Goal: Task Accomplishment & Management: Manage account settings

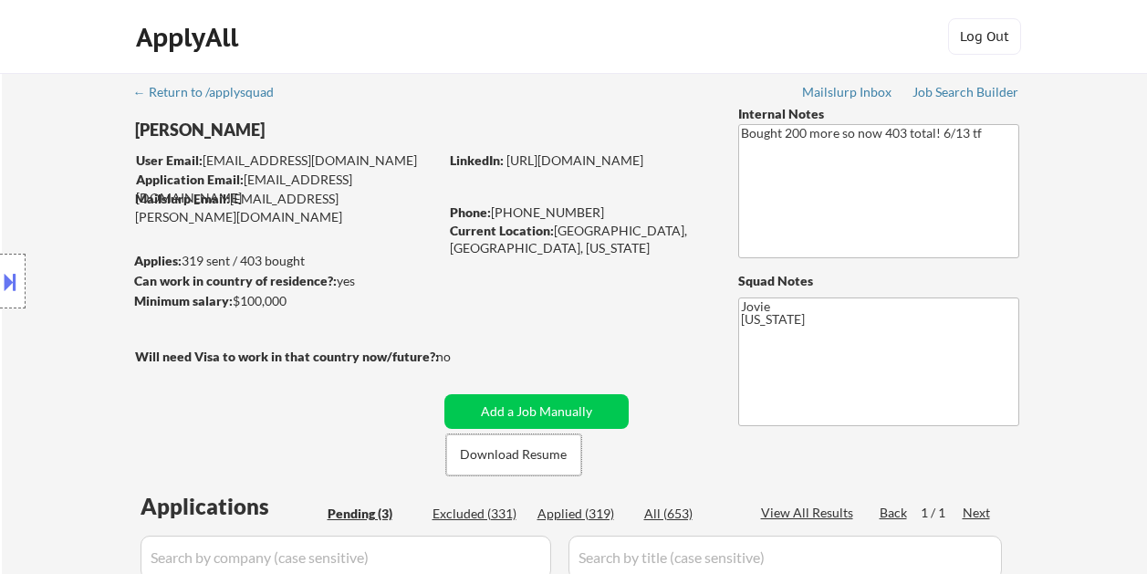
select select ""pending""
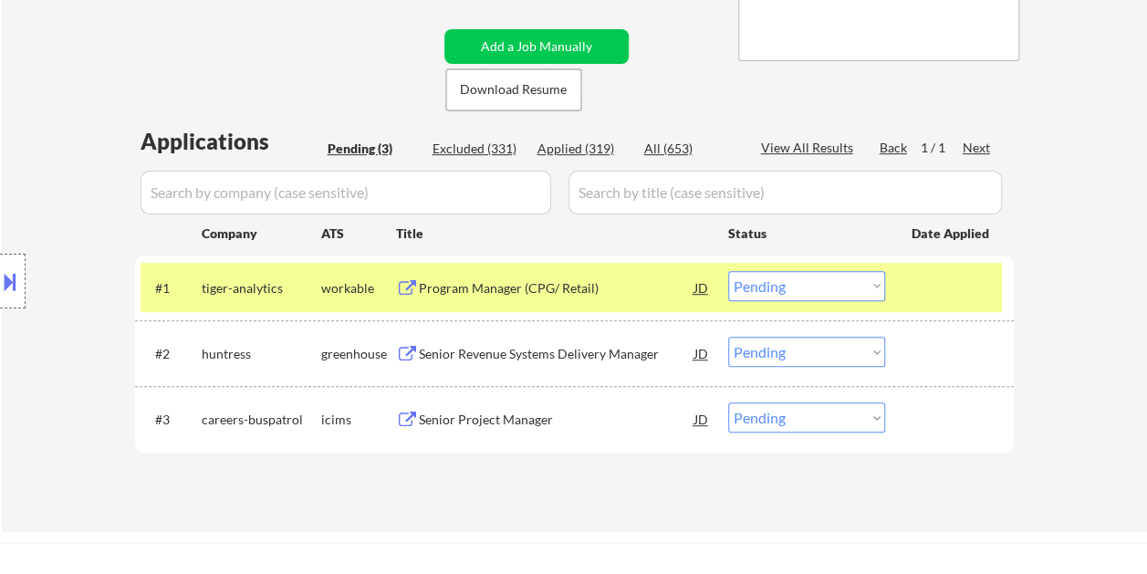
click at [869, 281] on select "Choose an option... Pending Applied Excluded (Questions) Excluded (Expired) Exc…" at bounding box center [806, 286] width 157 height 30
click at [728, 271] on select "Choose an option... Pending Applied Excluded (Questions) Excluded (Expired) Exc…" at bounding box center [806, 286] width 157 height 30
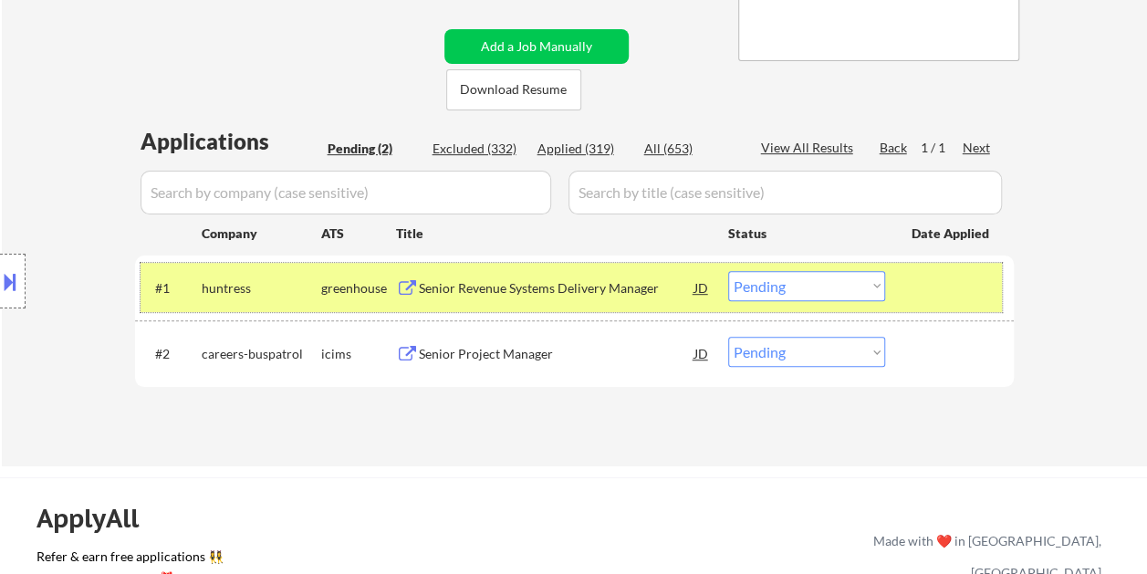
click at [918, 270] on div "#1 huntress greenhouse Senior Revenue Systems Delivery Manager JD Choose an opt…" at bounding box center [572, 287] width 862 height 49
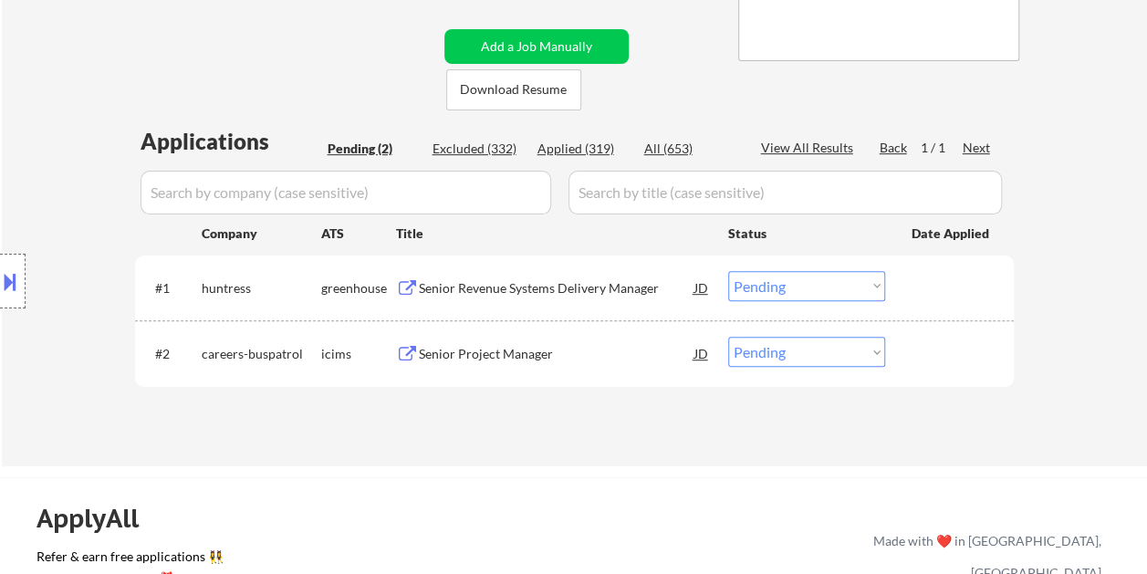
click at [915, 273] on div at bounding box center [952, 287] width 80 height 33
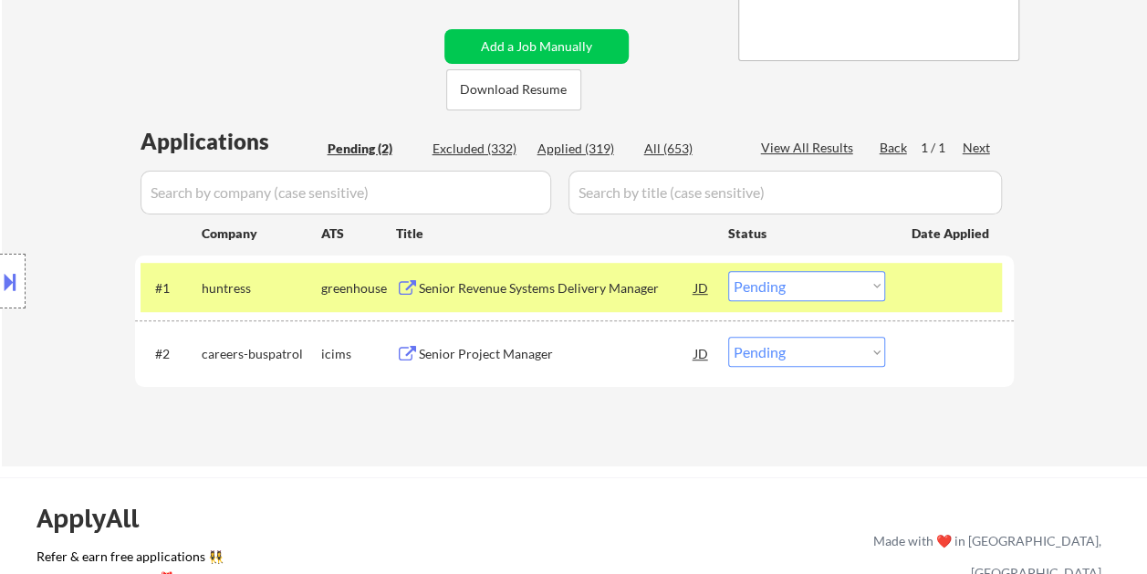
click at [478, 272] on div "Senior Revenue Systems Delivery Manager" at bounding box center [557, 287] width 276 height 33
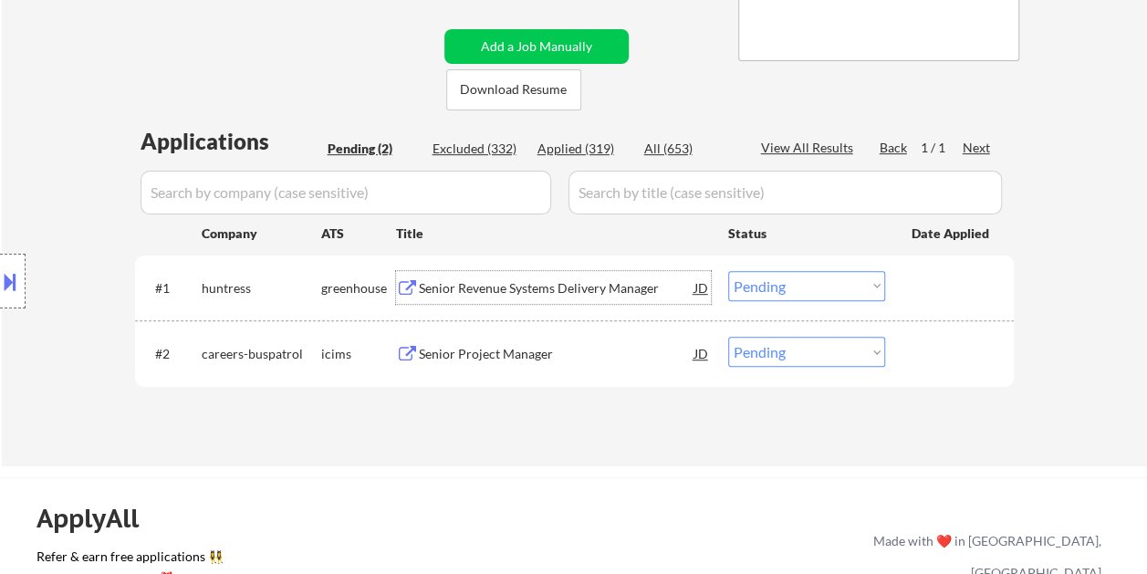
click at [904, 298] on div "#1 huntress greenhouse Senior Revenue Systems Delivery Manager JD Choose an opt…" at bounding box center [572, 287] width 862 height 49
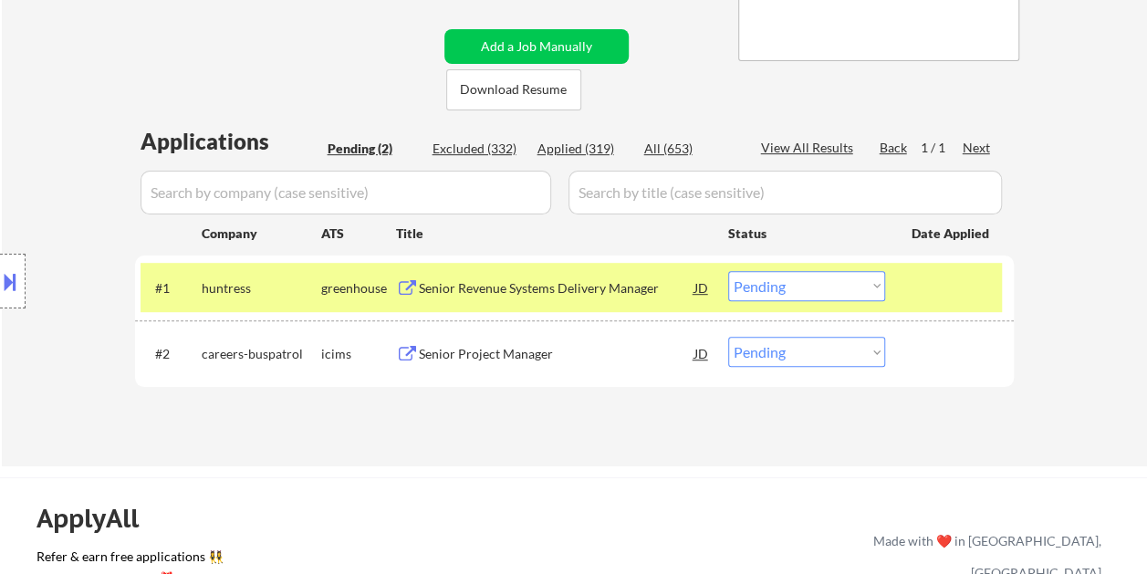
click at [875, 278] on select "Choose an option... Pending Applied Excluded (Questions) Excluded (Expired) Exc…" at bounding box center [806, 286] width 157 height 30
click at [728, 271] on select "Choose an option... Pending Applied Excluded (Questions) Excluded (Expired) Exc…" at bounding box center [806, 286] width 157 height 30
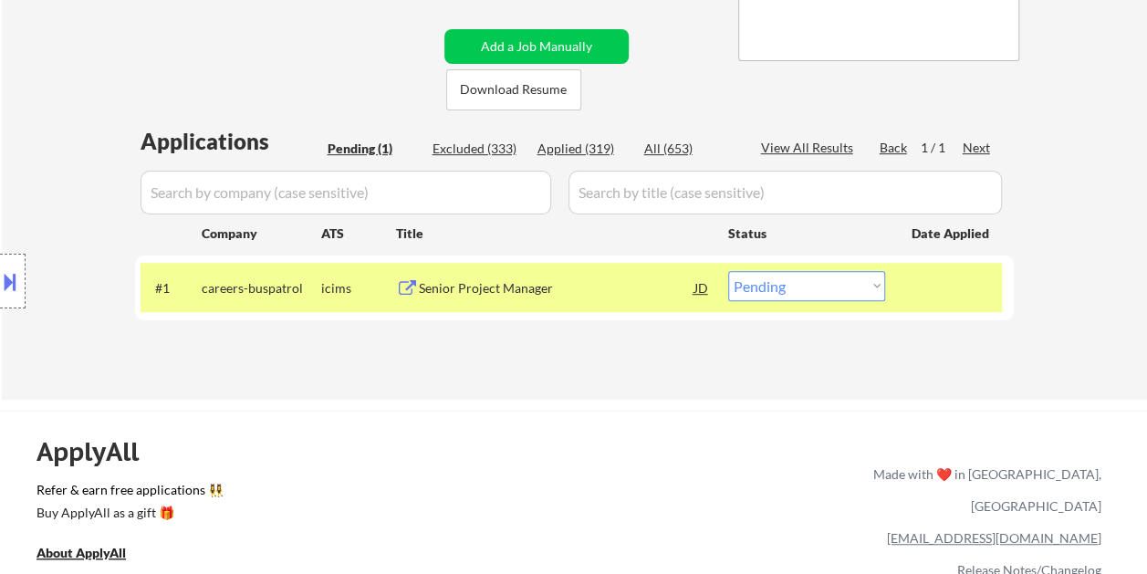
click at [927, 314] on div "#1 careers-buspatrol icims Senior Project Manager JD Choose an option... Pendin…" at bounding box center [574, 288] width 879 height 65
drag, startPoint x: 1091, startPoint y: 313, endPoint x: 1070, endPoint y: 312, distance: 21.0
click at [1091, 312] on div "← Return to /applysquad Mailslurp Inbox Job Search Builder Toyin Daniel User Em…" at bounding box center [575, 54] width 1146 height 692
click at [981, 295] on div at bounding box center [952, 287] width 80 height 33
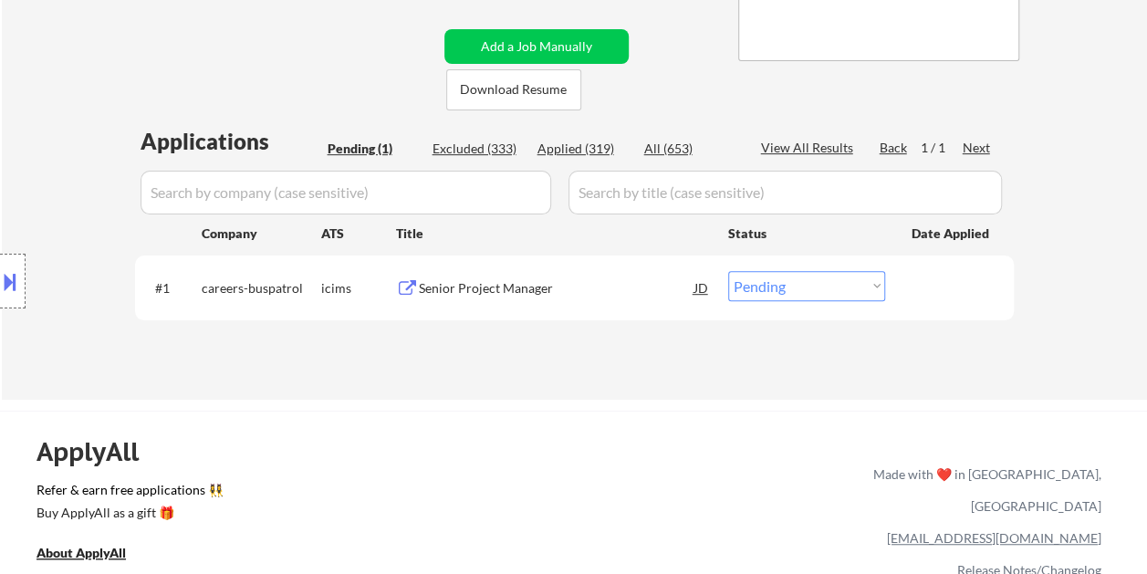
click at [928, 290] on div at bounding box center [952, 287] width 80 height 33
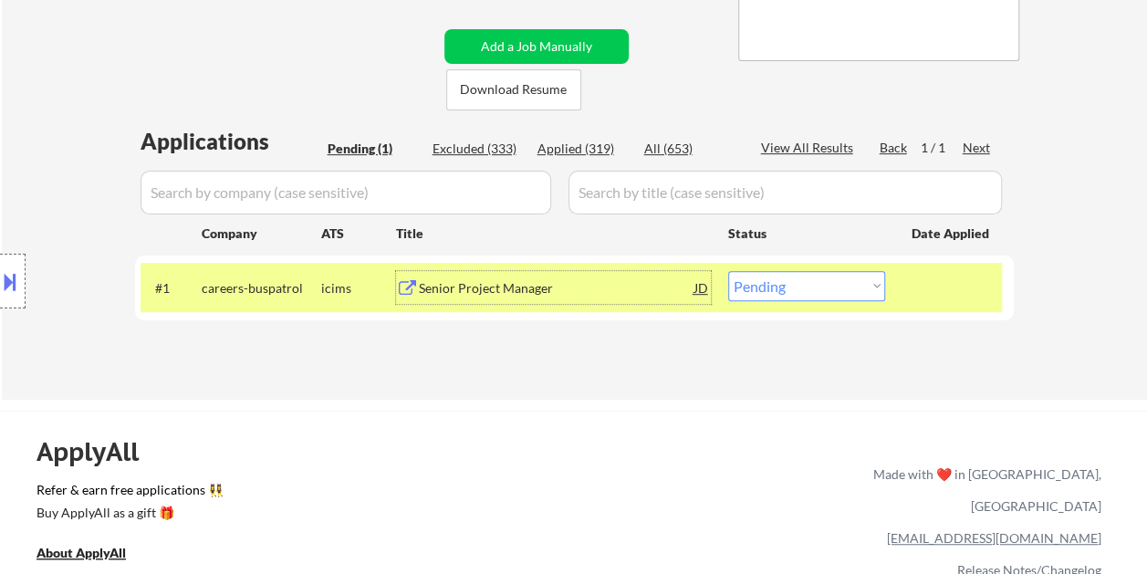
click at [634, 283] on div "Senior Project Manager" at bounding box center [557, 288] width 276 height 18
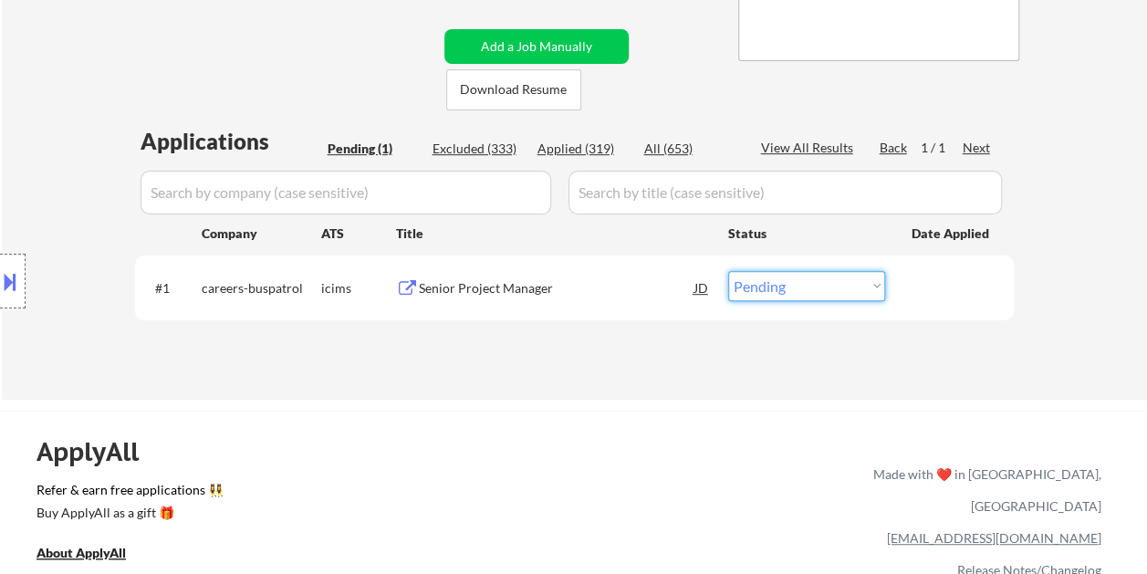
click at [879, 287] on select "Choose an option... Pending Applied Excluded (Questions) Excluded (Expired) Exc…" at bounding box center [806, 286] width 157 height 30
select select ""applied""
click at [728, 271] on select "Choose an option... Pending Applied Excluded (Questions) Excluded (Expired) Exc…" at bounding box center [806, 286] width 157 height 30
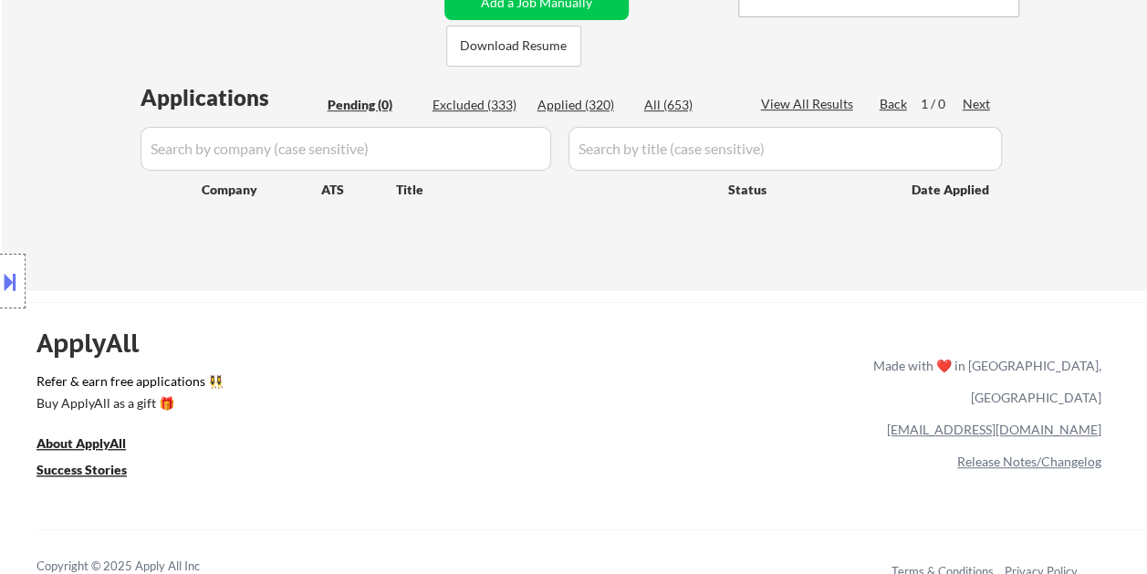
scroll to position [456, 0]
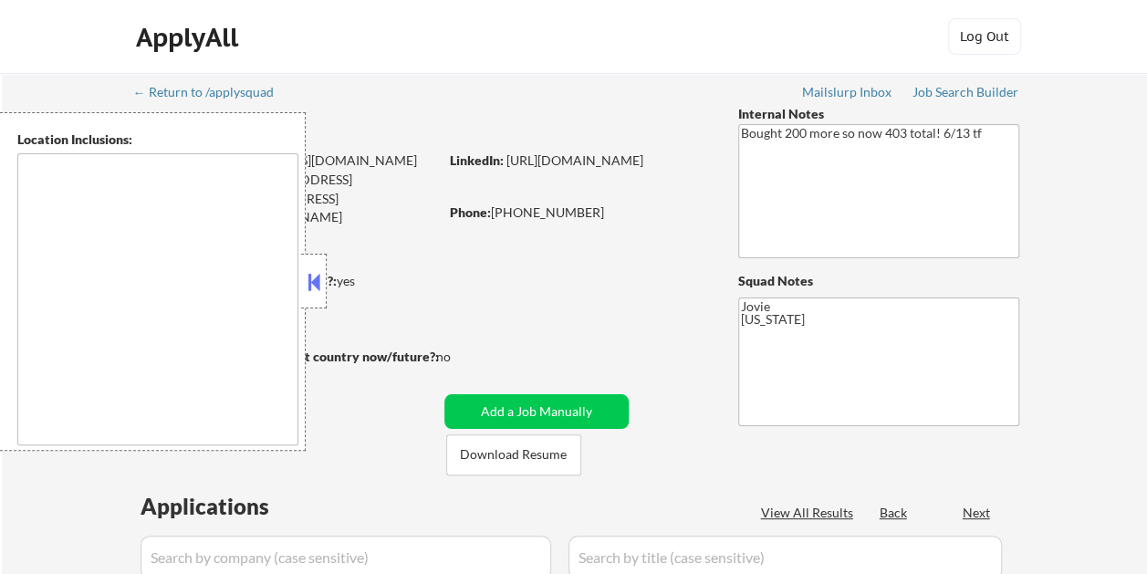
type textarea "[GEOGRAPHIC_DATA], [GEOGRAPHIC_DATA] [GEOGRAPHIC_DATA], [GEOGRAPHIC_DATA] [GEOG…"
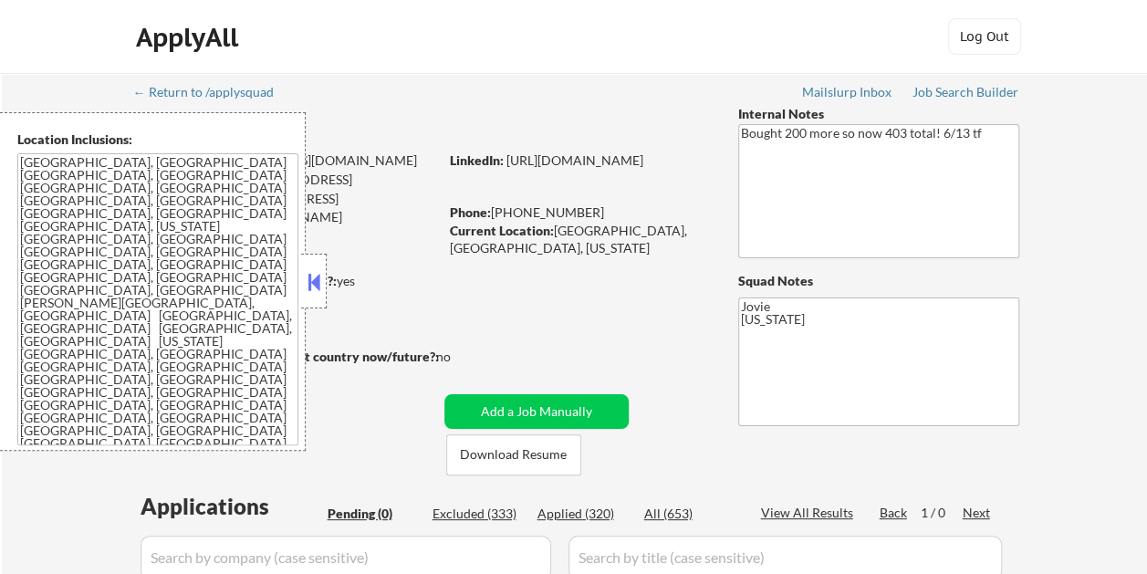
click at [314, 268] on button at bounding box center [314, 281] width 20 height 27
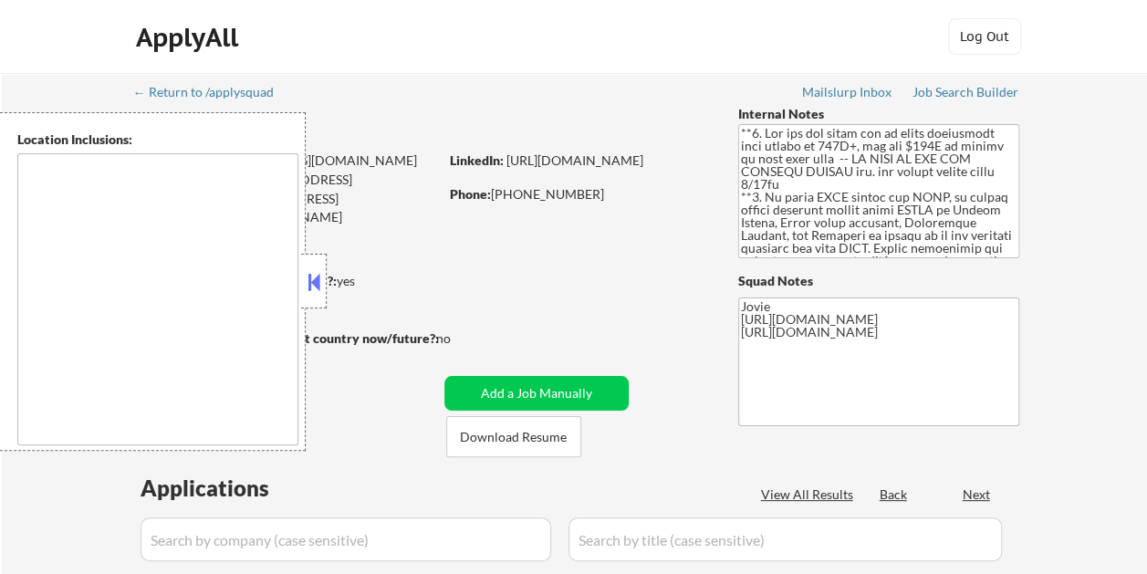
select select ""pending""
type textarea "country:US"
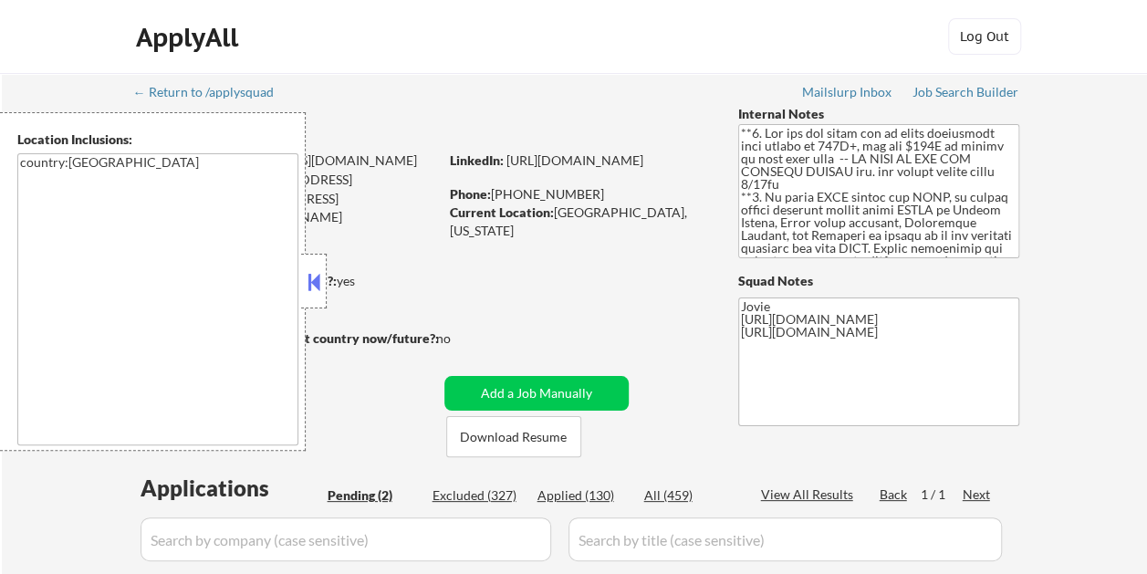
click at [314, 285] on button at bounding box center [314, 281] width 20 height 27
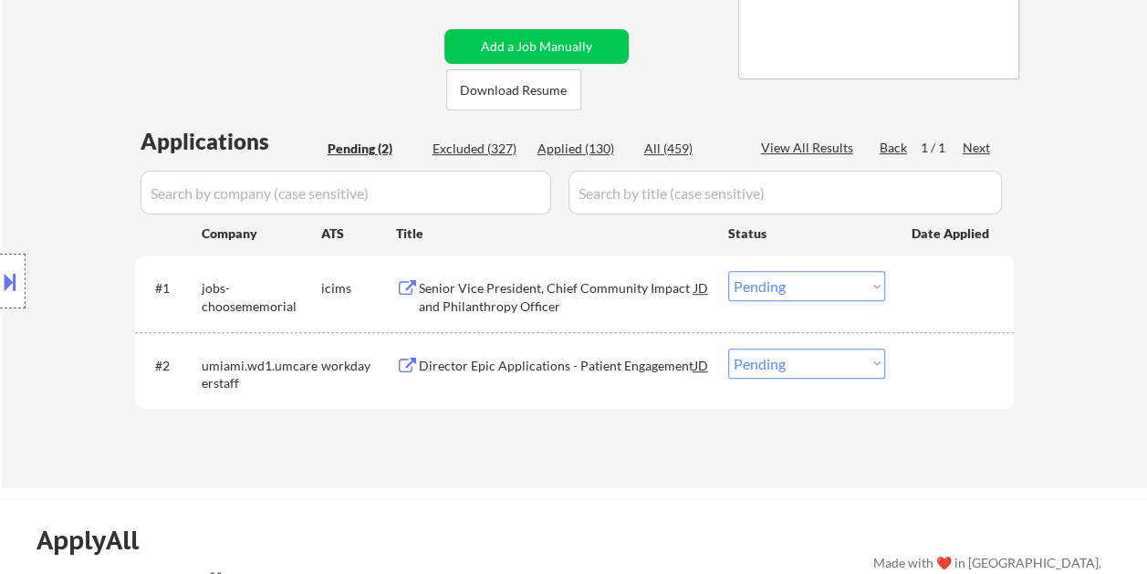
scroll to position [365, 0]
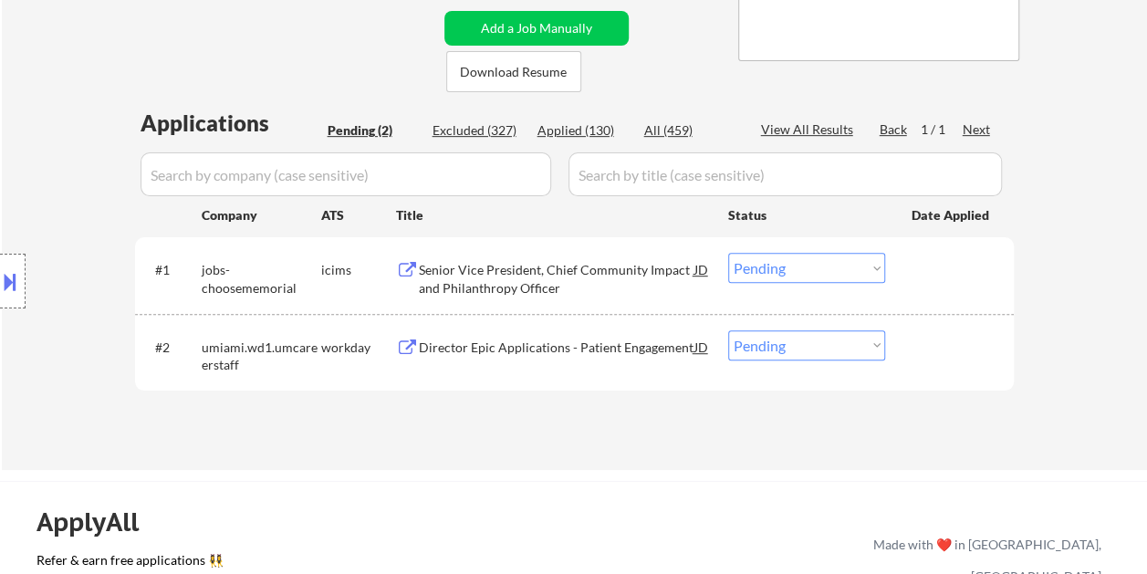
click at [906, 263] on div "#1 jobs-choosememorial icims Senior Vice President, Chief Community Impact and …" at bounding box center [572, 275] width 862 height 60
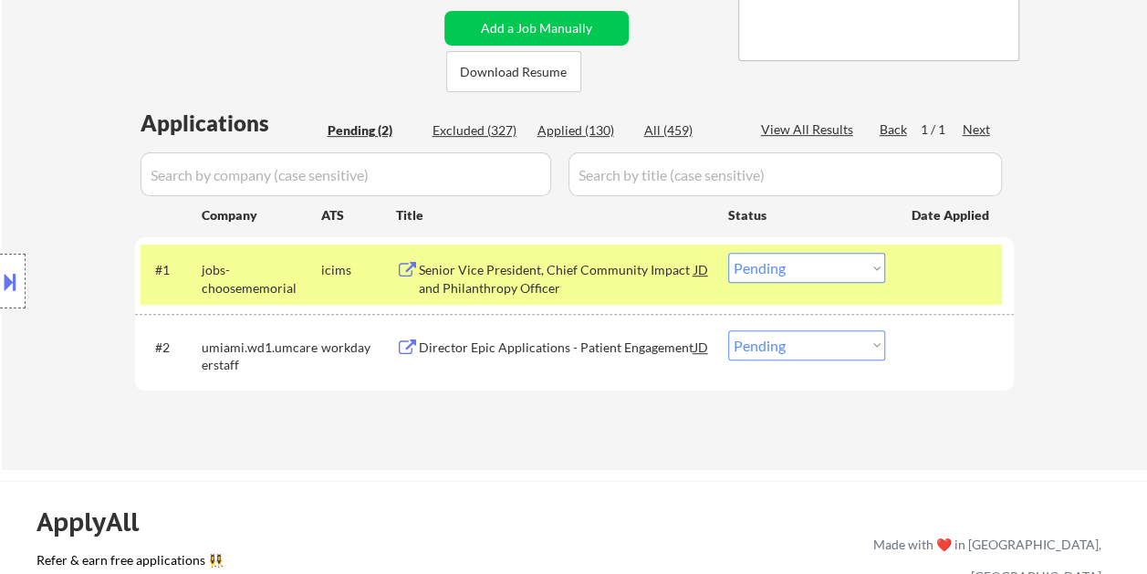
click at [588, 275] on div "Senior Vice President, Chief Community Impact and Philanthropy Officer" at bounding box center [557, 279] width 276 height 36
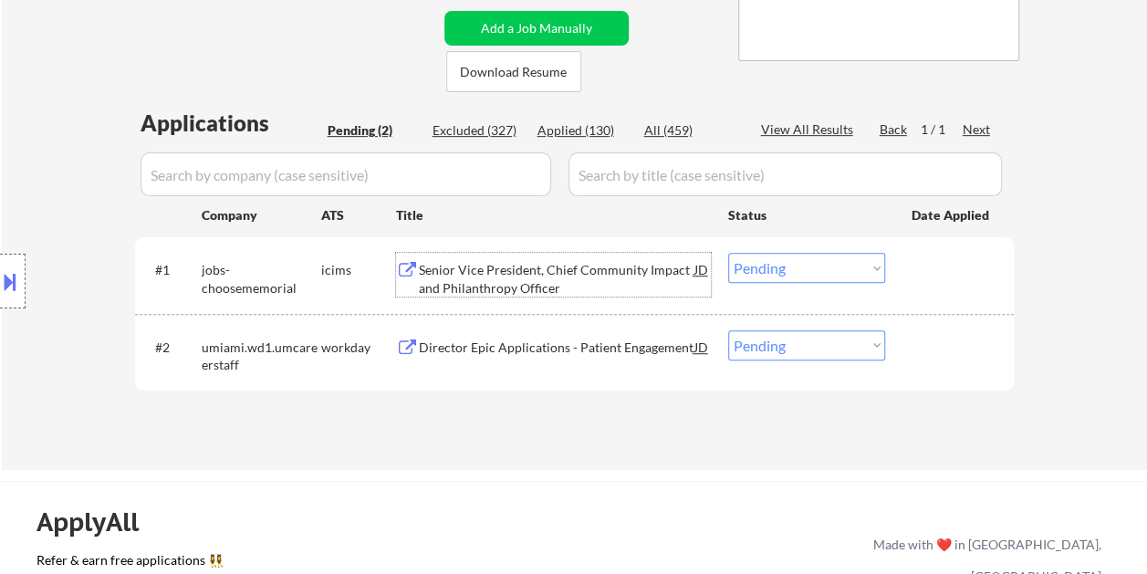
drag, startPoint x: 920, startPoint y: 271, endPoint x: 885, endPoint y: 271, distance: 34.7
click at [920, 271] on div at bounding box center [952, 269] width 80 height 33
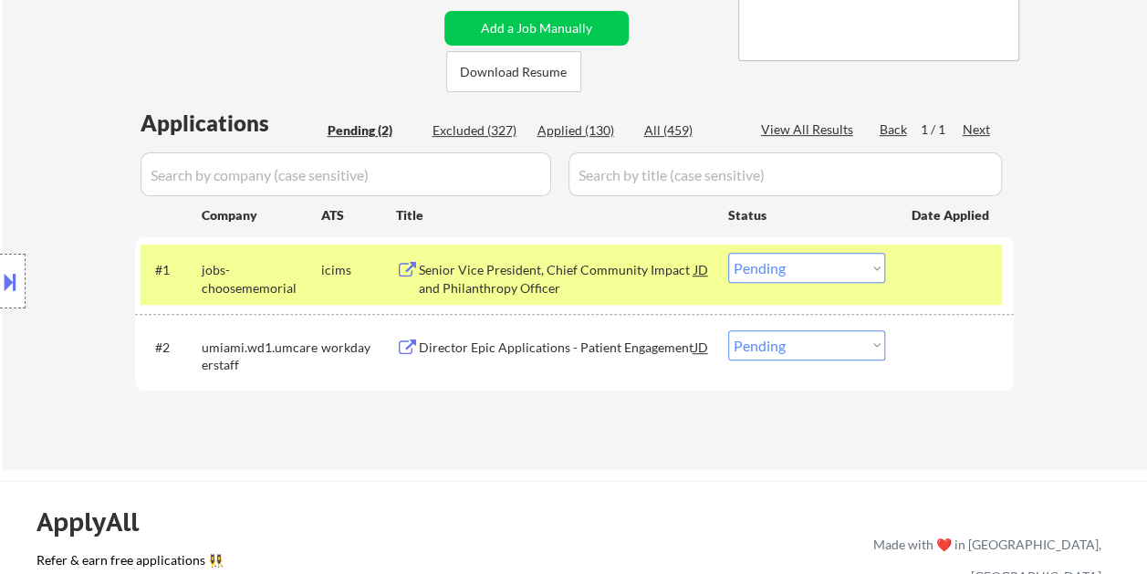
click at [876, 270] on select "Choose an option... Pending Applied Excluded (Questions) Excluded (Expired) Exc…" at bounding box center [806, 268] width 157 height 30
click at [728, 253] on select "Choose an option... Pending Applied Excluded (Questions) Excluded (Expired) Exc…" at bounding box center [806, 268] width 157 height 30
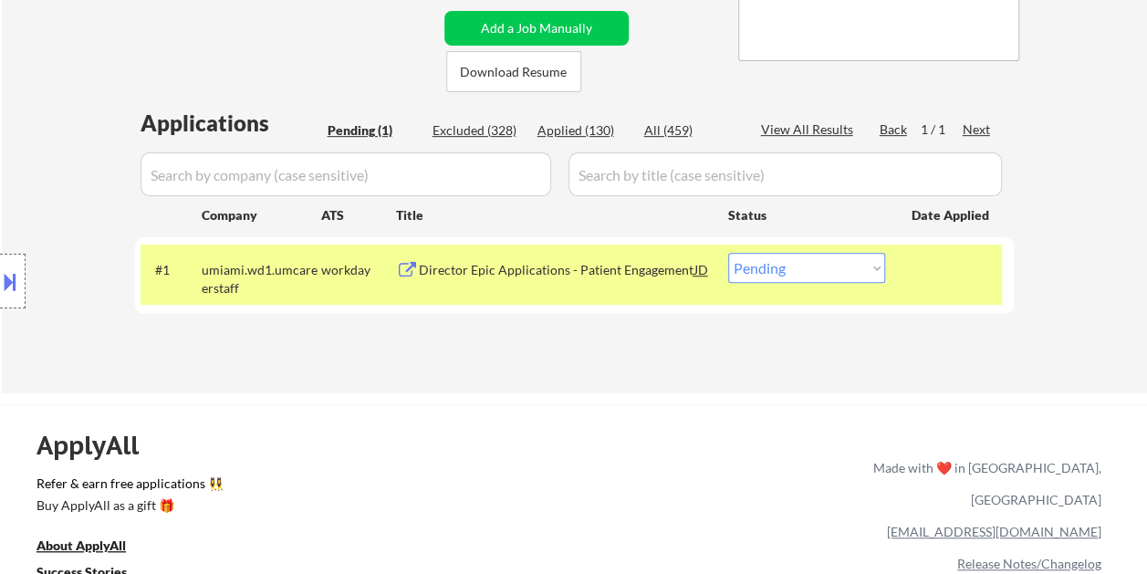
click at [976, 283] on div at bounding box center [952, 269] width 80 height 33
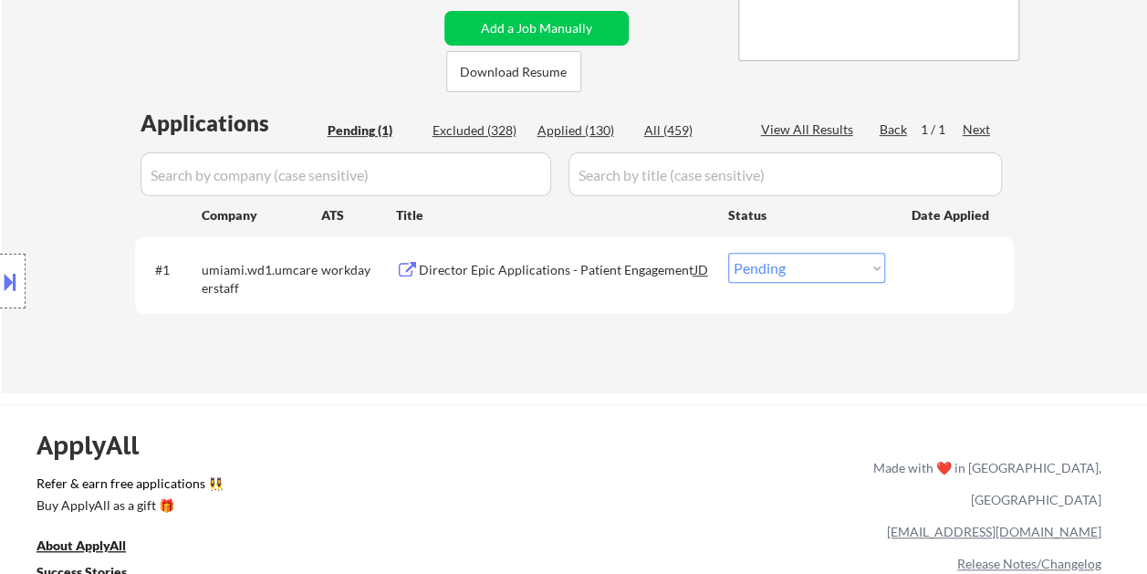
drag, startPoint x: 959, startPoint y: 291, endPoint x: 891, endPoint y: 291, distance: 67.6
click at [954, 291] on div "#1 umiami.wd1.umcareerstaff workday Director Epic Applications - Patient Engage…" at bounding box center [572, 275] width 862 height 60
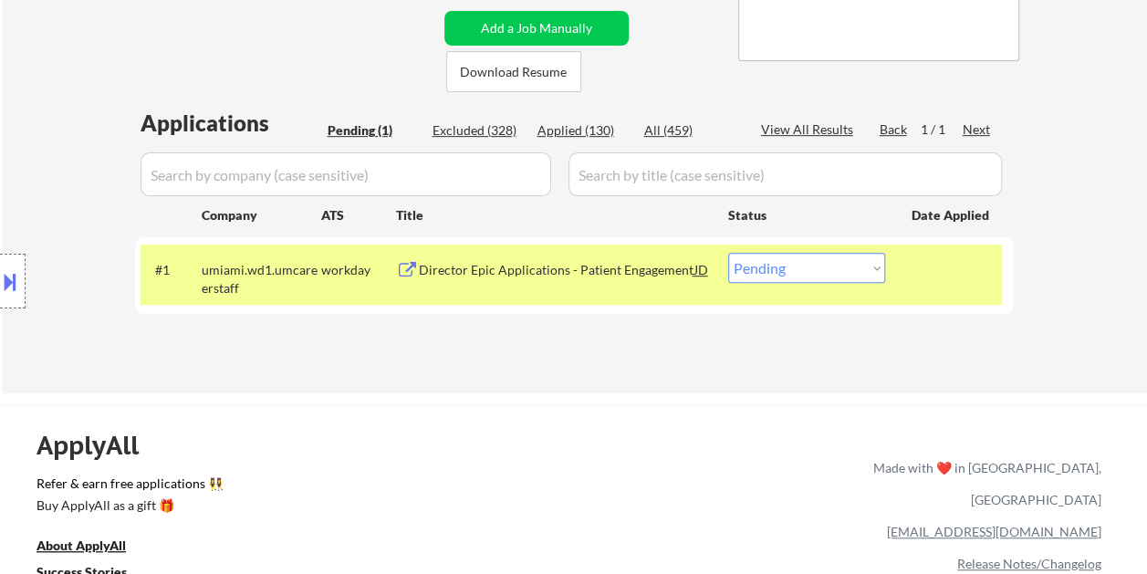
click at [608, 279] on div "Director Epic Applications - Patient Engagement" at bounding box center [557, 269] width 276 height 33
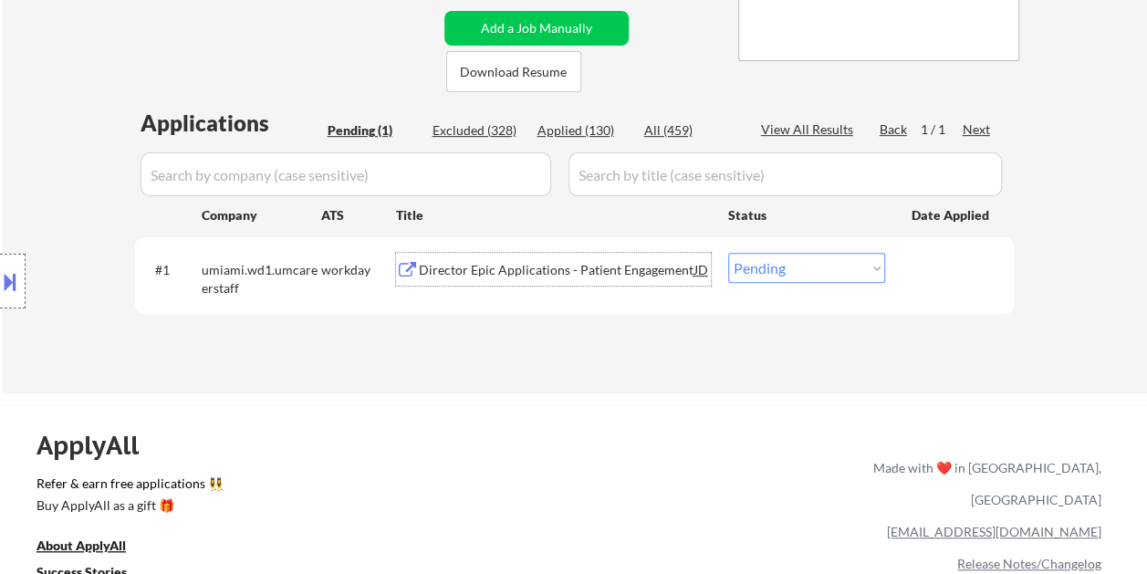
drag, startPoint x: 911, startPoint y: 261, endPoint x: 885, endPoint y: 268, distance: 26.6
click at [907, 262] on div "#1 umiami.wd1.umcareerstaff workday Director Epic Applications - Patient Engage…" at bounding box center [572, 275] width 862 height 60
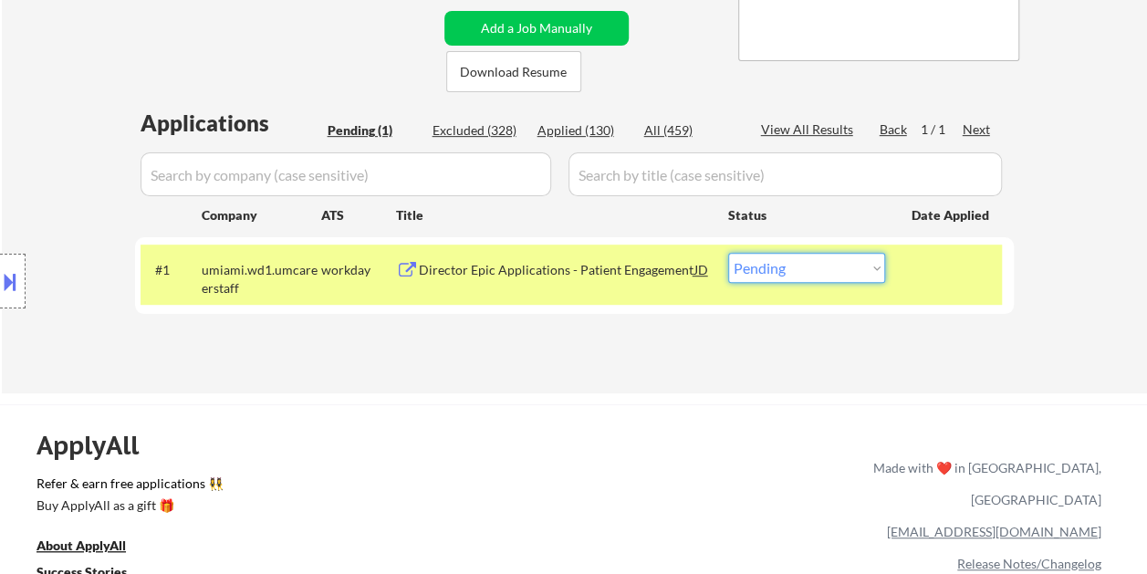
click at [881, 269] on select "Choose an option... Pending Applied Excluded (Questions) Excluded (Expired) Exc…" at bounding box center [806, 268] width 157 height 30
select select ""excluded__bad_match_""
click at [728, 253] on select "Choose an option... Pending Applied Excluded (Questions) Excluded (Expired) Exc…" at bounding box center [806, 268] width 157 height 30
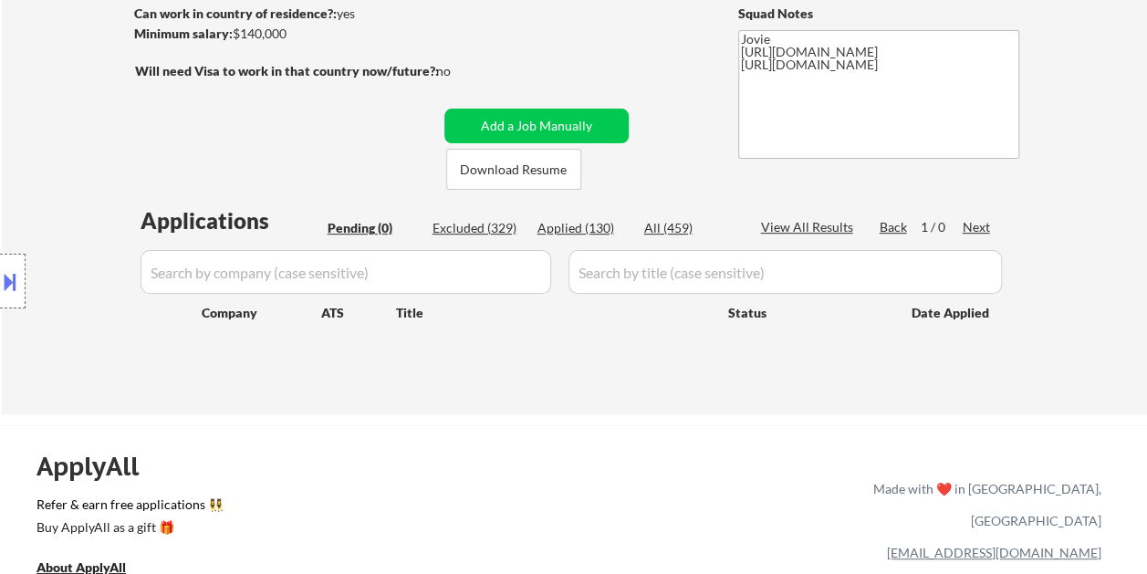
scroll to position [183, 0]
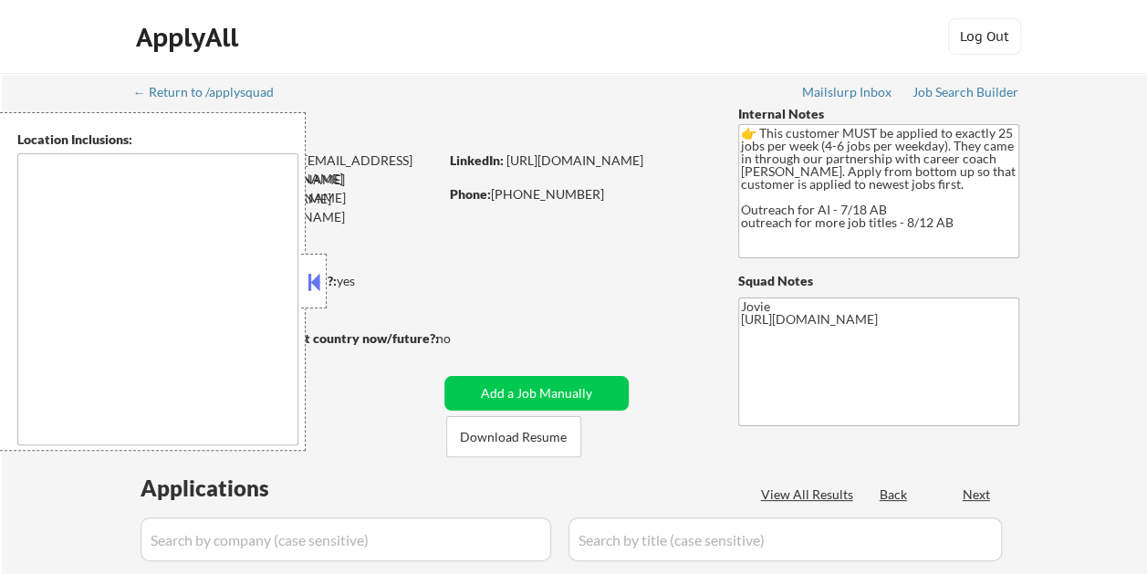
select select ""pending""
type textarea "Brooklyn, NY Manhattan, NY Queens, NY Jersey City, NJ Hoboken, NJ Newark, NJ St…"
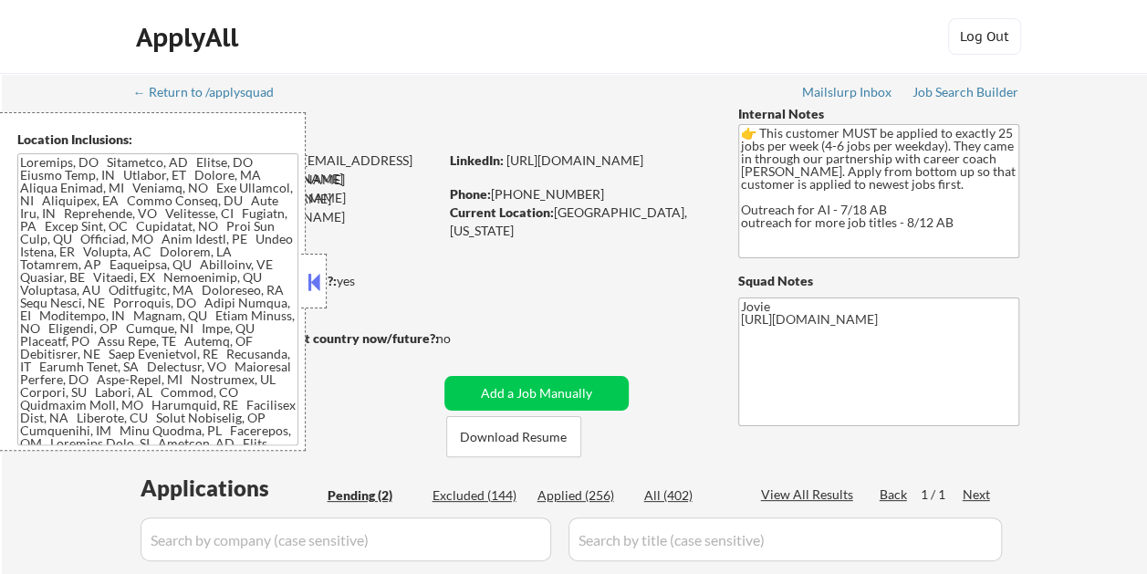
click at [312, 278] on button at bounding box center [314, 281] width 20 height 27
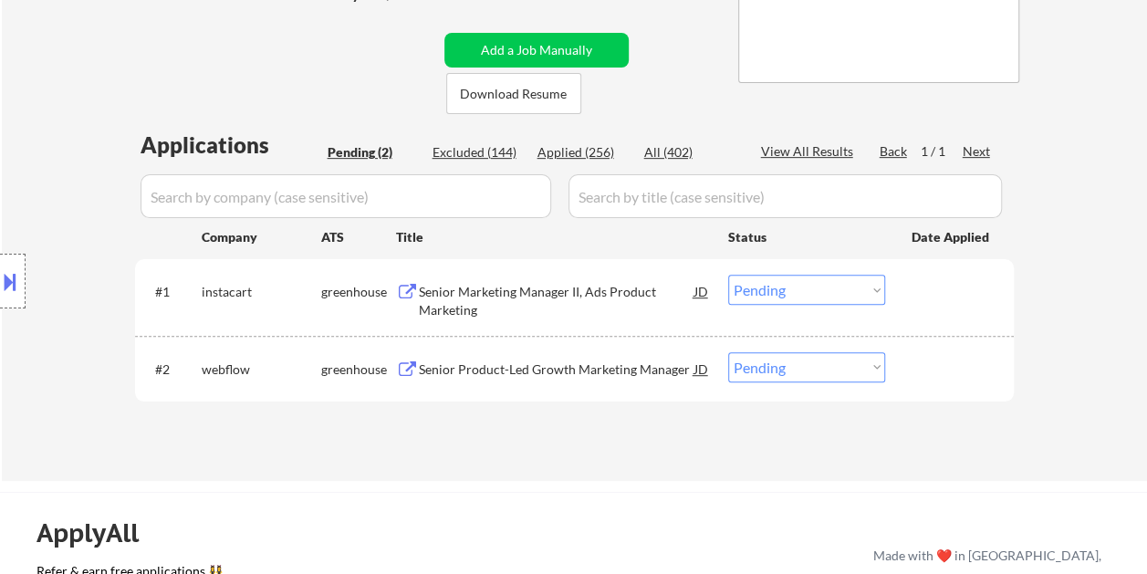
scroll to position [365, 0]
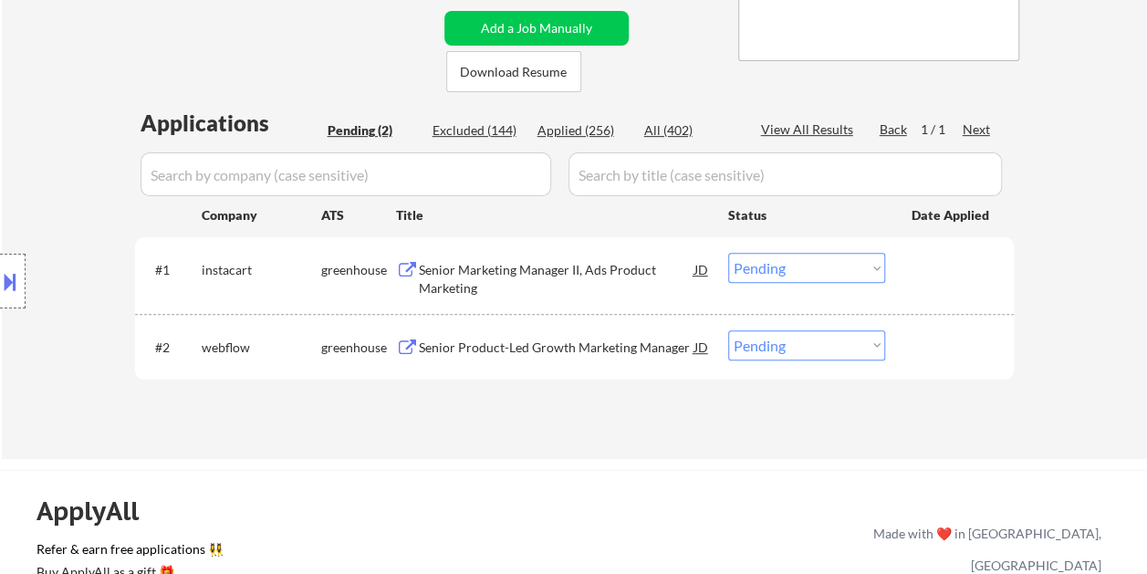
click at [956, 267] on div at bounding box center [952, 269] width 80 height 33
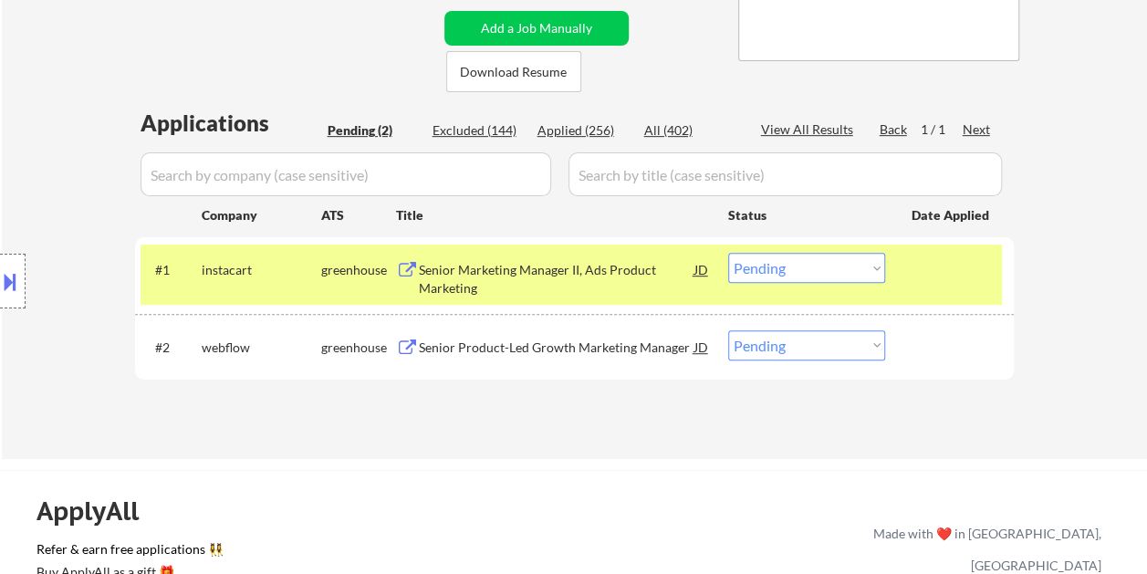
click at [543, 265] on div "Senior Marketing Manager II, Ads Product Marketing" at bounding box center [557, 279] width 276 height 36
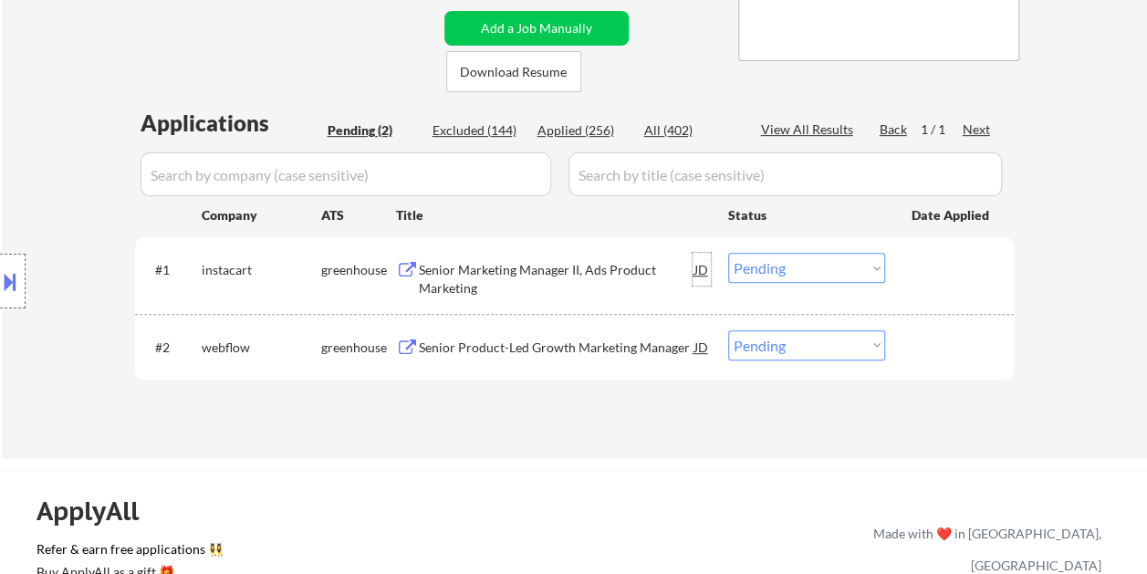
click at [699, 274] on div "JD" at bounding box center [702, 269] width 18 height 33
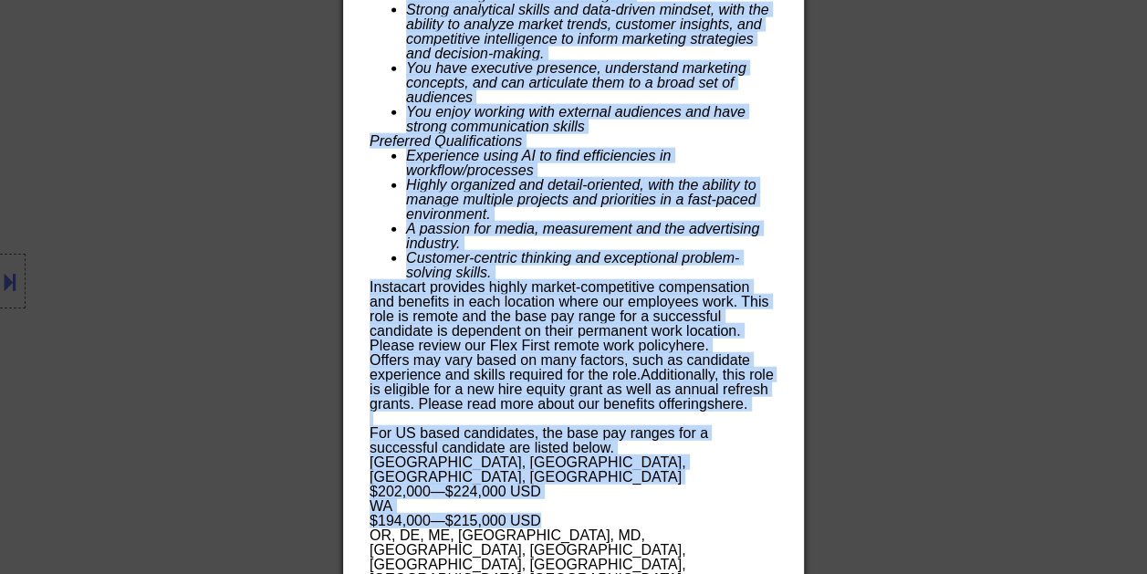
scroll to position [2132, 0]
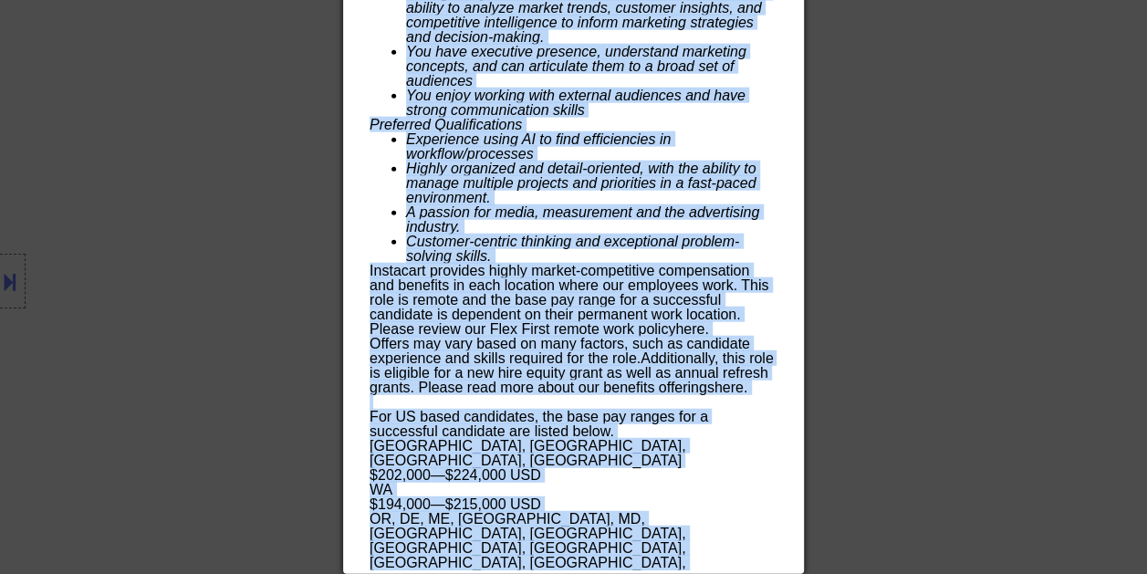
drag, startPoint x: 369, startPoint y: 75, endPoint x: 755, endPoint y: 563, distance: 622.6
copy div "Senior Marketing Manager II, Ads Product Marketing instacart United States - Re…"
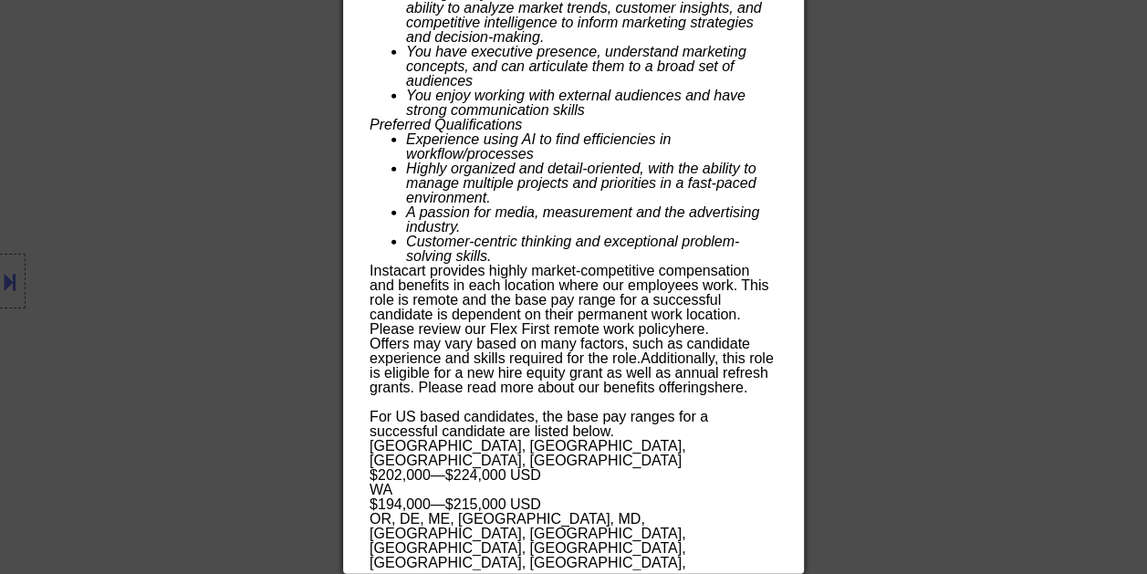
click at [1070, 226] on div at bounding box center [573, 287] width 1147 height 574
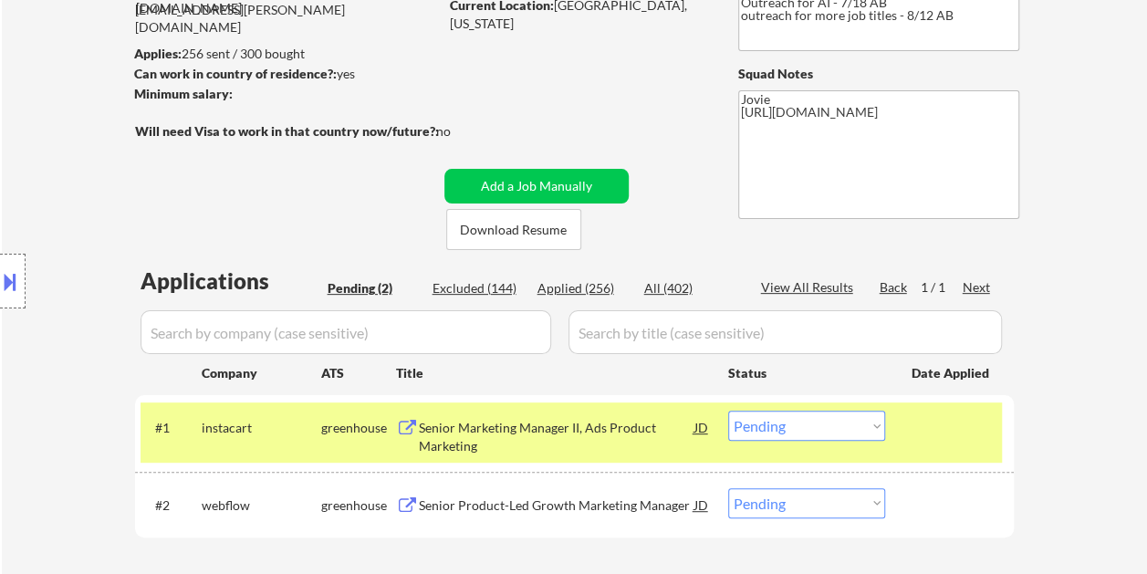
scroll to position [182, 0]
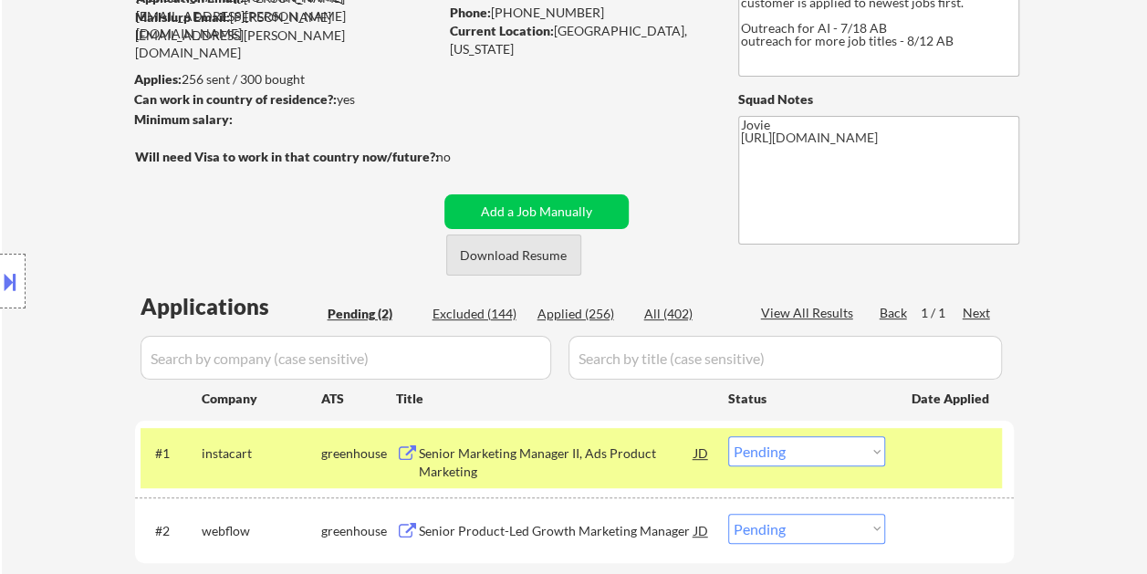
click at [542, 257] on button "Download Resume" at bounding box center [513, 255] width 135 height 41
click at [694, 459] on div "JD" at bounding box center [702, 452] width 18 height 33
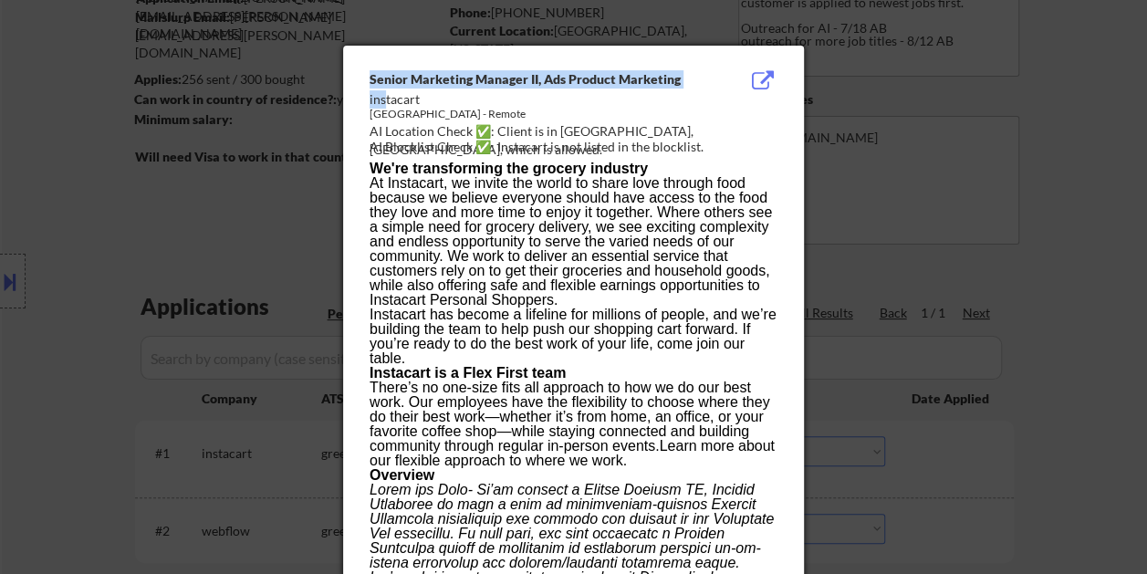
drag, startPoint x: 367, startPoint y: 99, endPoint x: 385, endPoint y: 99, distance: 18.3
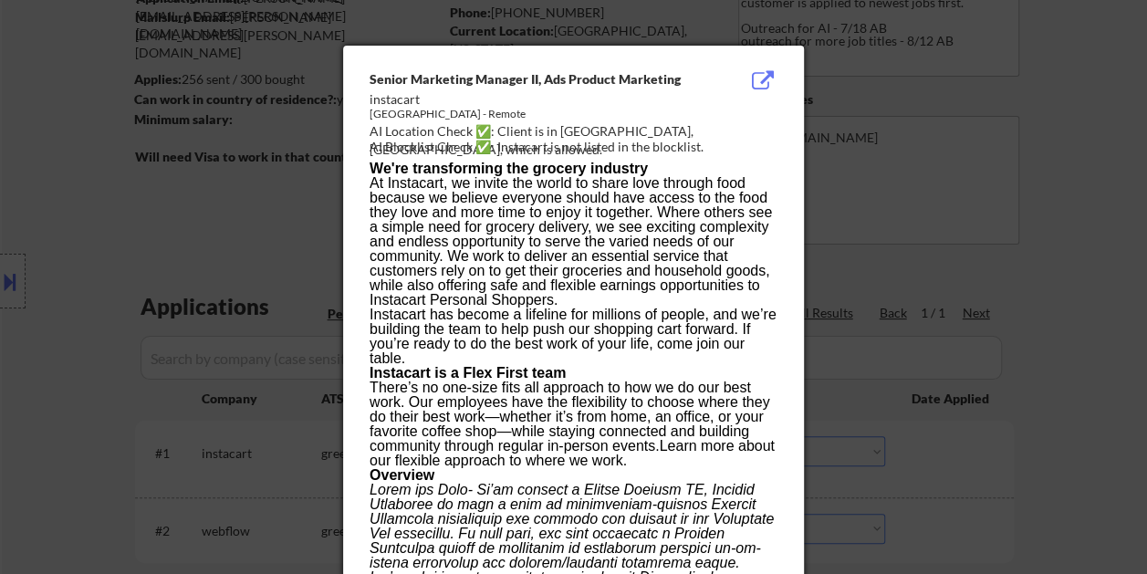
drag, startPoint x: 385, startPoint y: 99, endPoint x: 441, endPoint y: 292, distance: 201.4
click at [440, 294] on span "At Instacart, we invite the world to share love through food because we believe…" at bounding box center [571, 241] width 403 height 132
drag, startPoint x: 420, startPoint y: 99, endPoint x: 370, endPoint y: 100, distance: 50.2
click at [370, 100] on div "instacart" at bounding box center [528, 99] width 316 height 18
copy div "instacart"
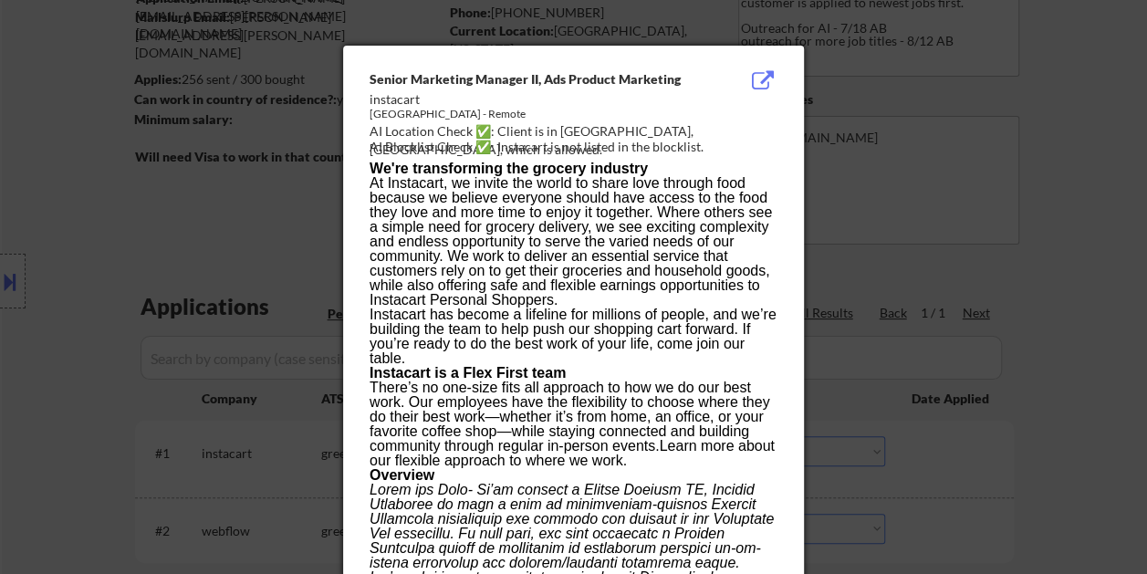
click at [1084, 144] on div at bounding box center [573, 287] width 1147 height 574
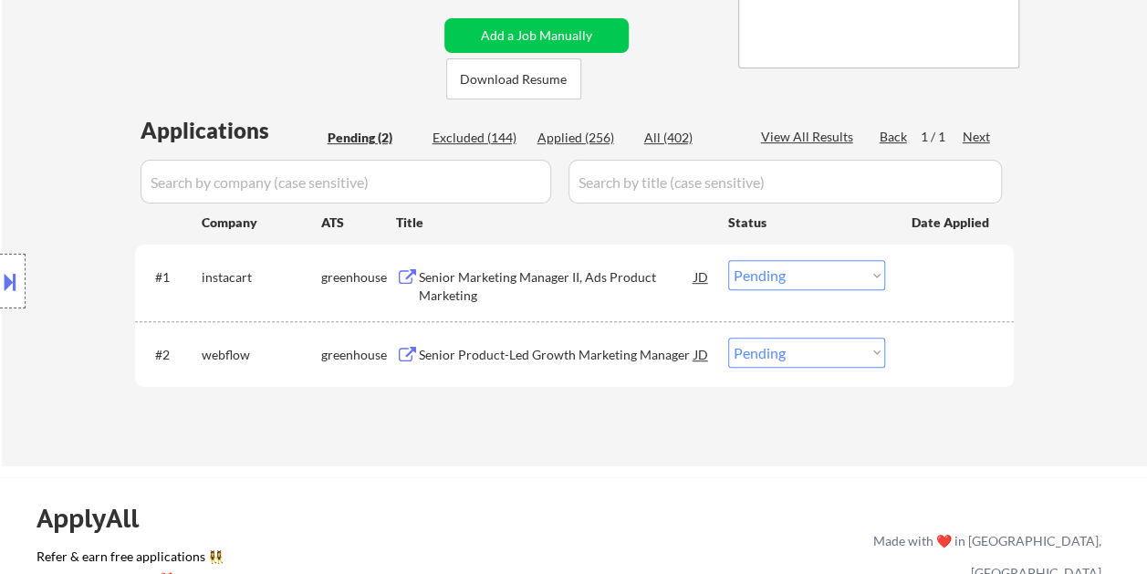
scroll to position [364, 0]
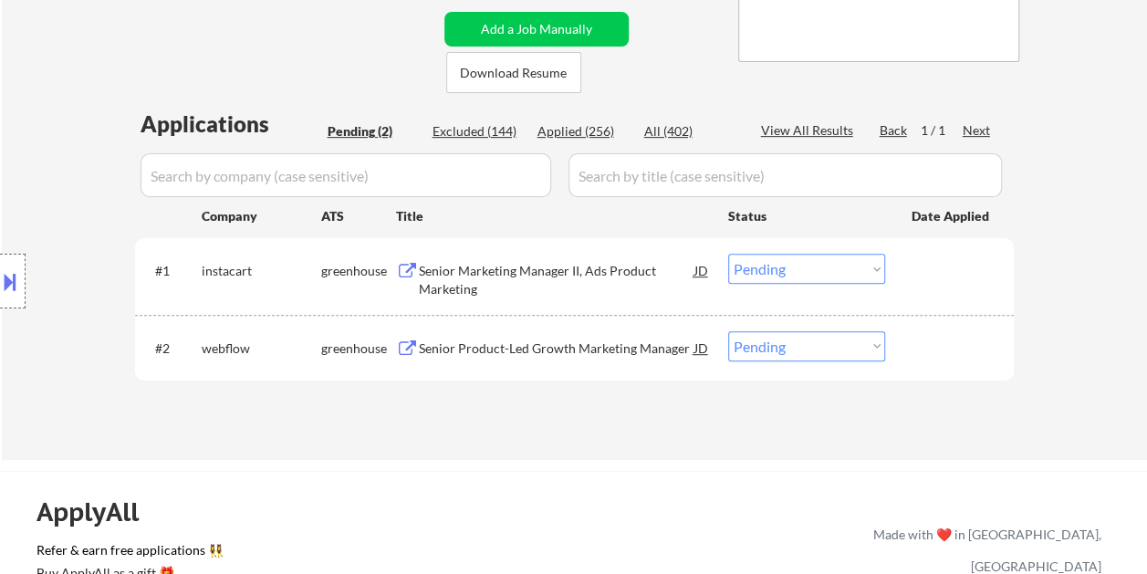
click at [877, 268] on select "Choose an option... Pending Applied Excluded (Questions) Excluded (Expired) Exc…" at bounding box center [806, 269] width 157 height 30
click at [728, 254] on select "Choose an option... Pending Applied Excluded (Questions) Excluded (Expired) Exc…" at bounding box center [806, 269] width 157 height 30
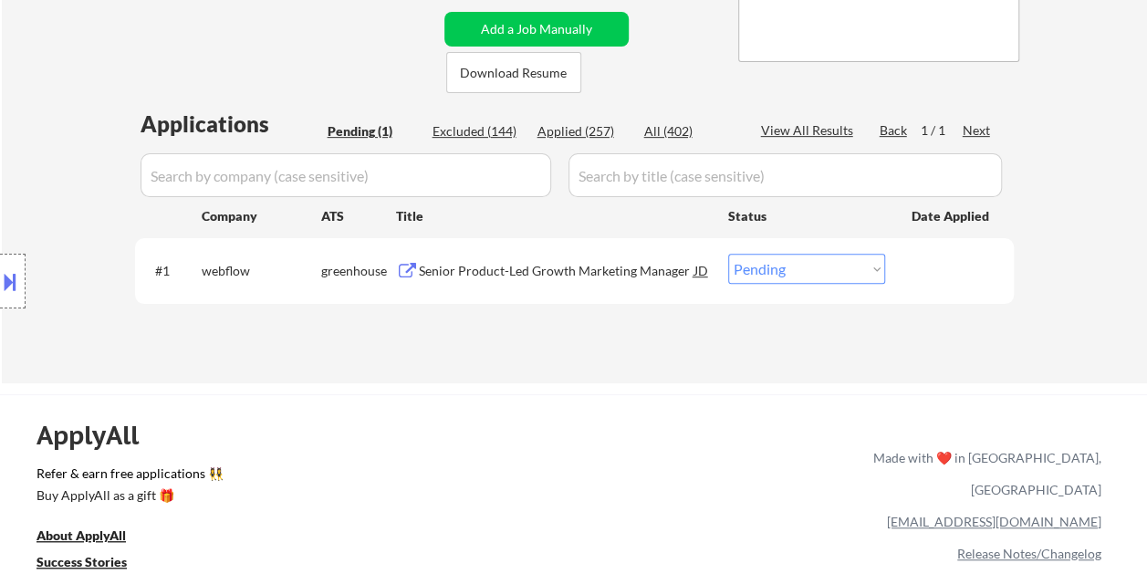
drag, startPoint x: 955, startPoint y: 279, endPoint x: 935, endPoint y: 283, distance: 20.4
click at [954, 279] on div at bounding box center [952, 270] width 80 height 33
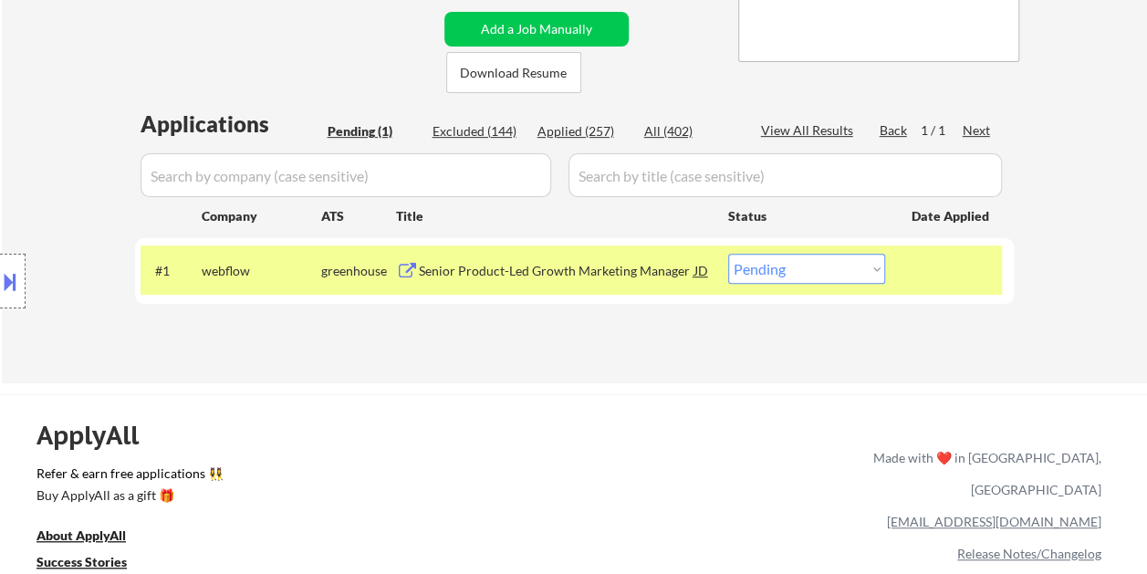
click at [517, 283] on div "Senior Product-Led Growth Marketing Manager" at bounding box center [557, 270] width 276 height 33
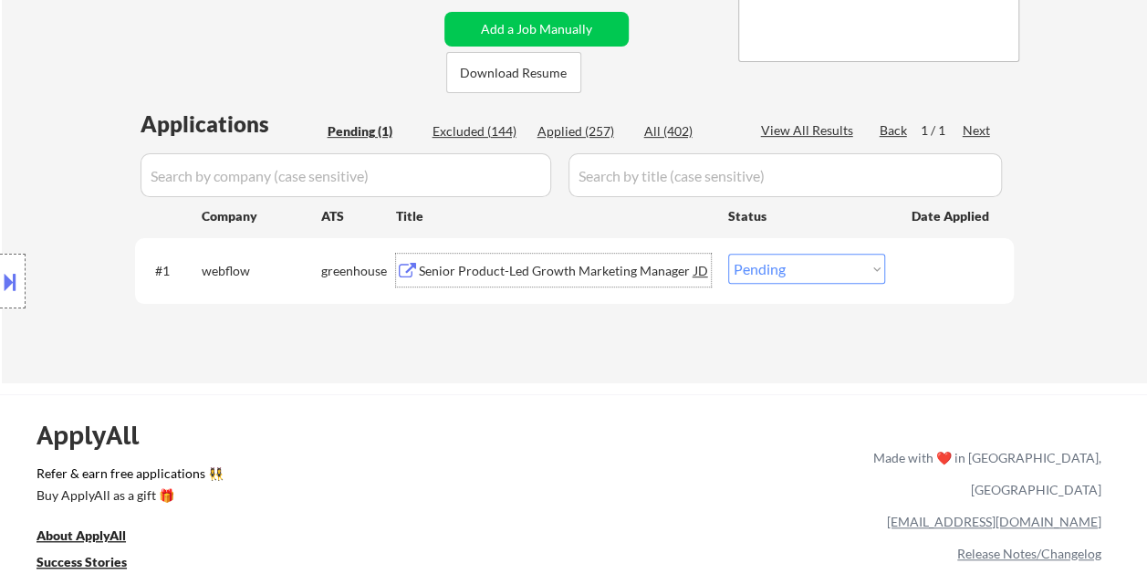
click at [856, 267] on select "Choose an option... Pending Applied Excluded (Questions) Excluded (Expired) Exc…" at bounding box center [806, 269] width 157 height 30
select select ""applied""
click at [728, 254] on select "Choose an option... Pending Applied Excluded (Questions) Excluded (Expired) Exc…" at bounding box center [806, 269] width 157 height 30
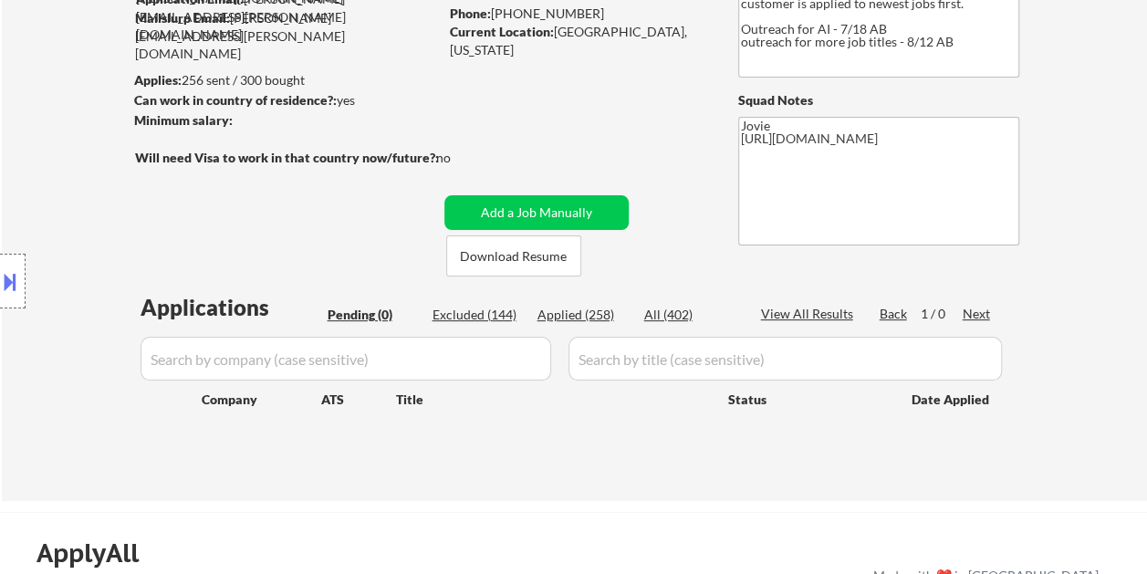
scroll to position [183, 0]
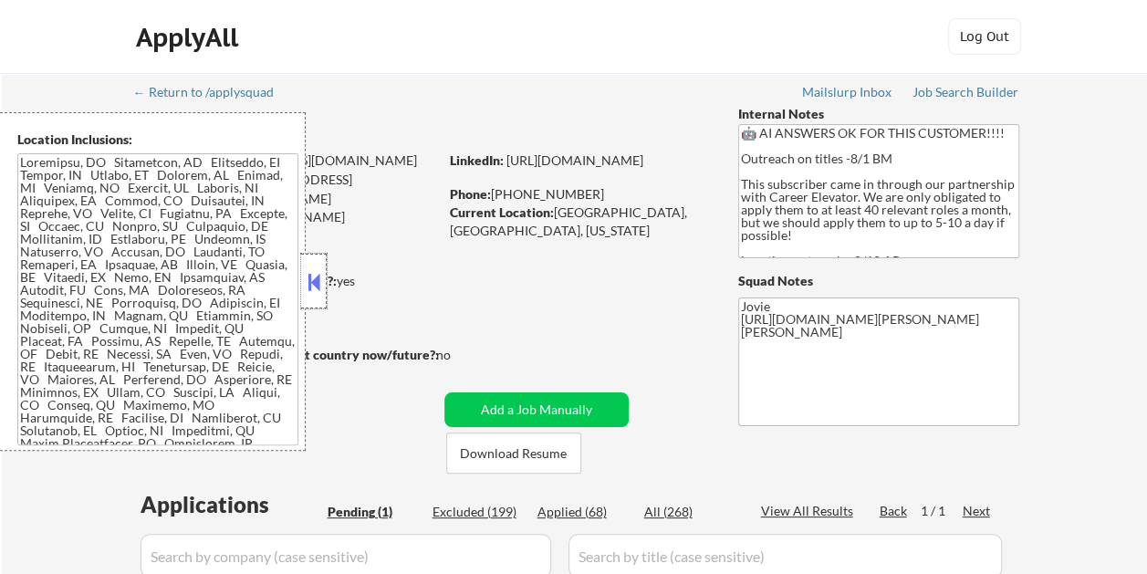
click at [316, 263] on div at bounding box center [314, 281] width 26 height 55
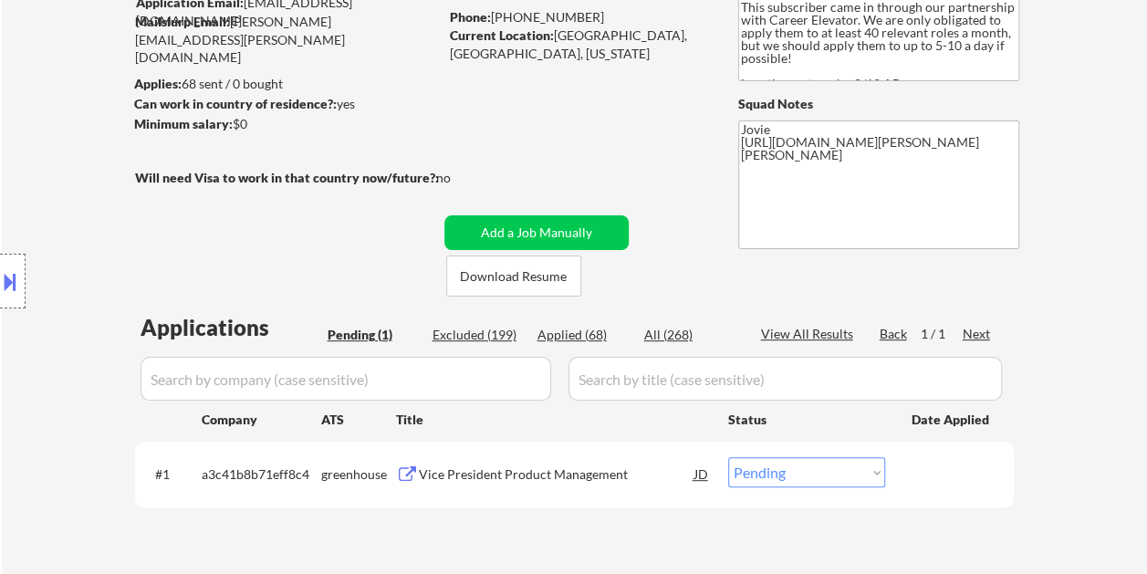
scroll to position [274, 0]
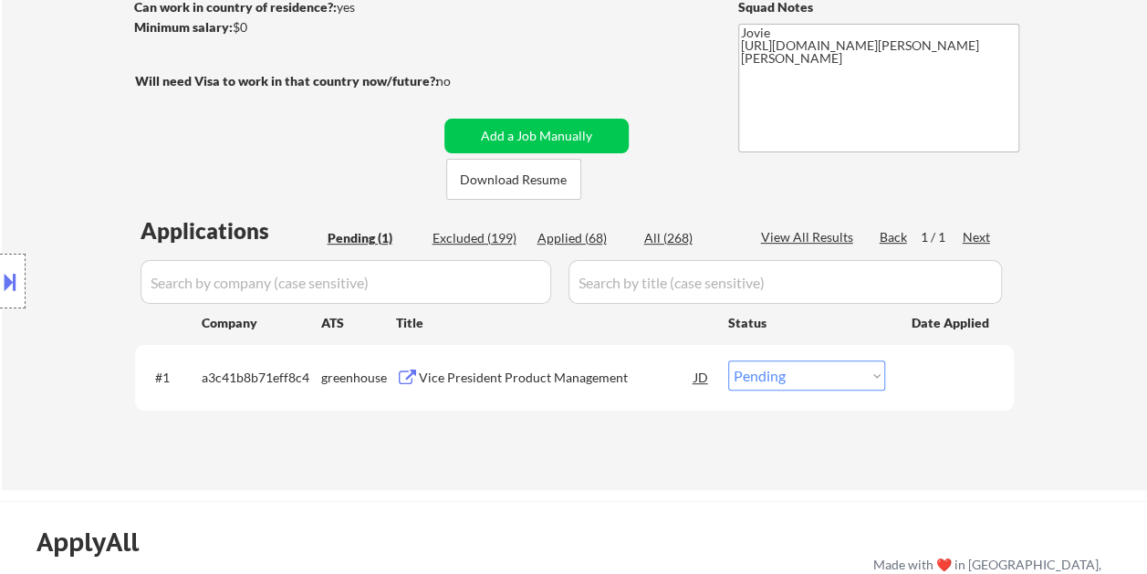
click at [536, 369] on div "Vice President Product Management" at bounding box center [557, 378] width 276 height 18
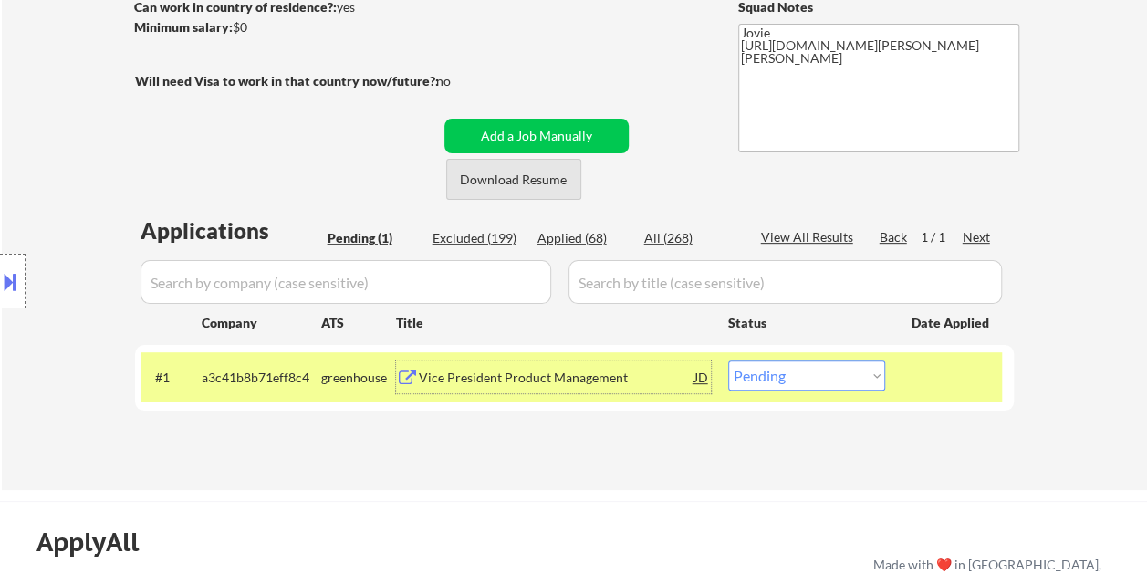
click at [510, 181] on button "Download Resume" at bounding box center [513, 179] width 135 height 41
click at [873, 375] on select "Choose an option... Pending Applied Excluded (Questions) Excluded (Expired) Exc…" at bounding box center [806, 376] width 157 height 30
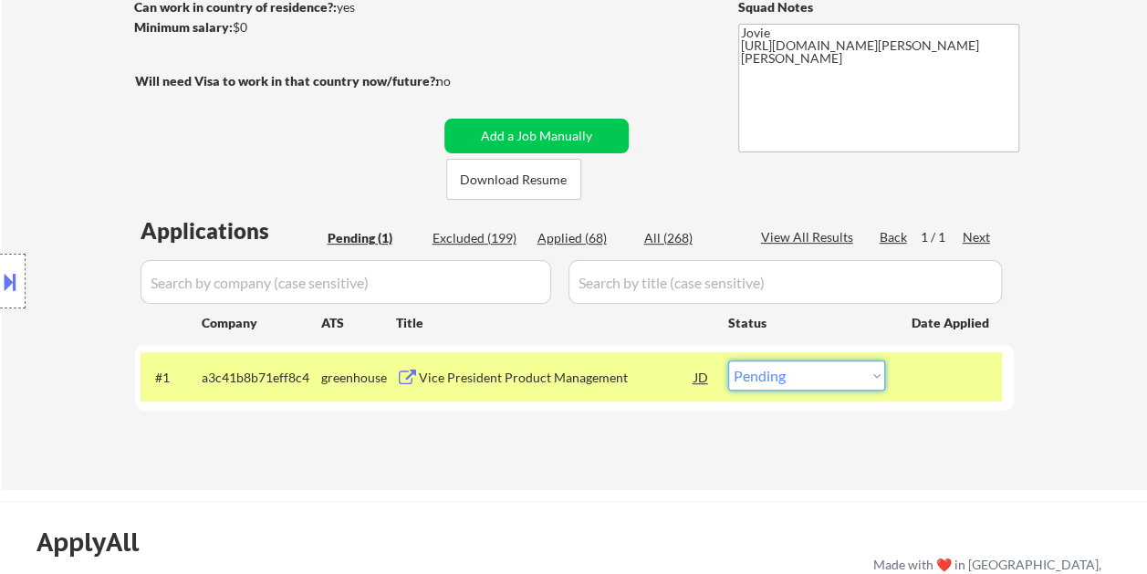
select select ""applied""
click at [728, 361] on select "Choose an option... Pending Applied Excluded (Questions) Excluded (Expired) Exc…" at bounding box center [806, 376] width 157 height 30
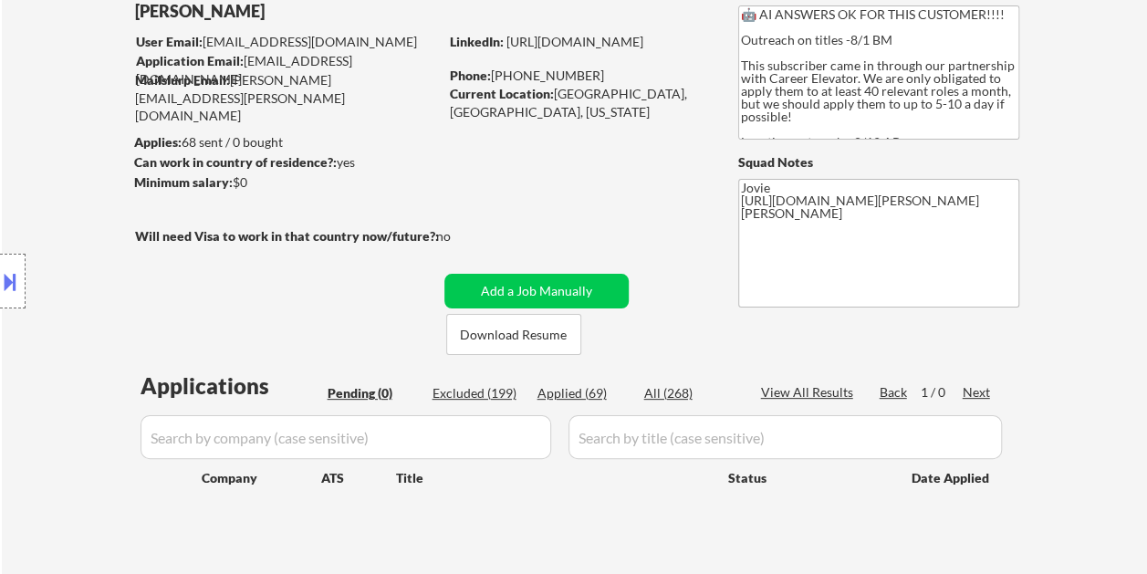
scroll to position [91, 0]
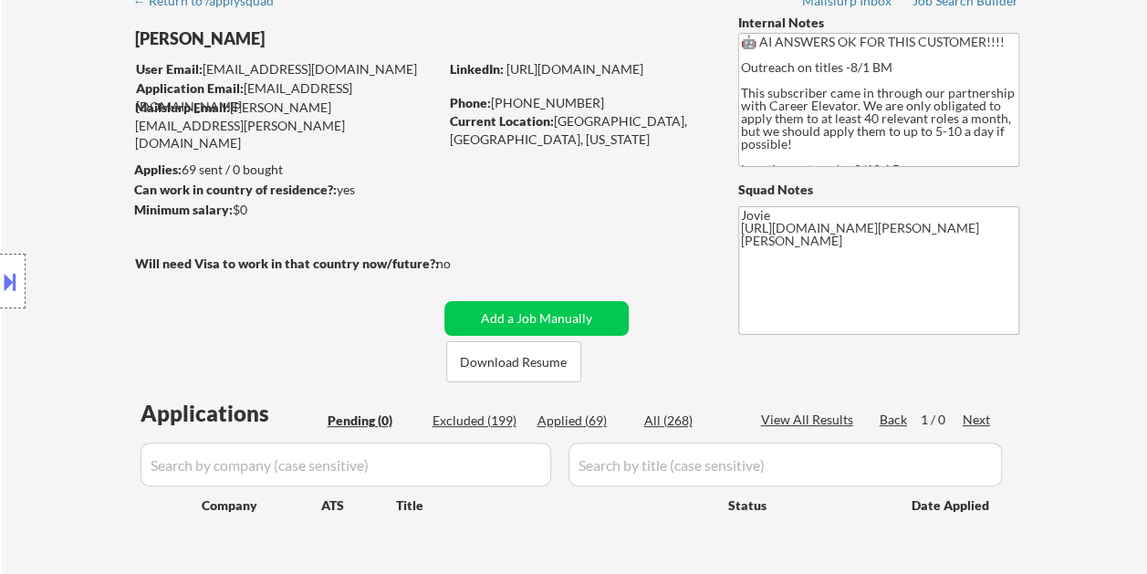
click at [550, 420] on div "Applied (69)" at bounding box center [583, 421] width 91 height 18
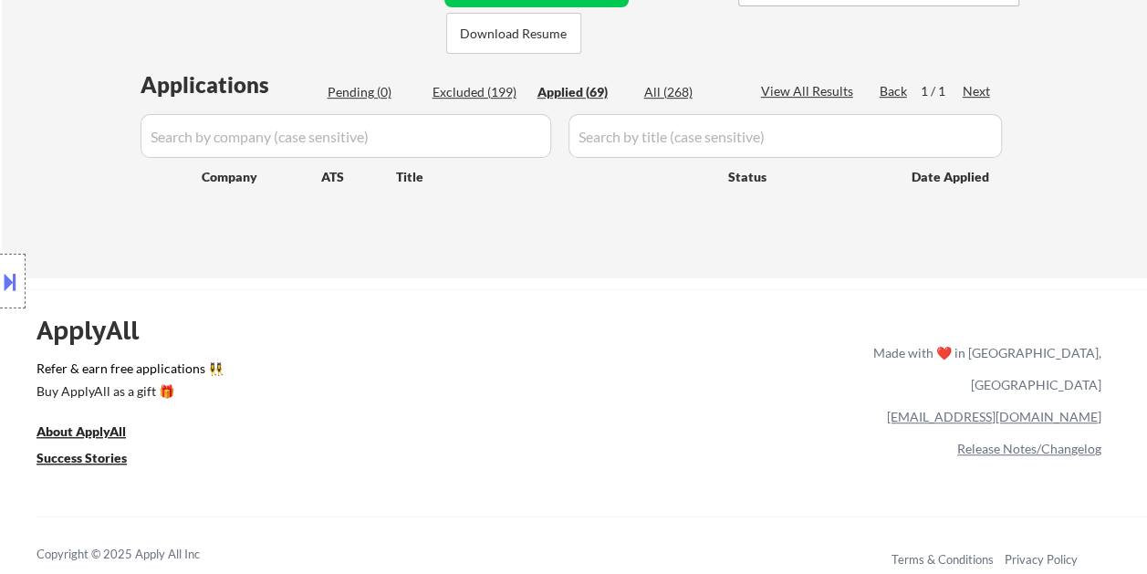
scroll to position [456, 0]
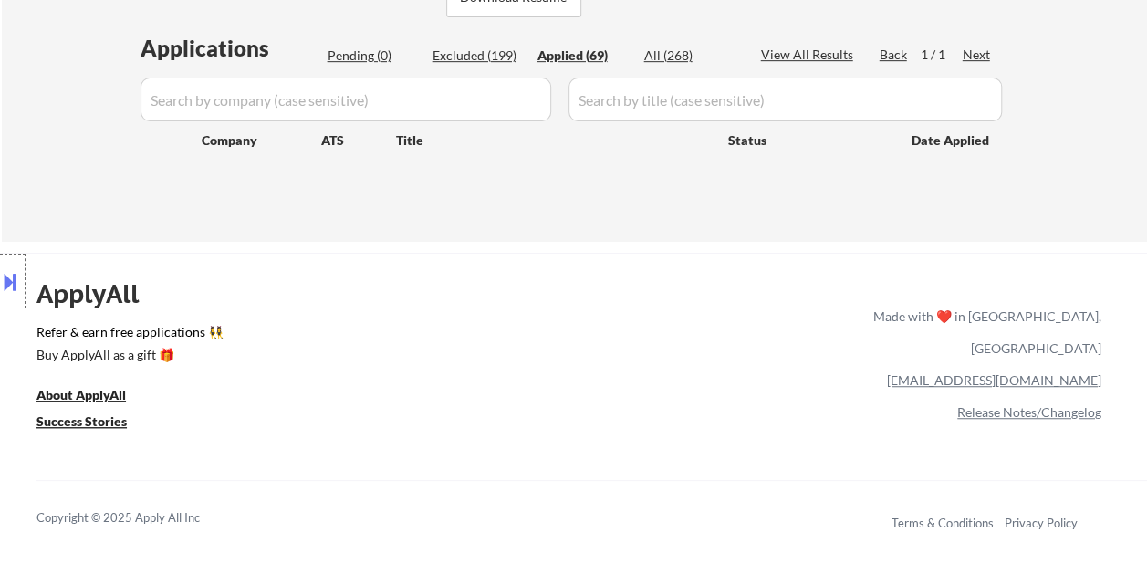
select select ""applied""
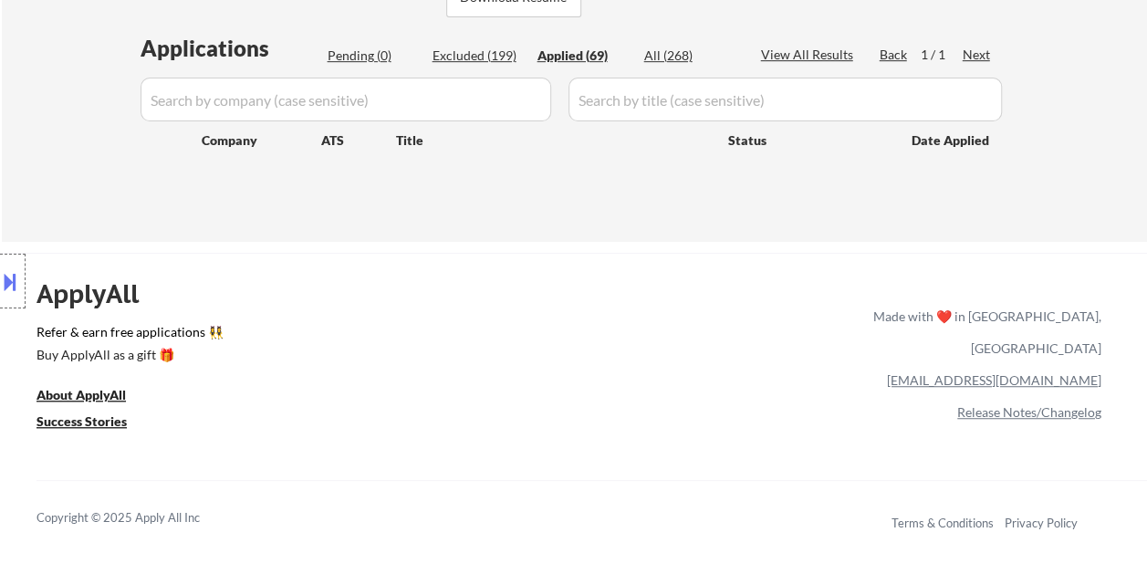
select select ""applied""
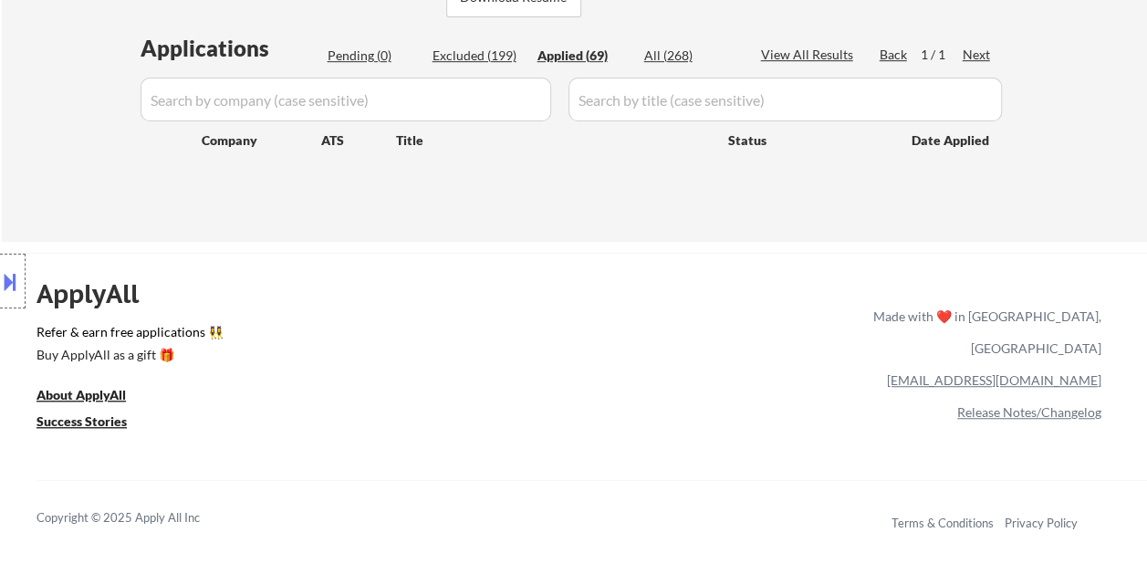
select select ""applied""
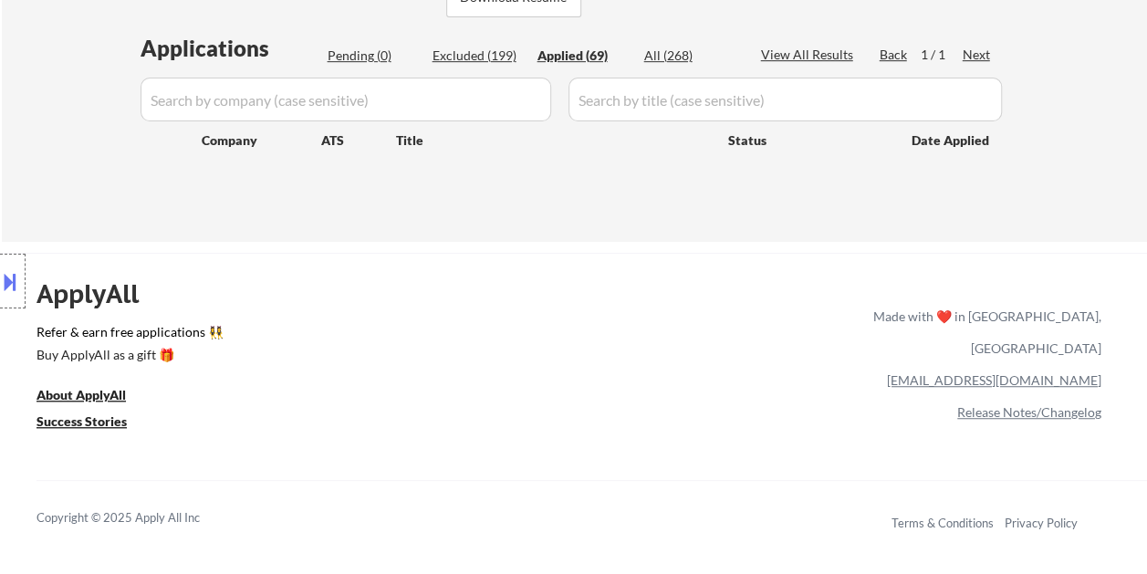
select select ""applied""
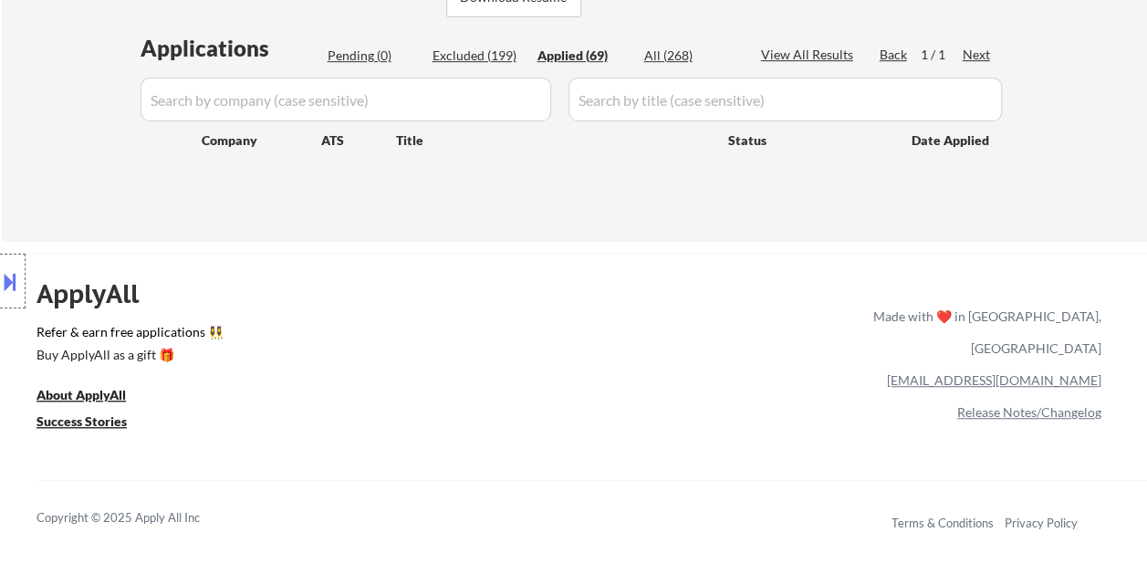
select select ""applied""
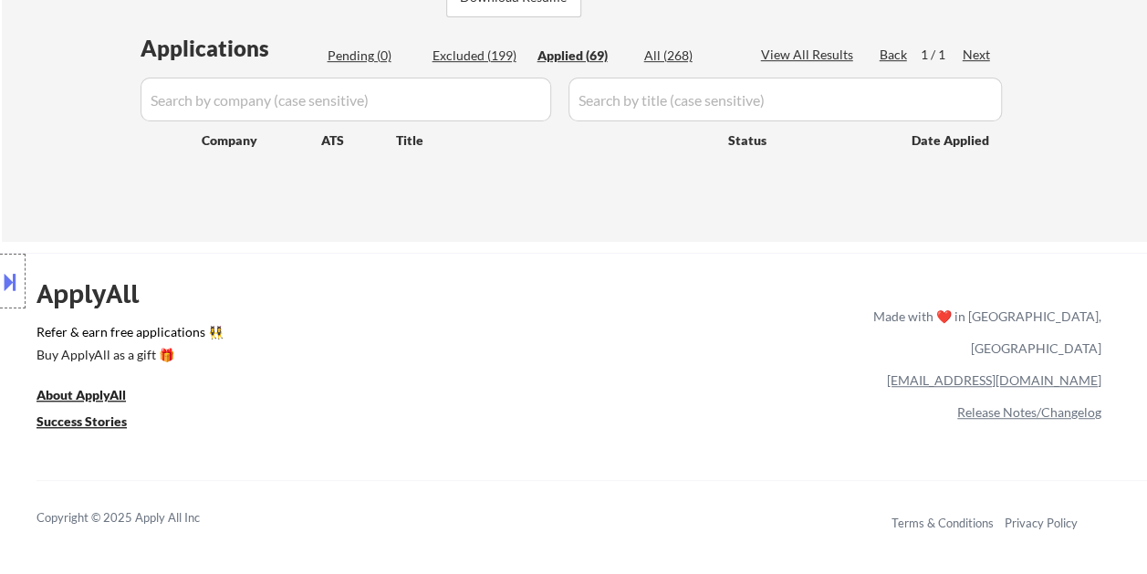
select select ""applied""
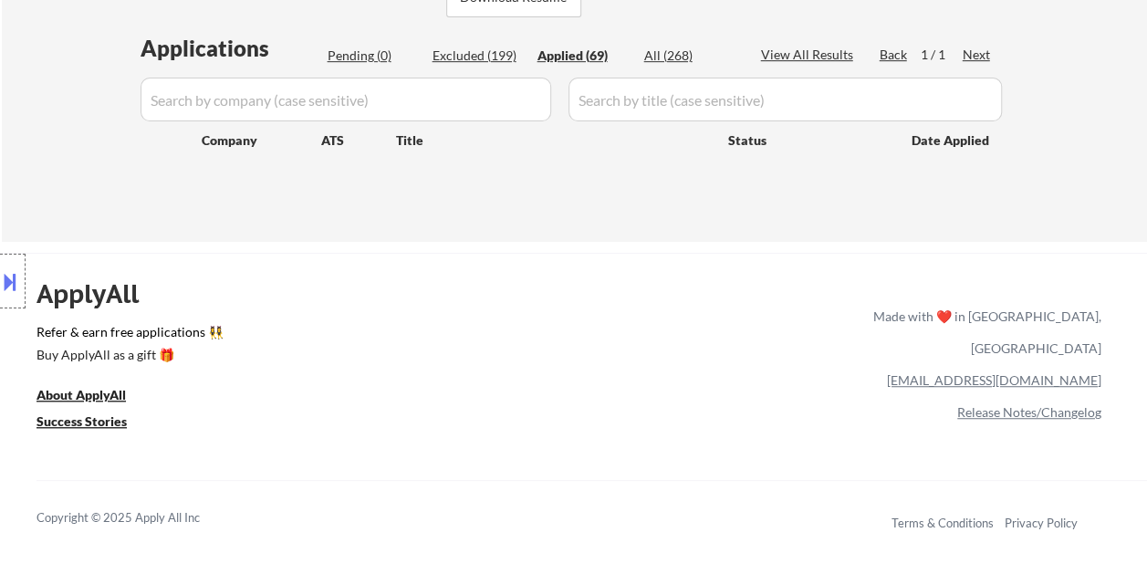
select select ""applied""
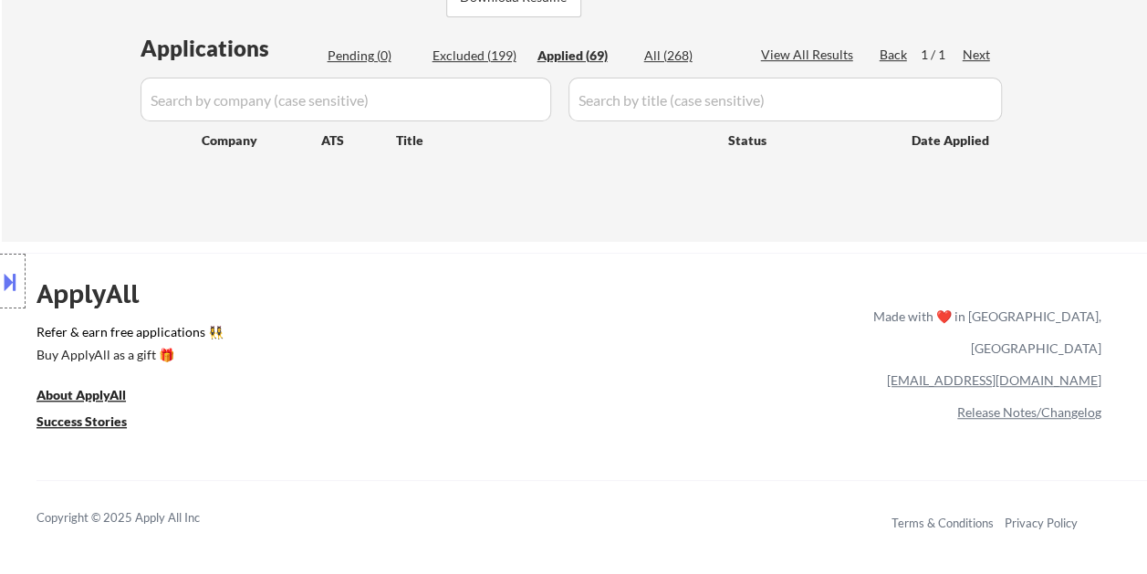
select select ""applied""
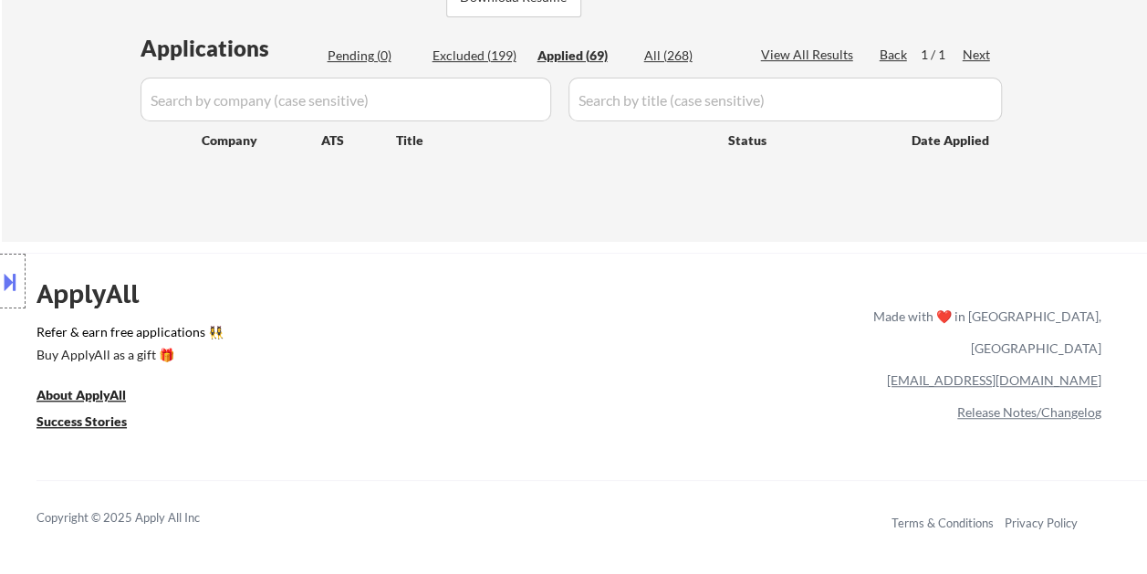
select select ""applied""
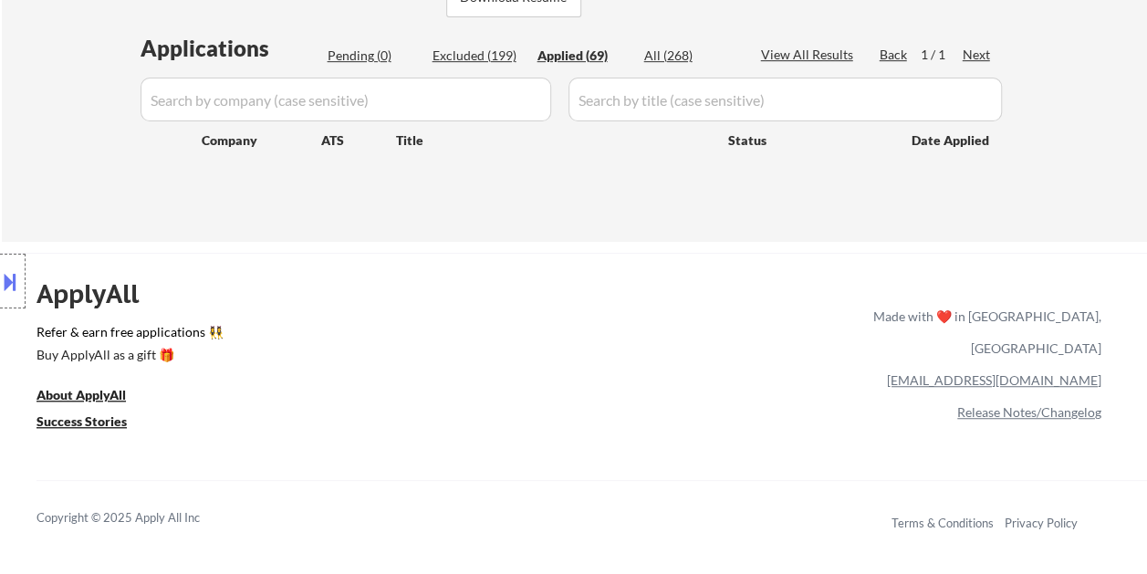
select select ""applied""
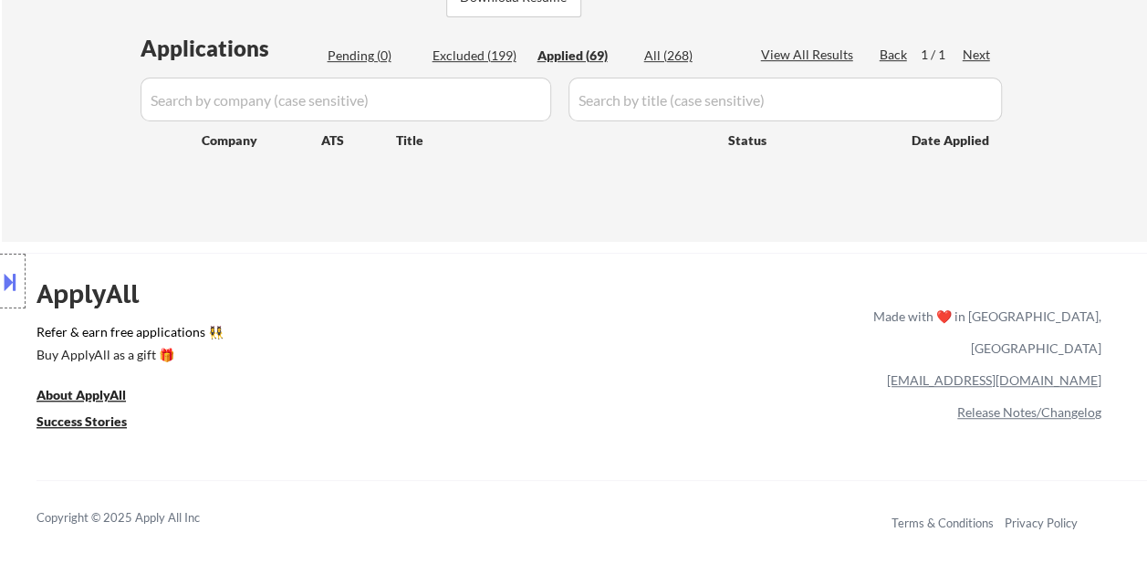
select select ""applied""
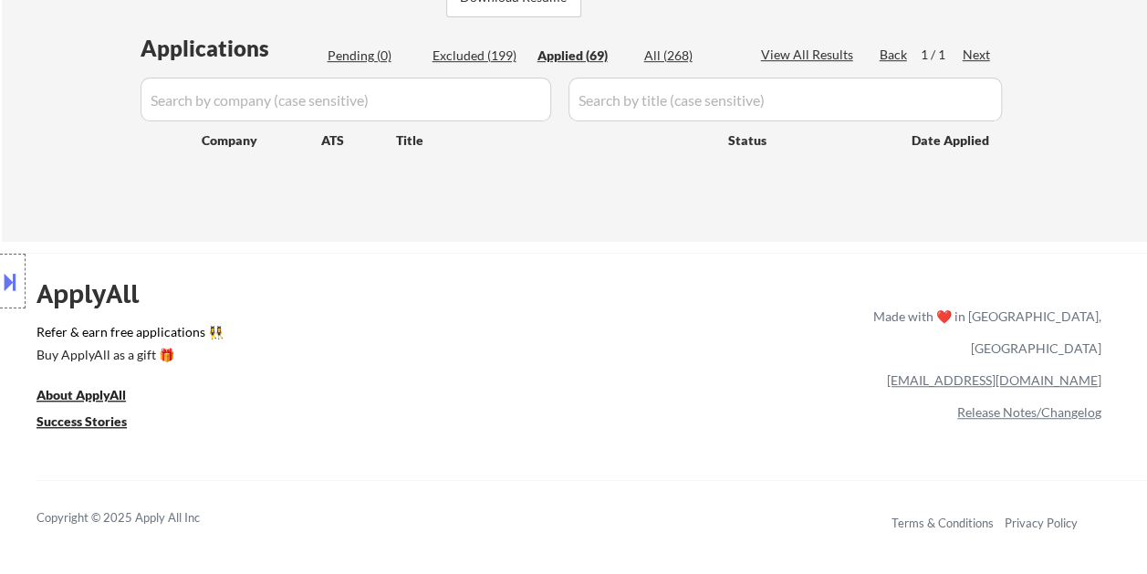
select select ""applied""
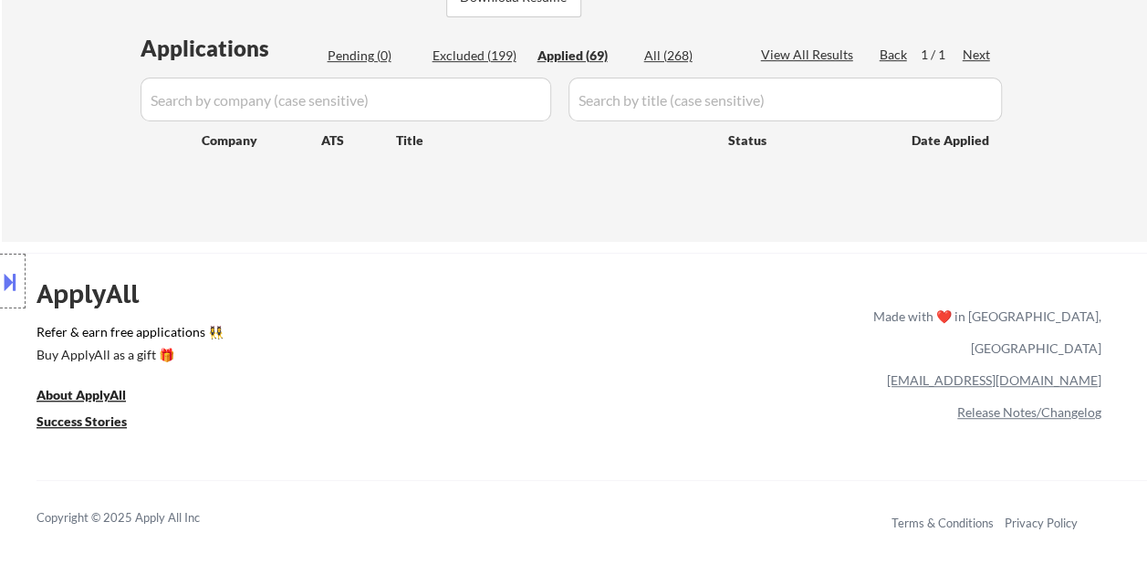
select select ""applied""
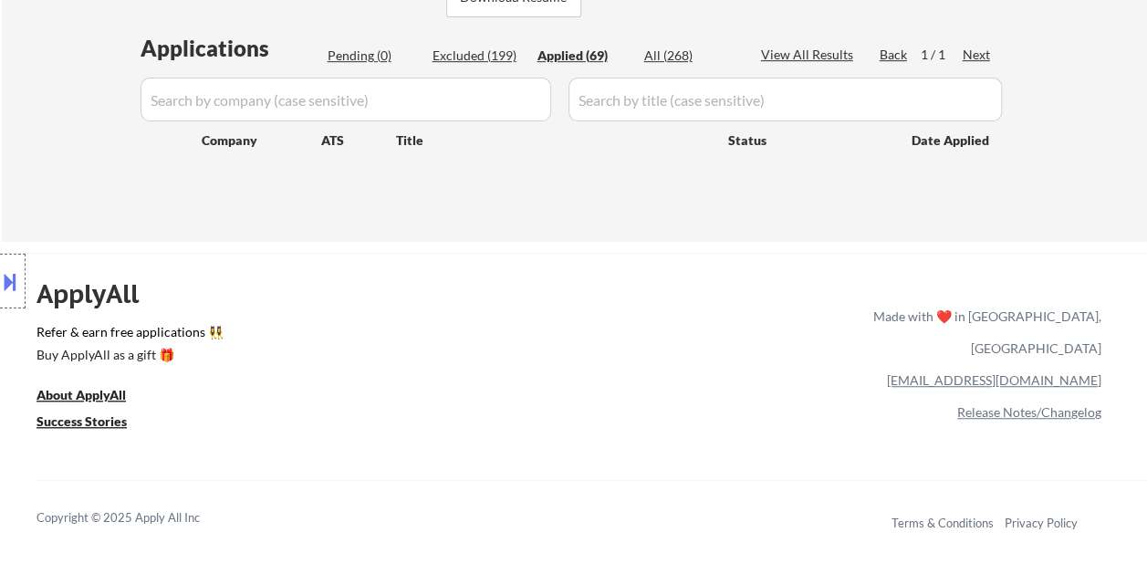
select select ""applied""
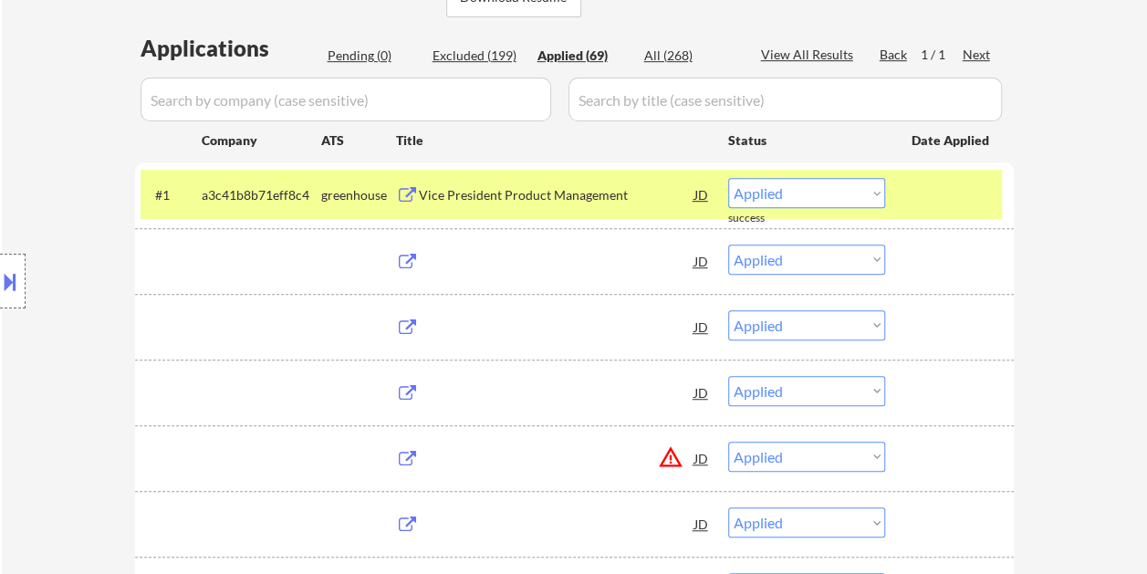
scroll to position [274, 0]
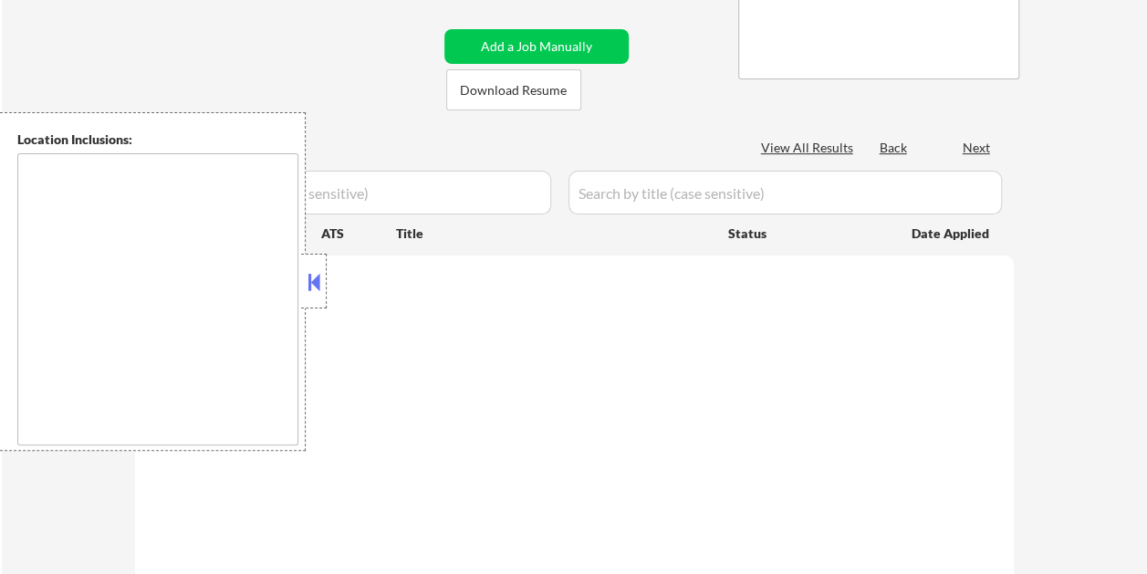
type textarea "[GEOGRAPHIC_DATA], [GEOGRAPHIC_DATA] [GEOGRAPHIC_DATA], [GEOGRAPHIC_DATA] [GEOG…"
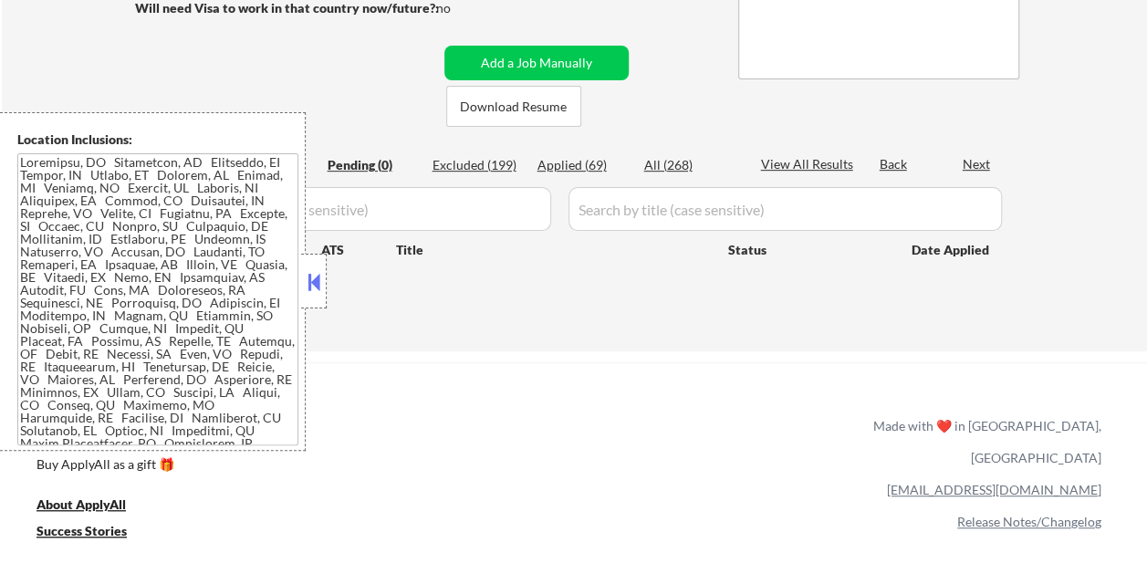
scroll to position [274, 0]
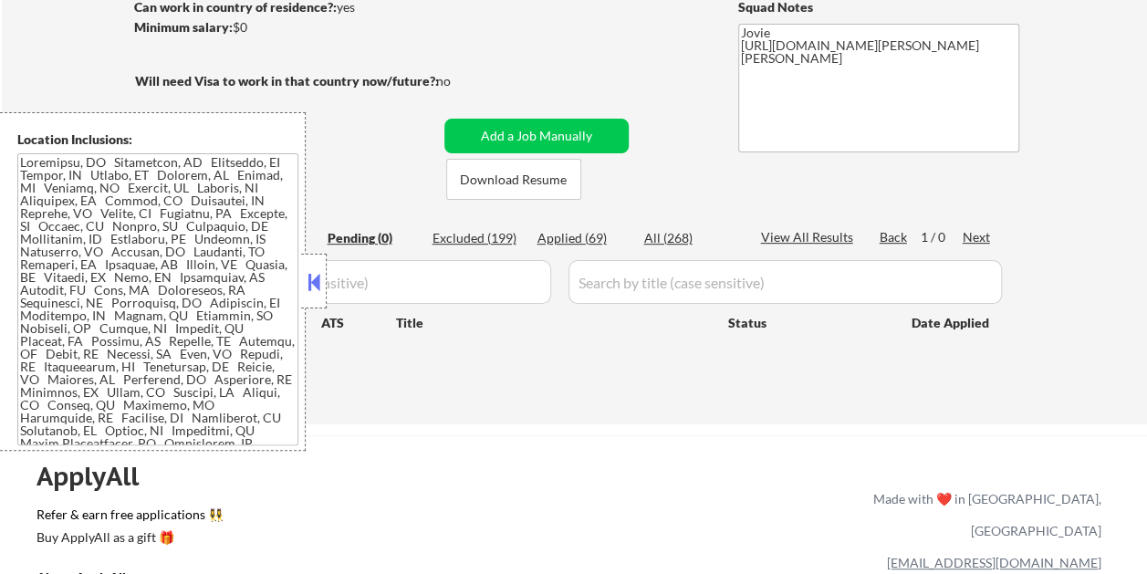
click at [314, 272] on button at bounding box center [314, 281] width 20 height 27
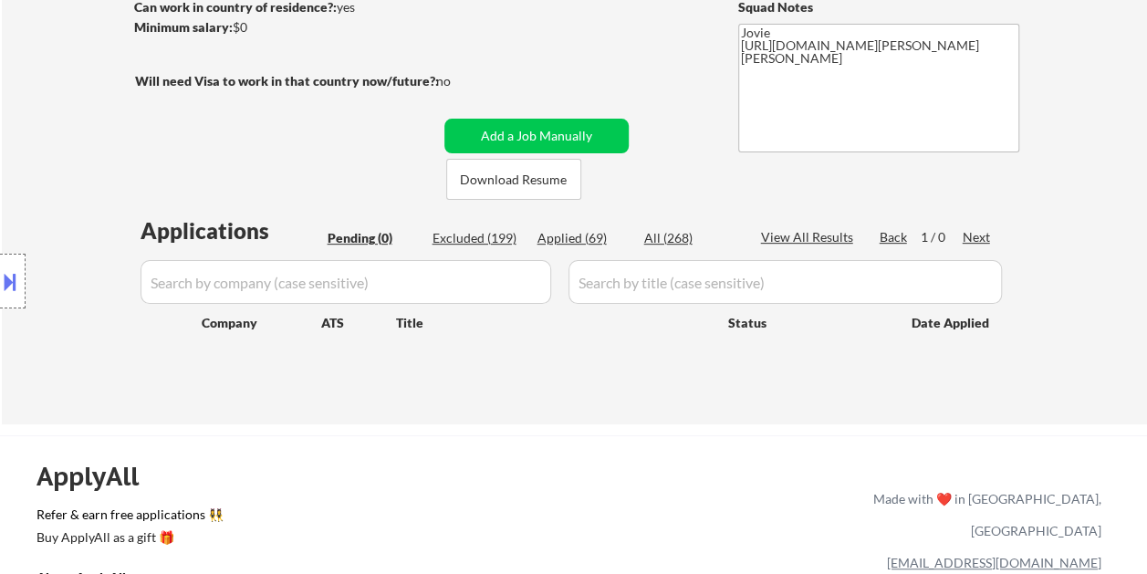
click at [564, 237] on div "Applied (69)" at bounding box center [583, 238] width 91 height 18
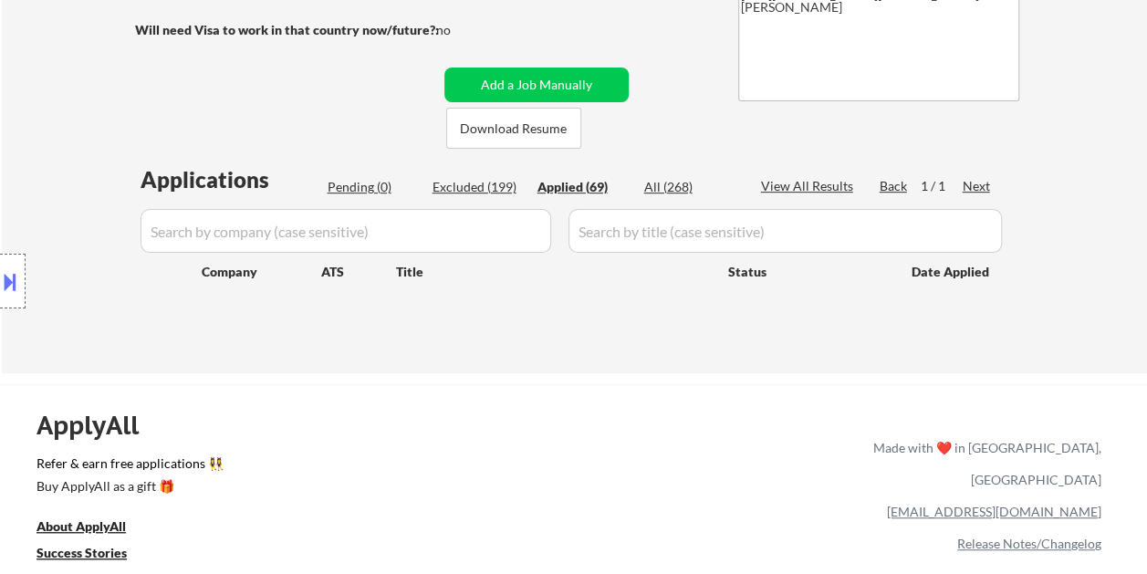
scroll to position [365, 0]
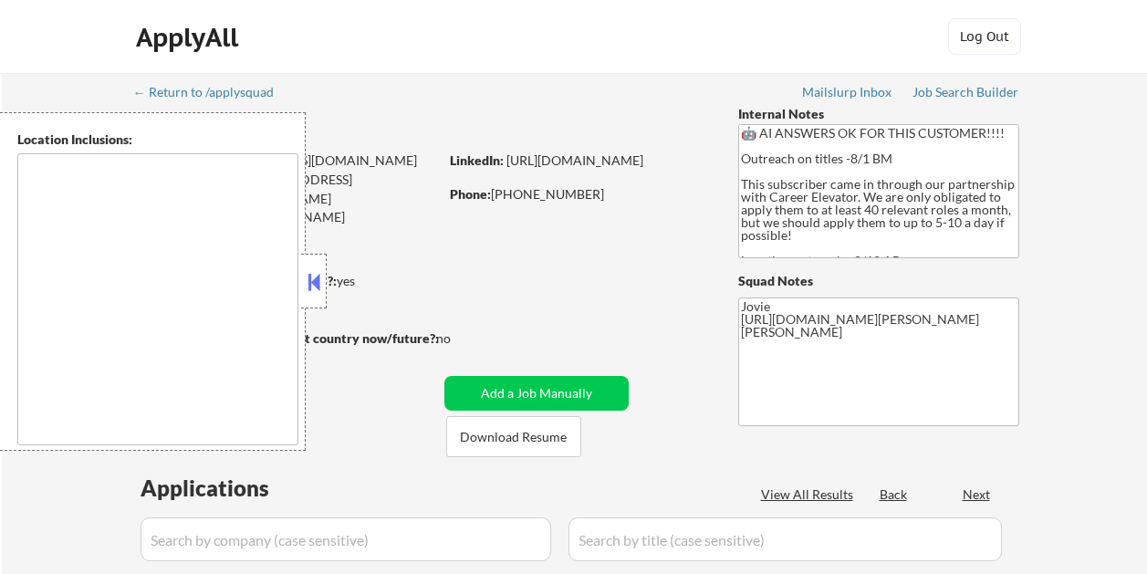
scroll to position [365, 0]
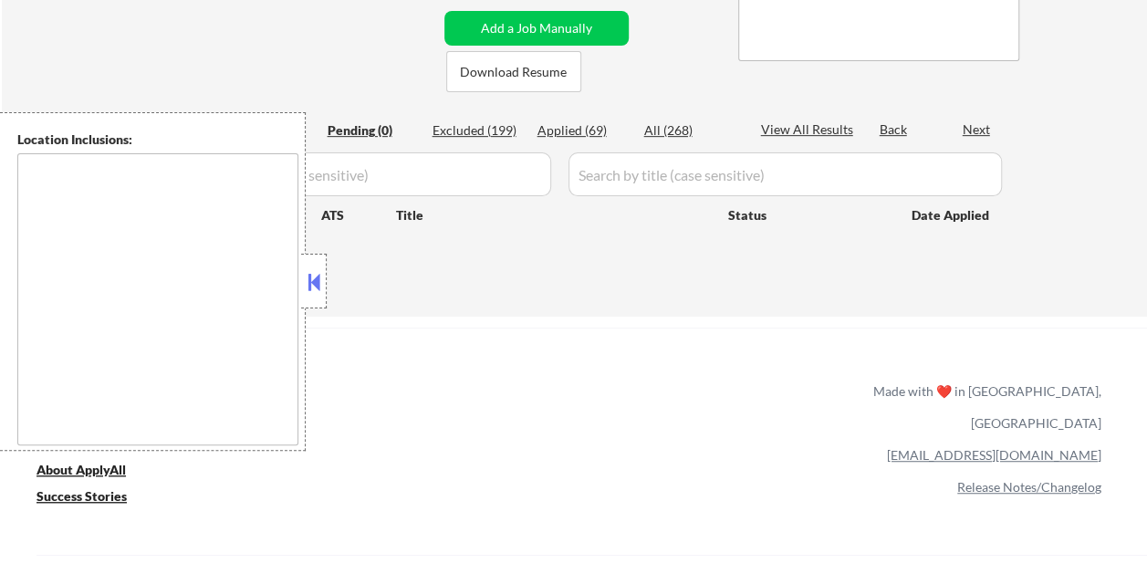
type textarea "[GEOGRAPHIC_DATA], [GEOGRAPHIC_DATA] [GEOGRAPHIC_DATA], [GEOGRAPHIC_DATA] [GEOG…"
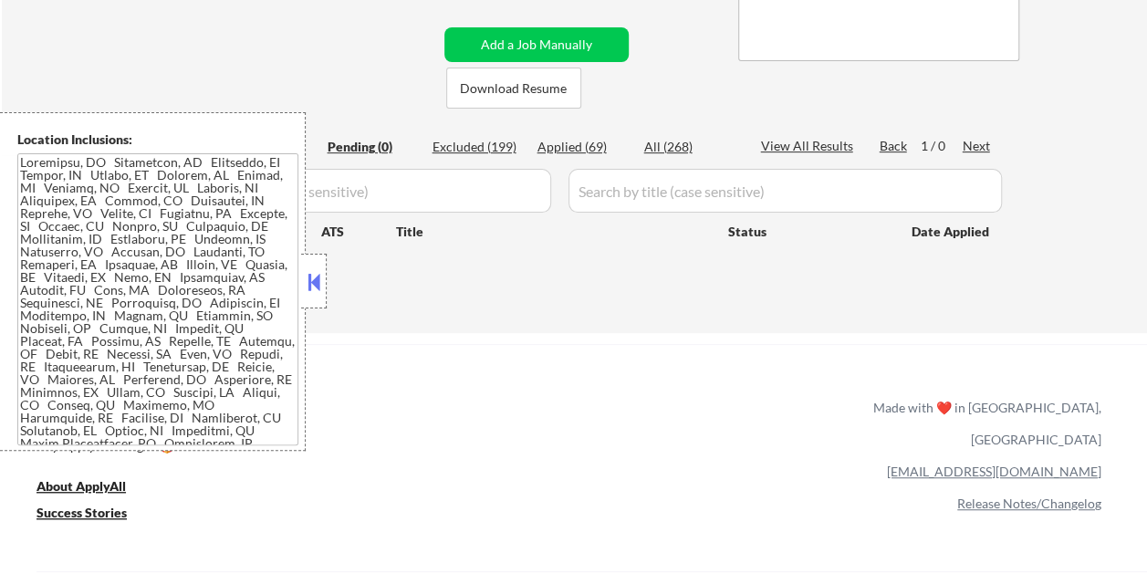
click at [314, 275] on button at bounding box center [314, 281] width 20 height 27
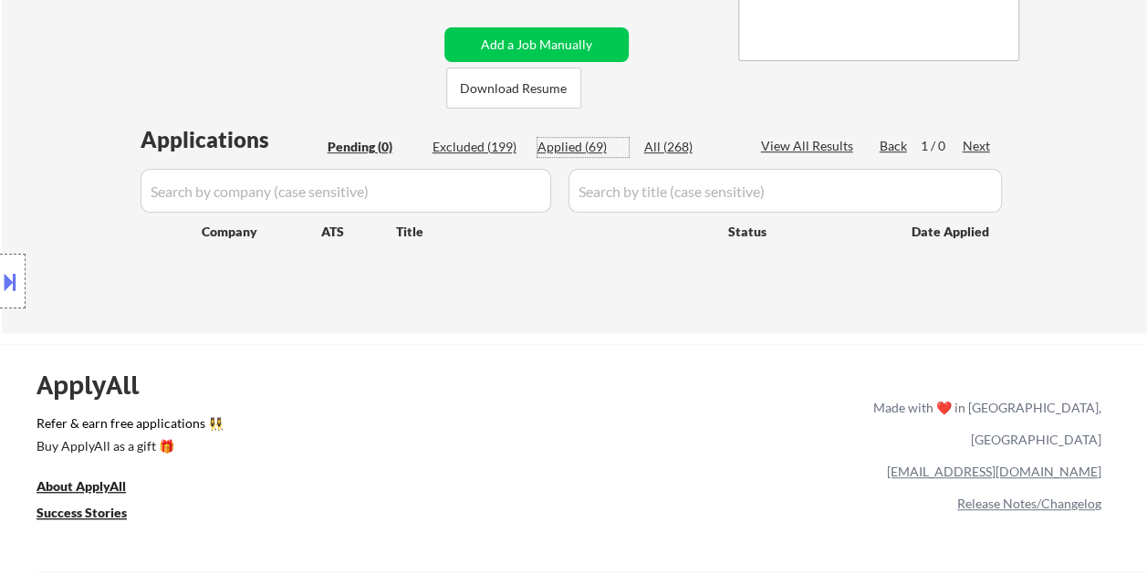
click at [584, 142] on div "Applied (69)" at bounding box center [583, 147] width 91 height 18
select select ""applied""
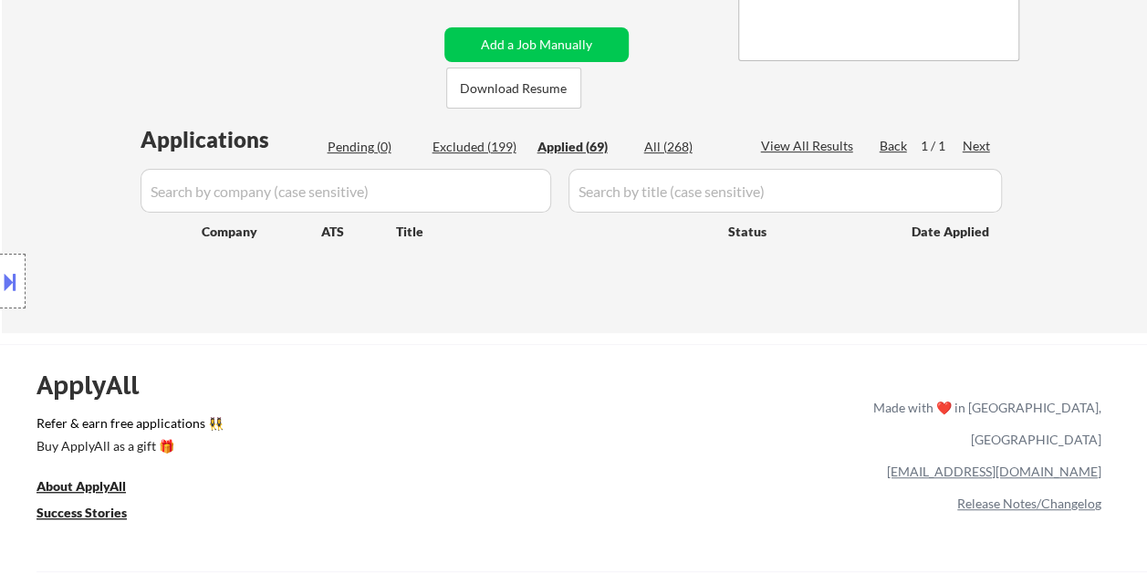
select select ""applied""
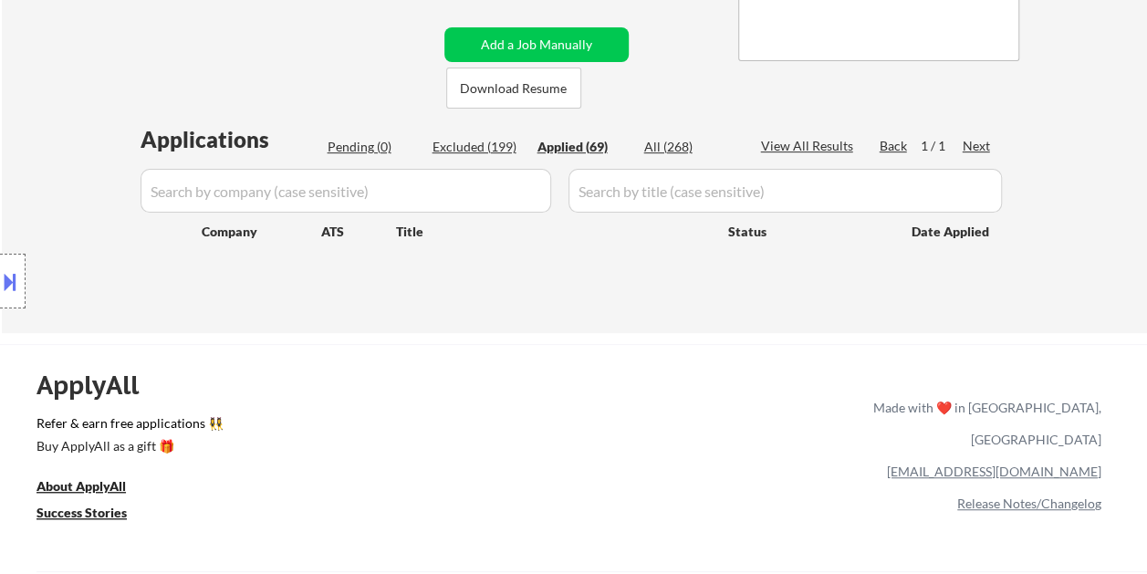
select select ""applied""
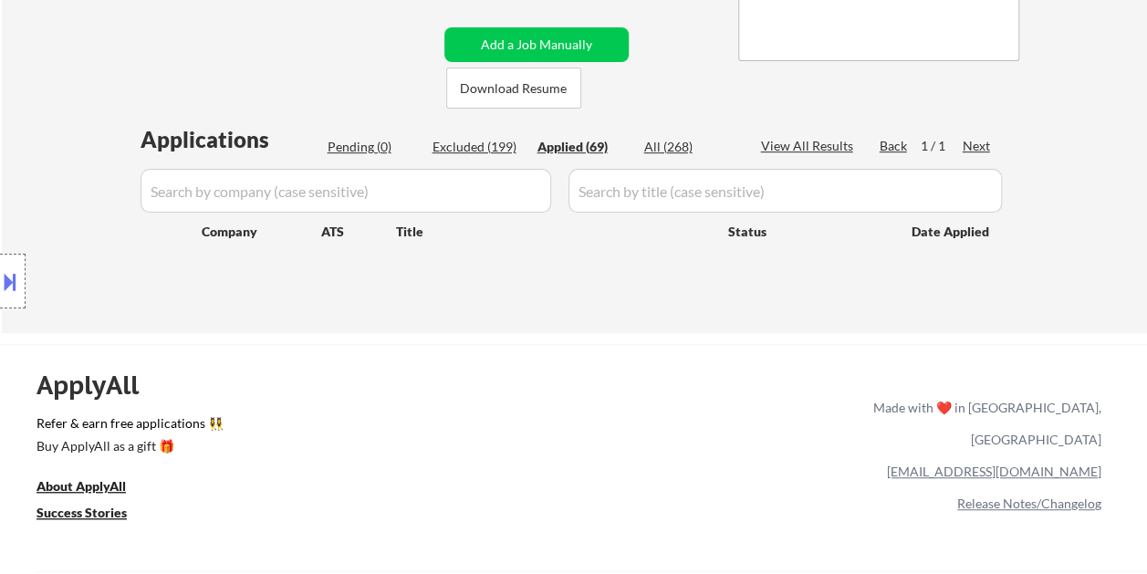
select select ""applied""
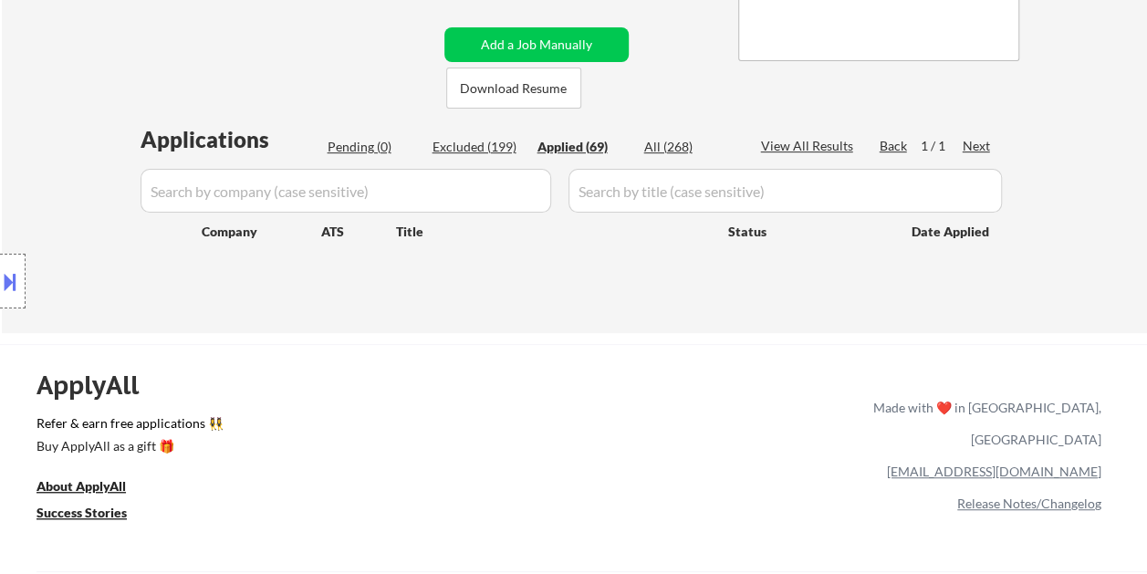
select select ""applied""
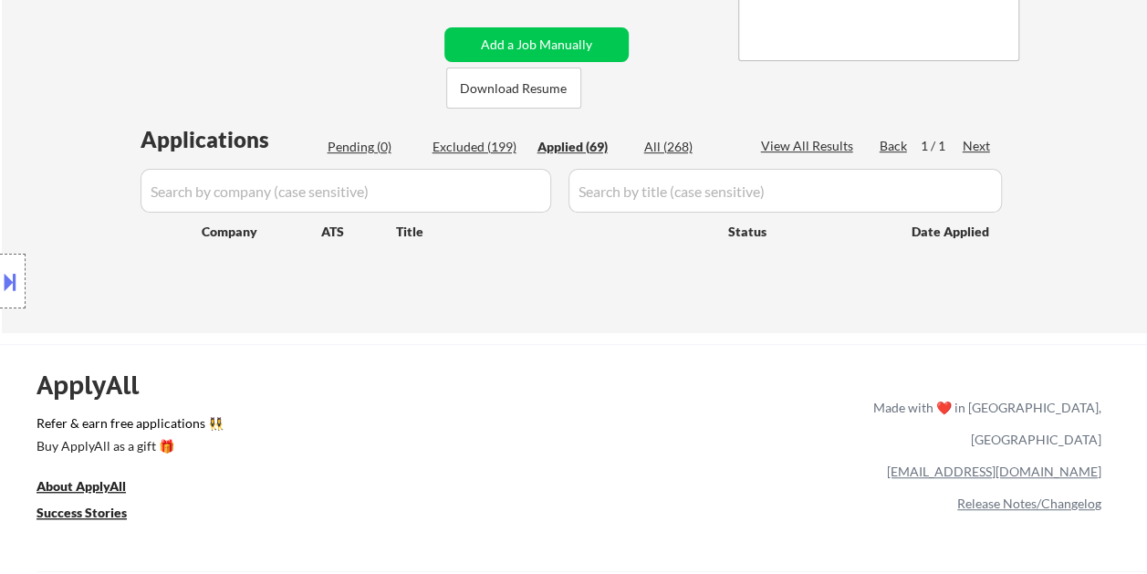
select select ""applied""
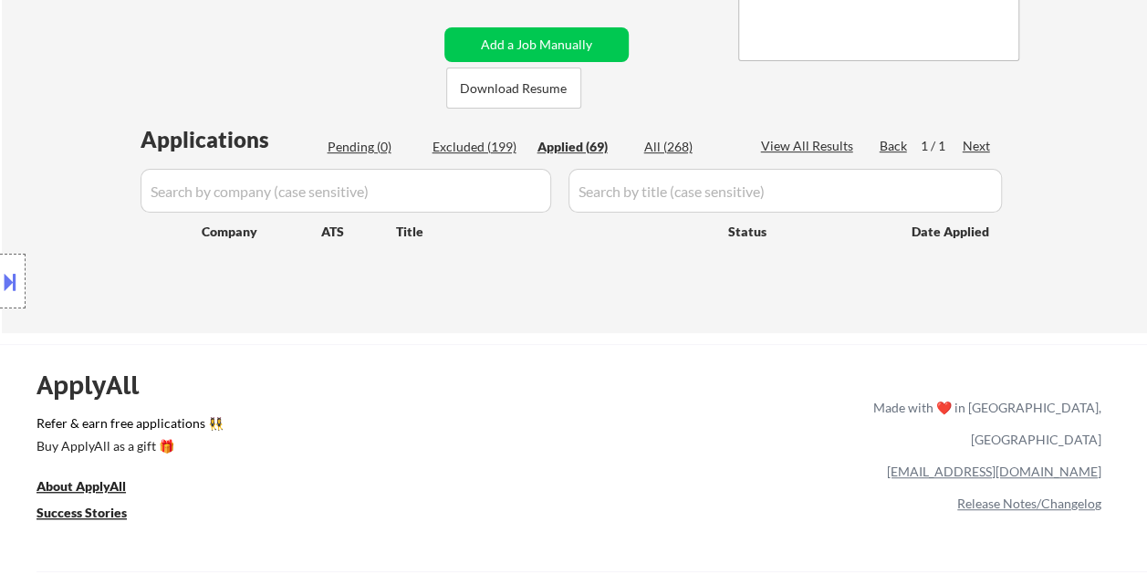
select select ""applied""
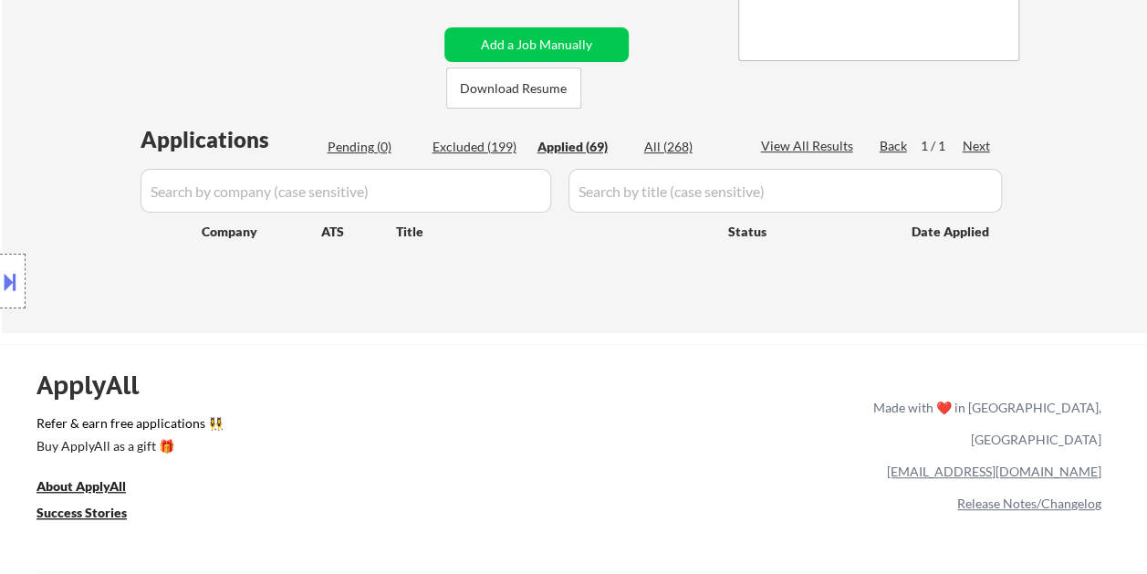
select select ""applied""
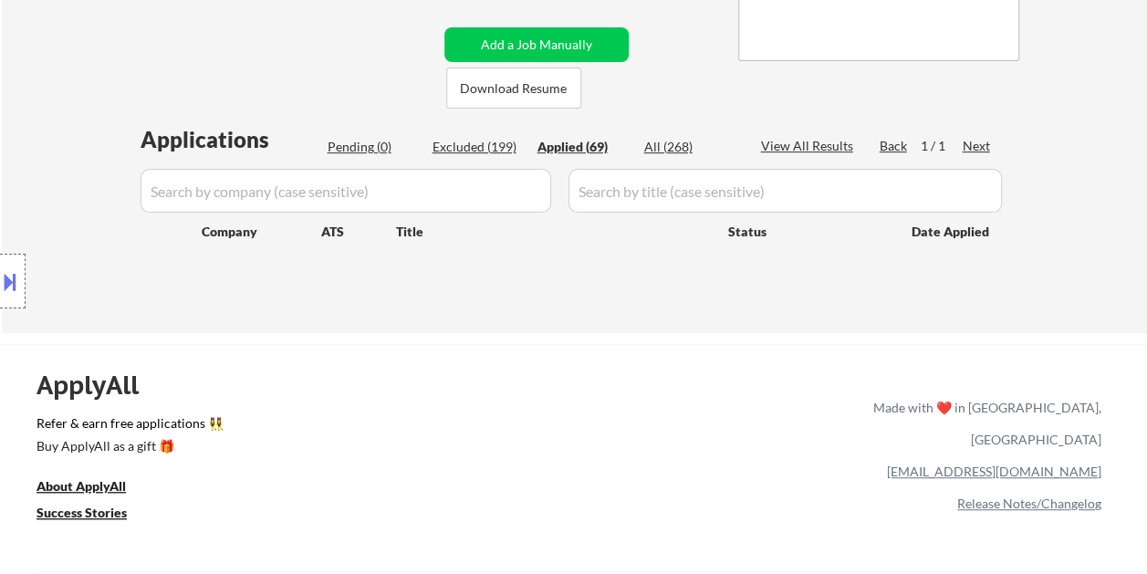
select select ""applied""
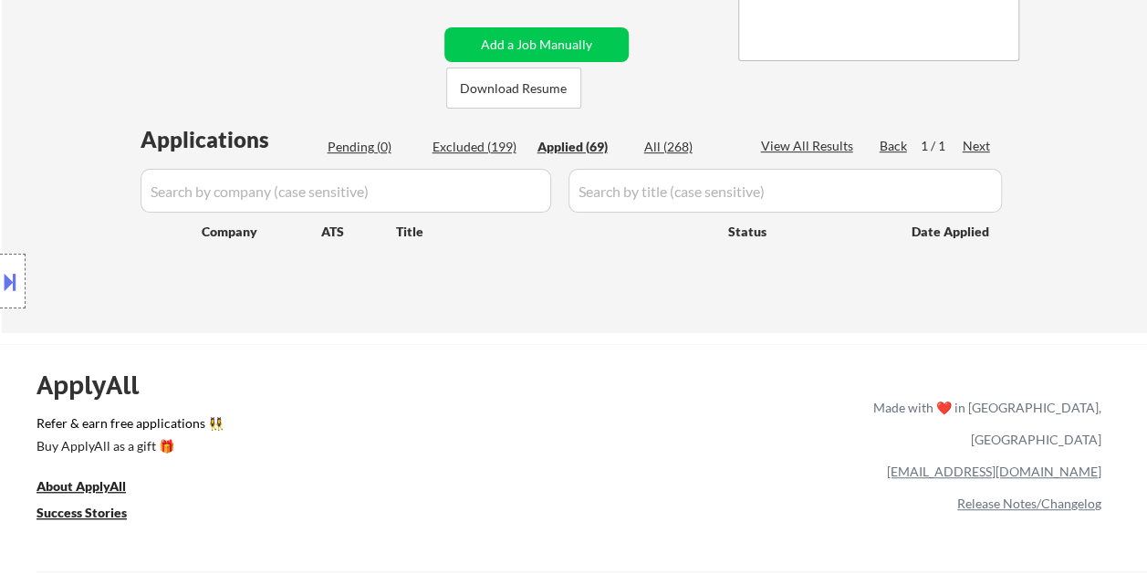
select select ""applied""
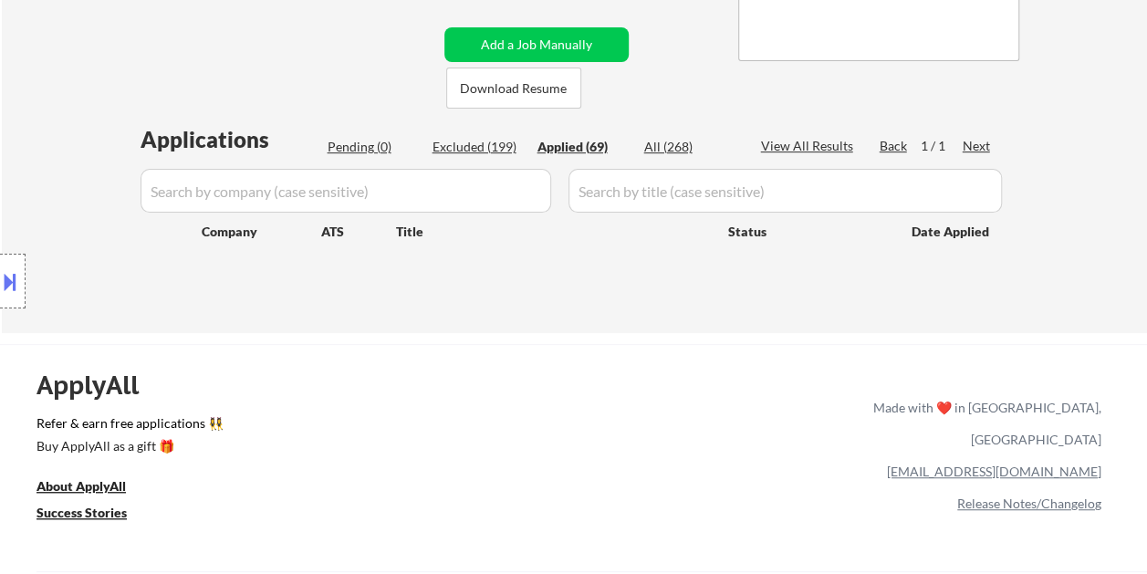
select select ""applied""
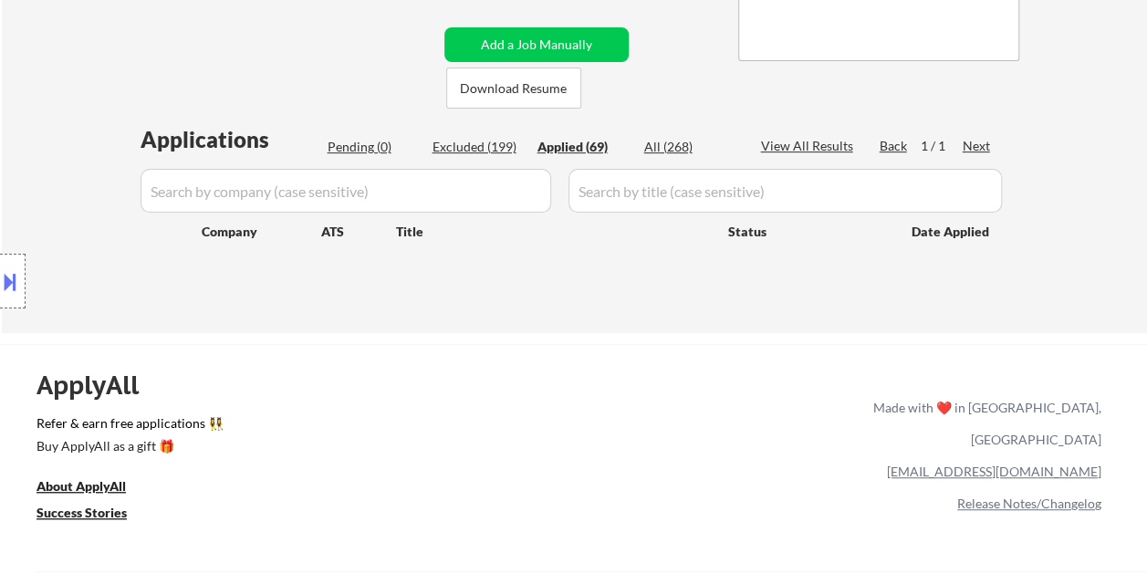
select select ""applied""
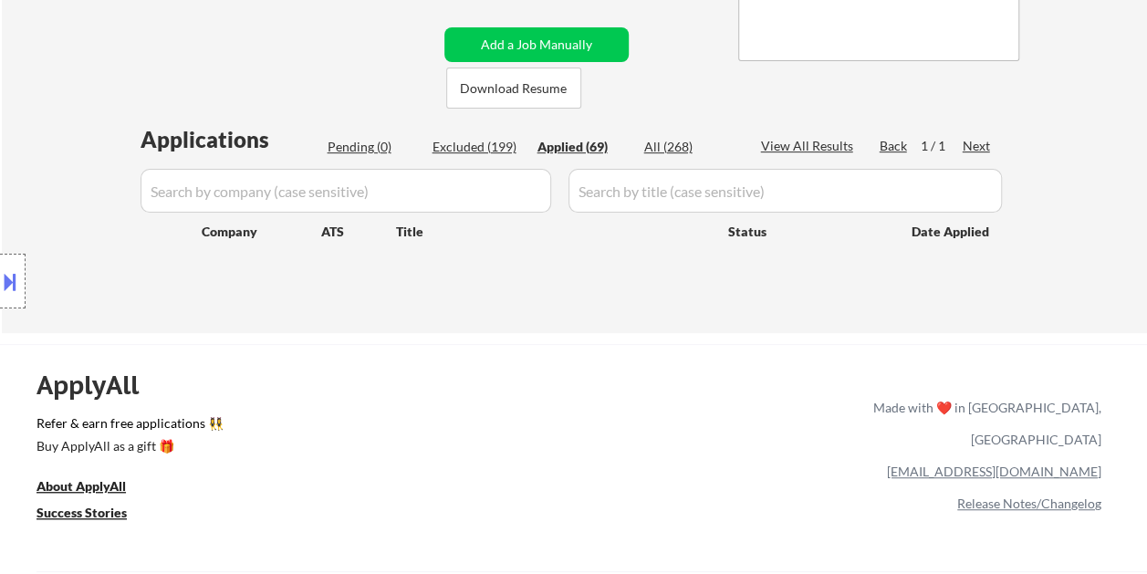
select select ""applied""
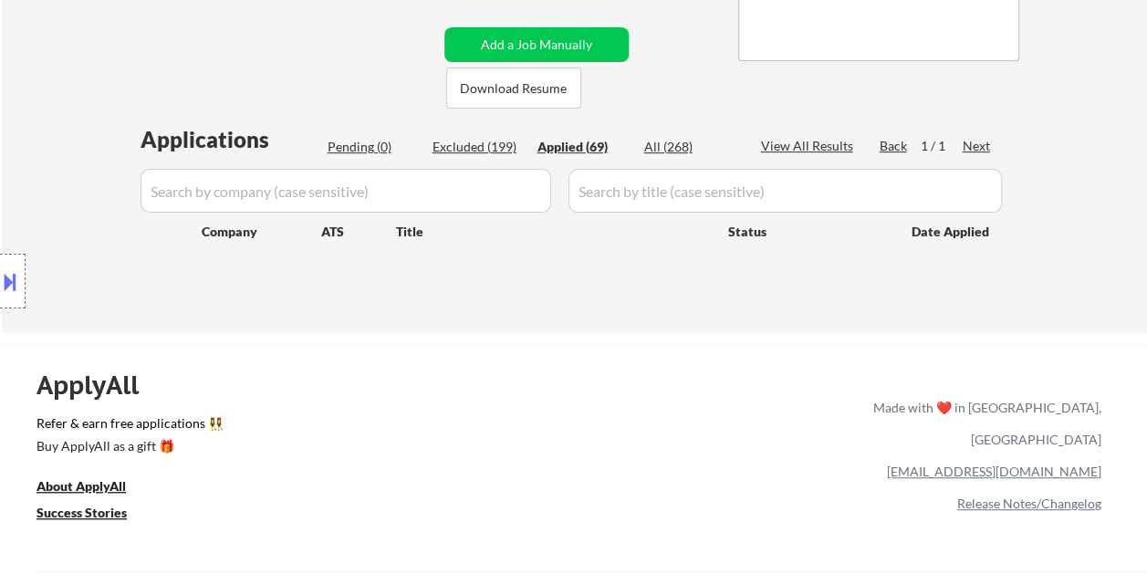
select select ""applied""
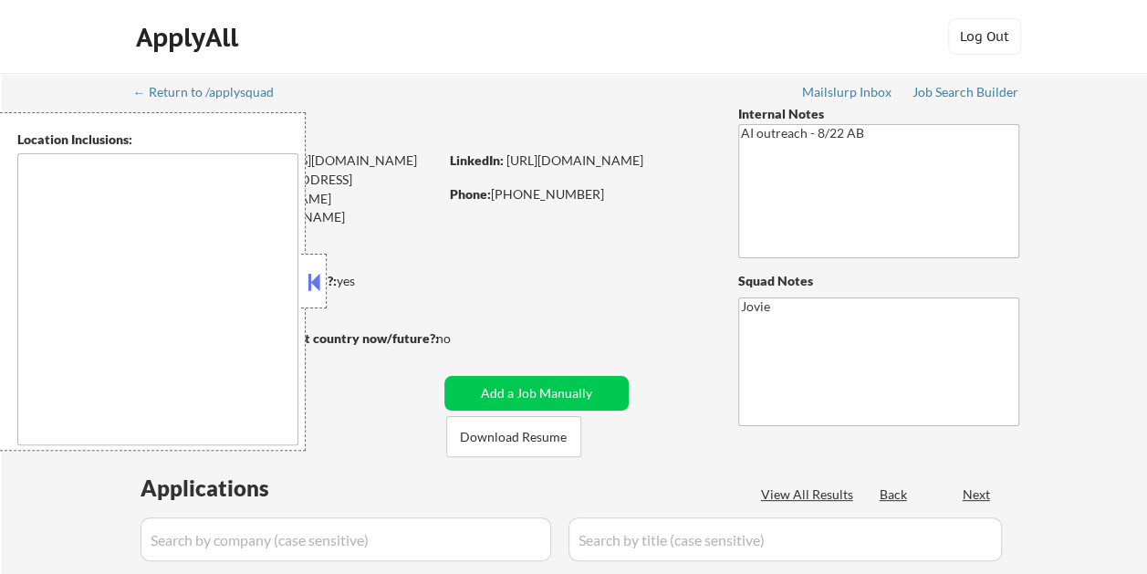
type textarea "Loremips, DO Sitamet, CO Adipisci, EL Sedd Eiusmodte, IN Utlabor Etdol, MA Aliq…"
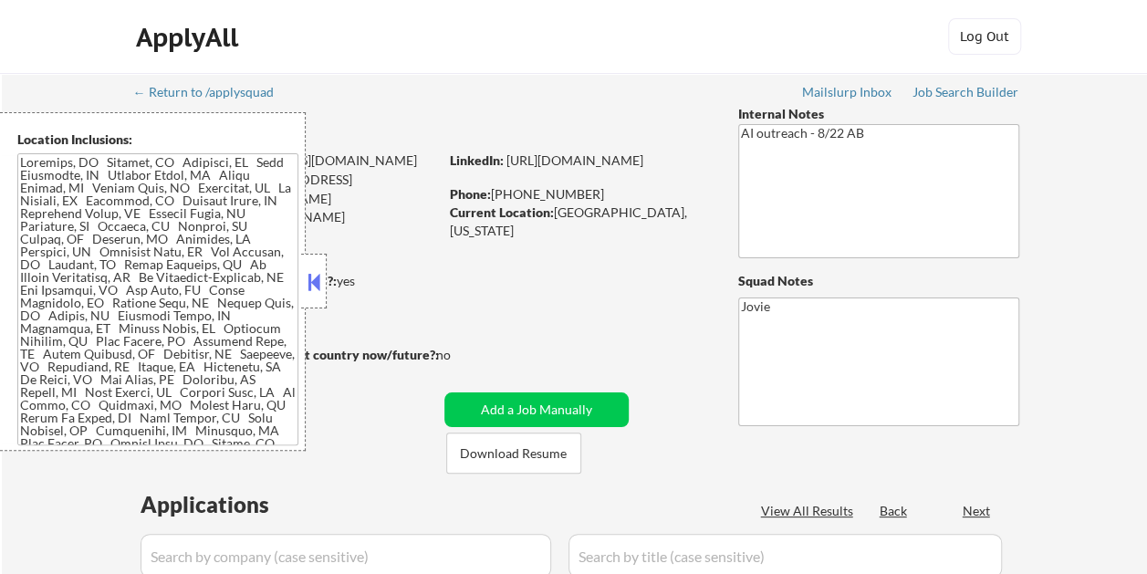
select select ""pending""
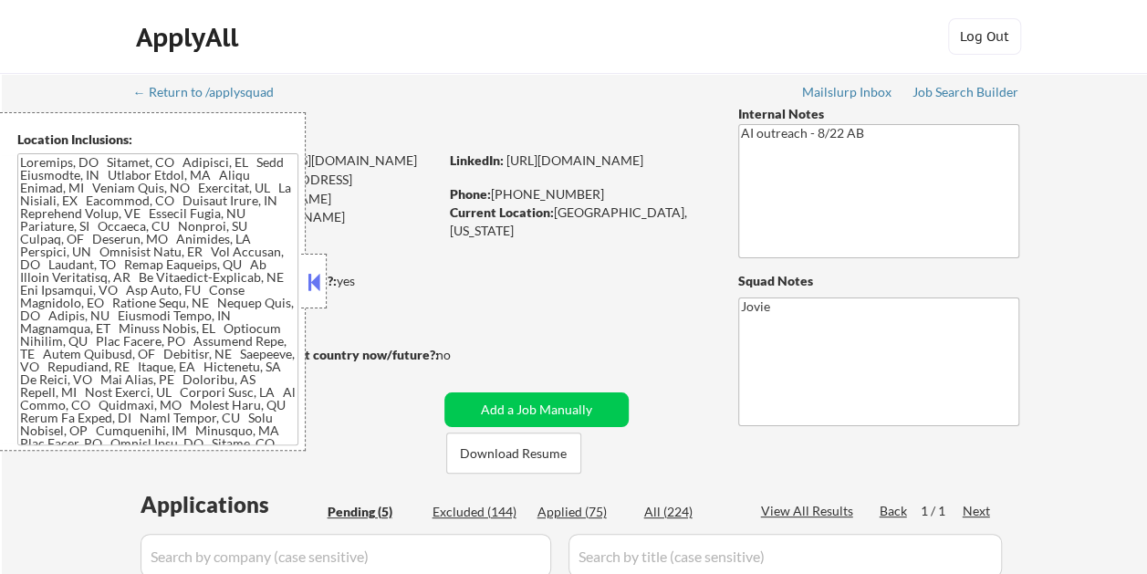
click at [321, 270] on button at bounding box center [314, 281] width 20 height 27
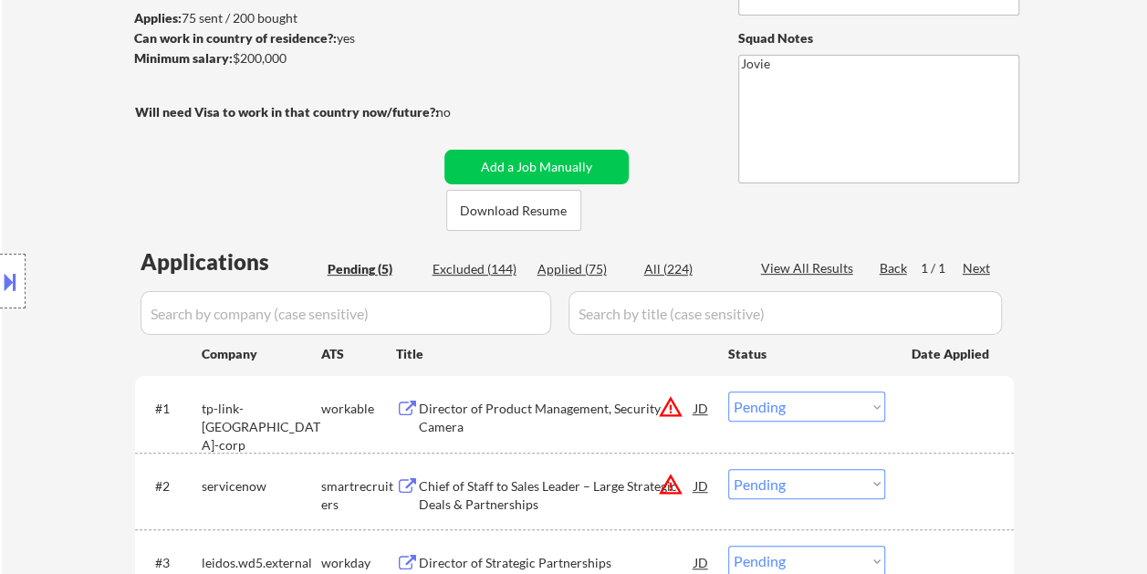
scroll to position [365, 0]
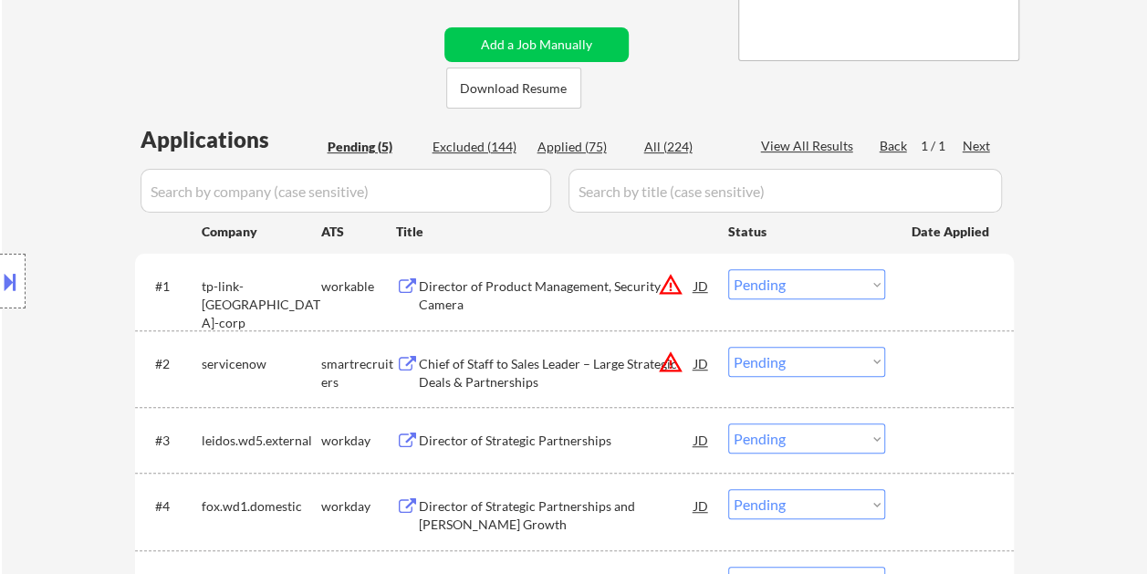
click at [474, 282] on div "Director of Product Management, Security Camera" at bounding box center [557, 296] width 276 height 36
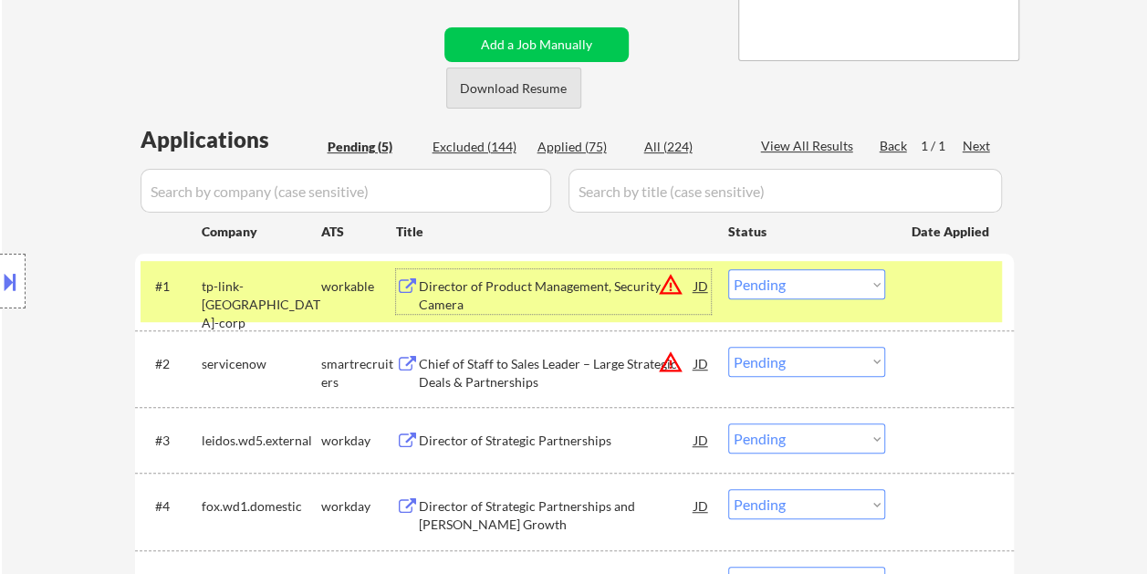
click at [502, 89] on button "Download Resume" at bounding box center [513, 88] width 135 height 41
click at [867, 281] on select "Choose an option... Pending Applied Excluded (Questions) Excluded (Expired) Exc…" at bounding box center [806, 284] width 157 height 30
click at [728, 269] on select "Choose an option... Pending Applied Excluded (Questions) Excluded (Expired) Exc…" at bounding box center [806, 284] width 157 height 30
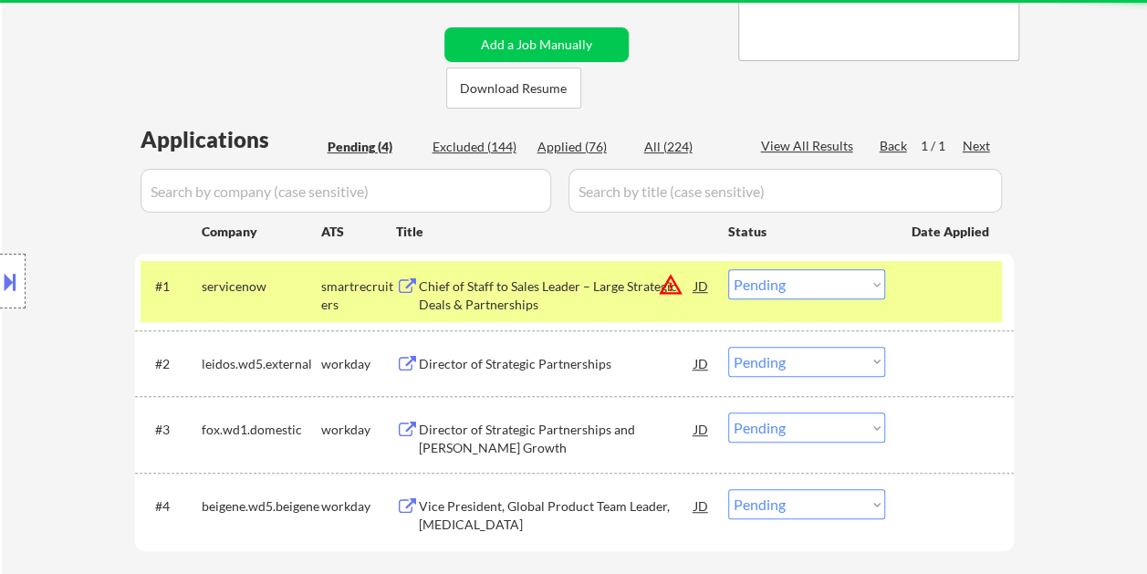
click at [915, 286] on div at bounding box center [952, 285] width 80 height 33
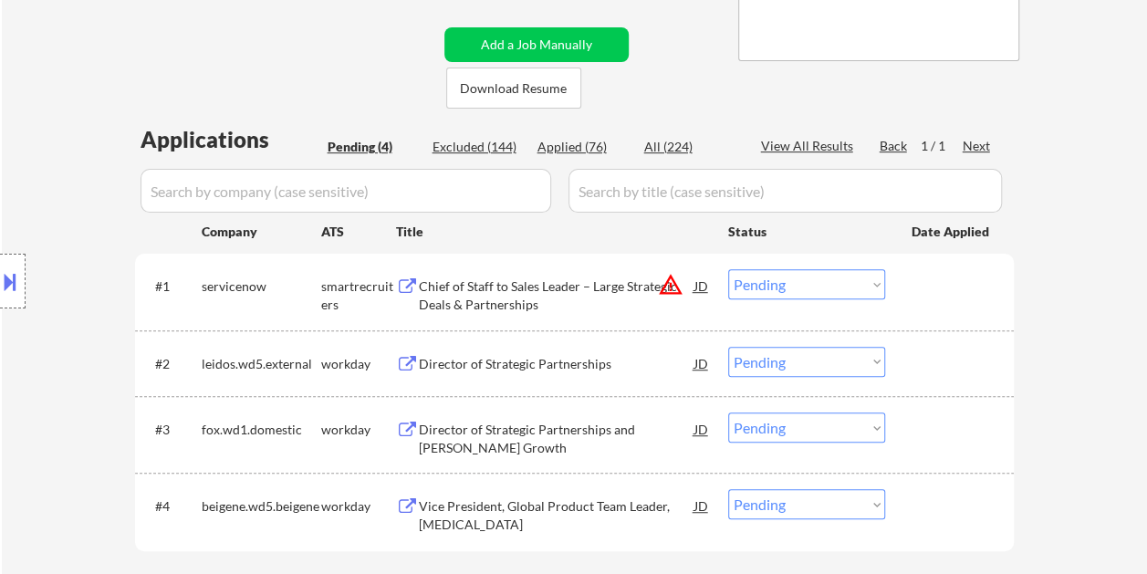
click at [940, 283] on div at bounding box center [952, 285] width 80 height 33
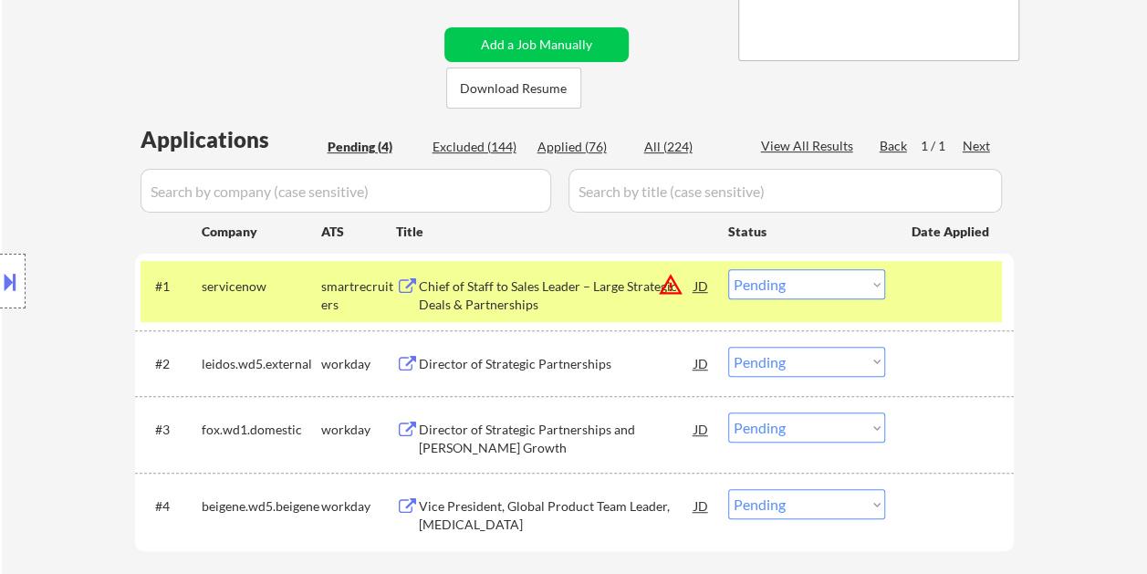
click at [525, 283] on div "Chief of Staff to Sales Leader – Large Strategic Deals & Partnerships" at bounding box center [557, 296] width 276 height 36
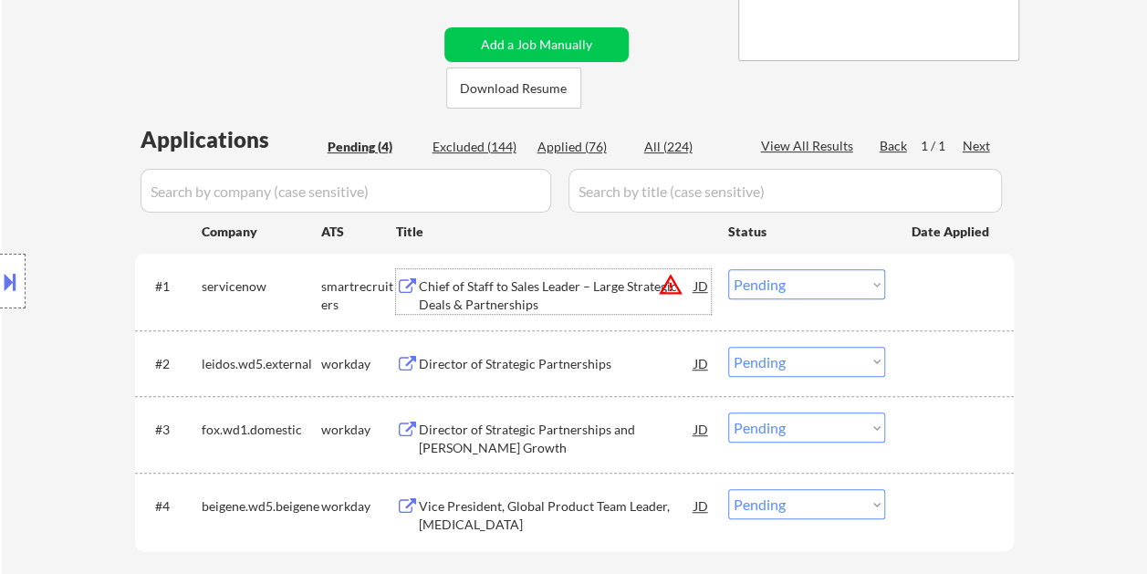
click at [904, 292] on div "#1 servicenow smartrecruiters Chief of Staff to Sales Leader – Large Strategic …" at bounding box center [572, 291] width 862 height 60
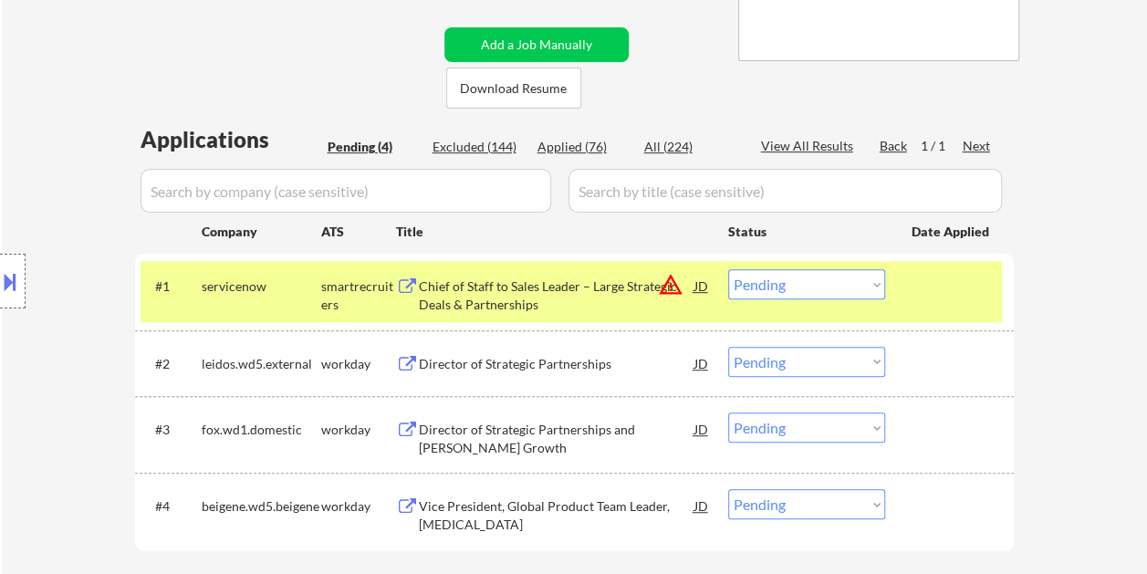
click at [867, 290] on select "Choose an option... Pending Applied Excluded (Questions) Excluded (Expired) Exc…" at bounding box center [806, 284] width 157 height 30
click at [728, 269] on select "Choose an option... Pending Applied Excluded (Questions) Excluded (Expired) Exc…" at bounding box center [806, 284] width 157 height 30
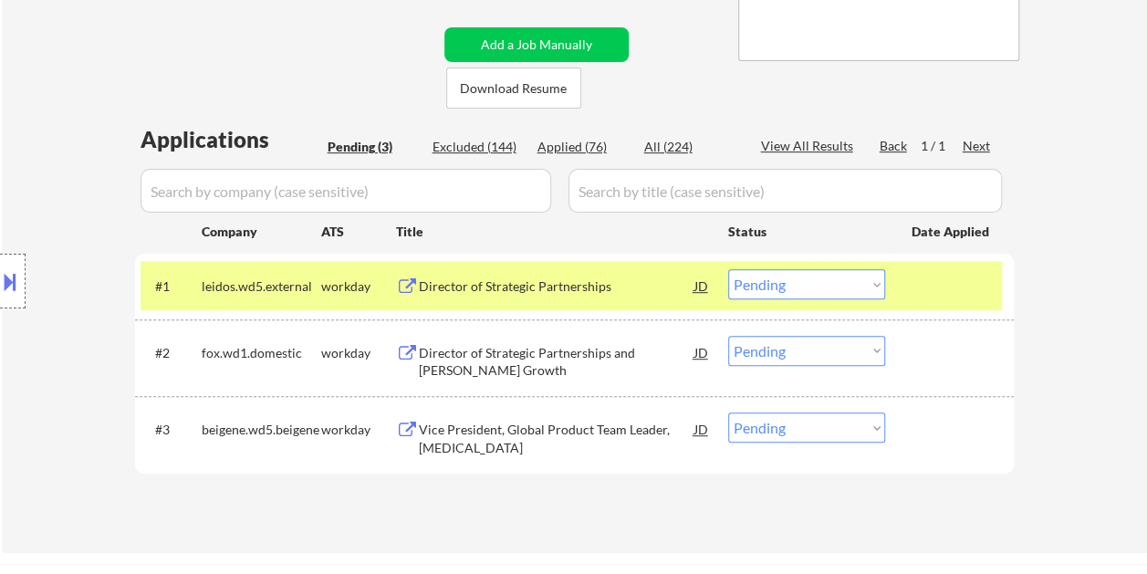
click at [941, 290] on div at bounding box center [952, 285] width 80 height 33
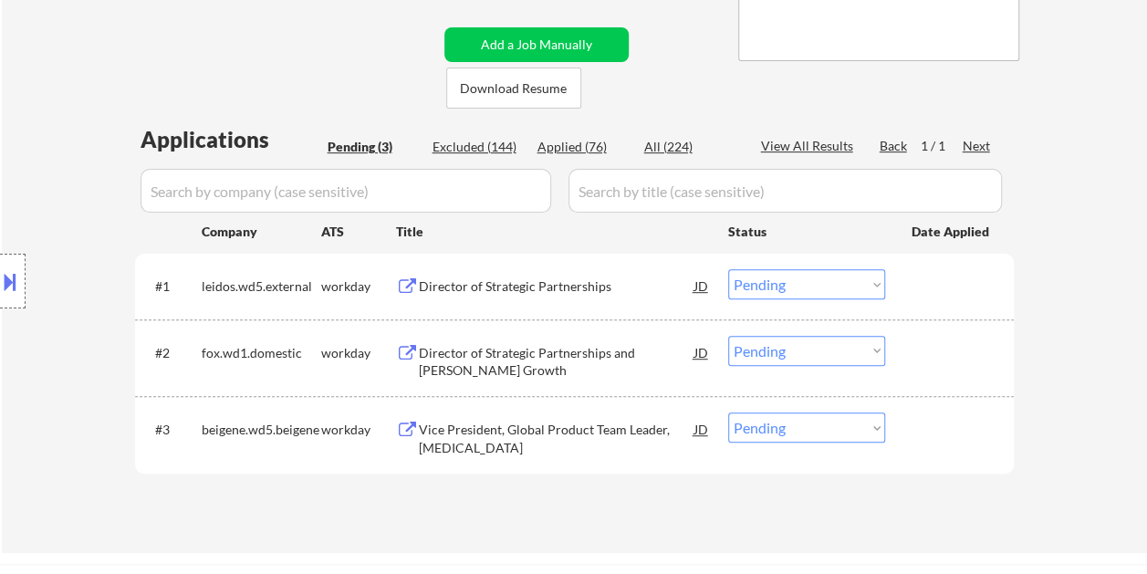
click at [945, 287] on div at bounding box center [952, 285] width 80 height 33
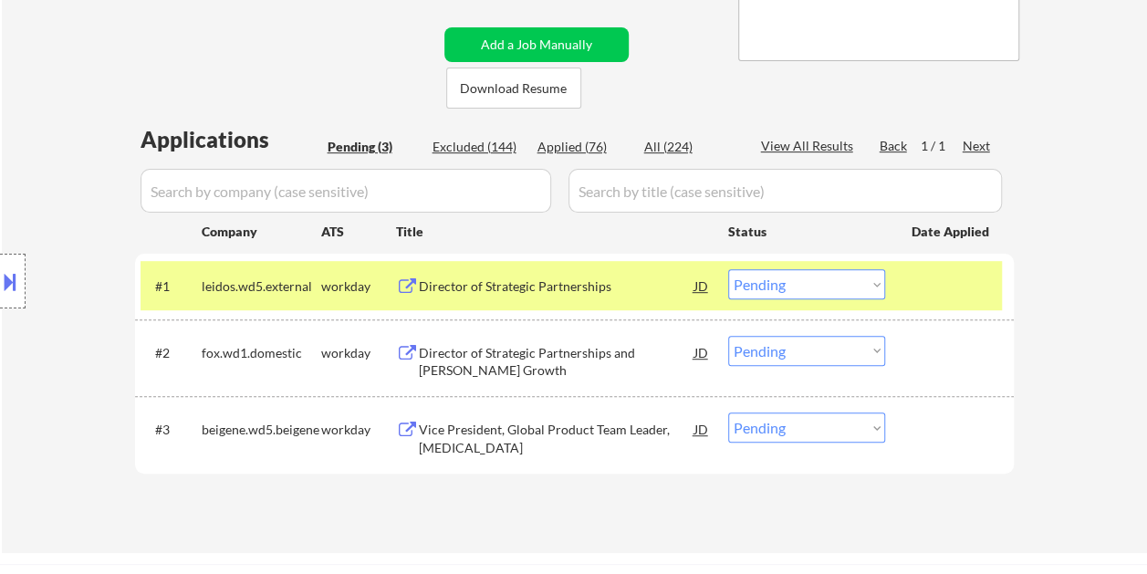
click at [519, 303] on div "#1 leidos.wd5.external workday Director of Strategic Partnerships JD warning_am…" at bounding box center [572, 285] width 862 height 49
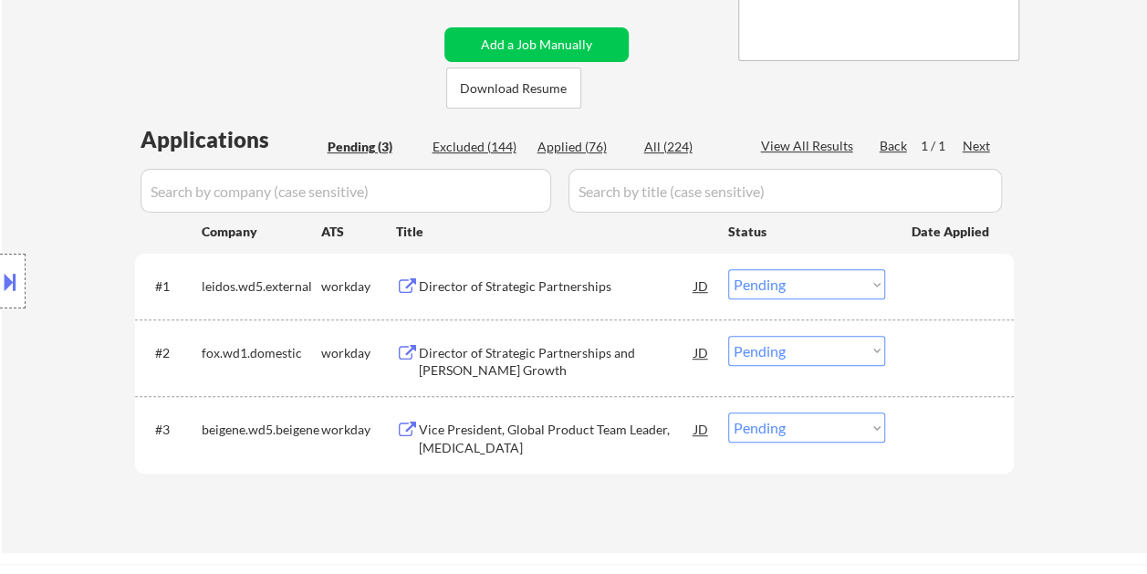
drag, startPoint x: 942, startPoint y: 280, endPoint x: 867, endPoint y: 278, distance: 74.9
click at [942, 279] on div at bounding box center [952, 285] width 80 height 33
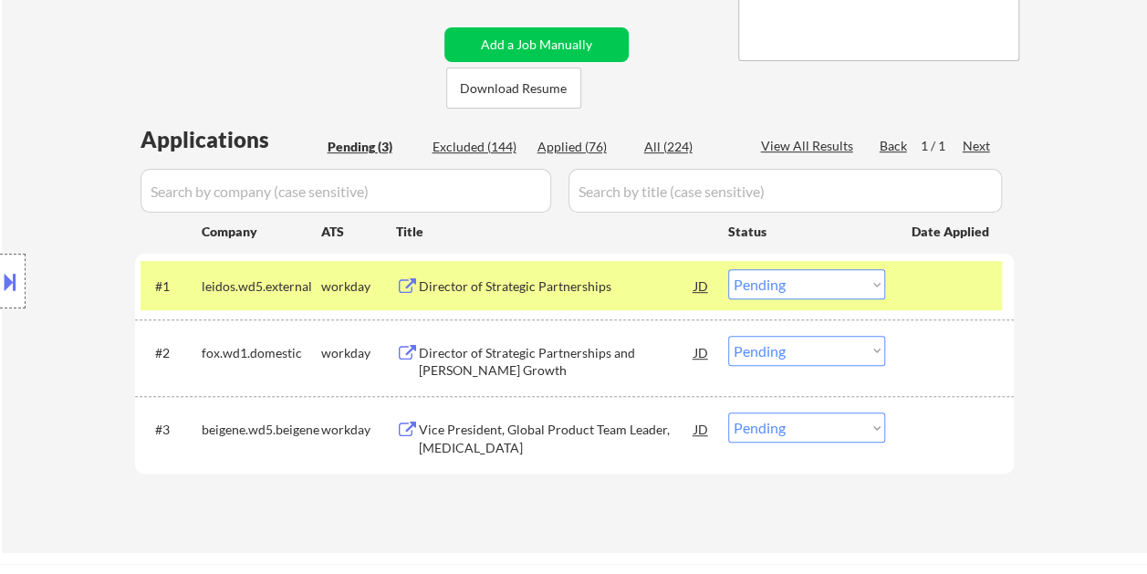
click at [495, 276] on div "Director of Strategic Partnerships" at bounding box center [557, 285] width 276 height 33
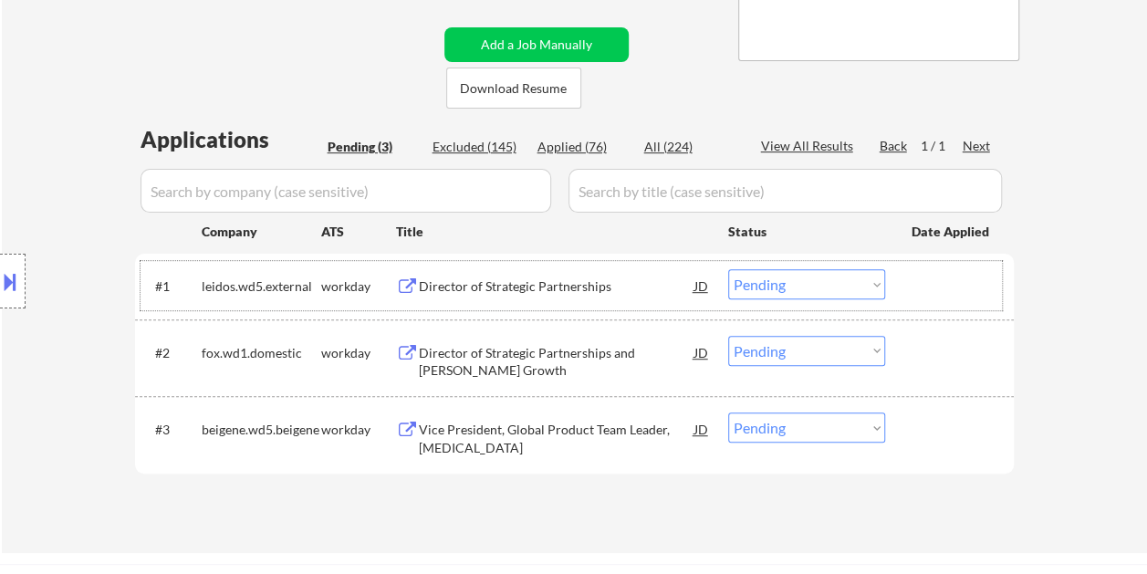
drag, startPoint x: 921, startPoint y: 287, endPoint x: 910, endPoint y: 290, distance: 11.5
click at [918, 288] on div at bounding box center [952, 285] width 80 height 33
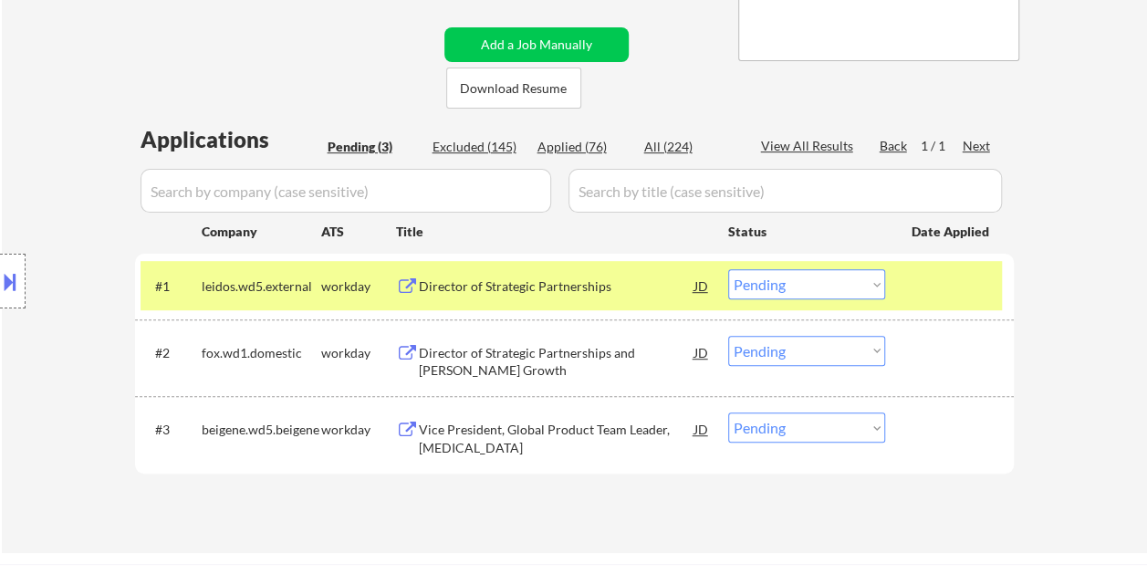
click at [875, 292] on select "Choose an option... Pending Applied Excluded (Questions) Excluded (Expired) Exc…" at bounding box center [806, 284] width 157 height 30
click at [728, 269] on select "Choose an option... Pending Applied Excluded (Questions) Excluded (Expired) Exc…" at bounding box center [806, 284] width 157 height 30
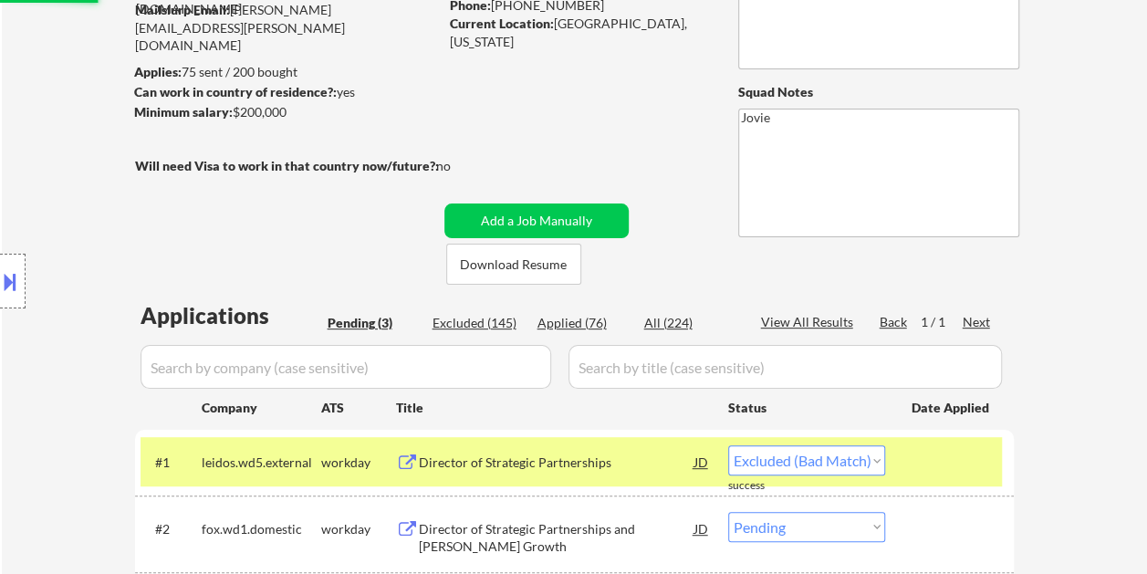
scroll to position [274, 0]
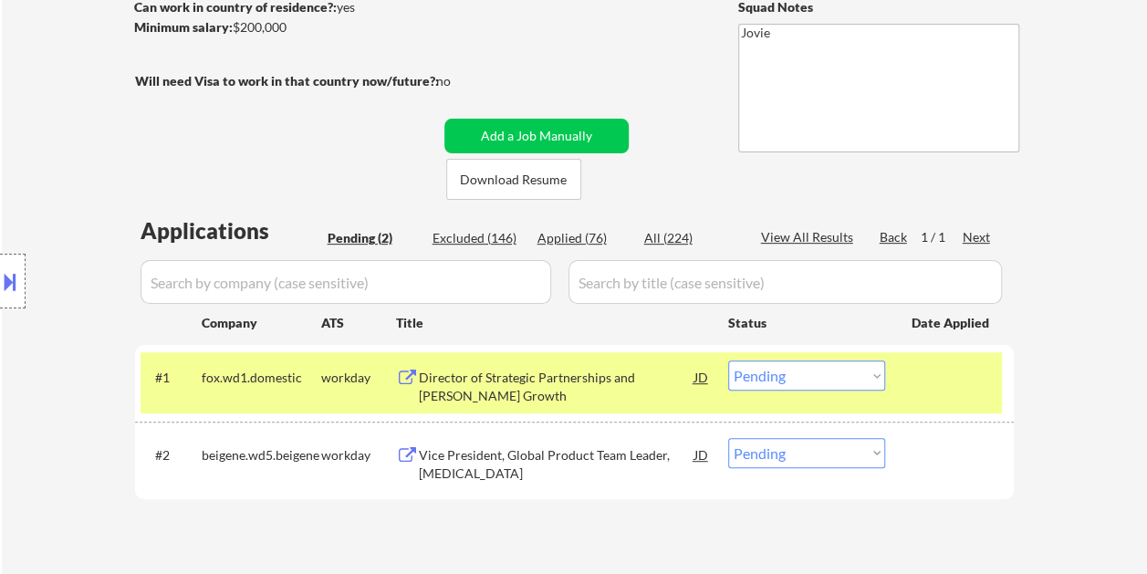
click at [935, 382] on div at bounding box center [952, 377] width 80 height 33
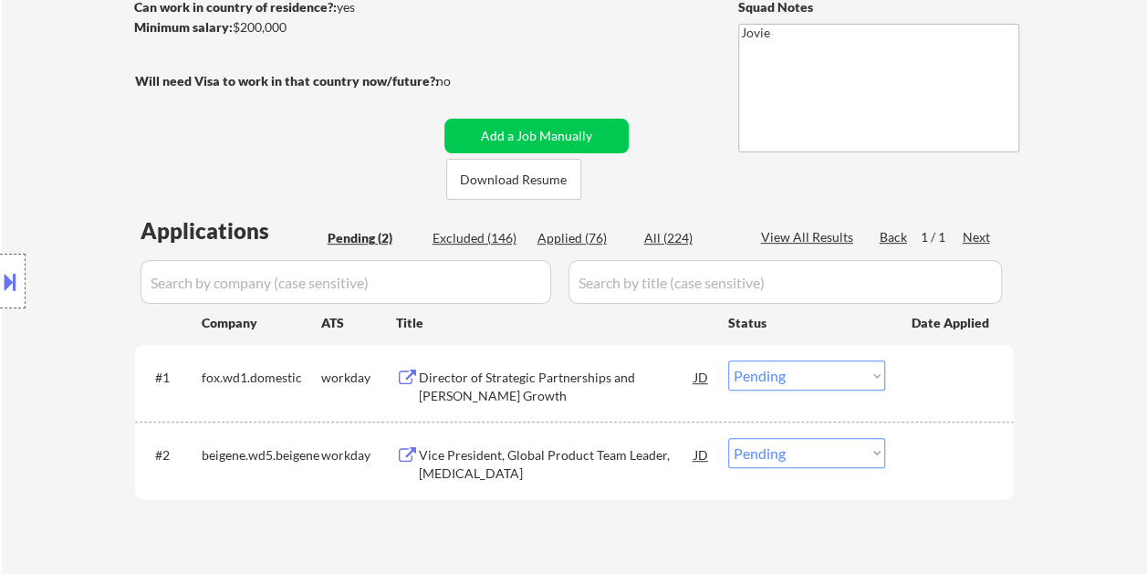
click at [943, 380] on div at bounding box center [952, 377] width 80 height 33
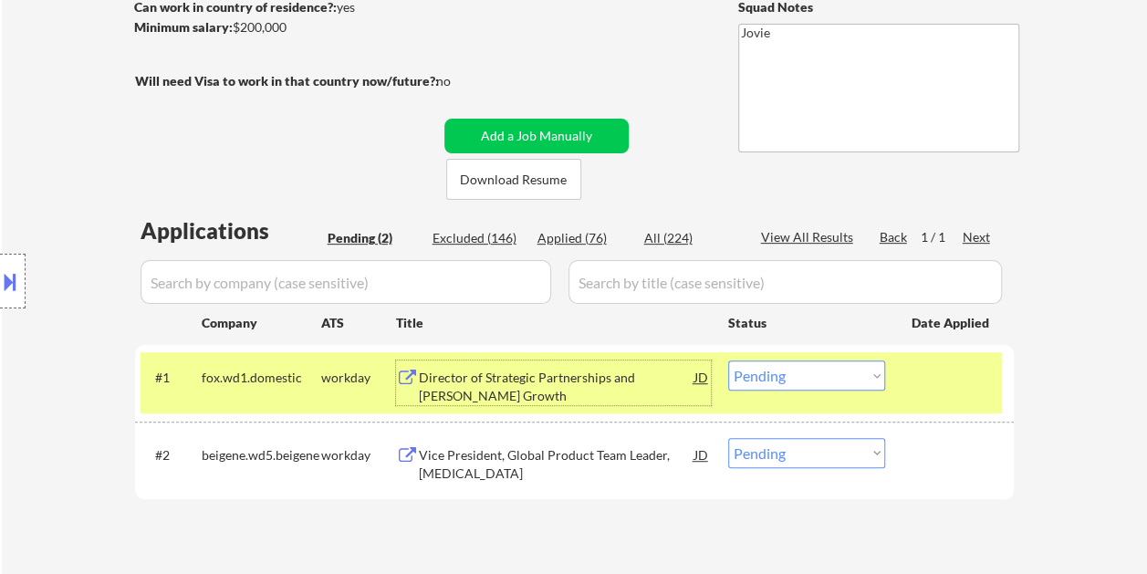
click at [585, 386] on div "Director of Strategic Partnerships and OTT Growth" at bounding box center [557, 387] width 276 height 36
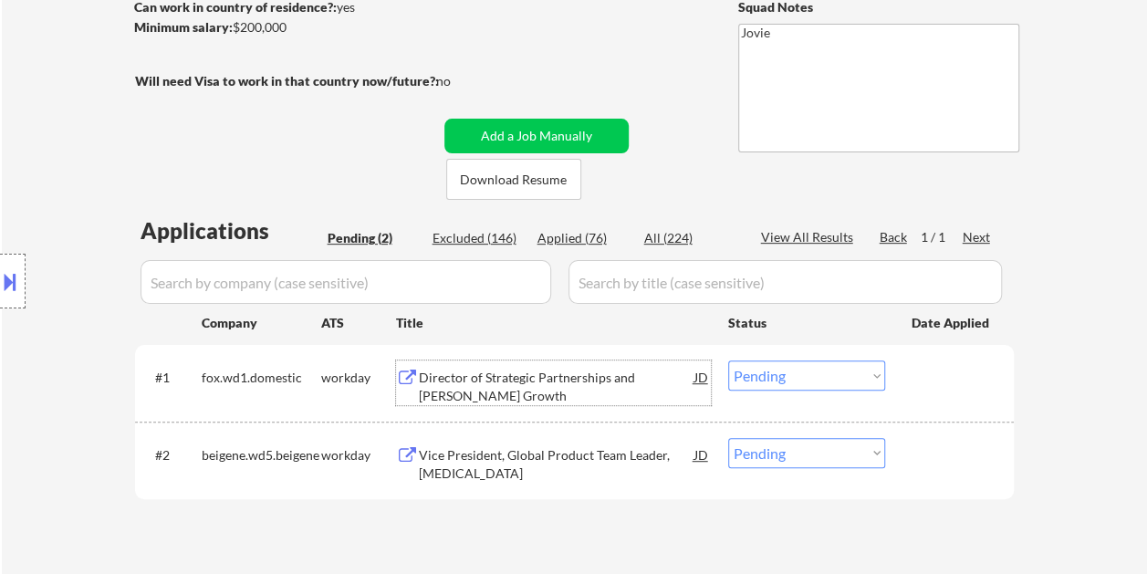
click at [916, 389] on div at bounding box center [952, 377] width 80 height 33
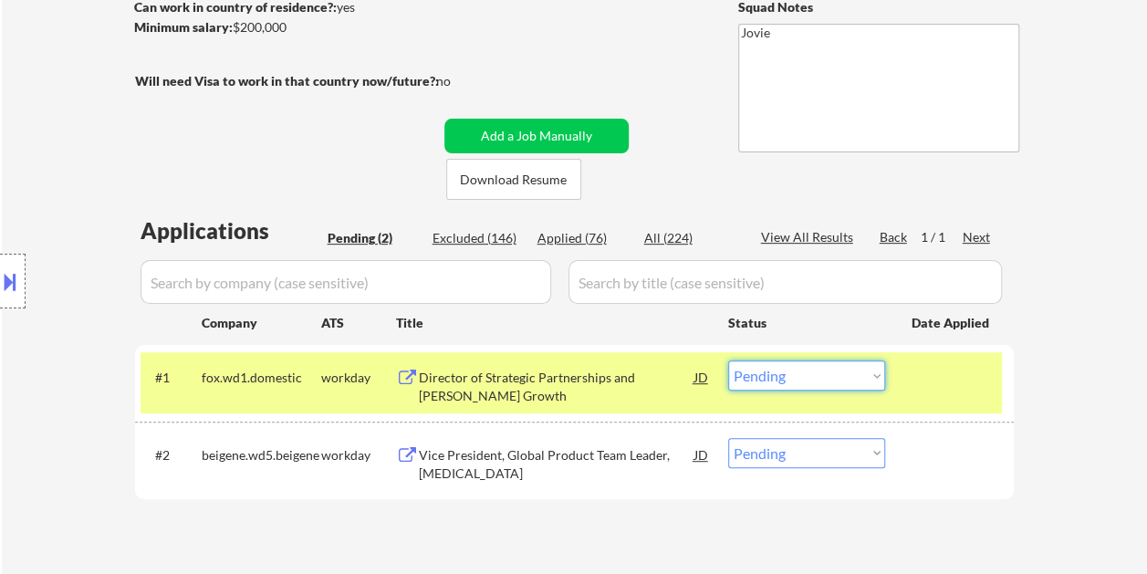
click at [872, 385] on select "Choose an option... Pending Applied Excluded (Questions) Excluded (Expired) Exc…" at bounding box center [806, 376] width 157 height 30
click at [728, 361] on select "Choose an option... Pending Applied Excluded (Questions) Excluded (Expired) Exc…" at bounding box center [806, 376] width 157 height 30
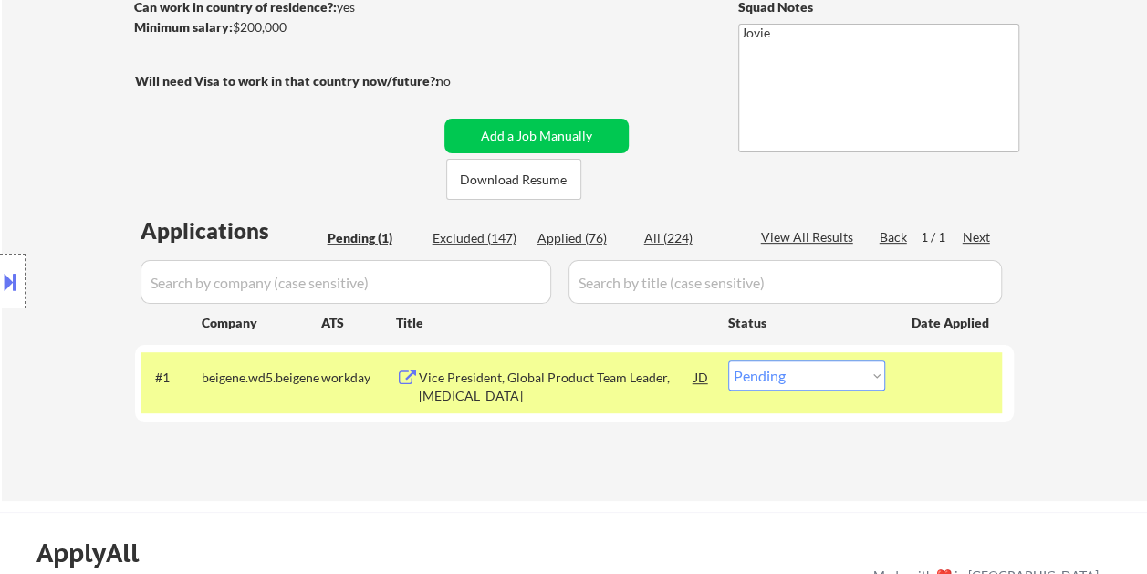
click at [940, 388] on div at bounding box center [952, 377] width 80 height 33
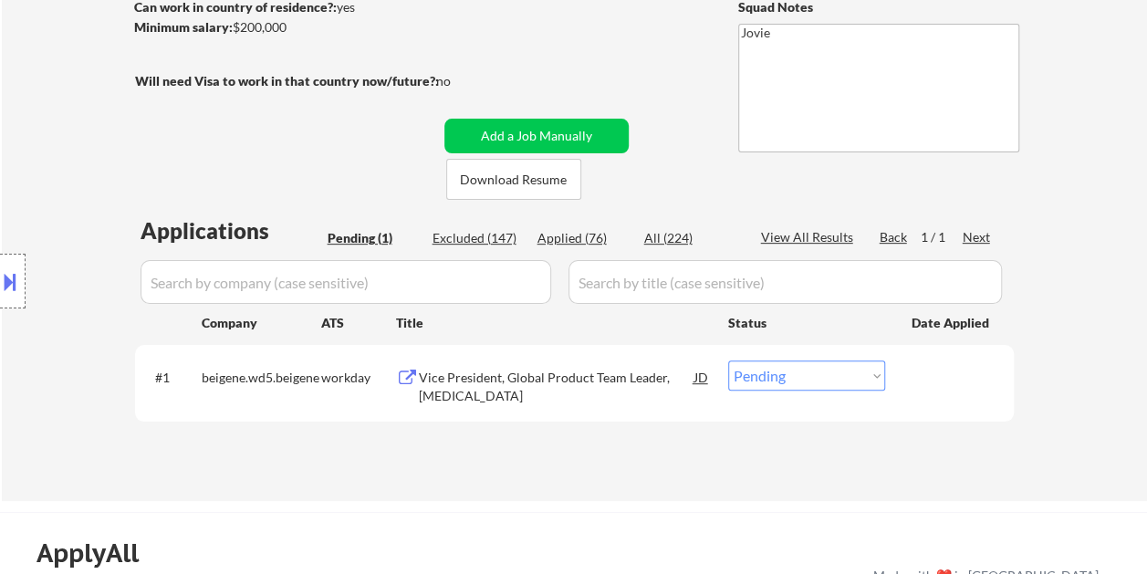
click at [928, 389] on div at bounding box center [952, 377] width 80 height 33
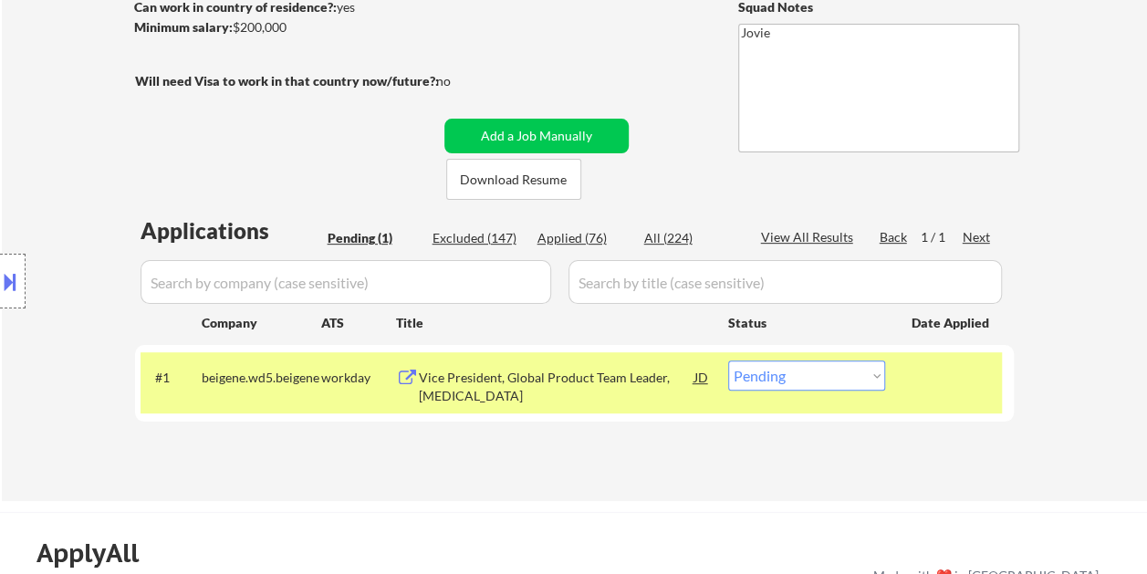
click at [636, 396] on div "Vice President, Global Product Team Leader, Lung Cancer" at bounding box center [557, 387] width 276 height 36
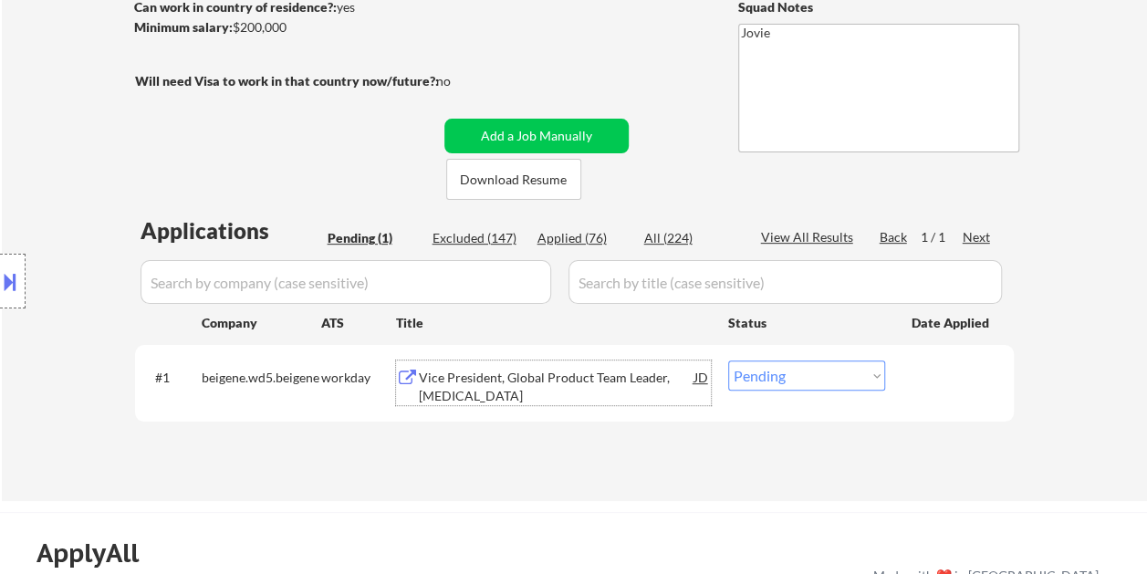
click at [919, 380] on div at bounding box center [952, 377] width 80 height 33
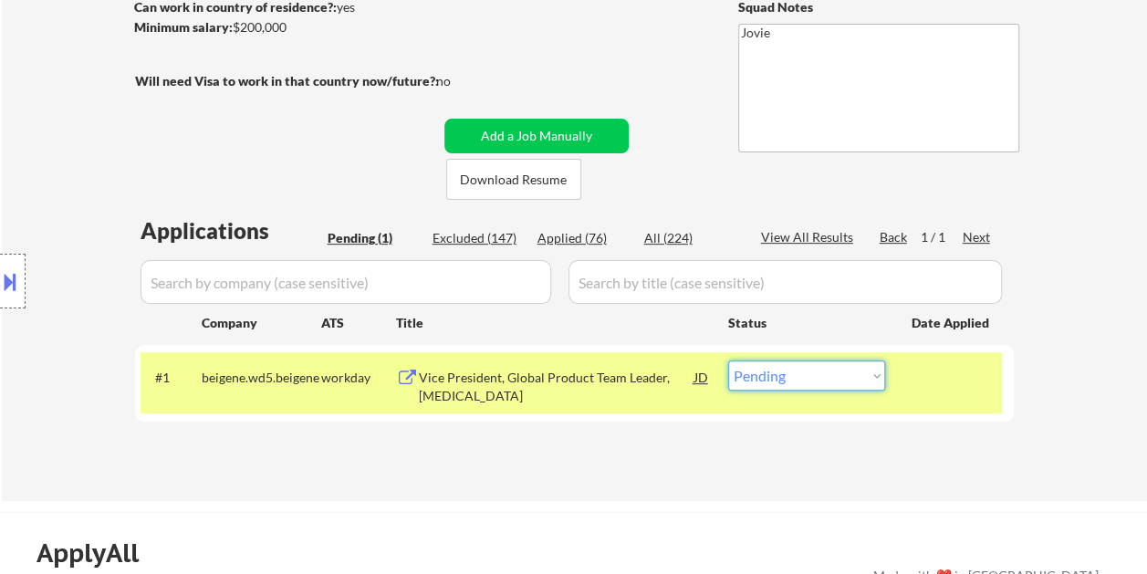
click at [875, 380] on select "Choose an option... Pending Applied Excluded (Questions) Excluded (Expired) Exc…" at bounding box center [806, 376] width 157 height 30
select select ""excluded__bad_match_""
click at [728, 361] on select "Choose an option... Pending Applied Excluded (Questions) Excluded (Expired) Exc…" at bounding box center [806, 376] width 157 height 30
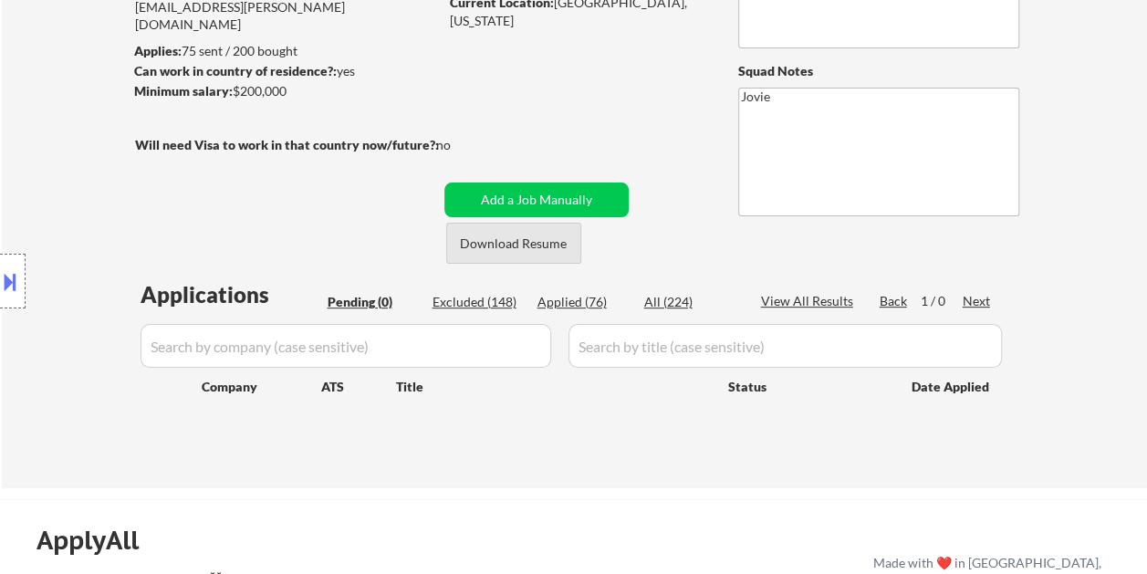
scroll to position [183, 0]
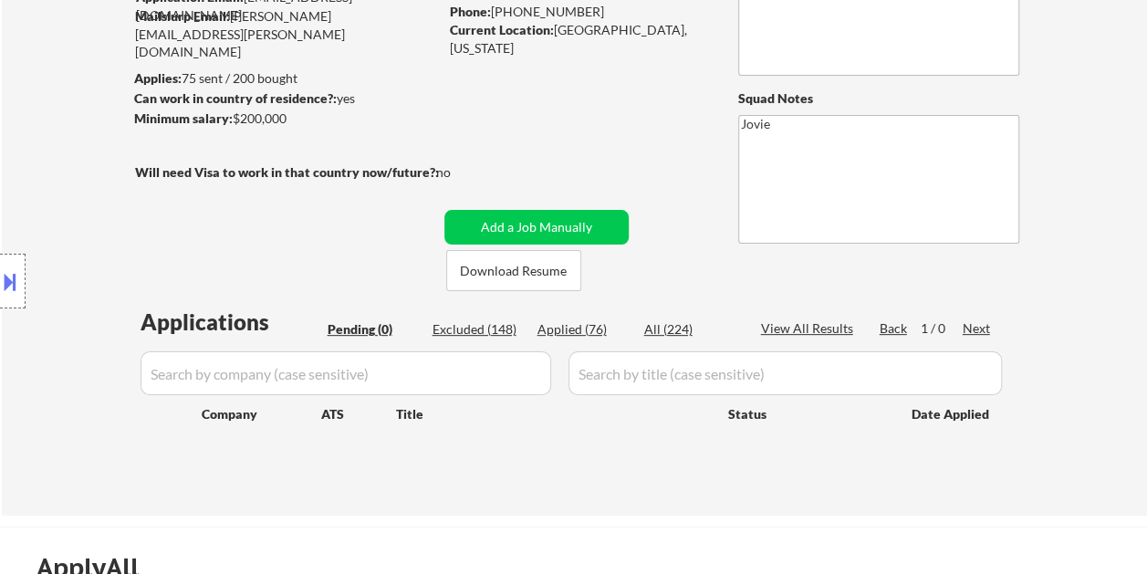
click at [580, 331] on div "Applied (76)" at bounding box center [583, 329] width 91 height 18
click at [582, 330] on div "Applied (76)" at bounding box center [583, 329] width 91 height 18
select select ""applied""
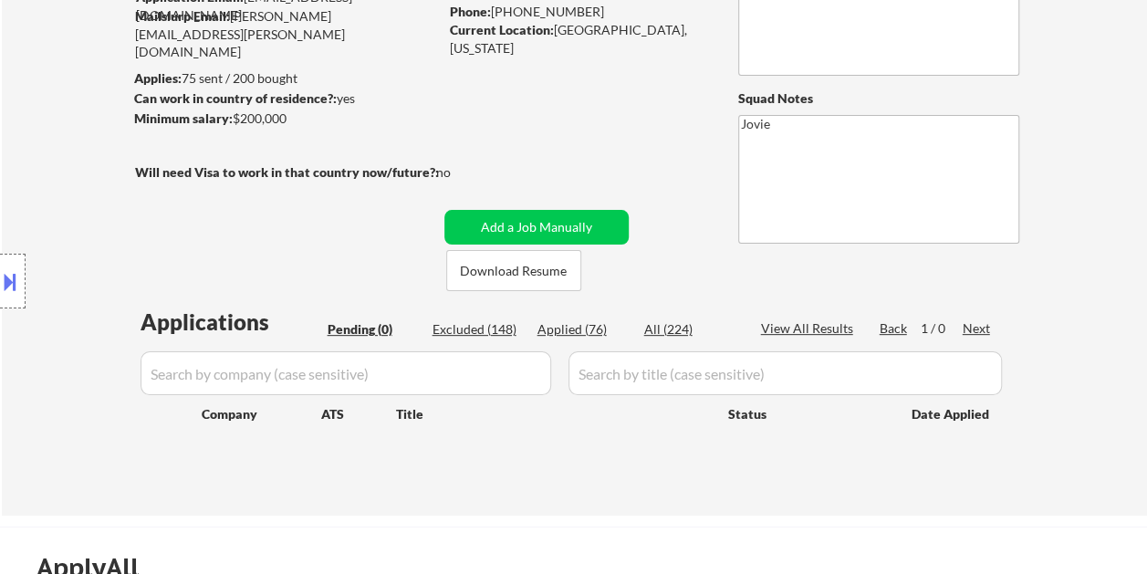
select select ""applied""
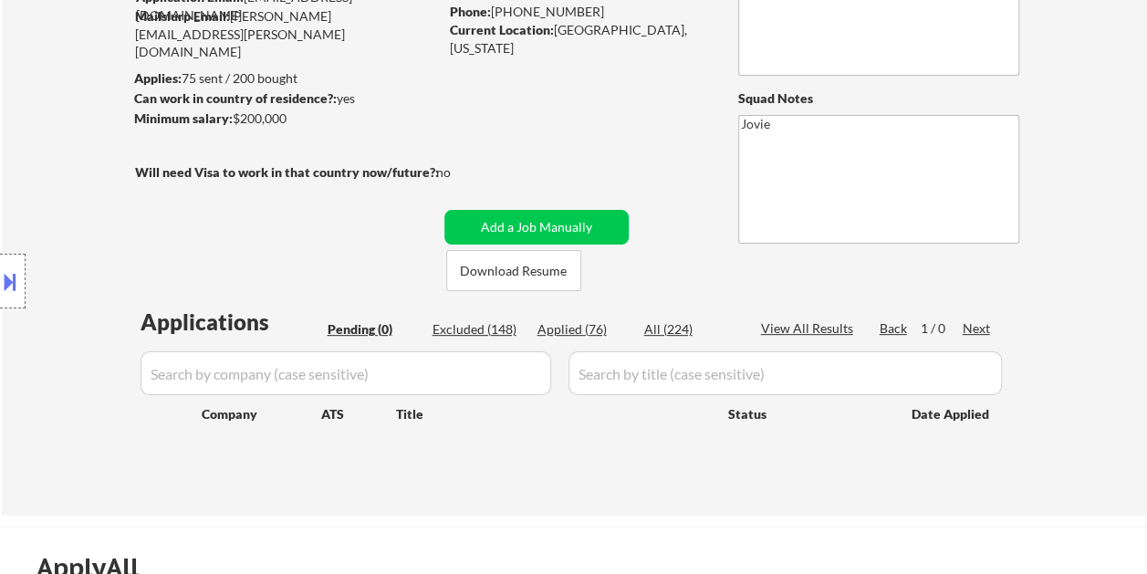
select select ""applied""
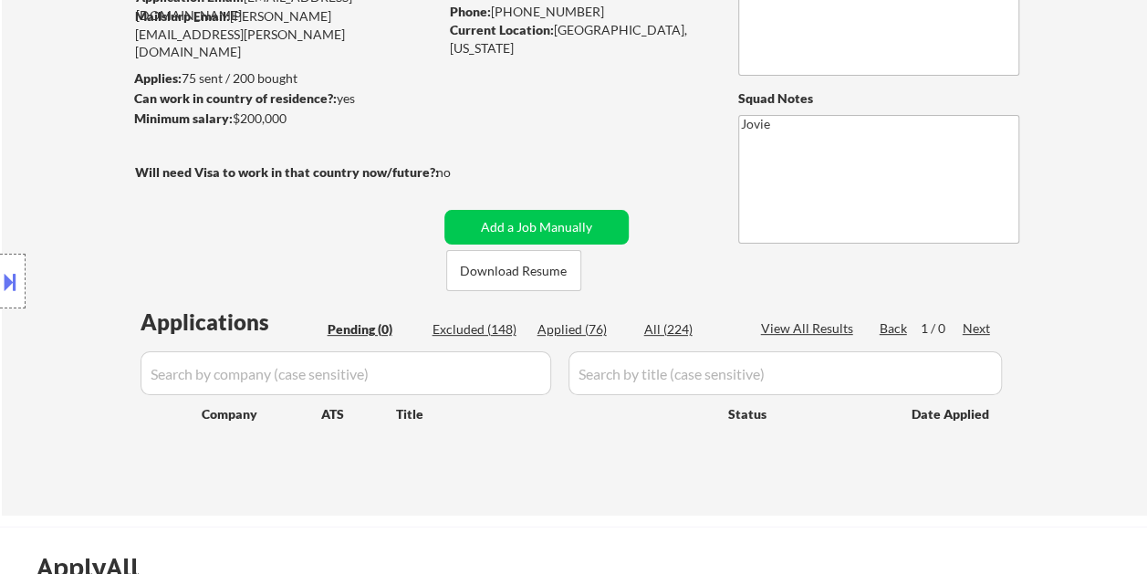
select select ""applied""
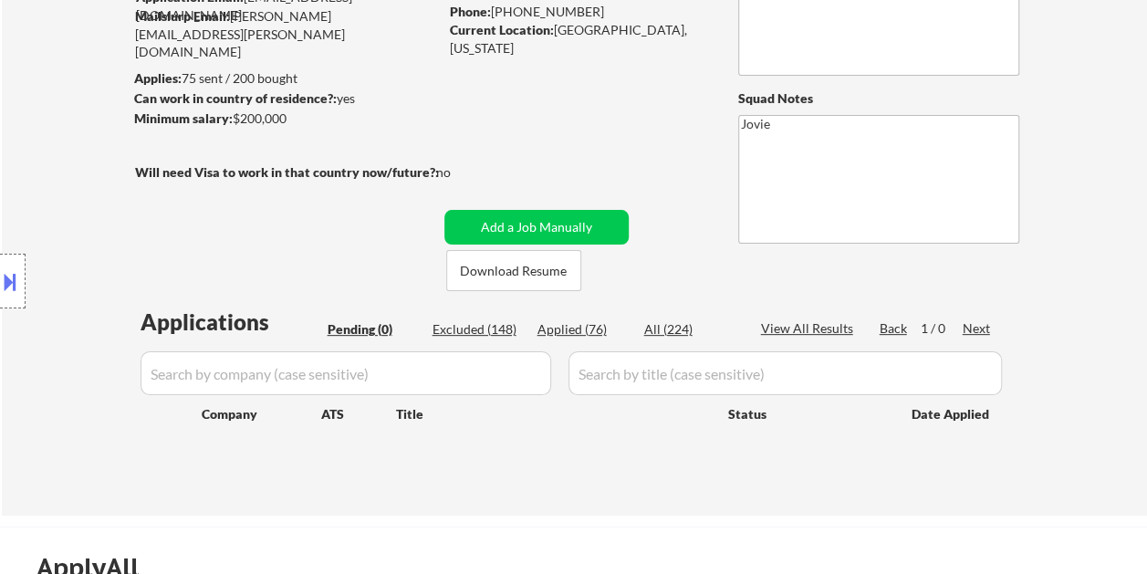
select select ""applied""
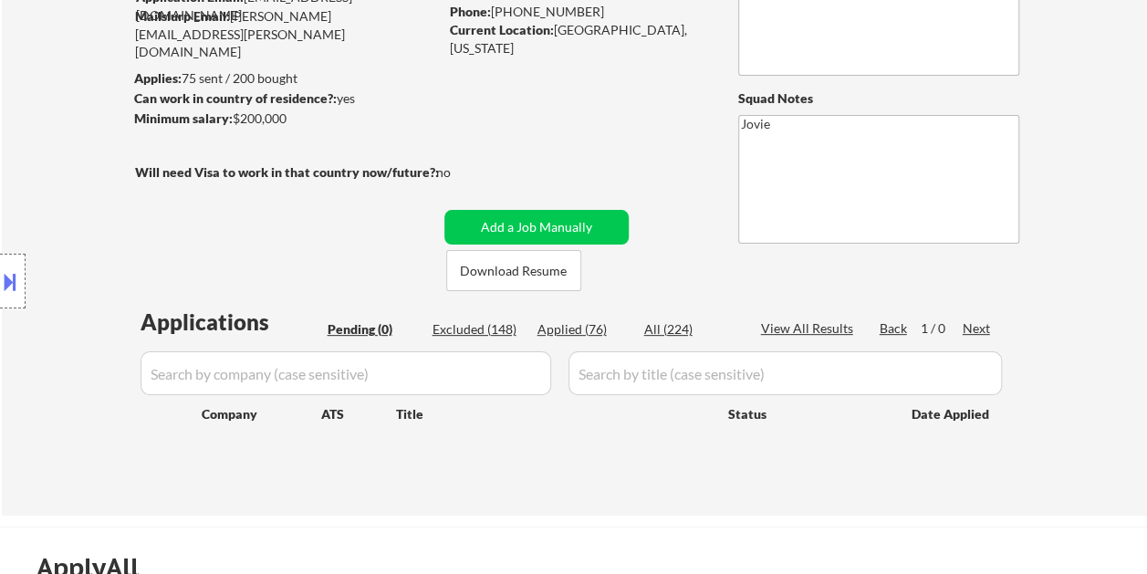
select select ""applied""
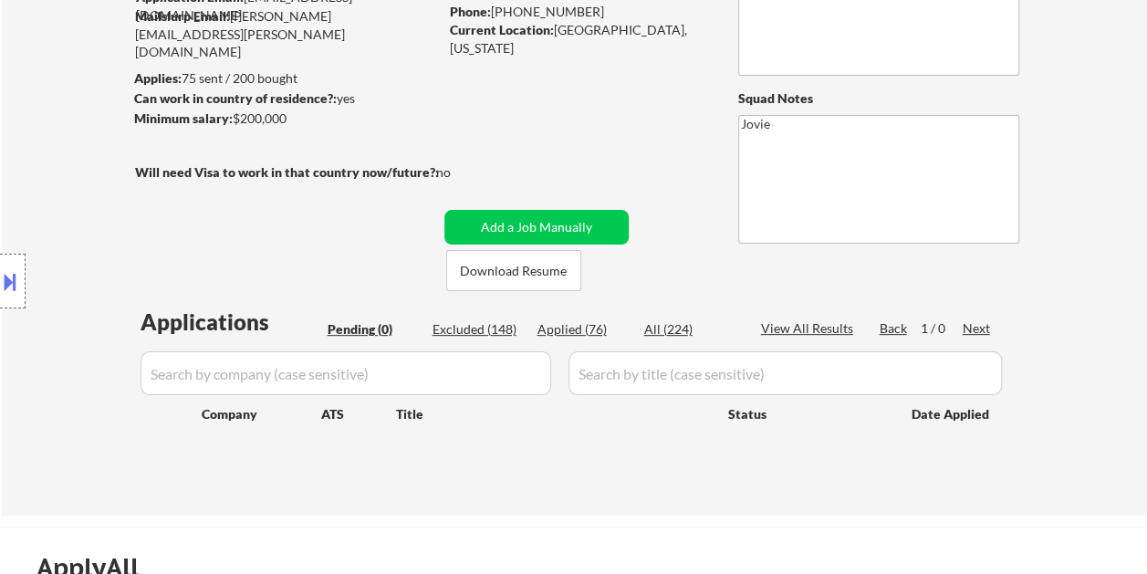
select select ""applied""
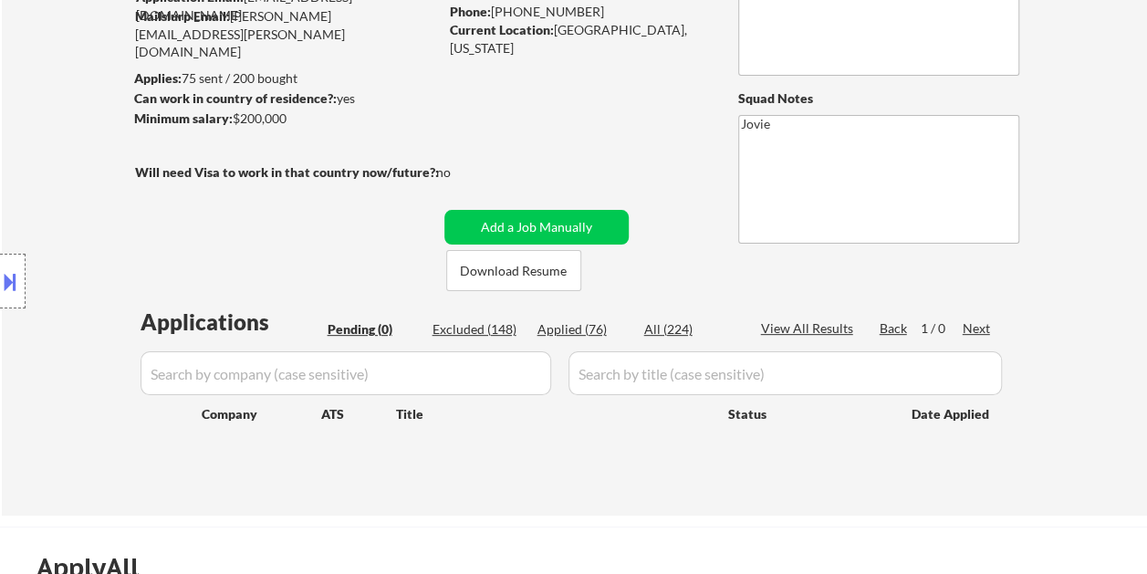
select select ""applied""
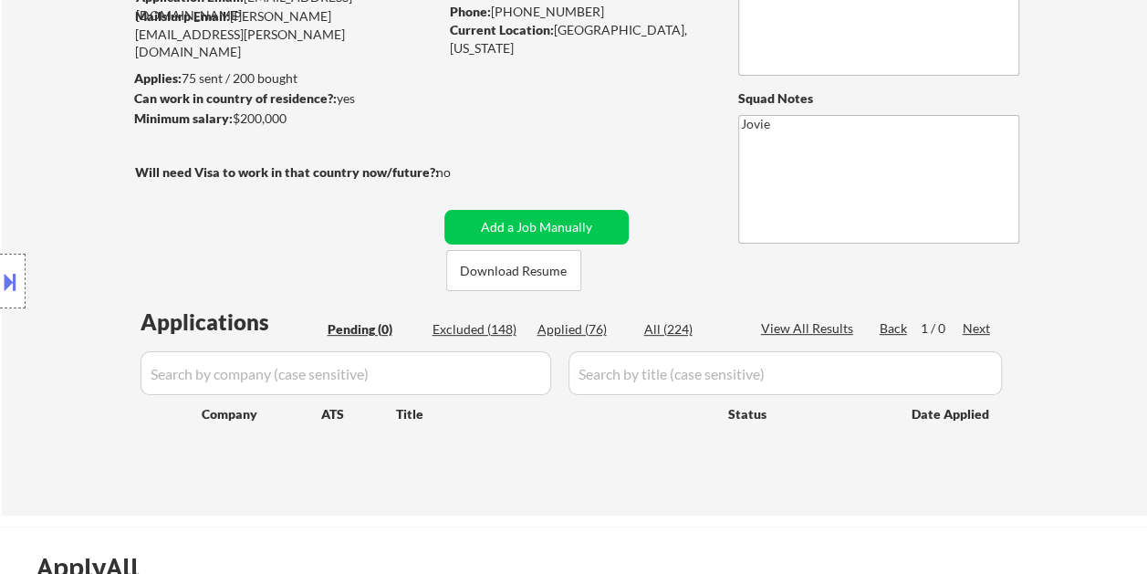
select select ""applied""
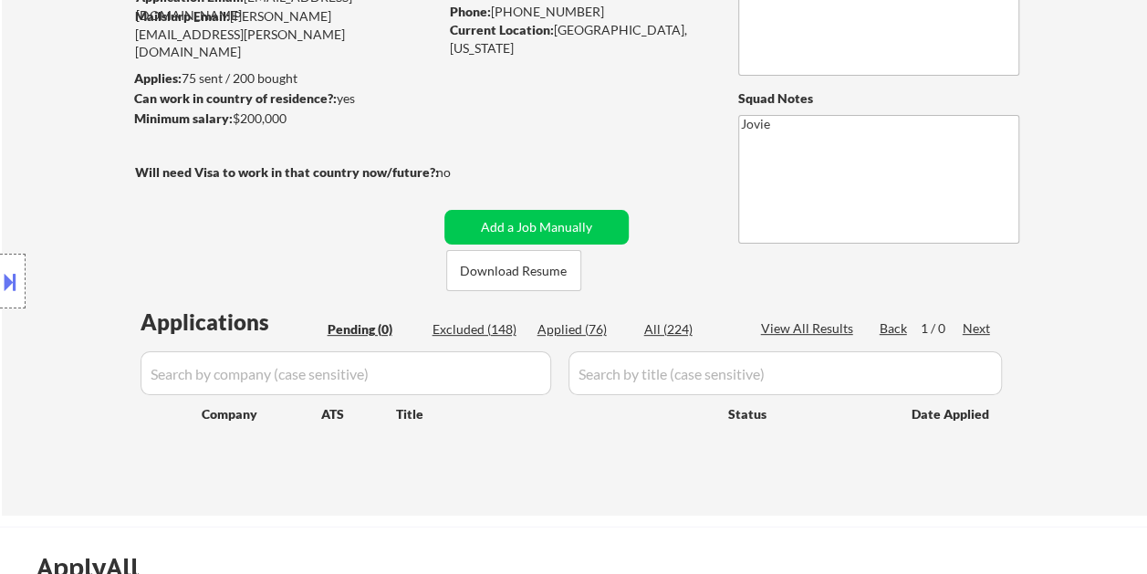
select select ""applied""
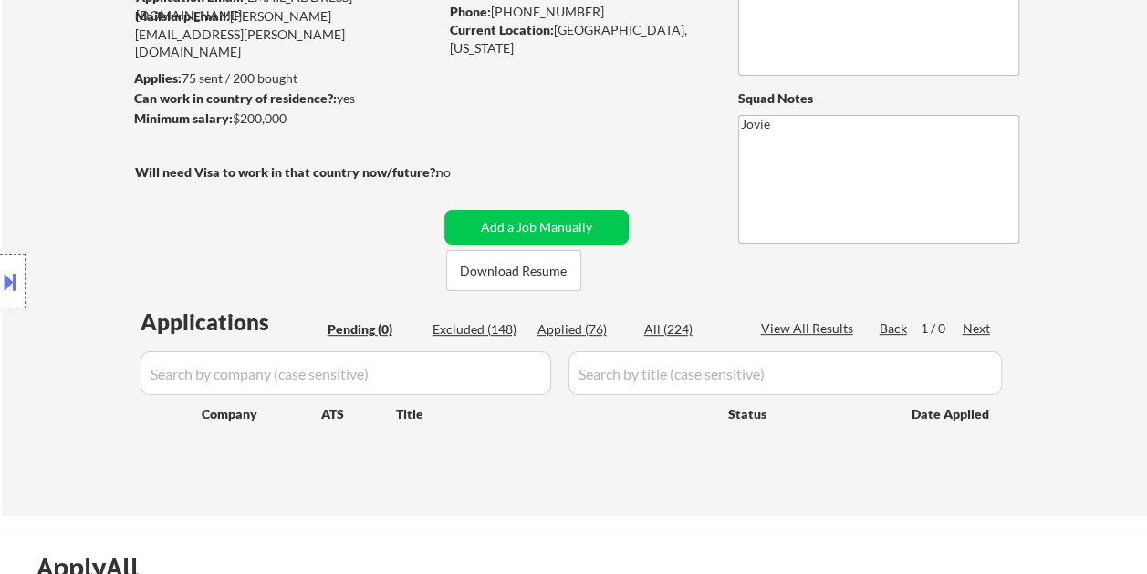
select select ""applied""
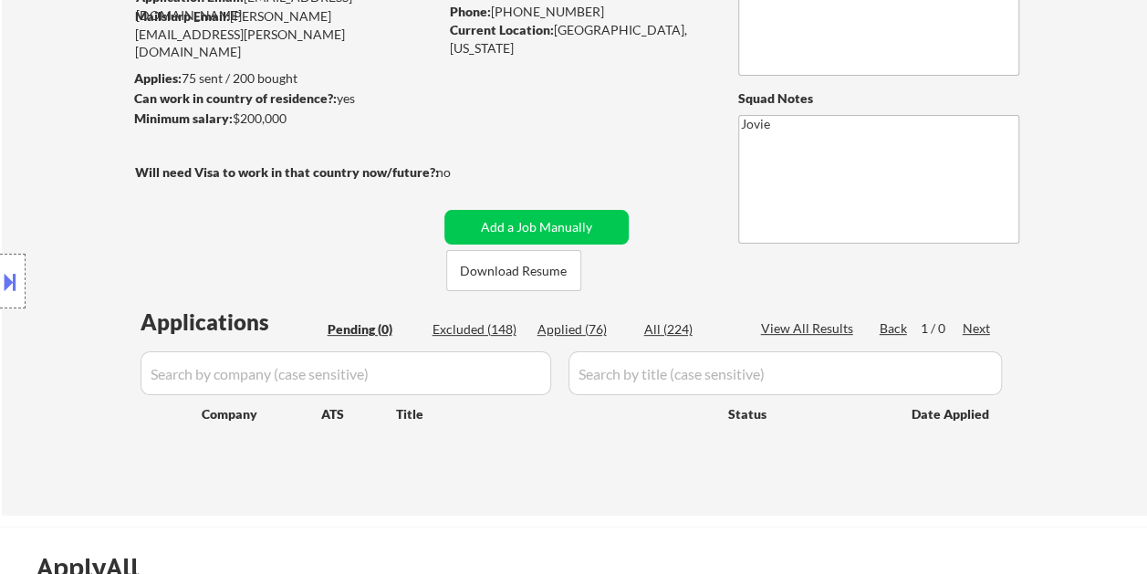
select select ""applied""
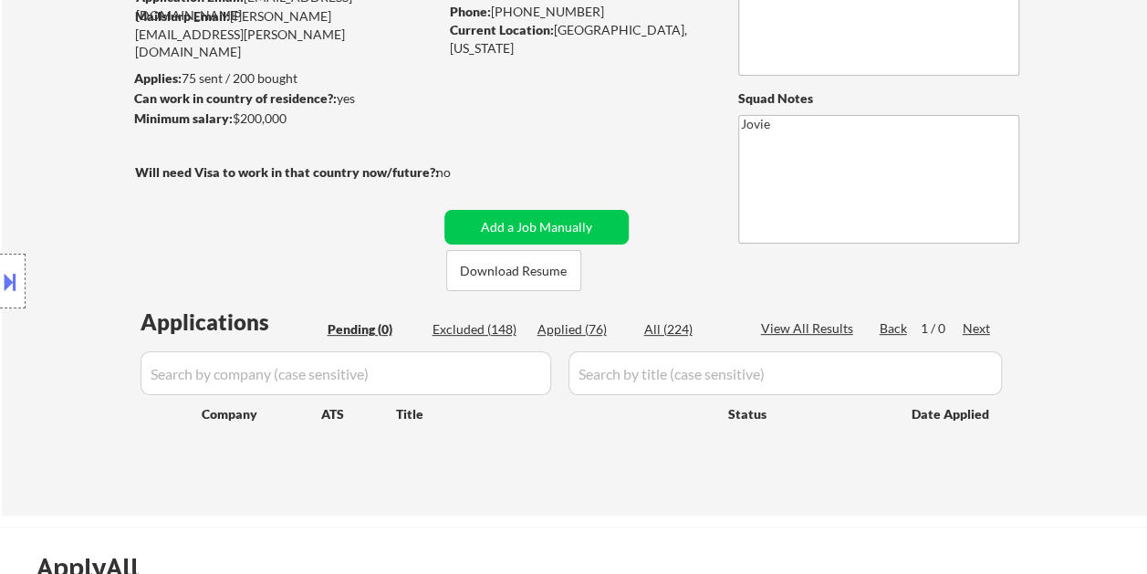
select select ""applied""
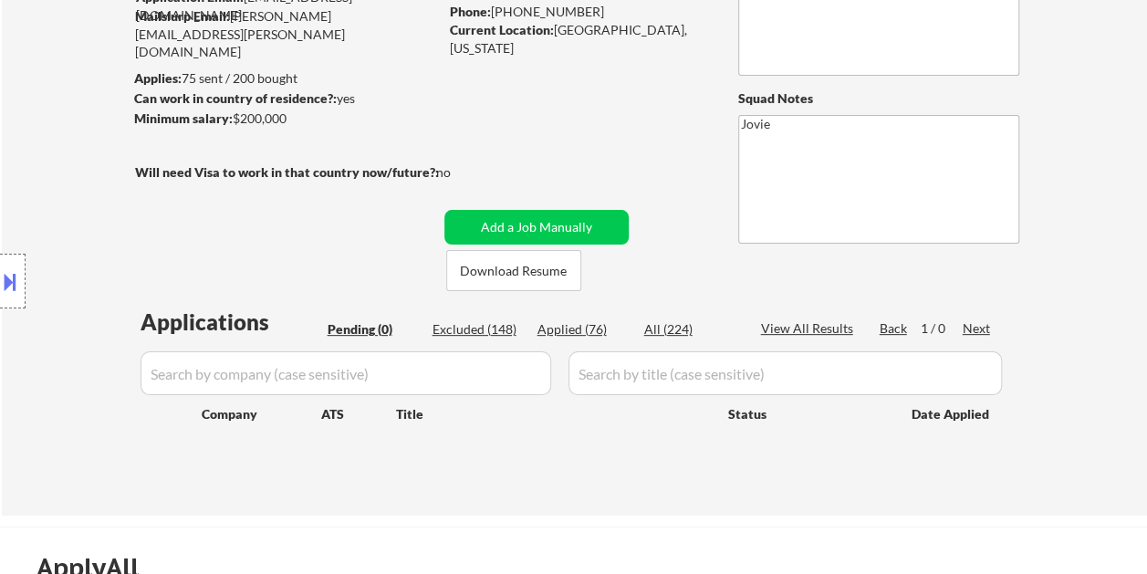
select select ""applied""
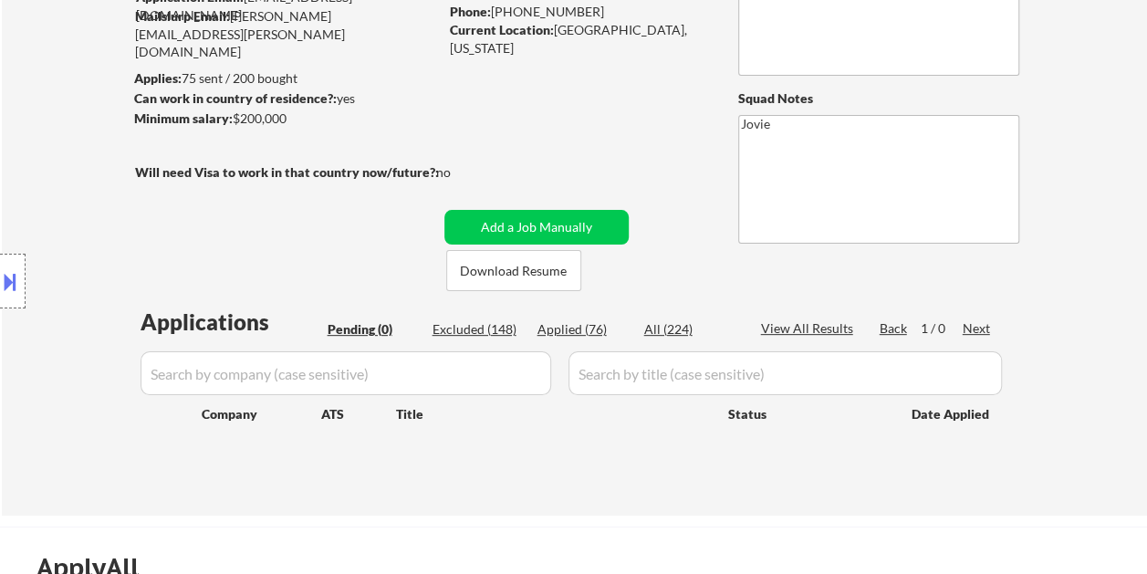
select select ""applied""
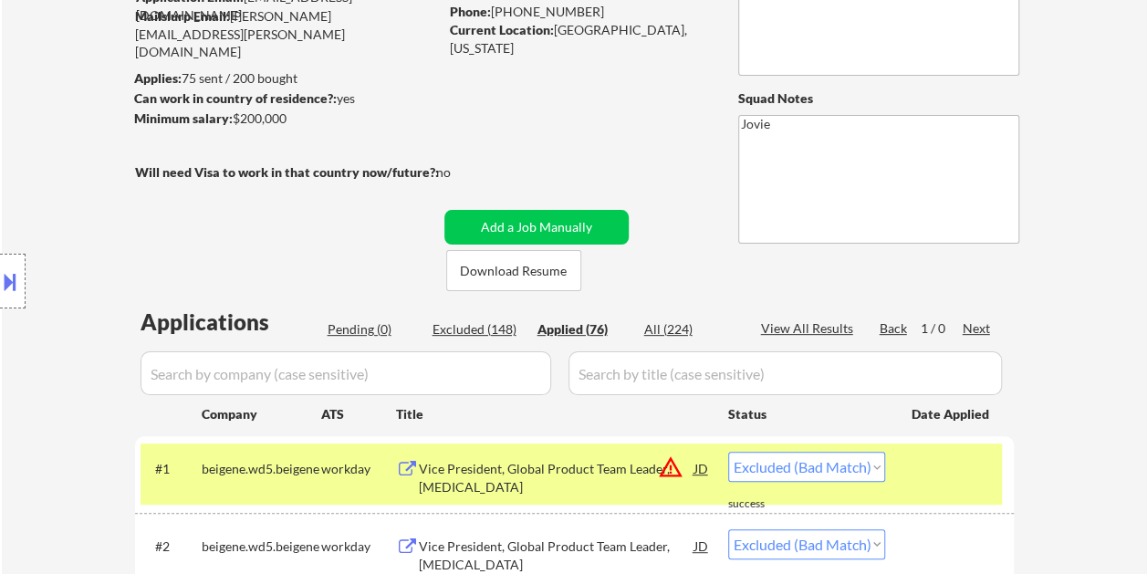
select select ""applied""
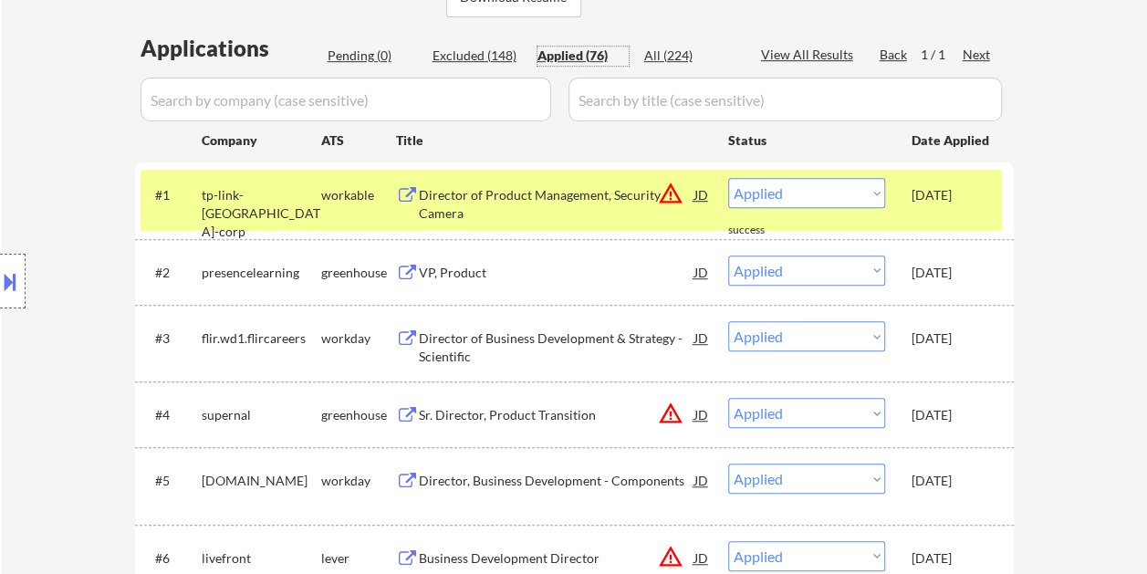
scroll to position [365, 0]
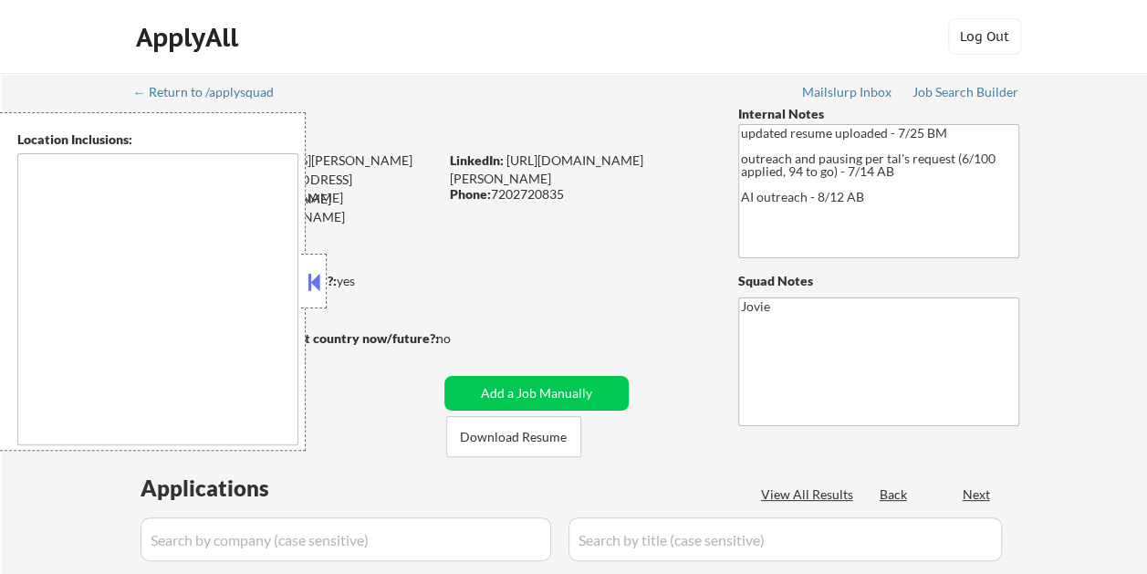
type textarea "[GEOGRAPHIC_DATA], [GEOGRAPHIC_DATA] [GEOGRAPHIC_DATA], [GEOGRAPHIC_DATA] [GEOG…"
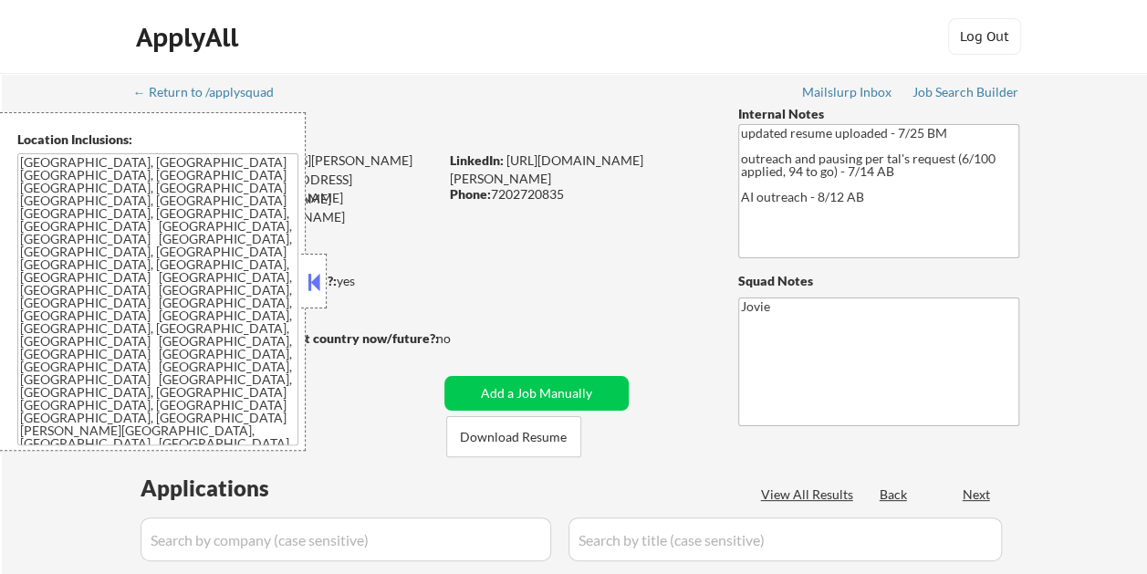
select select ""pending""
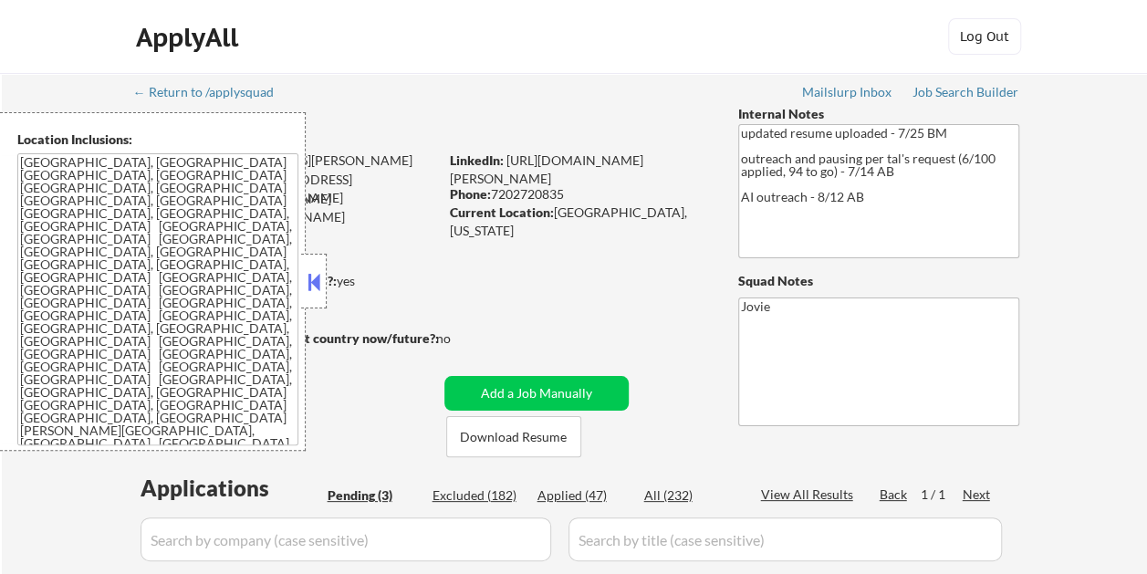
click at [312, 283] on button at bounding box center [314, 281] width 20 height 27
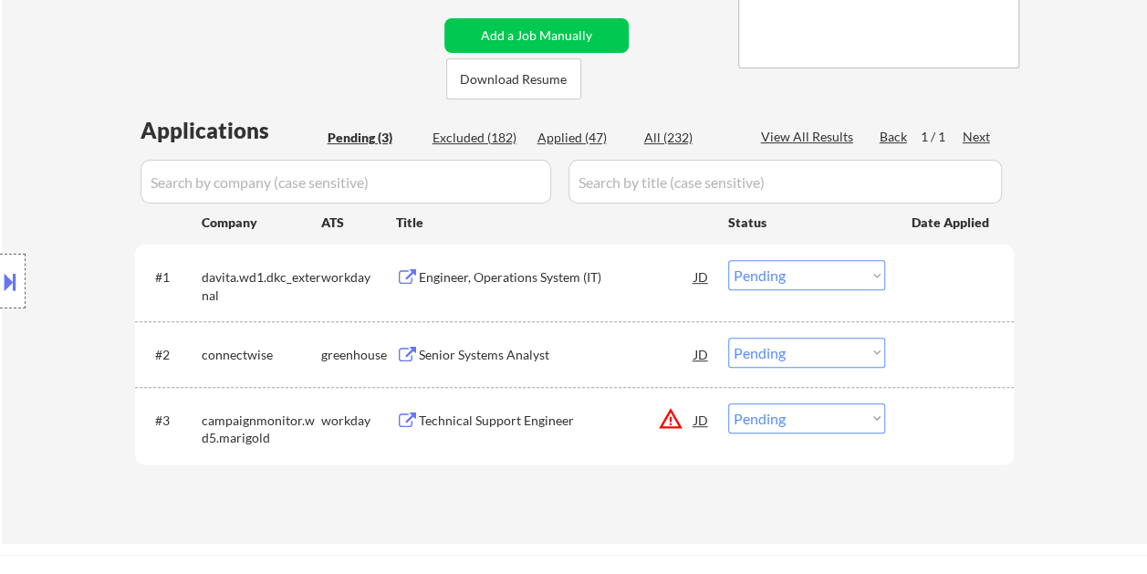
scroll to position [365, 0]
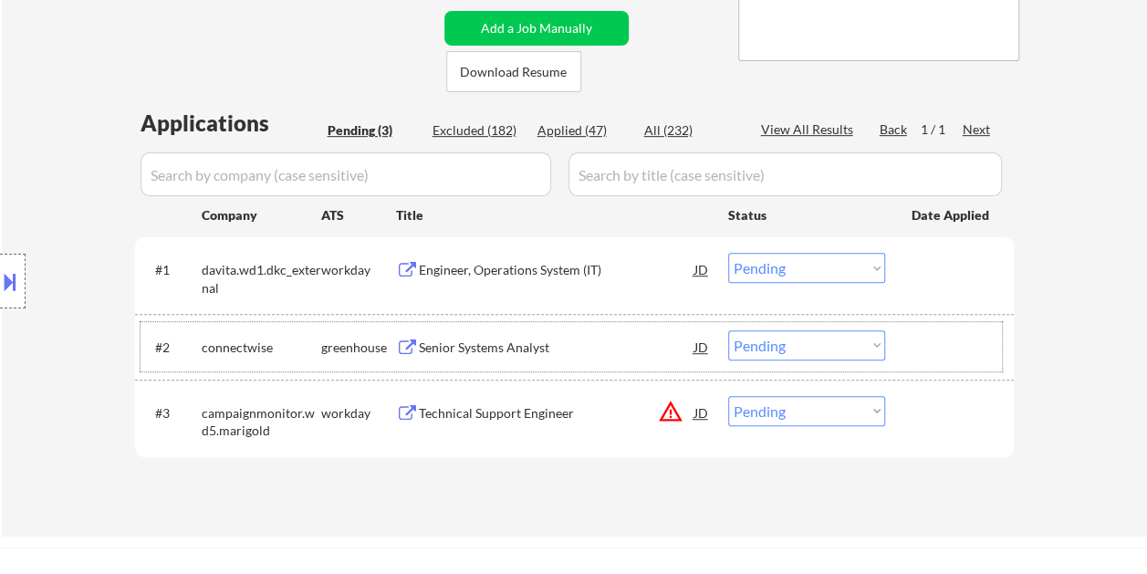
click at [952, 351] on div at bounding box center [952, 346] width 80 height 33
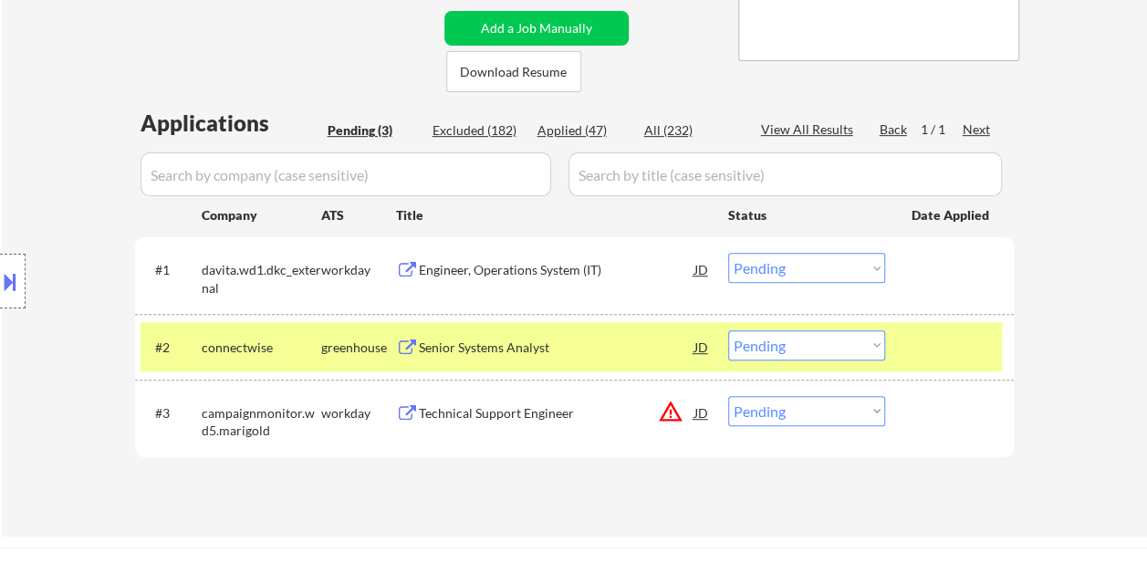
click at [590, 337] on div "Senior Systems Analyst" at bounding box center [557, 346] width 276 height 33
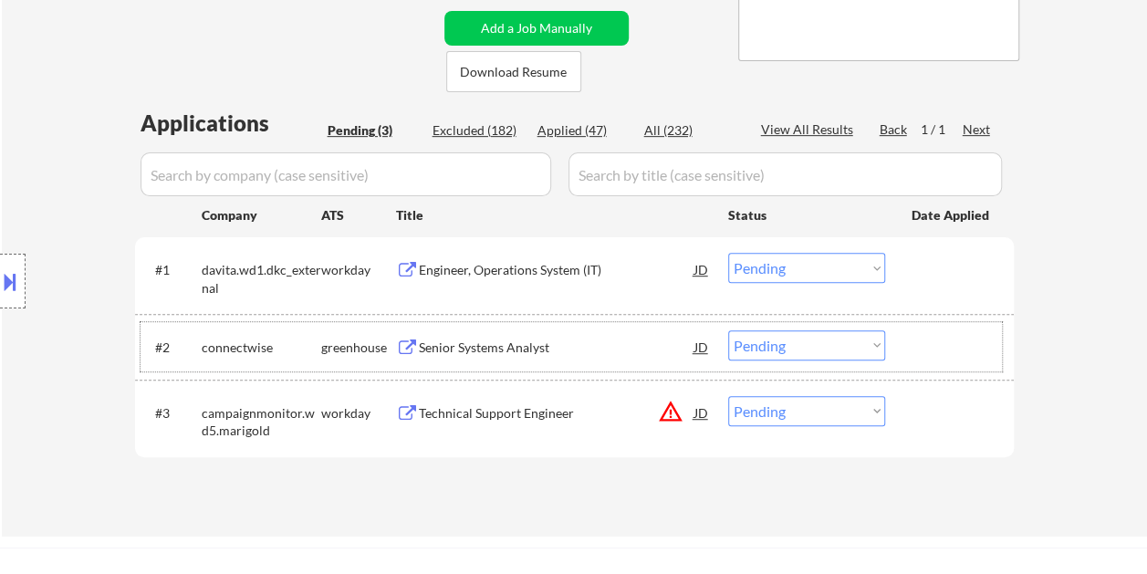
click at [904, 349] on div "#2 connectwise greenhouse Senior Systems Analyst JD Choose an option... Pending…" at bounding box center [572, 346] width 862 height 49
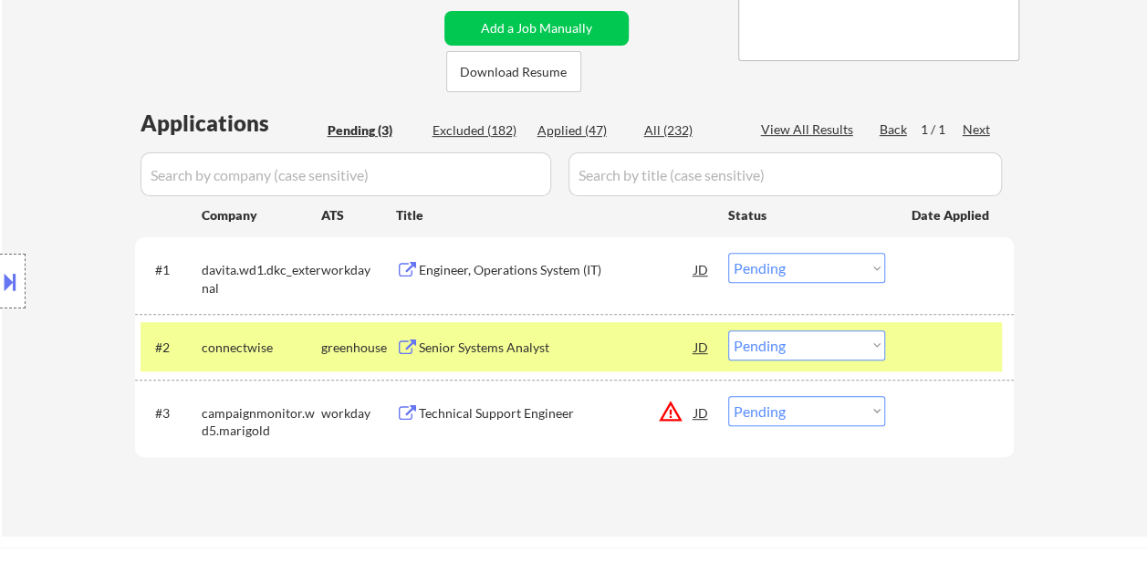
click at [867, 348] on select "Choose an option... Pending Applied Excluded (Questions) Excluded (Expired) Exc…" at bounding box center [806, 345] width 157 height 30
click at [728, 330] on select "Choose an option... Pending Applied Excluded (Questions) Excluded (Expired) Exc…" at bounding box center [806, 345] width 157 height 30
select select ""pending""
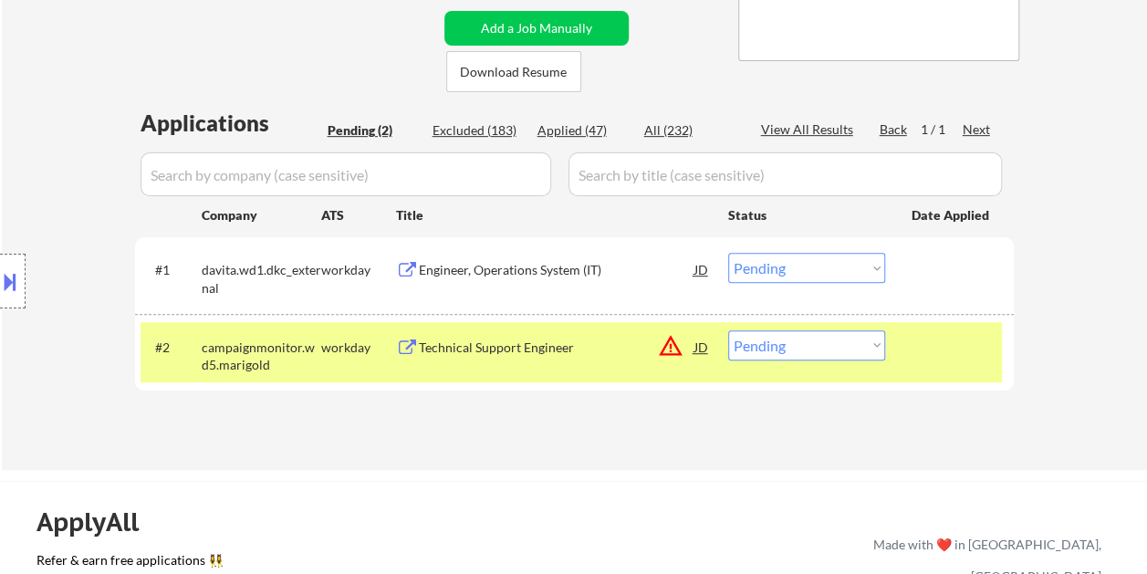
click at [931, 352] on div at bounding box center [952, 346] width 80 height 33
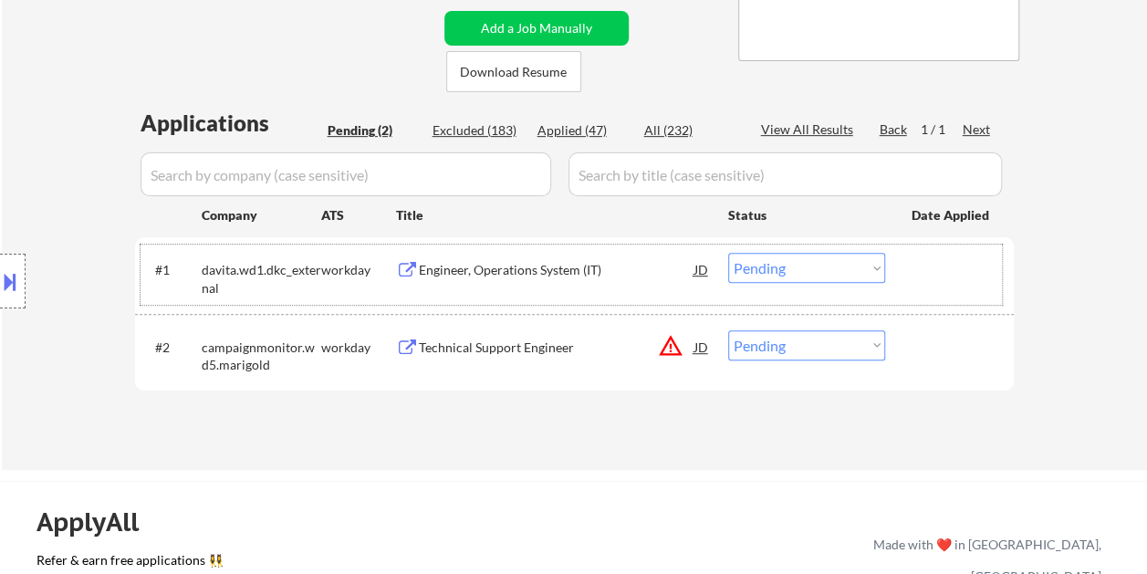
click at [925, 277] on div at bounding box center [952, 269] width 80 height 33
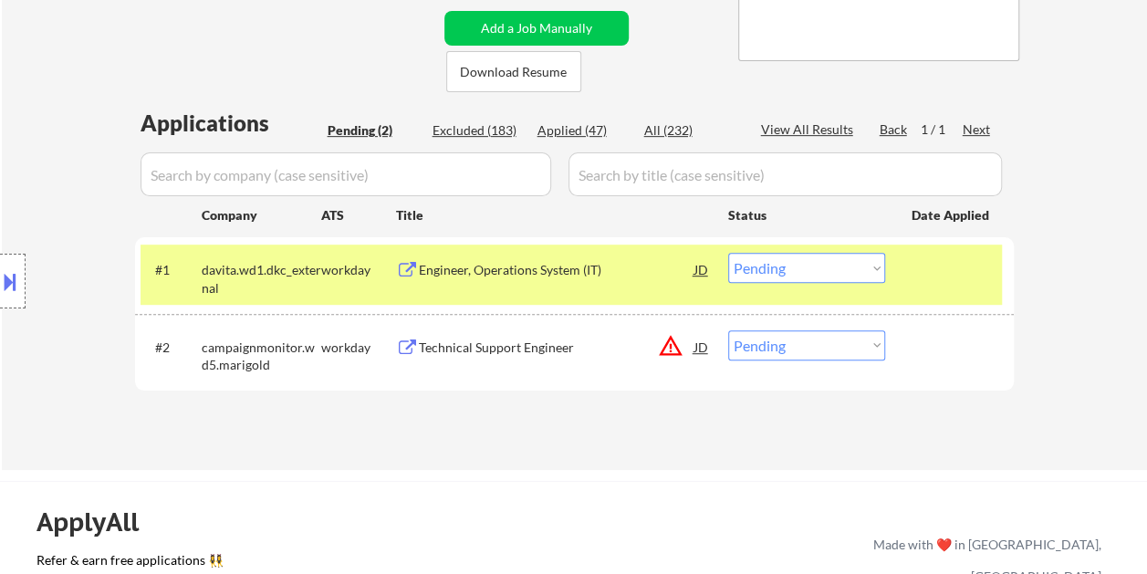
click at [528, 257] on div "Engineer, Operations System (IT)" at bounding box center [557, 269] width 276 height 33
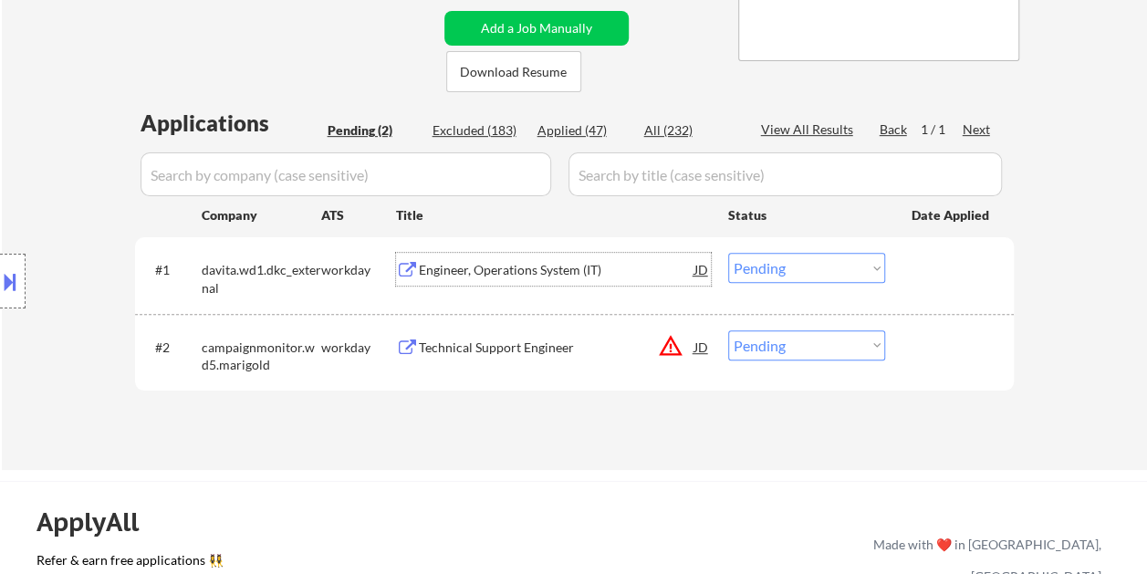
drag, startPoint x: 912, startPoint y: 264, endPoint x: 887, endPoint y: 263, distance: 24.7
click at [913, 263] on div at bounding box center [952, 269] width 80 height 33
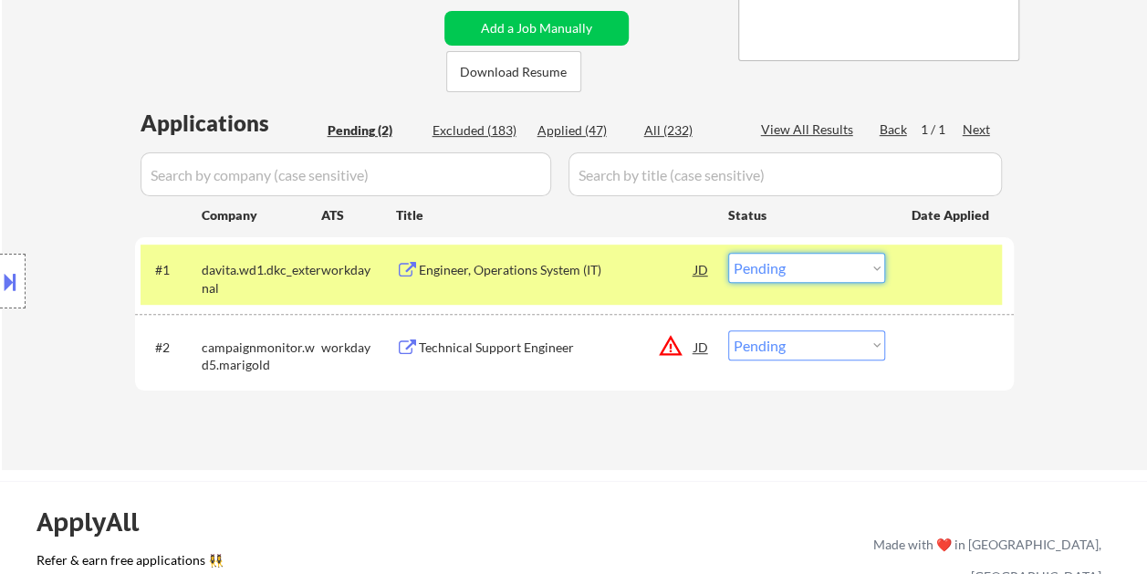
drag, startPoint x: 876, startPoint y: 263, endPoint x: 864, endPoint y: 278, distance: 19.4
click at [875, 263] on select "Choose an option... Pending Applied Excluded (Questions) Excluded (Expired) Exc…" at bounding box center [806, 268] width 157 height 30
click at [728, 253] on select "Choose an option... Pending Applied Excluded (Questions) Excluded (Expired) Exc…" at bounding box center [806, 268] width 157 height 30
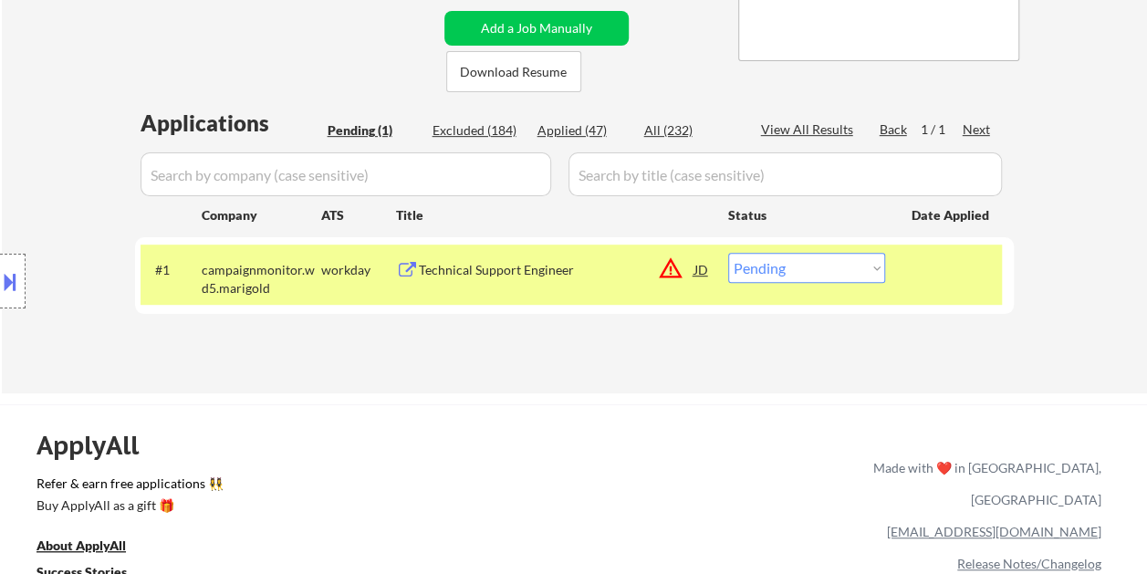
click at [917, 276] on div at bounding box center [952, 269] width 80 height 33
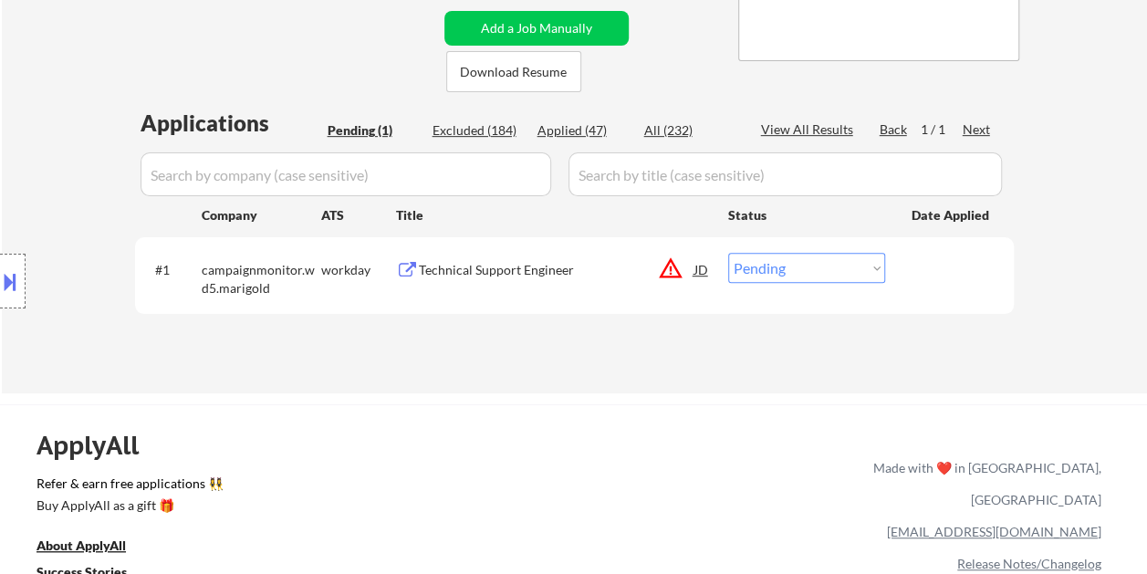
click at [929, 256] on div at bounding box center [952, 269] width 80 height 33
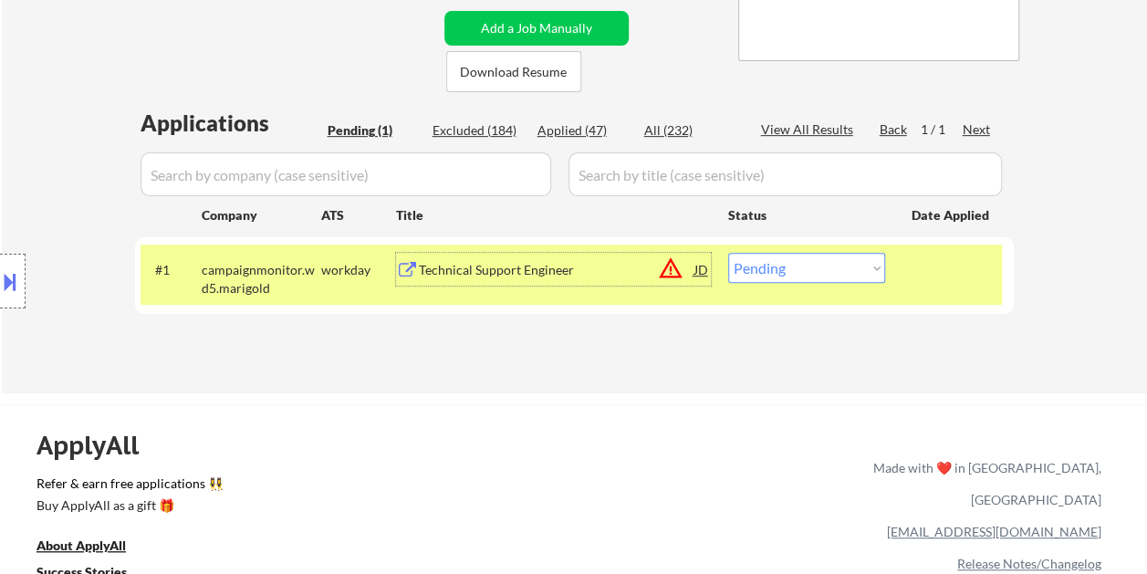
click at [588, 263] on div "Technical Support Engineer" at bounding box center [557, 270] width 276 height 18
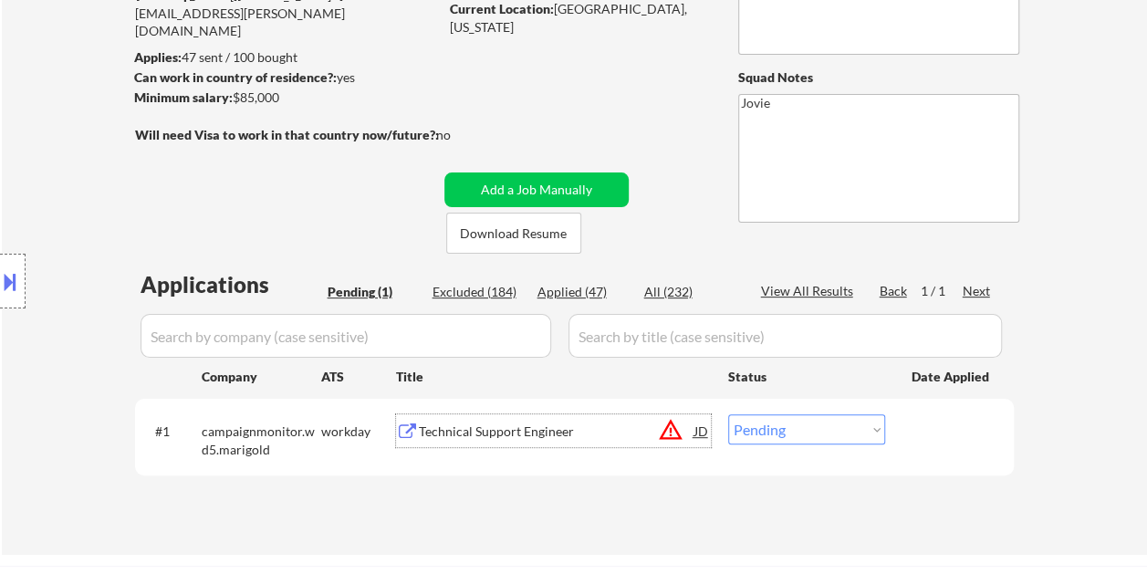
scroll to position [183, 0]
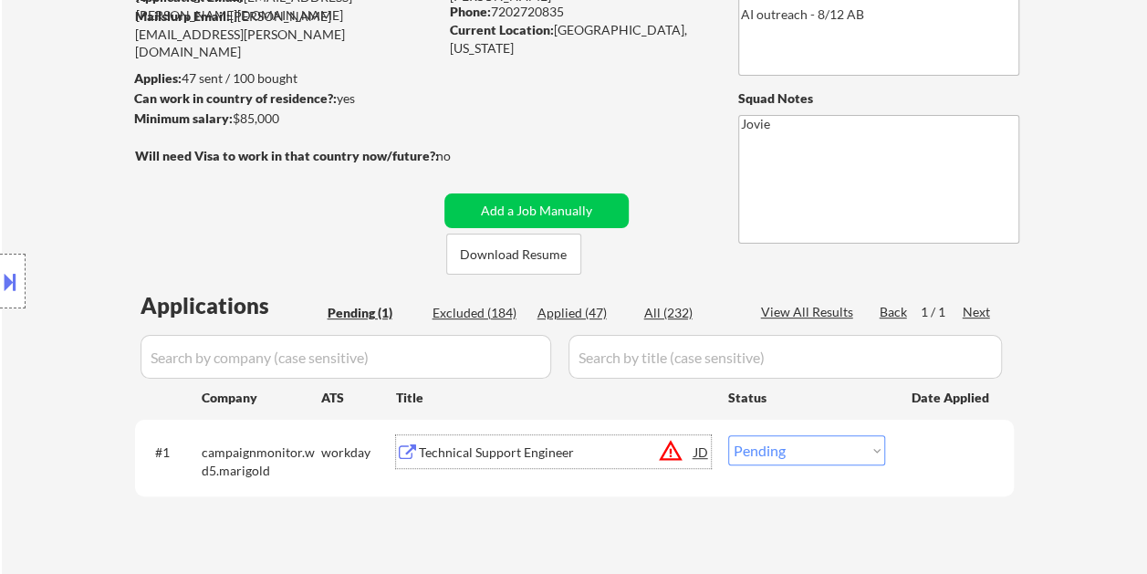
click at [866, 454] on select "Choose an option... Pending Applied Excluded (Questions) Excluded (Expired) Exc…" at bounding box center [806, 450] width 157 height 30
click at [728, 435] on select "Choose an option... Pending Applied Excluded (Questions) Excluded (Expired) Exc…" at bounding box center [806, 450] width 157 height 30
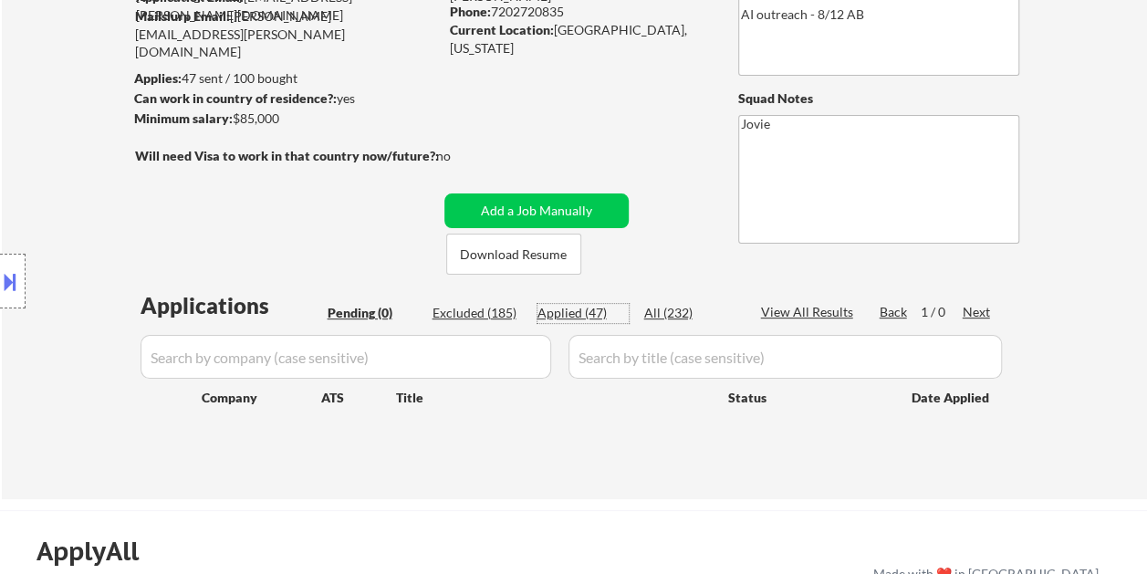
click at [575, 309] on div "Applied (47)" at bounding box center [583, 313] width 91 height 18
select select ""applied""
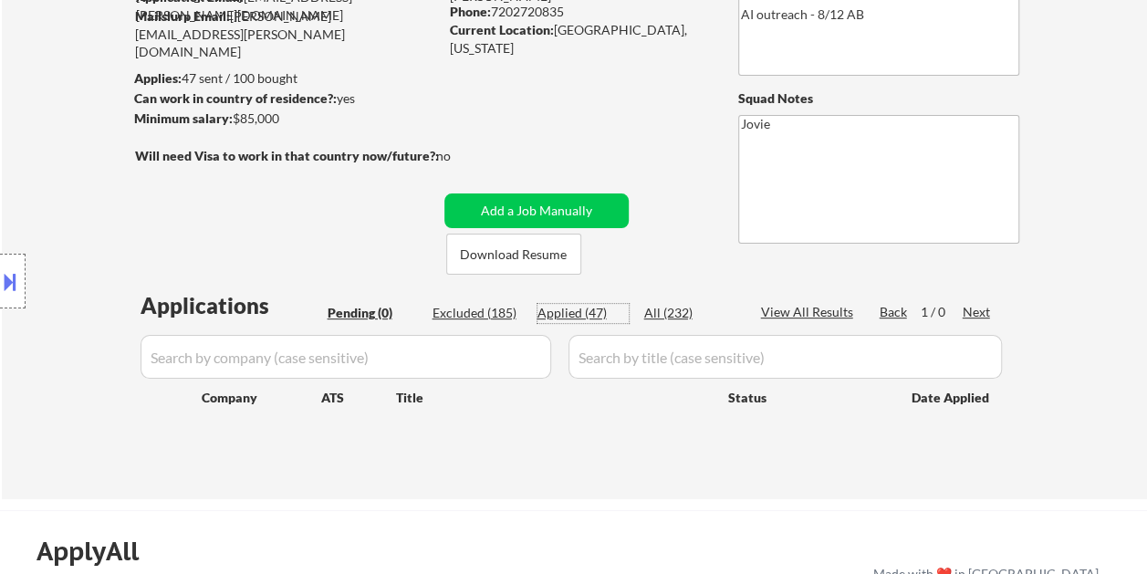
select select ""applied""
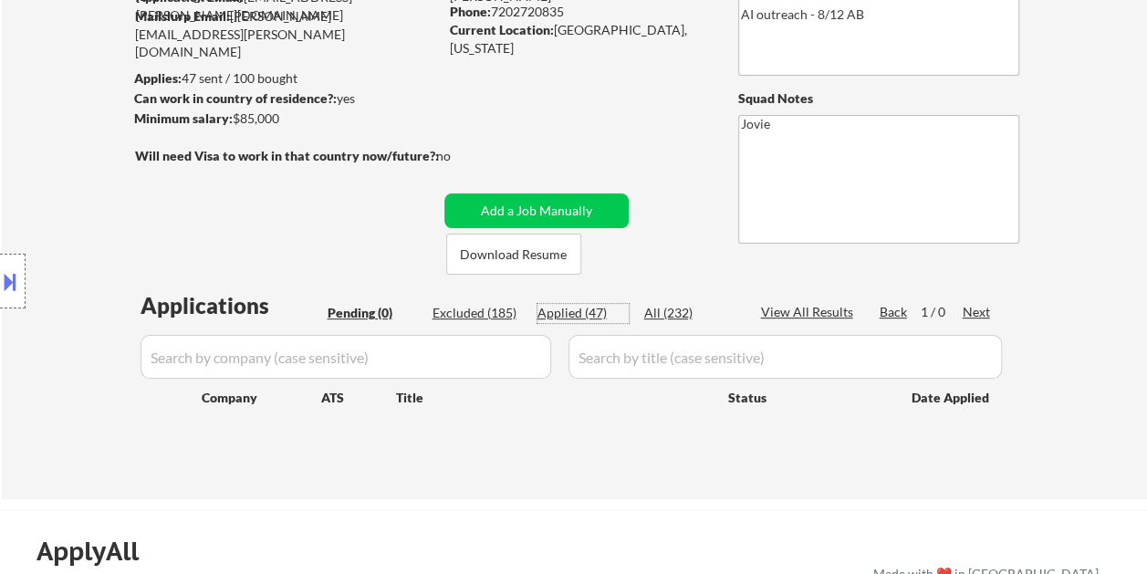
select select ""applied""
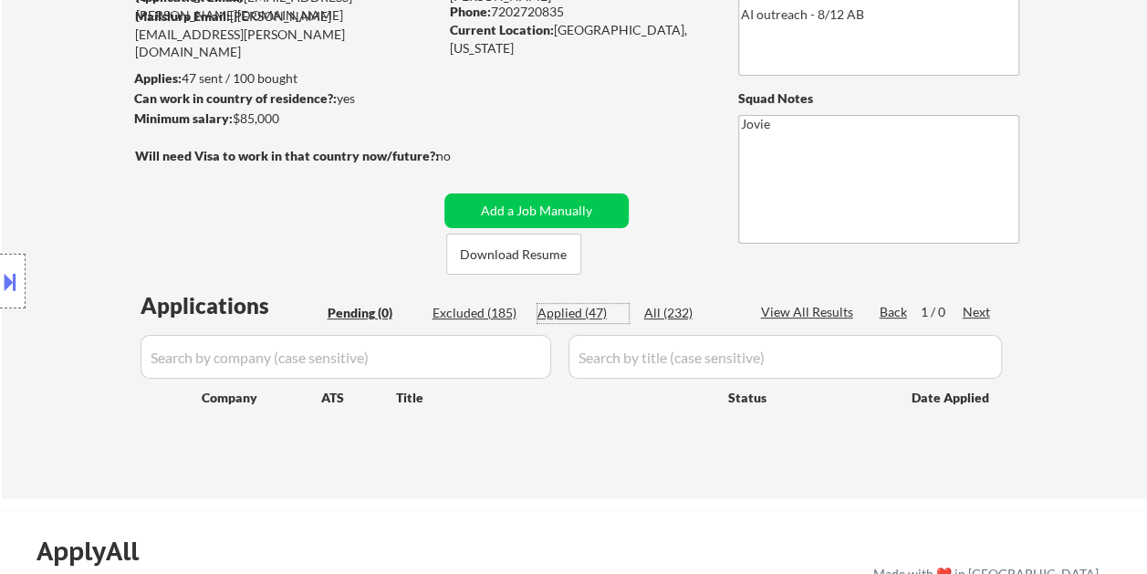
select select ""applied""
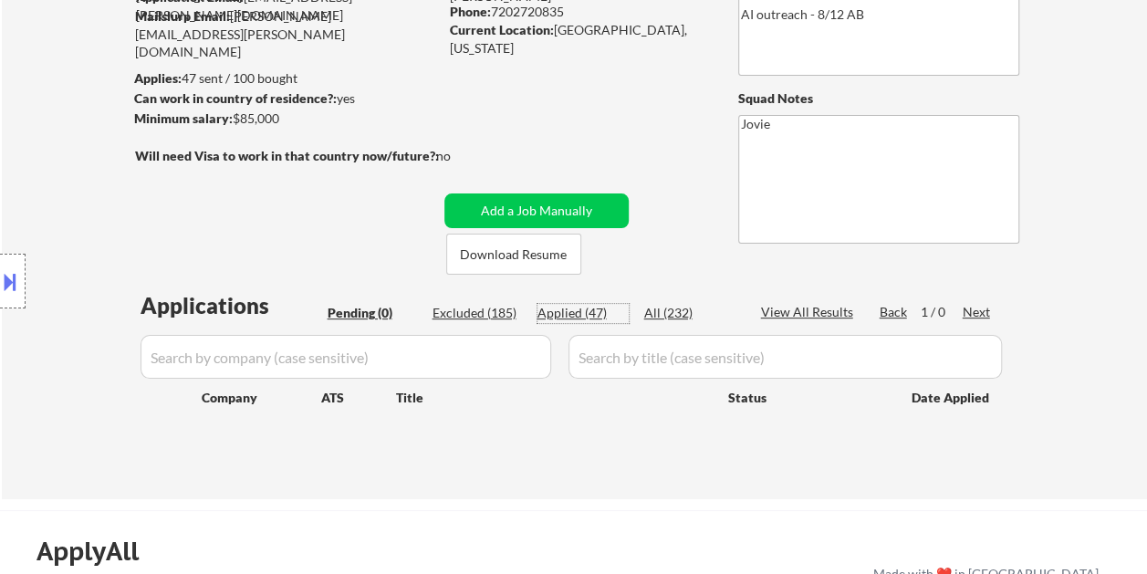
select select ""applied""
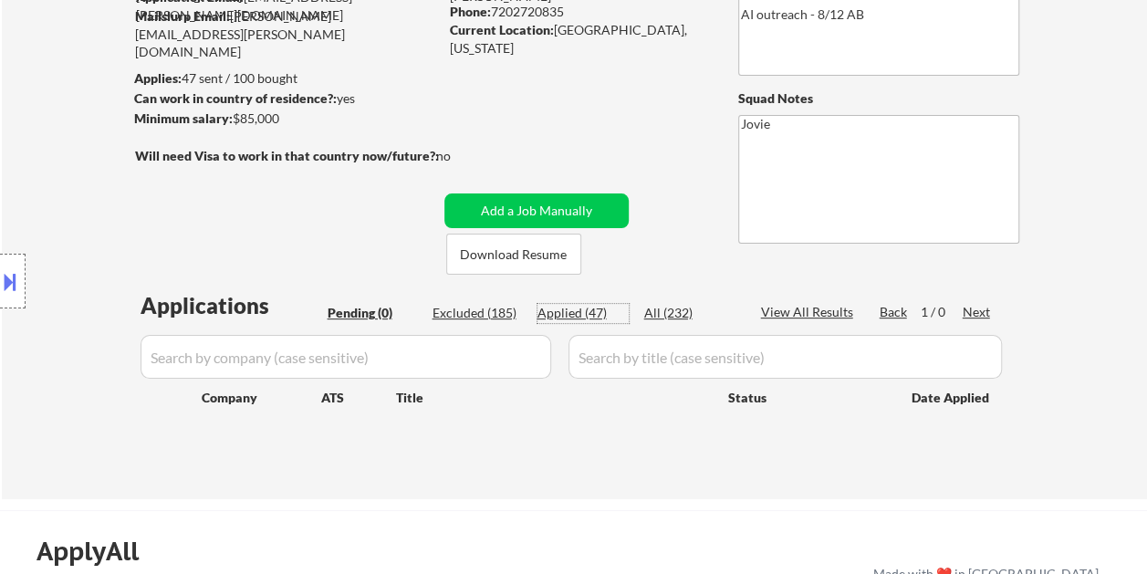
select select ""applied""
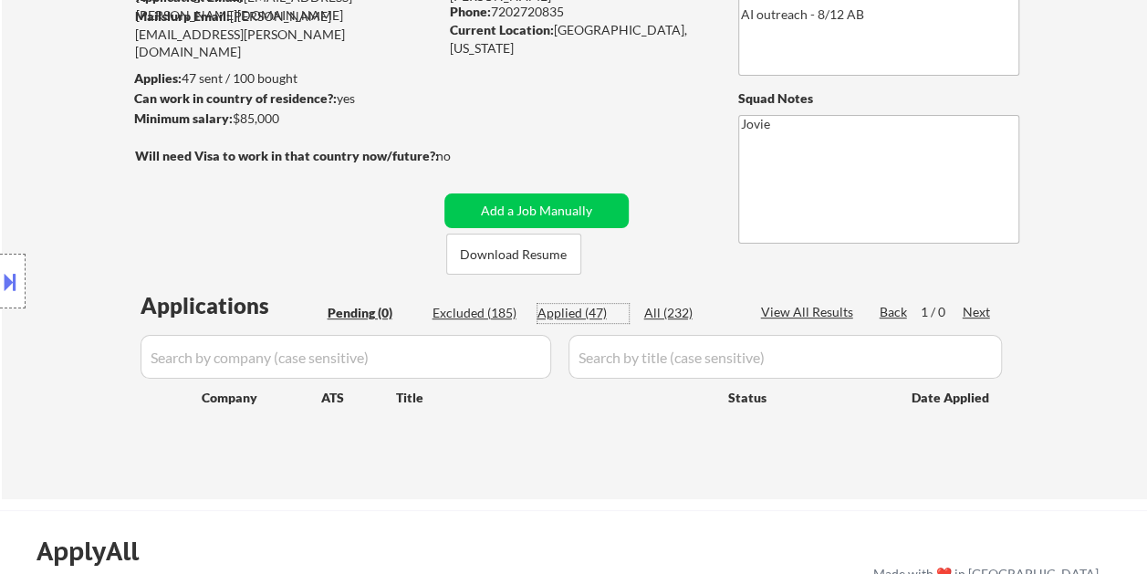
select select ""applied""
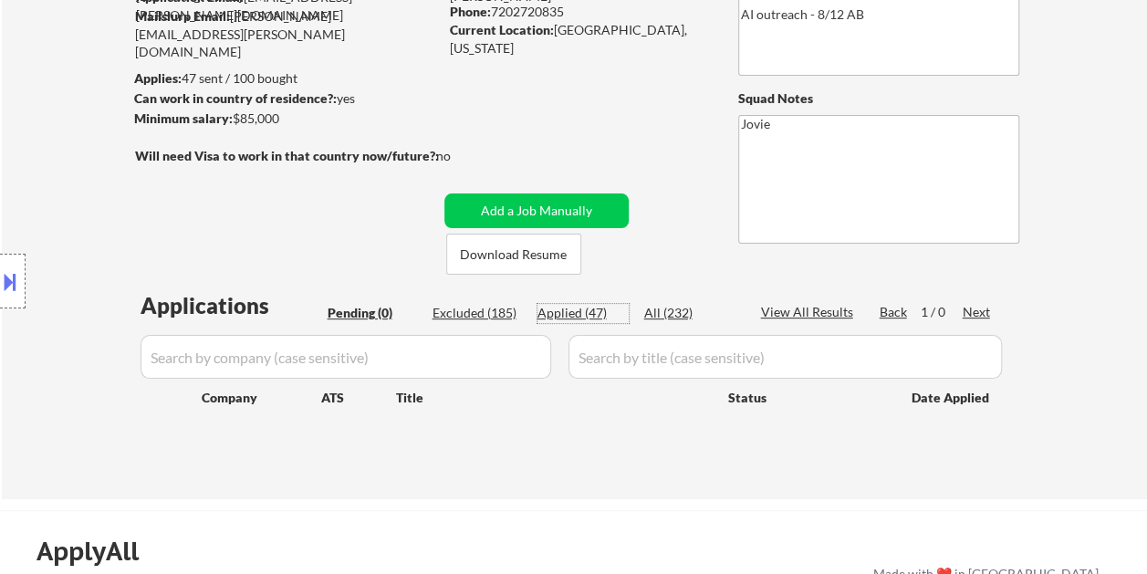
select select ""applied""
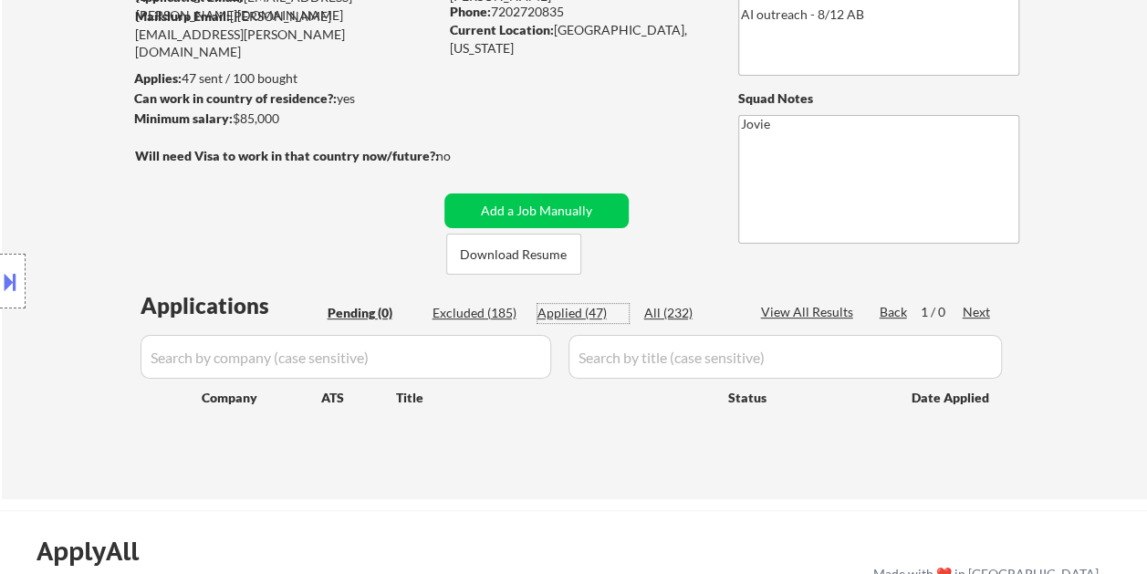
select select ""applied""
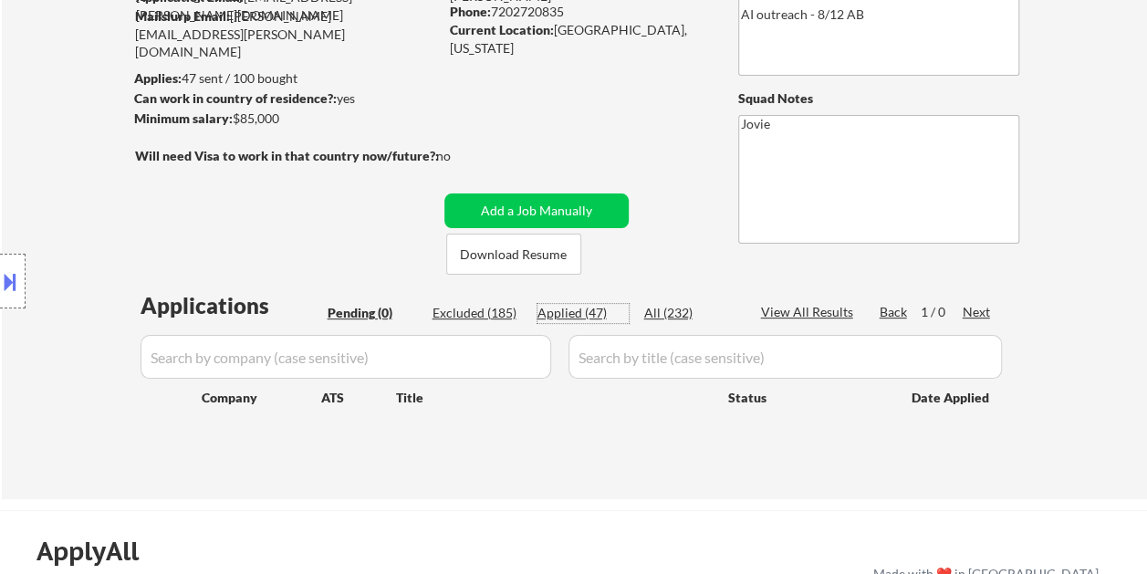
select select ""applied""
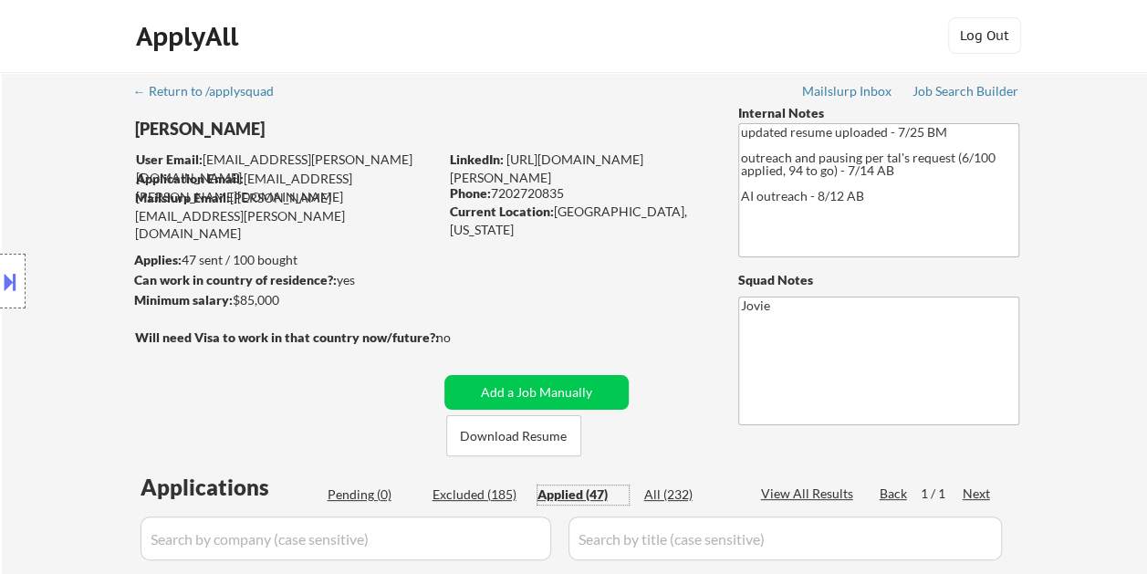
scroll to position [0, 0]
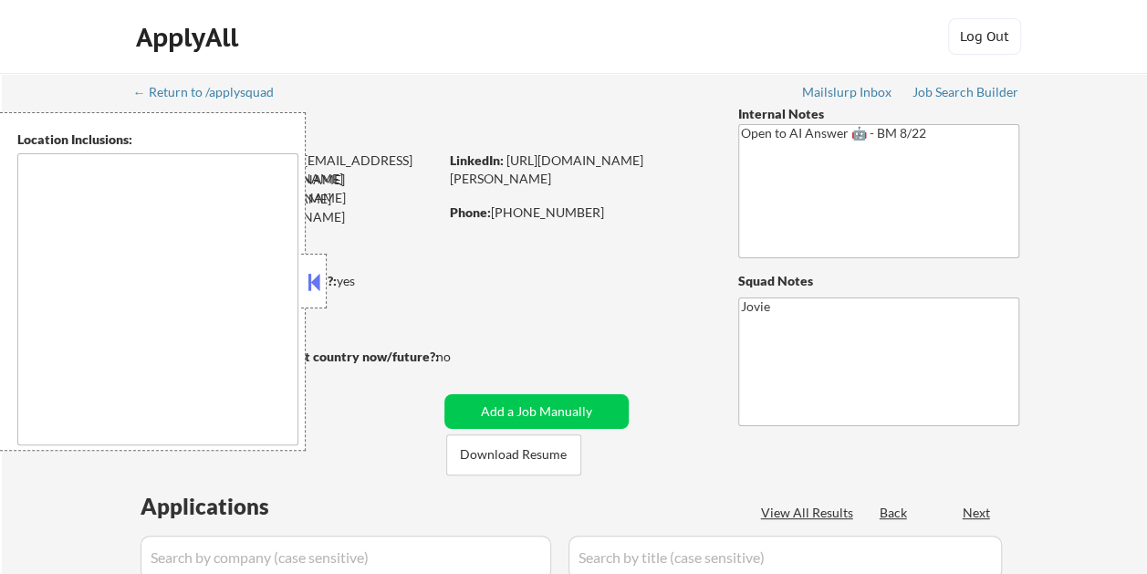
type textarea "[GEOGRAPHIC_DATA], [GEOGRAPHIC_DATA] [GEOGRAPHIC_DATA], [GEOGRAPHIC_DATA] [GEOG…"
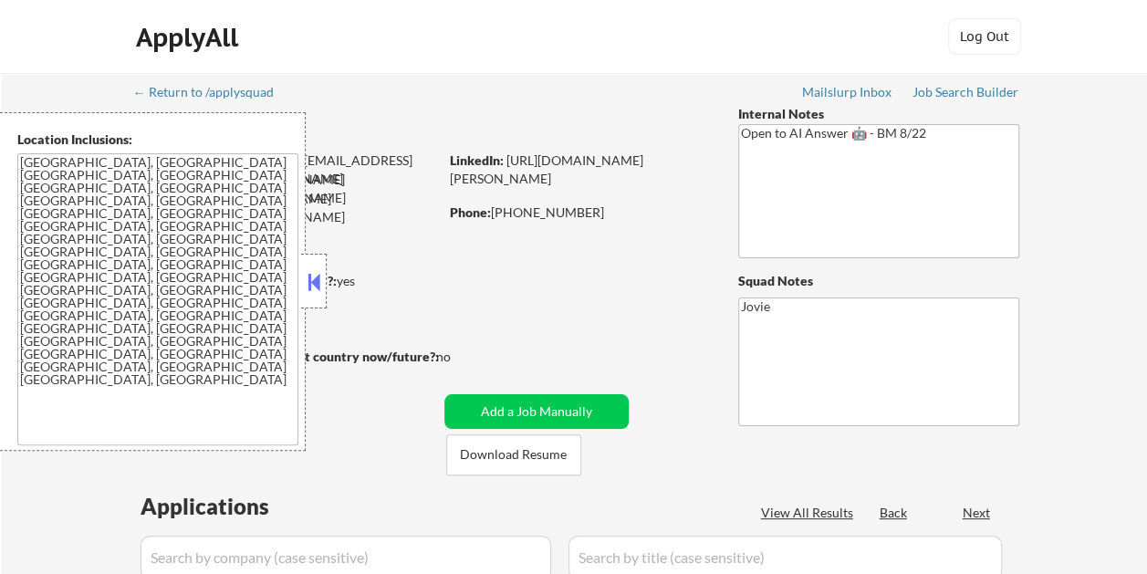
select select ""pending""
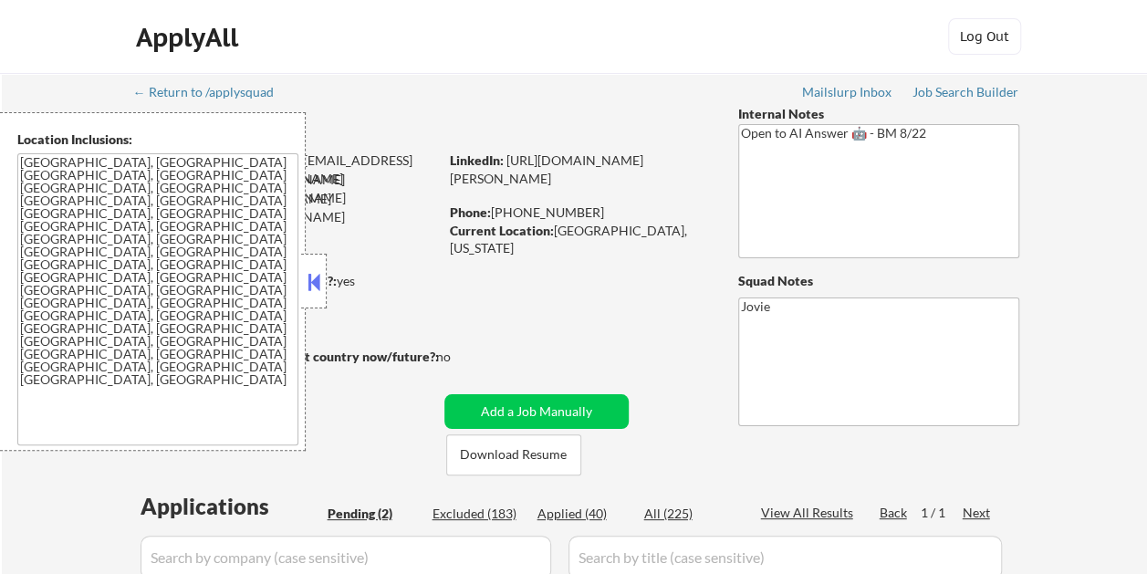
click at [308, 276] on button at bounding box center [314, 281] width 20 height 27
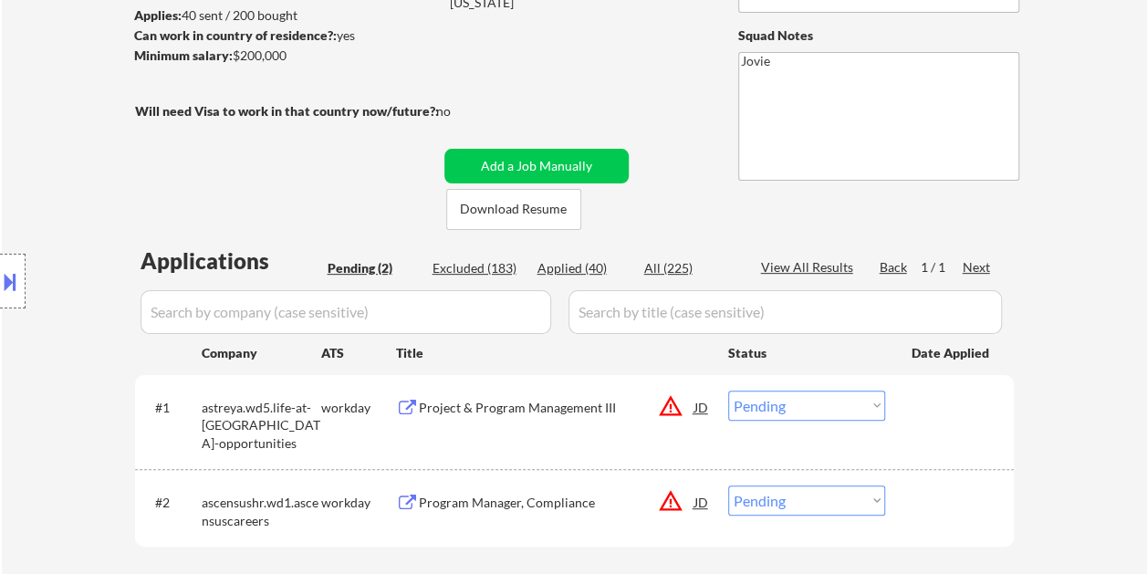
scroll to position [274, 0]
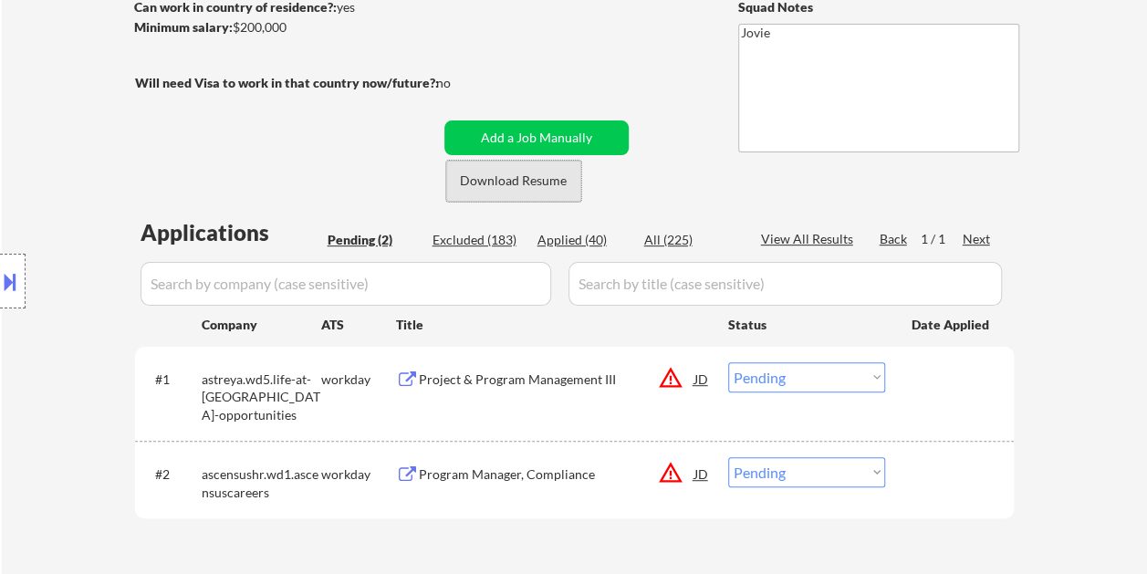
click at [532, 175] on button "Download Resume" at bounding box center [513, 181] width 135 height 41
click at [691, 40] on div "← Return to /applysquad Mailslurp Inbox Job Search Builder [PERSON_NAME] User E…" at bounding box center [575, 191] width 911 height 784
click at [489, 387] on div "Project & Program Management III" at bounding box center [557, 380] width 276 height 18
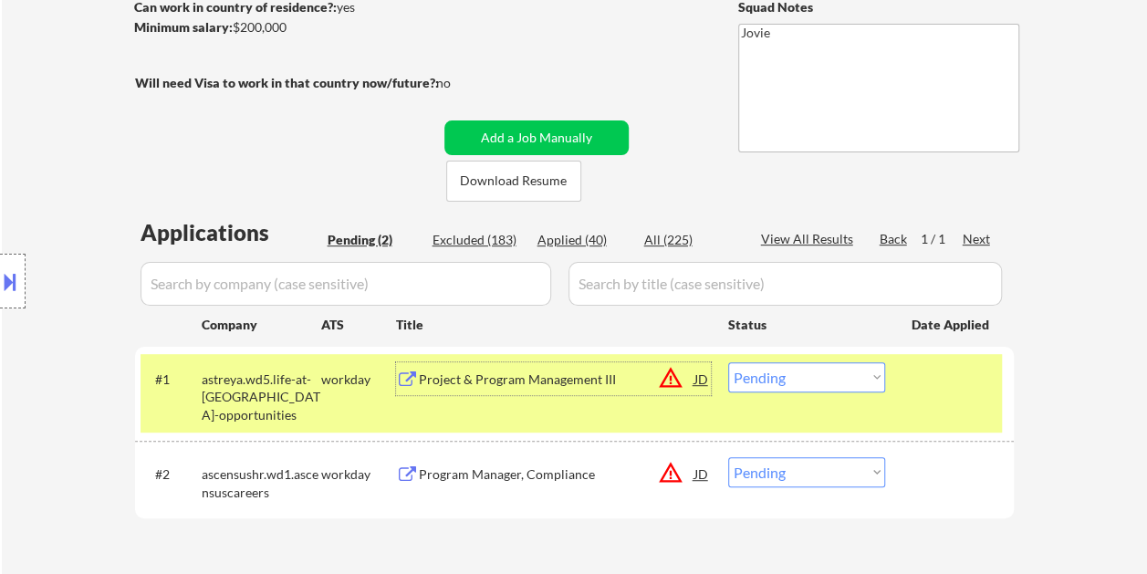
click at [872, 379] on select "Choose an option... Pending Applied Excluded (Questions) Excluded (Expired) Exc…" at bounding box center [806, 377] width 157 height 30
click at [728, 362] on select "Choose an option... Pending Applied Excluded (Questions) Excluded (Expired) Exc…" at bounding box center [806, 377] width 157 height 30
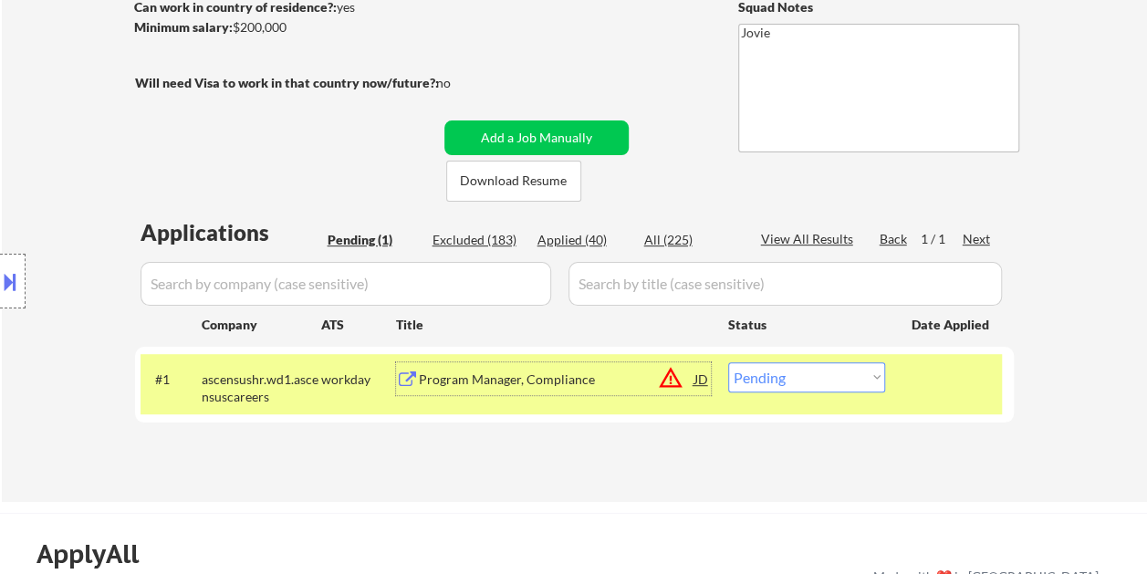
click at [508, 385] on div "Program Manager, Compliance" at bounding box center [557, 380] width 276 height 18
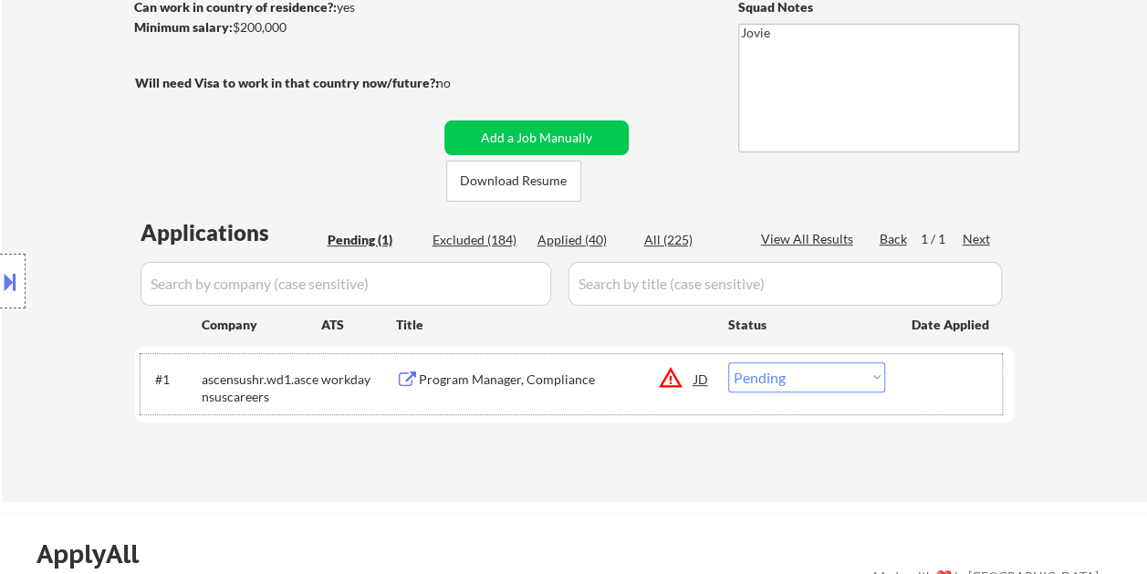
drag, startPoint x: 938, startPoint y: 374, endPoint x: 841, endPoint y: 378, distance: 96.8
click at [937, 374] on div at bounding box center [952, 378] width 80 height 33
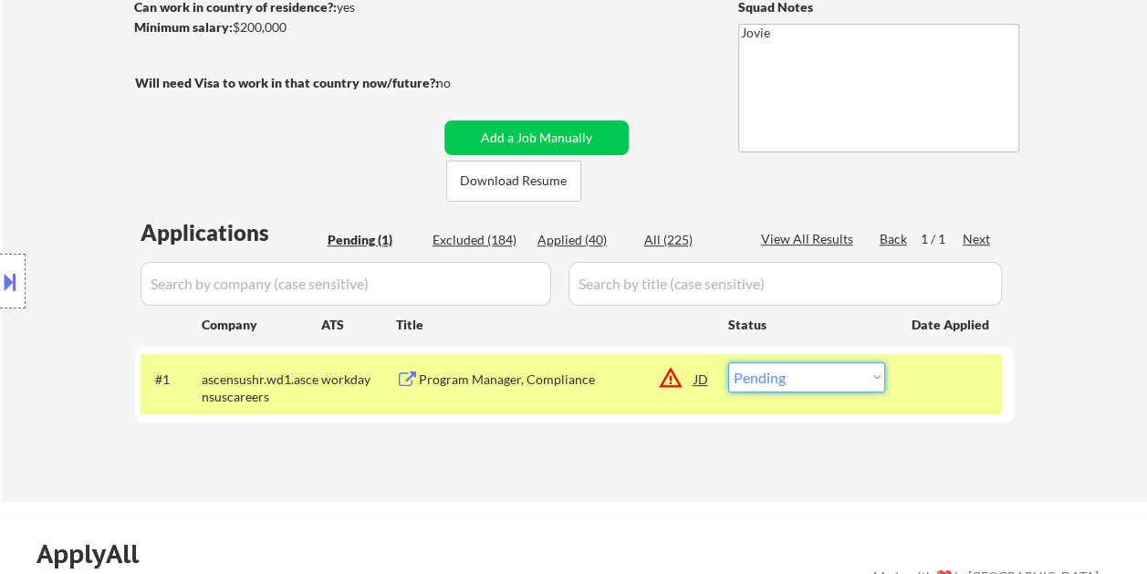
click at [840, 377] on select "Choose an option... Pending Applied Excluded (Questions) Excluded (Expired) Exc…" at bounding box center [806, 377] width 157 height 30
click at [728, 362] on select "Choose an option... Pending Applied Excluded (Questions) Excluded (Expired) Exc…" at bounding box center [806, 377] width 157 height 30
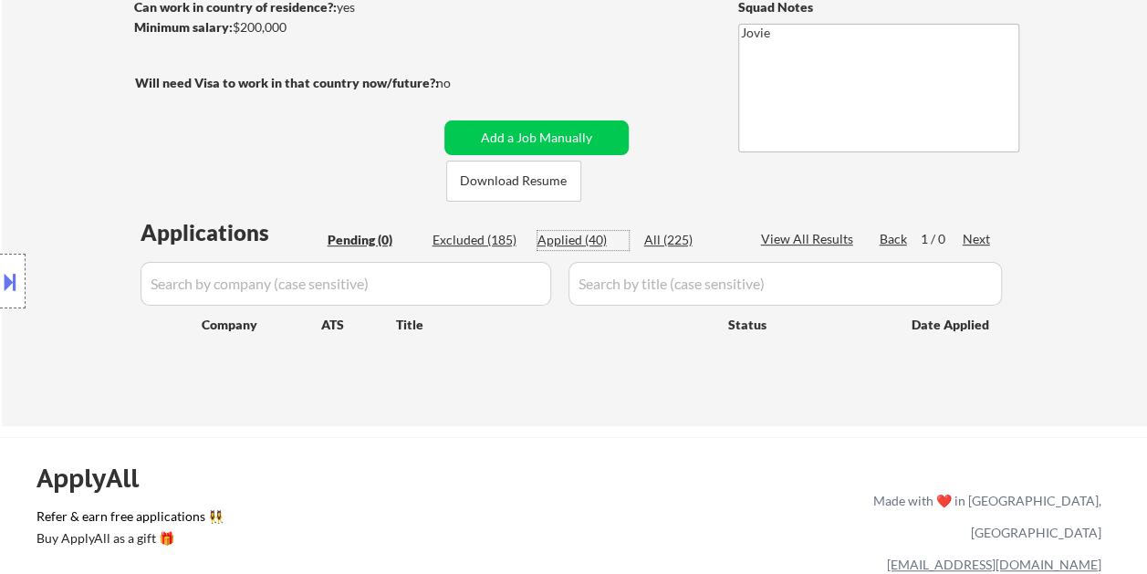
click at [555, 232] on div "Applied (40)" at bounding box center [583, 240] width 91 height 18
select select ""applied""
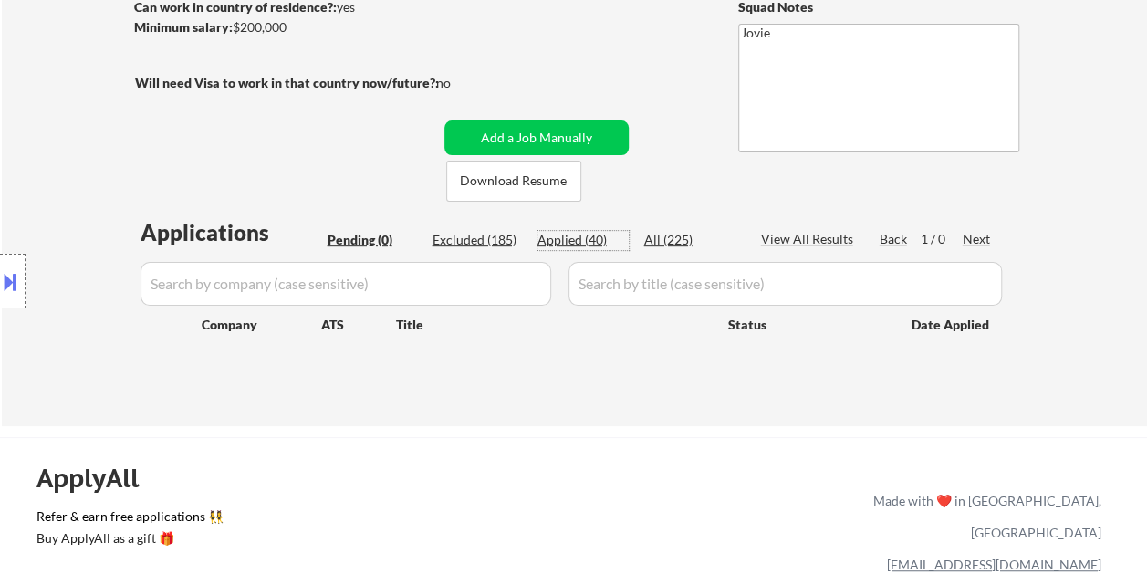
select select ""applied""
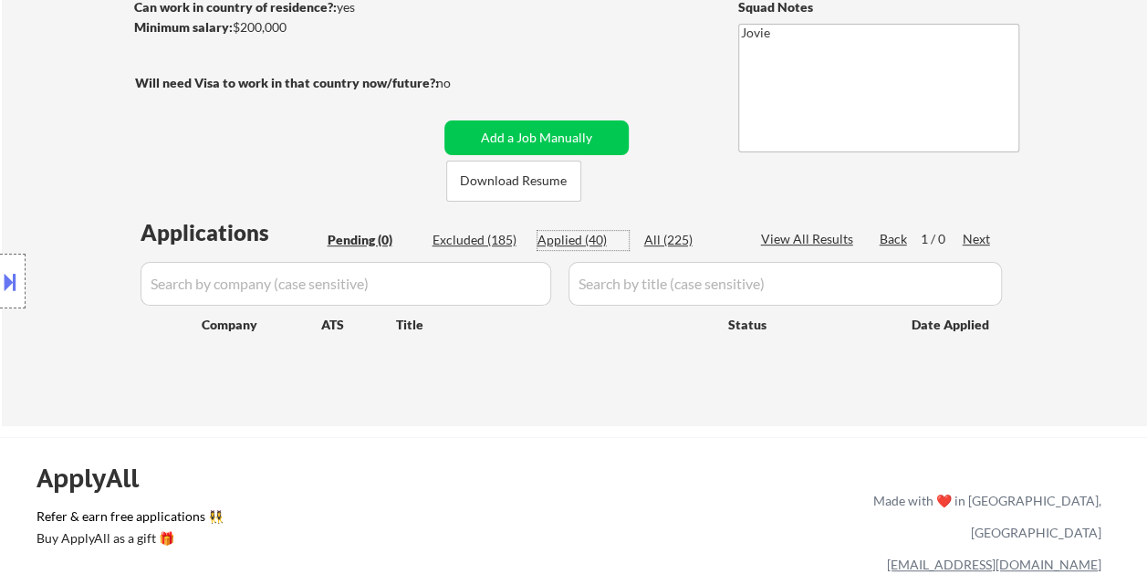
select select ""applied""
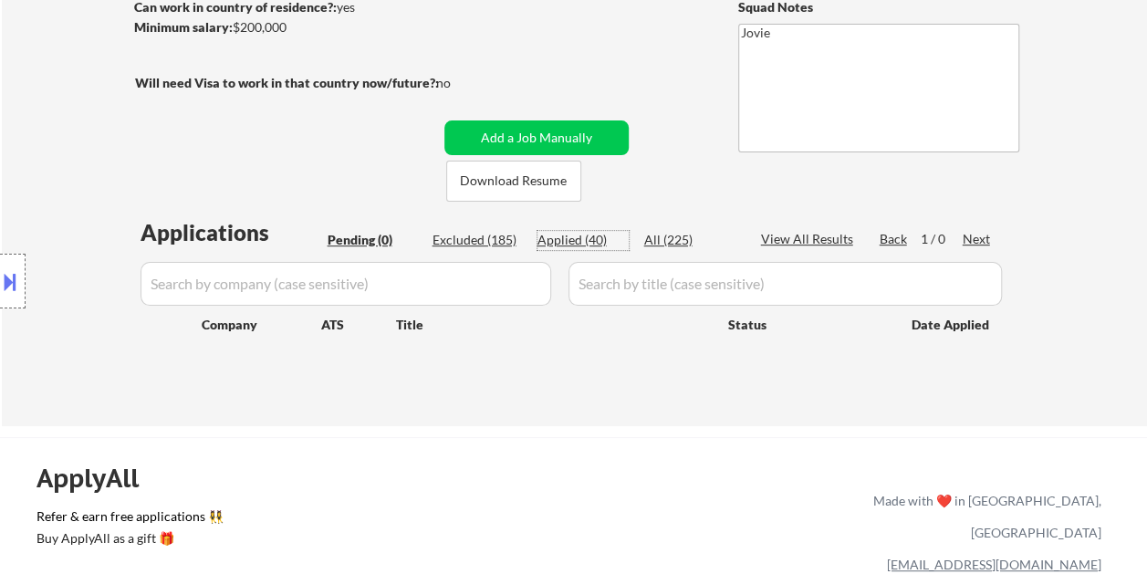
select select ""applied""
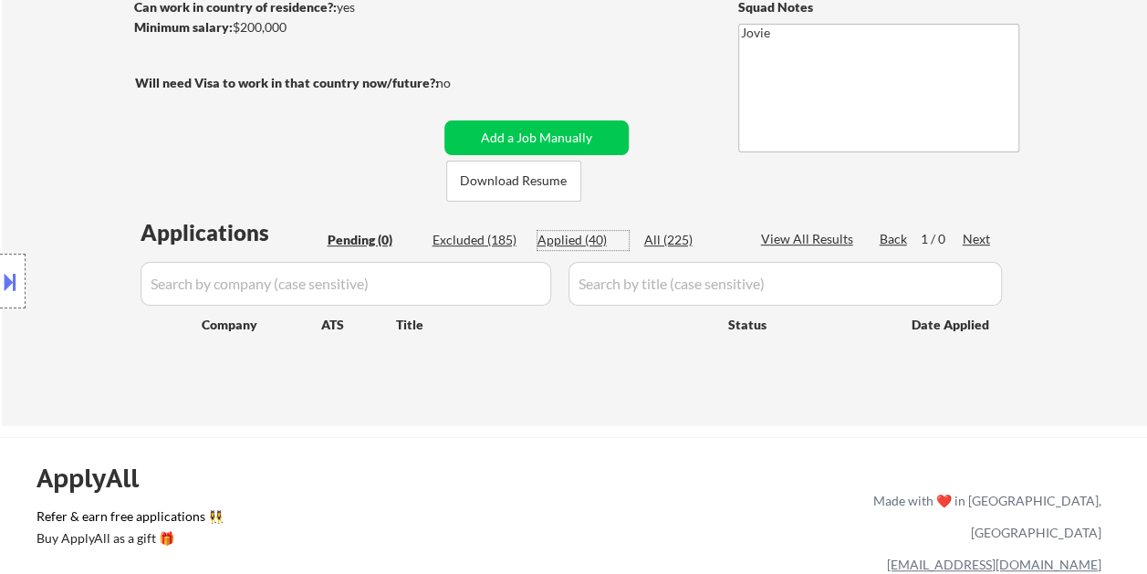
select select ""applied""
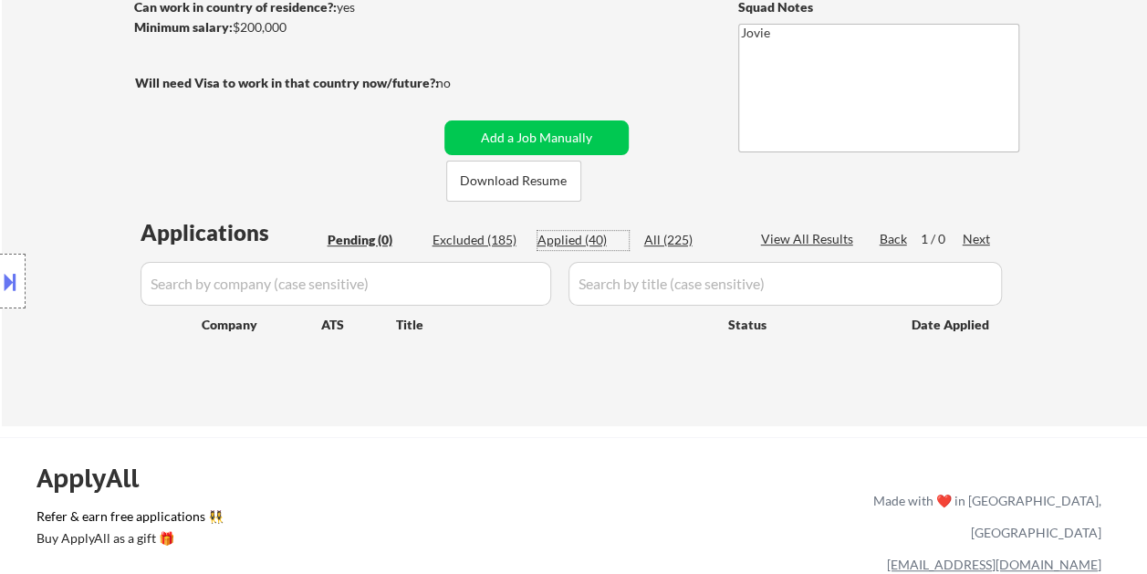
select select ""applied""
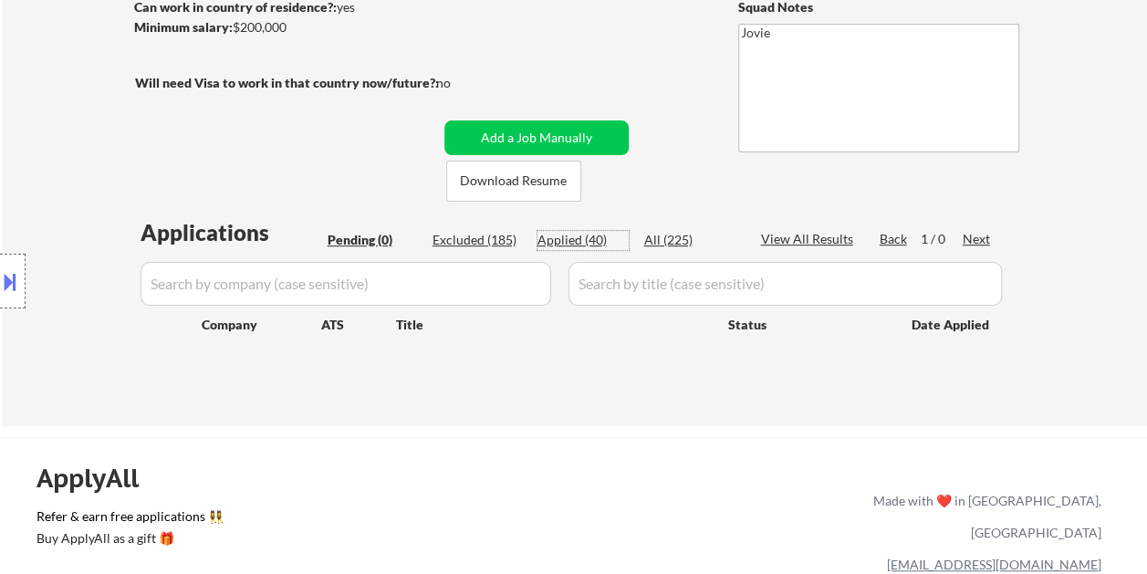
select select ""applied""
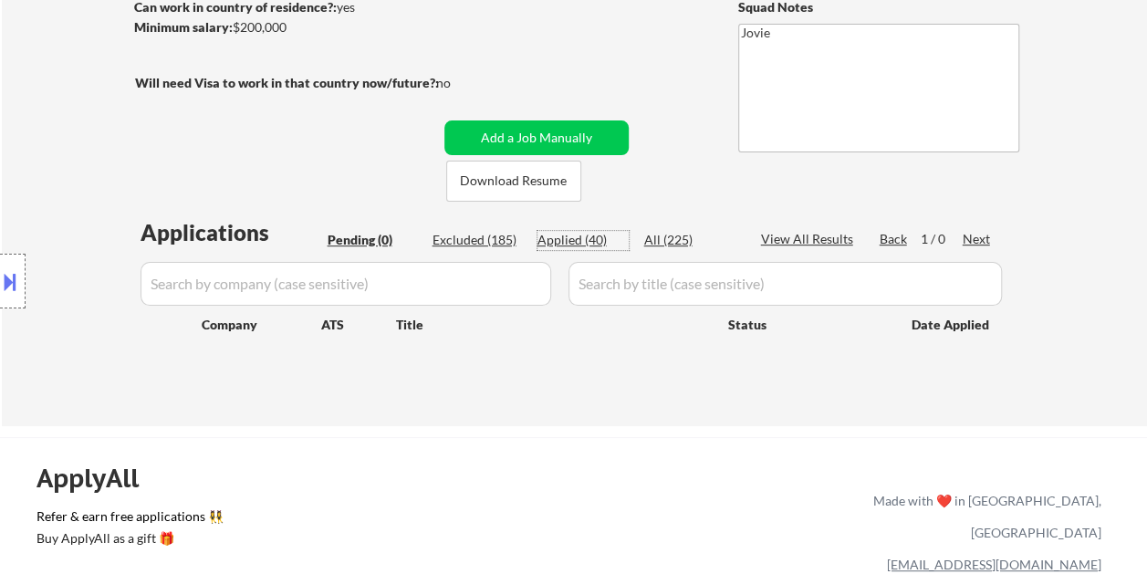
select select ""applied""
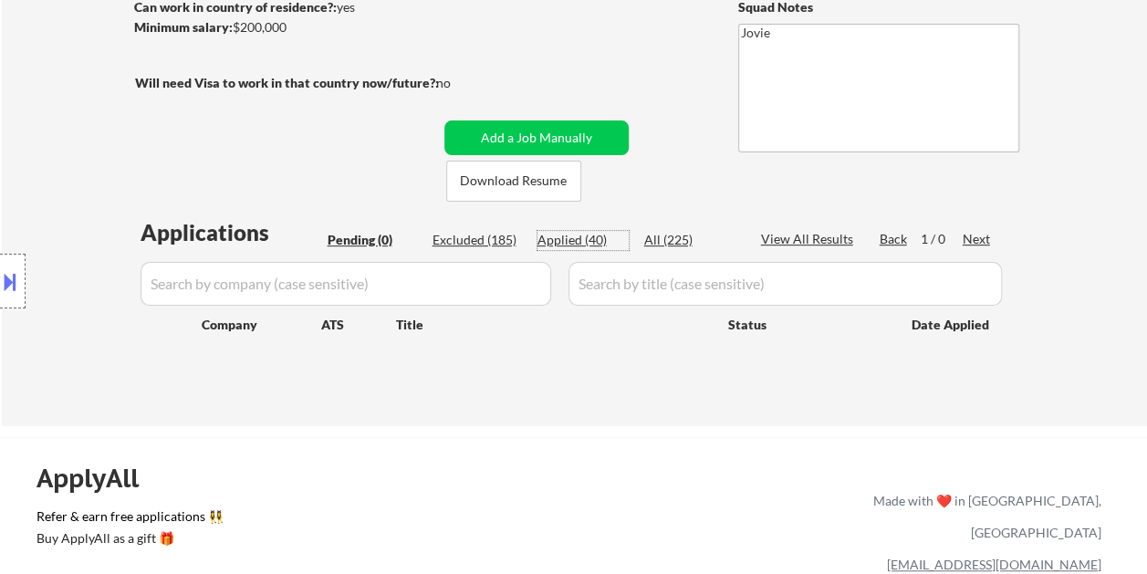
select select ""applied""
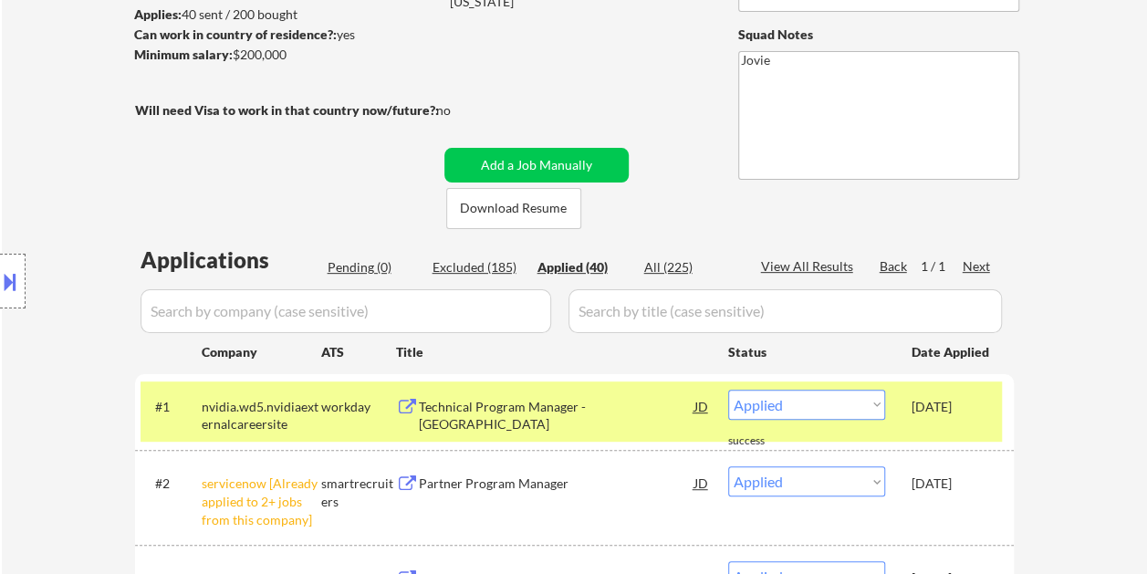
scroll to position [183, 0]
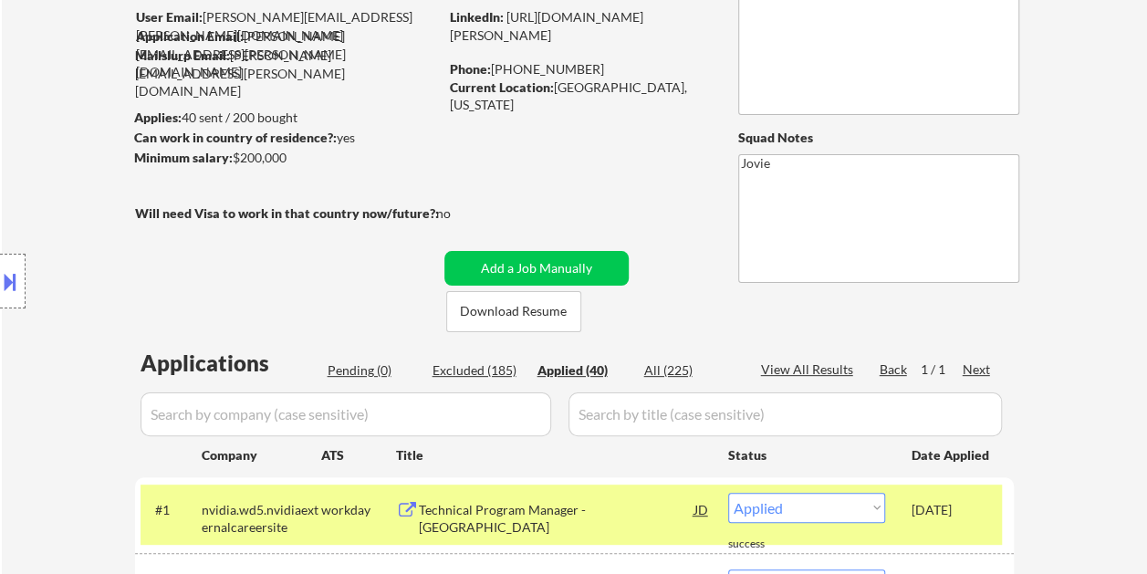
scroll to position [91, 0]
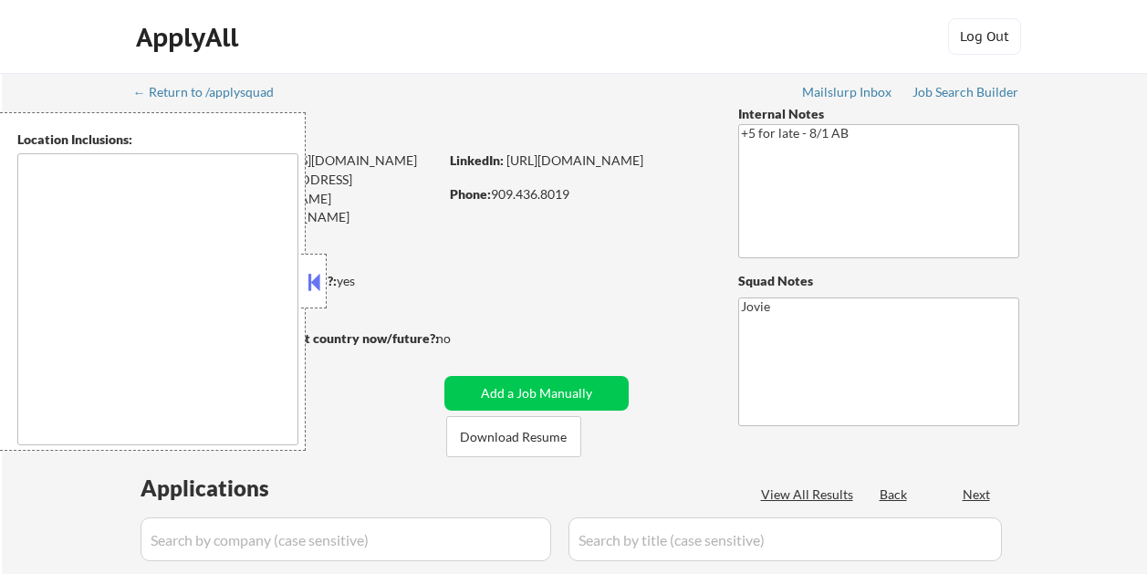
type textarea "Loremip Dolor, SI Amet Consectet, AD Elitsed Doei, TE Incididu, UT Labor Etdolo…"
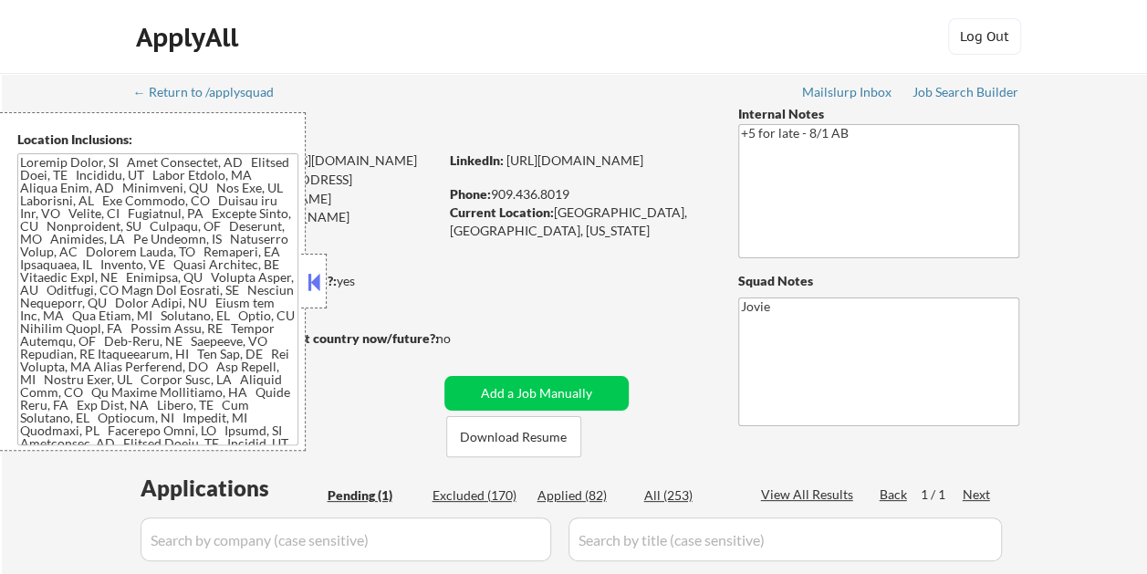
scroll to position [91, 0]
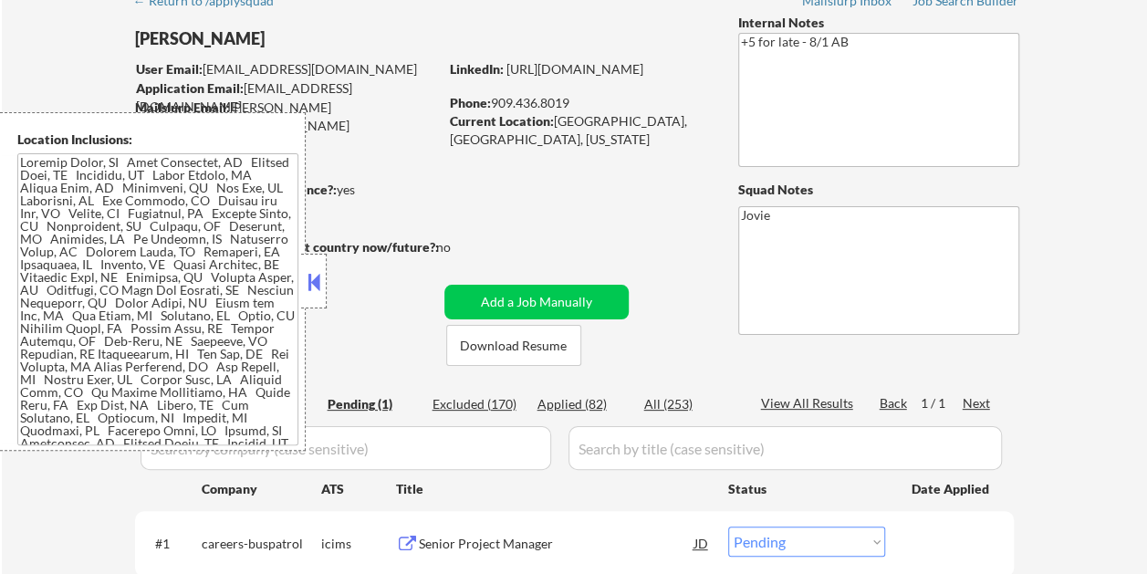
click at [323, 279] on button at bounding box center [314, 281] width 20 height 27
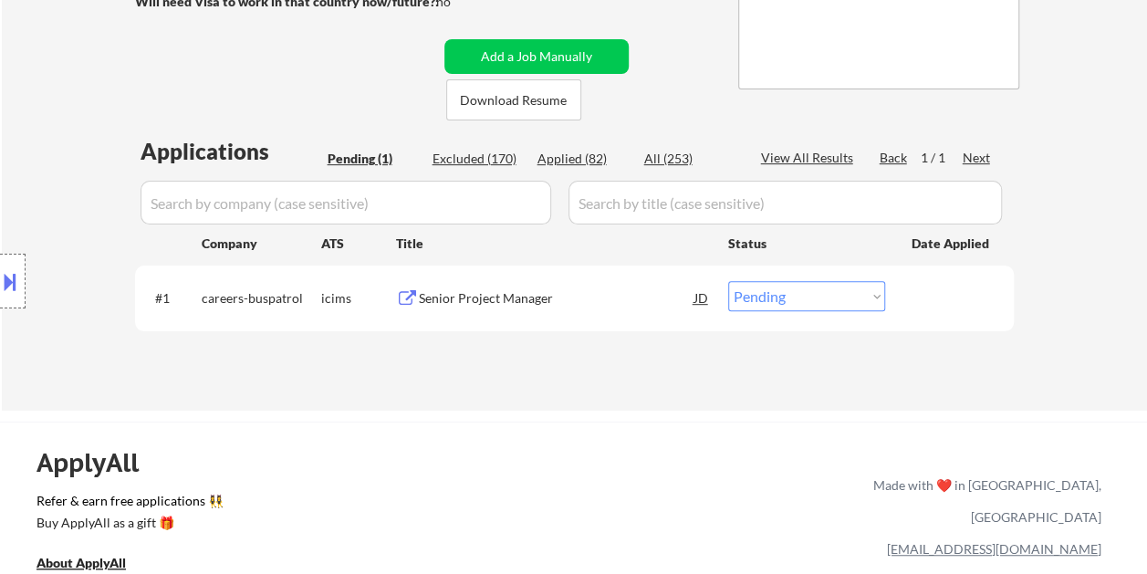
scroll to position [365, 0]
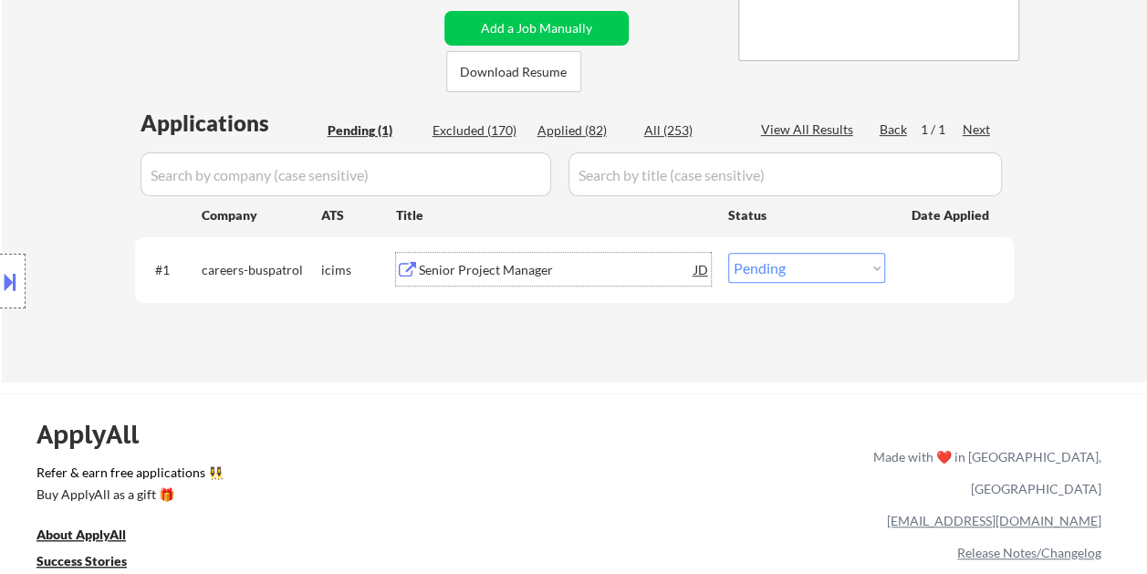
click at [578, 272] on div "Senior Project Manager" at bounding box center [557, 270] width 276 height 18
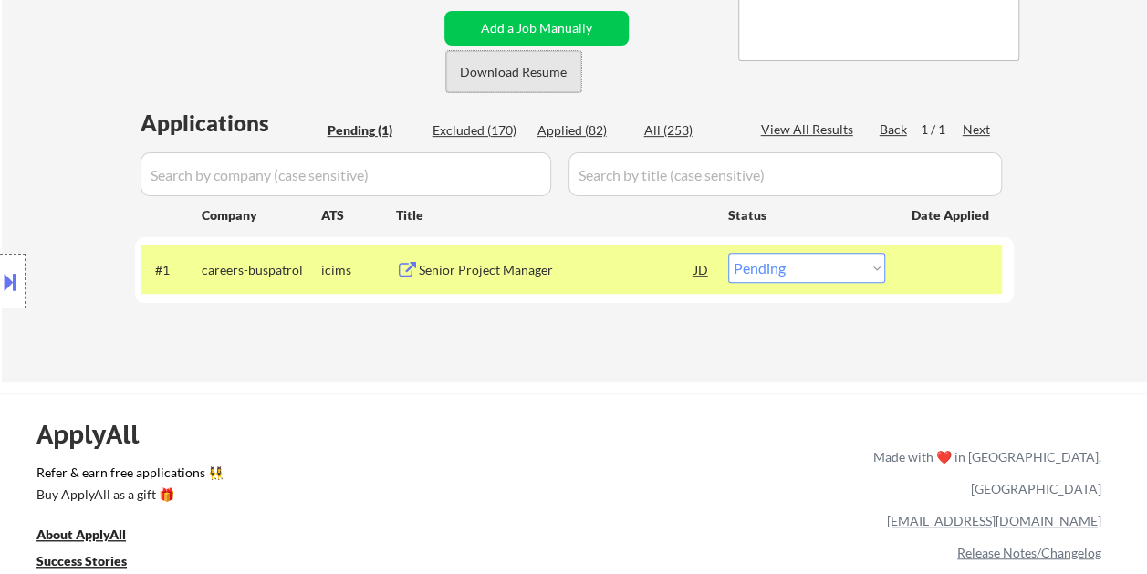
click at [477, 71] on button "Download Resume" at bounding box center [513, 71] width 135 height 41
click at [868, 268] on select "Choose an option... Pending Applied Excluded (Questions) Excluded (Expired) Exc…" at bounding box center [806, 268] width 157 height 30
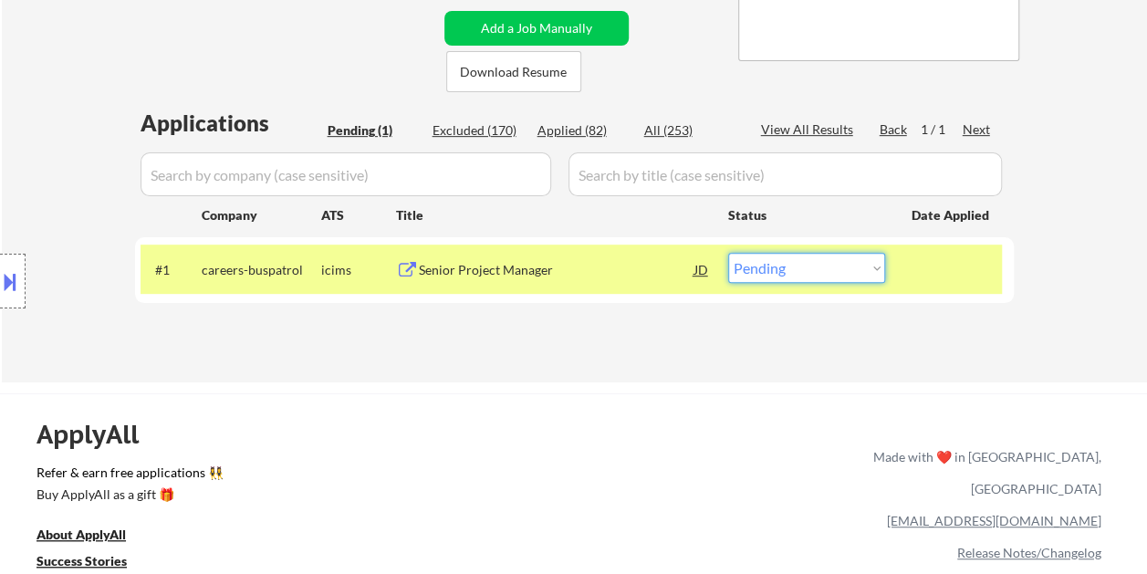
select select ""applied""
click at [728, 253] on select "Choose an option... Pending Applied Excluded (Questions) Excluded (Expired) Exc…" at bounding box center [806, 268] width 157 height 30
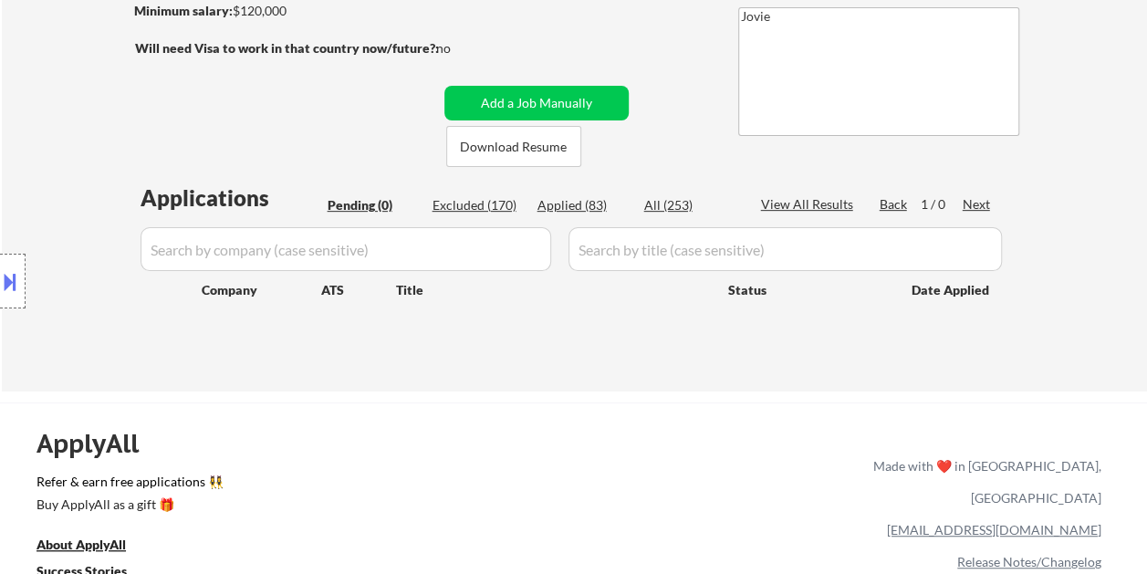
scroll to position [183, 0]
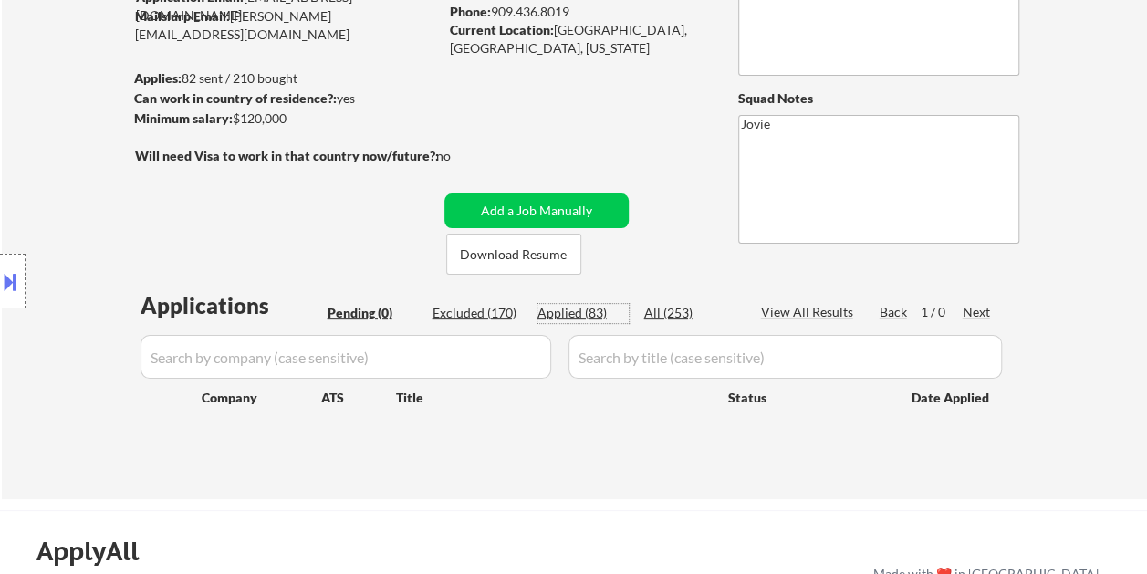
click at [581, 310] on div "Applied (83)" at bounding box center [583, 313] width 91 height 18
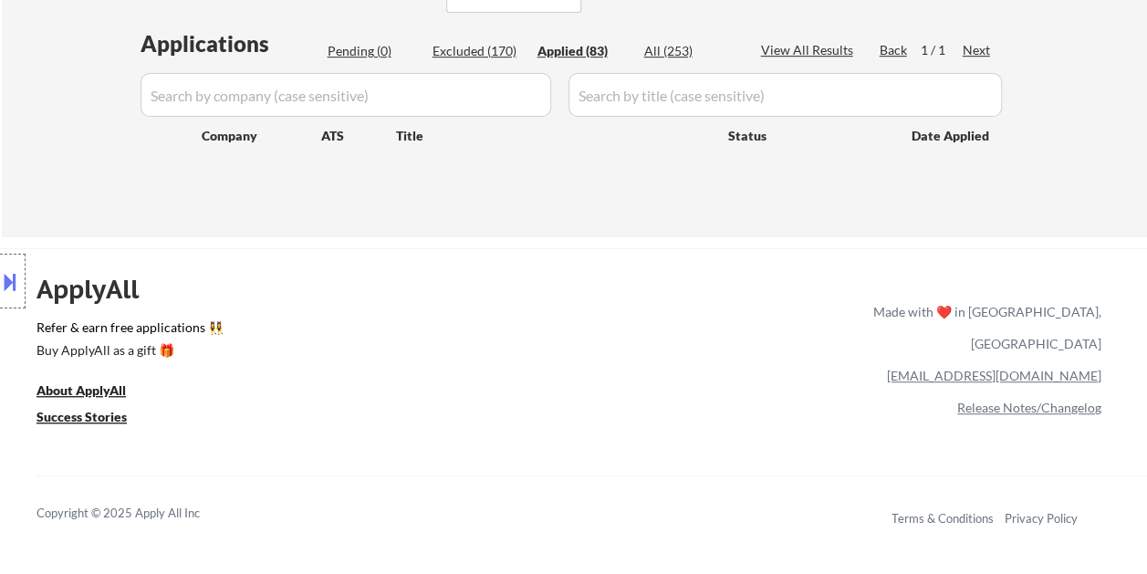
scroll to position [365, 0]
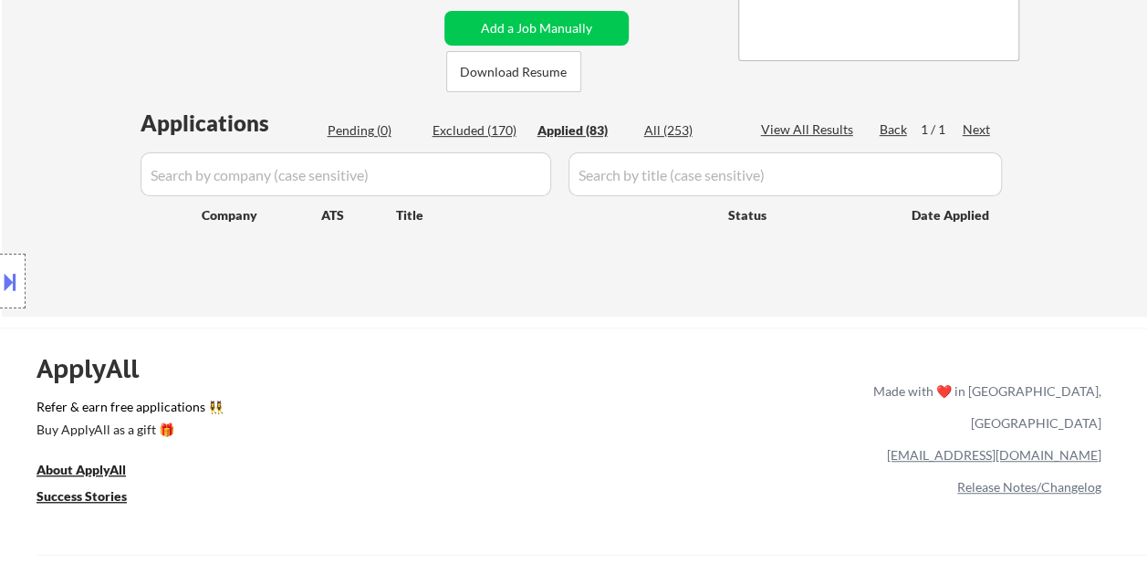
select select ""applied""
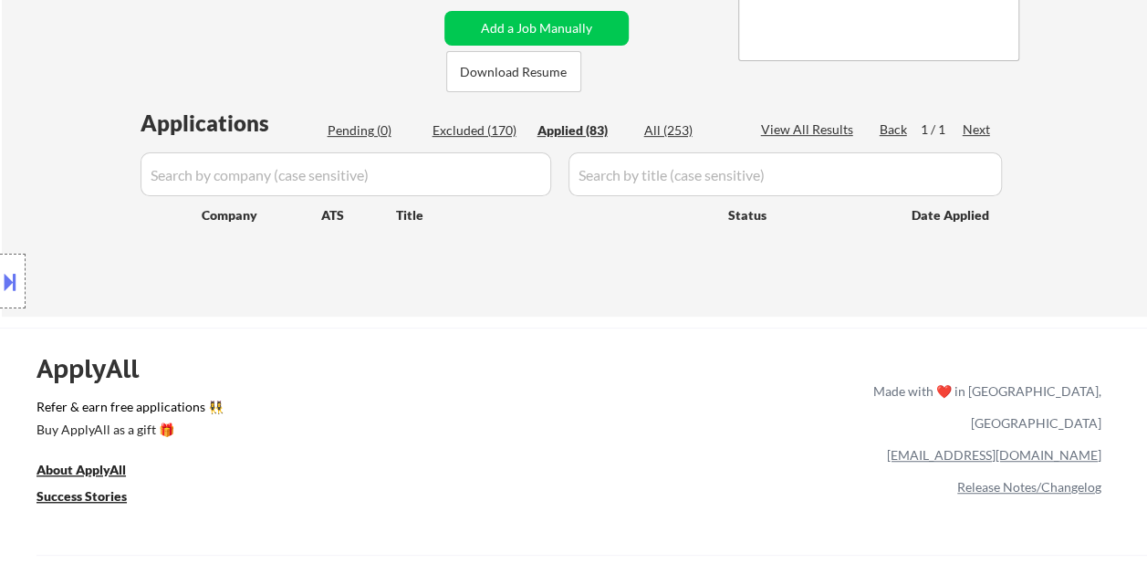
select select ""applied""
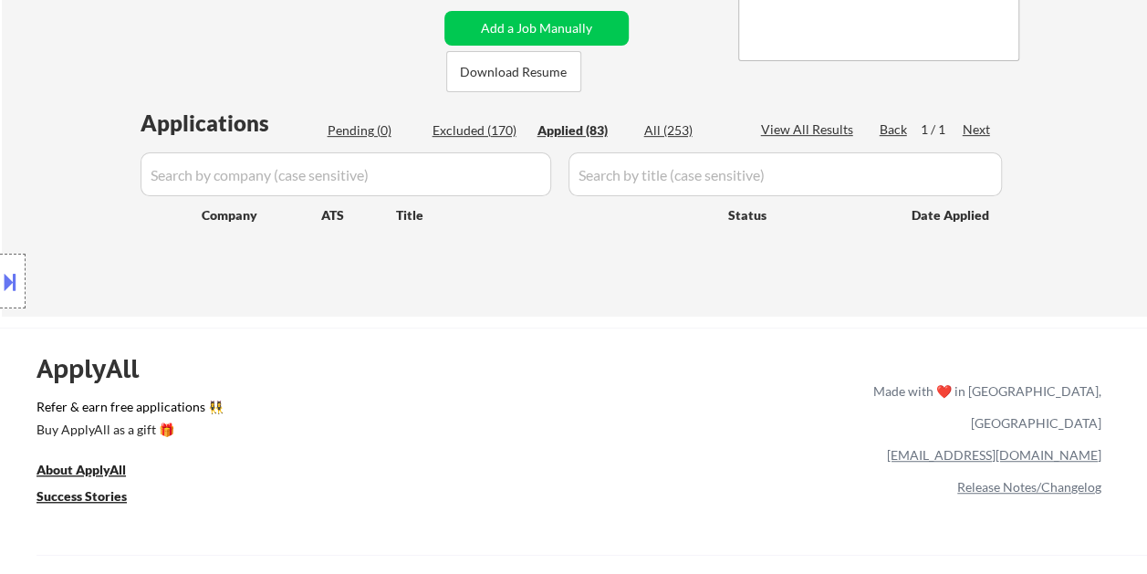
select select ""applied""
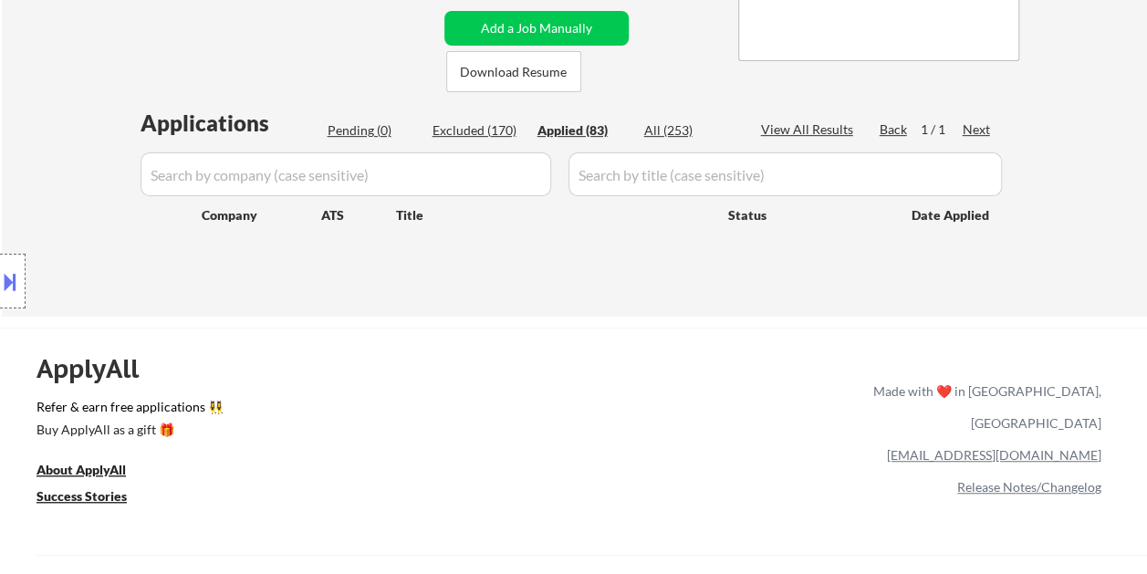
select select ""applied""
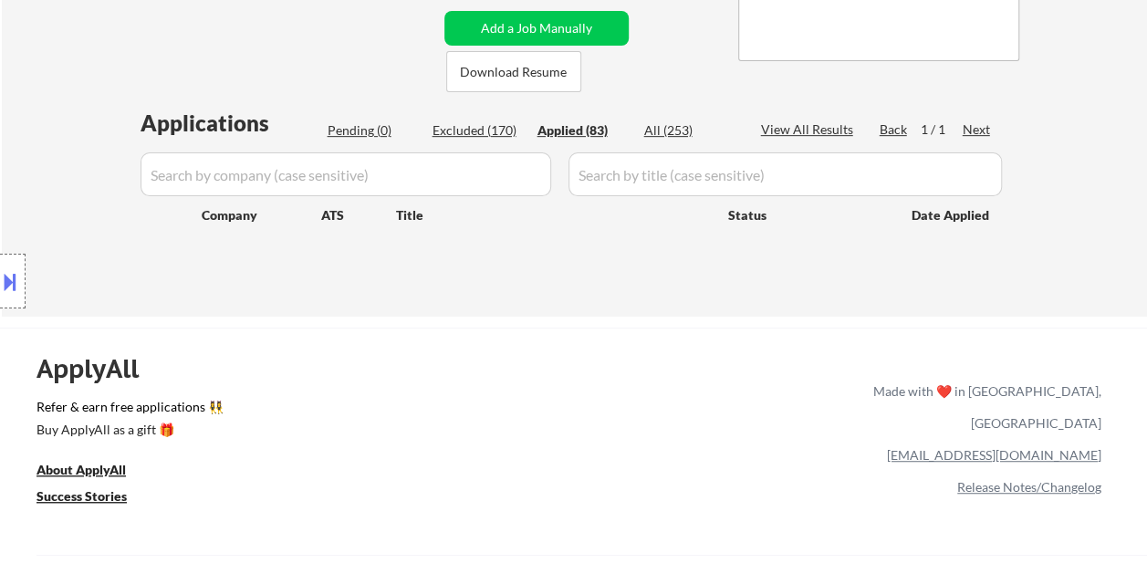
select select ""applied""
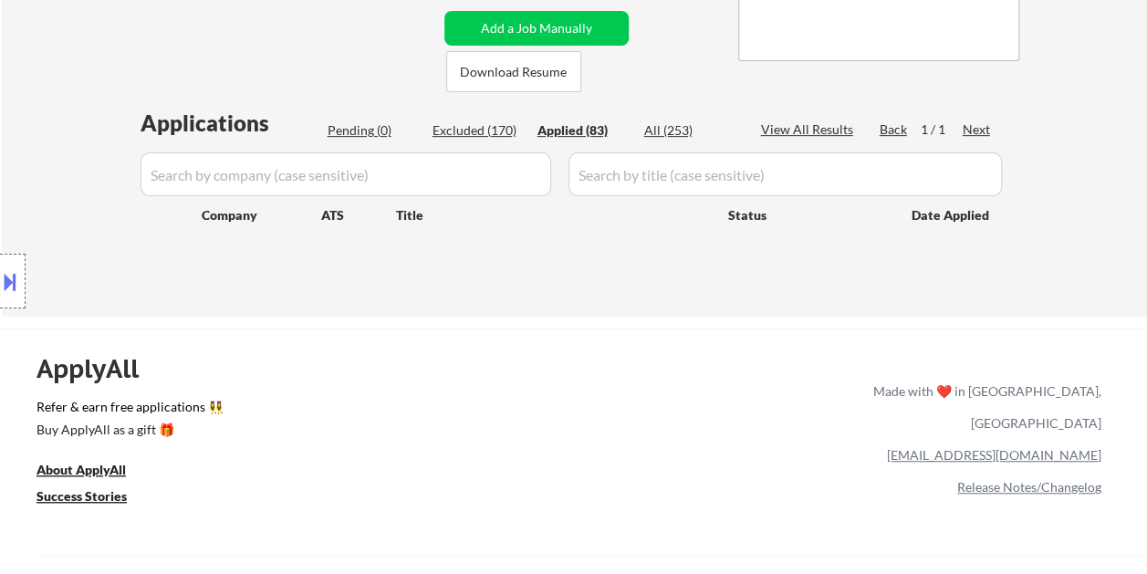
select select ""applied""
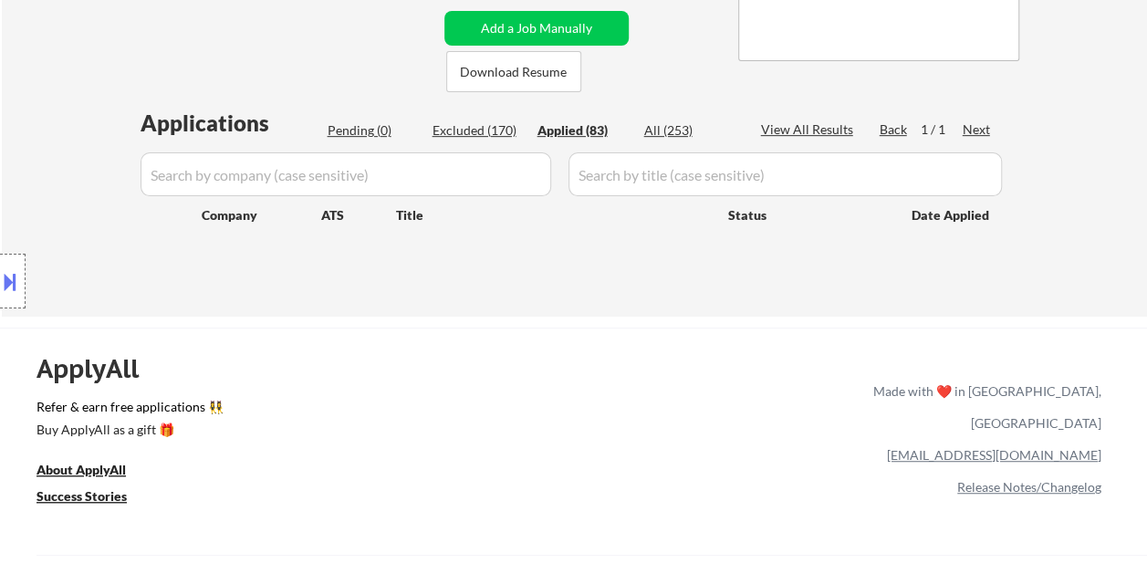
select select ""applied""
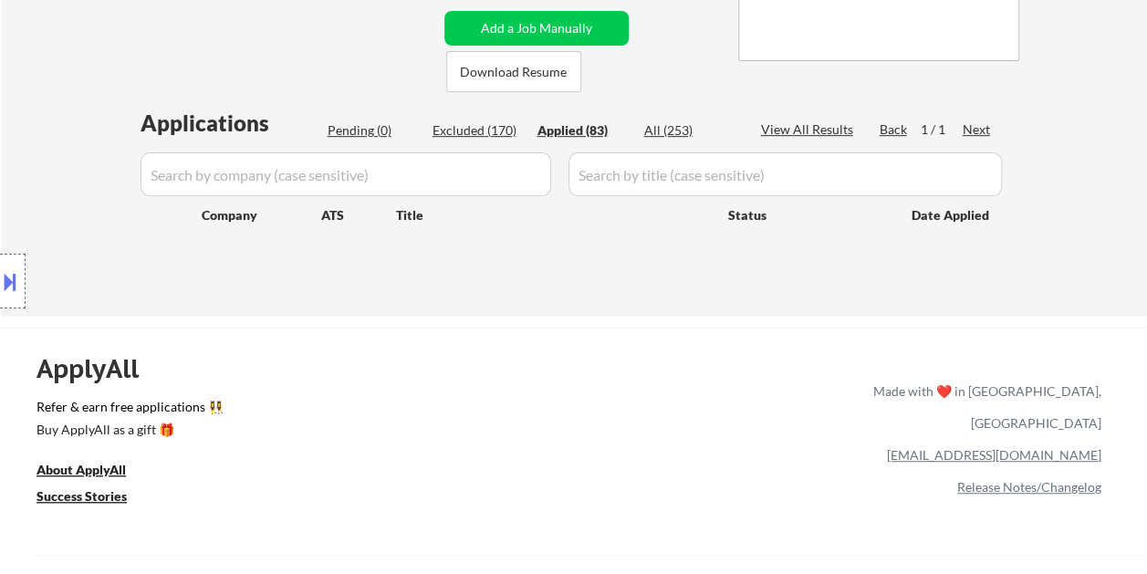
select select ""applied""
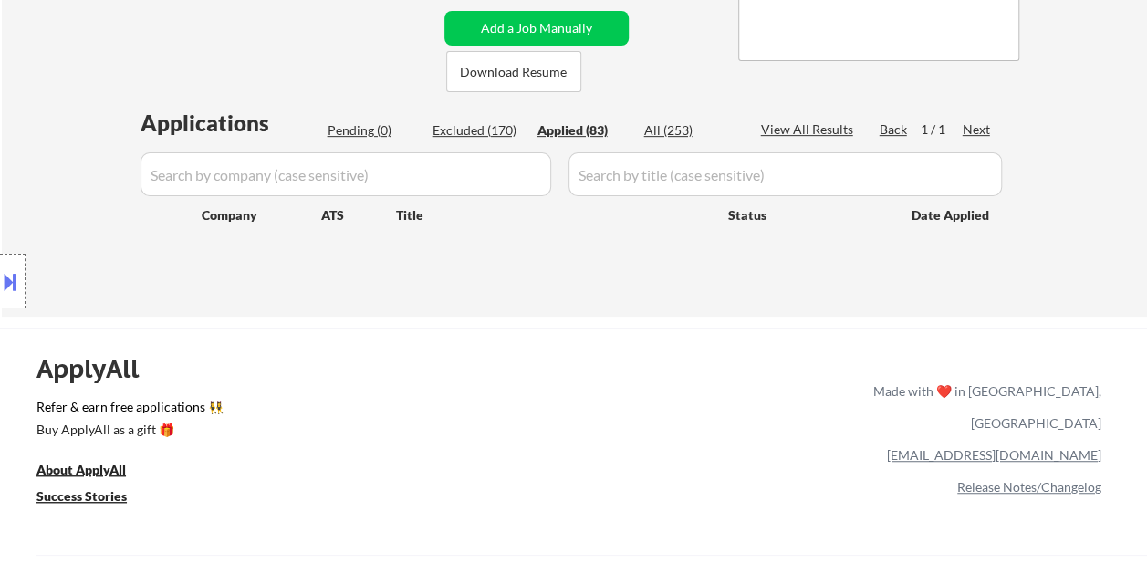
select select ""applied""
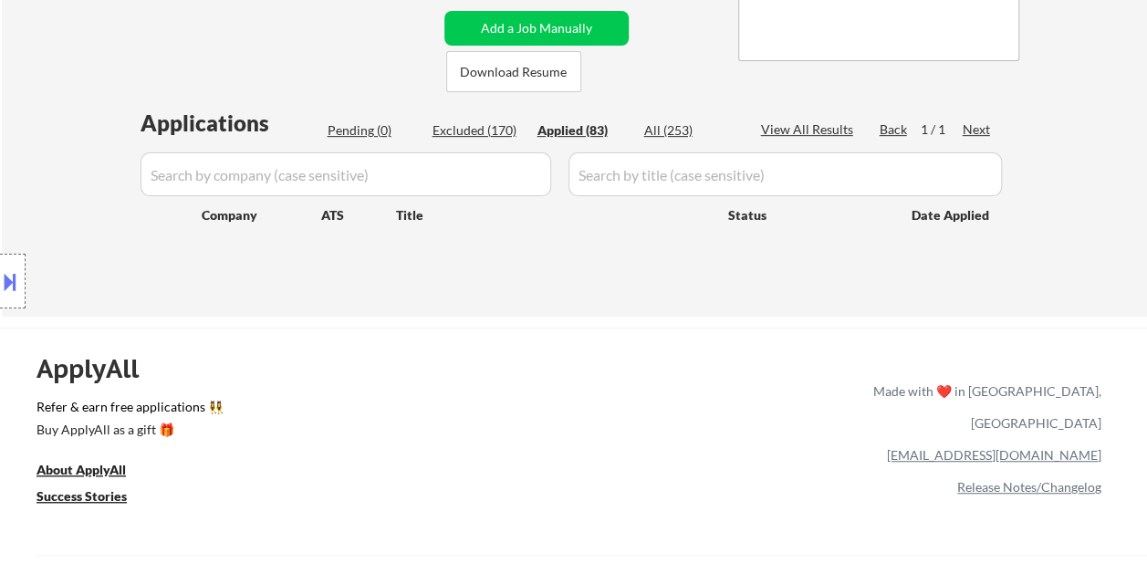
select select ""applied""
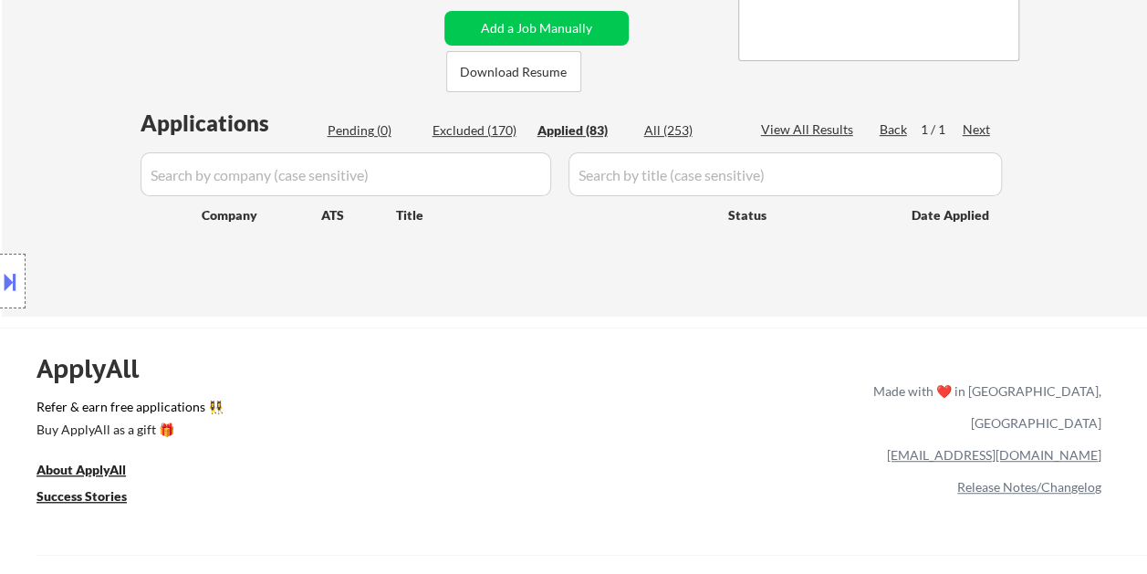
select select ""applied""
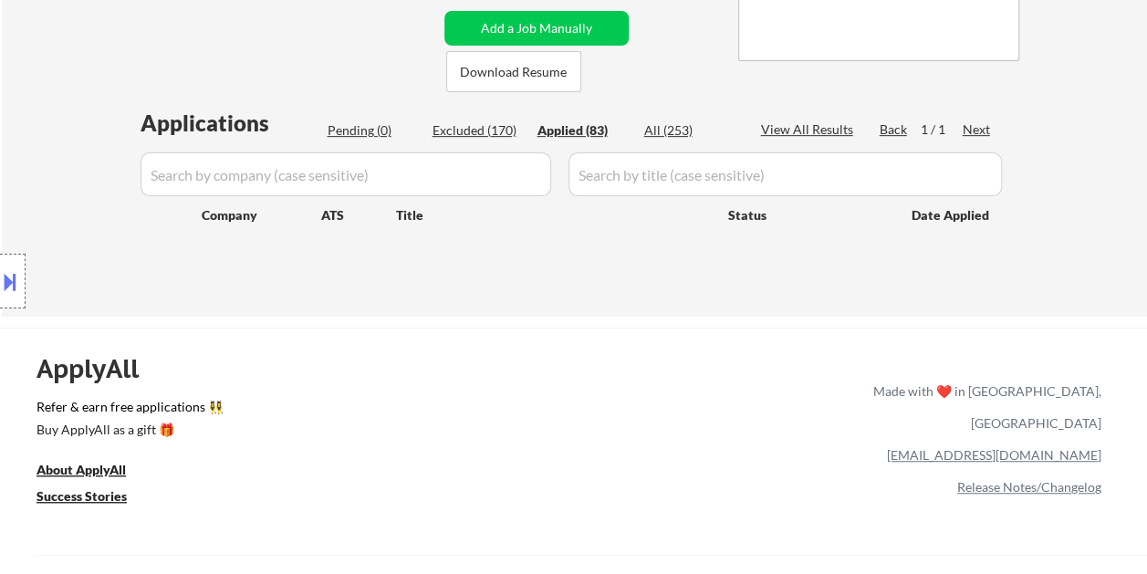
select select ""applied""
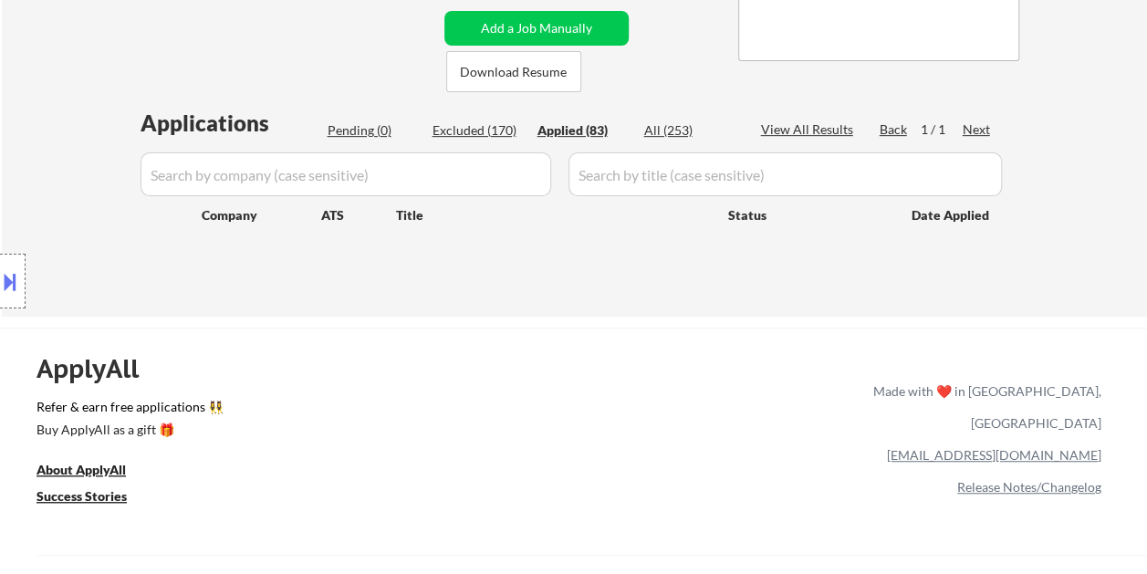
select select ""applied""
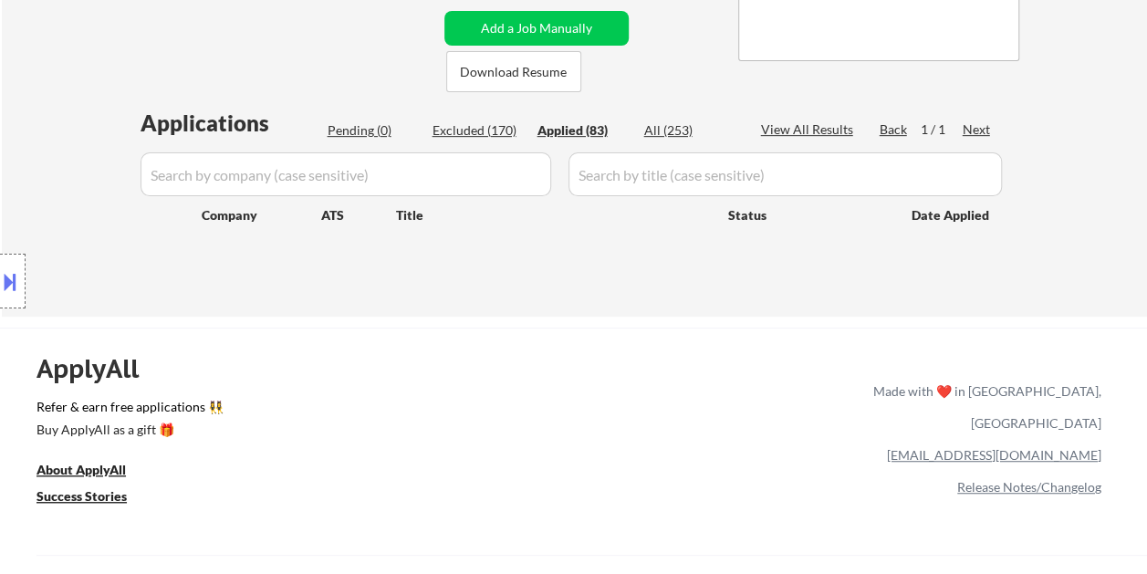
select select ""applied""
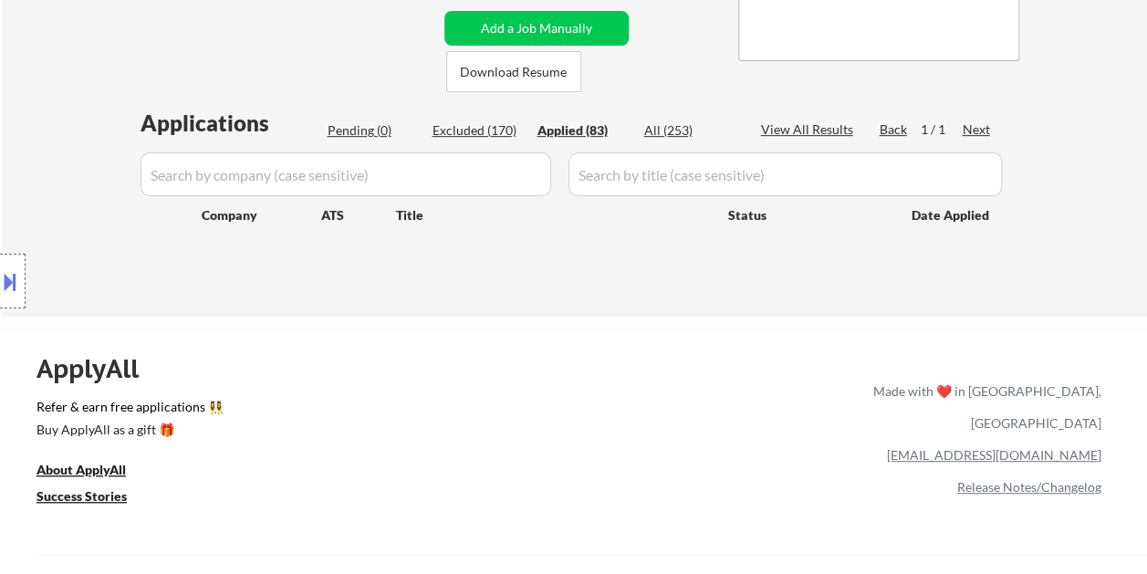
select select ""applied""
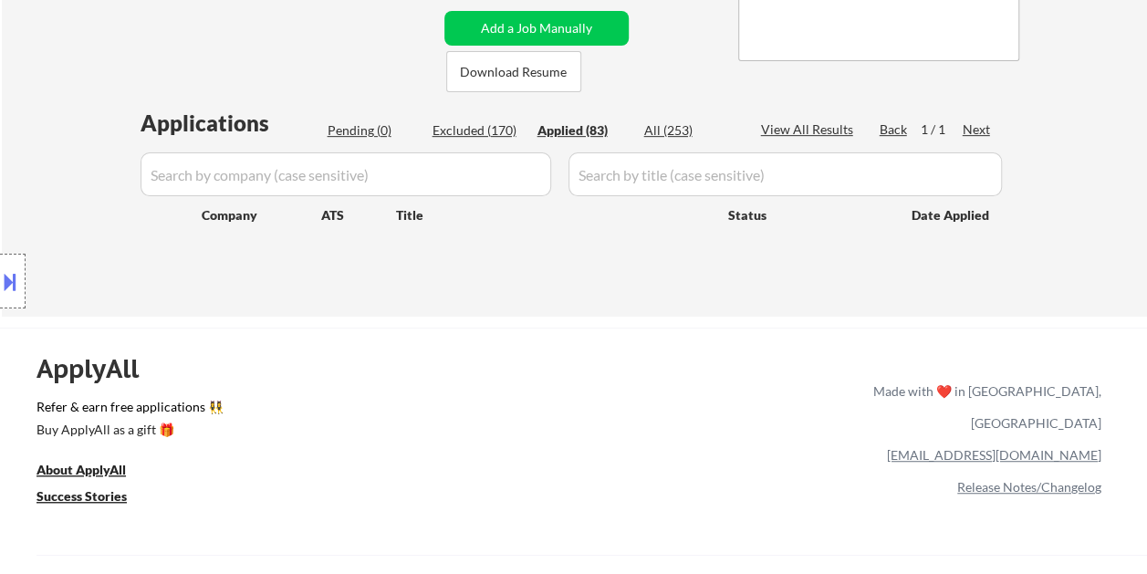
select select ""applied""
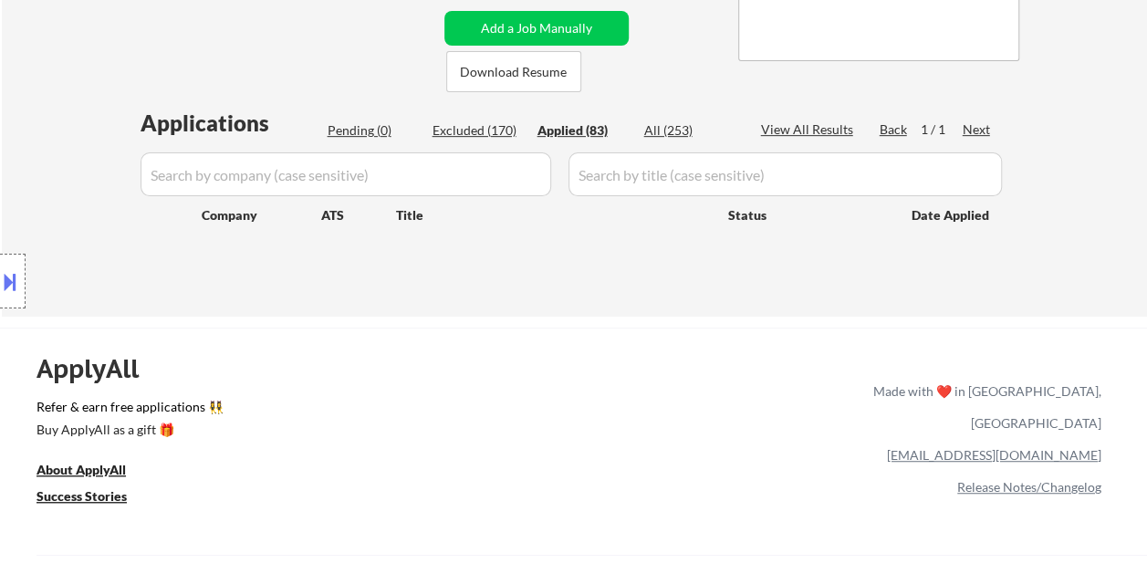
select select ""applied""
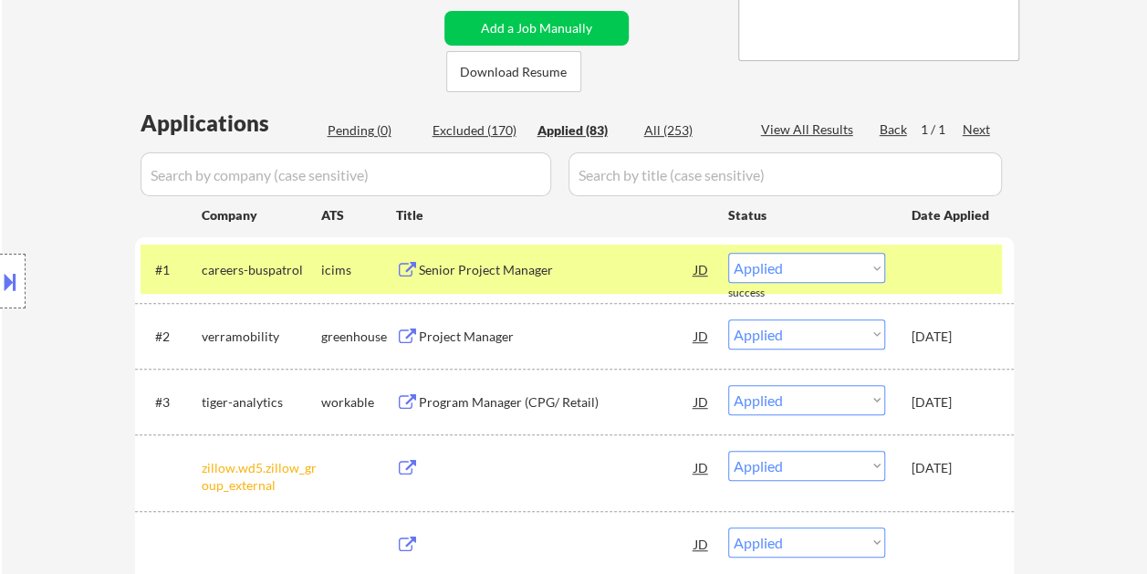
scroll to position [91, 0]
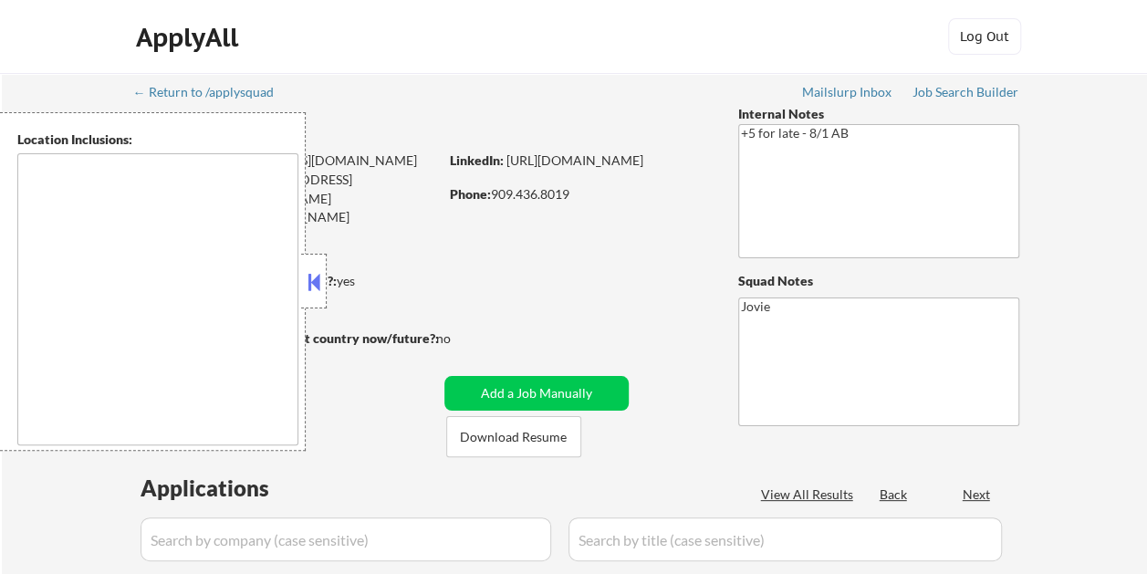
type textarea "Loremip Dolor, SI Amet Consectet, AD Elitsed Doei, TE Incididu, UT Labor Etdolo…"
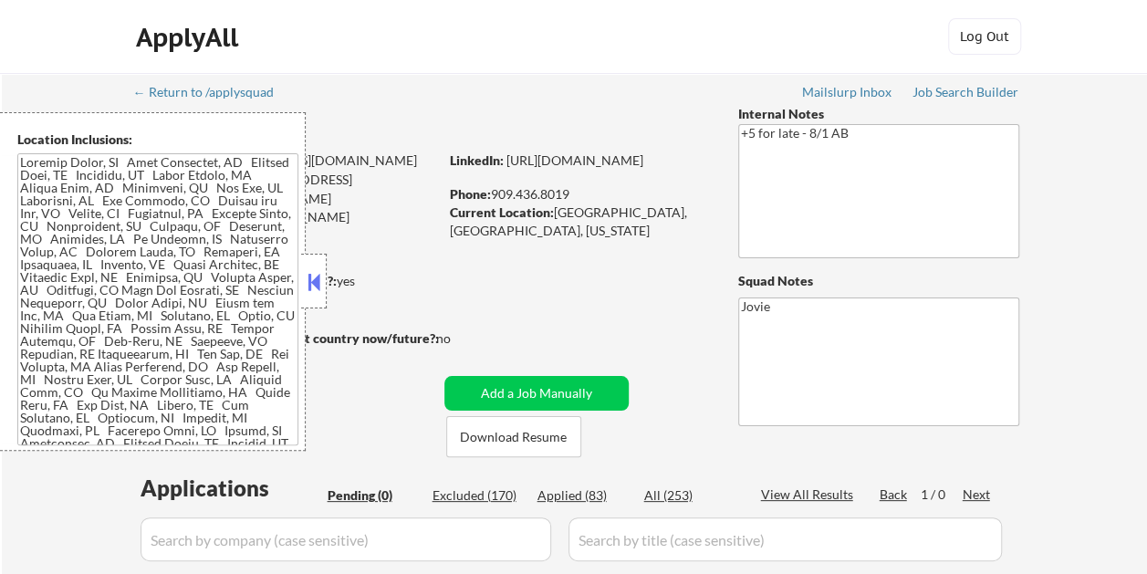
drag, startPoint x: 593, startPoint y: 498, endPoint x: 585, endPoint y: 490, distance: 11.6
click at [593, 498] on div "Applied (83)" at bounding box center [583, 496] width 91 height 18
drag, startPoint x: 314, startPoint y: 283, endPoint x: 329, endPoint y: 281, distance: 14.7
click at [314, 283] on button at bounding box center [314, 281] width 20 height 27
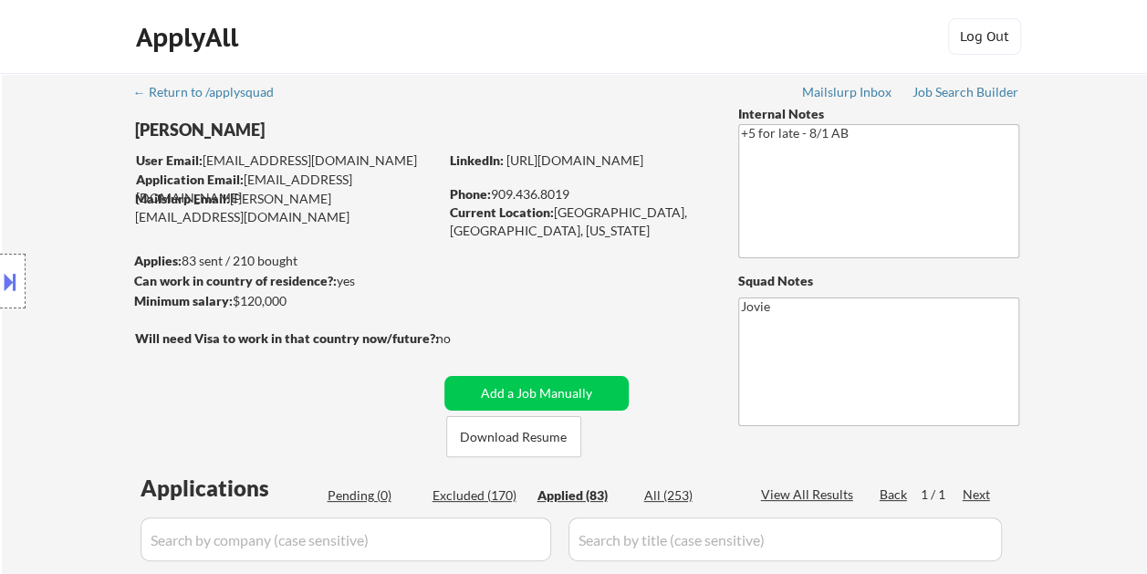
select select ""applied""
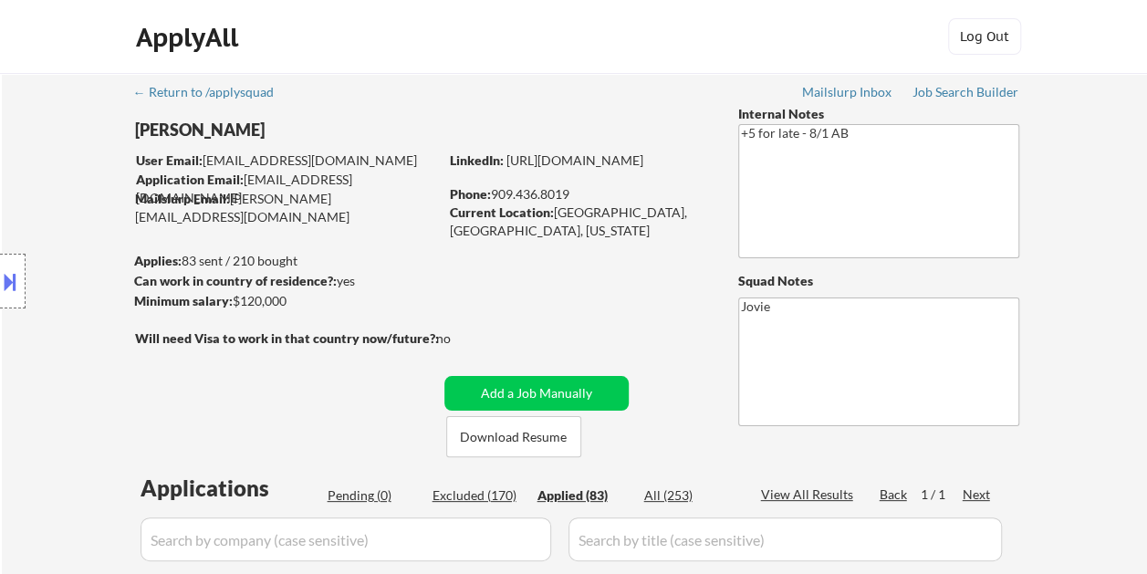
select select ""applied""
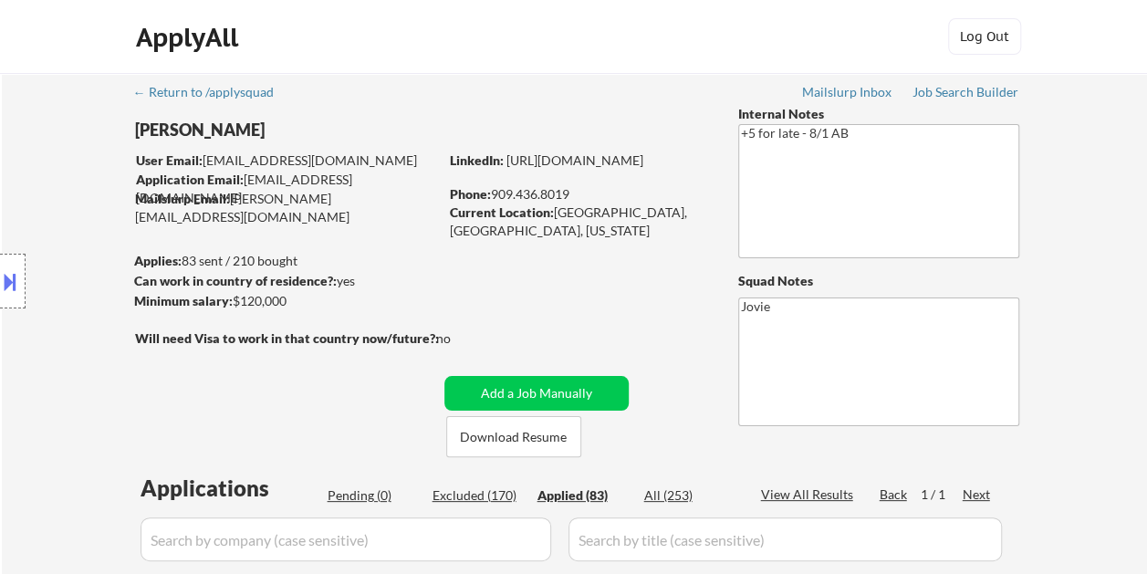
select select ""applied""
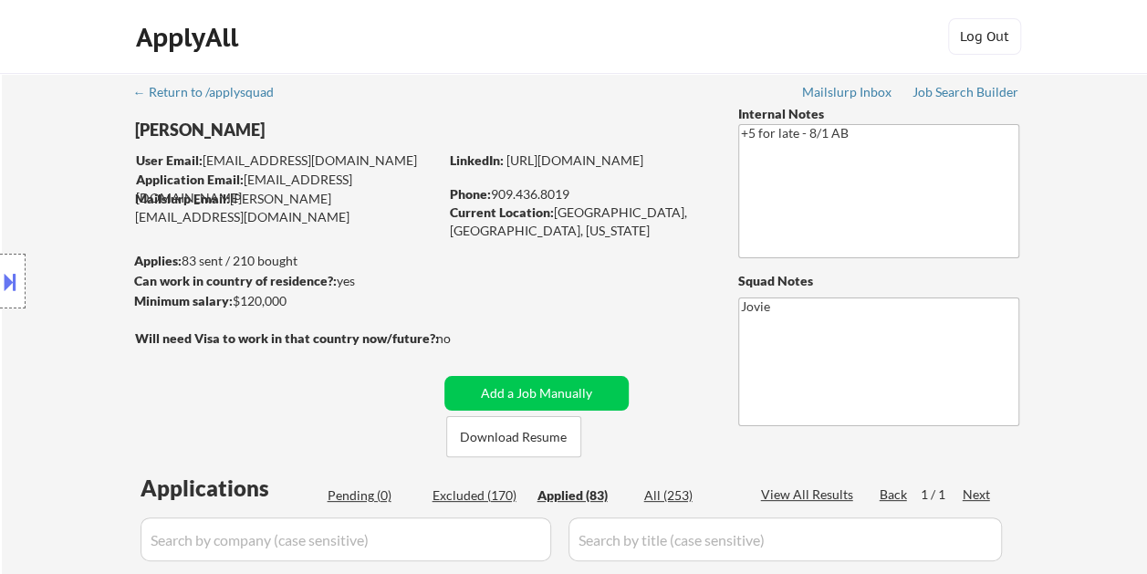
select select ""applied""
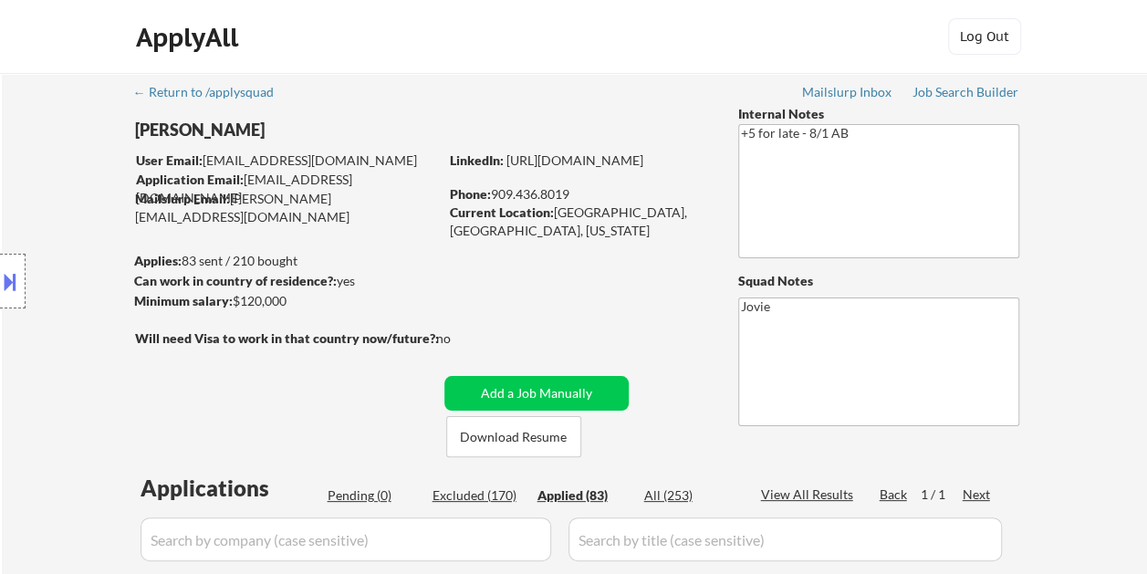
select select ""applied""
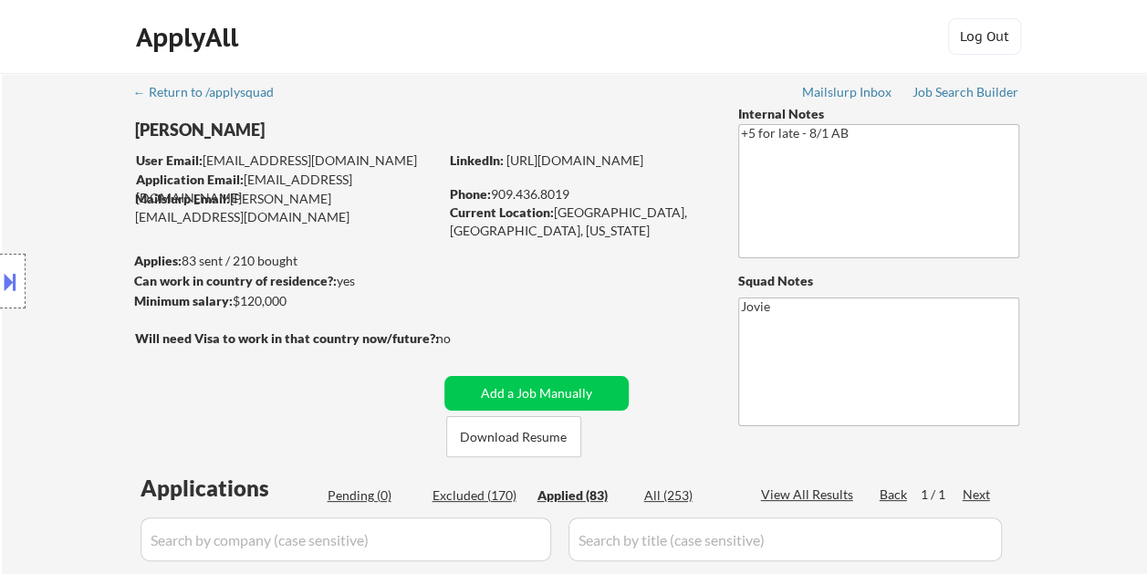
select select ""applied""
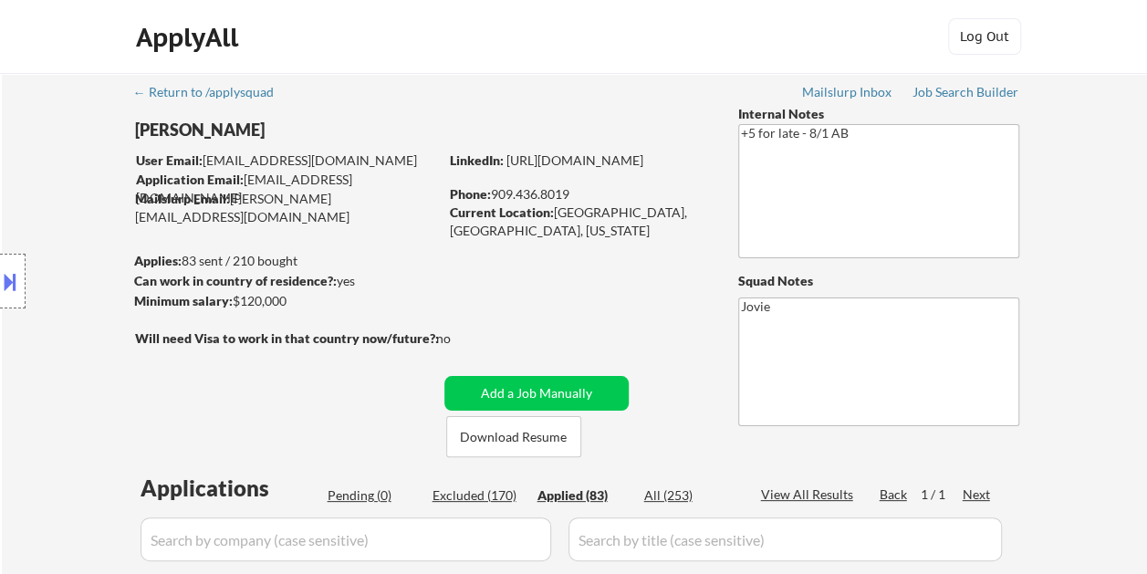
select select ""applied""
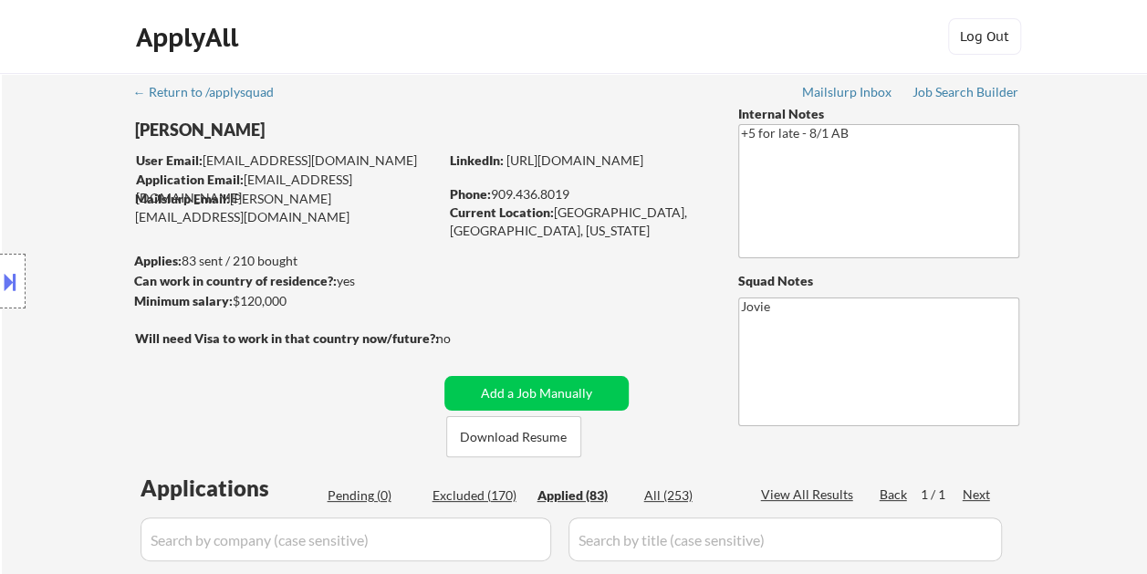
select select ""applied""
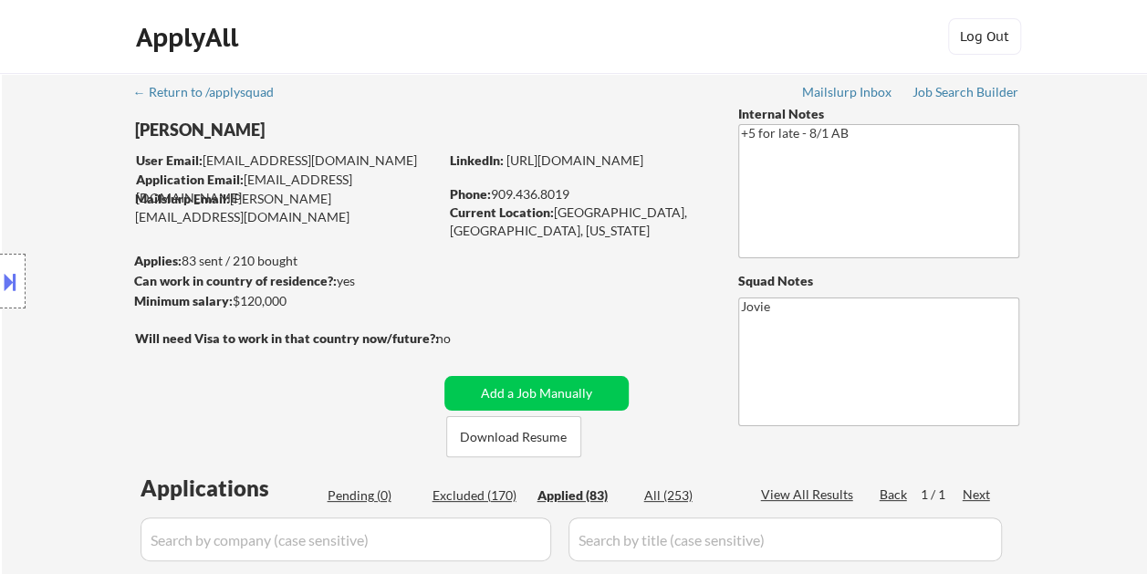
select select ""applied""
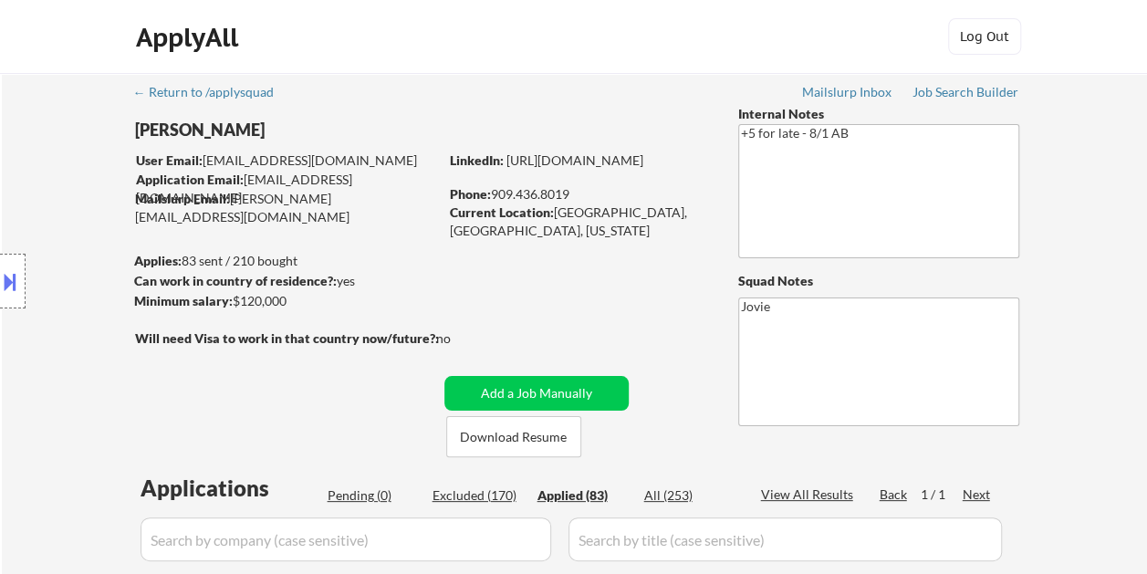
select select ""applied""
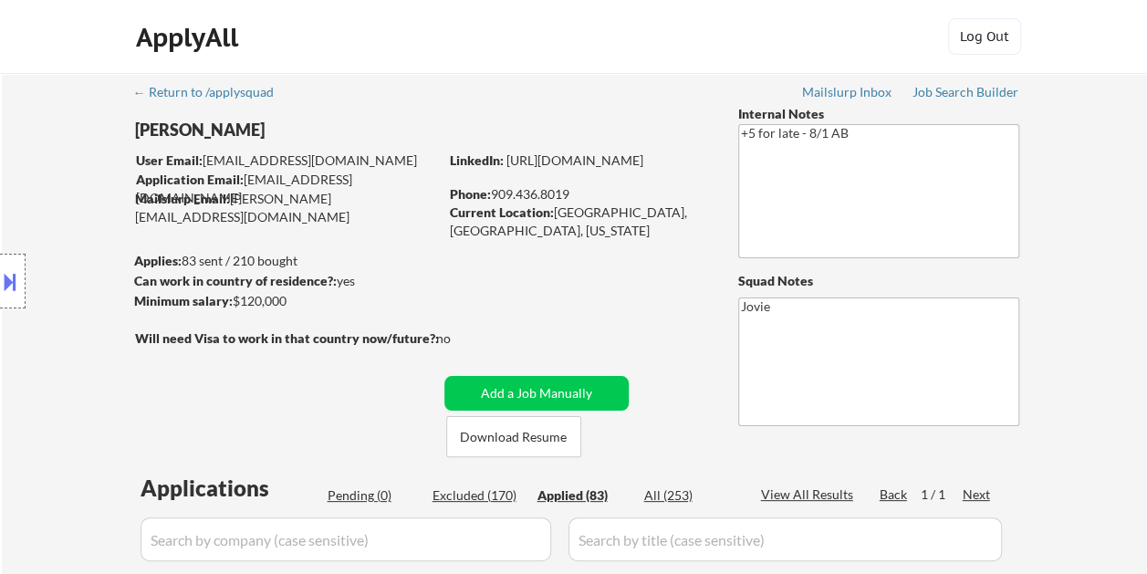
select select ""applied""
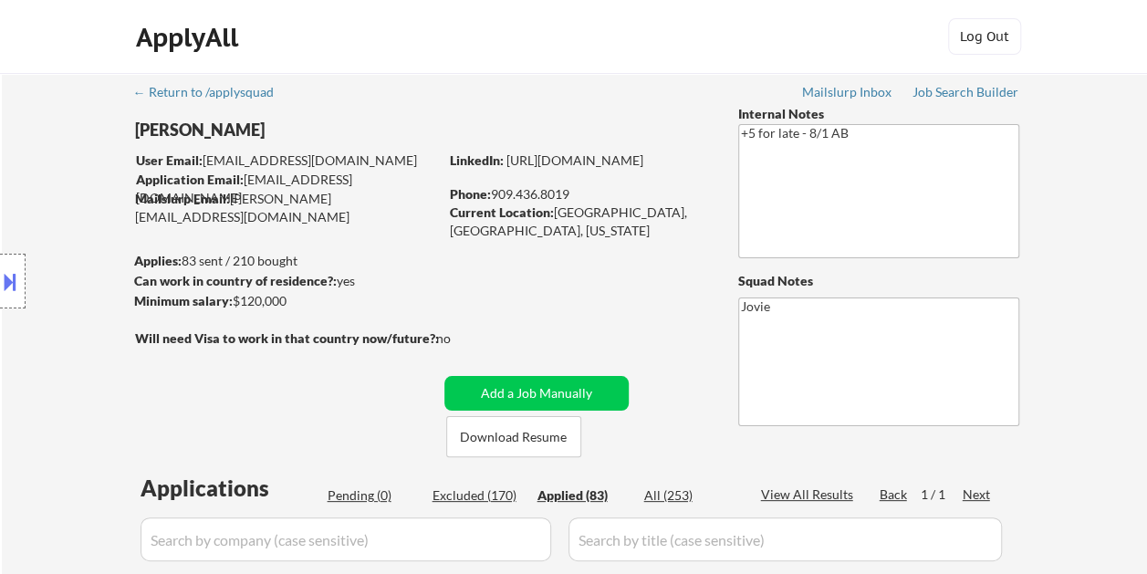
select select ""applied""
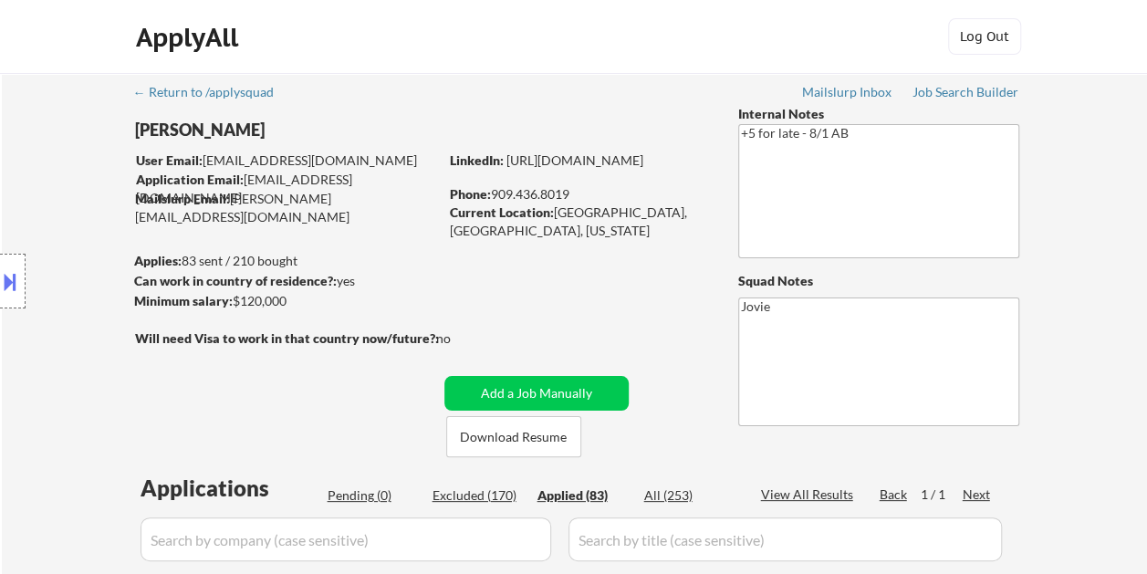
select select ""applied""
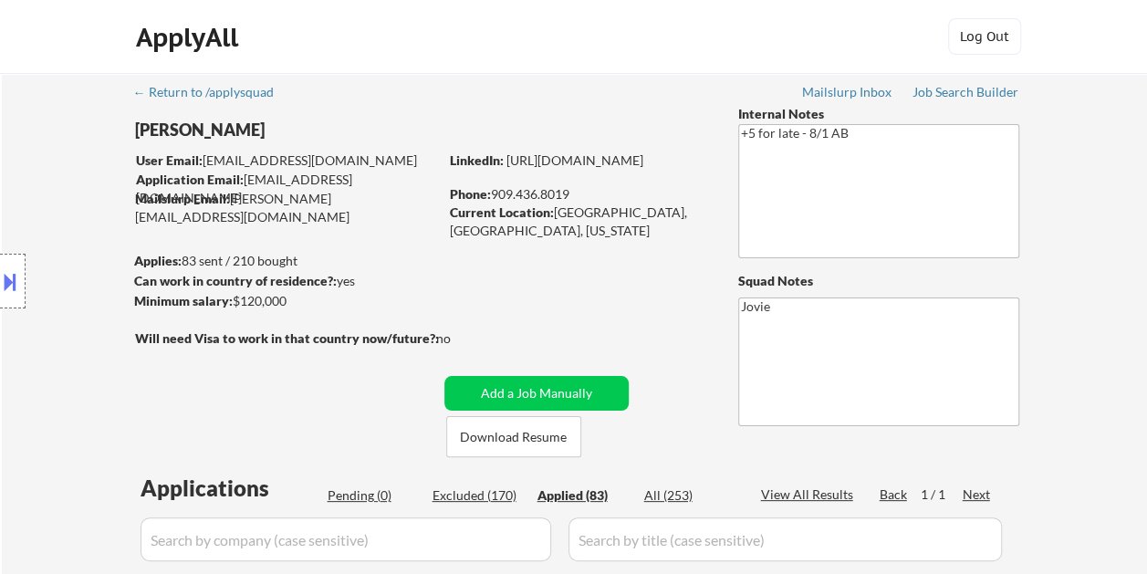
select select ""applied""
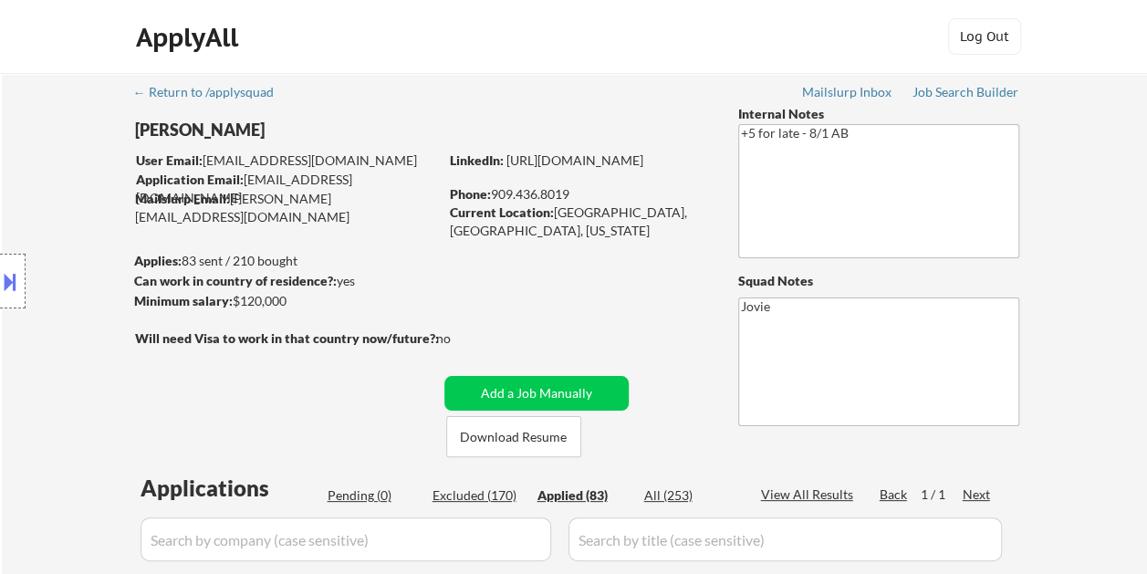
select select ""applied""
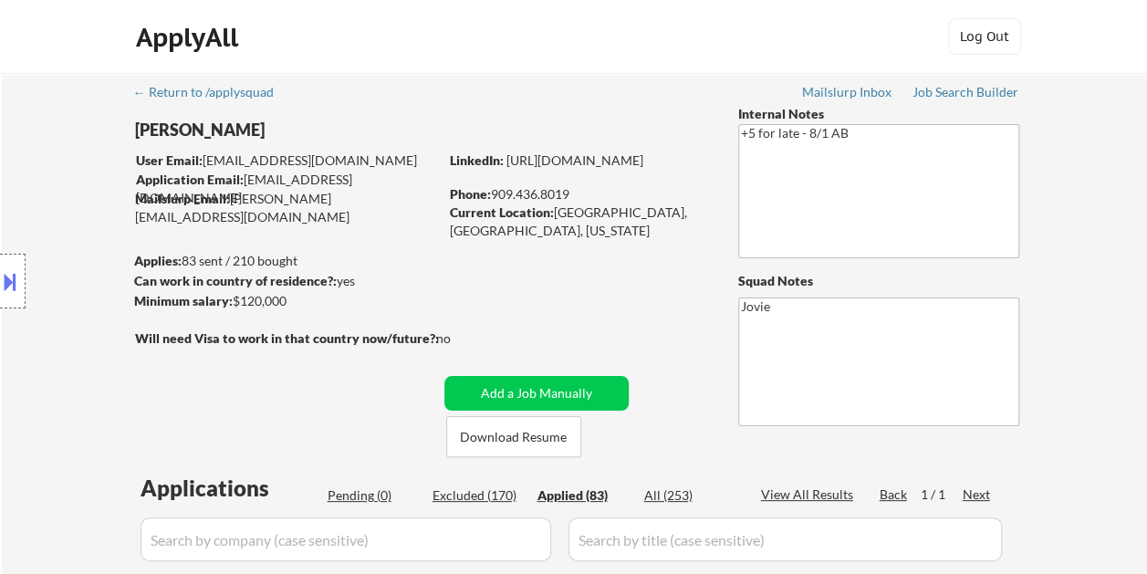
select select ""applied""
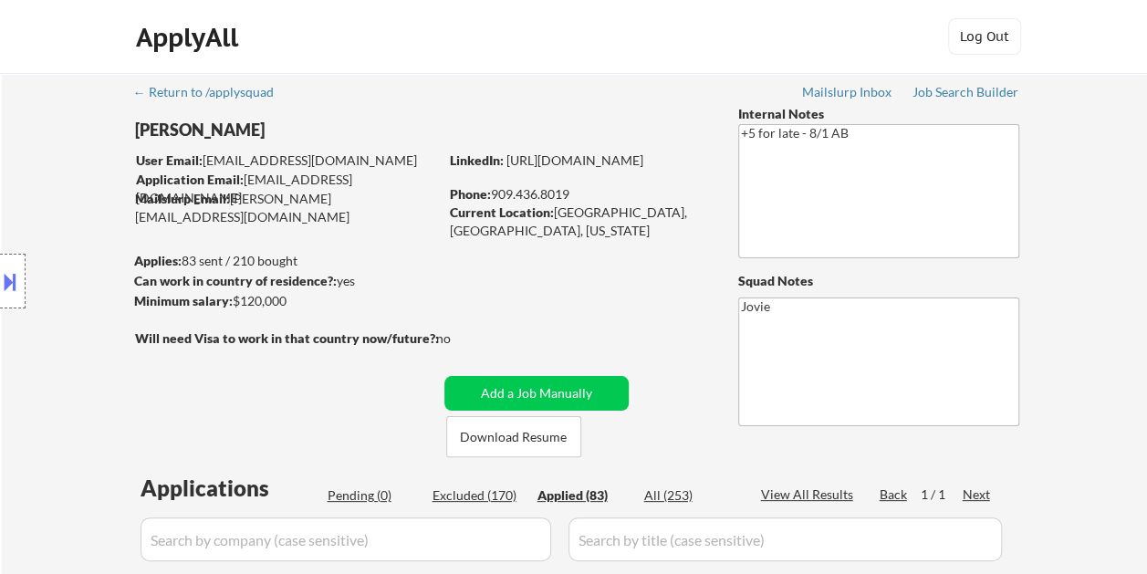
select select ""applied""
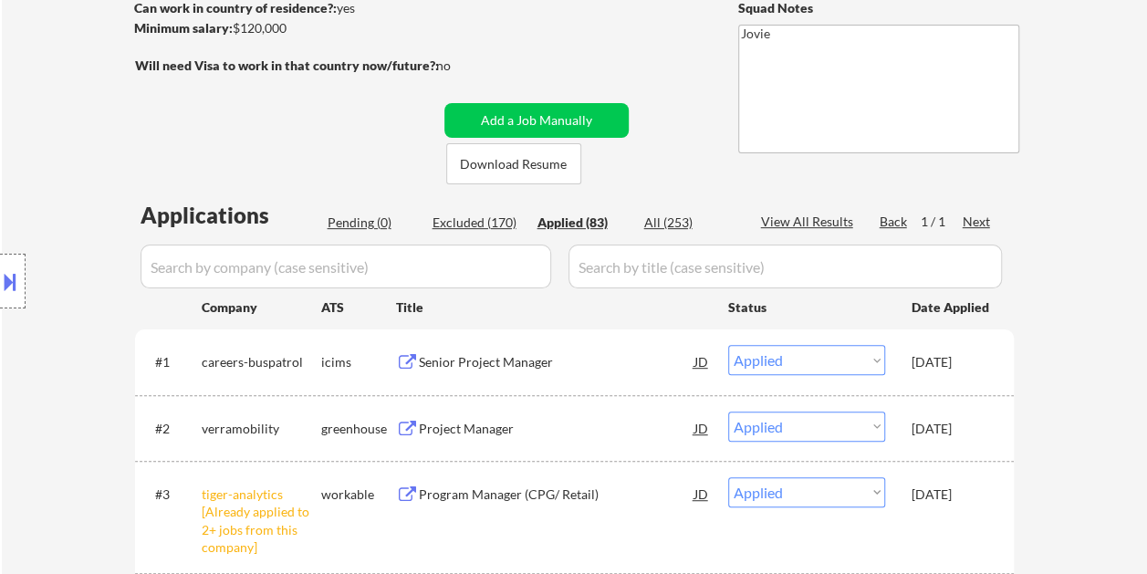
scroll to position [274, 0]
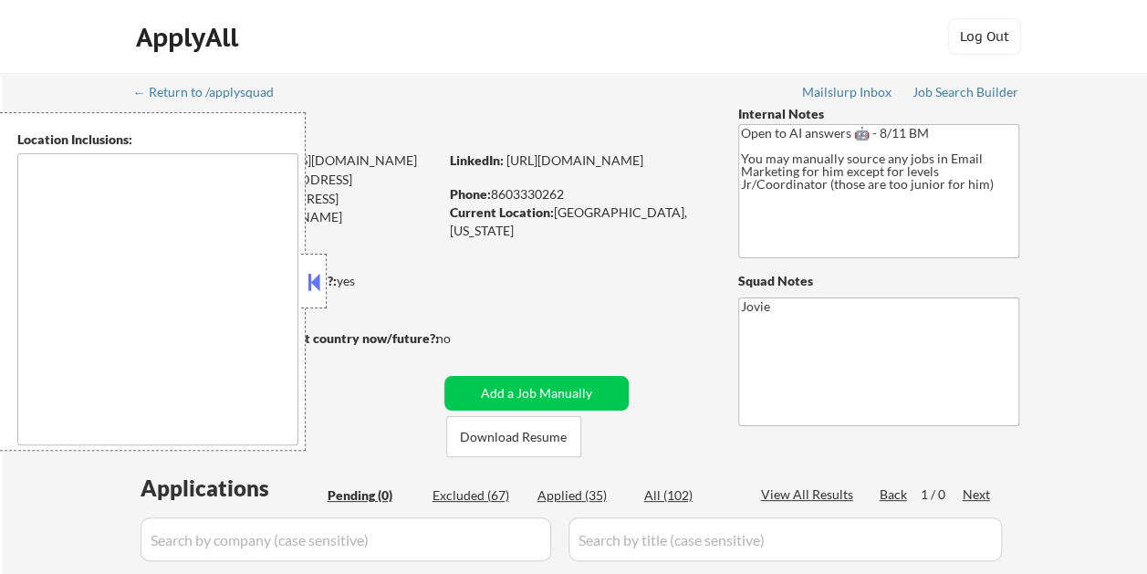
click at [678, 70] on div "ApplyAll Log Out" at bounding box center [573, 37] width 1147 height 74
click at [327, 279] on strong "Can work in country of residence?:" at bounding box center [235, 281] width 203 height 16
click at [321, 288] on button at bounding box center [314, 281] width 20 height 27
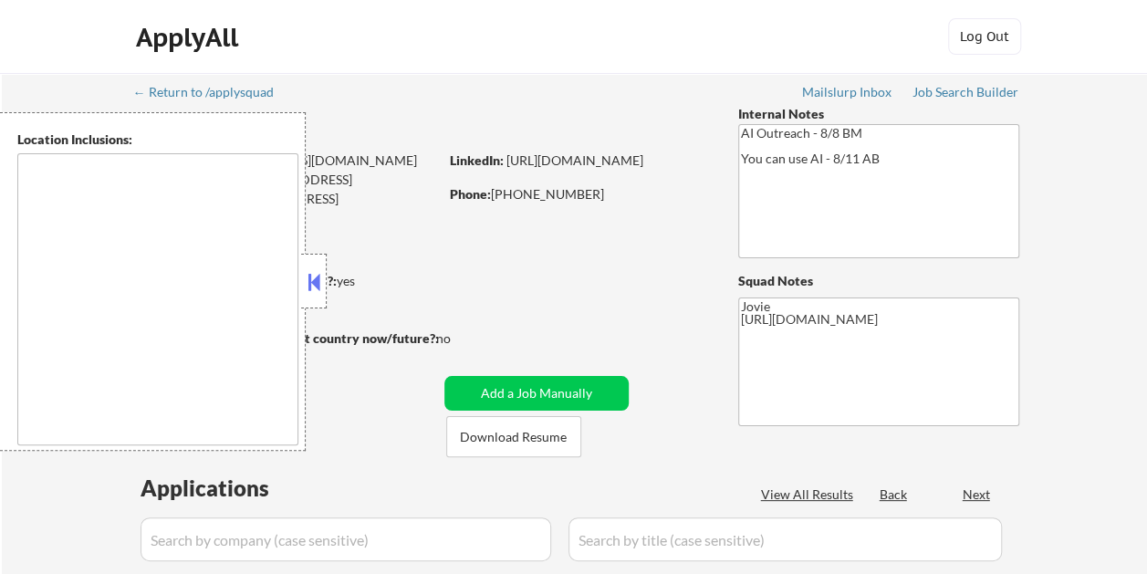
type textarea "remote"
select select ""pending""
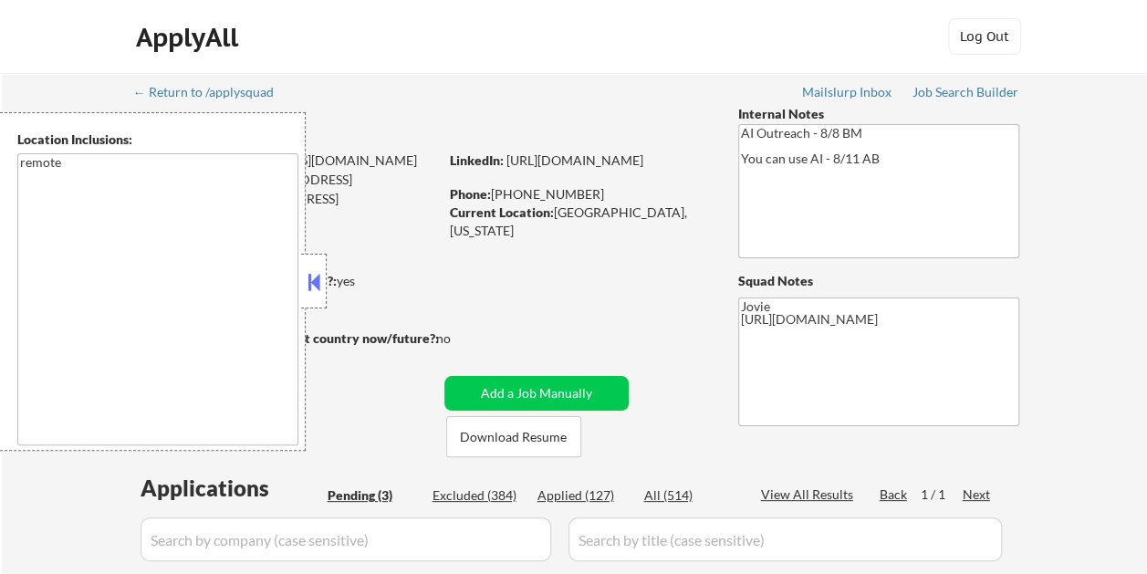
click at [320, 285] on button at bounding box center [314, 281] width 20 height 27
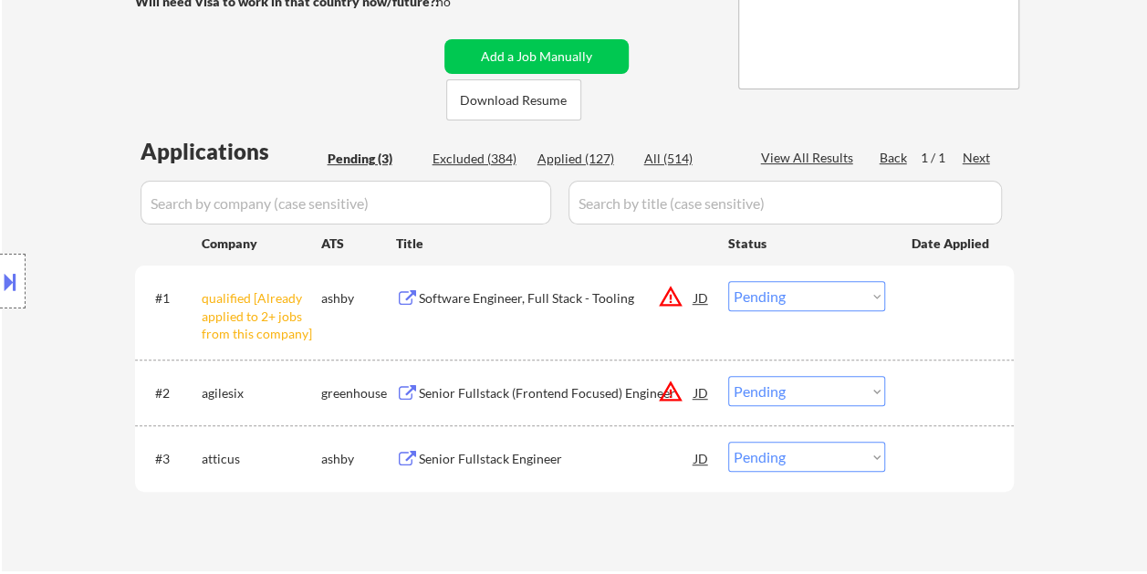
scroll to position [365, 0]
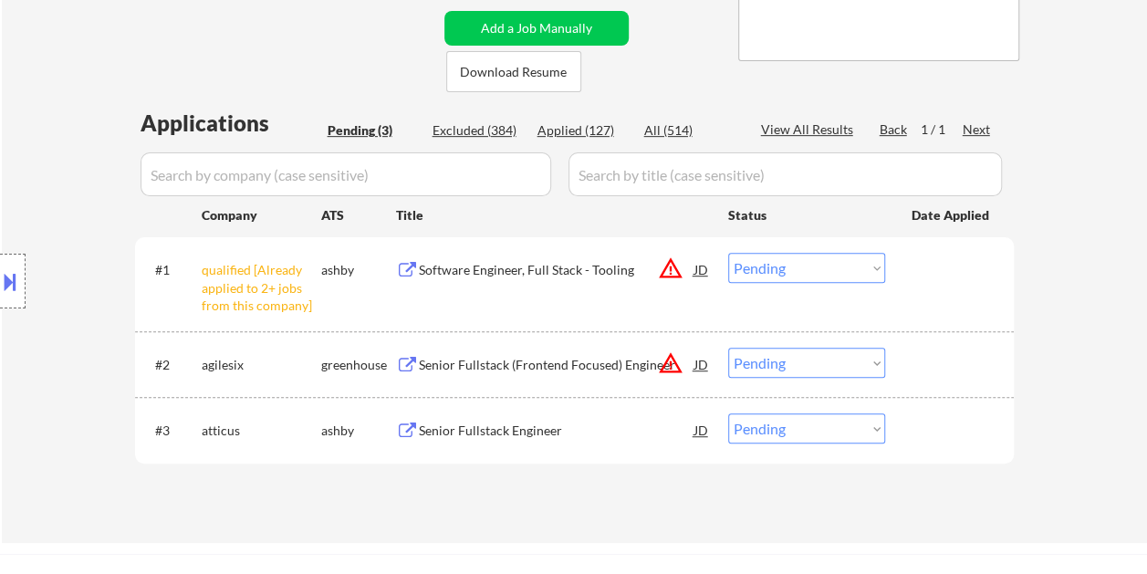
drag, startPoint x: 886, startPoint y: 431, endPoint x: 859, endPoint y: 433, distance: 27.4
click at [886, 432] on div "#3 atticus ashby Senior Fullstack Engineer JD Choose an option... Pending Appli…" at bounding box center [572, 429] width 862 height 49
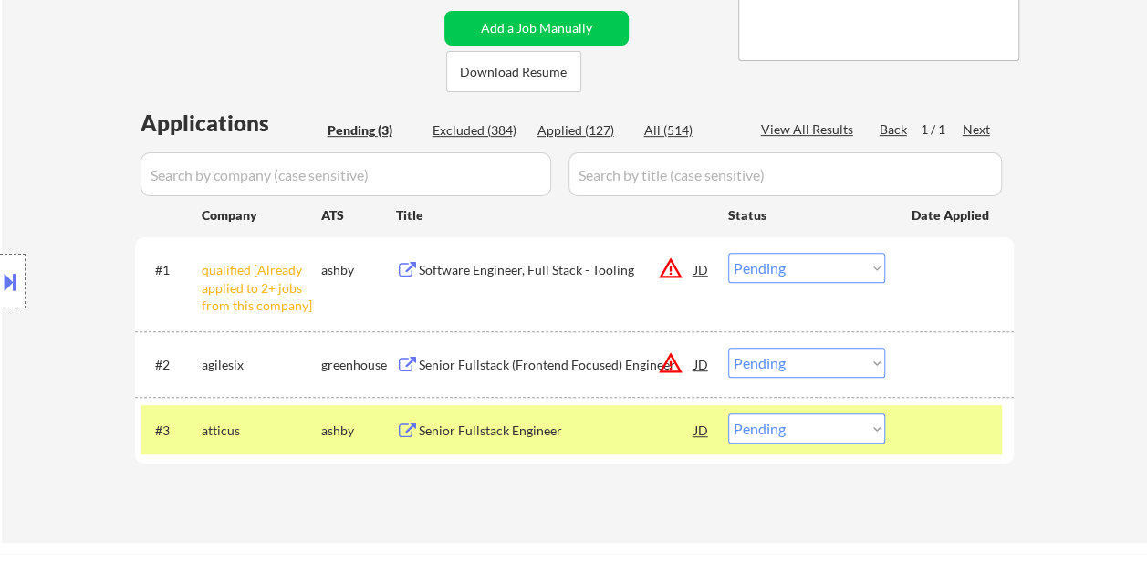
click at [612, 435] on div "Senior Fullstack Engineer" at bounding box center [557, 431] width 276 height 18
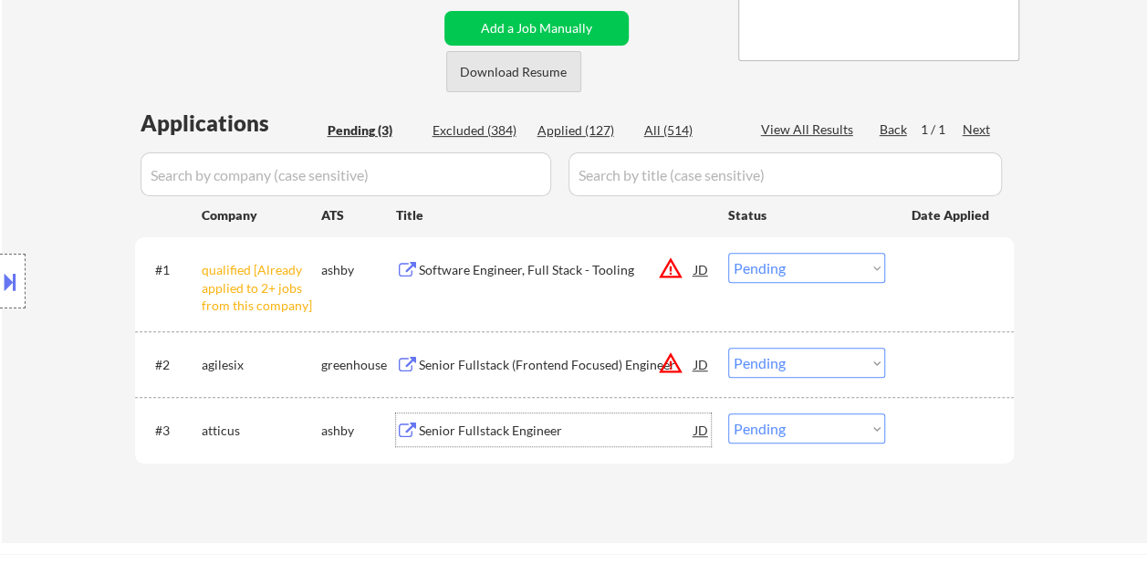
click at [513, 73] on button "Download Resume" at bounding box center [513, 71] width 135 height 41
drag, startPoint x: 945, startPoint y: 427, endPoint x: 911, endPoint y: 424, distance: 34.0
click at [946, 427] on div at bounding box center [952, 430] width 80 height 33
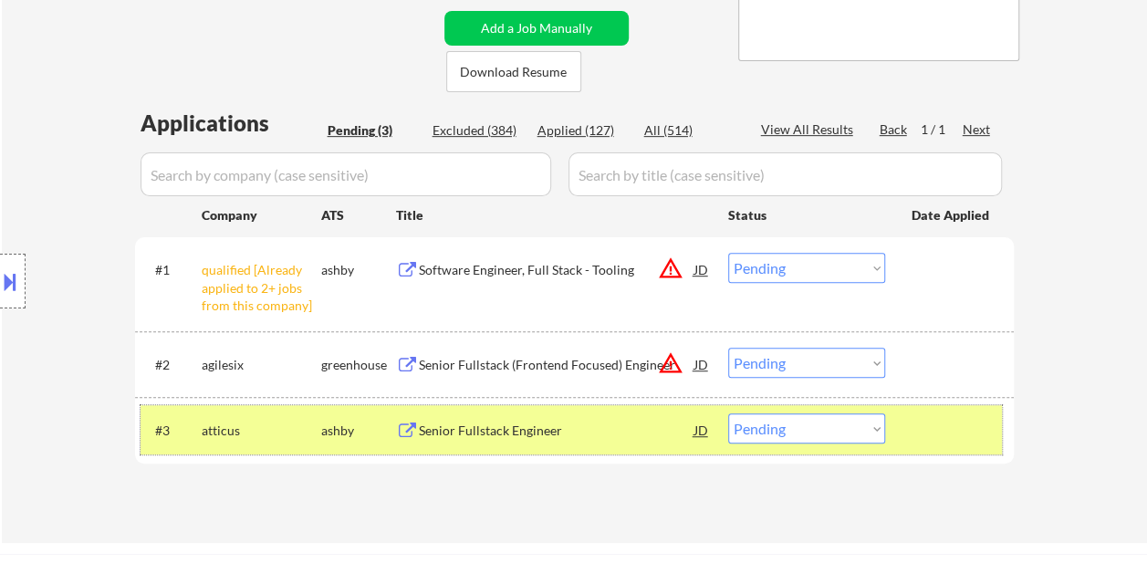
click at [818, 436] on select "Choose an option... Pending Applied Excluded (Questions) Excluded (Expired) Exc…" at bounding box center [806, 429] width 157 height 30
select select ""applied""
click at [728, 414] on select "Choose an option... Pending Applied Excluded (Questions) Excluded (Expired) Exc…" at bounding box center [806, 429] width 157 height 30
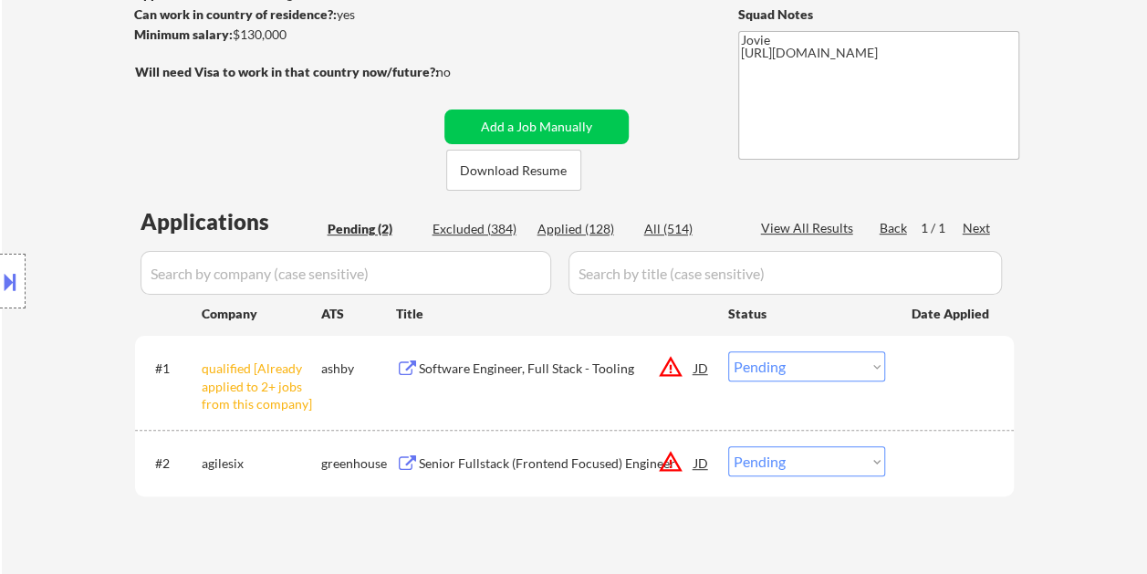
scroll to position [274, 0]
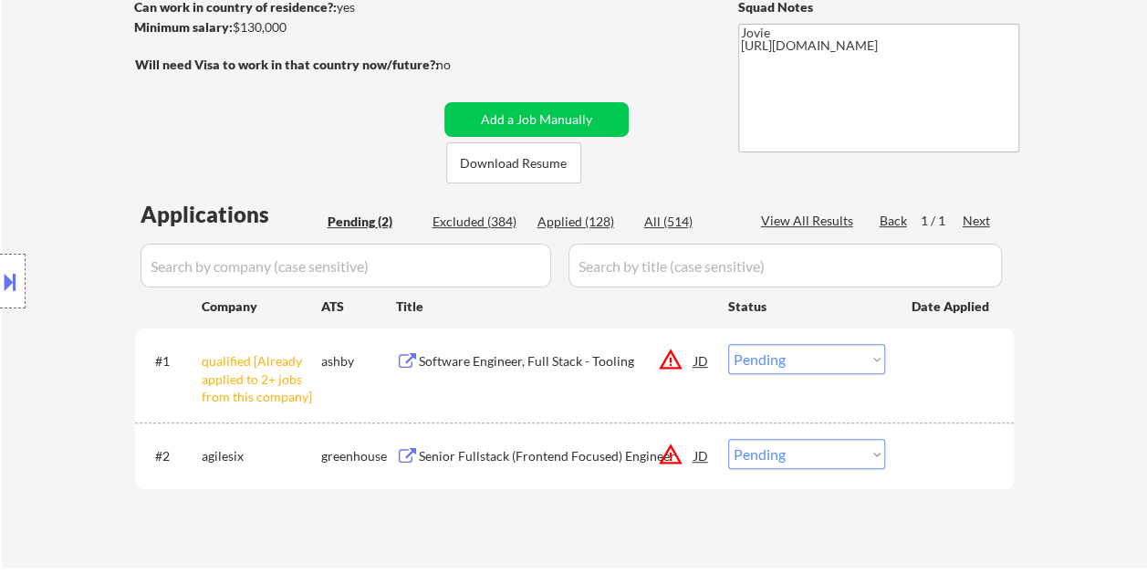
click at [694, 69] on div "← Return to /applysquad Mailslurp Inbox Job Search Builder Remy Abdullahi User …" at bounding box center [575, 176] width 911 height 755
drag, startPoint x: 986, startPoint y: 461, endPoint x: 653, endPoint y: 450, distance: 333.4
click at [987, 459] on div at bounding box center [952, 455] width 80 height 33
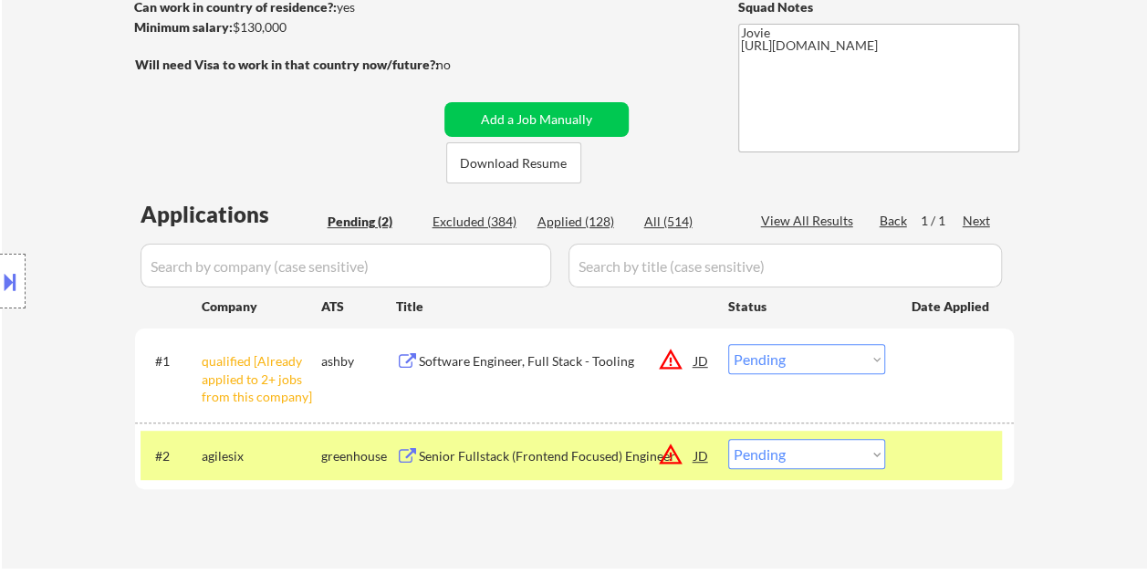
click at [508, 448] on div "Senior Fullstack (Frontend Focused) Engineer" at bounding box center [557, 456] width 276 height 18
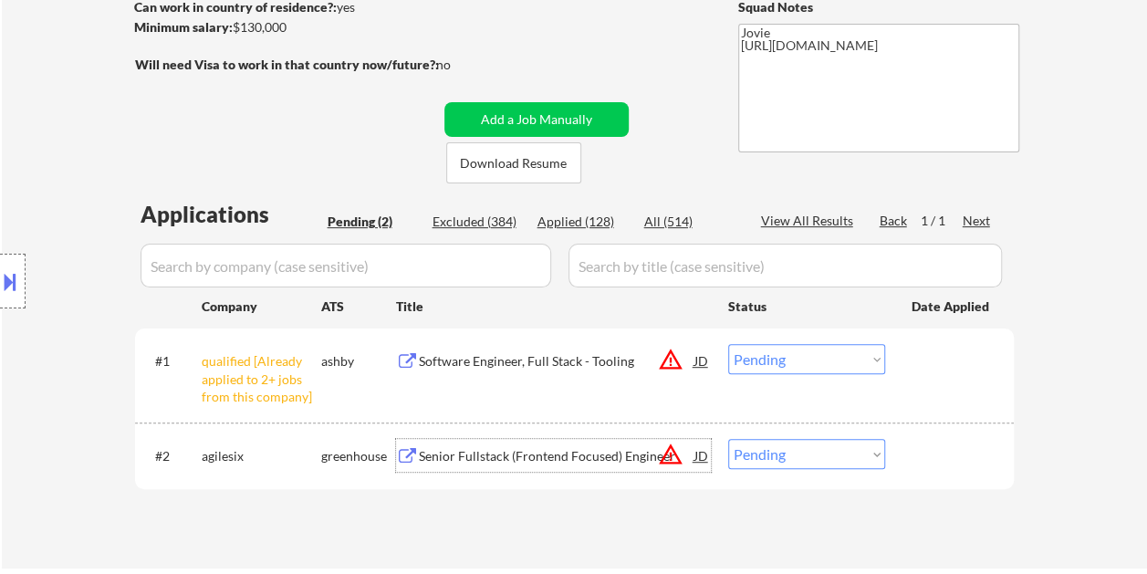
click at [927, 449] on div at bounding box center [952, 455] width 80 height 33
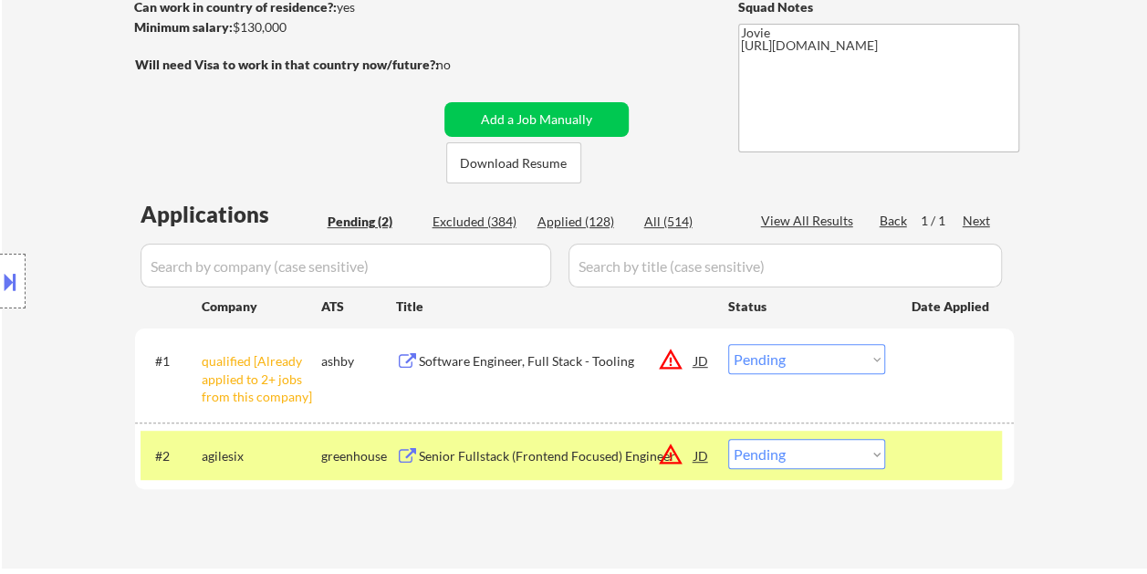
click at [878, 454] on select "Choose an option... Pending Applied Excluded (Questions) Excluded (Expired) Exc…" at bounding box center [806, 454] width 157 height 30
select select ""excluded__bad_match_""
click at [728, 439] on select "Choose an option... Pending Applied Excluded (Questions) Excluded (Expired) Exc…" at bounding box center [806, 454] width 157 height 30
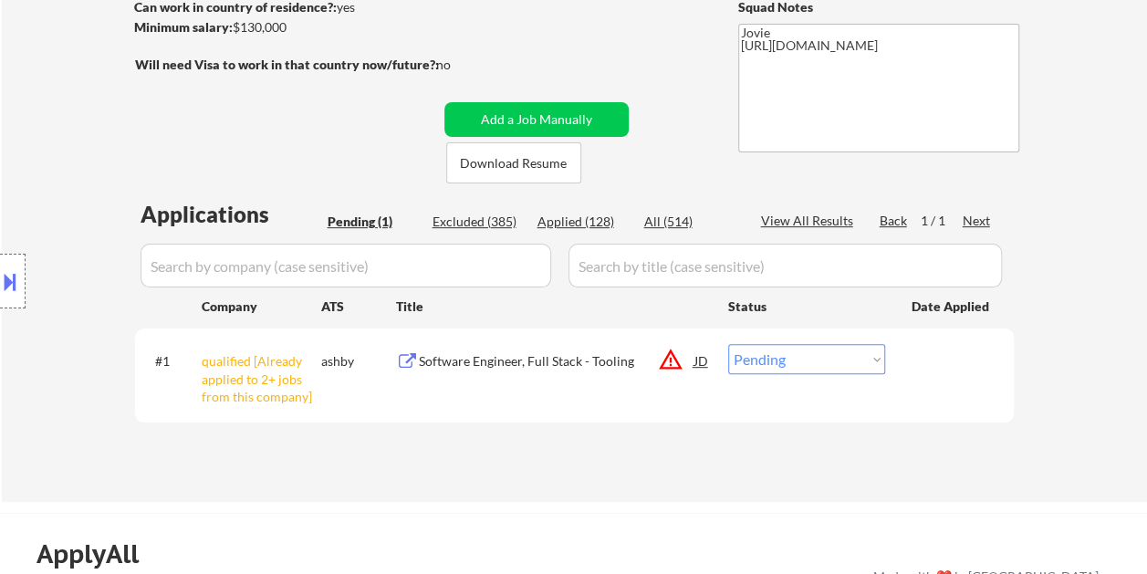
click at [940, 366] on div at bounding box center [952, 360] width 80 height 33
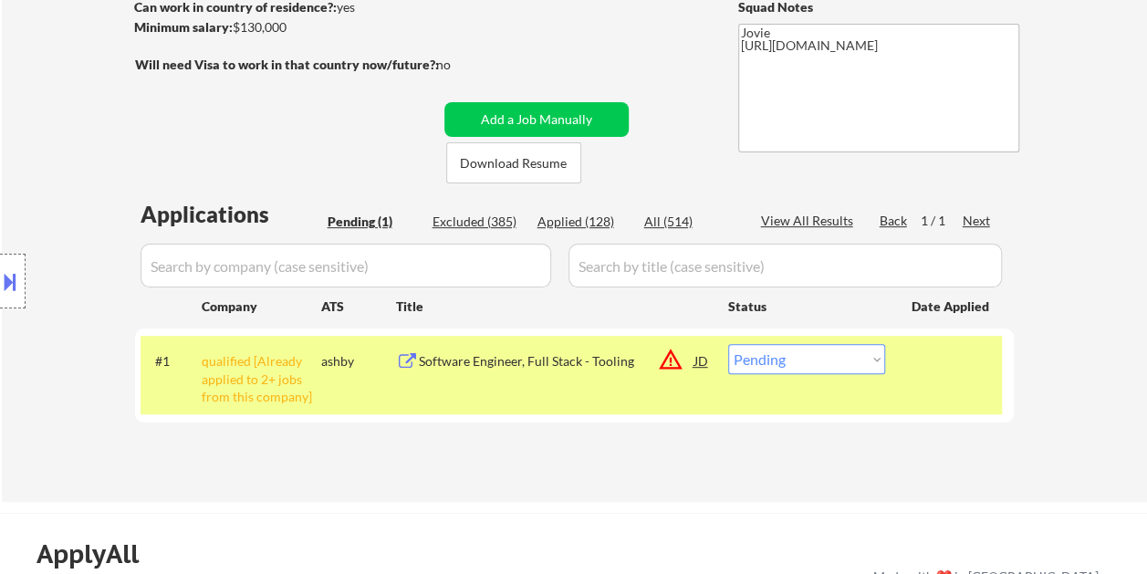
click at [860, 357] on select "Choose an option... Pending Applied Excluded (Questions) Excluded (Expired) Exc…" at bounding box center [806, 359] width 157 height 30
select select ""excluded__other_""
click at [728, 344] on select "Choose an option... Pending Applied Excluded (Questions) Excluded (Expired) Exc…" at bounding box center [806, 359] width 157 height 30
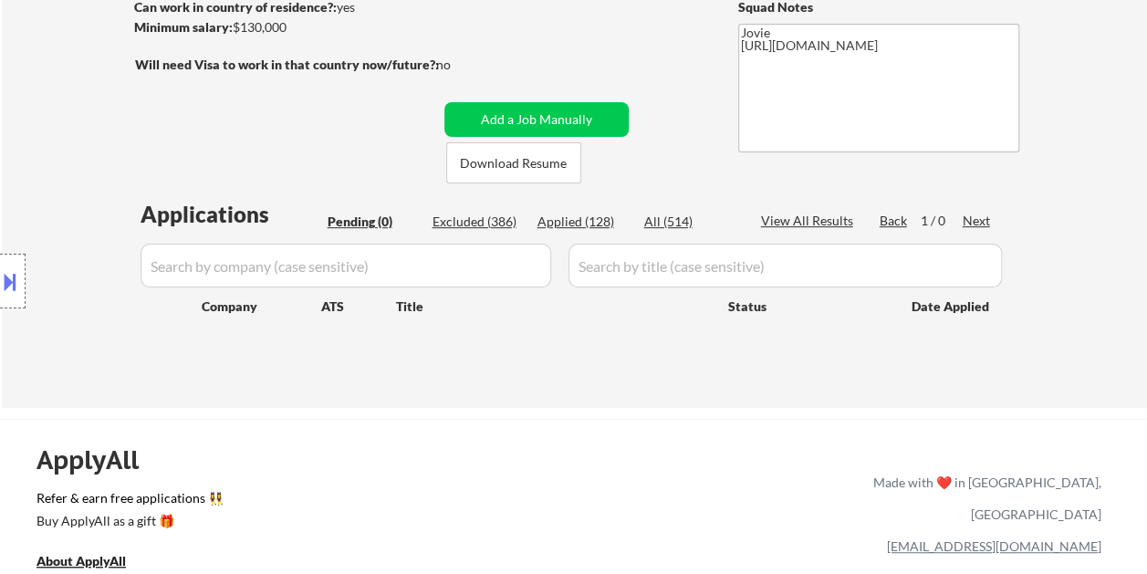
click at [593, 223] on div "Applied (128)" at bounding box center [583, 222] width 91 height 18
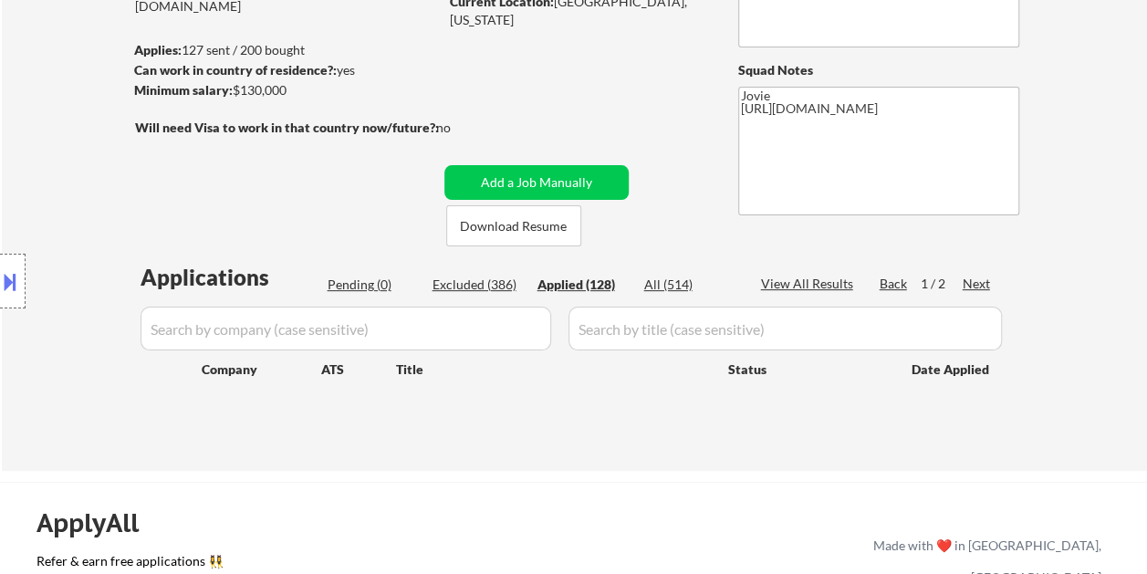
scroll to position [183, 0]
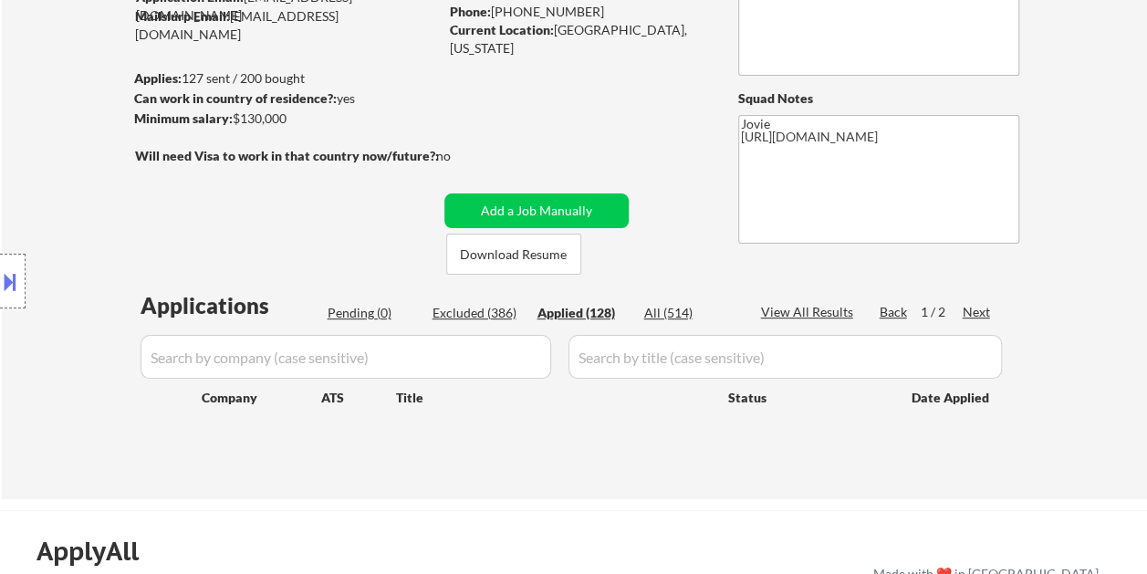
select select ""applied""
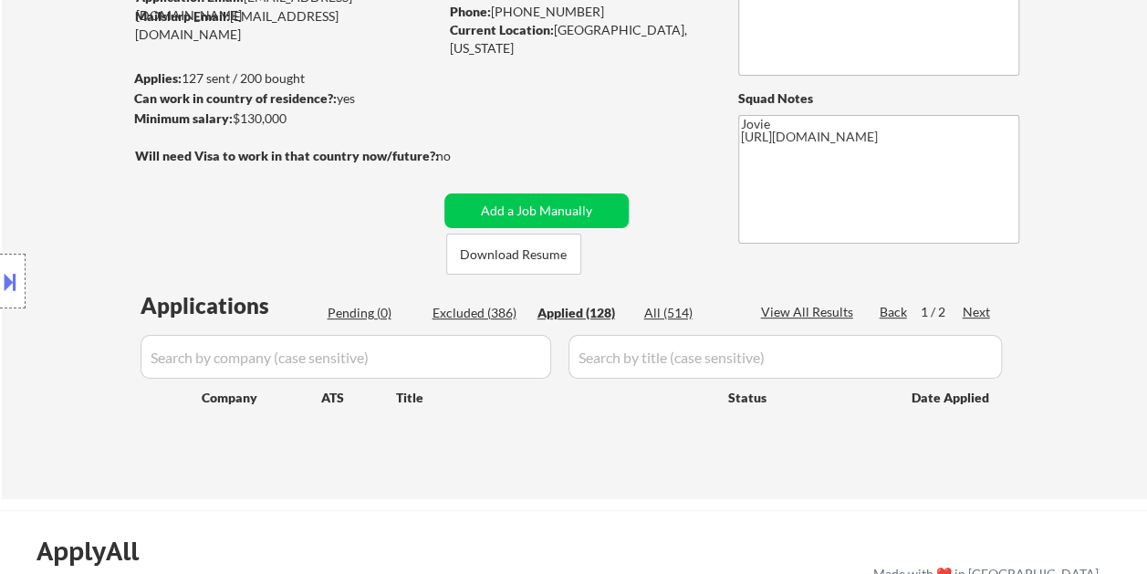
select select ""applied""
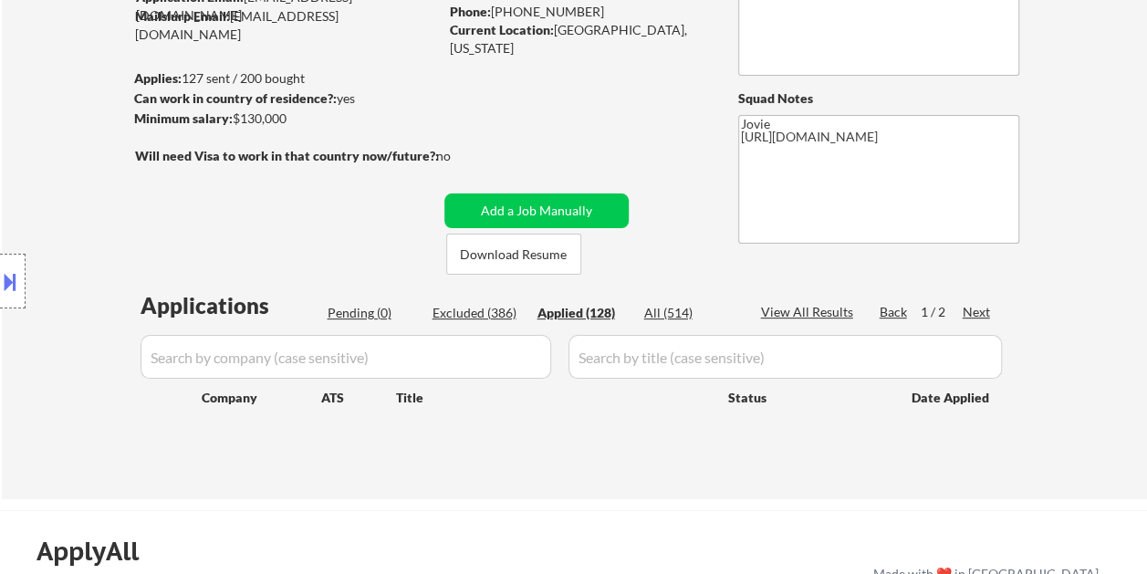
select select ""applied""
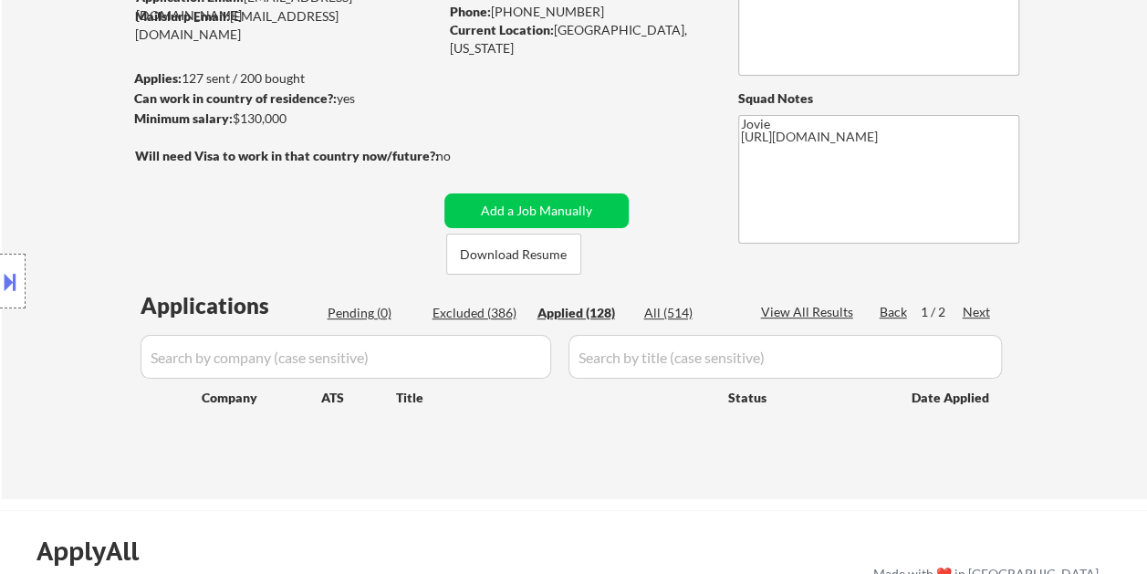
select select ""applied""
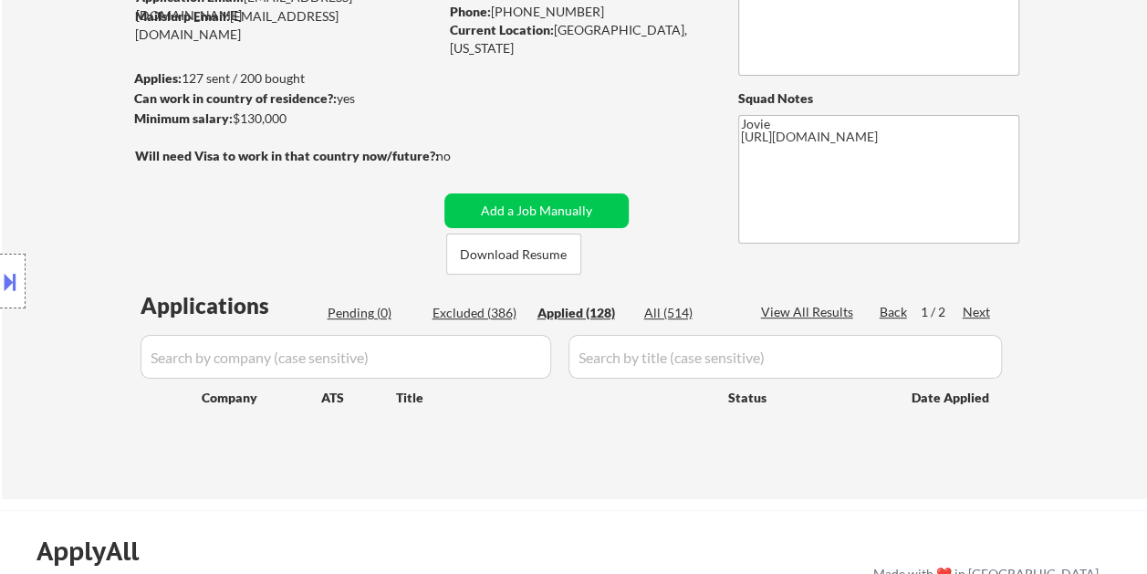
select select ""applied""
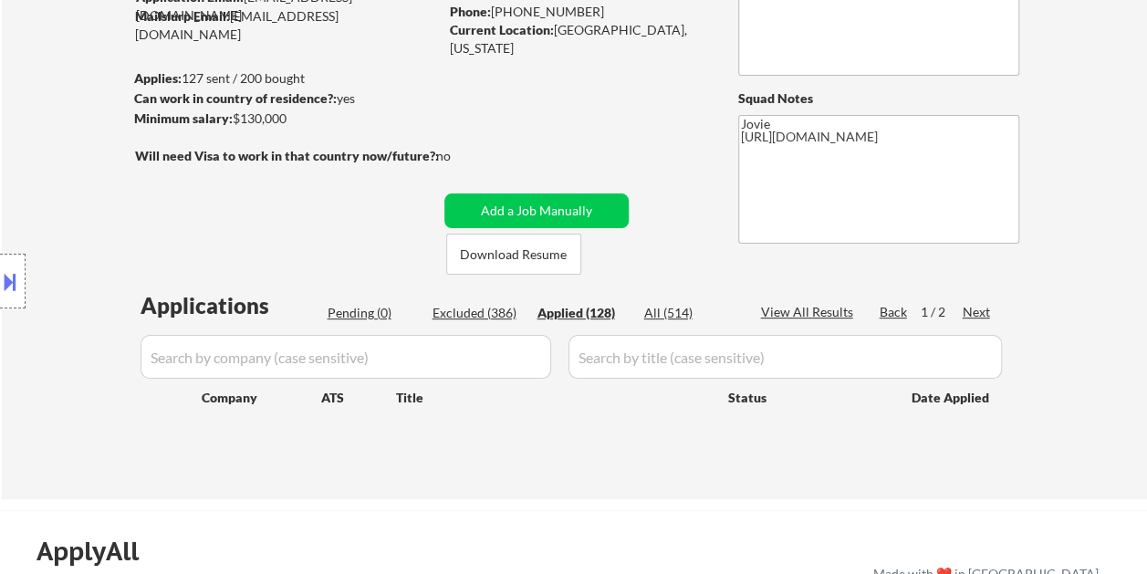
select select ""applied""
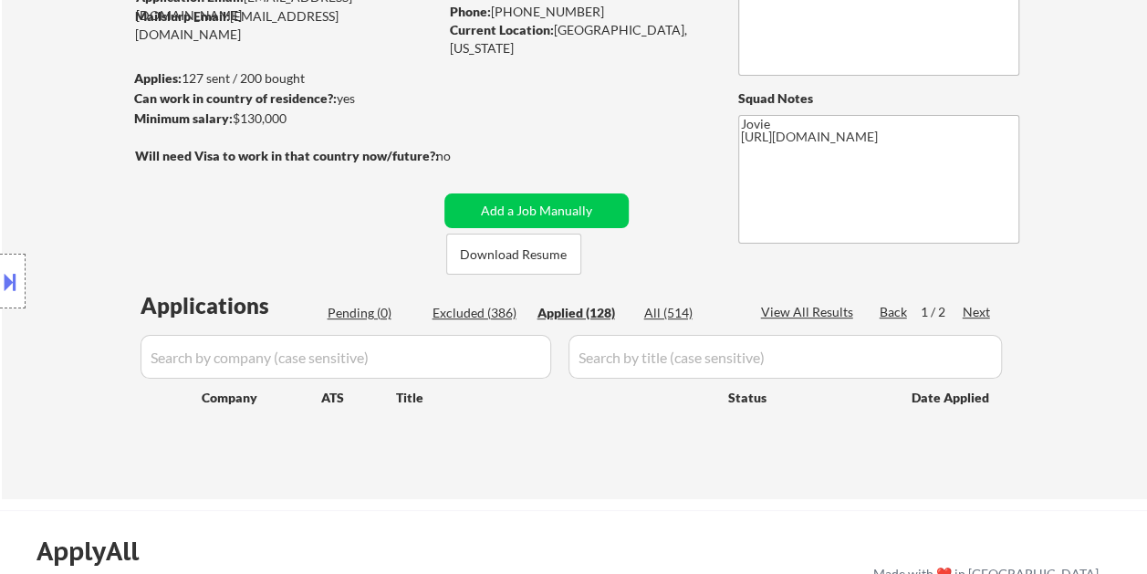
select select ""applied""
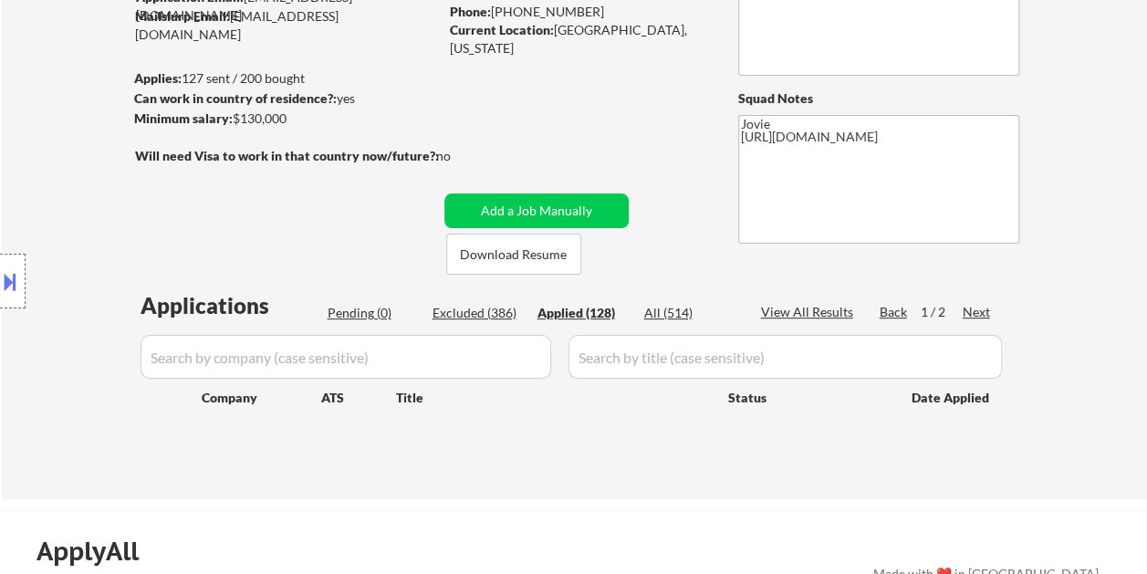
select select ""applied""
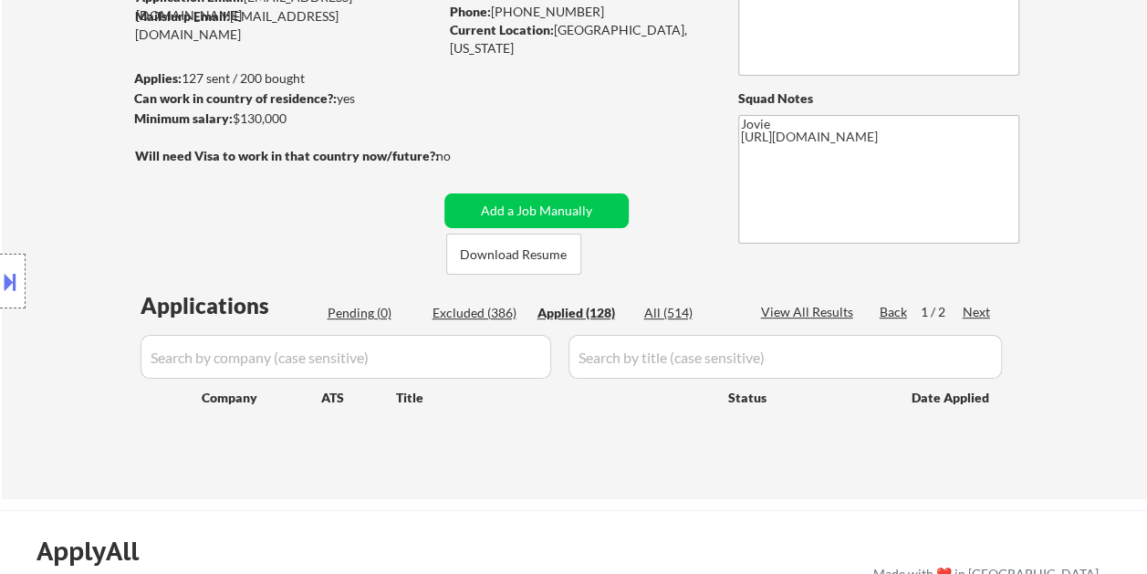
select select ""applied""
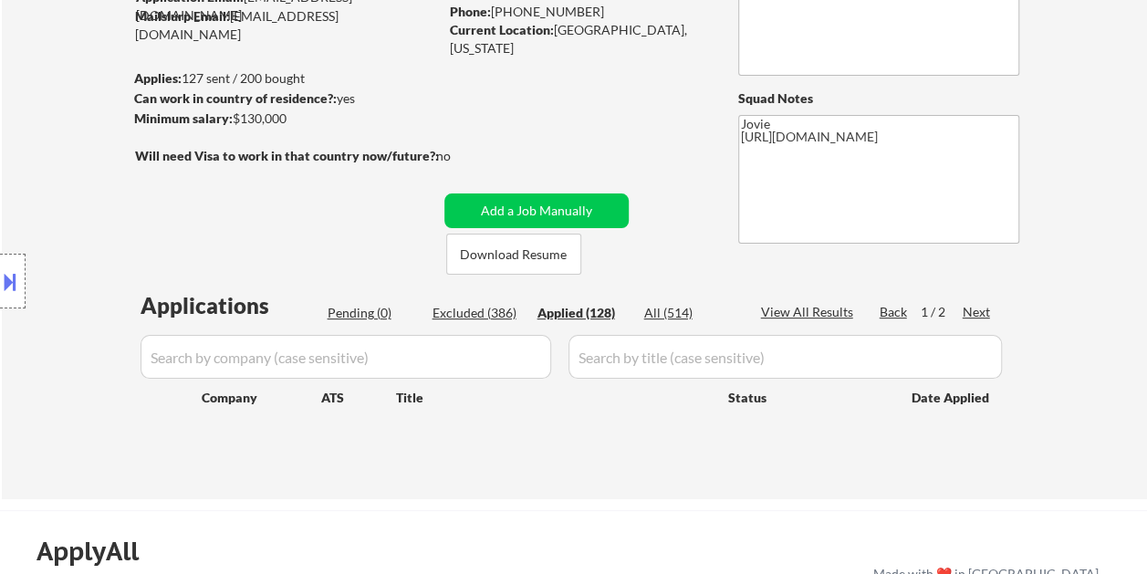
select select ""applied""
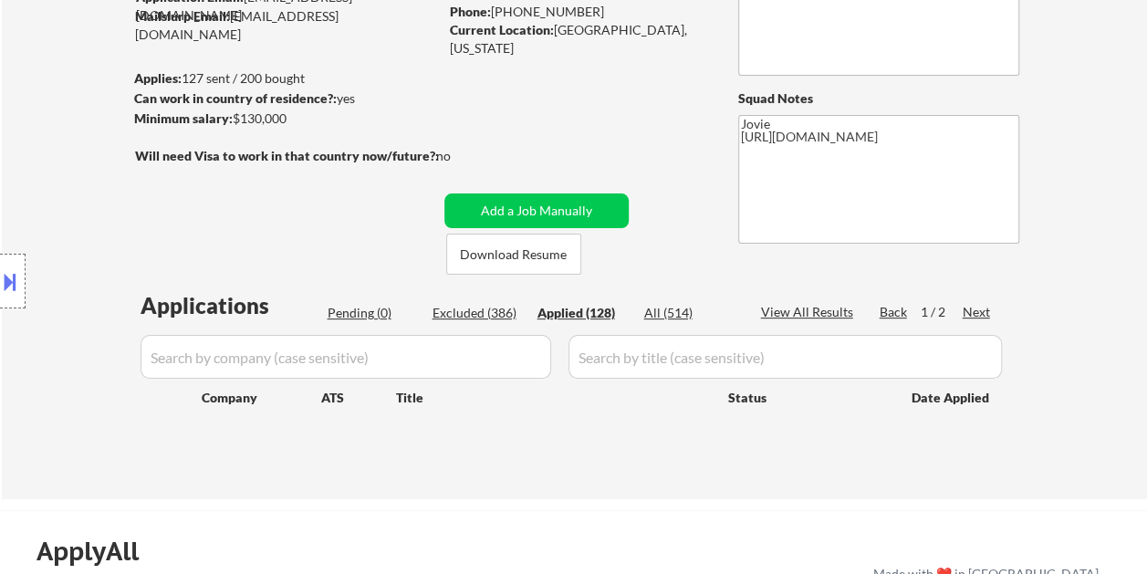
select select ""applied""
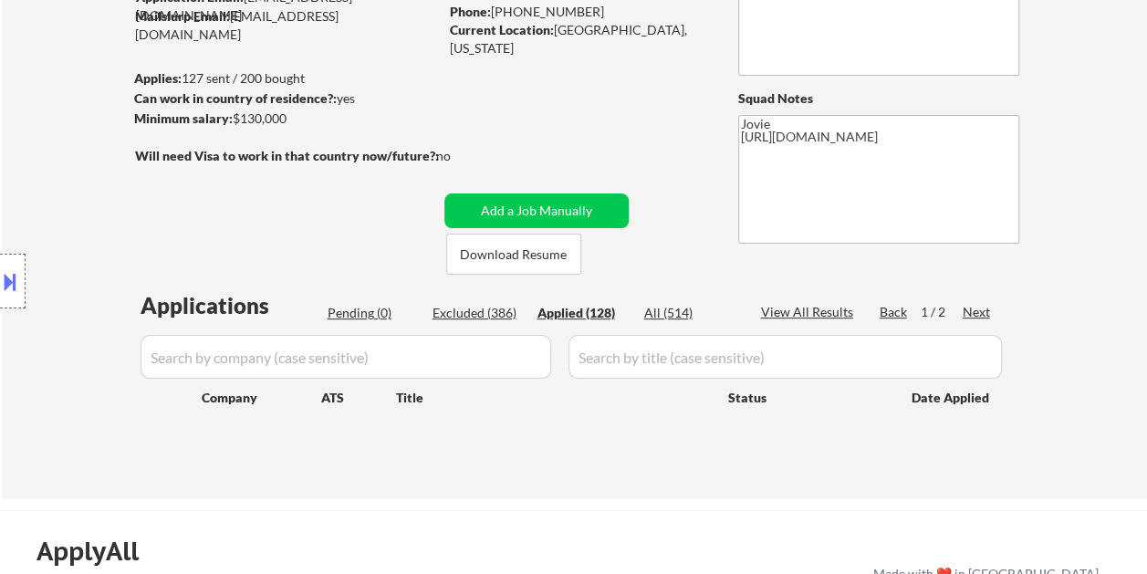
select select ""applied""
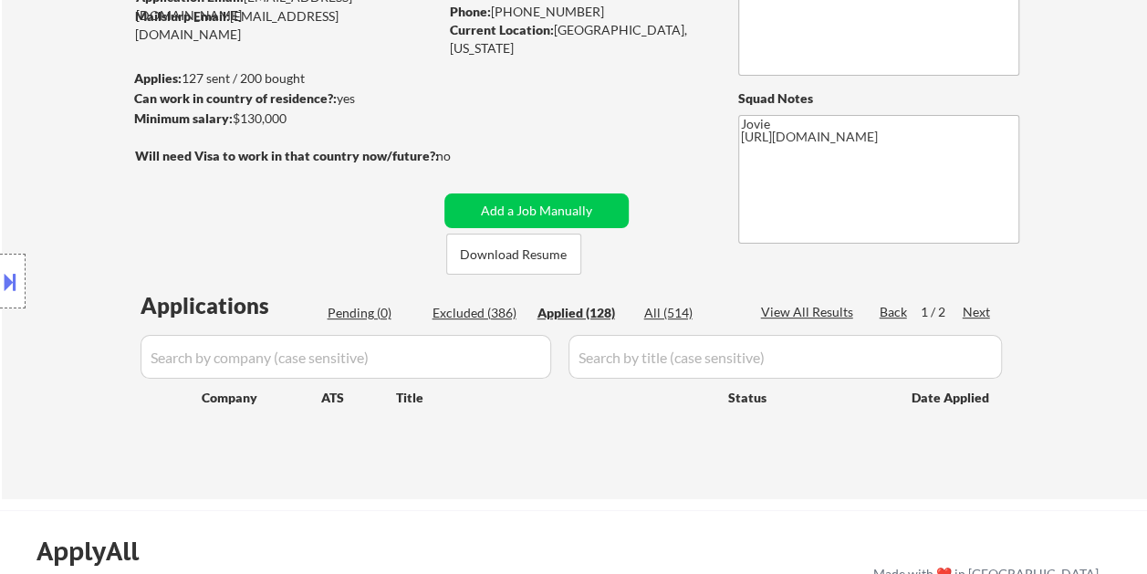
select select ""applied""
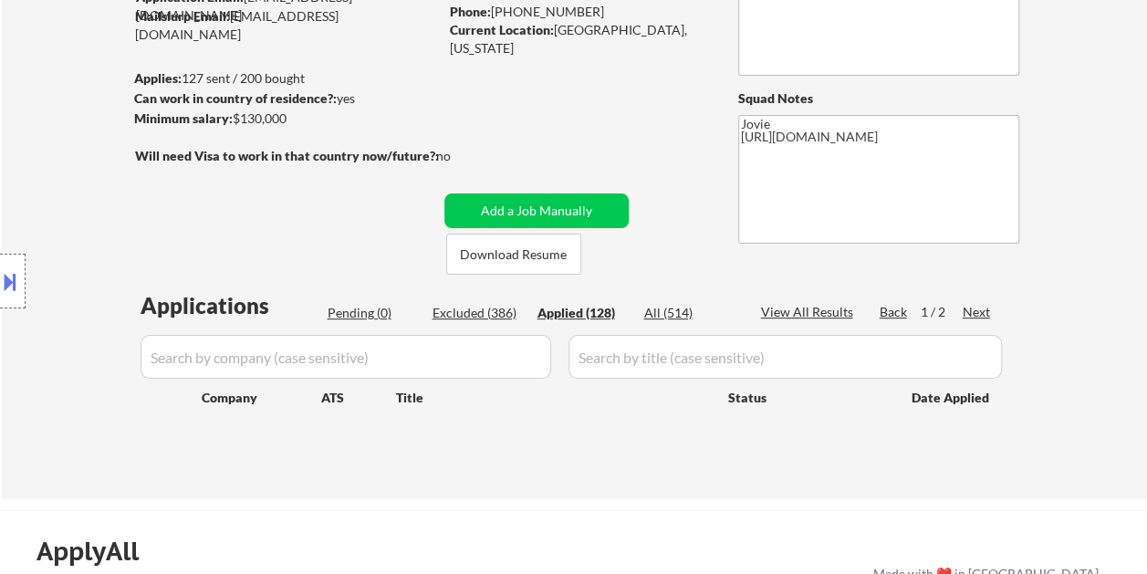
select select ""applied""
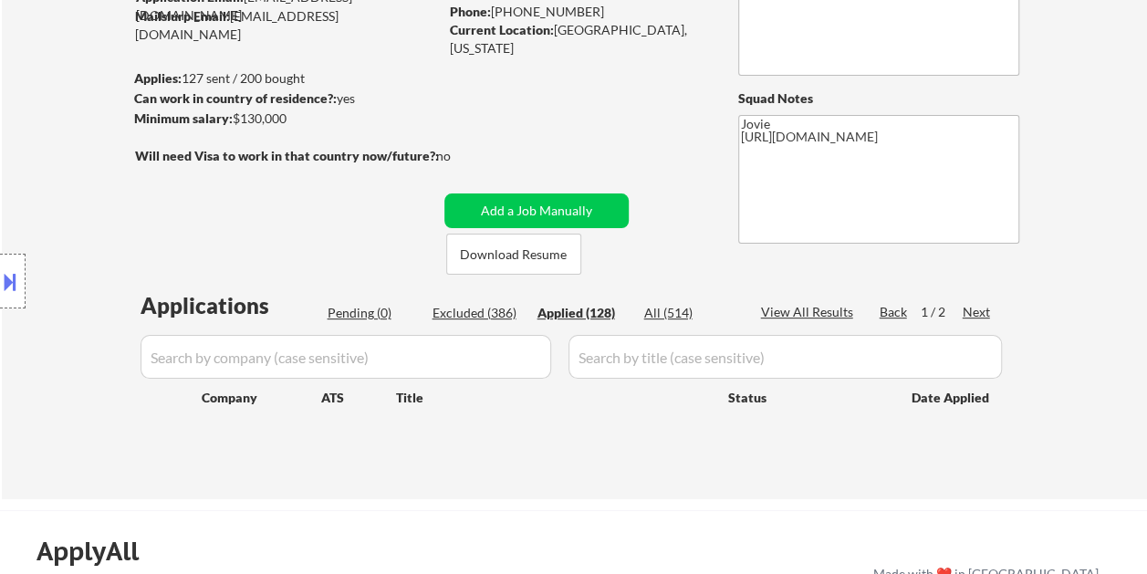
select select ""applied""
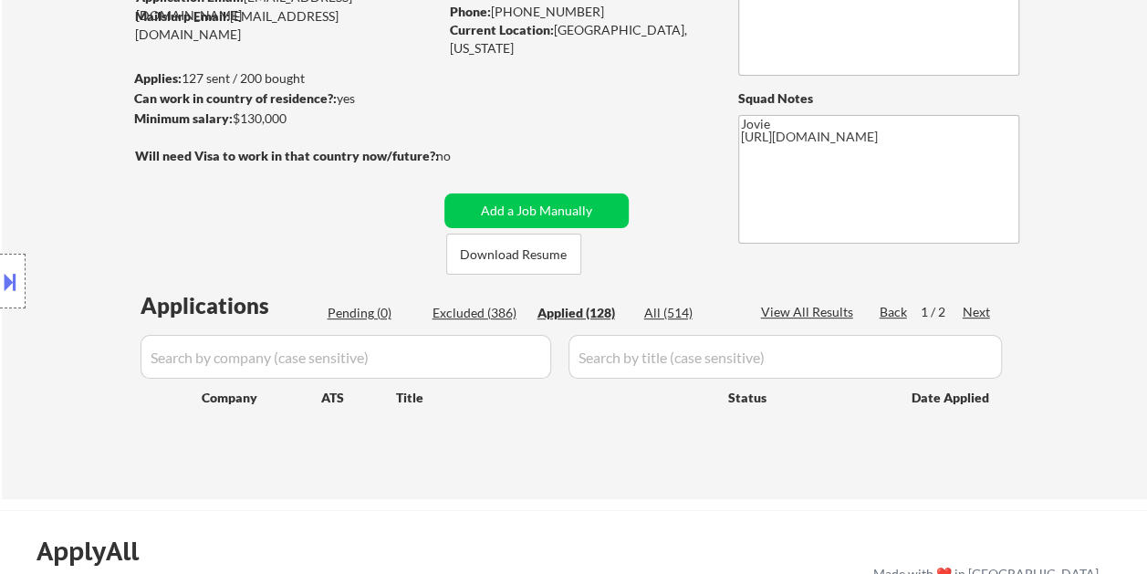
select select ""applied""
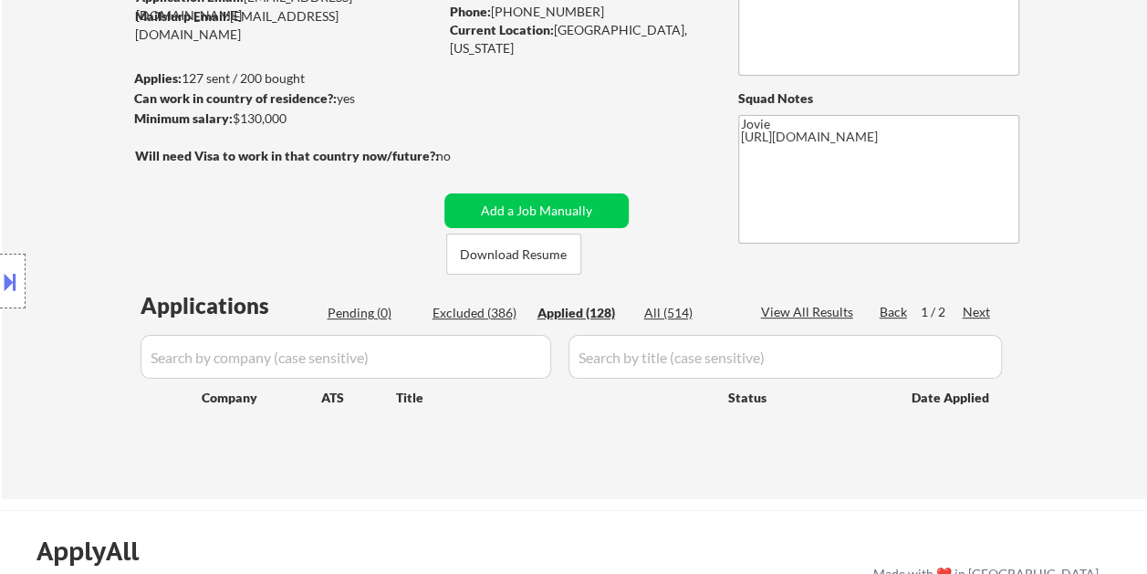
select select ""applied""
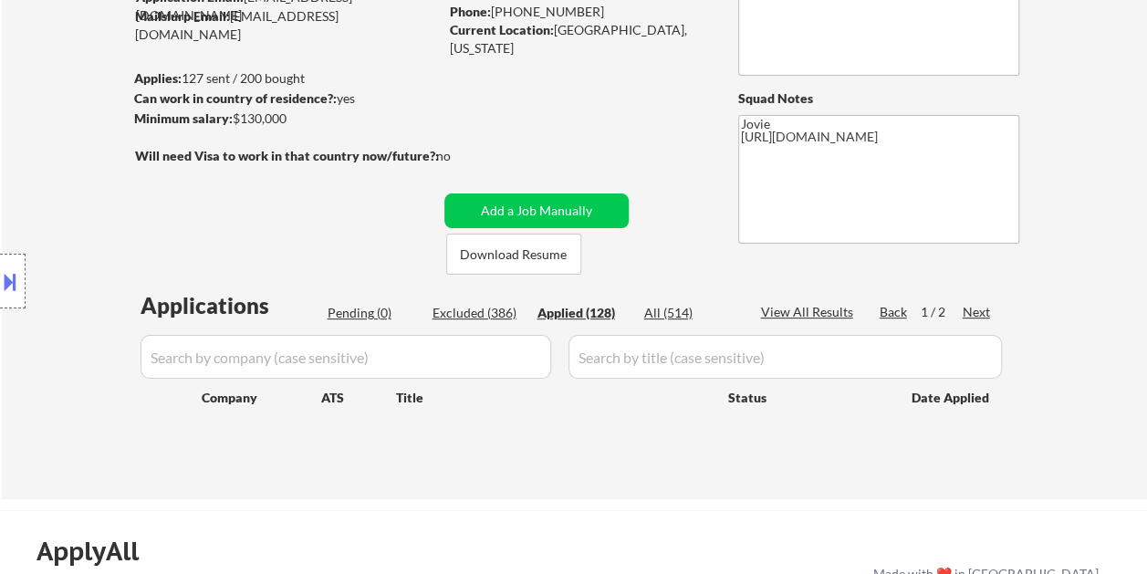
select select ""applied""
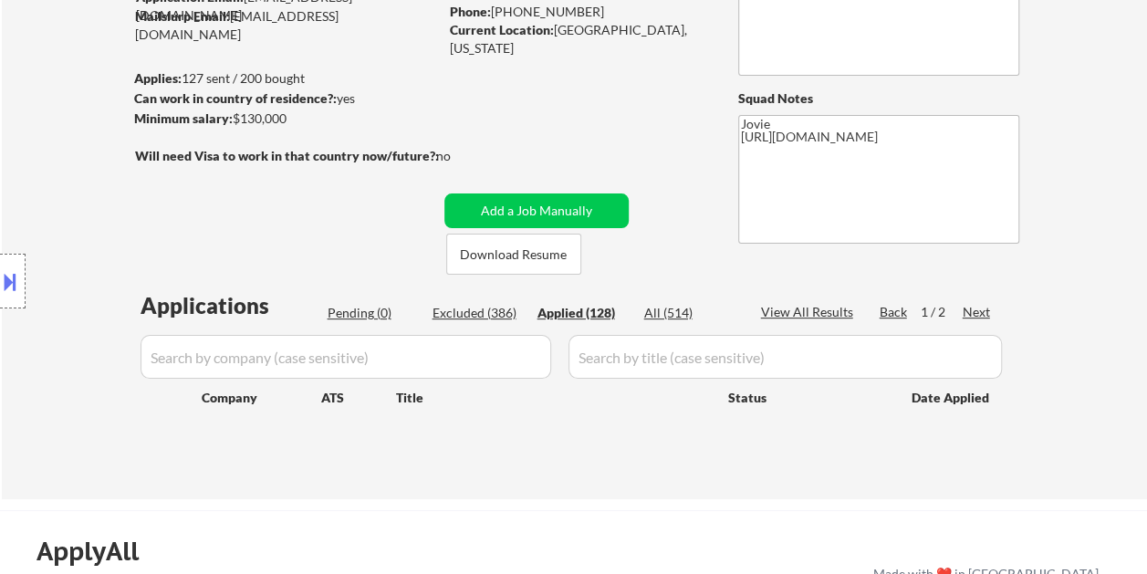
select select ""applied""
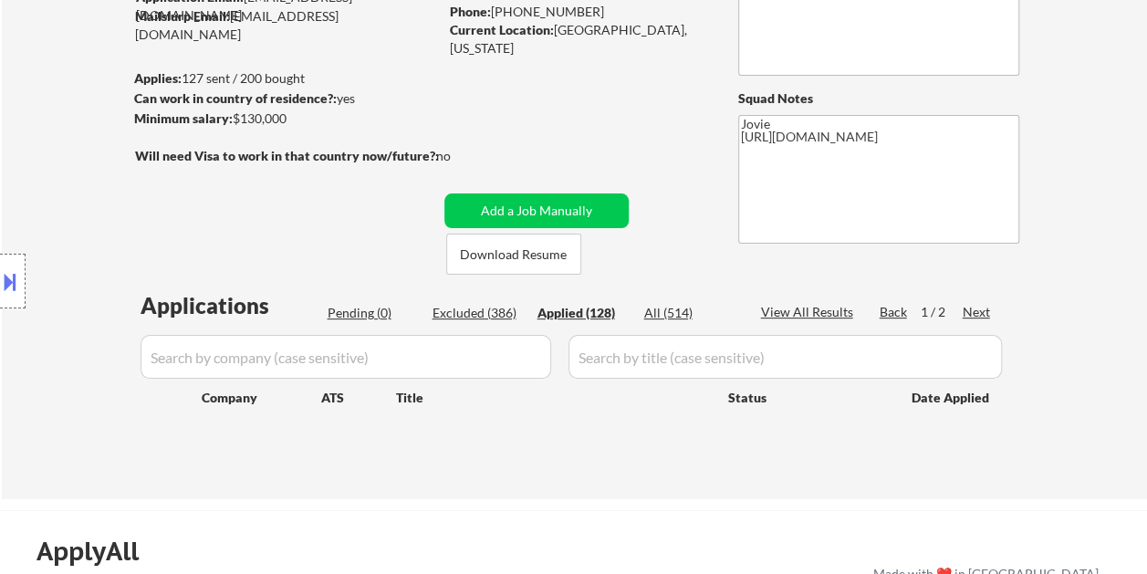
select select ""applied""
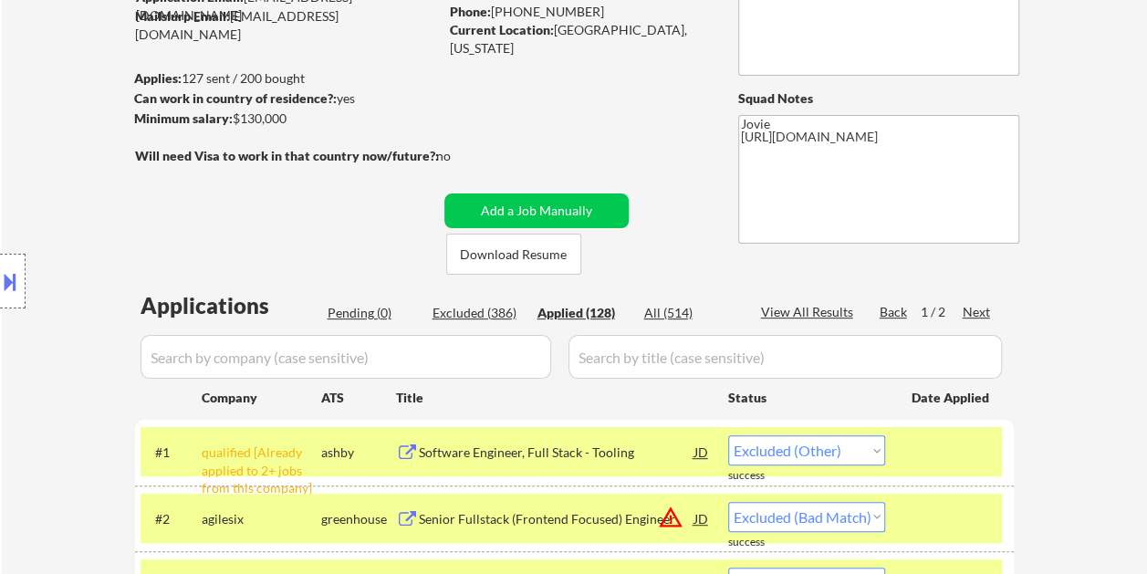
select select ""applied""
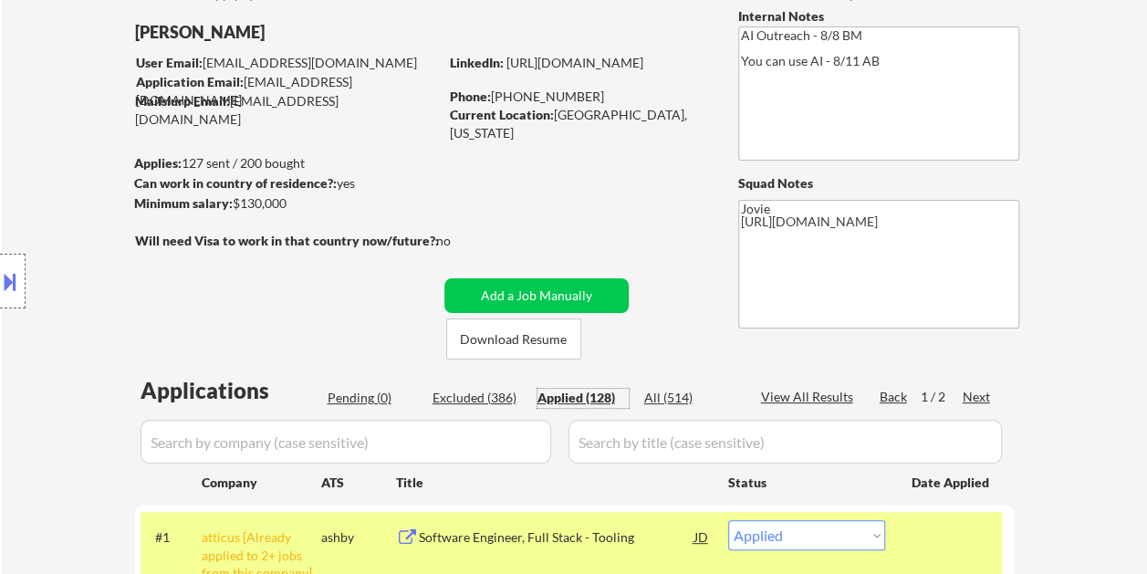
scroll to position [91, 0]
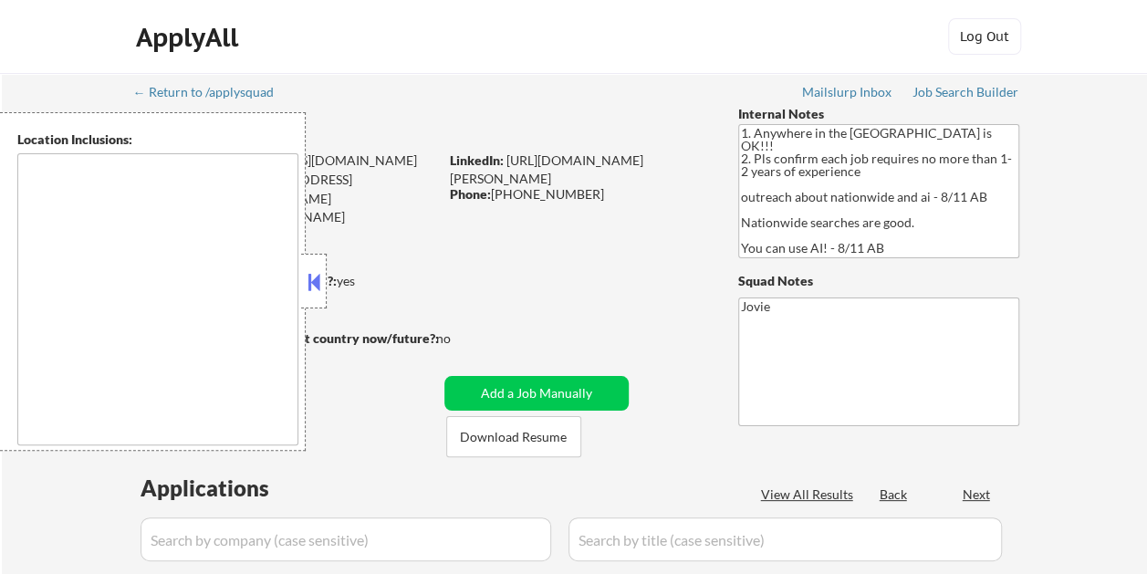
type textarea "country:[GEOGRAPHIC_DATA]"
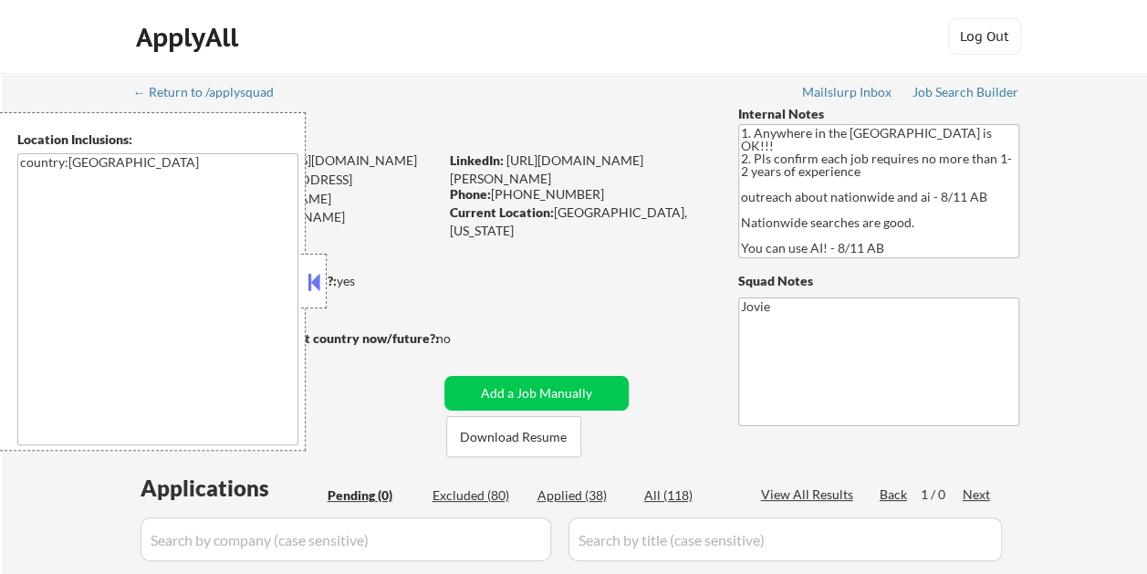
click at [313, 287] on button at bounding box center [314, 281] width 20 height 27
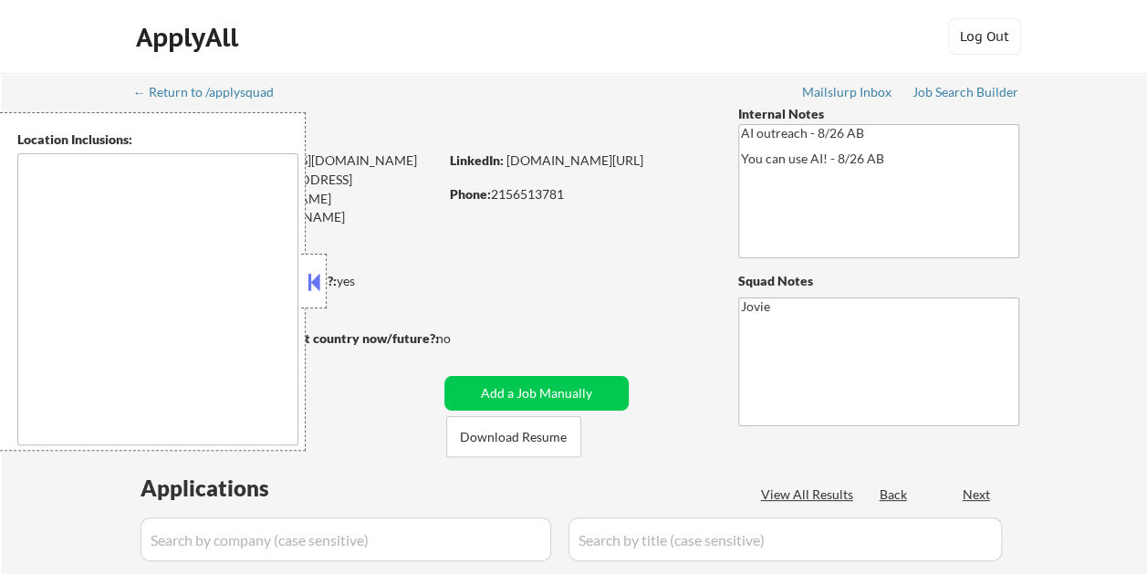
type textarea "[GEOGRAPHIC_DATA], [GEOGRAPHIC_DATA] [GEOGRAPHIC_DATA], [GEOGRAPHIC_DATA] [GEOG…"
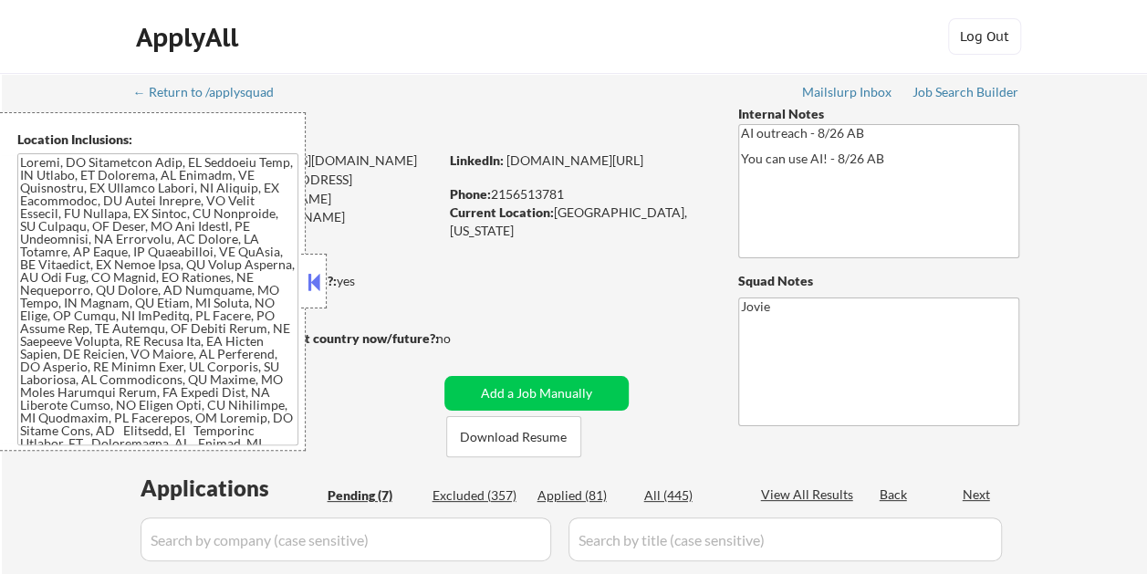
select select ""pending""
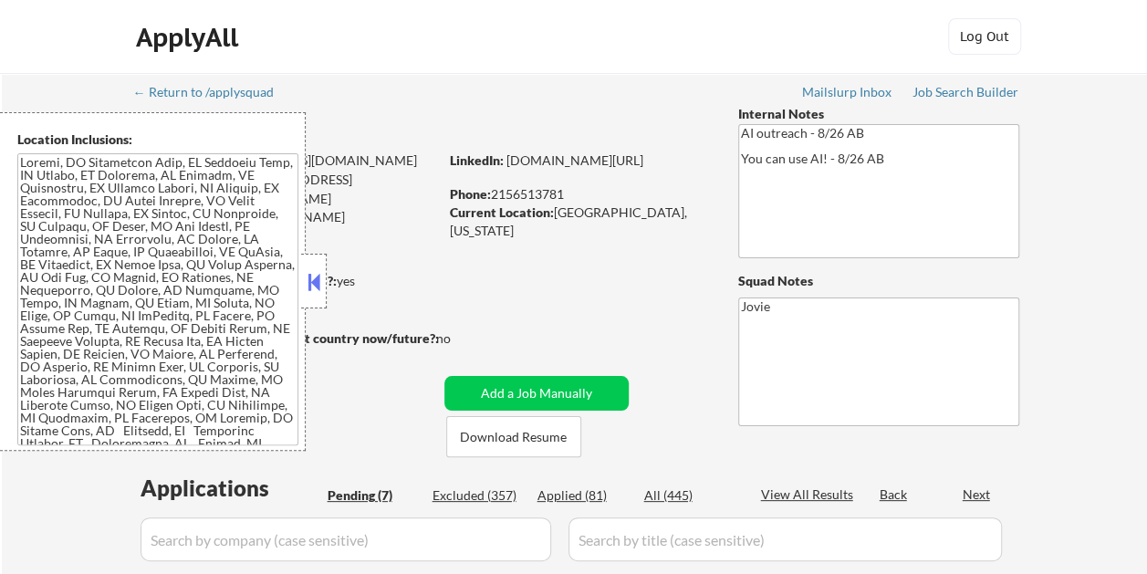
select select ""pending""
click at [315, 271] on button at bounding box center [314, 281] width 20 height 27
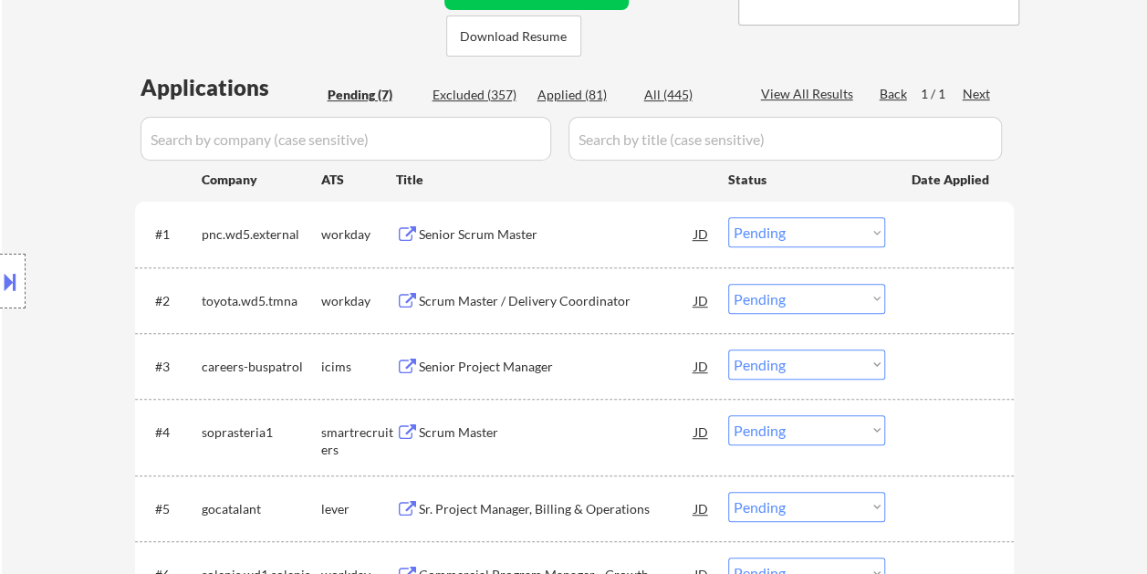
scroll to position [456, 0]
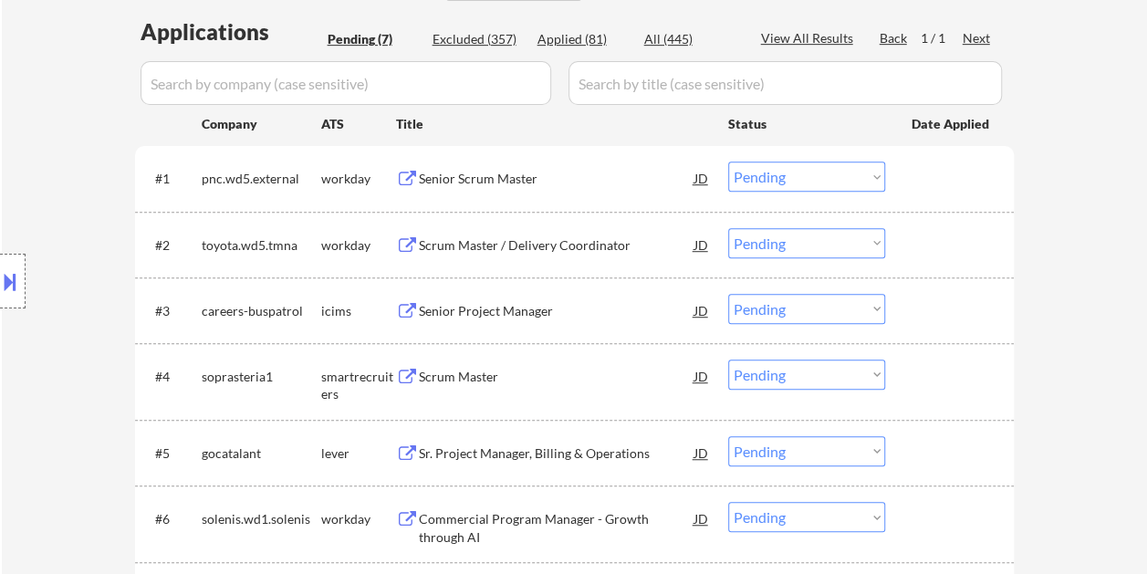
click at [917, 445] on div at bounding box center [952, 452] width 80 height 33
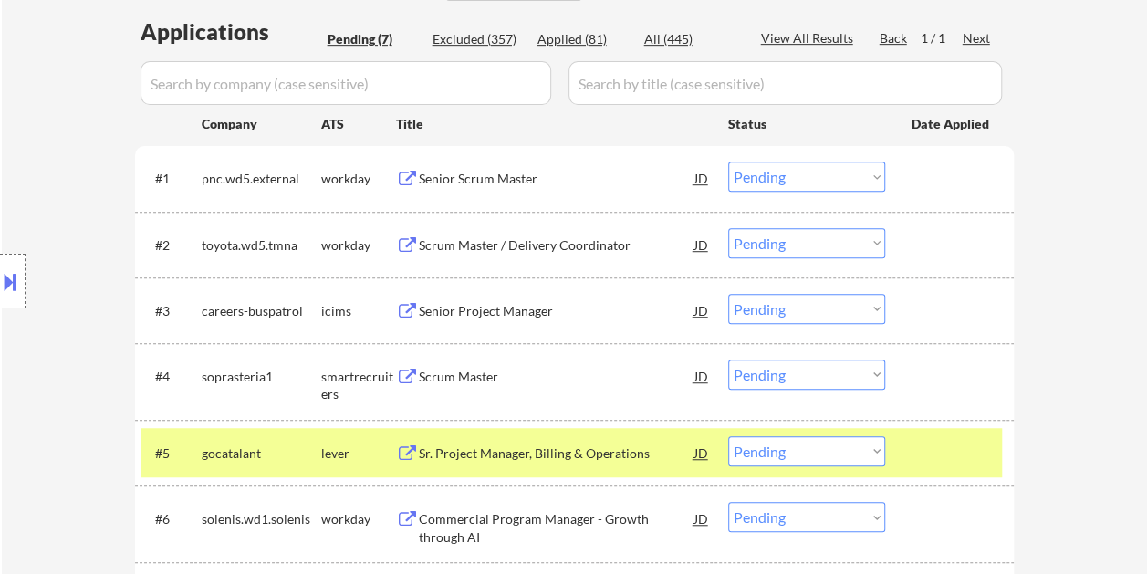
click at [431, 447] on div "Sr. Project Manager, Billing & Operations" at bounding box center [557, 454] width 276 height 18
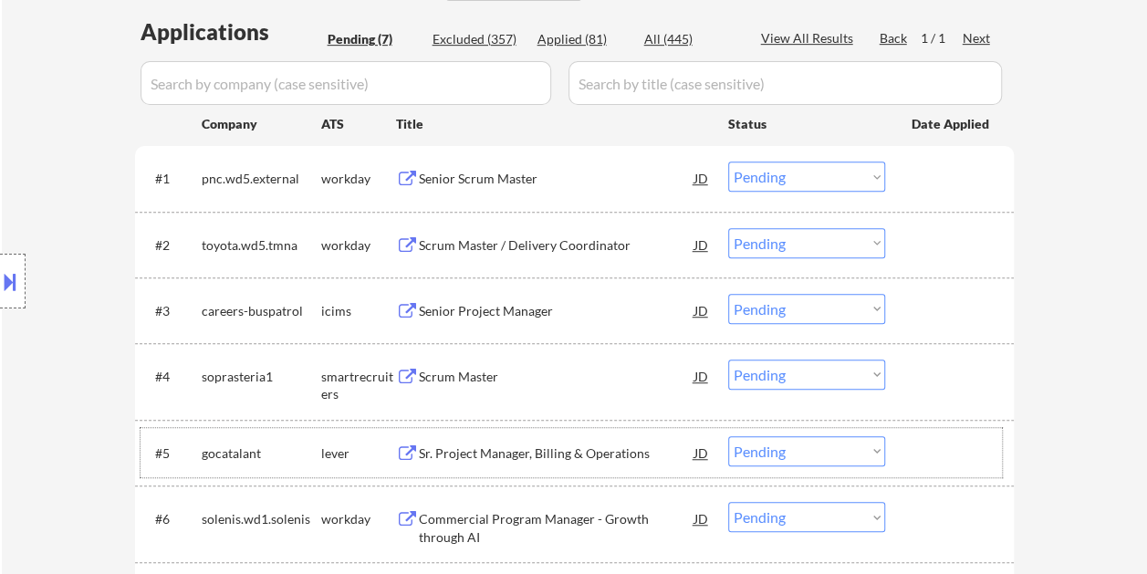
click at [917, 449] on div at bounding box center [952, 452] width 80 height 33
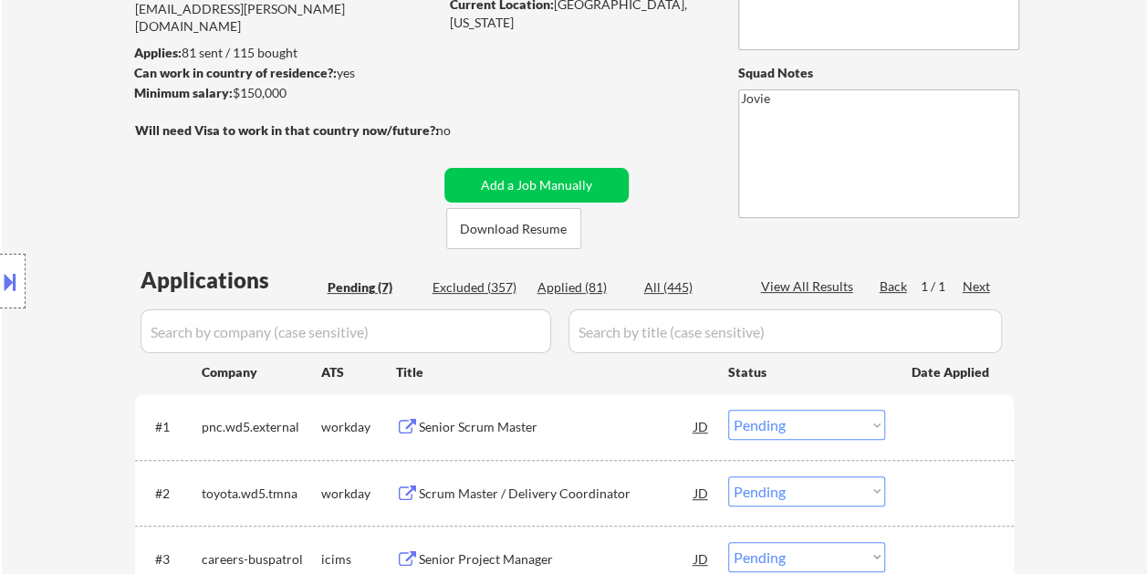
scroll to position [91, 0]
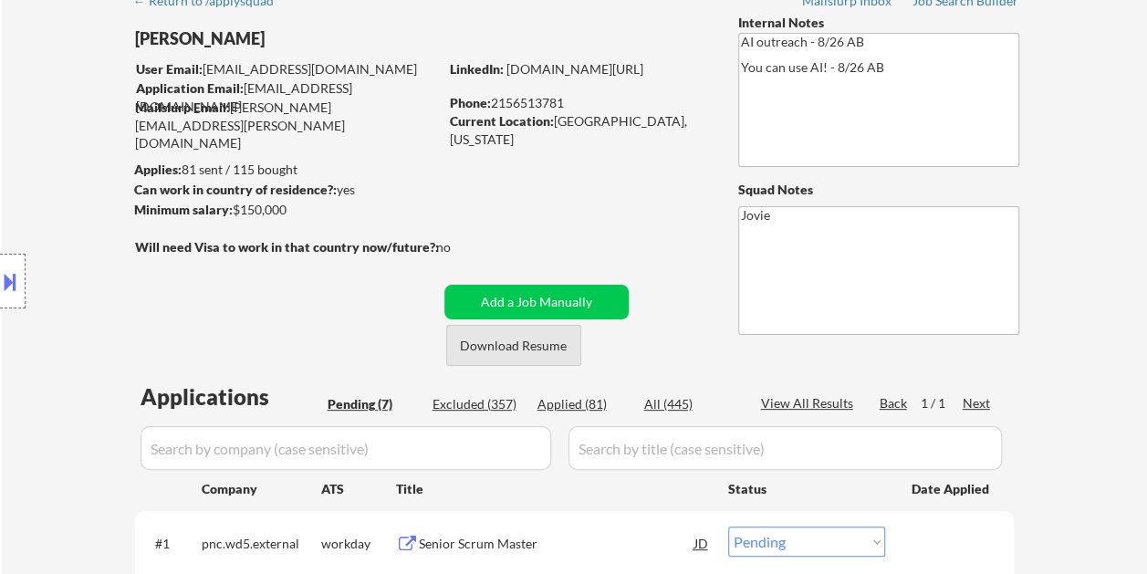
click at [522, 343] on button "Download Resume" at bounding box center [513, 345] width 135 height 41
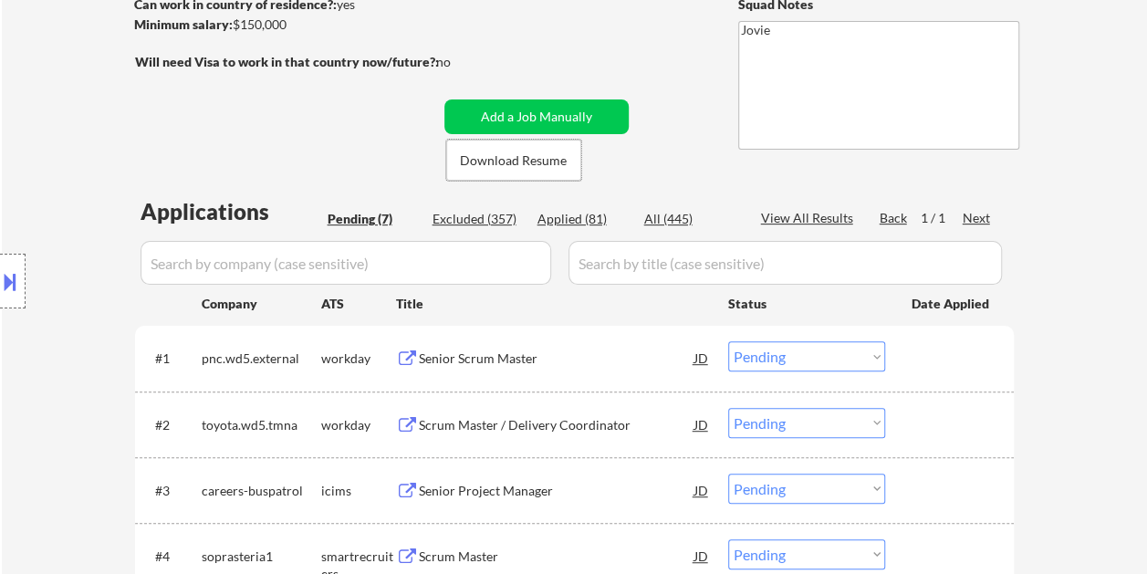
scroll to position [365, 0]
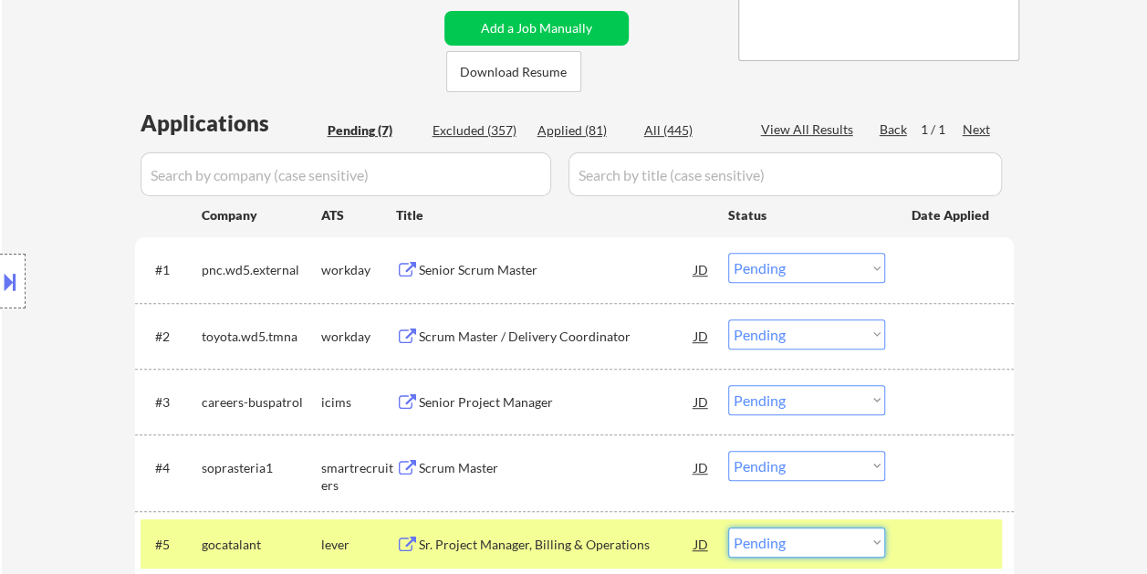
click at [873, 541] on select "Choose an option... Pending Applied Excluded (Questions) Excluded (Expired) Exc…" at bounding box center [806, 543] width 157 height 30
click at [728, 528] on select "Choose an option... Pending Applied Excluded (Questions) Excluded (Expired) Exc…" at bounding box center [806, 543] width 157 height 30
select select ""pending""
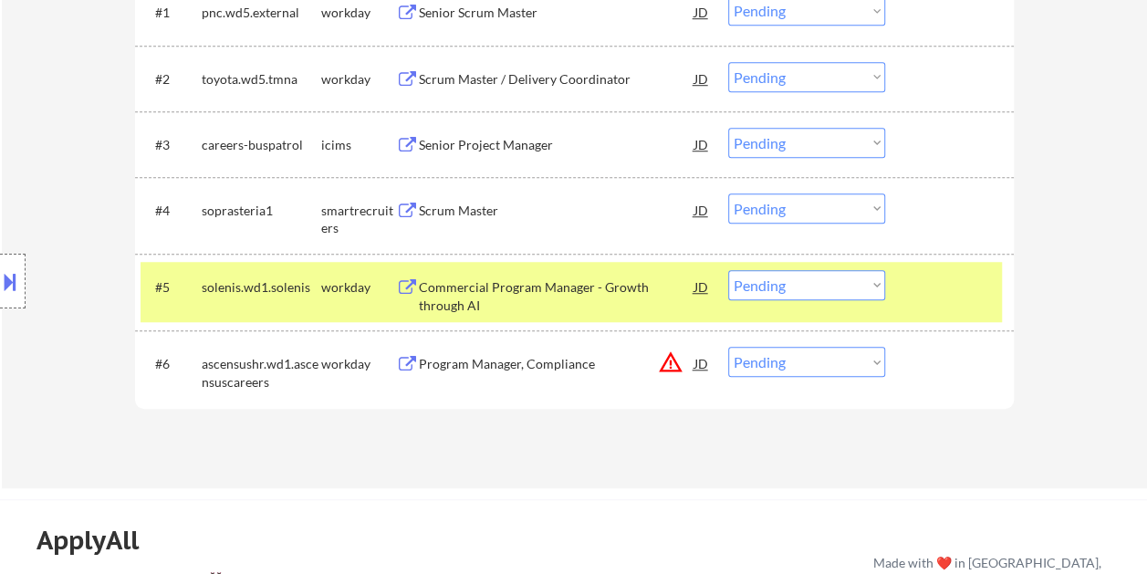
scroll to position [639, 0]
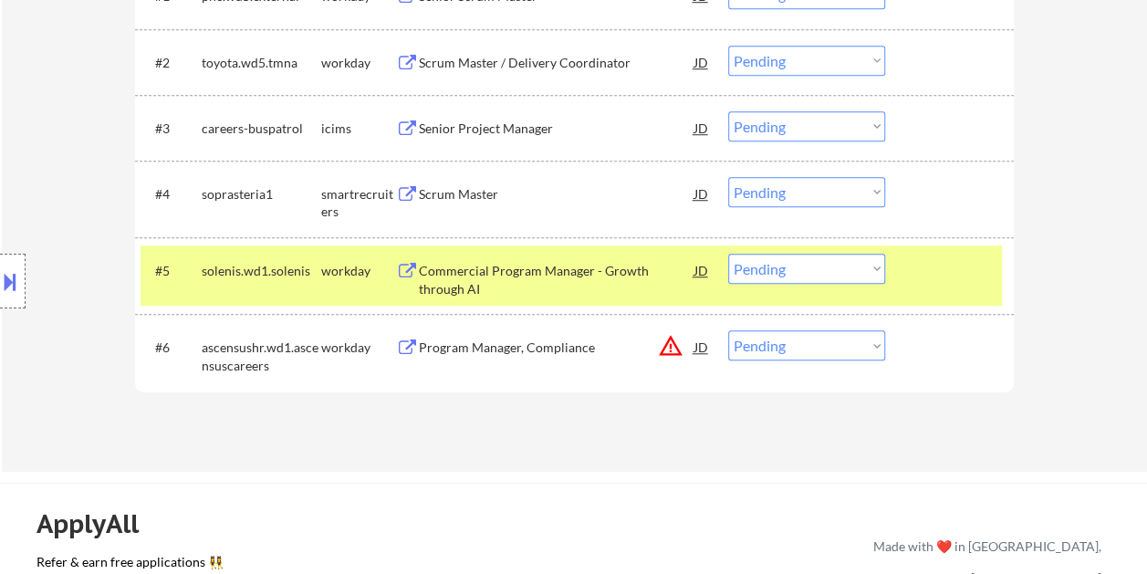
click at [909, 275] on div "#5 solenis.wd1.solenis workday Commercial Program Manager - Growth through AI J…" at bounding box center [572, 276] width 862 height 60
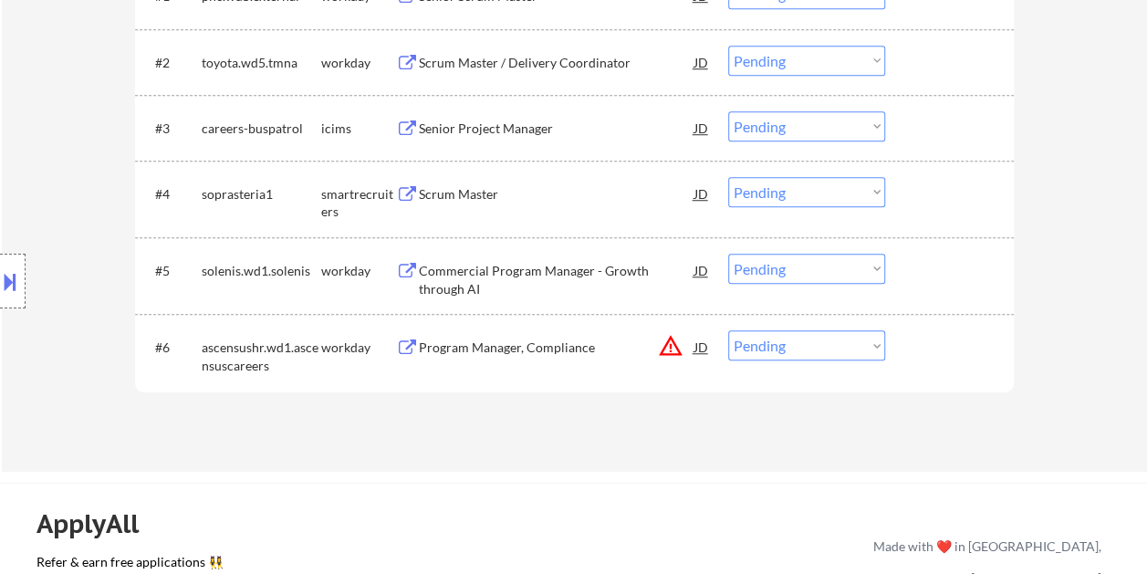
click at [938, 188] on div at bounding box center [952, 193] width 80 height 33
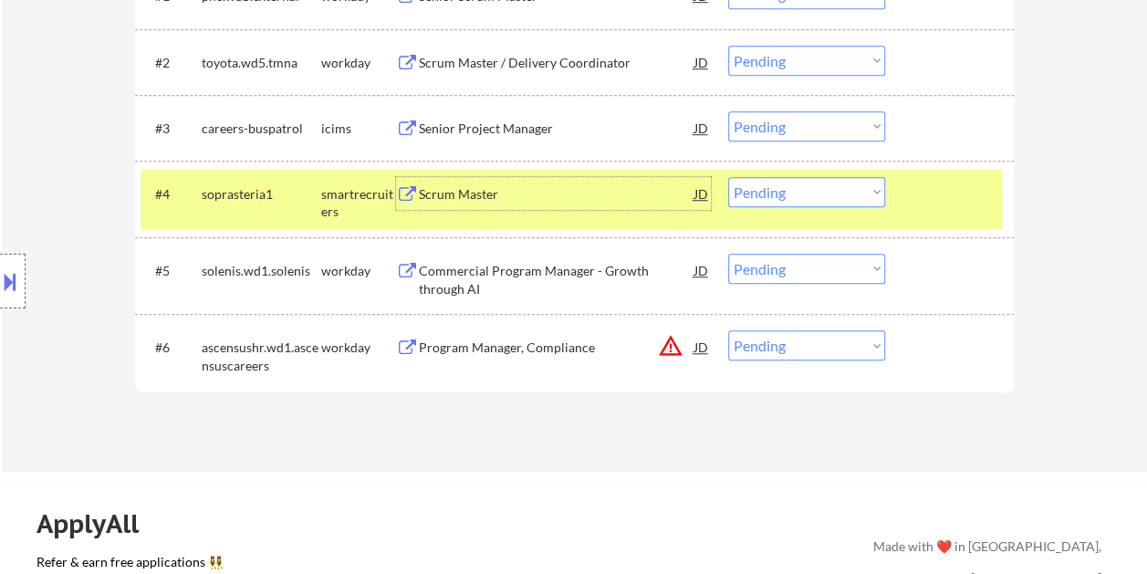
click at [461, 196] on div "Scrum Master" at bounding box center [557, 194] width 276 height 18
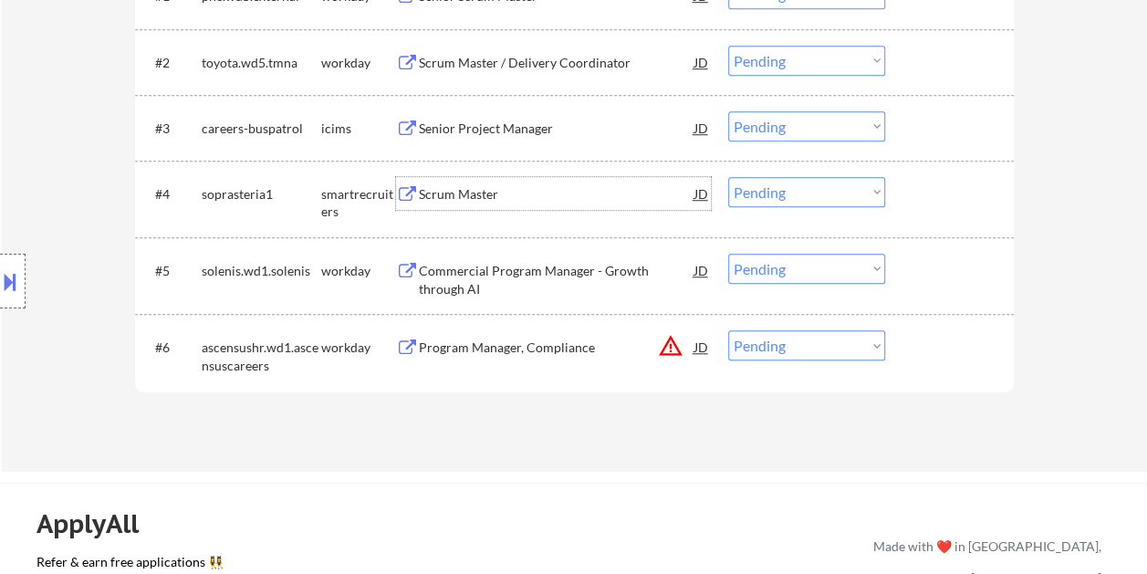
click at [905, 199] on div "#4 soprasteria1 smartrecruiters Scrum Master JD Choose an option... Pending App…" at bounding box center [572, 199] width 862 height 60
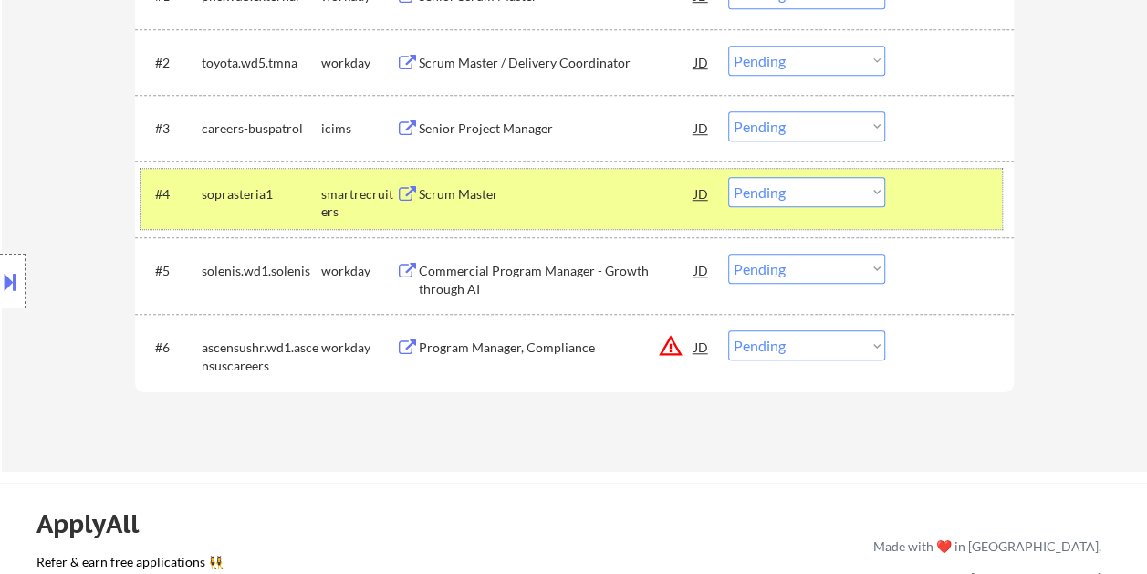
click at [871, 191] on select "Choose an option... Pending Applied Excluded (Questions) Excluded (Expired) Exc…" at bounding box center [806, 192] width 157 height 30
click at [728, 177] on select "Choose an option... Pending Applied Excluded (Questions) Excluded (Expired) Exc…" at bounding box center [806, 192] width 157 height 30
select select ""pending""
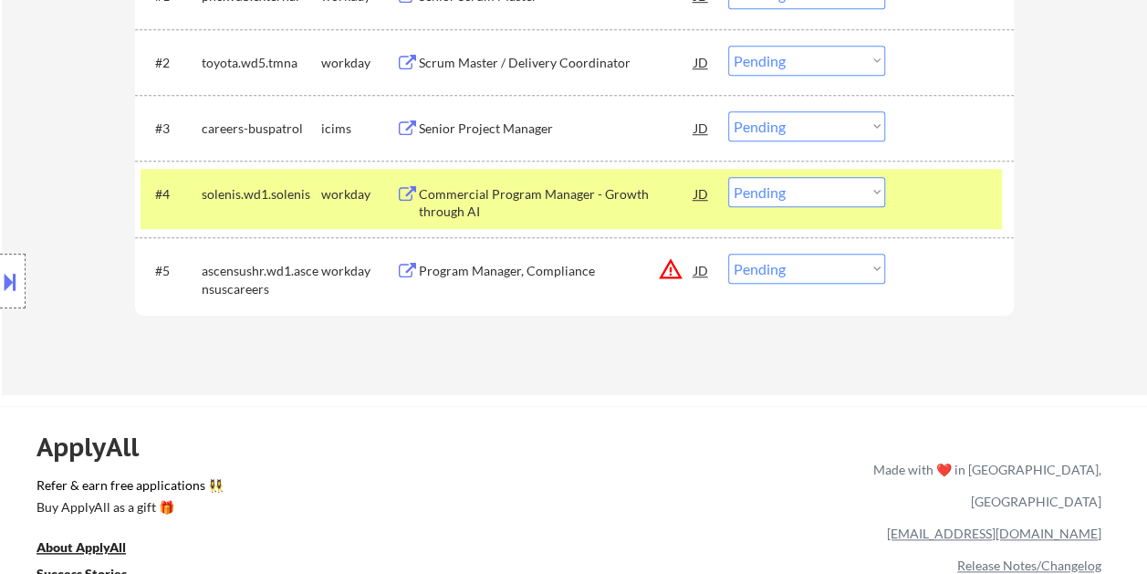
click at [924, 204] on div at bounding box center [952, 193] width 80 height 33
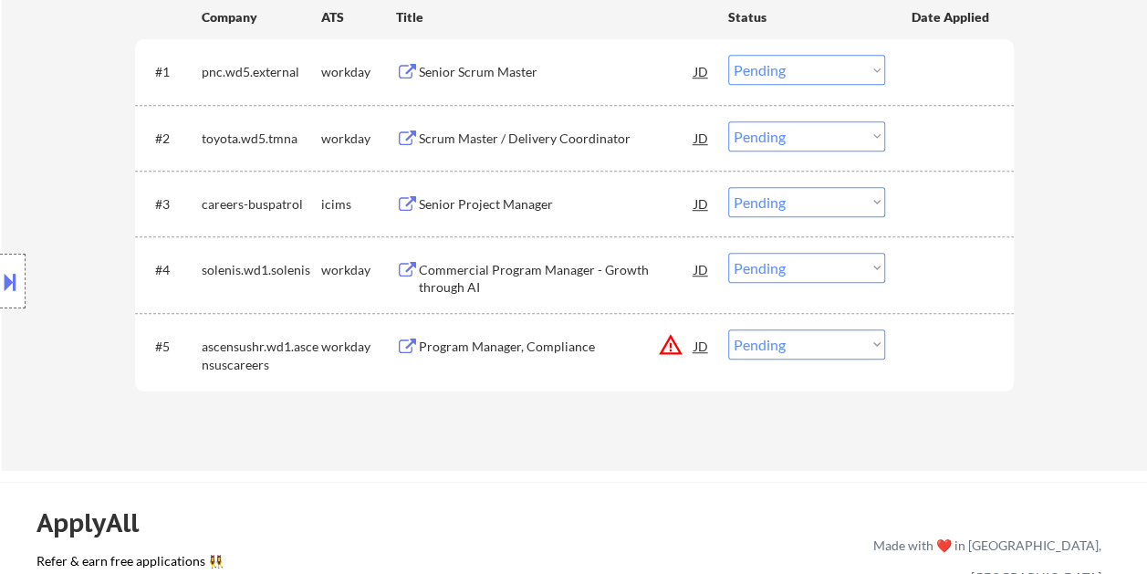
scroll to position [548, 0]
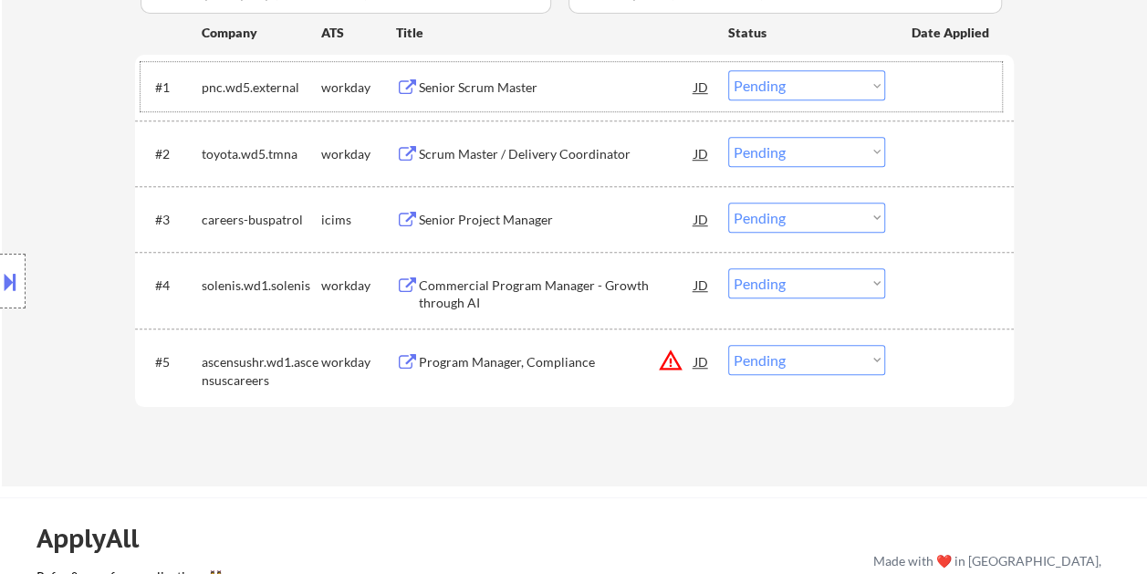
click at [933, 88] on div at bounding box center [952, 86] width 80 height 33
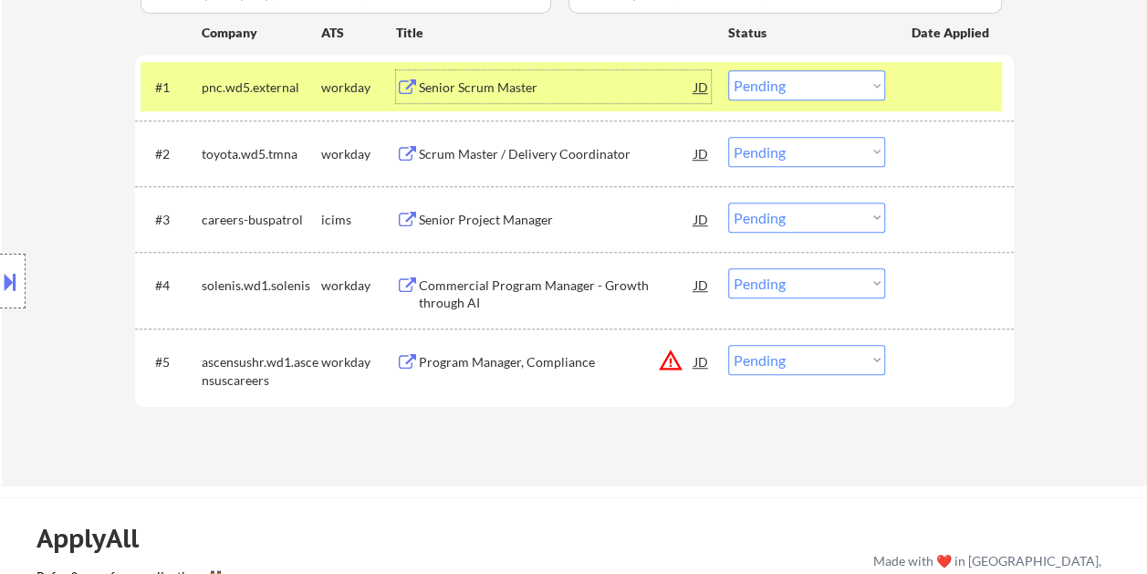
click at [493, 73] on div "Senior Scrum Master" at bounding box center [557, 86] width 276 height 33
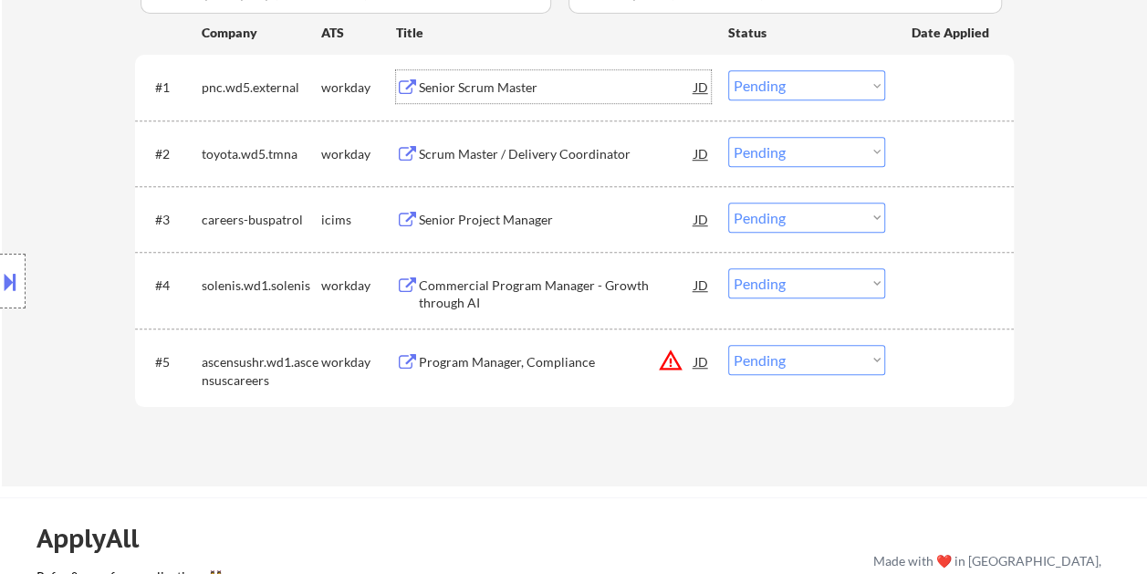
click at [929, 75] on div at bounding box center [952, 86] width 80 height 33
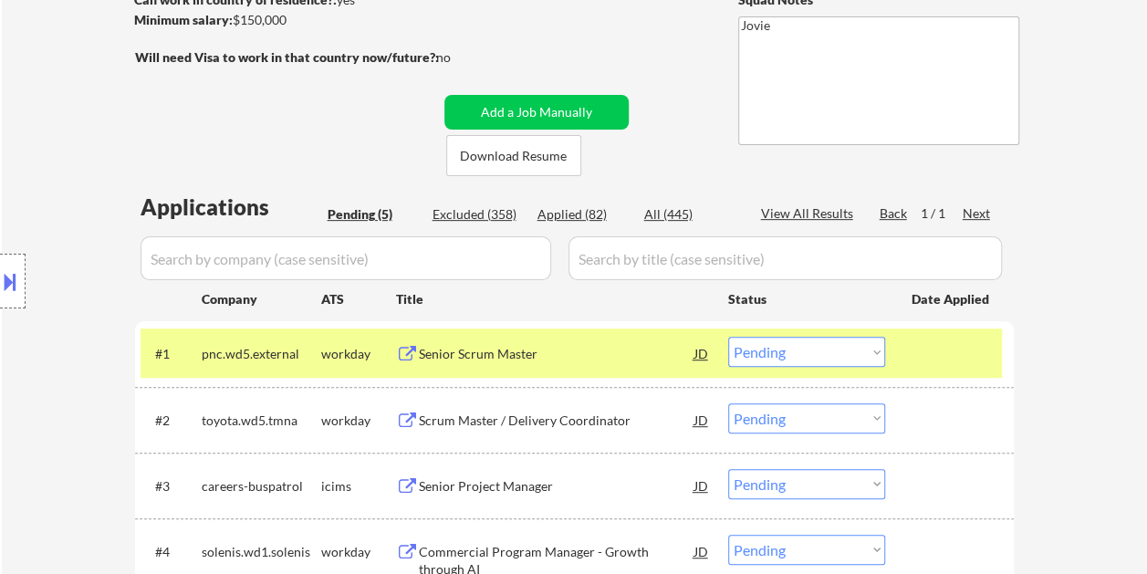
scroll to position [274, 0]
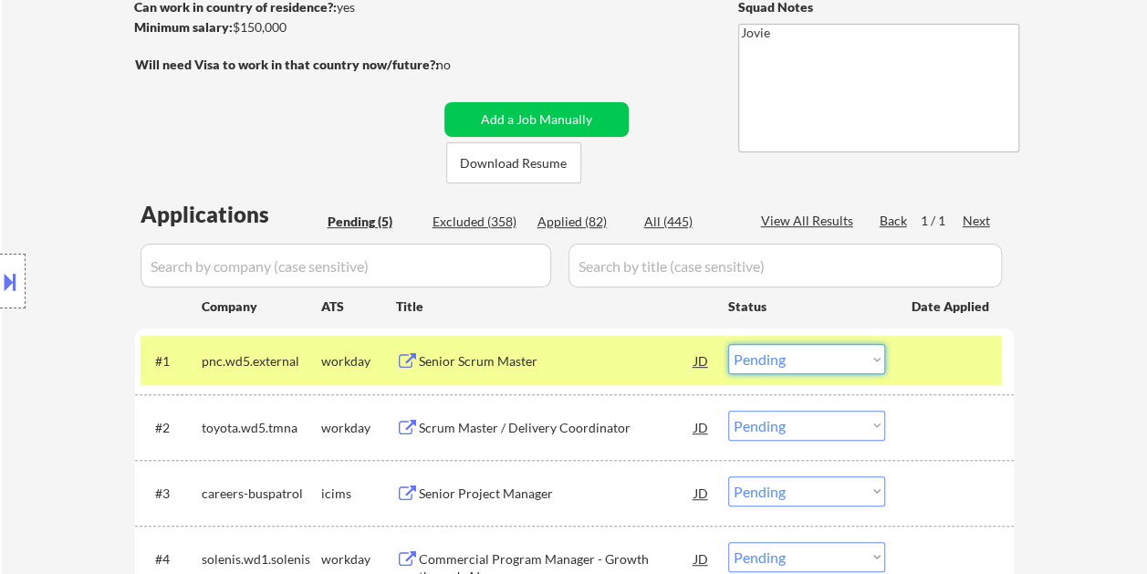
click at [873, 359] on select "Choose an option... Pending Applied Excluded (Questions) Excluded (Expired) Exc…" at bounding box center [806, 359] width 157 height 30
click at [728, 344] on select "Choose an option... Pending Applied Excluded (Questions) Excluded (Expired) Exc…" at bounding box center [806, 359] width 157 height 30
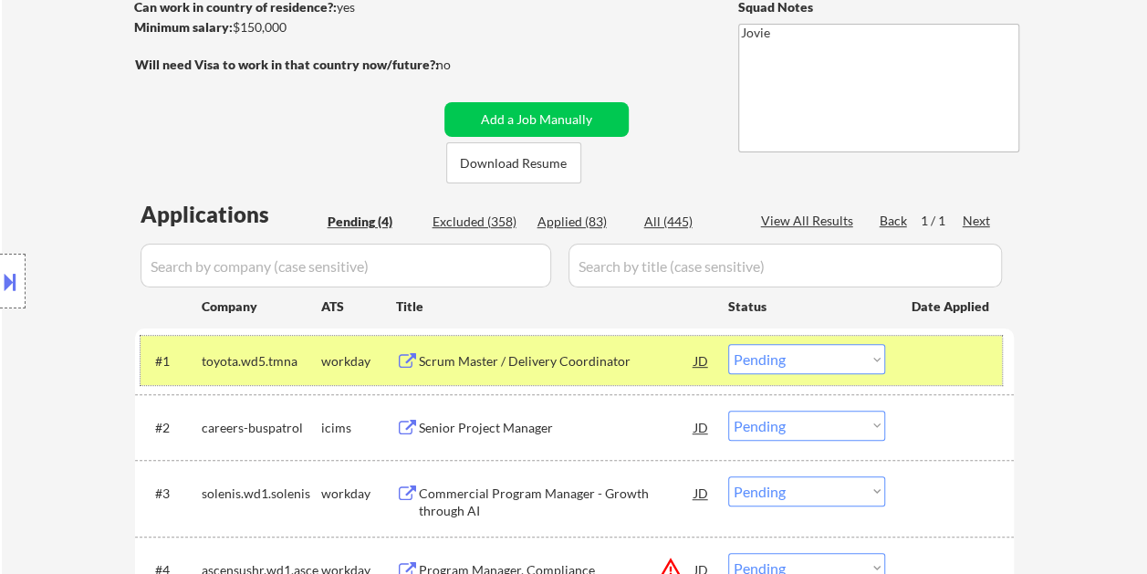
click at [927, 358] on div at bounding box center [952, 360] width 80 height 33
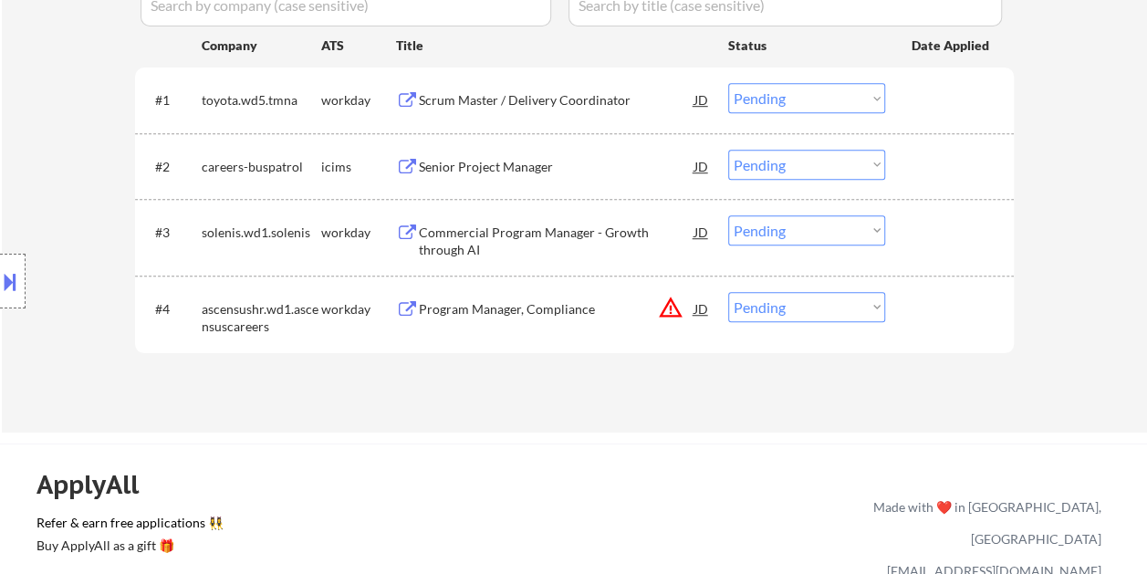
scroll to position [548, 0]
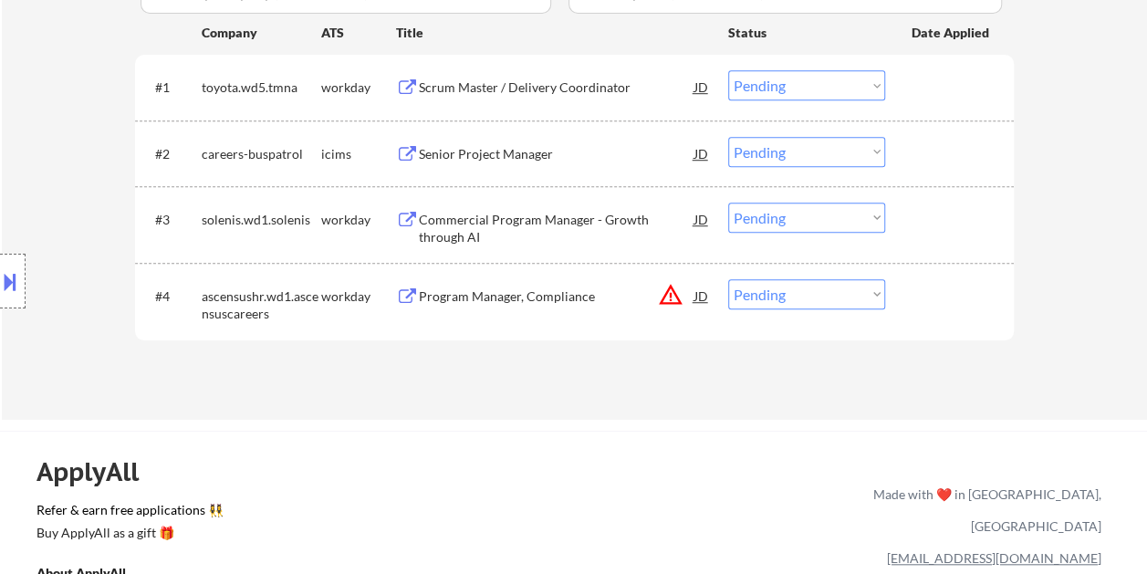
click at [920, 68] on div "#1 toyota.wd5.tmna workday Scrum Master / Delivery Coordinator JD Choose an opt…" at bounding box center [572, 86] width 862 height 49
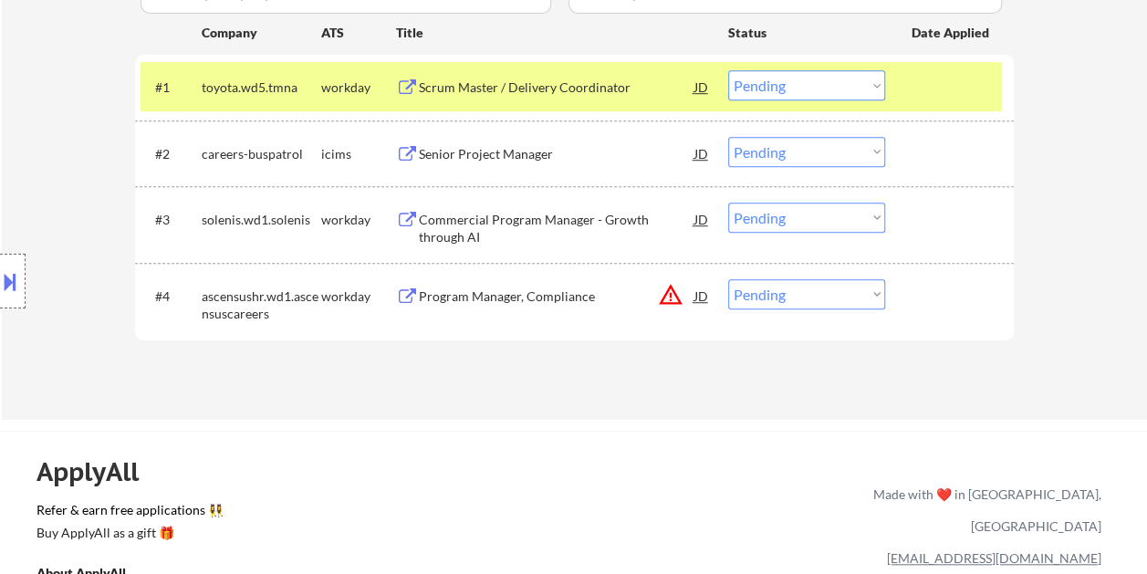
click at [573, 86] on div "Scrum Master / Delivery Coordinator" at bounding box center [557, 88] width 276 height 18
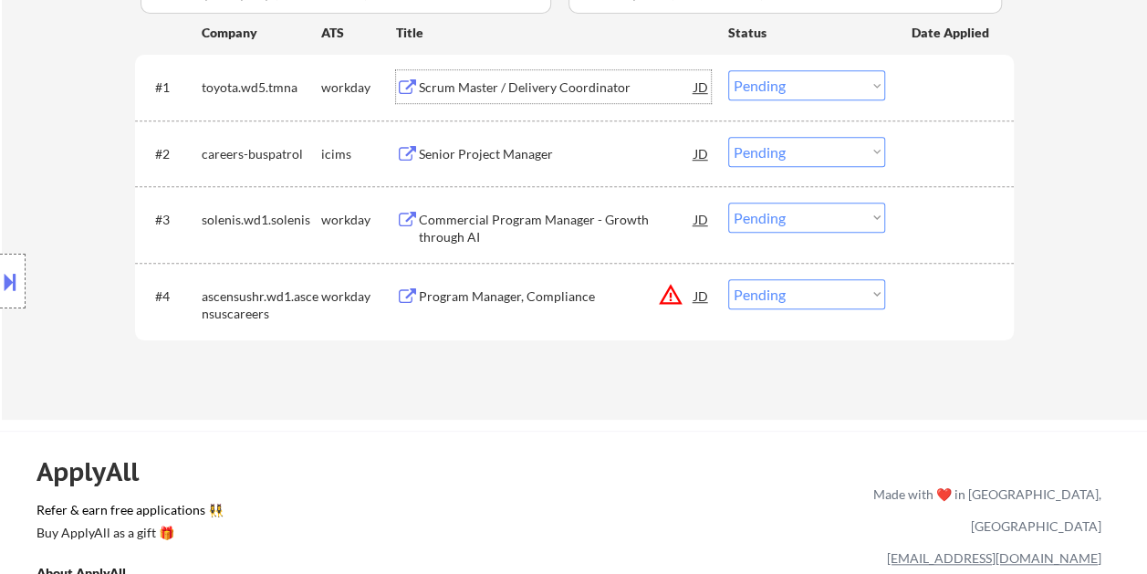
click at [912, 86] on div at bounding box center [952, 86] width 80 height 33
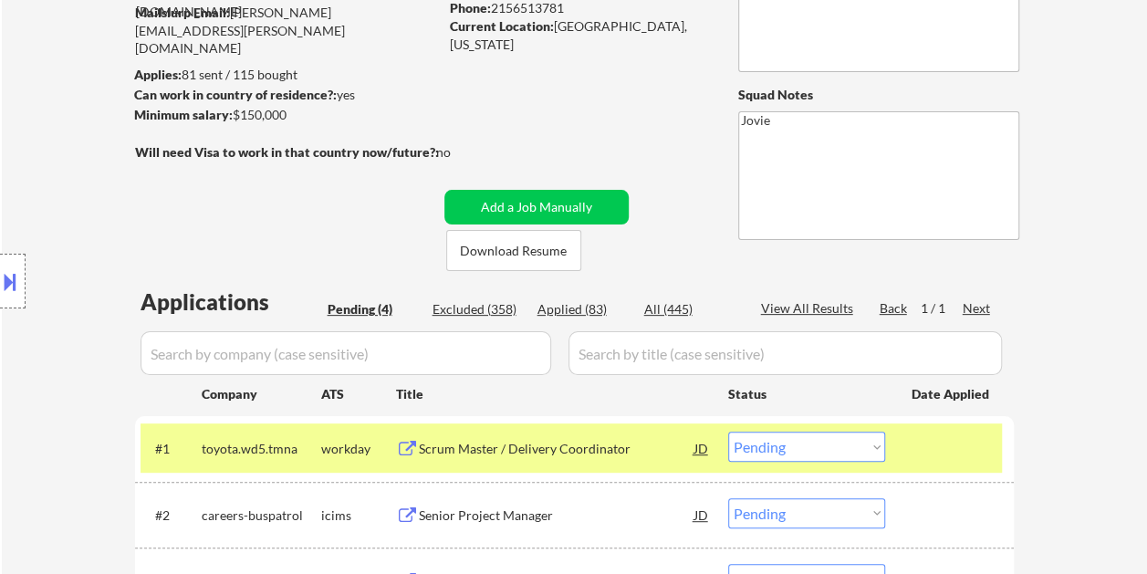
scroll to position [183, 0]
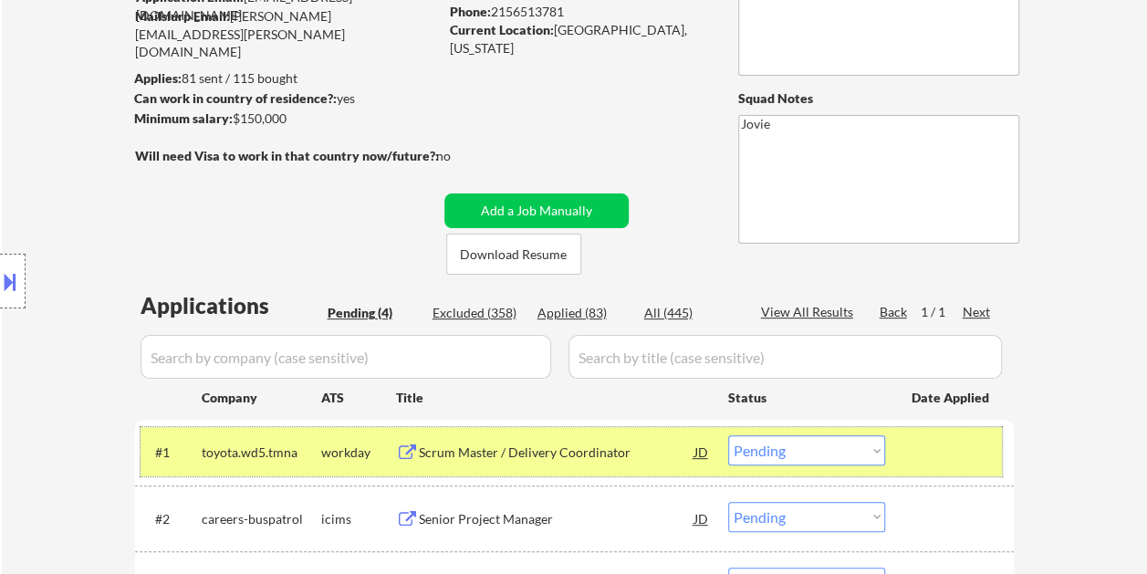
click at [833, 449] on select "Choose an option... Pending Applied Excluded (Questions) Excluded (Expired) Exc…" at bounding box center [806, 450] width 157 height 30
click at [728, 435] on select "Choose an option... Pending Applied Excluded (Questions) Excluded (Expired) Exc…" at bounding box center [806, 450] width 157 height 30
select select ""pending""
click at [1088, 391] on div "← Return to /applysquad Mailslurp Inbox Job Search Builder Patricio Honore User…" at bounding box center [575, 304] width 1146 height 829
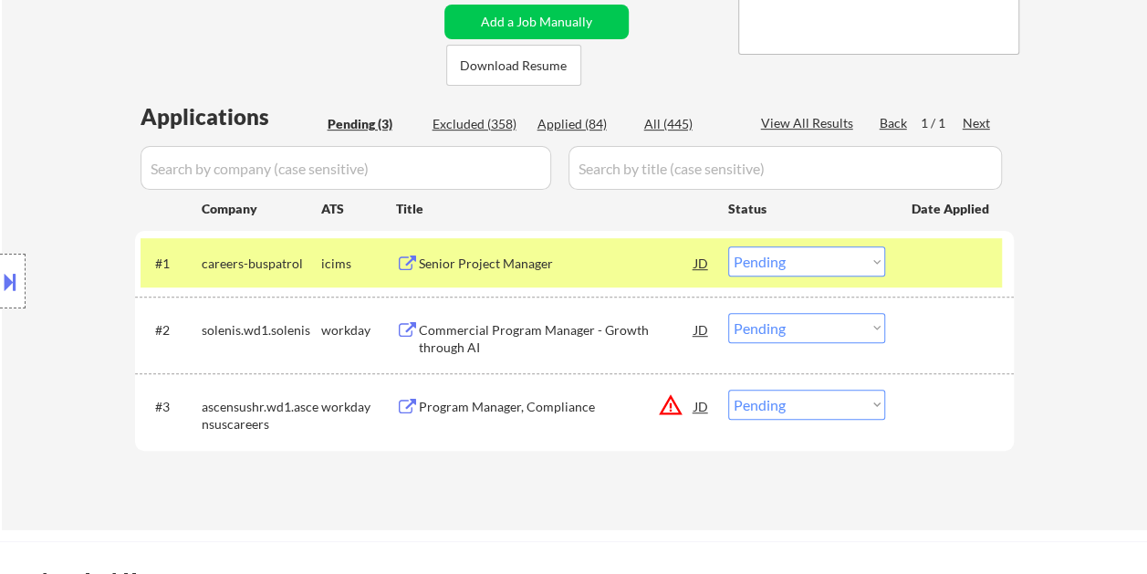
scroll to position [456, 0]
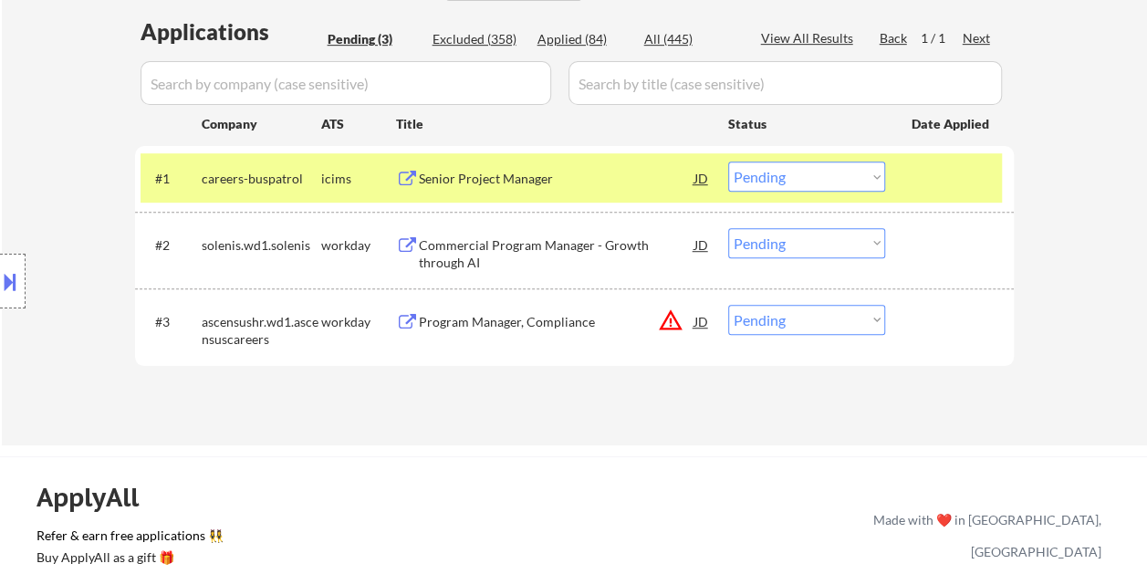
click at [949, 177] on div at bounding box center [952, 178] width 80 height 33
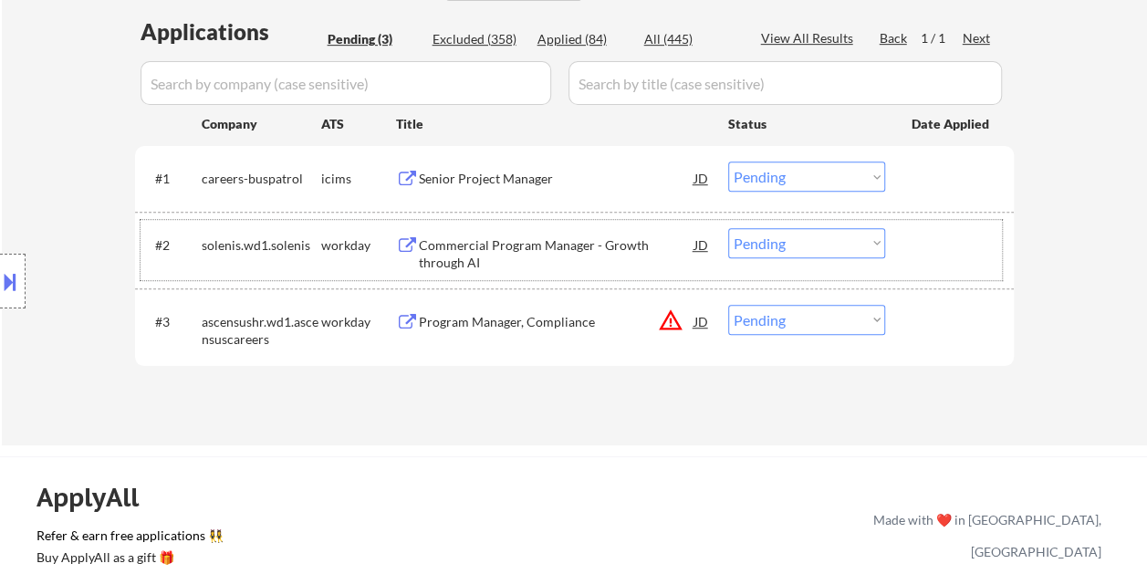
click at [971, 256] on div at bounding box center [952, 244] width 80 height 33
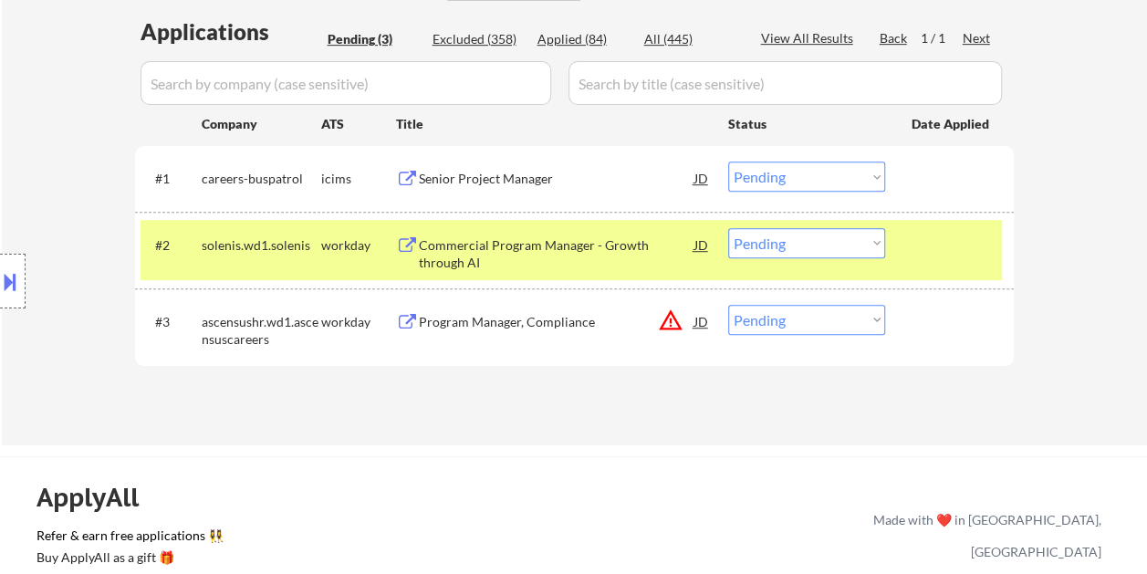
click at [542, 252] on div "Commercial Program Manager - Growth through AI" at bounding box center [557, 254] width 276 height 36
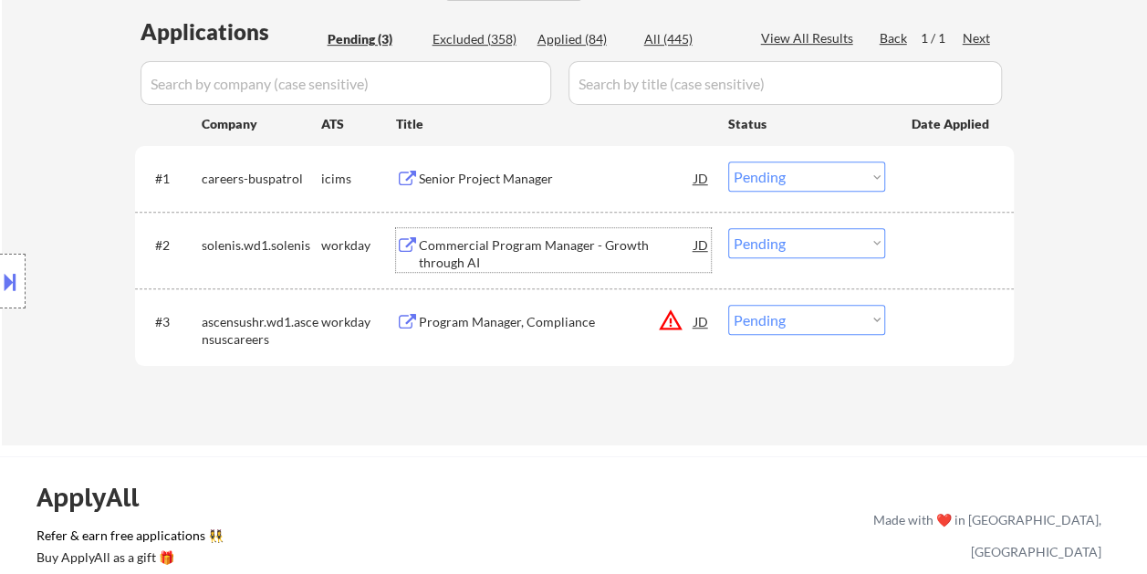
click at [943, 257] on div at bounding box center [952, 244] width 80 height 33
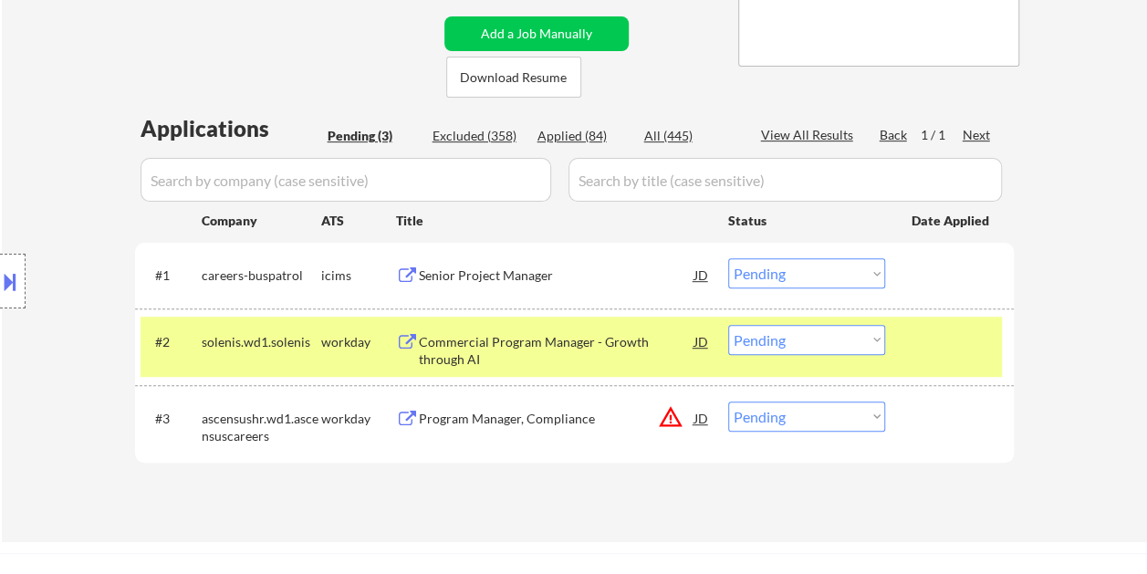
scroll to position [365, 0]
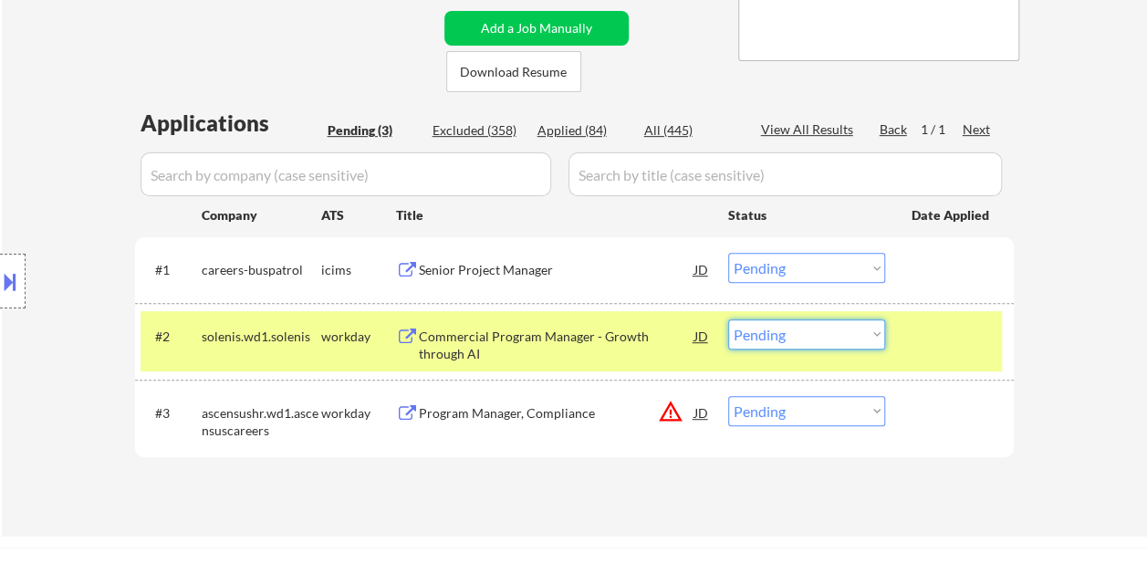
click at [880, 338] on select "Choose an option... Pending Applied Excluded (Questions) Excluded (Expired) Exc…" at bounding box center [806, 335] width 157 height 30
click at [728, 320] on select "Choose an option... Pending Applied Excluded (Questions) Excluded (Expired) Exc…" at bounding box center [806, 335] width 157 height 30
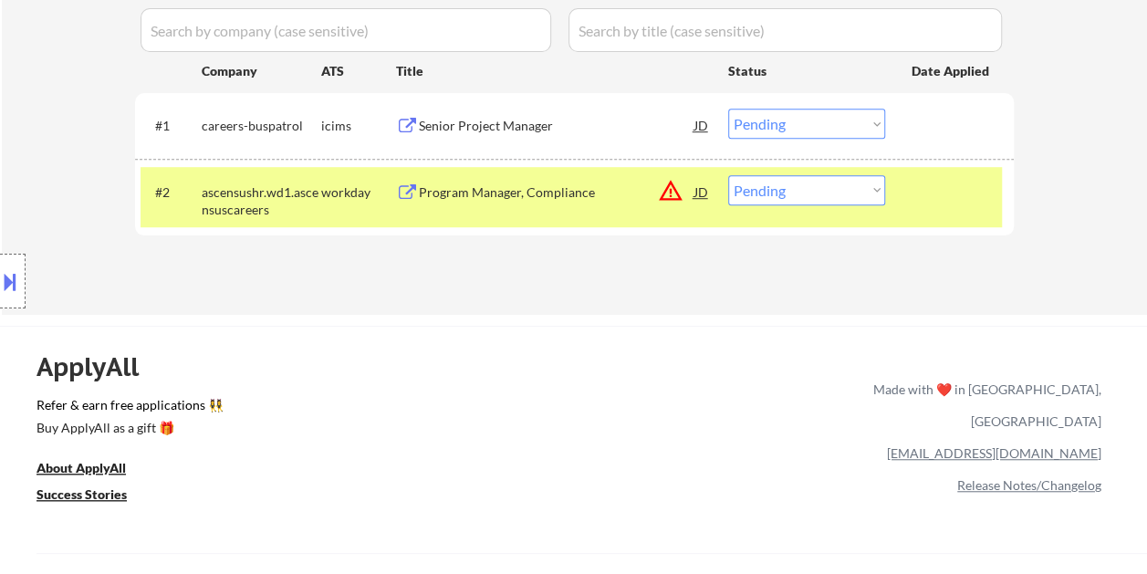
scroll to position [548, 0]
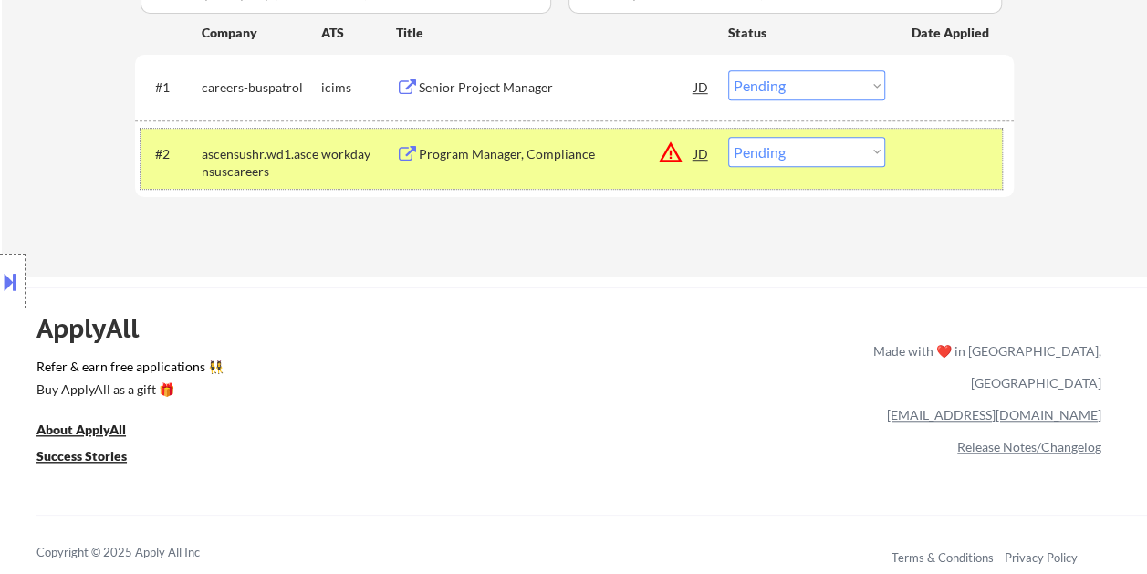
click at [940, 162] on div at bounding box center [952, 153] width 80 height 33
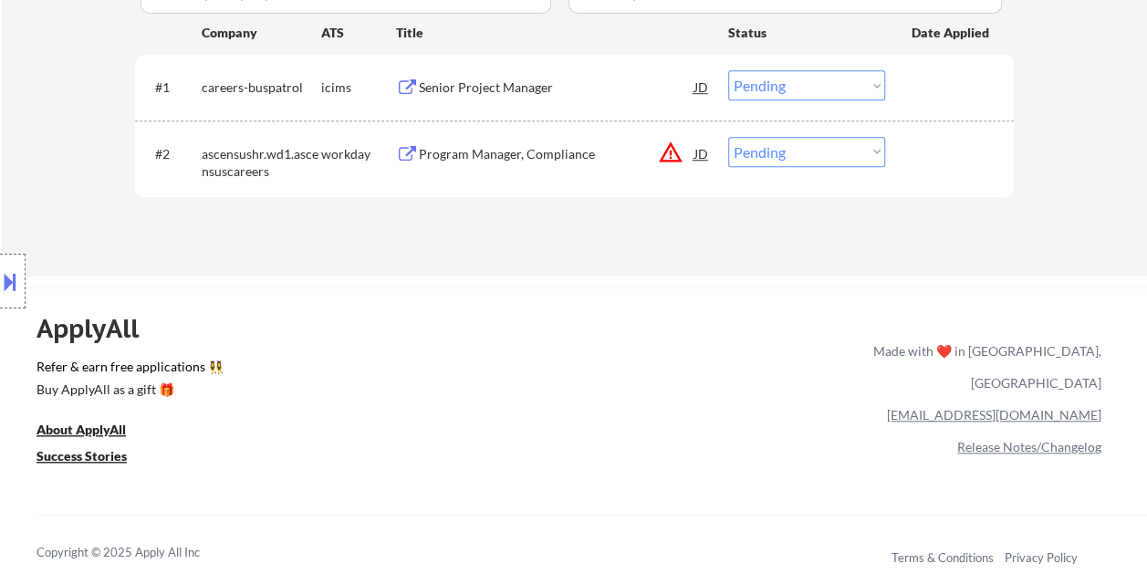
click at [942, 161] on div at bounding box center [952, 153] width 80 height 33
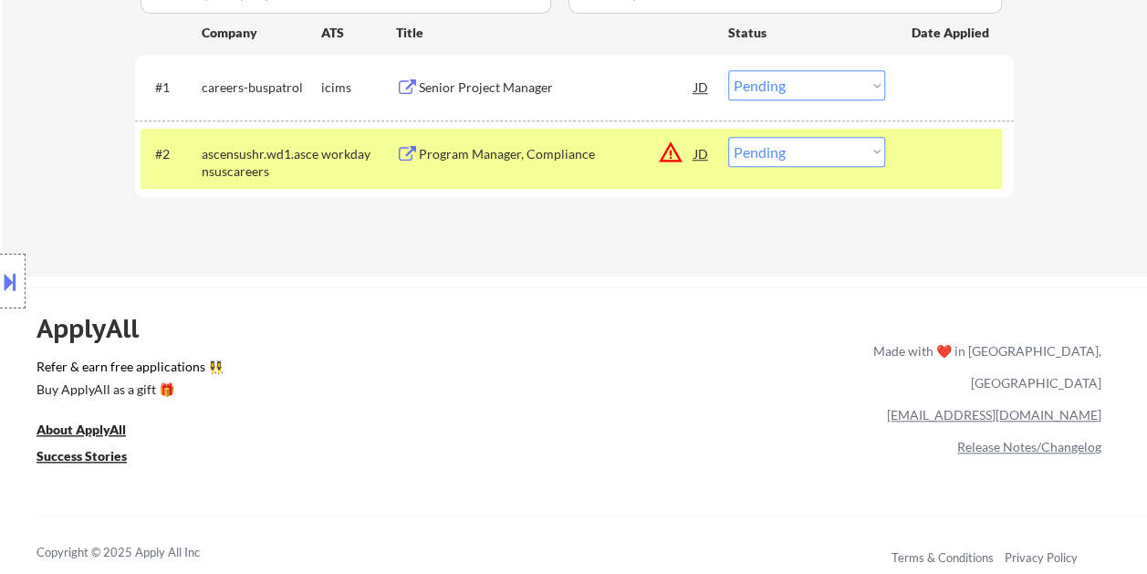
click at [539, 162] on div "Program Manager, Compliance" at bounding box center [557, 153] width 276 height 33
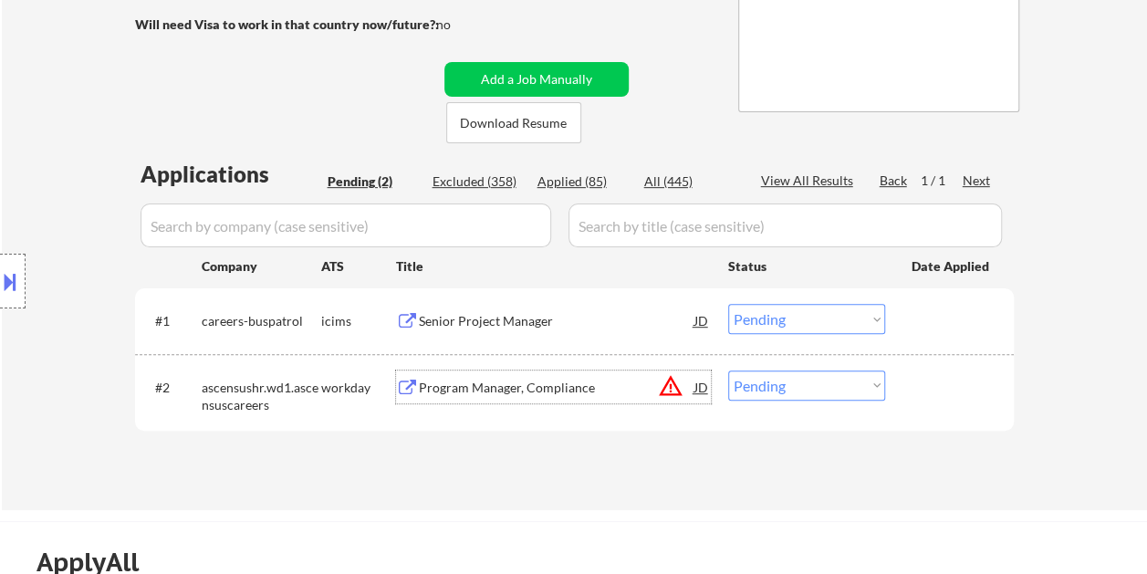
scroll to position [274, 0]
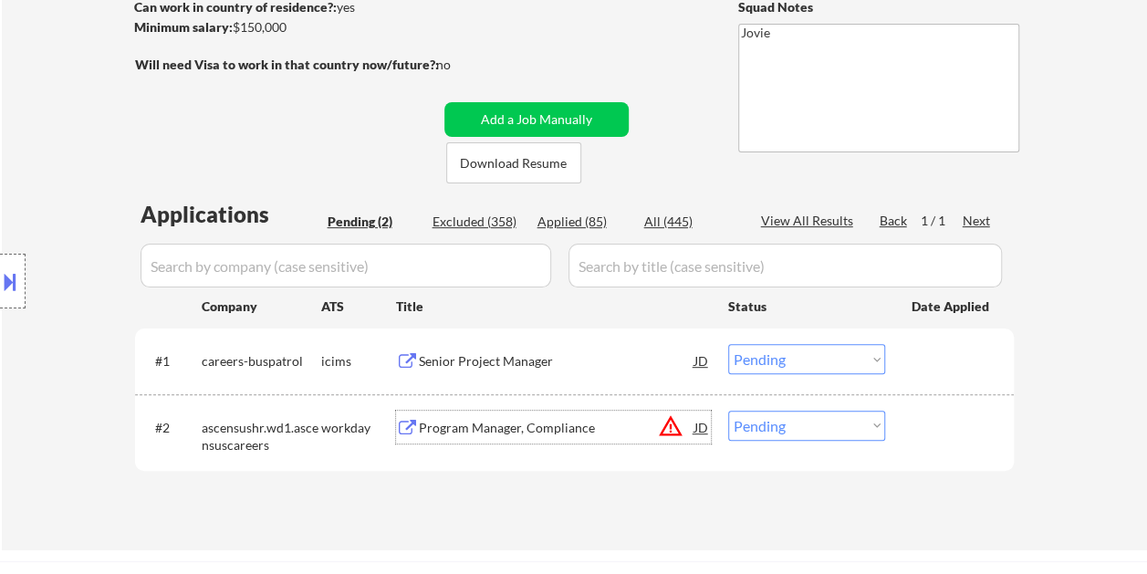
click at [12, 270] on button at bounding box center [10, 282] width 20 height 30
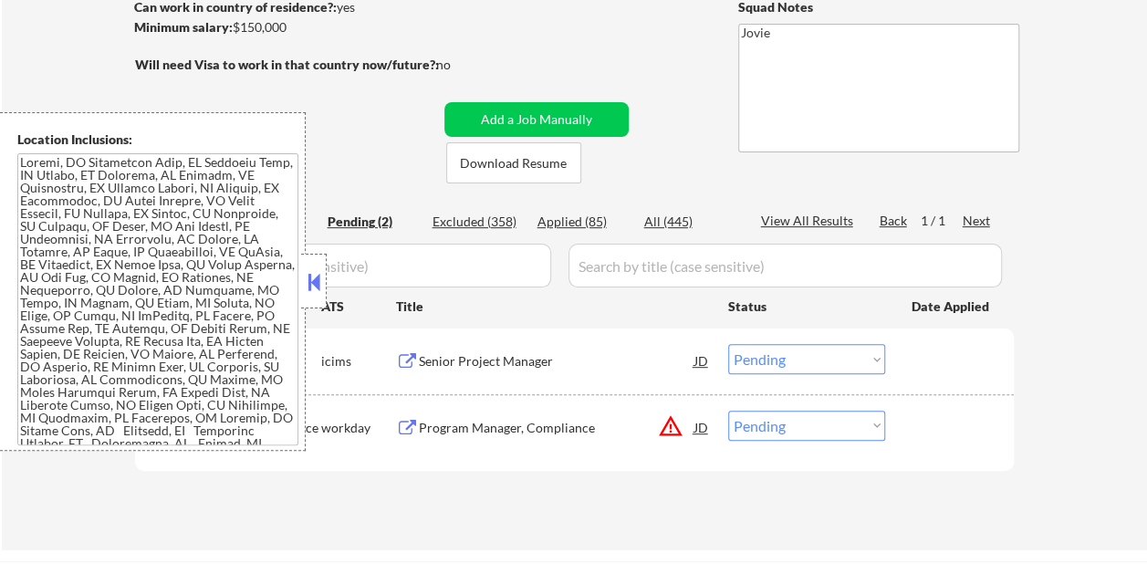
click at [310, 290] on button at bounding box center [314, 281] width 20 height 27
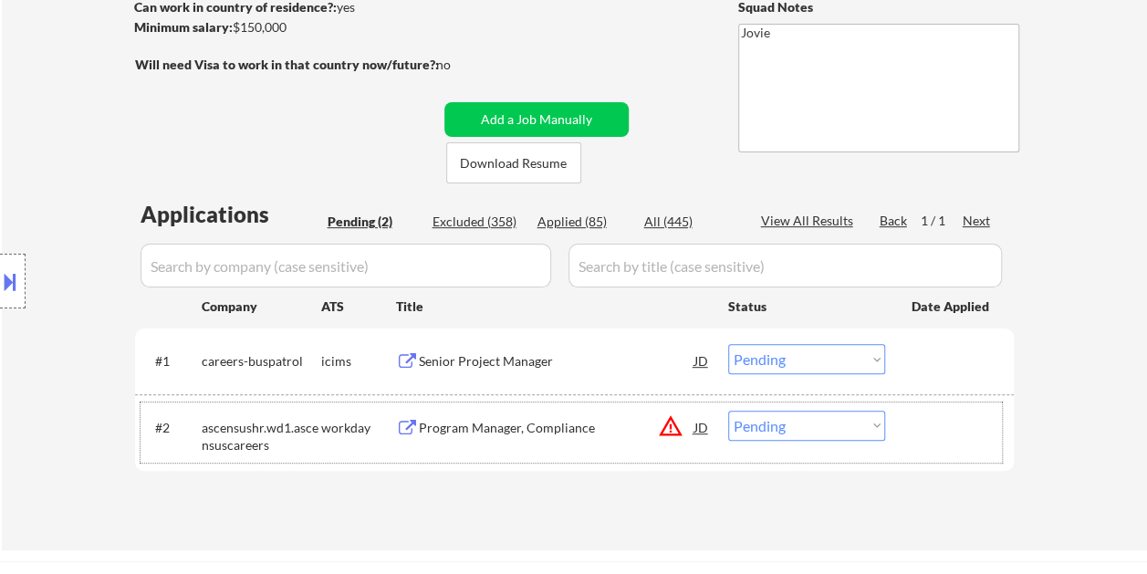
click at [949, 445] on div "#2 ascensushr.wd1.ascensuscareers workday Program Manager, Compliance JD warnin…" at bounding box center [572, 433] width 862 height 60
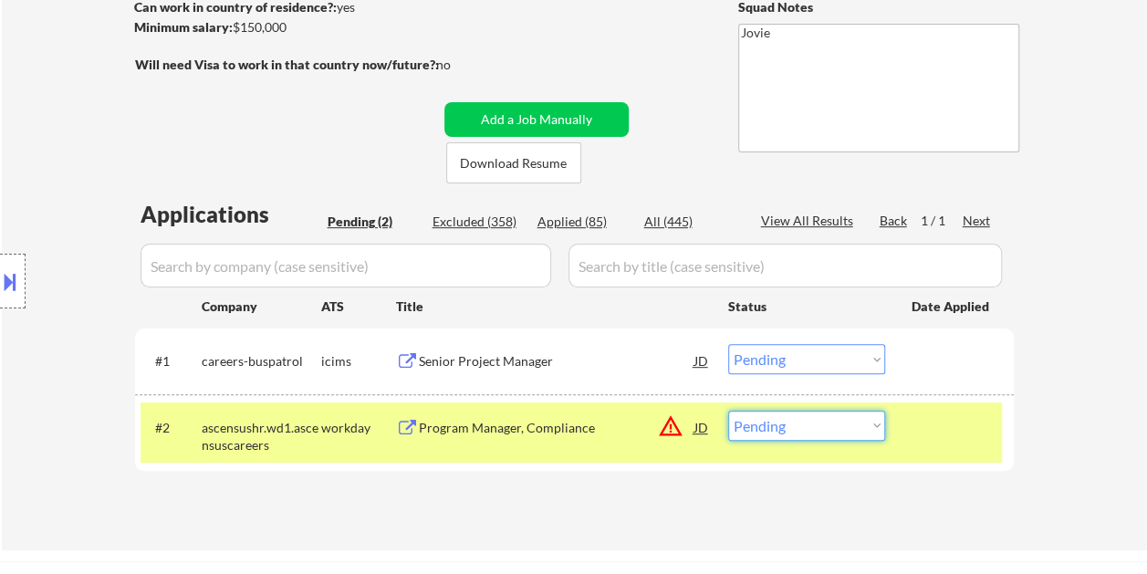
click at [874, 431] on select "Choose an option... Pending Applied Excluded (Questions) Excluded (Expired) Exc…" at bounding box center [806, 426] width 157 height 30
select select ""applied""
click at [728, 411] on select "Choose an option... Pending Applied Excluded (Questions) Excluded (Expired) Exc…" at bounding box center [806, 426] width 157 height 30
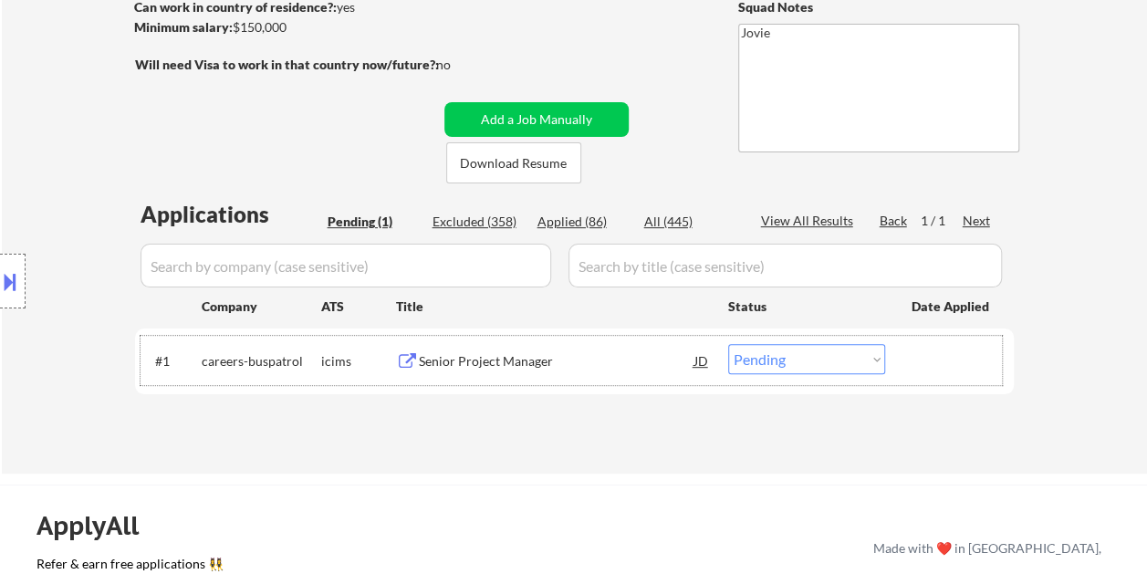
click at [944, 367] on div at bounding box center [952, 360] width 80 height 33
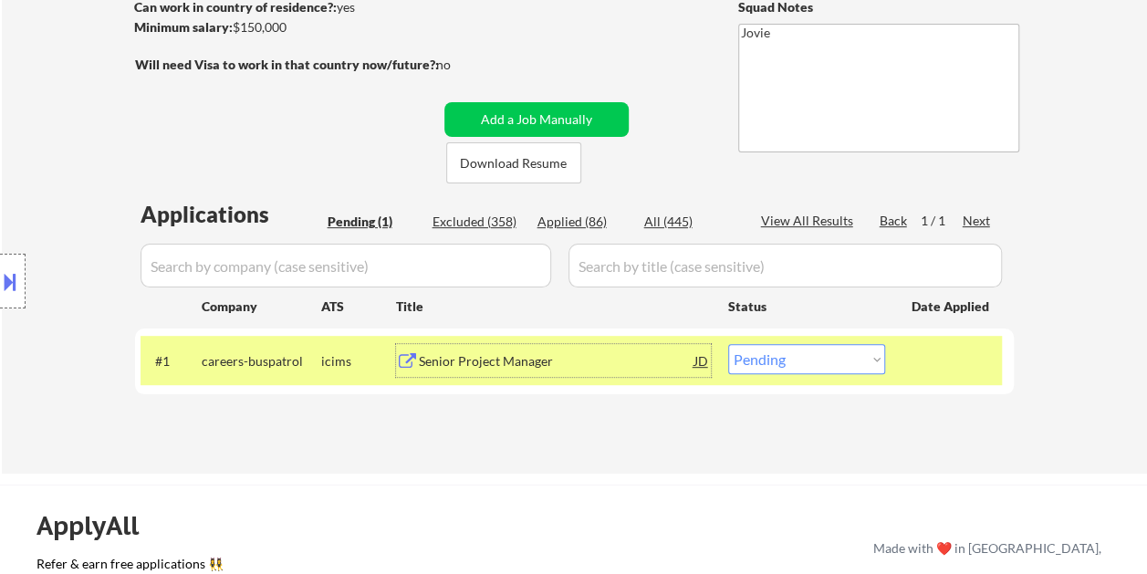
click at [652, 356] on div "Senior Project Manager" at bounding box center [557, 361] width 276 height 18
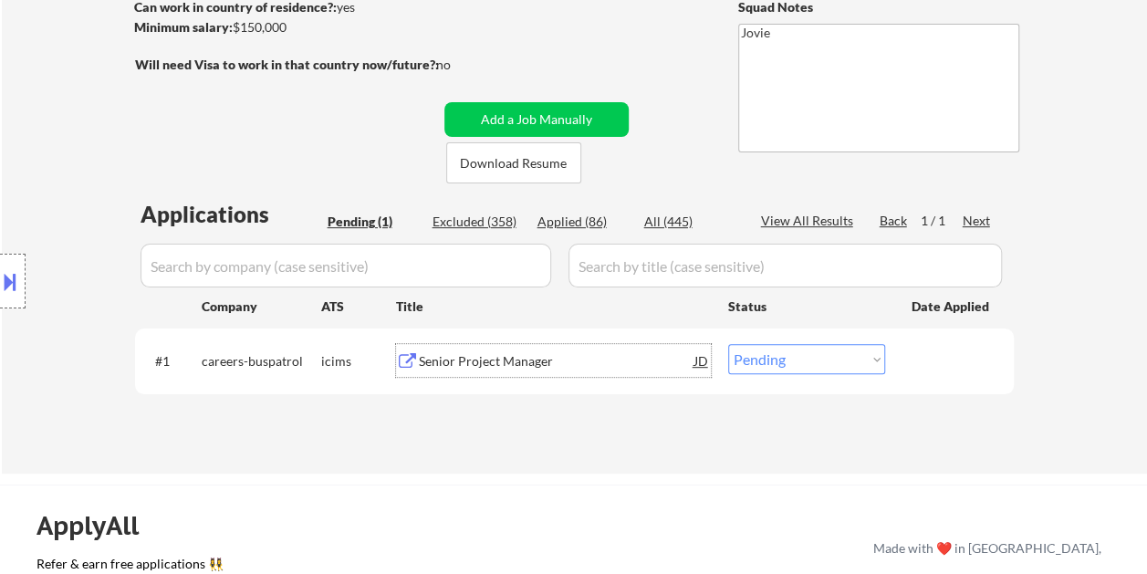
click at [906, 360] on div "#1 careers-buspatrol icims Senior Project Manager JD Choose an option... Pendin…" at bounding box center [572, 360] width 862 height 49
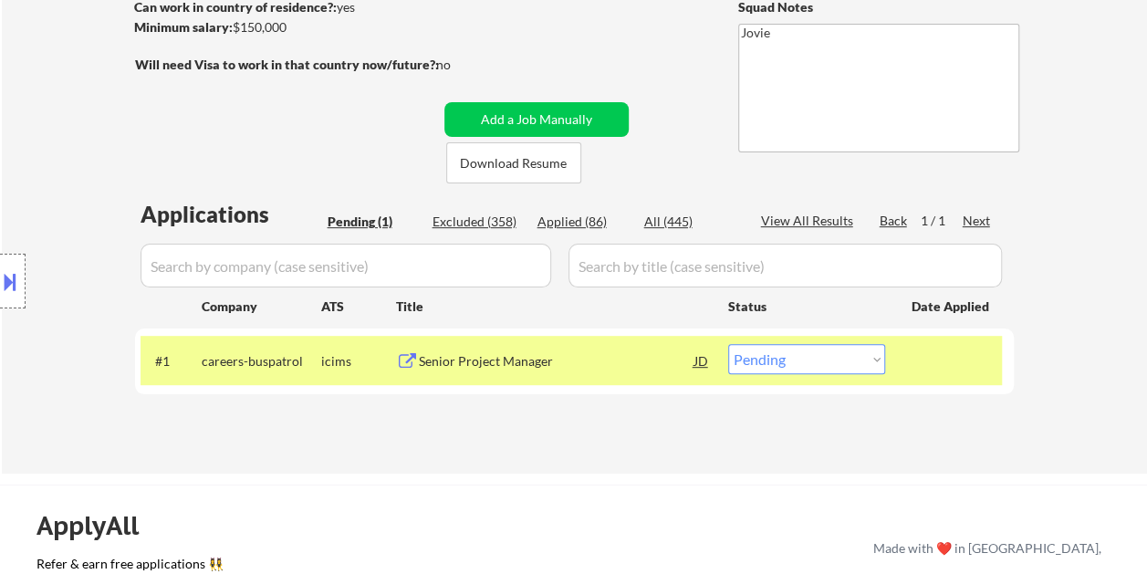
click at [857, 359] on select "Choose an option... Pending Applied Excluded (Questions) Excluded (Expired) Exc…" at bounding box center [806, 359] width 157 height 30
click at [728, 344] on select "Choose an option... Pending Applied Excluded (Questions) Excluded (Expired) Exc…" at bounding box center [806, 359] width 157 height 30
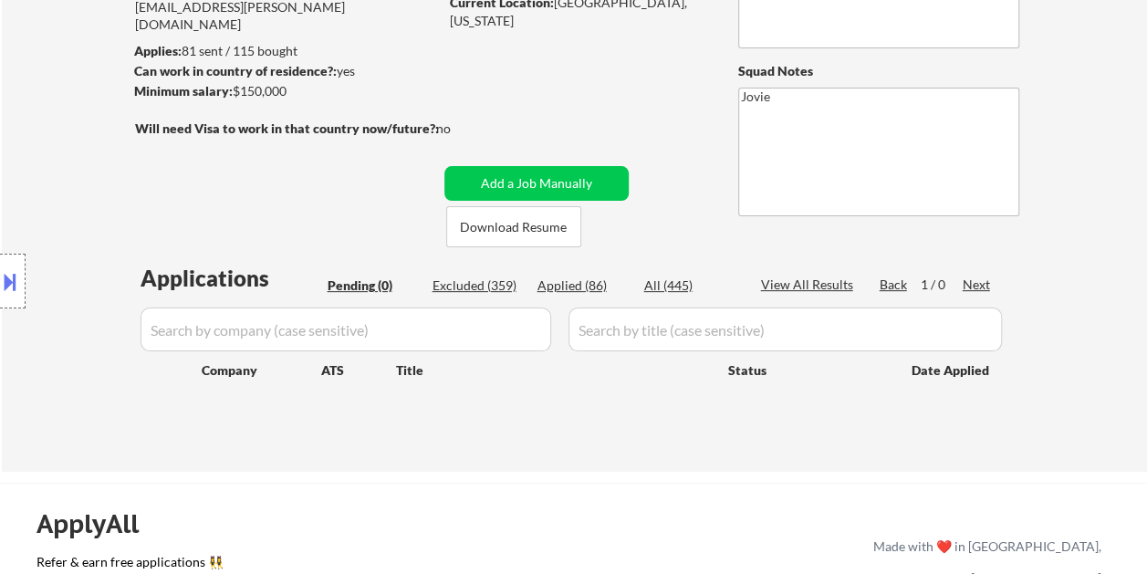
scroll to position [183, 0]
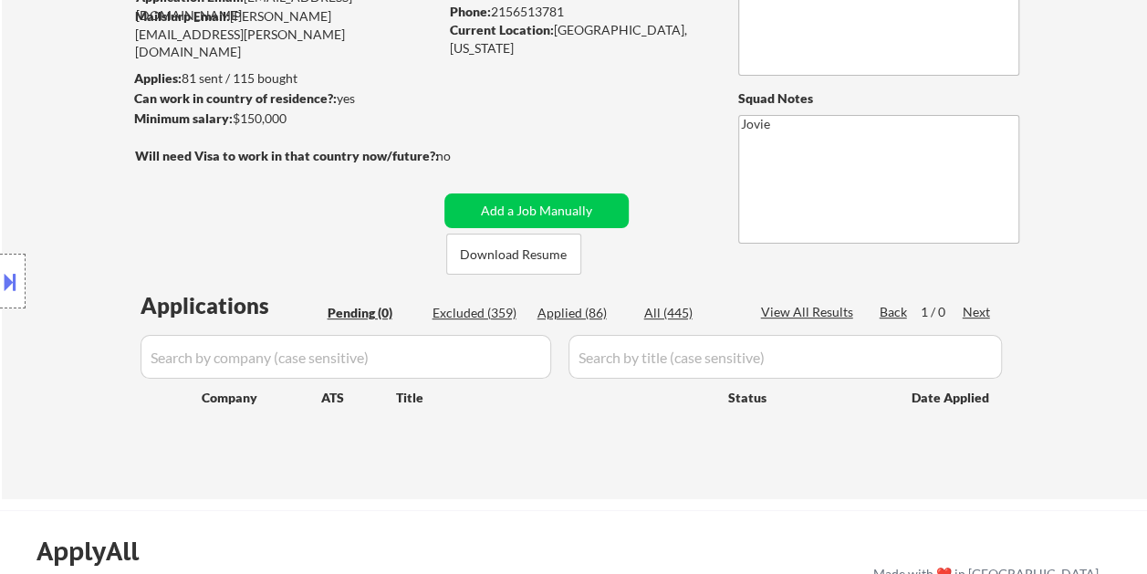
click at [588, 311] on div "Applied (86)" at bounding box center [583, 313] width 91 height 18
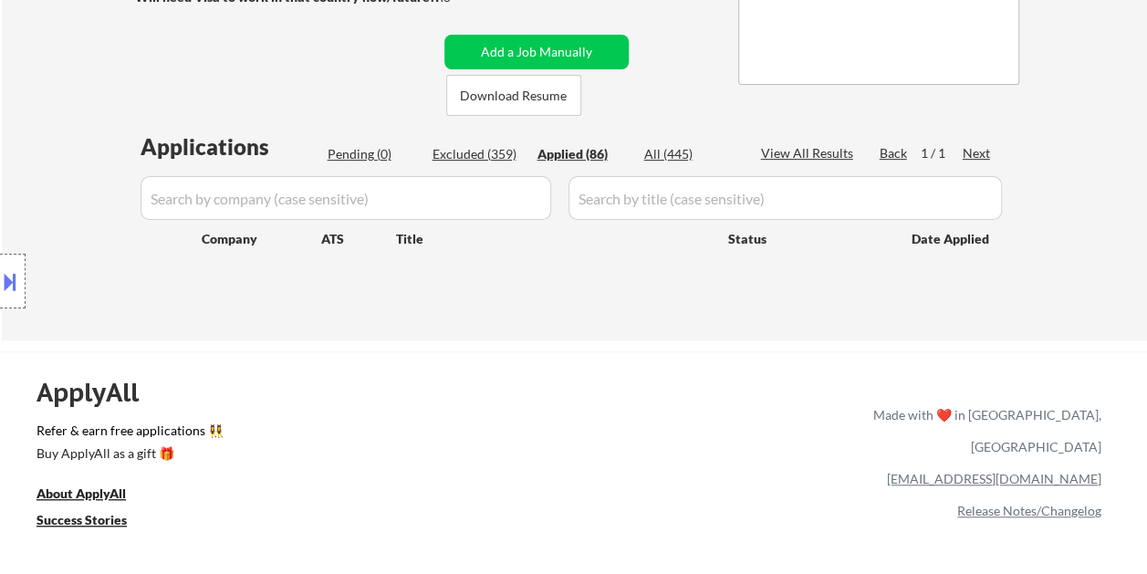
scroll to position [365, 0]
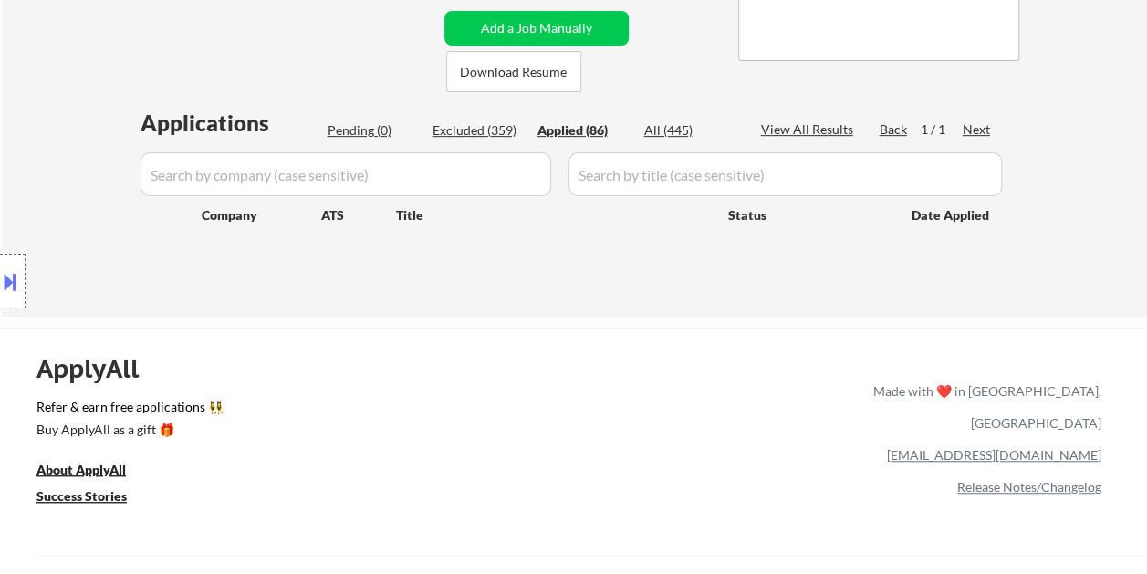
select select ""applied""
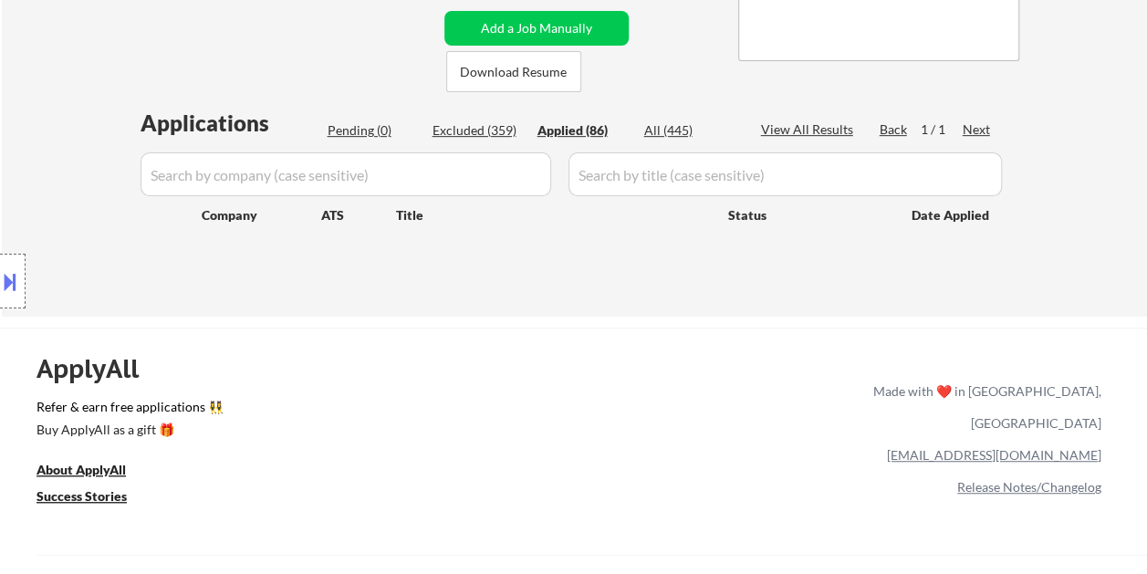
select select ""applied""
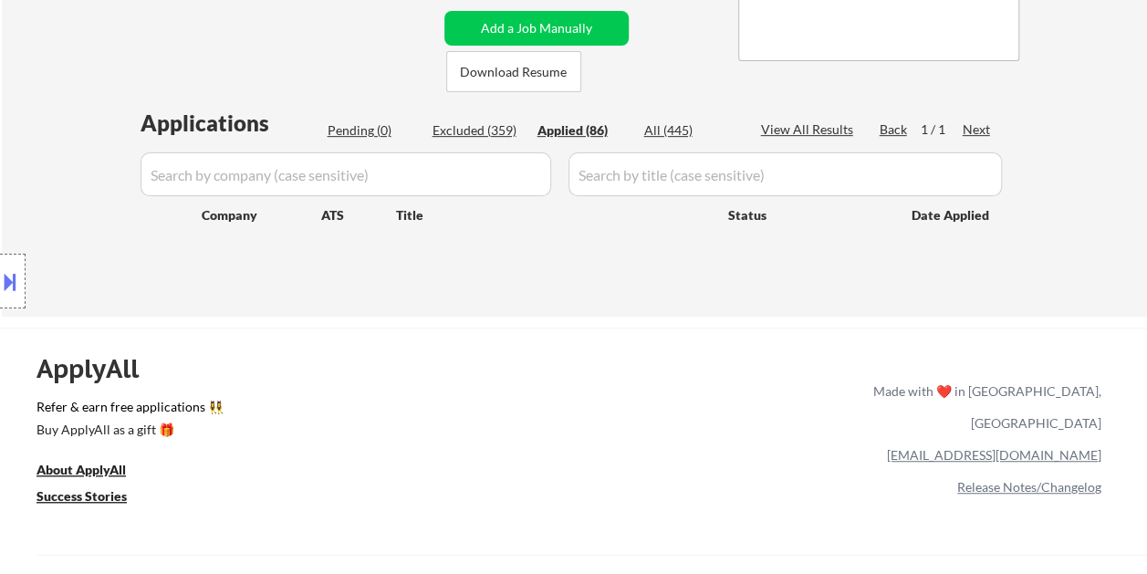
select select ""applied""
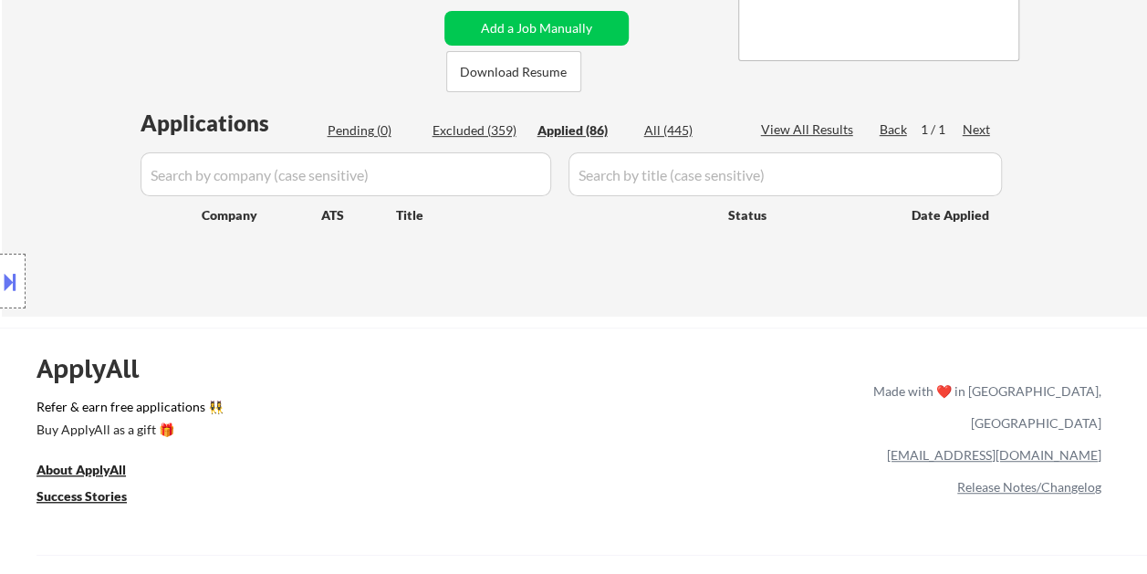
select select ""applied""
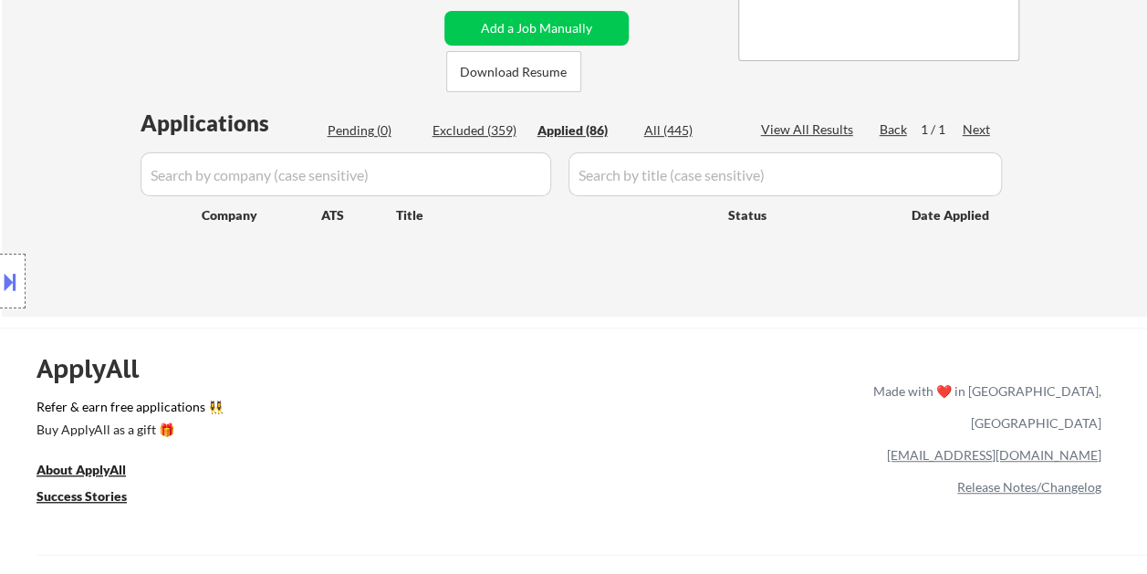
select select ""applied""
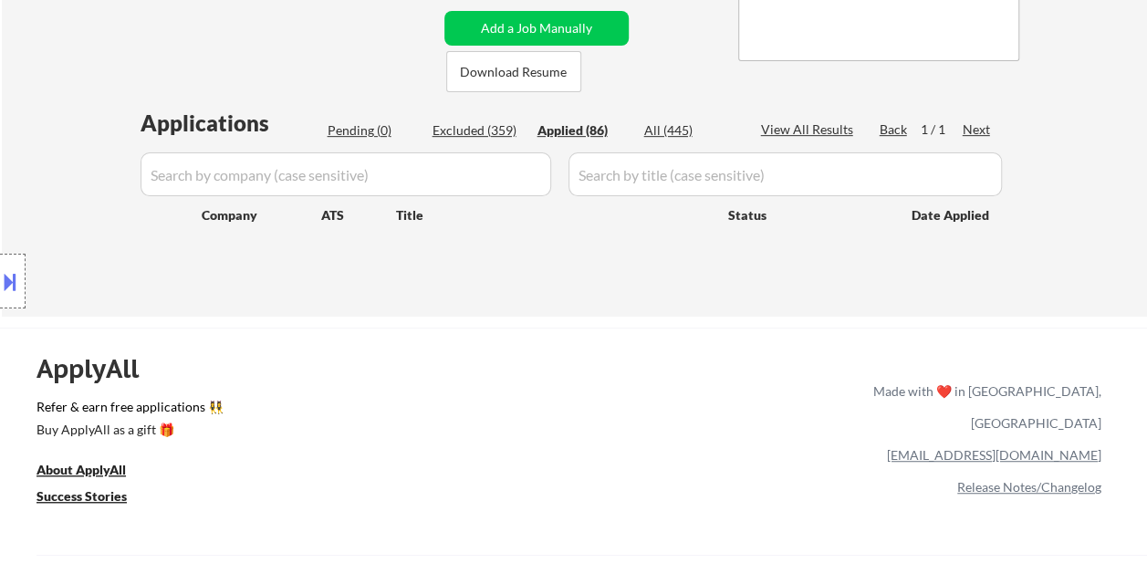
select select ""applied""
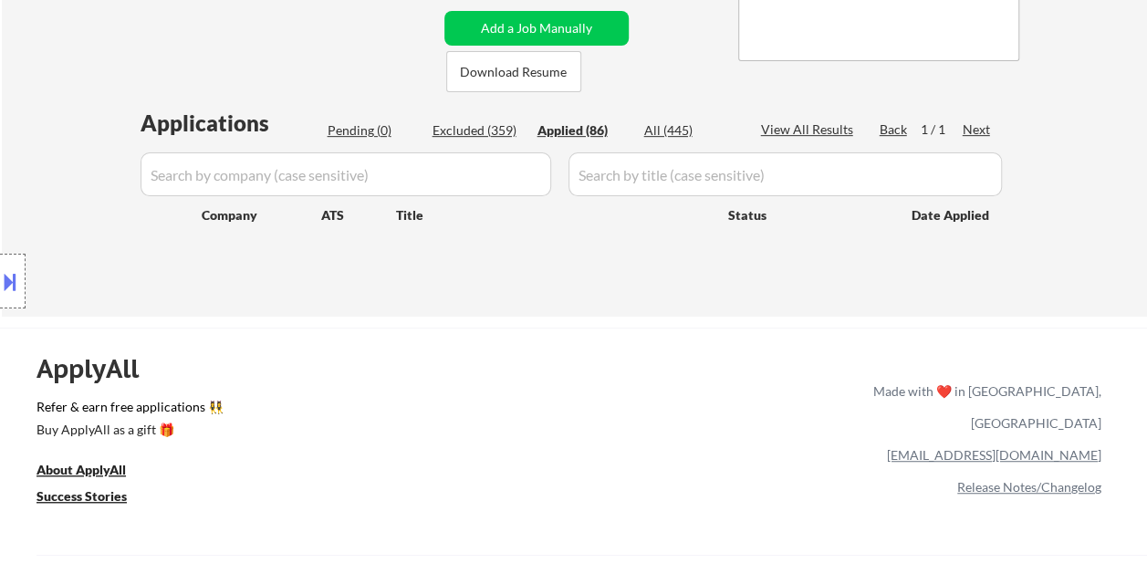
select select ""applied""
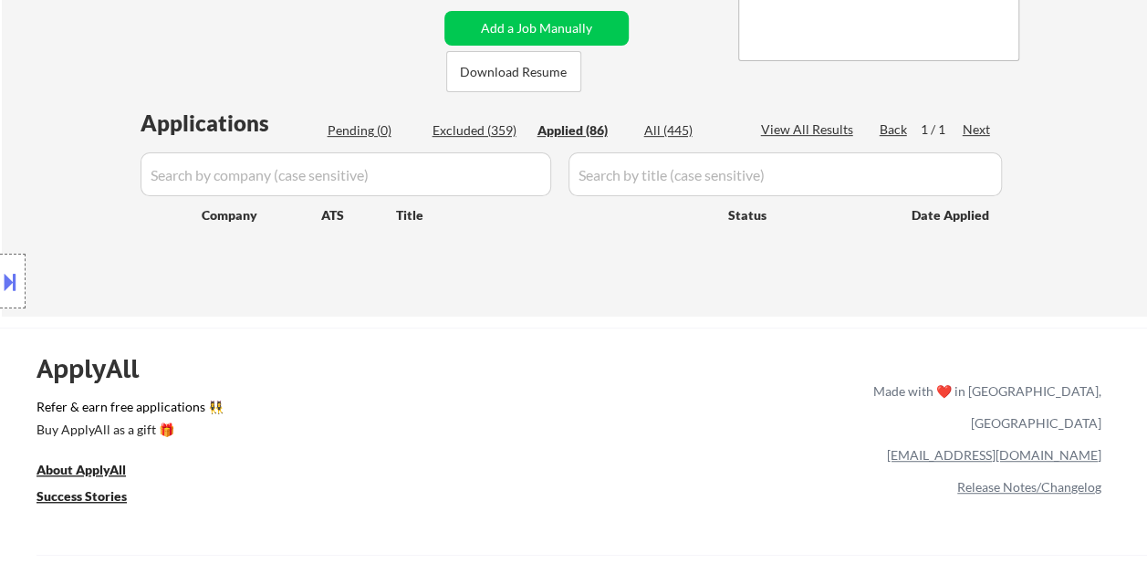
select select ""applied""
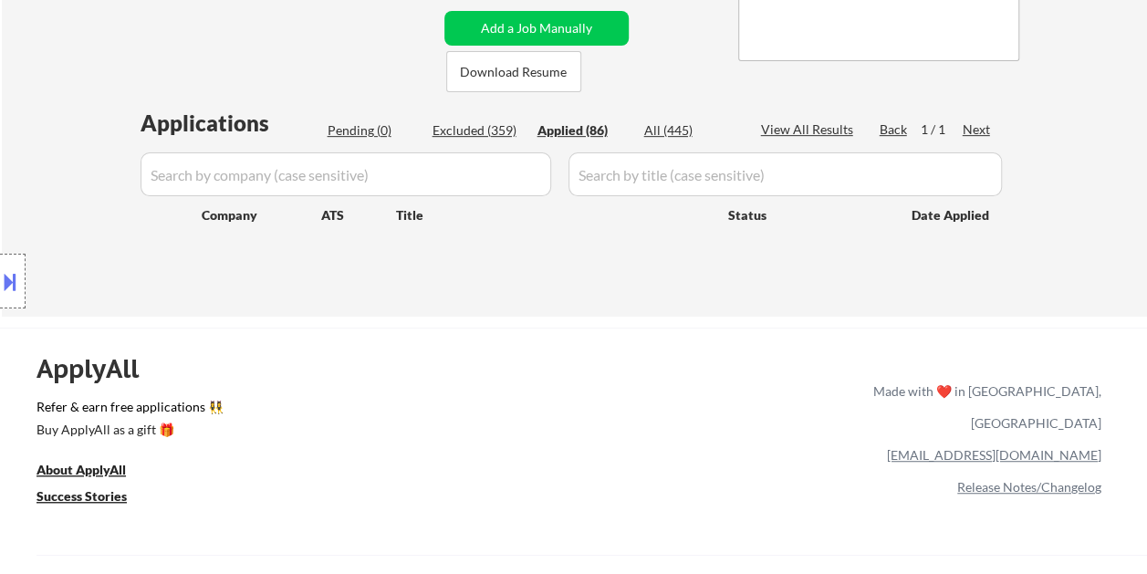
select select ""applied""
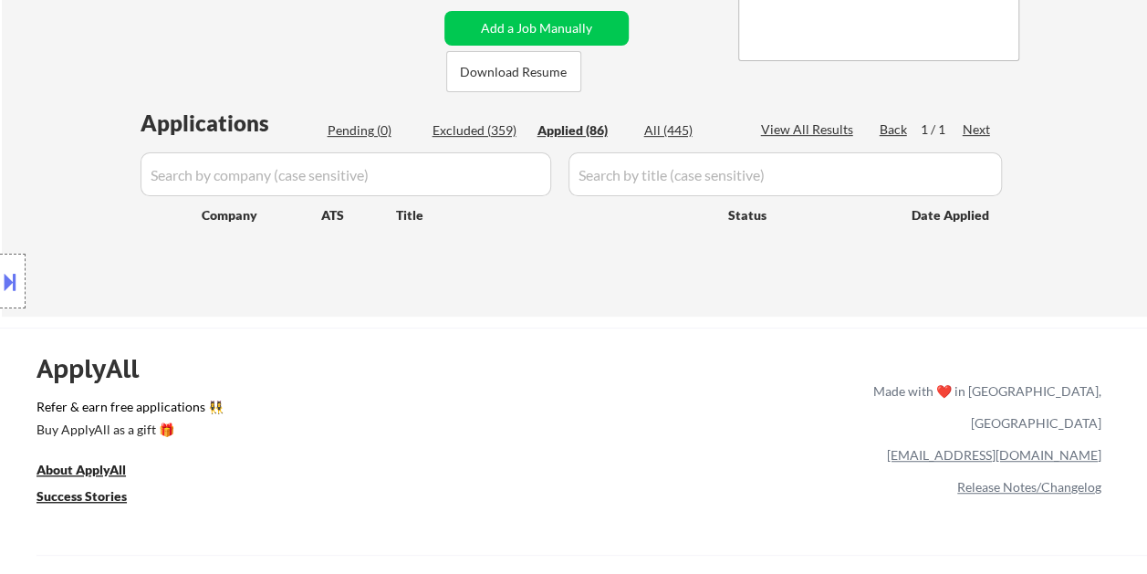
select select ""applied""
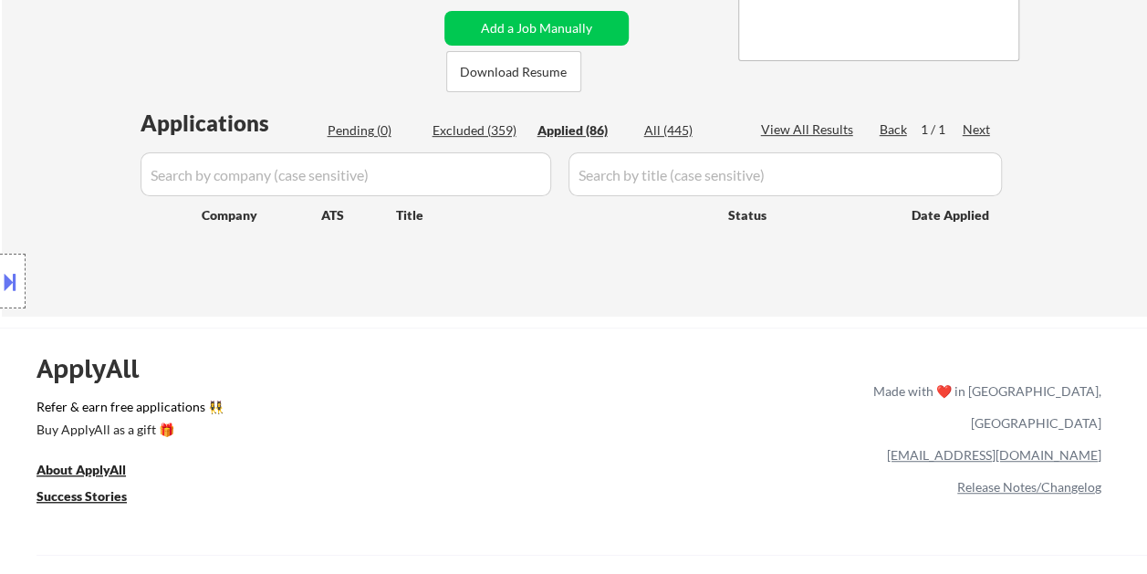
select select ""applied""
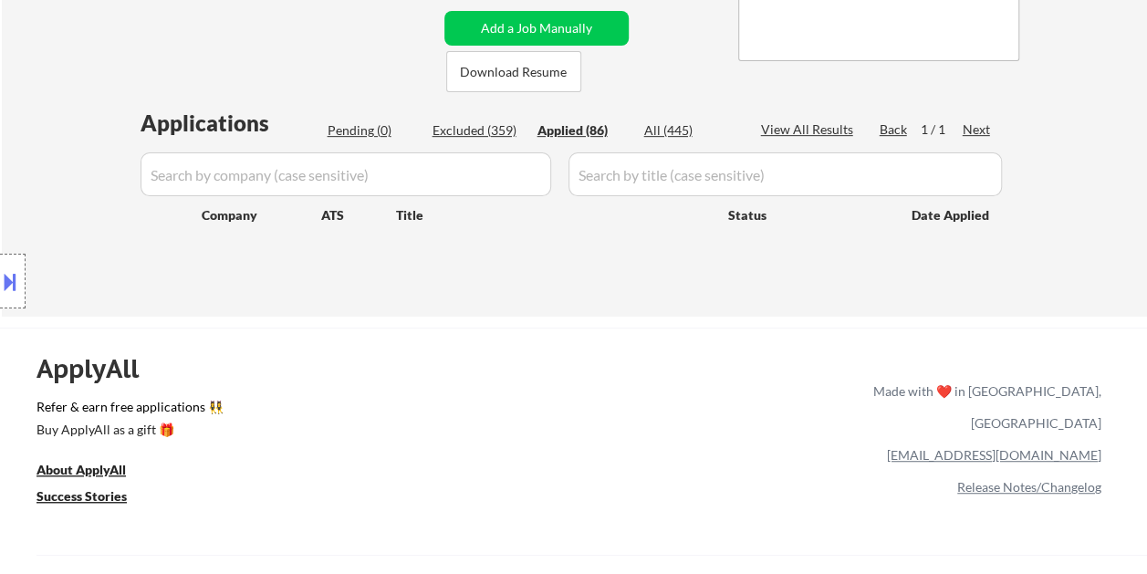
select select ""applied""
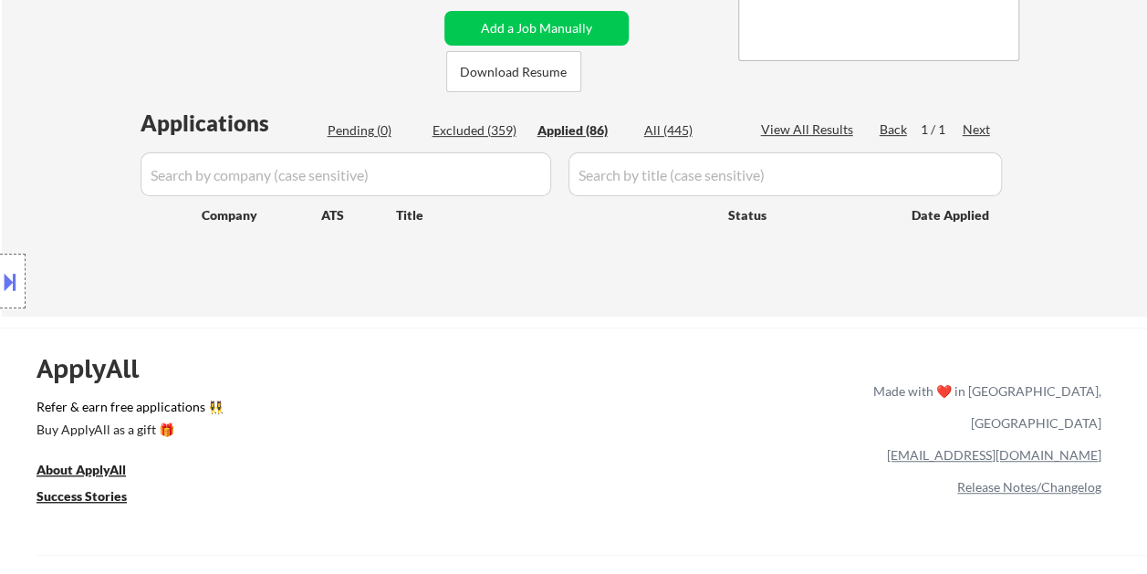
select select ""applied""
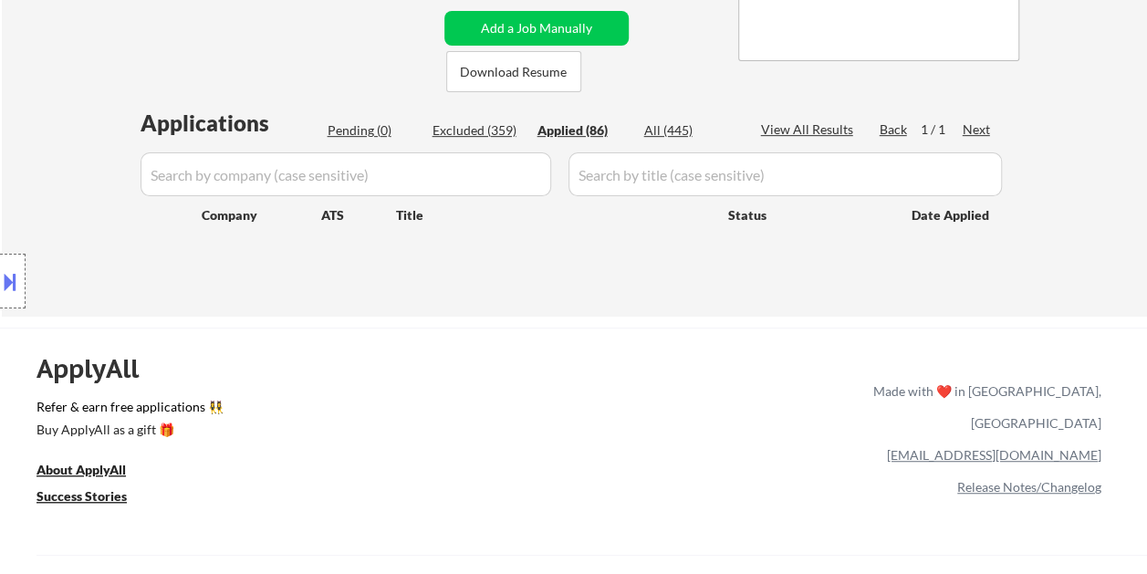
select select ""applied""
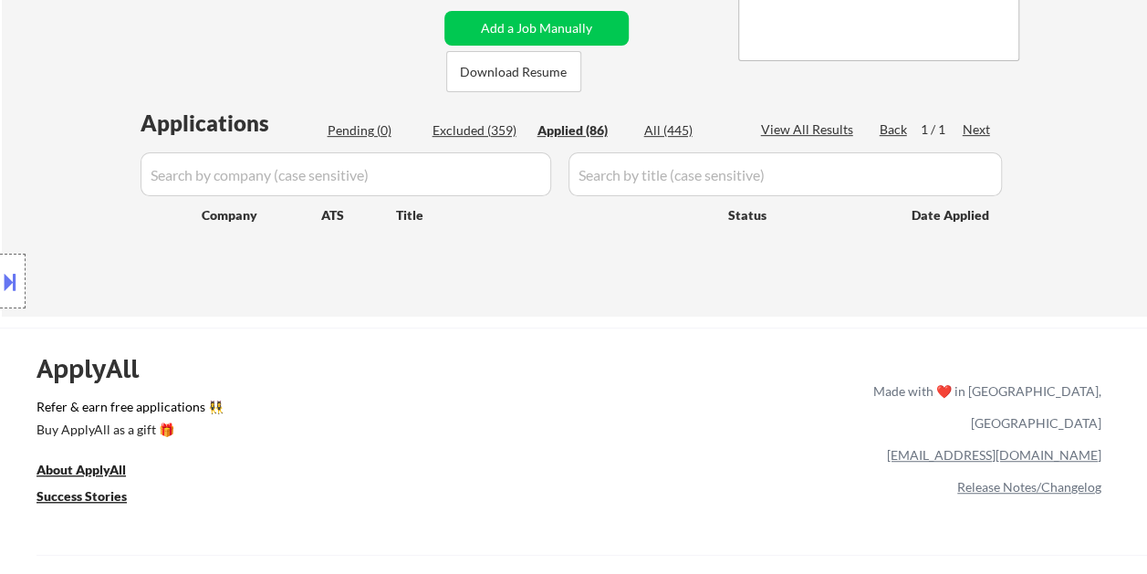
select select ""applied""
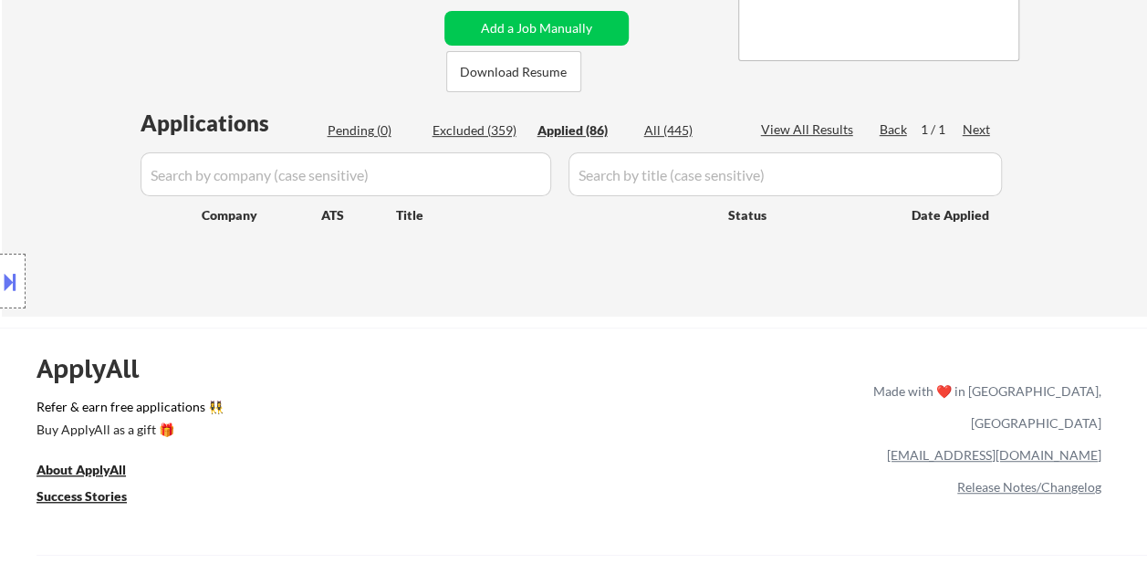
select select ""applied""
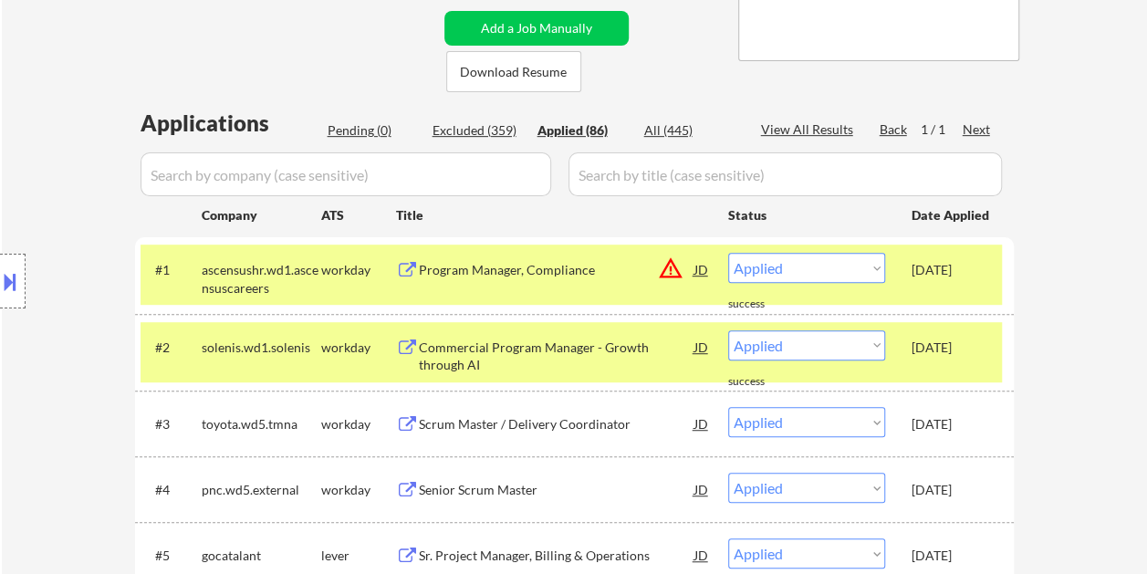
click at [969, 277] on div "[DATE]" at bounding box center [952, 270] width 80 height 18
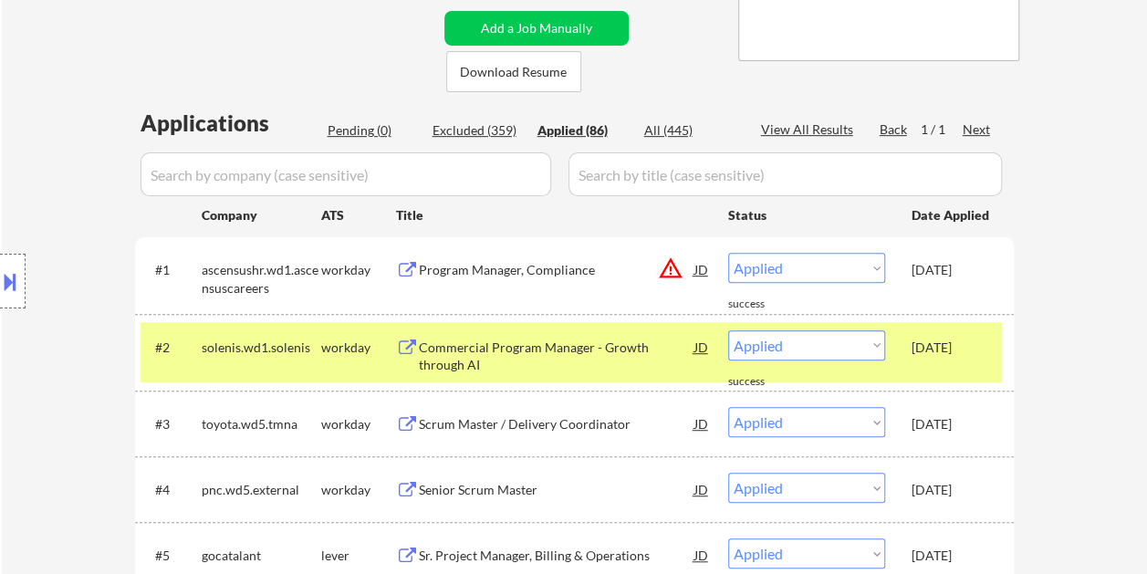
click at [973, 365] on div "#2 solenis.wd1.solenis workday Commercial Program Manager - Growth through AI J…" at bounding box center [572, 352] width 862 height 60
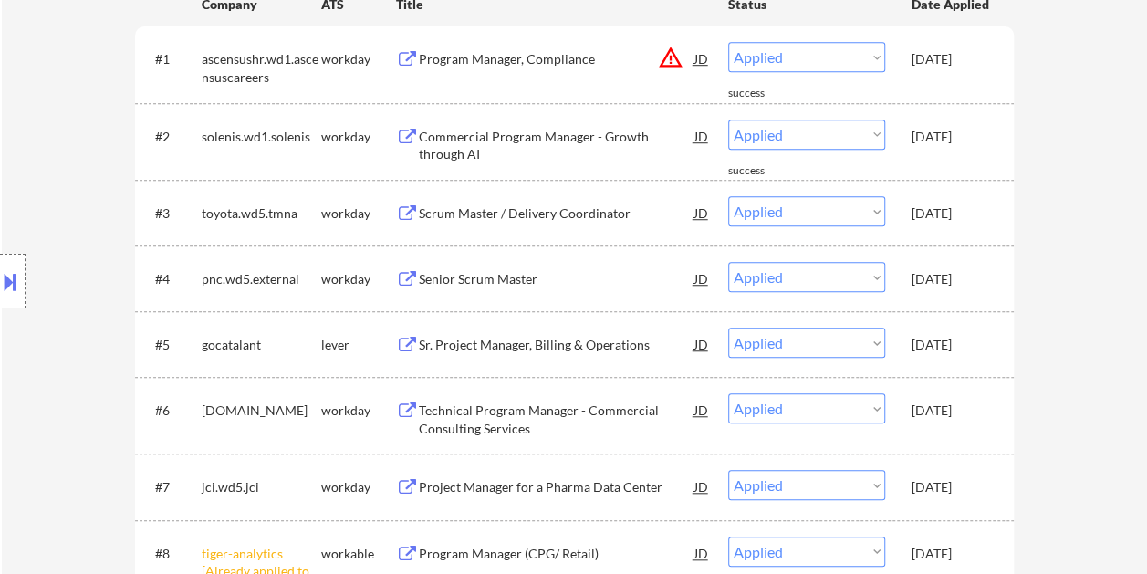
scroll to position [548, 0]
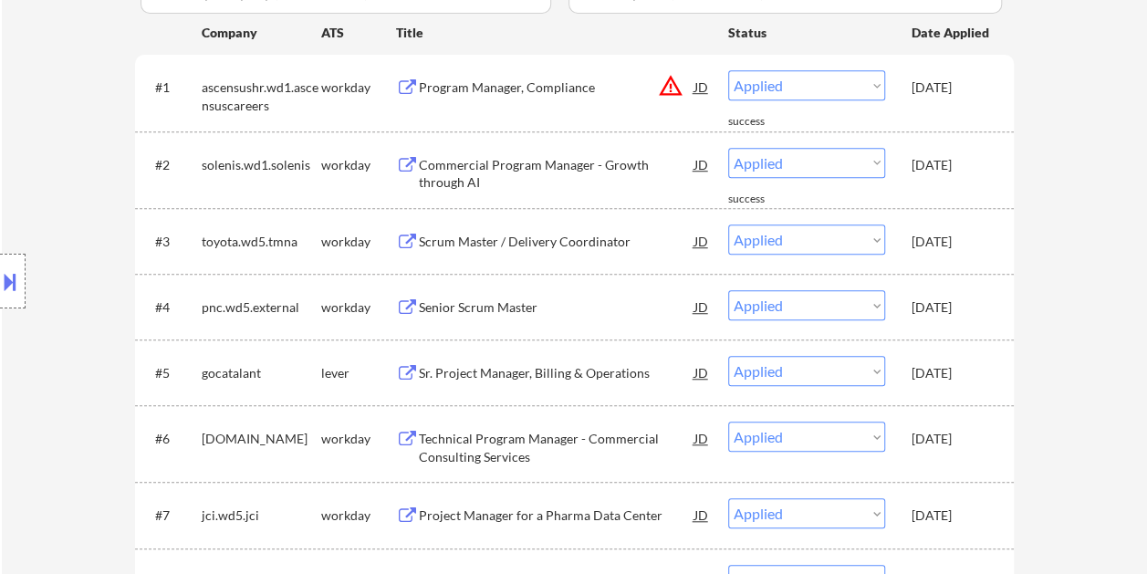
click at [959, 375] on div "[DATE]" at bounding box center [952, 373] width 80 height 18
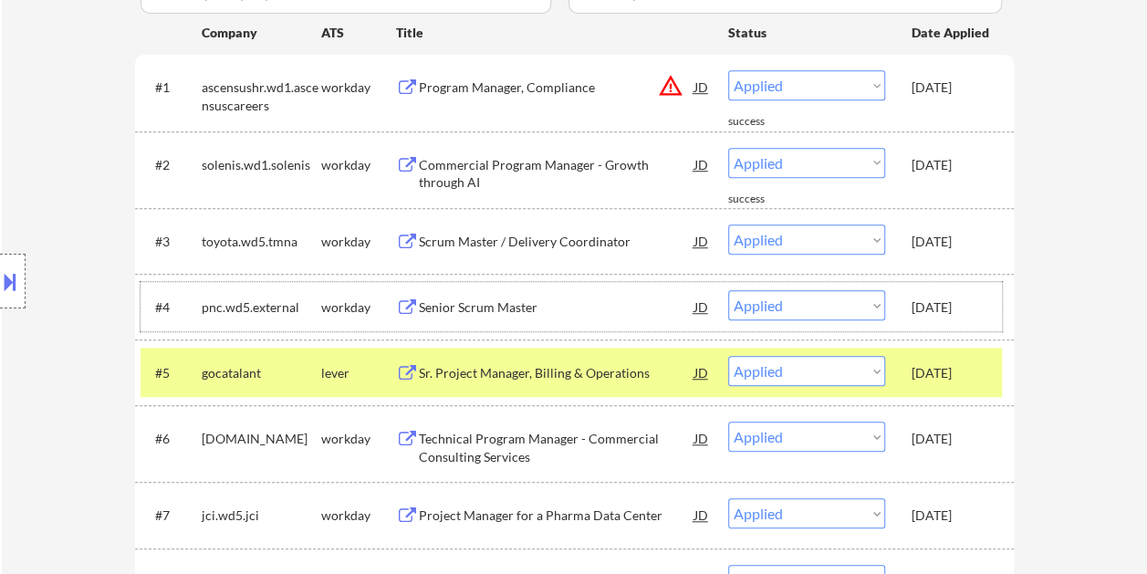
click at [985, 299] on div "[DATE]" at bounding box center [952, 308] width 80 height 18
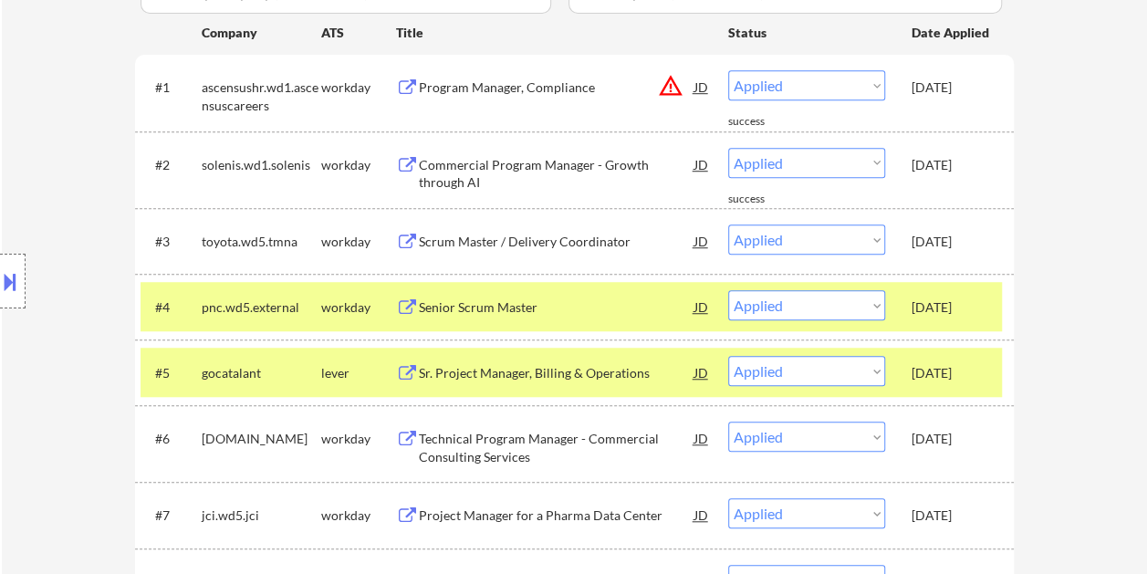
drag, startPoint x: 983, startPoint y: 240, endPoint x: 982, endPoint y: 215, distance: 24.7
click at [983, 239] on div "[DATE]" at bounding box center [952, 242] width 80 height 18
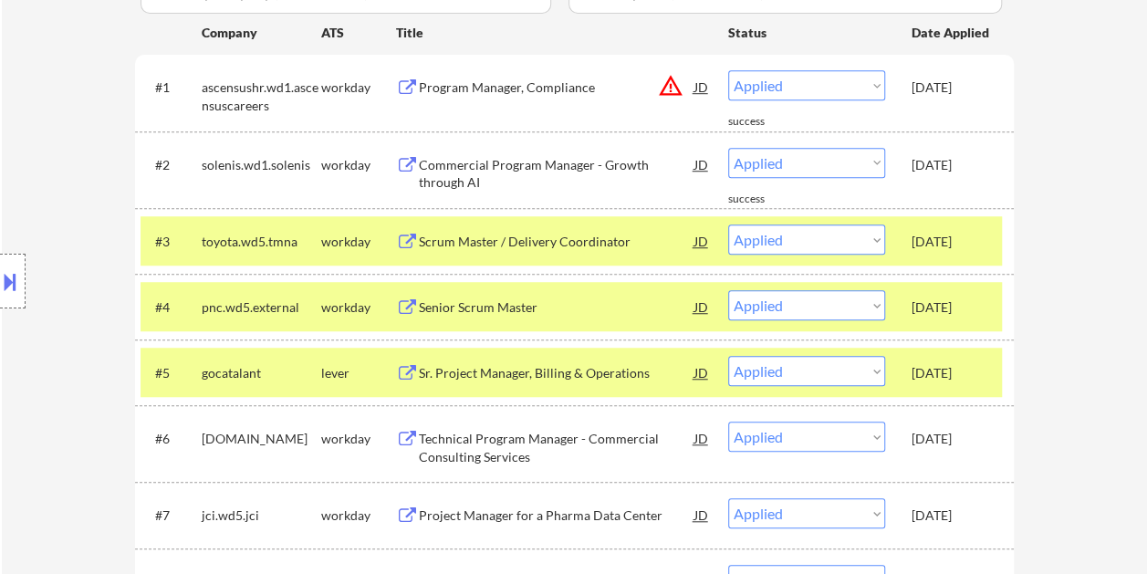
click at [979, 167] on div "[DATE]" at bounding box center [952, 165] width 80 height 18
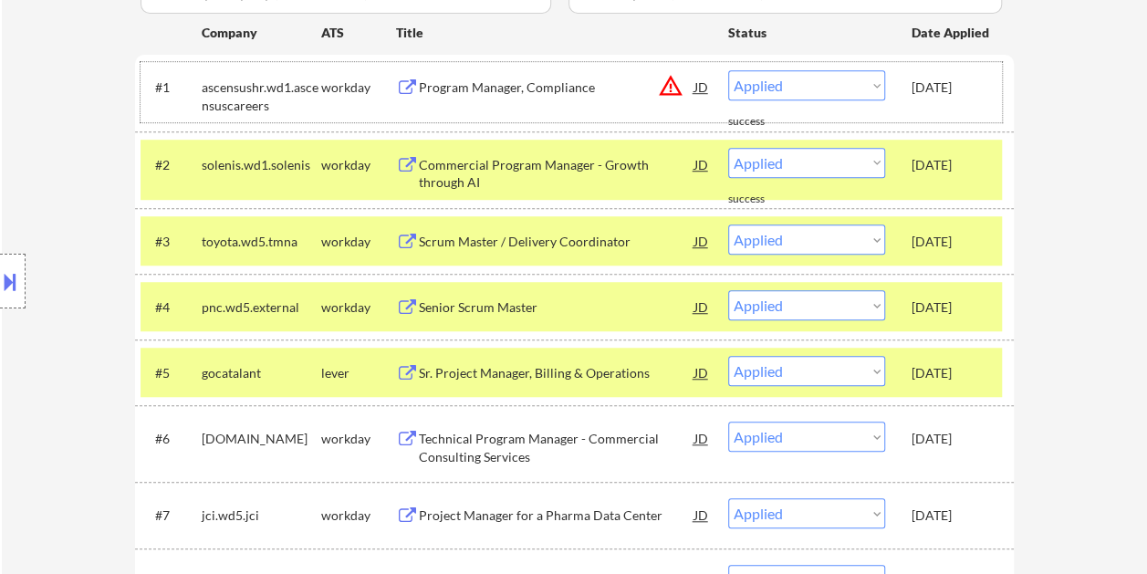
click at [975, 95] on div "[DATE]" at bounding box center [952, 88] width 80 height 18
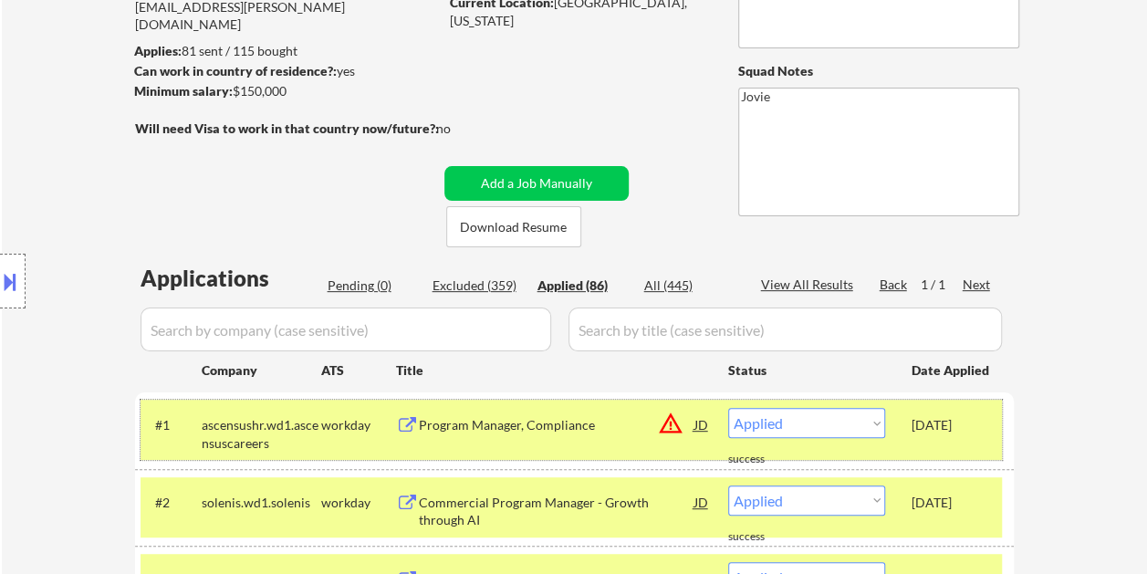
scroll to position [183, 0]
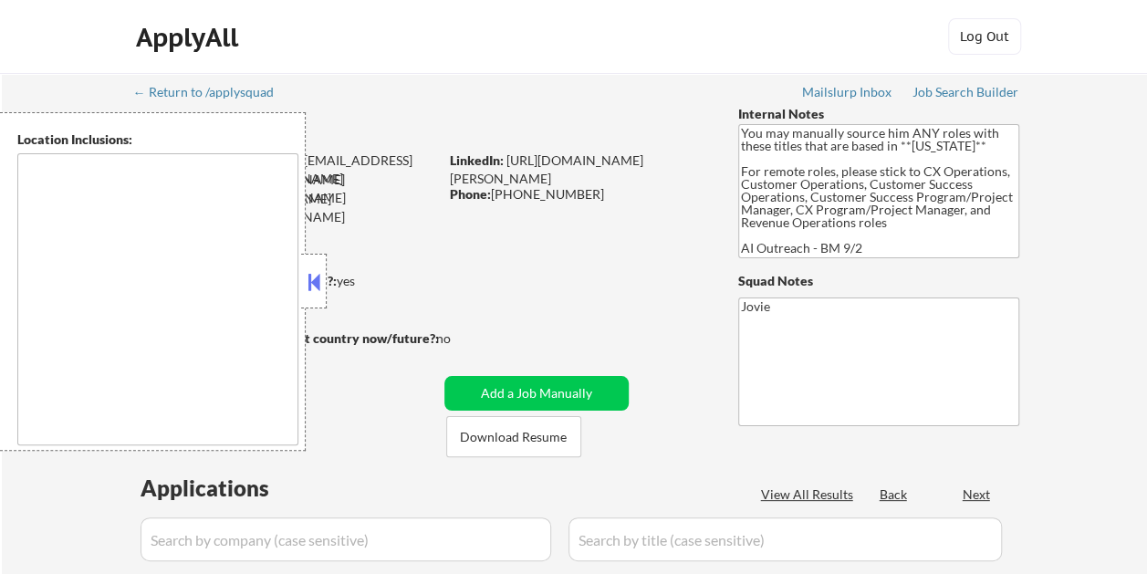
type textarea "[GEOGRAPHIC_DATA], [GEOGRAPHIC_DATA] [GEOGRAPHIC_DATA], [GEOGRAPHIC_DATA] [GEOG…"
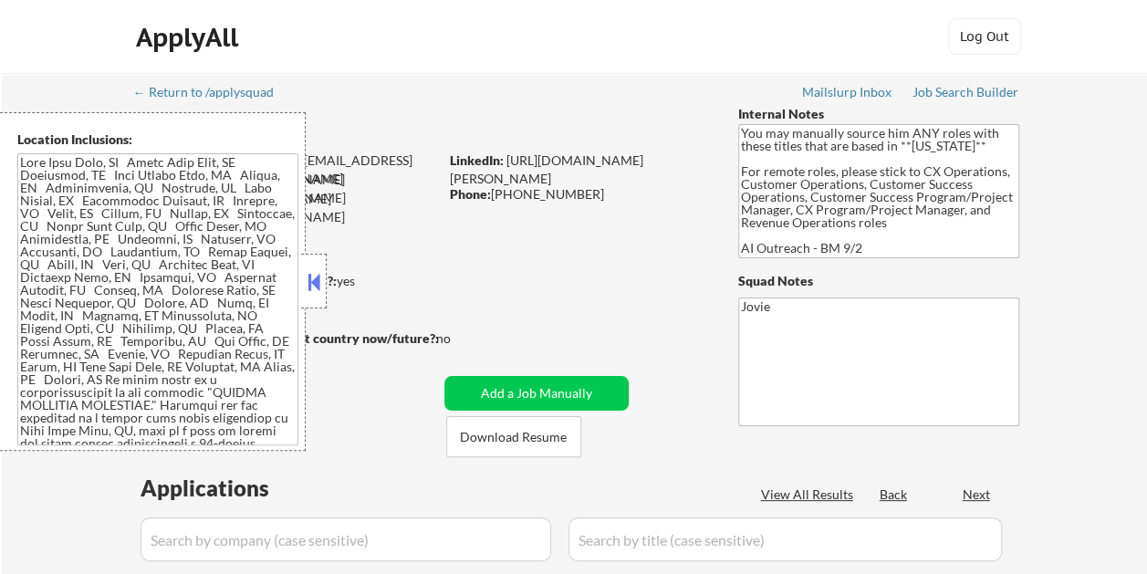
select select ""pending""
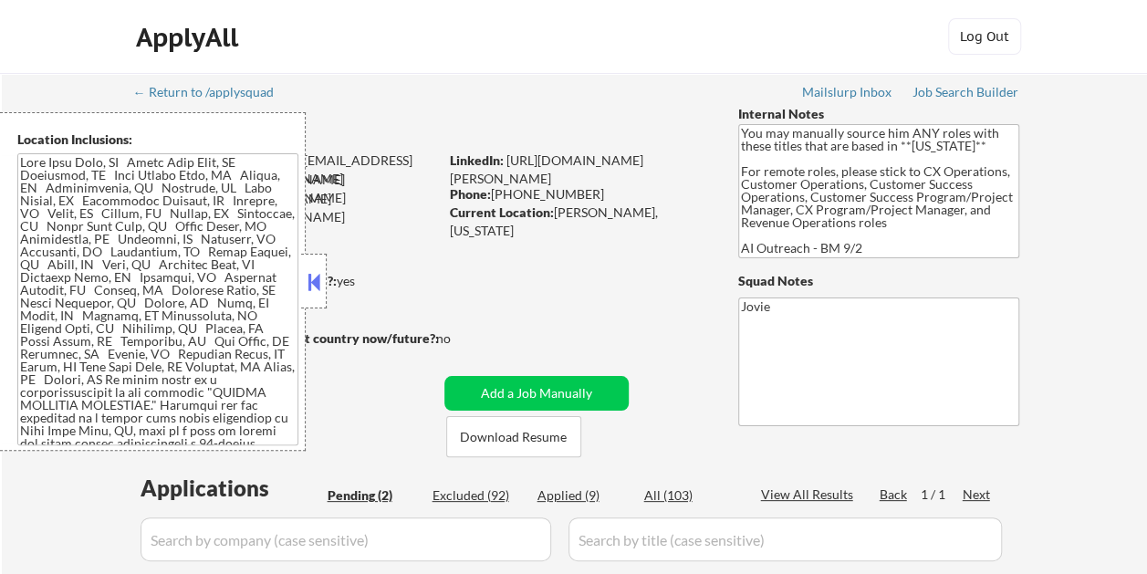
drag, startPoint x: 309, startPoint y: 283, endPoint x: 310, endPoint y: 262, distance: 21.1
click at [309, 282] on button at bounding box center [314, 281] width 20 height 27
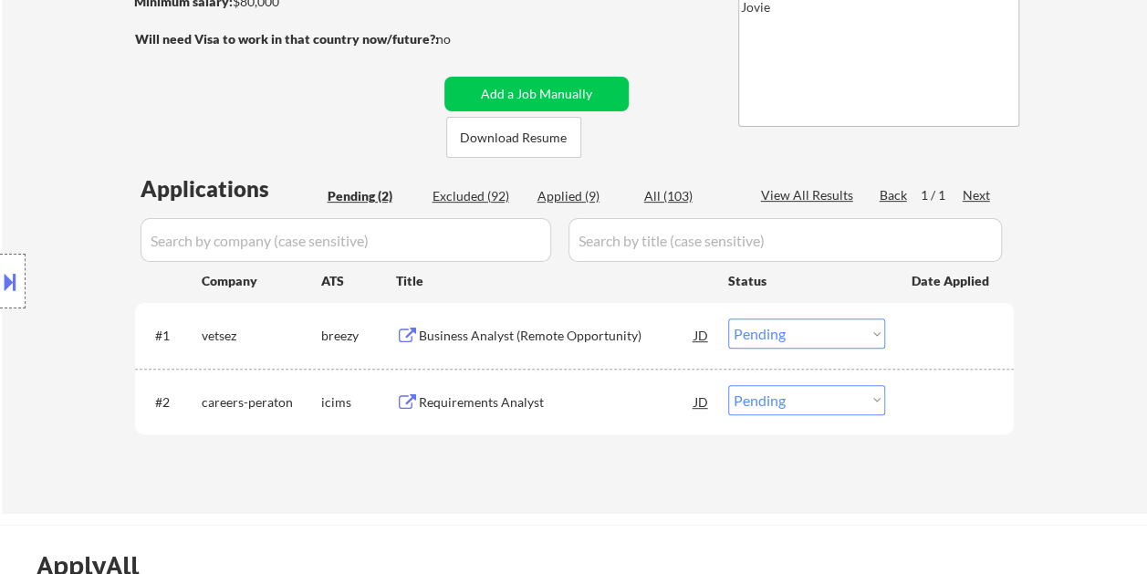
scroll to position [365, 0]
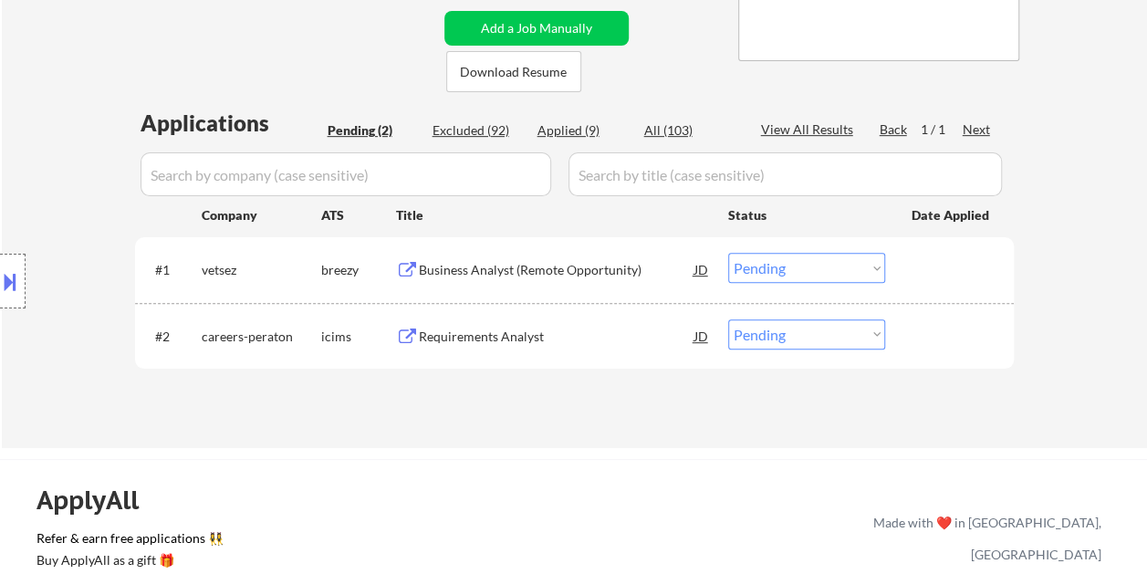
drag, startPoint x: 965, startPoint y: 271, endPoint x: 853, endPoint y: 279, distance: 112.6
click at [965, 270] on div at bounding box center [952, 269] width 80 height 33
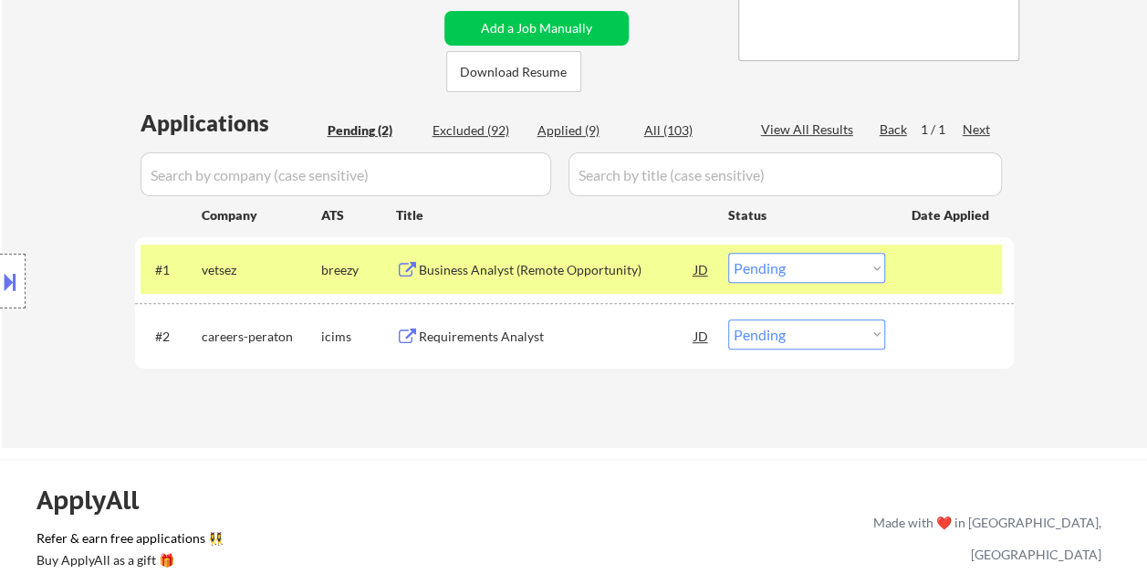
click at [548, 278] on div "Business Analyst (Remote Opportunity)" at bounding box center [557, 270] width 276 height 18
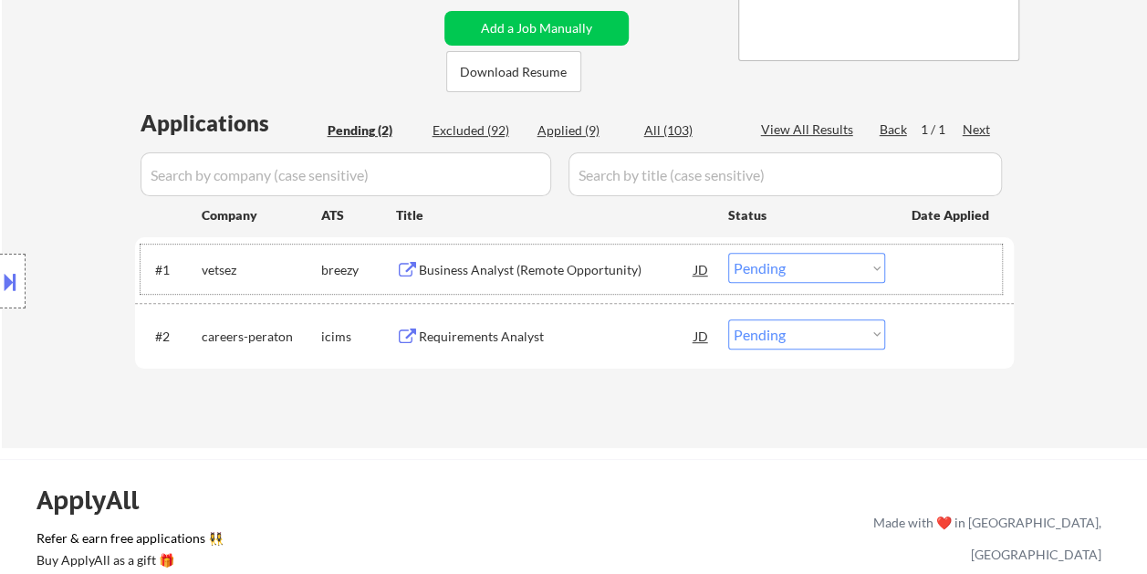
click at [934, 264] on div at bounding box center [952, 269] width 80 height 33
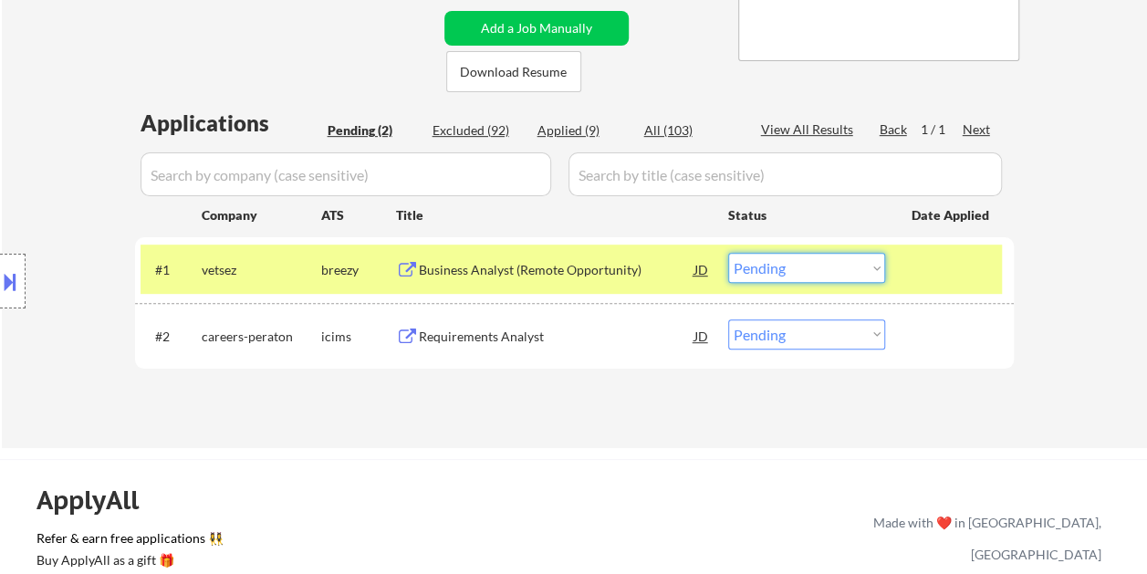
click at [871, 270] on select "Choose an option... Pending Applied Excluded (Questions) Excluded (Expired) Exc…" at bounding box center [806, 268] width 157 height 30
click at [728, 253] on select "Choose an option... Pending Applied Excluded (Questions) Excluded (Expired) Exc…" at bounding box center [806, 268] width 157 height 30
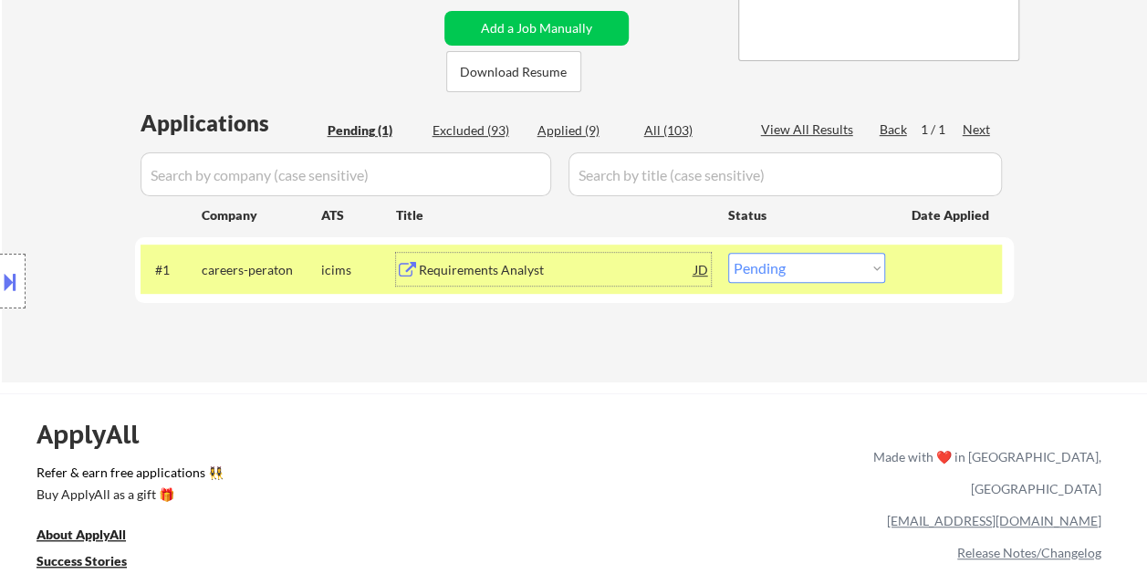
click at [536, 263] on div "Requirements Analyst" at bounding box center [557, 270] width 276 height 18
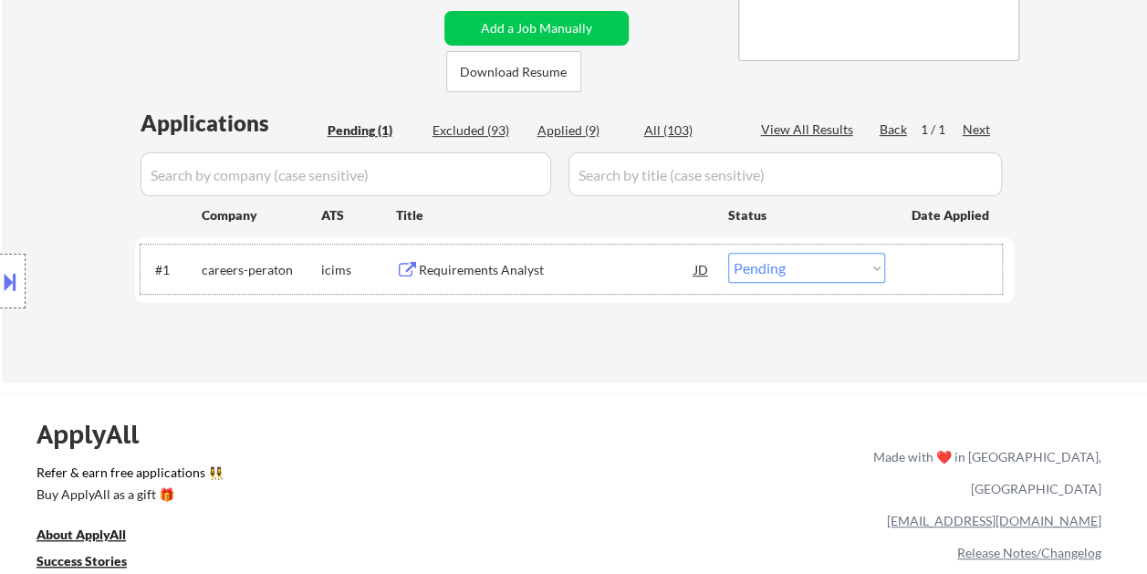
click at [920, 263] on div at bounding box center [952, 269] width 80 height 33
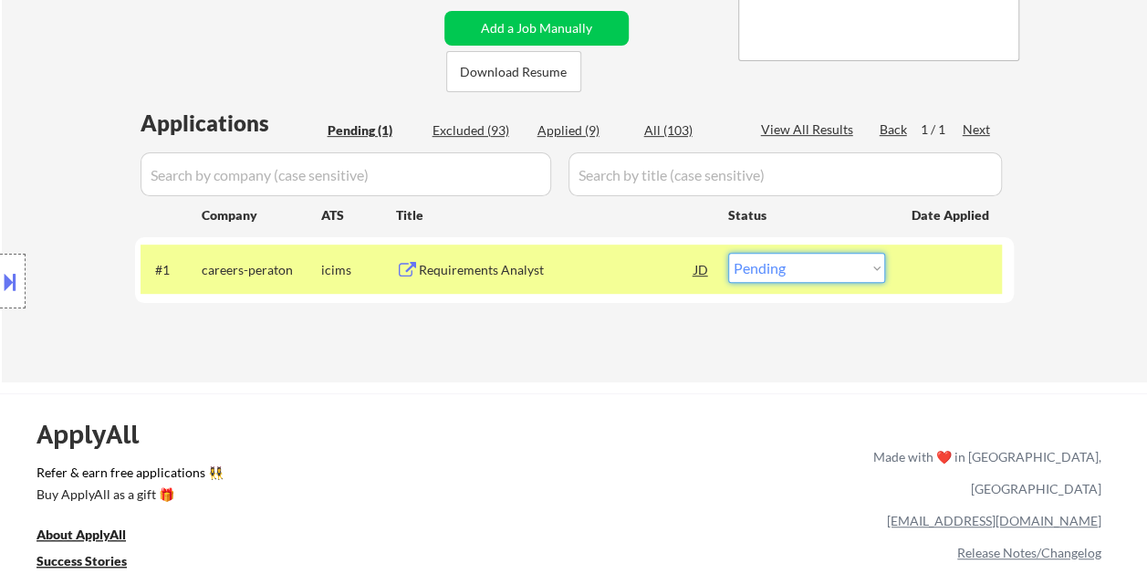
click at [868, 267] on select "Choose an option... Pending Applied Excluded (Questions) Excluded (Expired) Exc…" at bounding box center [806, 268] width 157 height 30
select select ""excluded__bad_match_""
click at [728, 253] on select "Choose an option... Pending Applied Excluded (Questions) Excluded (Expired) Exc…" at bounding box center [806, 268] width 157 height 30
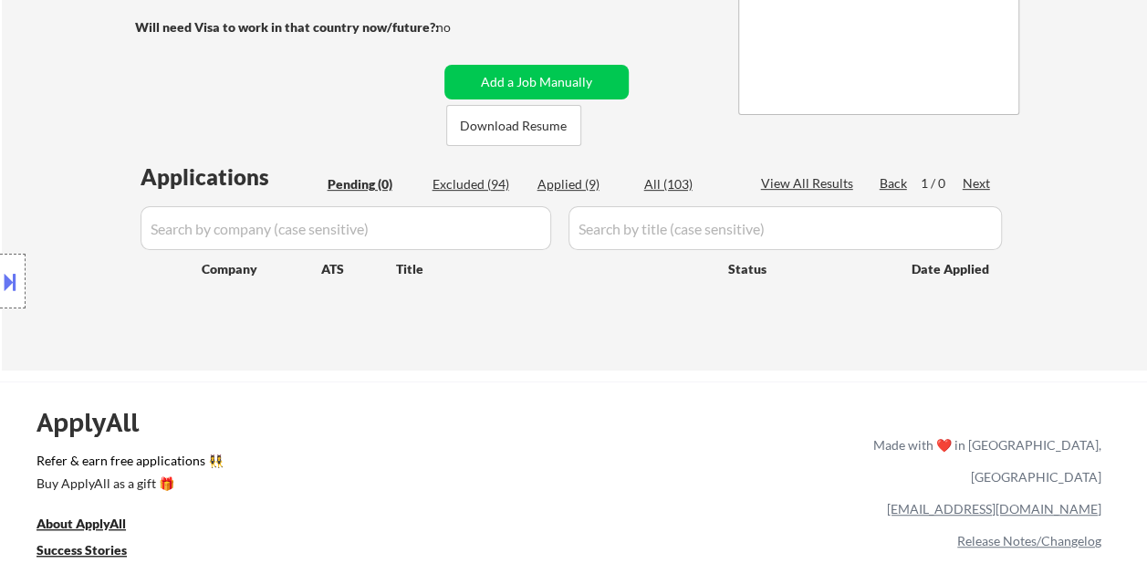
scroll to position [274, 0]
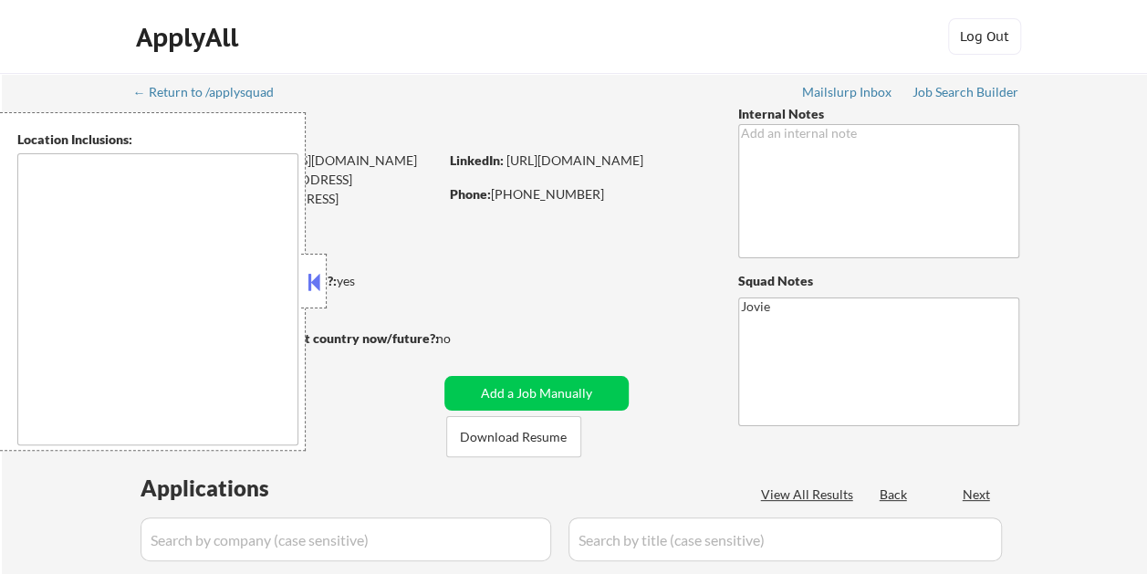
type textarea "remote"
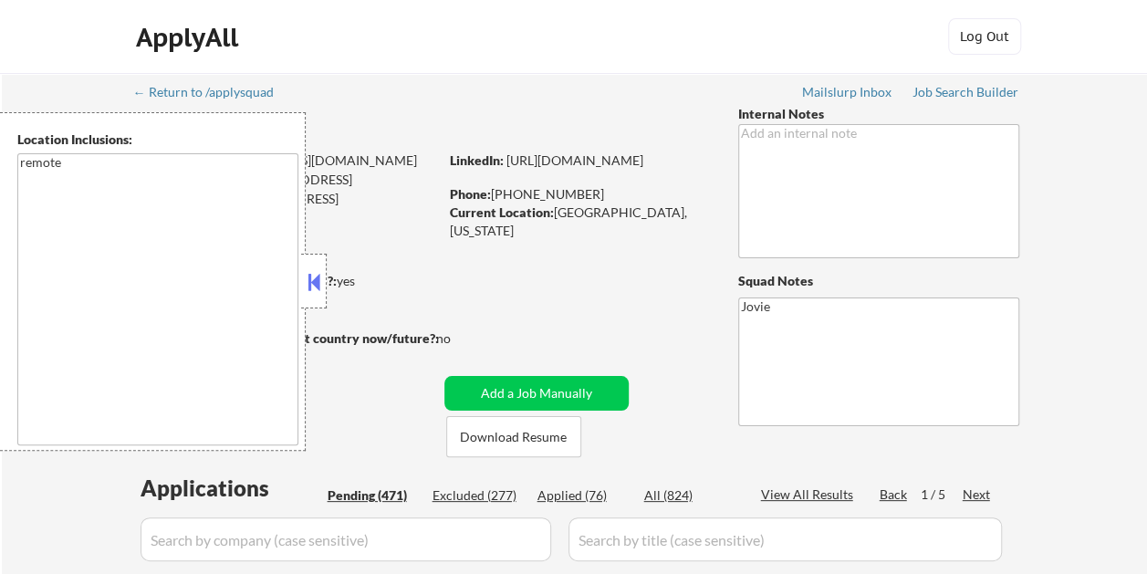
select select ""pending""
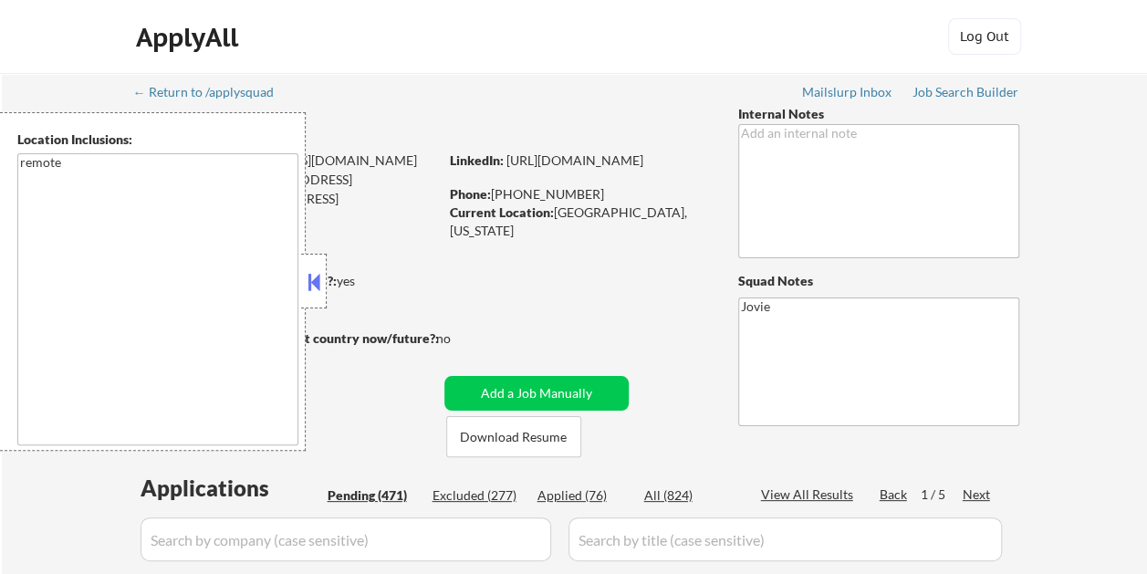
select select ""pending""
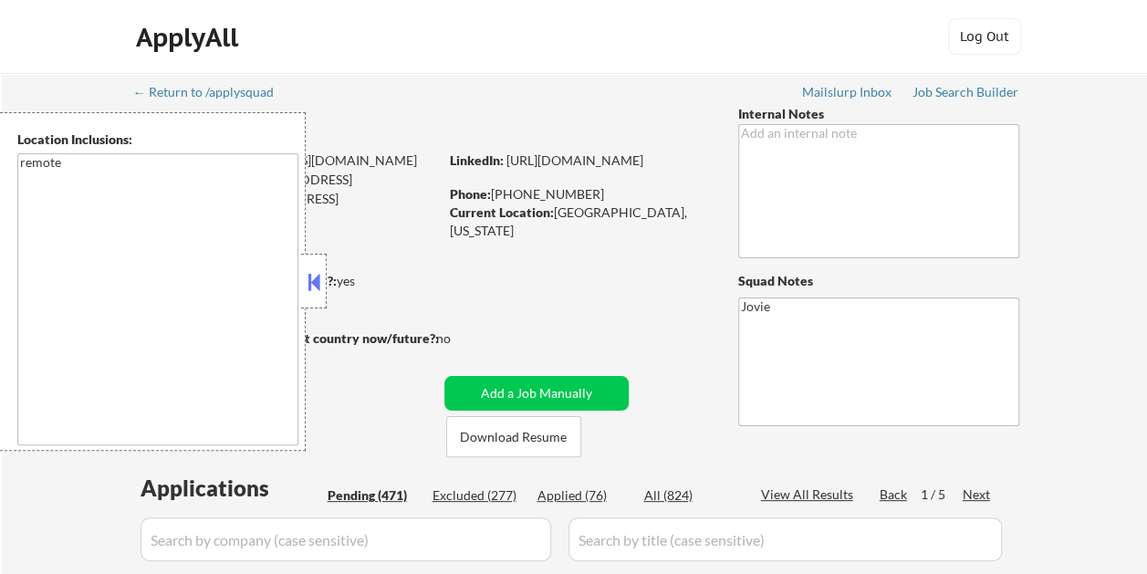
select select ""pending""
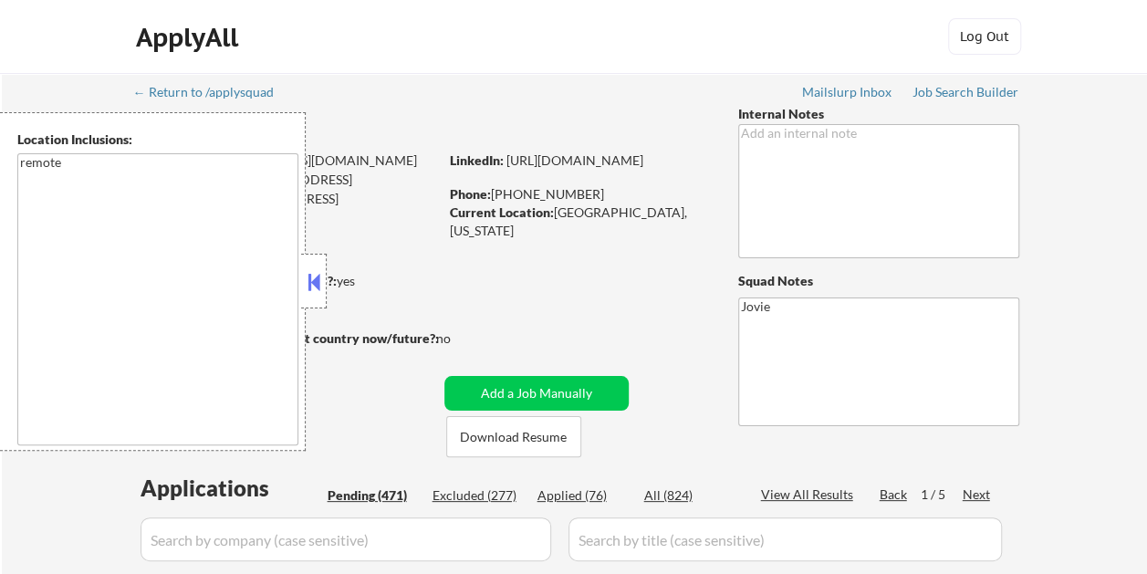
select select ""pending""
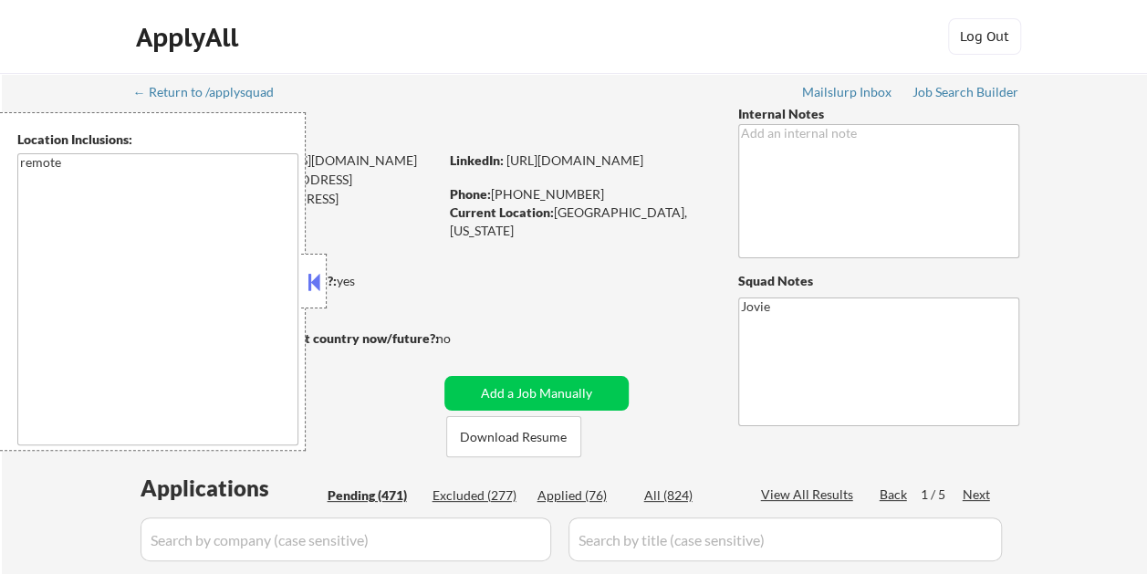
select select ""pending""
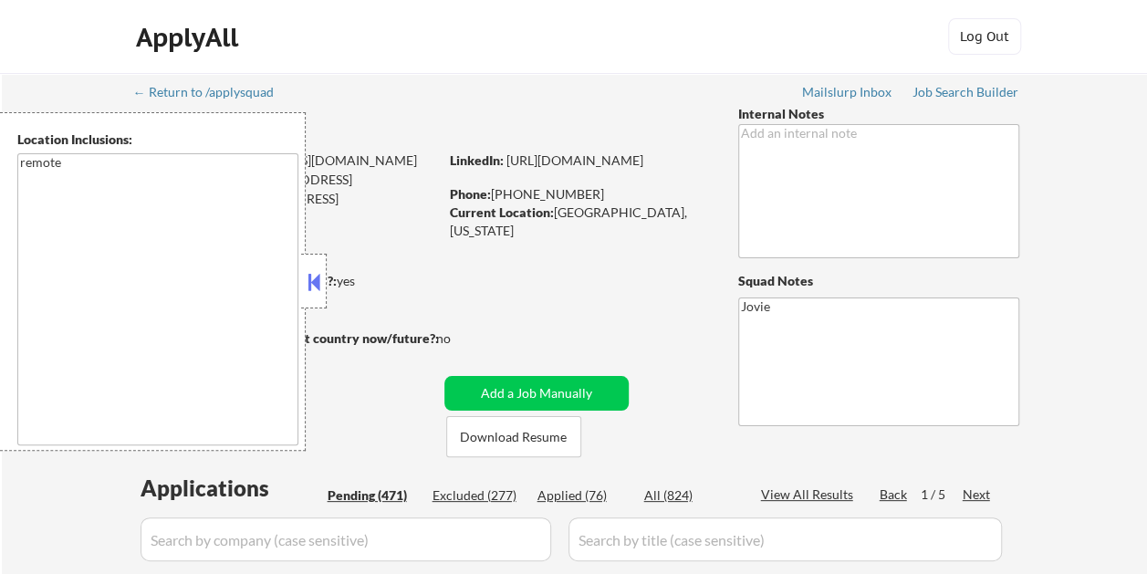
select select ""pending""
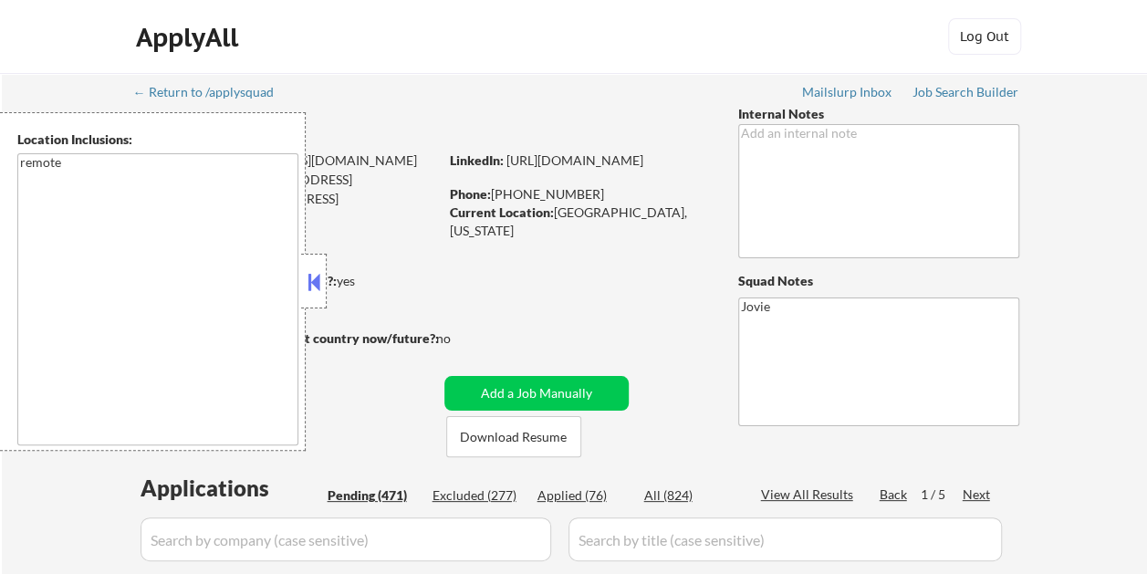
select select ""pending""
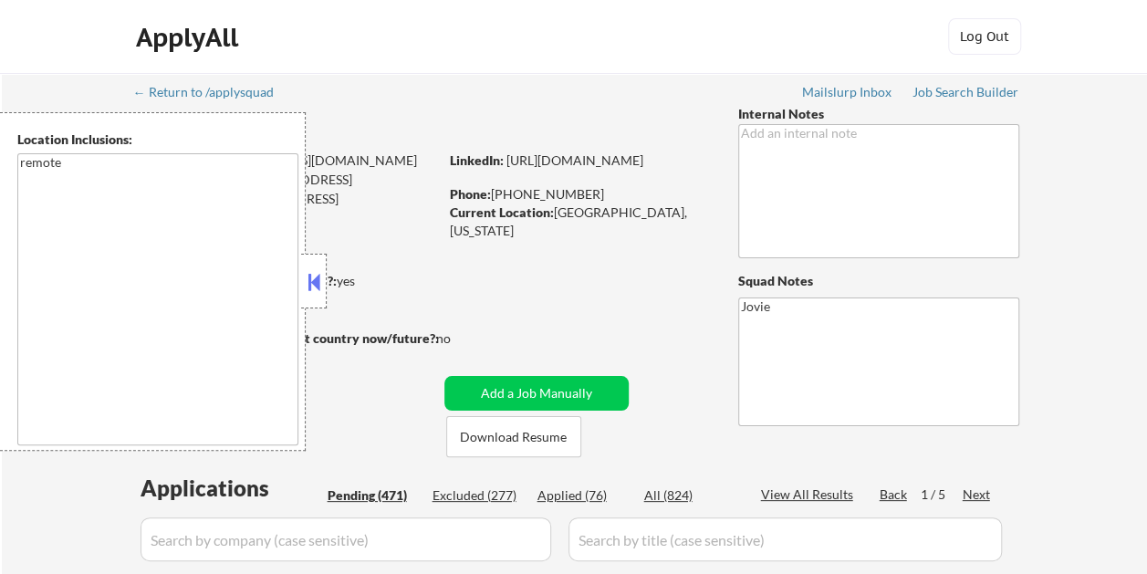
select select ""pending""
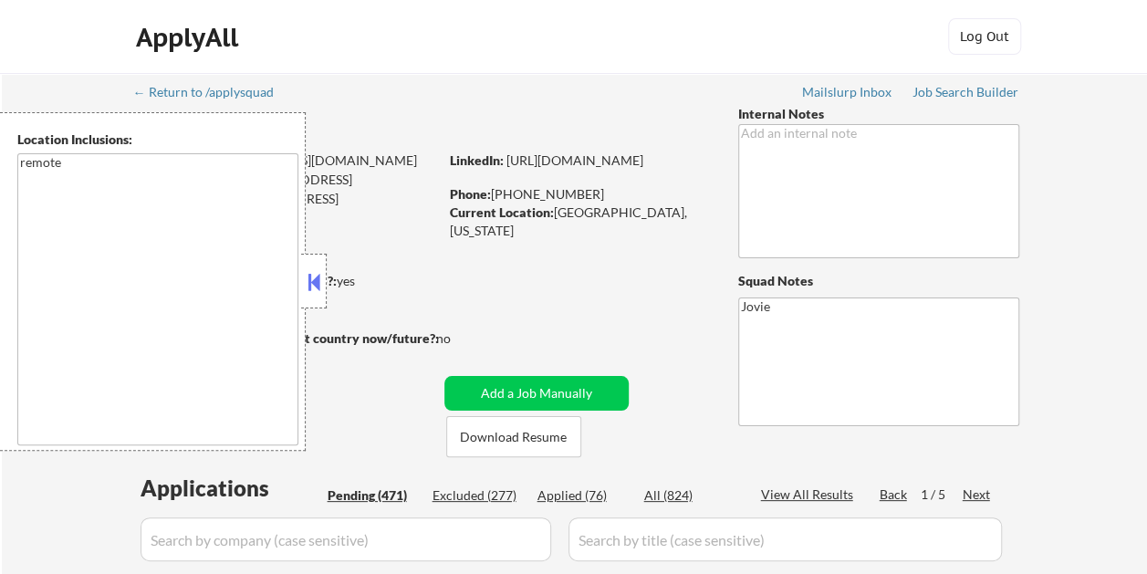
select select ""pending""
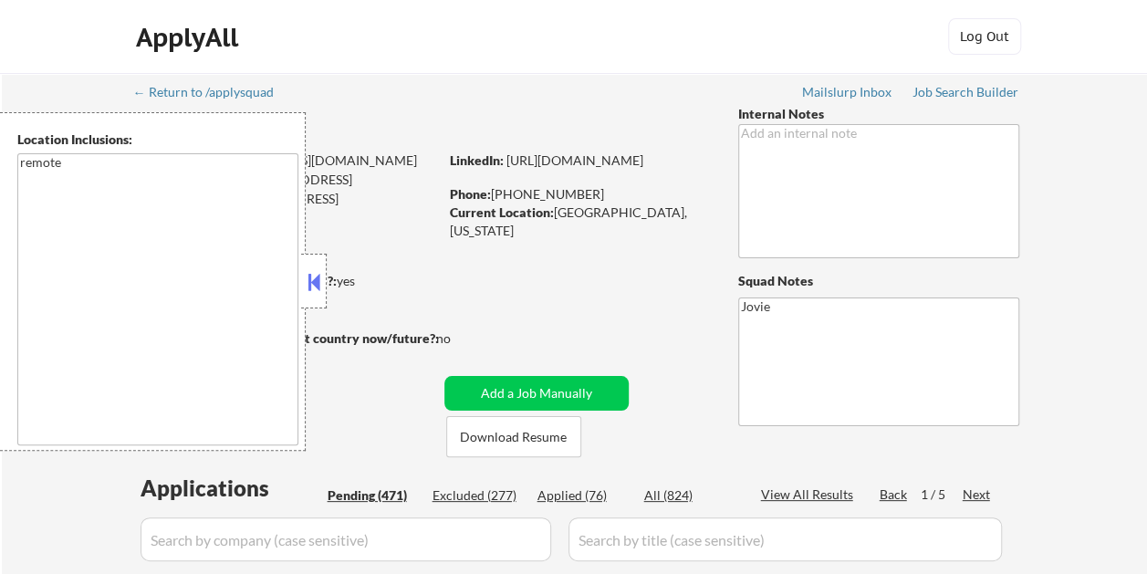
select select ""pending""
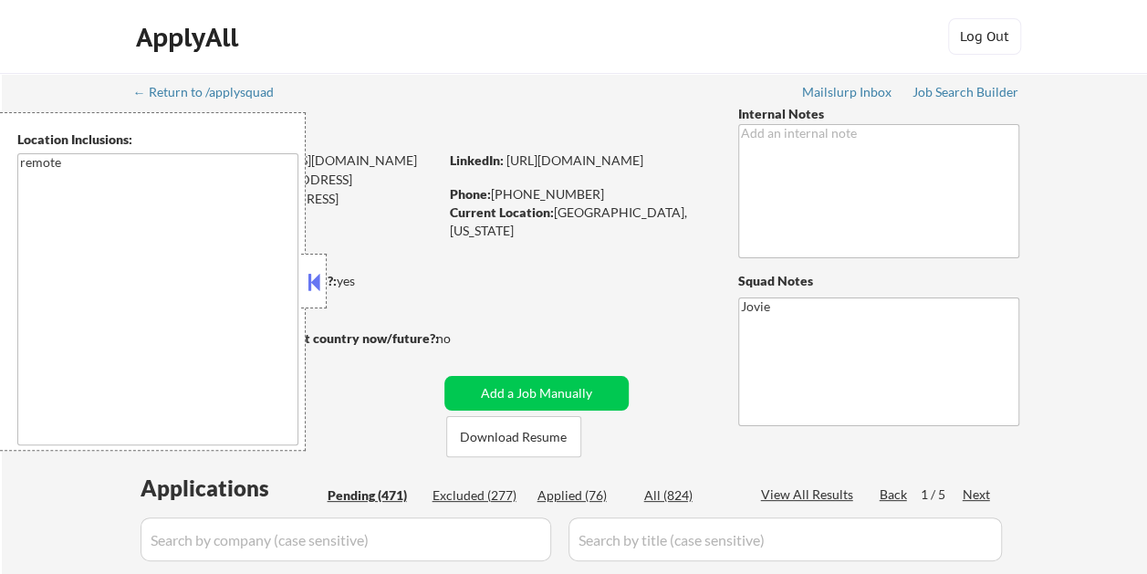
select select ""pending""
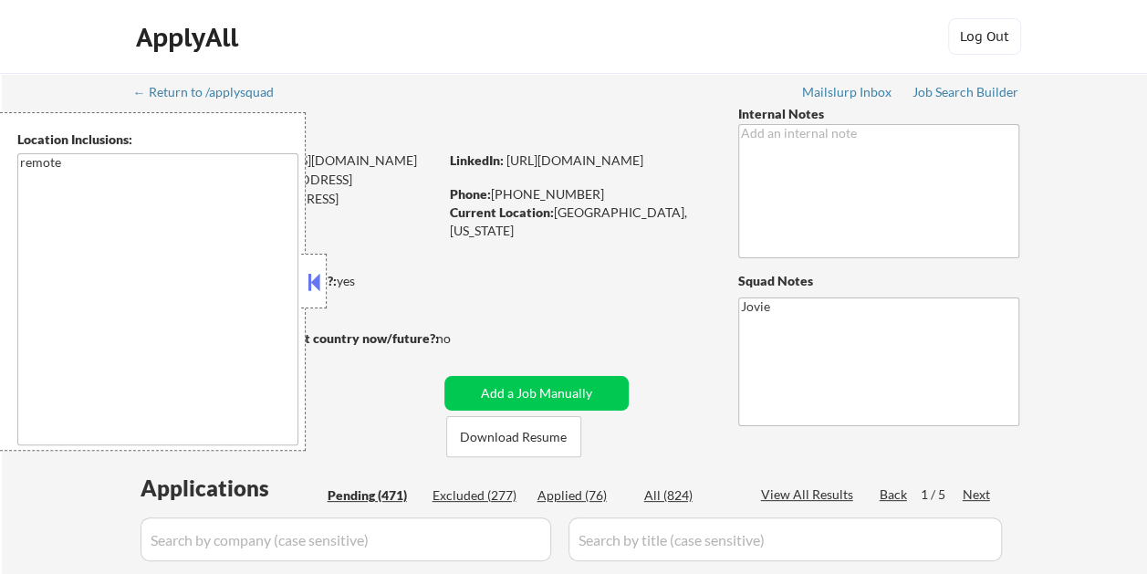
select select ""pending""
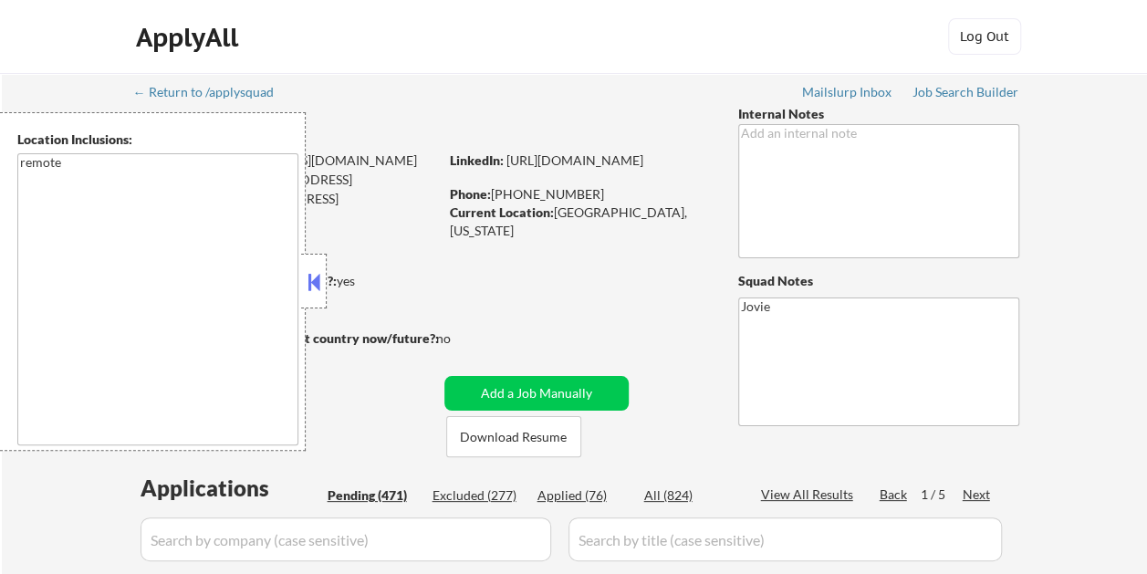
select select ""pending""
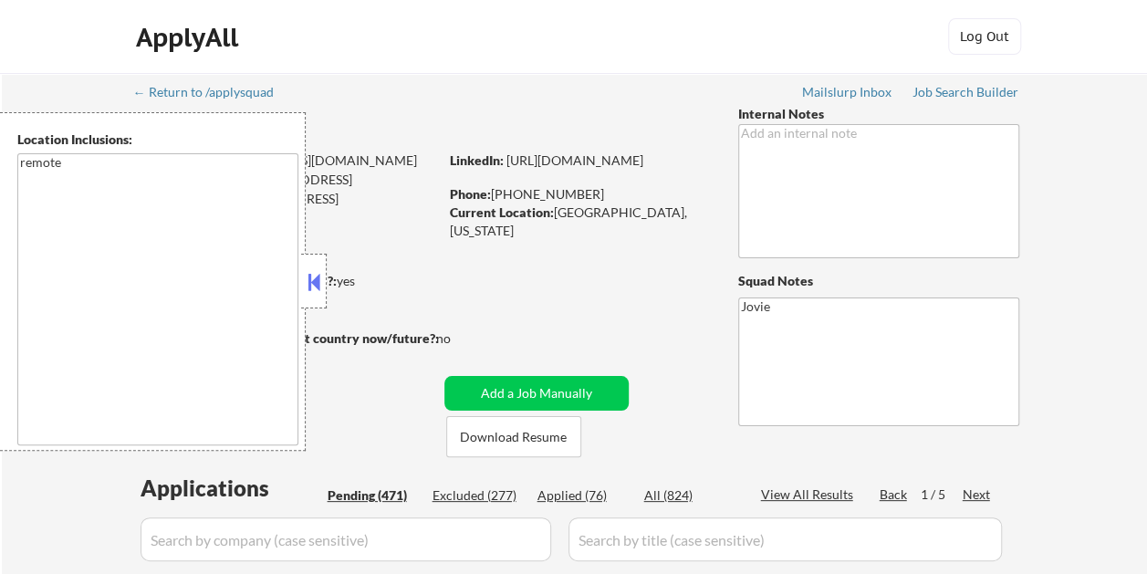
select select ""pending""
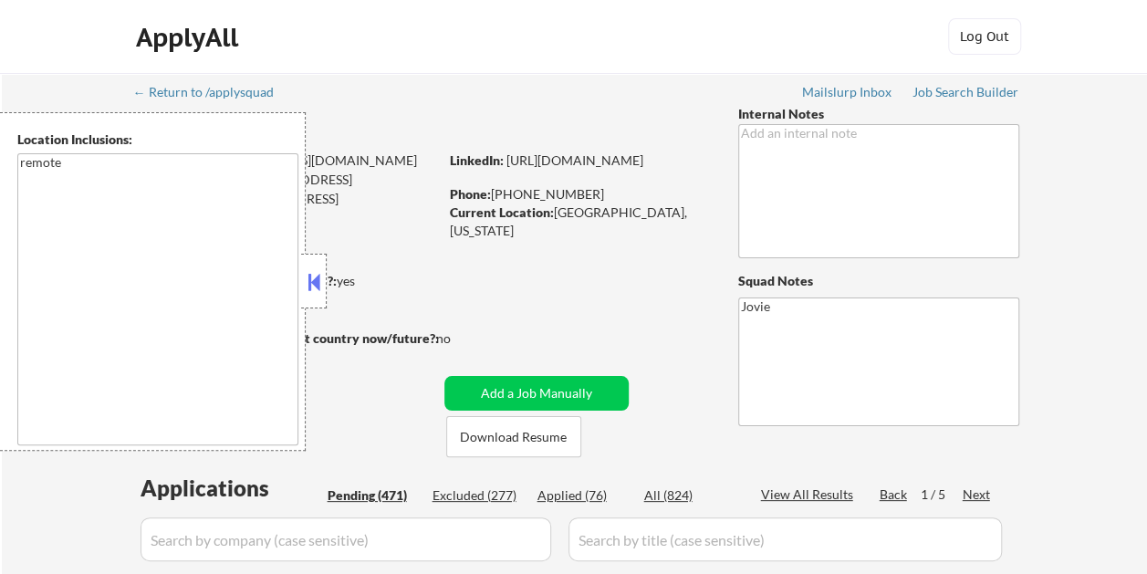
select select ""pending""
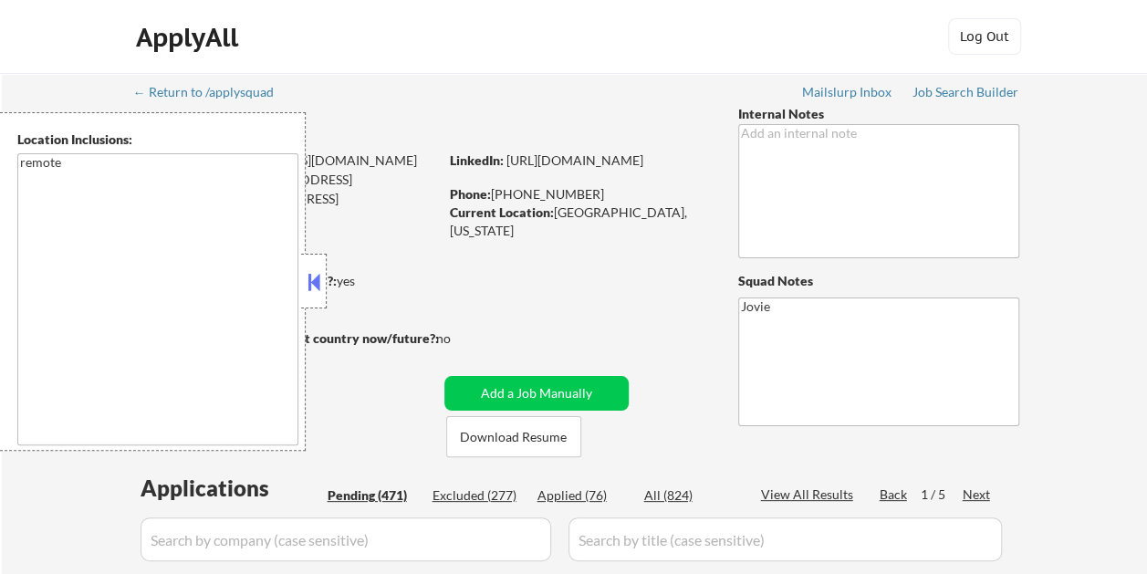
select select ""pending""
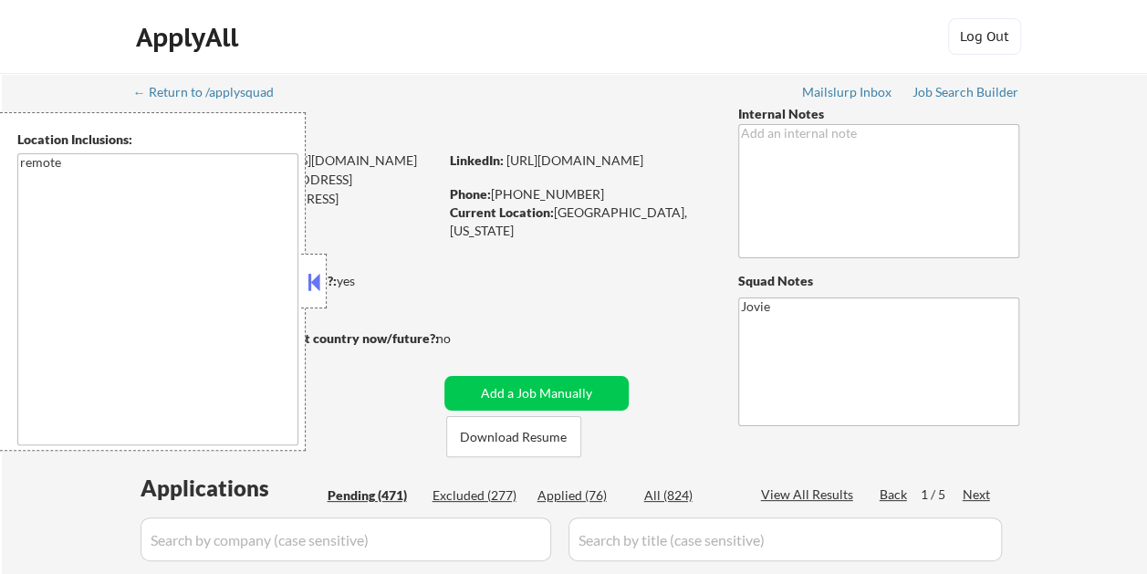
select select ""pending""
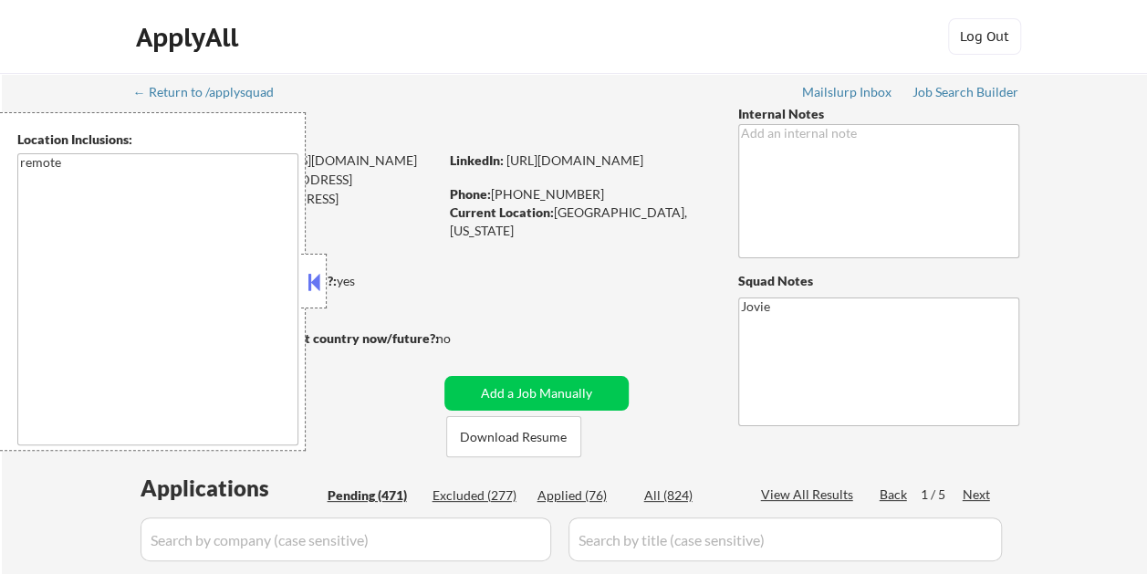
select select ""pending""
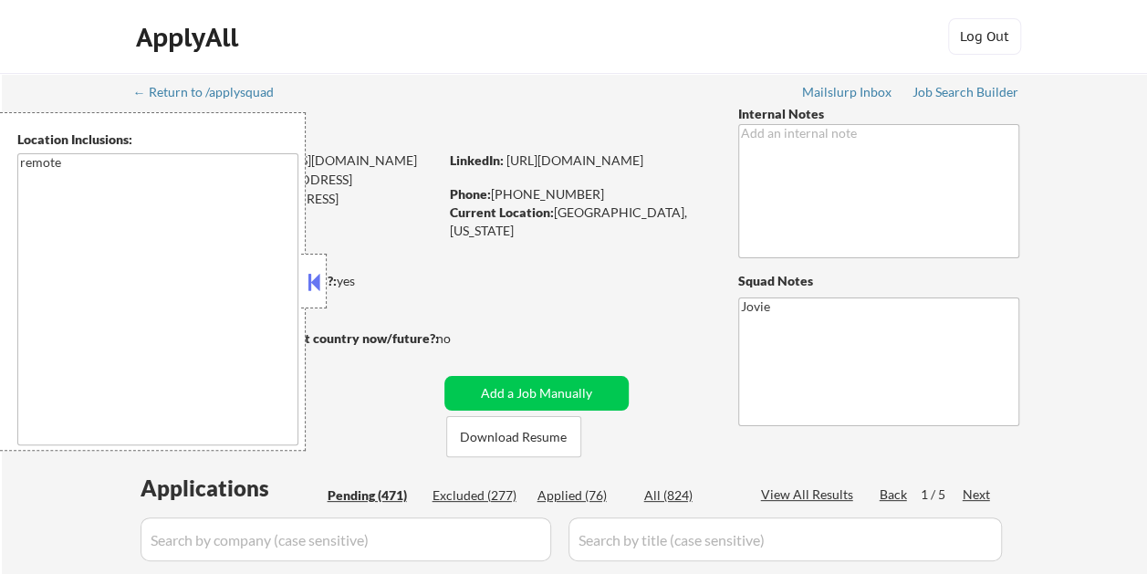
select select ""pending""
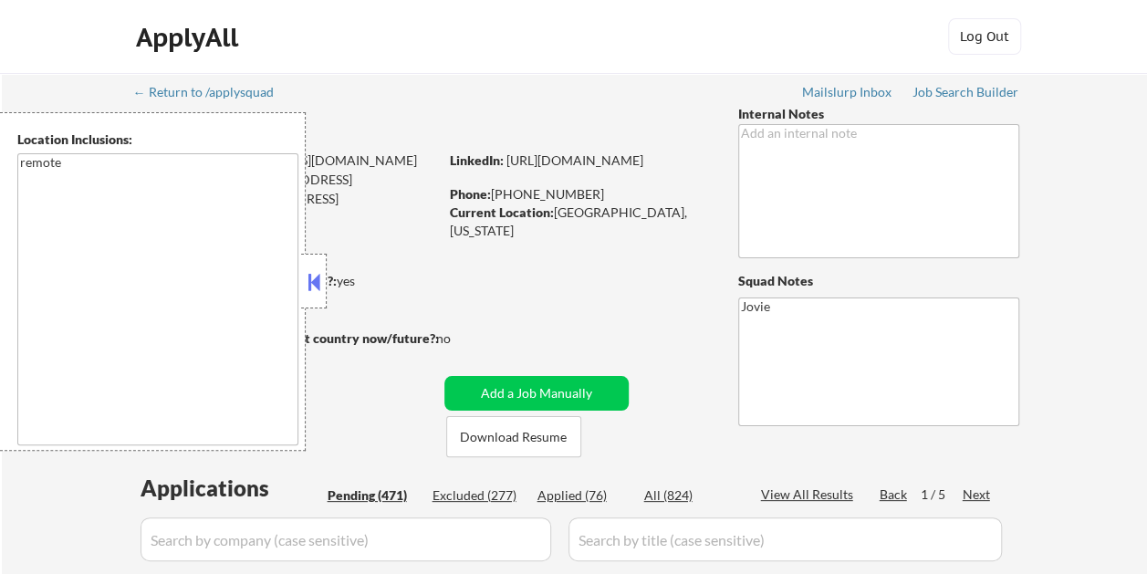
select select ""pending""
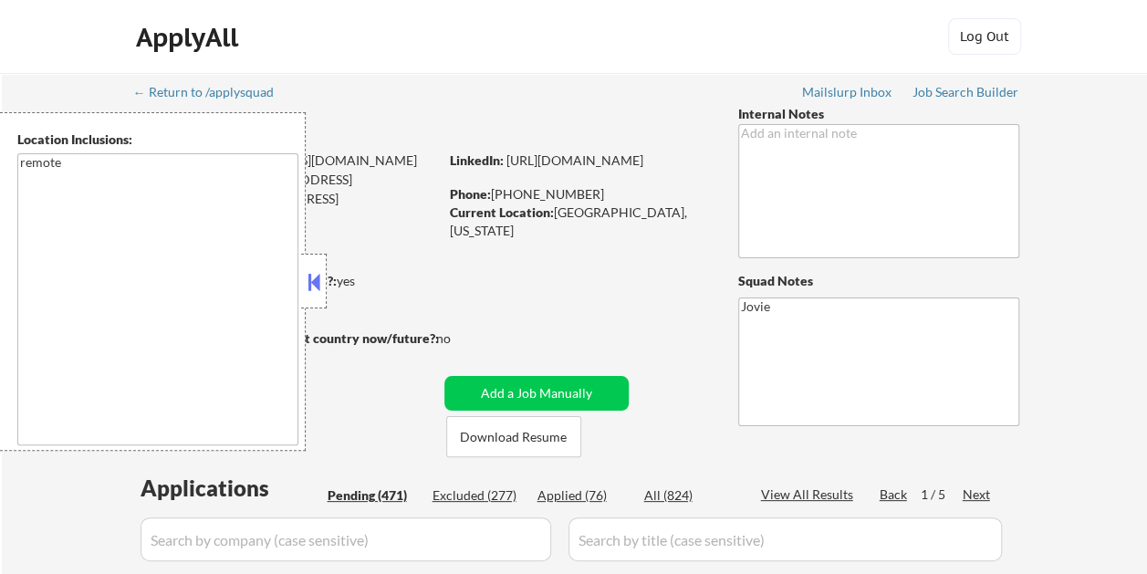
click at [320, 278] on button at bounding box center [314, 281] width 20 height 27
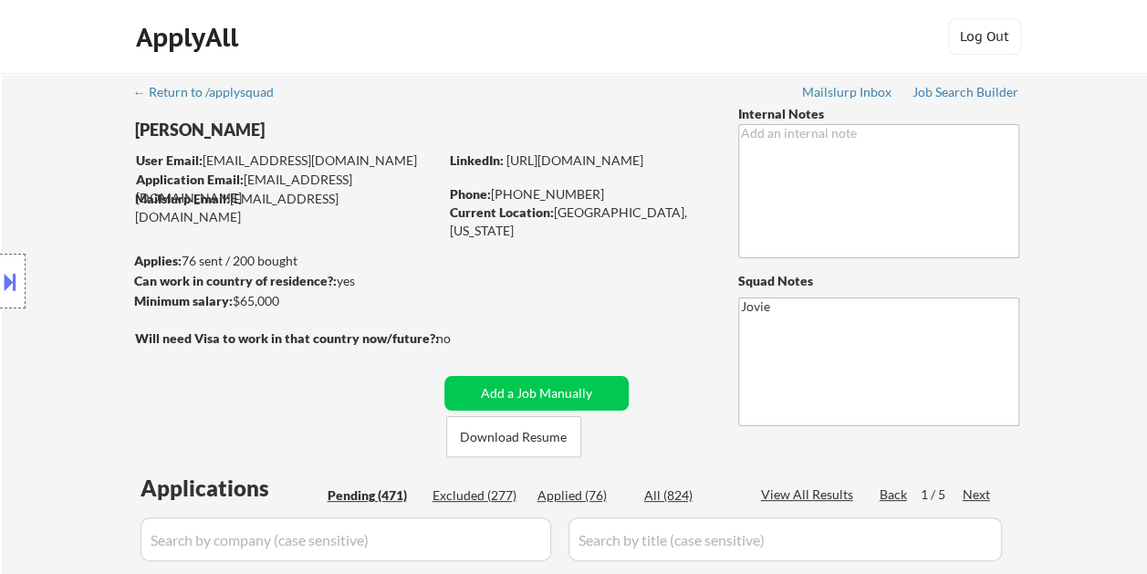
drag, startPoint x: 564, startPoint y: 18, endPoint x: 555, endPoint y: 13, distance: 10.6
click at [564, 18] on div "ApplyAll Log Out" at bounding box center [574, 41] width 913 height 46
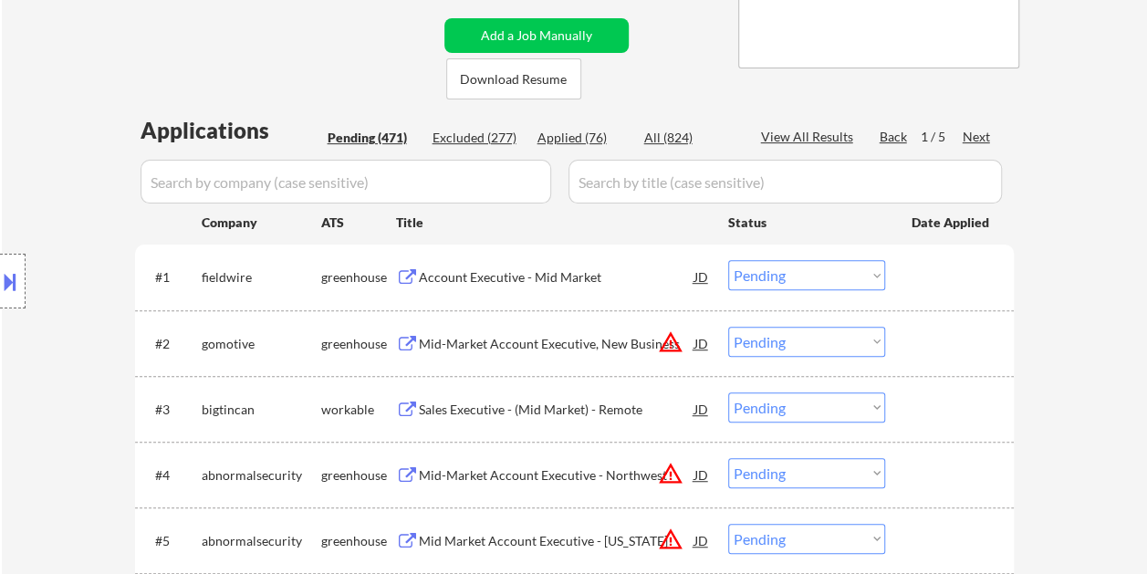
scroll to position [365, 0]
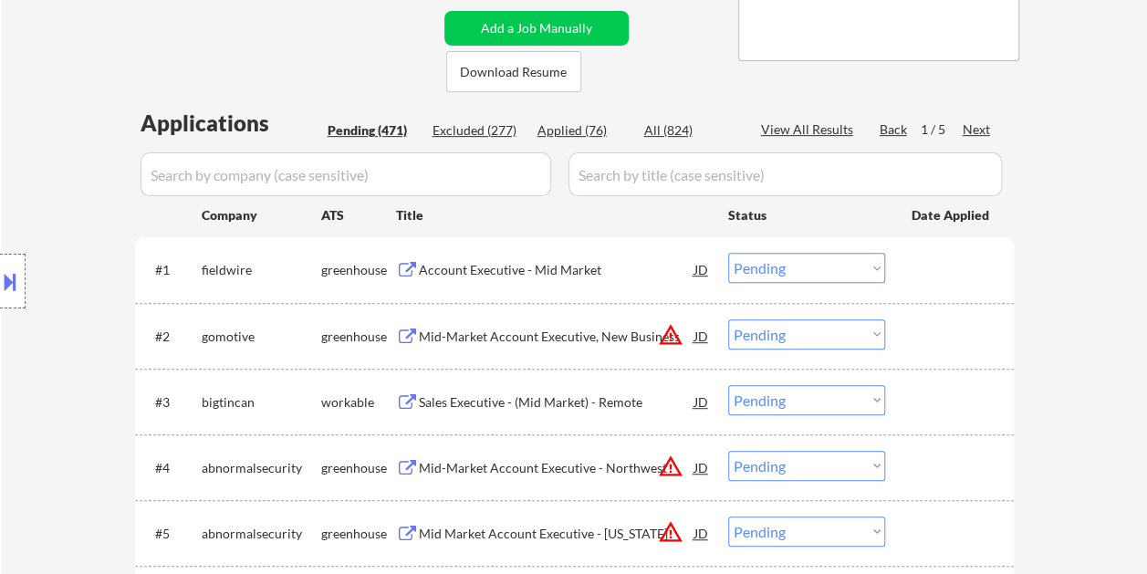
click at [919, 273] on div at bounding box center [952, 269] width 80 height 33
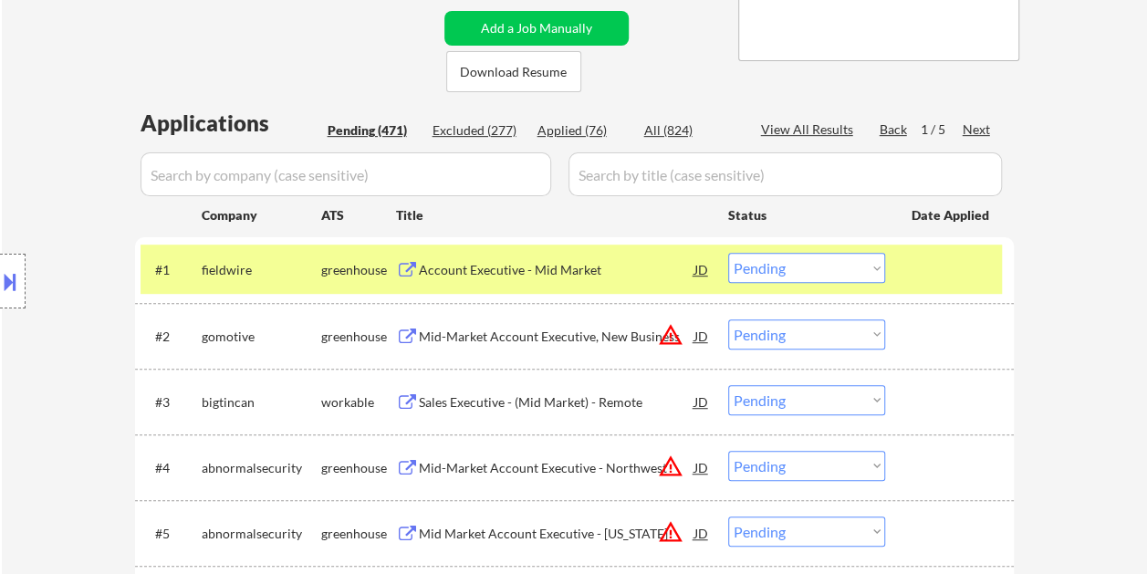
click at [540, 270] on div "Account Executive - Mid Market" at bounding box center [557, 270] width 276 height 18
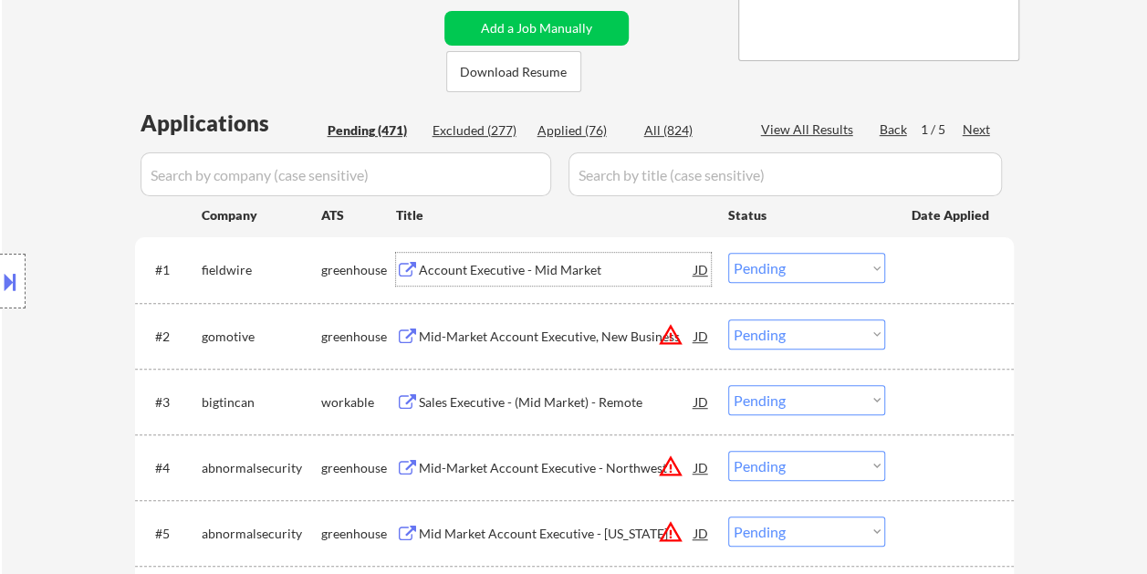
click at [929, 279] on div at bounding box center [952, 269] width 80 height 33
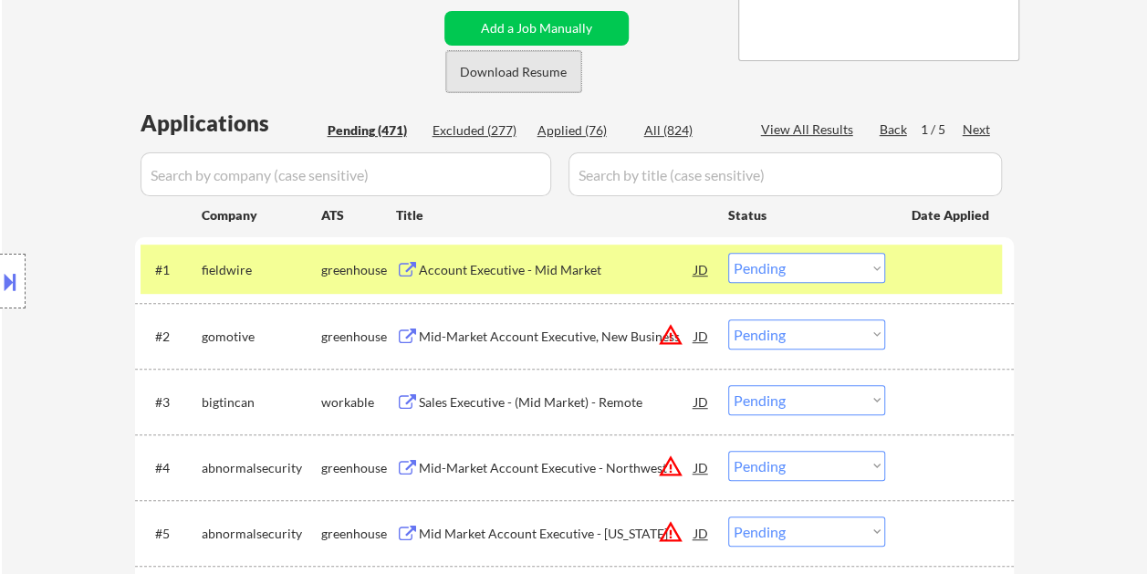
click at [548, 66] on button "Download Resume" at bounding box center [513, 71] width 135 height 41
click at [874, 267] on select "Choose an option... Pending Applied Excluded (Questions) Excluded (Expired) Exc…" at bounding box center [806, 268] width 157 height 30
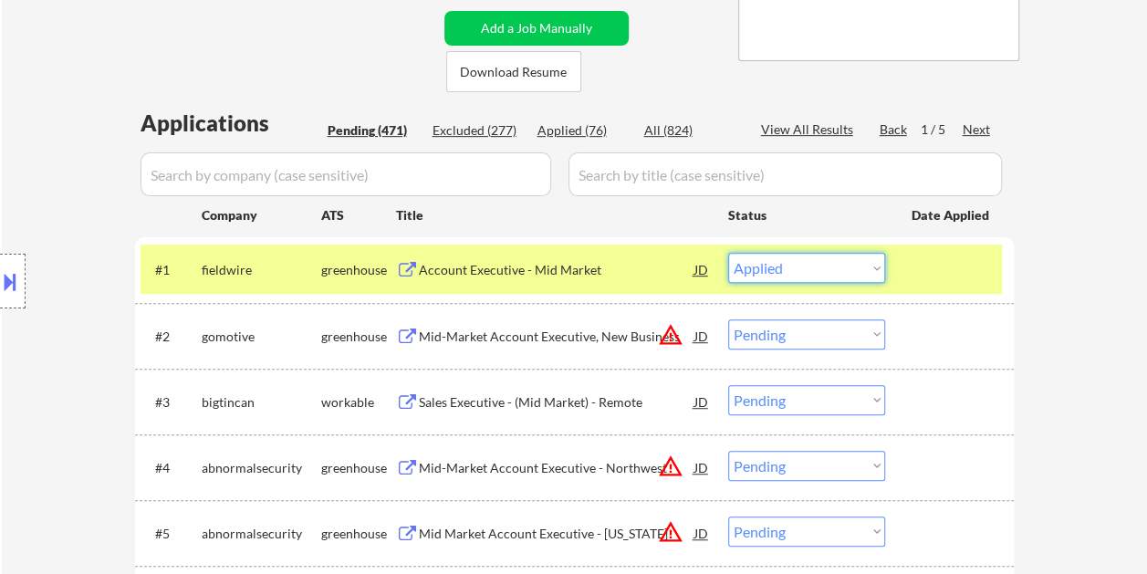
click at [728, 253] on select "Choose an option... Pending Applied Excluded (Questions) Excluded (Expired) Exc…" at bounding box center [806, 268] width 157 height 30
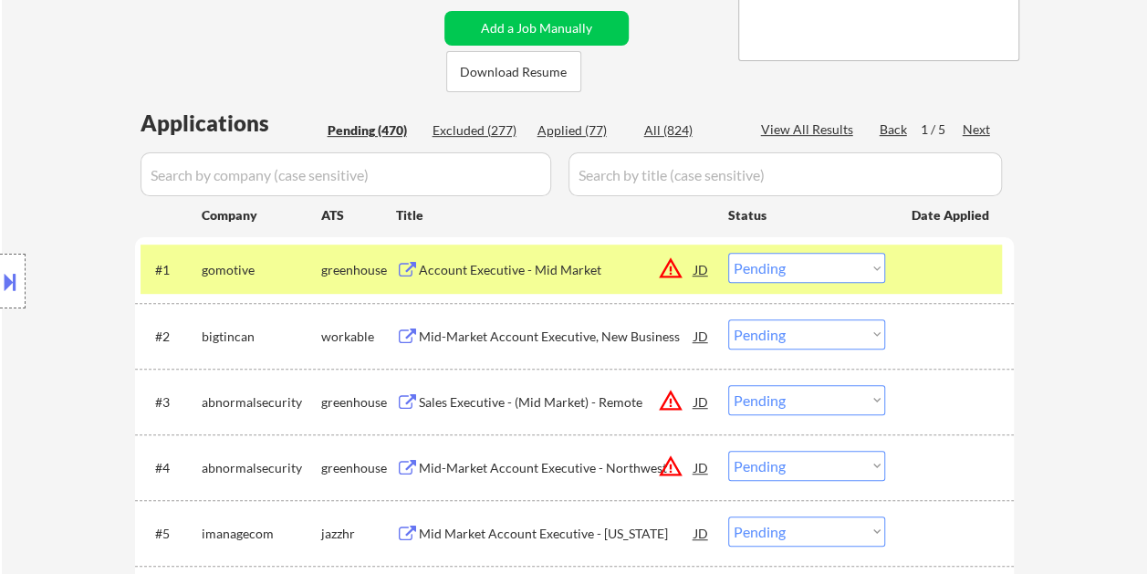
click at [955, 268] on div at bounding box center [952, 269] width 80 height 33
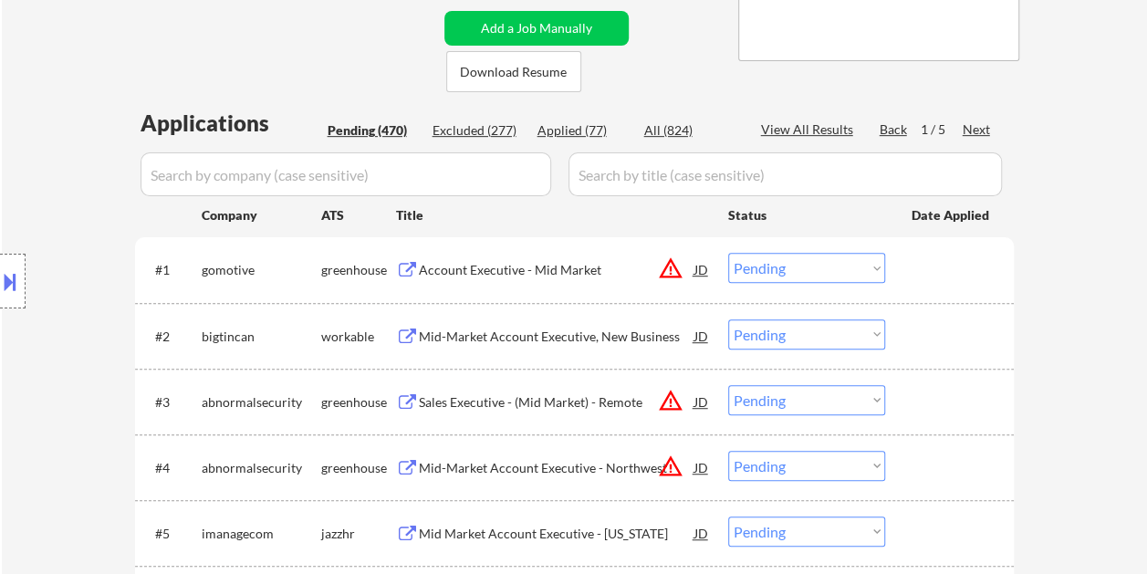
click at [959, 268] on div at bounding box center [952, 269] width 80 height 33
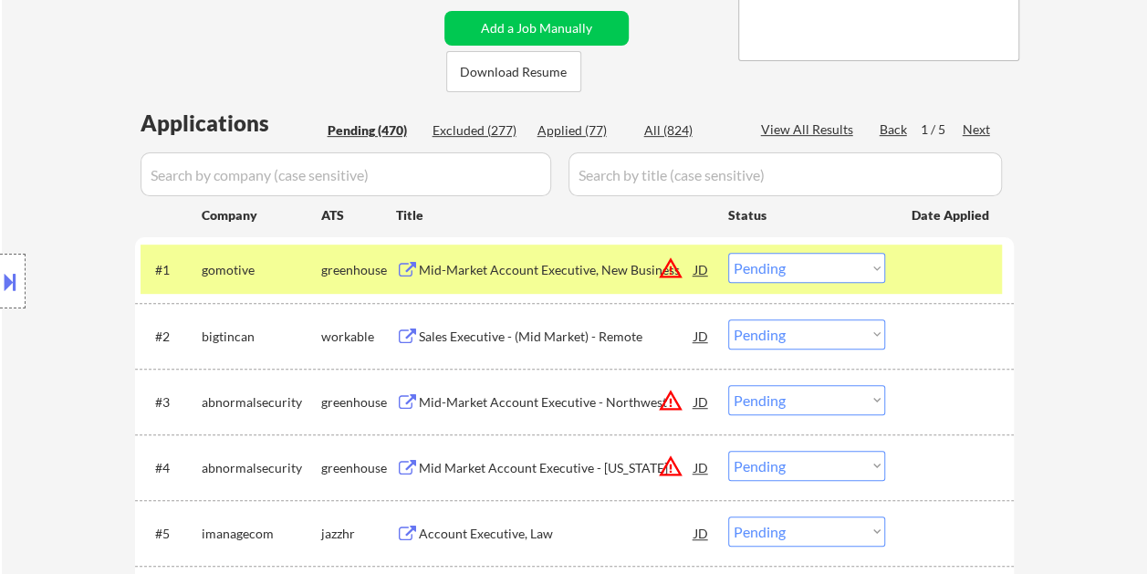
click at [926, 267] on div at bounding box center [952, 269] width 80 height 33
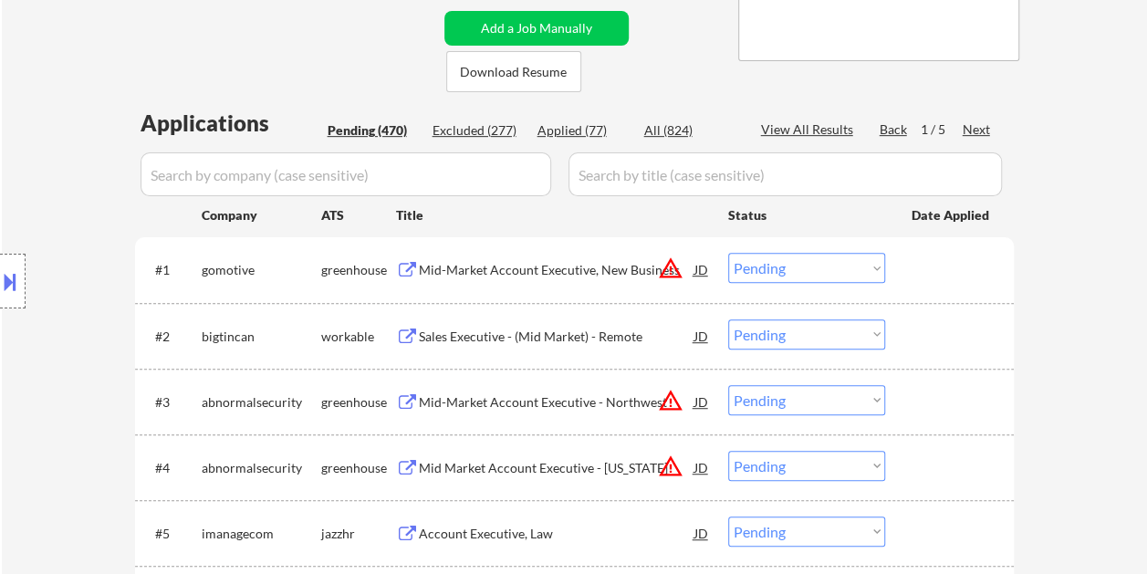
click at [931, 270] on div at bounding box center [952, 269] width 80 height 33
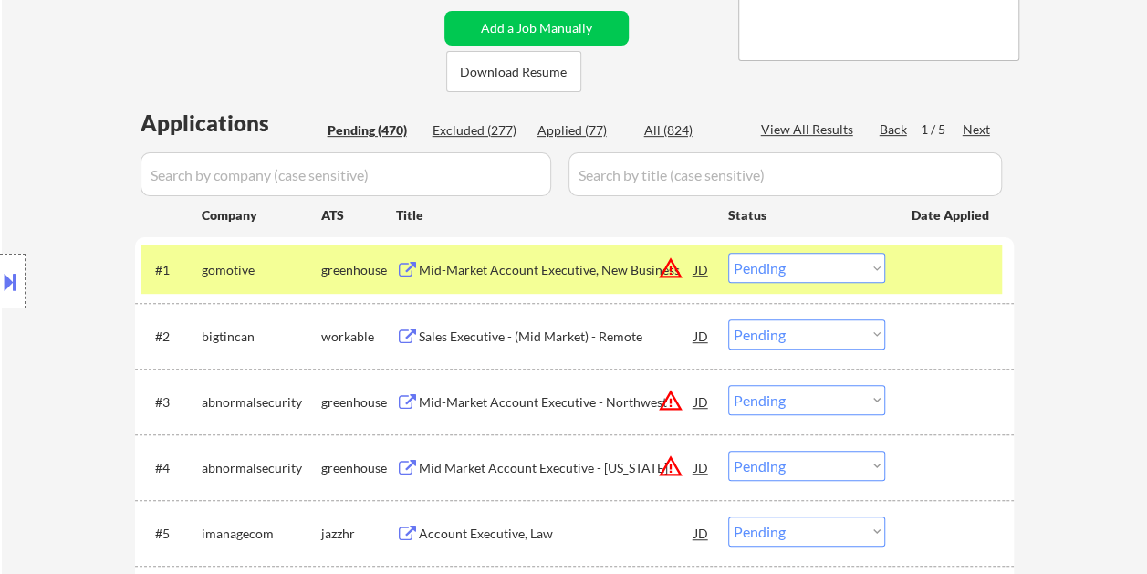
click at [606, 272] on div "Mid-Market Account Executive, New Business" at bounding box center [557, 270] width 276 height 18
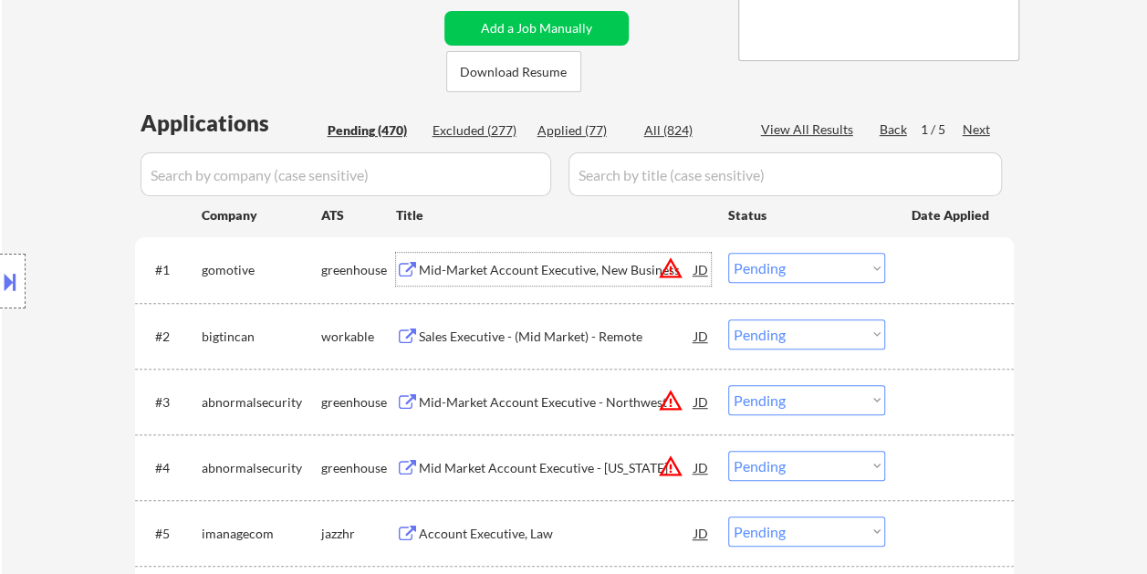
click at [913, 253] on div at bounding box center [952, 269] width 80 height 33
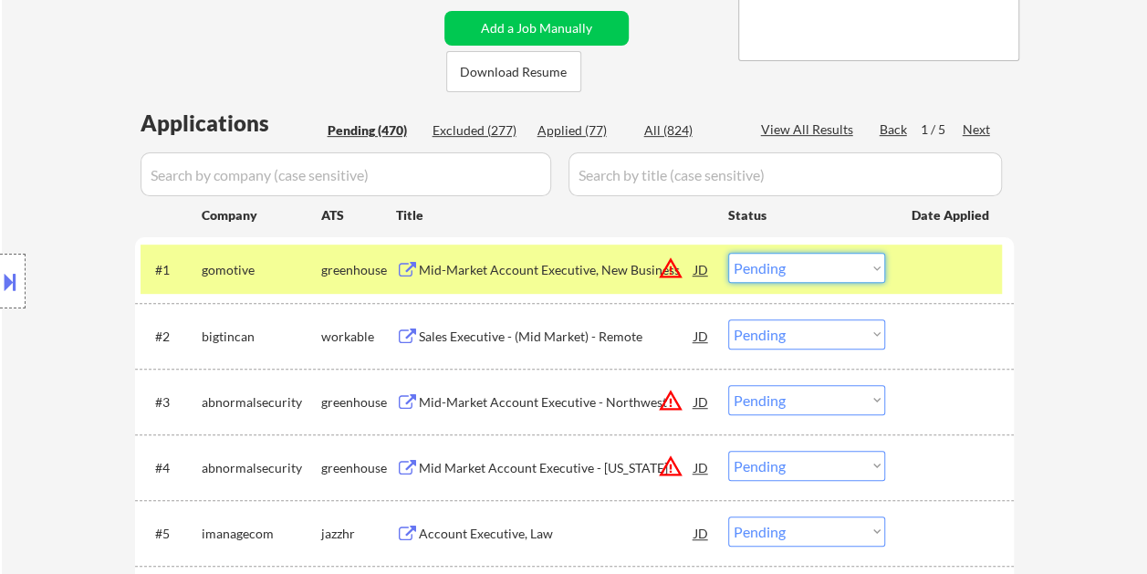
drag, startPoint x: 865, startPoint y: 263, endPoint x: 857, endPoint y: 278, distance: 16.8
click at [864, 263] on select "Choose an option... Pending Applied Excluded (Questions) Excluded (Expired) Exc…" at bounding box center [806, 268] width 157 height 30
click at [728, 253] on select "Choose an option... Pending Applied Excluded (Questions) Excluded (Expired) Exc…" at bounding box center [806, 268] width 157 height 30
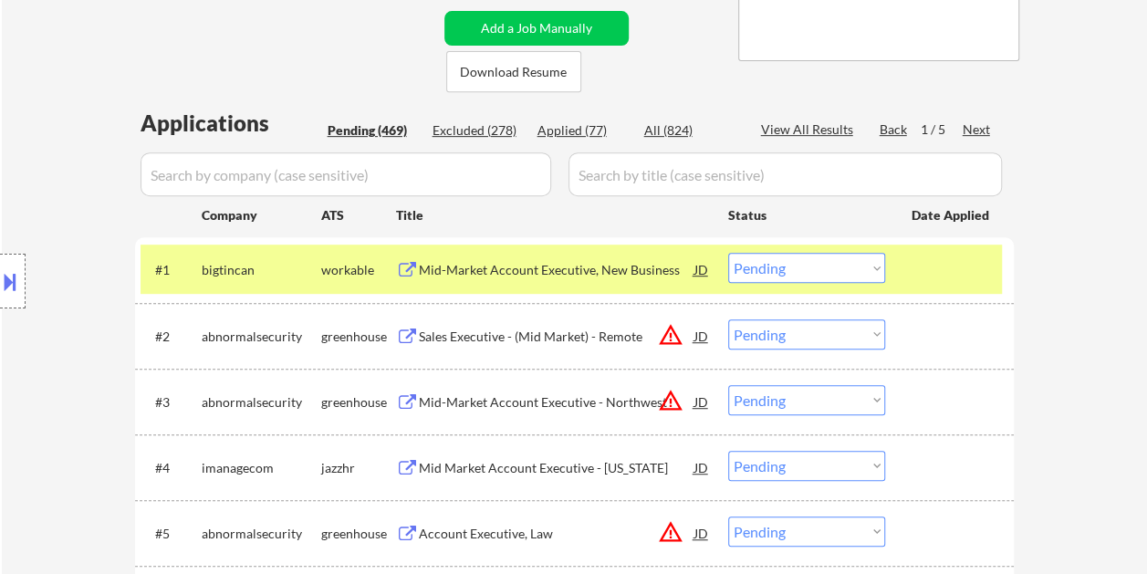
click at [955, 243] on div "#1 bigtincan workable Mid-Market Account Executive, New Business JD warning_amb…" at bounding box center [574, 269] width 879 height 65
click at [945, 247] on div "#1 bigtincan workable Mid-Market Account Executive, New Business JD warning_amb…" at bounding box center [572, 269] width 862 height 49
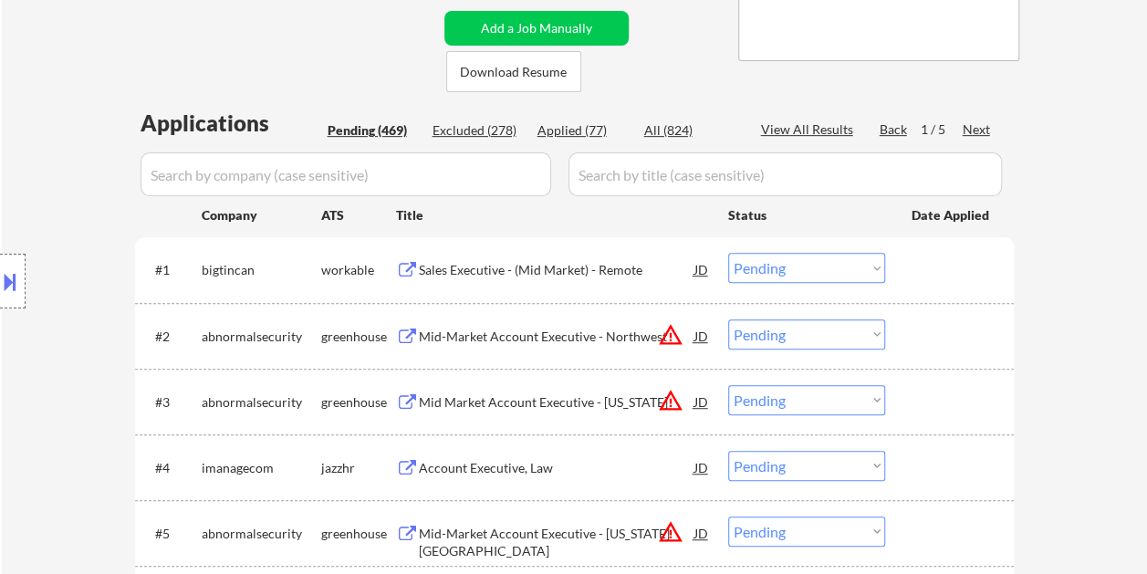
click at [944, 252] on div "#1 bigtincan workable Sales Executive - (Mid Market) - Remote JD warning_amber …" at bounding box center [572, 269] width 862 height 49
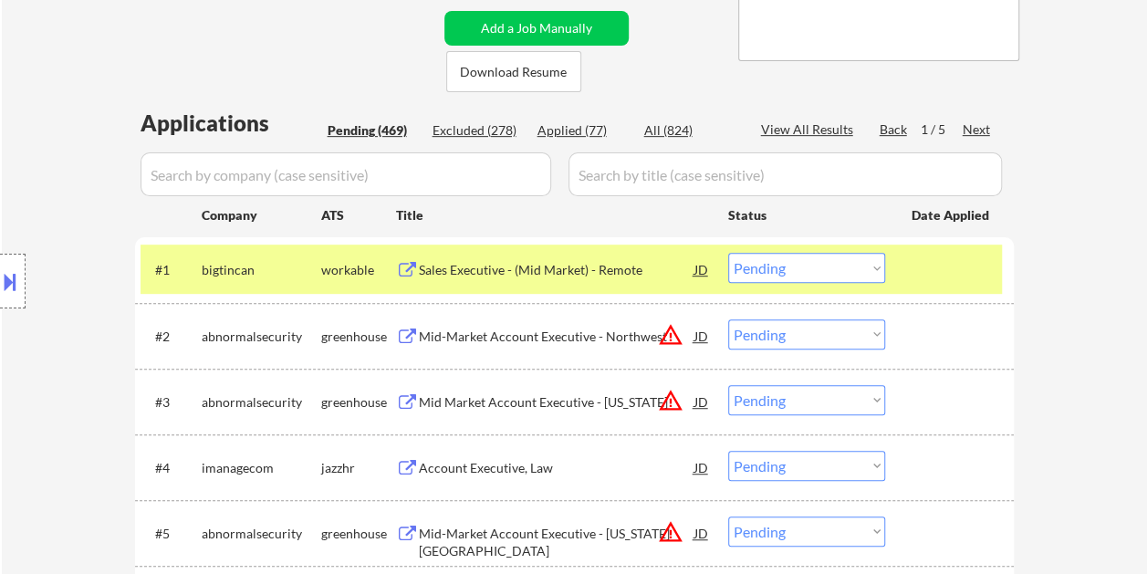
click at [635, 278] on div "Sales Executive - (Mid Market) - Remote" at bounding box center [557, 270] width 276 height 18
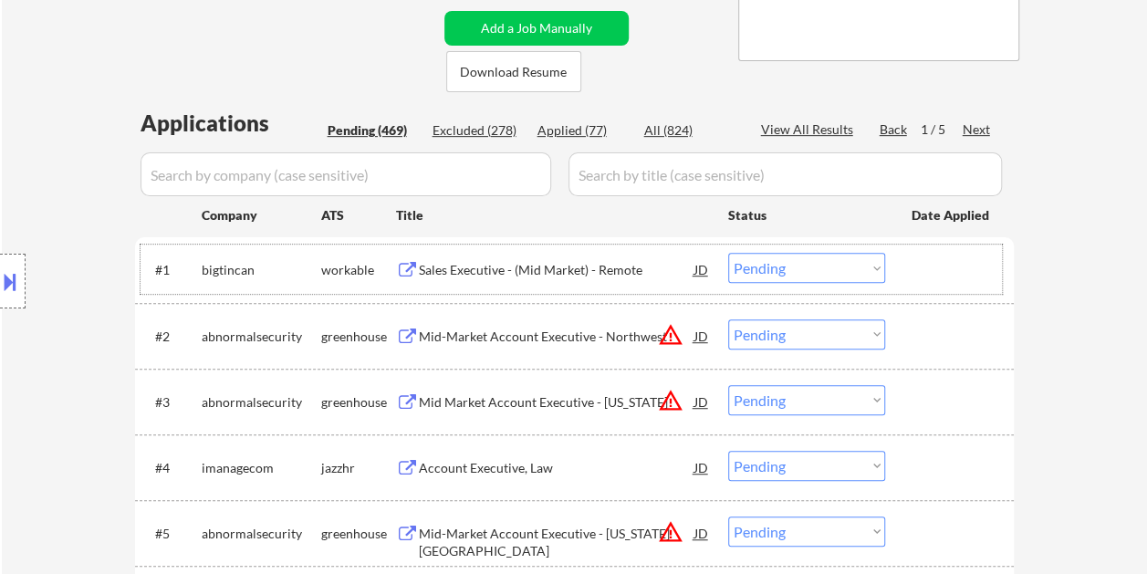
click at [931, 263] on div at bounding box center [952, 269] width 80 height 33
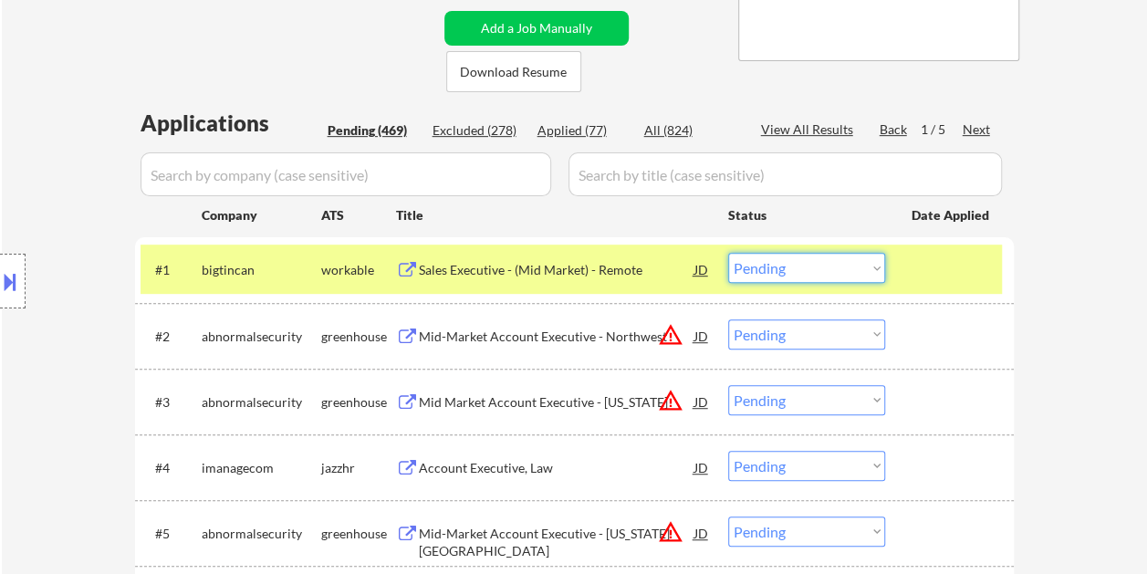
click at [872, 267] on select "Choose an option... Pending Applied Excluded (Questions) Excluded (Expired) Exc…" at bounding box center [806, 268] width 157 height 30
click at [728, 253] on select "Choose an option... Pending Applied Excluded (Questions) Excluded (Expired) Exc…" at bounding box center [806, 268] width 157 height 30
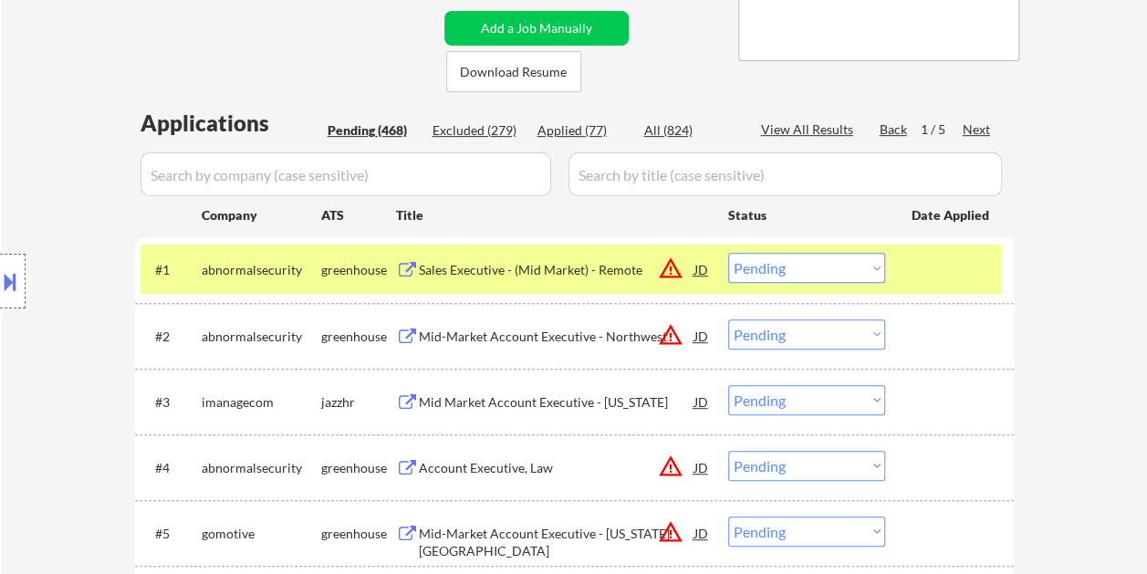
click at [937, 261] on div at bounding box center [952, 269] width 80 height 33
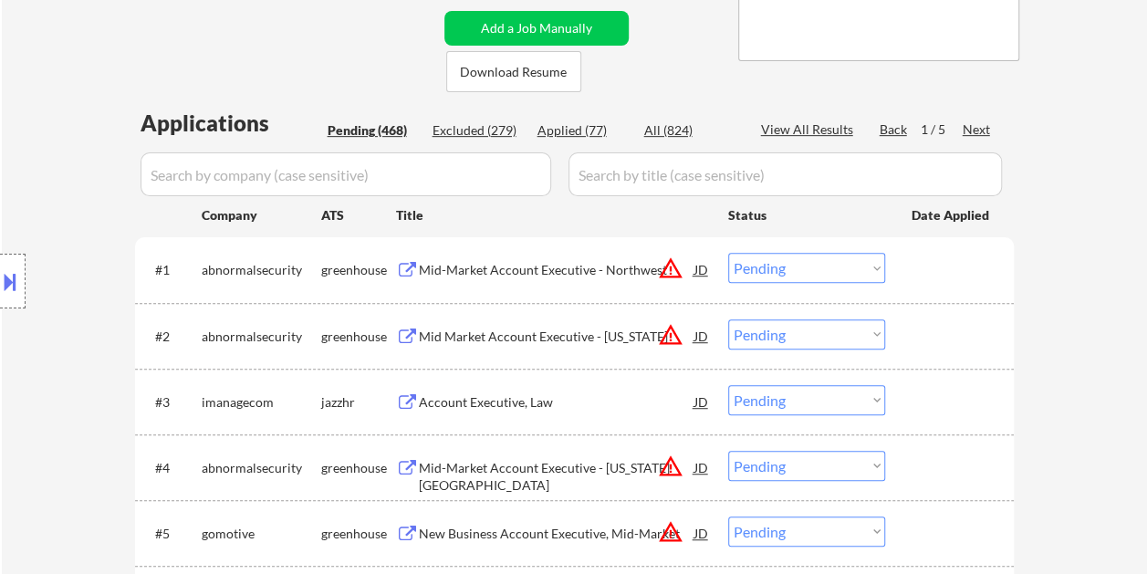
click at [967, 267] on div at bounding box center [952, 269] width 80 height 33
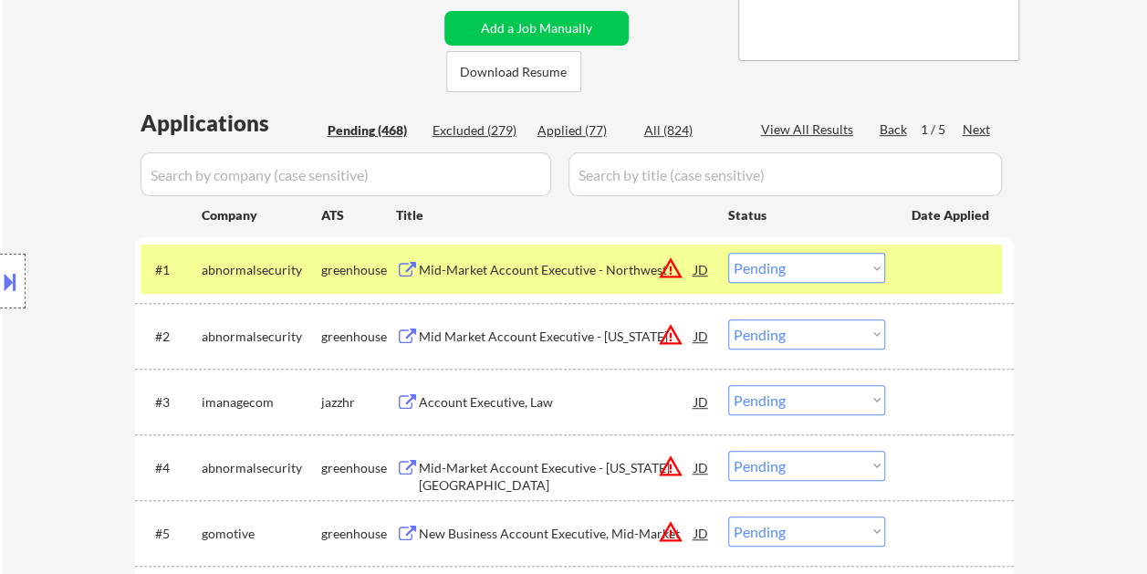
click at [479, 263] on div "Mid-Market Account Executive - Northwest" at bounding box center [557, 270] width 276 height 18
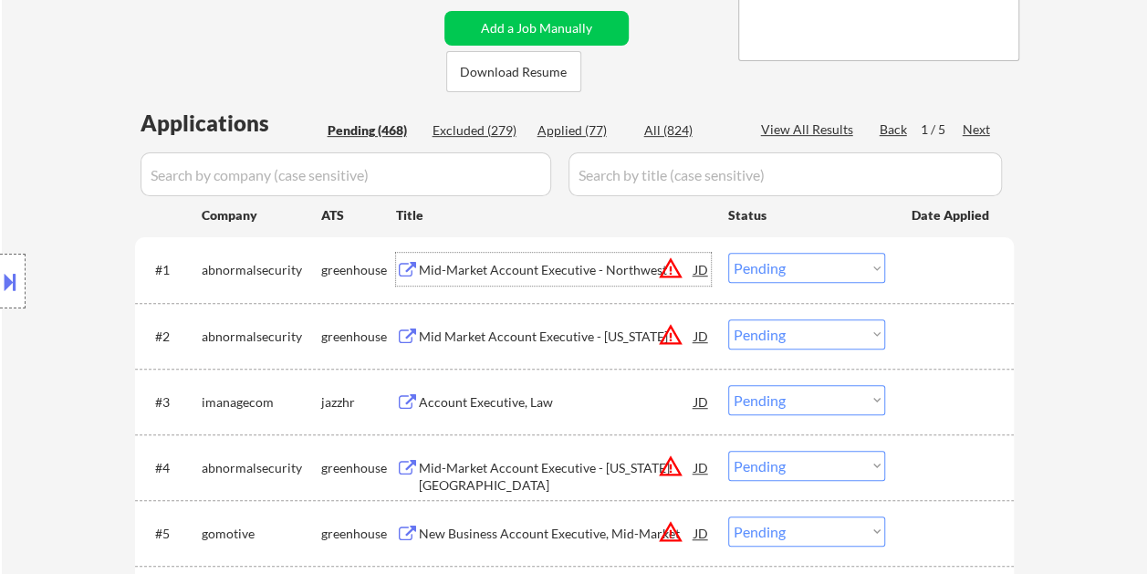
click at [927, 285] on div at bounding box center [952, 269] width 80 height 33
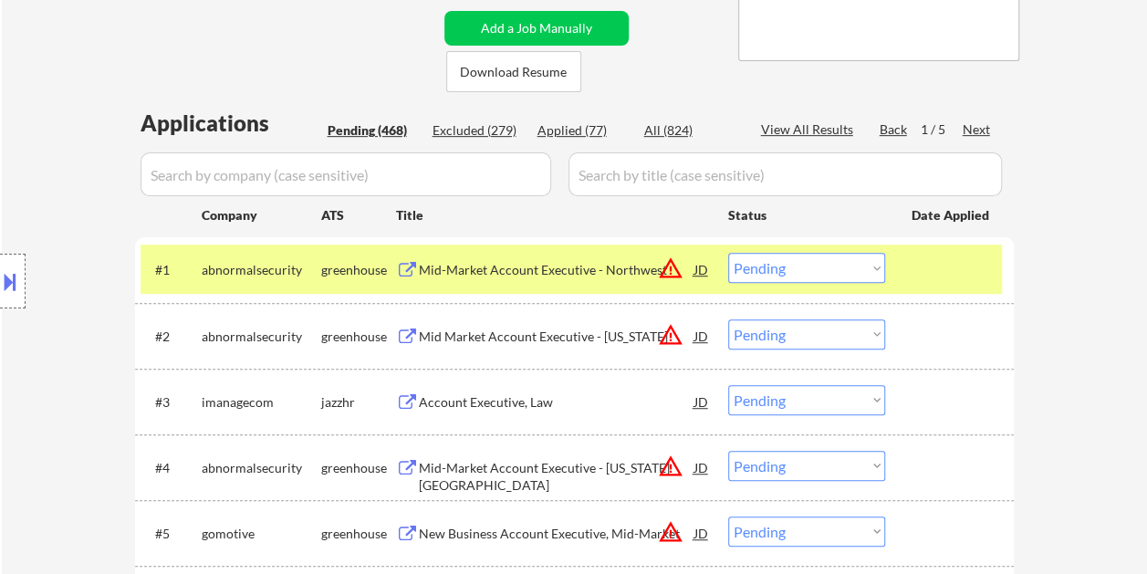
click at [865, 278] on select "Choose an option... Pending Applied Excluded (Questions) Excluded (Expired) Exc…" at bounding box center [806, 268] width 157 height 30
click at [728, 253] on select "Choose an option... Pending Applied Excluded (Questions) Excluded (Expired) Exc…" at bounding box center [806, 268] width 157 height 30
select select ""pending""
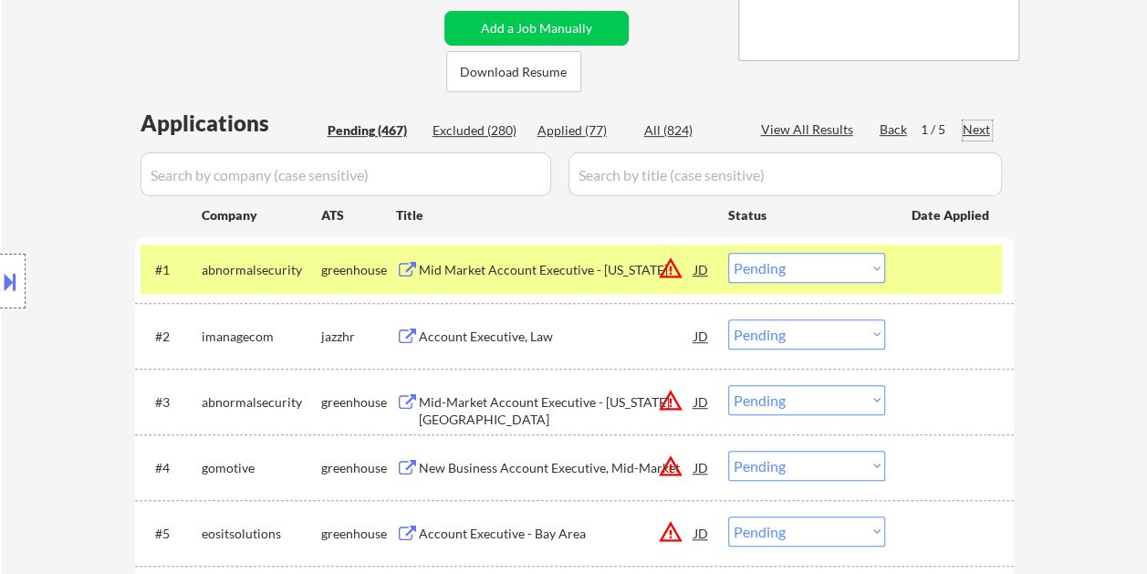
click at [979, 128] on div "Next" at bounding box center [977, 129] width 29 height 18
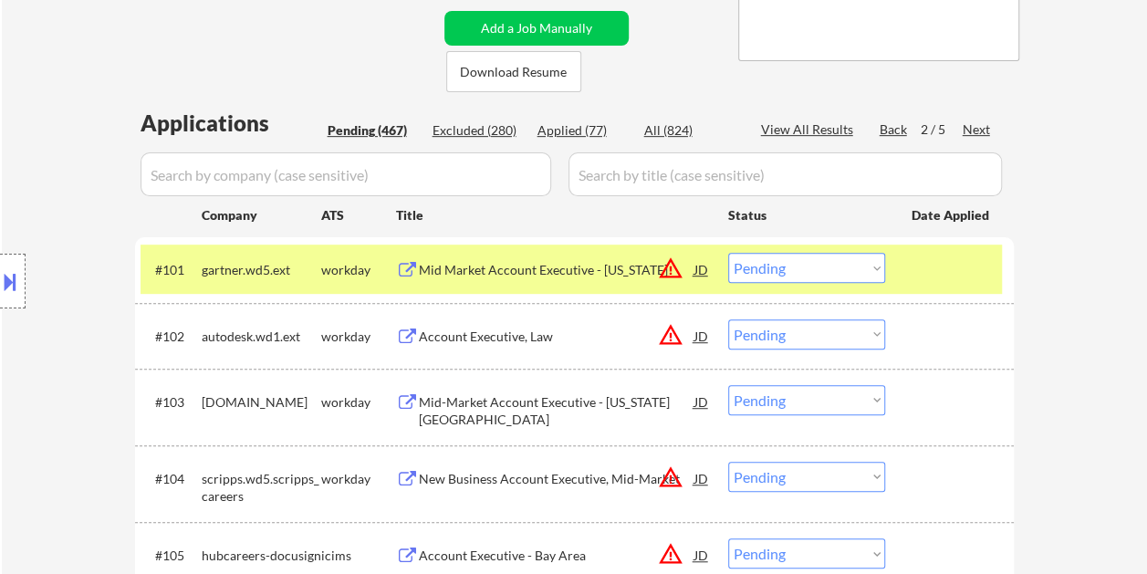
click at [979, 128] on div "Next" at bounding box center [977, 129] width 29 height 18
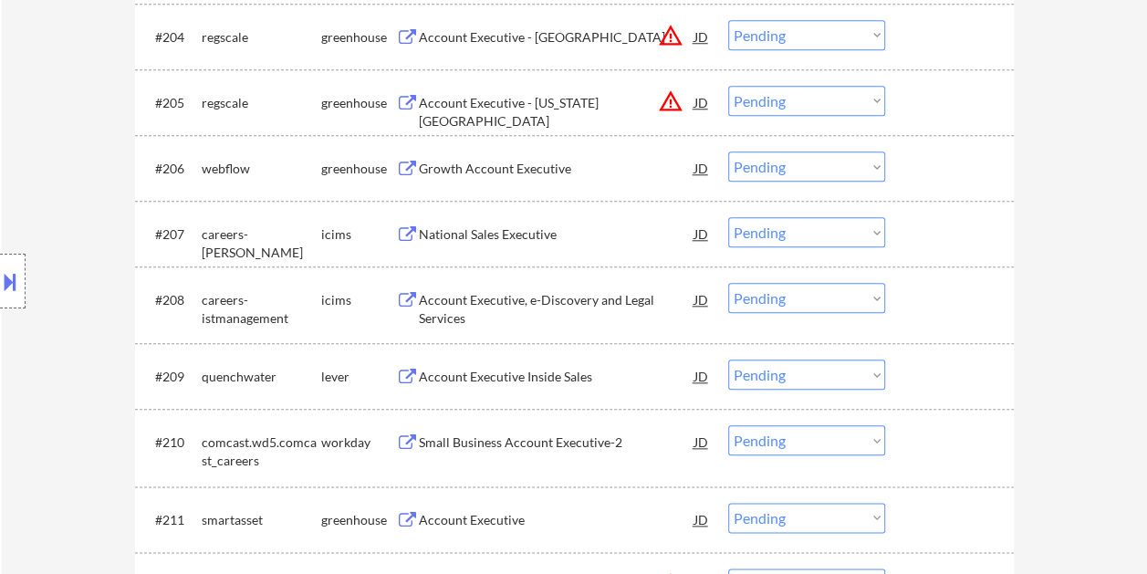
scroll to position [822, 0]
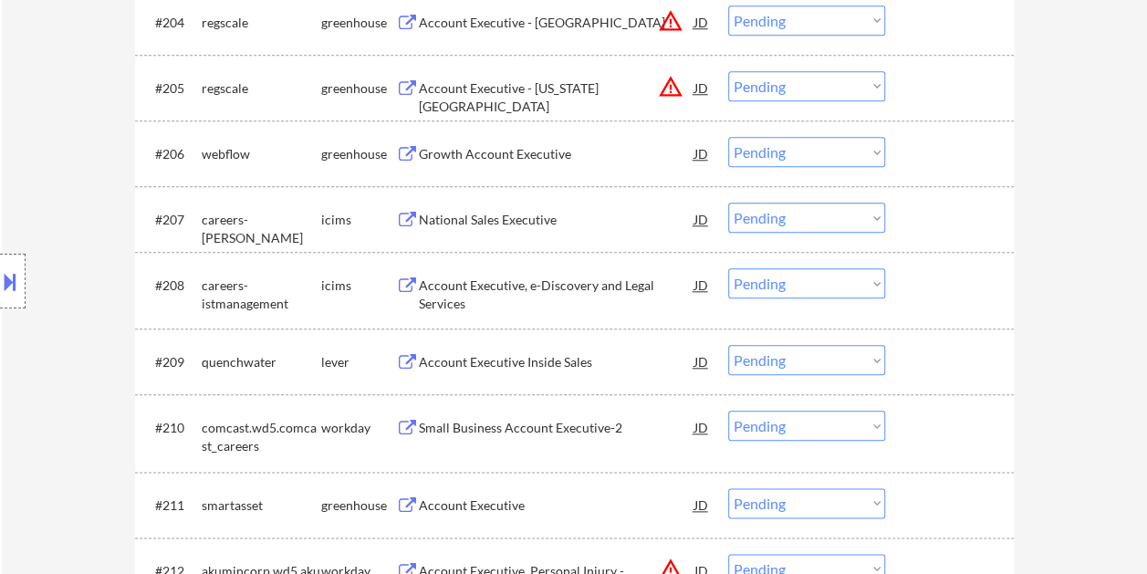
click at [935, 364] on div at bounding box center [952, 361] width 80 height 33
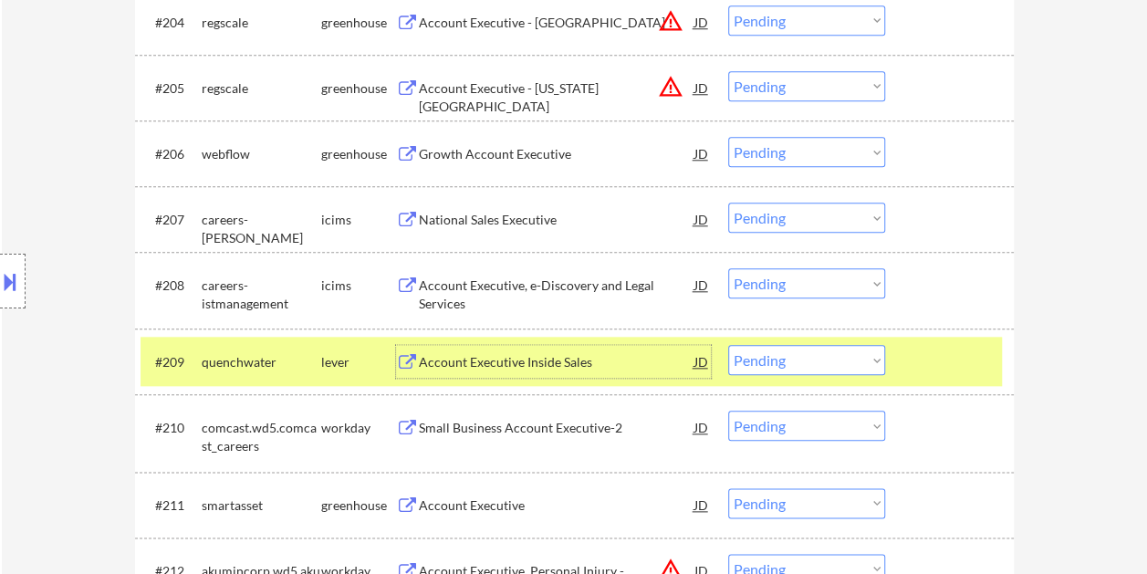
click at [655, 360] on div "Account Executive Inside Sales" at bounding box center [557, 362] width 276 height 18
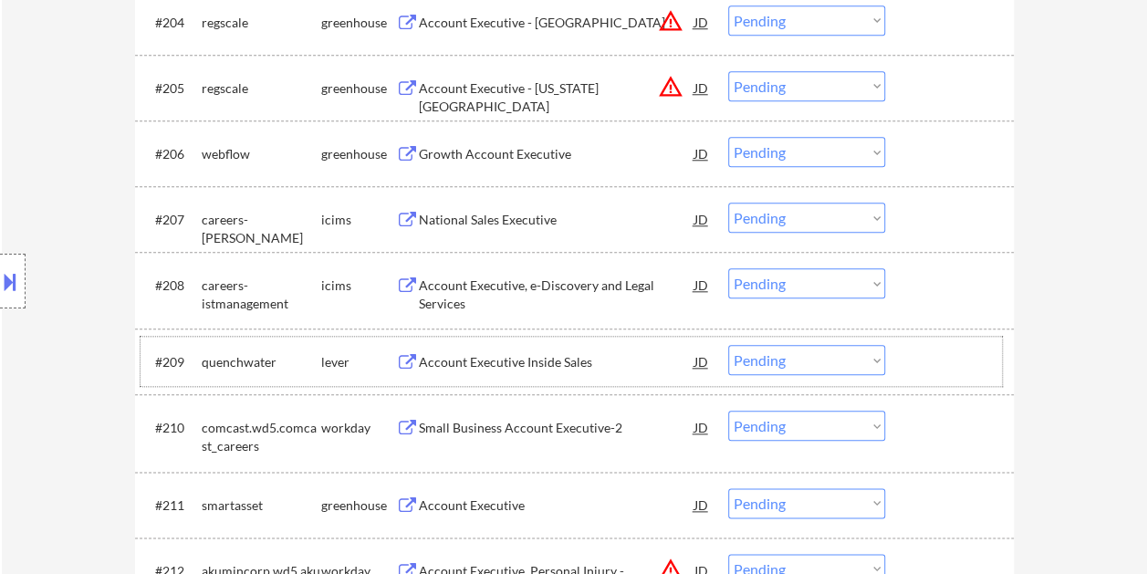
drag, startPoint x: 924, startPoint y: 353, endPoint x: 873, endPoint y: 356, distance: 51.2
click at [921, 352] on div at bounding box center [952, 361] width 80 height 33
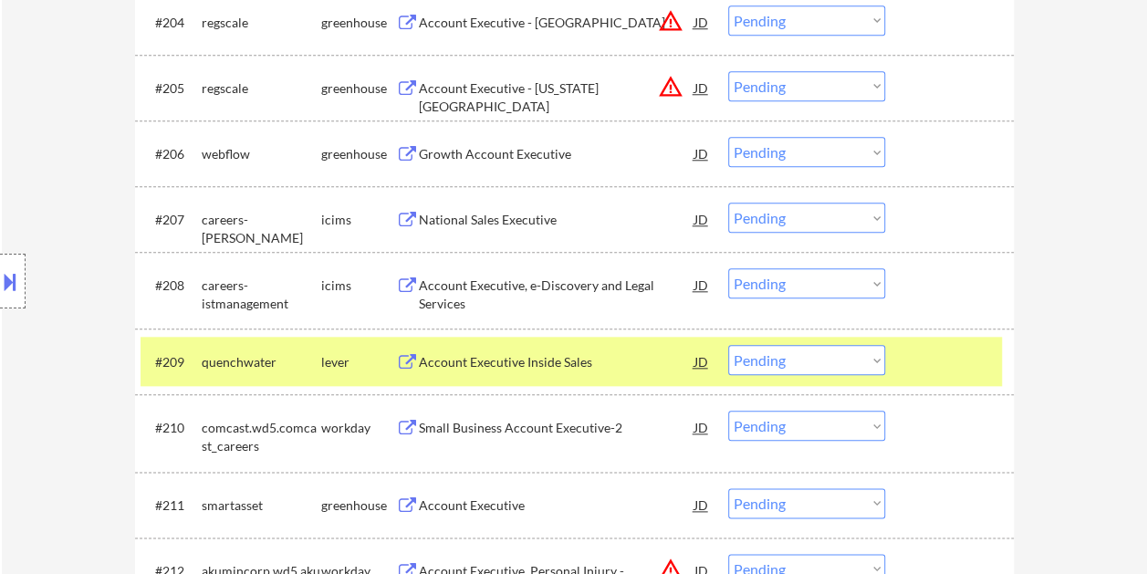
click at [871, 357] on select "Choose an option... Pending Applied Excluded (Questions) Excluded (Expired) Exc…" at bounding box center [806, 360] width 157 height 30
click at [728, 345] on select "Choose an option... Pending Applied Excluded (Questions) Excluded (Expired) Exc…" at bounding box center [806, 360] width 157 height 30
select select ""pending""
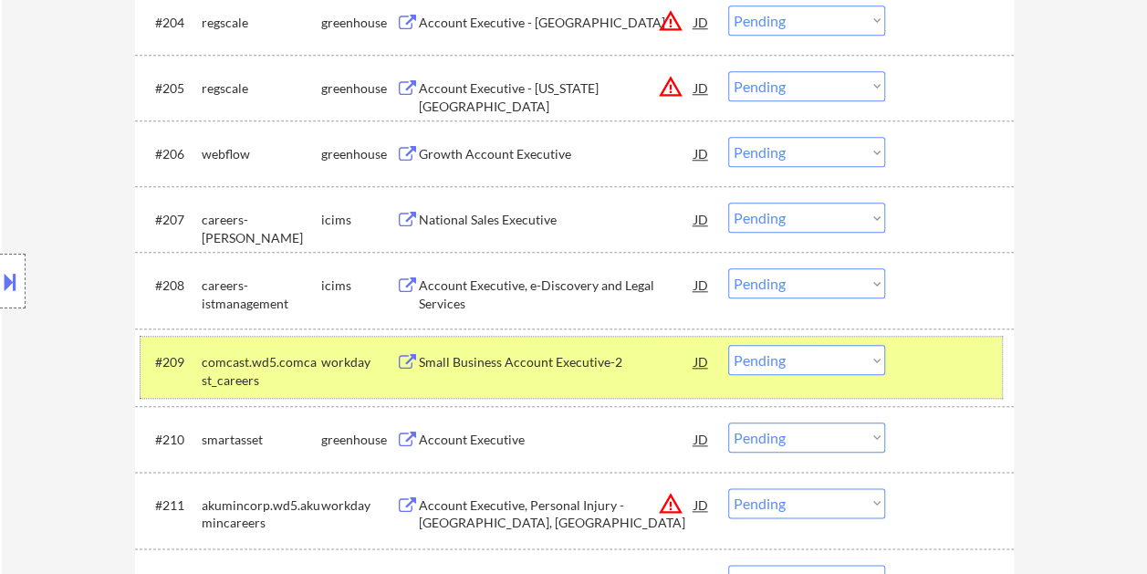
click at [920, 356] on div at bounding box center [952, 361] width 80 height 33
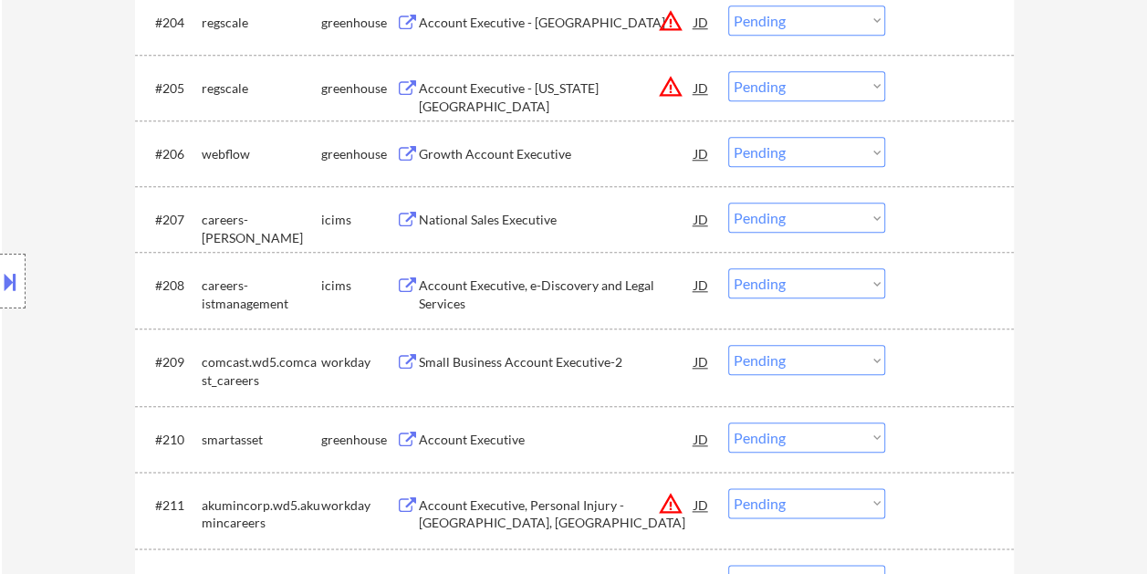
scroll to position [913, 0]
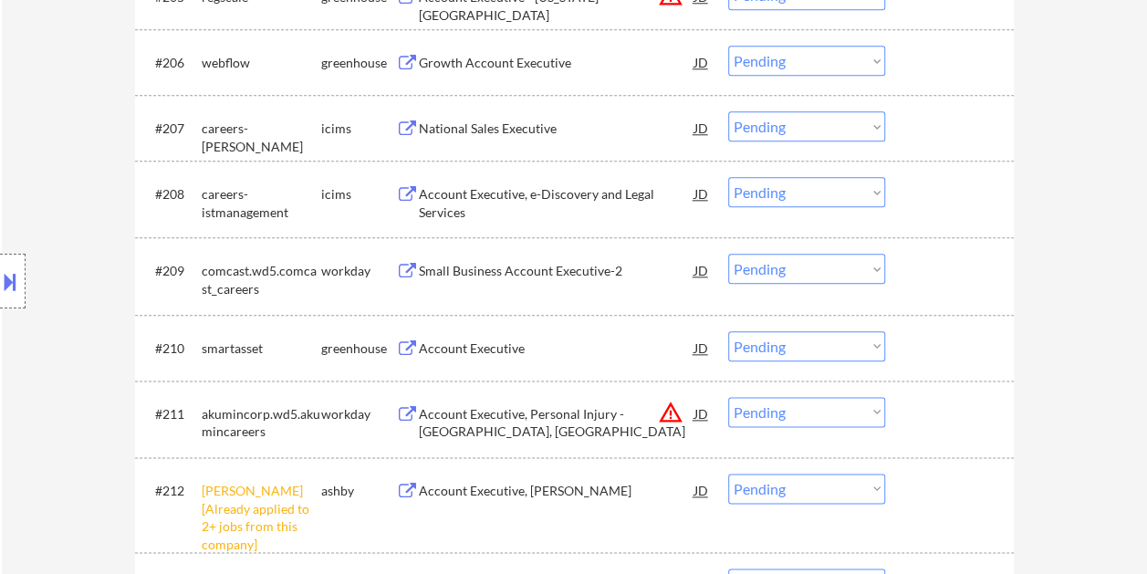
click at [947, 349] on div at bounding box center [952, 347] width 80 height 33
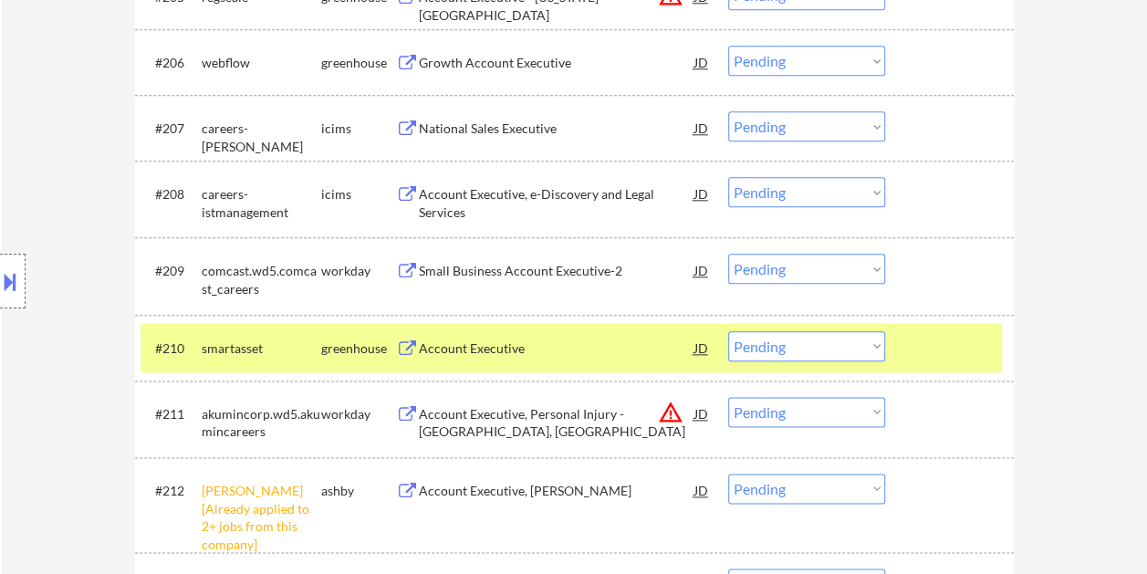
click at [955, 341] on div at bounding box center [952, 347] width 80 height 33
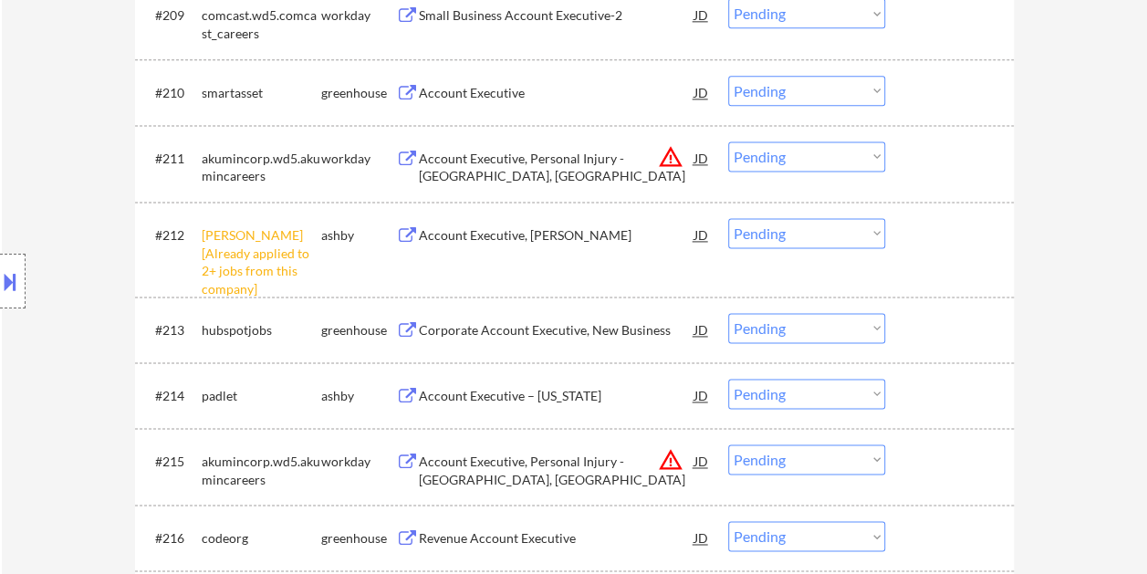
scroll to position [1187, 0]
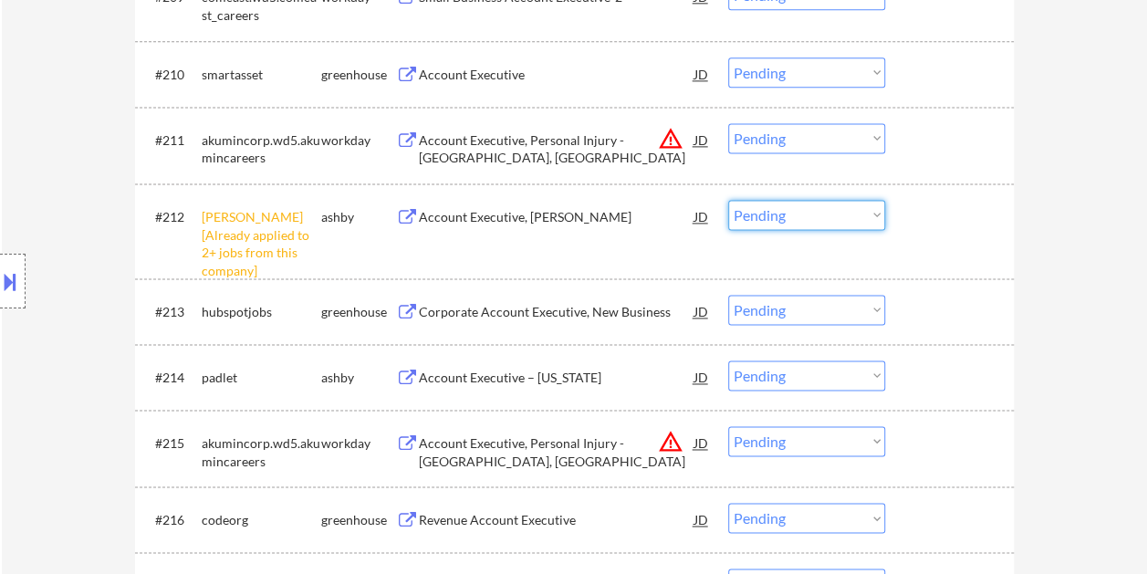
click at [870, 214] on select "Choose an option... Pending Applied Excluded (Questions) Excluded (Expired) Exc…" at bounding box center [806, 215] width 157 height 30
click at [728, 200] on select "Choose an option... Pending Applied Excluded (Questions) Excluded (Expired) Exc…" at bounding box center [806, 215] width 157 height 30
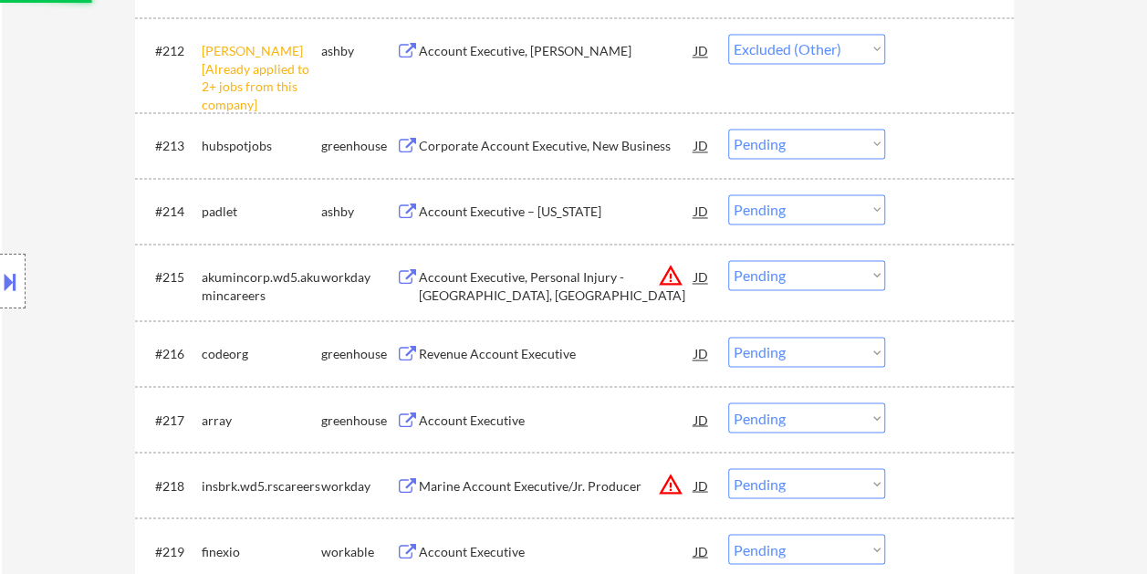
scroll to position [1369, 0]
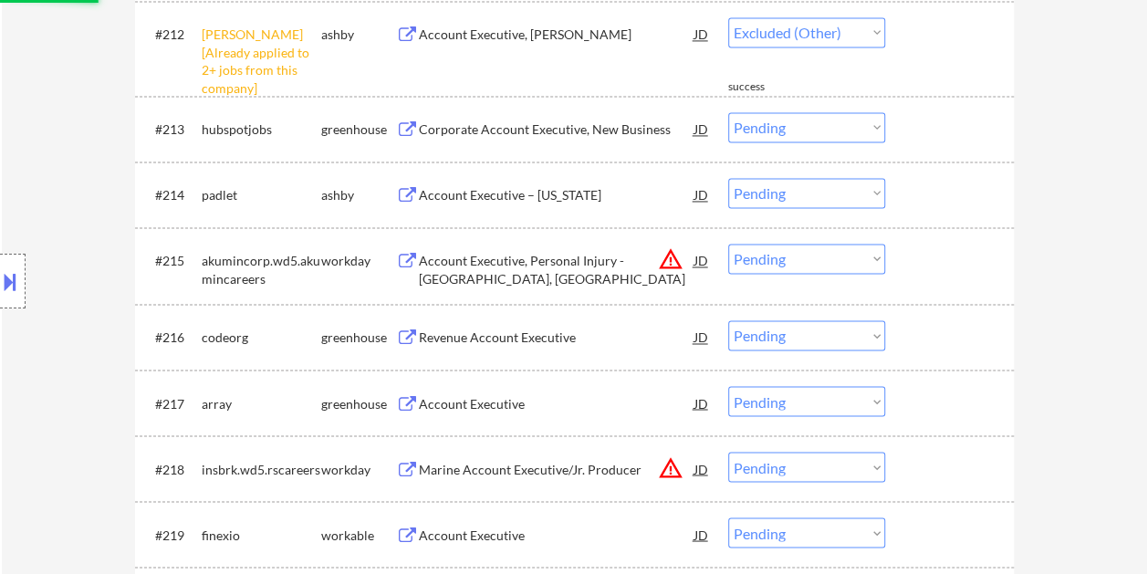
click at [947, 191] on div at bounding box center [952, 194] width 80 height 33
select select ""pending""
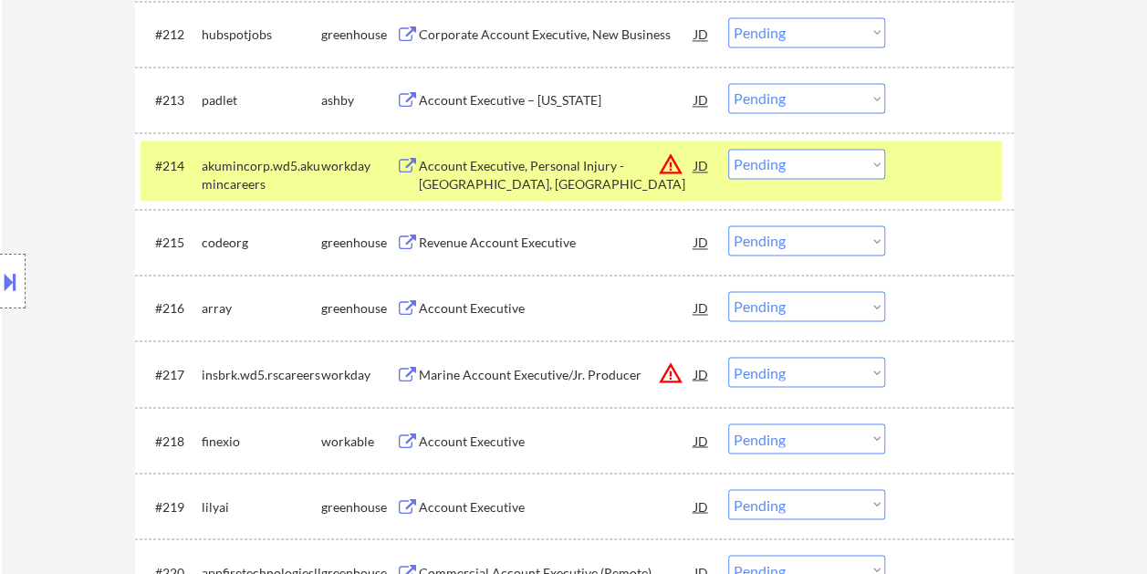
click at [924, 176] on div at bounding box center [952, 165] width 80 height 33
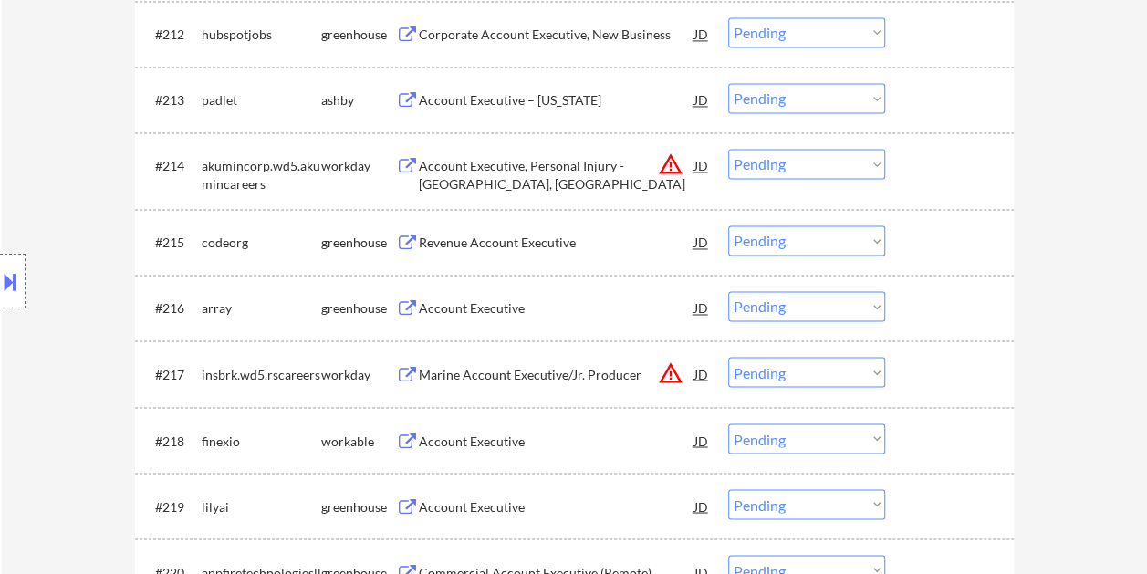
click at [907, 87] on div "#213 padlet ashby Account Executive – Texas JD warning_amber Choose an option..…" at bounding box center [572, 99] width 862 height 49
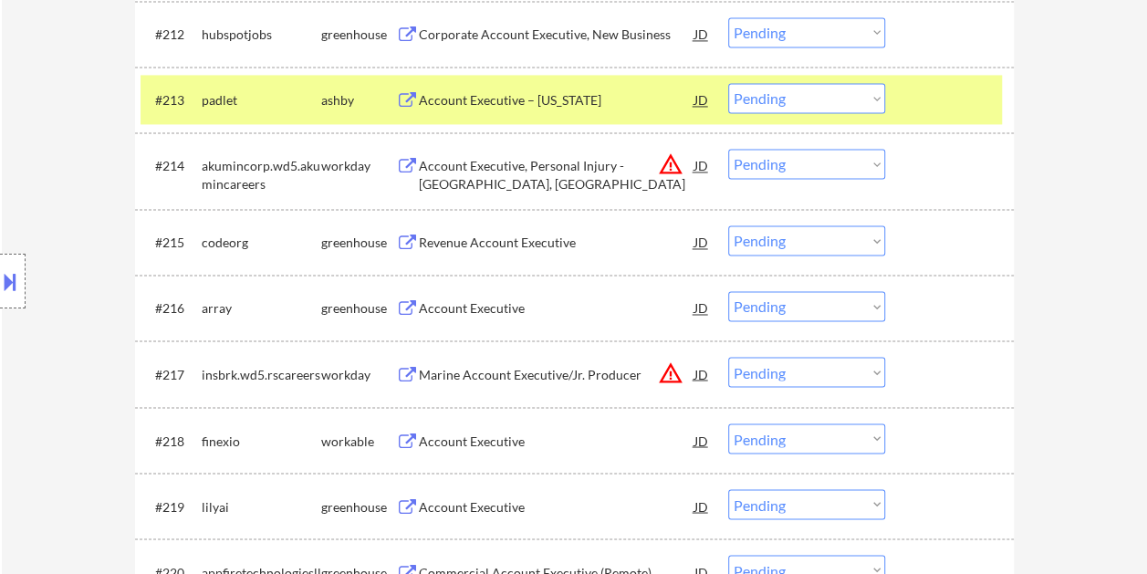
click at [431, 100] on div "Account Executive – Texas" at bounding box center [557, 100] width 276 height 18
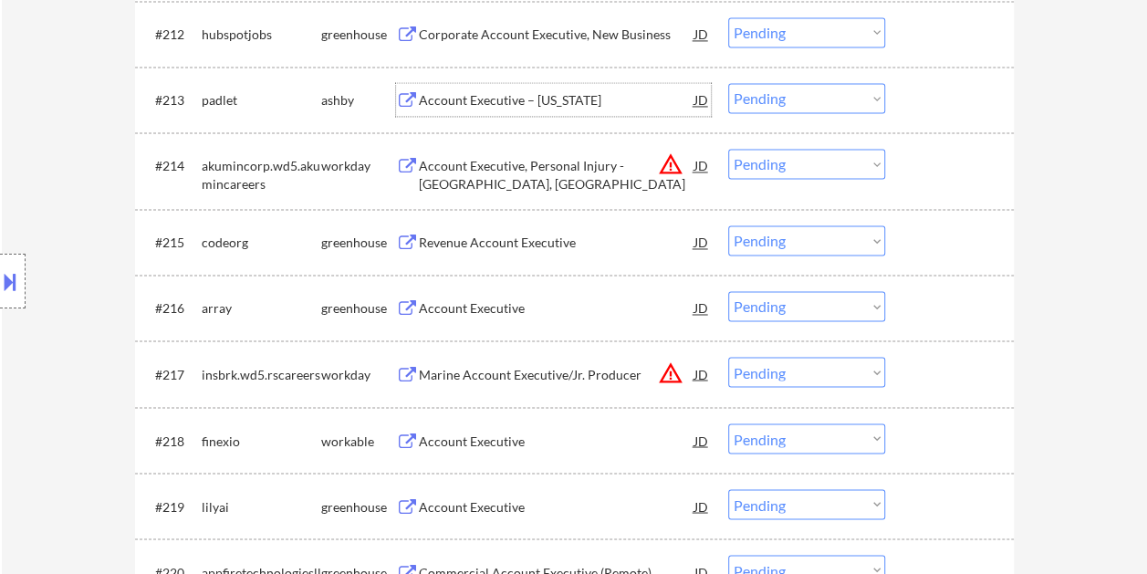
click at [917, 93] on div at bounding box center [952, 99] width 80 height 33
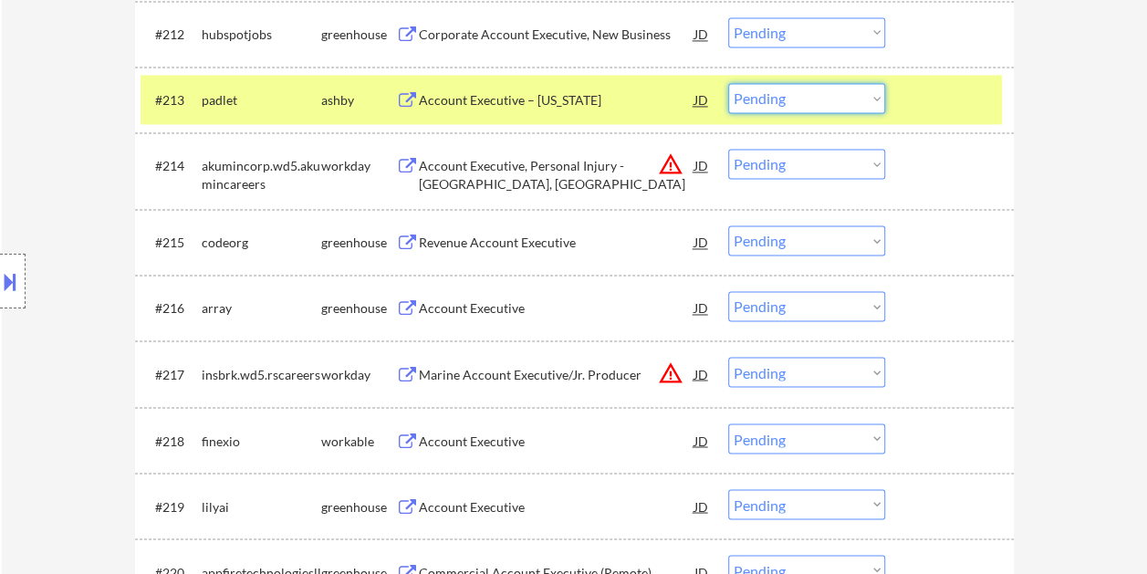
click at [878, 93] on select "Choose an option... Pending Applied Excluded (Questions) Excluded (Expired) Exc…" at bounding box center [806, 98] width 157 height 30
click at [728, 83] on select "Choose an option... Pending Applied Excluded (Questions) Excluded (Expired) Exc…" at bounding box center [806, 98] width 157 height 30
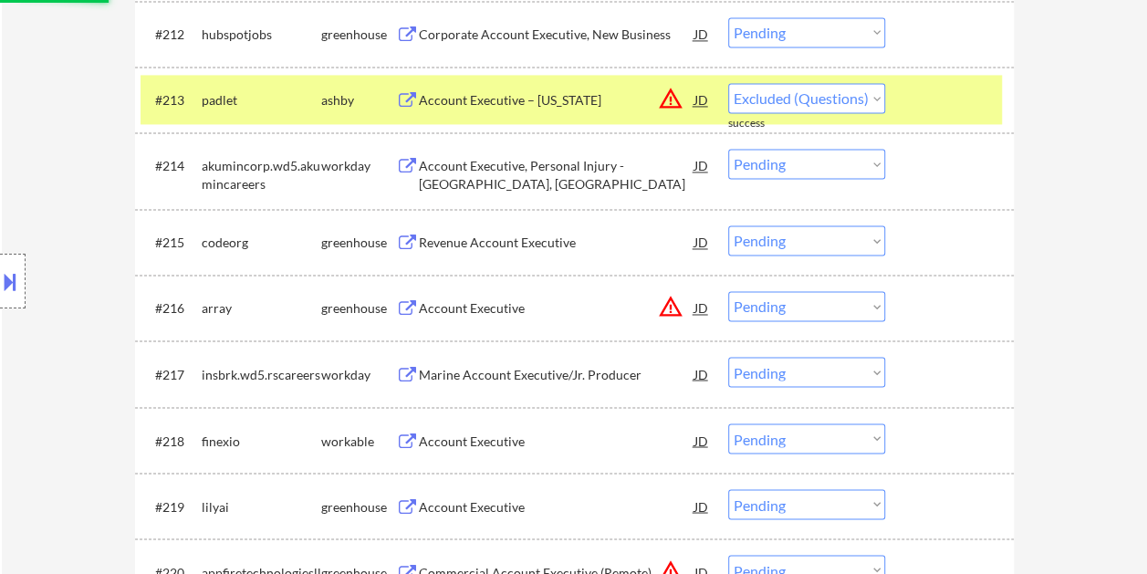
select select ""pending""
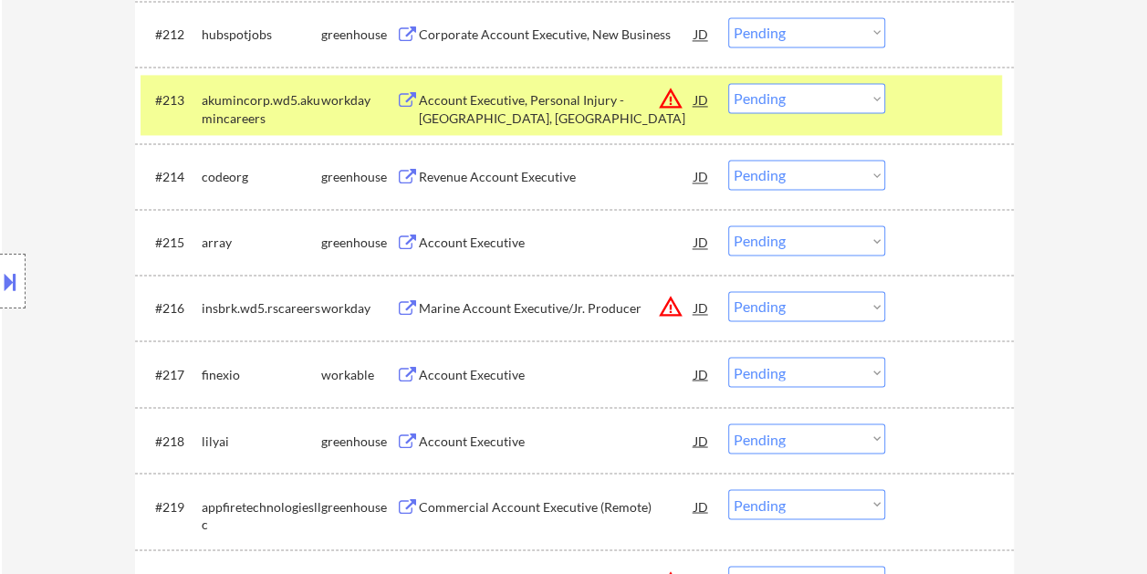
click at [930, 115] on div at bounding box center [952, 99] width 80 height 33
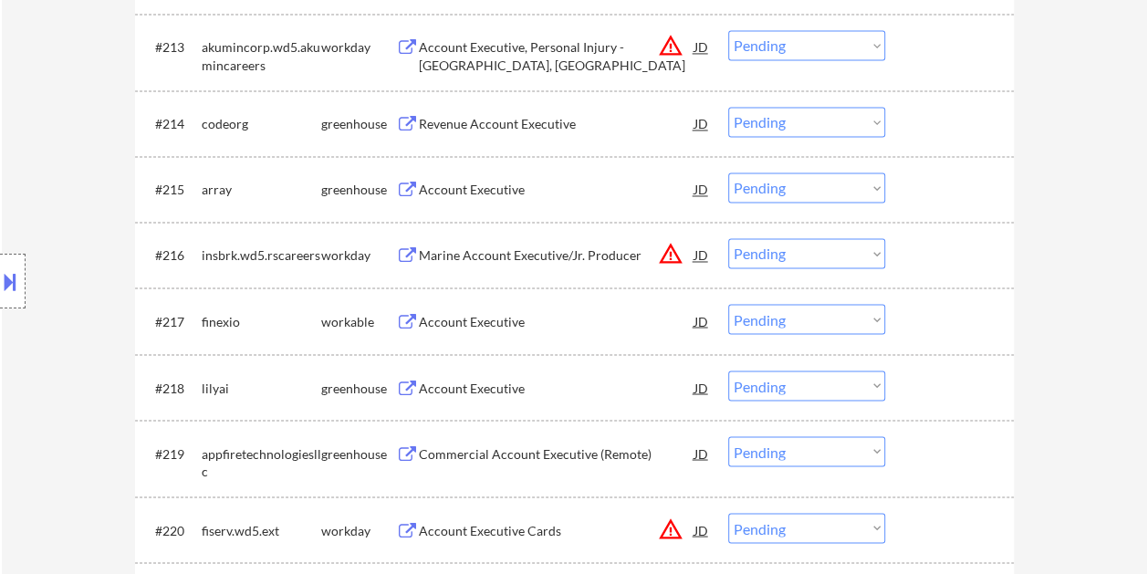
scroll to position [1461, 0]
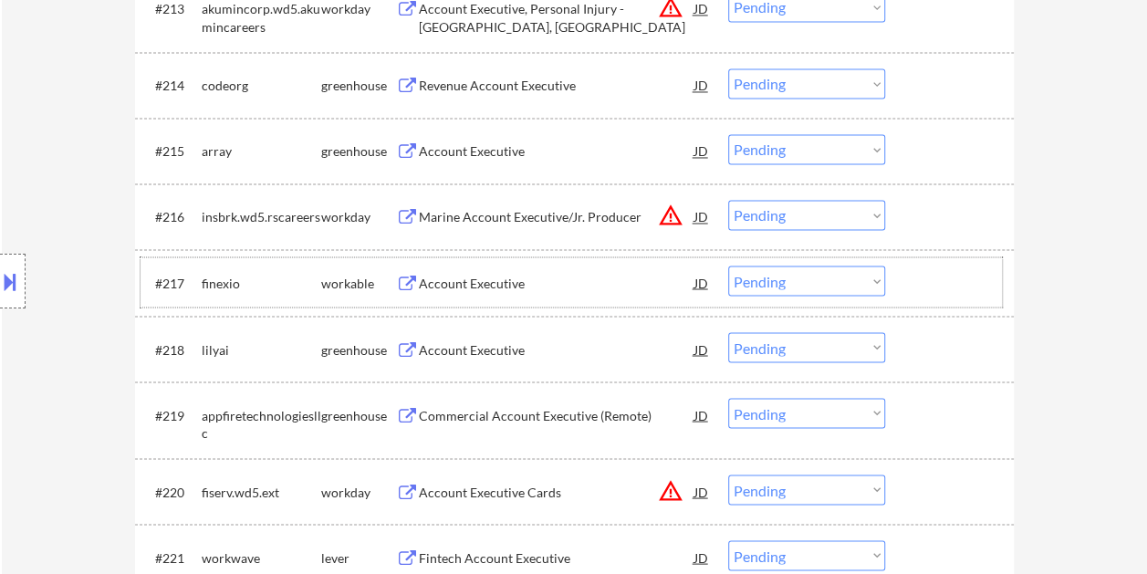
drag, startPoint x: 926, startPoint y: 278, endPoint x: 760, endPoint y: 288, distance: 166.5
click at [923, 279] on div at bounding box center [952, 282] width 80 height 33
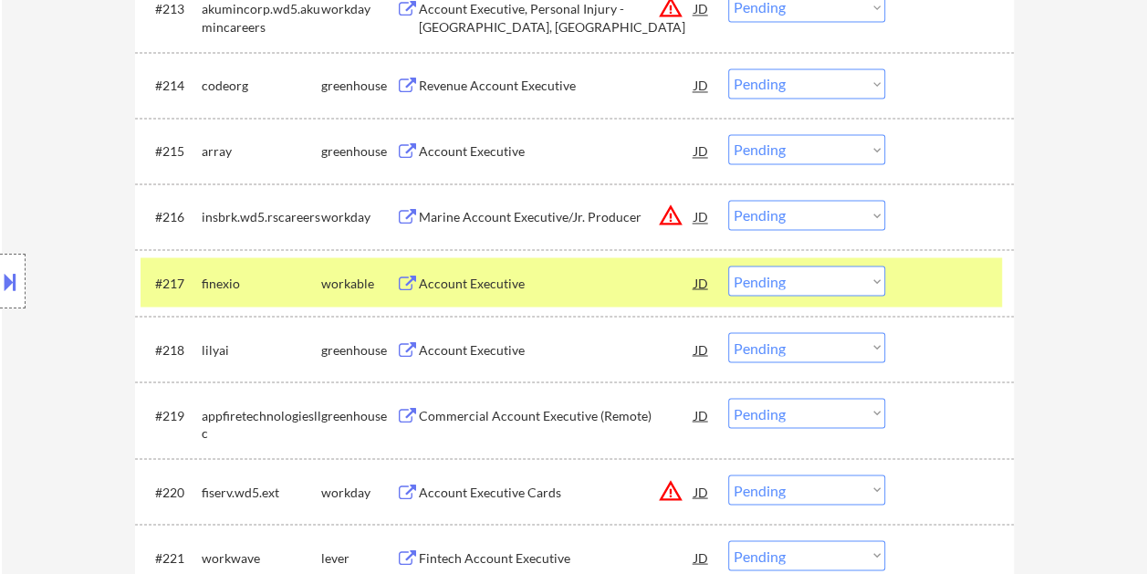
click at [624, 275] on div "Account Executive" at bounding box center [557, 283] width 276 height 18
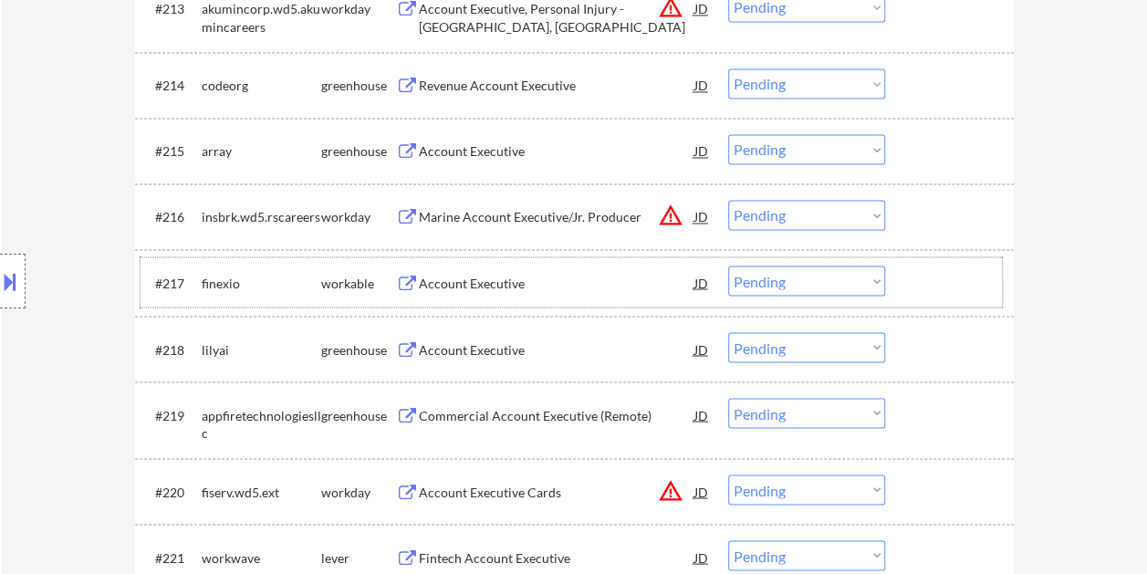
click at [945, 271] on div at bounding box center [952, 282] width 80 height 33
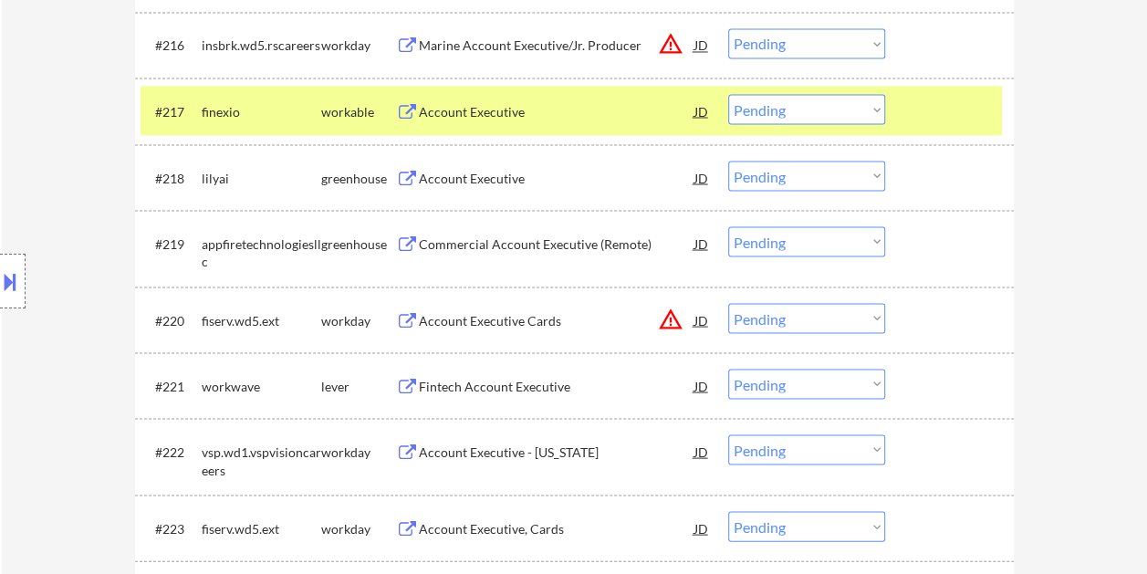
scroll to position [1734, 0]
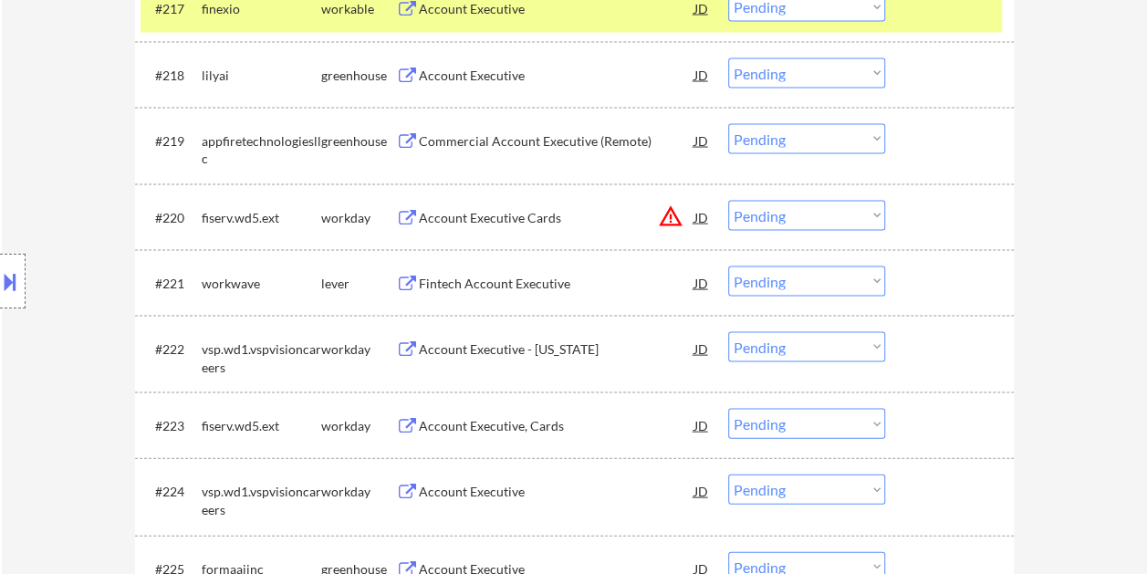
click at [949, 296] on div at bounding box center [952, 283] width 80 height 33
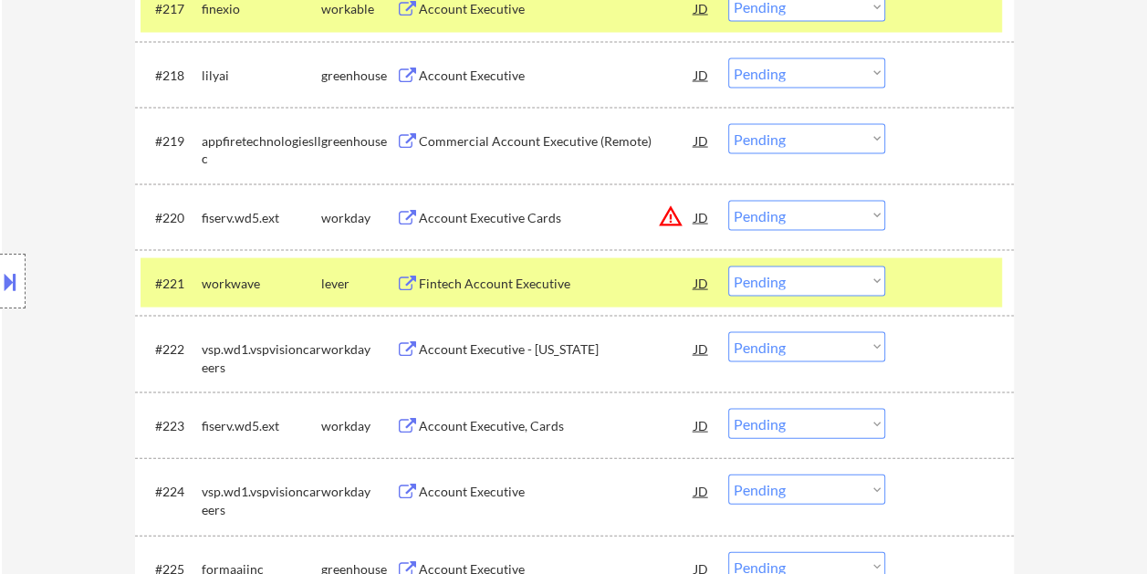
click at [596, 288] on div "Fintech Account Executive" at bounding box center [557, 284] width 276 height 18
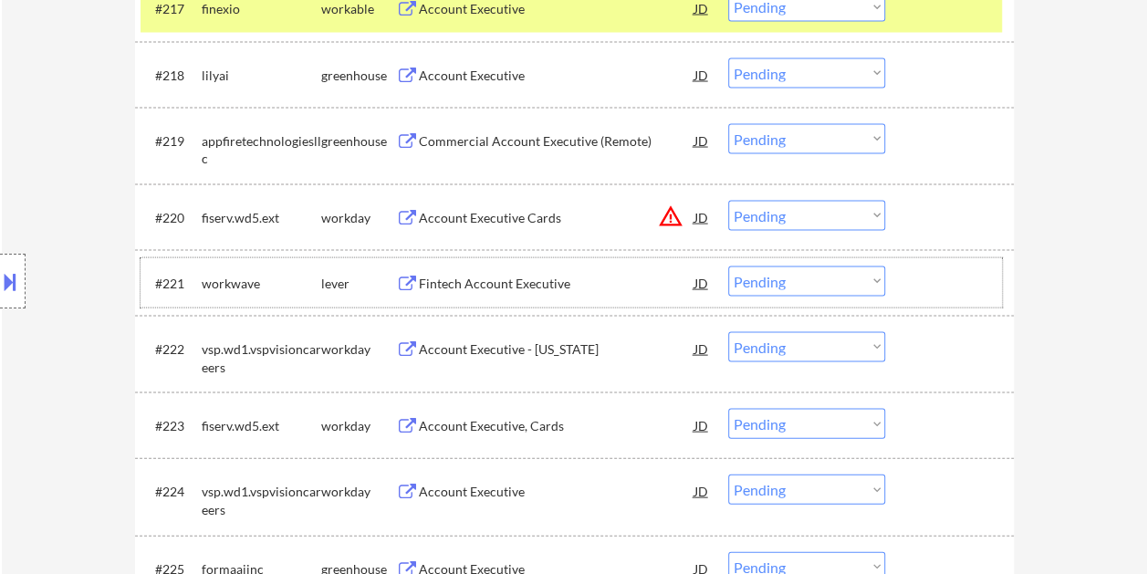
click at [924, 286] on div at bounding box center [952, 283] width 80 height 33
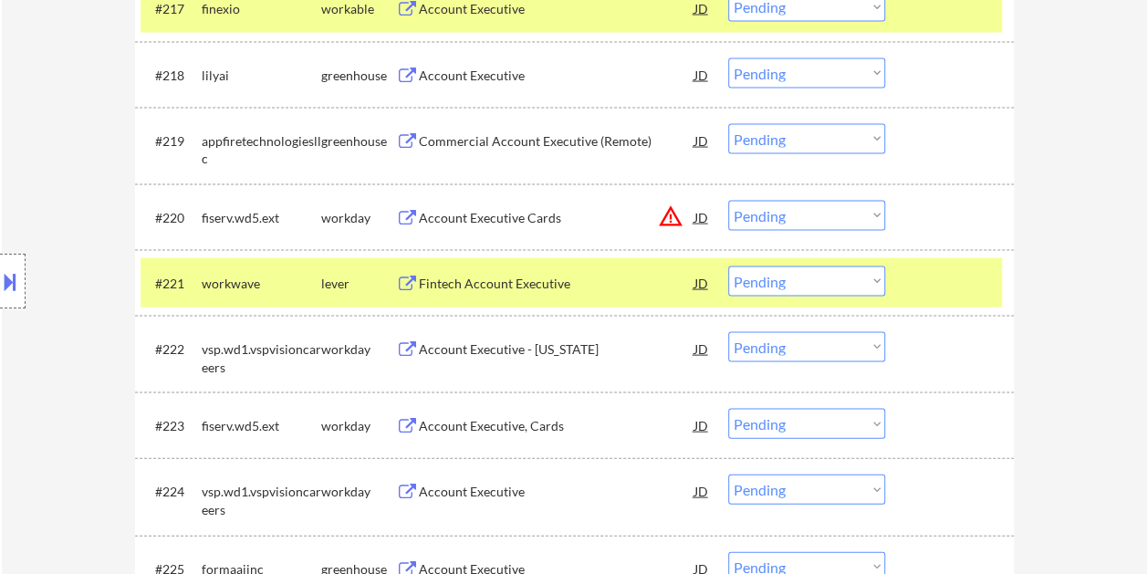
click at [882, 288] on select "Choose an option... Pending Applied Excluded (Questions) Excluded (Expired) Exc…" at bounding box center [806, 282] width 157 height 30
click at [728, 267] on select "Choose an option... Pending Applied Excluded (Questions) Excluded (Expired) Exc…" at bounding box center [806, 282] width 157 height 30
select select ""pending""
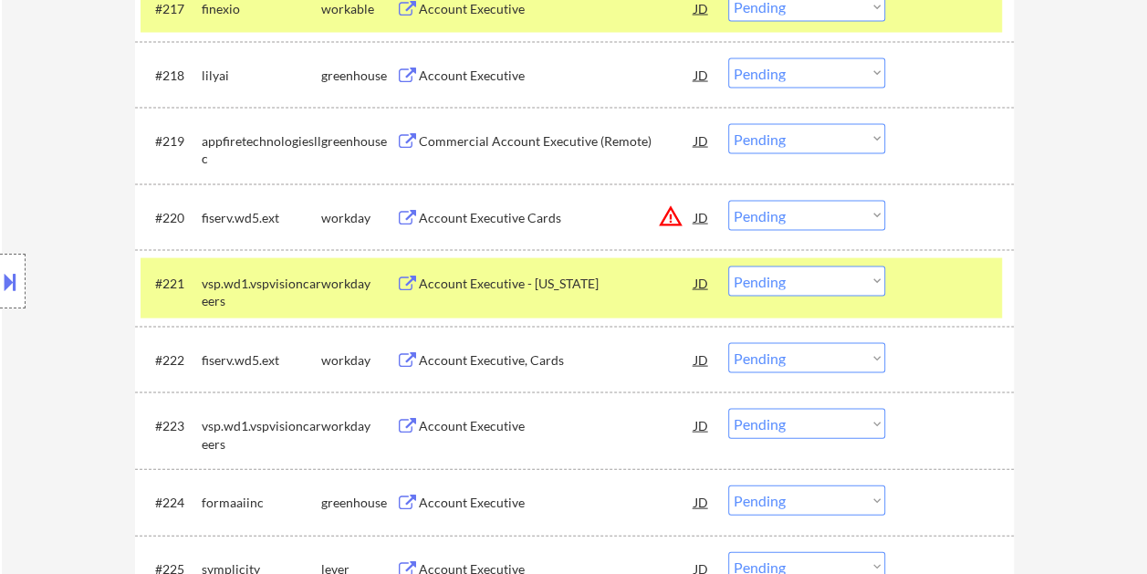
click at [915, 289] on div at bounding box center [952, 283] width 80 height 33
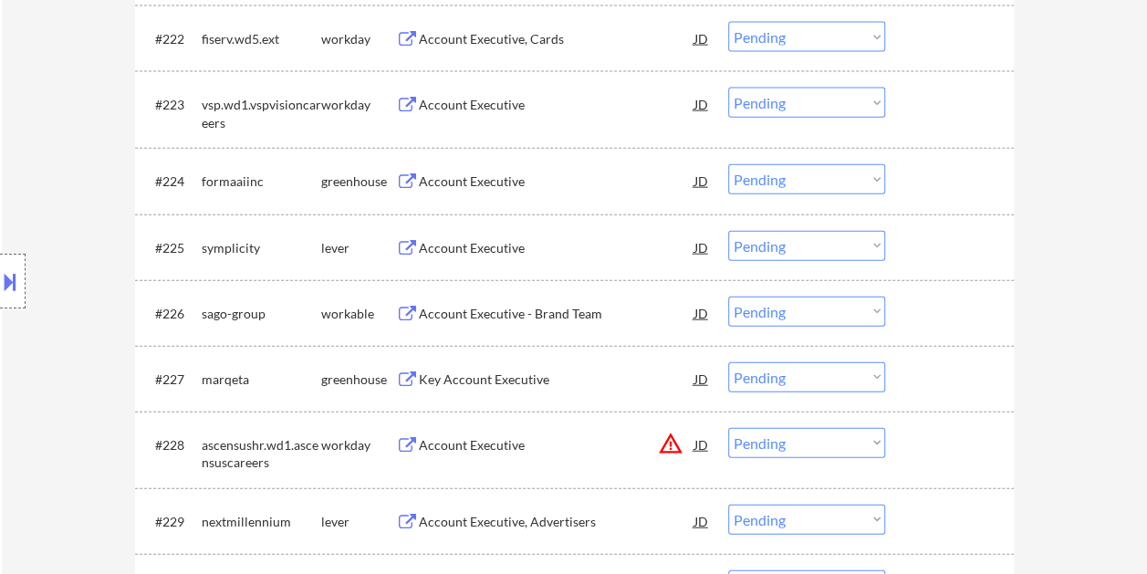
scroll to position [2100, 0]
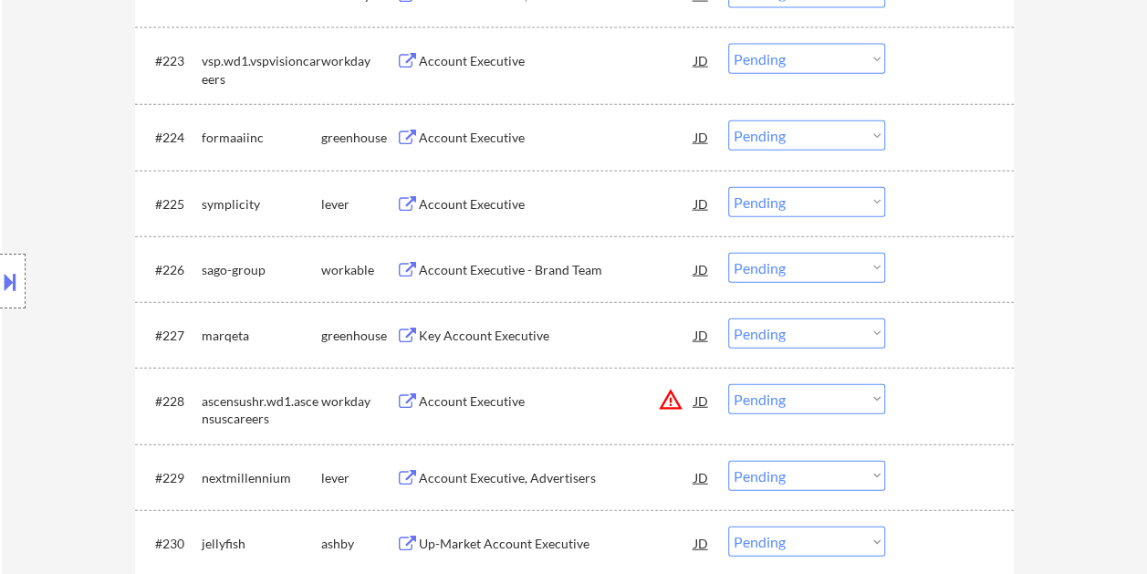
drag, startPoint x: 948, startPoint y: 210, endPoint x: 912, endPoint y: 211, distance: 35.6
click at [945, 210] on div at bounding box center [952, 203] width 80 height 33
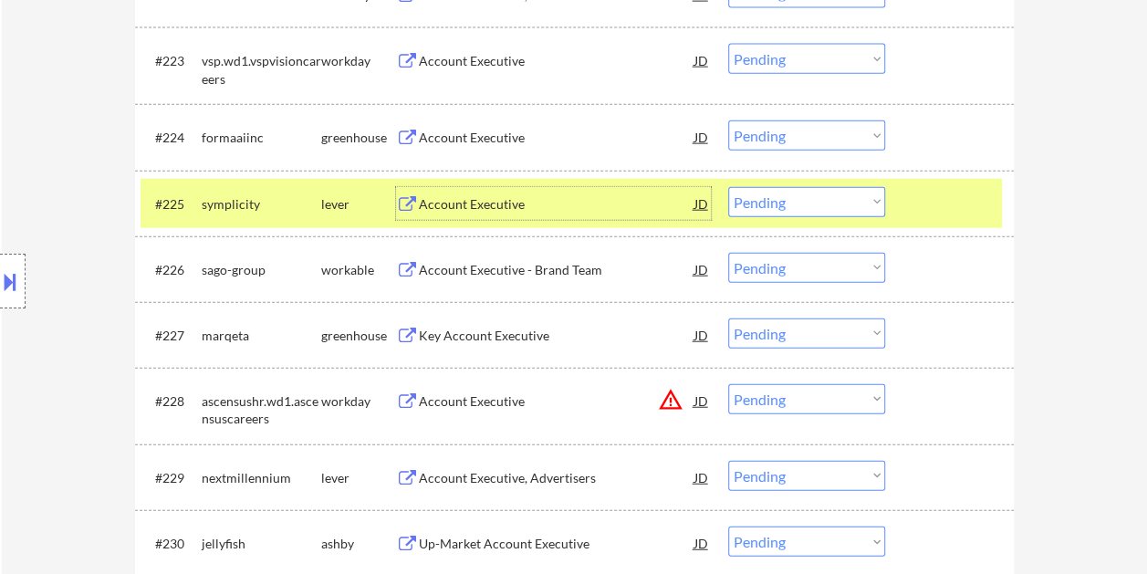
drag, startPoint x: 605, startPoint y: 194, endPoint x: 588, endPoint y: 203, distance: 19.6
click at [595, 199] on div "Account Executive" at bounding box center [557, 203] width 276 height 33
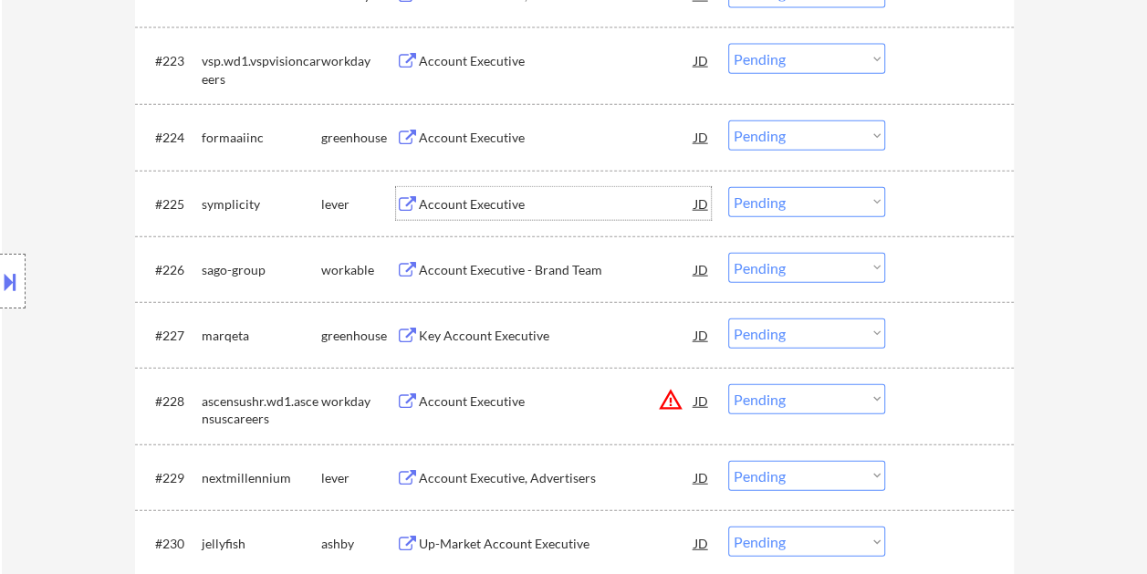
drag, startPoint x: 934, startPoint y: 223, endPoint x: 865, endPoint y: 210, distance: 69.6
click at [933, 223] on div "#225 symplicity lever Account Executive JD warning_amber Choose an option... Pe…" at bounding box center [572, 203] width 862 height 49
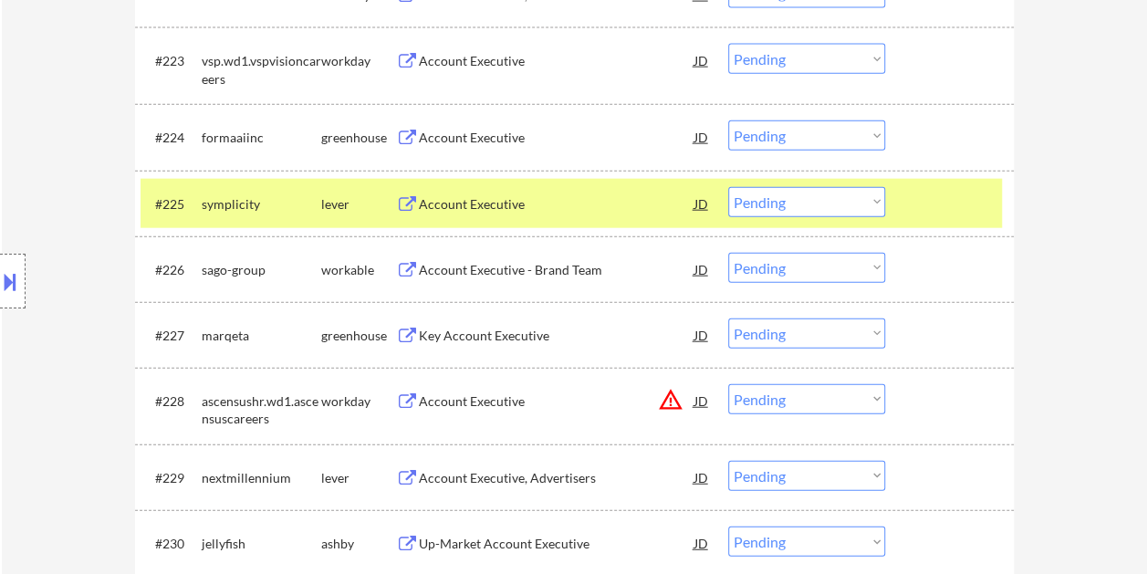
click at [865, 210] on select "Choose an option... Pending Applied Excluded (Questions) Excluded (Expired) Exc…" at bounding box center [806, 202] width 157 height 30
click at [728, 187] on select "Choose an option... Pending Applied Excluded (Questions) Excluded (Expired) Exc…" at bounding box center [806, 202] width 157 height 30
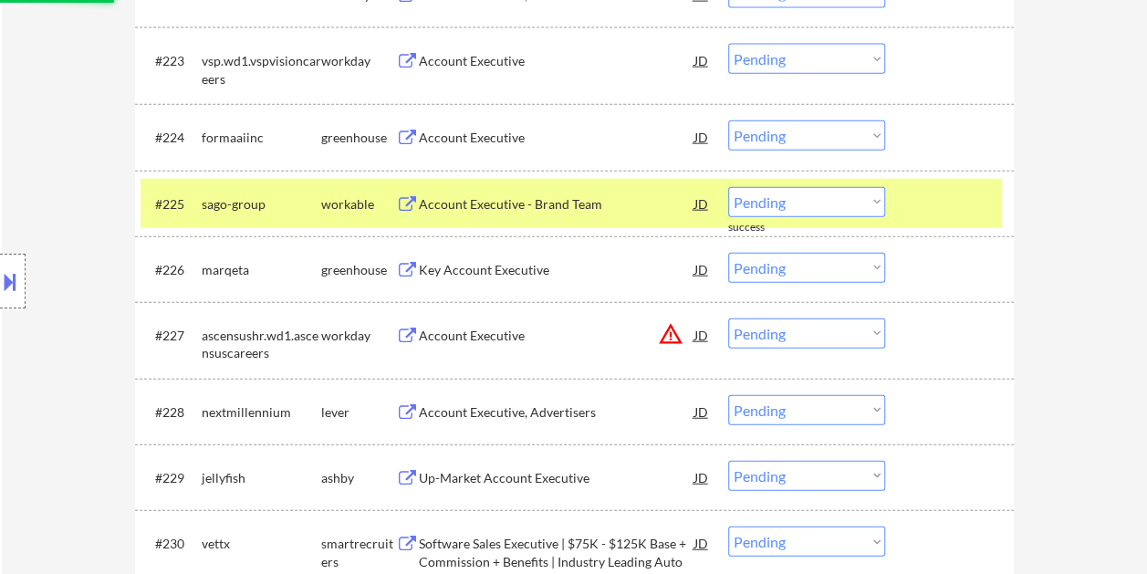
click at [942, 210] on div at bounding box center [952, 203] width 80 height 33
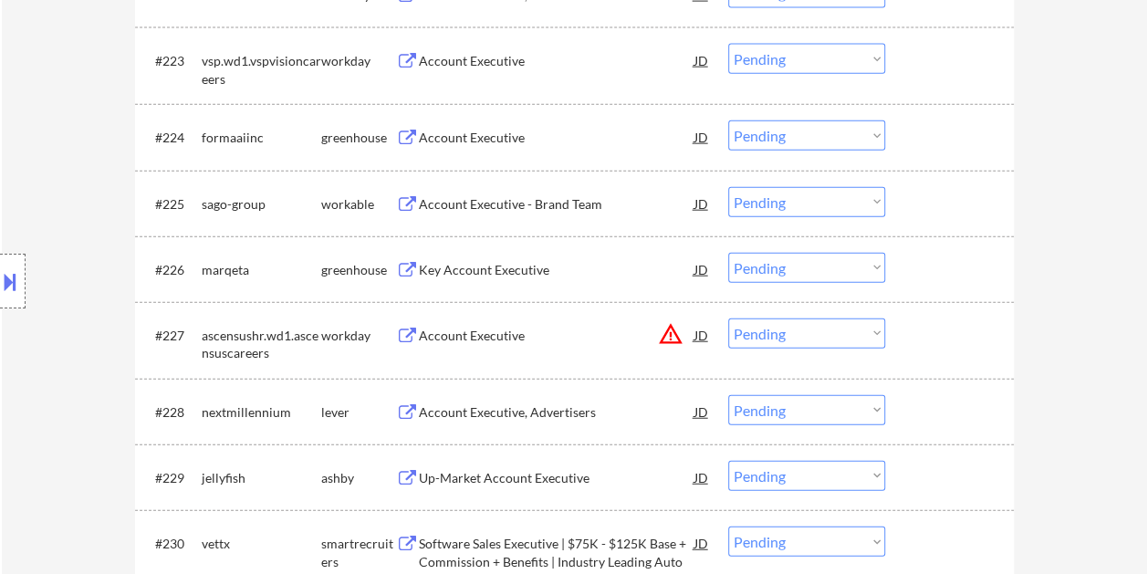
click at [943, 206] on div at bounding box center [952, 203] width 80 height 33
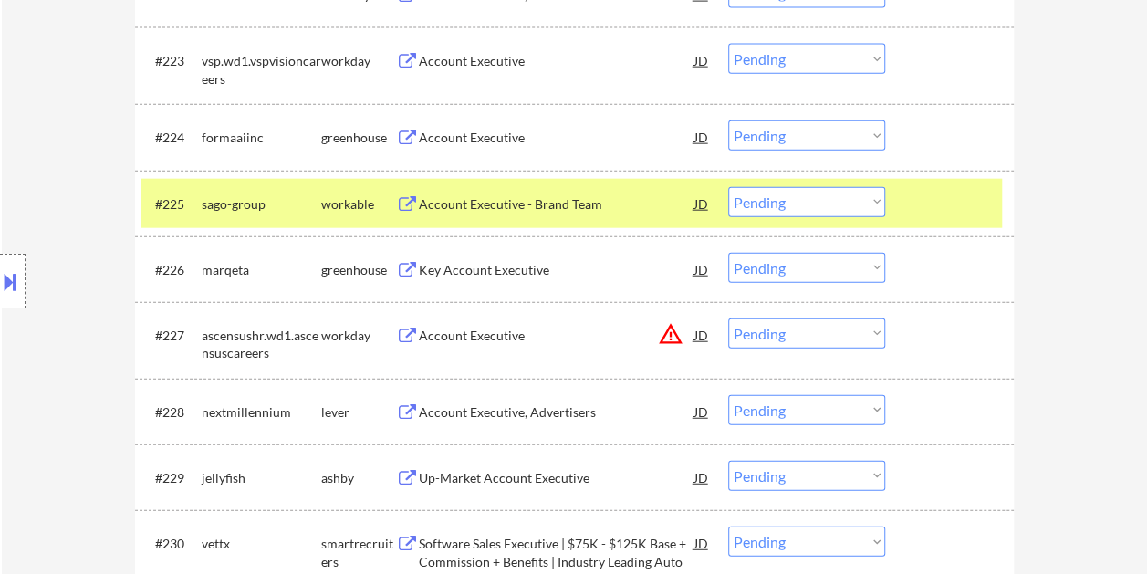
click at [579, 195] on div "Account Executive - Brand Team" at bounding box center [557, 204] width 276 height 18
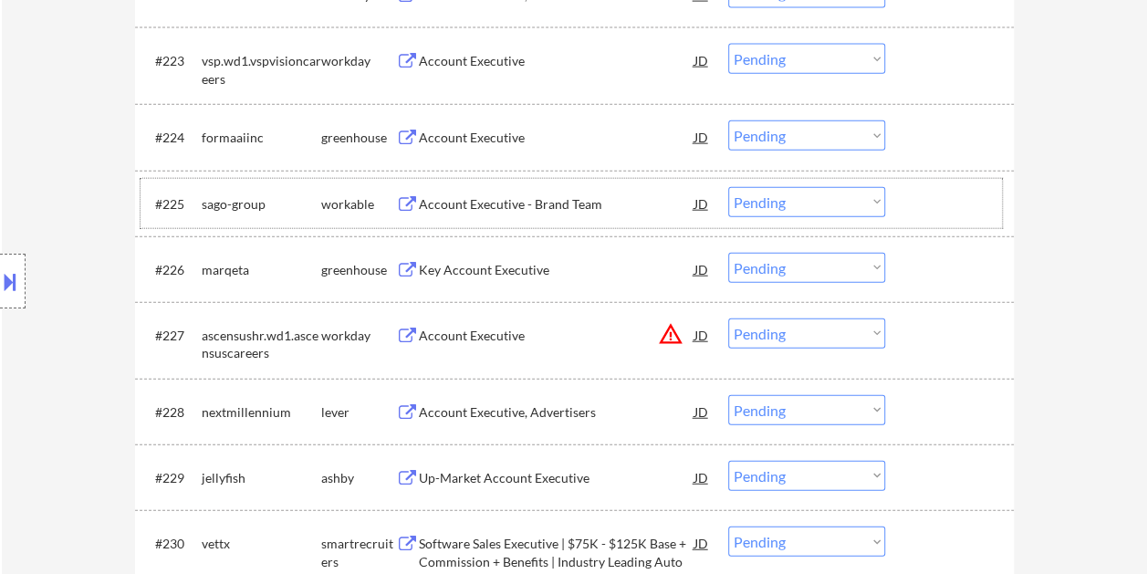
drag, startPoint x: 933, startPoint y: 205, endPoint x: 899, endPoint y: 204, distance: 33.8
click at [933, 205] on div at bounding box center [952, 203] width 80 height 33
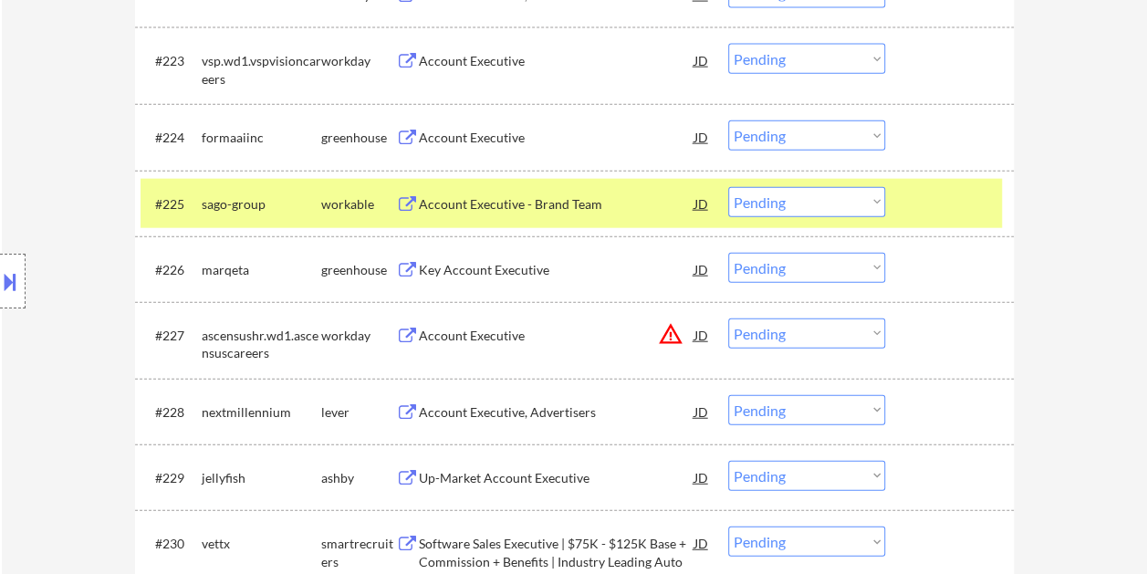
click at [882, 201] on select "Choose an option... Pending Applied Excluded (Questions) Excluded (Expired) Exc…" at bounding box center [806, 202] width 157 height 30
click at [728, 187] on select "Choose an option... Pending Applied Excluded (Questions) Excluded (Expired) Exc…" at bounding box center [806, 202] width 157 height 30
select select ""pending""
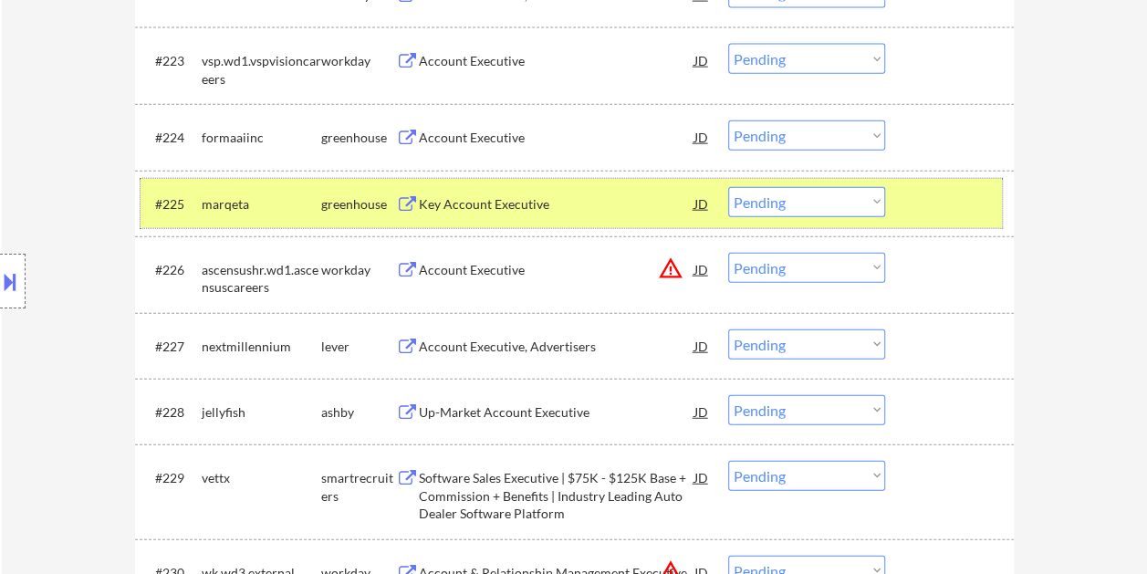
click at [916, 205] on div at bounding box center [952, 203] width 80 height 33
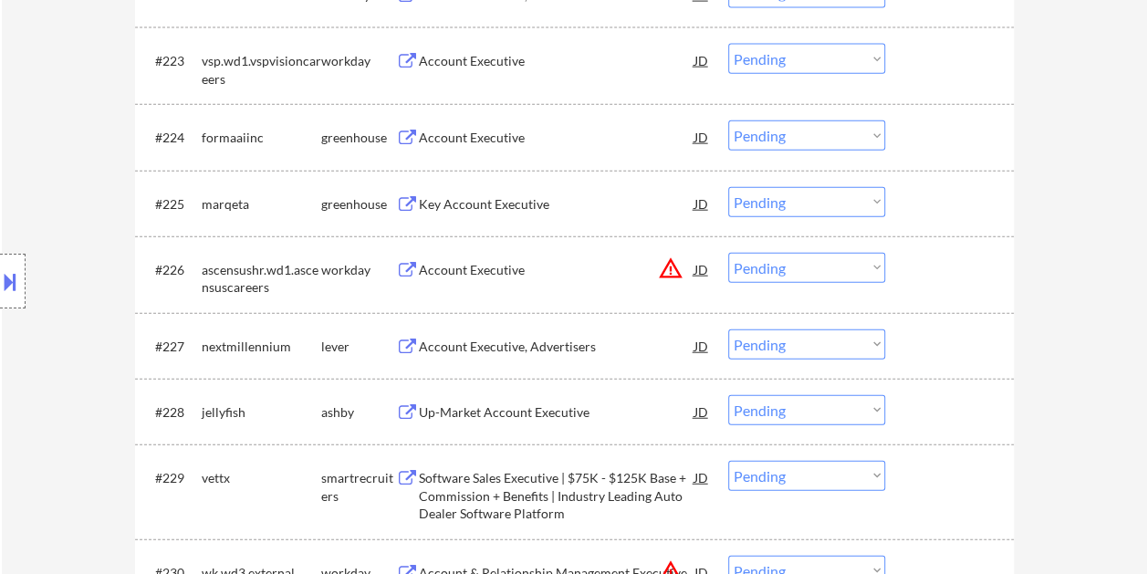
drag, startPoint x: 946, startPoint y: 343, endPoint x: 718, endPoint y: 340, distance: 228.2
click at [943, 345] on div at bounding box center [952, 346] width 80 height 33
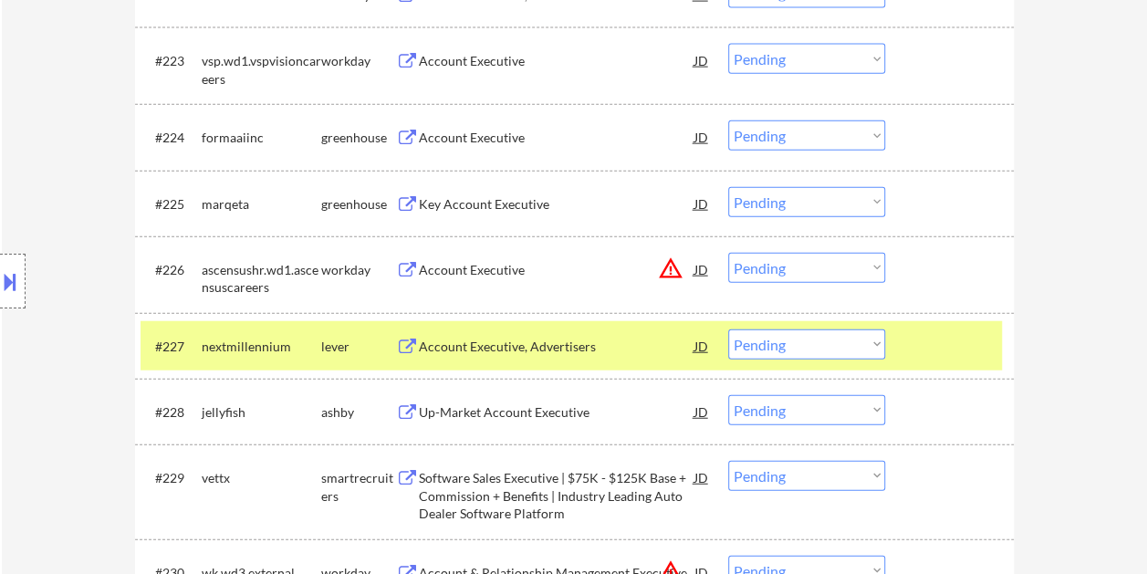
click at [552, 338] on div "Account Executive, Advertisers" at bounding box center [557, 347] width 276 height 18
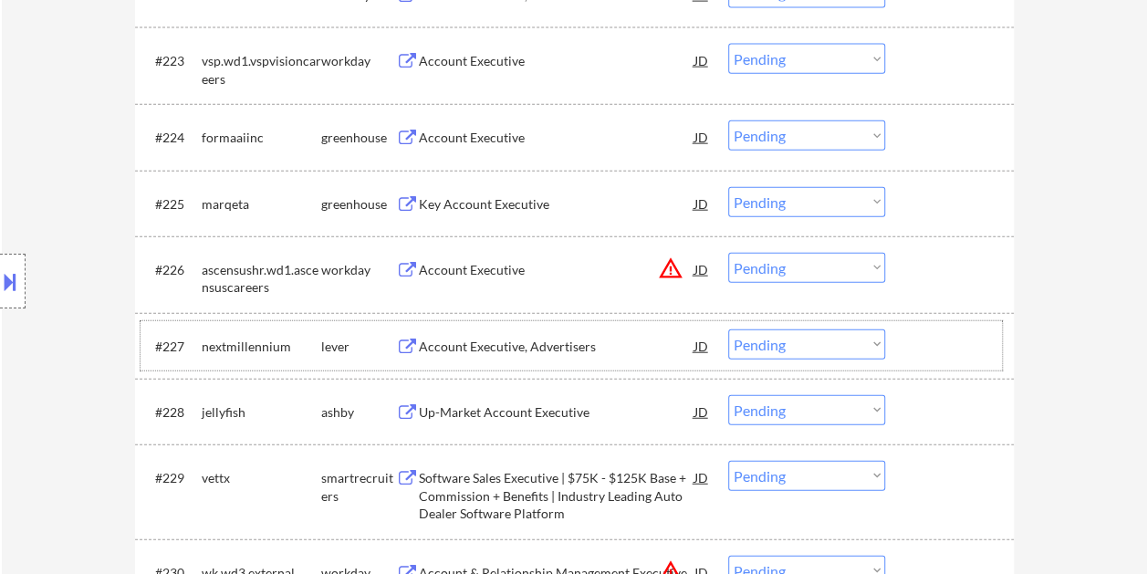
drag, startPoint x: 946, startPoint y: 347, endPoint x: 935, endPoint y: 350, distance: 11.3
click at [945, 349] on div at bounding box center [952, 346] width 80 height 33
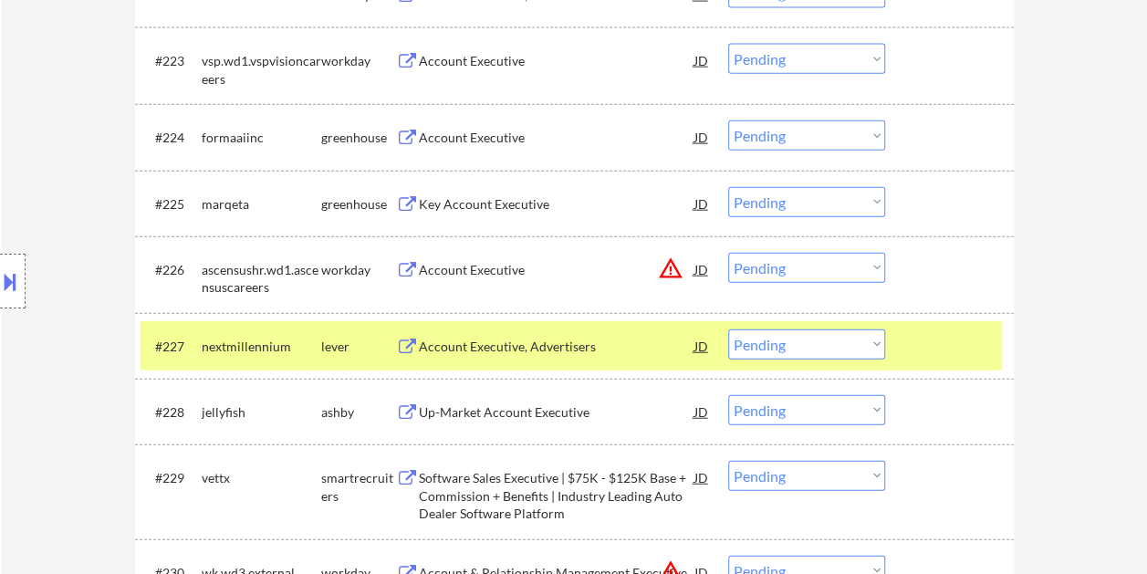
click at [877, 351] on select "Choose an option... Pending Applied Excluded (Questions) Excluded (Expired) Exc…" at bounding box center [806, 345] width 157 height 30
click at [728, 330] on select "Choose an option... Pending Applied Excluded (Questions) Excluded (Expired) Exc…" at bounding box center [806, 345] width 157 height 30
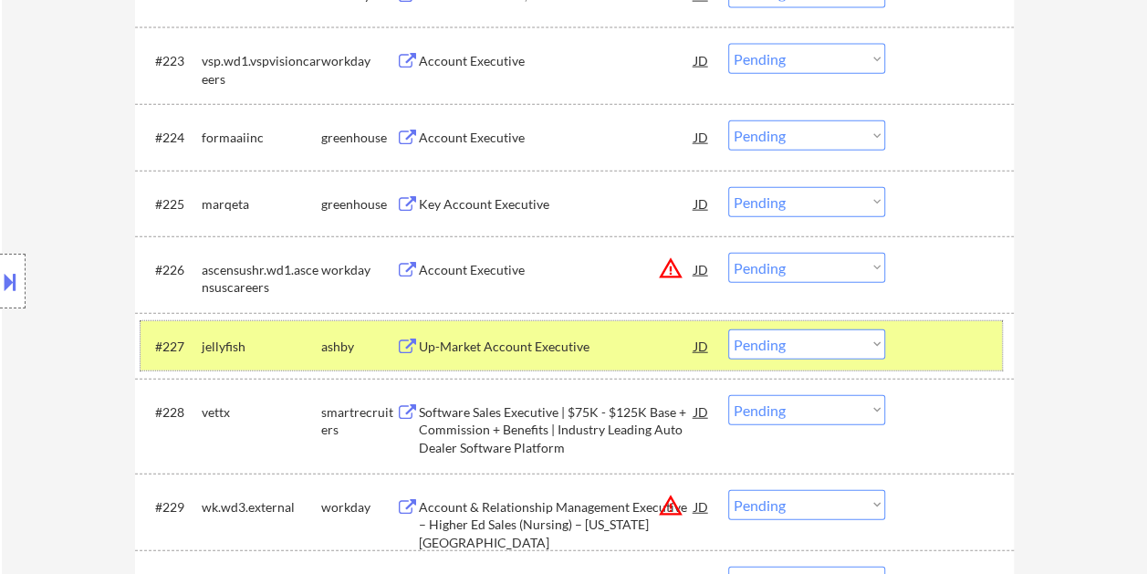
click at [942, 350] on div at bounding box center [952, 346] width 80 height 33
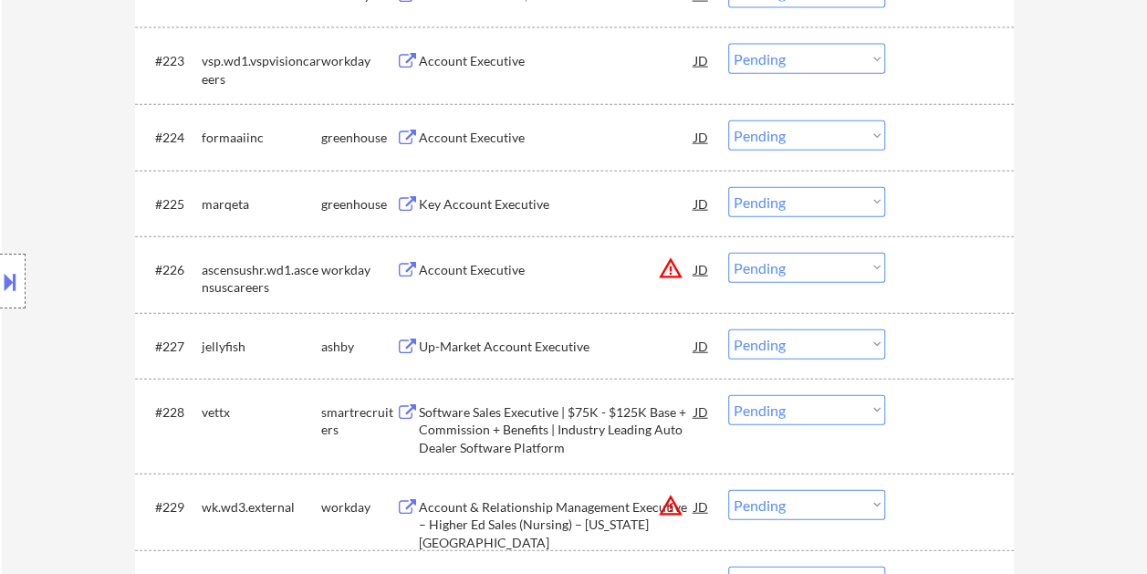
click at [624, 342] on div "Up-Market Account Executive" at bounding box center [557, 347] width 276 height 18
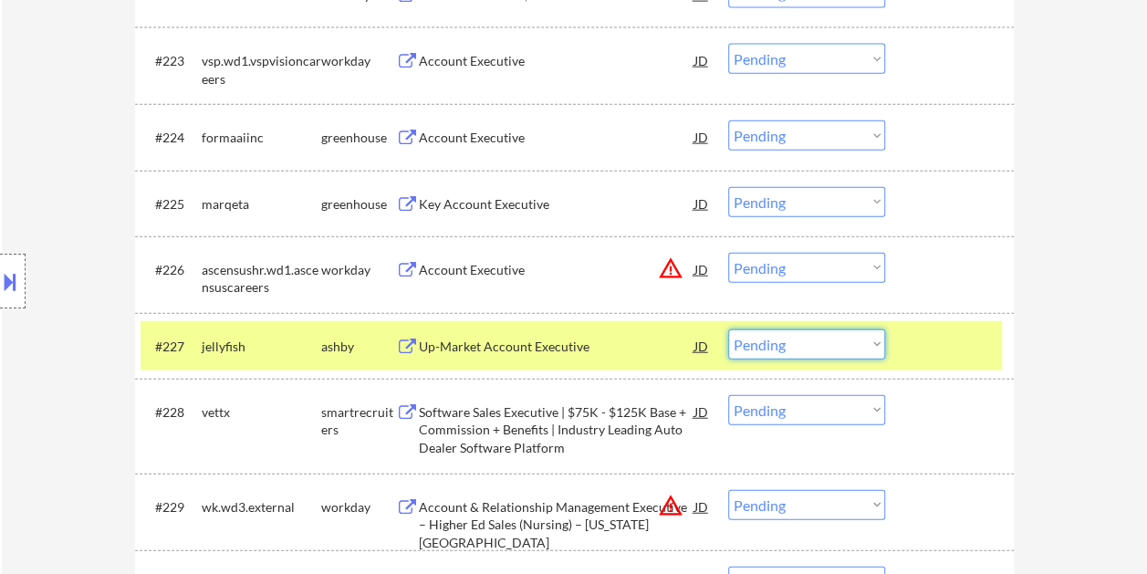
click at [845, 349] on select "Choose an option... Pending Applied Excluded (Questions) Excluded (Expired) Exc…" at bounding box center [806, 345] width 157 height 30
click at [728, 330] on select "Choose an option... Pending Applied Excluded (Questions) Excluded (Expired) Exc…" at bounding box center [806, 345] width 157 height 30
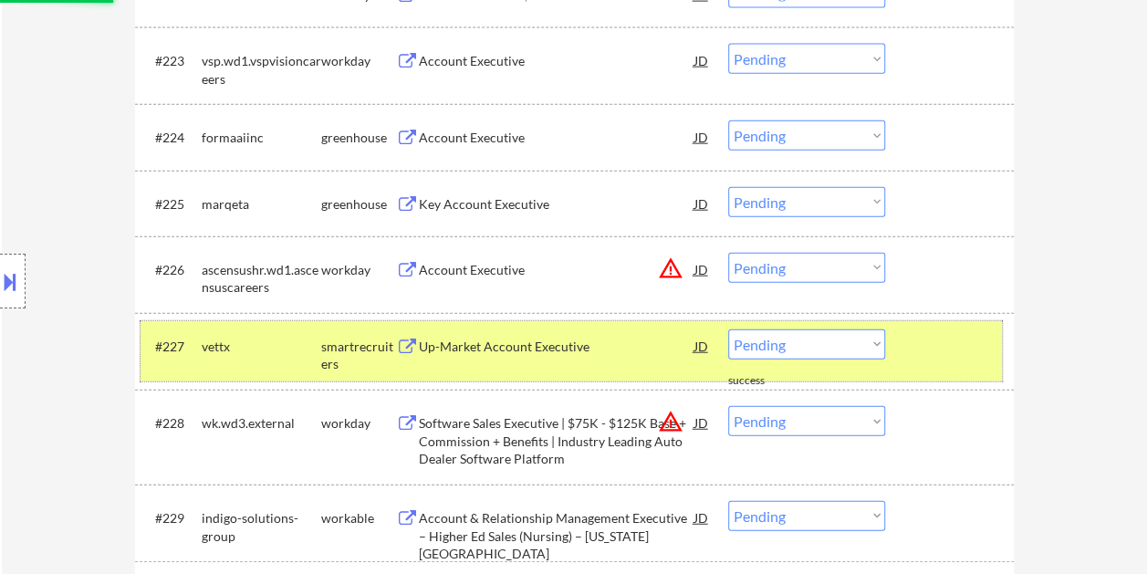
click at [948, 358] on div at bounding box center [952, 346] width 80 height 33
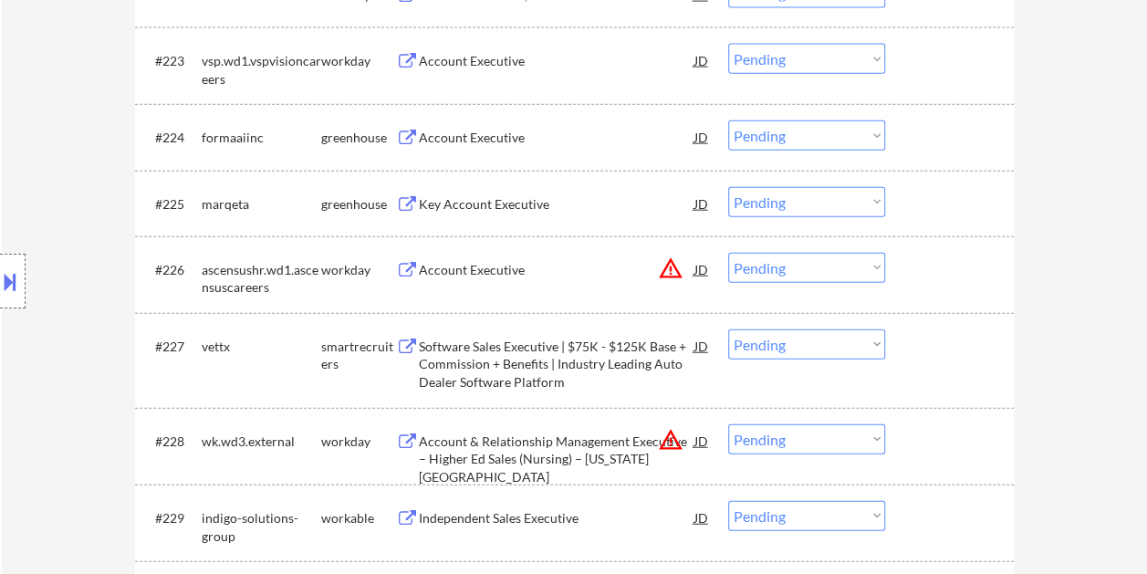
click at [955, 358] on div at bounding box center [952, 346] width 80 height 33
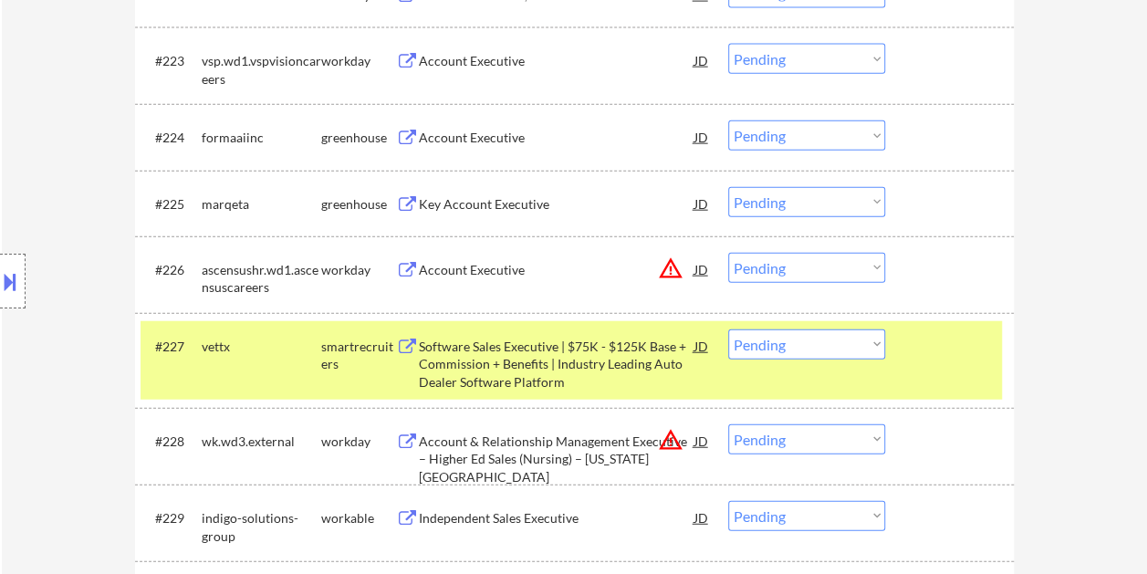
click at [553, 343] on div "Software Sales Executive | $75K - $125K Base + Commission + Benefits | Industry…" at bounding box center [557, 365] width 276 height 54
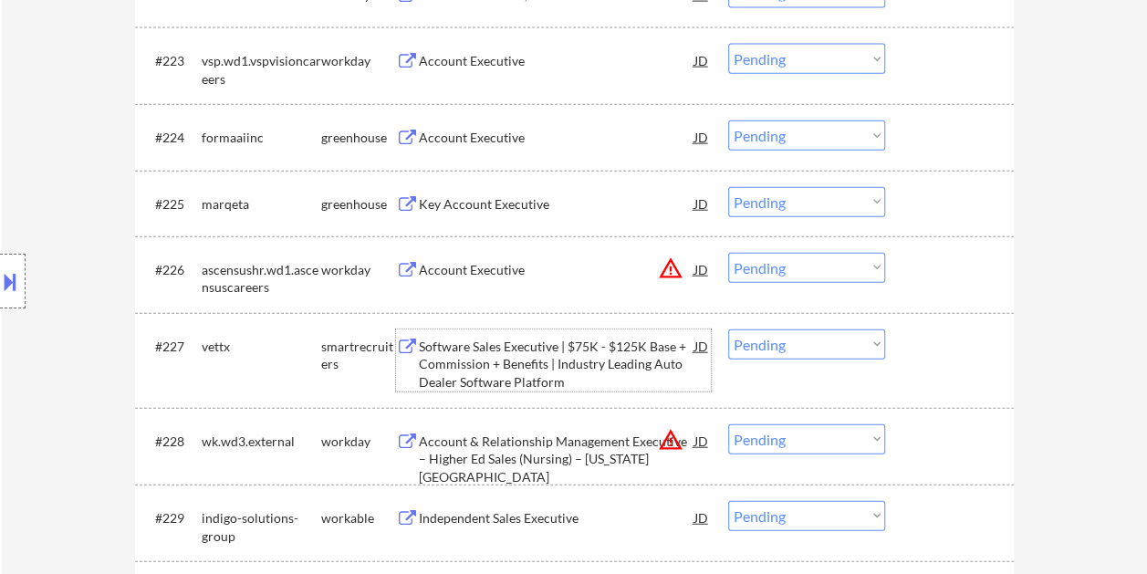
click at [486, 351] on div "Software Sales Executive | $75K - $125K Base + Commission + Benefits | Industry…" at bounding box center [557, 365] width 276 height 54
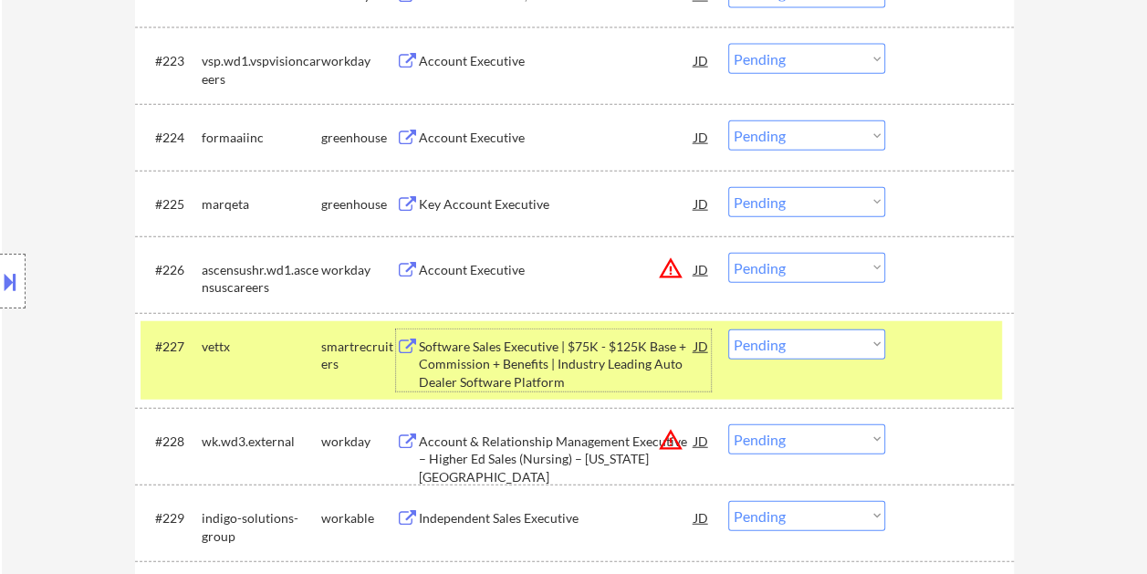
click at [877, 347] on select "Choose an option... Pending Applied Excluded (Questions) Excluded (Expired) Exc…" at bounding box center [806, 345] width 157 height 30
click at [728, 330] on select "Choose an option... Pending Applied Excluded (Questions) Excluded (Expired) Exc…" at bounding box center [806, 345] width 157 height 30
select select ""pending""
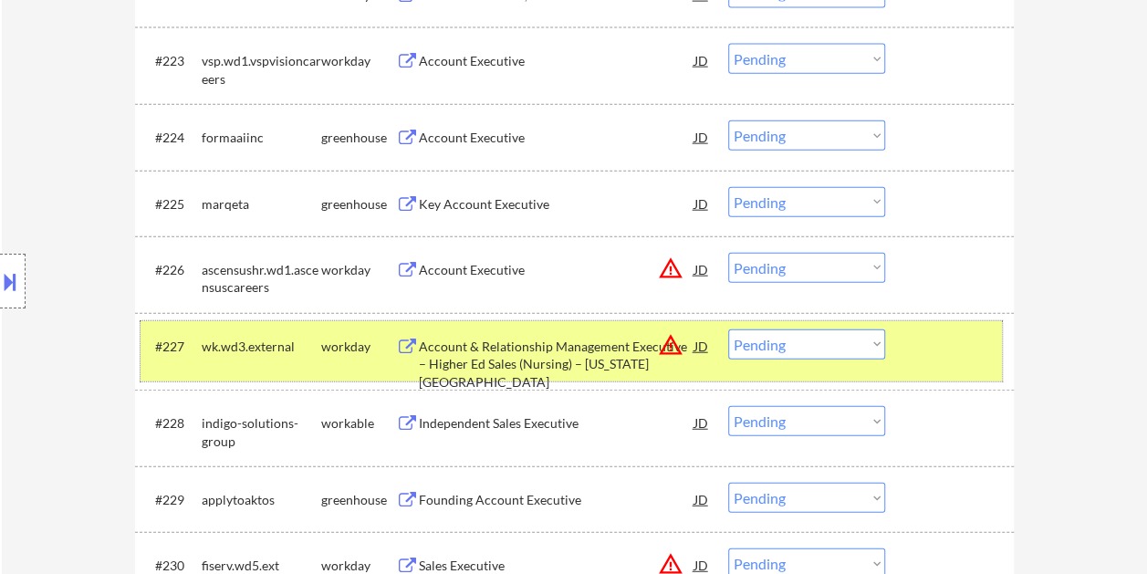
click at [944, 367] on div "#227 wk.wd3.external workday Account & Relationship Management Executive – High…" at bounding box center [572, 351] width 862 height 60
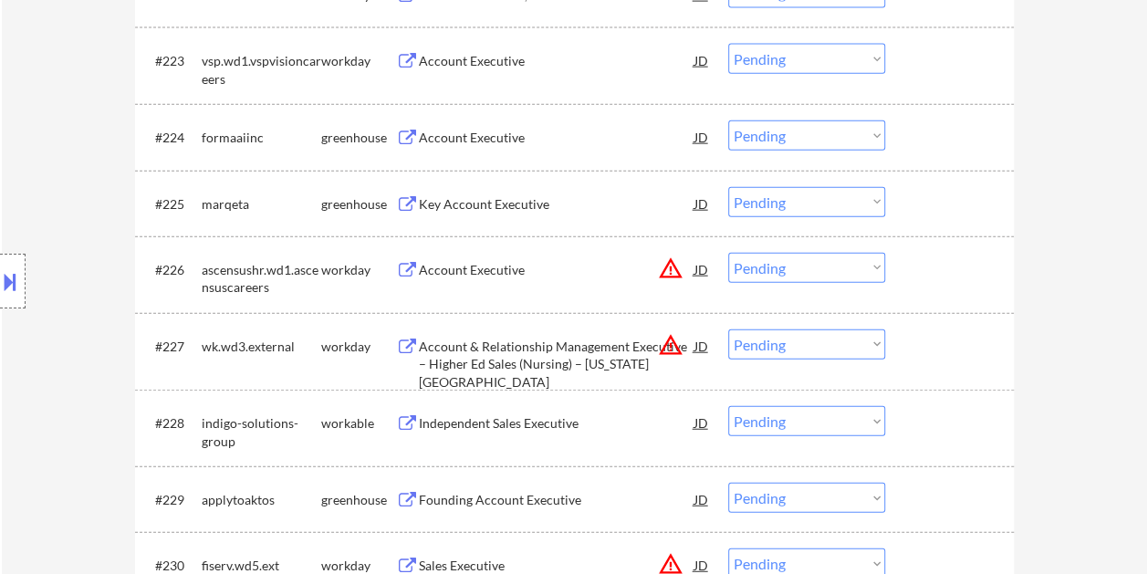
click at [931, 424] on div at bounding box center [952, 422] width 80 height 33
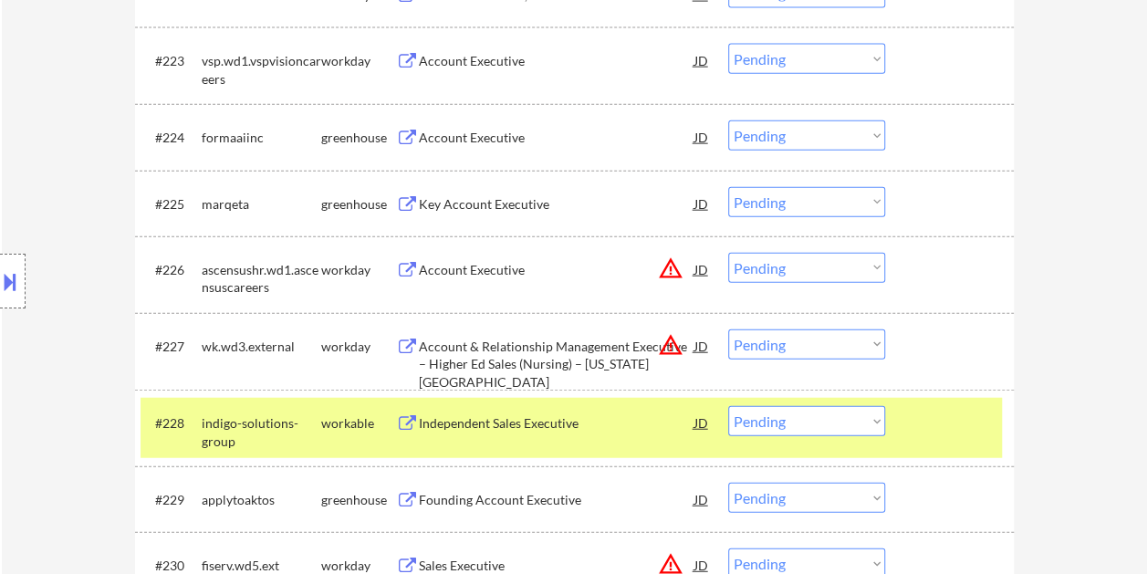
click at [931, 422] on div at bounding box center [952, 422] width 80 height 33
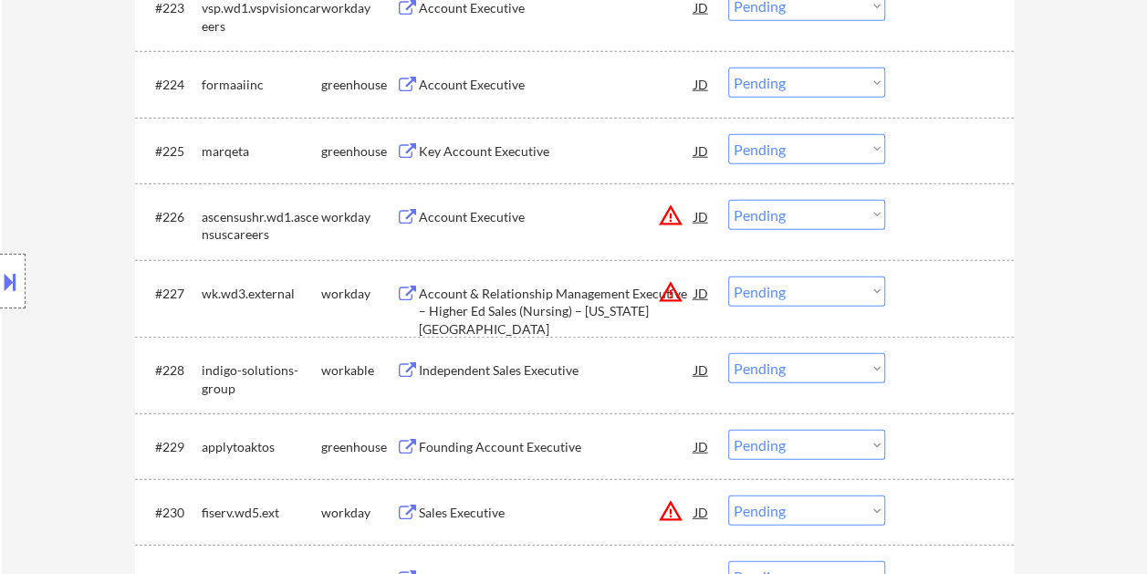
scroll to position [2191, 0]
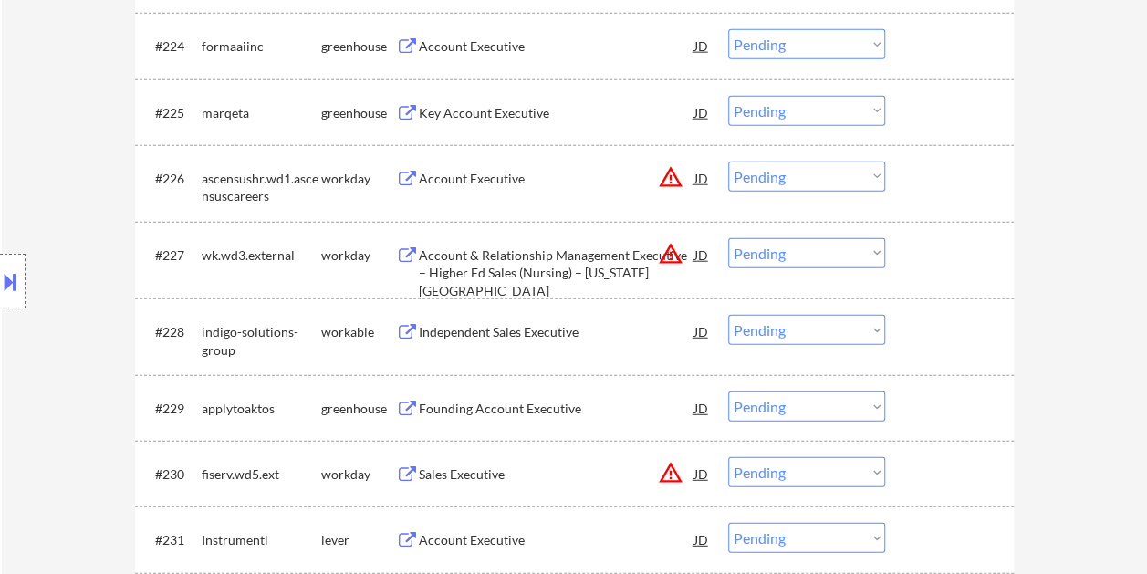
click at [945, 336] on div at bounding box center [952, 331] width 80 height 33
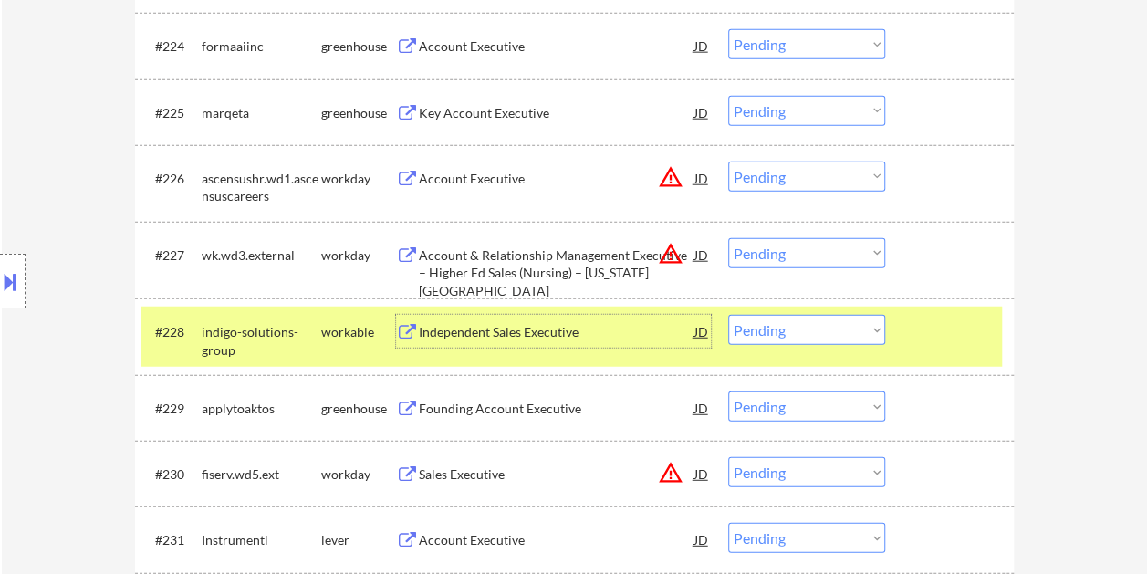
click at [597, 334] on div "Independent Sales Executive" at bounding box center [557, 332] width 276 height 18
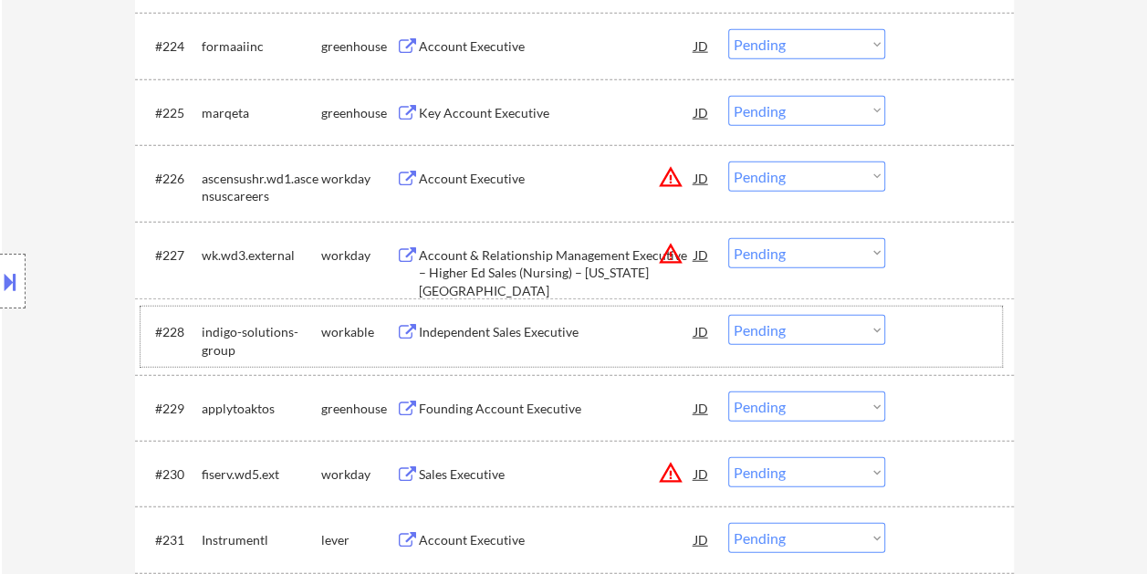
click at [912, 341] on div at bounding box center [952, 331] width 80 height 33
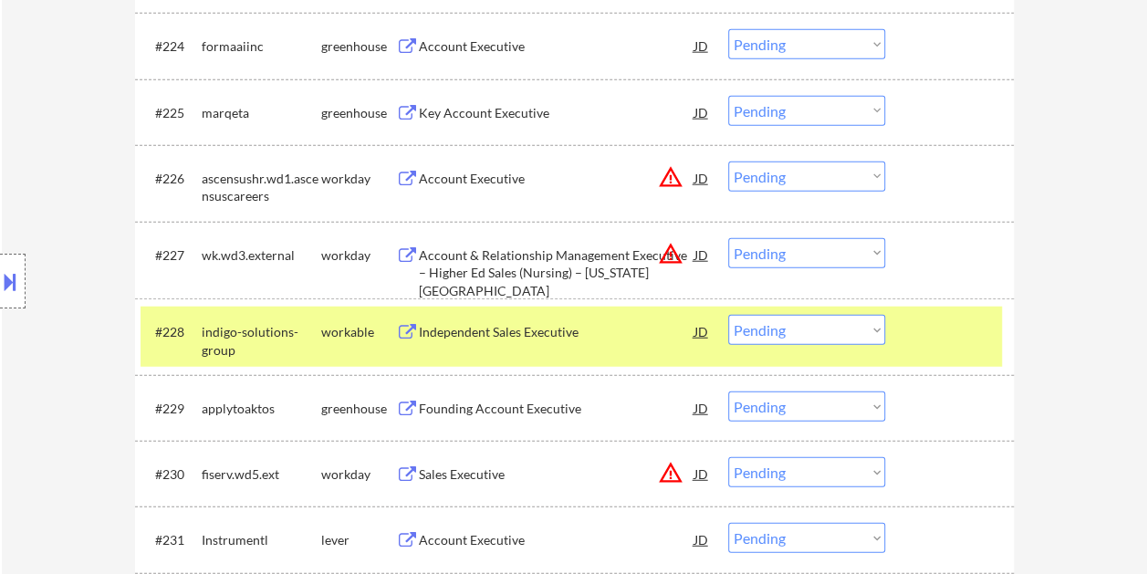
click at [858, 331] on select "Choose an option... Pending Applied Excluded (Questions) Excluded (Expired) Exc…" at bounding box center [806, 330] width 157 height 30
click at [728, 315] on select "Choose an option... Pending Applied Excluded (Questions) Excluded (Expired) Exc…" at bounding box center [806, 330] width 157 height 30
select select ""pending""
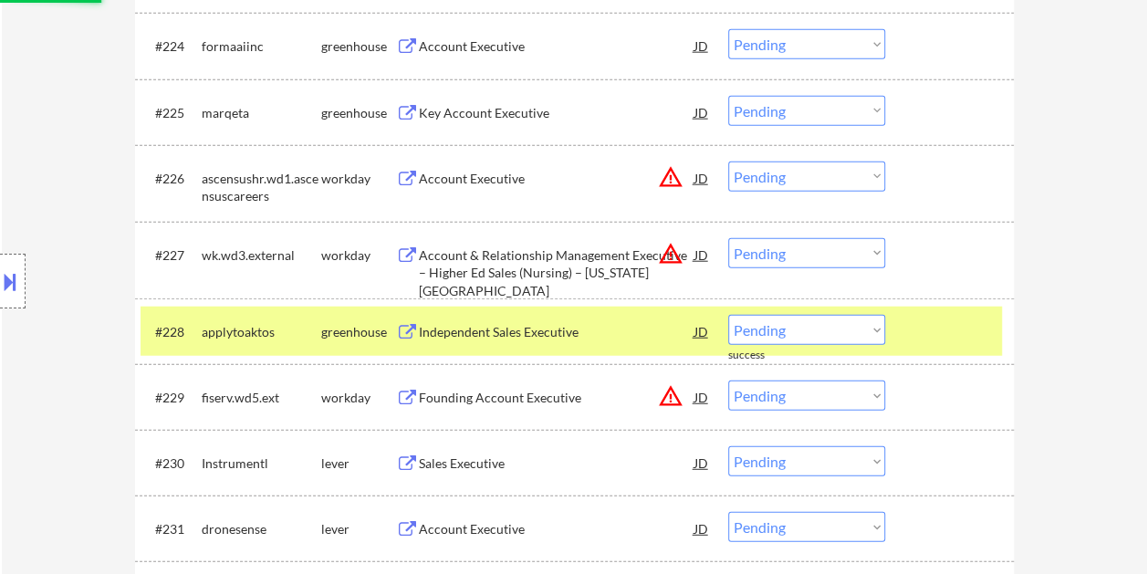
click at [969, 330] on div at bounding box center [952, 331] width 80 height 33
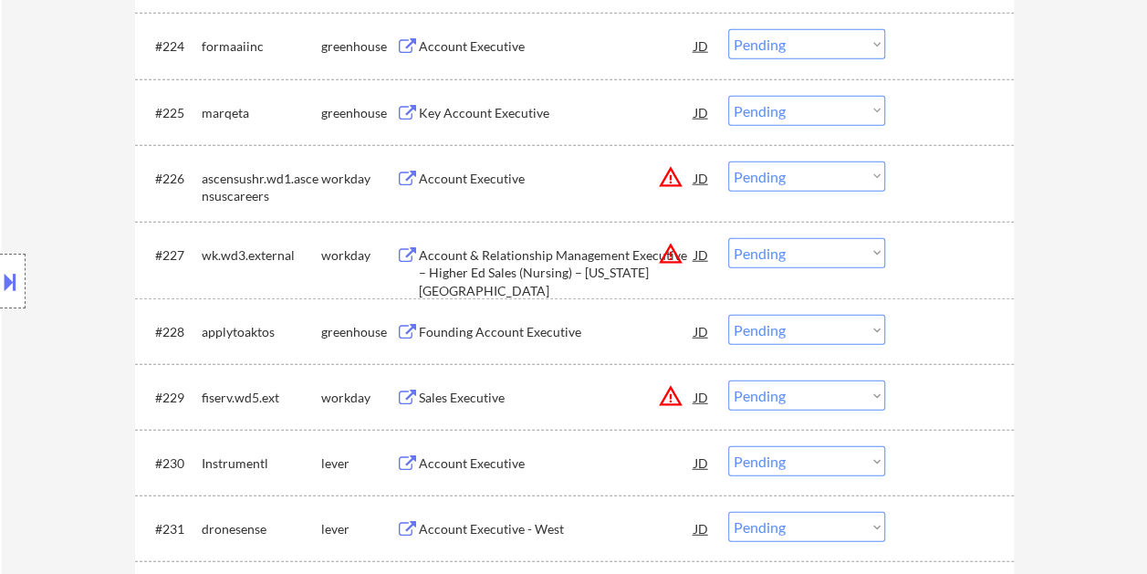
click at [977, 332] on div at bounding box center [952, 331] width 80 height 33
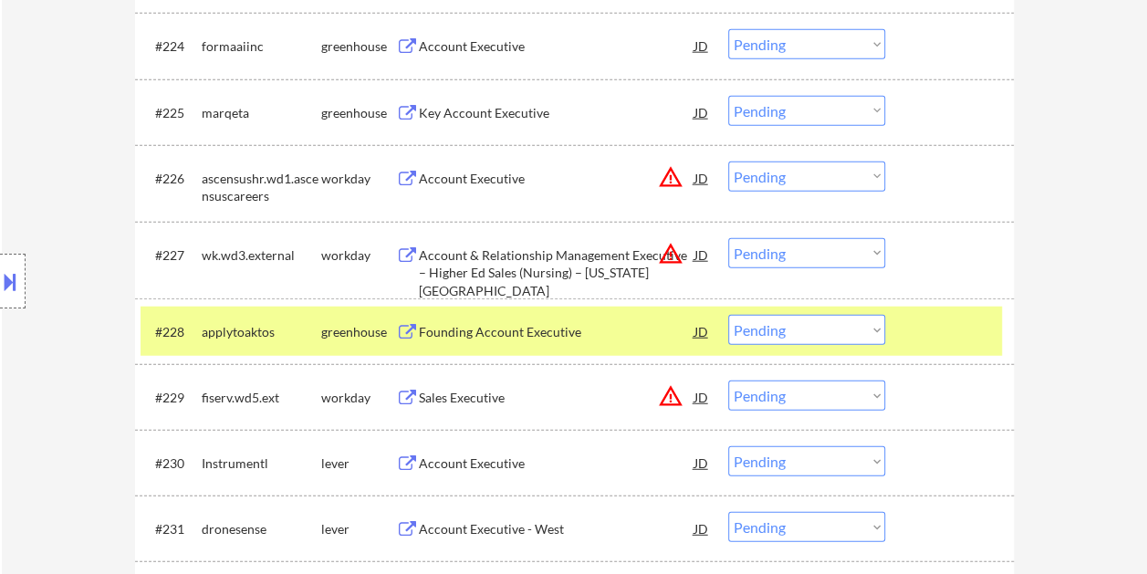
click at [938, 330] on div at bounding box center [952, 331] width 80 height 33
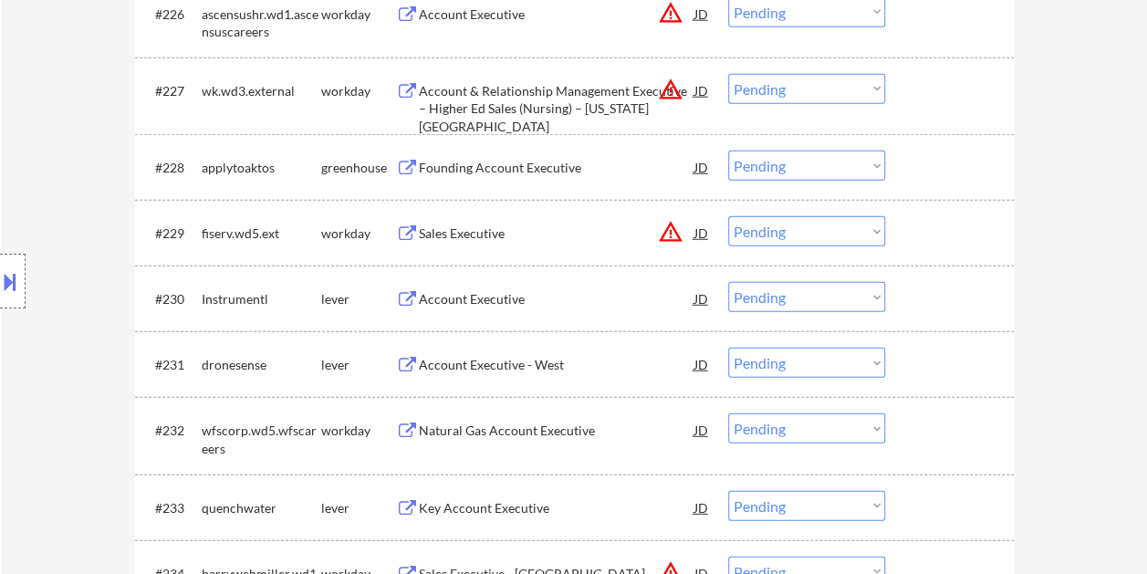
scroll to position [2373, 0]
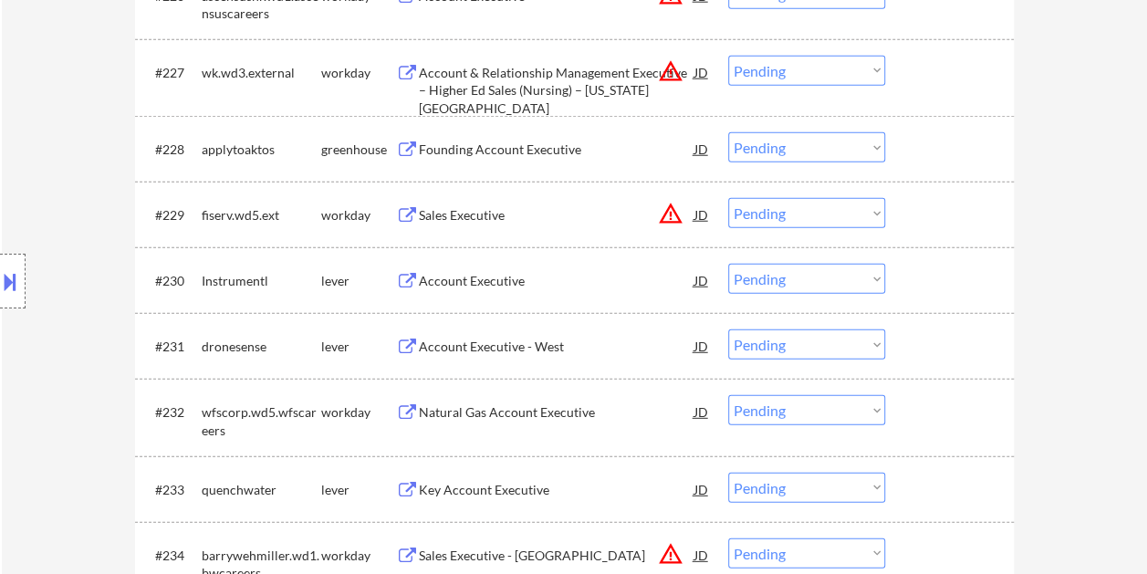
drag, startPoint x: 961, startPoint y: 291, endPoint x: 780, endPoint y: 278, distance: 181.3
click at [960, 291] on div at bounding box center [952, 280] width 80 height 33
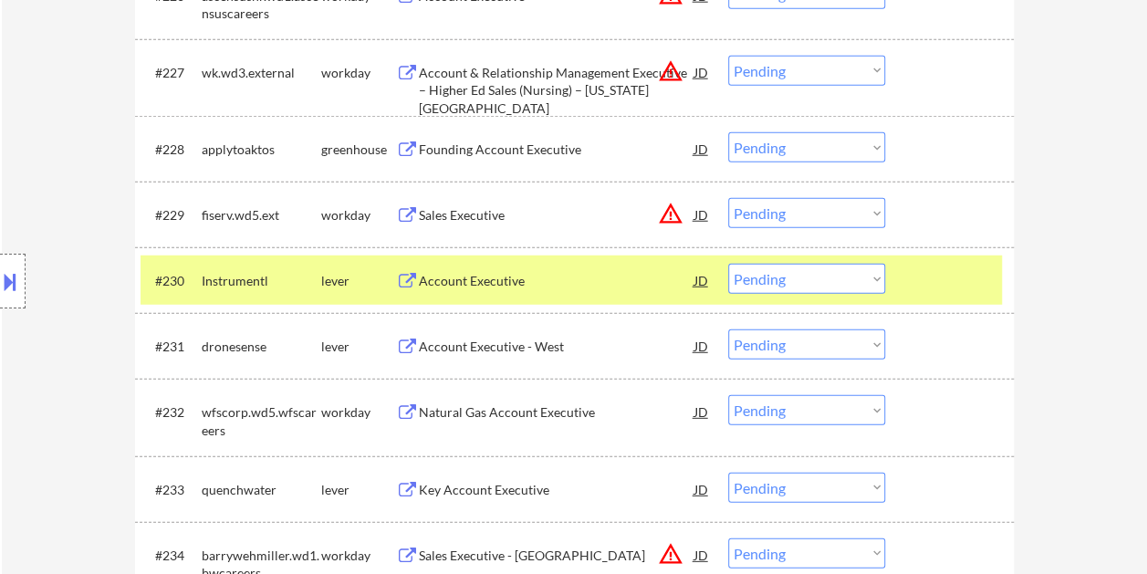
click at [642, 288] on div "Account Executive" at bounding box center [557, 281] width 276 height 18
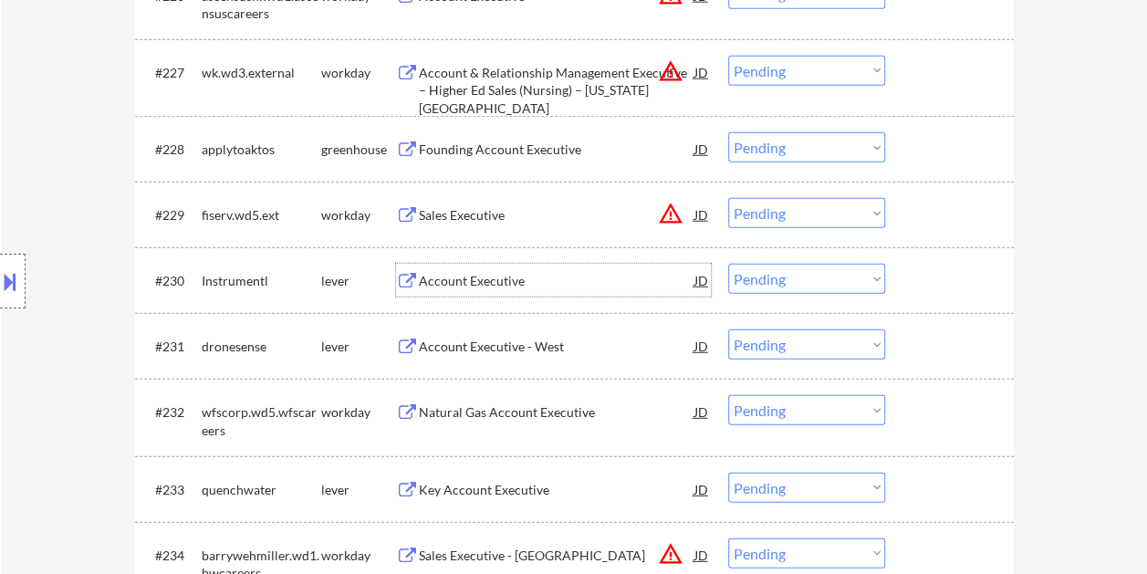
drag, startPoint x: 965, startPoint y: 280, endPoint x: 913, endPoint y: 287, distance: 52.4
click at [955, 282] on div at bounding box center [952, 280] width 80 height 33
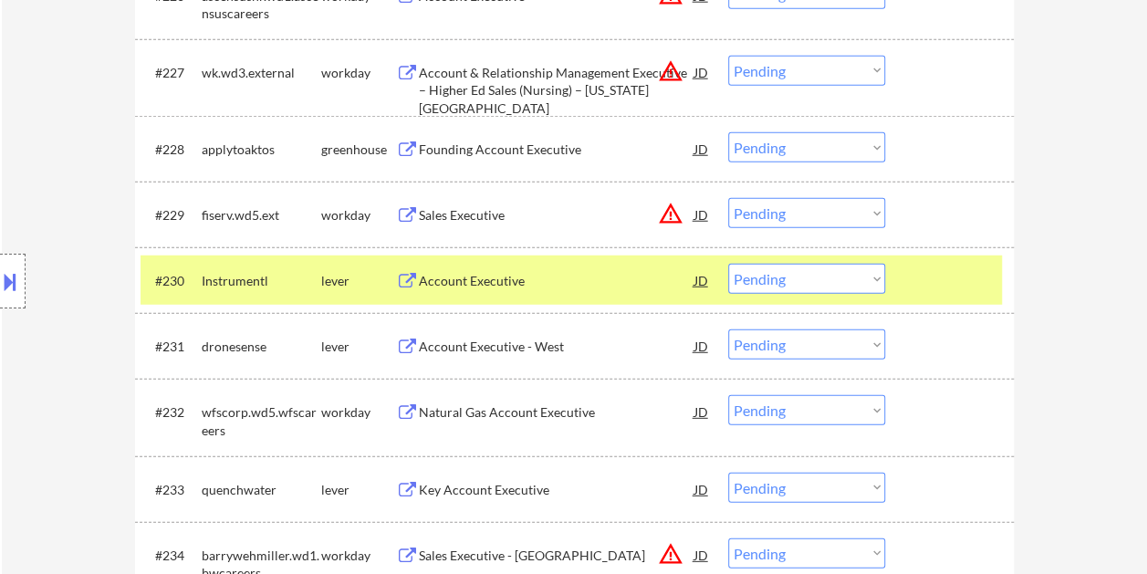
click at [877, 281] on select "Choose an option... Pending Applied Excluded (Questions) Excluded (Expired) Exc…" at bounding box center [806, 279] width 157 height 30
click at [728, 264] on select "Choose an option... Pending Applied Excluded (Questions) Excluded (Expired) Exc…" at bounding box center [806, 279] width 157 height 30
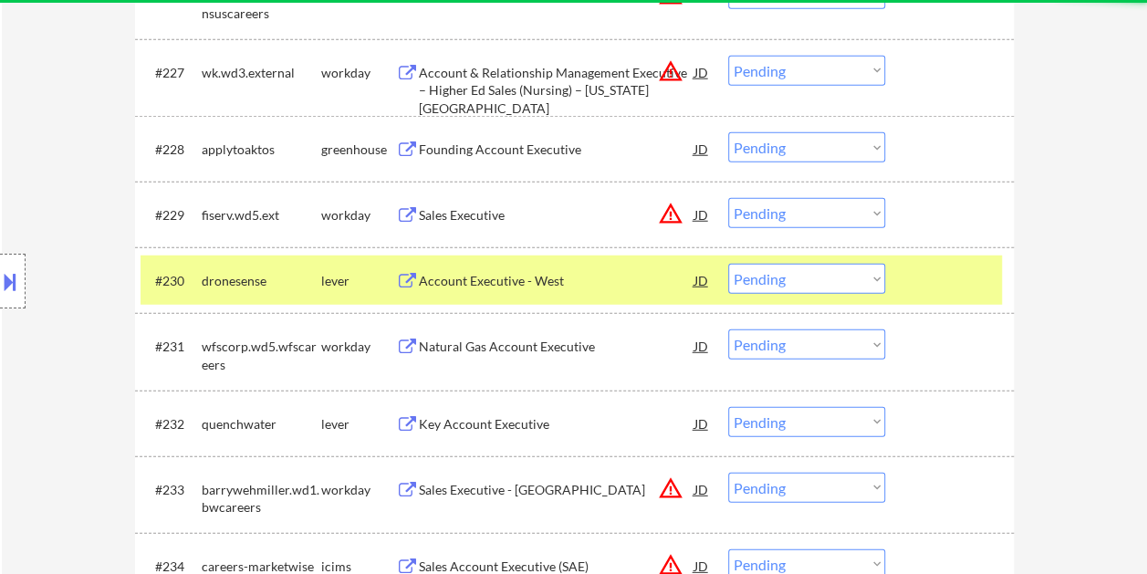
click at [950, 273] on div at bounding box center [952, 280] width 80 height 33
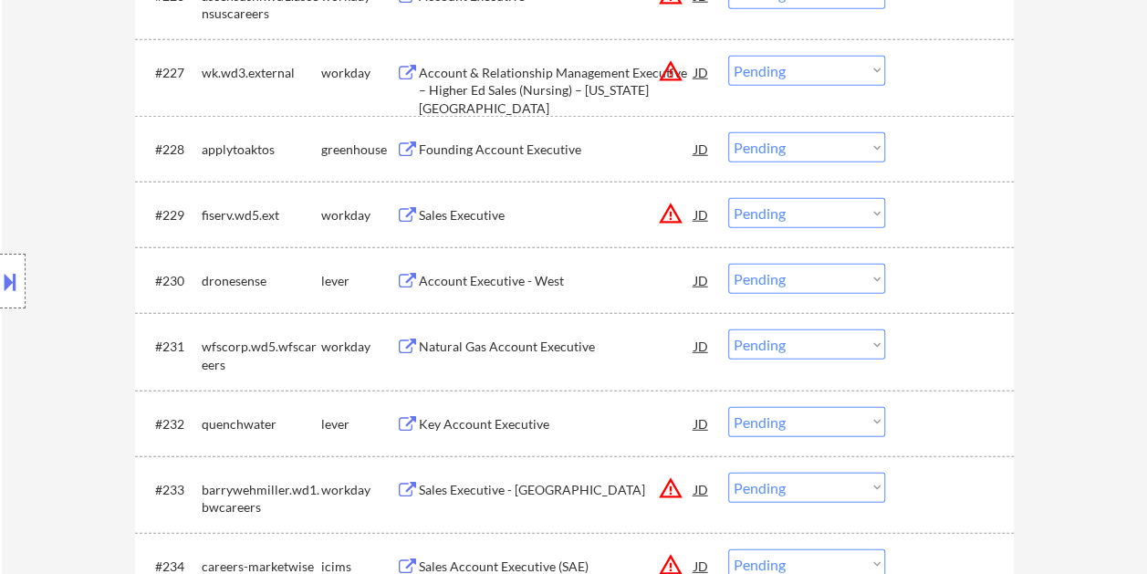
click at [936, 267] on div at bounding box center [952, 280] width 80 height 33
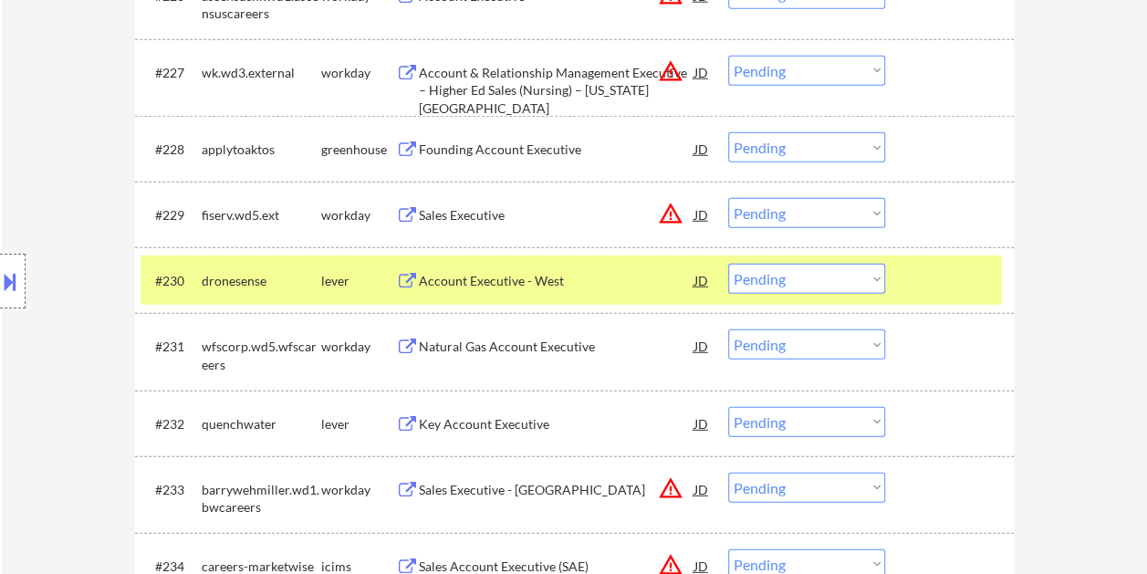
click at [587, 276] on div "Account Executive - West" at bounding box center [557, 281] width 276 height 18
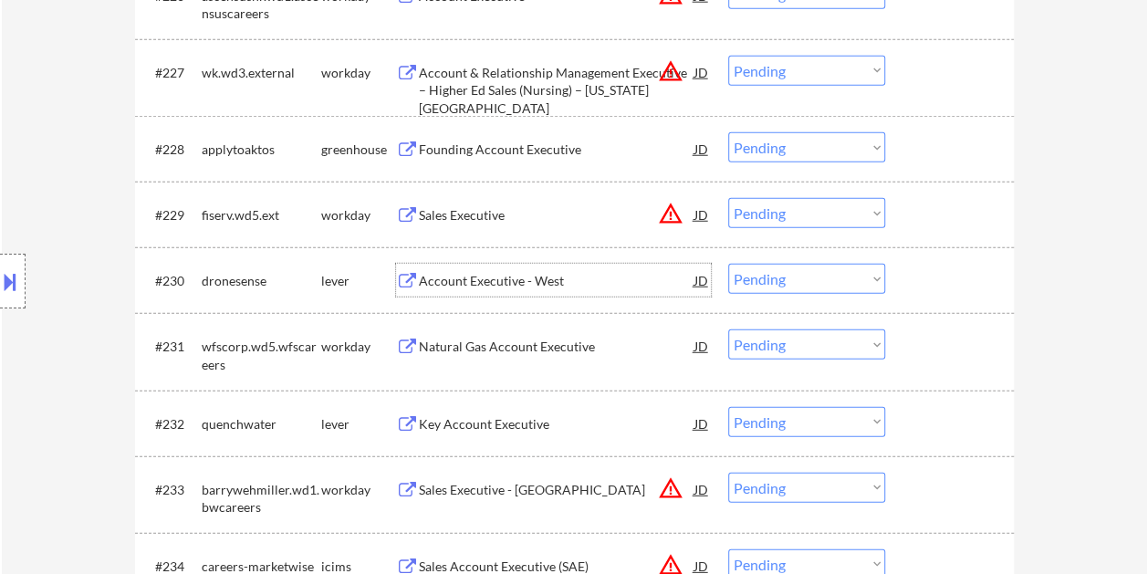
click at [935, 292] on div at bounding box center [952, 280] width 80 height 33
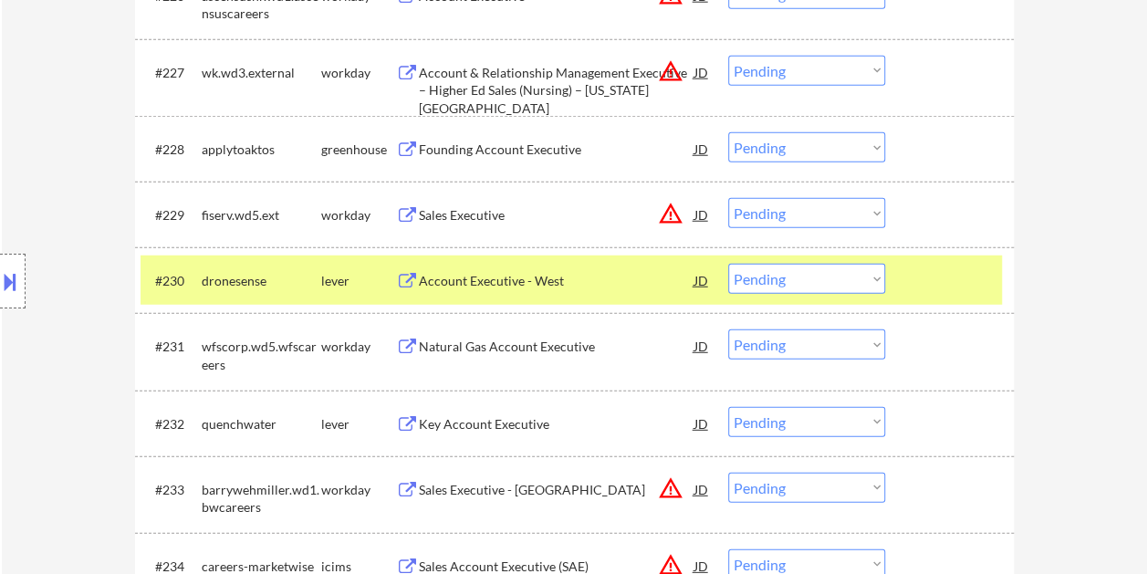
click at [875, 281] on select "Choose an option... Pending Applied Excluded (Questions) Excluded (Expired) Exc…" at bounding box center [806, 279] width 157 height 30
click at [728, 264] on select "Choose an option... Pending Applied Excluded (Questions) Excluded (Expired) Exc…" at bounding box center [806, 279] width 157 height 30
select select ""pending""
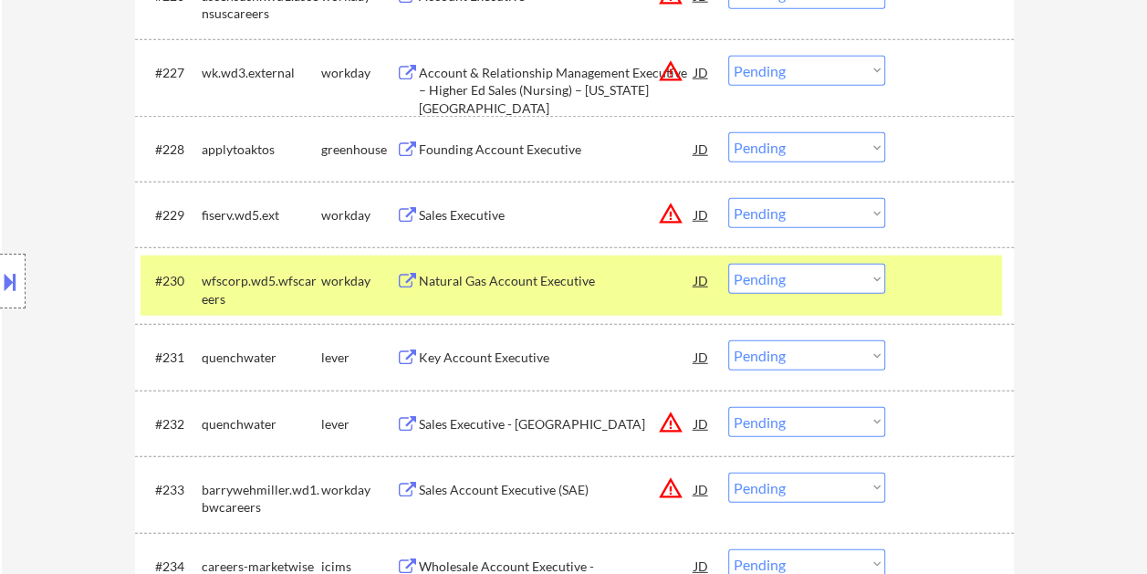
click at [937, 294] on div at bounding box center [952, 280] width 80 height 33
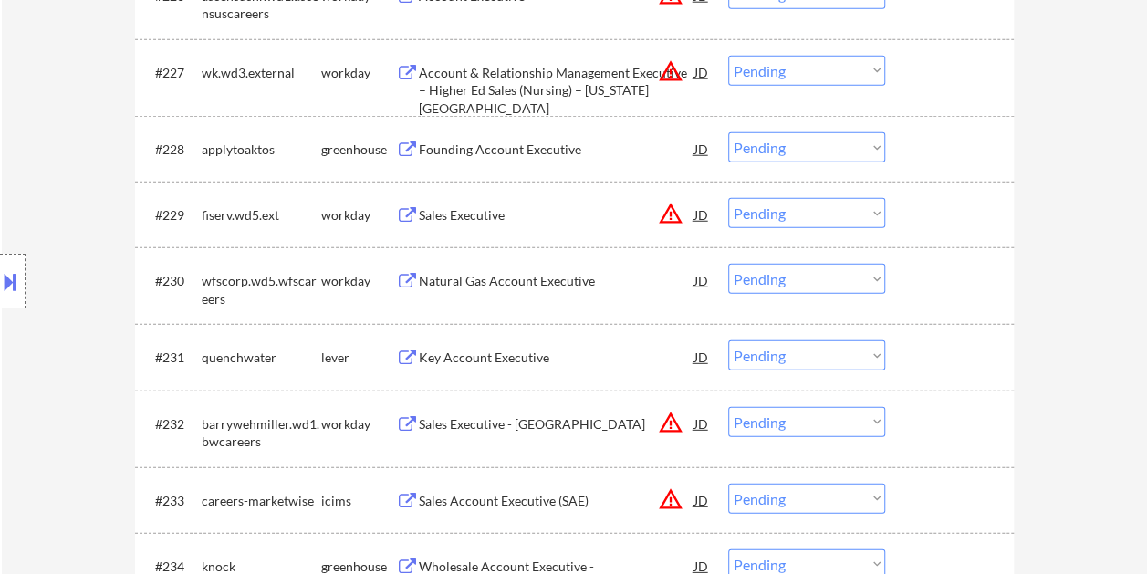
scroll to position [2465, 0]
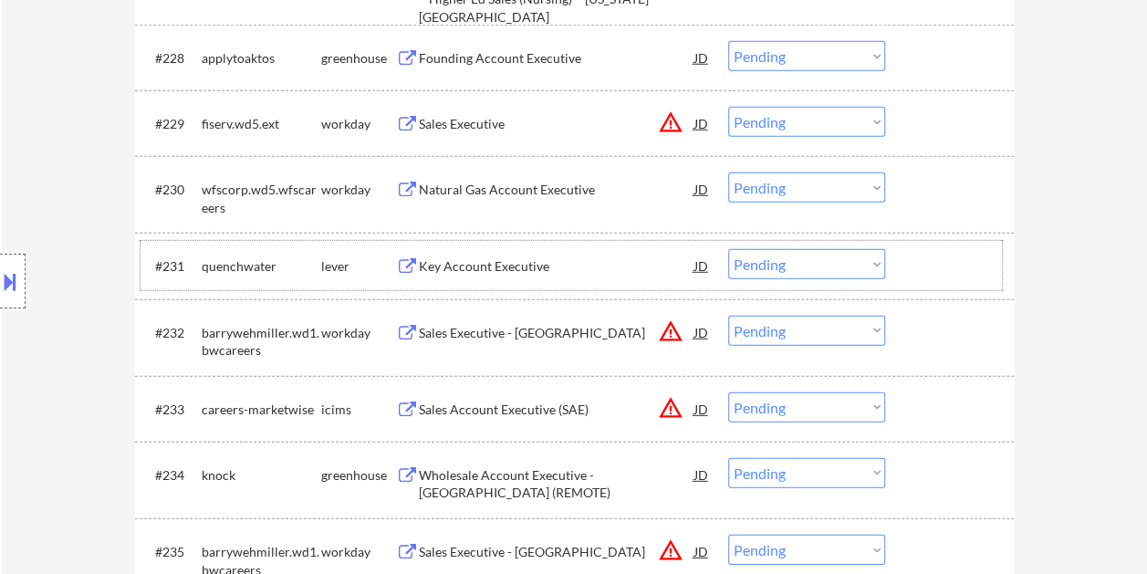
click at [963, 276] on div at bounding box center [952, 265] width 80 height 33
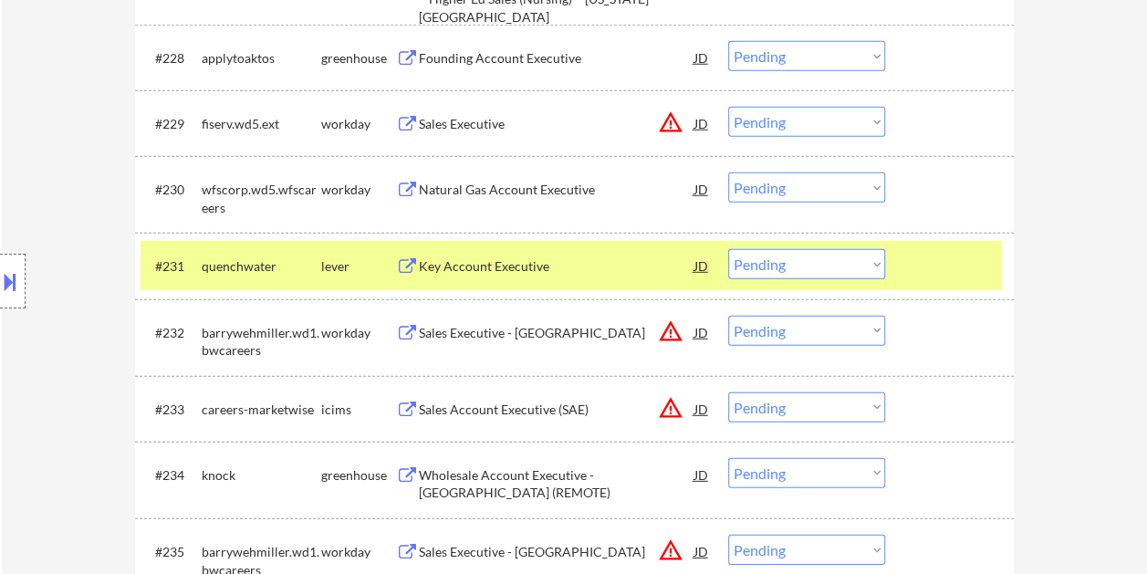
click at [486, 262] on div "Key Account Executive" at bounding box center [557, 266] width 276 height 18
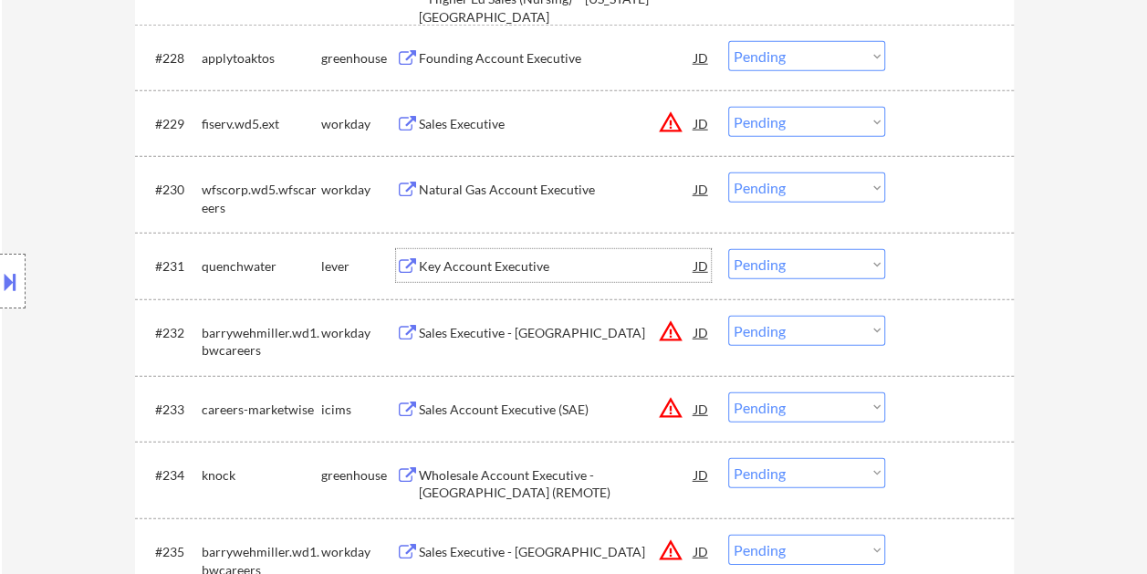
drag, startPoint x: 946, startPoint y: 266, endPoint x: 918, endPoint y: 267, distance: 27.4
click at [941, 267] on div at bounding box center [952, 265] width 80 height 33
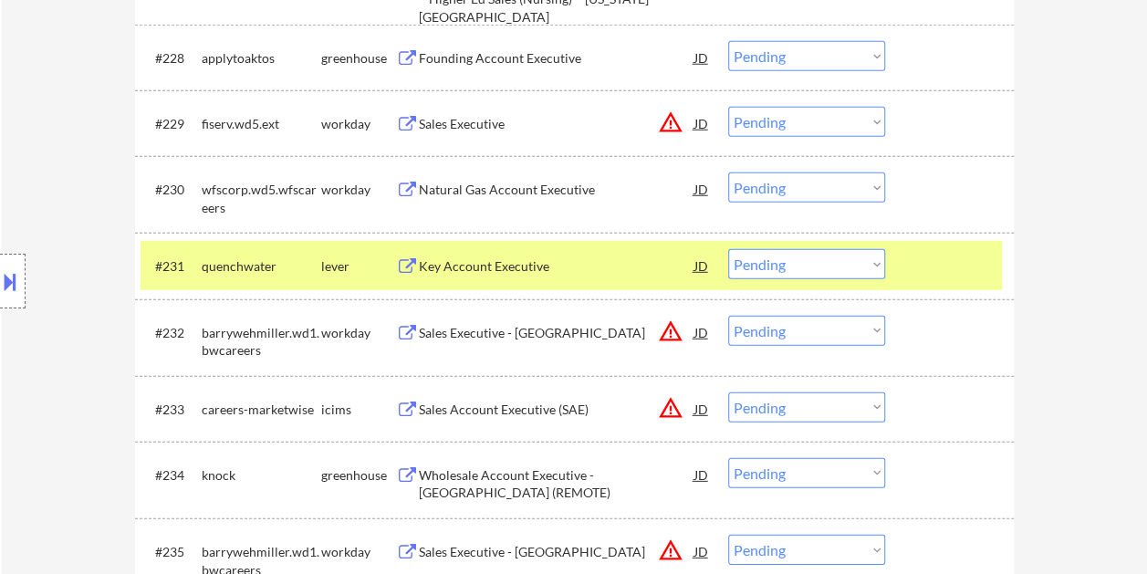
click at [873, 269] on select "Choose an option... Pending Applied Excluded (Questions) Excluded (Expired) Exc…" at bounding box center [806, 264] width 157 height 30
click at [728, 249] on select "Choose an option... Pending Applied Excluded (Questions) Excluded (Expired) Exc…" at bounding box center [806, 264] width 157 height 30
select select ""pending""
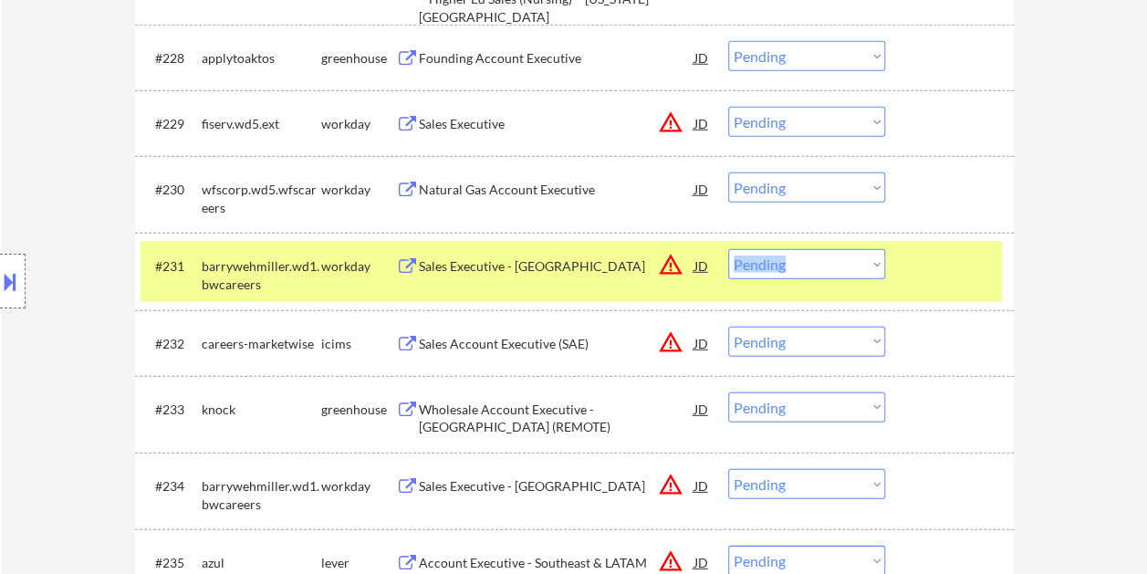
click at [900, 265] on div "#231 barrywehmiller.wd1.bwcareers workday Sales Executive - Southeast Region JD…" at bounding box center [572, 271] width 862 height 60
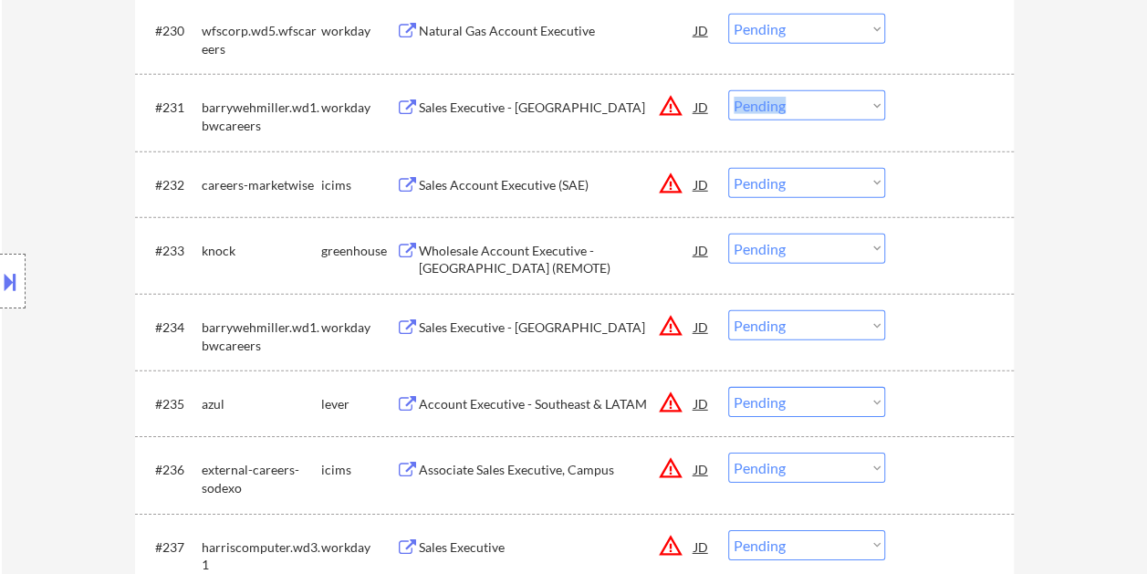
scroll to position [2647, 0]
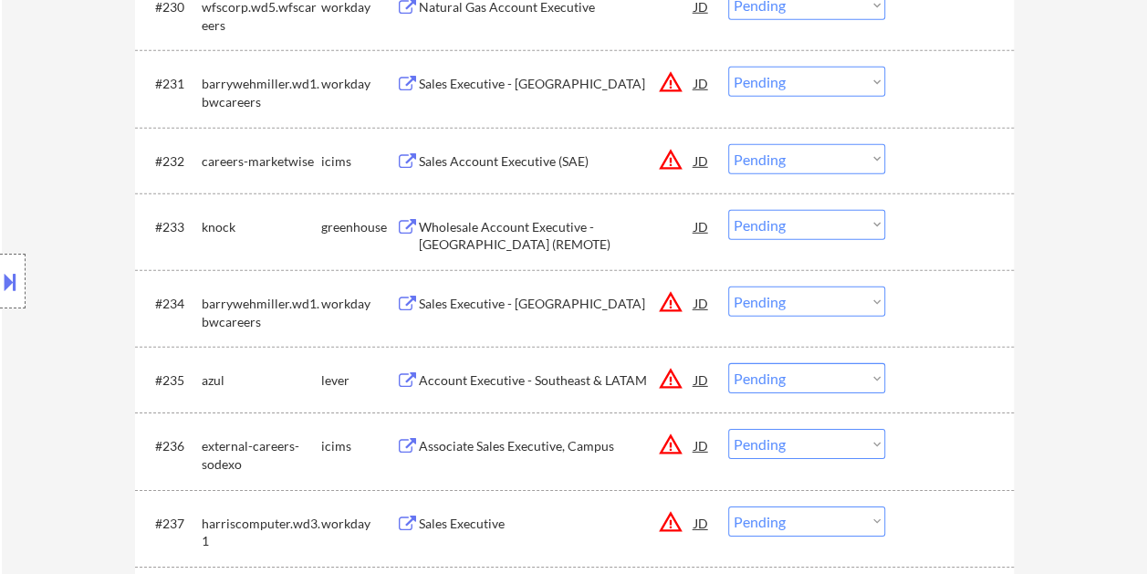
click at [942, 227] on div at bounding box center [952, 226] width 80 height 33
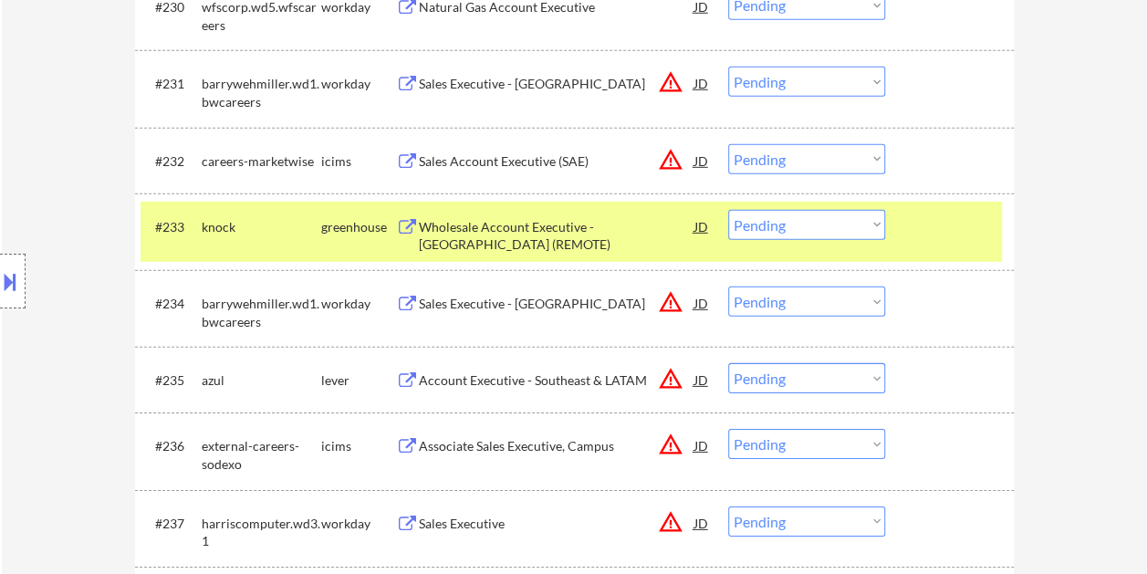
click at [468, 225] on div "Wholesale Account Executive - Central United States (REMOTE)" at bounding box center [557, 236] width 276 height 36
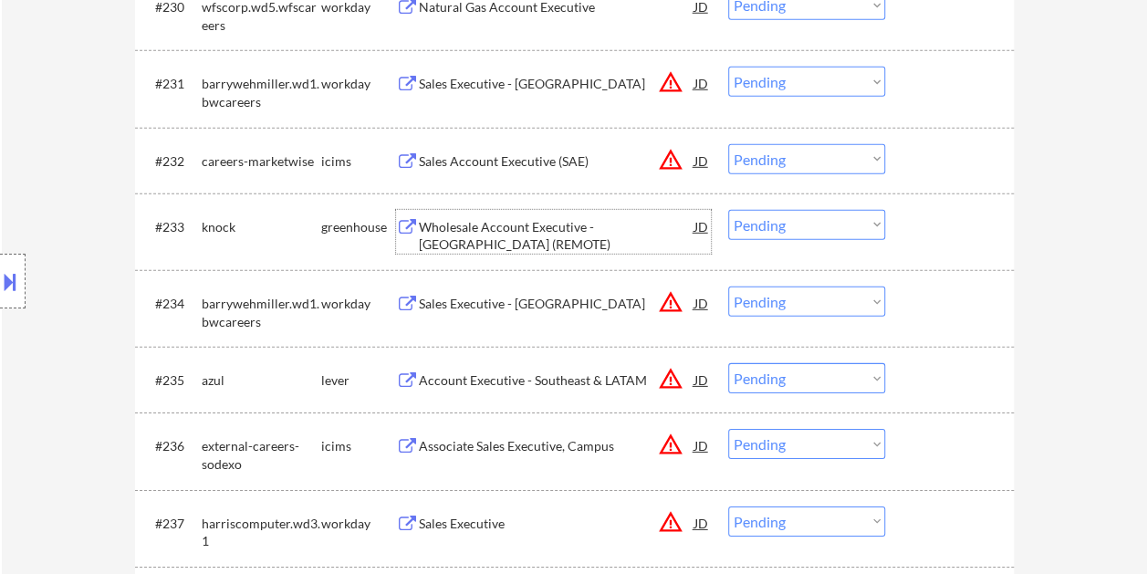
drag, startPoint x: 922, startPoint y: 228, endPoint x: 889, endPoint y: 230, distance: 32.9
click at [921, 229] on div at bounding box center [952, 226] width 80 height 33
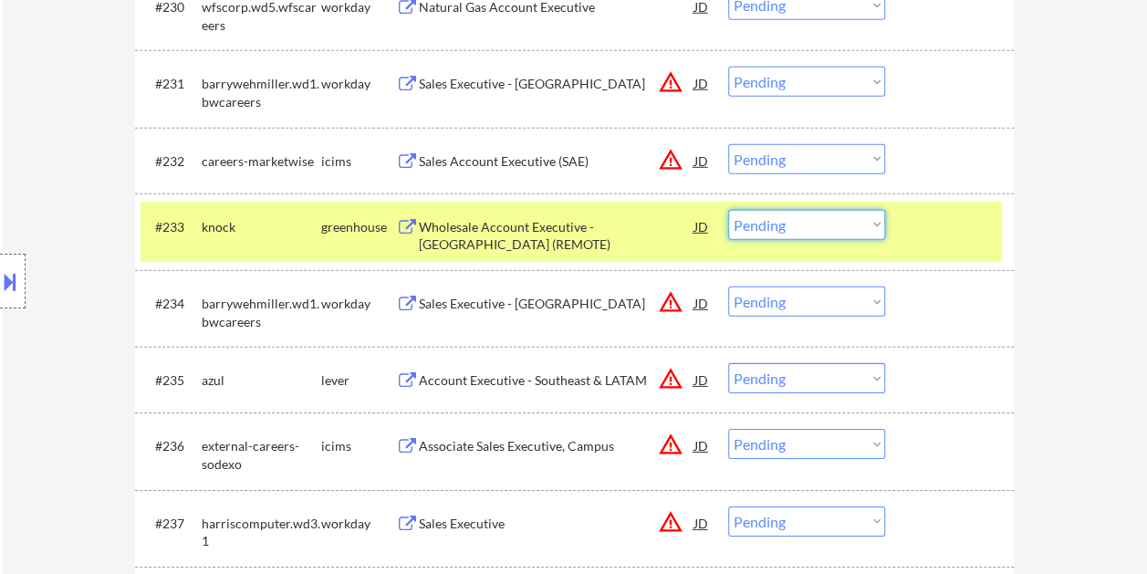
click at [877, 230] on select "Choose an option... Pending Applied Excluded (Questions) Excluded (Expired) Exc…" at bounding box center [806, 225] width 157 height 30
click at [728, 210] on select "Choose an option... Pending Applied Excluded (Questions) Excluded (Expired) Exc…" at bounding box center [806, 225] width 157 height 30
select select ""pending""
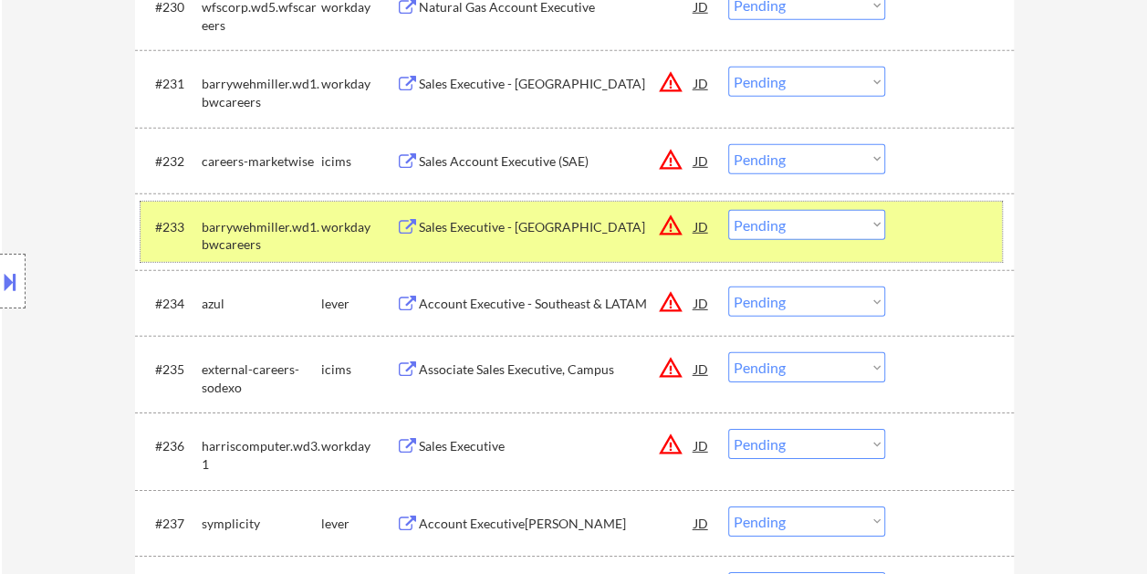
click at [923, 231] on div at bounding box center [952, 226] width 80 height 33
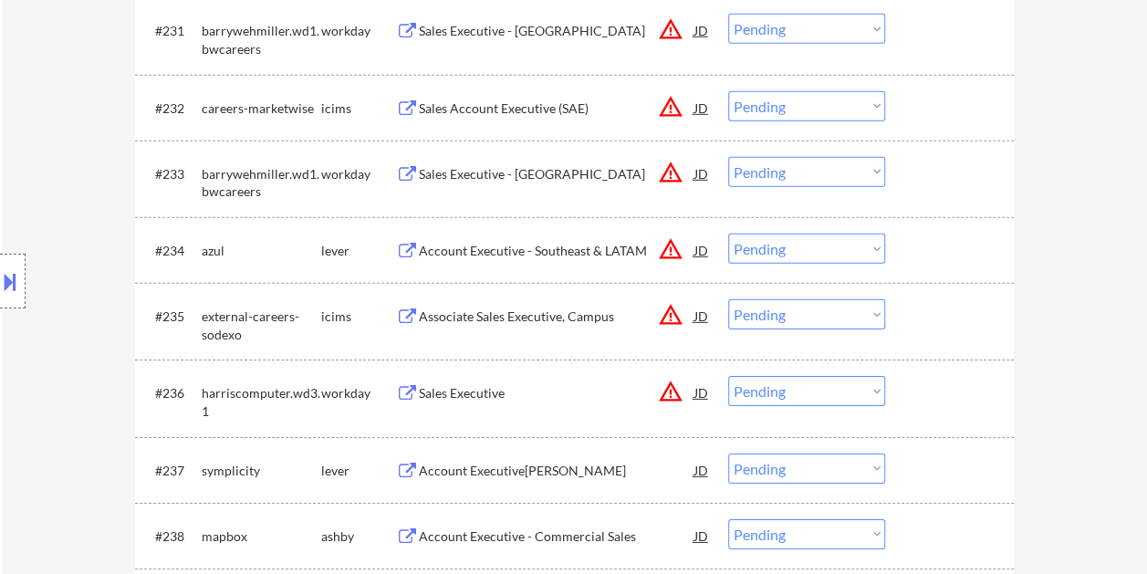
scroll to position [2739, 0]
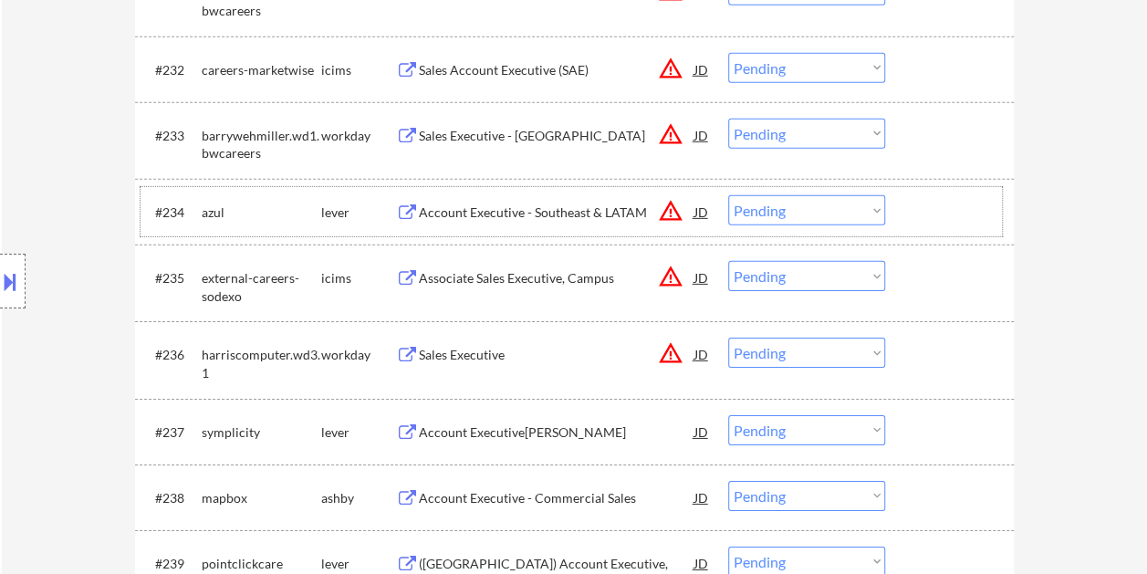
click at [938, 215] on div at bounding box center [952, 211] width 80 height 33
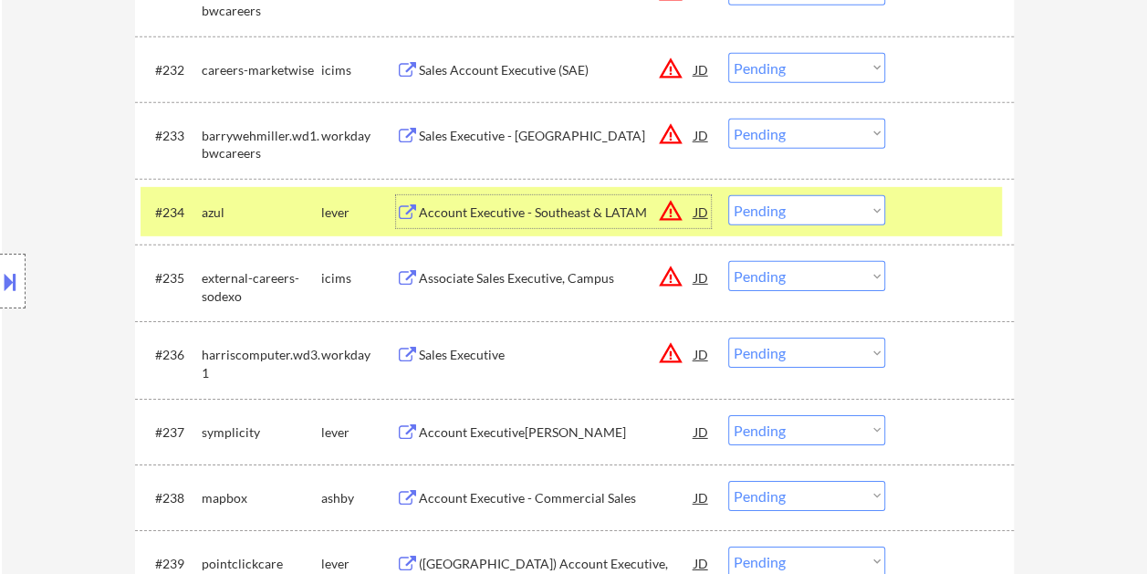
click at [400, 203] on div "Account Executive - Southeast & LATAM JD warning_amber" at bounding box center [553, 211] width 315 height 33
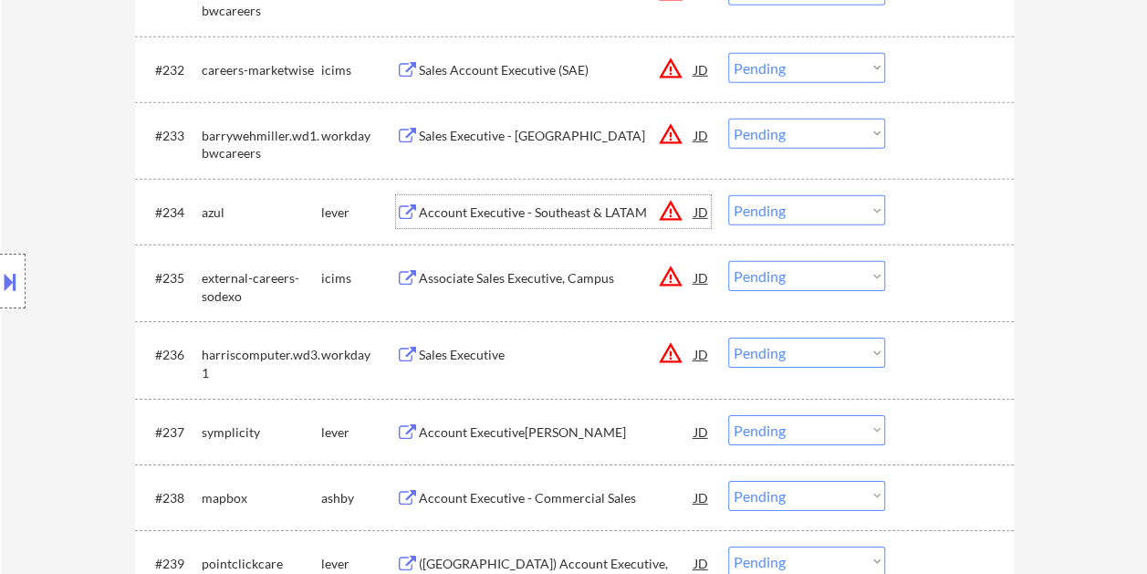
click at [917, 204] on div at bounding box center [952, 211] width 80 height 33
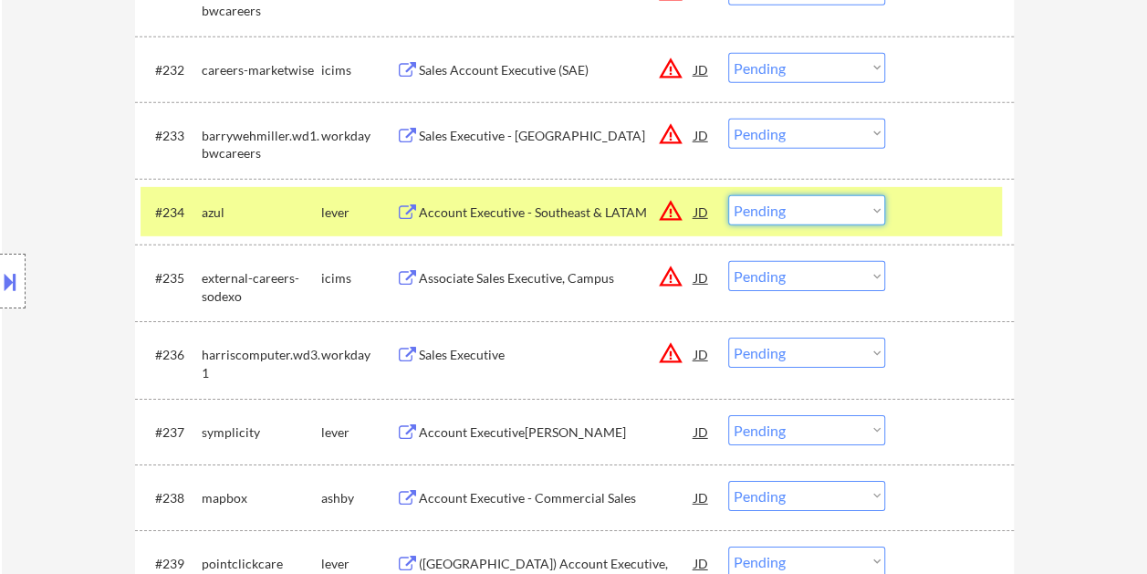
click at [867, 216] on select "Choose an option... Pending Applied Excluded (Questions) Excluded (Expired) Exc…" at bounding box center [806, 210] width 157 height 30
click at [728, 195] on select "Choose an option... Pending Applied Excluded (Questions) Excluded (Expired) Exc…" at bounding box center [806, 210] width 157 height 30
select select ""pending""
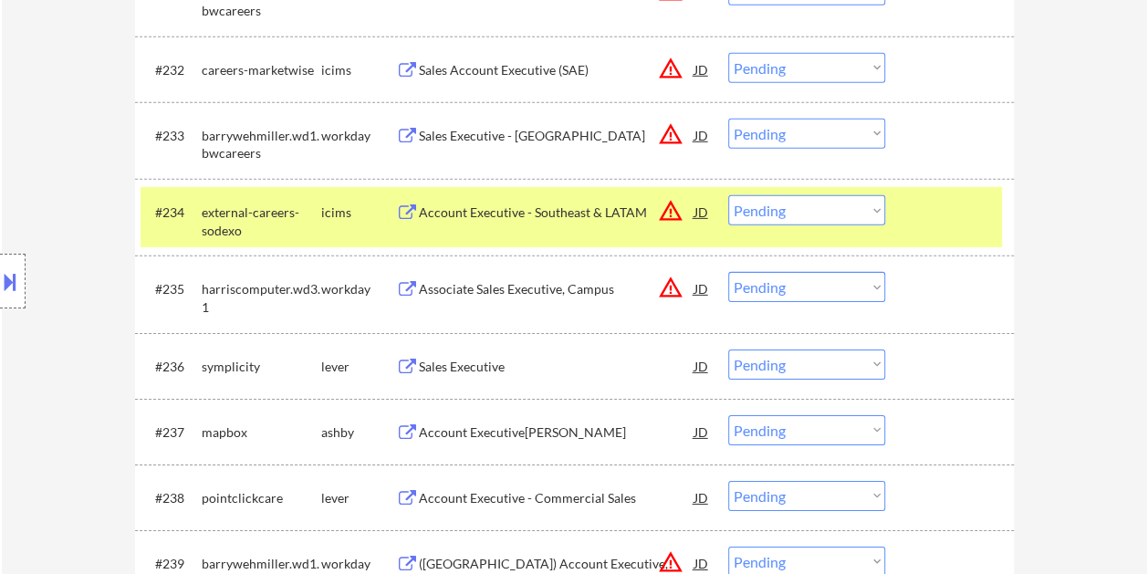
click at [946, 225] on div at bounding box center [952, 211] width 80 height 33
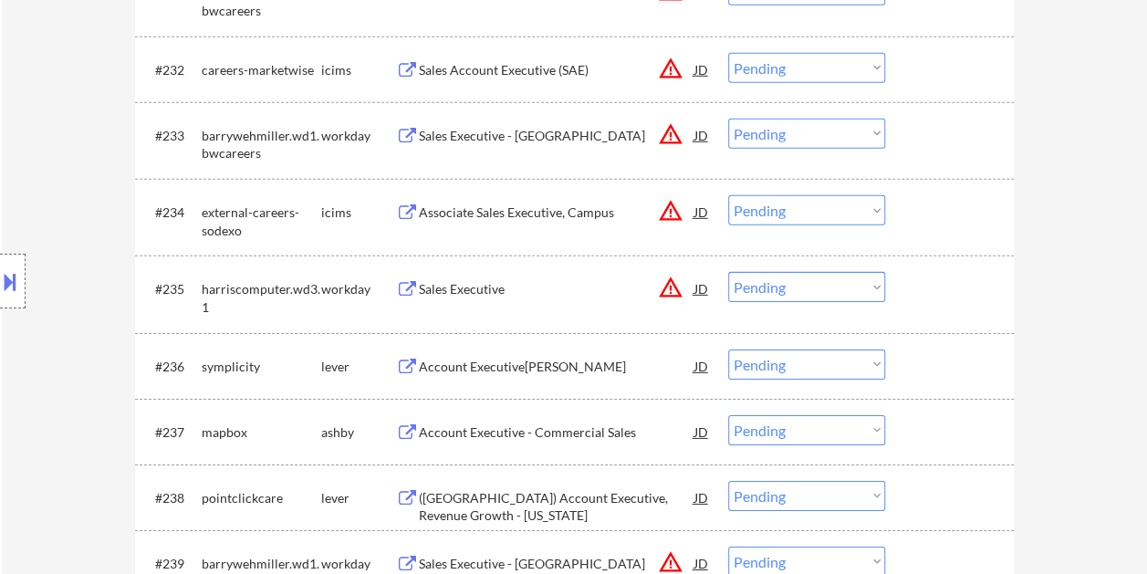
scroll to position [2830, 0]
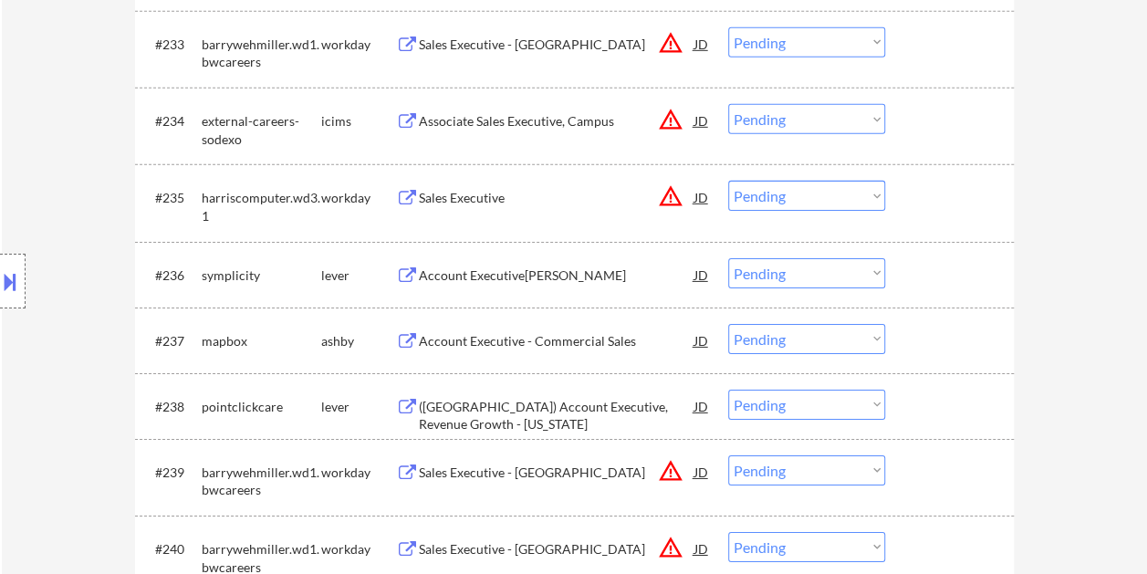
drag, startPoint x: 949, startPoint y: 278, endPoint x: 787, endPoint y: 246, distance: 165.8
click at [950, 278] on div at bounding box center [952, 274] width 80 height 33
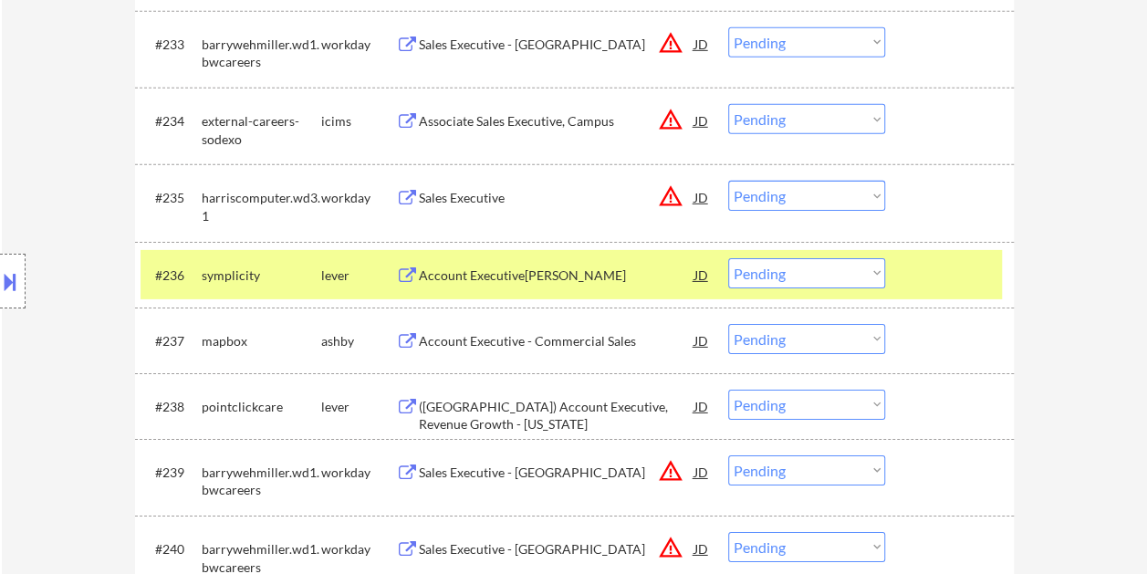
click at [534, 272] on div "Account Executive, Jr." at bounding box center [557, 276] width 276 height 18
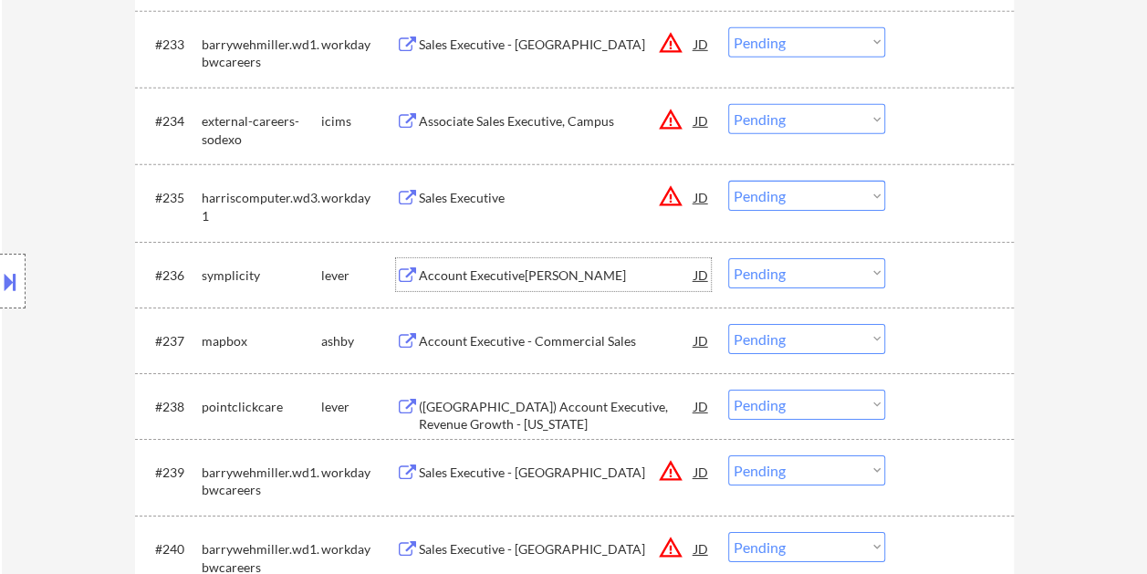
drag, startPoint x: 928, startPoint y: 278, endPoint x: 872, endPoint y: 279, distance: 56.6
click at [913, 279] on div at bounding box center [952, 274] width 80 height 33
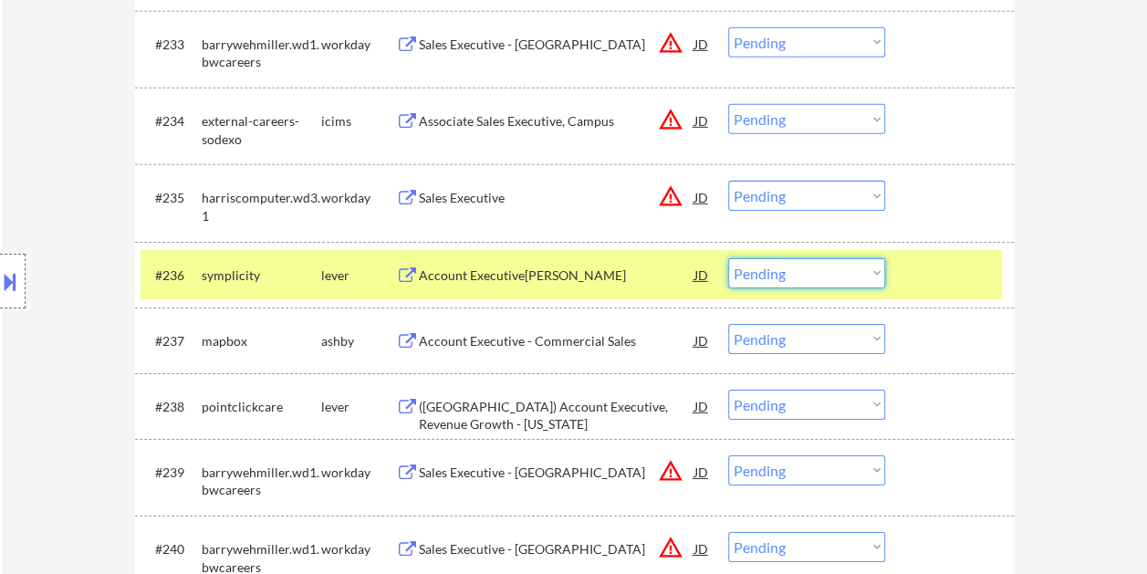
click at [865, 280] on select "Choose an option... Pending Applied Excluded (Questions) Excluded (Expired) Exc…" at bounding box center [806, 273] width 157 height 30
click at [728, 258] on select "Choose an option... Pending Applied Excluded (Questions) Excluded (Expired) Exc…" at bounding box center [806, 273] width 157 height 30
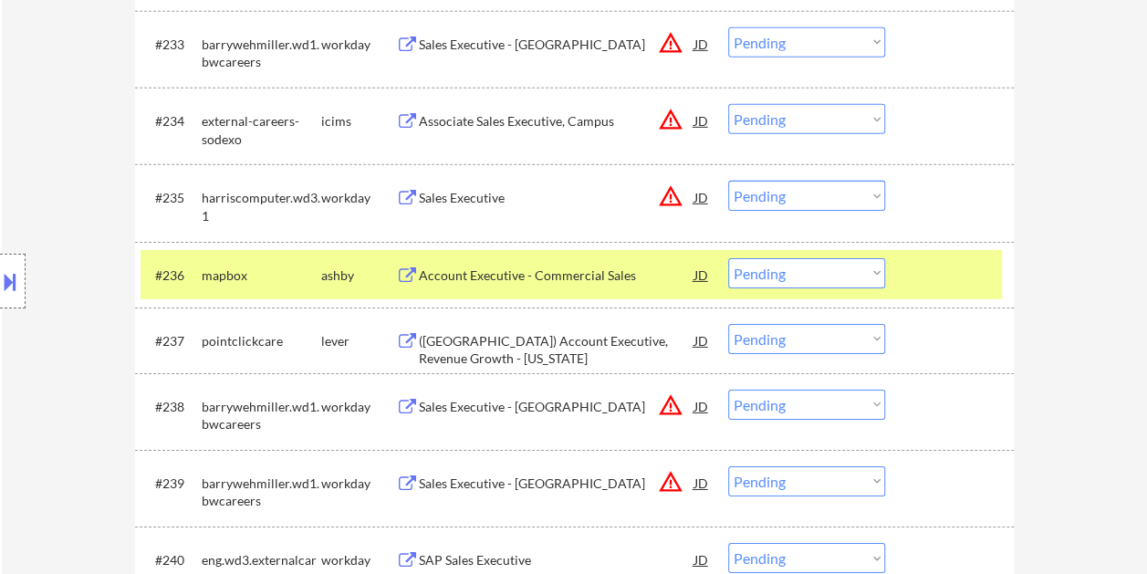
click at [931, 262] on div at bounding box center [952, 274] width 80 height 33
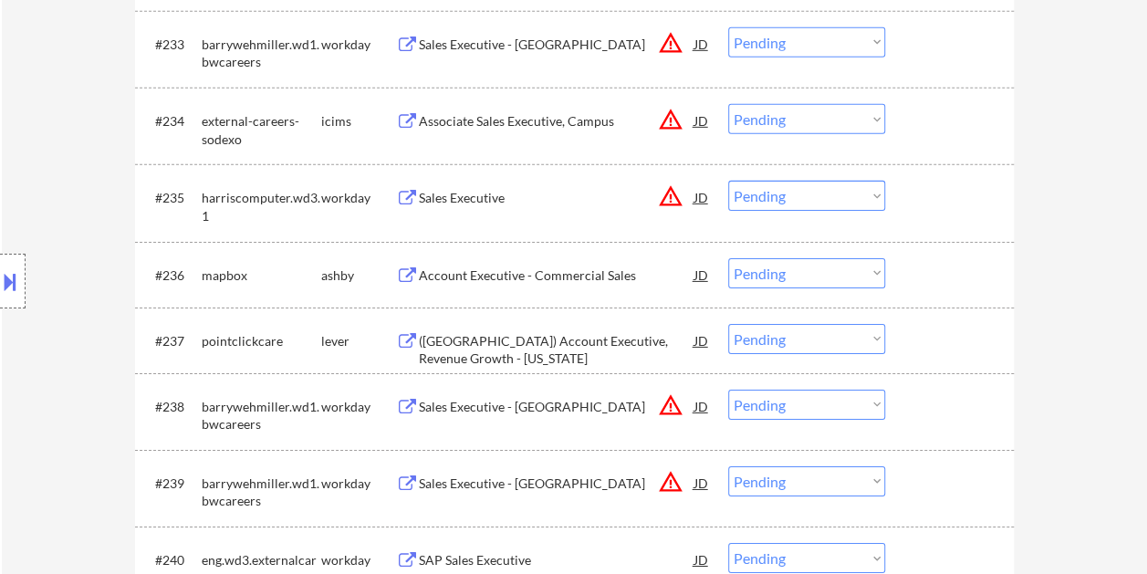
drag, startPoint x: 953, startPoint y: 270, endPoint x: 917, endPoint y: 276, distance: 36.9
click at [951, 270] on div at bounding box center [952, 274] width 80 height 33
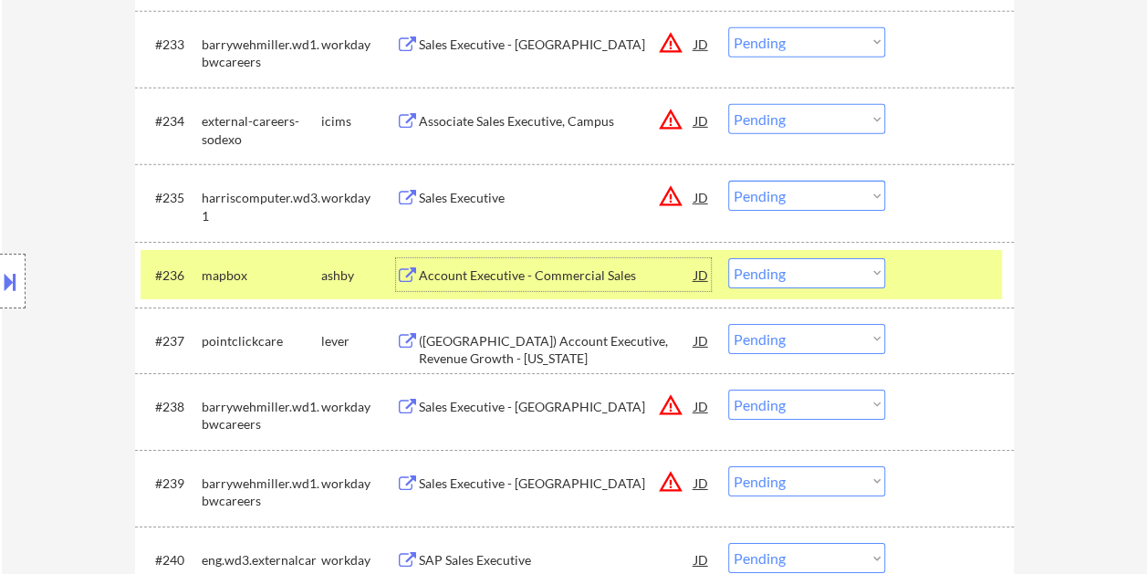
click at [513, 281] on div "Account Executive - Commercial Sales" at bounding box center [557, 276] width 276 height 18
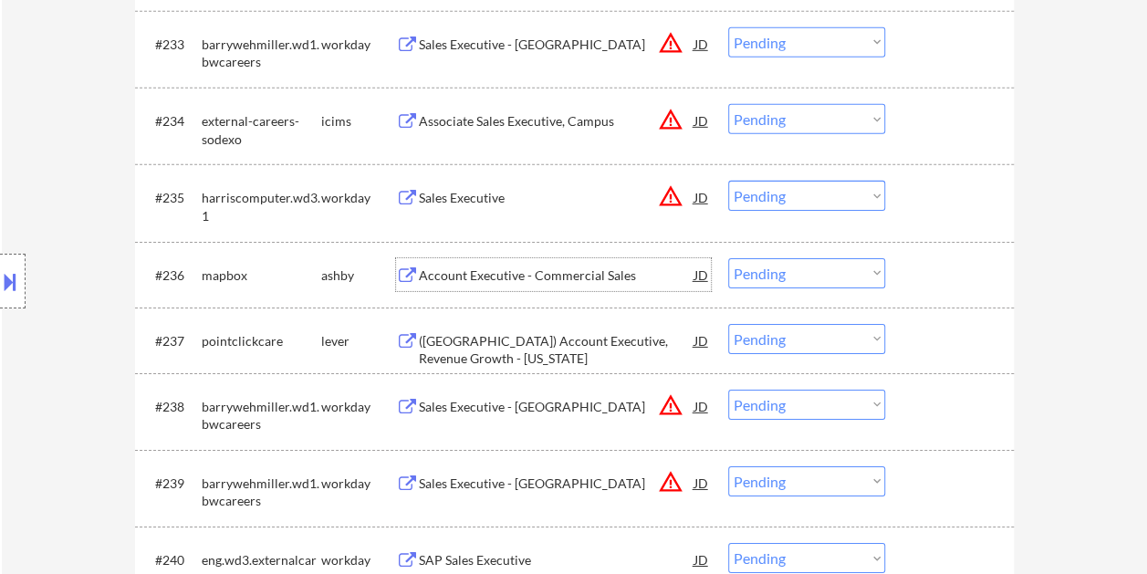
click at [951, 285] on div at bounding box center [952, 274] width 80 height 33
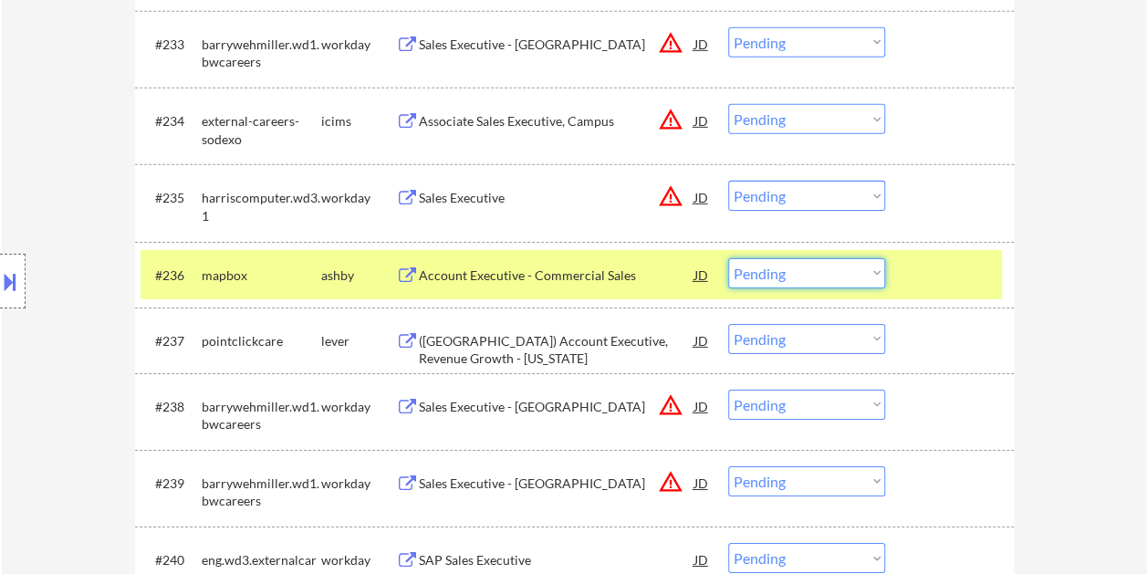
click at [876, 276] on select "Choose an option... Pending Applied Excluded (Questions) Excluded (Expired) Exc…" at bounding box center [806, 273] width 157 height 30
click at [728, 258] on select "Choose an option... Pending Applied Excluded (Questions) Excluded (Expired) Exc…" at bounding box center [806, 273] width 157 height 30
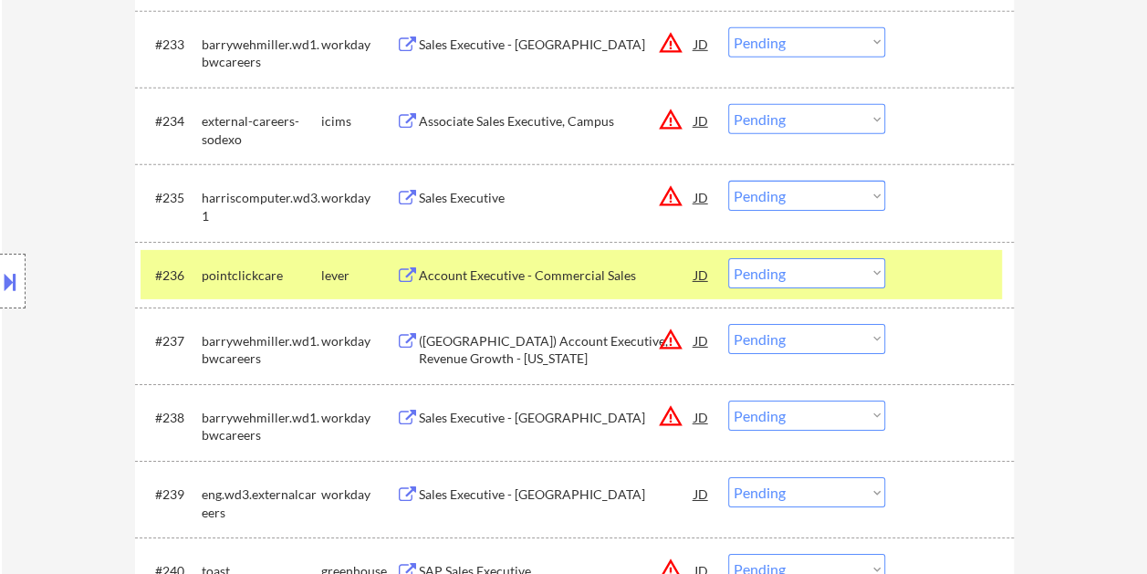
click at [914, 276] on div at bounding box center [952, 274] width 80 height 33
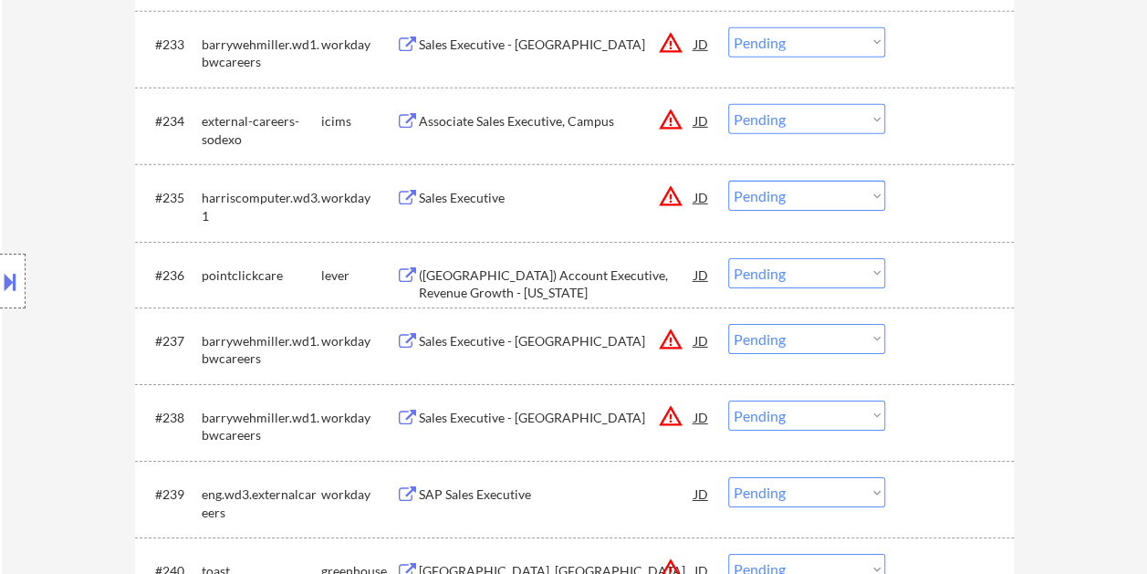
click at [923, 283] on div at bounding box center [952, 274] width 80 height 33
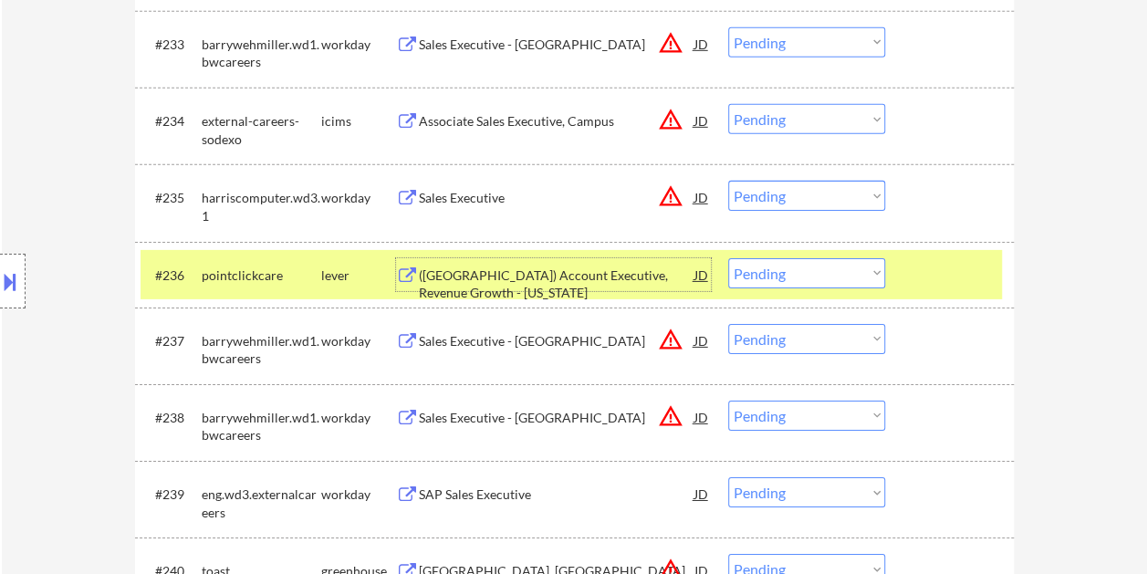
click at [543, 264] on div "(US) Account Executive, Revenue Growth - Ohio" at bounding box center [557, 274] width 276 height 33
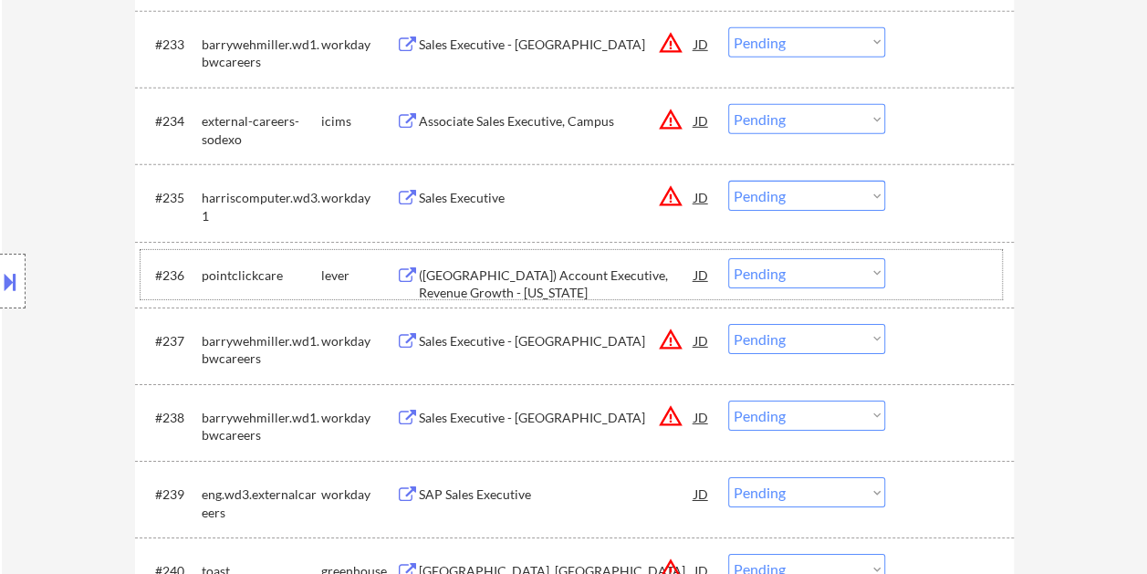
click at [931, 290] on div at bounding box center [952, 274] width 80 height 33
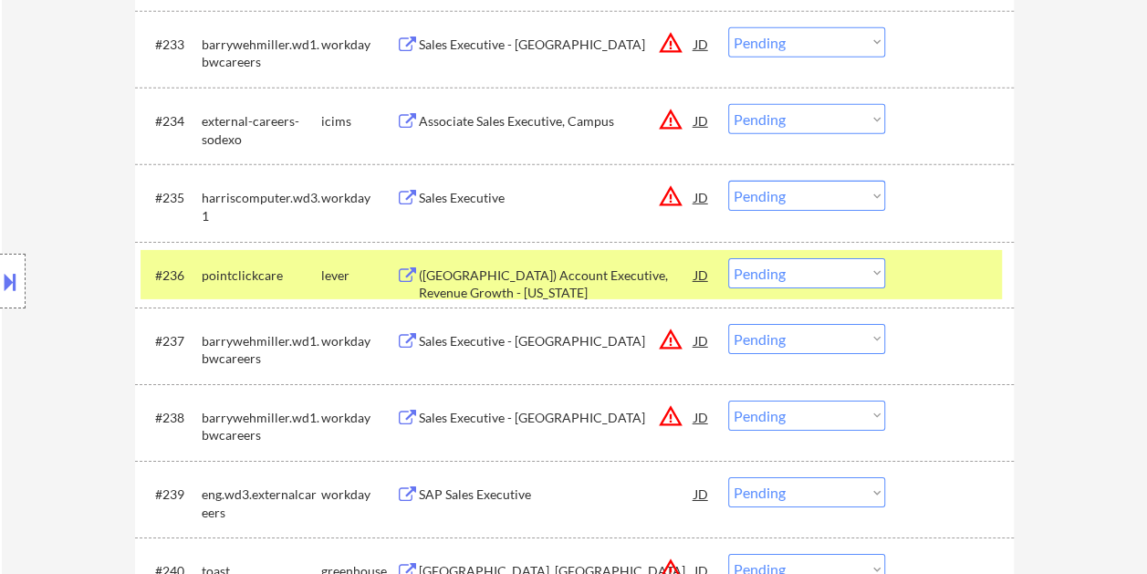
click at [880, 272] on select "Choose an option... Pending Applied Excluded (Questions) Excluded (Expired) Exc…" at bounding box center [806, 273] width 157 height 30
click at [728, 258] on select "Choose an option... Pending Applied Excluded (Questions) Excluded (Expired) Exc…" at bounding box center [806, 273] width 157 height 30
select select ""pending""
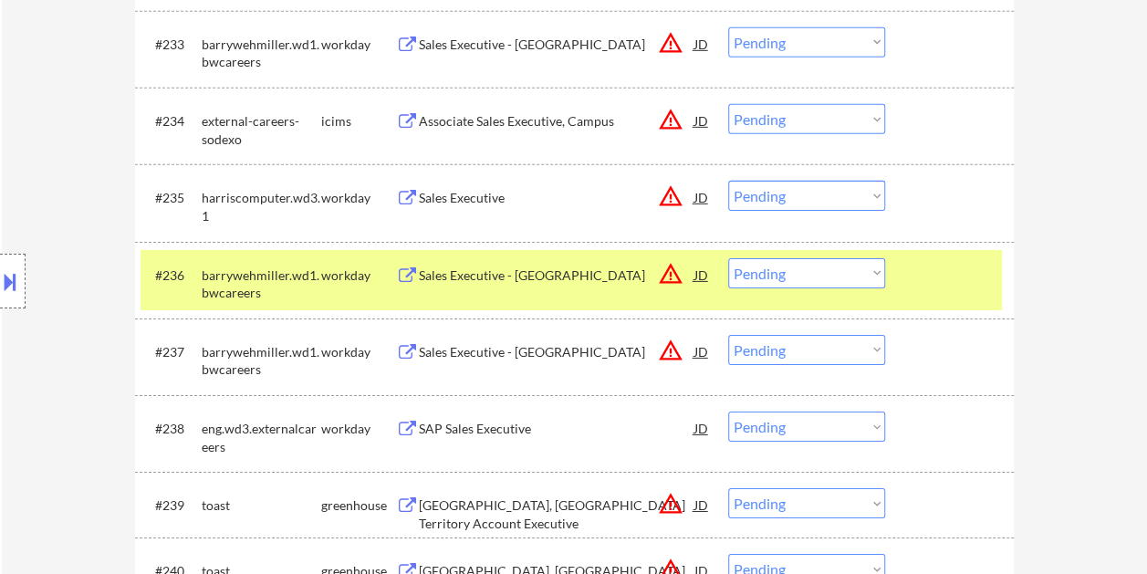
drag, startPoint x: 924, startPoint y: 272, endPoint x: 900, endPoint y: 272, distance: 23.7
click at [924, 274] on div at bounding box center [952, 274] width 80 height 33
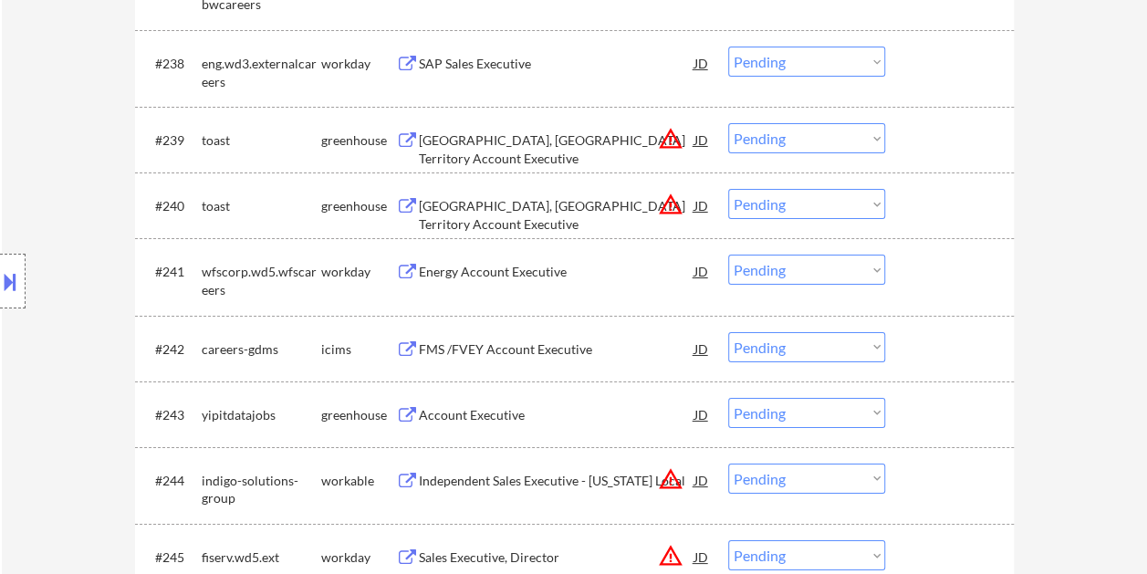
scroll to position [3378, 0]
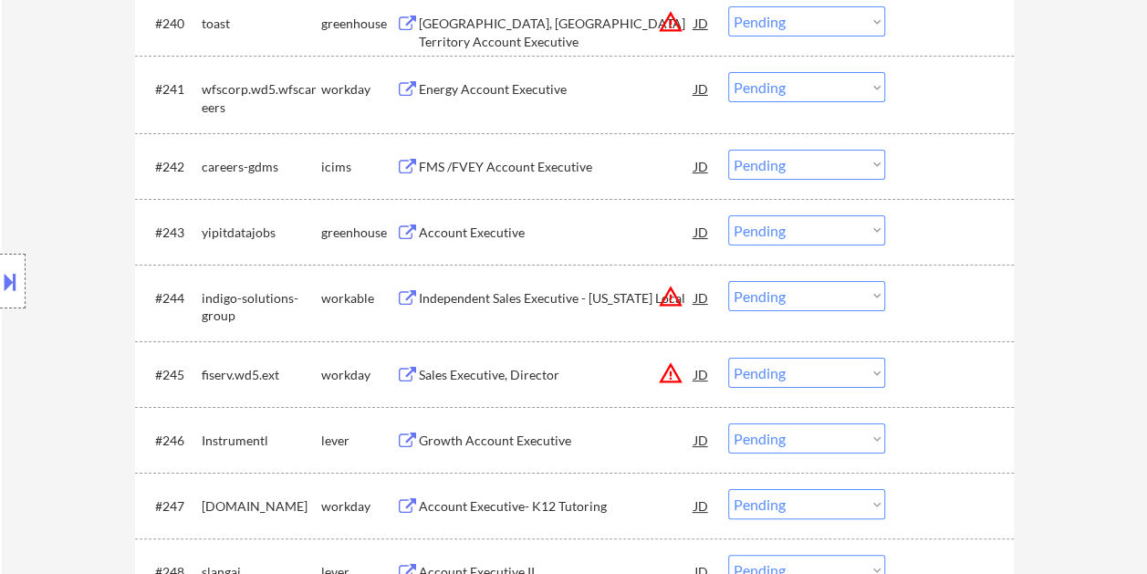
click at [938, 314] on div "#244 indigo-solutions-group workable Independent Sales Executive - Missouri Loc…" at bounding box center [572, 303] width 862 height 60
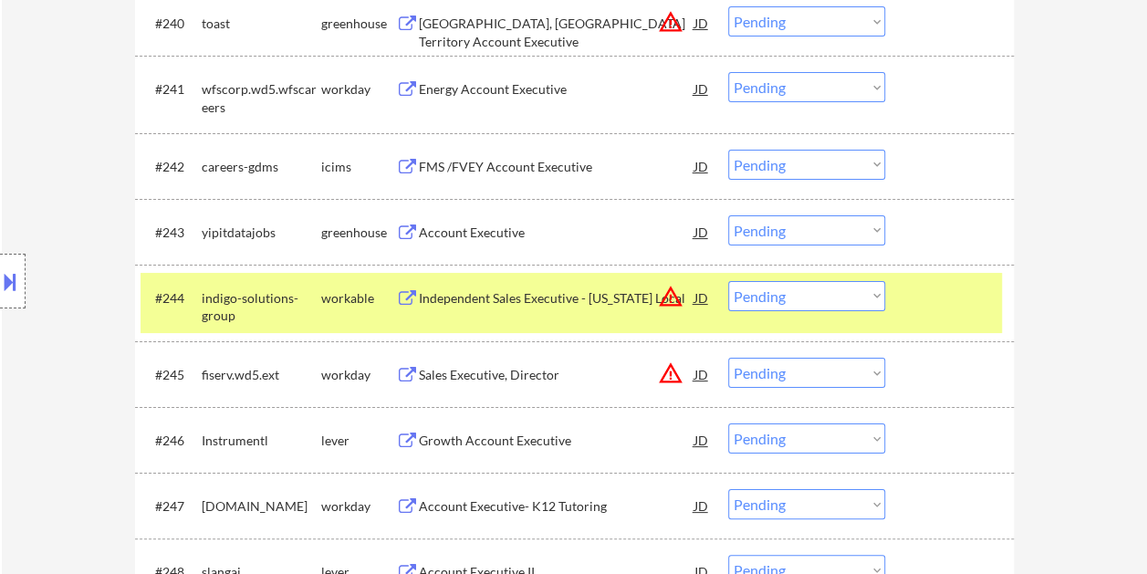
click at [590, 289] on div "Independent Sales Executive - Missouri Local" at bounding box center [557, 297] width 276 height 33
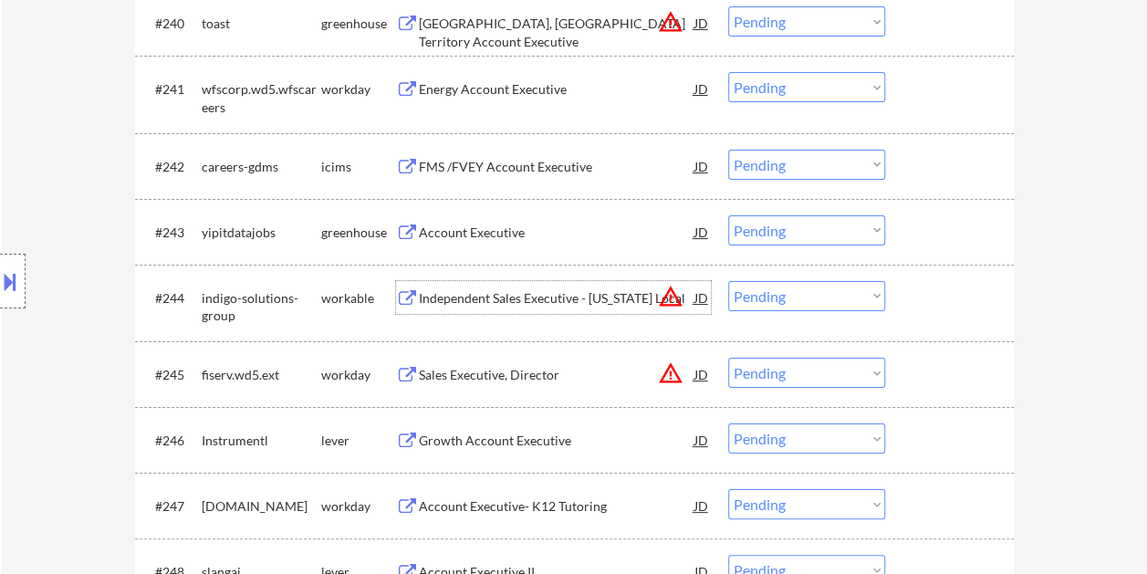
click at [927, 310] on div at bounding box center [952, 297] width 80 height 33
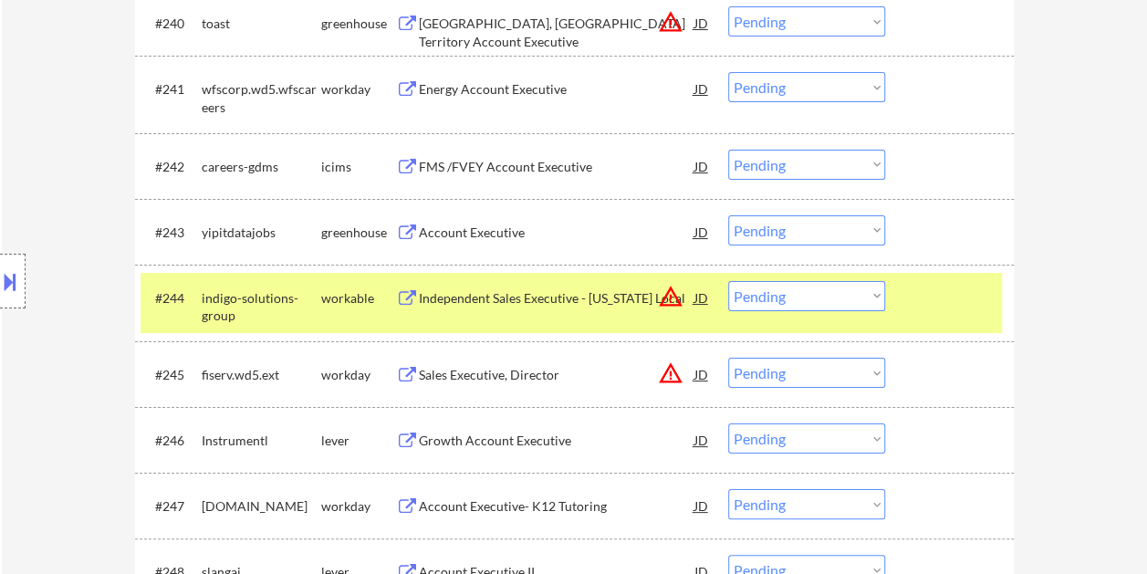
click at [872, 299] on select "Choose an option... Pending Applied Excluded (Questions) Excluded (Expired) Exc…" at bounding box center [806, 296] width 157 height 30
click at [728, 281] on select "Choose an option... Pending Applied Excluded (Questions) Excluded (Expired) Exc…" at bounding box center [806, 296] width 157 height 30
select select ""pending""
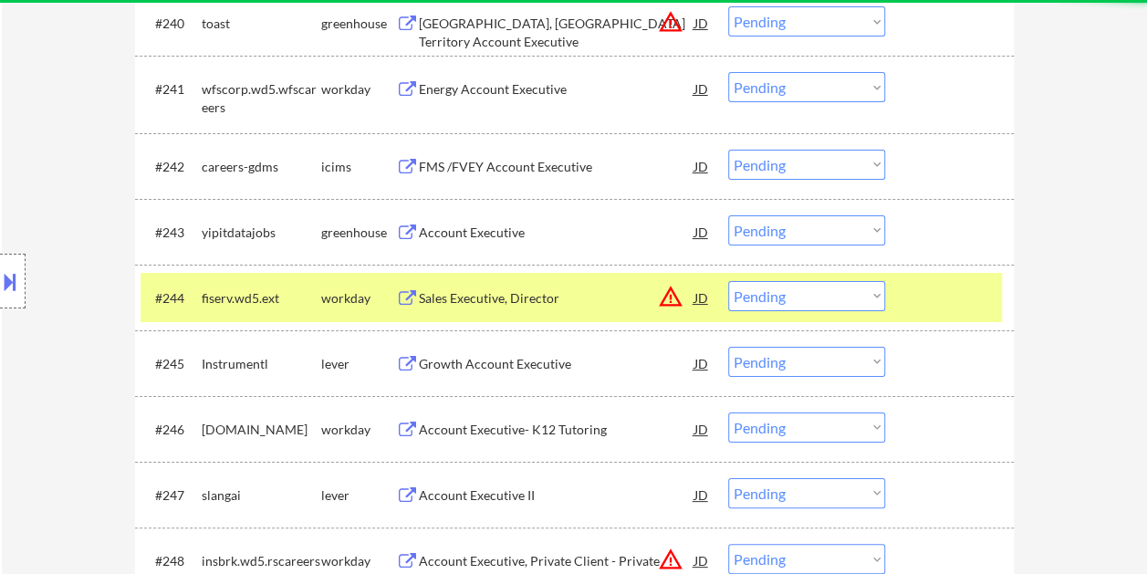
click at [950, 320] on div "#244 fiserv.wd5.ext workday Sales Executive, Director JD warning_amber Choose a…" at bounding box center [572, 297] width 862 height 49
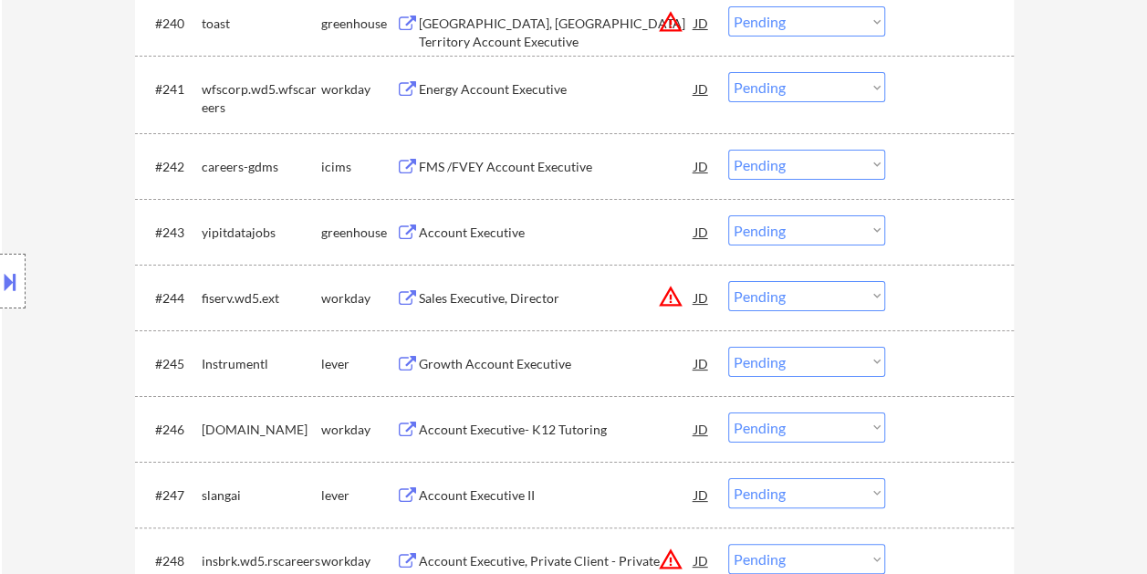
click at [933, 377] on div at bounding box center [952, 363] width 80 height 33
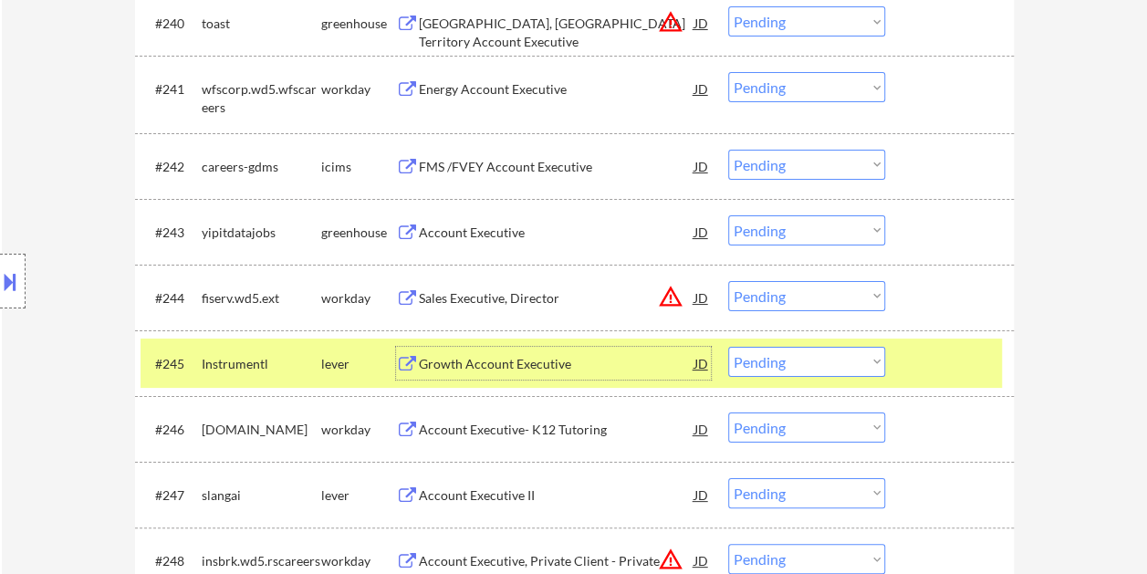
click at [551, 373] on div "Growth Account Executive" at bounding box center [557, 363] width 276 height 33
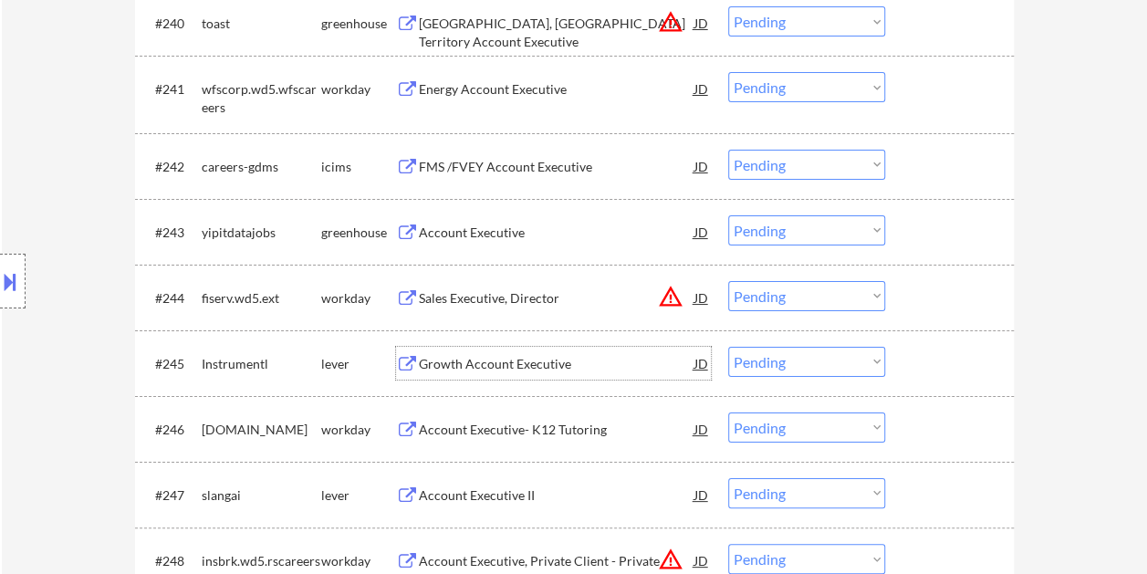
click at [912, 360] on div at bounding box center [952, 363] width 80 height 33
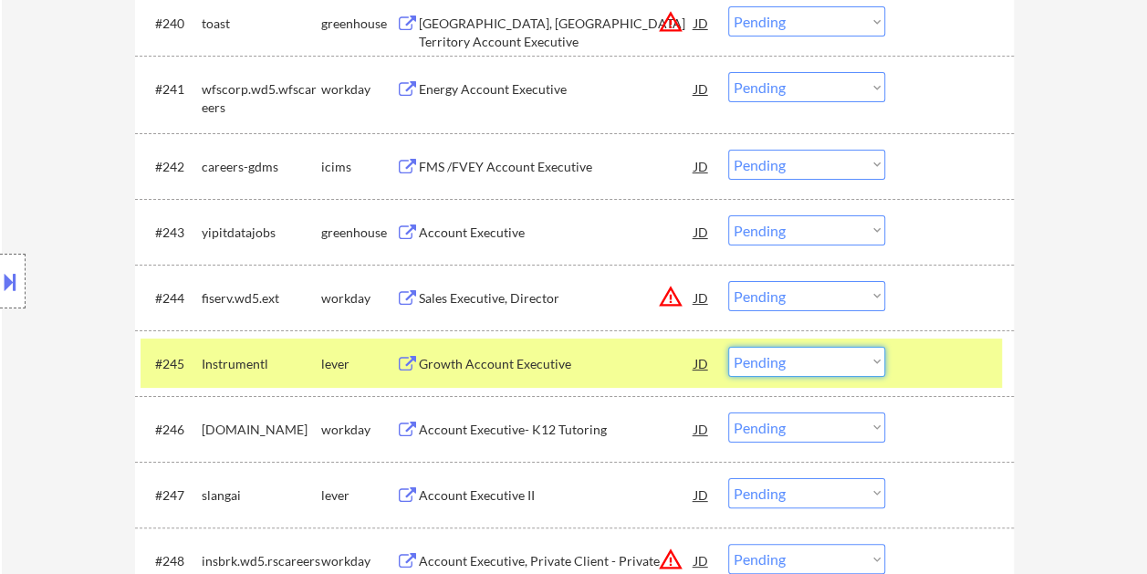
click at [865, 361] on select "Choose an option... Pending Applied Excluded (Questions) Excluded (Expired) Exc…" at bounding box center [806, 362] width 157 height 30
click at [728, 347] on select "Choose an option... Pending Applied Excluded (Questions) Excluded (Expired) Exc…" at bounding box center [806, 362] width 157 height 30
select select ""pending""
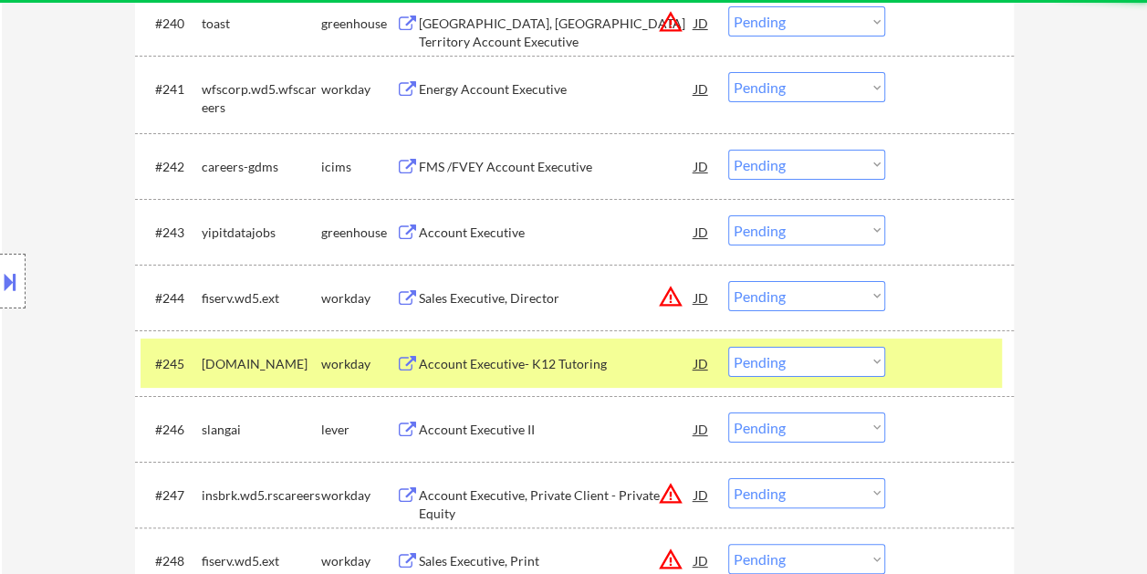
click at [960, 351] on div at bounding box center [952, 363] width 80 height 33
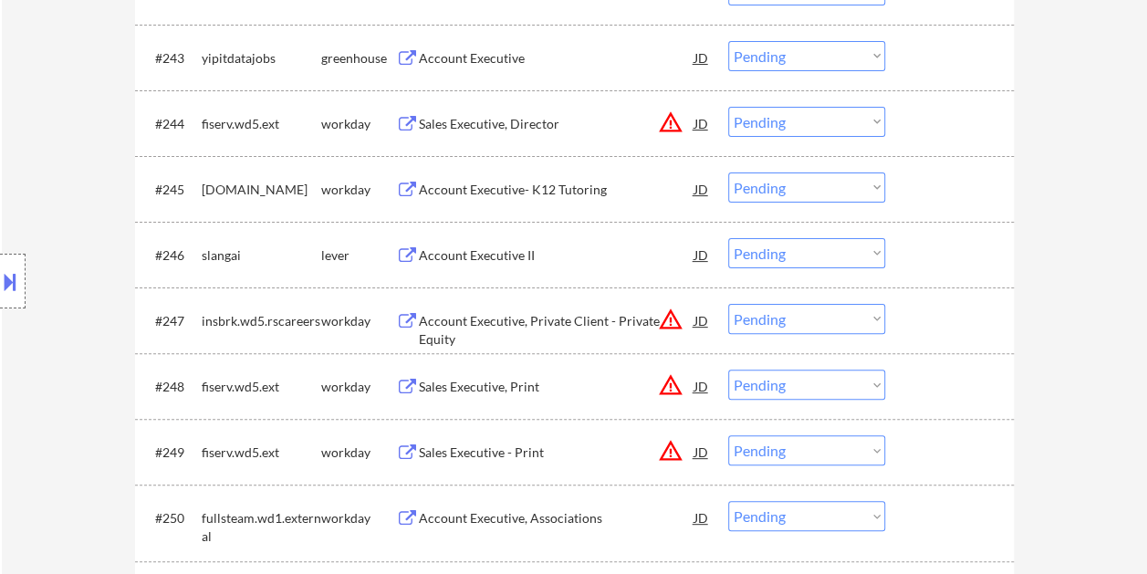
scroll to position [3560, 0]
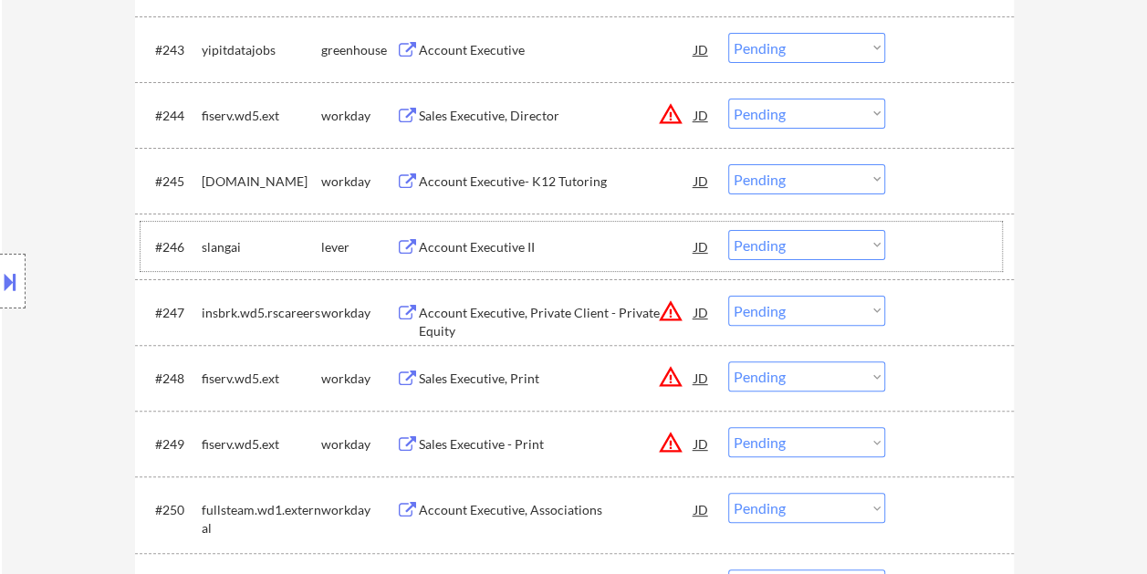
click at [902, 253] on div "#246 slangai lever Account Executive II JD warning_amber Choose an option... Pe…" at bounding box center [572, 246] width 862 height 49
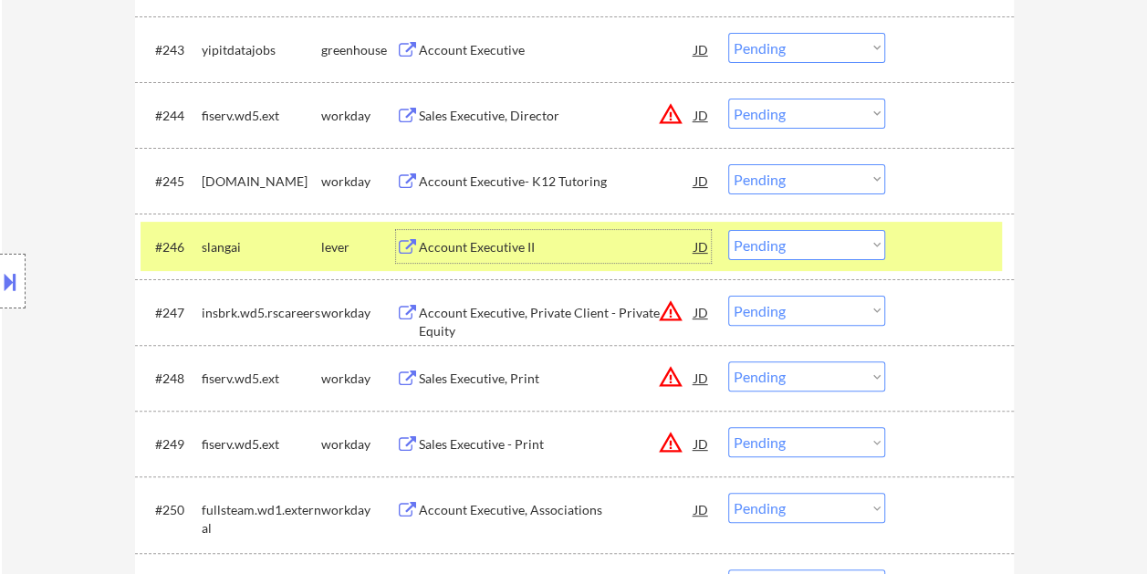
click at [438, 247] on div "Account Executive II" at bounding box center [557, 247] width 276 height 18
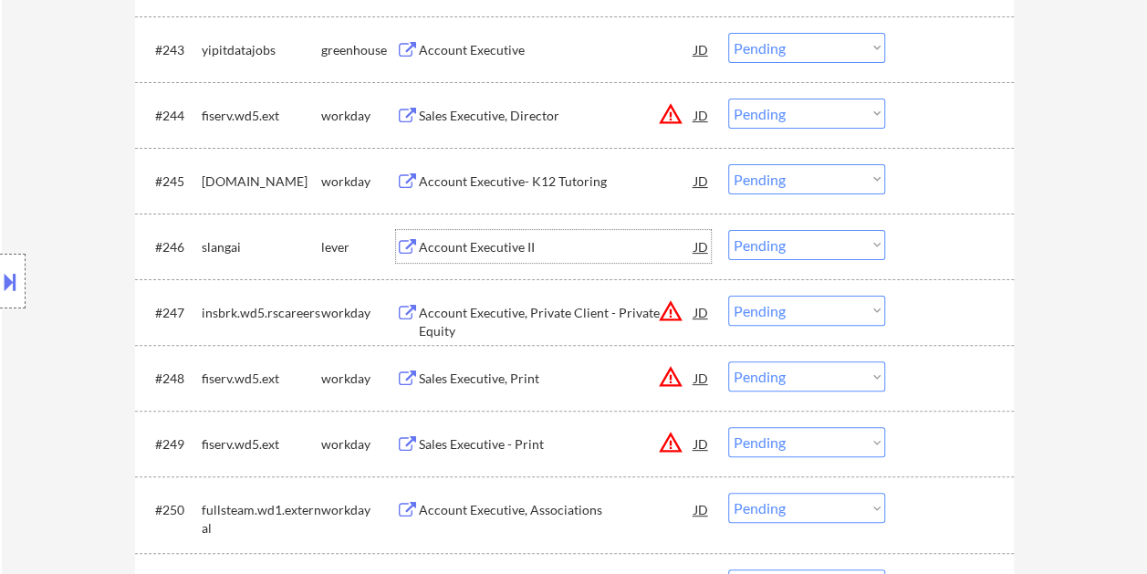
click at [942, 243] on div at bounding box center [952, 246] width 80 height 33
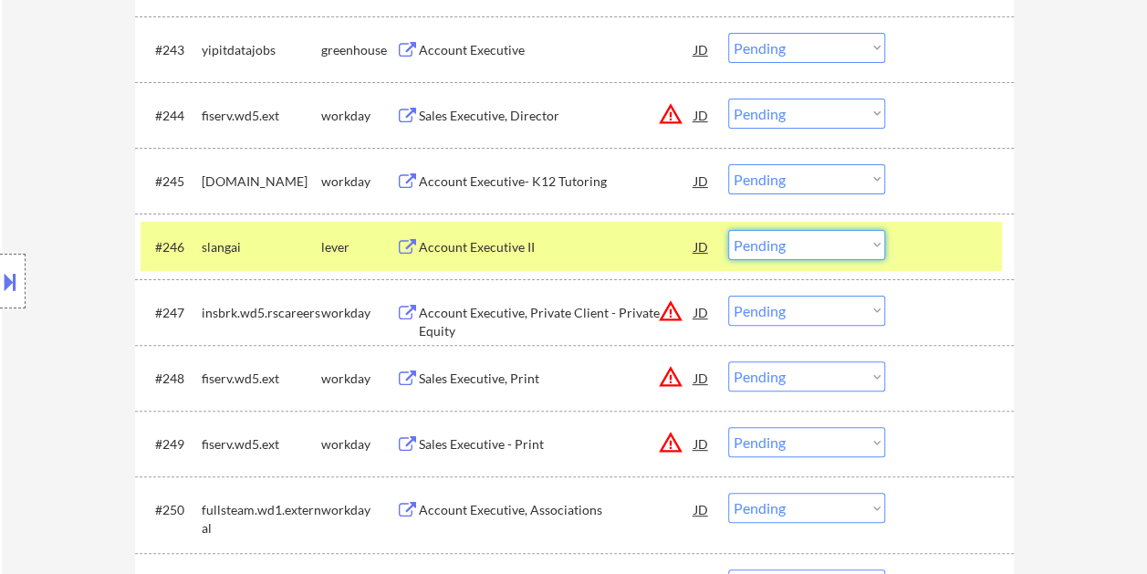
click at [884, 246] on select "Choose an option... Pending Applied Excluded (Questions) Excluded (Expired) Exc…" at bounding box center [806, 245] width 157 height 30
click at [728, 230] on select "Choose an option... Pending Applied Excluded (Questions) Excluded (Expired) Exc…" at bounding box center [806, 245] width 157 height 30
select select ""pending""
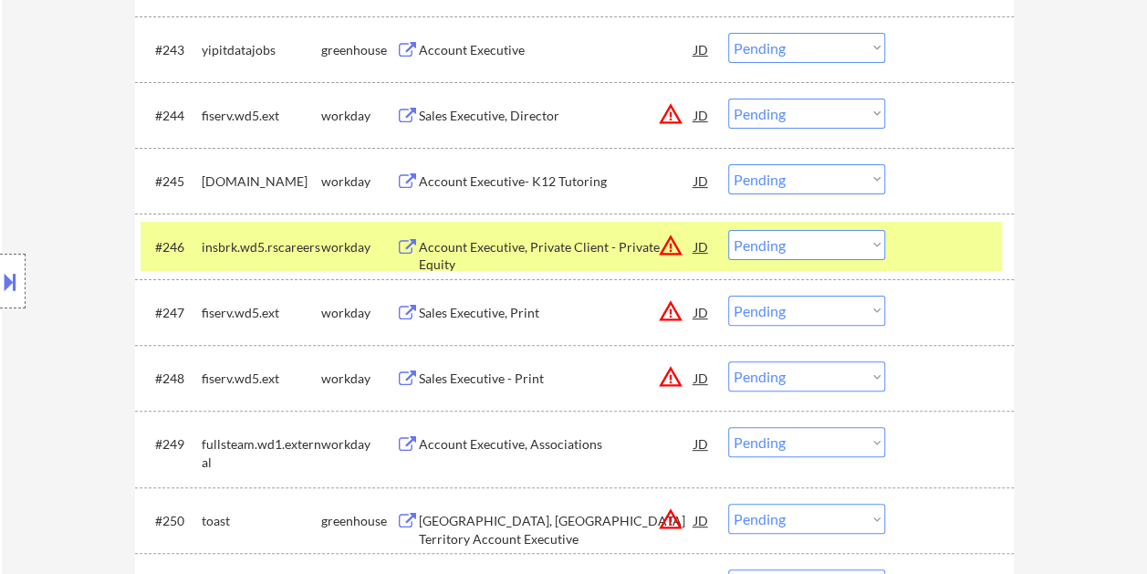
click at [979, 253] on div at bounding box center [952, 246] width 80 height 33
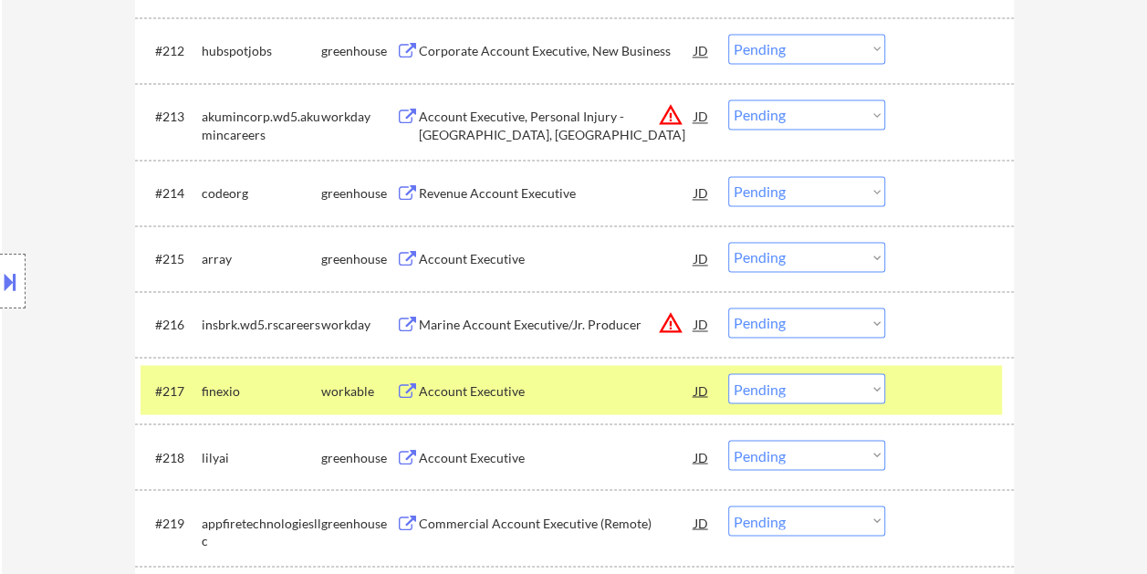
scroll to position [1353, 0]
click at [909, 404] on div "#217 finexio workable Account Executive JD warning_amber Choose an option... Pe…" at bounding box center [572, 389] width 862 height 49
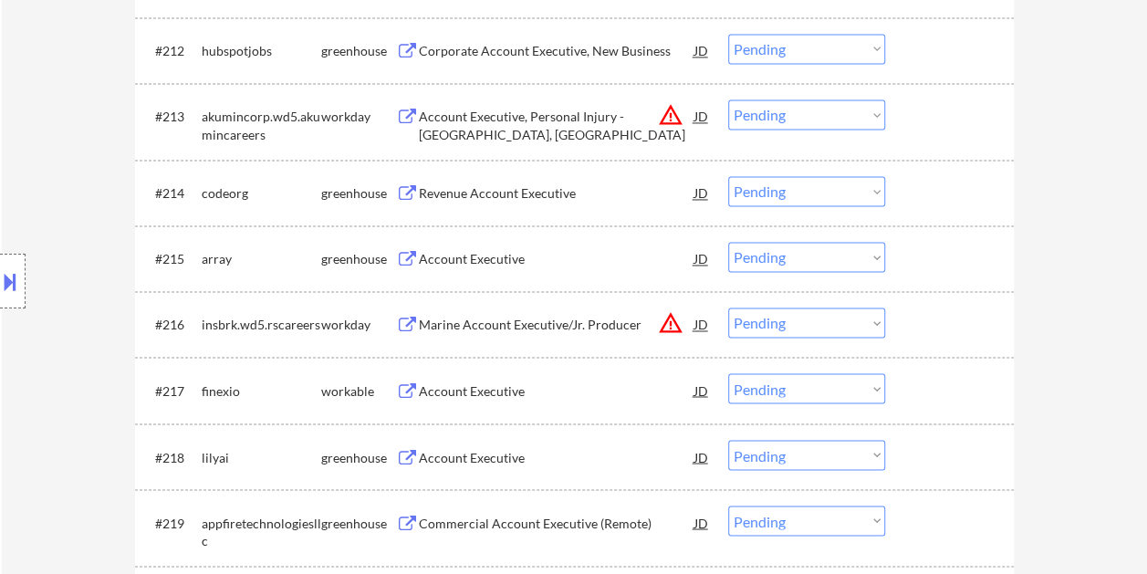
click at [948, 404] on div at bounding box center [952, 389] width 80 height 33
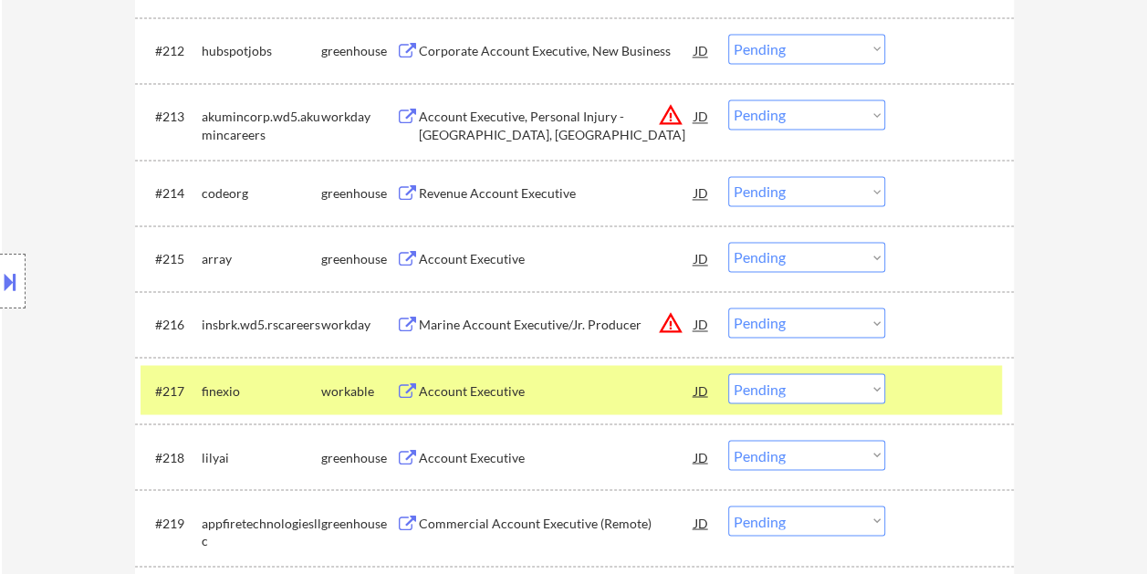
click at [609, 391] on div "Account Executive" at bounding box center [557, 391] width 276 height 18
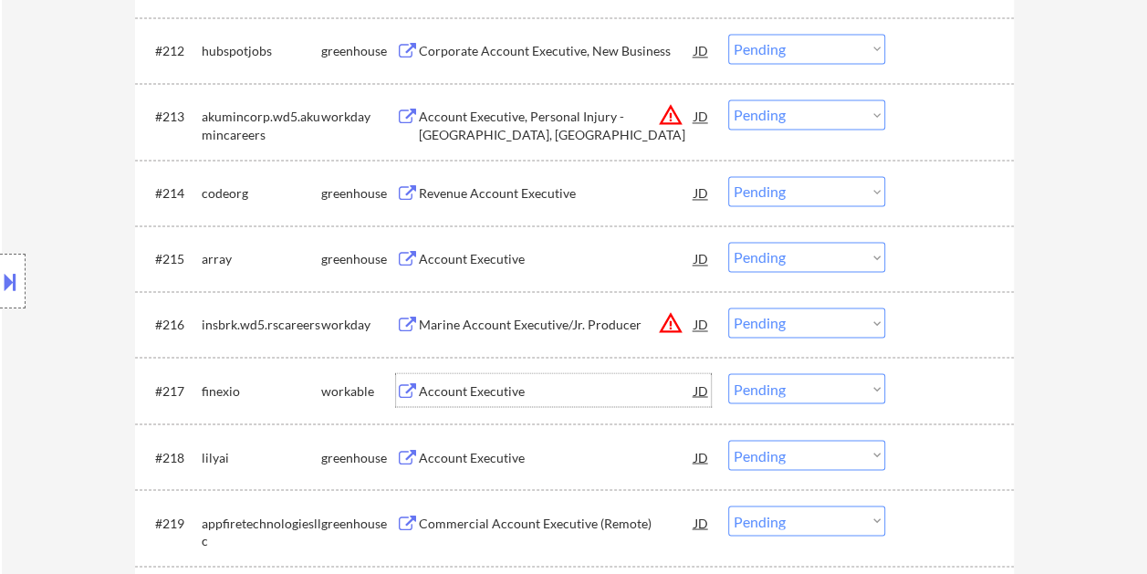
drag, startPoint x: 919, startPoint y: 389, endPoint x: 870, endPoint y: 391, distance: 49.3
click at [919, 391] on div at bounding box center [952, 389] width 80 height 33
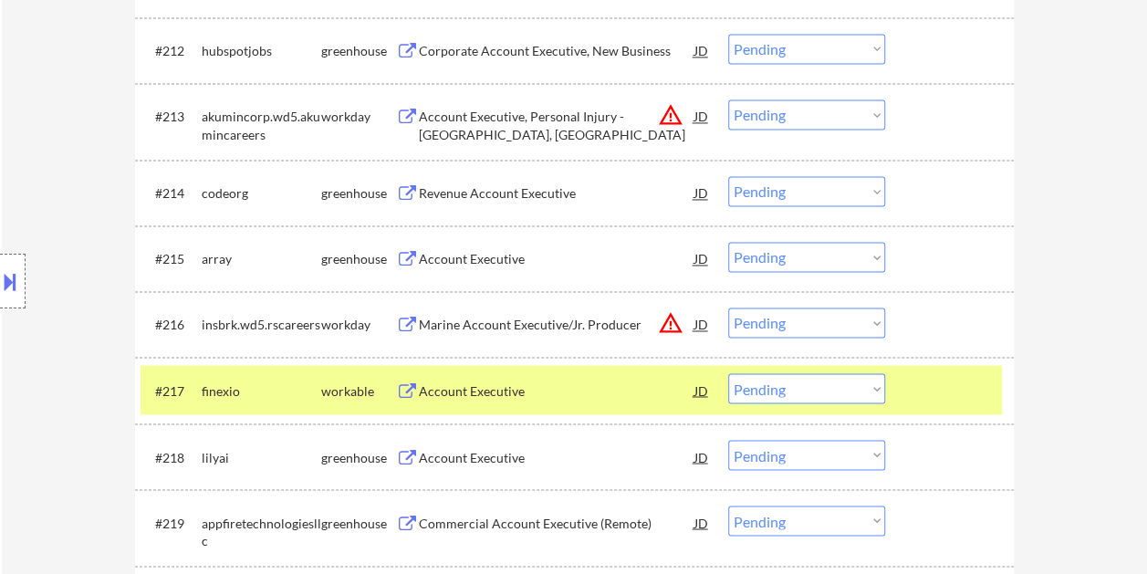
click at [862, 394] on select "Choose an option... Pending Applied Excluded (Questions) Excluded (Expired) Exc…" at bounding box center [806, 388] width 157 height 30
click at [728, 373] on select "Choose an option... Pending Applied Excluded (Questions) Excluded (Expired) Exc…" at bounding box center [806, 388] width 157 height 30
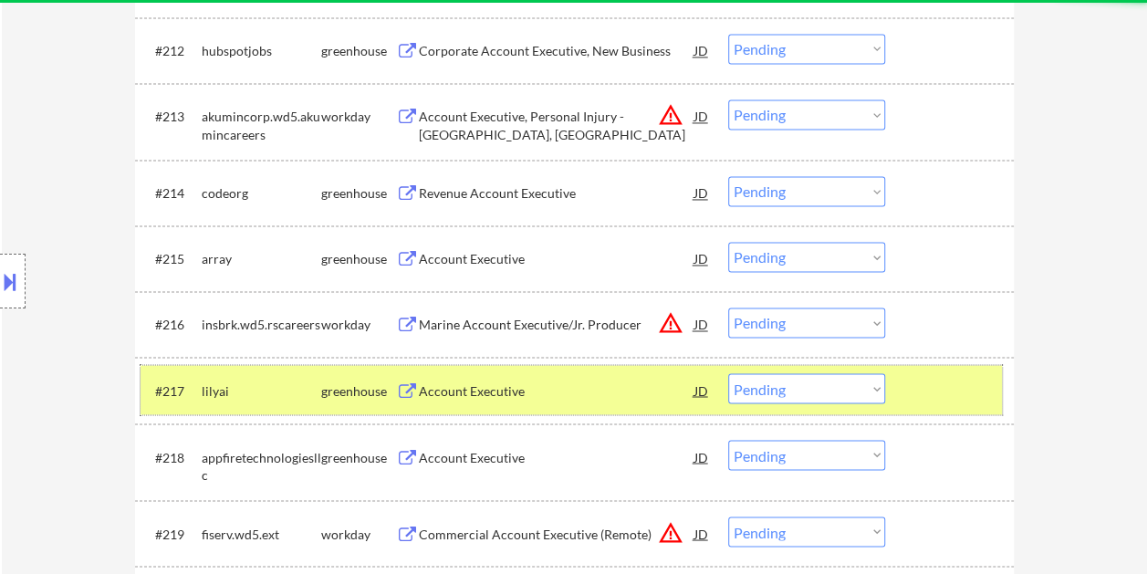
click at [957, 402] on div at bounding box center [952, 389] width 80 height 33
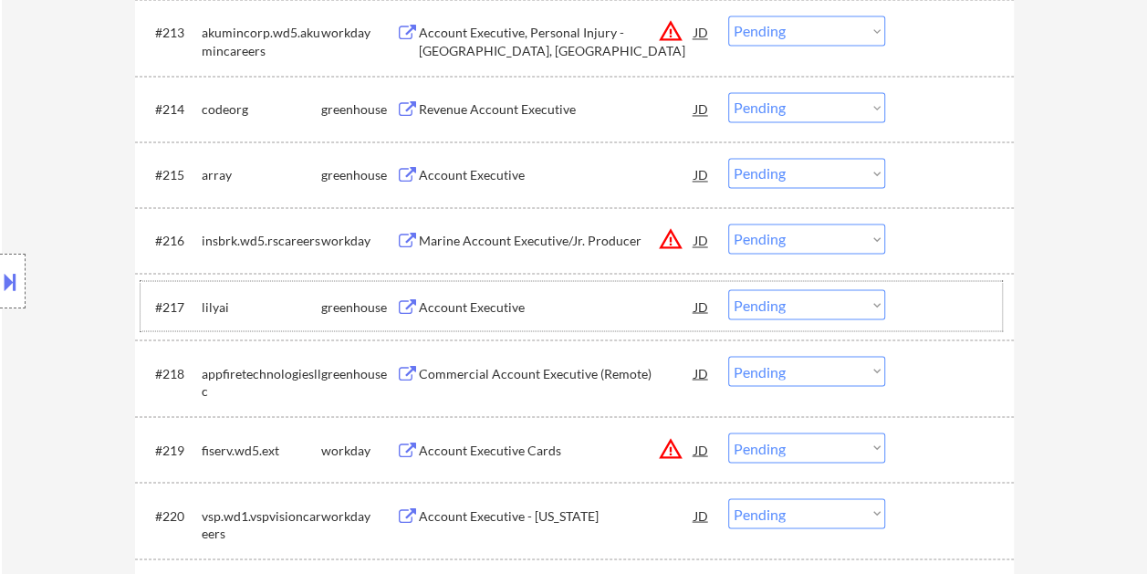
scroll to position [1444, 0]
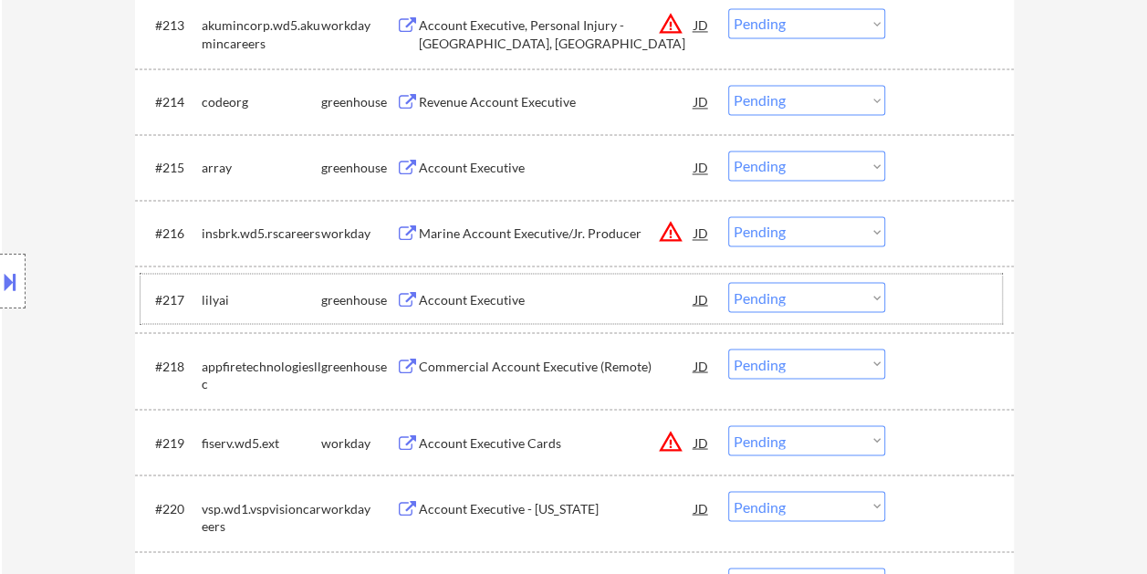
click at [938, 278] on div "#217 lilyai greenhouse Account Executive JD warning_amber Choose an option... P…" at bounding box center [572, 298] width 862 height 49
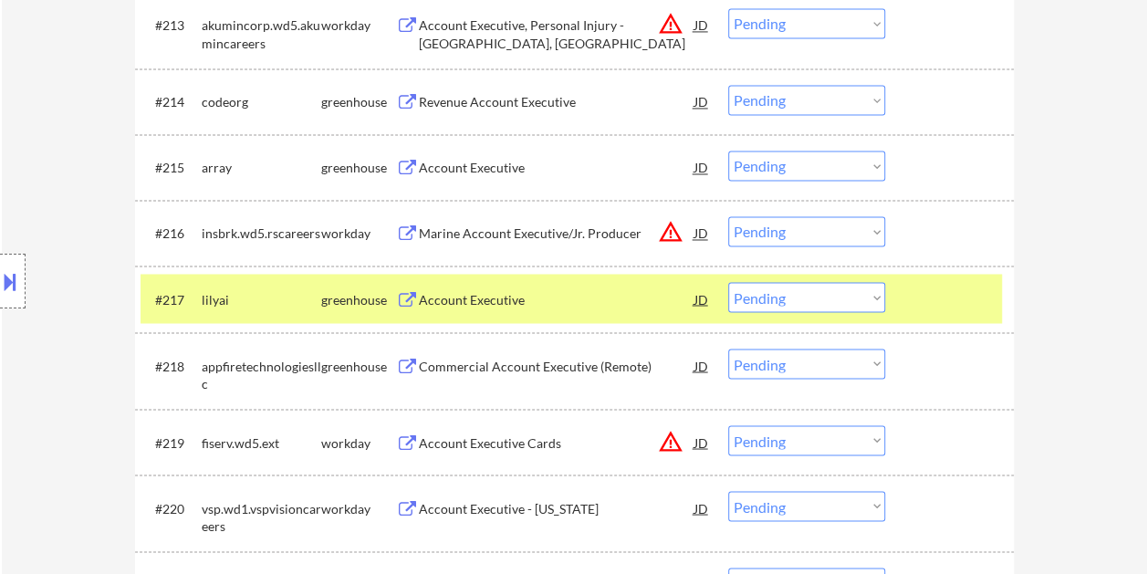
click at [512, 298] on div "Account Executive" at bounding box center [557, 299] width 276 height 18
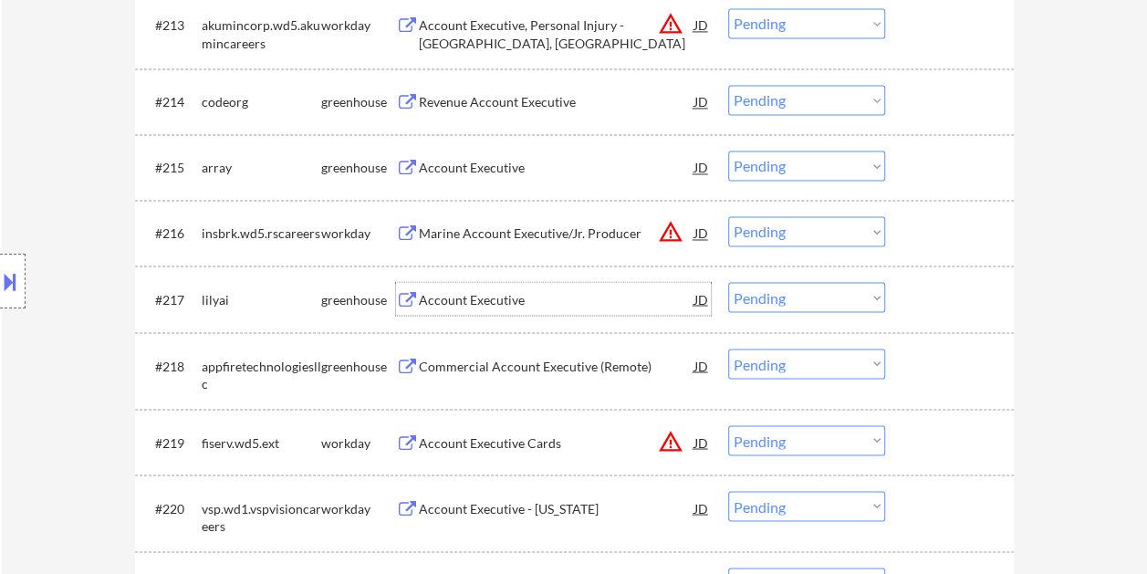
drag, startPoint x: 913, startPoint y: 305, endPoint x: 864, endPoint y: 303, distance: 49.3
click at [913, 305] on div at bounding box center [952, 298] width 80 height 33
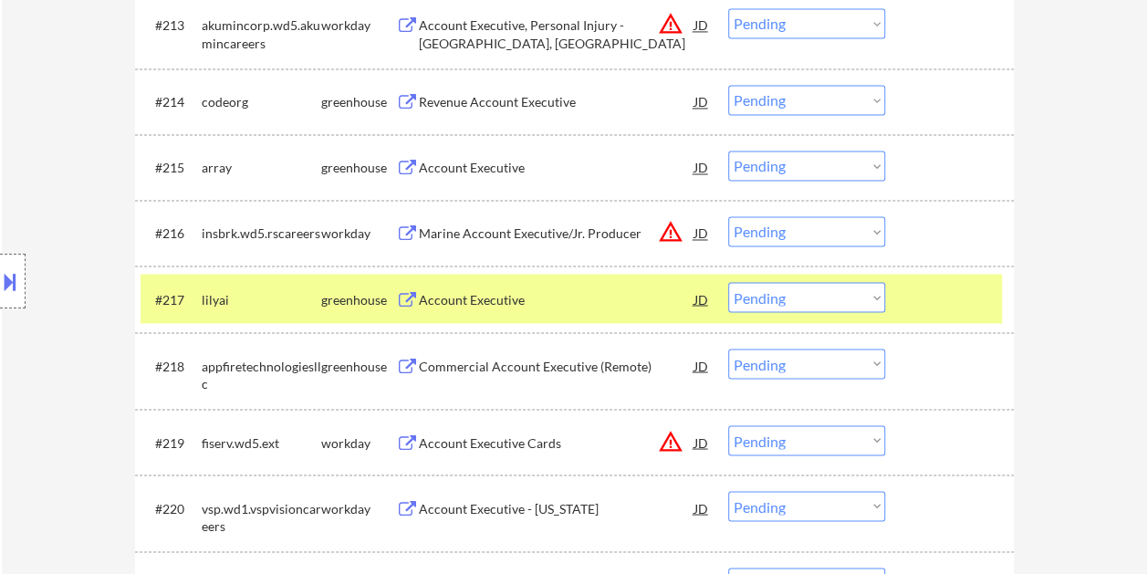
click at [847, 301] on select "Choose an option... Pending Applied Excluded (Questions) Excluded (Expired) Exc…" at bounding box center [806, 297] width 157 height 30
click at [728, 282] on select "Choose an option... Pending Applied Excluded (Questions) Excluded (Expired) Exc…" at bounding box center [806, 297] width 157 height 30
select select ""pending""
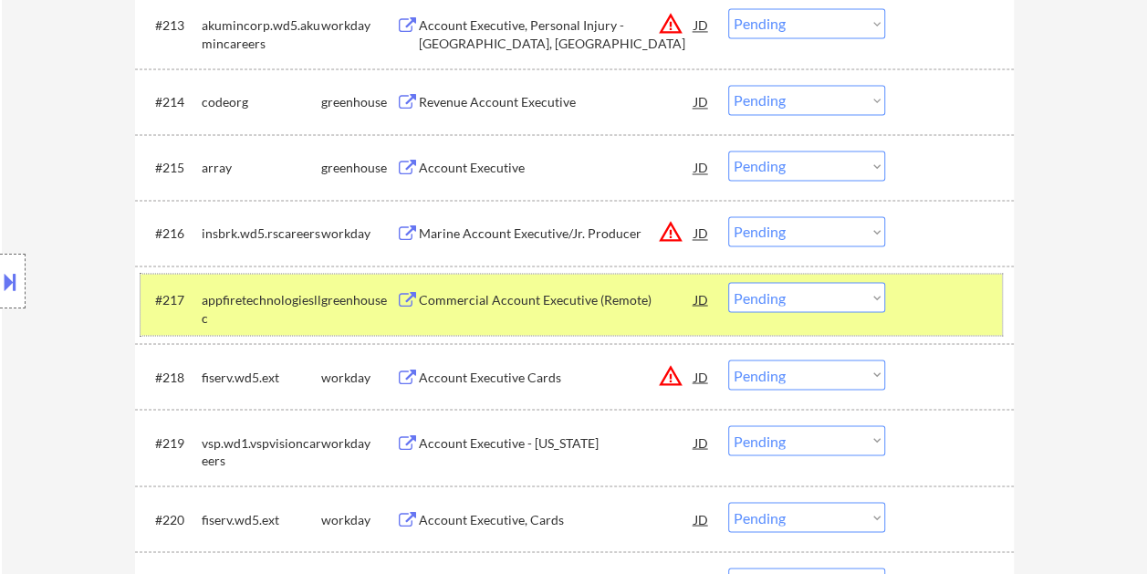
drag, startPoint x: 900, startPoint y: 298, endPoint x: 889, endPoint y: 301, distance: 11.5
click at [900, 298] on div "#217 appfiretechnologiesllc greenhouse Commercial Account Executive (Remote) JD…" at bounding box center [572, 304] width 862 height 60
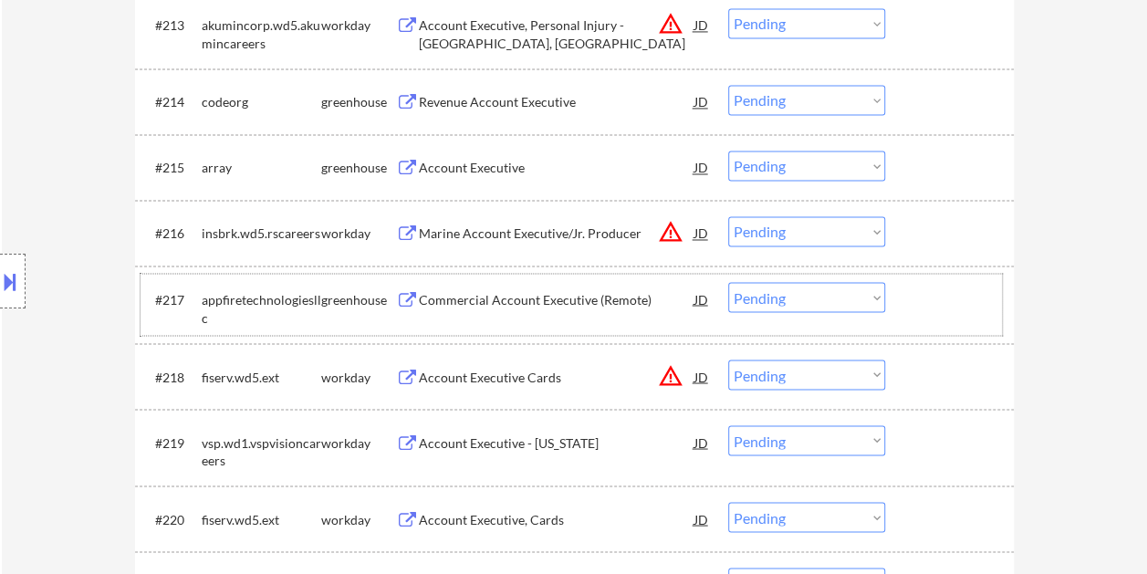
click at [925, 298] on div at bounding box center [952, 298] width 80 height 33
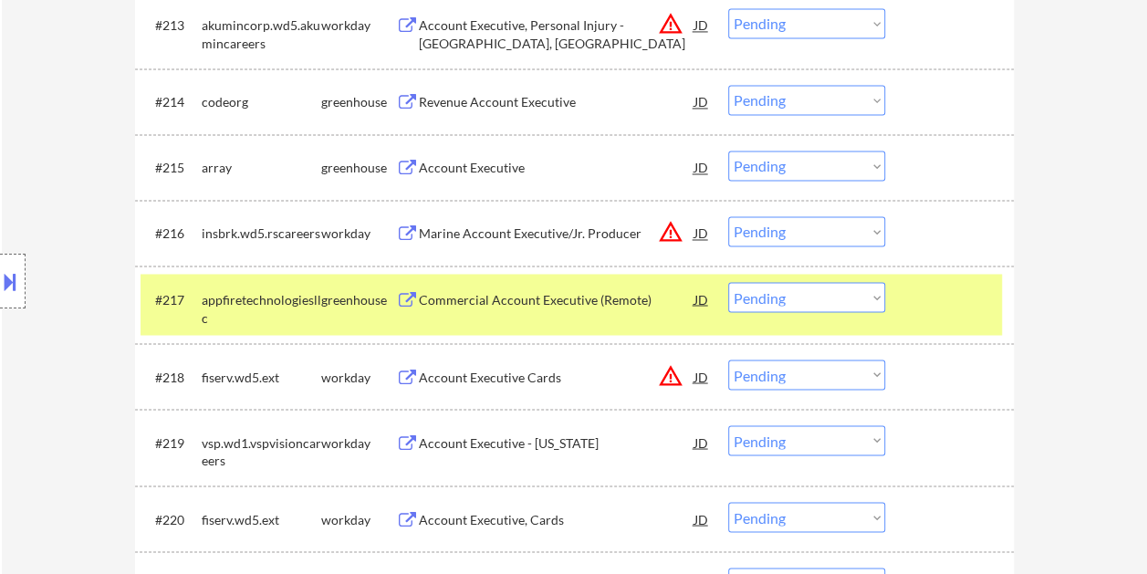
click at [918, 299] on div at bounding box center [952, 298] width 80 height 33
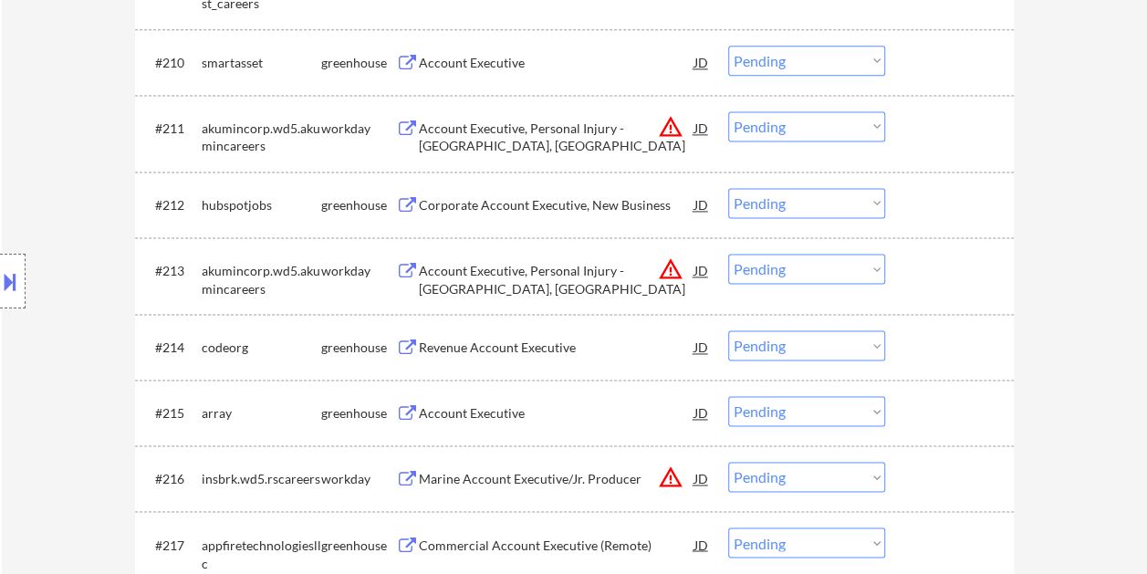
scroll to position [1170, 0]
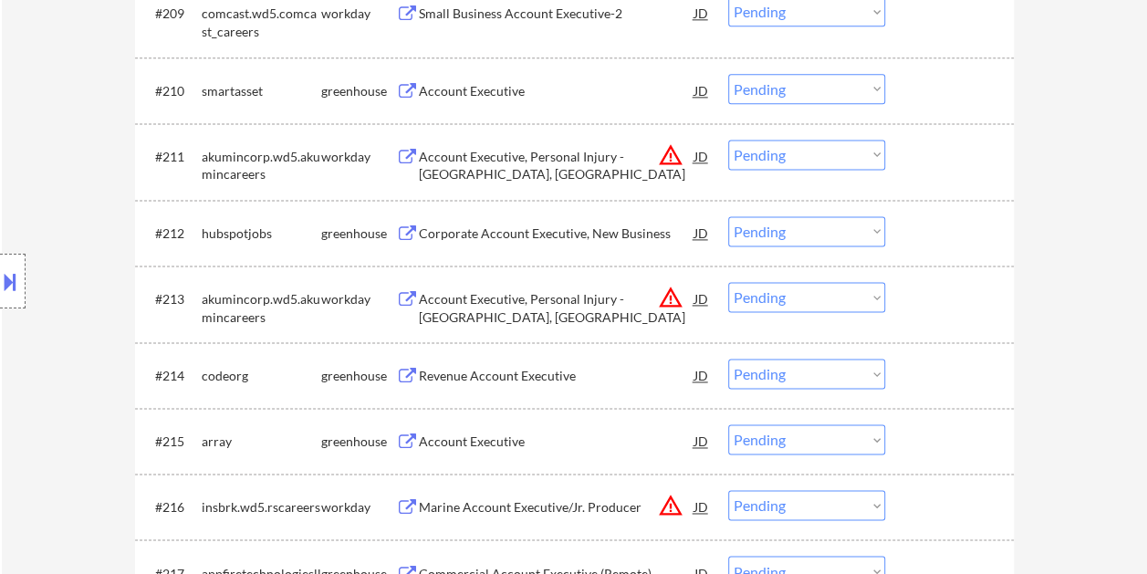
click at [972, 234] on div at bounding box center [952, 232] width 80 height 33
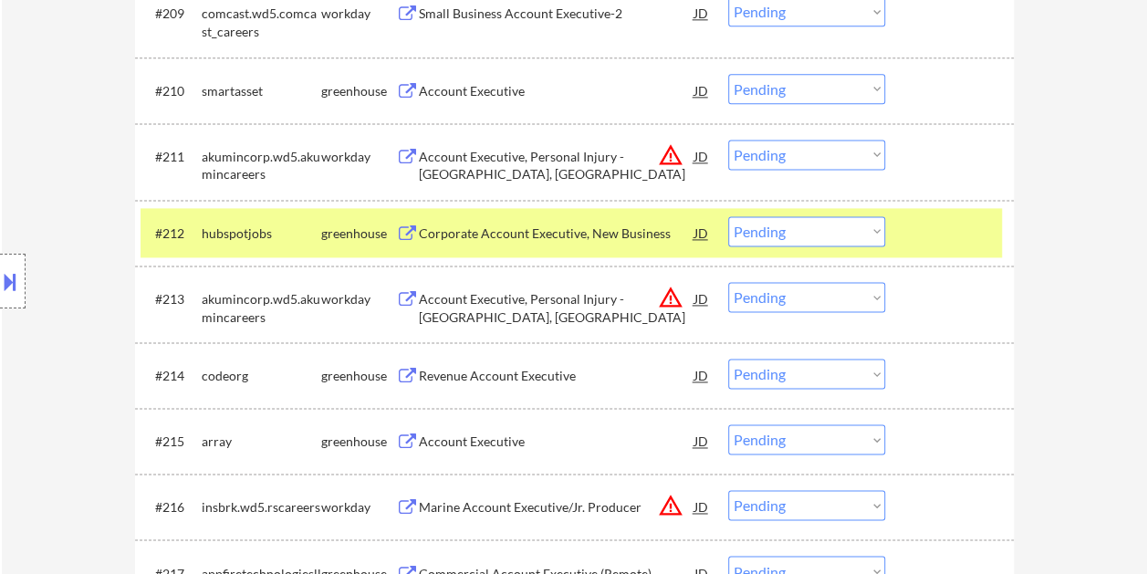
drag, startPoint x: 934, startPoint y: 227, endPoint x: 920, endPoint y: 232, distance: 14.4
click at [934, 228] on div at bounding box center [952, 232] width 80 height 33
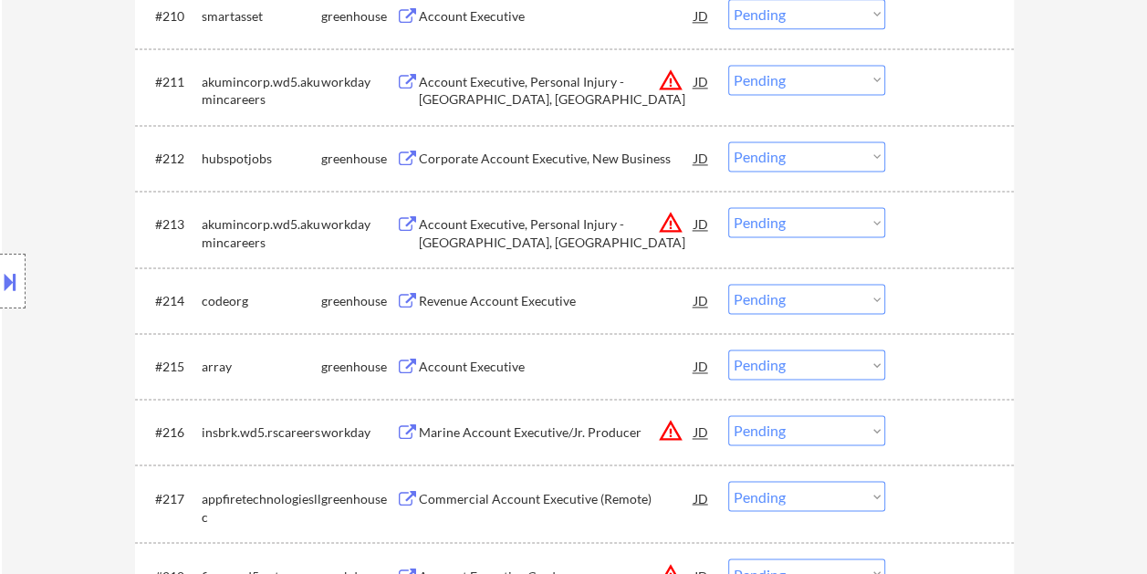
scroll to position [1262, 0]
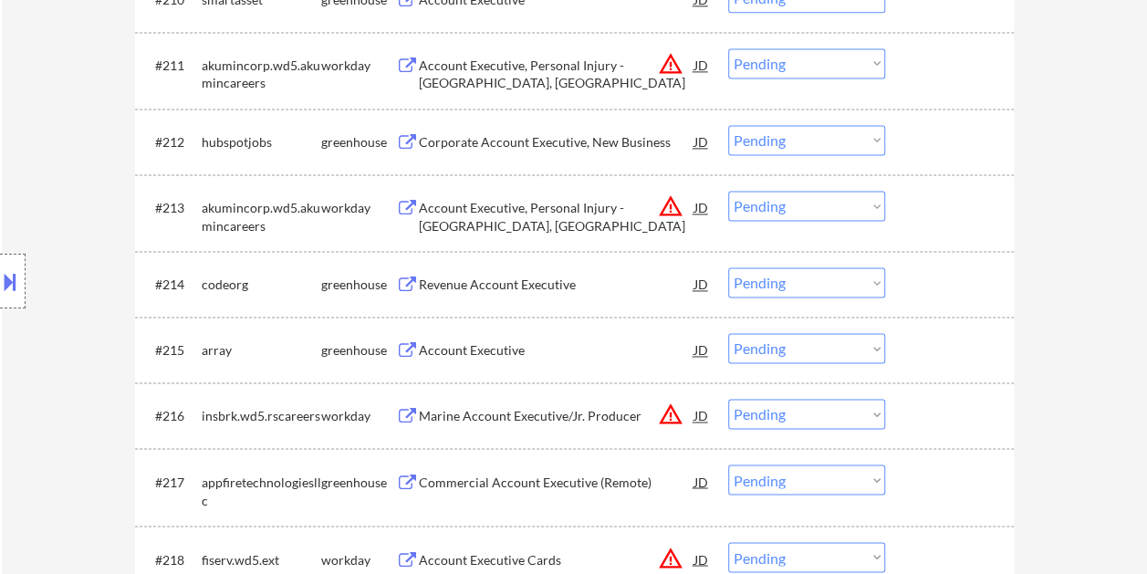
click at [930, 275] on div at bounding box center [952, 283] width 80 height 33
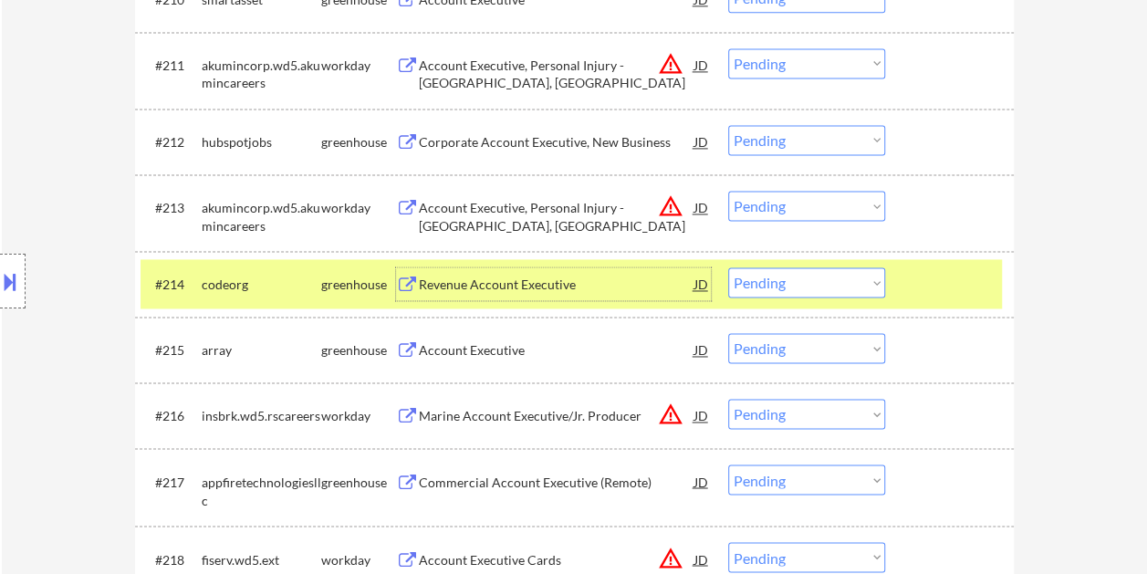
click at [609, 285] on div "Revenue Account Executive" at bounding box center [557, 285] width 276 height 18
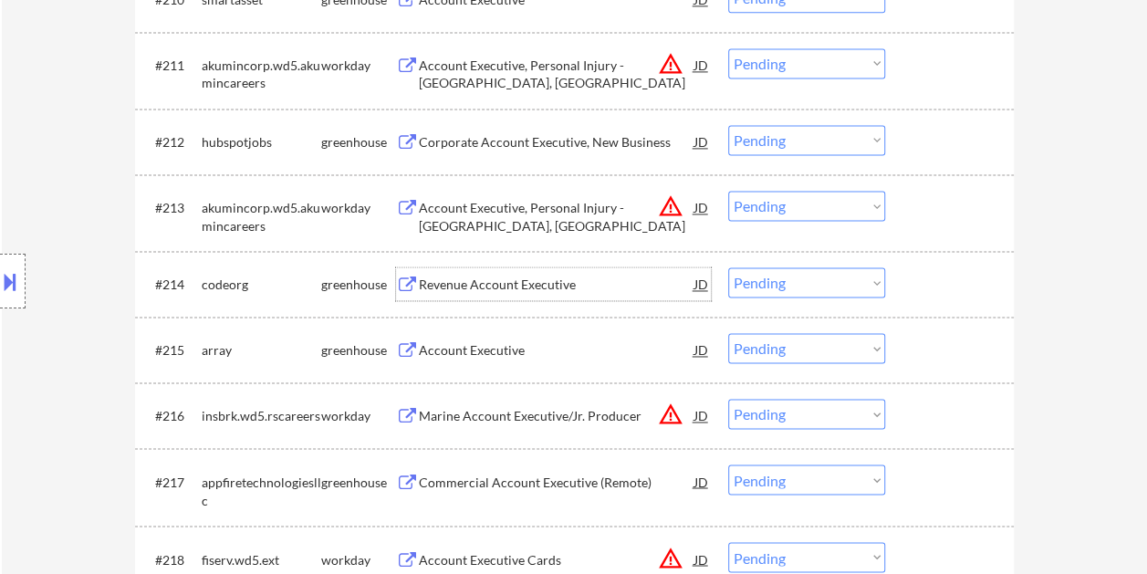
click at [944, 282] on div at bounding box center [952, 283] width 80 height 33
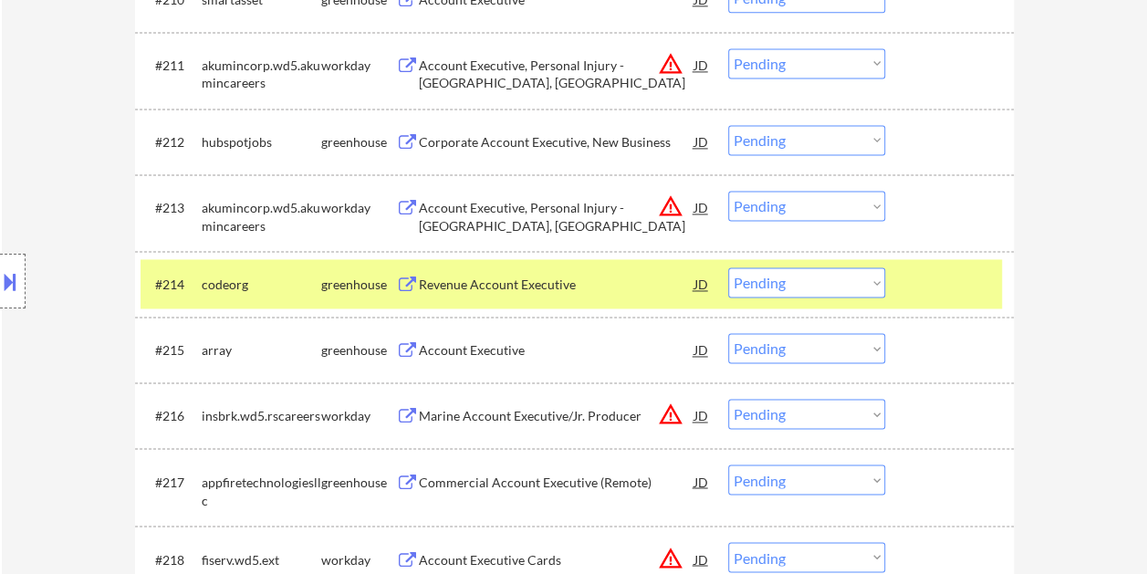
click at [861, 281] on select "Choose an option... Pending Applied Excluded (Questions) Excluded (Expired) Exc…" at bounding box center [806, 282] width 157 height 30
click at [728, 267] on select "Choose an option... Pending Applied Excluded (Questions) Excluded (Expired) Exc…" at bounding box center [806, 282] width 157 height 30
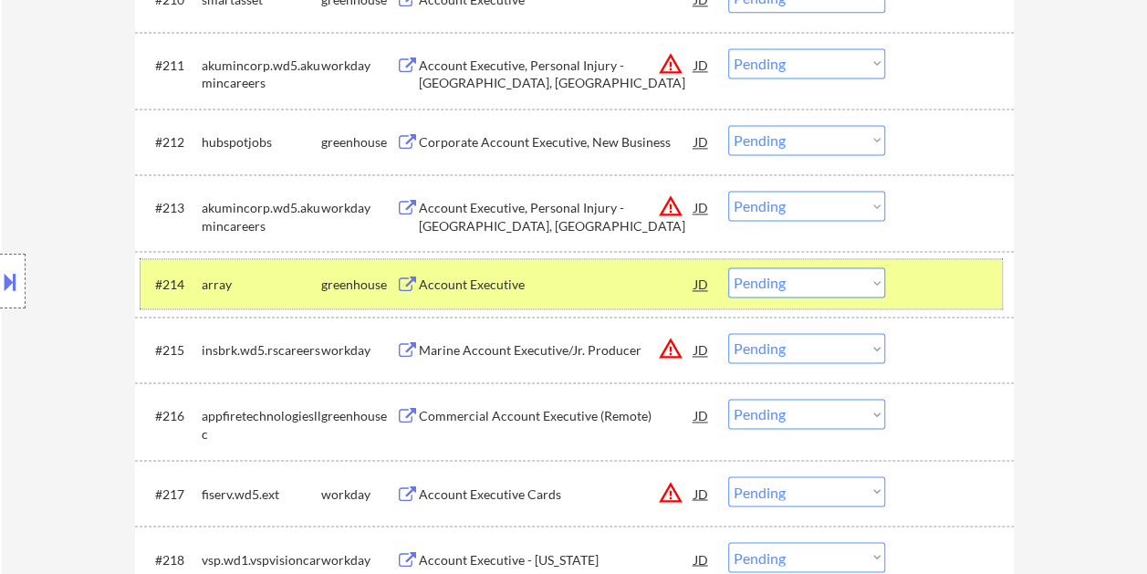
click at [944, 285] on div at bounding box center [952, 283] width 80 height 33
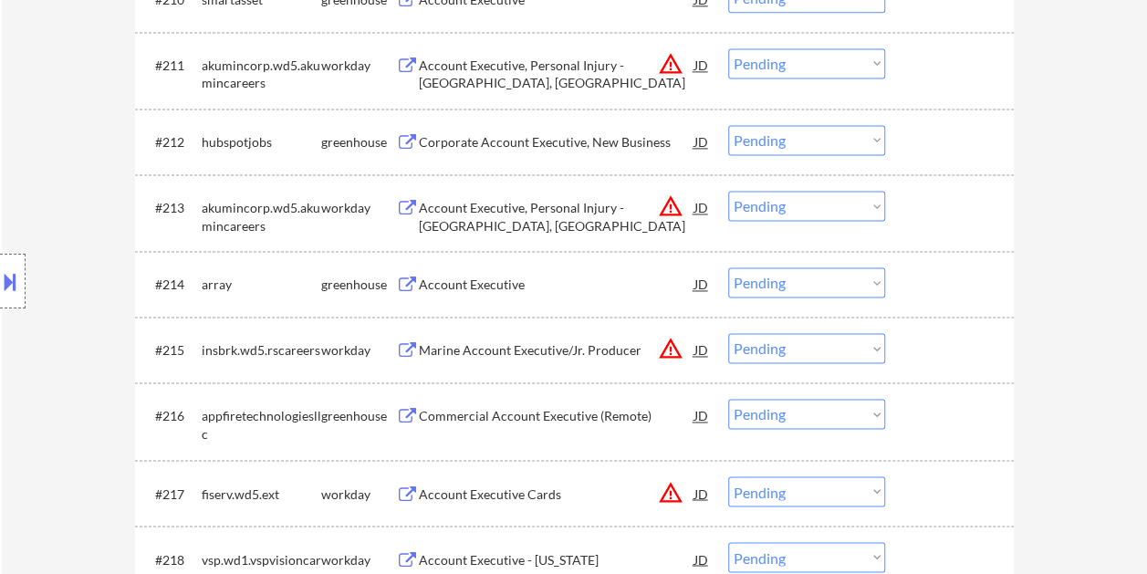
click at [952, 285] on div at bounding box center [952, 283] width 80 height 33
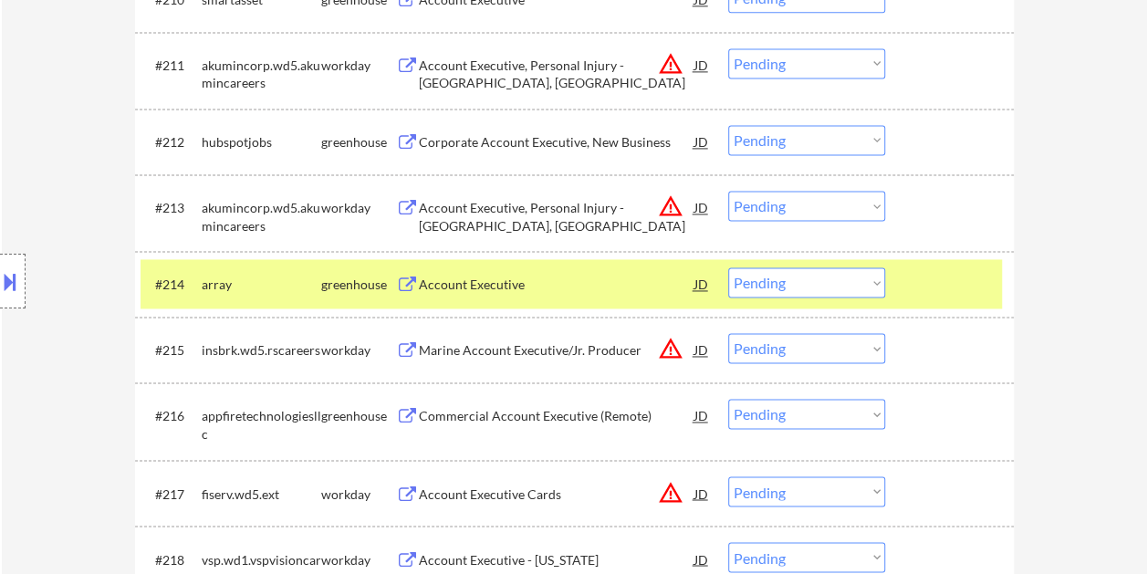
click at [590, 288] on div "Account Executive" at bounding box center [557, 285] width 276 height 18
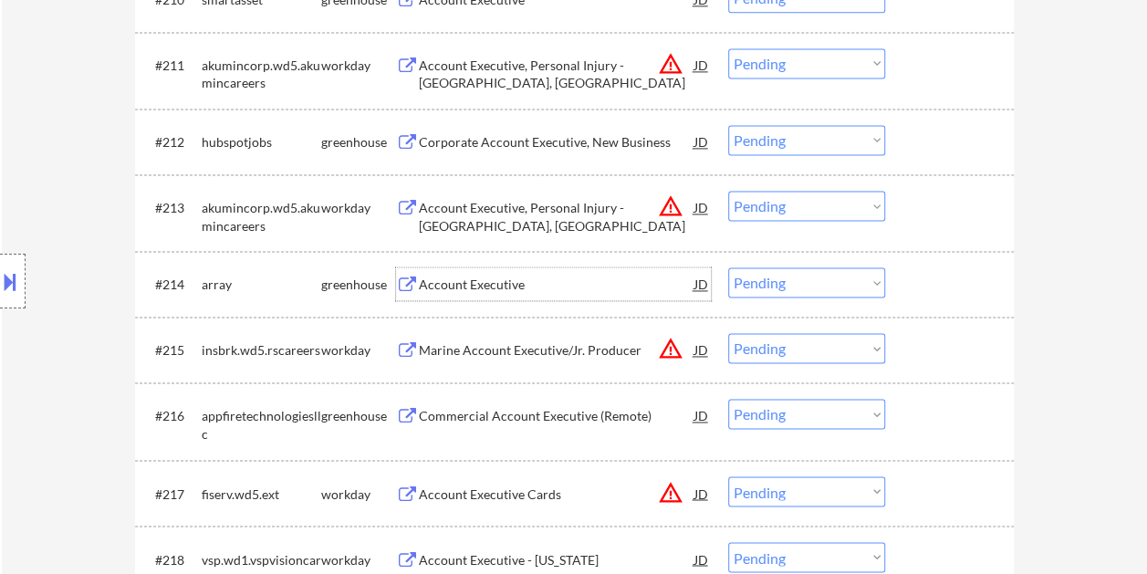
click at [922, 285] on div at bounding box center [952, 283] width 80 height 33
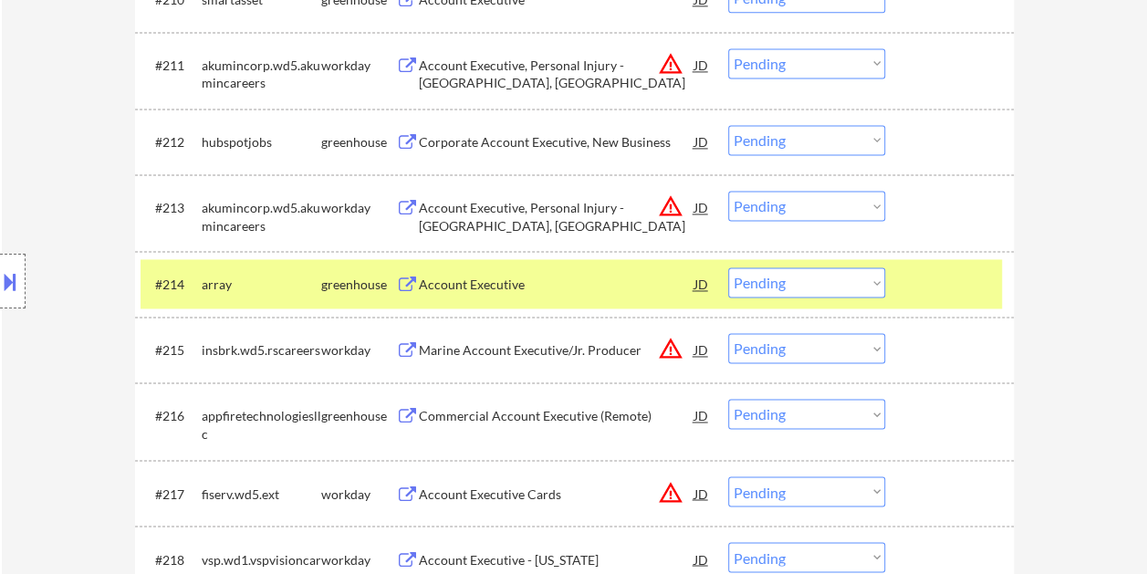
drag, startPoint x: 873, startPoint y: 288, endPoint x: 882, endPoint y: 287, distance: 9.3
click at [873, 288] on select "Choose an option... Pending Applied Excluded (Questions) Excluded (Expired) Exc…" at bounding box center [806, 282] width 157 height 30
click at [728, 267] on select "Choose an option... Pending Applied Excluded (Questions) Excluded (Expired) Exc…" at bounding box center [806, 282] width 157 height 30
select select ""pending""
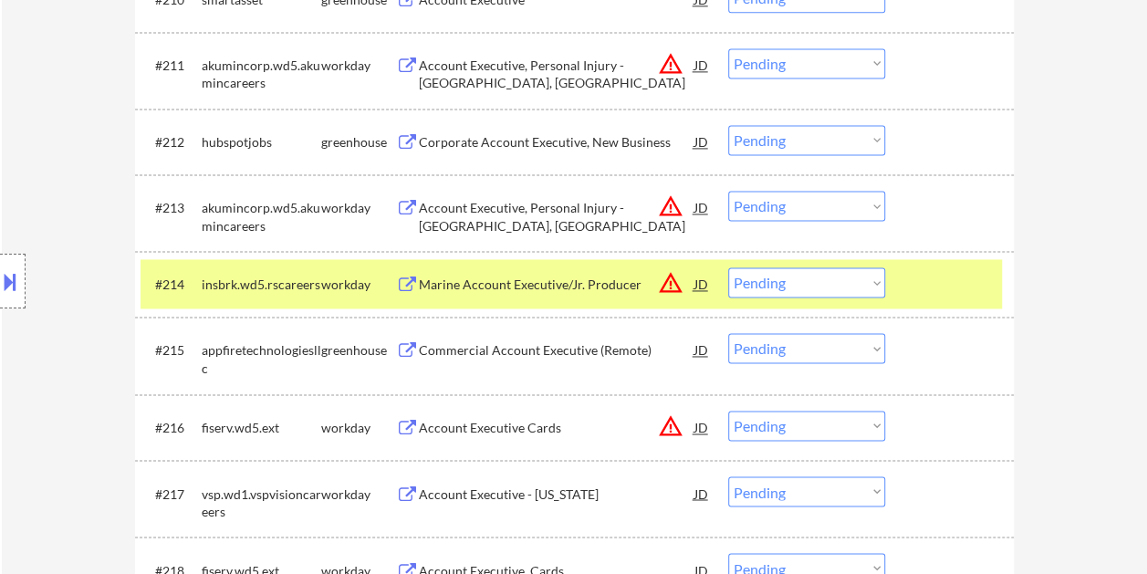
click at [944, 291] on div at bounding box center [952, 283] width 80 height 33
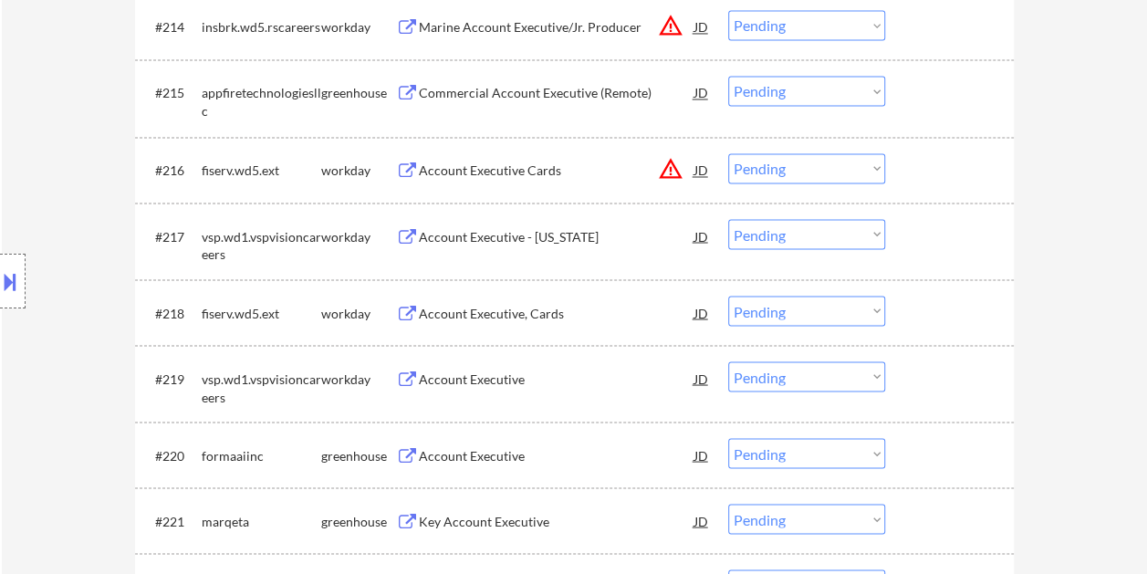
scroll to position [1535, 0]
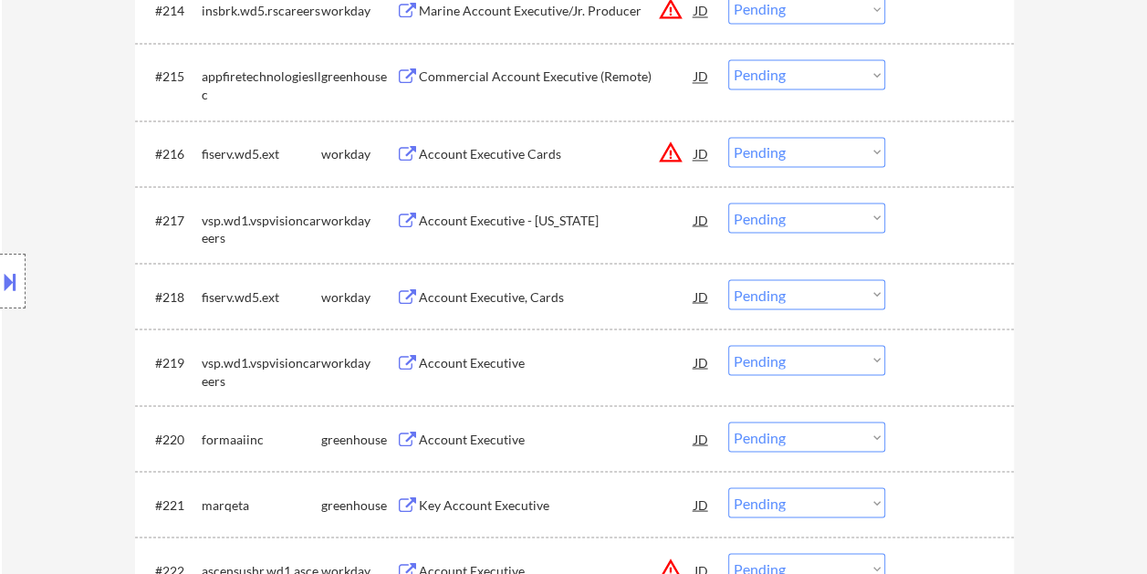
click at [937, 439] on div at bounding box center [952, 438] width 80 height 33
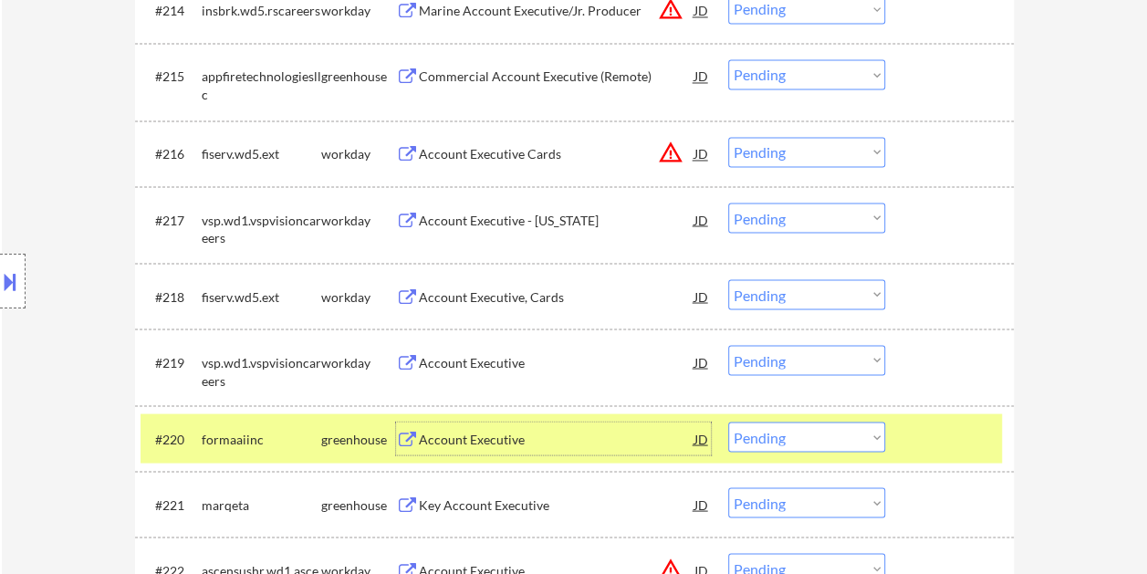
click at [517, 425] on div "Account Executive" at bounding box center [557, 438] width 276 height 33
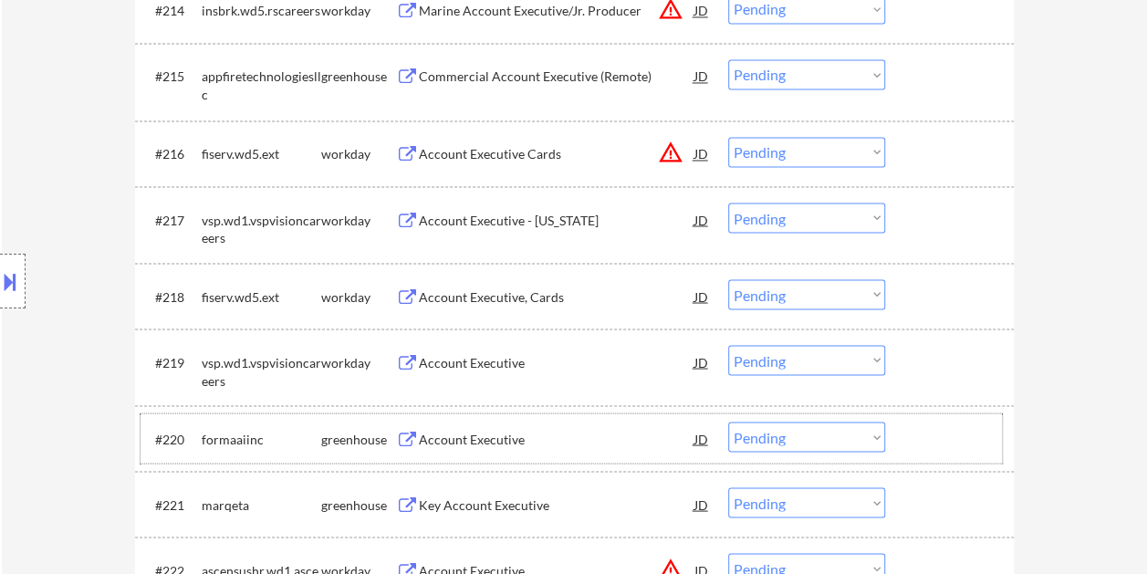
drag, startPoint x: 912, startPoint y: 430, endPoint x: 876, endPoint y: 433, distance: 35.7
click at [908, 433] on div "#220 formaaiinc greenhouse Account Executive JD warning_amber Choose an option.…" at bounding box center [572, 438] width 862 height 49
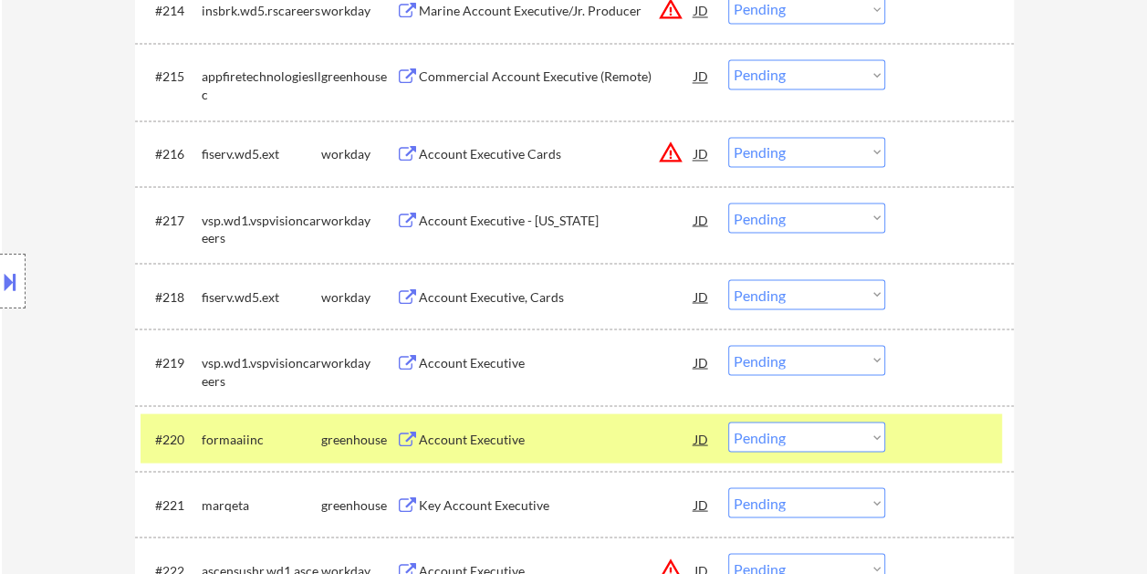
click at [873, 435] on select "Choose an option... Pending Applied Excluded (Questions) Excluded (Expired) Exc…" at bounding box center [806, 437] width 157 height 30
click at [728, 422] on select "Choose an option... Pending Applied Excluded (Questions) Excluded (Expired) Exc…" at bounding box center [806, 437] width 157 height 30
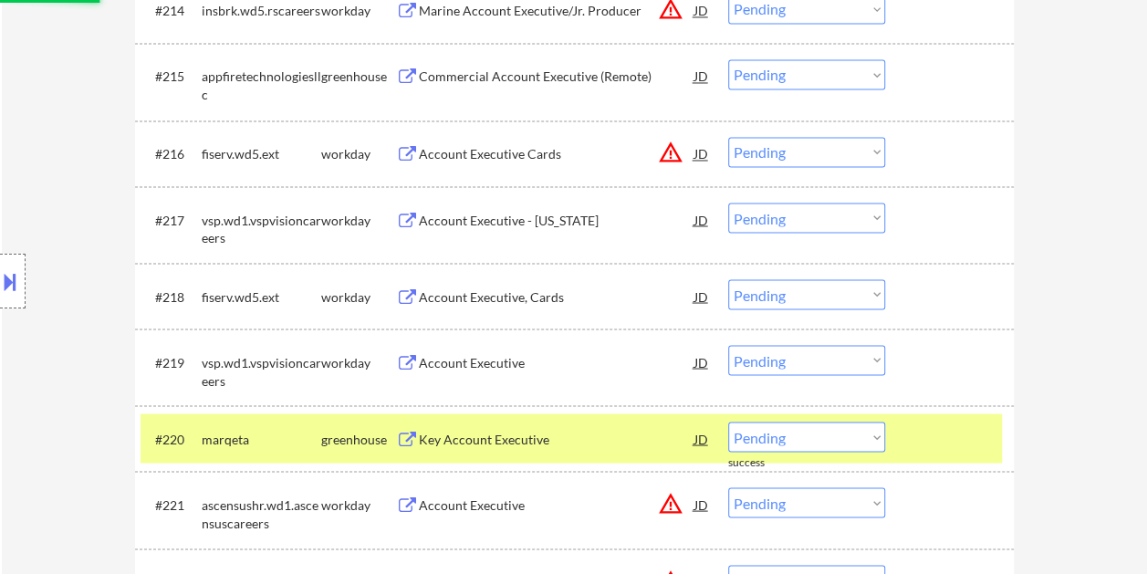
click at [908, 434] on div "#220 marqeta greenhouse Key Account Executive JD warning_amber Choose an option…" at bounding box center [572, 438] width 862 height 49
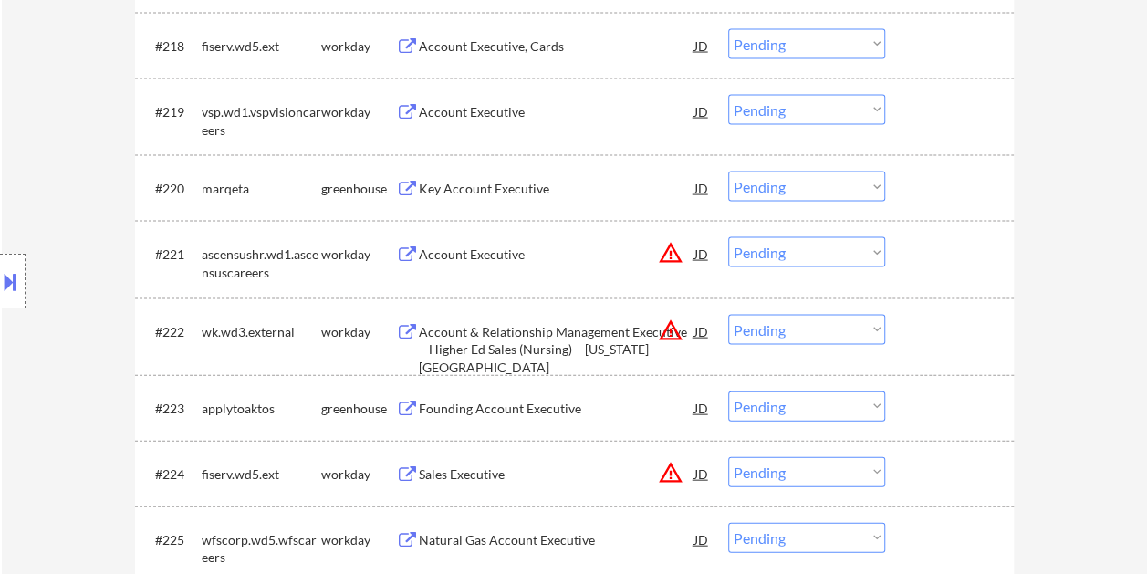
scroll to position [1809, 0]
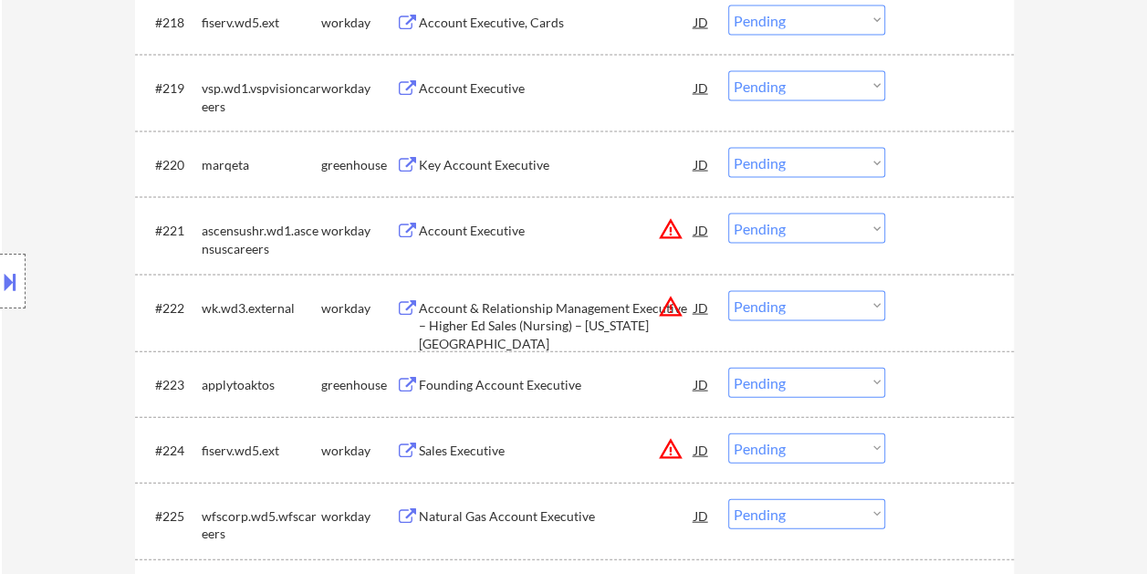
click at [927, 184] on div "#220 marqeta greenhouse Key Account Executive JD warning_amber Choose an option…" at bounding box center [572, 164] width 862 height 49
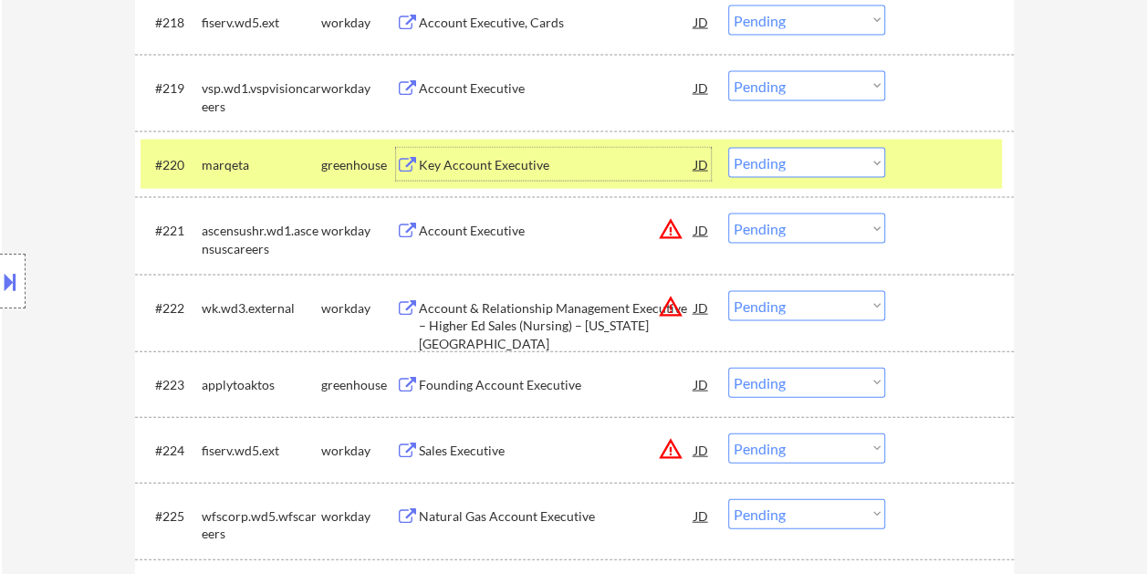
click at [610, 179] on div "Key Account Executive" at bounding box center [557, 164] width 276 height 33
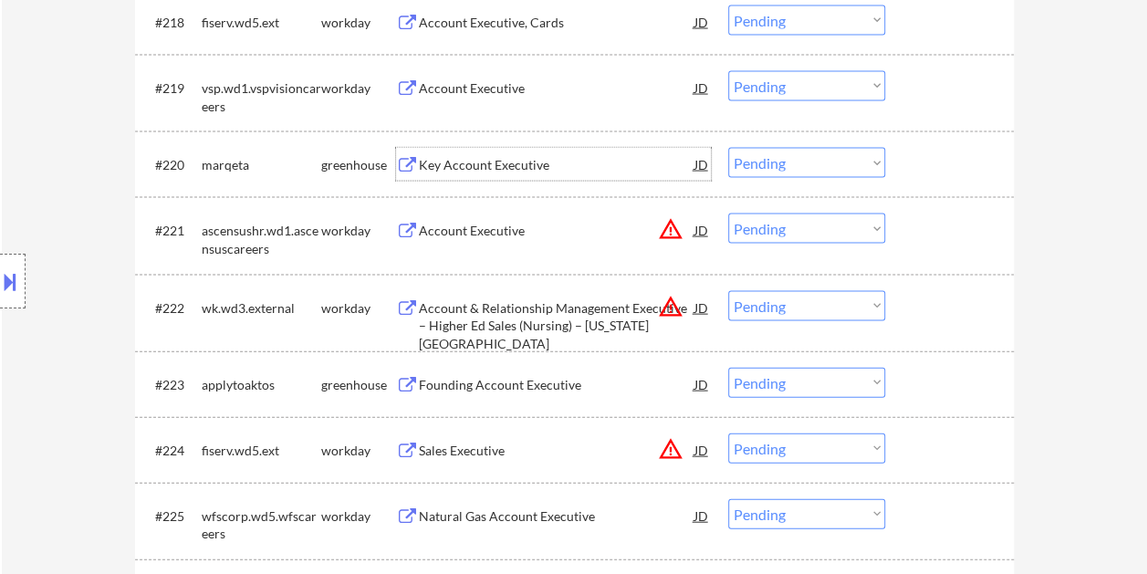
drag, startPoint x: 913, startPoint y: 170, endPoint x: 893, endPoint y: 166, distance: 20.4
click at [910, 168] on div "#220 marqeta greenhouse Key Account Executive JD warning_amber Choose an option…" at bounding box center [572, 164] width 862 height 49
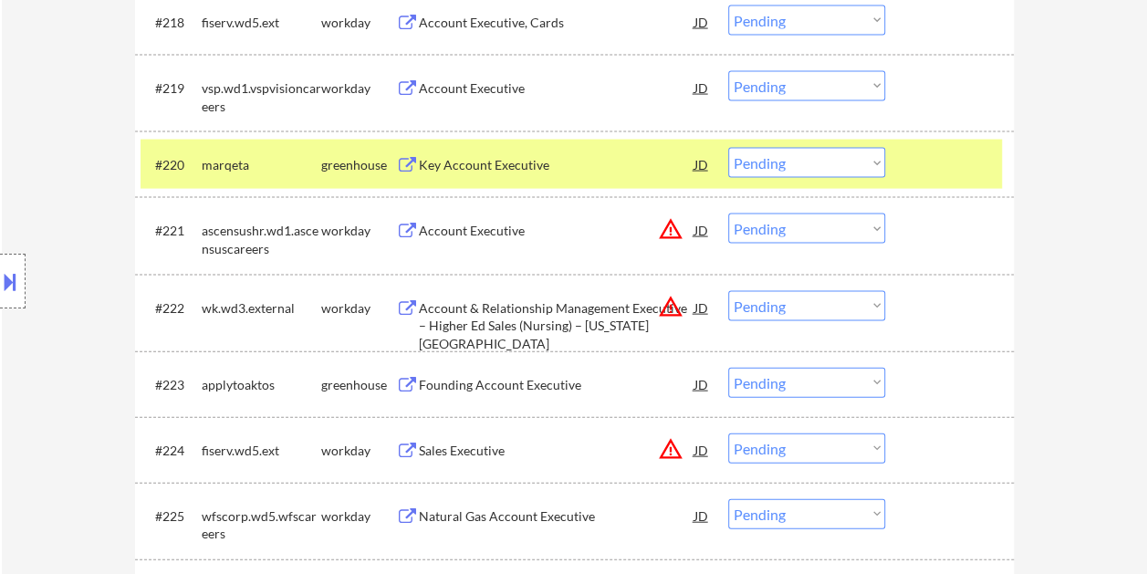
click at [887, 166] on div "#220 marqeta greenhouse Key Account Executive JD warning_amber Choose an option…" at bounding box center [572, 164] width 862 height 49
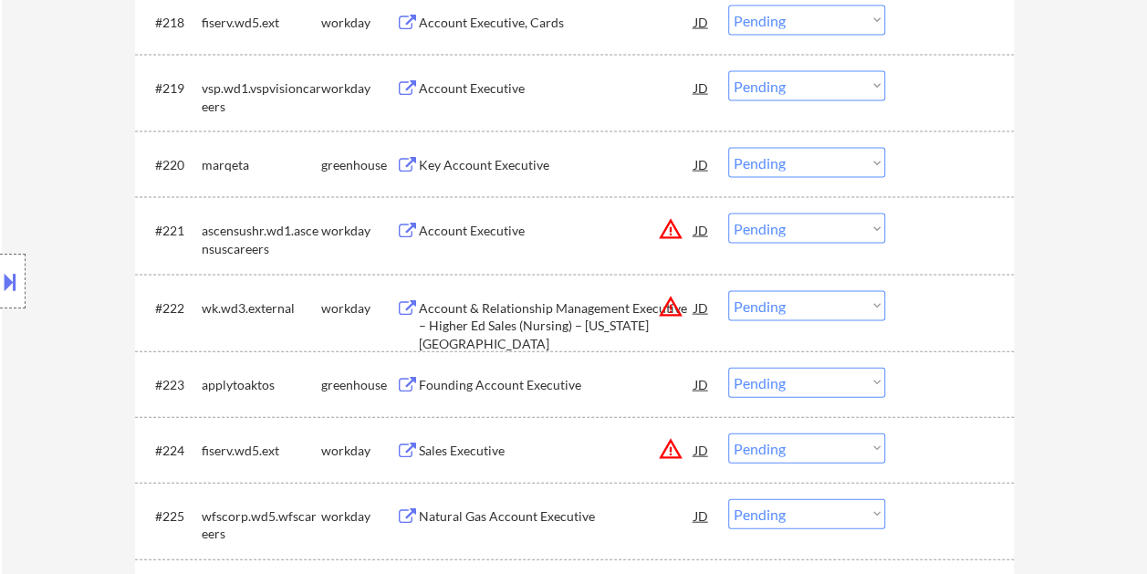
drag, startPoint x: 954, startPoint y: 175, endPoint x: 898, endPoint y: 176, distance: 55.7
click at [947, 175] on div at bounding box center [952, 164] width 80 height 33
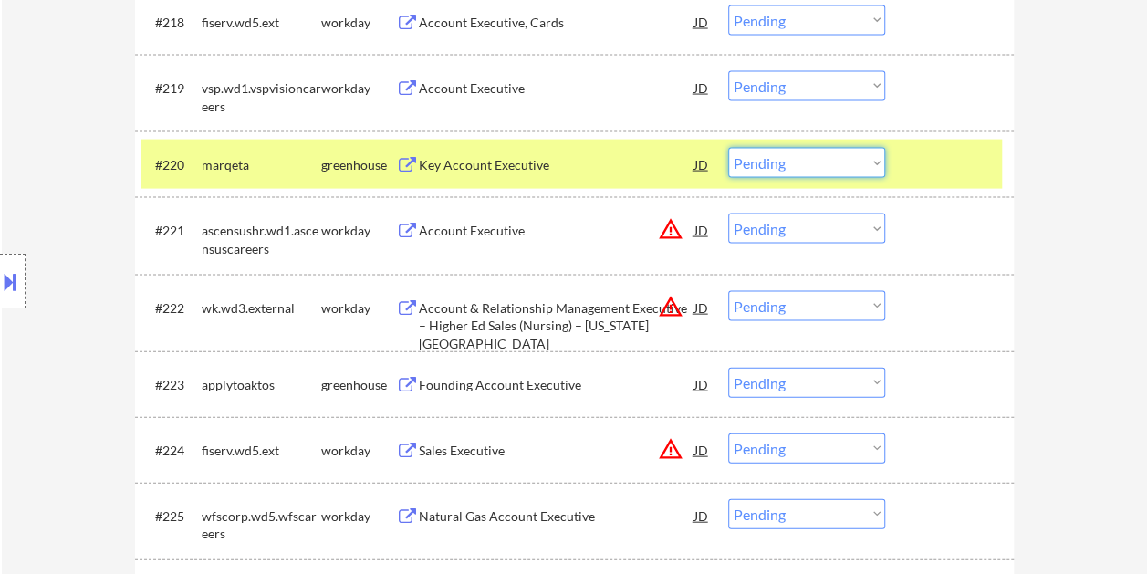
click at [878, 166] on select "Choose an option... Pending Applied Excluded (Questions) Excluded (Expired) Exc…" at bounding box center [806, 163] width 157 height 30
click at [728, 148] on select "Choose an option... Pending Applied Excluded (Questions) Excluded (Expired) Exc…" at bounding box center [806, 163] width 157 height 30
select select ""pending""
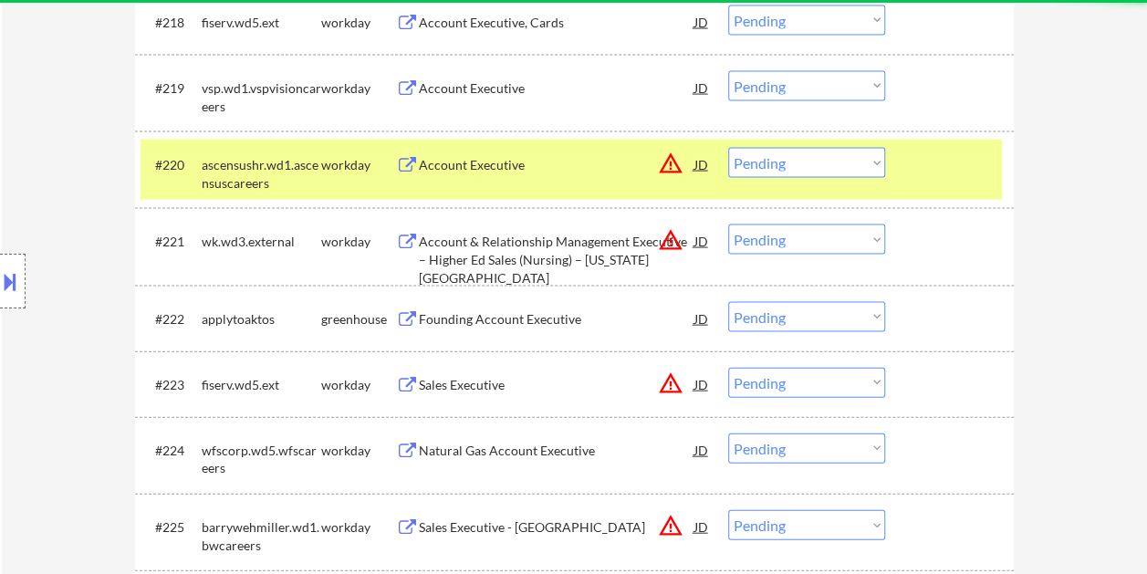
click at [933, 161] on div at bounding box center [952, 164] width 80 height 33
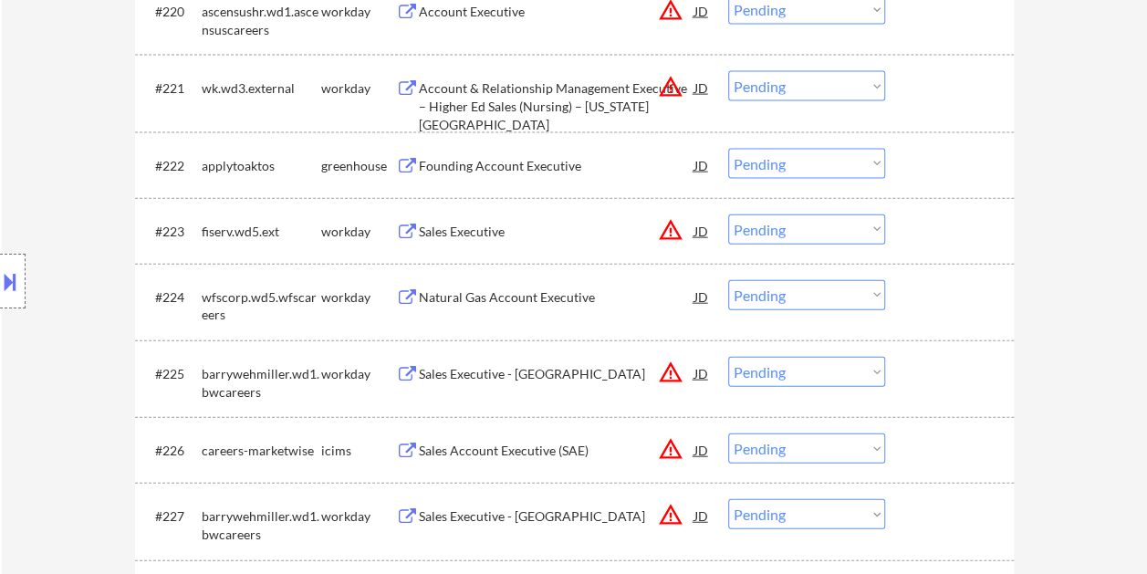
scroll to position [1992, 0]
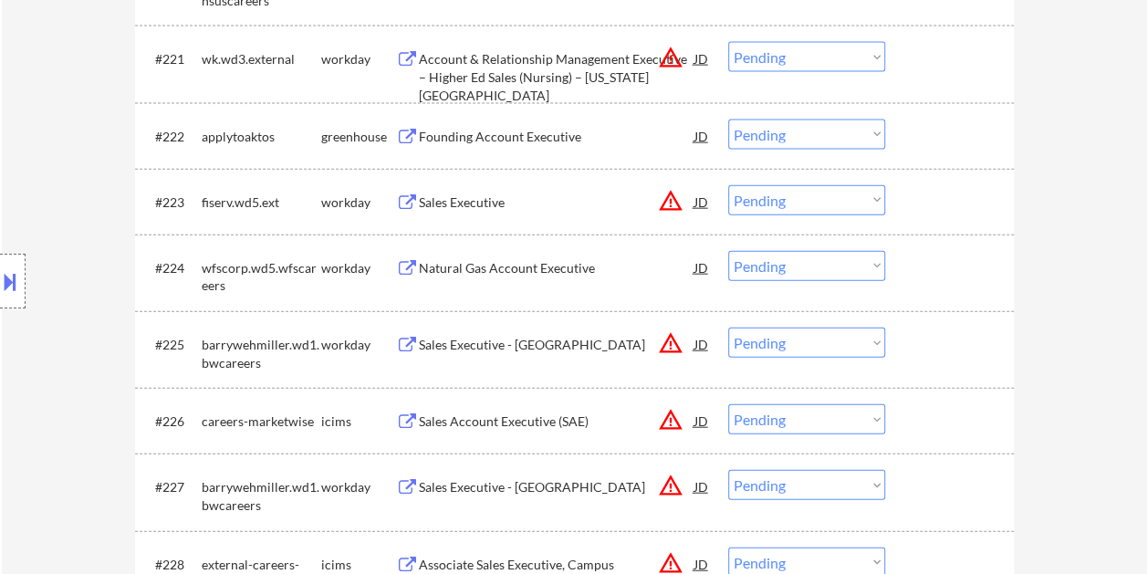
click at [924, 130] on div at bounding box center [952, 136] width 80 height 33
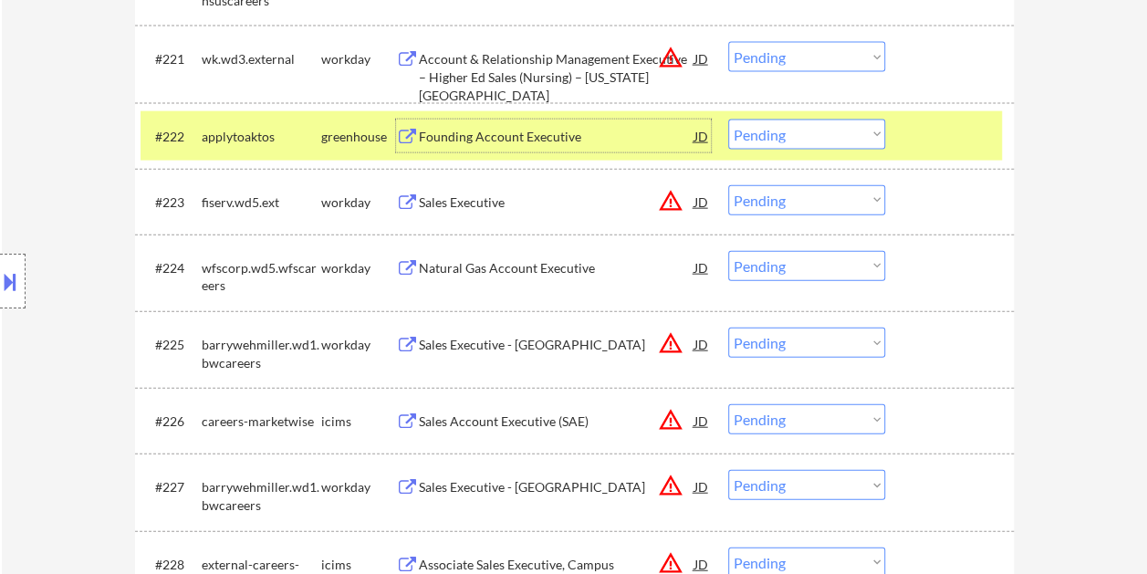
click at [644, 135] on div "Founding Account Executive" at bounding box center [557, 137] width 276 height 18
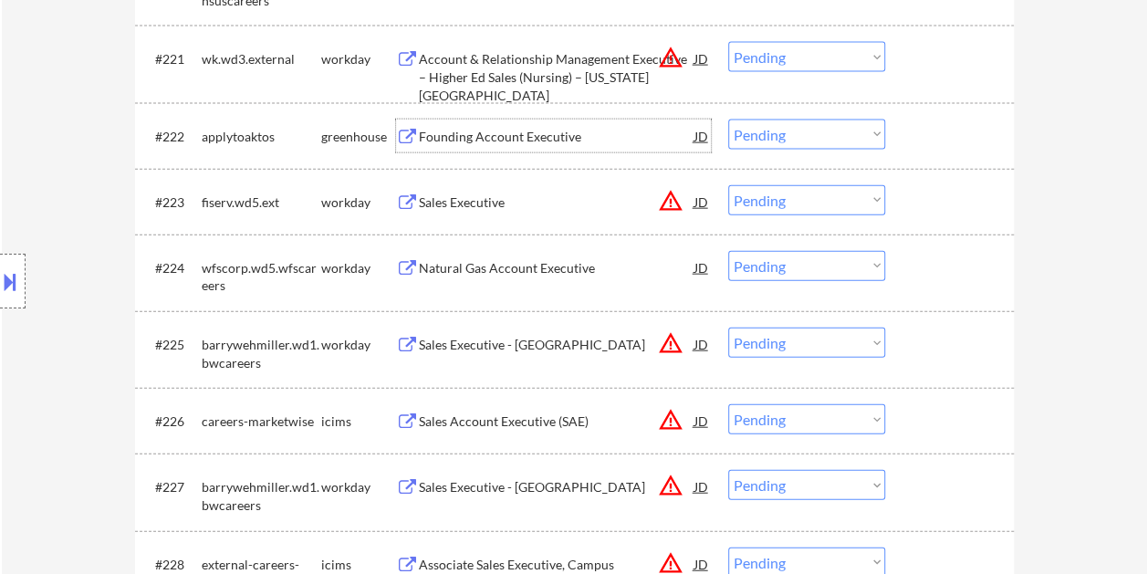
click at [917, 128] on div at bounding box center [952, 136] width 80 height 33
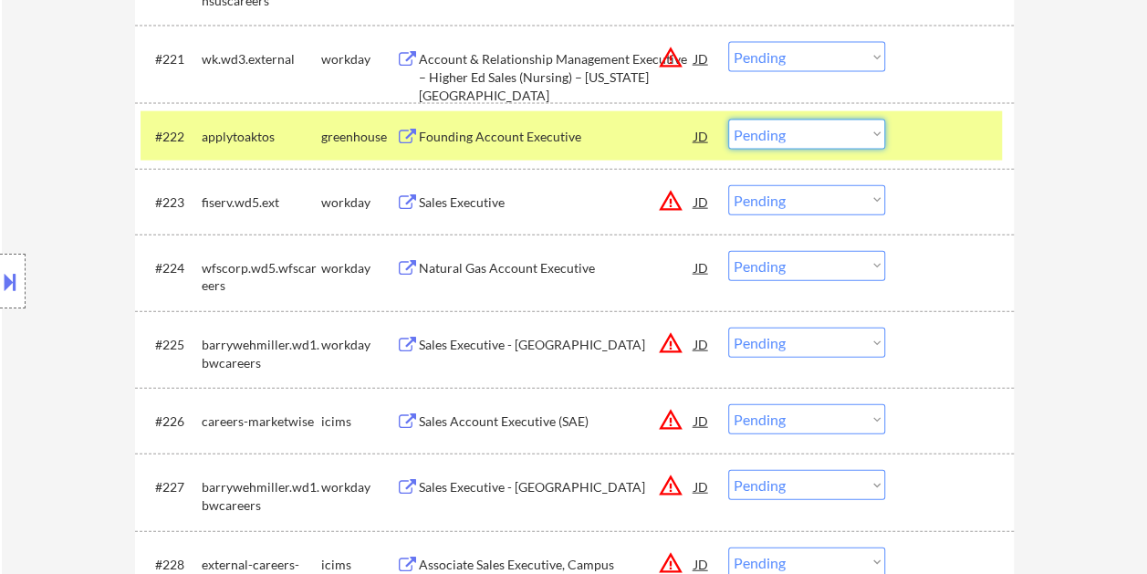
click at [866, 131] on select "Choose an option... Pending Applied Excluded (Questions) Excluded (Expired) Exc…" at bounding box center [806, 135] width 157 height 30
click at [728, 120] on select "Choose an option... Pending Applied Excluded (Questions) Excluded (Expired) Exc…" at bounding box center [806, 135] width 157 height 30
select select ""pending""
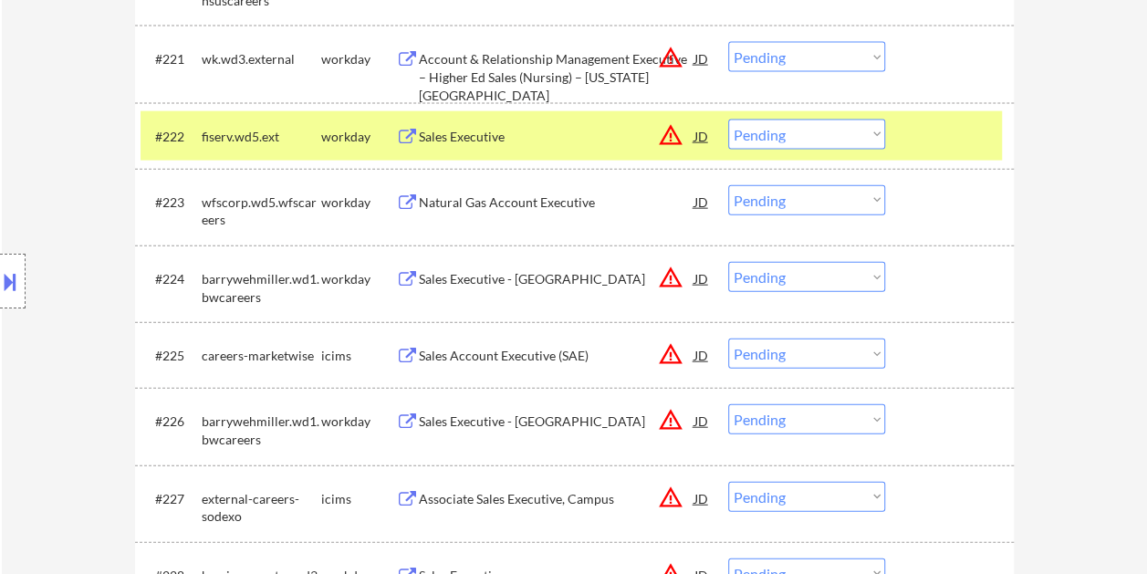
drag, startPoint x: 924, startPoint y: 139, endPoint x: 884, endPoint y: 159, distance: 44.9
click at [924, 141] on div at bounding box center [952, 136] width 80 height 33
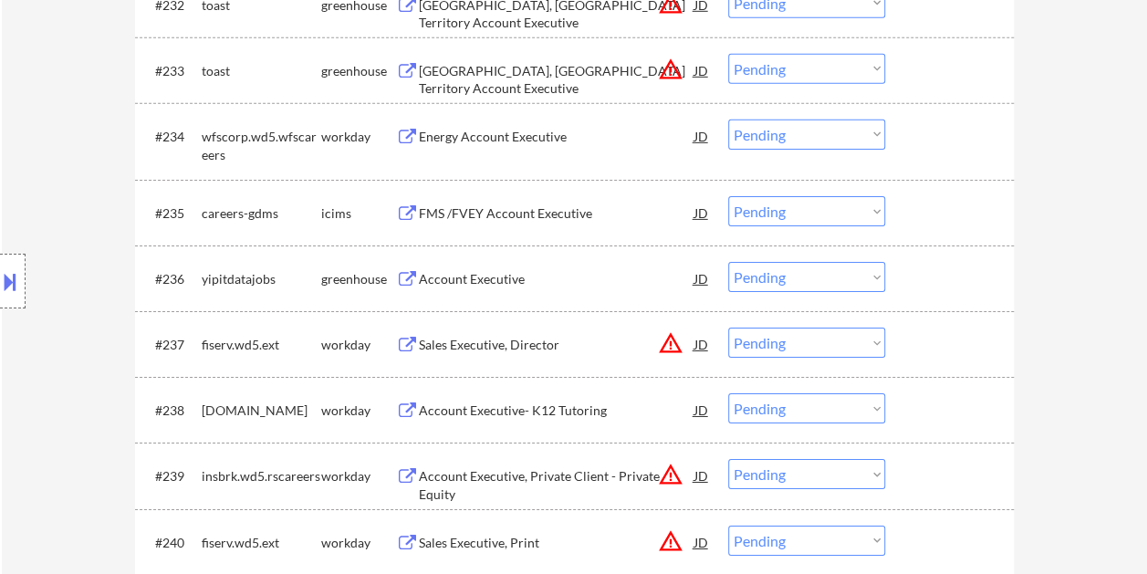
scroll to position [2905, 0]
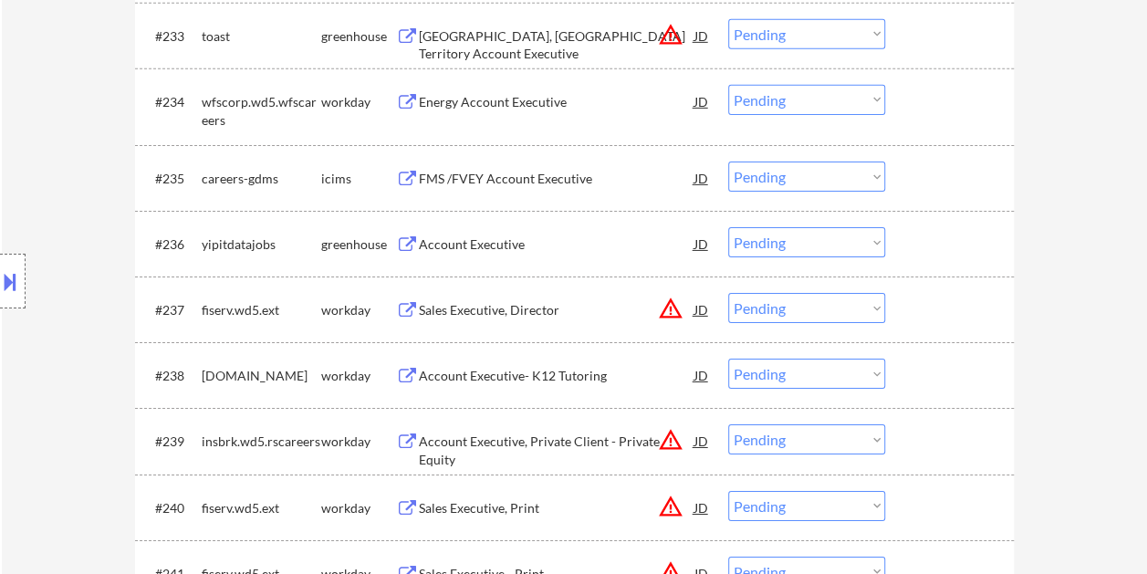
drag, startPoint x: 944, startPoint y: 240, endPoint x: 814, endPoint y: 259, distance: 131.0
click at [935, 244] on div at bounding box center [952, 243] width 80 height 33
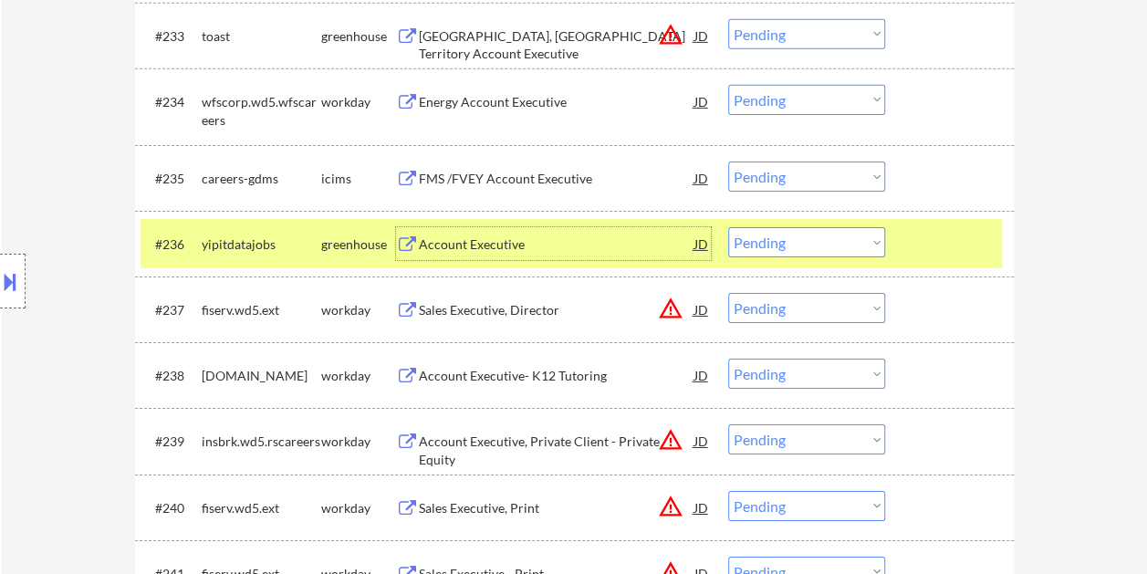
click at [605, 253] on div "Account Executive" at bounding box center [557, 243] width 276 height 33
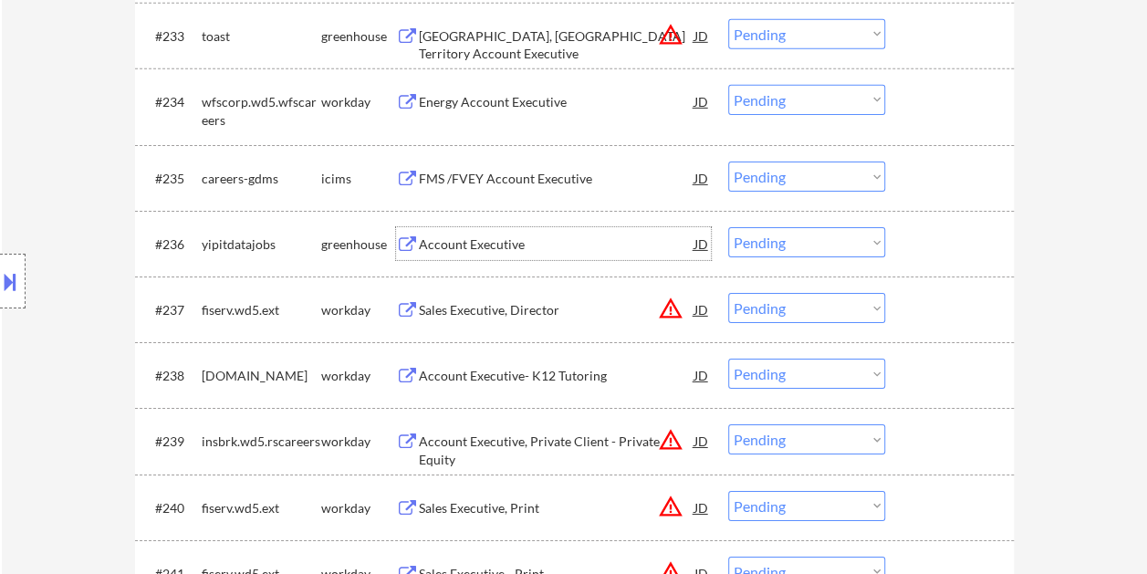
click at [912, 255] on div at bounding box center [952, 243] width 80 height 33
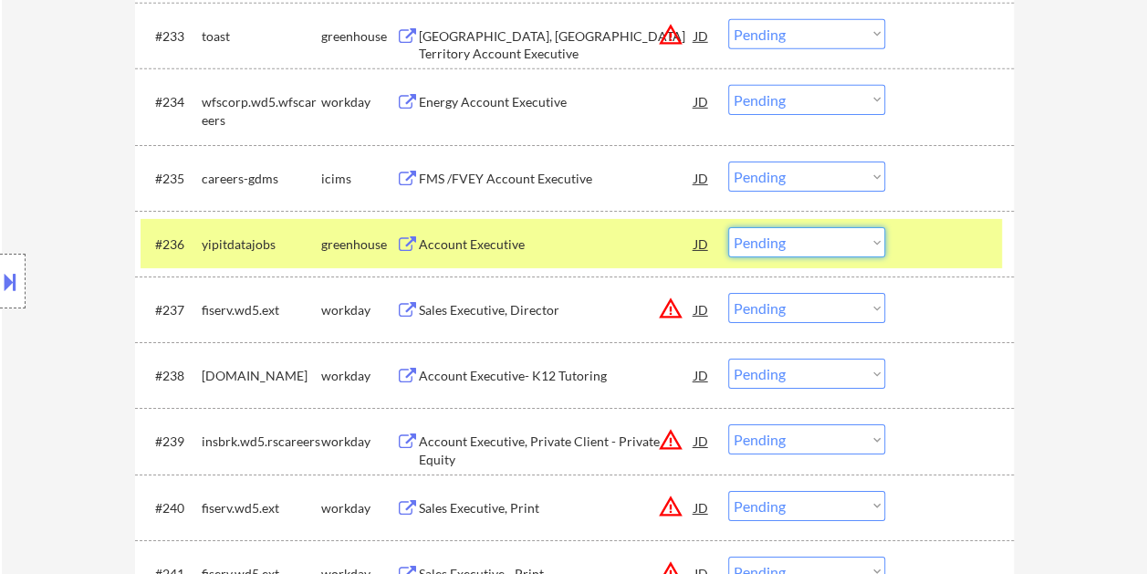
click at [869, 242] on select "Choose an option... Pending Applied Excluded (Questions) Excluded (Expired) Exc…" at bounding box center [806, 242] width 157 height 30
click at [728, 227] on select "Choose an option... Pending Applied Excluded (Questions) Excluded (Expired) Exc…" at bounding box center [806, 242] width 157 height 30
select select ""pending""
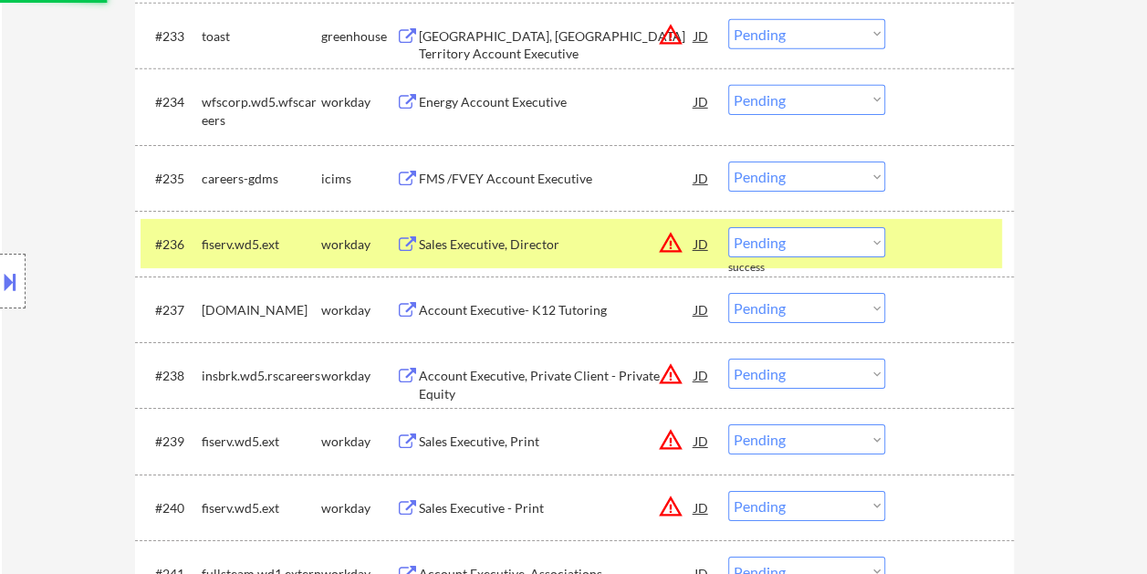
click at [929, 246] on div at bounding box center [952, 243] width 80 height 33
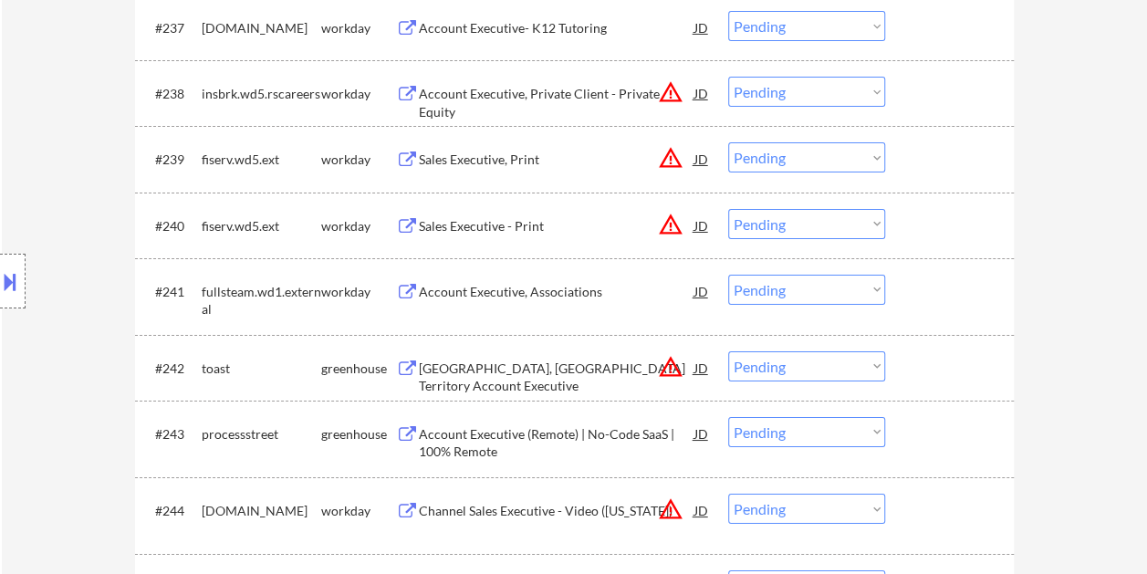
scroll to position [3270, 0]
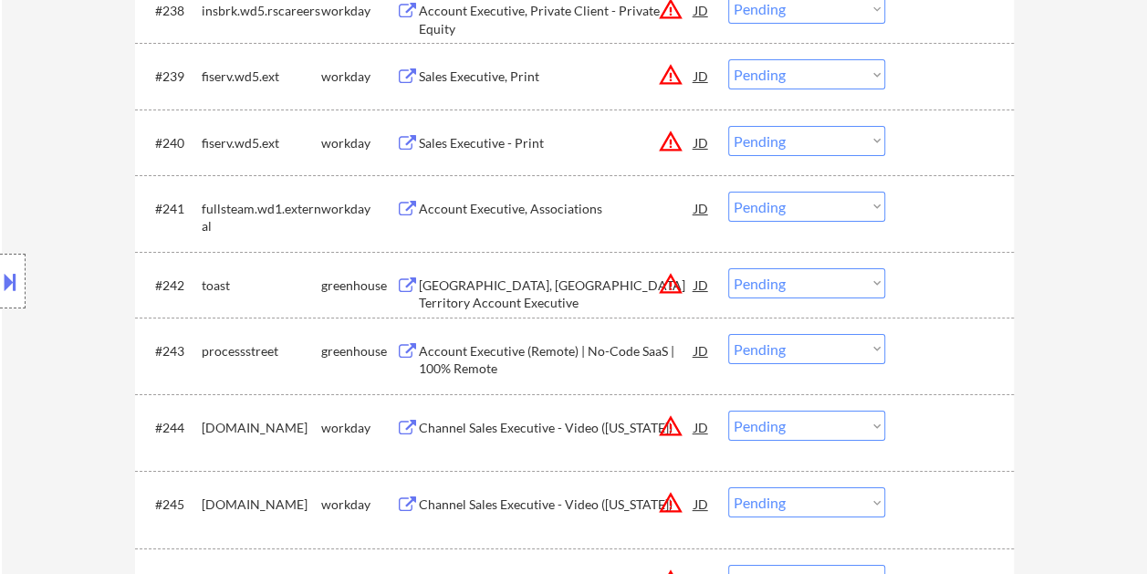
click at [914, 353] on div at bounding box center [952, 350] width 80 height 33
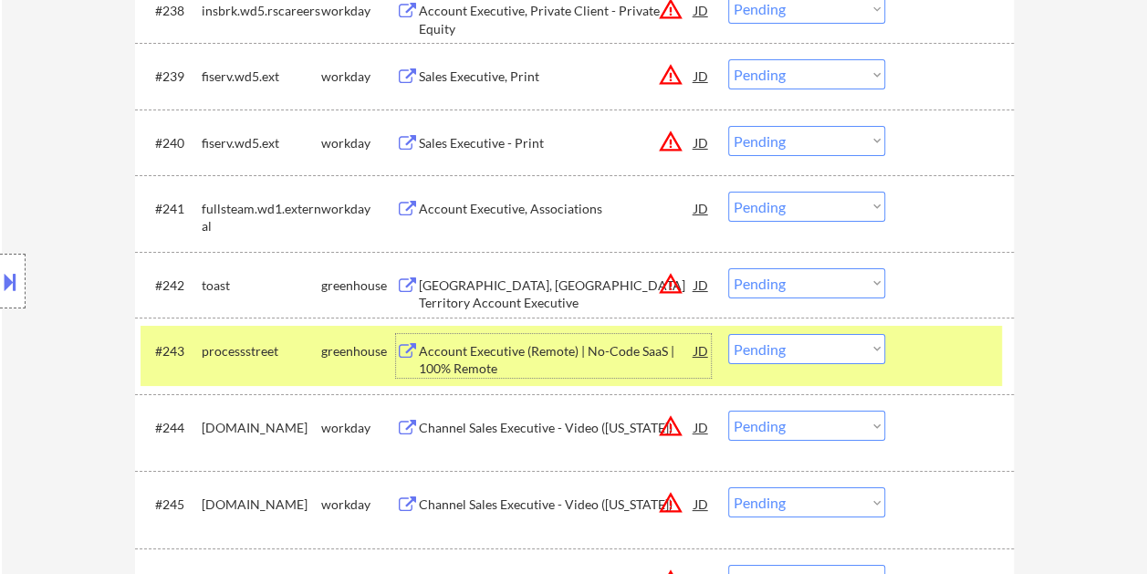
click at [524, 352] on div "Account Executive (Remote) | No-Code SaaS | 100% Remote" at bounding box center [557, 360] width 276 height 36
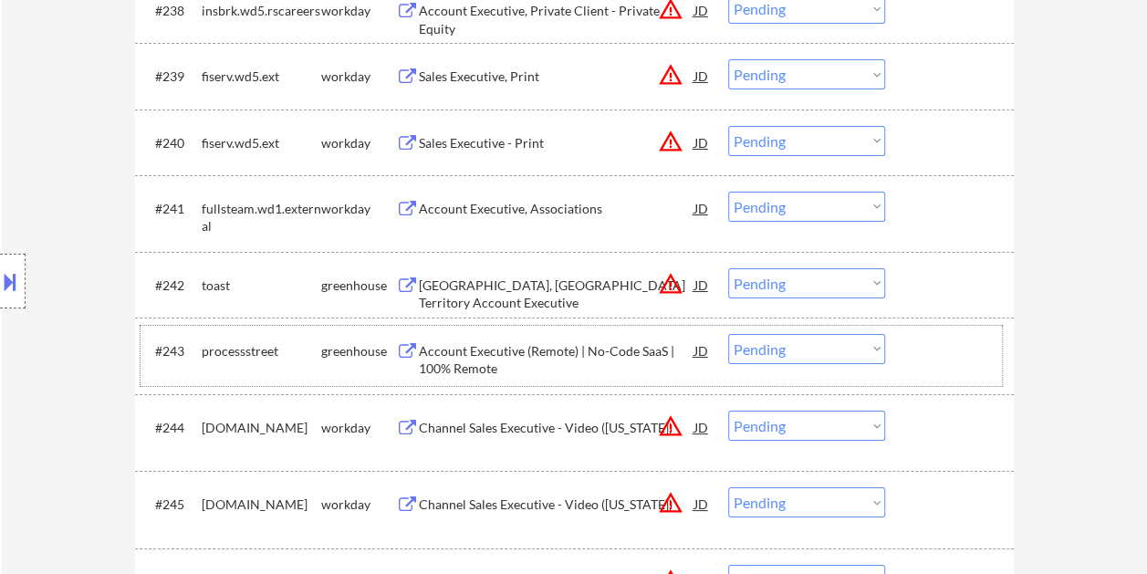
drag, startPoint x: 917, startPoint y: 345, endPoint x: 896, endPoint y: 351, distance: 20.8
click at [917, 345] on div at bounding box center [952, 350] width 80 height 33
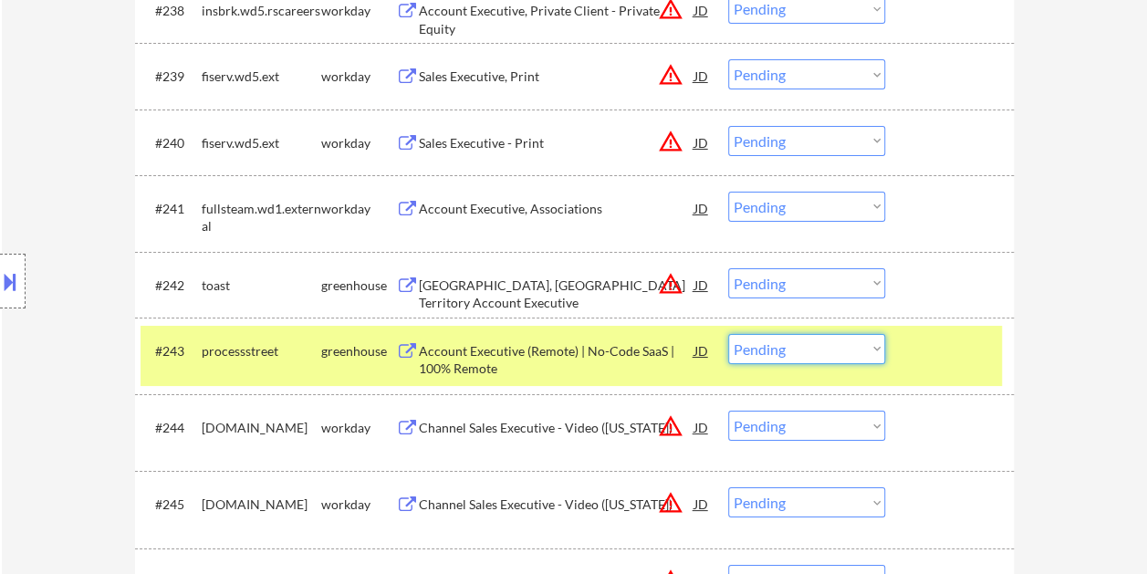
drag, startPoint x: 880, startPoint y: 351, endPoint x: 872, endPoint y: 361, distance: 13.0
click at [875, 356] on select "Choose an option... Pending Applied Excluded (Questions) Excluded (Expired) Exc…" at bounding box center [806, 349] width 157 height 30
click at [728, 334] on select "Choose an option... Pending Applied Excluded (Questions) Excluded (Expired) Exc…" at bounding box center [806, 349] width 157 height 30
select select ""pending""
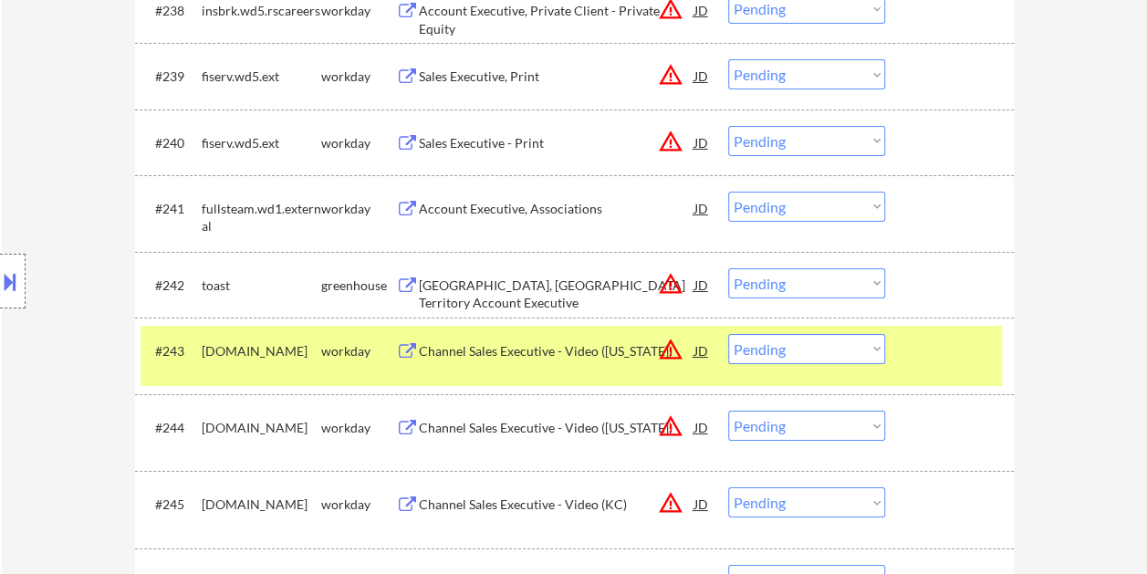
click at [973, 360] on div at bounding box center [952, 350] width 80 height 33
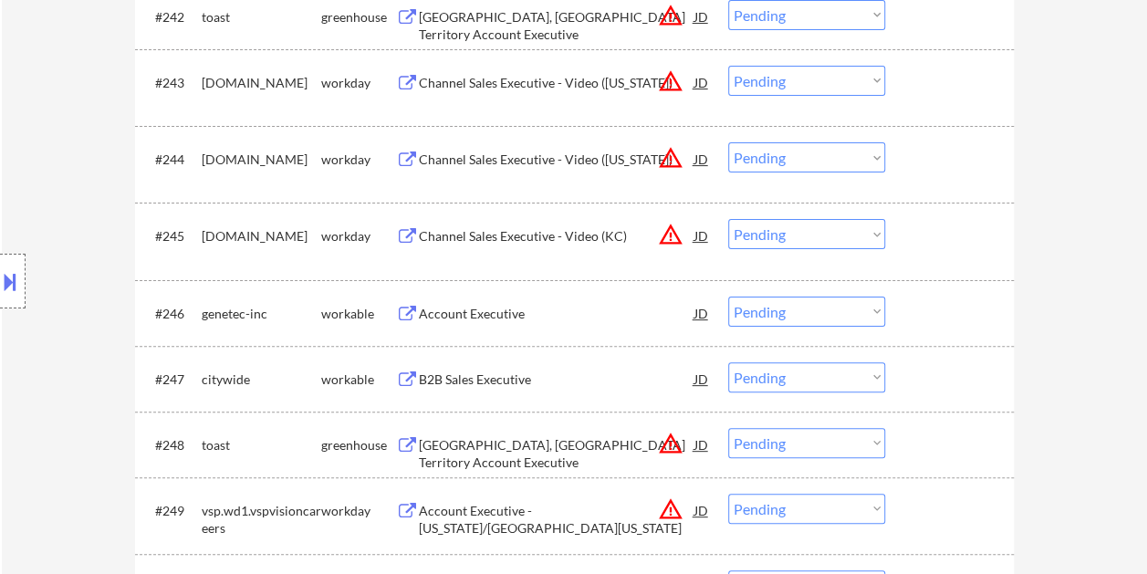
scroll to position [3544, 0]
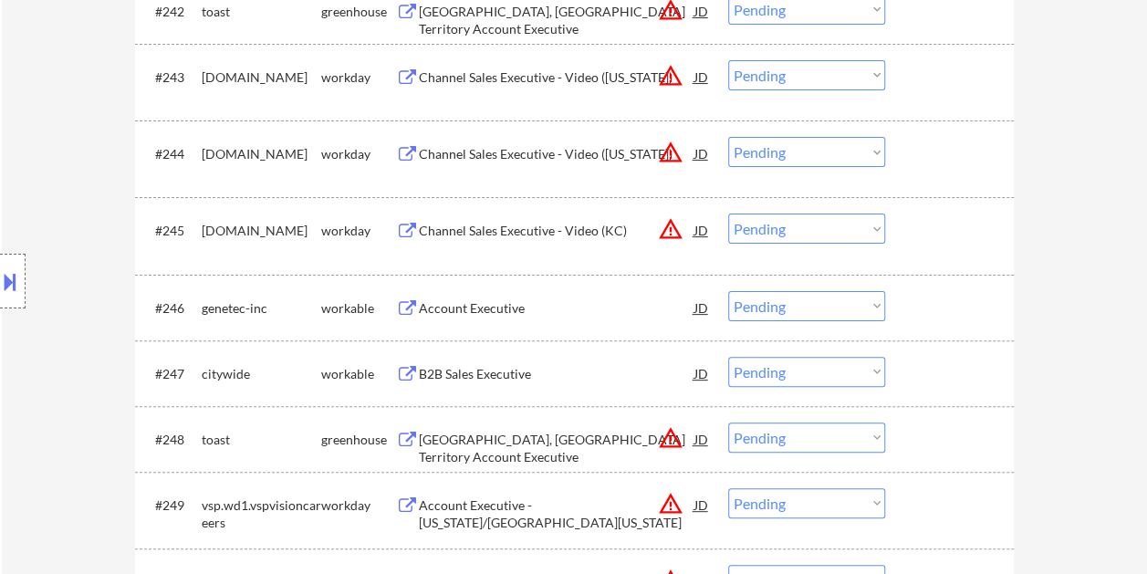
drag, startPoint x: 934, startPoint y: 307, endPoint x: 922, endPoint y: 316, distance: 15.0
click at [934, 307] on div at bounding box center [952, 307] width 80 height 33
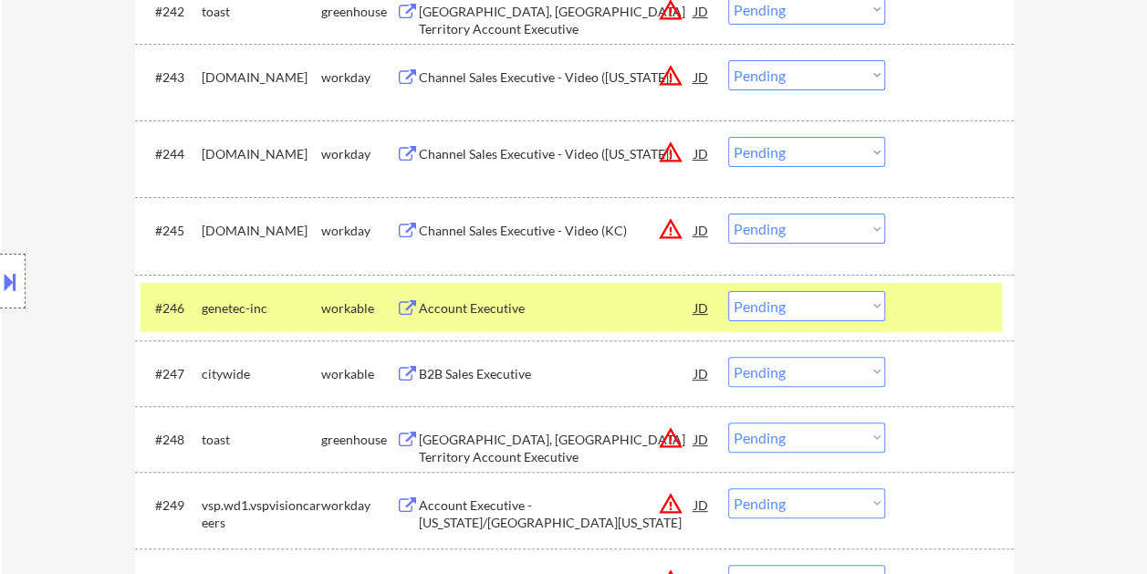
click at [575, 299] on div "Account Executive" at bounding box center [557, 308] width 276 height 18
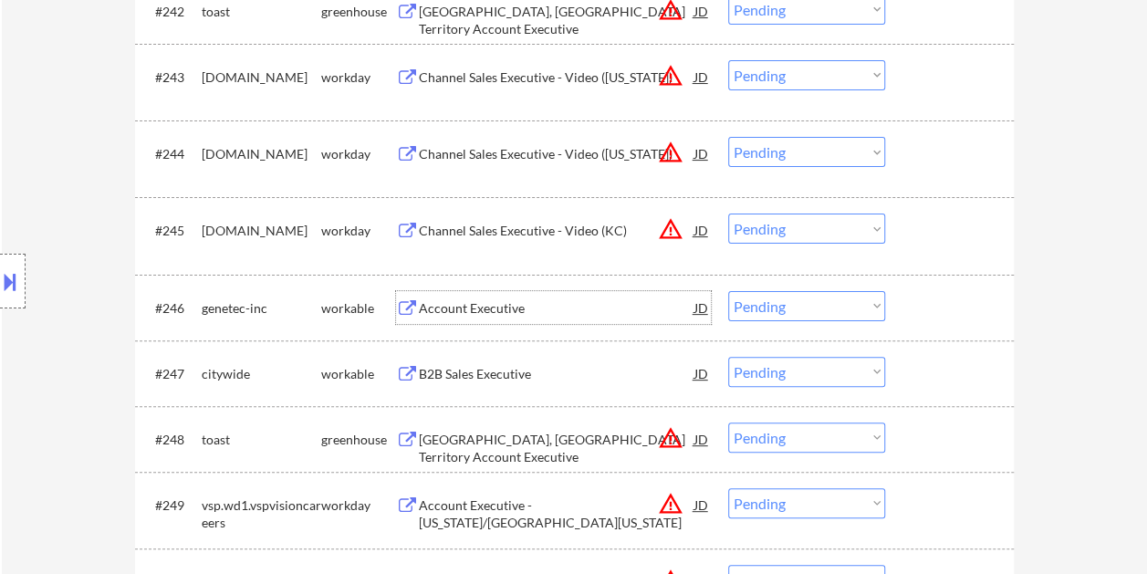
drag, startPoint x: 943, startPoint y: 301, endPoint x: 915, endPoint y: 309, distance: 29.2
click at [938, 305] on div at bounding box center [952, 307] width 80 height 33
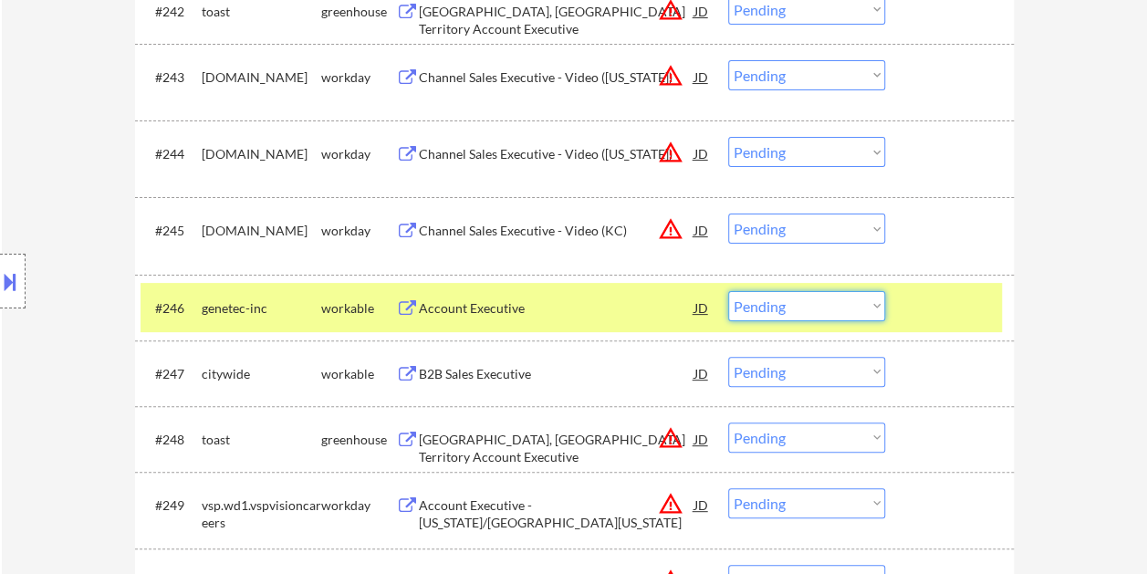
click at [881, 309] on select "Choose an option... Pending Applied Excluded (Questions) Excluded (Expired) Exc…" at bounding box center [806, 306] width 157 height 30
click at [728, 291] on select "Choose an option... Pending Applied Excluded (Questions) Excluded (Expired) Exc…" at bounding box center [806, 306] width 157 height 30
select select ""pending""
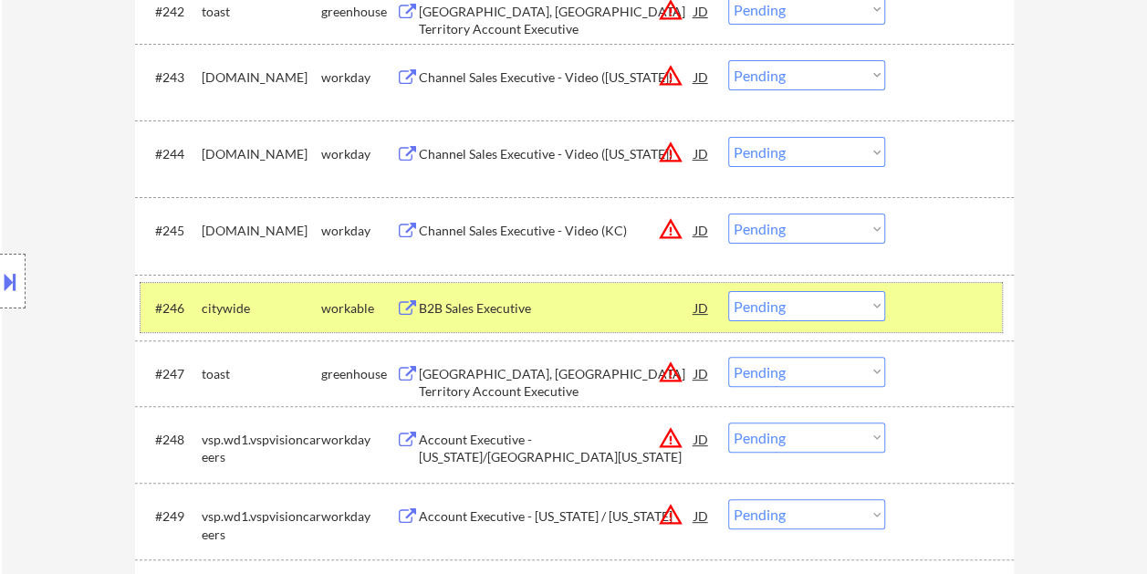
click at [968, 316] on div at bounding box center [952, 307] width 80 height 33
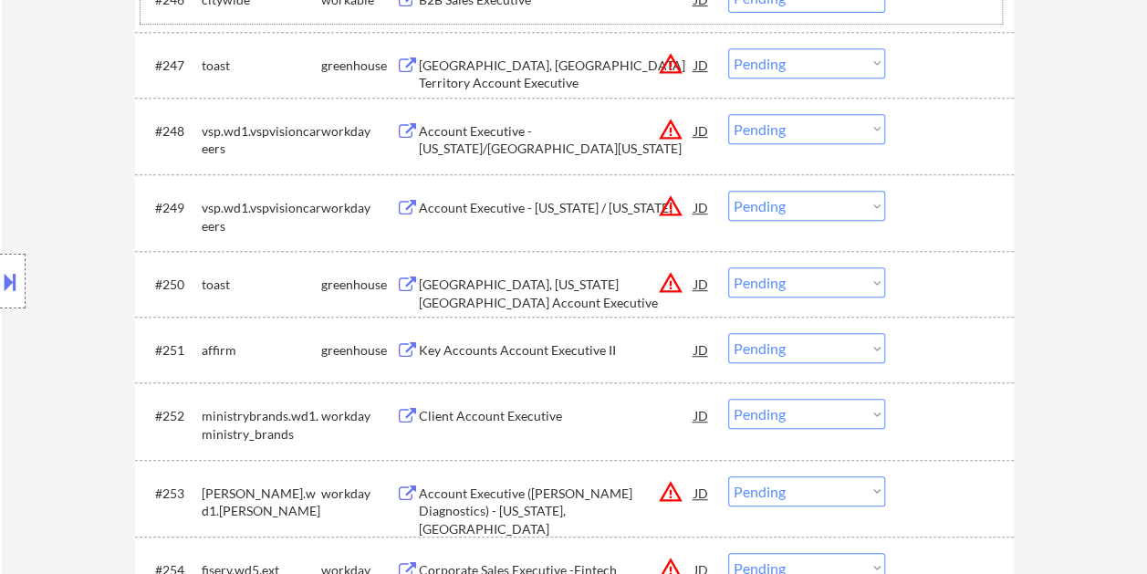
scroll to position [3920, 0]
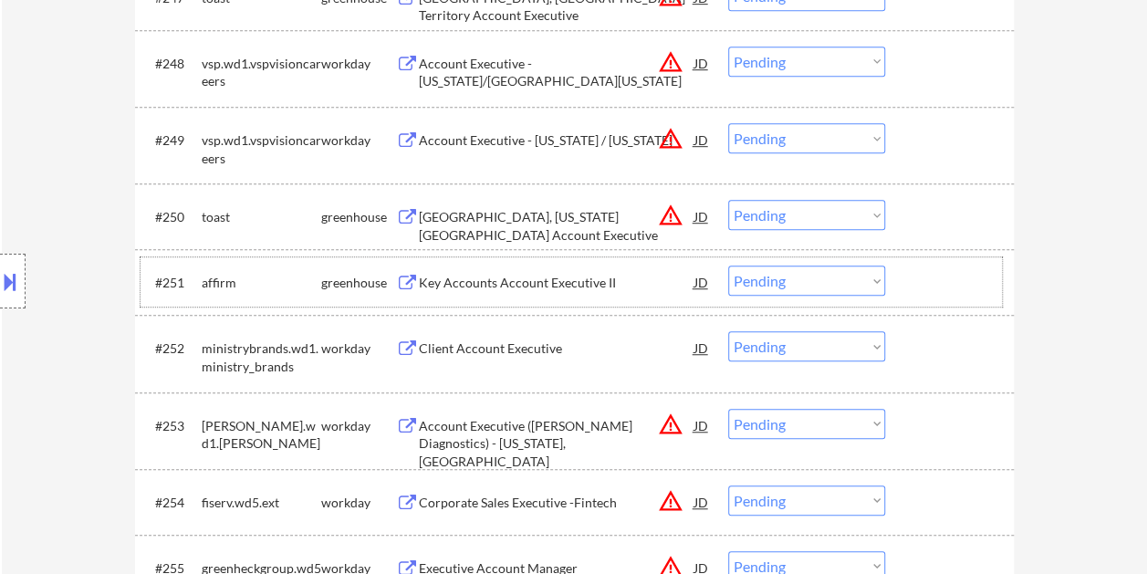
drag, startPoint x: 955, startPoint y: 279, endPoint x: 669, endPoint y: 305, distance: 286.9
click at [954, 280] on div at bounding box center [952, 282] width 80 height 33
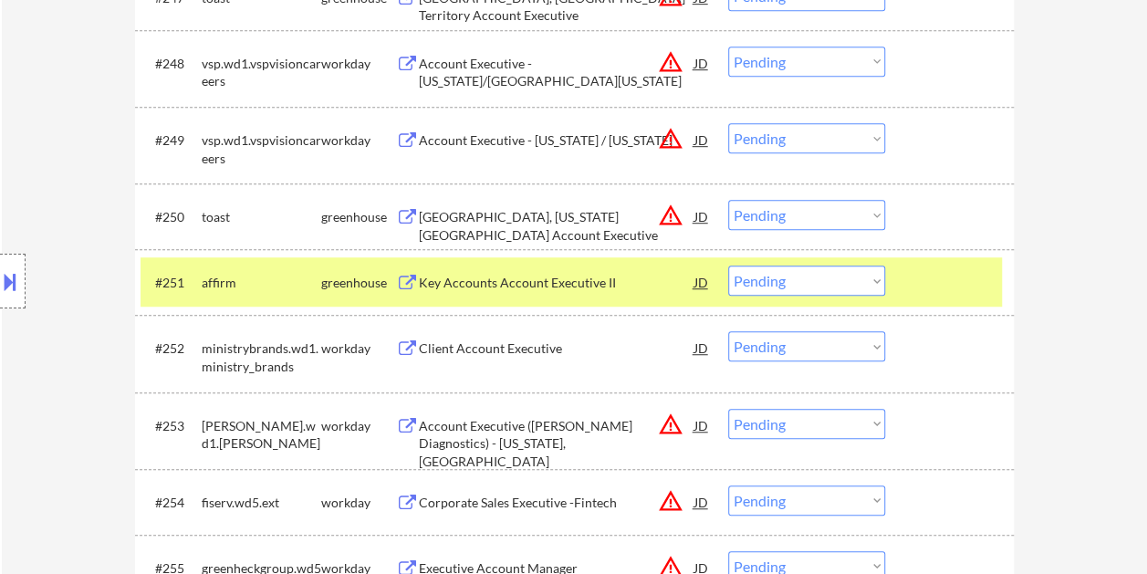
click at [576, 290] on div "Key Accounts Account Executive II" at bounding box center [557, 283] width 276 height 18
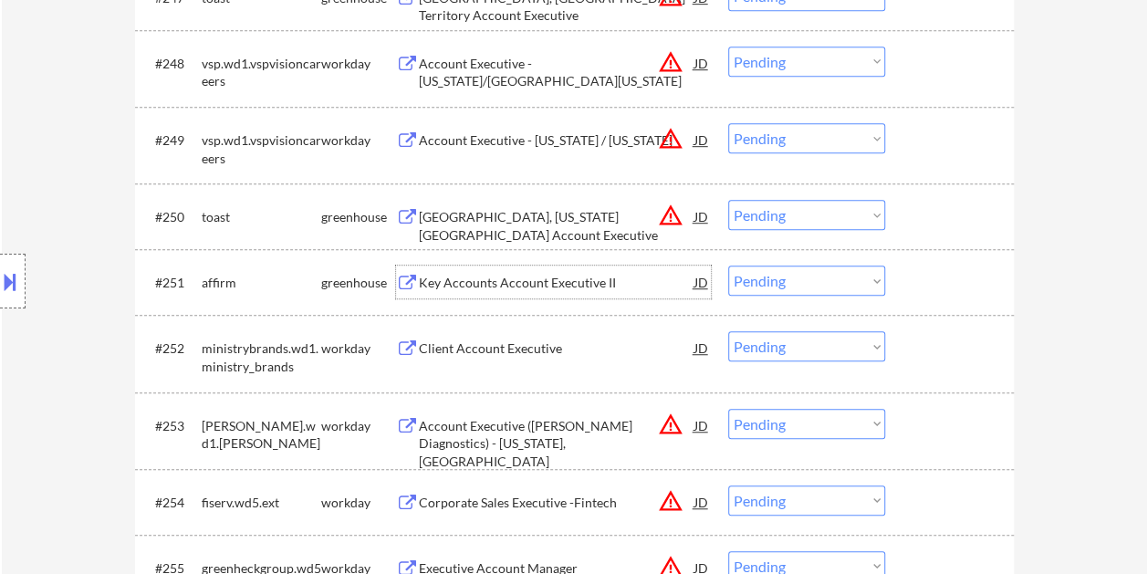
drag, startPoint x: 962, startPoint y: 283, endPoint x: 917, endPoint y: 288, distance: 45.9
click at [940, 289] on div at bounding box center [952, 282] width 80 height 33
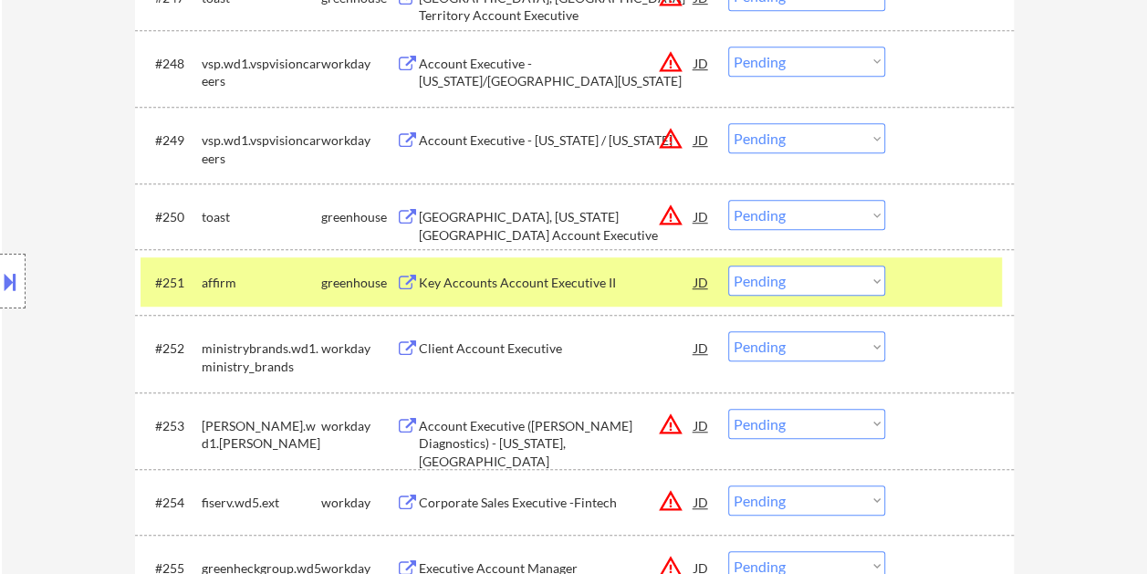
click at [870, 281] on select "Choose an option... Pending Applied Excluded (Questions) Excluded (Expired) Exc…" at bounding box center [806, 281] width 157 height 30
click at [728, 266] on select "Choose an option... Pending Applied Excluded (Questions) Excluded (Expired) Exc…" at bounding box center [806, 281] width 157 height 30
select select ""pending""
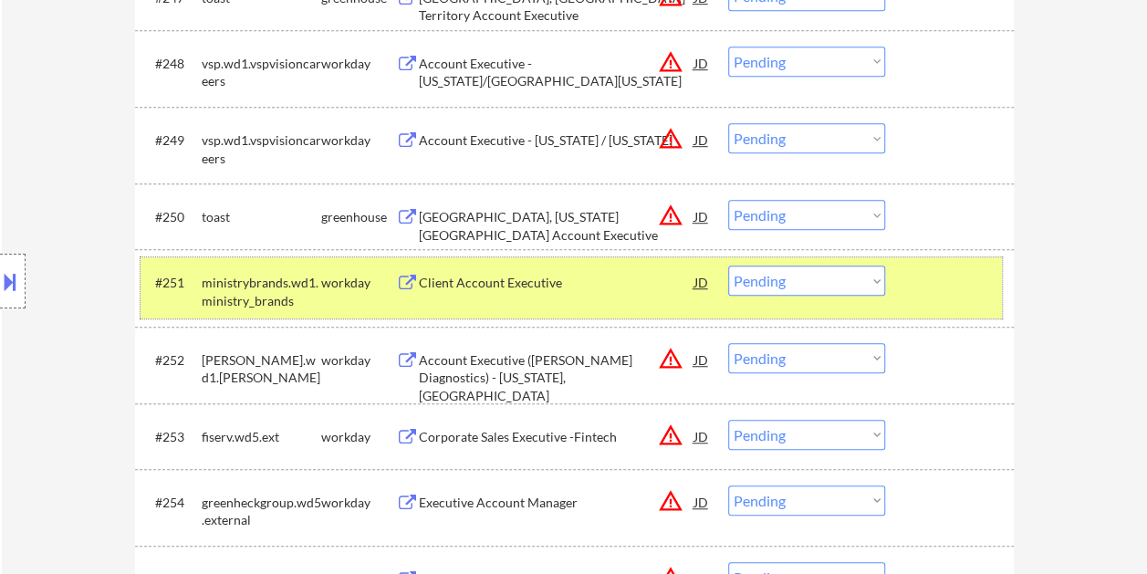
click at [929, 285] on div at bounding box center [952, 282] width 80 height 33
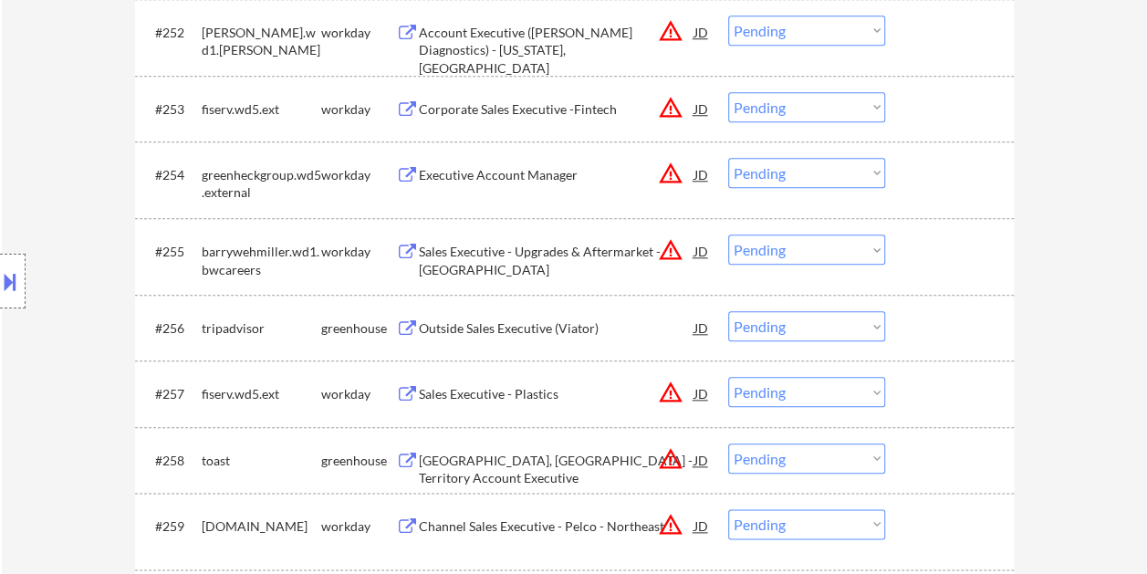
scroll to position [4285, 0]
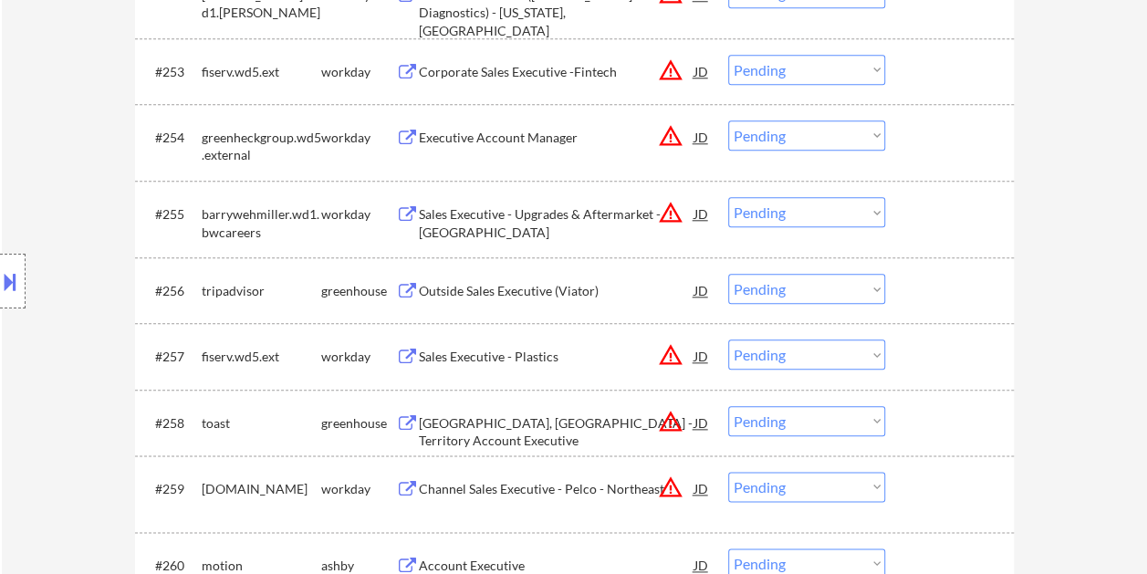
click at [912, 290] on div at bounding box center [952, 290] width 80 height 33
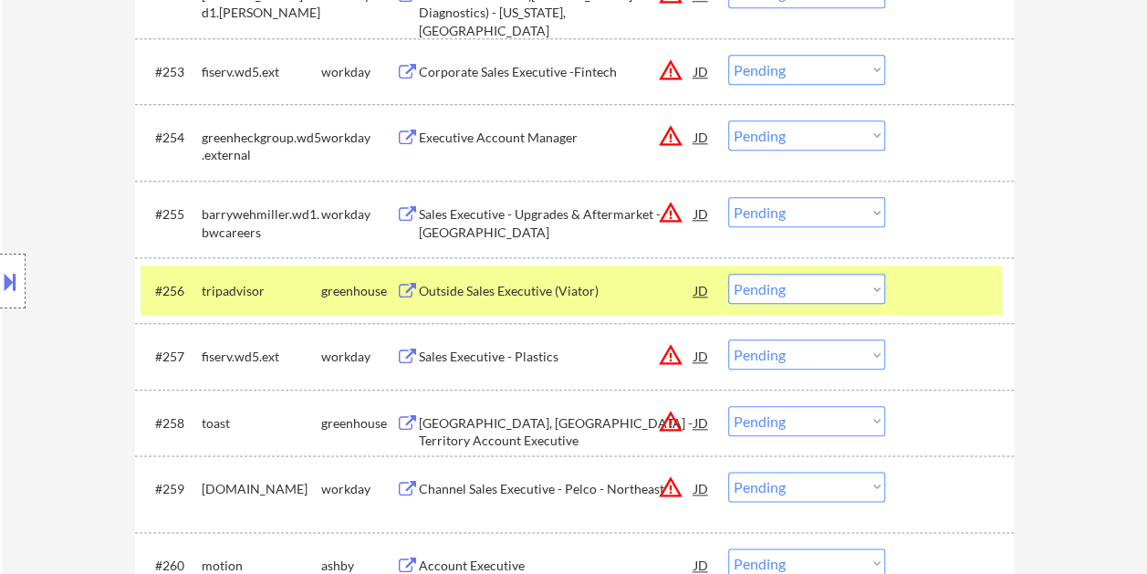
click at [493, 276] on div "Outside Sales Executive (Viator)" at bounding box center [557, 290] width 276 height 33
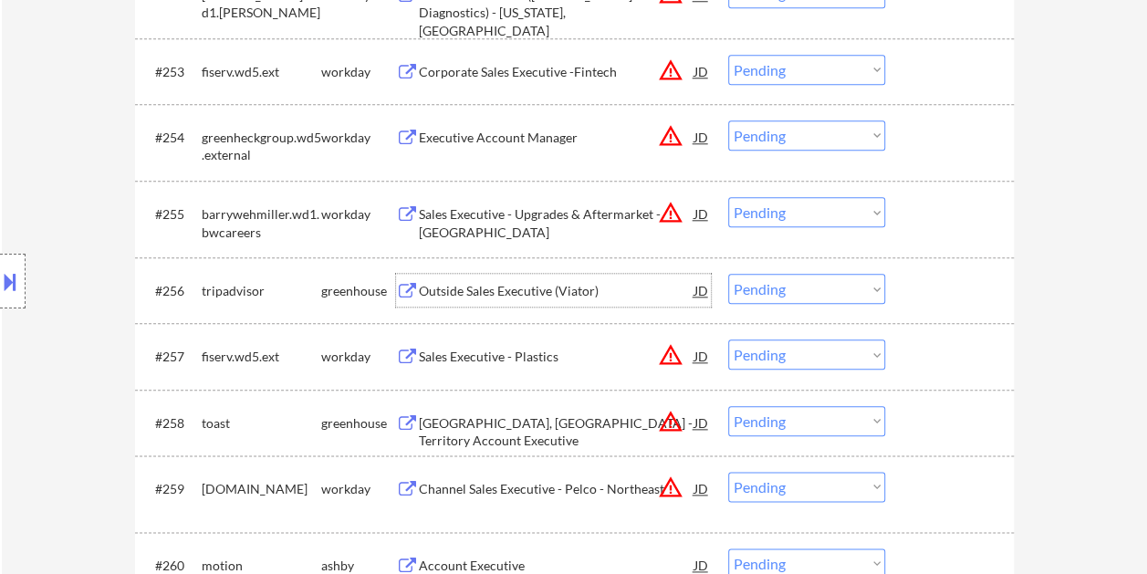
click at [959, 291] on div at bounding box center [952, 290] width 80 height 33
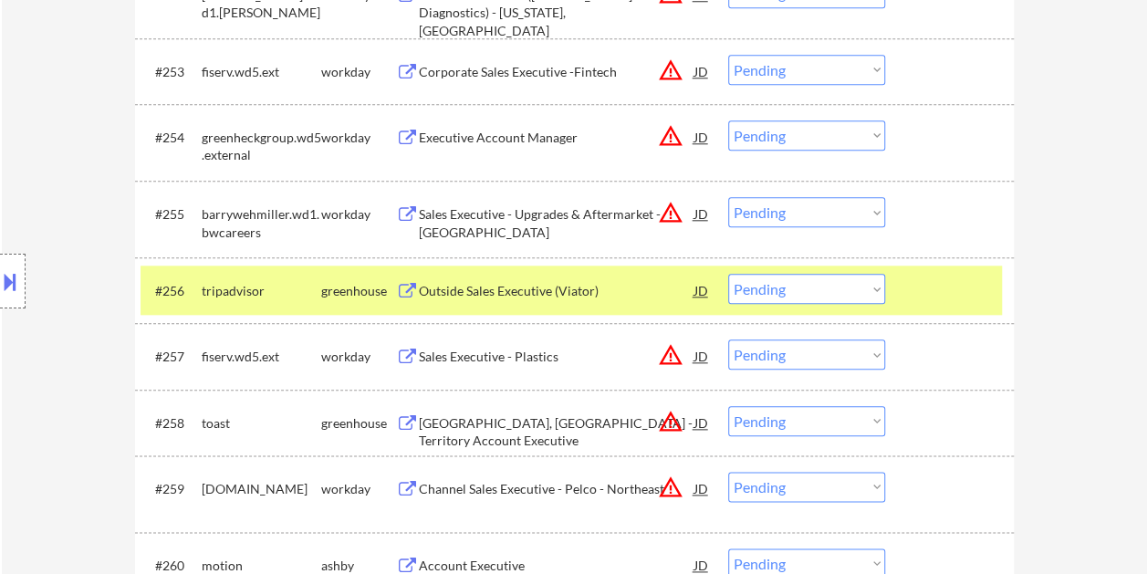
click at [872, 292] on select "Choose an option... Pending Applied Excluded (Questions) Excluded (Expired) Exc…" at bounding box center [806, 289] width 157 height 30
click at [728, 274] on select "Choose an option... Pending Applied Excluded (Questions) Excluded (Expired) Exc…" at bounding box center [806, 289] width 157 height 30
select select ""pending""
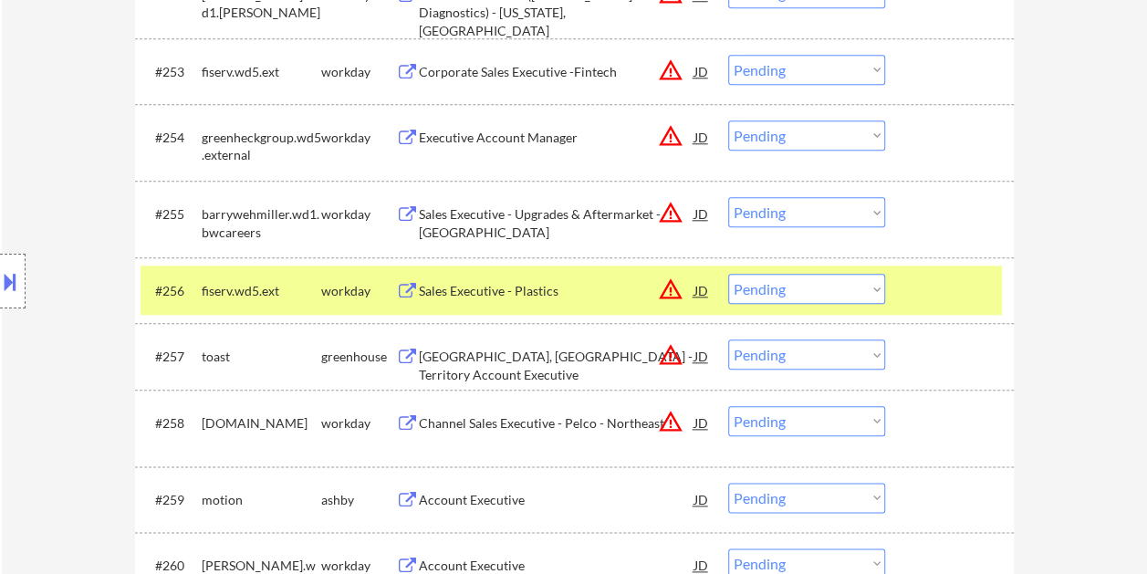
click at [938, 290] on div at bounding box center [952, 290] width 80 height 33
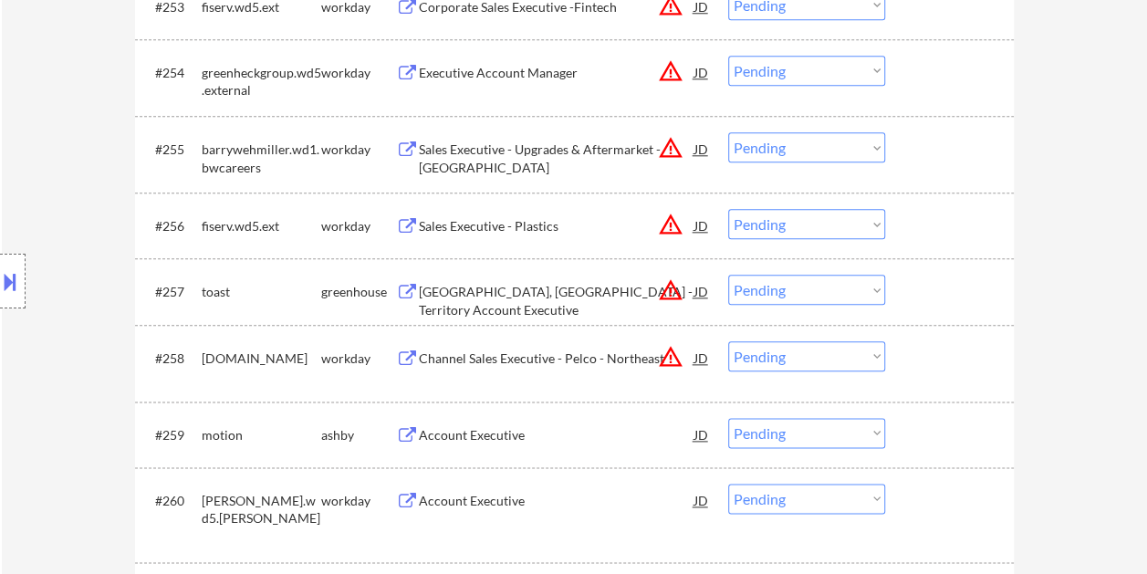
scroll to position [4468, 0]
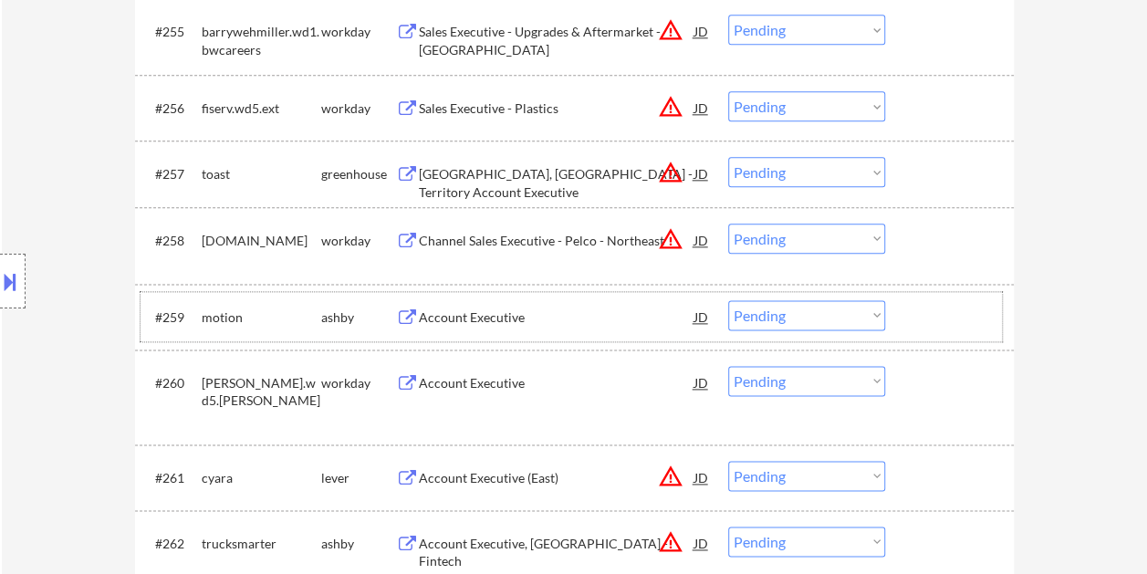
drag, startPoint x: 995, startPoint y: 315, endPoint x: 679, endPoint y: 270, distance: 319.0
click at [992, 316] on div "#259 motion ashby Account Executive JD warning_amber Choose an option... Pendin…" at bounding box center [572, 316] width 862 height 49
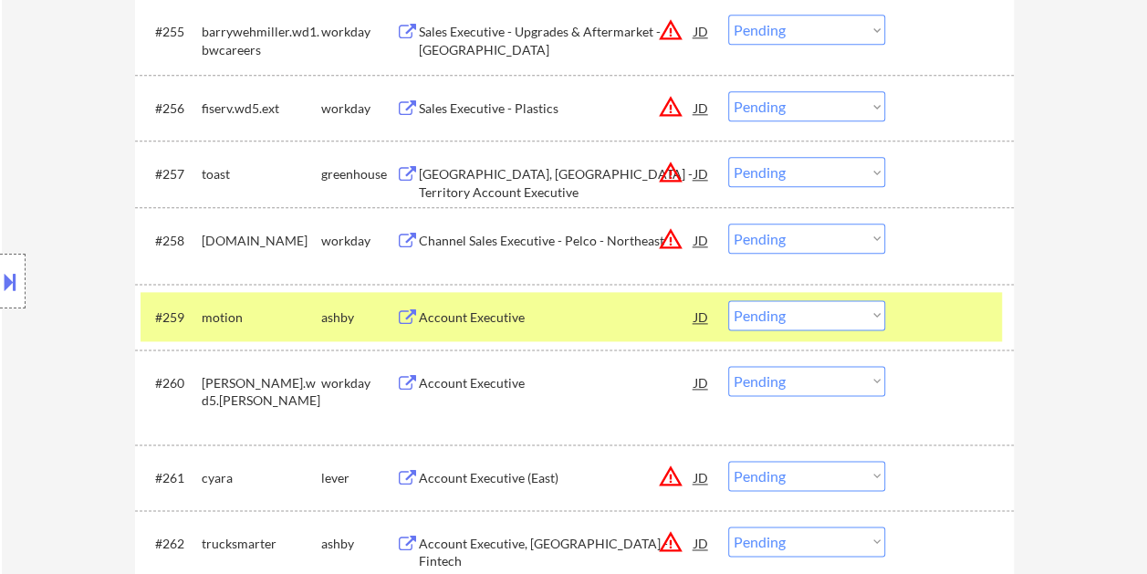
click at [539, 296] on div "#259 motion ashby Account Executive JD warning_amber Choose an option... Pendin…" at bounding box center [572, 316] width 862 height 49
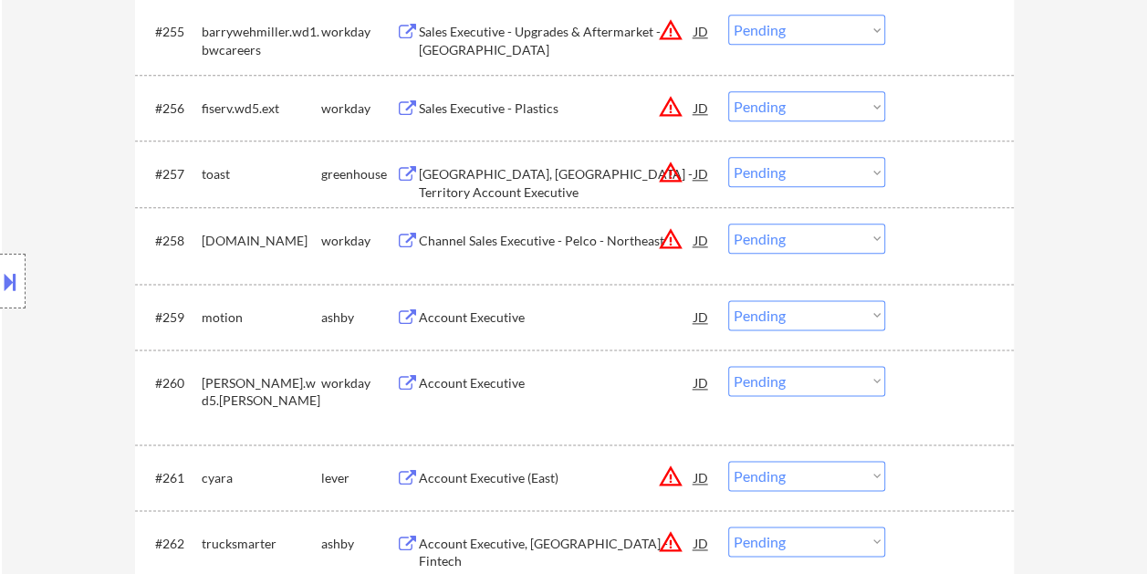
click at [942, 320] on div at bounding box center [952, 316] width 80 height 33
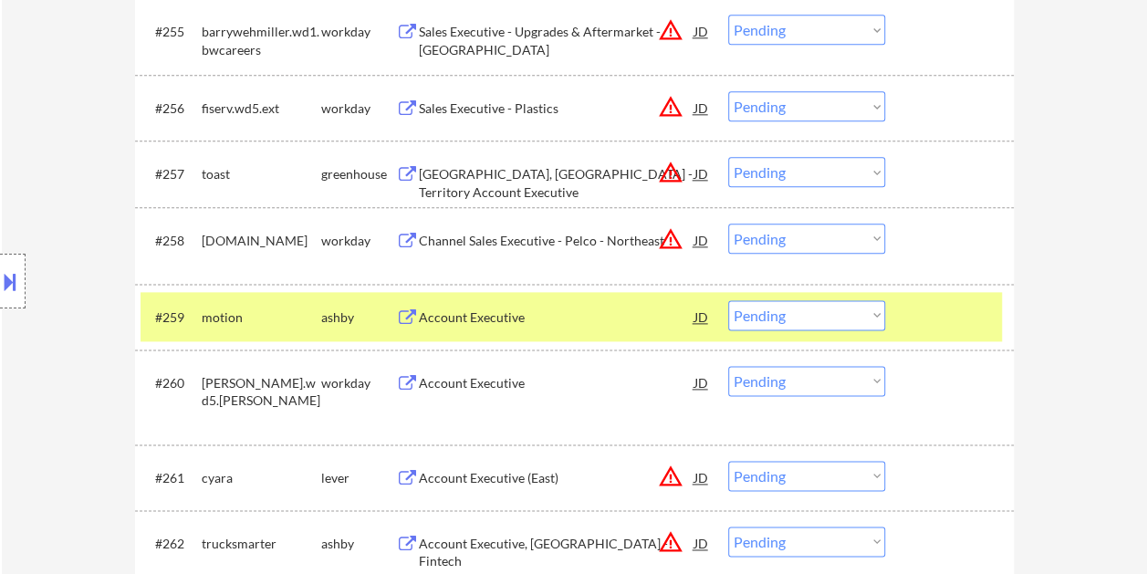
click at [471, 302] on div "Account Executive" at bounding box center [557, 316] width 276 height 33
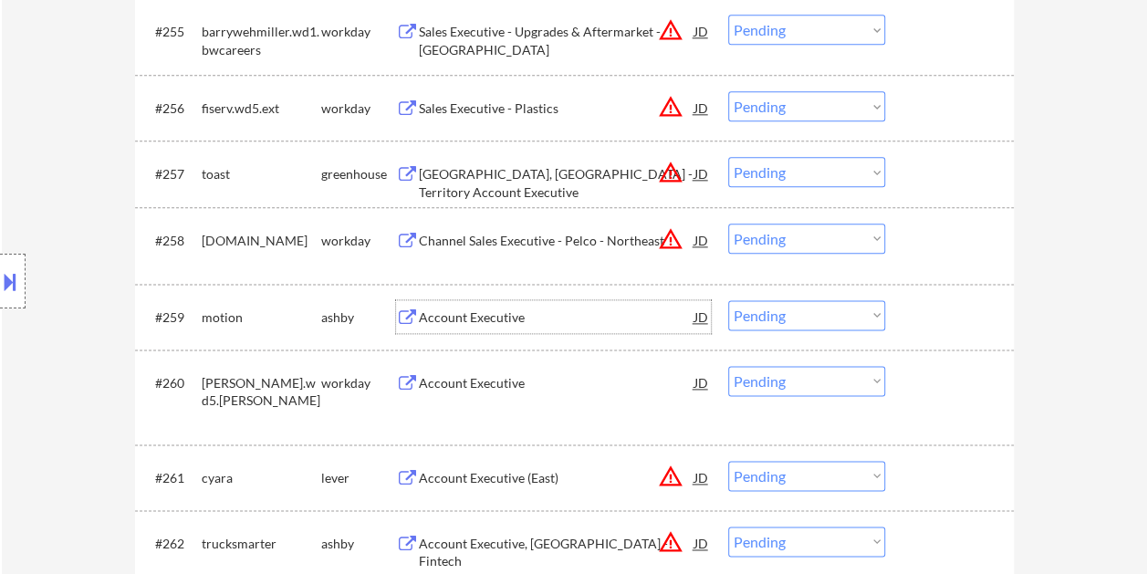
click at [938, 329] on div at bounding box center [952, 316] width 80 height 33
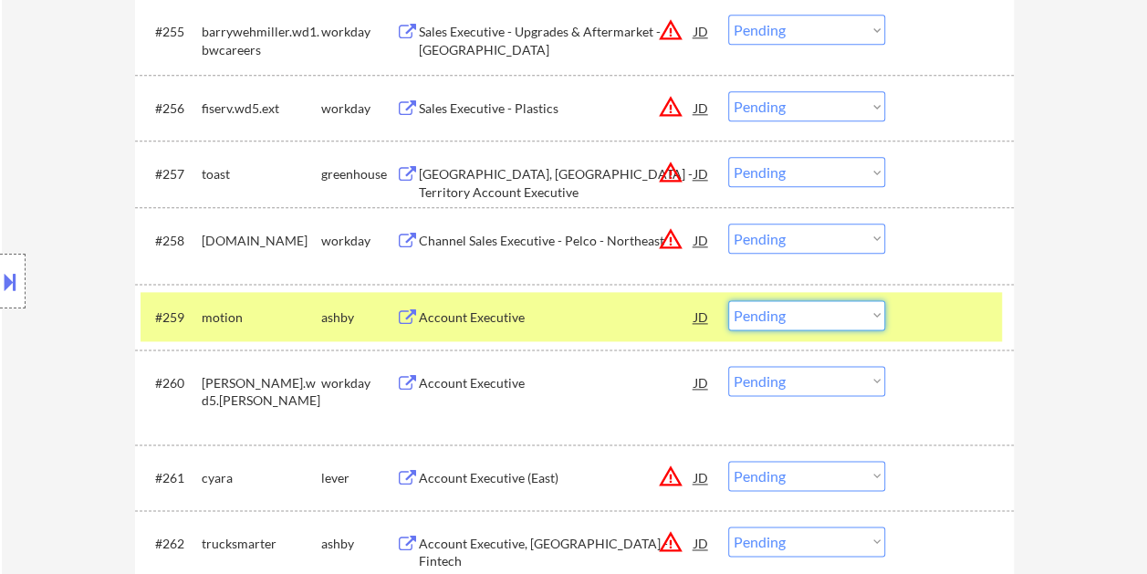
click at [881, 320] on select "Choose an option... Pending Applied Excluded (Questions) Excluded (Expired) Exc…" at bounding box center [806, 315] width 157 height 30
click at [728, 300] on select "Choose an option... Pending Applied Excluded (Questions) Excluded (Expired) Exc…" at bounding box center [806, 315] width 157 height 30
select select ""pending""
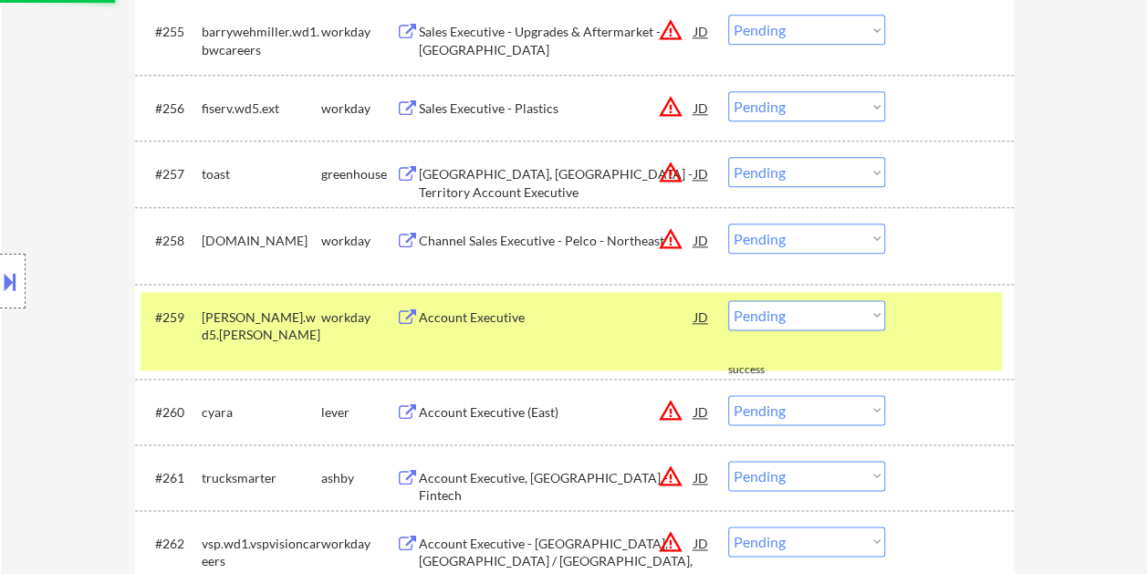
click at [906, 313] on div "#259 copeland.wd5.copeland_external_careers_page workday Account Executive JD w…" at bounding box center [572, 331] width 862 height 79
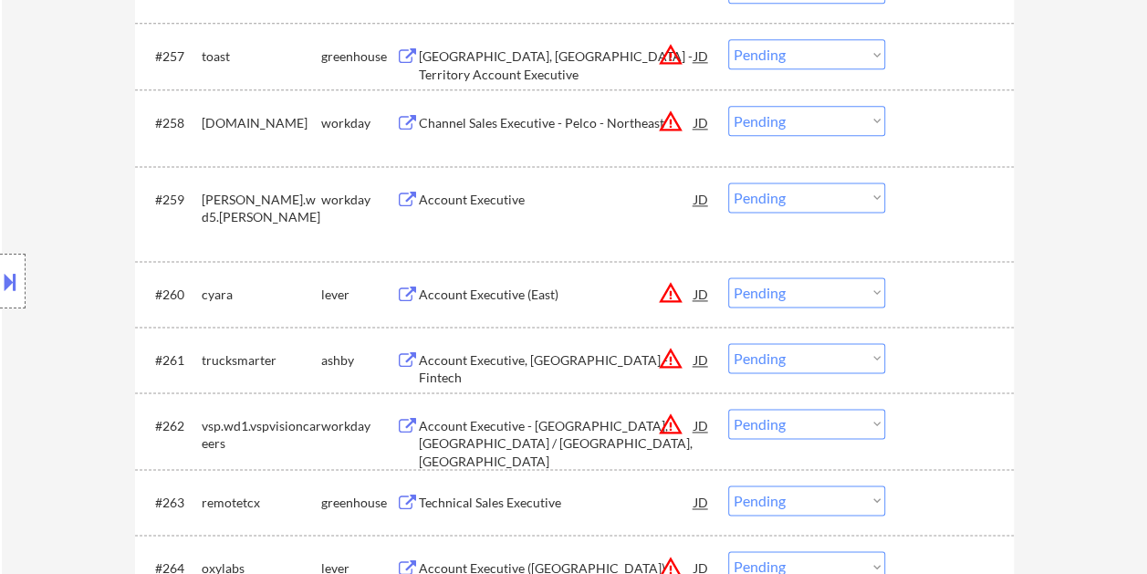
scroll to position [4650, 0]
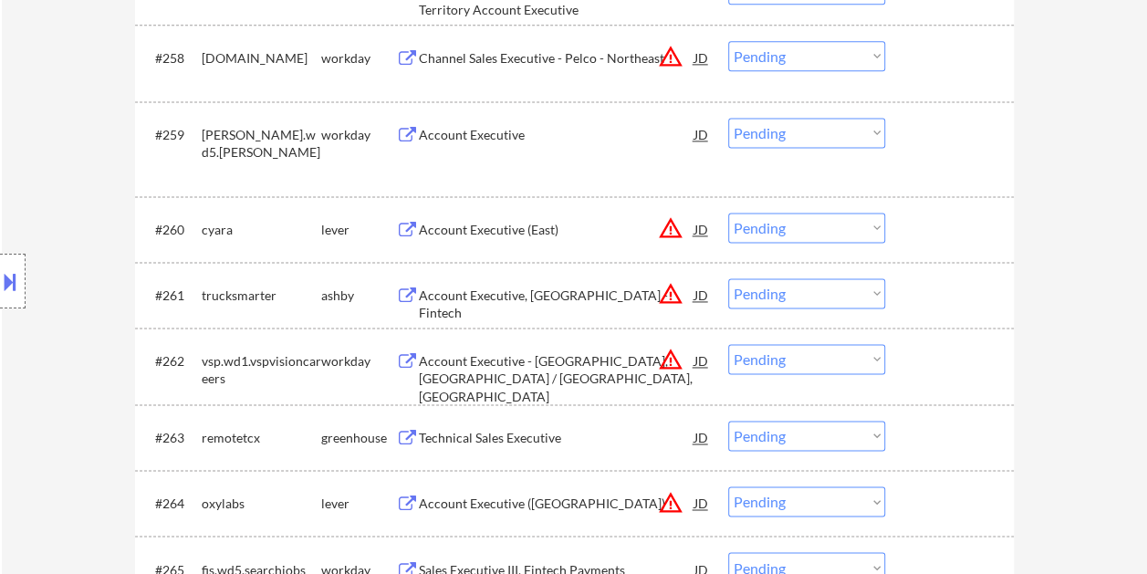
click at [935, 285] on div at bounding box center [952, 294] width 80 height 33
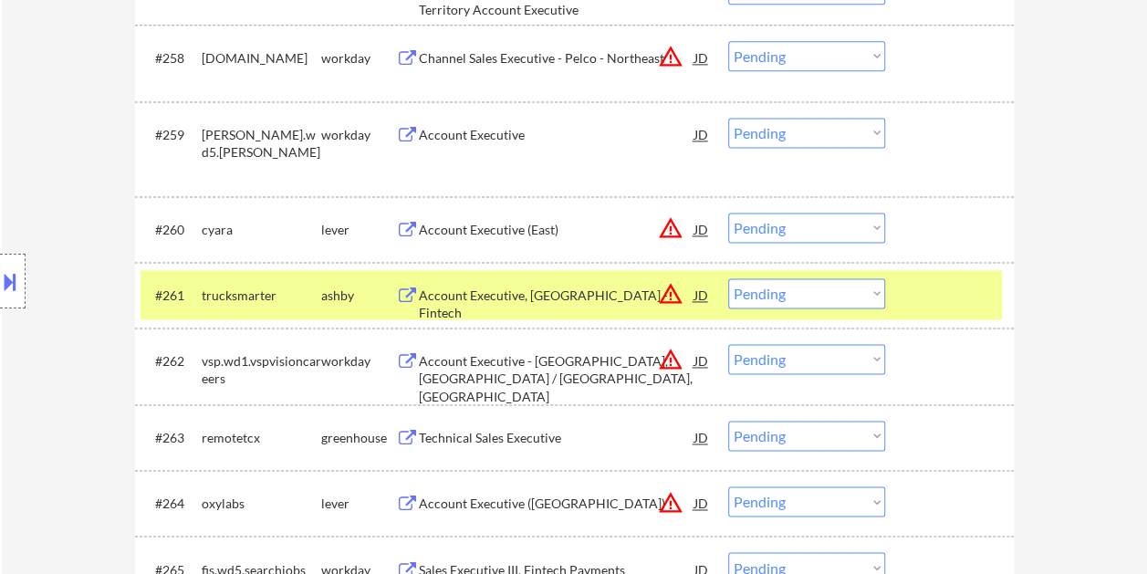
click at [876, 309] on div "#261 trucksmarter ashby Account Executive, Chicago - Fintech JD warning_amber C…" at bounding box center [572, 294] width 862 height 49
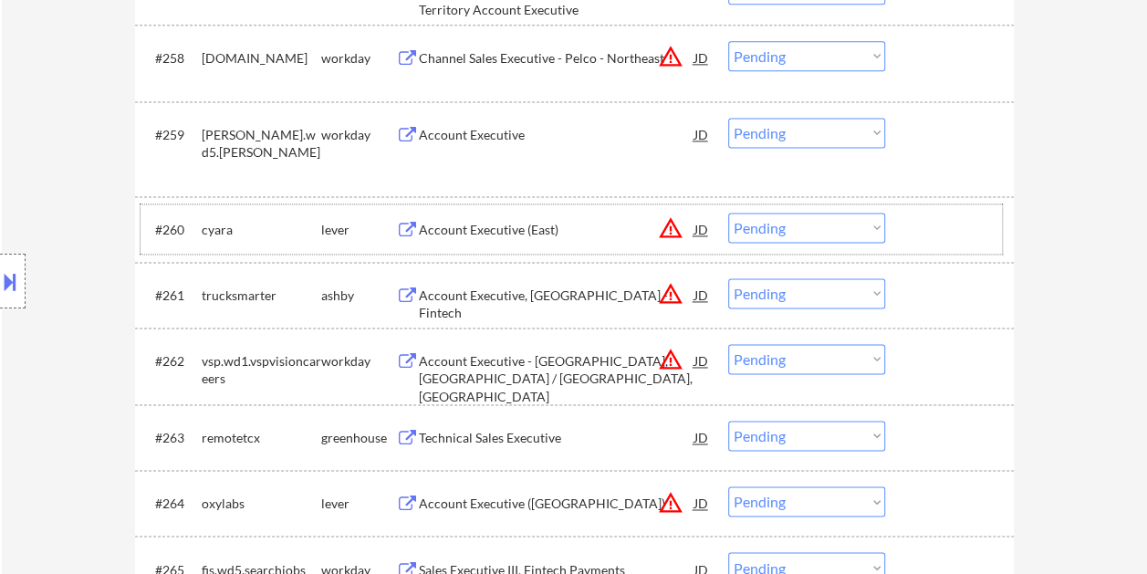
click at [928, 247] on div "#260 cyara lever Account Executive (East) JD warning_amber Choose an option... …" at bounding box center [572, 228] width 862 height 49
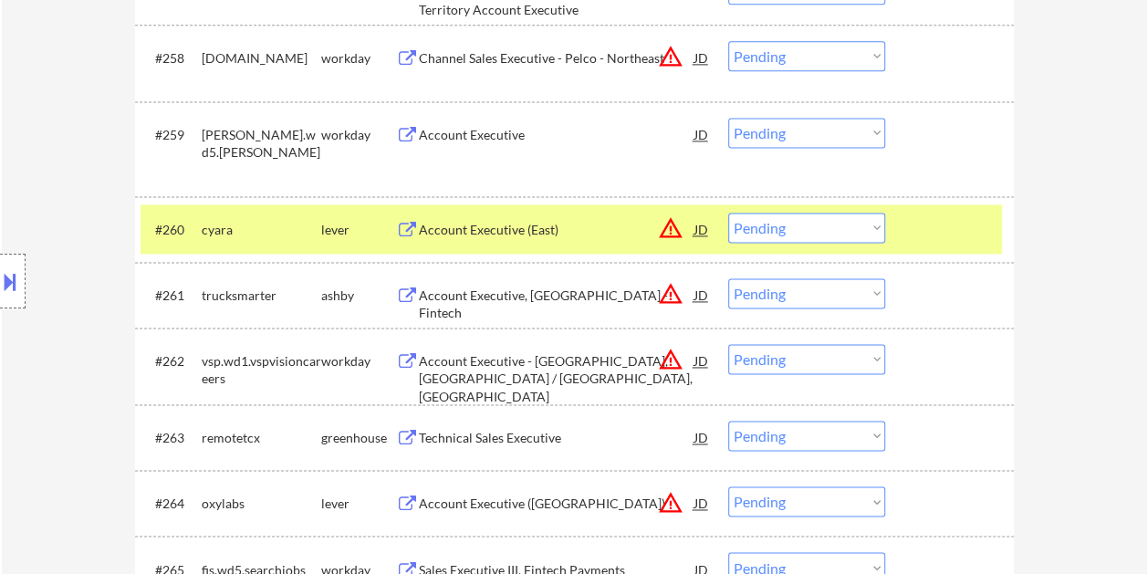
click at [596, 238] on div "Account Executive (East)" at bounding box center [557, 229] width 276 height 33
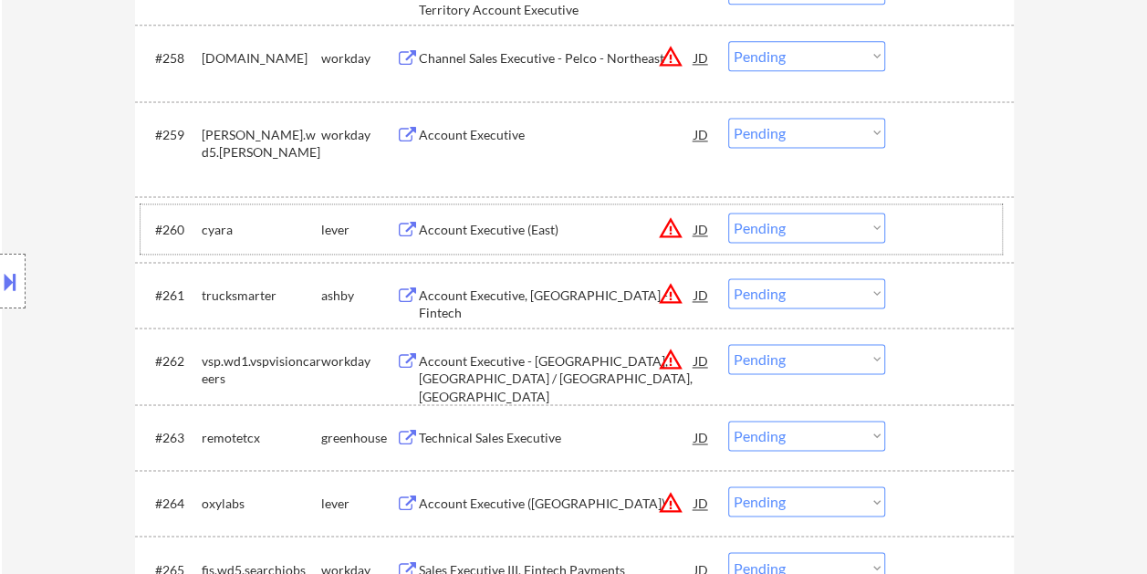
click at [922, 225] on div at bounding box center [952, 229] width 80 height 33
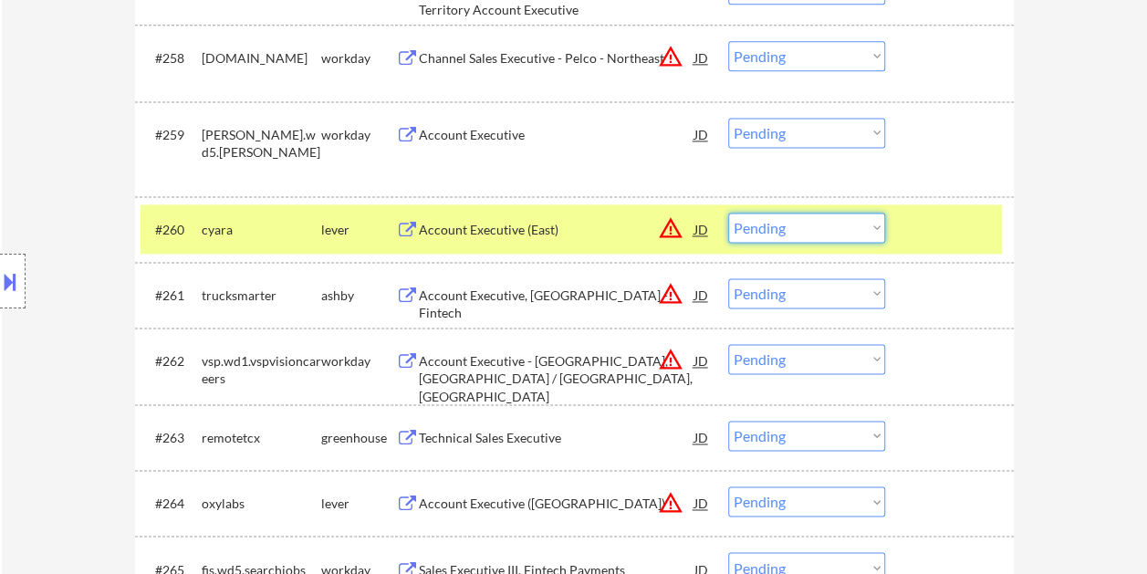
click at [881, 228] on select "Choose an option... Pending Applied Excluded (Questions) Excluded (Expired) Exc…" at bounding box center [806, 228] width 157 height 30
click at [728, 213] on select "Choose an option... Pending Applied Excluded (Questions) Excluded (Expired) Exc…" at bounding box center [806, 228] width 157 height 30
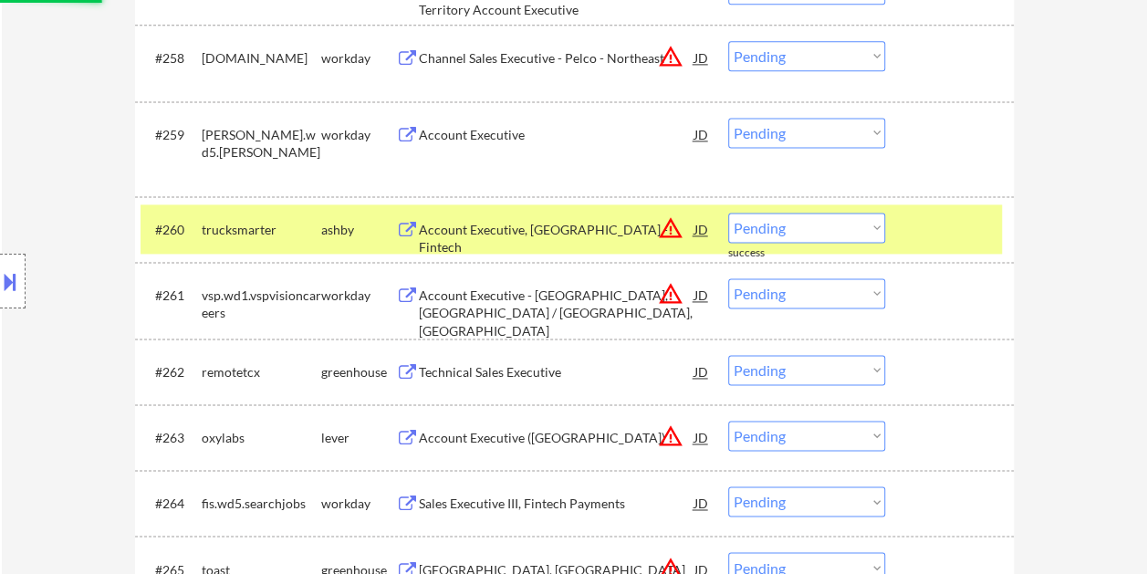
click at [928, 230] on div at bounding box center [952, 229] width 80 height 33
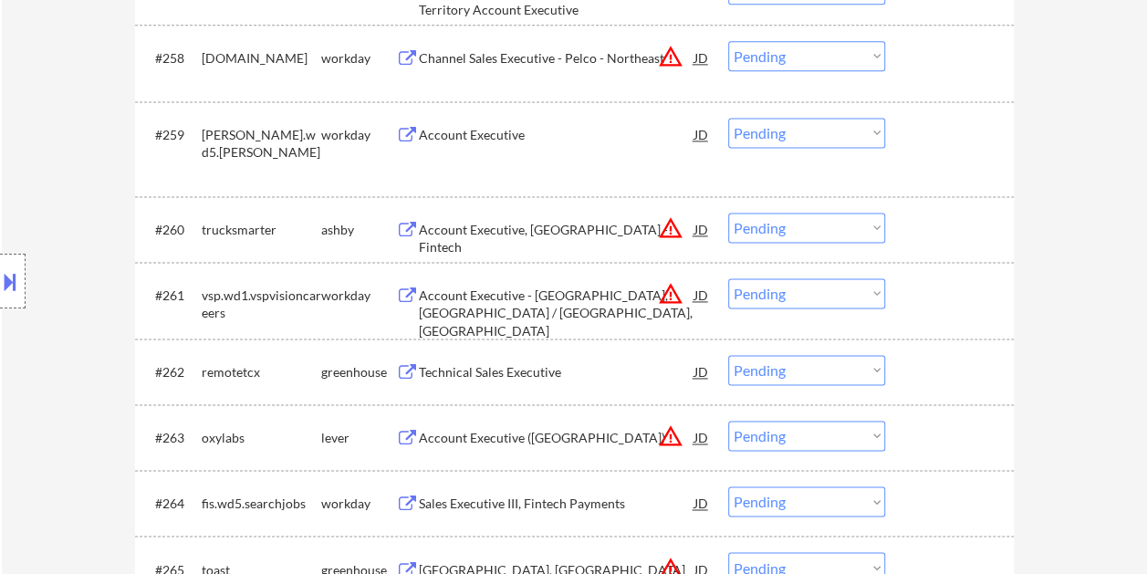
click at [937, 232] on div at bounding box center [952, 229] width 80 height 33
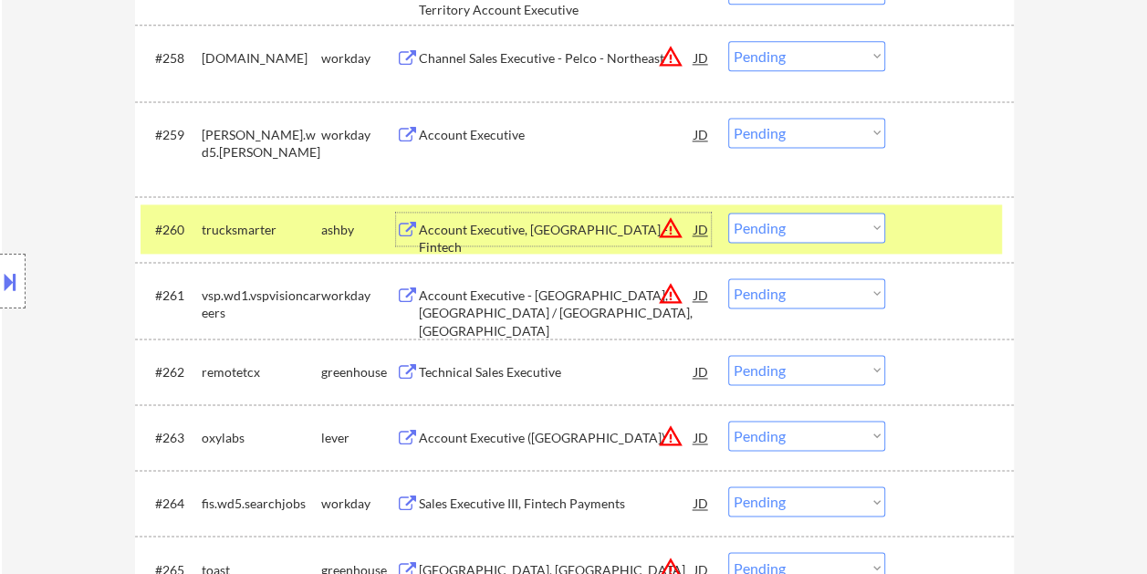
click at [528, 239] on div "Account Executive, Chicago - Fintech" at bounding box center [557, 229] width 276 height 33
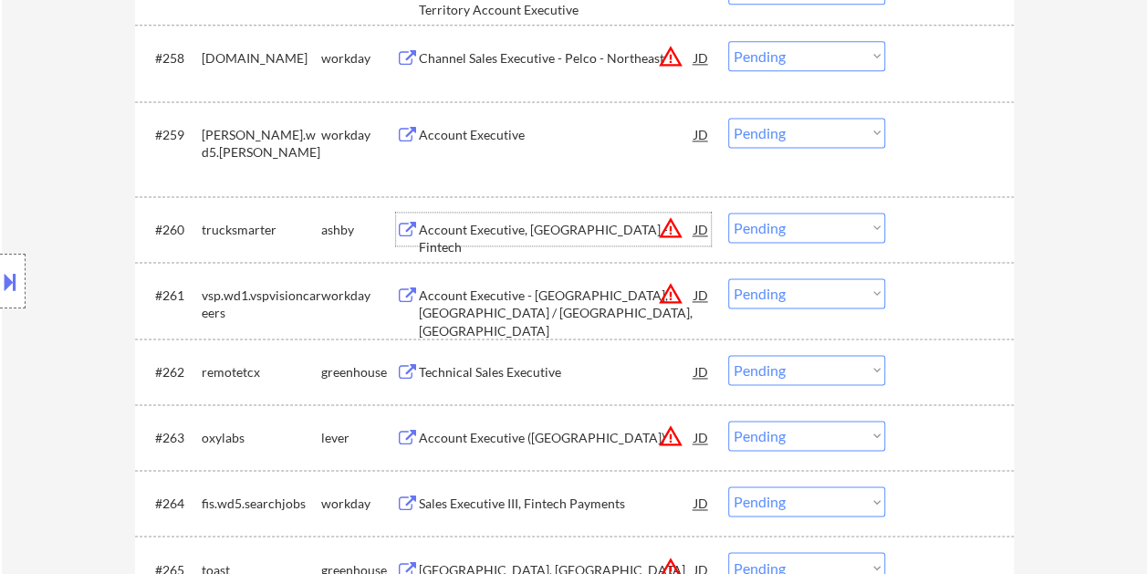
drag, startPoint x: 919, startPoint y: 236, endPoint x: 884, endPoint y: 237, distance: 35.6
click at [912, 237] on div at bounding box center [952, 229] width 80 height 33
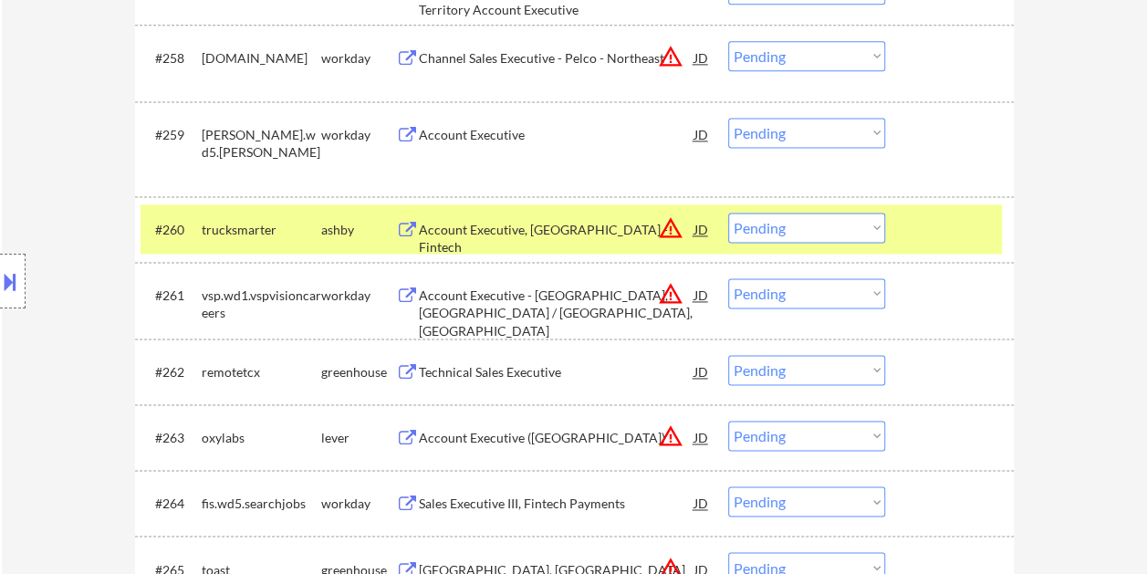
click at [864, 234] on select "Choose an option... Pending Applied Excluded (Questions) Excluded (Expired) Exc…" at bounding box center [806, 228] width 157 height 30
click at [728, 213] on select "Choose an option... Pending Applied Excluded (Questions) Excluded (Expired) Exc…" at bounding box center [806, 228] width 157 height 30
select select ""pending""
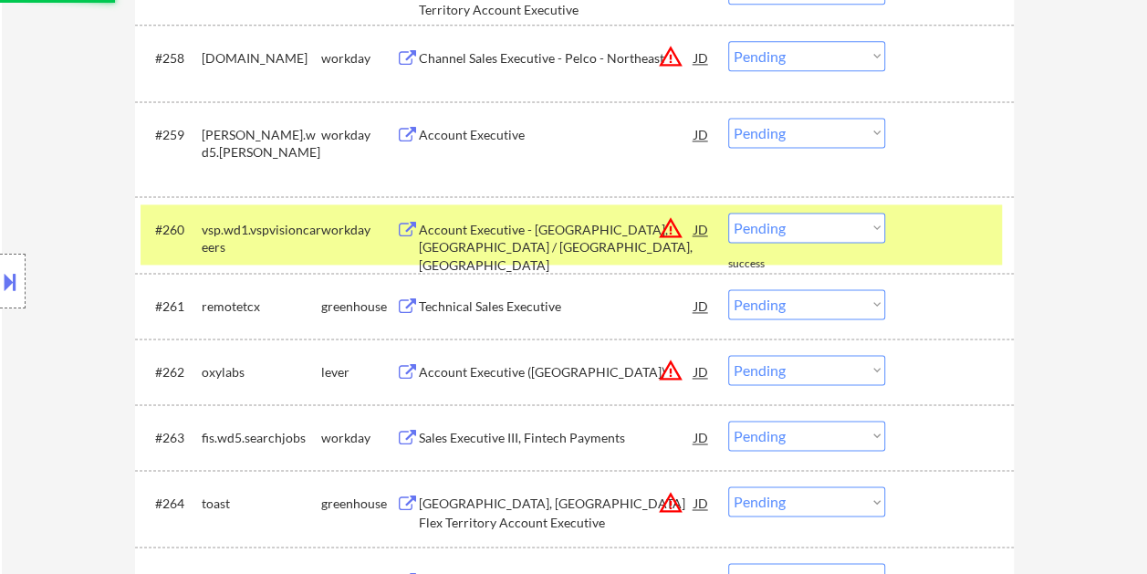
click at [926, 245] on div "#260 vsp.wd1.vspvisioncareers workday Account Executive - San Gabriel, CA / San…" at bounding box center [572, 234] width 862 height 60
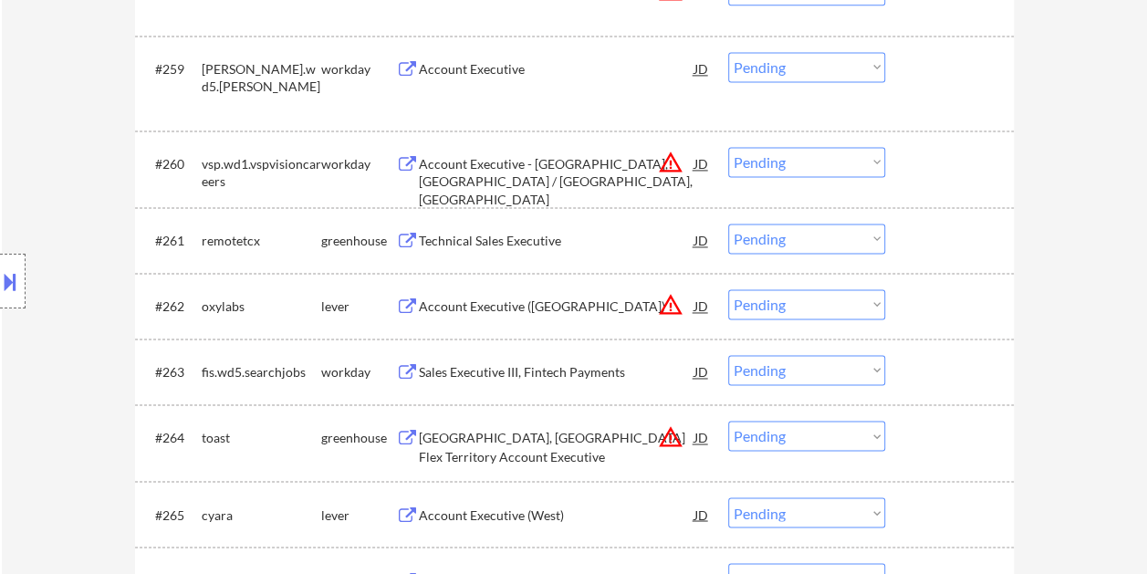
scroll to position [4741, 0]
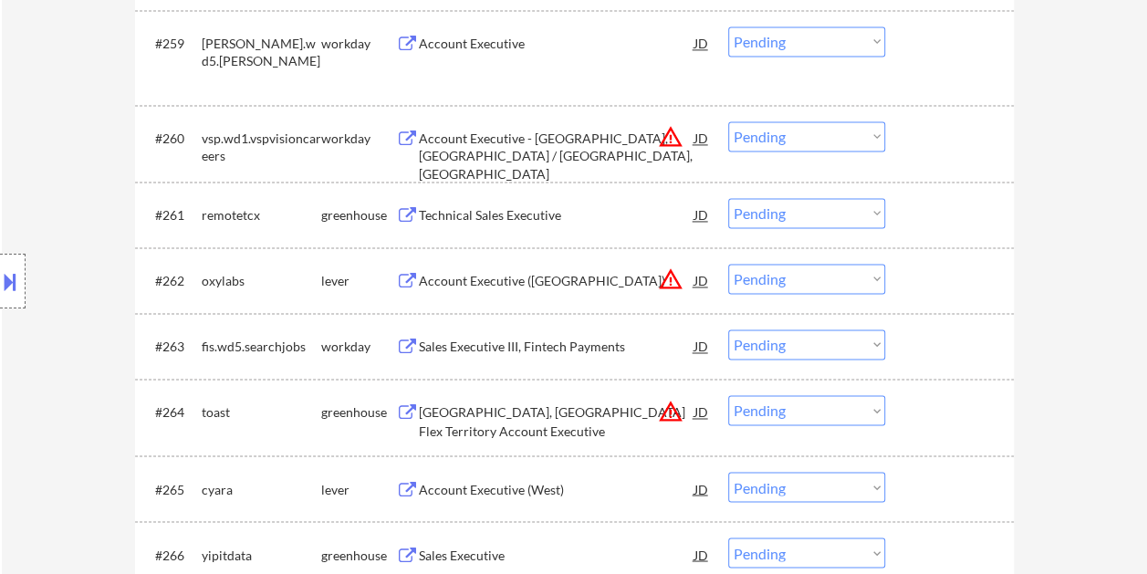
click at [926, 281] on div at bounding box center [952, 280] width 80 height 33
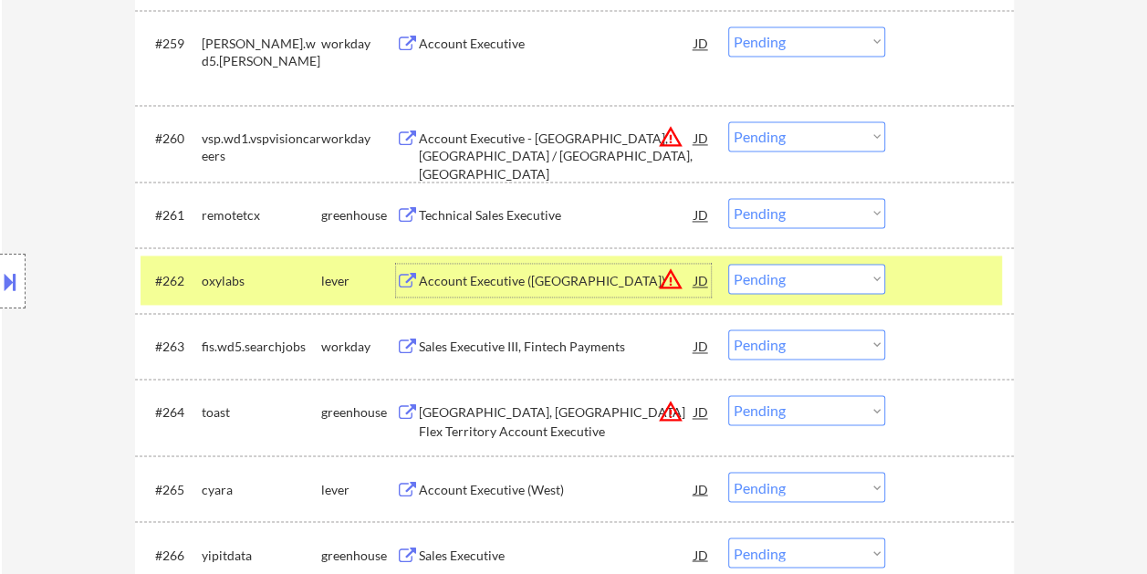
click at [464, 268] on div "Account Executive ([GEOGRAPHIC_DATA])" at bounding box center [557, 280] width 276 height 33
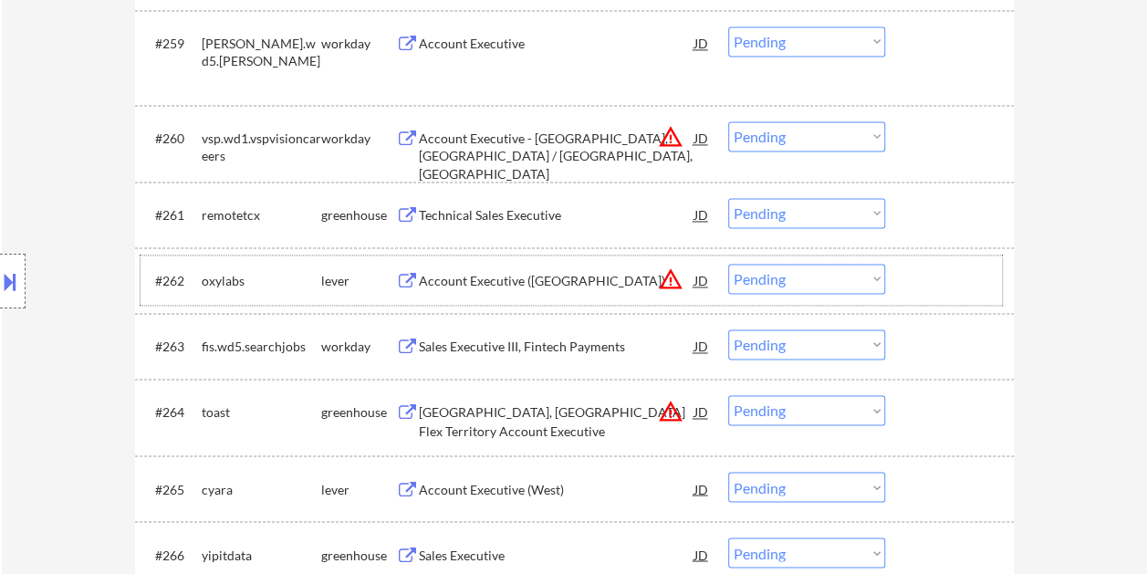
click at [915, 280] on div at bounding box center [952, 280] width 80 height 33
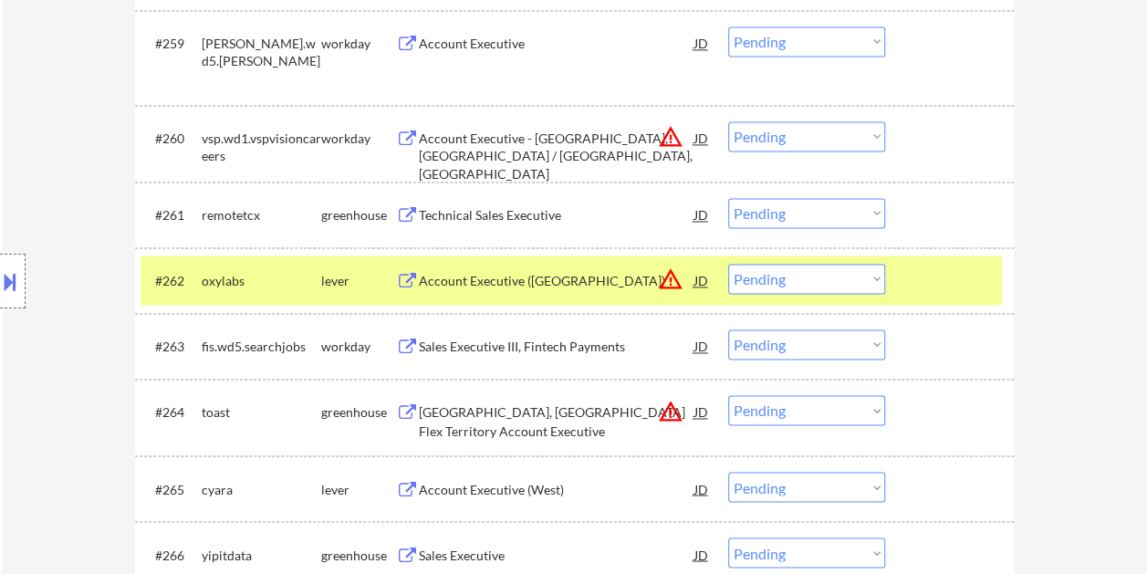
click at [855, 281] on select "Choose an option... Pending Applied Excluded (Questions) Excluded (Expired) Exc…" at bounding box center [806, 279] width 157 height 30
click at [728, 264] on select "Choose an option... Pending Applied Excluded (Questions) Excluded (Expired) Exc…" at bounding box center [806, 279] width 157 height 30
select select ""pending""
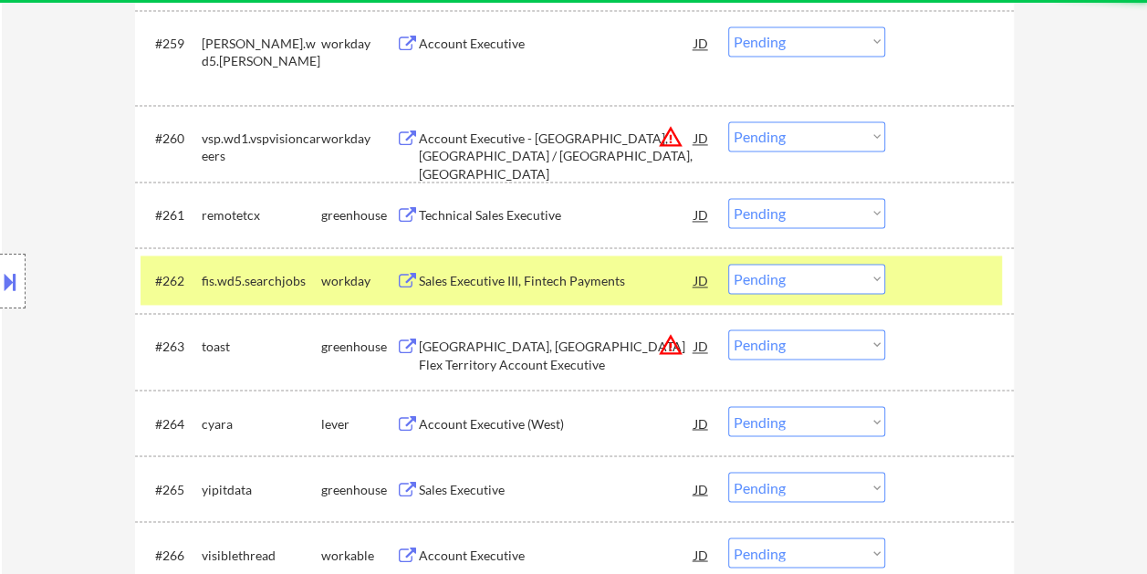
click at [939, 269] on div at bounding box center [952, 280] width 80 height 33
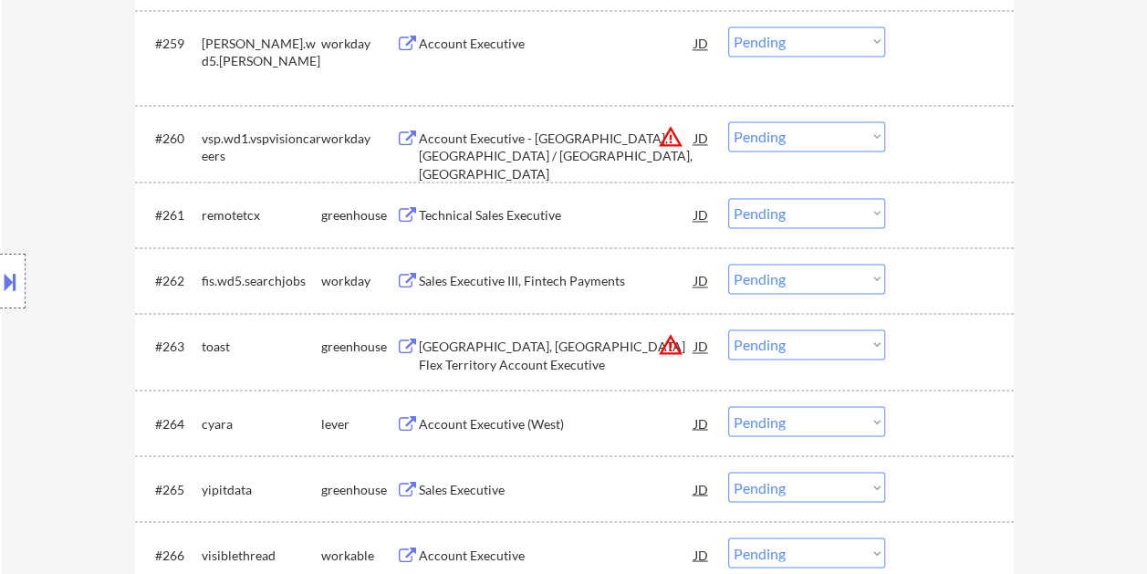
scroll to position [4833, 0]
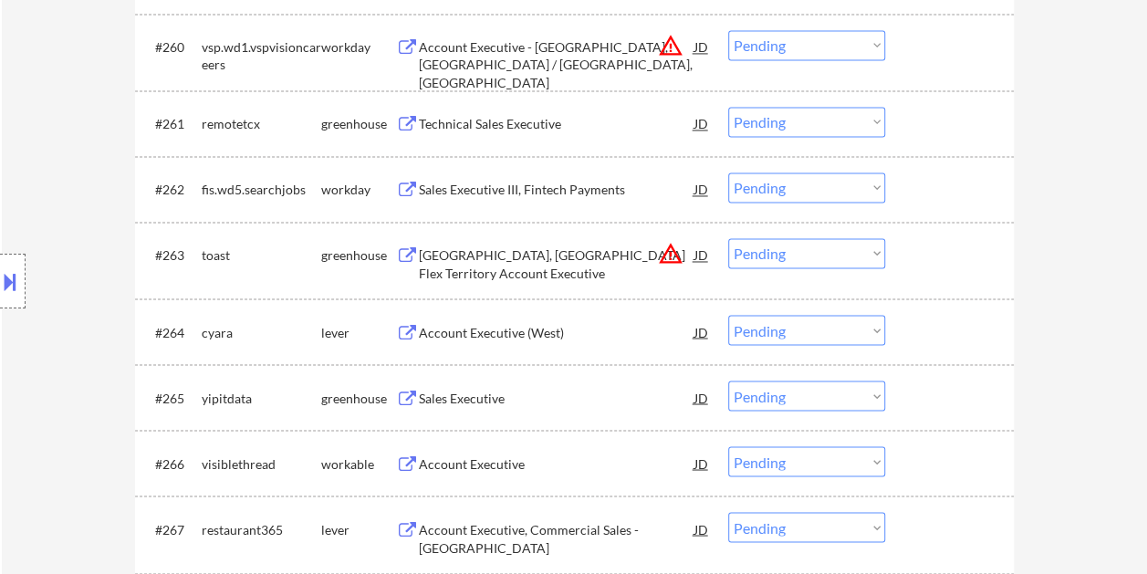
click at [929, 346] on div at bounding box center [952, 331] width 80 height 33
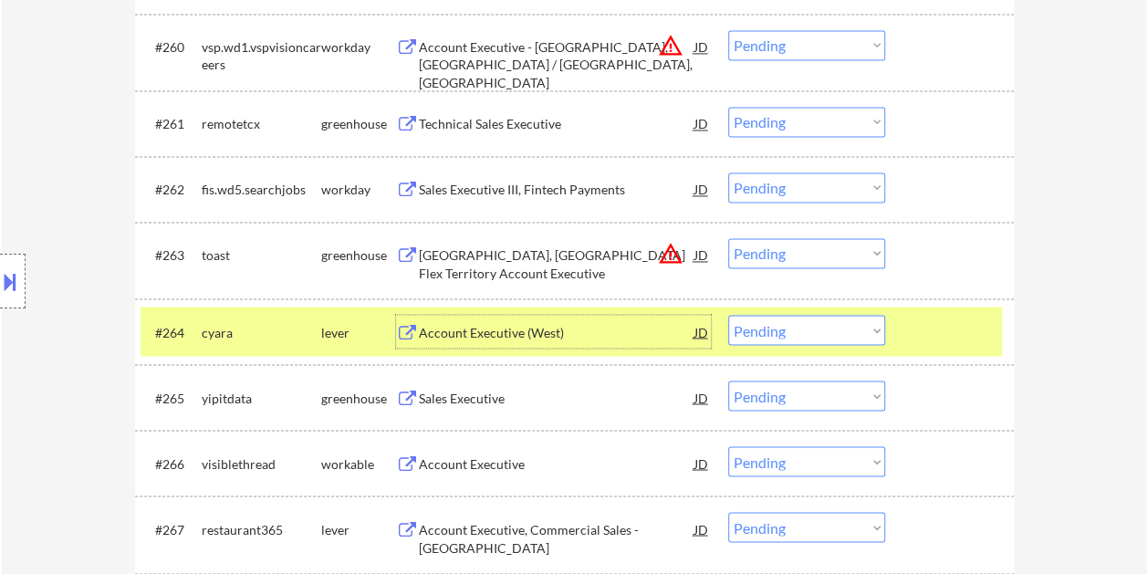
click at [612, 341] on div "Account Executive (West)" at bounding box center [557, 331] width 276 height 33
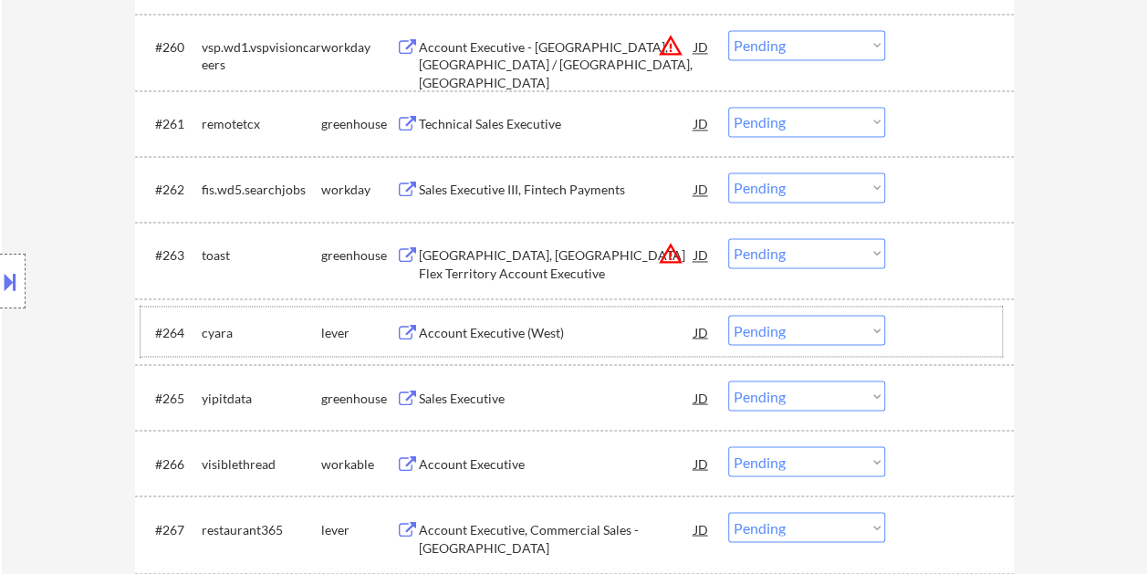
click at [918, 336] on div at bounding box center [952, 331] width 80 height 33
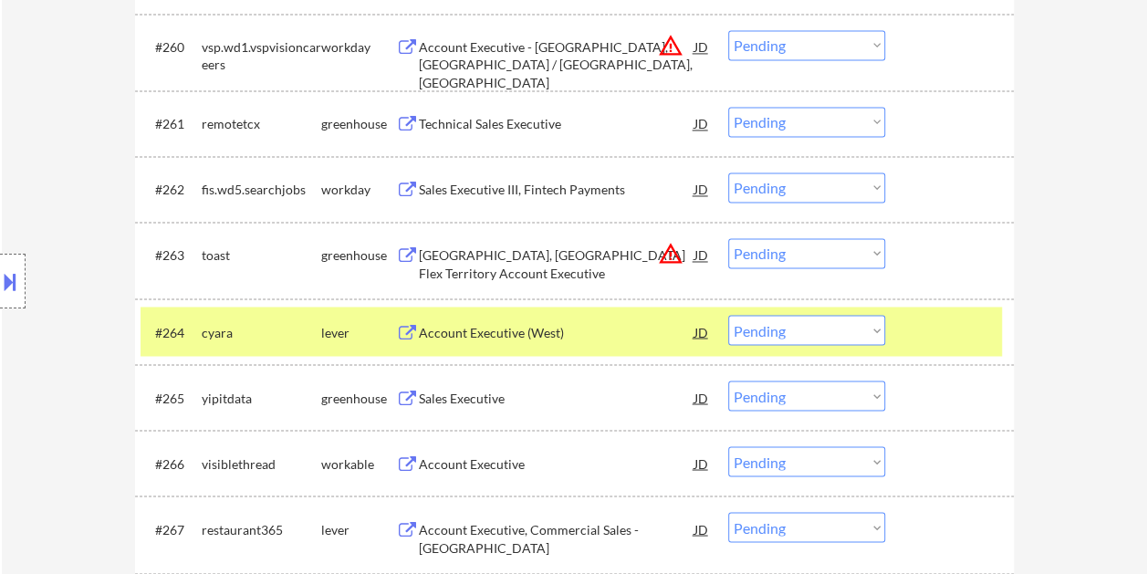
click at [874, 334] on select "Choose an option... Pending Applied Excluded (Questions) Excluded (Expired) Exc…" at bounding box center [806, 330] width 157 height 30
click at [728, 315] on select "Choose an option... Pending Applied Excluded (Questions) Excluded (Expired) Exc…" at bounding box center [806, 330] width 157 height 30
select select ""pending""
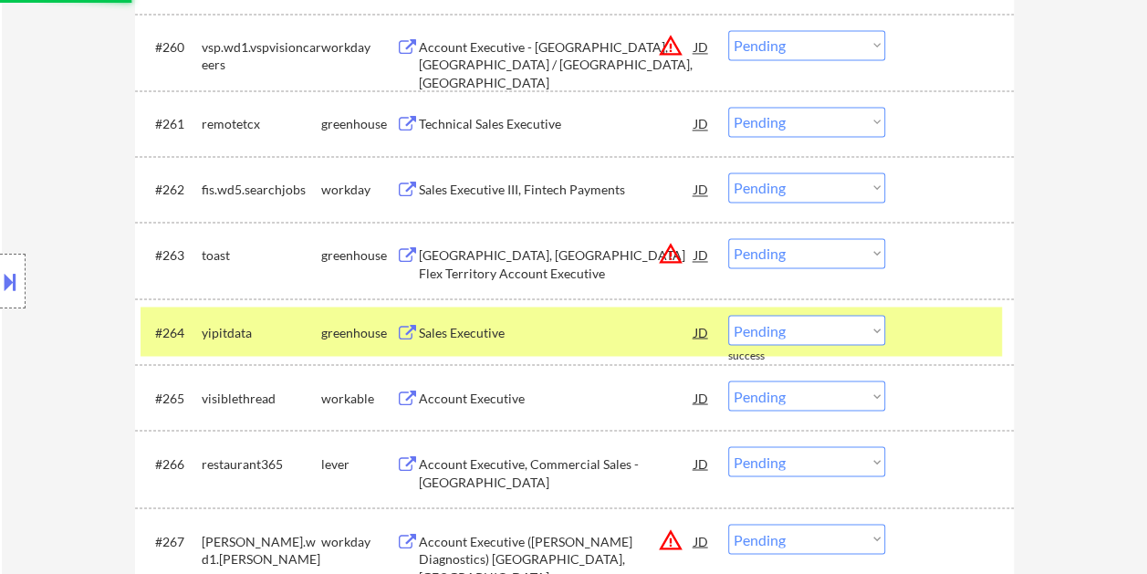
click at [917, 332] on div at bounding box center [952, 331] width 80 height 33
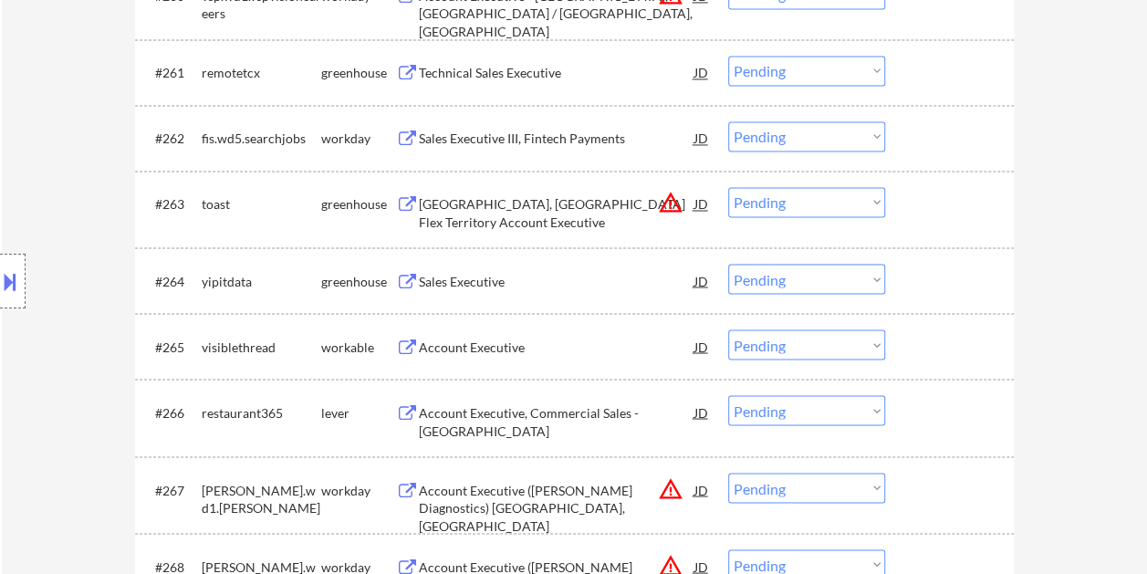
scroll to position [4924, 0]
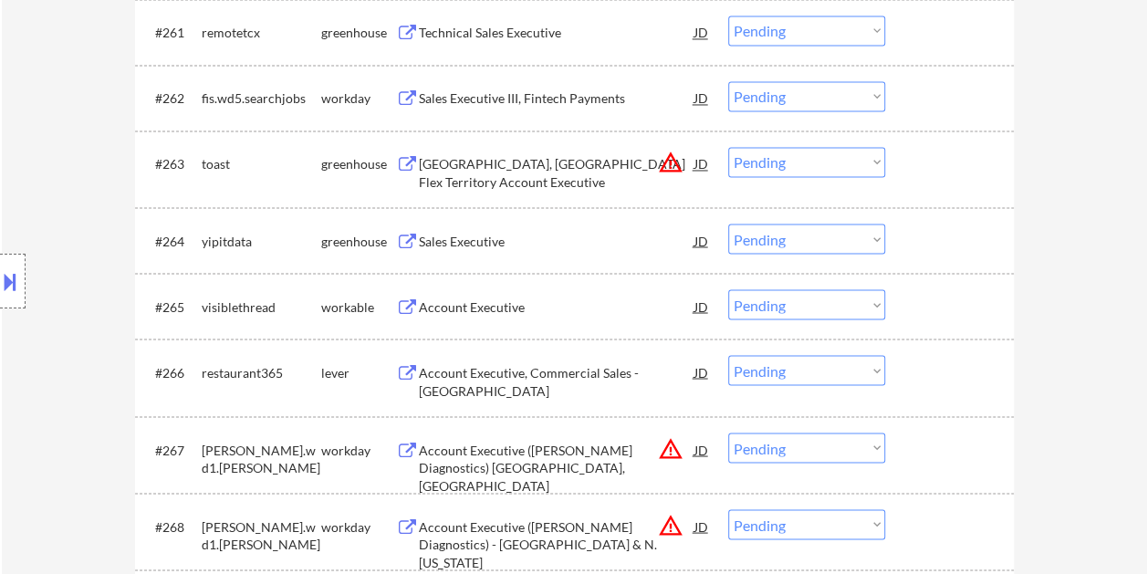
click at [924, 287] on div "#265 visiblethread workable Account Executive JD warning_amber Choose an option…" at bounding box center [572, 305] width 862 height 49
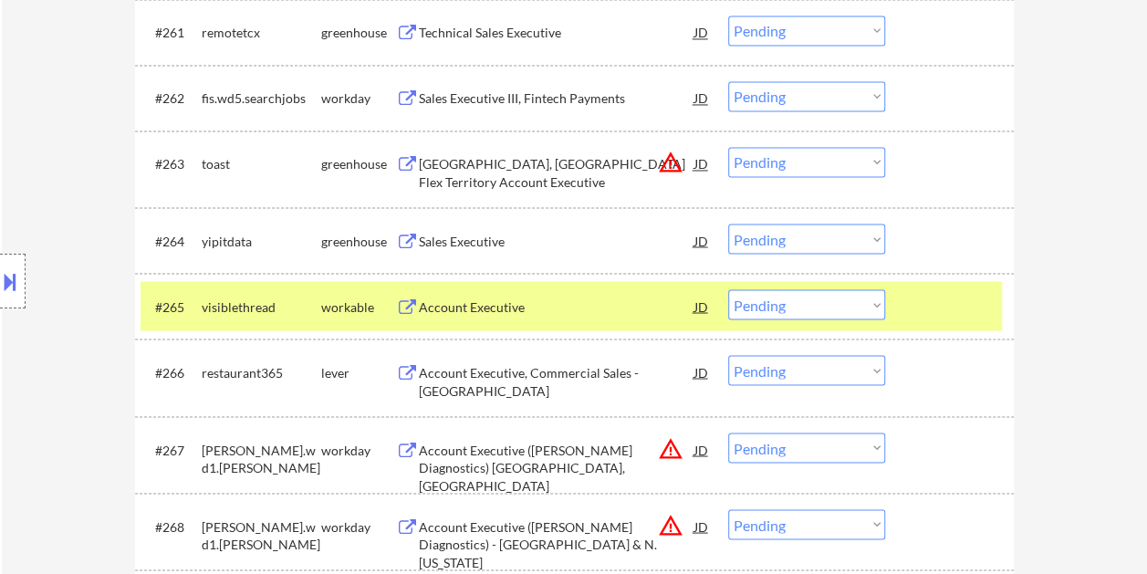
click at [571, 298] on div "Account Executive" at bounding box center [557, 307] width 276 height 18
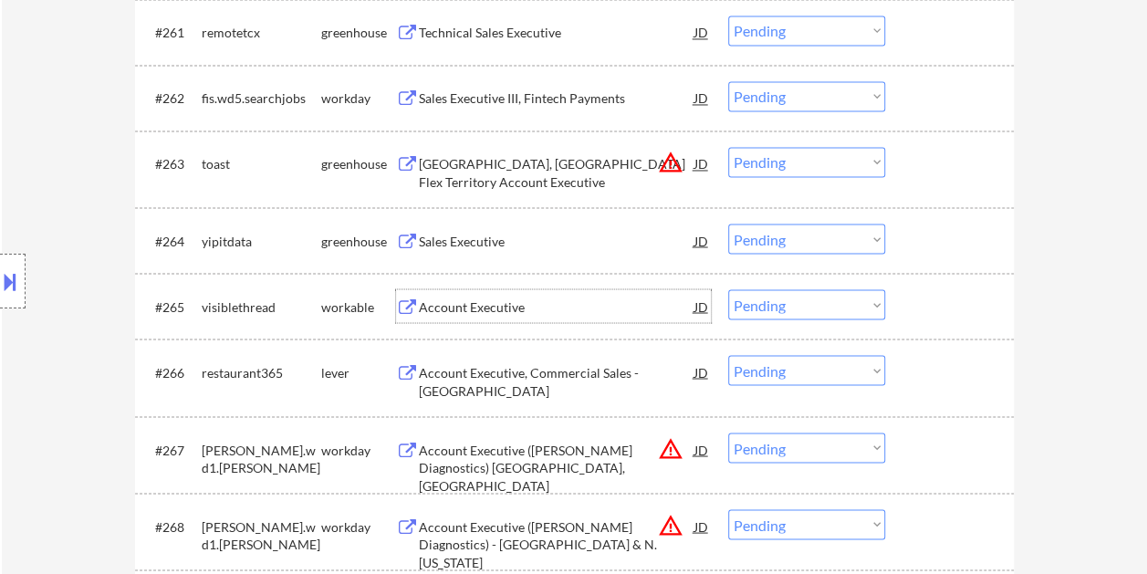
click at [900, 304] on div "#265 visiblethread workable Account Executive JD warning_amber Choose an option…" at bounding box center [572, 305] width 862 height 49
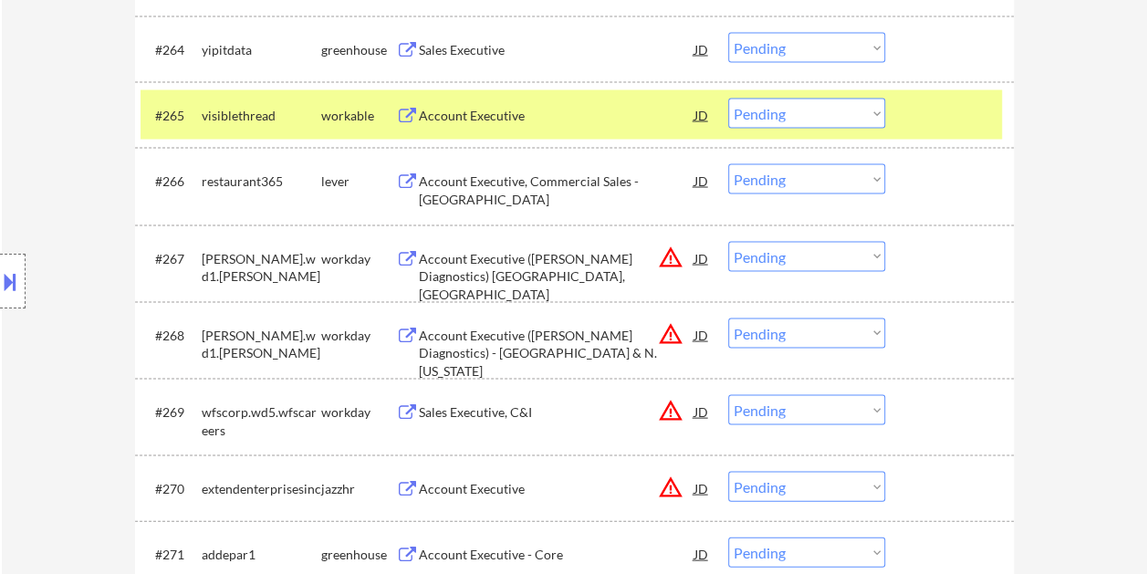
scroll to position [4915, 0]
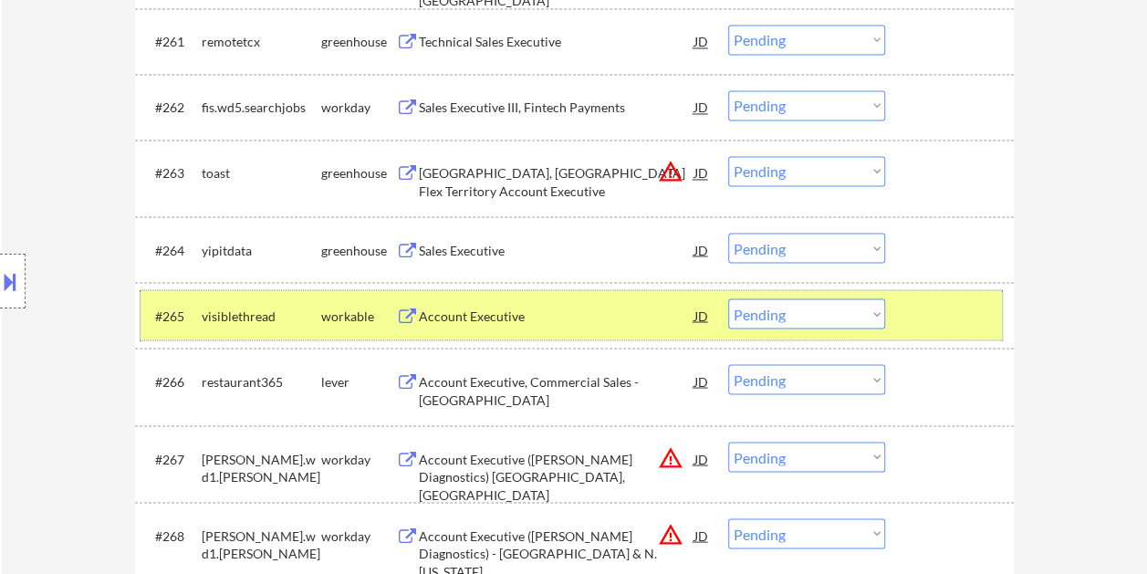
click at [878, 317] on select "Choose an option... Pending Applied Excluded (Questions) Excluded (Expired) Exc…" at bounding box center [806, 314] width 157 height 30
click at [728, 299] on select "Choose an option... Pending Applied Excluded (Questions) Excluded (Expired) Exc…" at bounding box center [806, 314] width 157 height 30
select select ""pending""
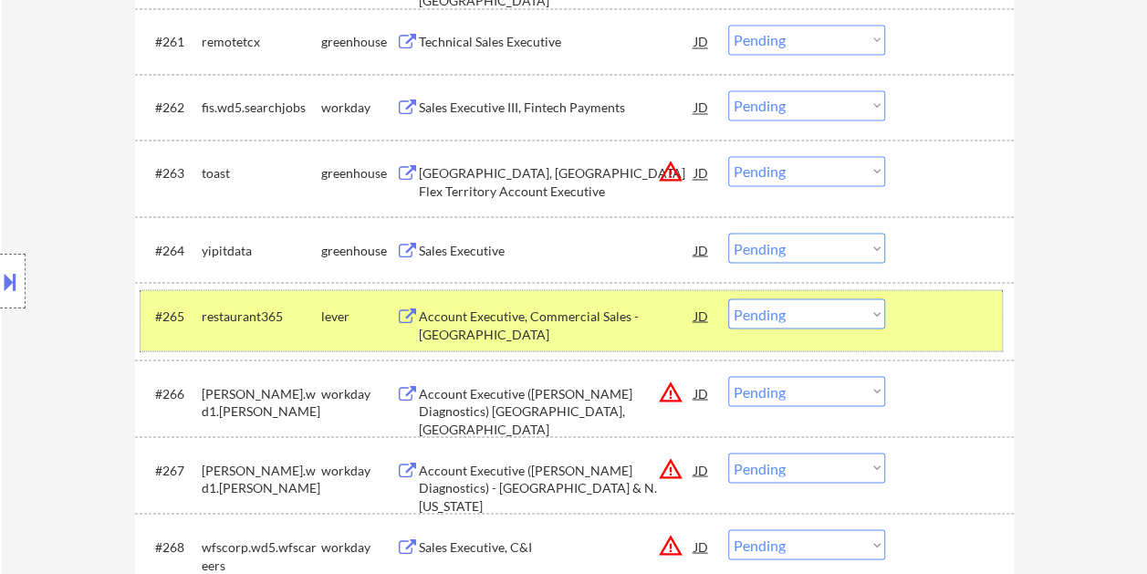
click at [908, 316] on div "#265 restaurant365 lever Account Executive, Commercial Sales - Southwest Region…" at bounding box center [572, 320] width 862 height 60
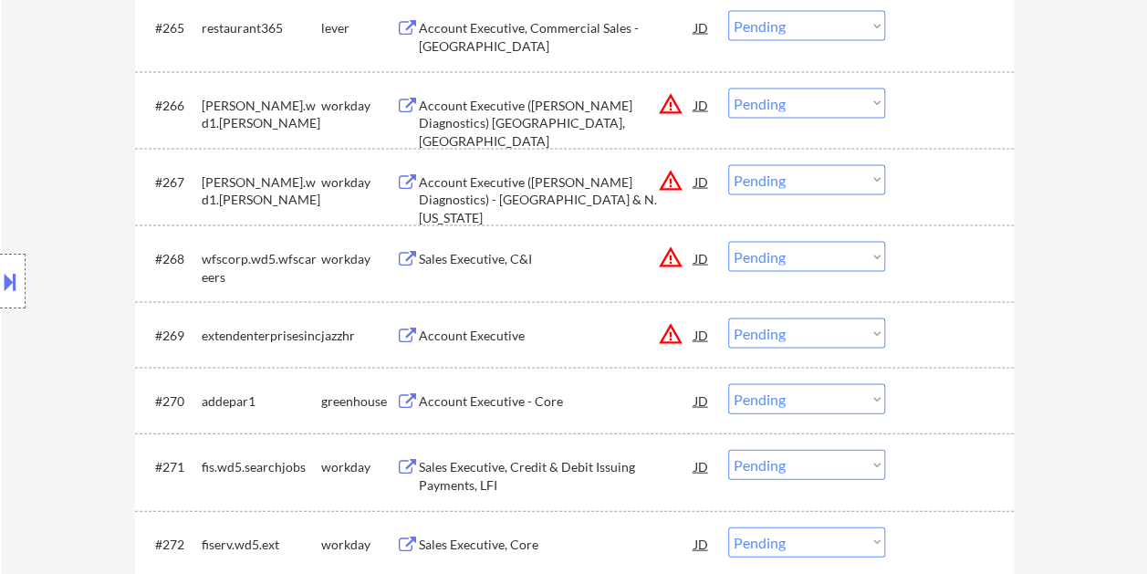
scroll to position [5354, 0]
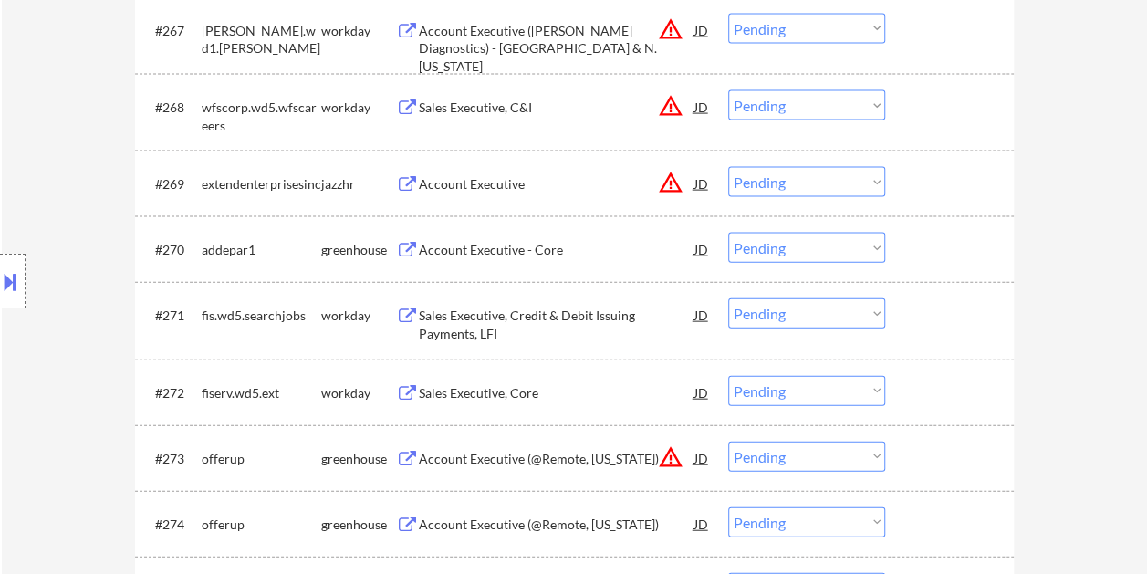
click at [995, 325] on div "#271 fis.wd5.searchjobs workday Sales Executive, Credit & Debit Issuing Payment…" at bounding box center [572, 320] width 862 height 60
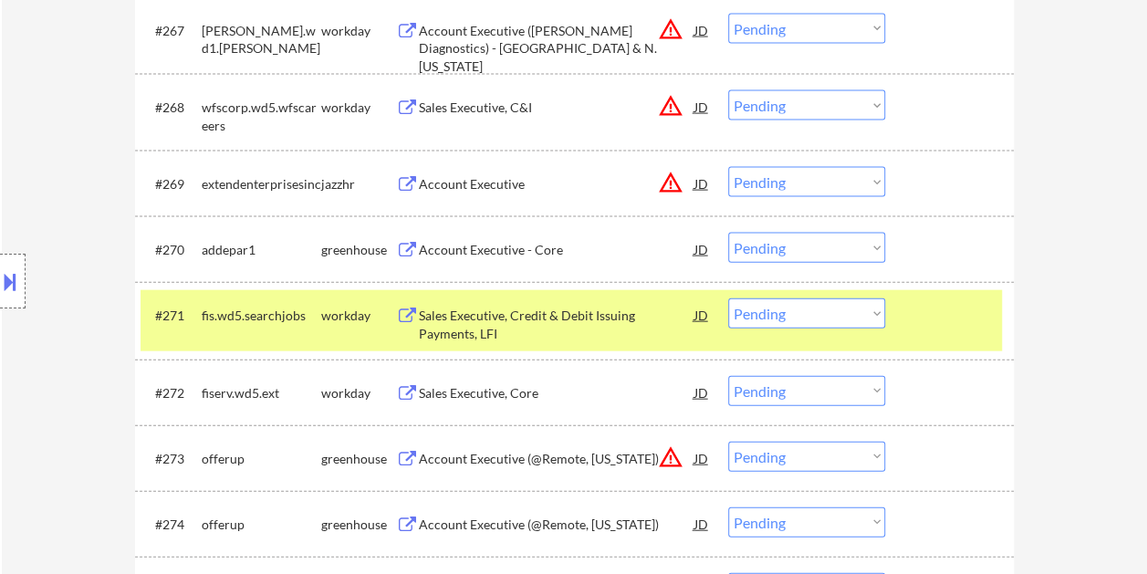
click at [970, 264] on div at bounding box center [952, 249] width 80 height 33
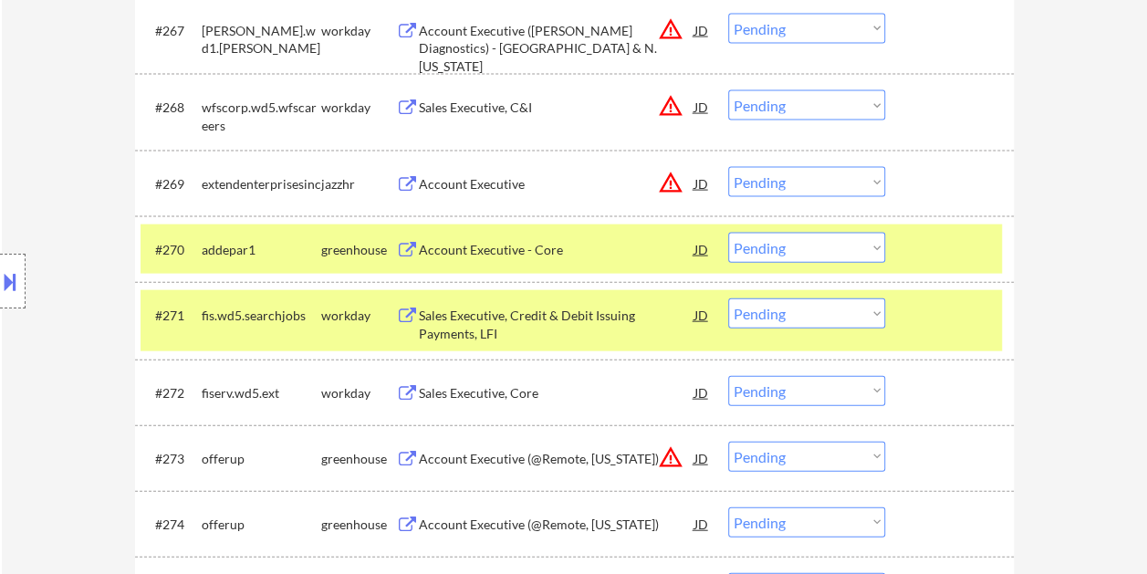
click at [948, 318] on div at bounding box center [952, 315] width 80 height 33
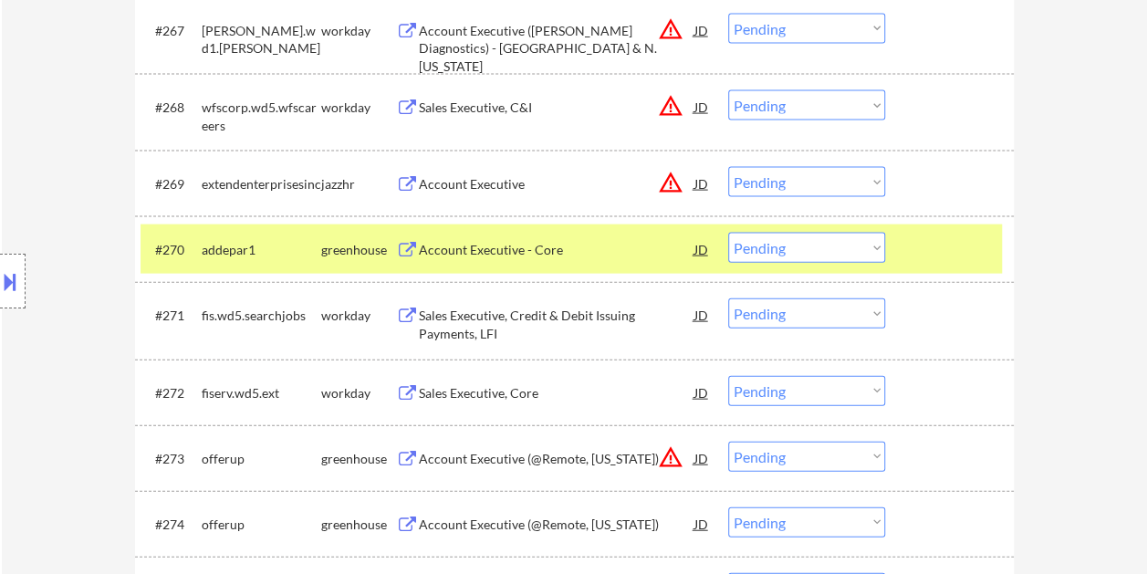
click at [979, 249] on div at bounding box center [952, 249] width 80 height 33
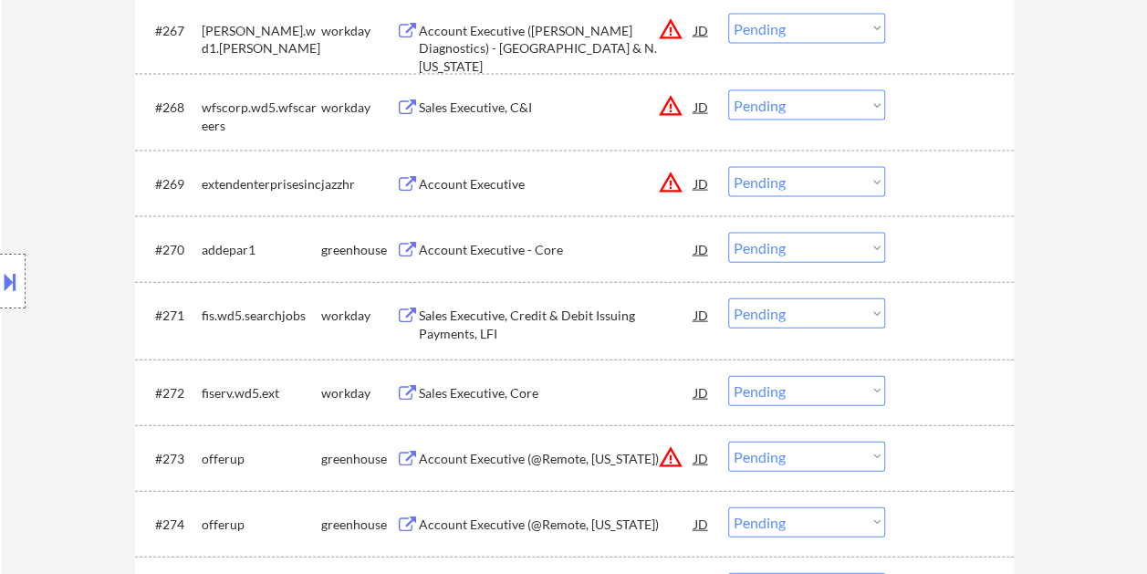
click at [995, 258] on div "#270 addepar1 greenhouse Account Executive - Core JD warning_amber Choose an op…" at bounding box center [572, 249] width 862 height 49
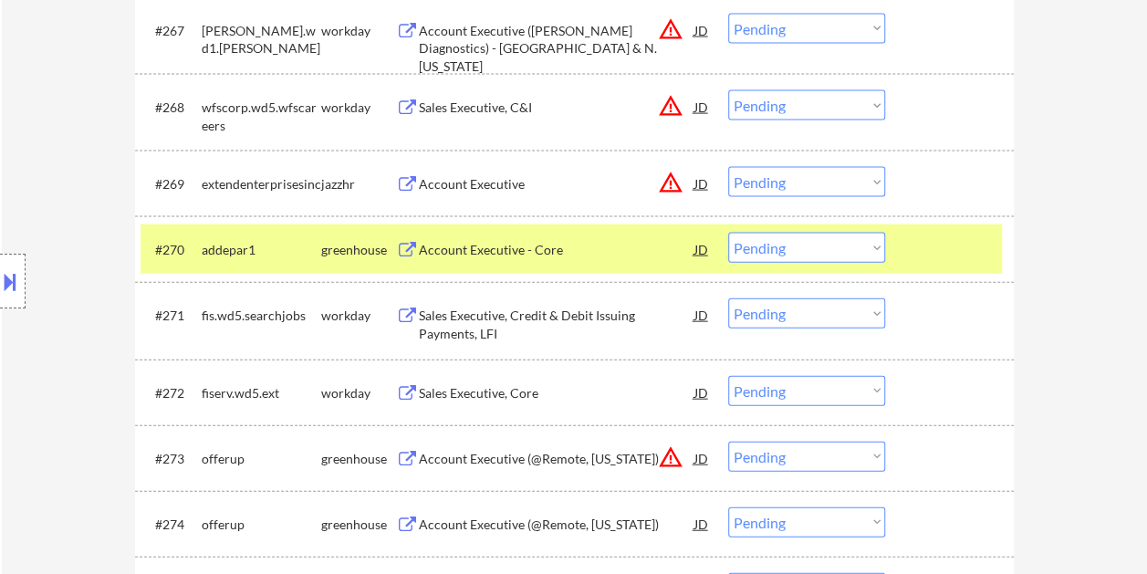
click at [441, 257] on div "Account Executive - Core" at bounding box center [557, 250] width 276 height 18
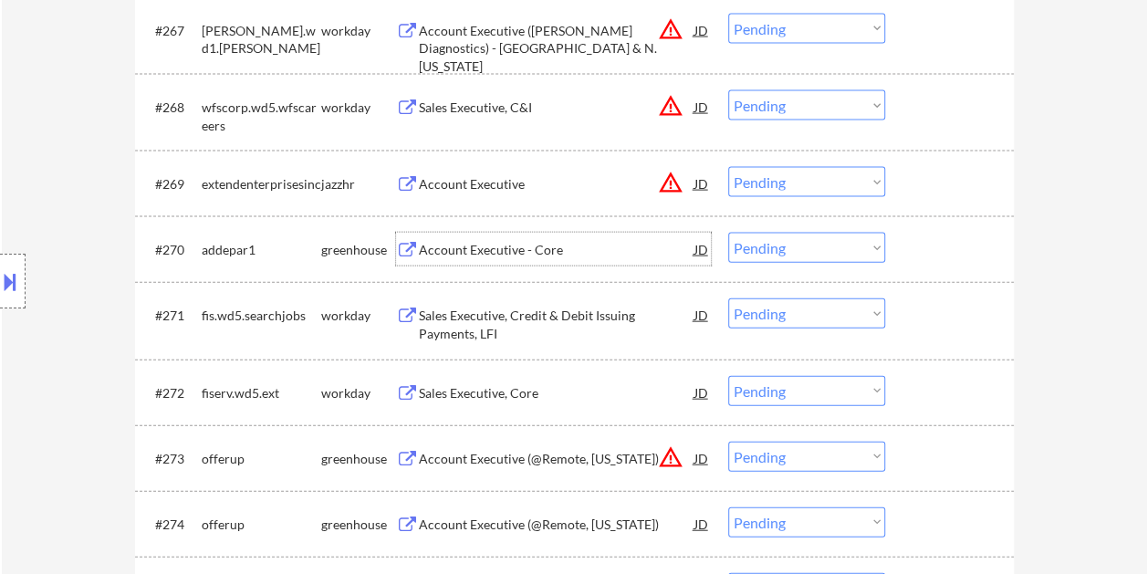
drag, startPoint x: 940, startPoint y: 253, endPoint x: 890, endPoint y: 252, distance: 50.2
click at [940, 252] on div at bounding box center [952, 249] width 80 height 33
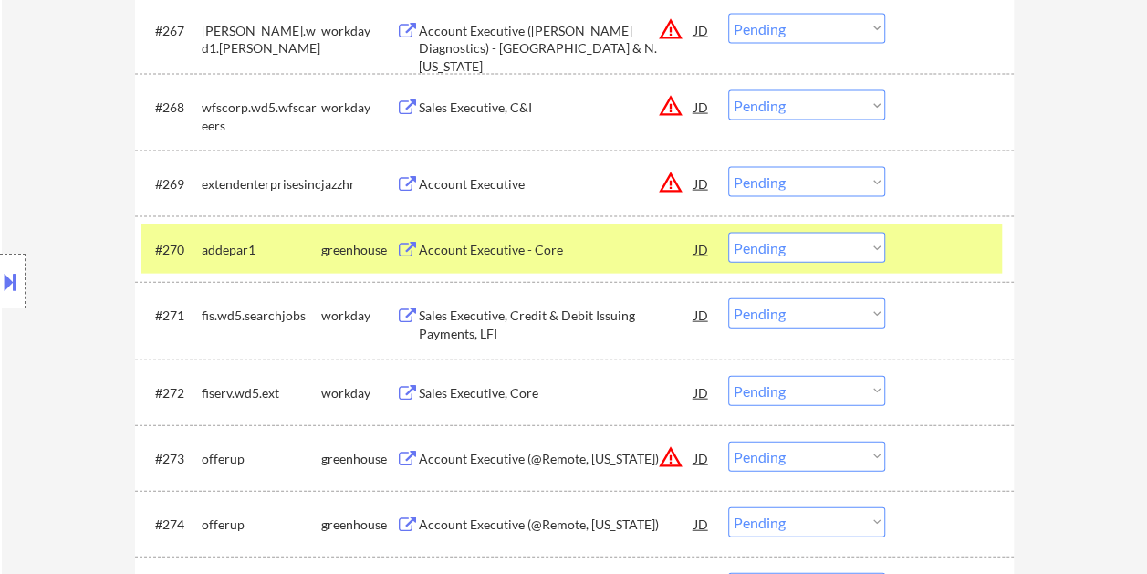
click at [865, 257] on select "Choose an option... Pending Applied Excluded (Questions) Excluded (Expired) Exc…" at bounding box center [806, 248] width 157 height 30
click at [728, 233] on select "Choose an option... Pending Applied Excluded (Questions) Excluded (Expired) Exc…" at bounding box center [806, 248] width 157 height 30
select select ""pending""
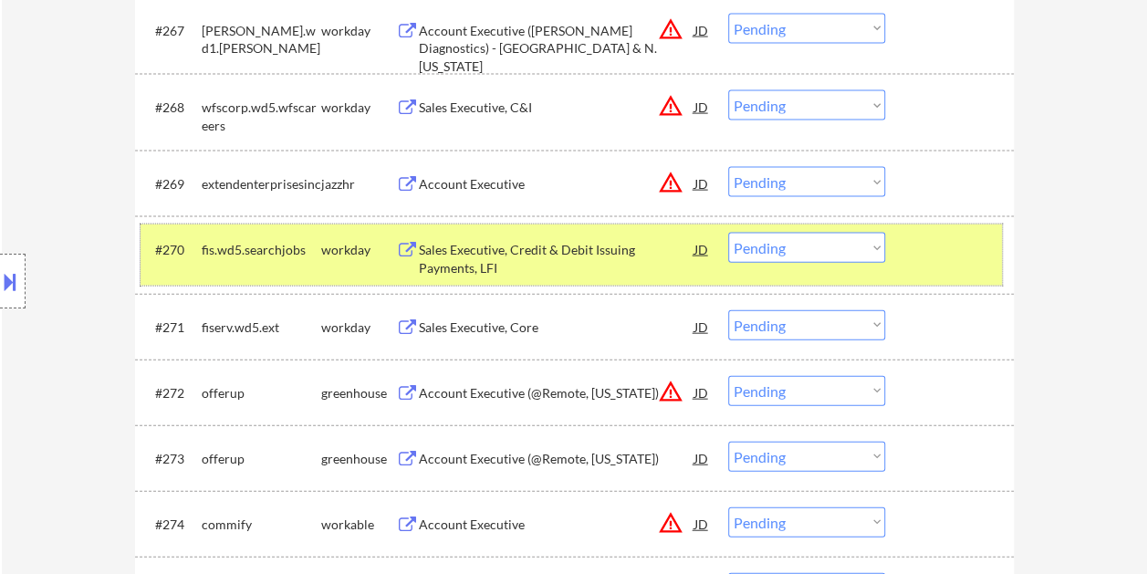
click at [906, 250] on div "#270 fis.wd5.searchjobs workday Sales Executive, Credit & Debit Issuing Payment…" at bounding box center [572, 255] width 862 height 60
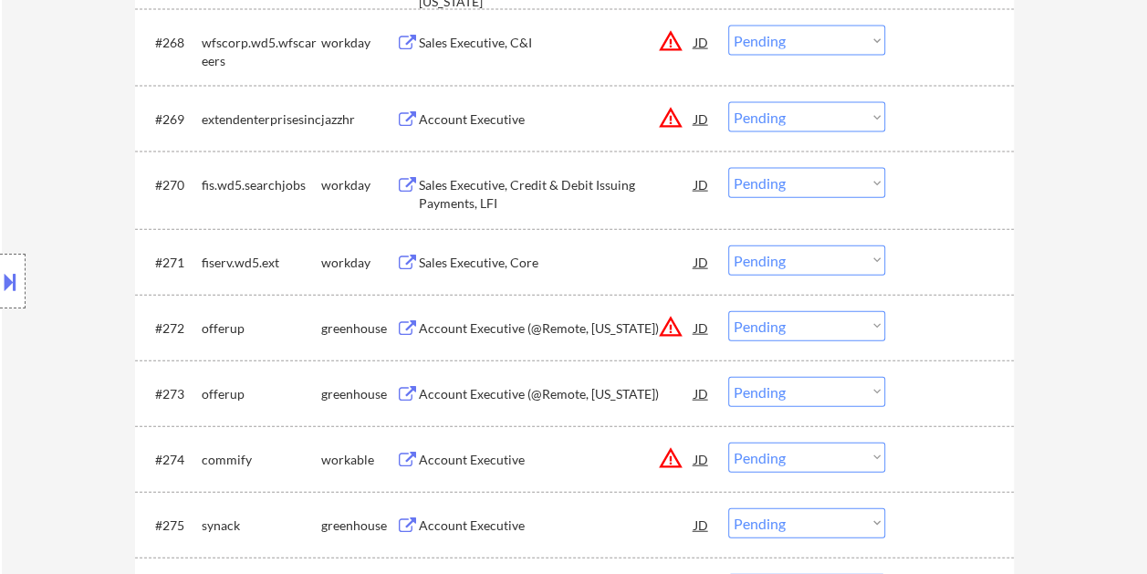
scroll to position [5445, 0]
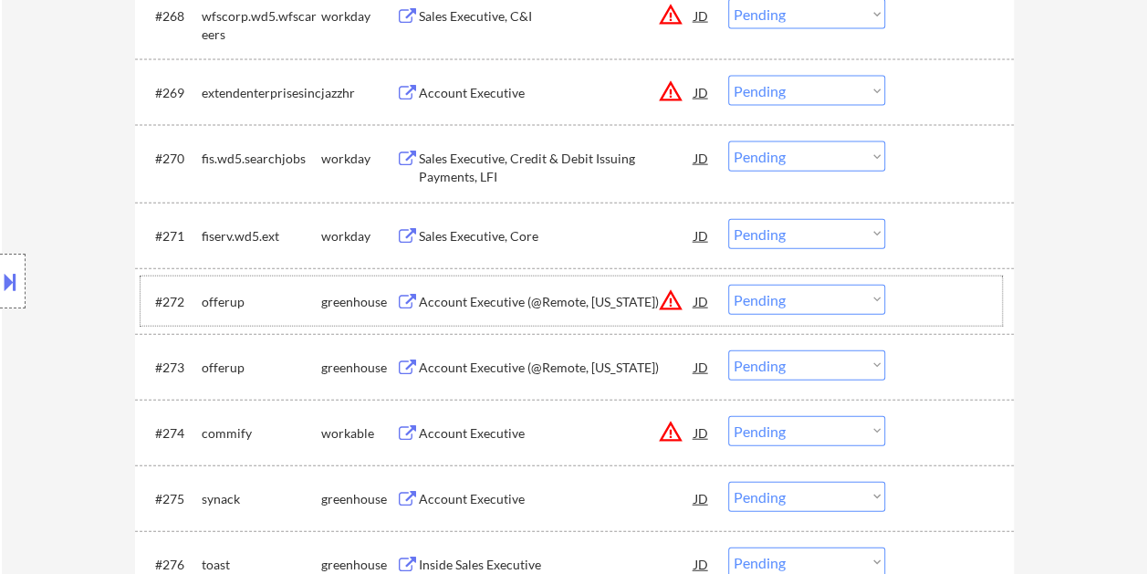
click at [945, 299] on div at bounding box center [952, 301] width 80 height 33
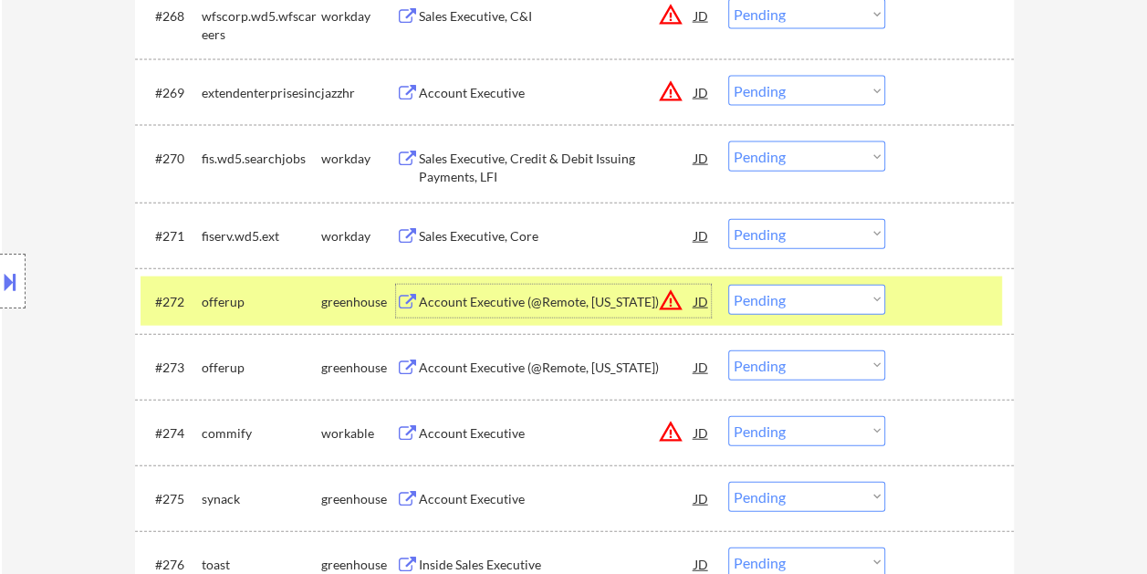
click at [517, 295] on div "Account Executive (@Remote, Florida)" at bounding box center [557, 302] width 276 height 18
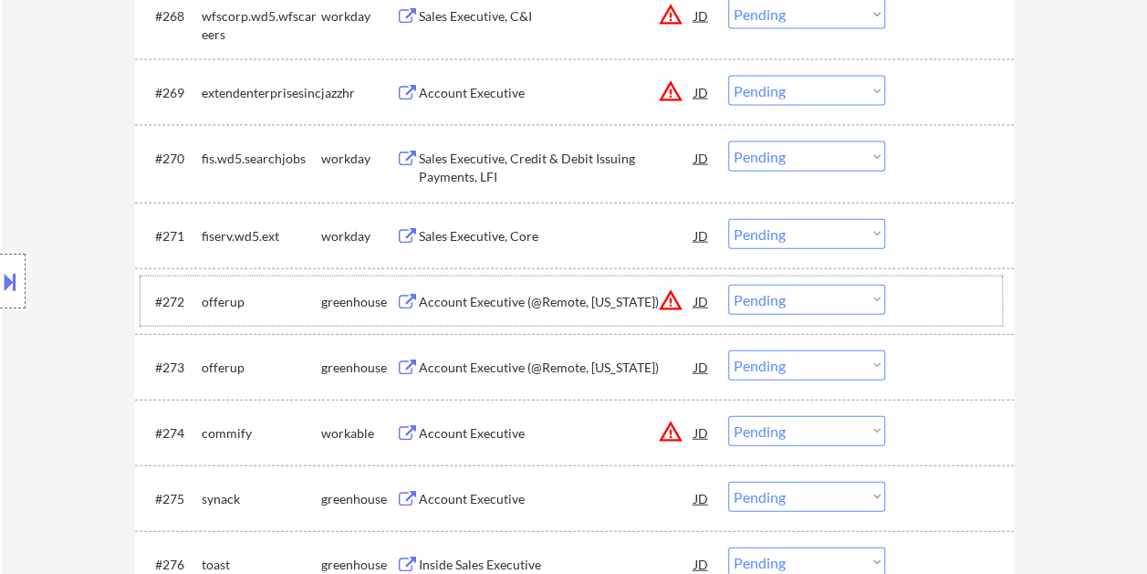
drag, startPoint x: 925, startPoint y: 306, endPoint x: 883, endPoint y: 307, distance: 42.0
click at [924, 306] on div at bounding box center [952, 301] width 80 height 33
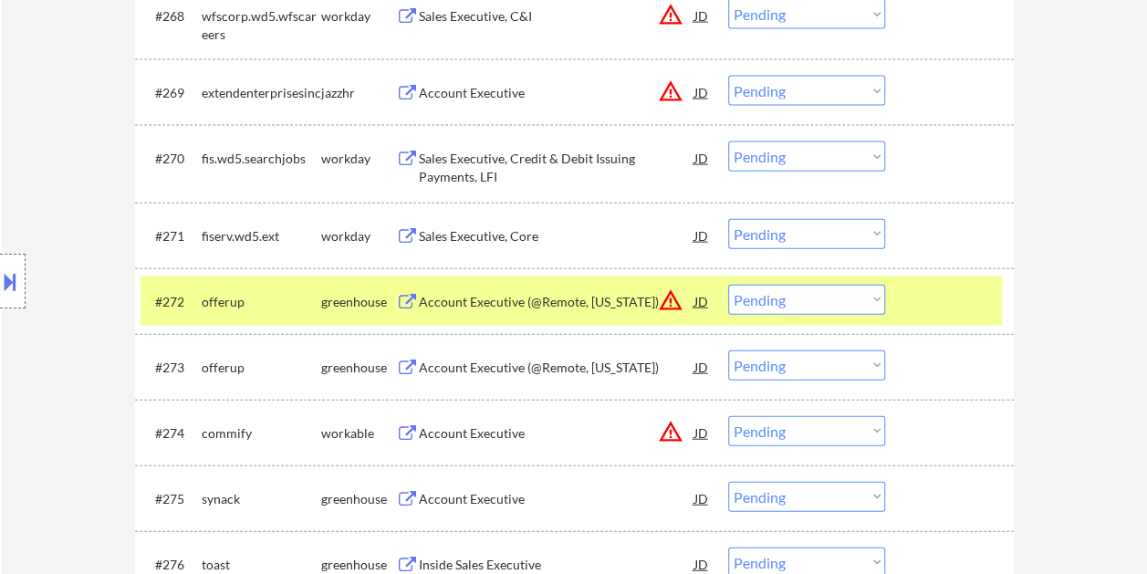
click at [881, 307] on select "Choose an option... Pending Applied Excluded (Questions) Excluded (Expired) Exc…" at bounding box center [806, 300] width 157 height 30
click at [728, 285] on select "Choose an option... Pending Applied Excluded (Questions) Excluded (Expired) Exc…" at bounding box center [806, 300] width 157 height 30
select select ""pending""
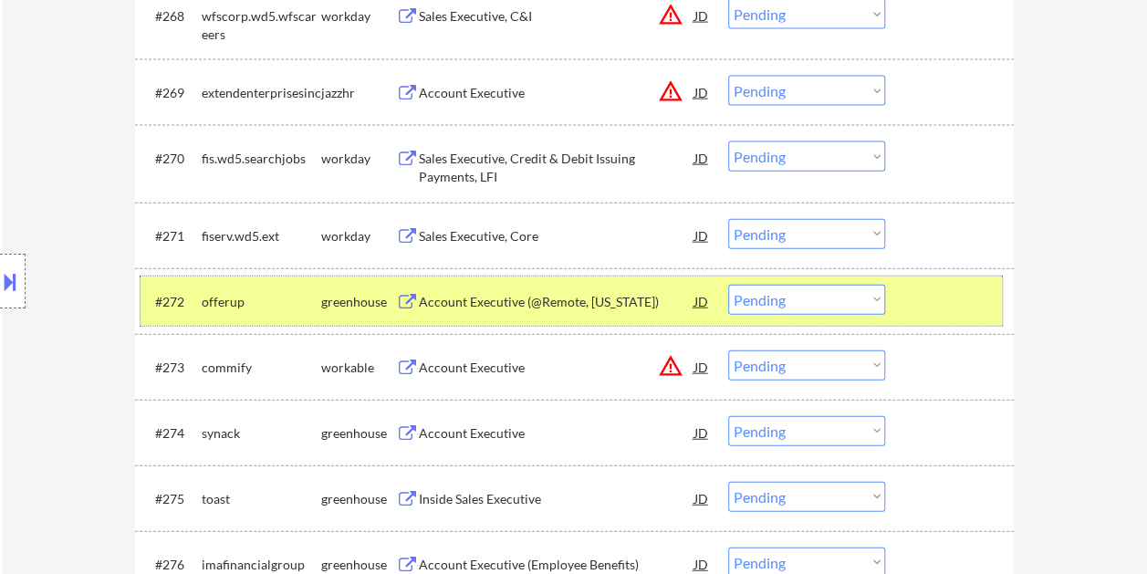
click at [915, 315] on div at bounding box center [952, 301] width 80 height 33
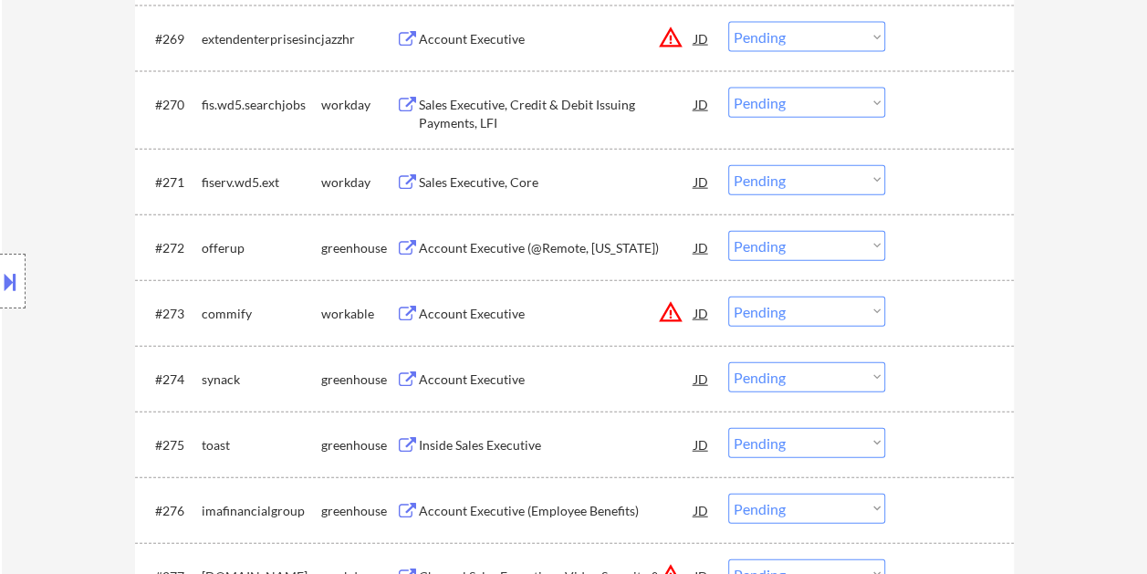
scroll to position [5537, 0]
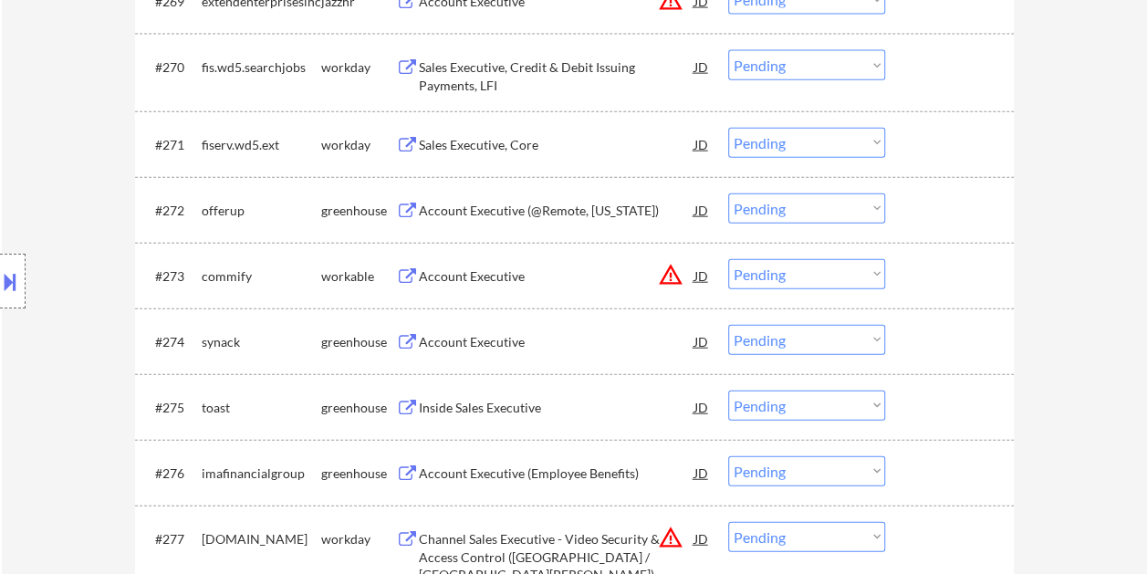
drag, startPoint x: 926, startPoint y: 279, endPoint x: 864, endPoint y: 278, distance: 61.2
click at [926, 278] on div at bounding box center [952, 275] width 80 height 33
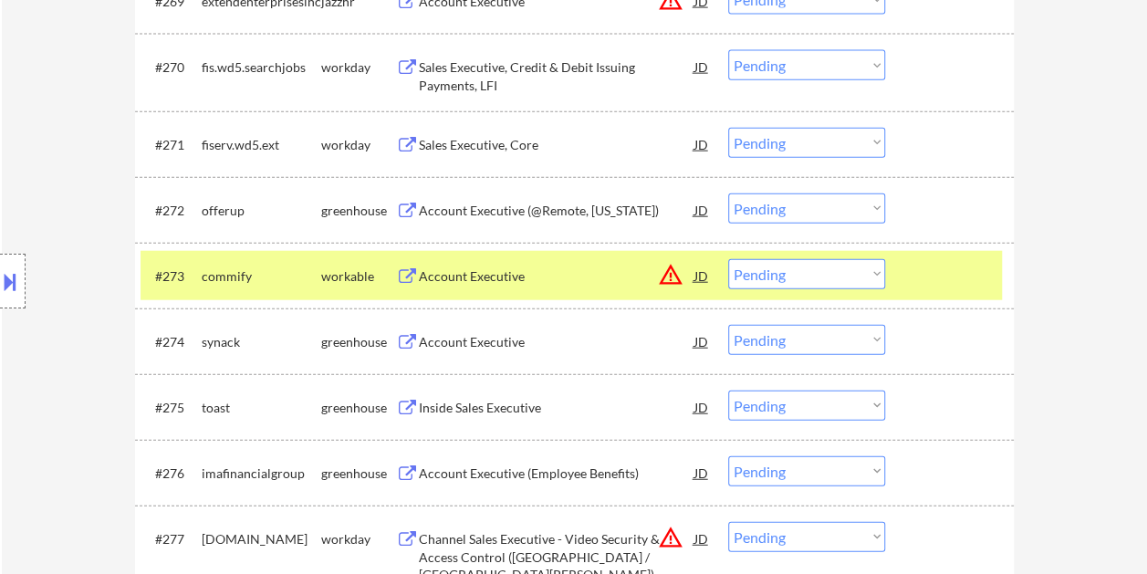
click at [600, 272] on div "Account Executive" at bounding box center [557, 276] width 276 height 18
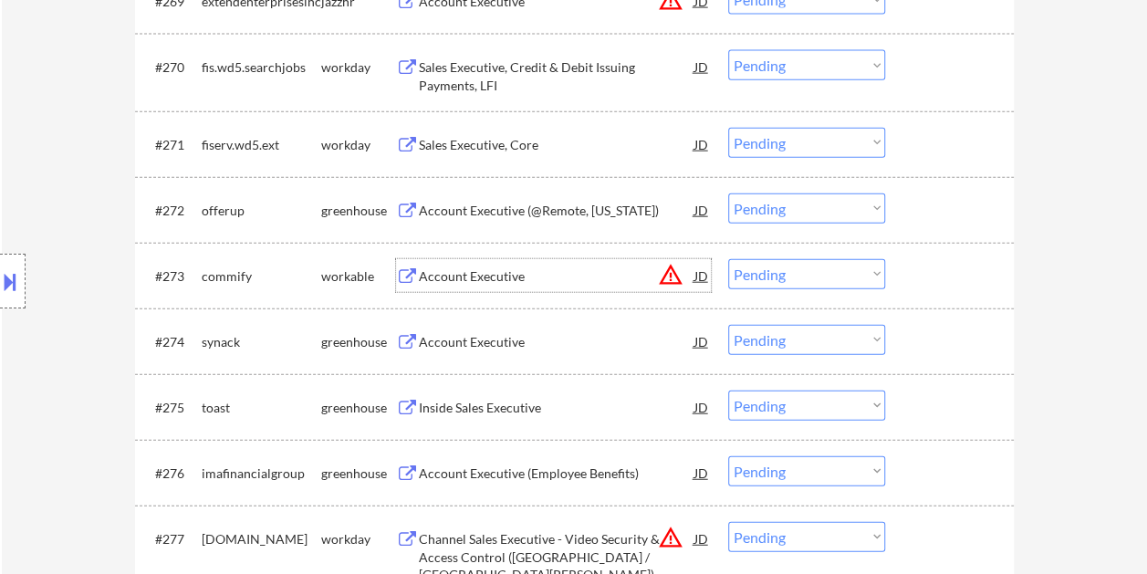
click at [913, 283] on div at bounding box center [952, 275] width 80 height 33
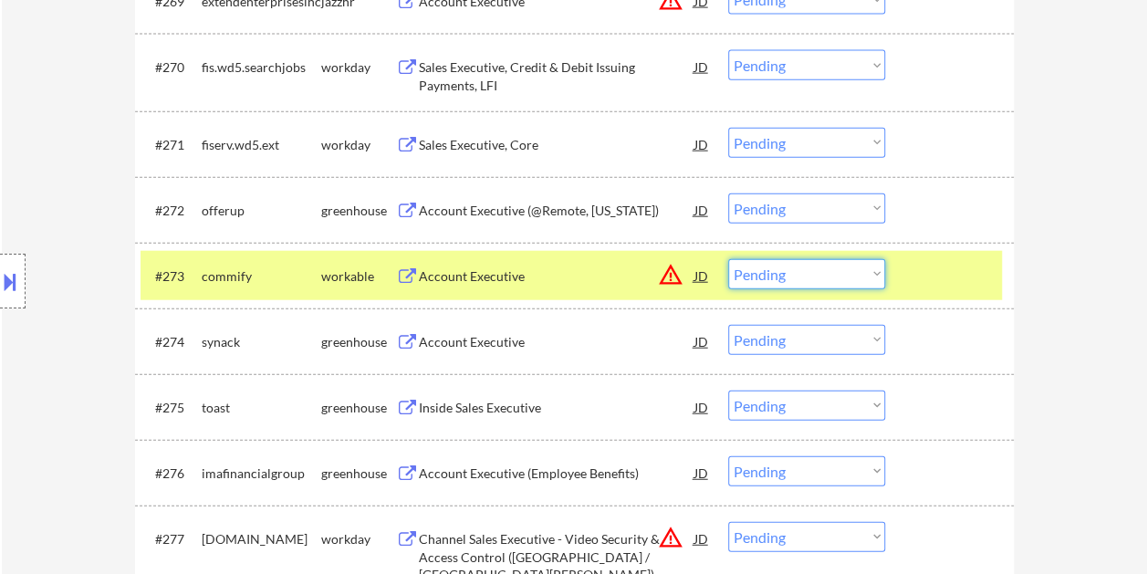
click at [879, 272] on select "Choose an option... Pending Applied Excluded (Questions) Excluded (Expired) Exc…" at bounding box center [806, 274] width 157 height 30
click at [728, 259] on select "Choose an option... Pending Applied Excluded (Questions) Excluded (Expired) Exc…" at bounding box center [806, 274] width 157 height 30
select select ""pending""
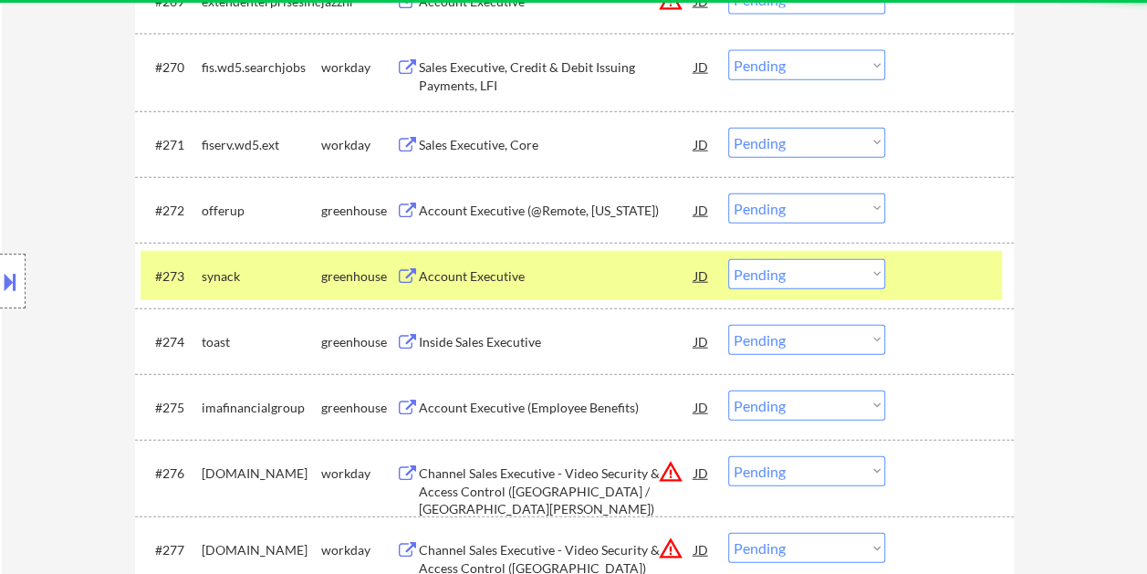
click at [920, 278] on div at bounding box center [952, 275] width 80 height 33
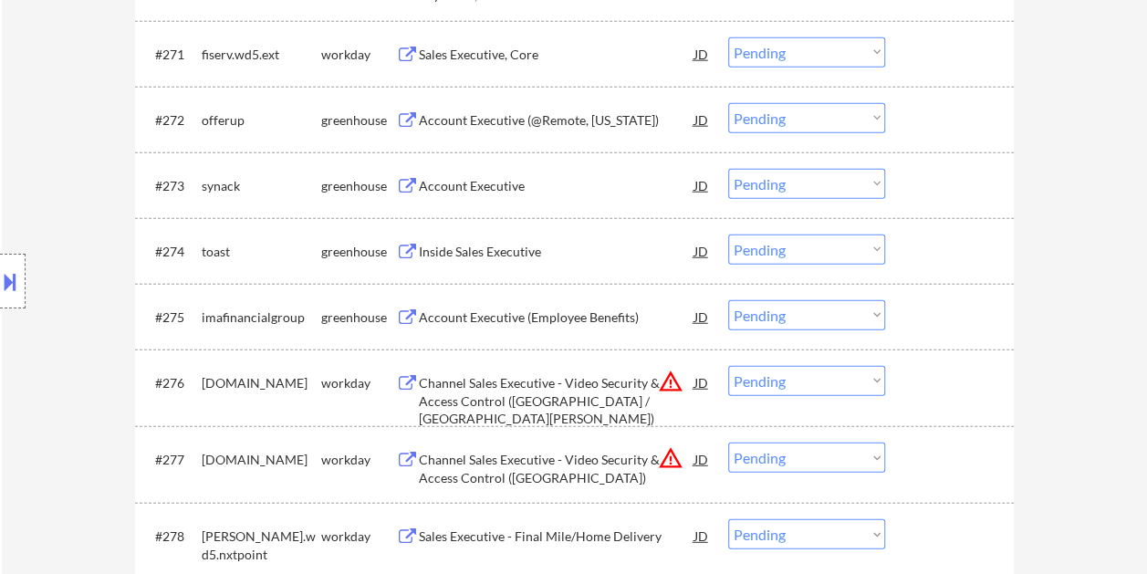
scroll to position [5628, 0]
click at [918, 183] on div at bounding box center [952, 184] width 80 height 33
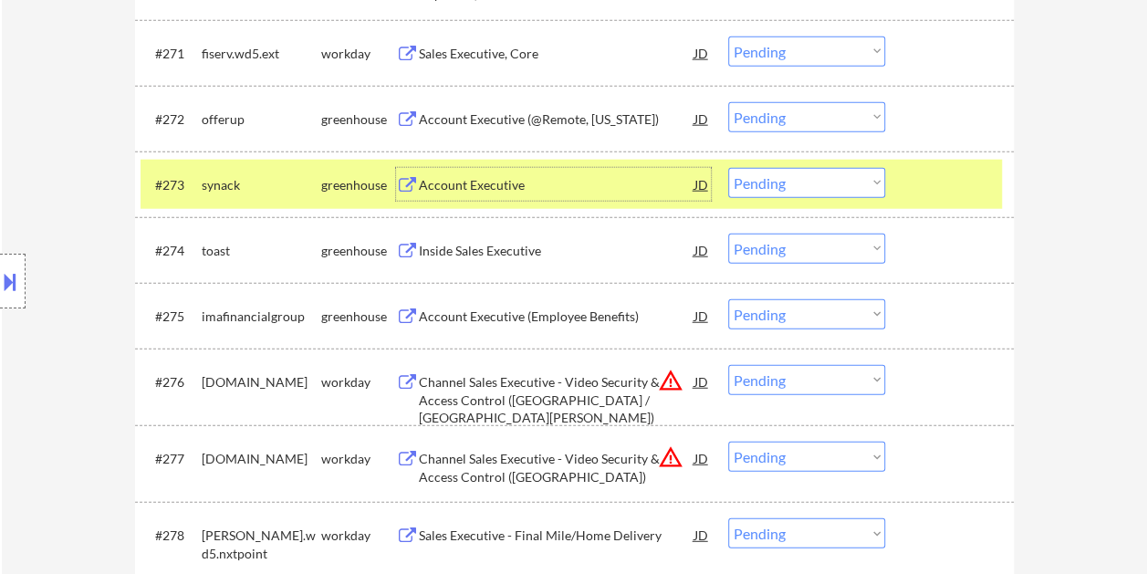
click at [519, 193] on div "Account Executive" at bounding box center [557, 185] width 276 height 18
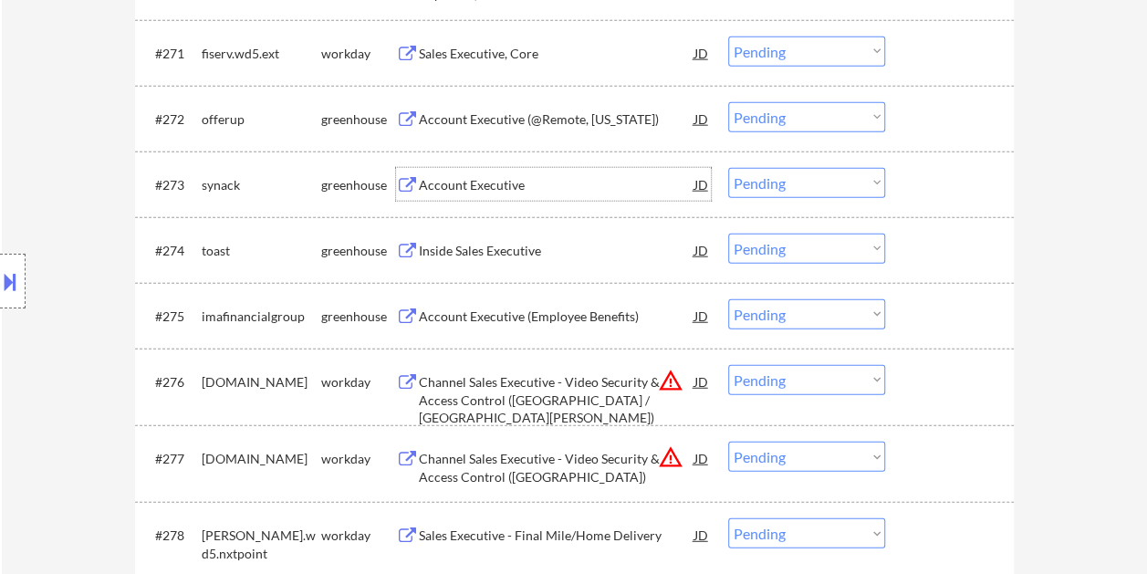
click at [940, 264] on div at bounding box center [952, 250] width 80 height 33
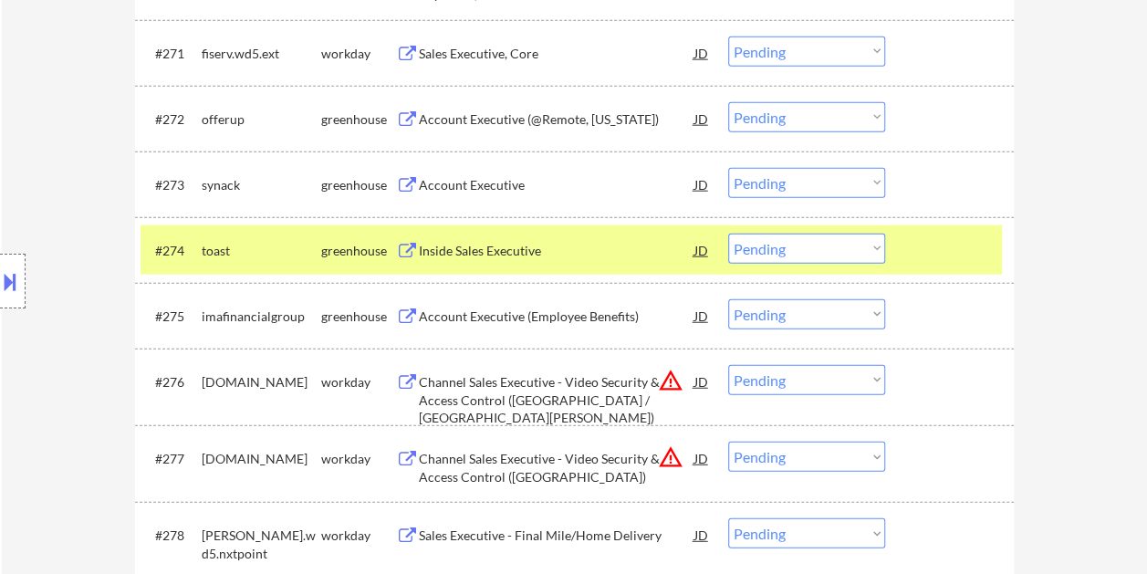
click at [941, 248] on div at bounding box center [952, 250] width 80 height 33
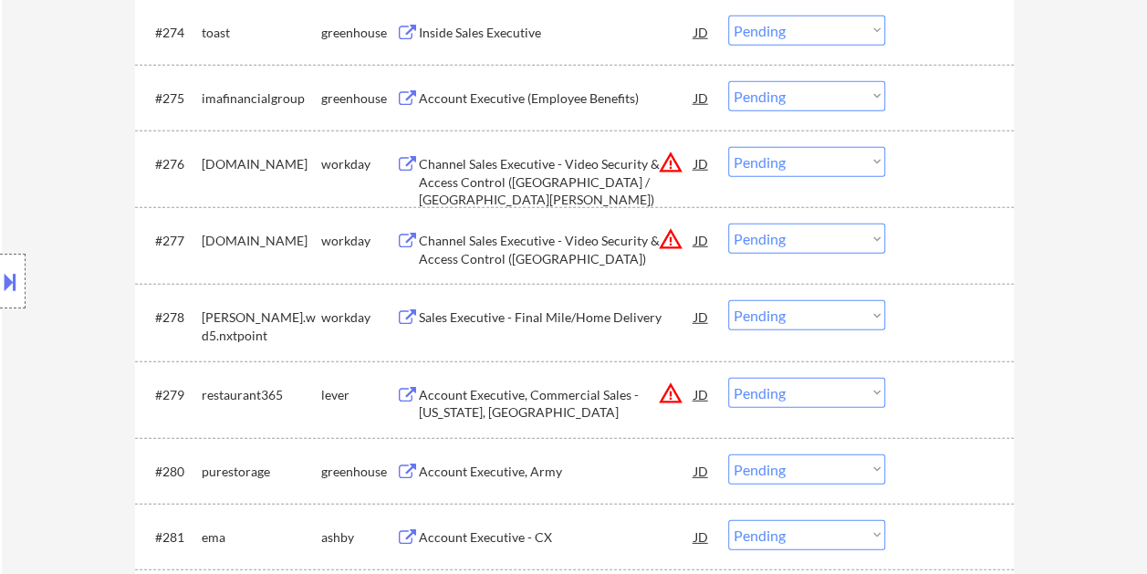
scroll to position [5902, 0]
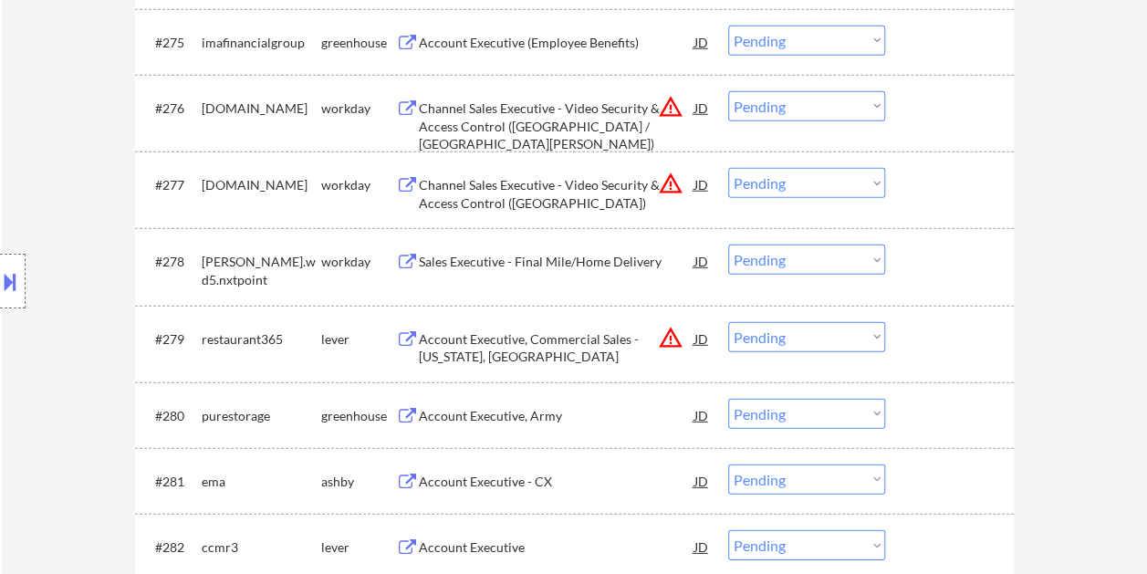
click at [924, 334] on div at bounding box center [952, 338] width 80 height 33
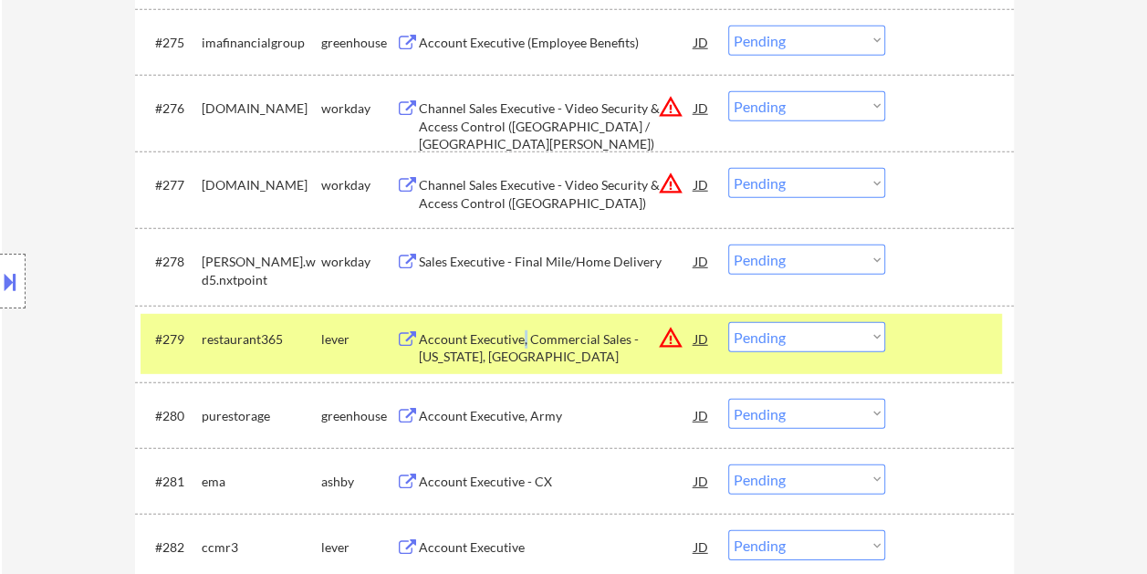
click at [523, 345] on div "Account Executive, Commercial Sales - New York, NY" at bounding box center [557, 348] width 276 height 36
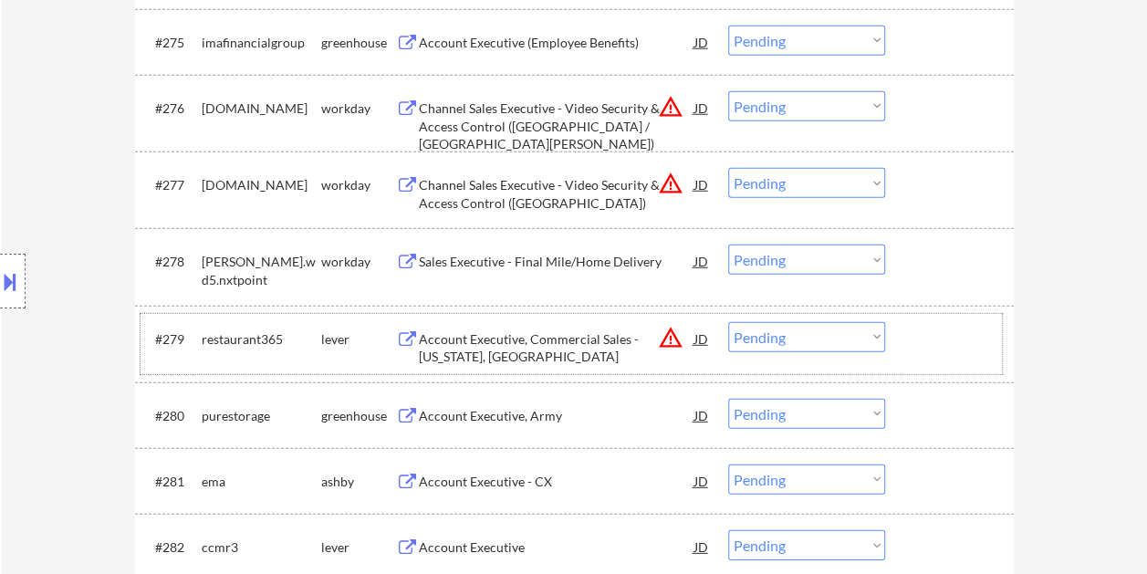
drag, startPoint x: 953, startPoint y: 338, endPoint x: 917, endPoint y: 343, distance: 36.9
click at [946, 342] on div at bounding box center [952, 338] width 80 height 33
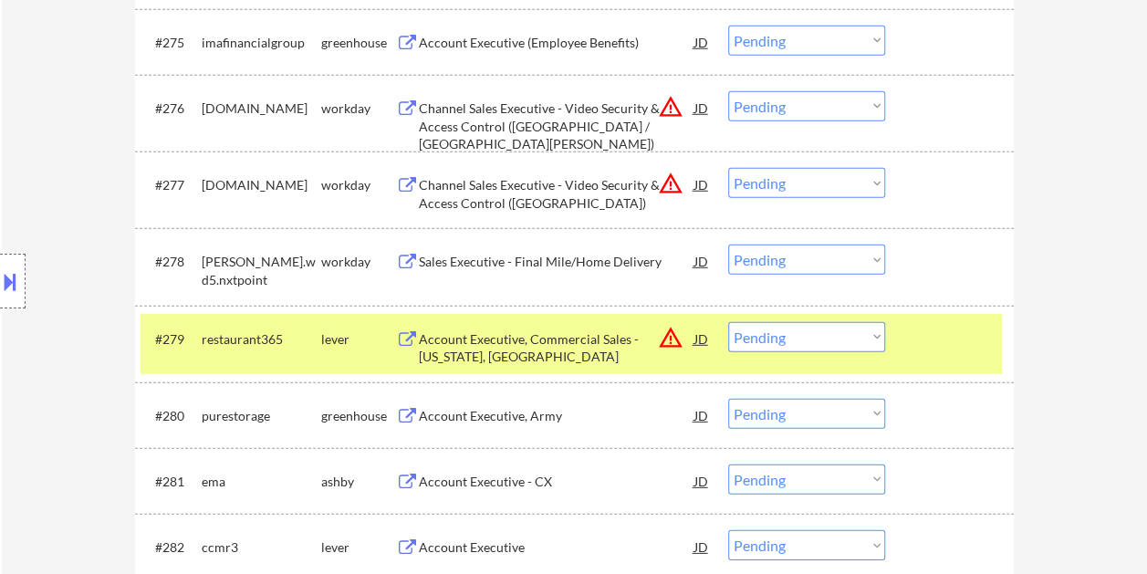
click at [866, 334] on select "Choose an option... Pending Applied Excluded (Questions) Excluded (Expired) Exc…" at bounding box center [806, 337] width 157 height 30
click at [728, 322] on select "Choose an option... Pending Applied Excluded (Questions) Excluded (Expired) Exc…" at bounding box center [806, 337] width 157 height 30
select select ""pending""
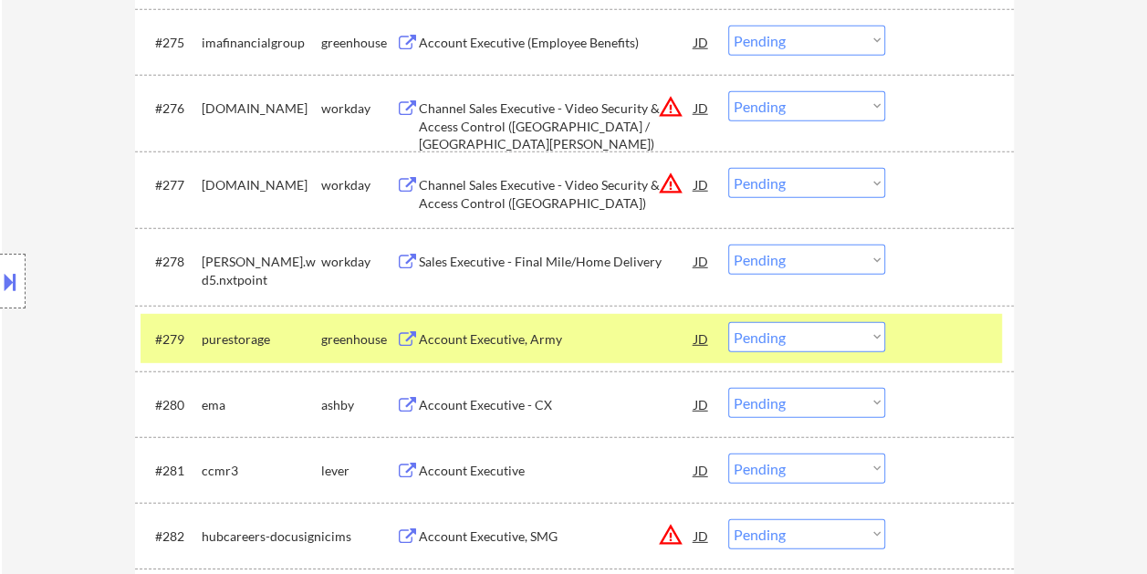
click at [953, 340] on div at bounding box center [952, 338] width 80 height 33
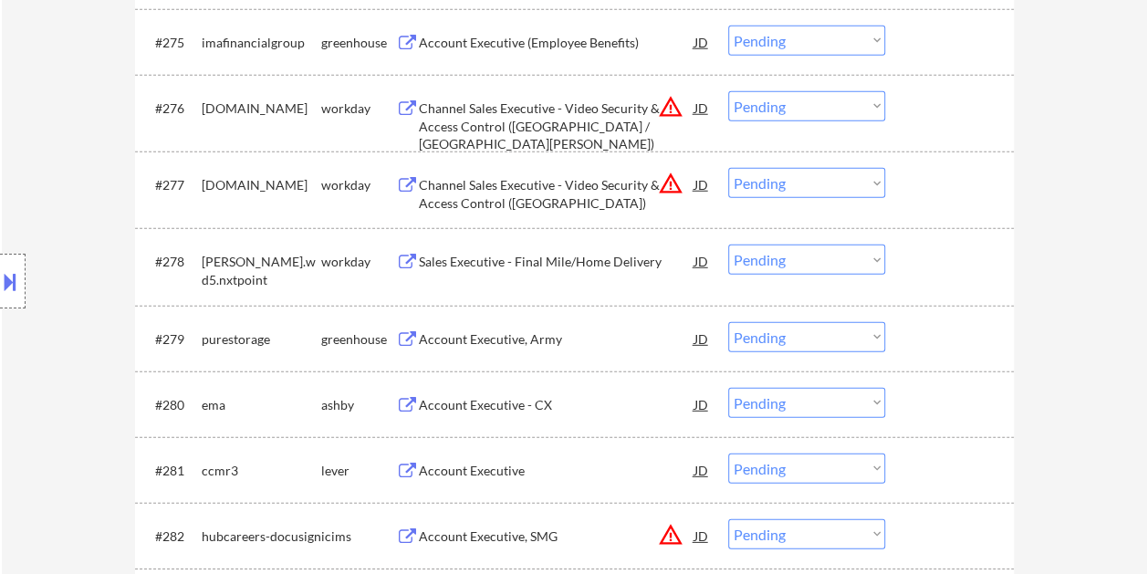
click at [939, 404] on div at bounding box center [952, 404] width 80 height 33
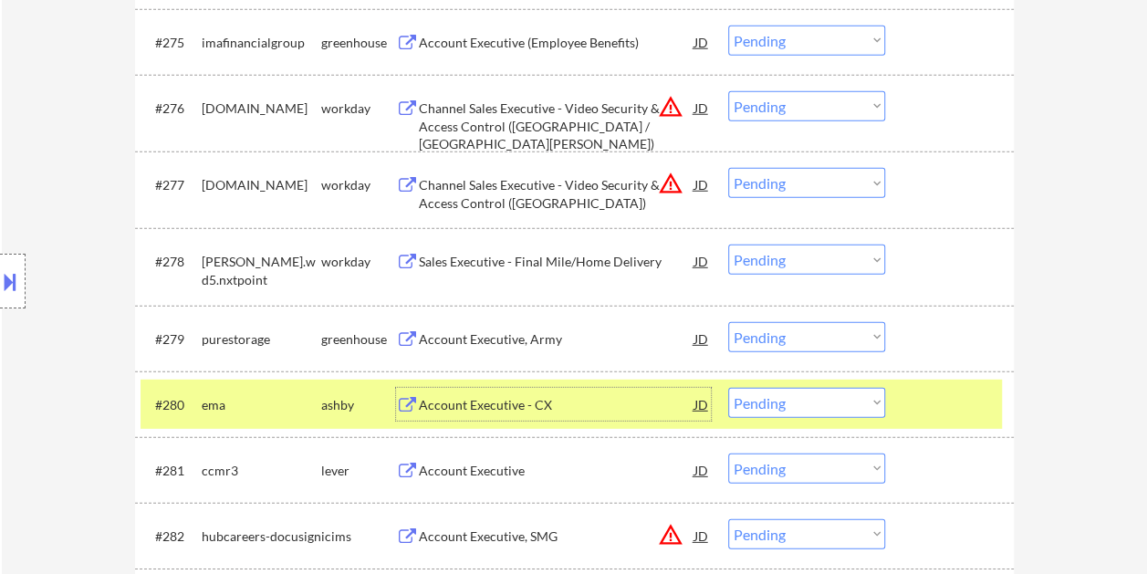
click at [570, 406] on div "Account Executive - CX" at bounding box center [557, 405] width 276 height 18
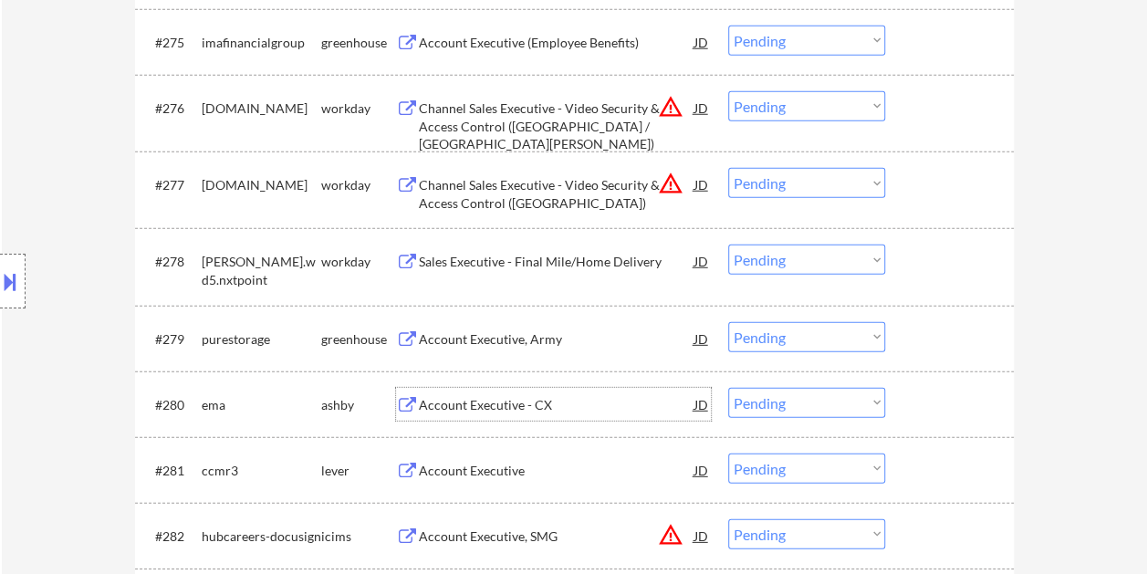
click at [938, 413] on div at bounding box center [952, 404] width 80 height 33
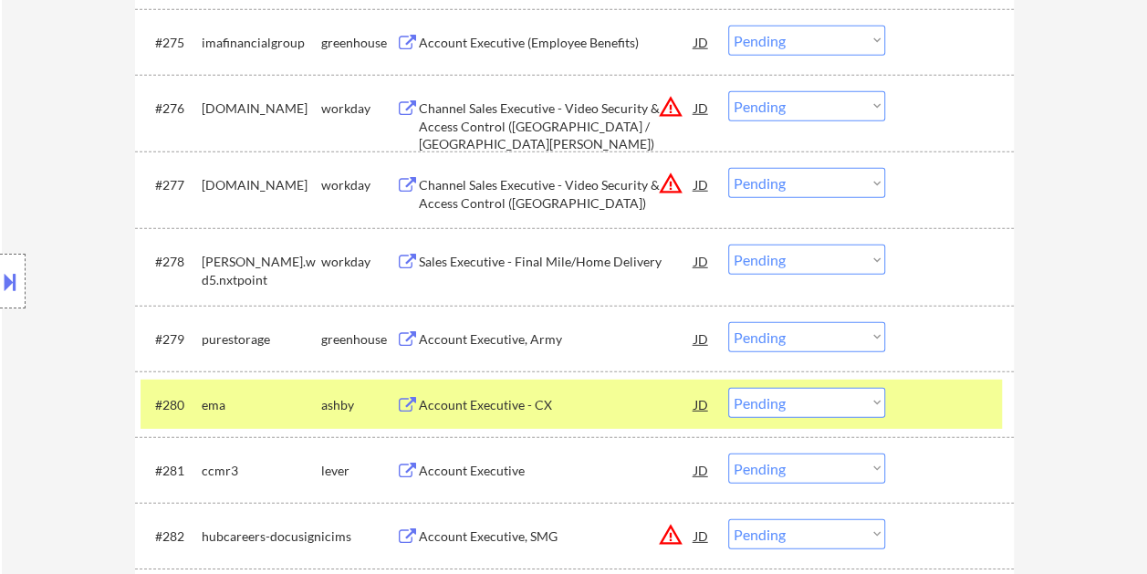
click at [875, 401] on select "Choose an option... Pending Applied Excluded (Questions) Excluded (Expired) Exc…" at bounding box center [806, 403] width 157 height 30
click at [728, 388] on select "Choose an option... Pending Applied Excluded (Questions) Excluded (Expired) Exc…" at bounding box center [806, 403] width 157 height 30
click at [927, 406] on div at bounding box center [952, 404] width 80 height 33
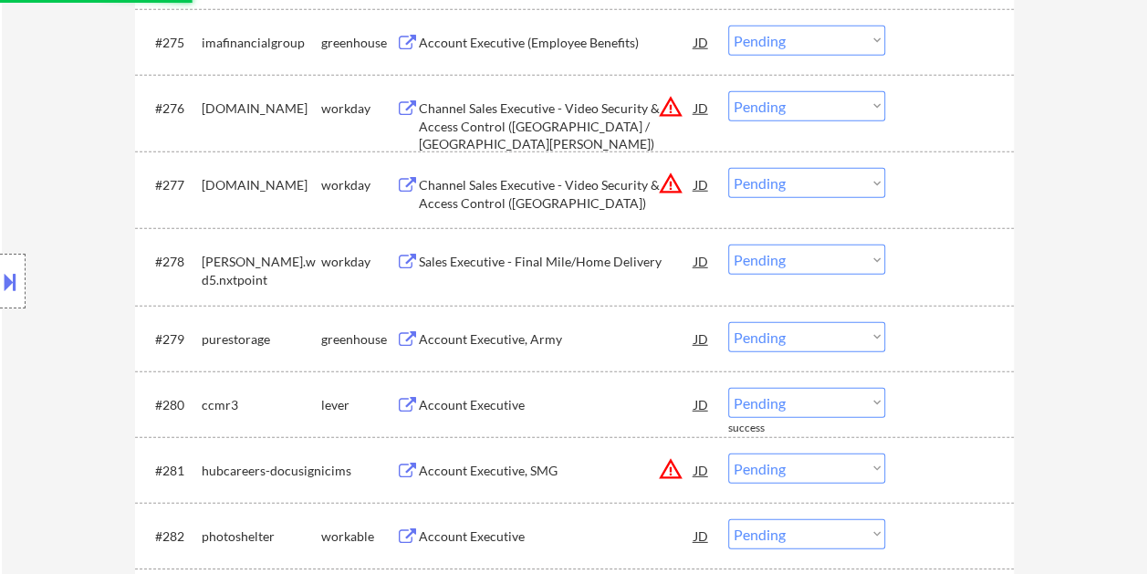
drag, startPoint x: 936, startPoint y: 402, endPoint x: 920, endPoint y: 408, distance: 16.8
click at [933, 403] on div at bounding box center [952, 404] width 80 height 33
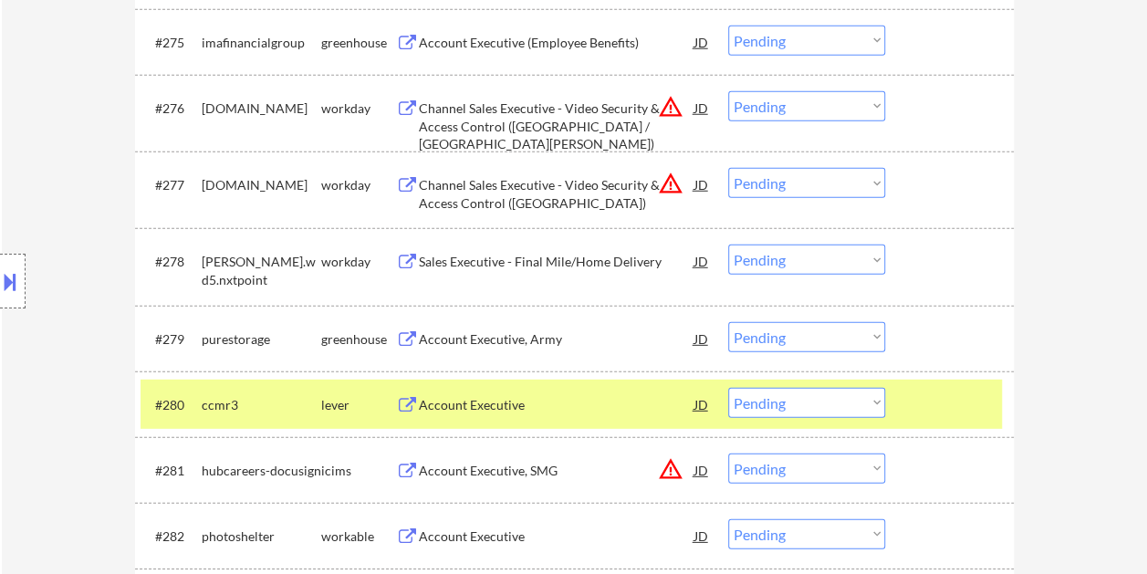
click at [454, 399] on div "Account Executive" at bounding box center [557, 405] width 276 height 18
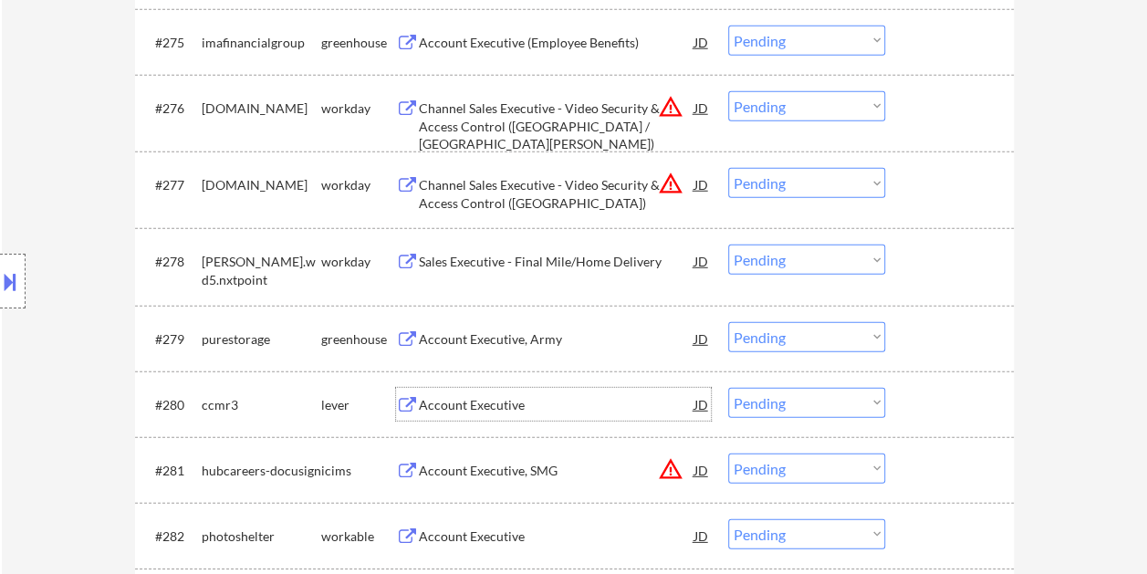
click at [970, 409] on div at bounding box center [952, 404] width 80 height 33
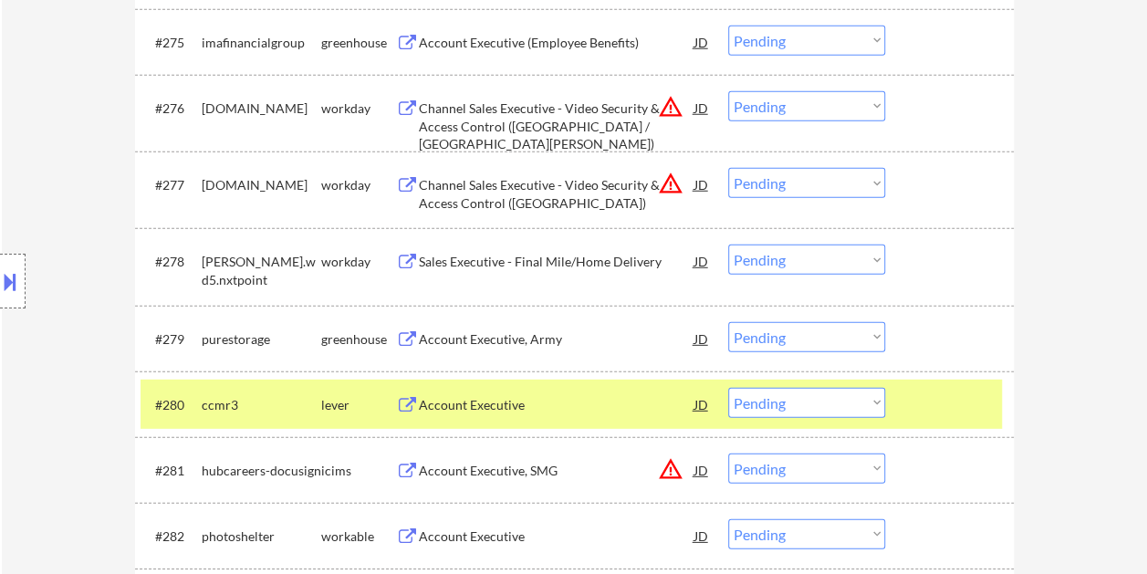
click at [885, 398] on div "#280 ccmr3 lever Account Executive JD warning_amber Choose an option... Pending…" at bounding box center [572, 404] width 862 height 49
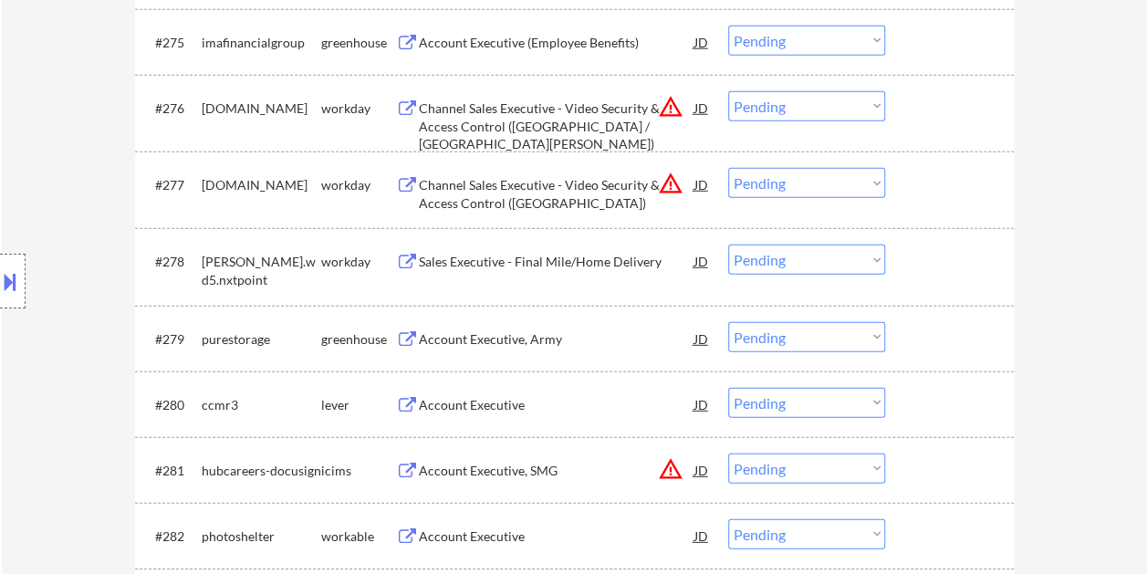
click at [943, 413] on div at bounding box center [952, 404] width 80 height 33
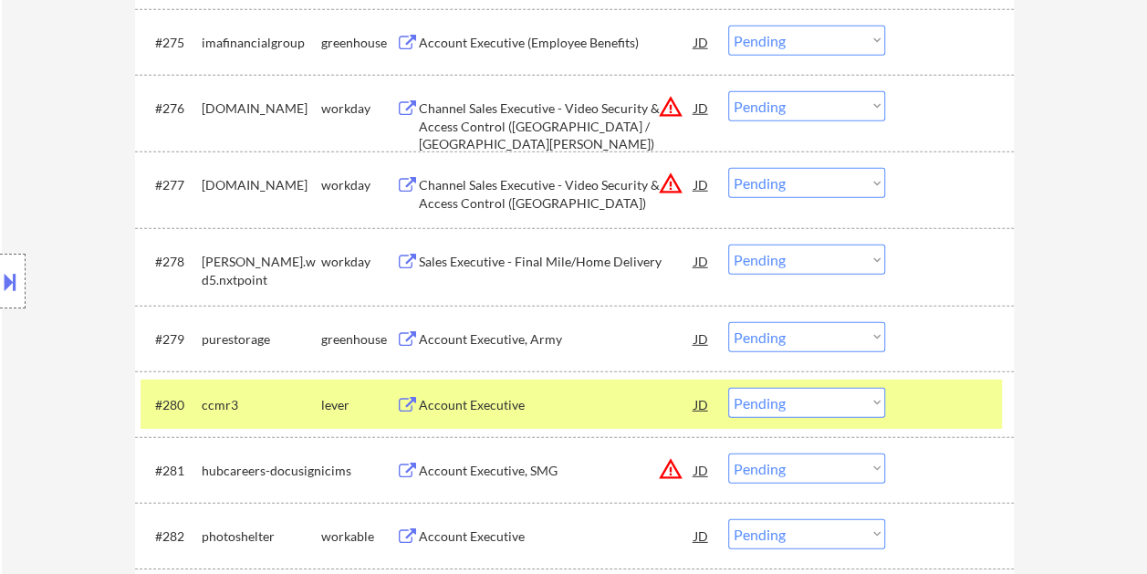
click at [864, 402] on select "Choose an option... Pending Applied Excluded (Questions) Excluded (Expired) Exc…" at bounding box center [806, 403] width 157 height 30
click at [728, 388] on select "Choose an option... Pending Applied Excluded (Questions) Excluded (Expired) Exc…" at bounding box center [806, 403] width 157 height 30
select select ""pending""
click at [937, 399] on div at bounding box center [952, 404] width 80 height 33
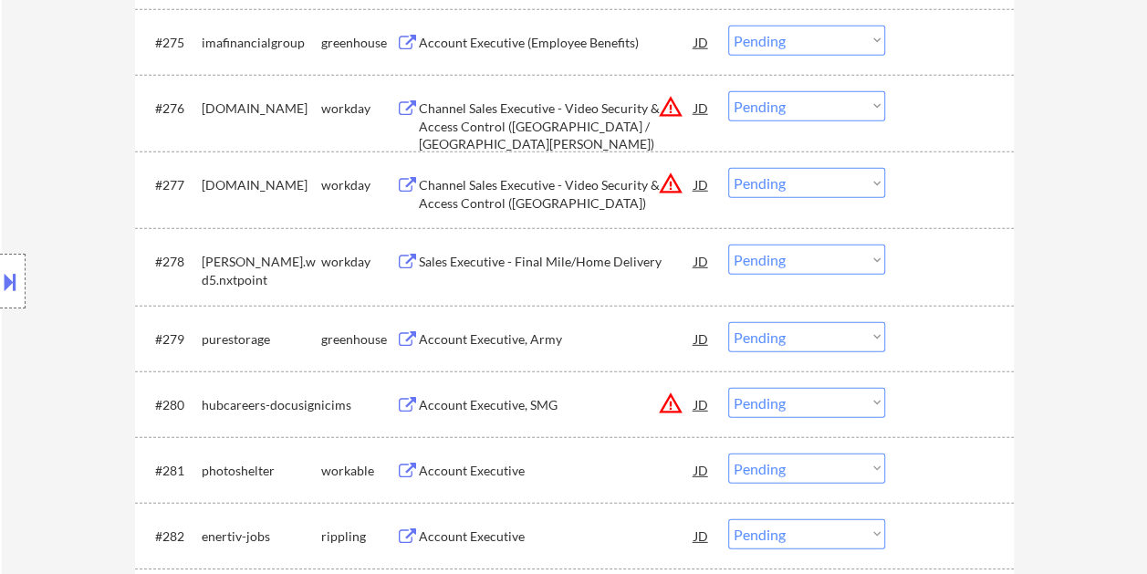
click at [937, 455] on div at bounding box center [952, 470] width 80 height 33
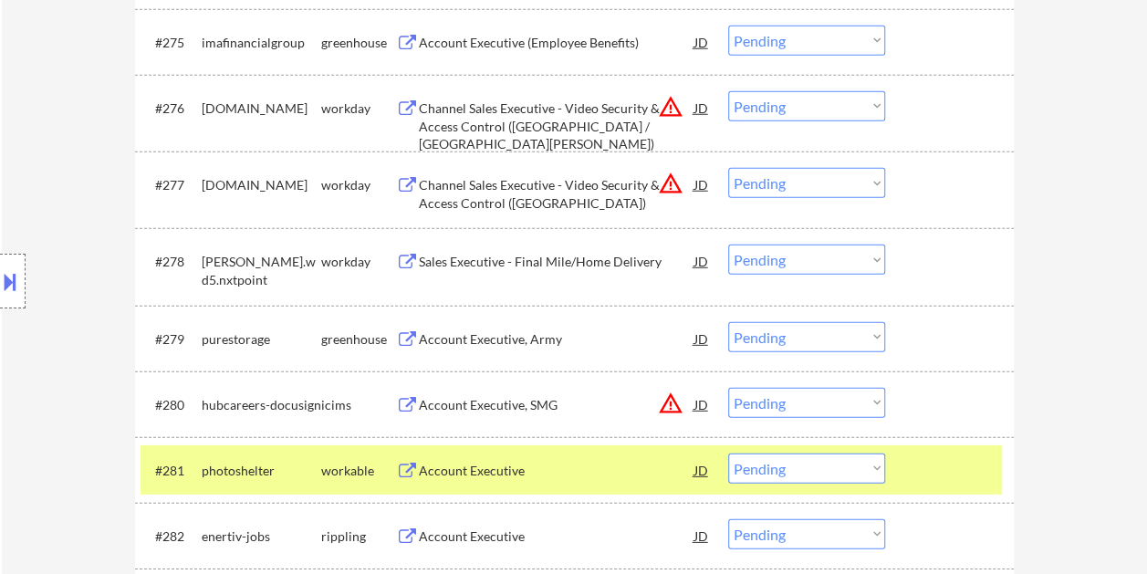
click at [593, 464] on div "Account Executive" at bounding box center [557, 471] width 276 height 18
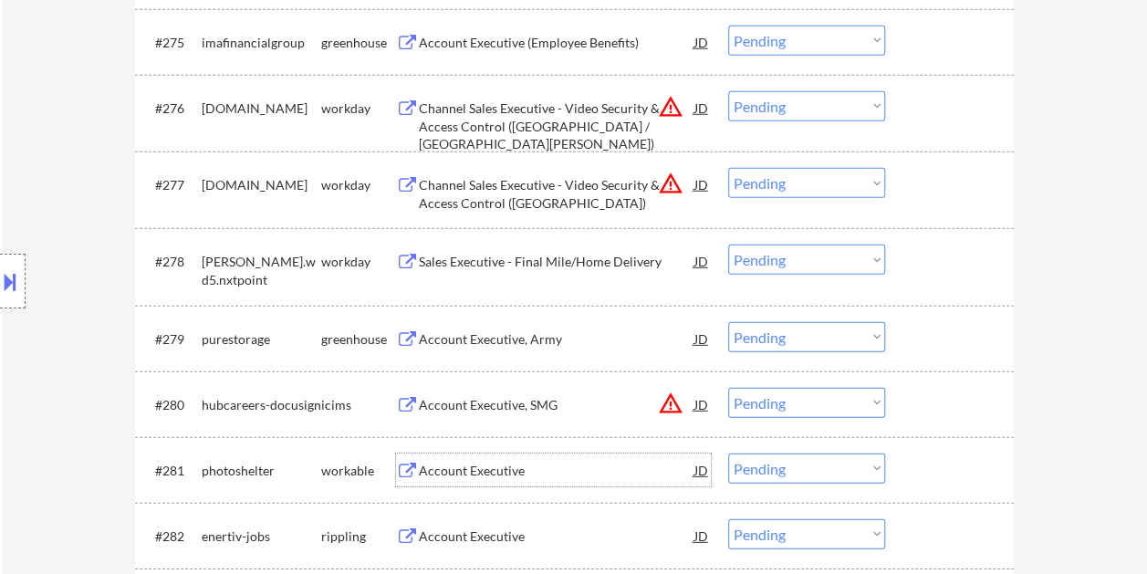
drag, startPoint x: 927, startPoint y: 477, endPoint x: 896, endPoint y: 475, distance: 30.2
click at [926, 477] on div at bounding box center [952, 470] width 80 height 33
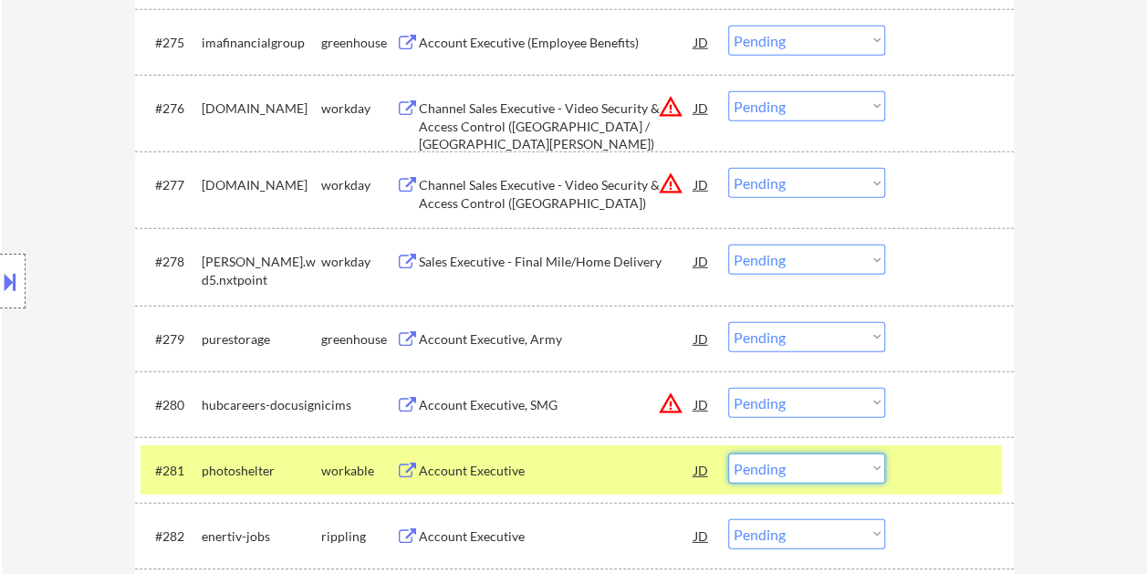
drag, startPoint x: 880, startPoint y: 471, endPoint x: 871, endPoint y: 469, distance: 9.3
click at [880, 471] on select "Choose an option... Pending Applied Excluded (Questions) Excluded (Expired) Exc…" at bounding box center [806, 469] width 157 height 30
click at [728, 454] on select "Choose an option... Pending Applied Excluded (Questions) Excluded (Expired) Exc…" at bounding box center [806, 469] width 157 height 30
select select ""pending""
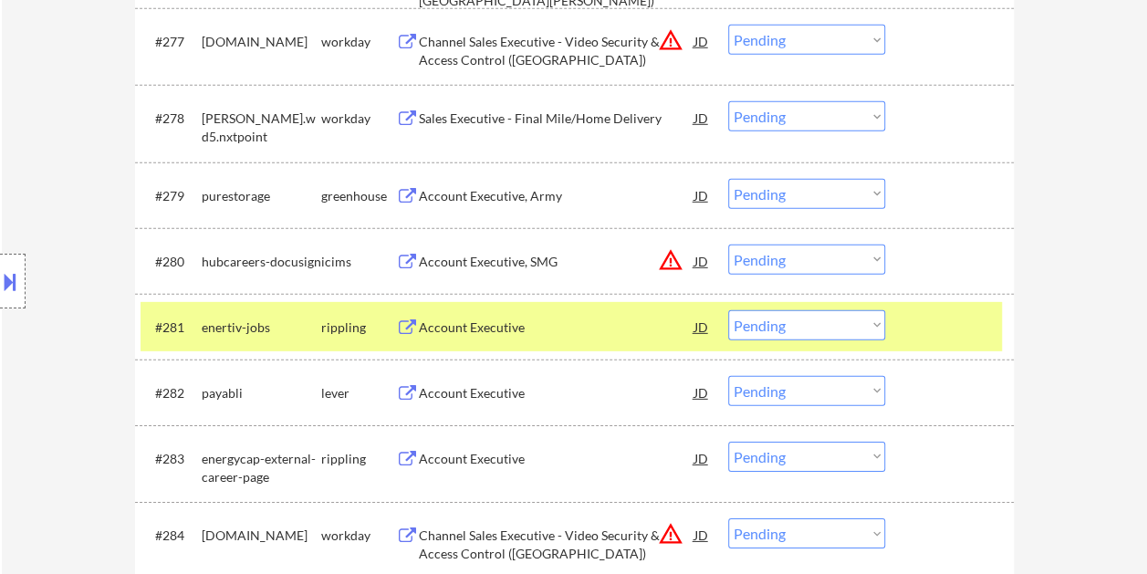
scroll to position [6084, 0]
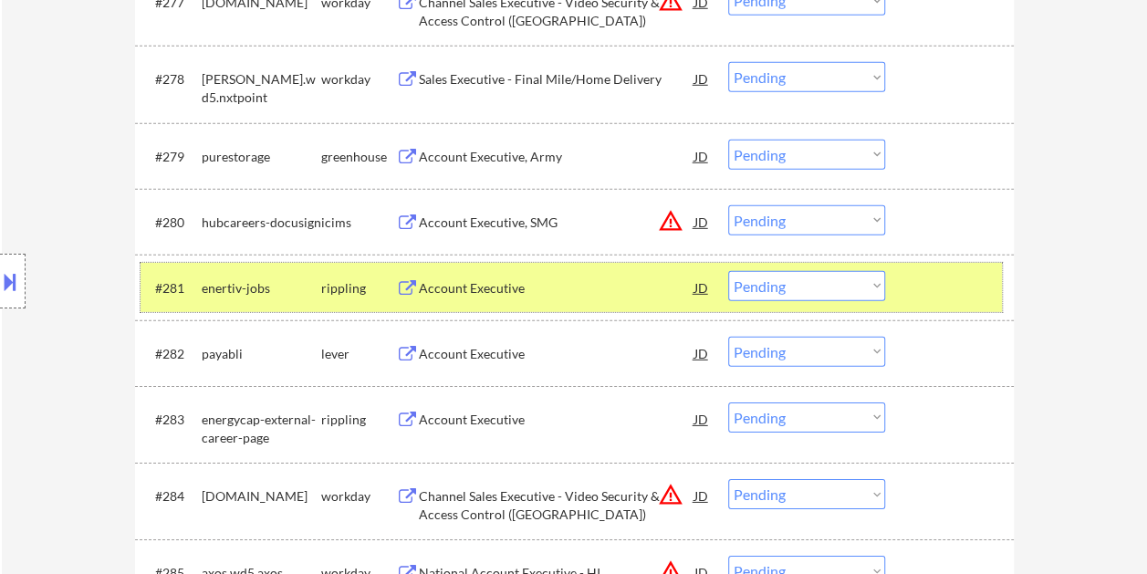
drag, startPoint x: 932, startPoint y: 276, endPoint x: 902, endPoint y: 335, distance: 66.5
click at [932, 275] on div at bounding box center [952, 287] width 80 height 33
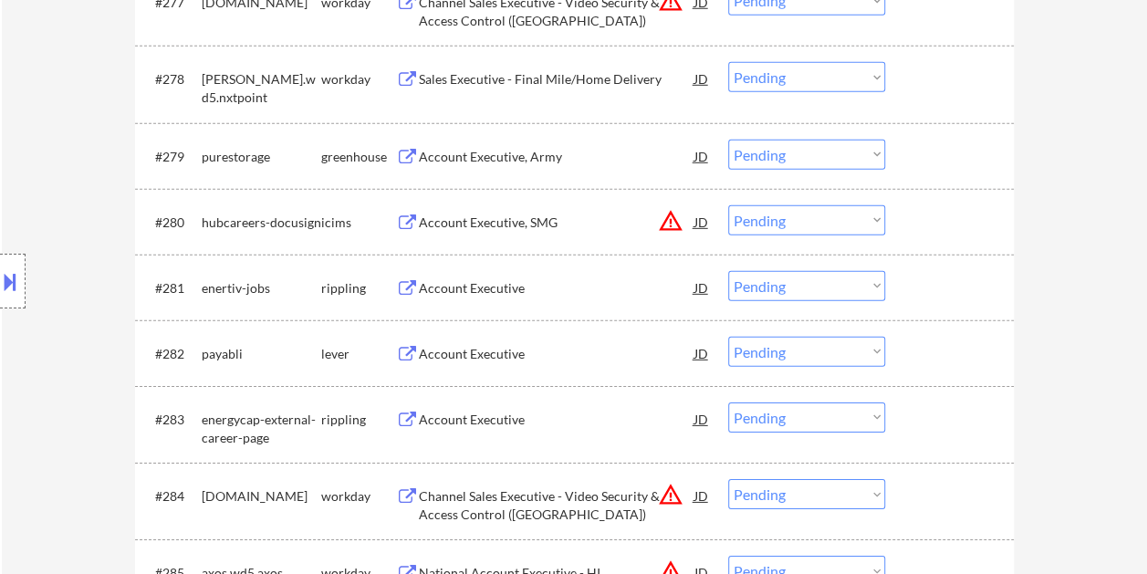
click at [905, 342] on div "#282 payabli lever Account Executive JD warning_amber Choose an option... Pendi…" at bounding box center [572, 353] width 862 height 49
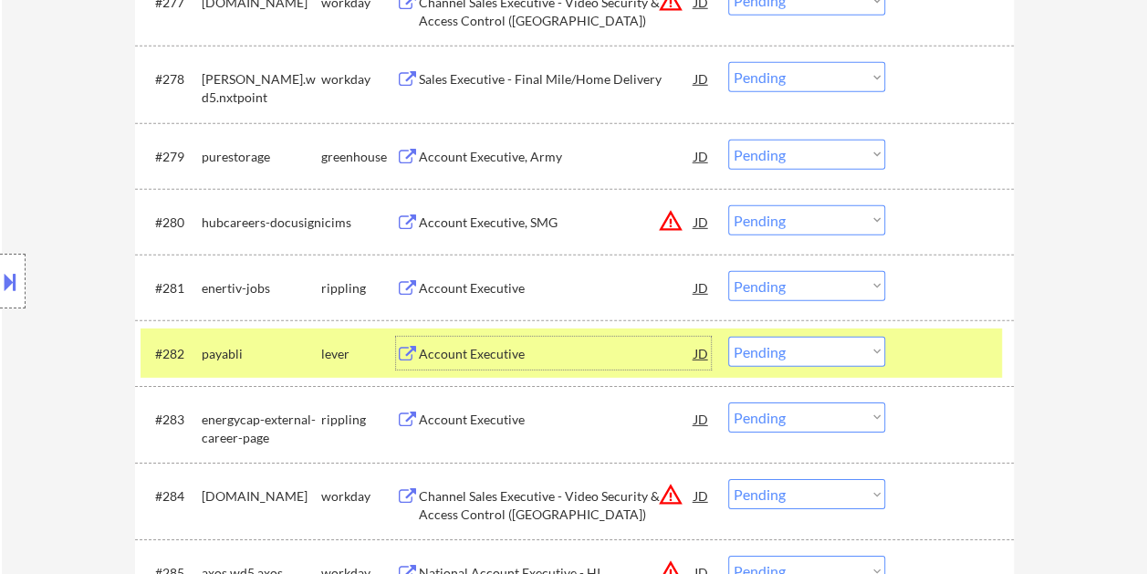
click at [535, 358] on div "Account Executive" at bounding box center [557, 354] width 276 height 18
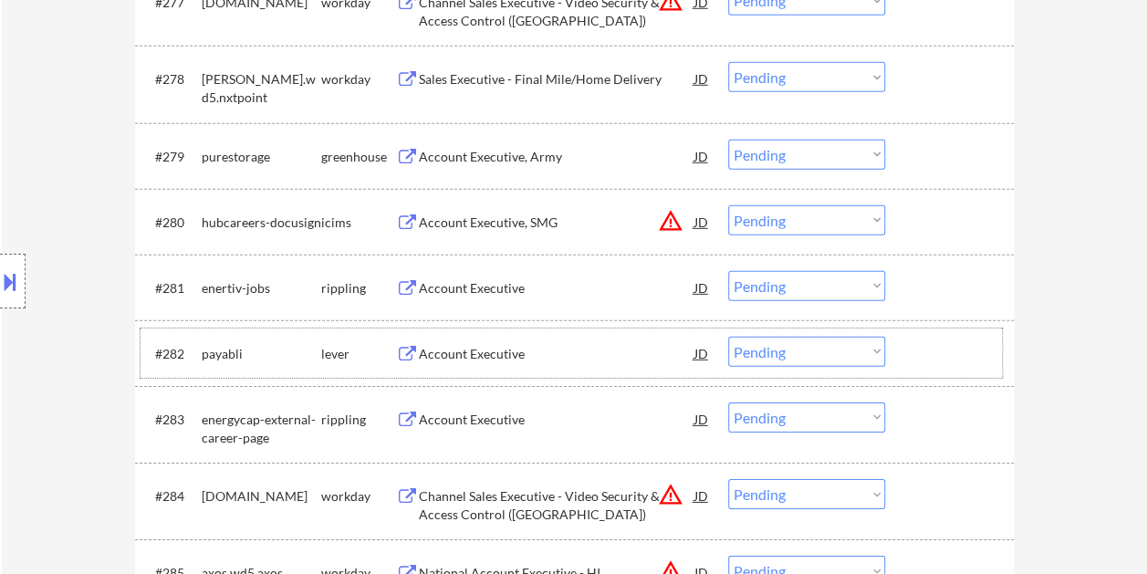
drag, startPoint x: 929, startPoint y: 361, endPoint x: 904, endPoint y: 361, distance: 25.6
click at [927, 361] on div at bounding box center [952, 353] width 80 height 33
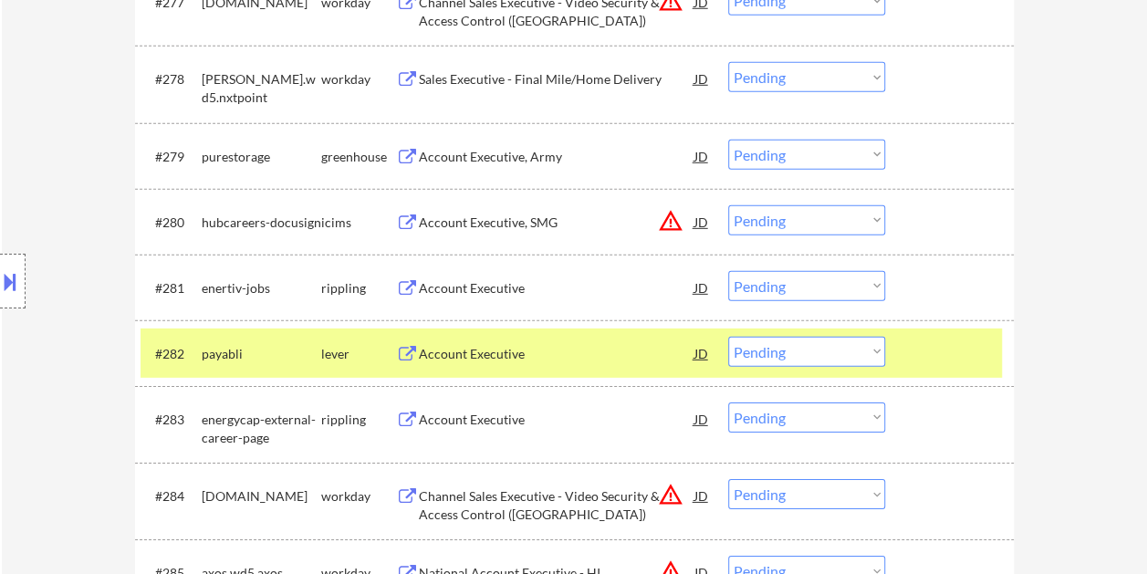
drag, startPoint x: 865, startPoint y: 356, endPoint x: 878, endPoint y: 361, distance: 13.6
click at [865, 358] on select "Choose an option... Pending Applied Excluded (Questions) Excluded (Expired) Exc…" at bounding box center [806, 352] width 157 height 30
click at [728, 337] on select "Choose an option... Pending Applied Excluded (Questions) Excluded (Expired) Exc…" at bounding box center [806, 352] width 157 height 30
select select ""pending""
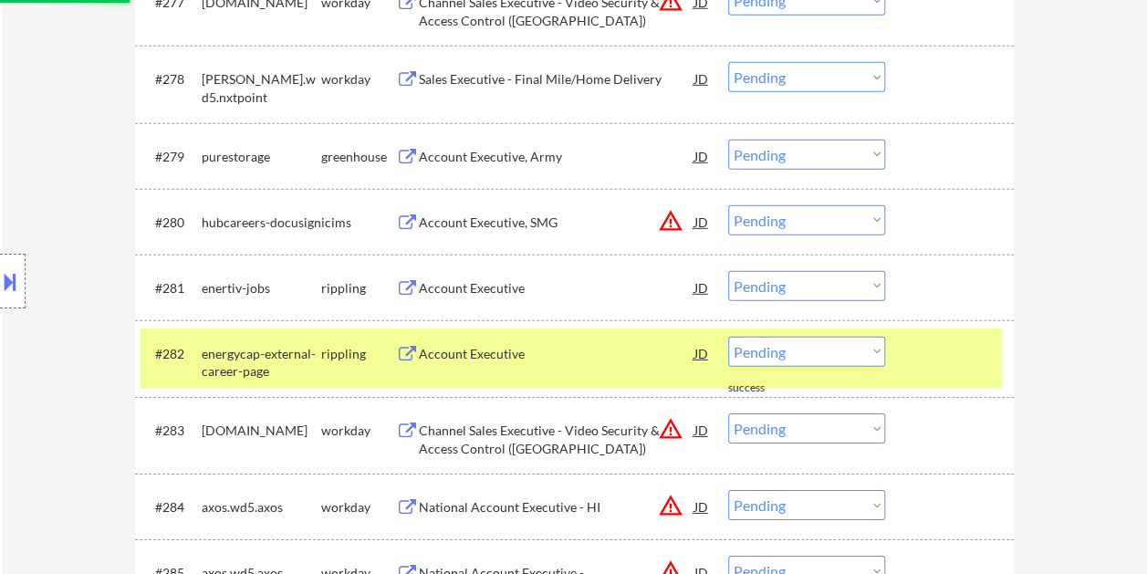
click at [898, 361] on div "#282 energycap-external-career-page rippling Account Executive JD warning_amber…" at bounding box center [572, 359] width 862 height 60
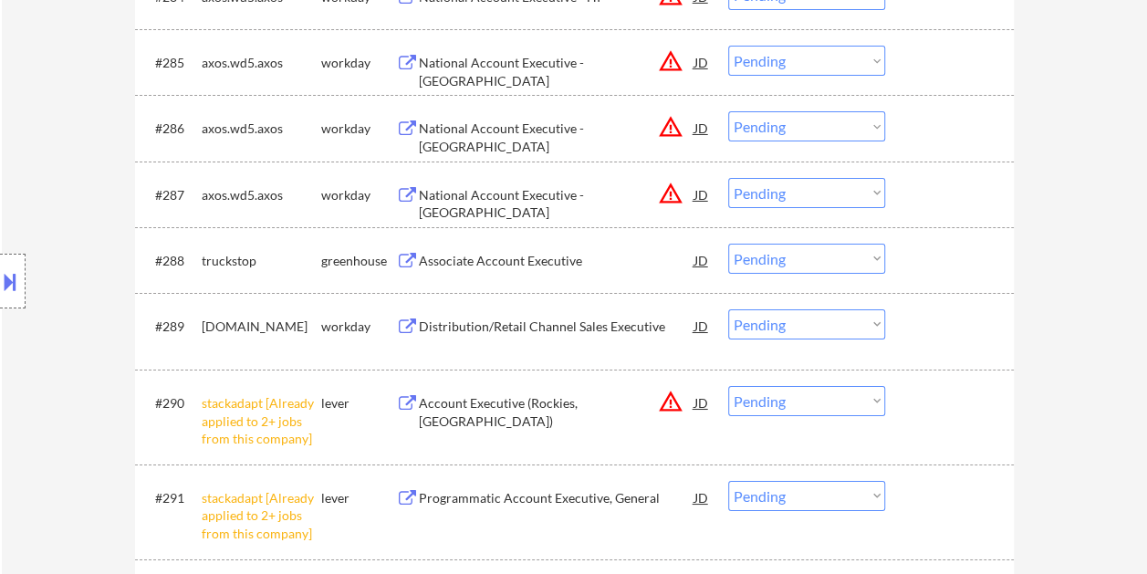
scroll to position [6632, 0]
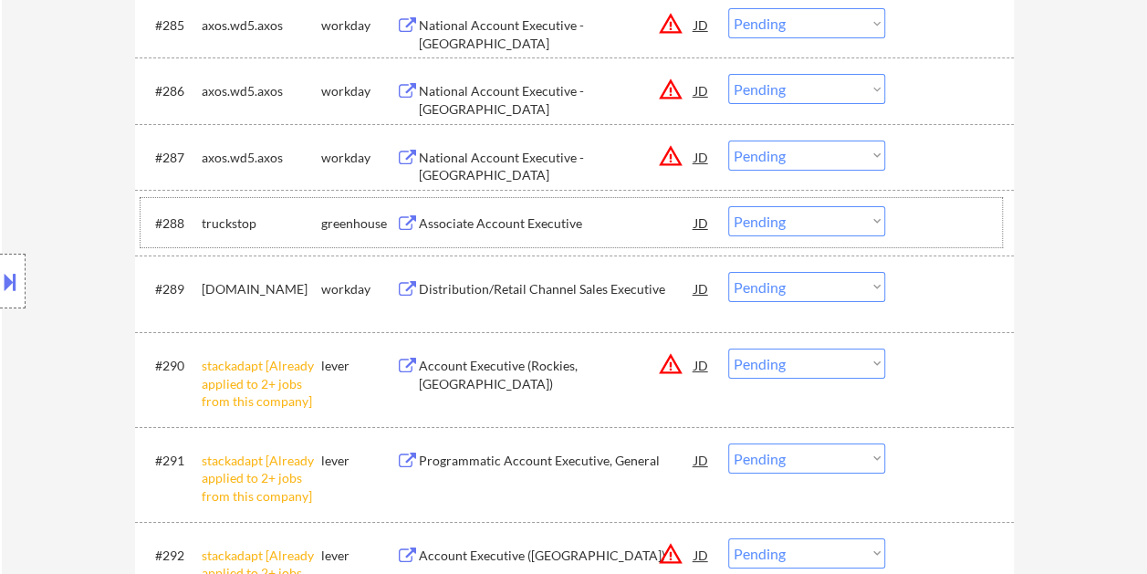
drag, startPoint x: 931, startPoint y: 216, endPoint x: 654, endPoint y: 221, distance: 277.5
click at [927, 218] on div at bounding box center [952, 222] width 80 height 33
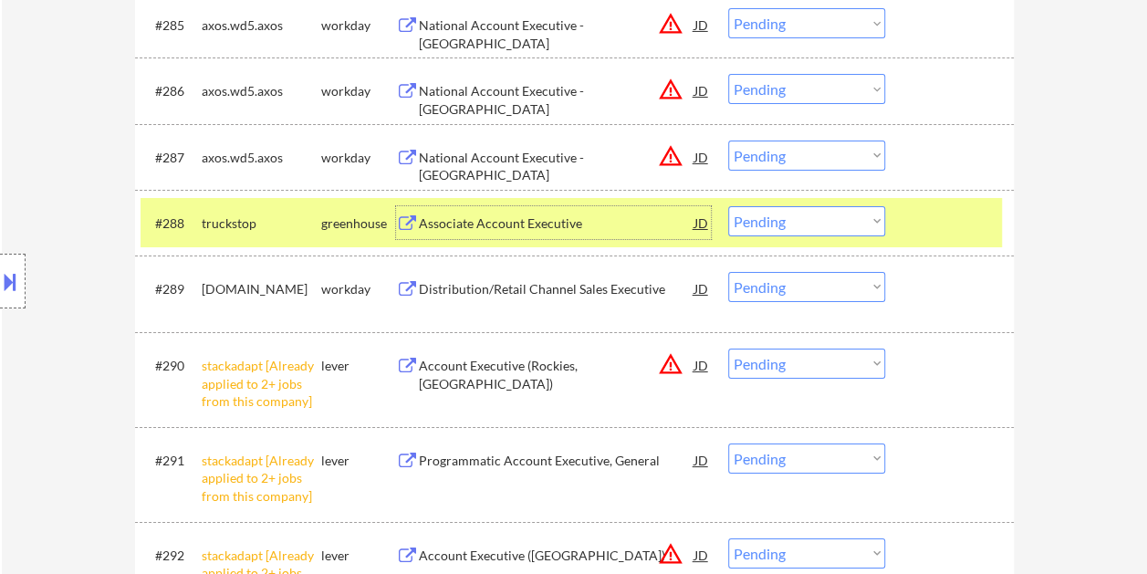
click at [580, 226] on div "Associate Account Executive" at bounding box center [557, 224] width 276 height 18
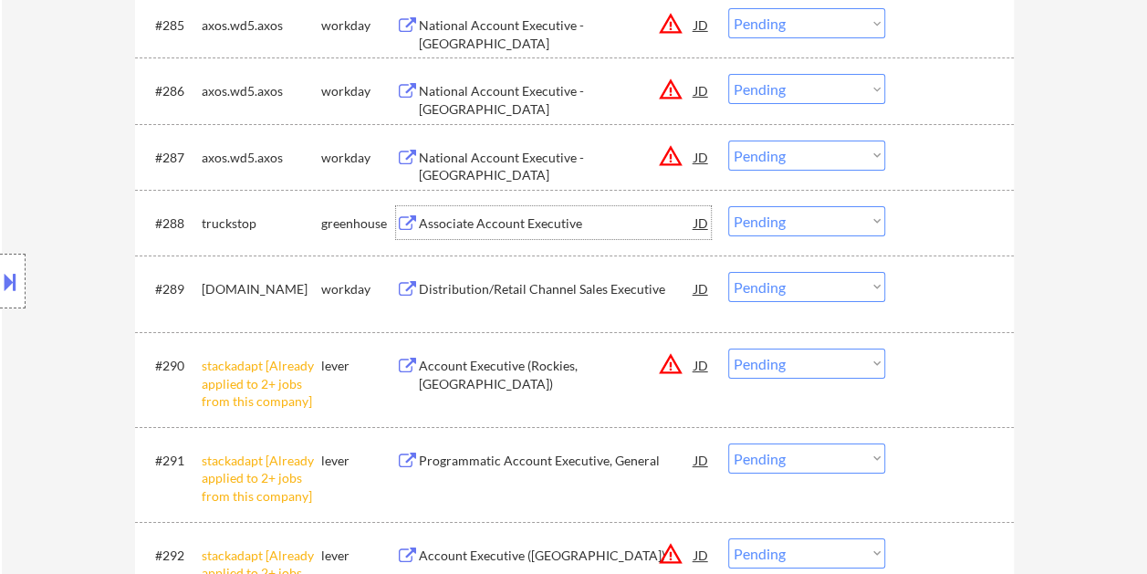
click at [912, 225] on div at bounding box center [952, 222] width 80 height 33
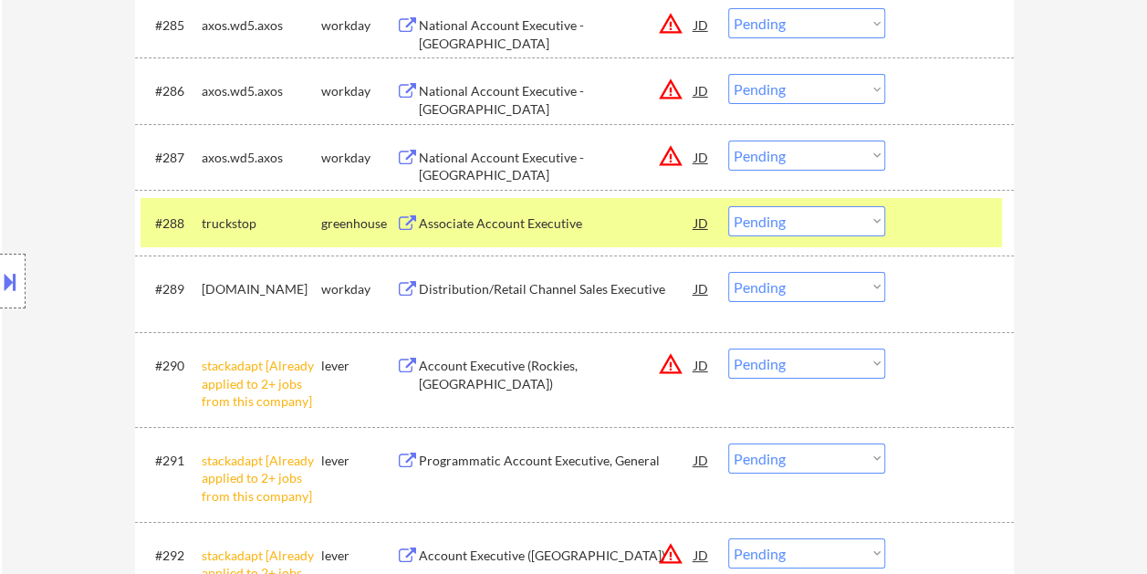
click at [866, 221] on select "Choose an option... Pending Applied Excluded (Questions) Excluded (Expired) Exc…" at bounding box center [806, 221] width 157 height 30
click at [728, 206] on select "Choose an option... Pending Applied Excluded (Questions) Excluded (Expired) Exc…" at bounding box center [806, 221] width 157 height 30
select select ""pending""
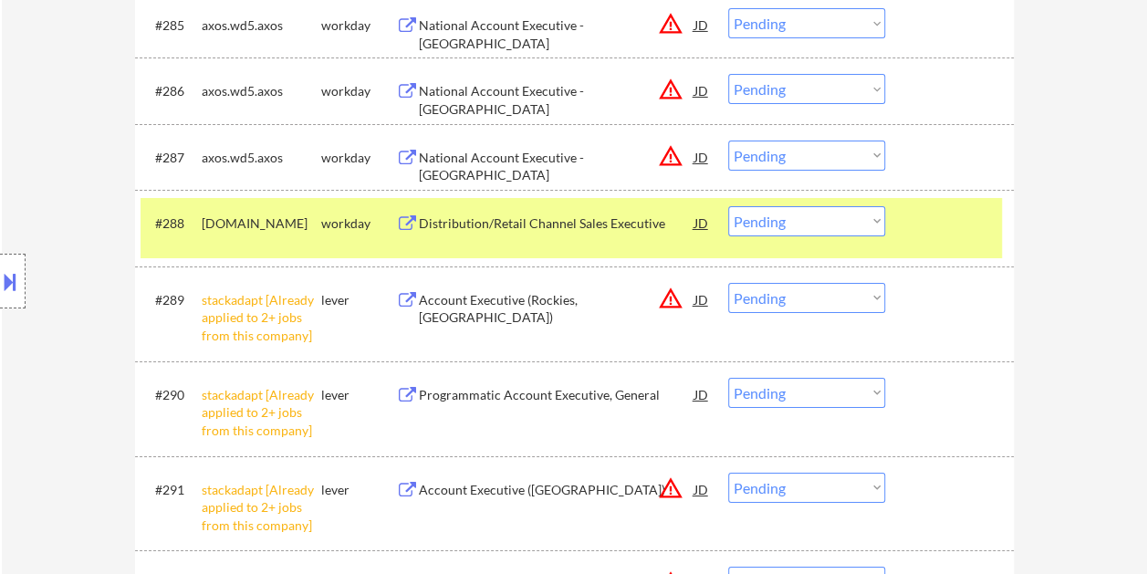
click at [931, 223] on div at bounding box center [952, 222] width 80 height 33
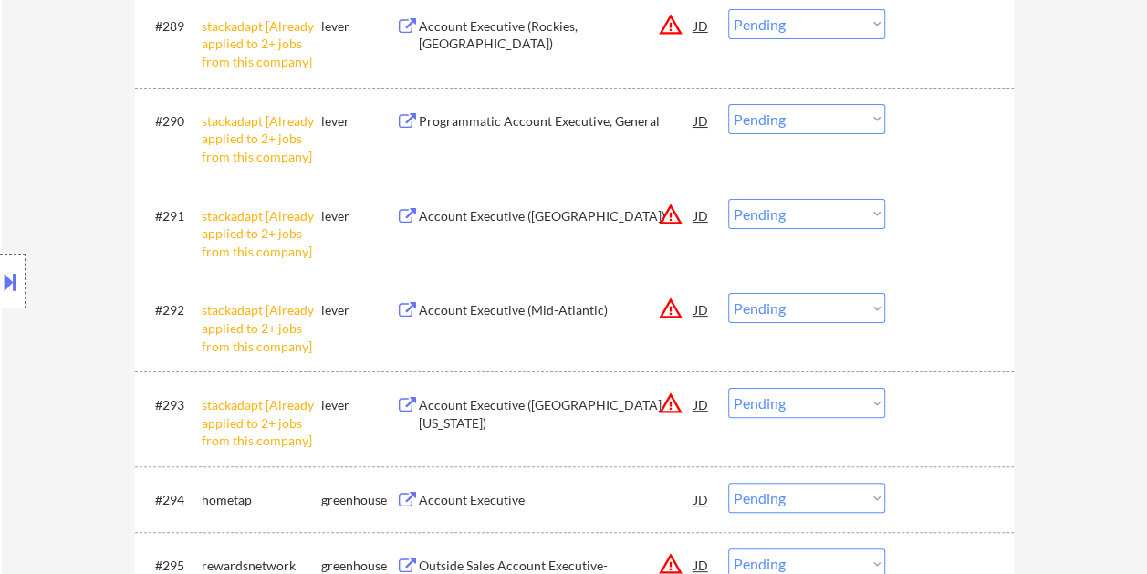
scroll to position [6815, 0]
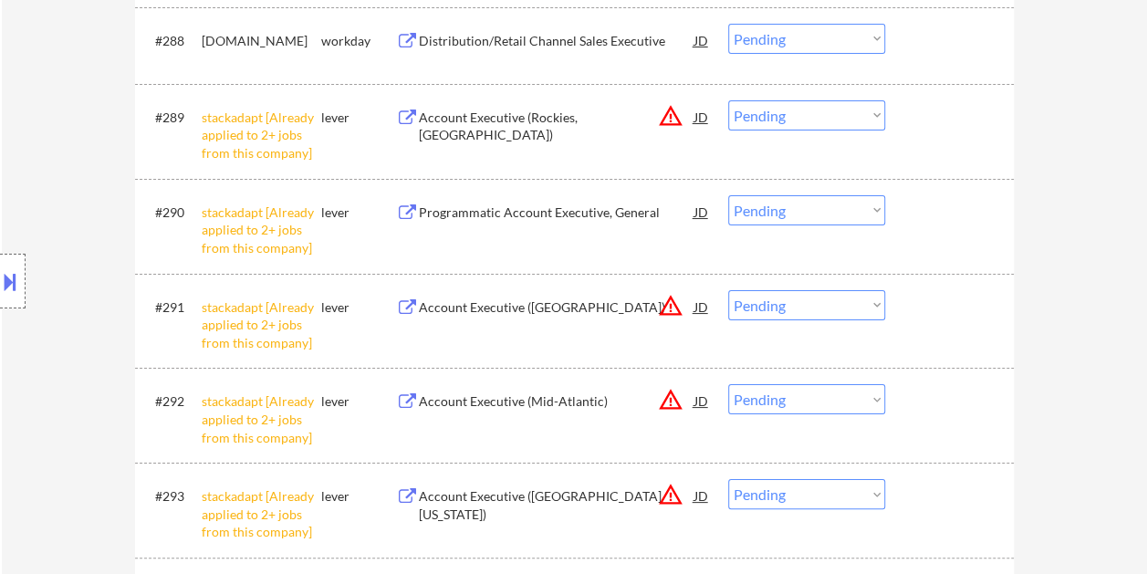
drag, startPoint x: 872, startPoint y: 114, endPoint x: 883, endPoint y: 114, distance: 11.0
click at [872, 114] on select "Choose an option... Pending Applied Excluded (Questions) Excluded (Expired) Exc…" at bounding box center [806, 115] width 157 height 30
click at [728, 100] on select "Choose an option... Pending Applied Excluded (Questions) Excluded (Expired) Exc…" at bounding box center [806, 115] width 157 height 30
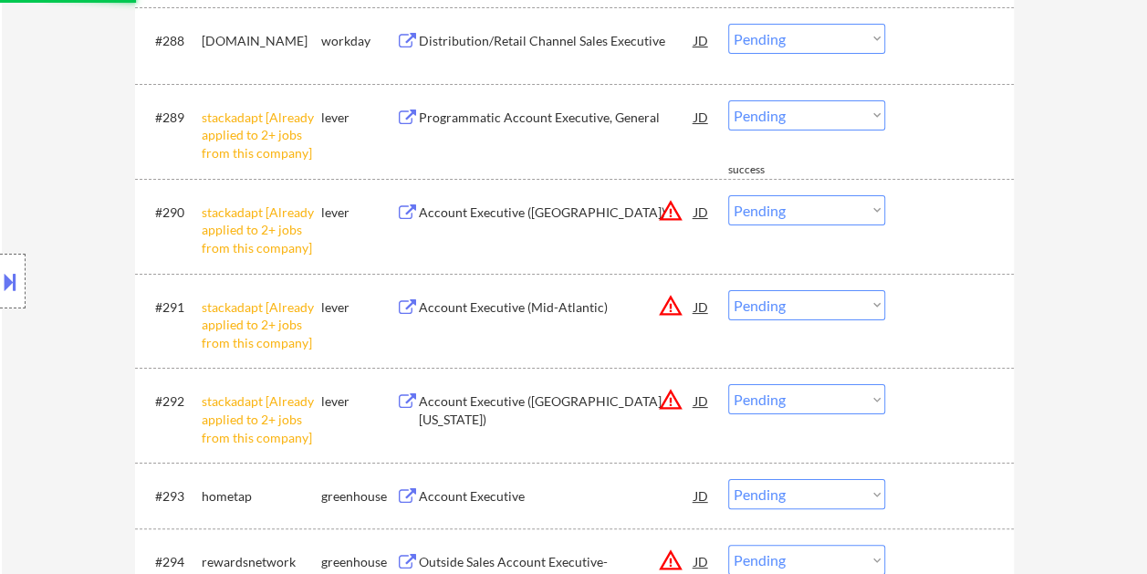
click at [875, 117] on select "Choose an option... Pending Applied Excluded (Questions) Excluded (Expired) Exc…" at bounding box center [806, 115] width 157 height 30
click at [728, 100] on select "Choose an option... Pending Applied Excluded (Questions) Excluded (Expired) Exc…" at bounding box center [806, 115] width 157 height 30
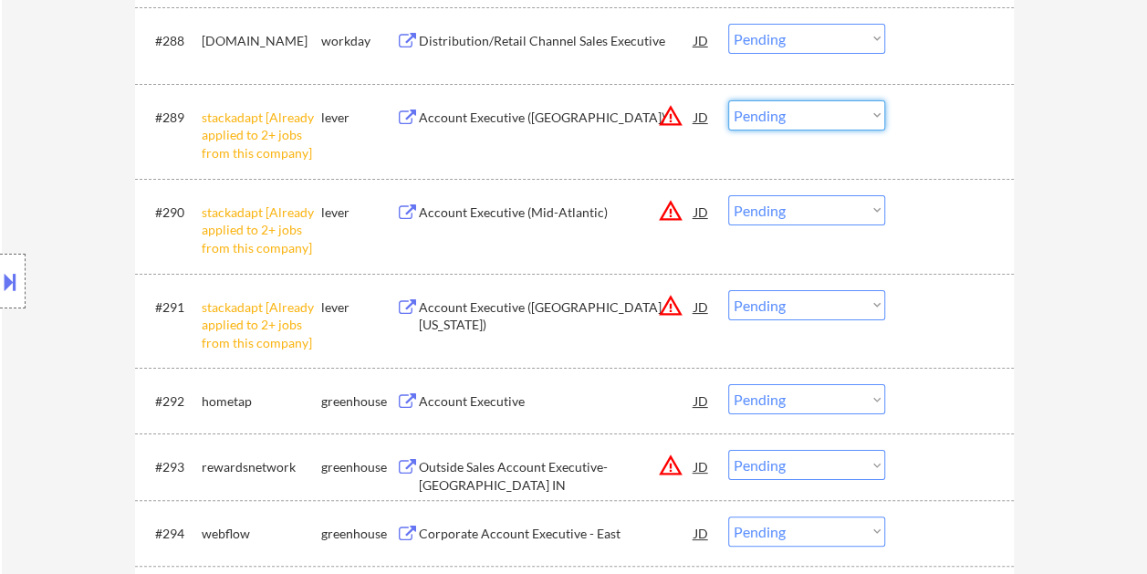
drag, startPoint x: 871, startPoint y: 117, endPoint x: 859, endPoint y: 130, distance: 17.4
click at [871, 117] on select "Choose an option... Pending Applied Excluded (Questions) Excluded (Expired) Exc…" at bounding box center [806, 115] width 157 height 30
click at [728, 100] on select "Choose an option... Pending Applied Excluded (Questions) Excluded (Expired) Exc…" at bounding box center [806, 115] width 157 height 30
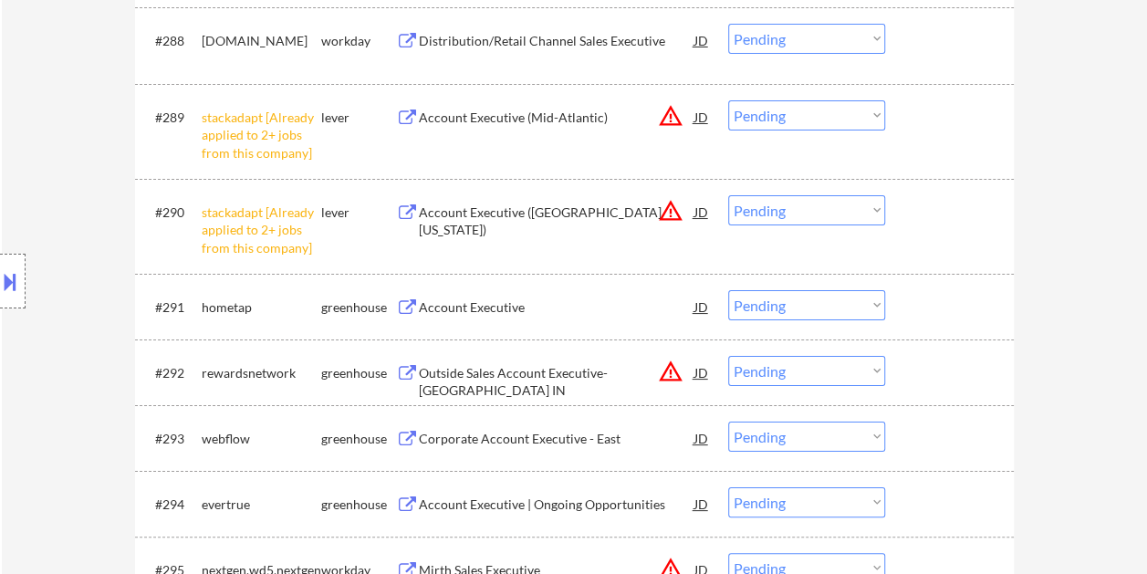
click at [862, 112] on select "Choose an option... Pending Applied Excluded (Questions) Excluded (Expired) Exc…" at bounding box center [806, 115] width 157 height 30
click at [728, 100] on select "Choose an option... Pending Applied Excluded (Questions) Excluded (Expired) Exc…" at bounding box center [806, 115] width 157 height 30
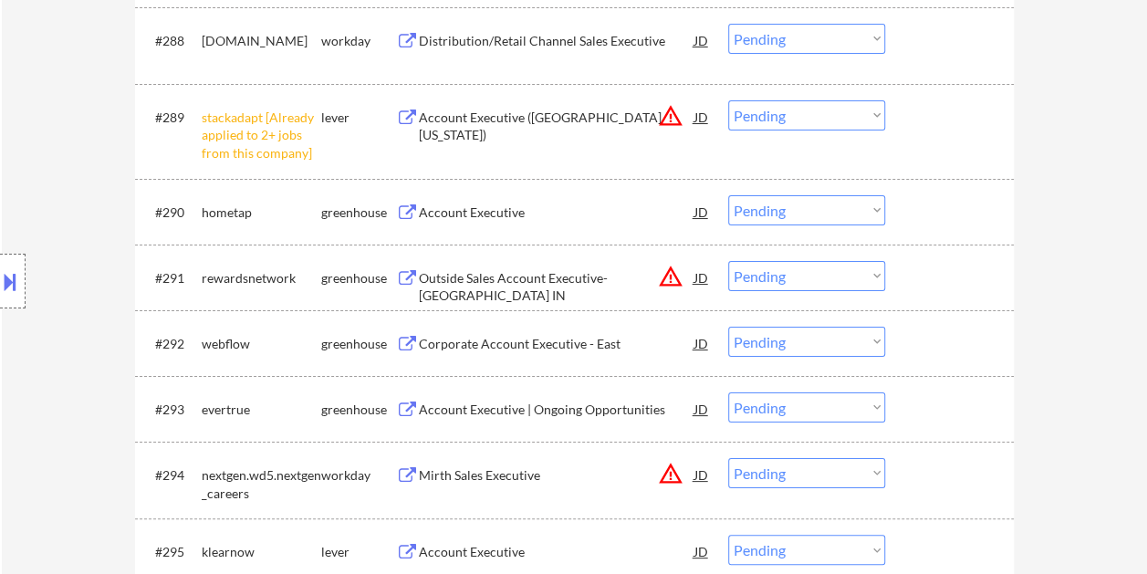
click at [864, 115] on select "Choose an option... Pending Applied Excluded (Questions) Excluded (Expired) Exc…" at bounding box center [806, 115] width 157 height 30
click at [728, 100] on select "Choose an option... Pending Applied Excluded (Questions) Excluded (Expired) Exc…" at bounding box center [806, 115] width 157 height 30
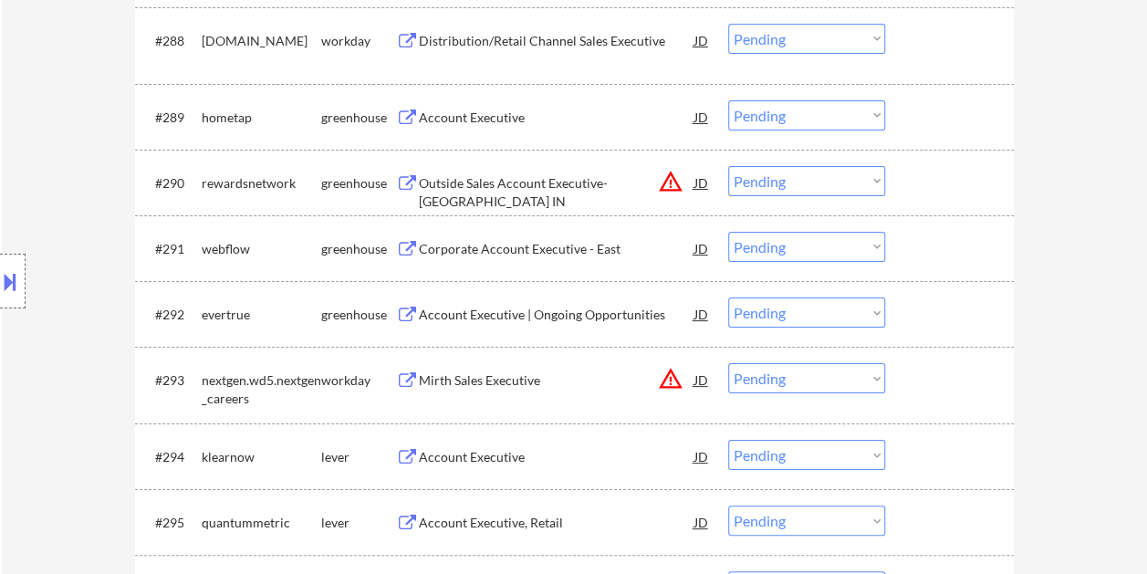
drag, startPoint x: 939, startPoint y: 111, endPoint x: 789, endPoint y: 142, distance: 153.8
click at [933, 121] on div at bounding box center [952, 116] width 80 height 33
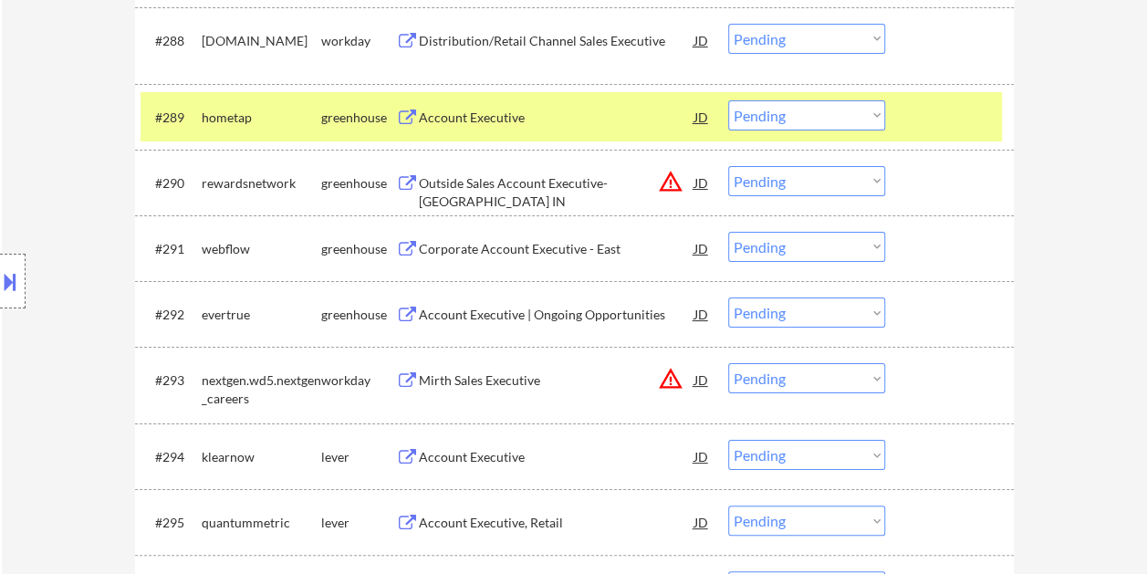
click at [522, 112] on div "Account Executive" at bounding box center [557, 118] width 276 height 18
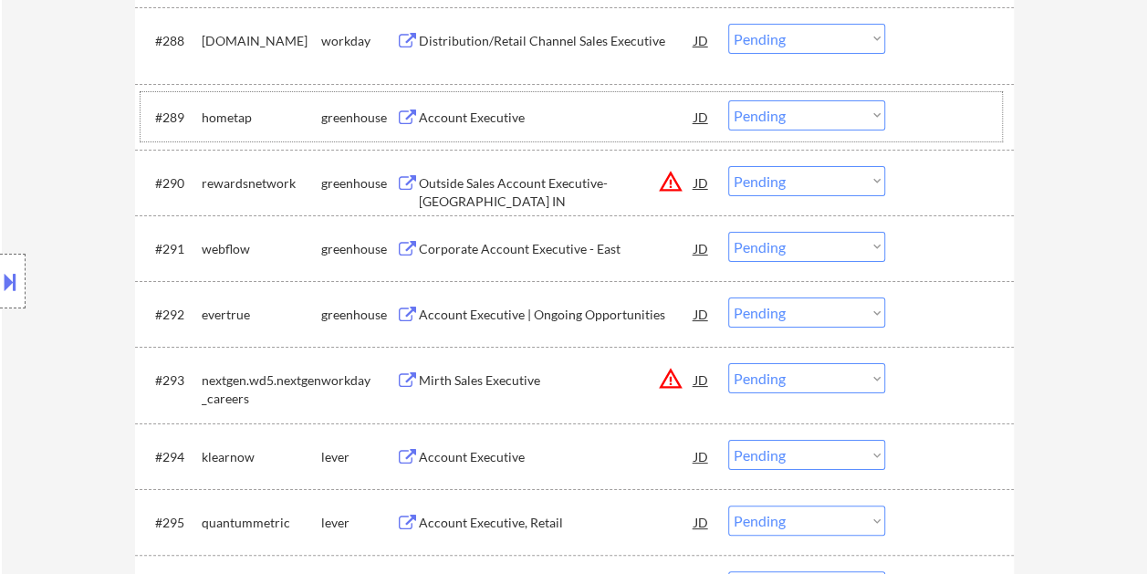
drag, startPoint x: 906, startPoint y: 102, endPoint x: 870, endPoint y: 120, distance: 40.0
click at [904, 106] on div "#289 hometap greenhouse Account Executive JD warning_amber Choose an option... …" at bounding box center [572, 116] width 862 height 49
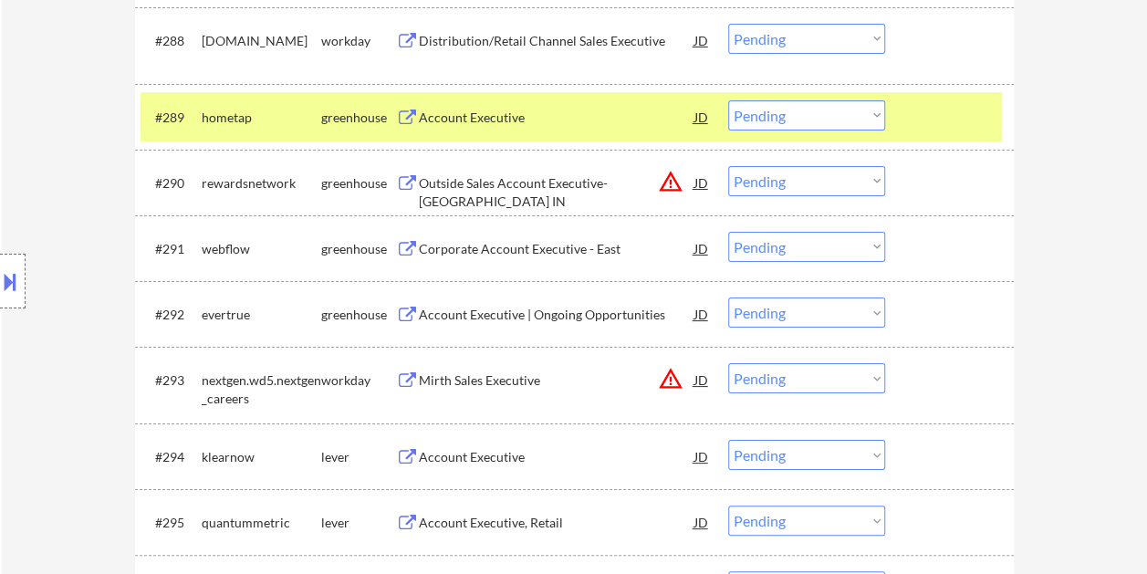
click at [869, 120] on select "Choose an option... Pending Applied Excluded (Questions) Excluded (Expired) Exc…" at bounding box center [806, 115] width 157 height 30
click at [728, 100] on select "Choose an option... Pending Applied Excluded (Questions) Excluded (Expired) Exc…" at bounding box center [806, 115] width 157 height 30
select select ""pending""
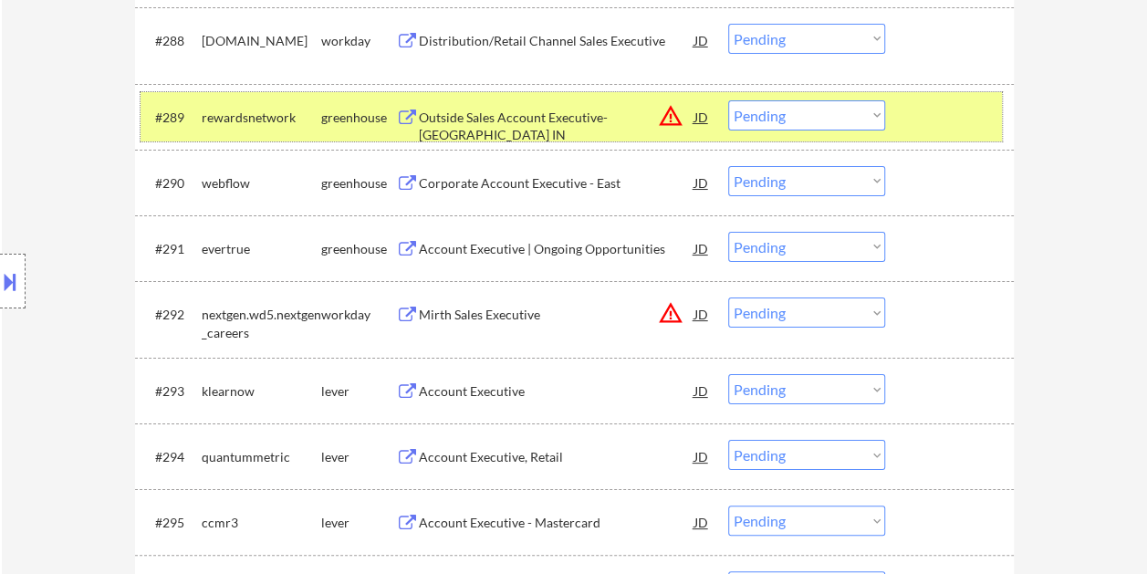
click at [895, 111] on div "#289 rewardsnetwork greenhouse Outside Sales Account Executive- Indianapolis IN…" at bounding box center [572, 116] width 862 height 49
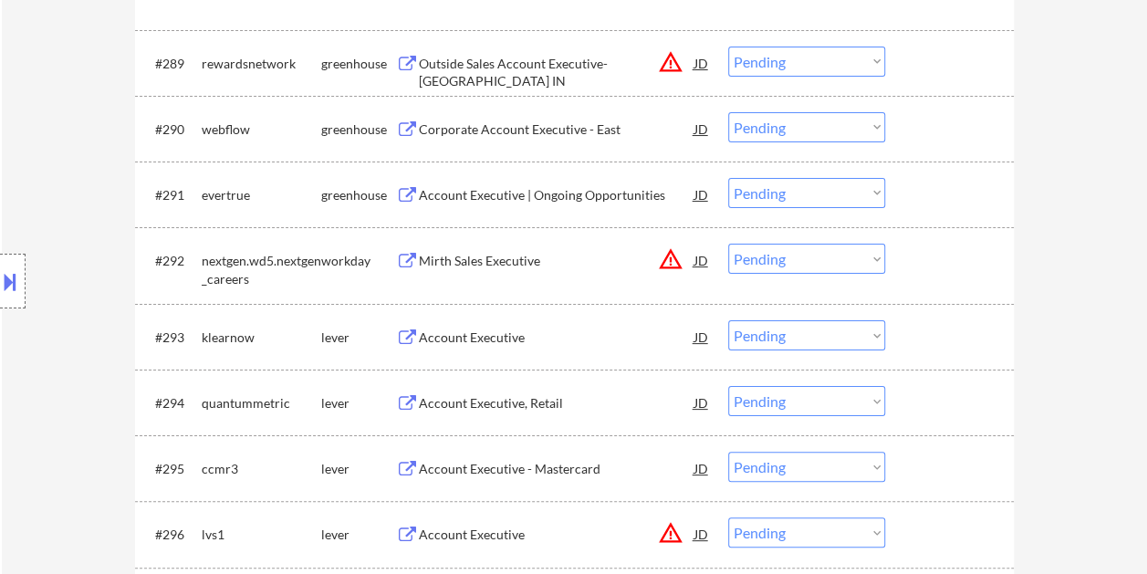
scroll to position [6906, 0]
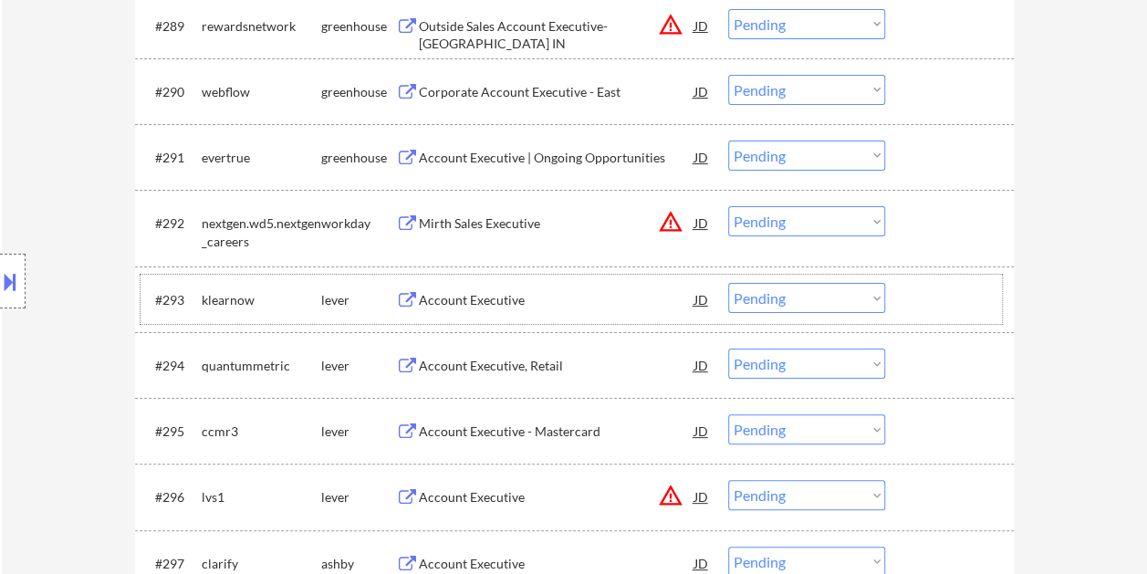
click at [929, 312] on div at bounding box center [952, 299] width 80 height 33
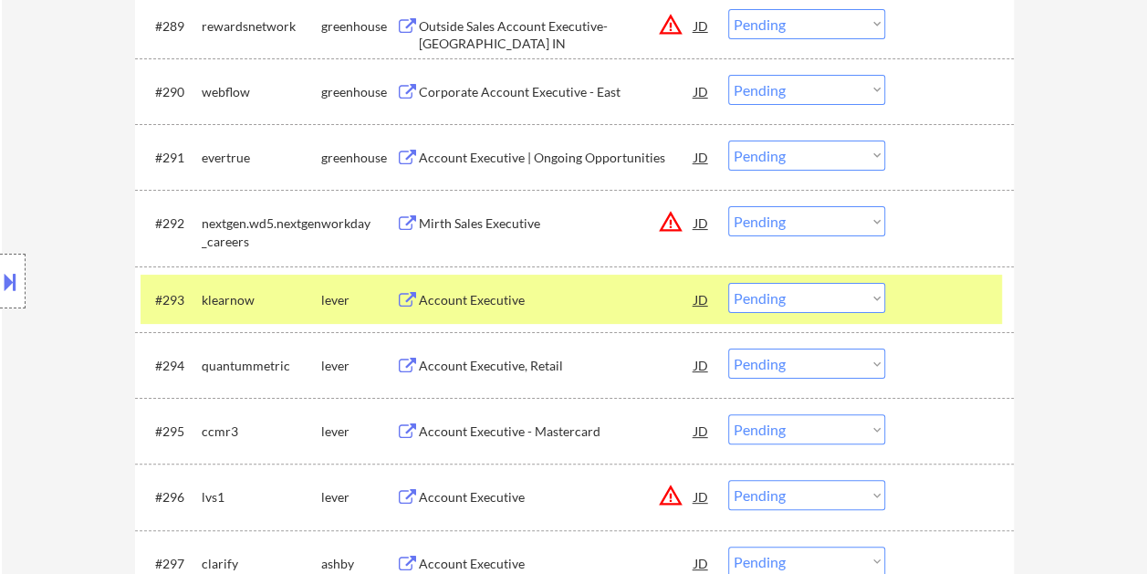
click at [577, 295] on div "Account Executive" at bounding box center [557, 300] width 276 height 18
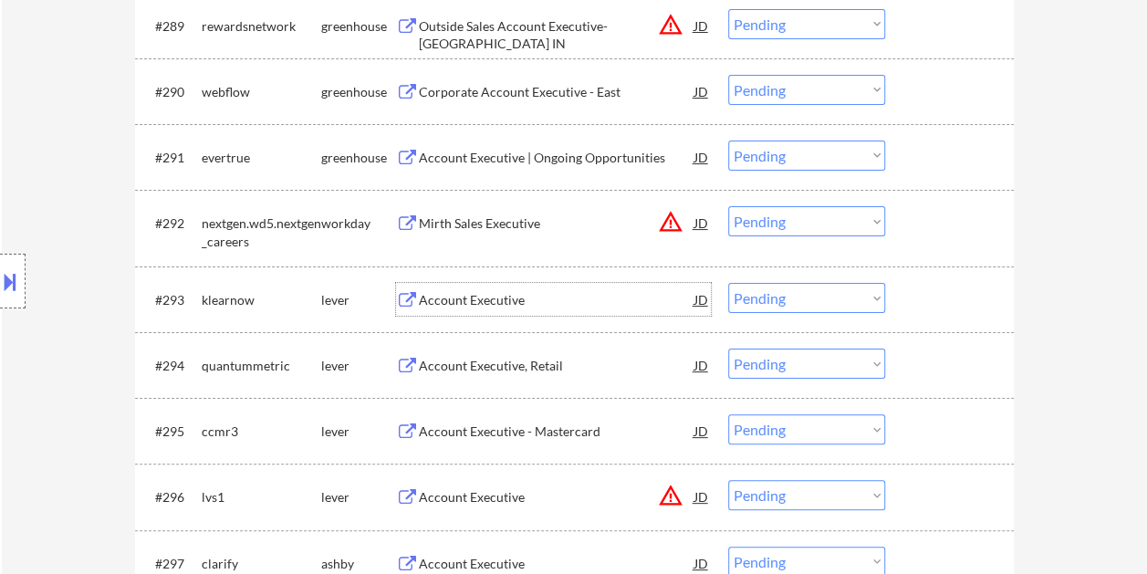
click at [906, 300] on div "#293 klearnow lever Account Executive JD warning_amber Choose an option... Pend…" at bounding box center [572, 299] width 862 height 49
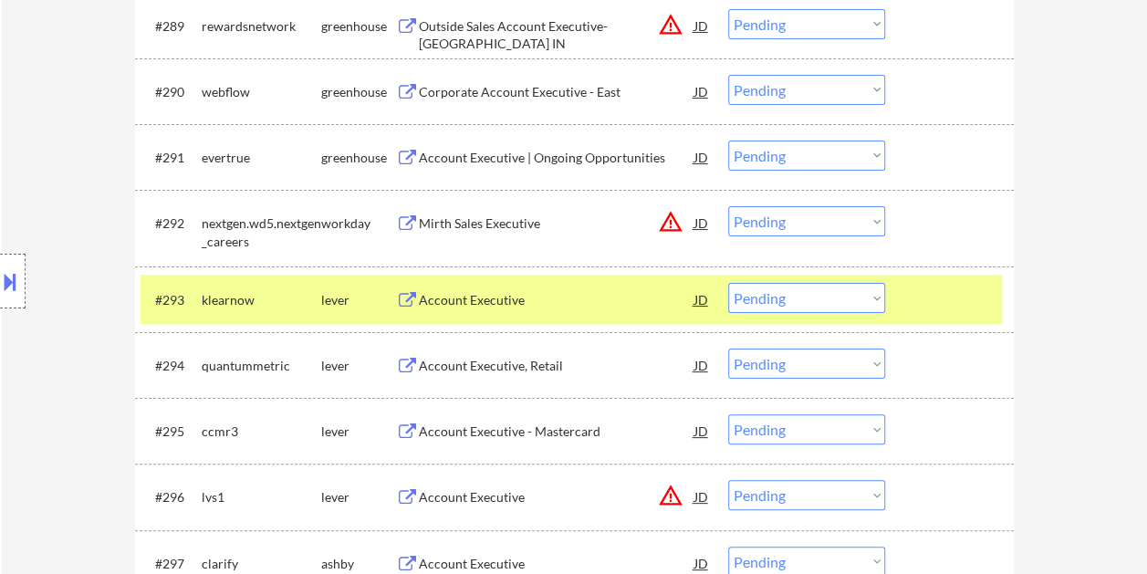
click at [871, 298] on select "Choose an option... Pending Applied Excluded (Questions) Excluded (Expired) Exc…" at bounding box center [806, 298] width 157 height 30
click at [728, 283] on select "Choose an option... Pending Applied Excluded (Questions) Excluded (Expired) Exc…" at bounding box center [806, 298] width 157 height 30
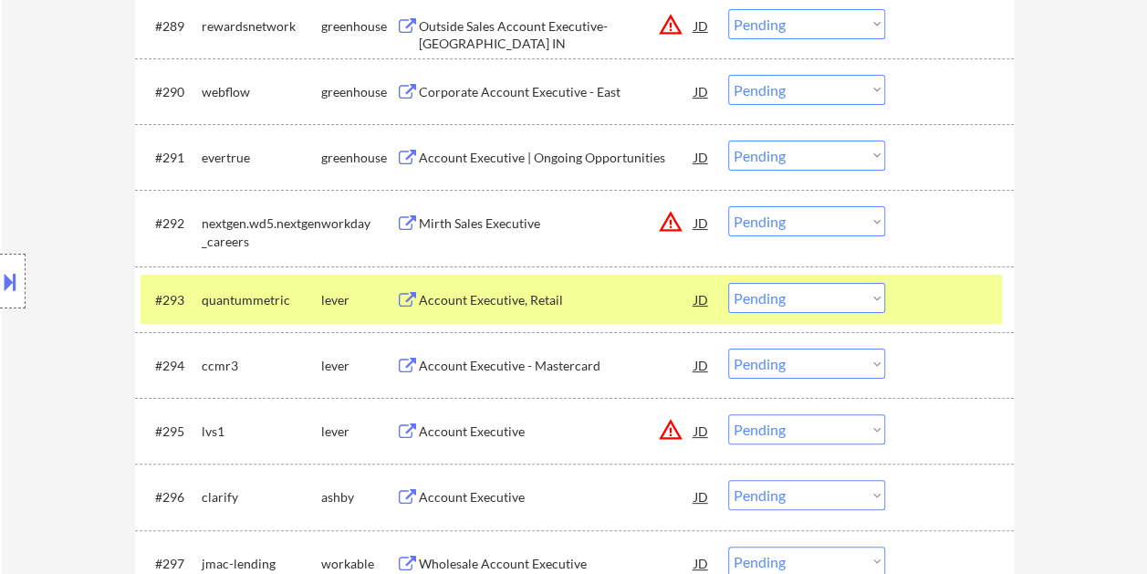
click at [968, 302] on div at bounding box center [952, 299] width 80 height 33
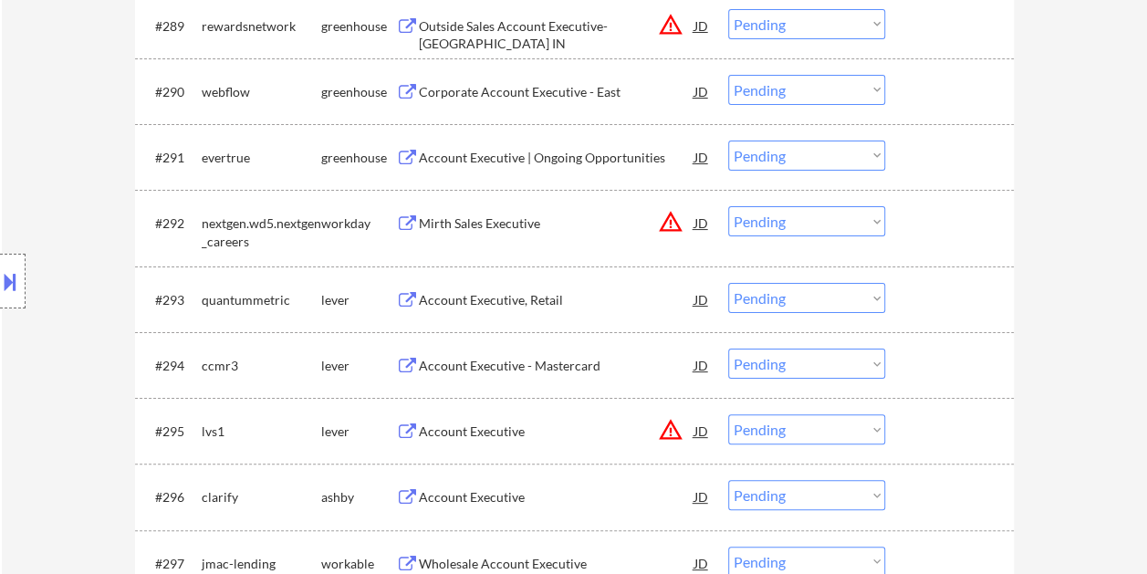
drag, startPoint x: 978, startPoint y: 290, endPoint x: 751, endPoint y: 306, distance: 226.9
click at [975, 292] on div at bounding box center [952, 299] width 80 height 33
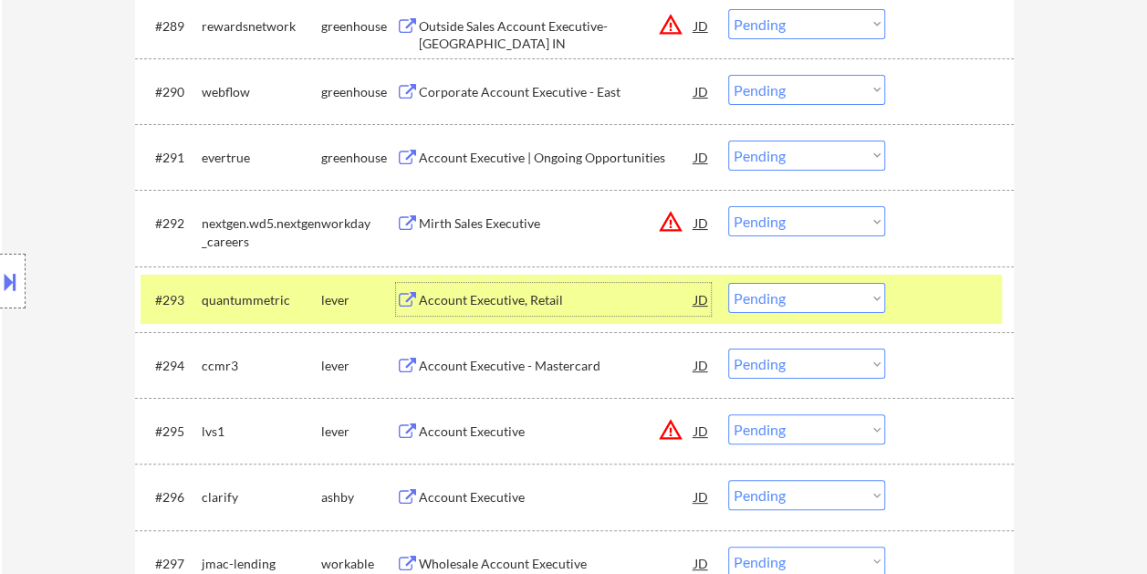
click at [593, 301] on div "Account Executive, Retail" at bounding box center [557, 300] width 276 height 18
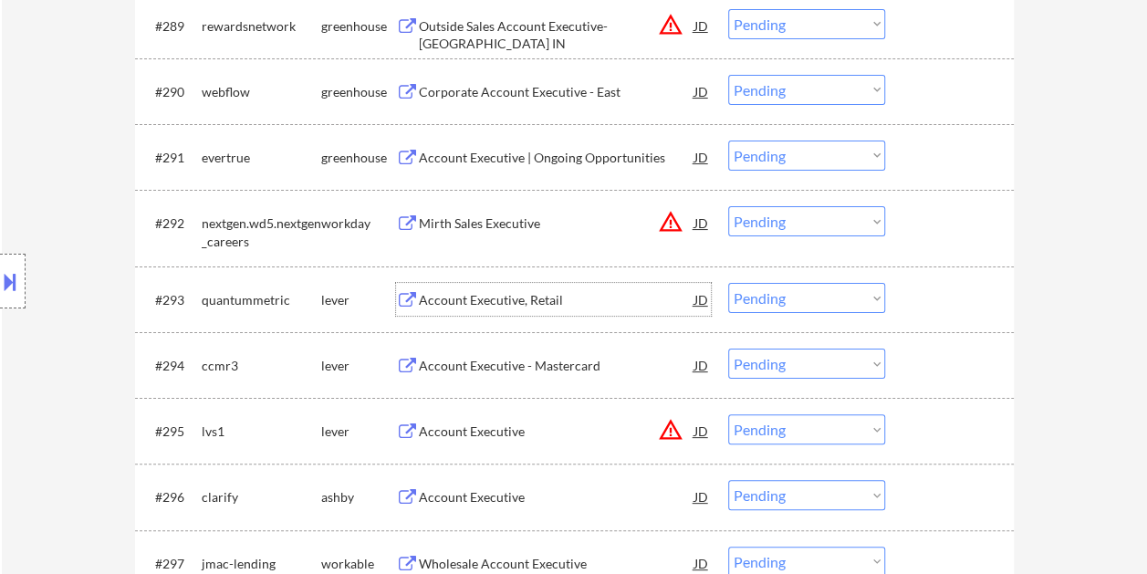
drag, startPoint x: 906, startPoint y: 296, endPoint x: 896, endPoint y: 299, distance: 10.4
click at [906, 297] on div "#293 quantummetric lever Account Executive, Retail JD warning_amber Choose an o…" at bounding box center [572, 299] width 862 height 49
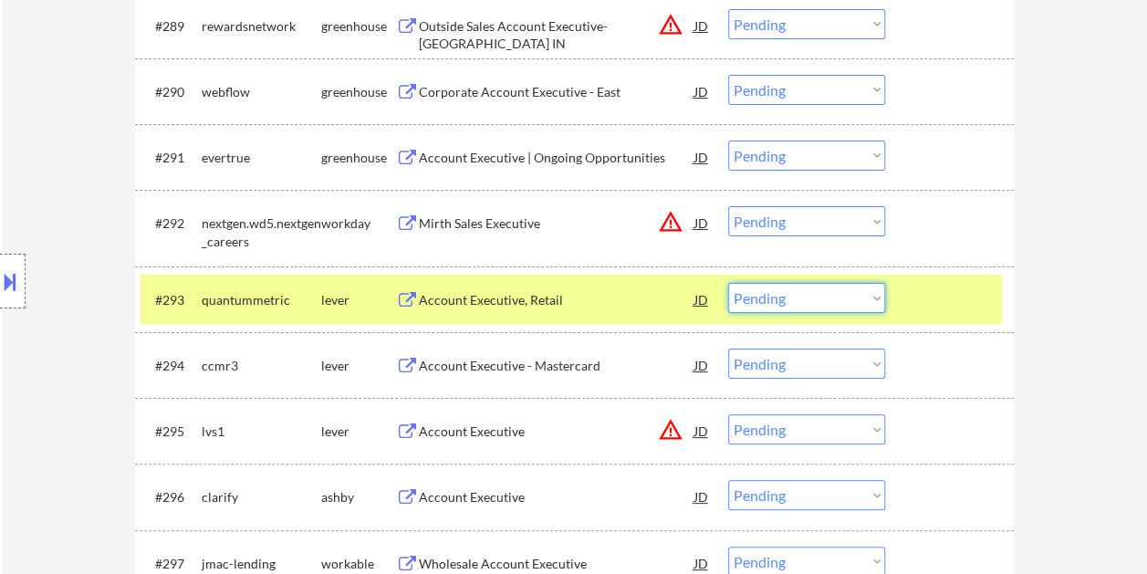
click at [873, 297] on select "Choose an option... Pending Applied Excluded (Questions) Excluded (Expired) Exc…" at bounding box center [806, 298] width 157 height 30
click at [728, 283] on select "Choose an option... Pending Applied Excluded (Questions) Excluded (Expired) Exc…" at bounding box center [806, 298] width 157 height 30
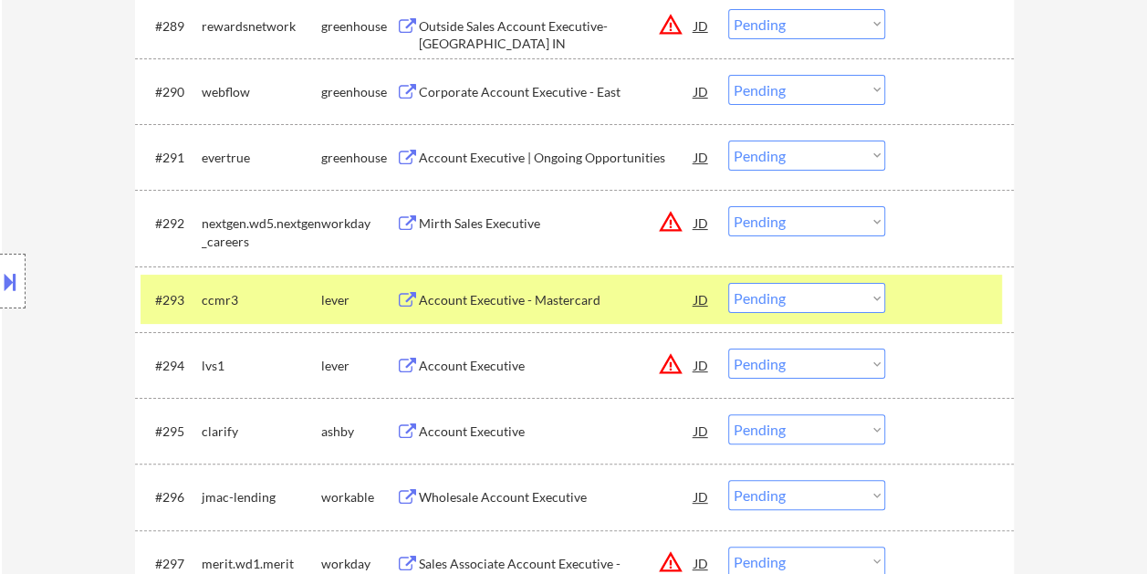
click at [910, 299] on div "#293 ccmr3 lever Account Executive - Mastercard JD warning_amber Choose an opti…" at bounding box center [572, 299] width 862 height 49
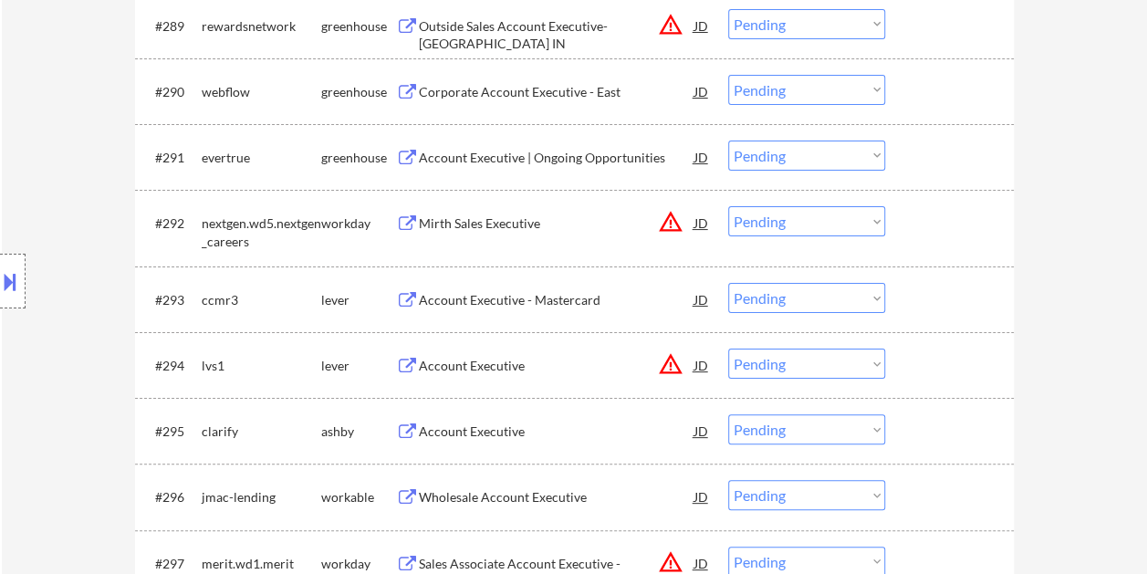
click at [931, 299] on div at bounding box center [952, 299] width 80 height 33
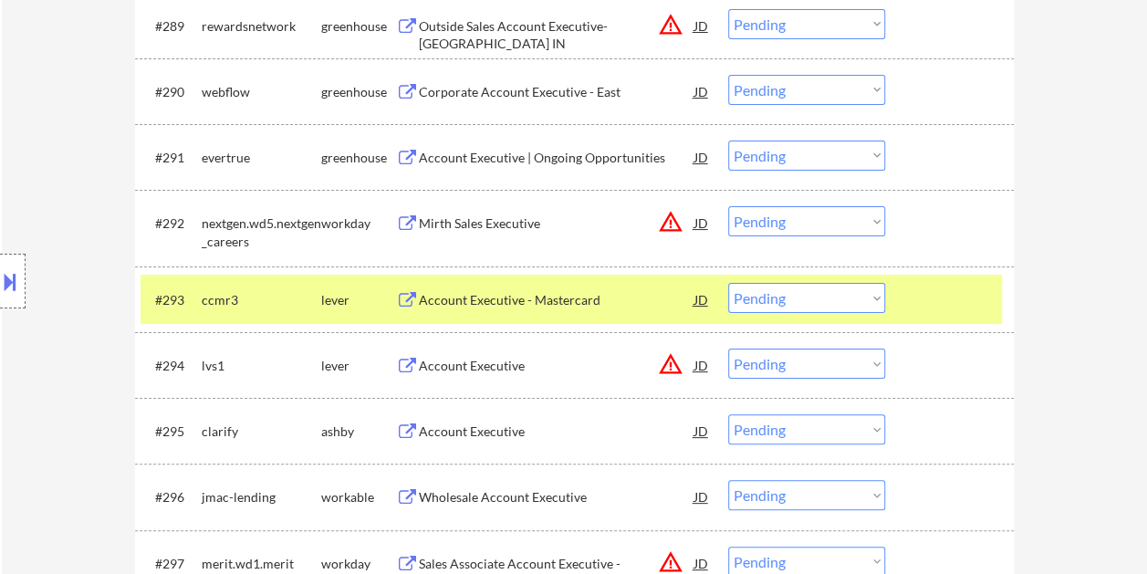
click at [435, 298] on div "Account Executive - Mastercard" at bounding box center [557, 300] width 276 height 18
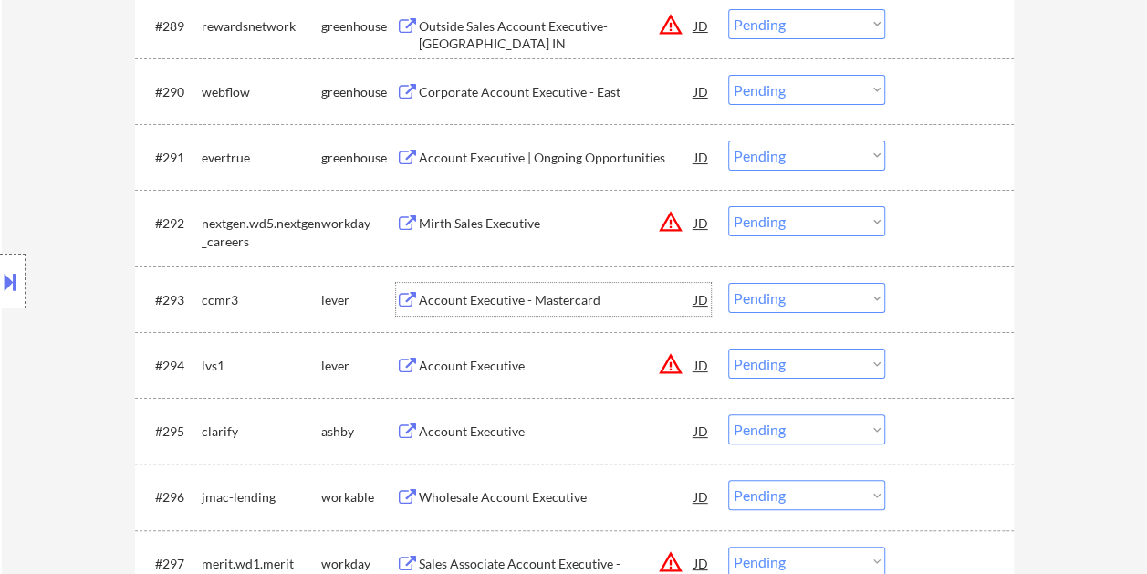
drag, startPoint x: 932, startPoint y: 299, endPoint x: 906, endPoint y: 299, distance: 26.5
click at [933, 300] on div at bounding box center [952, 299] width 80 height 33
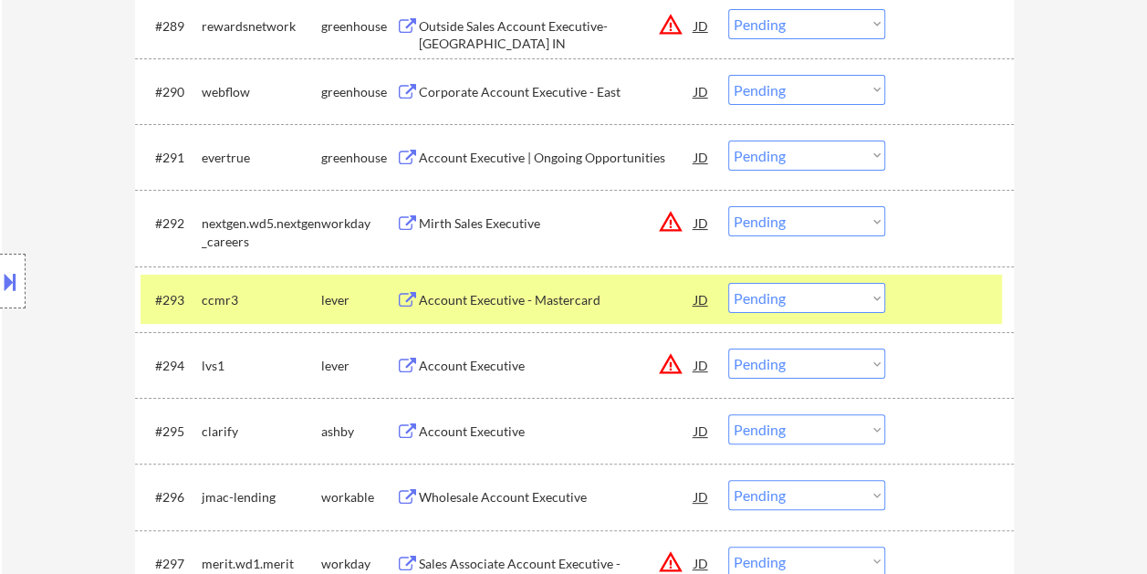
click at [873, 305] on select "Choose an option... Pending Applied Excluded (Questions) Excluded (Expired) Exc…" at bounding box center [806, 298] width 157 height 30
click at [728, 283] on select "Choose an option... Pending Applied Excluded (Questions) Excluded (Expired) Exc…" at bounding box center [806, 298] width 157 height 30
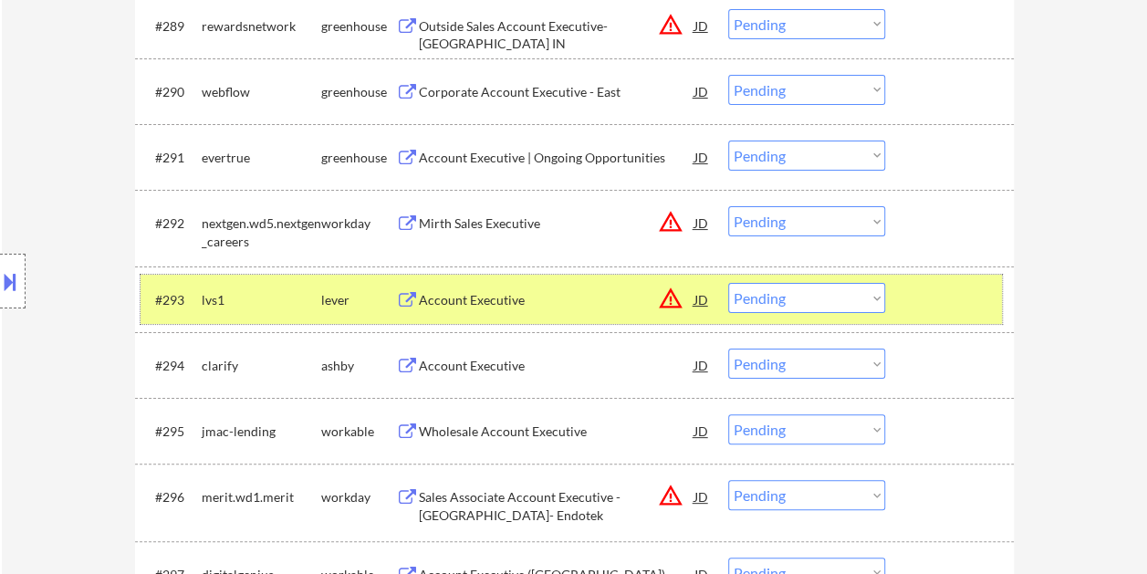
click at [954, 297] on div at bounding box center [952, 299] width 80 height 33
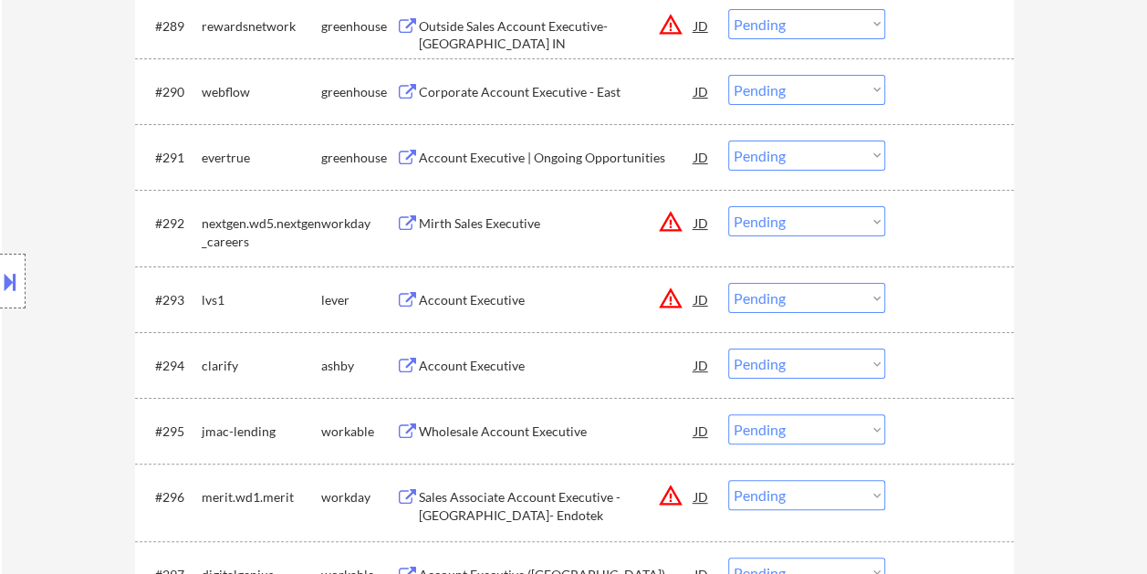
click at [945, 295] on div at bounding box center [952, 299] width 80 height 33
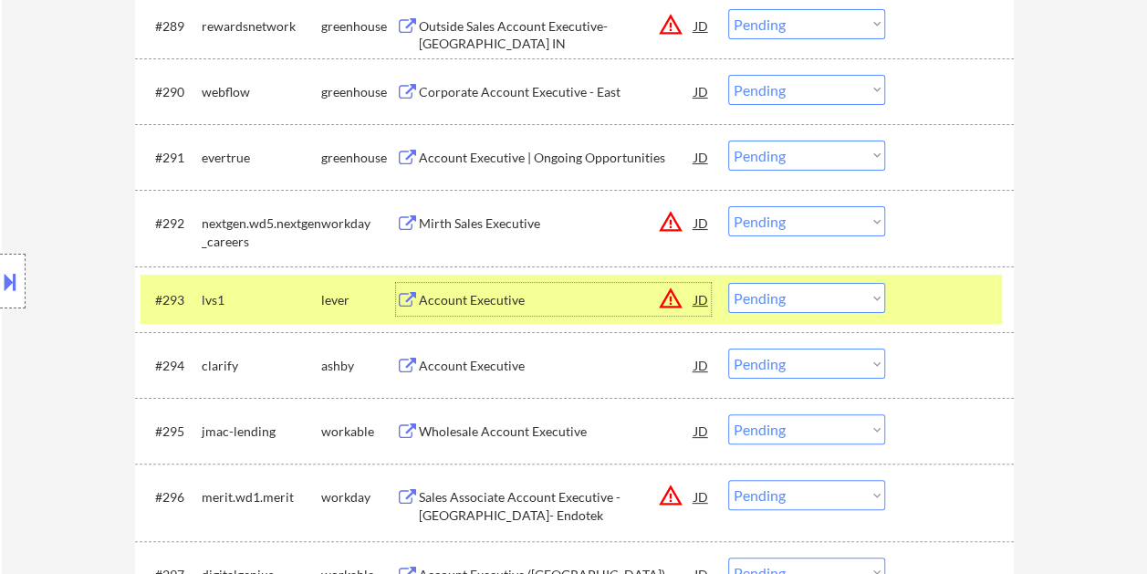
click at [448, 287] on div "Account Executive" at bounding box center [557, 299] width 276 height 33
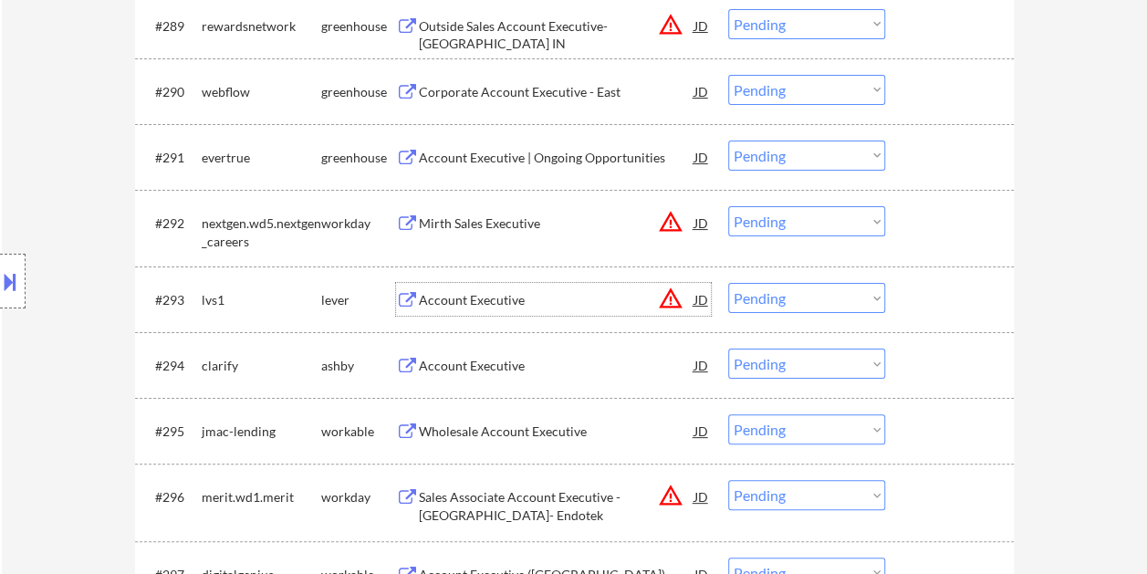
click at [933, 312] on div at bounding box center [952, 299] width 80 height 33
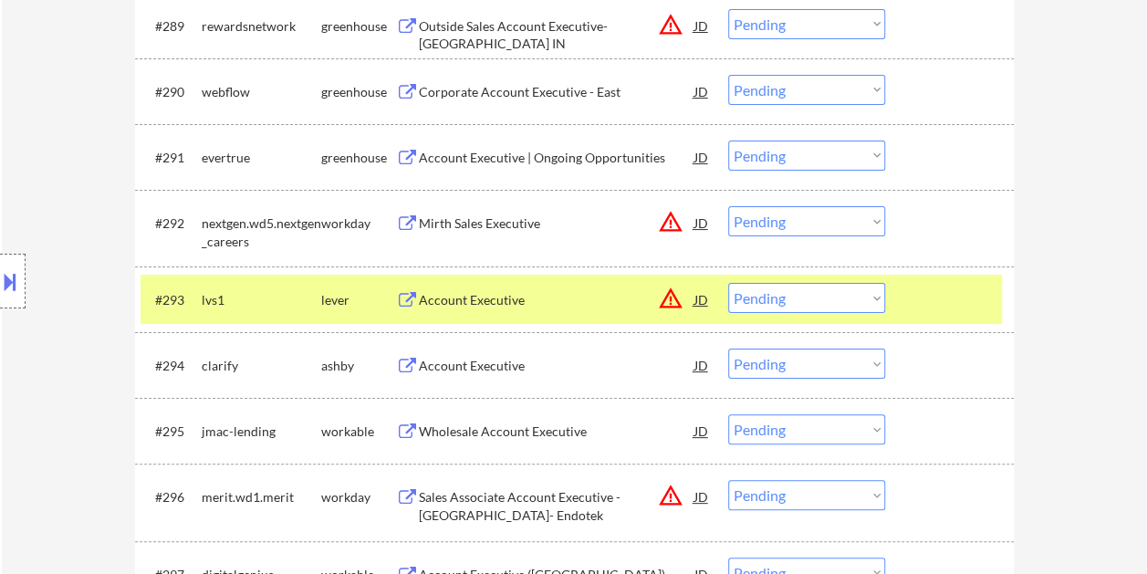
click at [870, 301] on select "Choose an option... Pending Applied Excluded (Questions) Excluded (Expired) Exc…" at bounding box center [806, 298] width 157 height 30
click at [728, 283] on select "Choose an option... Pending Applied Excluded (Questions) Excluded (Expired) Exc…" at bounding box center [806, 298] width 157 height 30
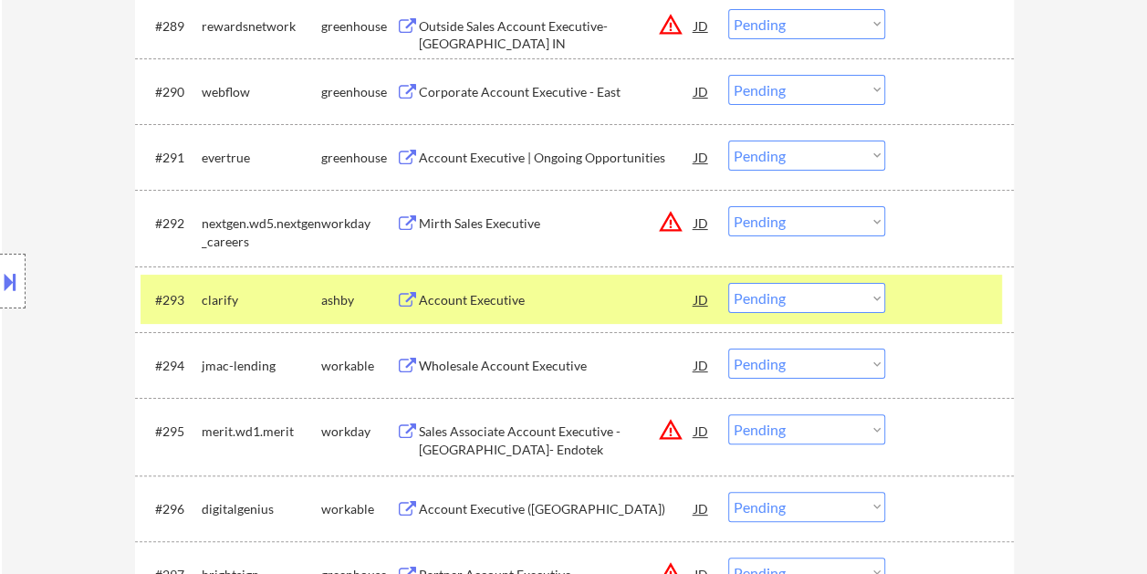
click at [947, 306] on div at bounding box center [952, 299] width 80 height 33
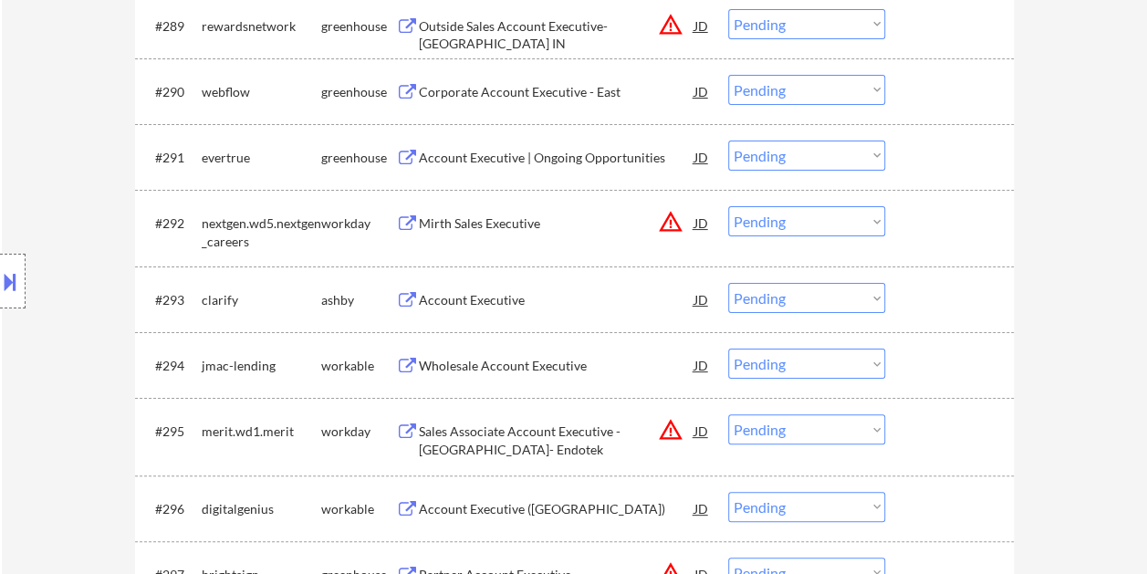
drag, startPoint x: 953, startPoint y: 298, endPoint x: 812, endPoint y: 308, distance: 140.9
click at [955, 298] on div at bounding box center [952, 299] width 80 height 33
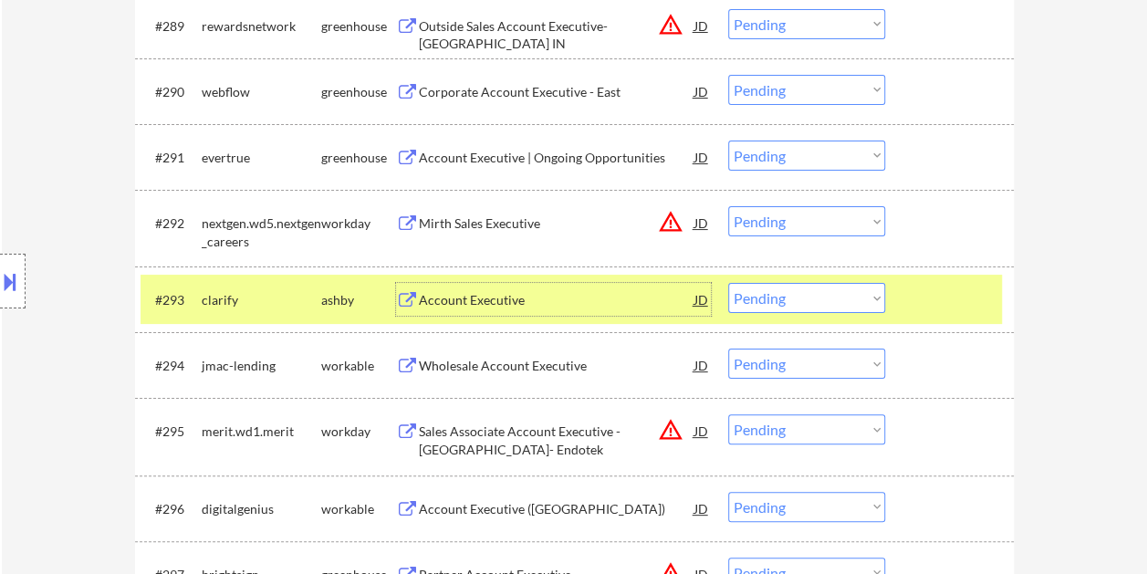
click at [555, 294] on div "Account Executive" at bounding box center [557, 300] width 276 height 18
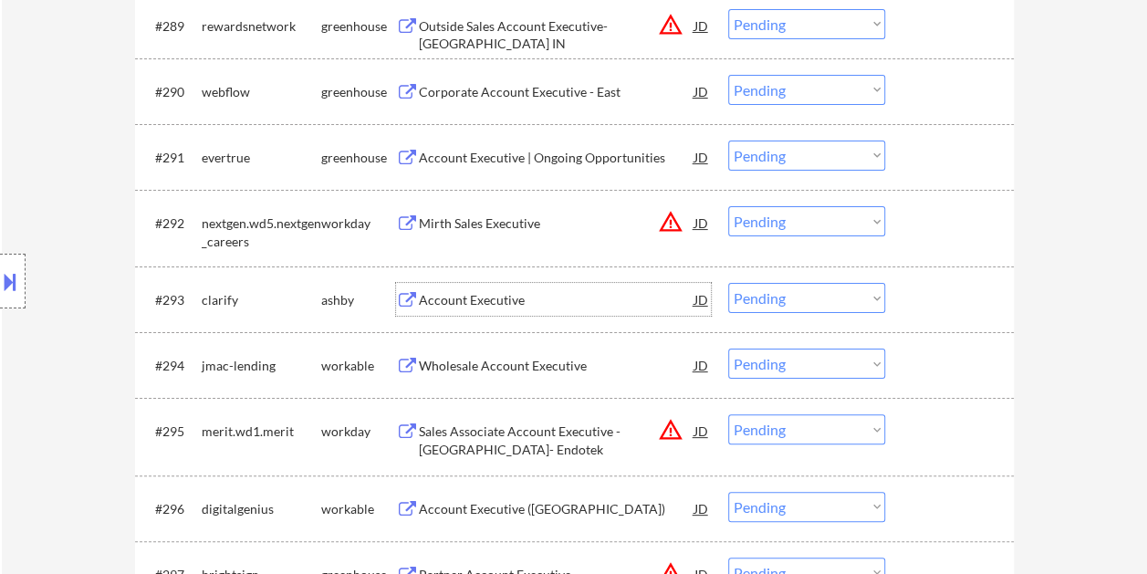
drag, startPoint x: 913, startPoint y: 303, endPoint x: 889, endPoint y: 303, distance: 23.7
click at [912, 302] on div at bounding box center [952, 299] width 80 height 33
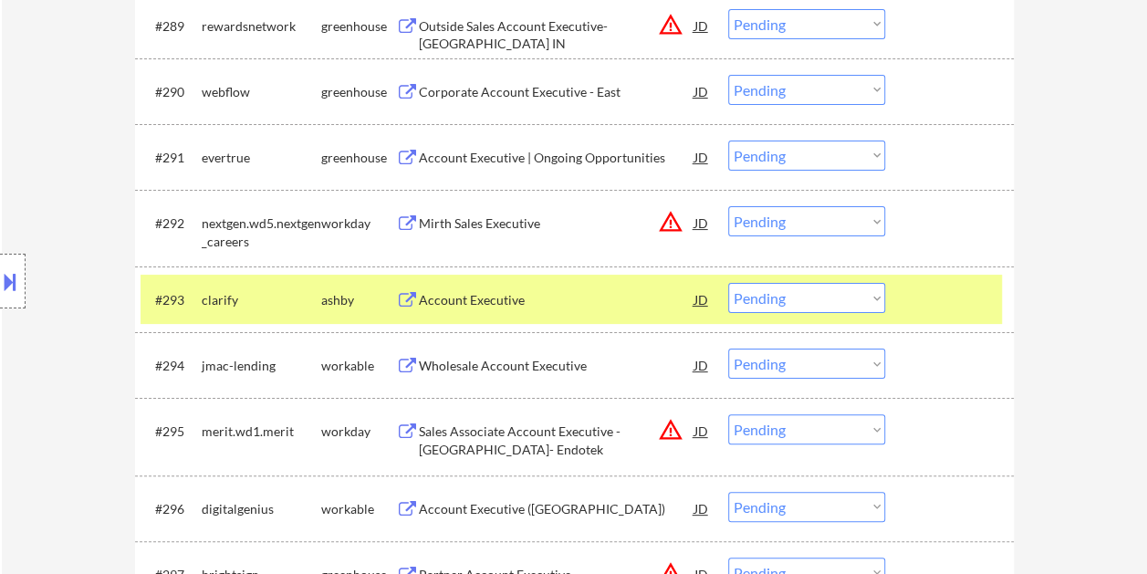
click at [868, 303] on select "Choose an option... Pending Applied Excluded (Questions) Excluded (Expired) Exc…" at bounding box center [806, 298] width 157 height 30
click at [728, 283] on select "Choose an option... Pending Applied Excluded (Questions) Excluded (Expired) Exc…" at bounding box center [806, 298] width 157 height 30
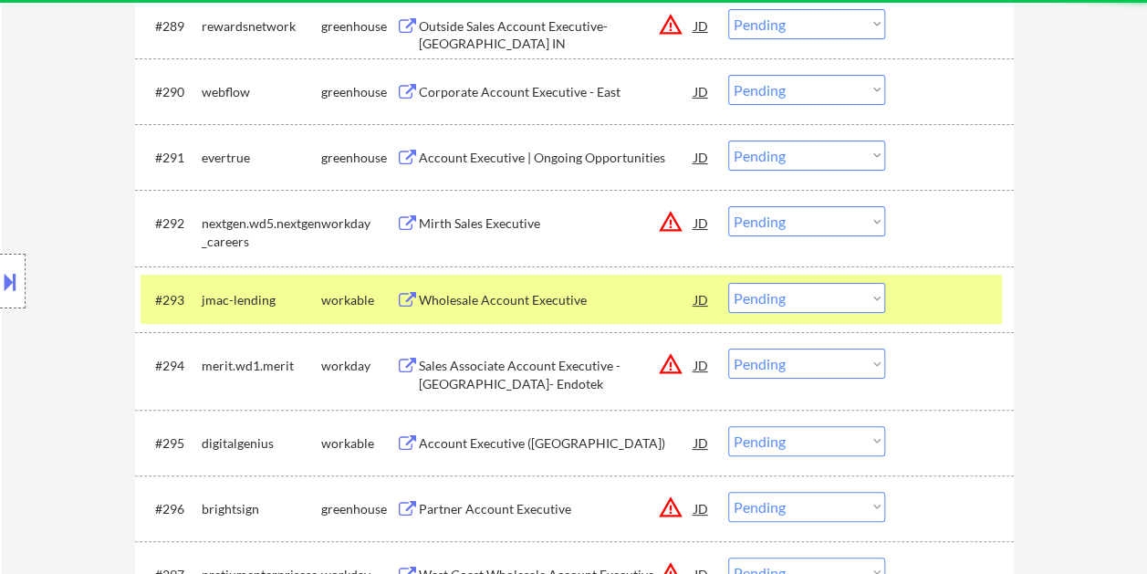
click at [930, 299] on div at bounding box center [952, 299] width 80 height 33
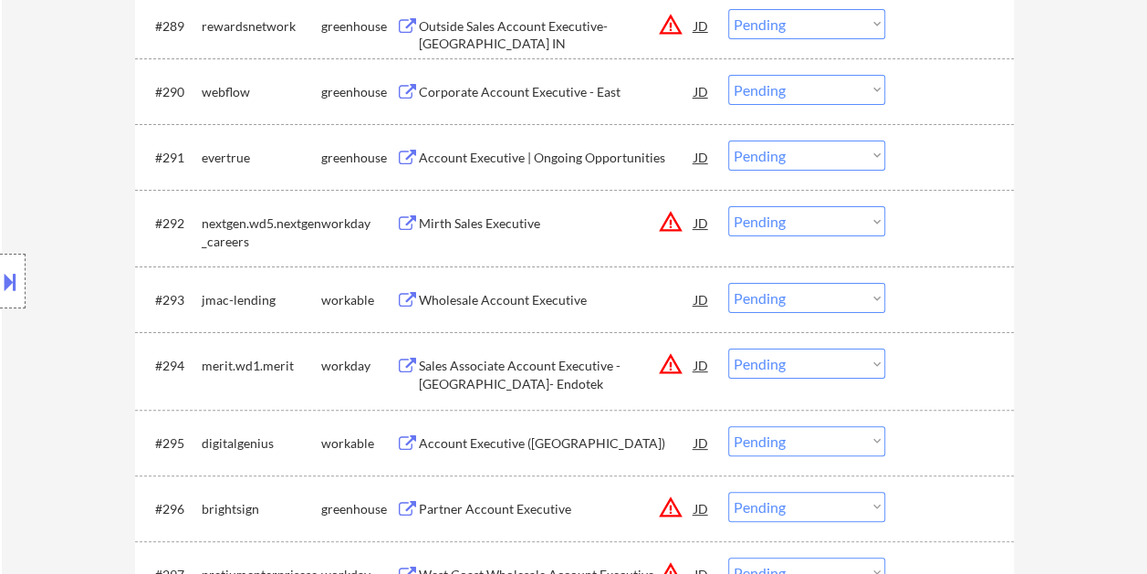
click at [953, 298] on div at bounding box center [952, 299] width 80 height 33
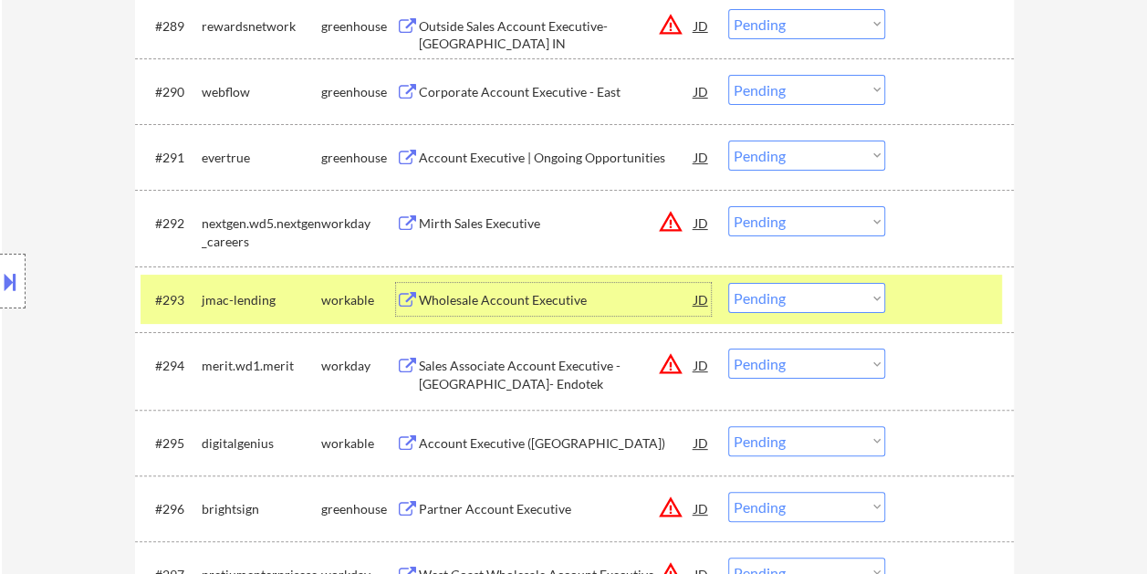
click at [579, 301] on div "Wholesale Account Executive" at bounding box center [557, 300] width 276 height 18
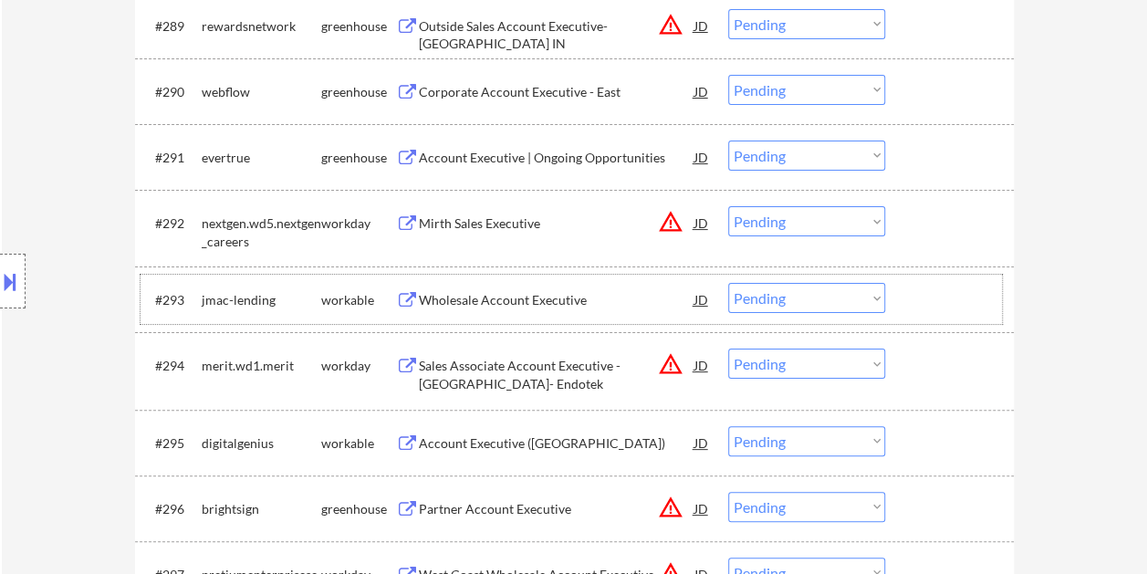
click at [919, 309] on div at bounding box center [952, 299] width 80 height 33
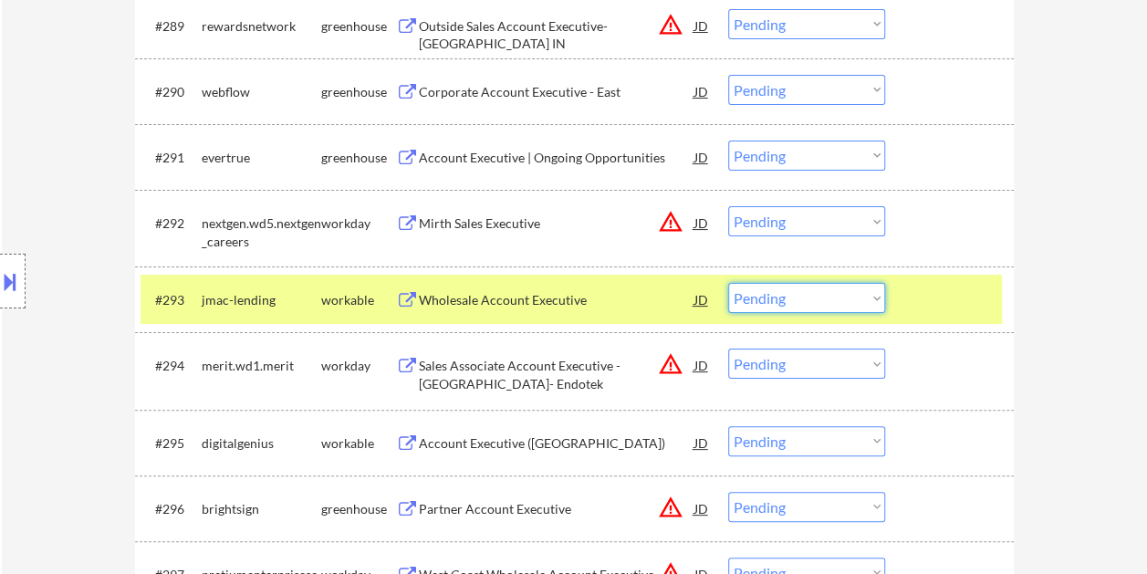
click at [875, 303] on select "Choose an option... Pending Applied Excluded (Questions) Excluded (Expired) Exc…" at bounding box center [806, 298] width 157 height 30
click at [728, 283] on select "Choose an option... Pending Applied Excluded (Questions) Excluded (Expired) Exc…" at bounding box center [806, 298] width 157 height 30
select select ""pending""
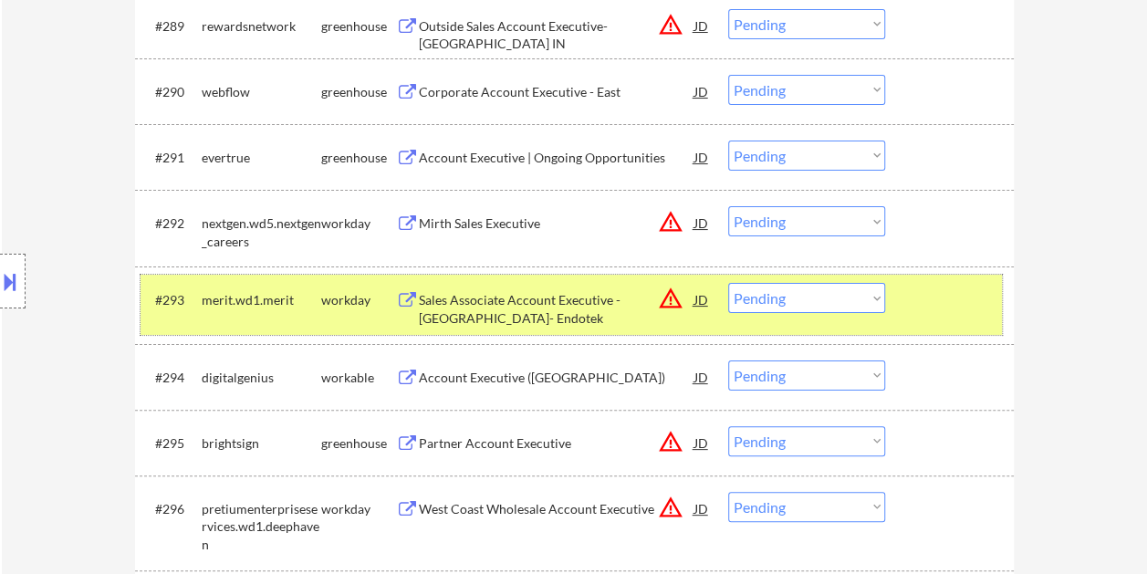
click at [917, 303] on div at bounding box center [952, 299] width 80 height 33
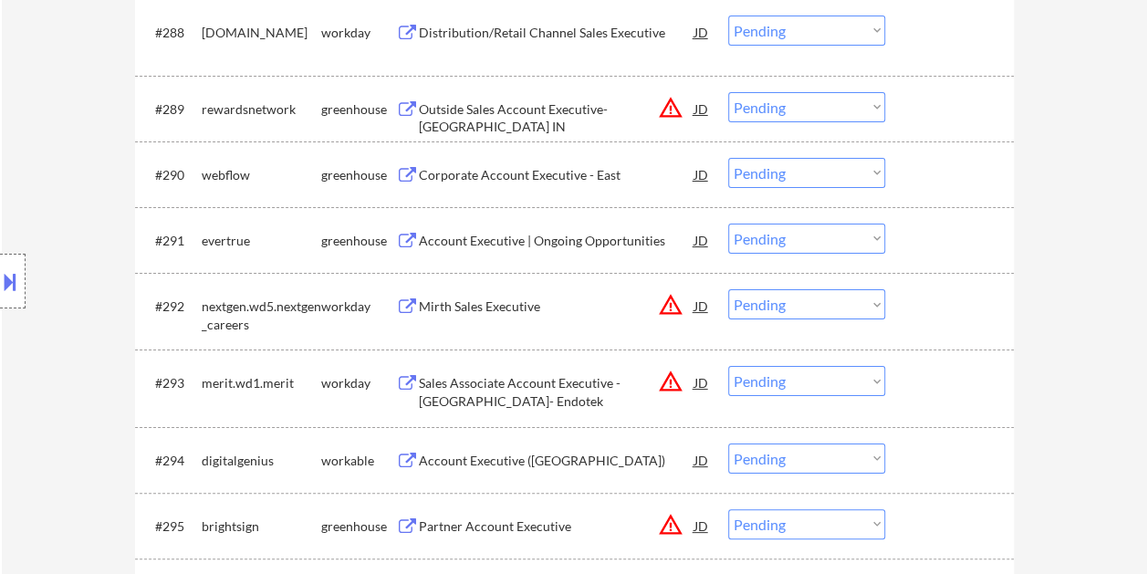
scroll to position [6815, 0]
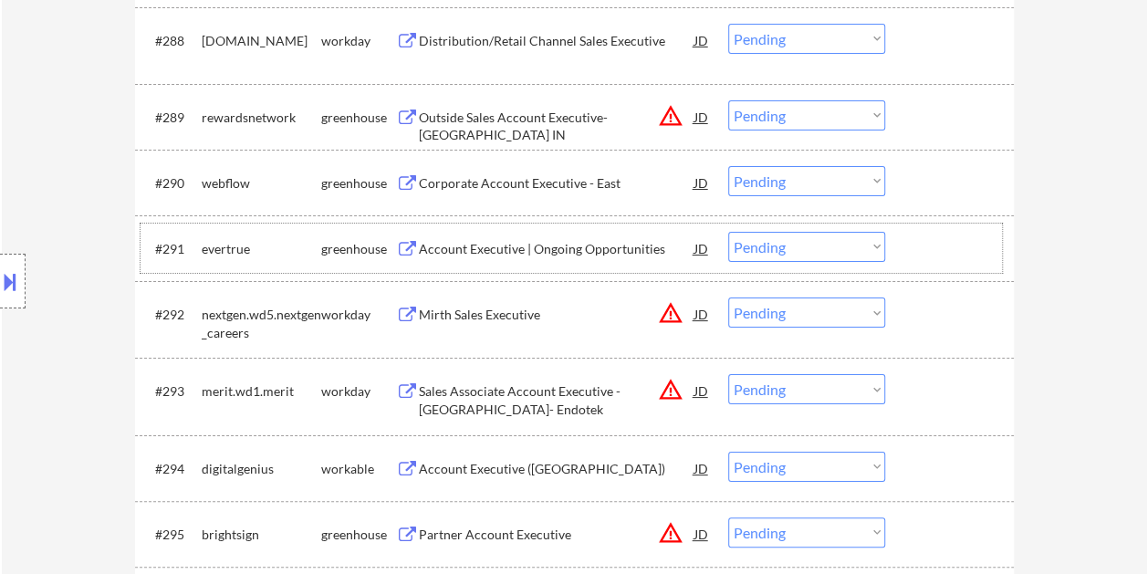
click at [937, 239] on div at bounding box center [952, 248] width 80 height 33
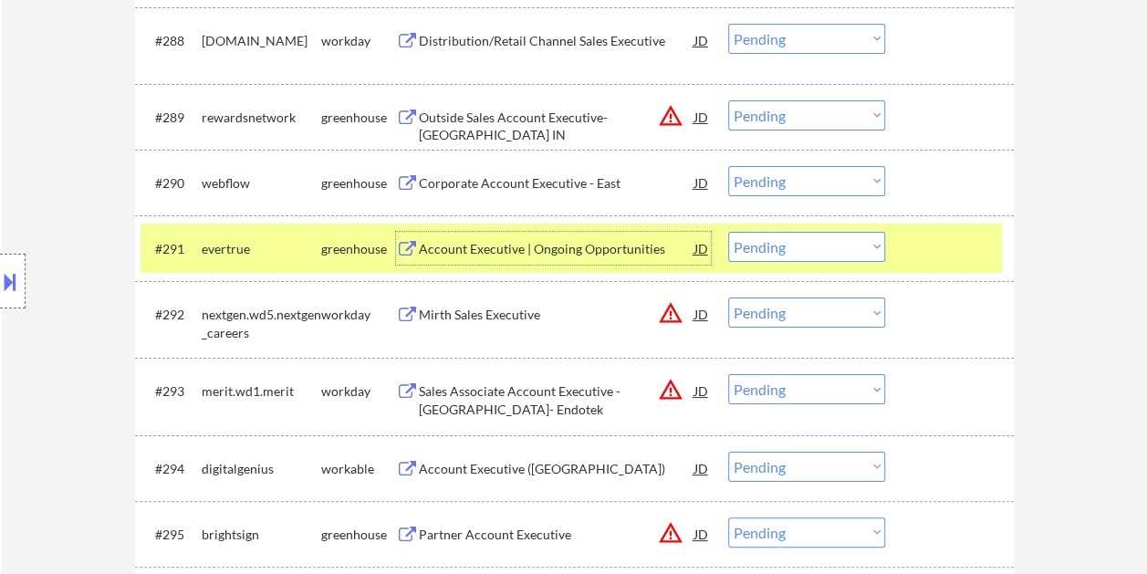
click at [613, 237] on div "Account Executive | Ongoing Opportunities" at bounding box center [557, 248] width 276 height 33
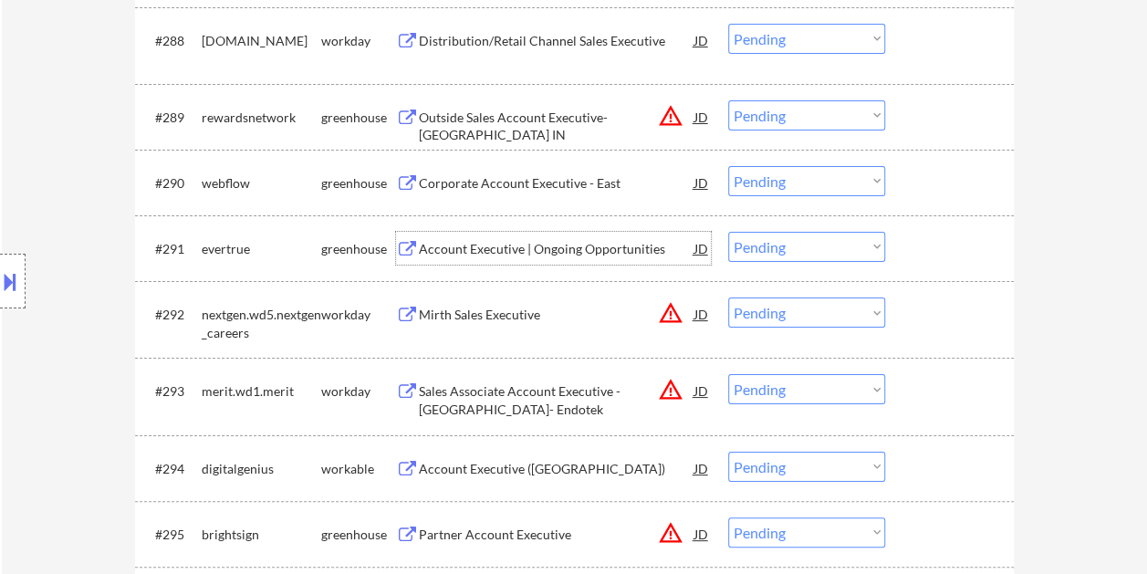
click at [896, 249] on div "#291 evertrue greenhouse Account Executive | Ongoing Opportunities JD warning_a…" at bounding box center [572, 248] width 862 height 49
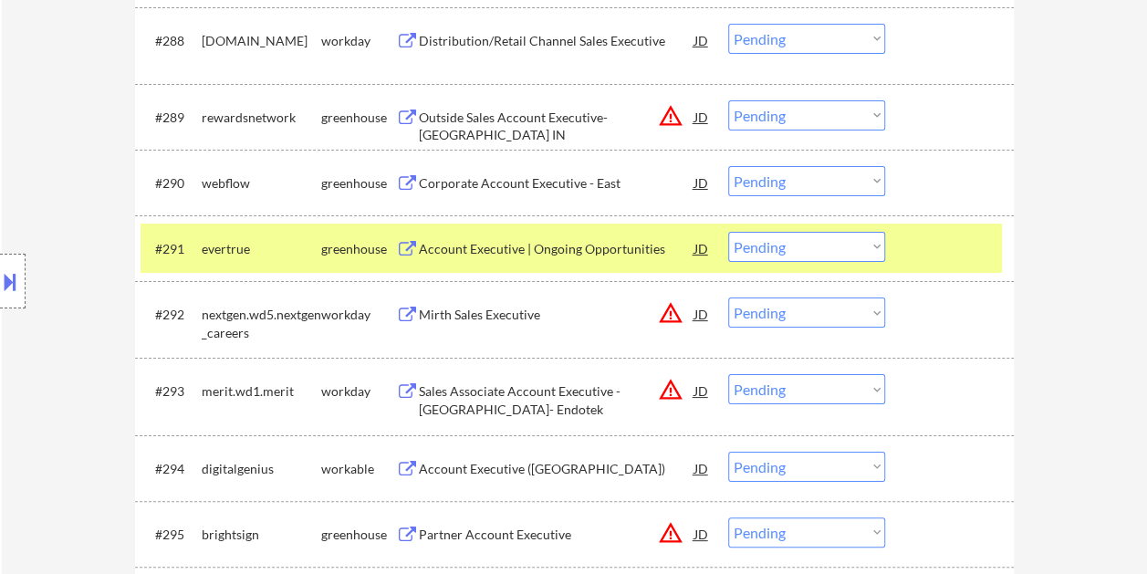
click at [877, 245] on select "Choose an option... Pending Applied Excluded (Questions) Excluded (Expired) Exc…" at bounding box center [806, 247] width 157 height 30
click at [728, 232] on select "Choose an option... Pending Applied Excluded (Questions) Excluded (Expired) Exc…" at bounding box center [806, 247] width 157 height 30
select select ""pending""
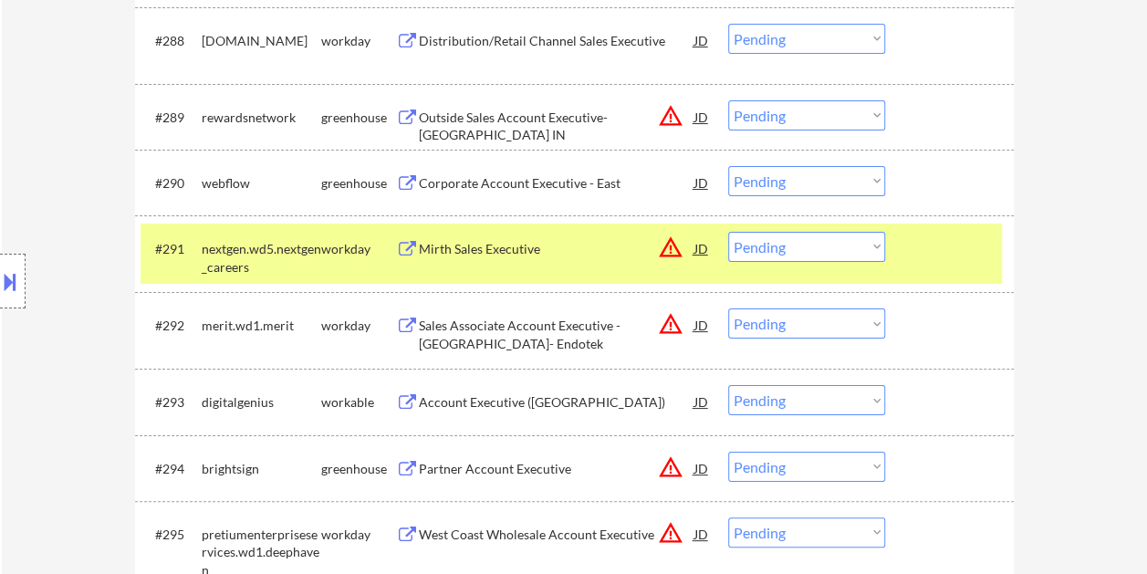
click at [921, 254] on div at bounding box center [952, 248] width 80 height 33
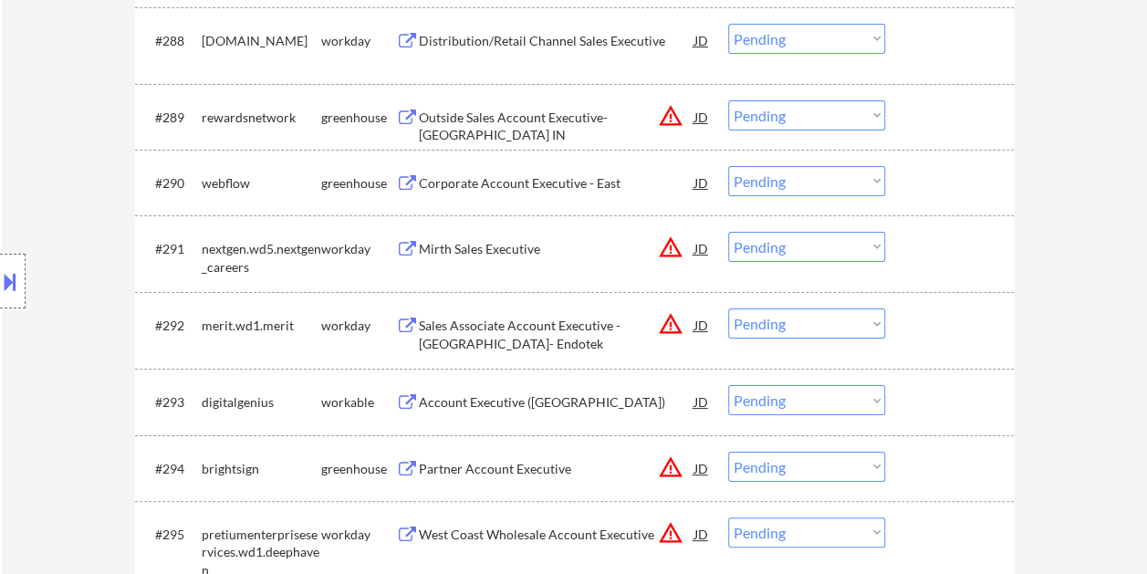
scroll to position [6906, 0]
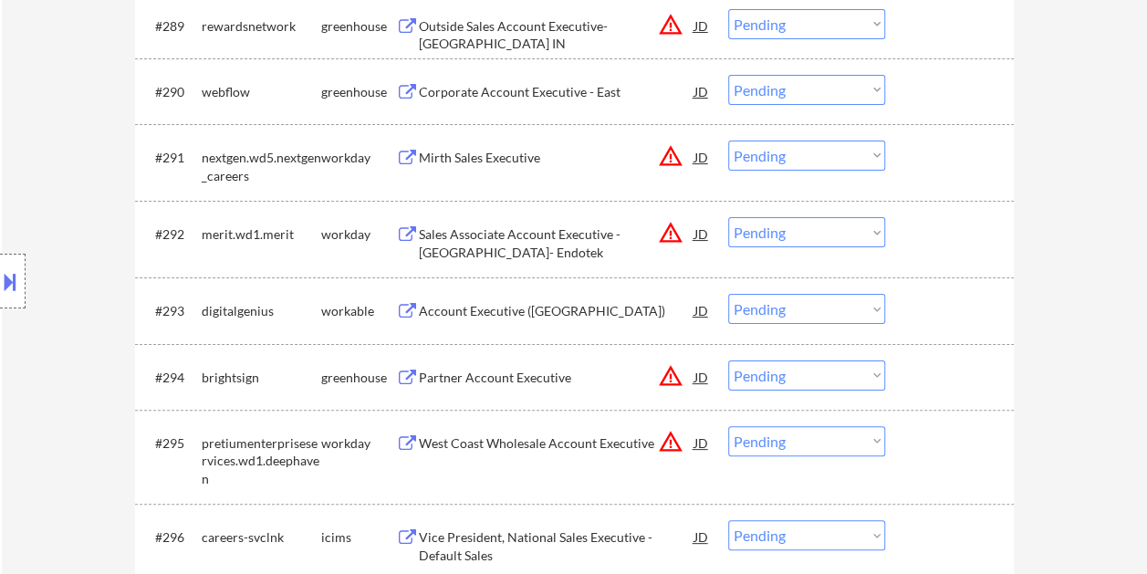
click at [958, 310] on div at bounding box center [952, 310] width 80 height 33
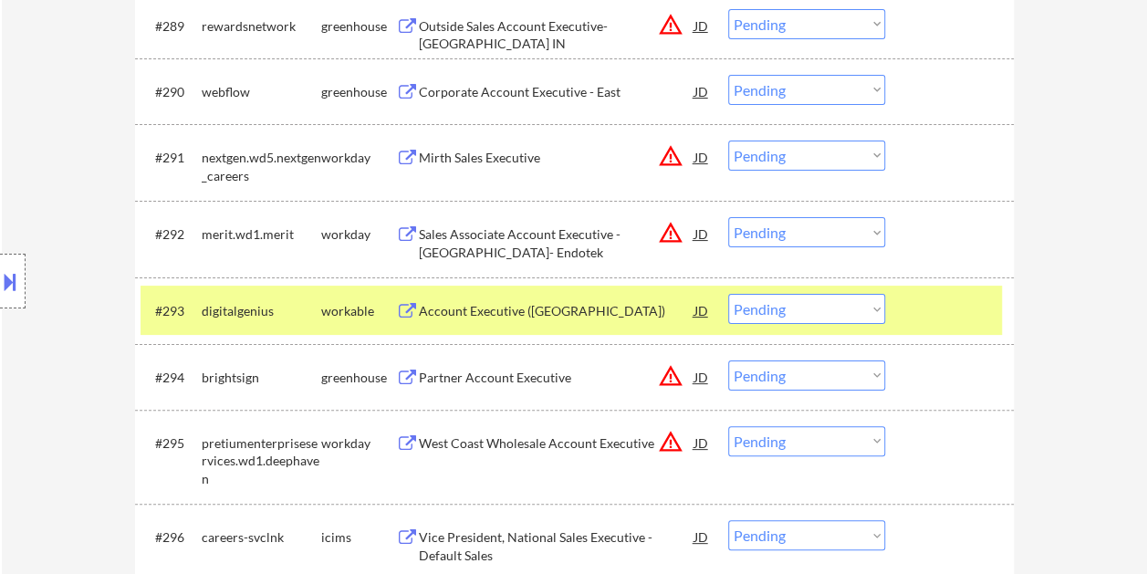
click at [570, 299] on div "Account Executive ([GEOGRAPHIC_DATA])" at bounding box center [557, 310] width 276 height 33
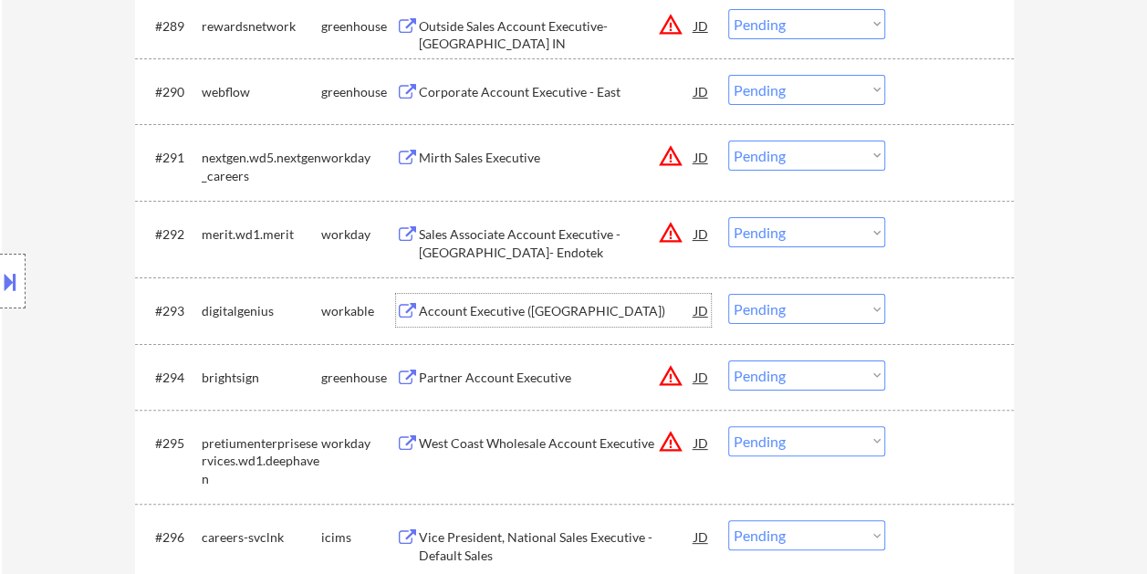
click at [870, 307] on select "Choose an option... Pending Applied Excluded (Questions) Excluded (Expired) Exc…" at bounding box center [806, 309] width 157 height 30
click at [728, 294] on select "Choose an option... Pending Applied Excluded (Questions) Excluded (Expired) Exc…" at bounding box center [806, 309] width 157 height 30
select select ""pending""
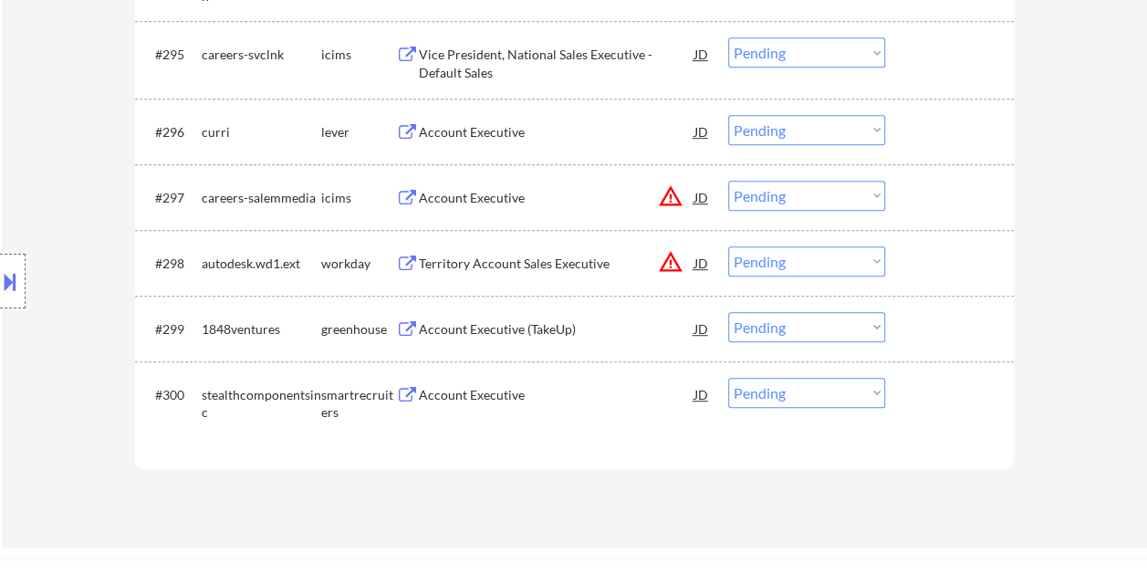
scroll to position [7299, 0]
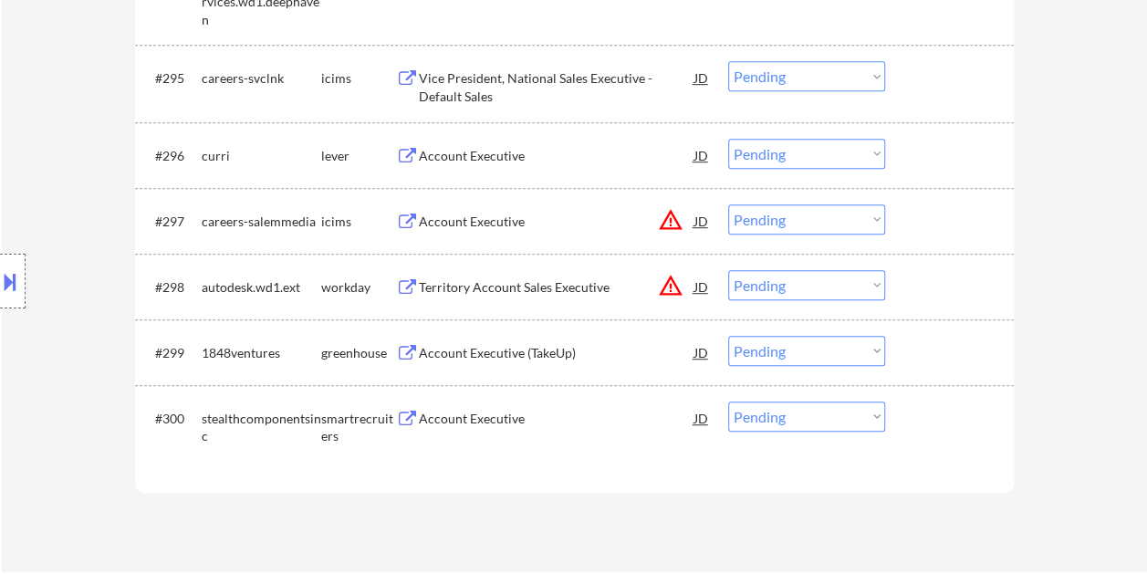
drag, startPoint x: 917, startPoint y: 150, endPoint x: 852, endPoint y: 156, distance: 65.1
click at [917, 150] on div at bounding box center [952, 155] width 80 height 33
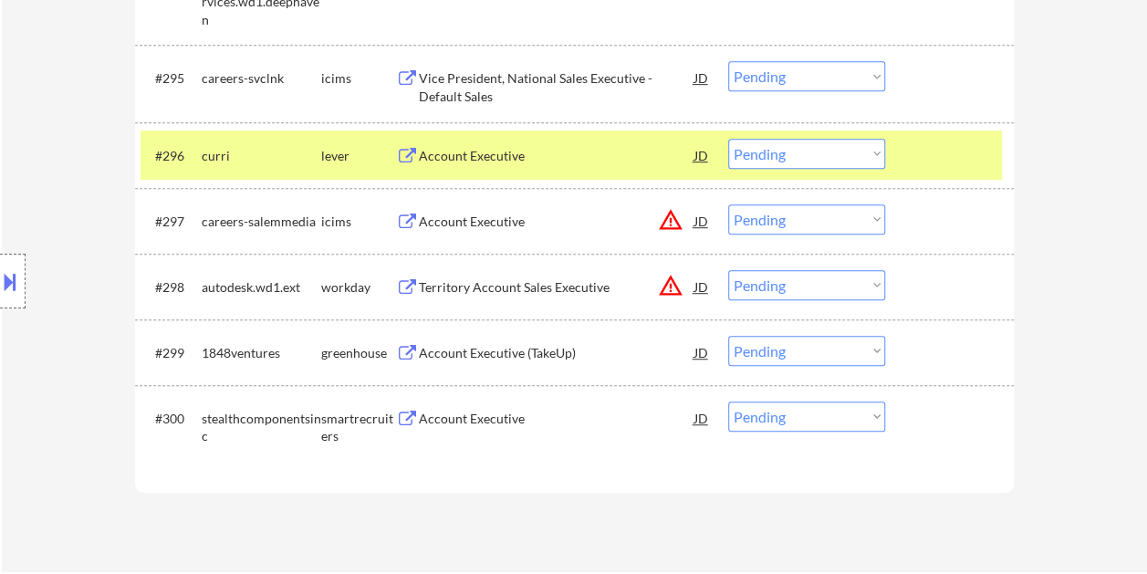
click at [534, 154] on div "Account Executive" at bounding box center [557, 156] width 276 height 18
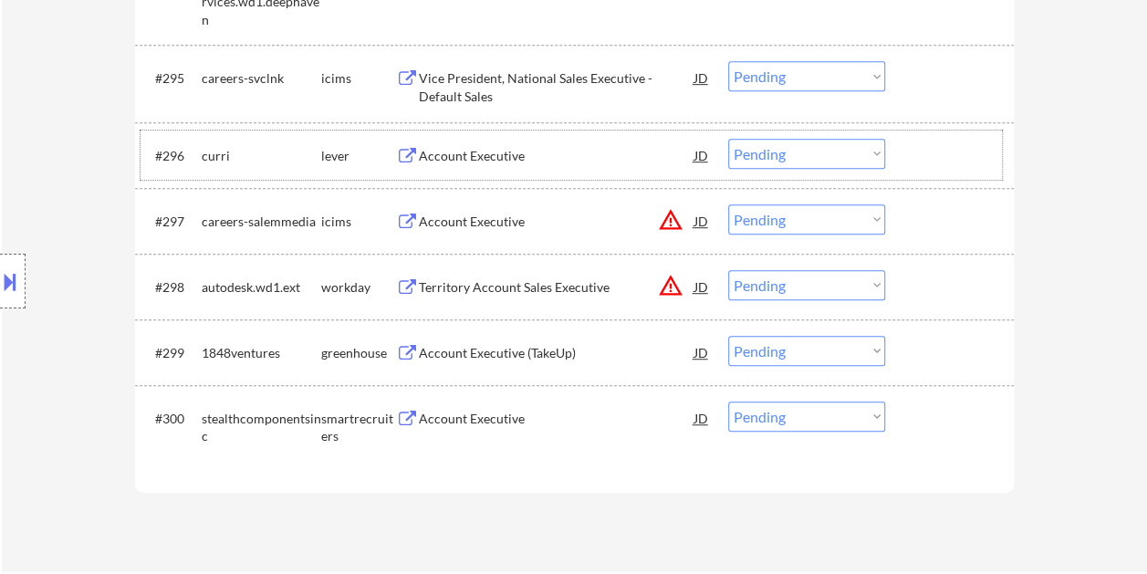
drag, startPoint x: 922, startPoint y: 160, endPoint x: 893, endPoint y: 159, distance: 29.2
click at [922, 159] on div at bounding box center [952, 155] width 80 height 33
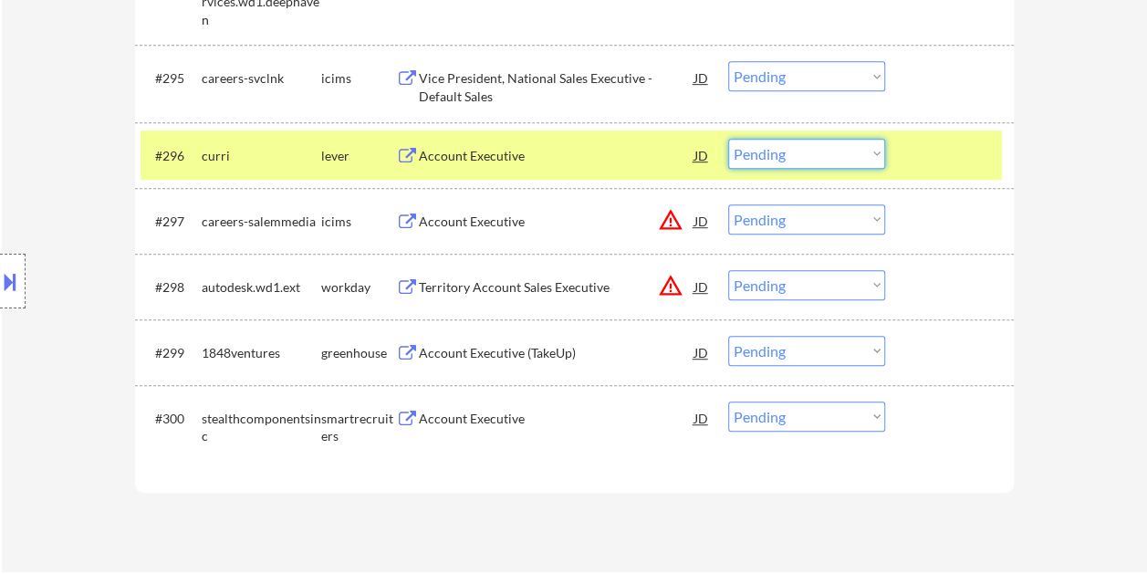
click at [876, 153] on select "Choose an option... Pending Applied Excluded (Questions) Excluded (Expired) Exc…" at bounding box center [806, 154] width 157 height 30
click at [728, 139] on select "Choose an option... Pending Applied Excluded (Questions) Excluded (Expired) Exc…" at bounding box center [806, 154] width 157 height 30
select select ""pending""
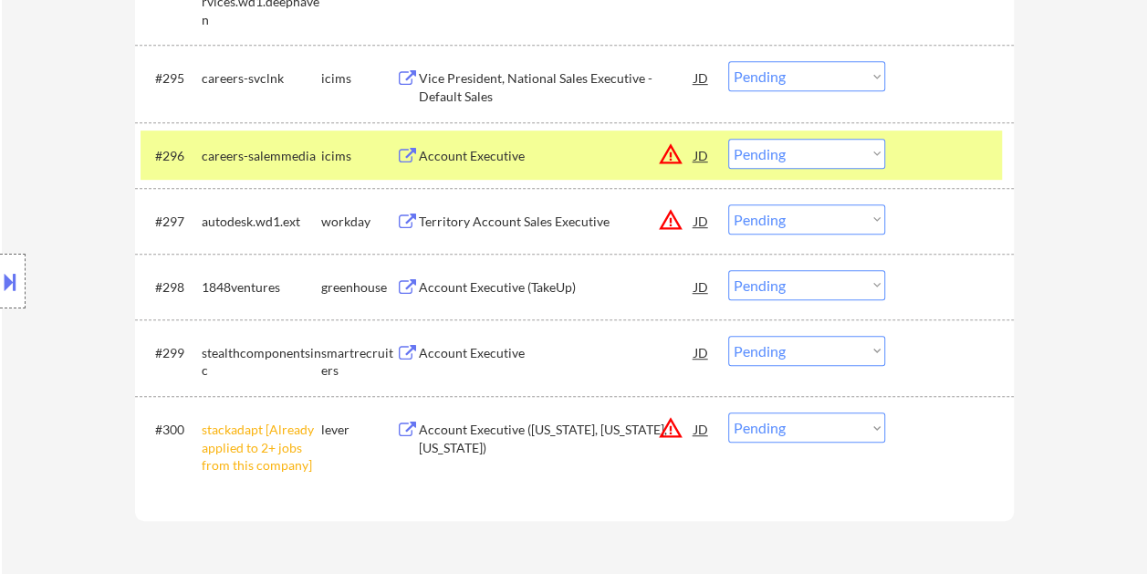
click at [906, 150] on div "#296 careers-salemmedia icims Account Executive JD warning_amber Choose an opti…" at bounding box center [572, 155] width 862 height 49
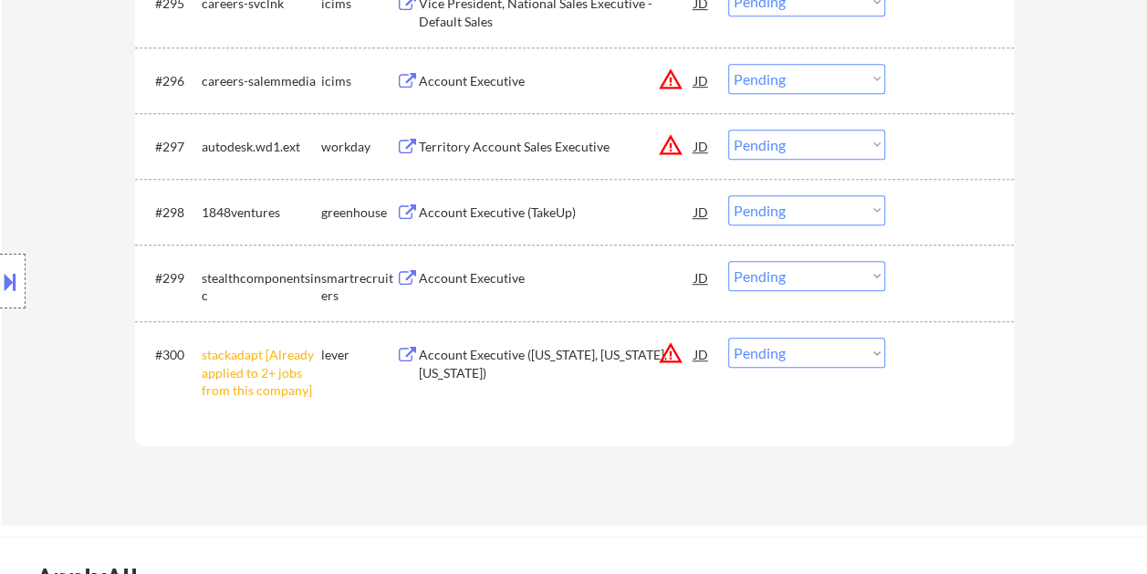
scroll to position [7391, 0]
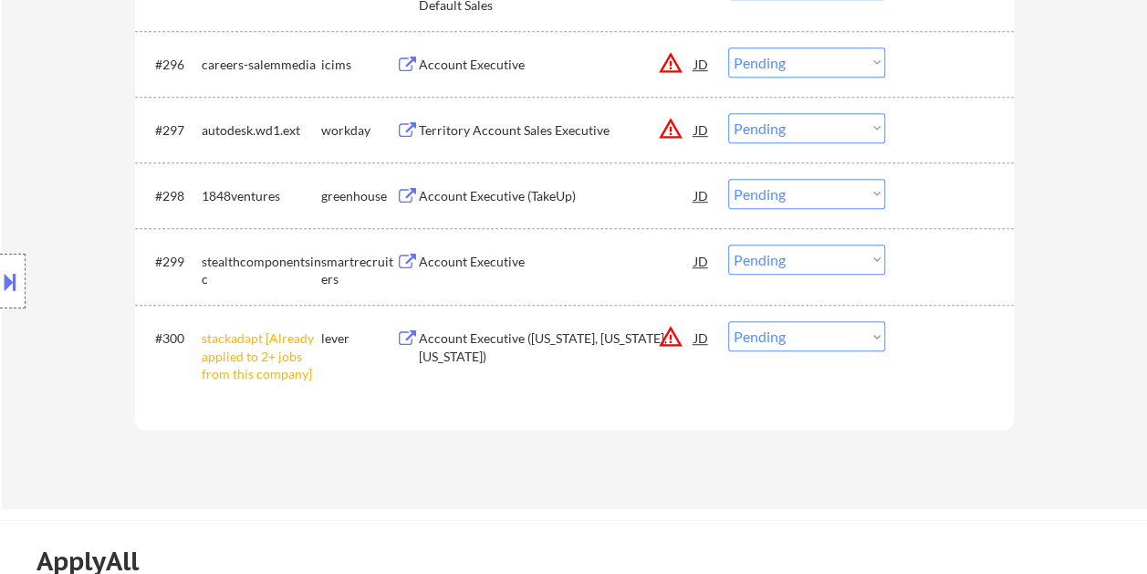
click at [912, 138] on div at bounding box center [952, 129] width 80 height 33
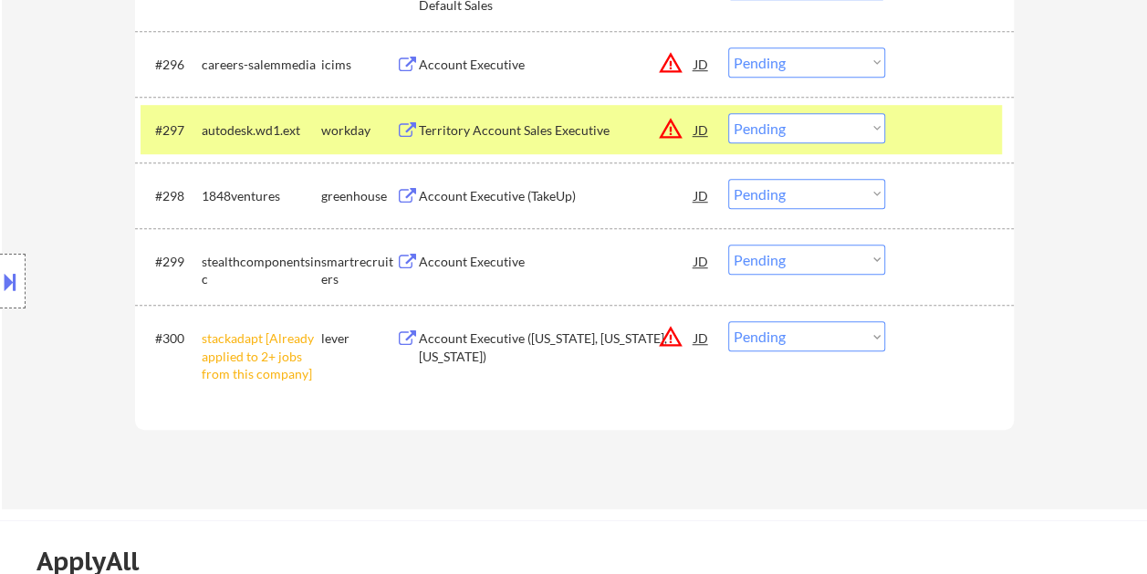
click at [915, 135] on div at bounding box center [952, 129] width 80 height 33
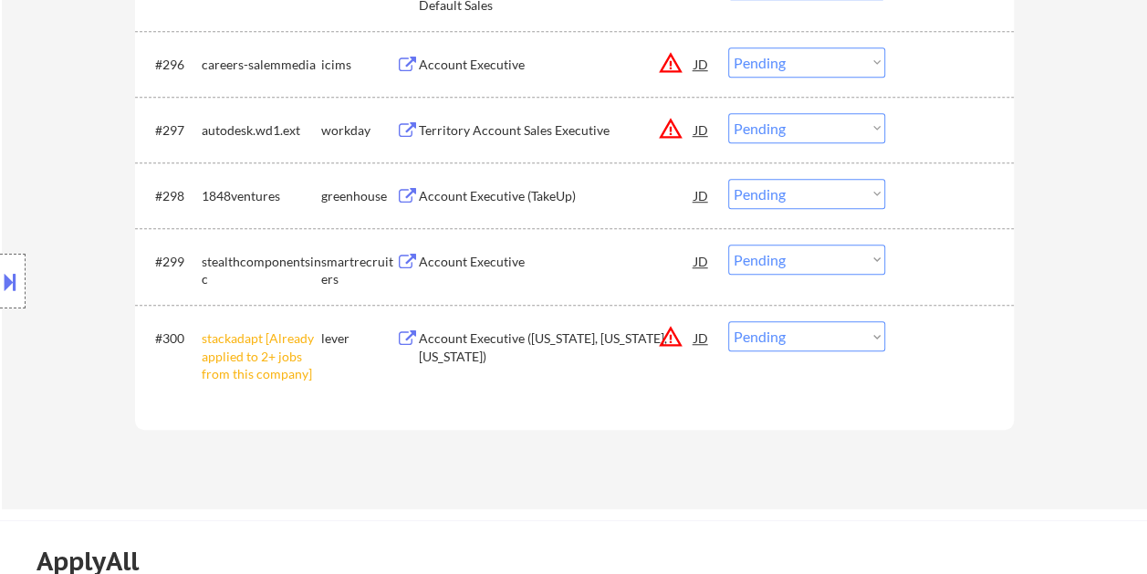
click at [917, 199] on div at bounding box center [952, 195] width 80 height 33
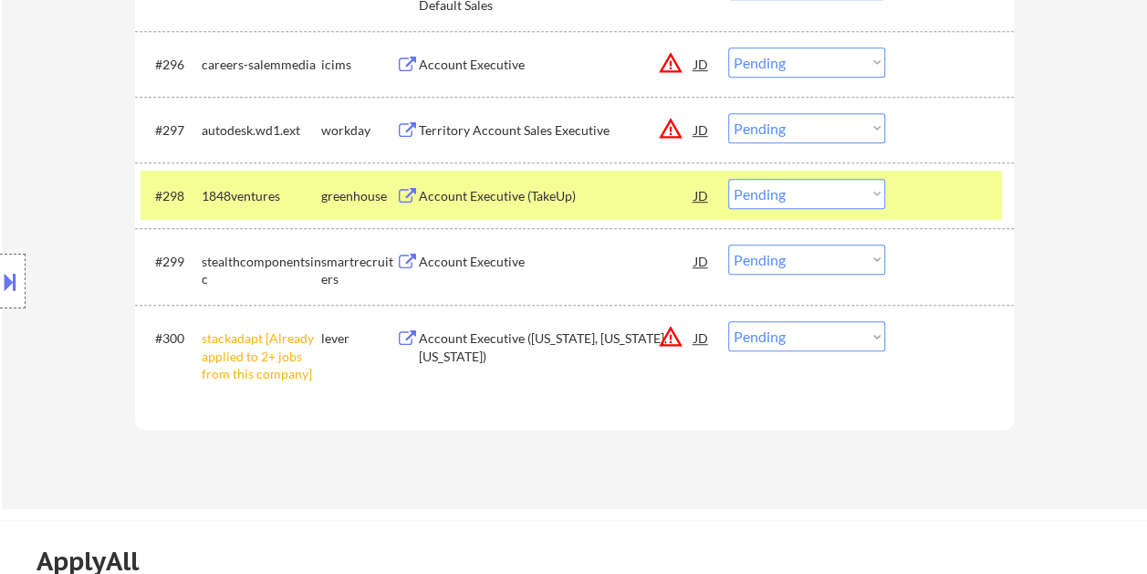
click at [920, 190] on div at bounding box center [952, 195] width 80 height 33
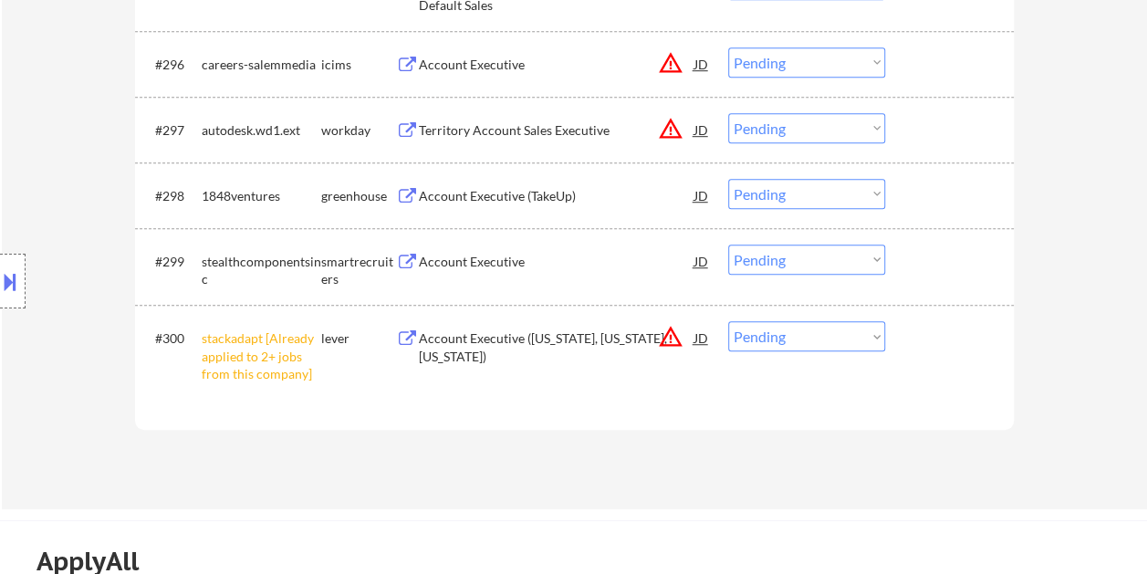
click at [923, 275] on div at bounding box center [952, 261] width 80 height 33
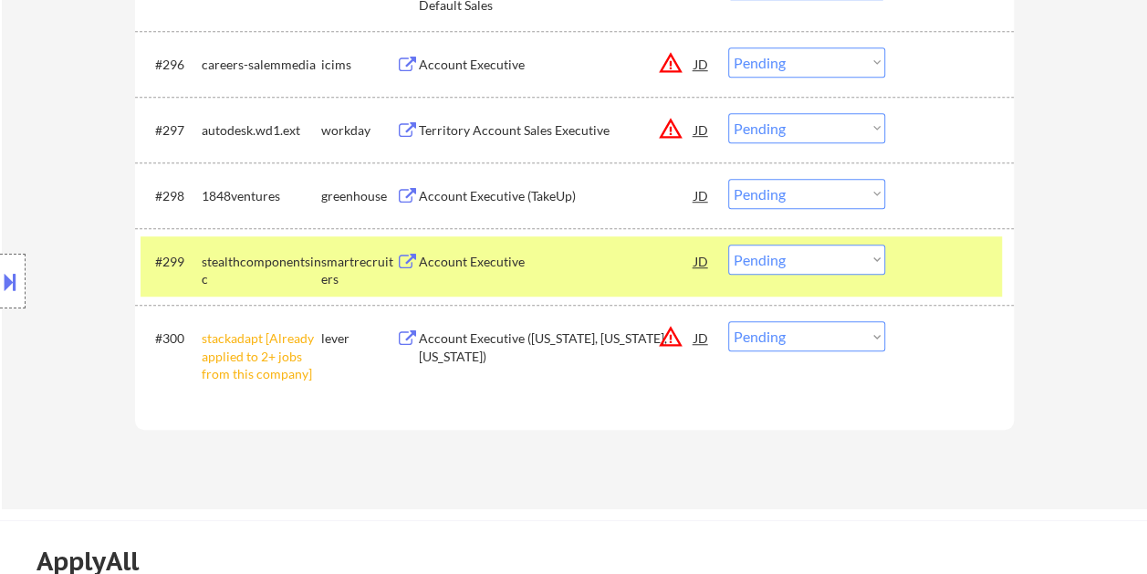
click at [591, 274] on div "Account Executive" at bounding box center [557, 261] width 276 height 33
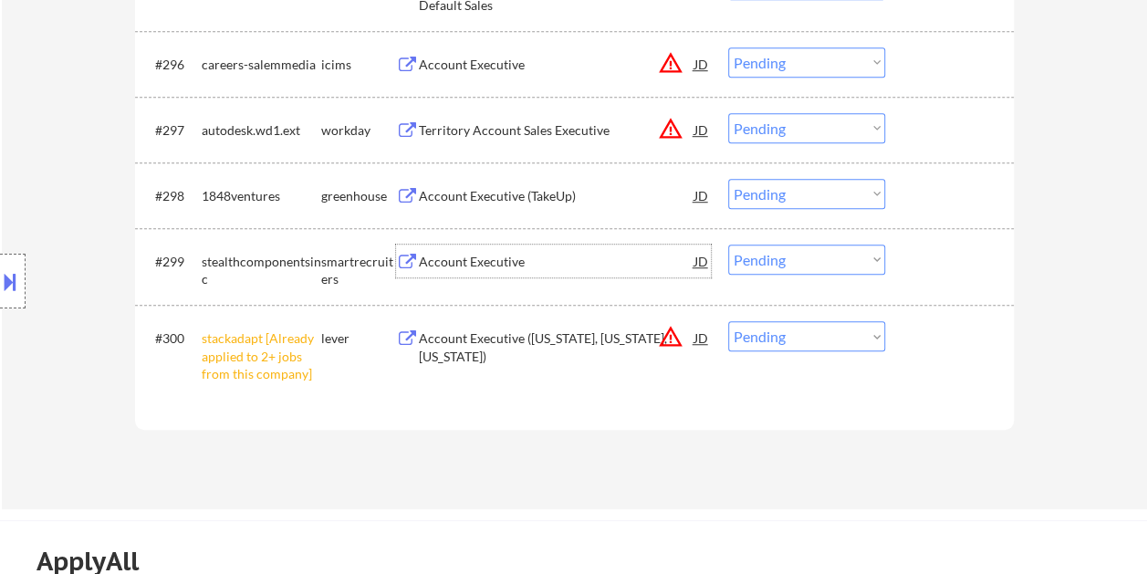
click at [921, 267] on div at bounding box center [952, 261] width 80 height 33
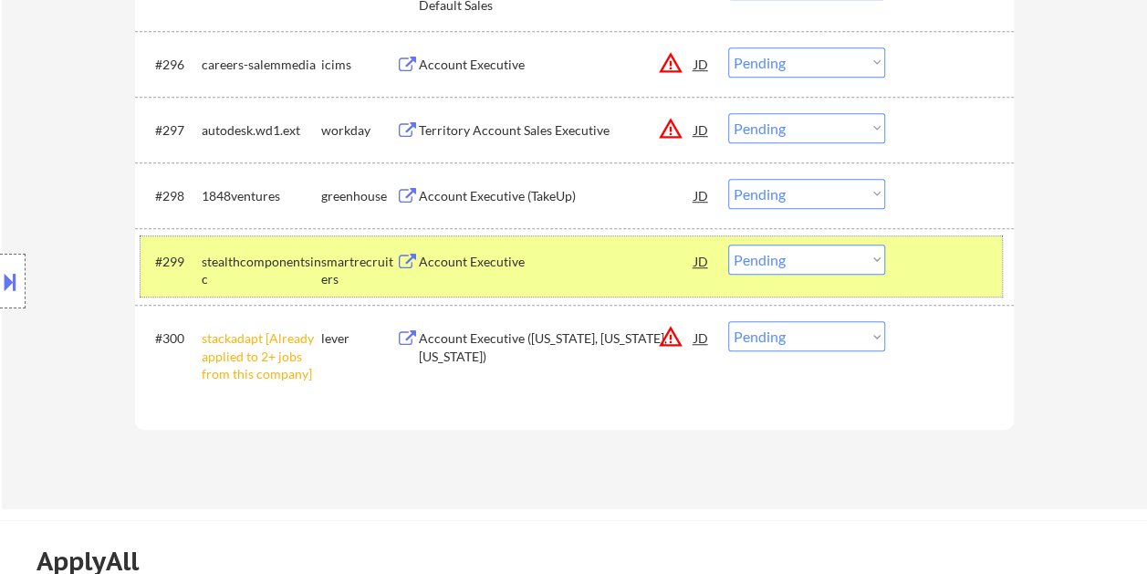
click at [875, 261] on select "Choose an option... Pending Applied Excluded (Questions) Excluded (Expired) Exc…" at bounding box center [806, 260] width 157 height 30
click at [963, 261] on div at bounding box center [952, 261] width 80 height 33
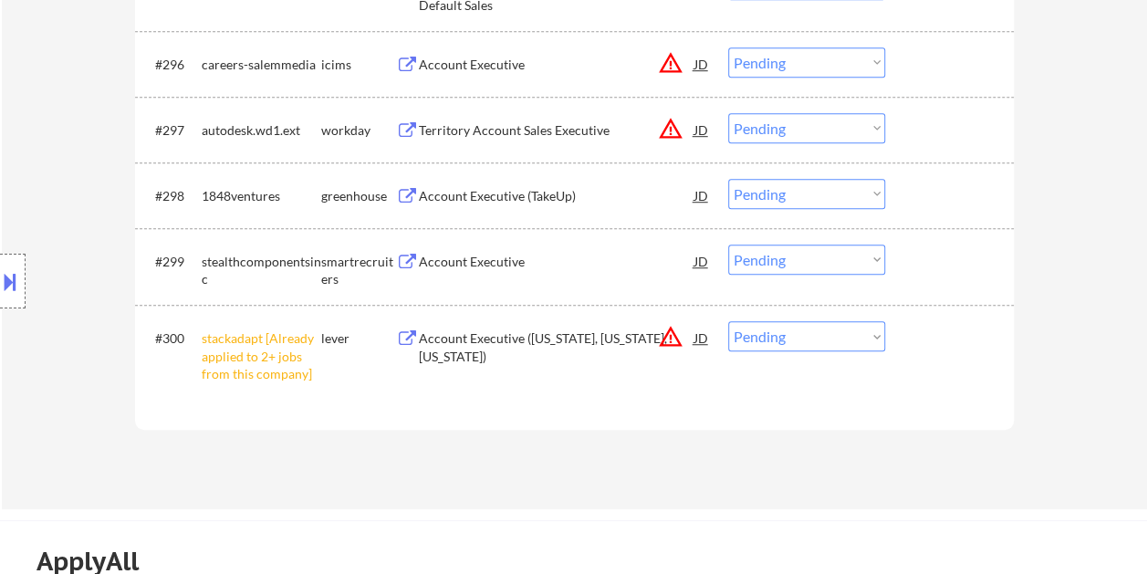
click at [879, 342] on select "Choose an option... Pending Applied Excluded (Questions) Excluded (Expired) Exc…" at bounding box center [806, 336] width 157 height 30
click at [728, 321] on select "Choose an option... Pending Applied Excluded (Questions) Excluded (Expired) Exc…" at bounding box center [806, 336] width 157 height 30
select select ""pending""
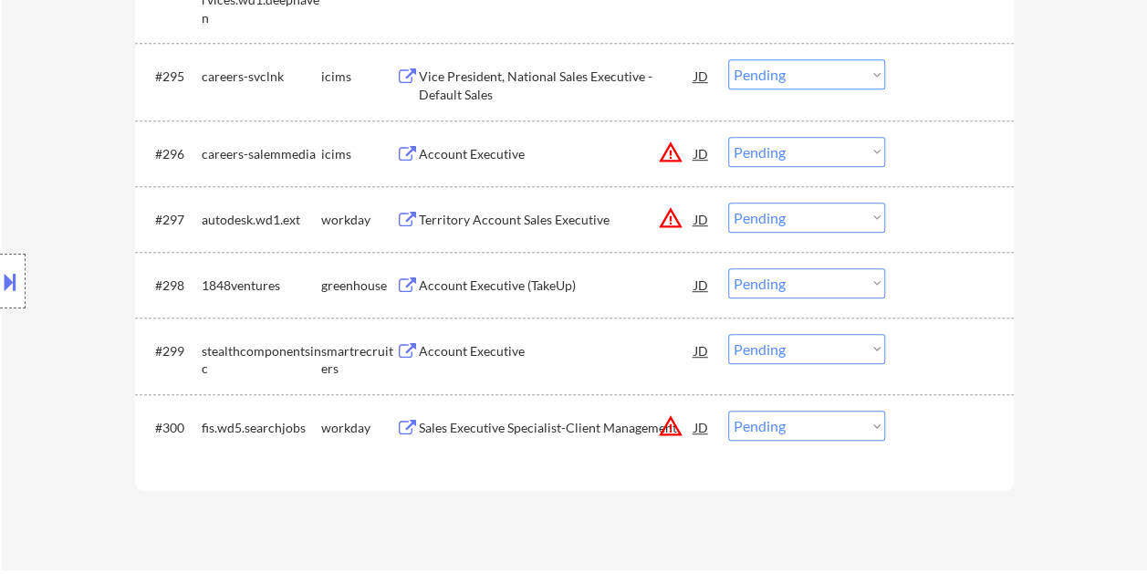
scroll to position [7299, 0]
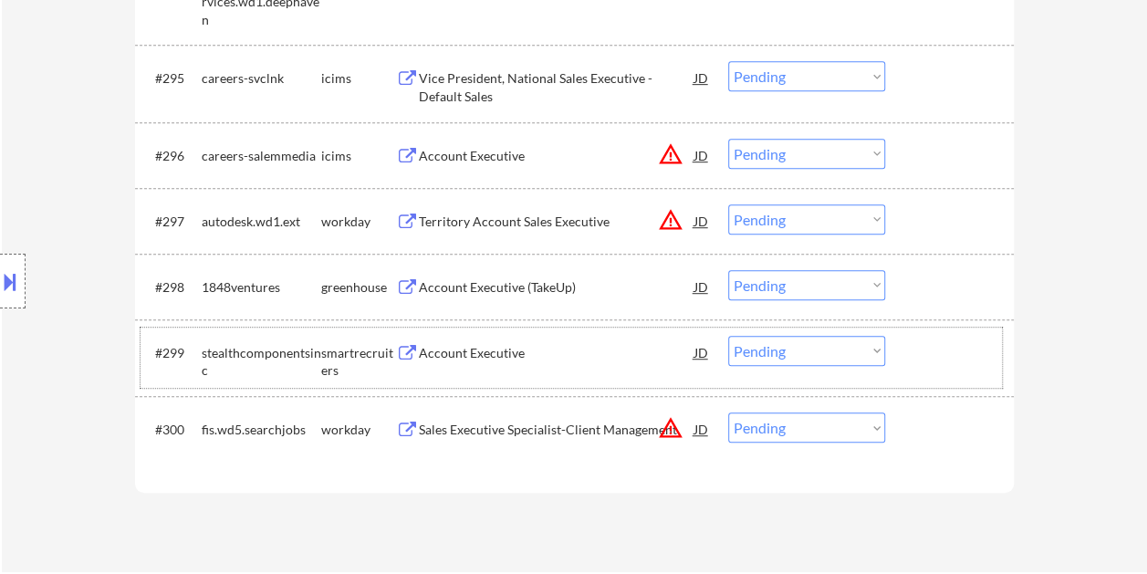
click at [941, 357] on div at bounding box center [952, 352] width 80 height 33
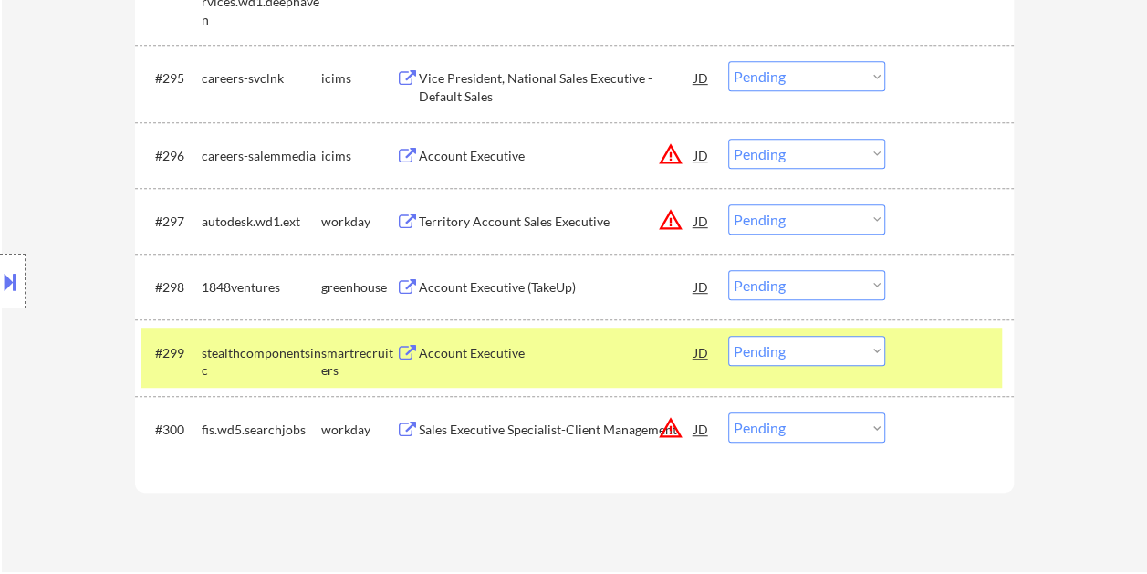
click at [918, 355] on div at bounding box center [952, 352] width 80 height 33
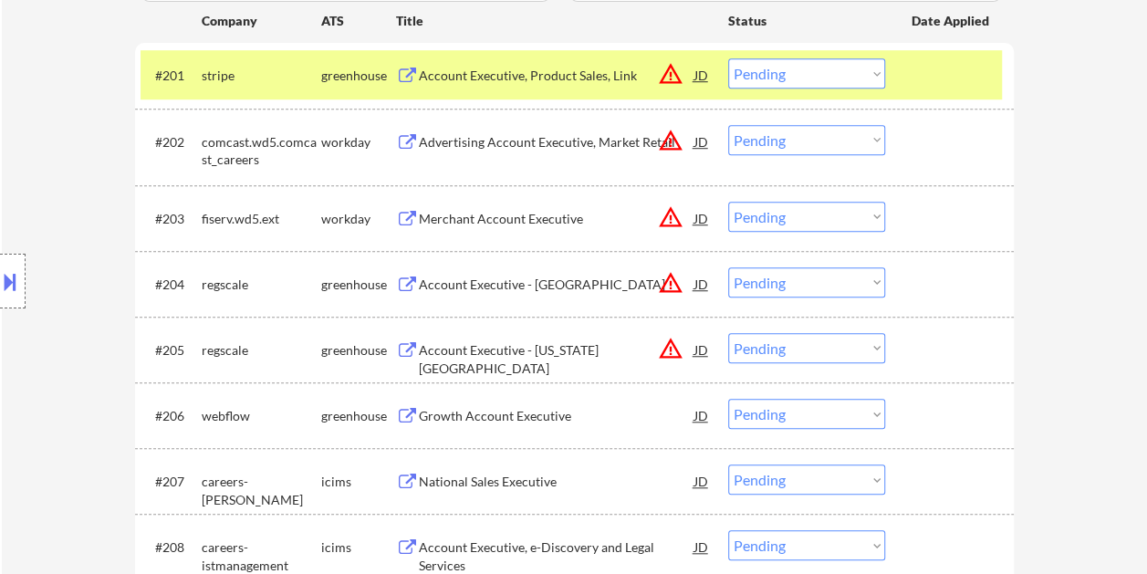
scroll to position [590, 0]
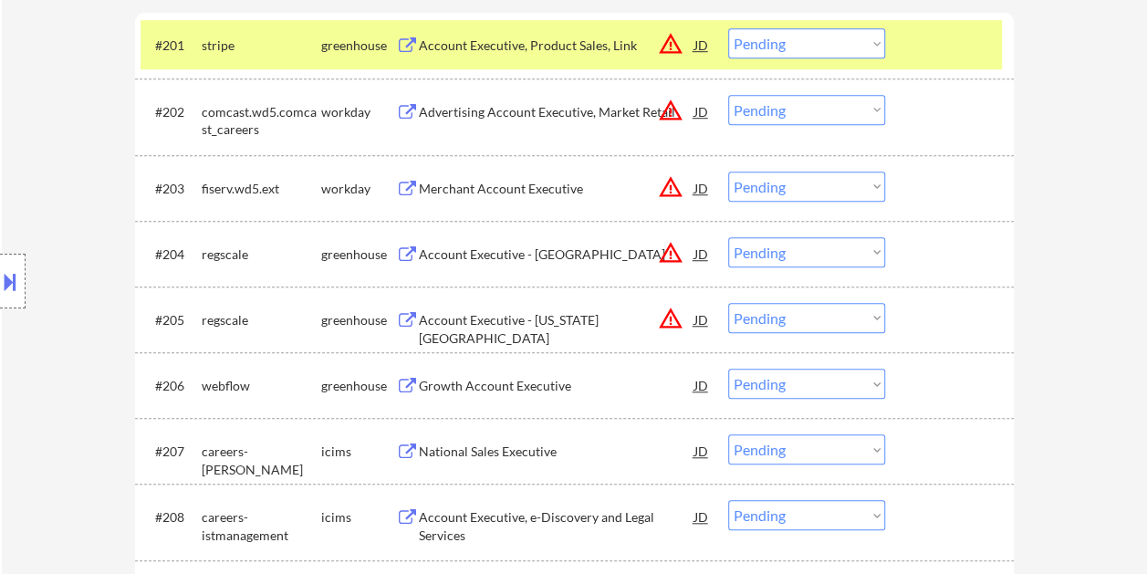
click at [938, 246] on div at bounding box center [952, 253] width 80 height 33
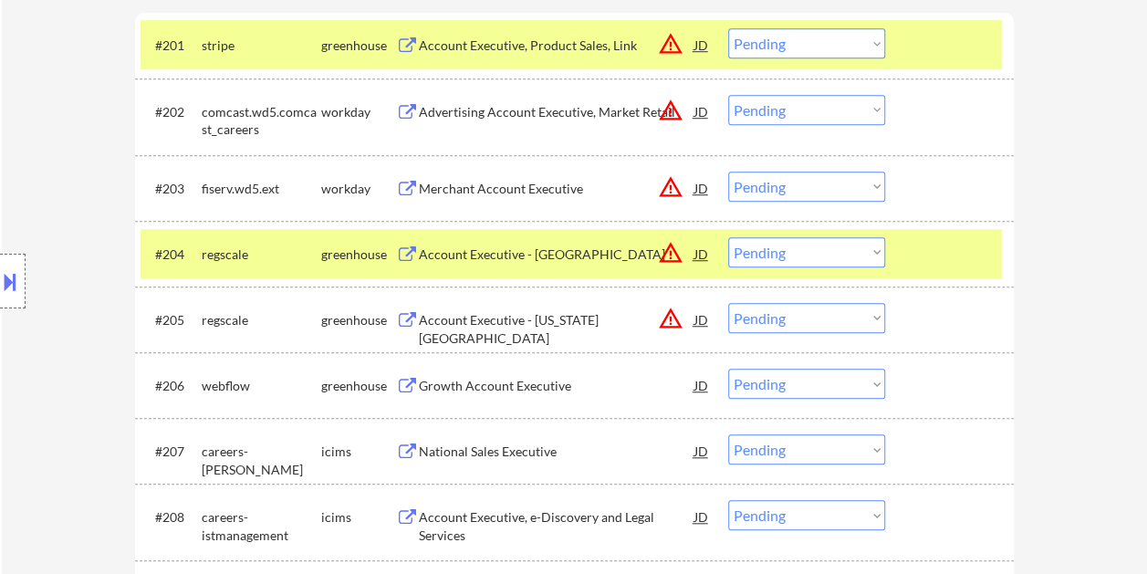
click at [969, 47] on div at bounding box center [952, 44] width 80 height 33
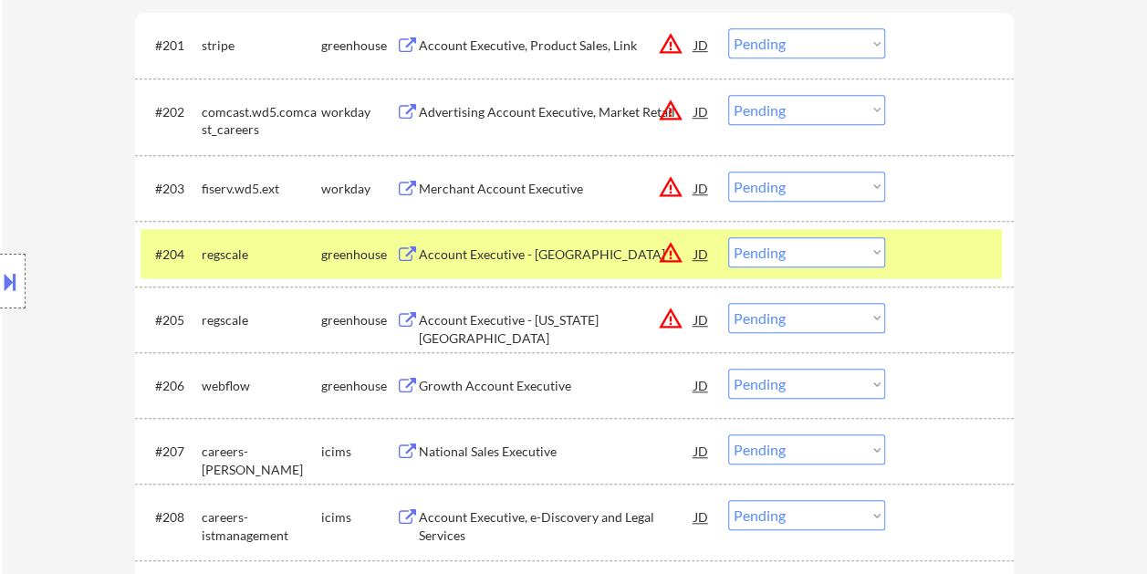
click at [515, 246] on div "Account Executive - West Coast" at bounding box center [557, 255] width 276 height 18
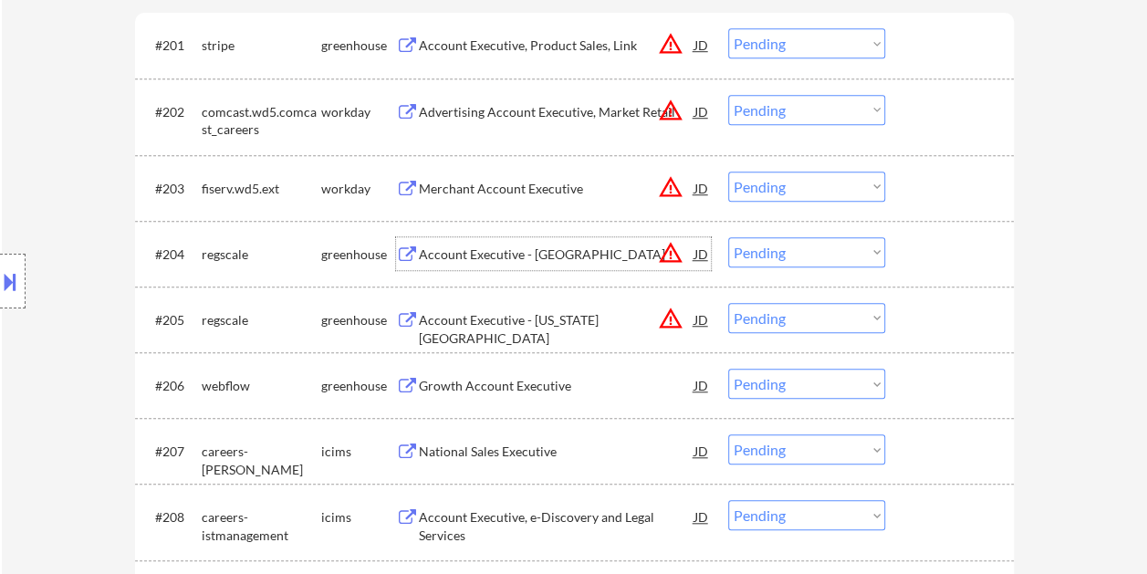
drag, startPoint x: 932, startPoint y: 248, endPoint x: 917, endPoint y: 253, distance: 16.2
click at [933, 248] on div at bounding box center [952, 253] width 80 height 33
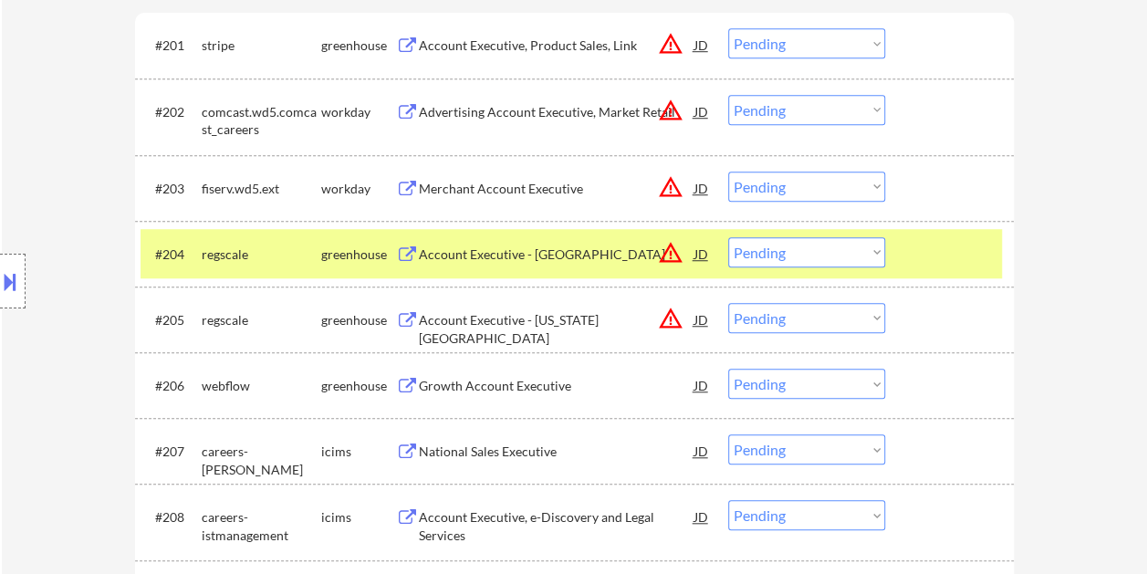
click at [873, 257] on select "Choose an option... Pending Applied Excluded (Questions) Excluded (Expired) Exc…" at bounding box center [806, 252] width 157 height 30
click at [728, 237] on select "Choose an option... Pending Applied Excluded (Questions) Excluded (Expired) Exc…" at bounding box center [806, 252] width 157 height 30
select select ""pending""
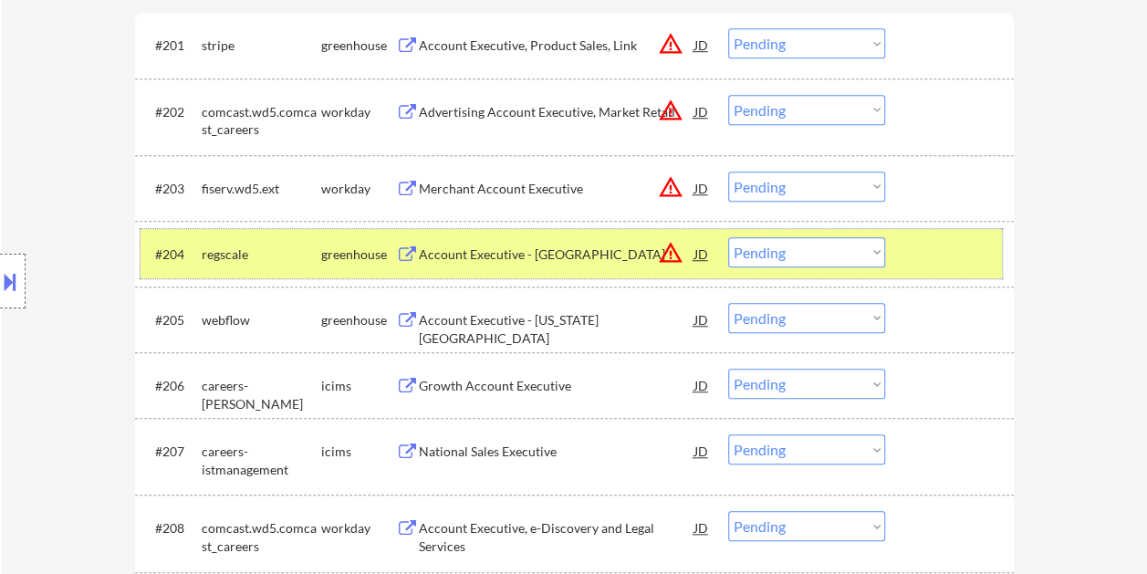
click at [931, 252] on div at bounding box center [952, 253] width 80 height 33
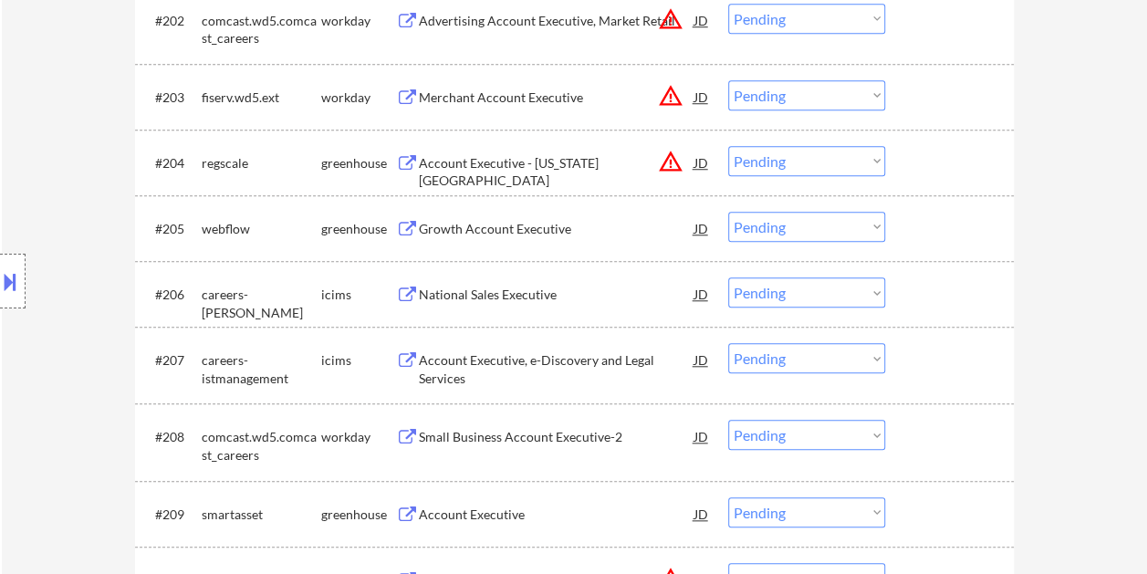
scroll to position [772, 0]
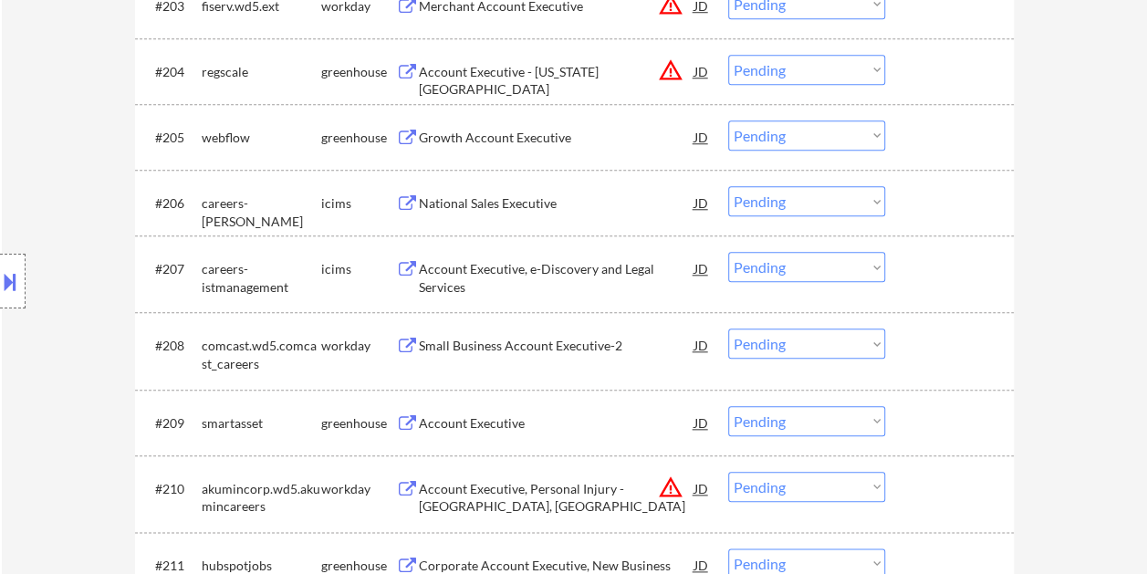
click at [920, 426] on div at bounding box center [952, 422] width 80 height 33
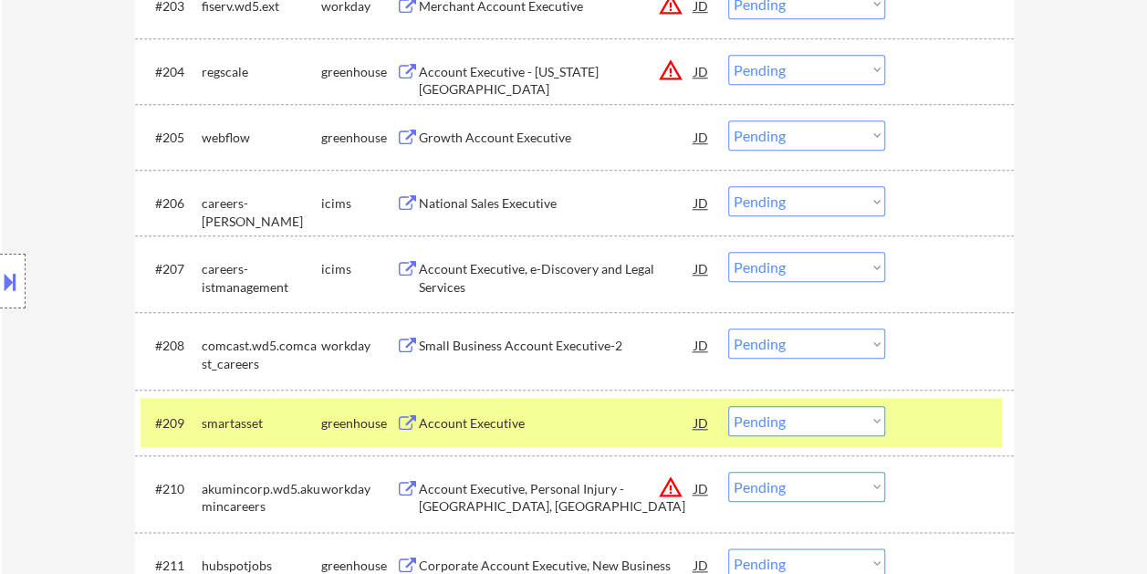
click at [920, 424] on div at bounding box center [952, 422] width 80 height 33
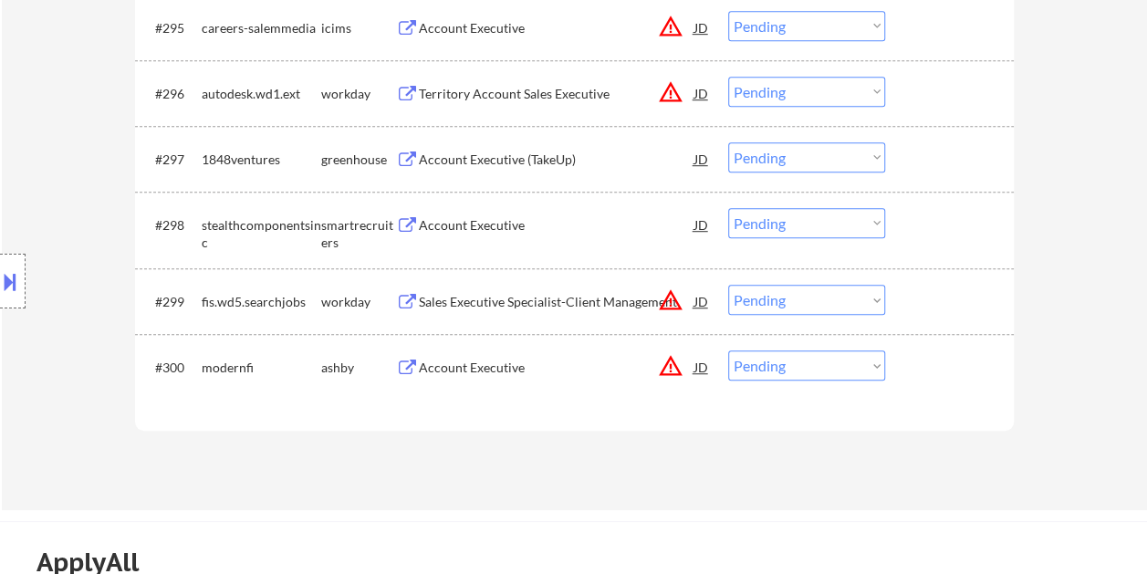
scroll to position [7341, 0]
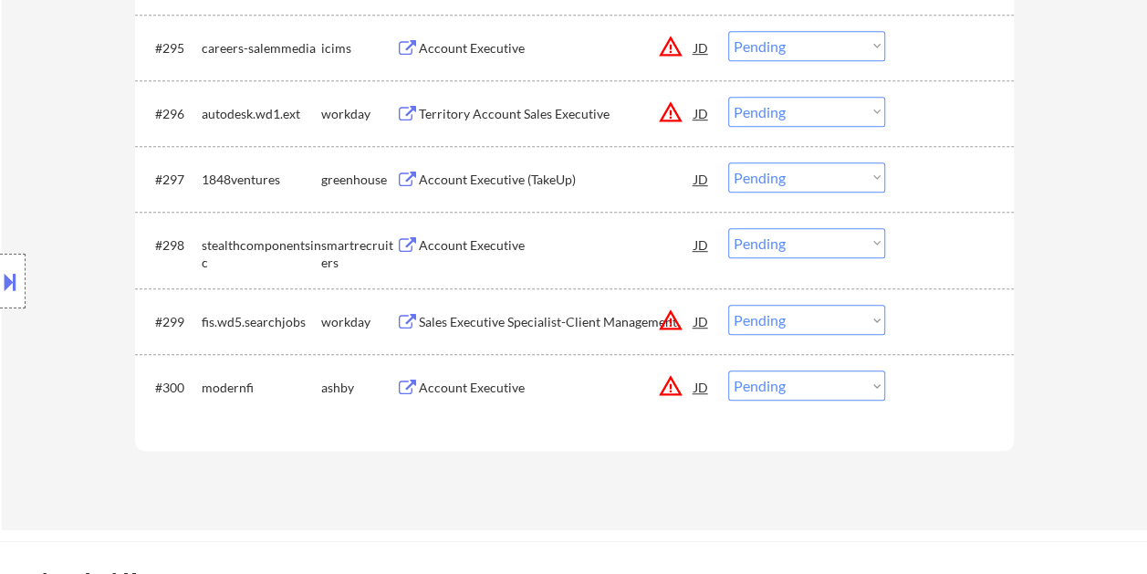
click at [941, 378] on div at bounding box center [952, 387] width 80 height 33
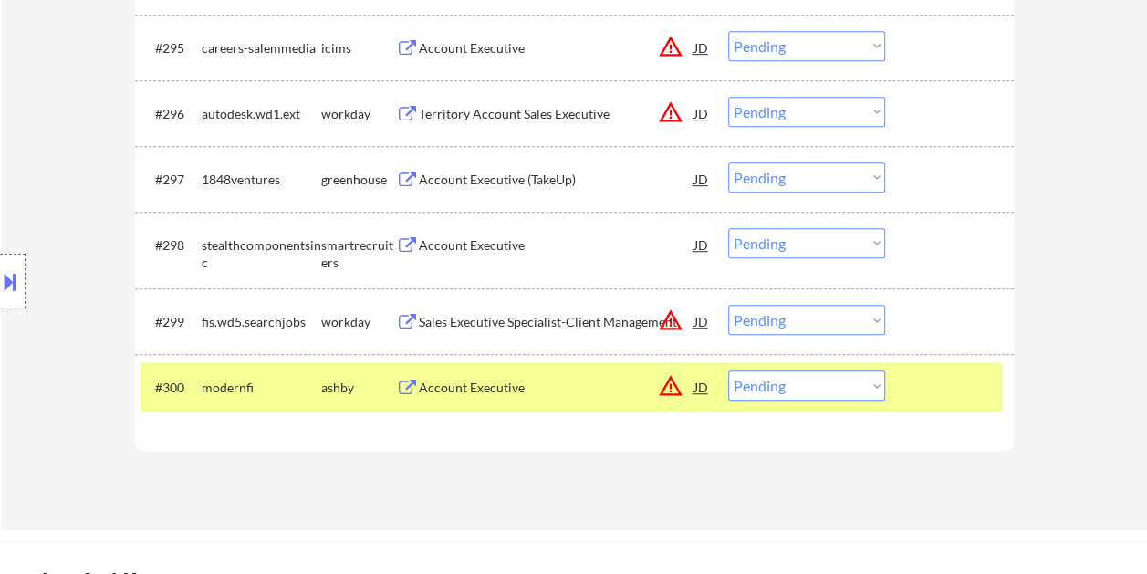
click at [469, 372] on div "Account Executive" at bounding box center [557, 387] width 276 height 33
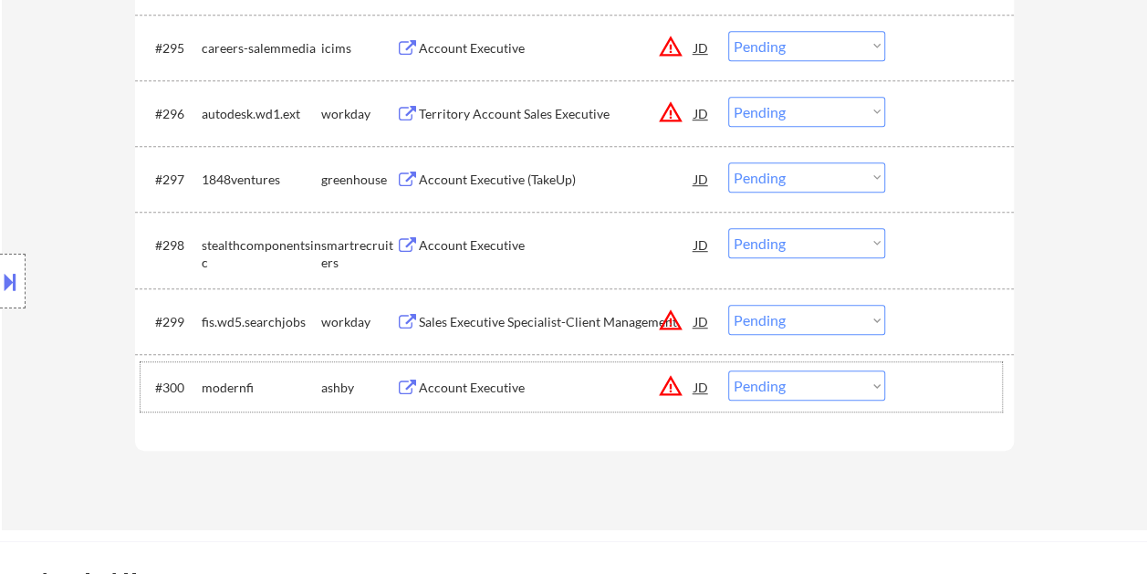
drag, startPoint x: 920, startPoint y: 399, endPoint x: 887, endPoint y: 394, distance: 33.2
click at [913, 398] on div at bounding box center [952, 387] width 80 height 33
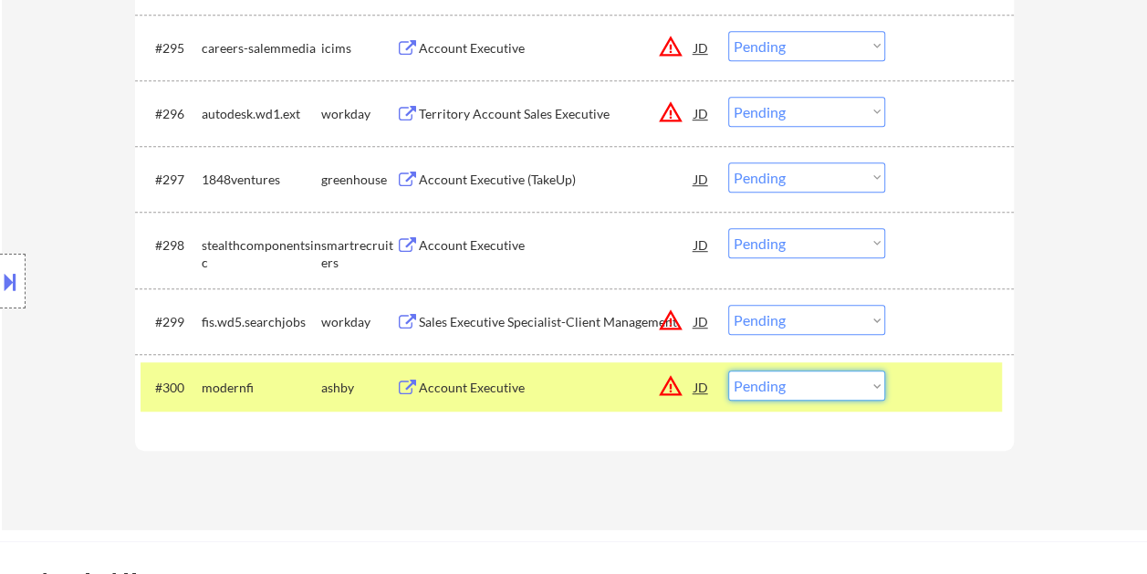
click at [882, 387] on select "Choose an option... Pending Applied Excluded (Questions) Excluded (Expired) Exc…" at bounding box center [806, 386] width 157 height 30
click at [728, 371] on select "Choose an option... Pending Applied Excluded (Questions) Excluded (Expired) Exc…" at bounding box center [806, 386] width 157 height 30
click at [933, 384] on div at bounding box center [952, 387] width 80 height 33
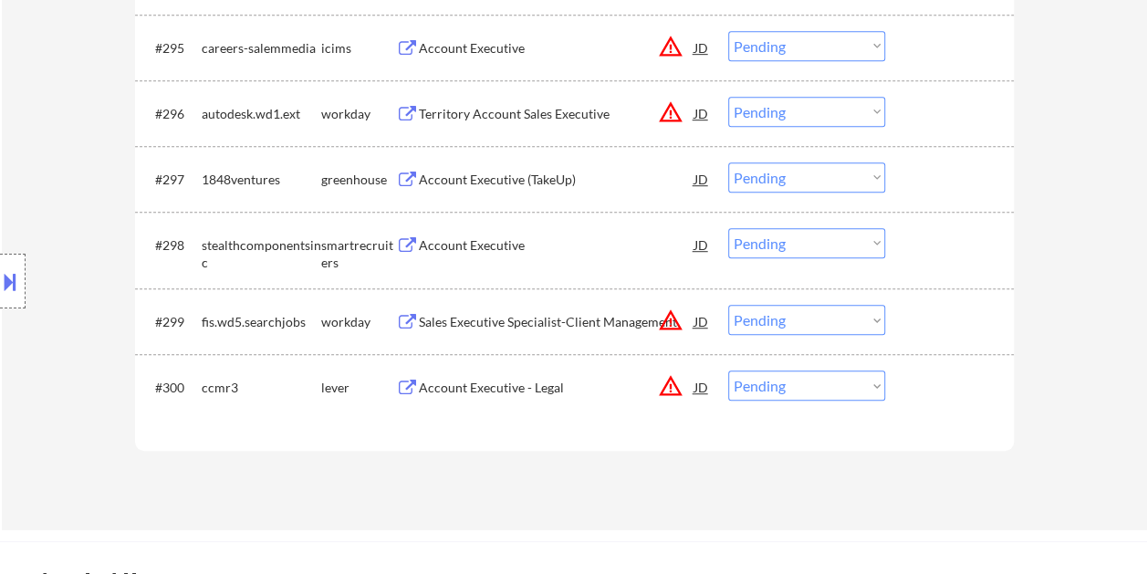
click at [925, 383] on div at bounding box center [952, 387] width 80 height 33
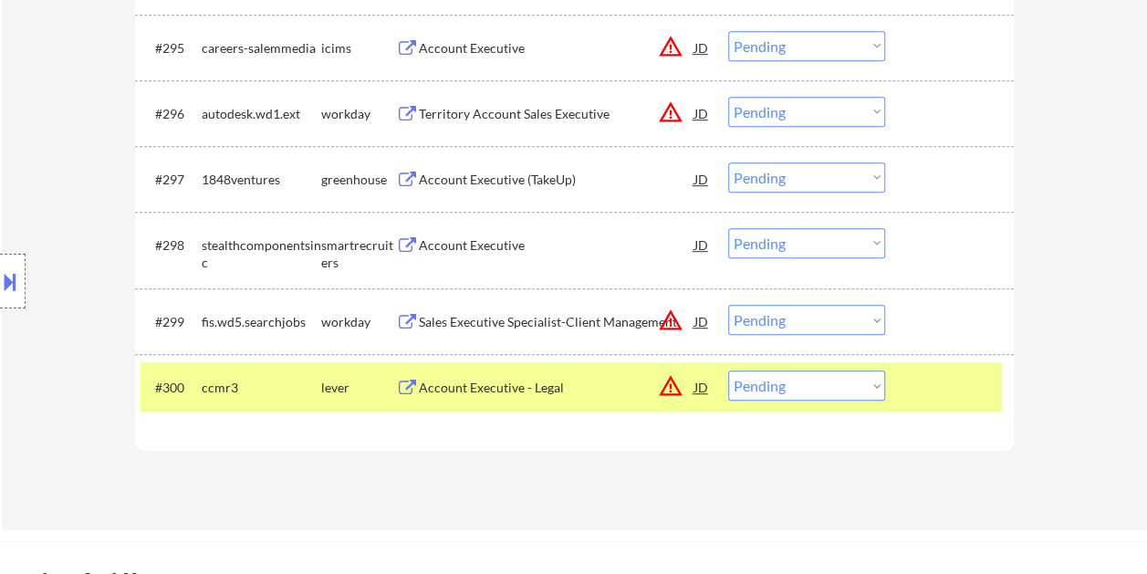
click at [591, 385] on div "Account Executive - Legal" at bounding box center [557, 388] width 276 height 18
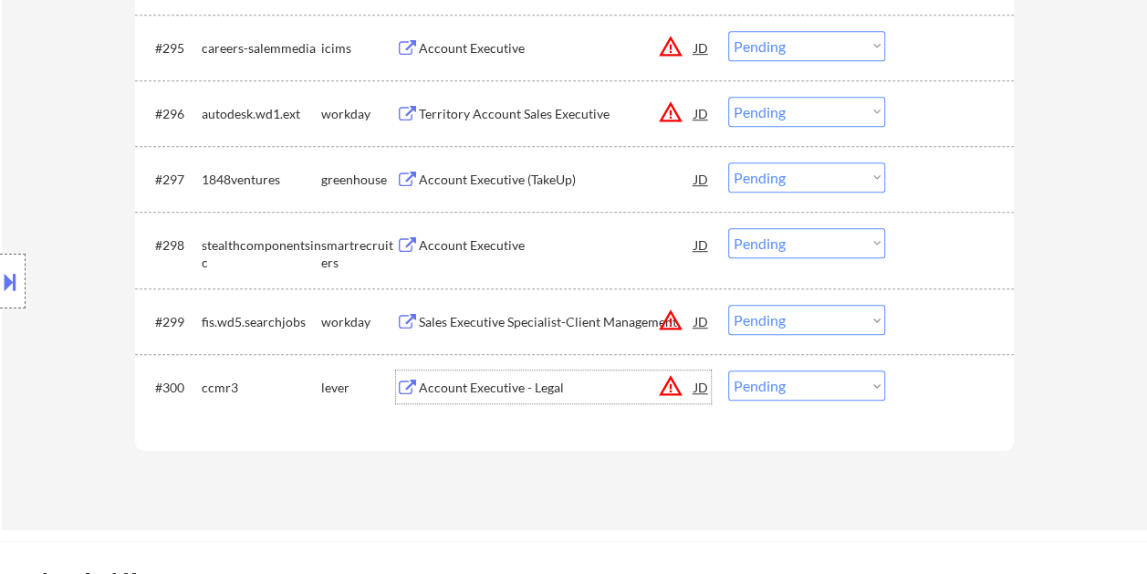
click at [922, 388] on div at bounding box center [952, 387] width 80 height 33
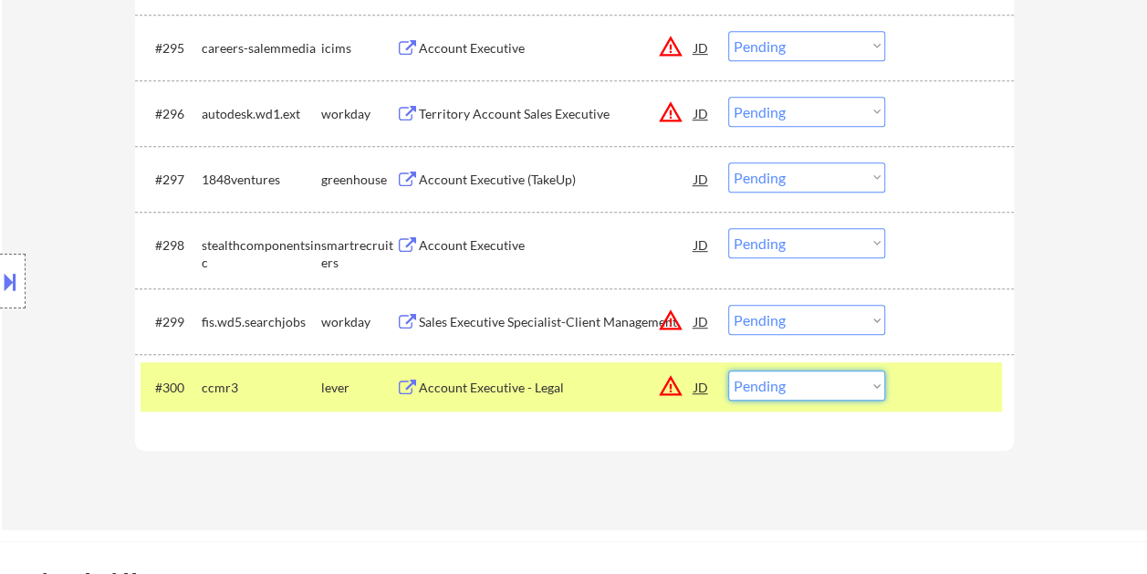
click at [877, 381] on select "Choose an option... Pending Applied Excluded (Questions) Excluded (Expired) Exc…" at bounding box center [806, 386] width 157 height 30
click at [728, 371] on select "Choose an option... Pending Applied Excluded (Questions) Excluded (Expired) Exc…" at bounding box center [806, 386] width 157 height 30
click at [942, 382] on div at bounding box center [952, 387] width 80 height 33
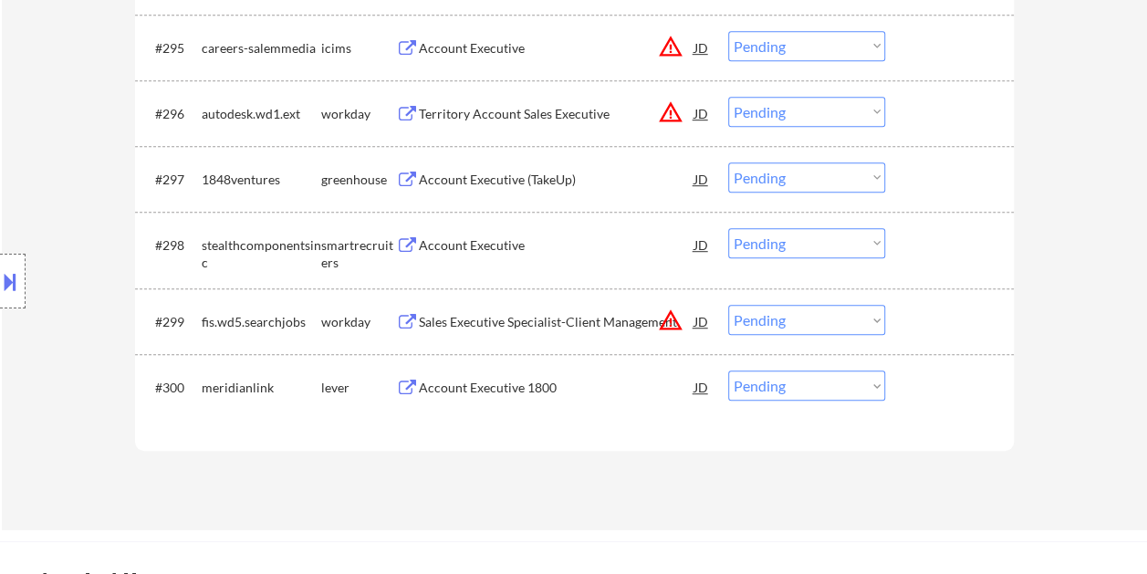
click at [943, 375] on div at bounding box center [952, 387] width 80 height 33
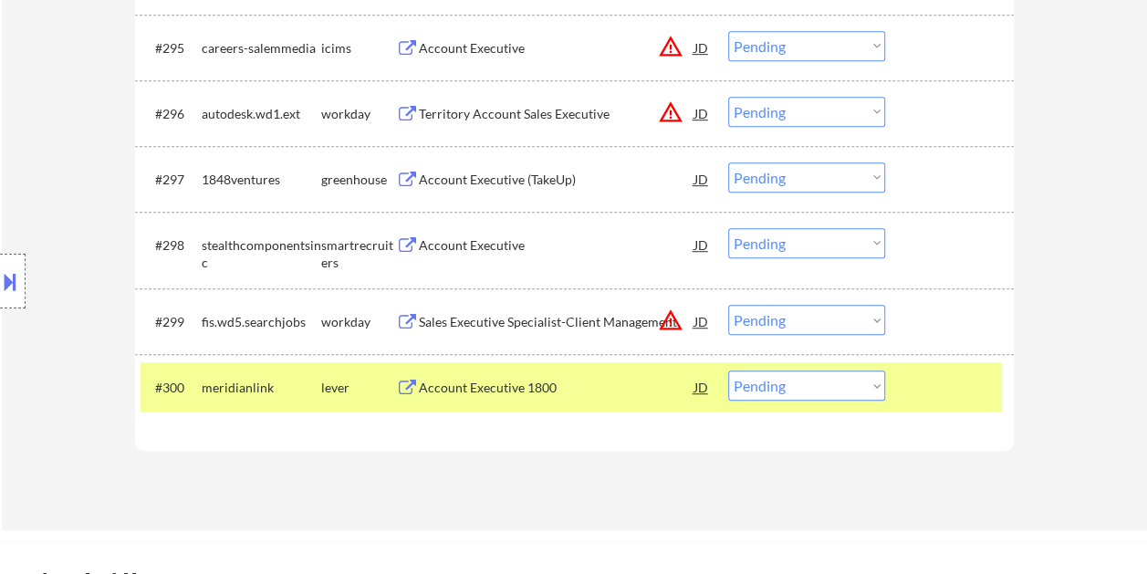
click at [544, 379] on div "Account Executive 1800" at bounding box center [557, 388] width 276 height 18
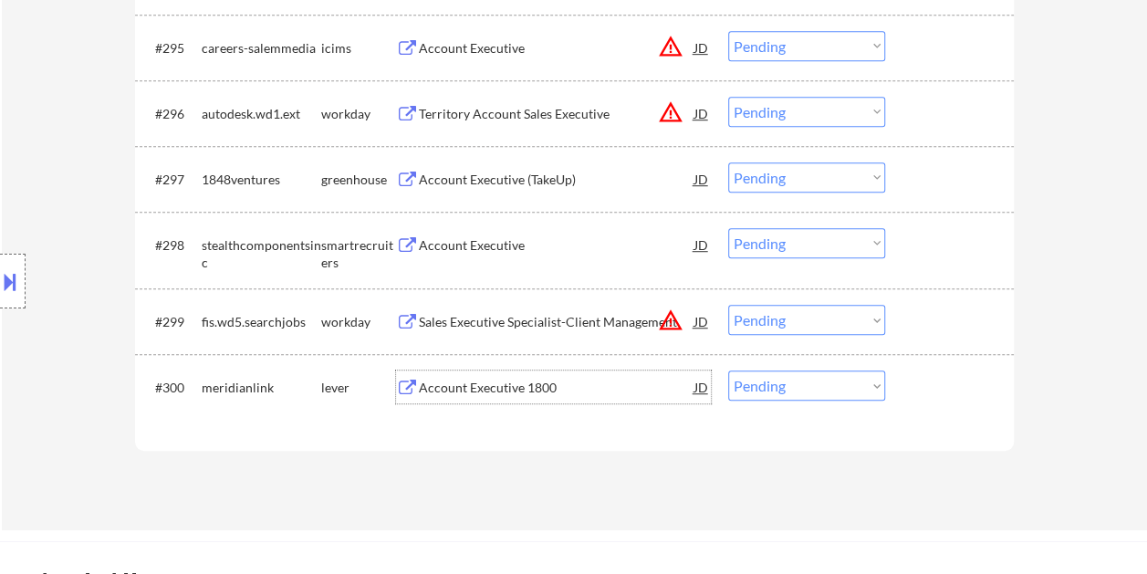
click at [913, 382] on div at bounding box center [952, 387] width 80 height 33
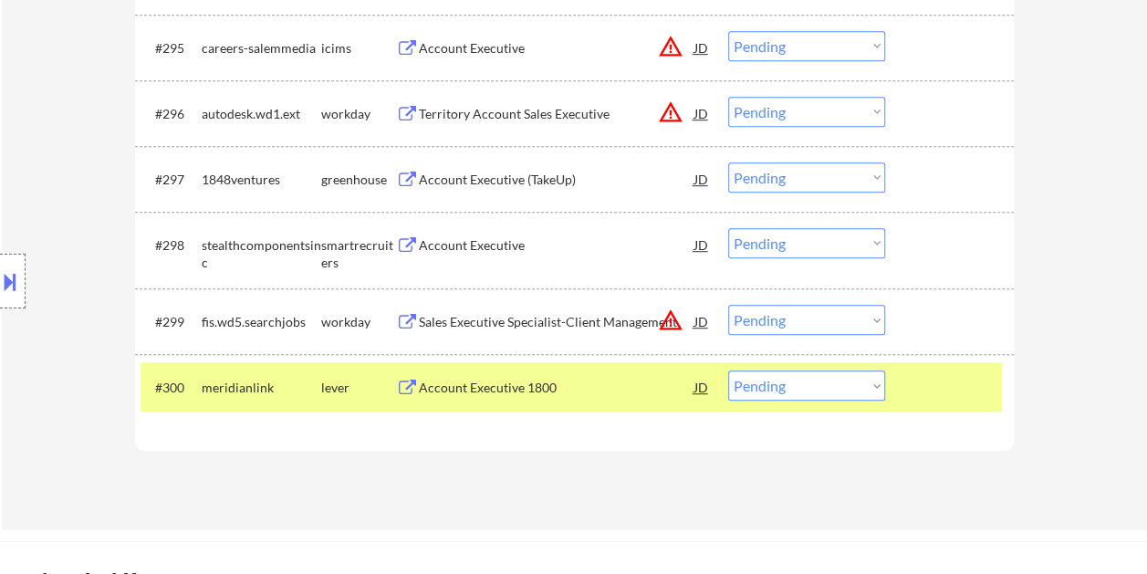
click at [876, 384] on select "Choose an option... Pending Applied Excluded (Questions) Excluded (Expired) Exc…" at bounding box center [806, 386] width 157 height 30
click at [878, 382] on select "Choose an option... Pending Applied Excluded (Questions) Excluded (Expired) Exc…" at bounding box center [806, 386] width 157 height 30
click at [728, 371] on select "Choose an option... Pending Applied Excluded (Questions) Excluded (Expired) Exc…" at bounding box center [806, 386] width 157 height 30
select select ""pending""
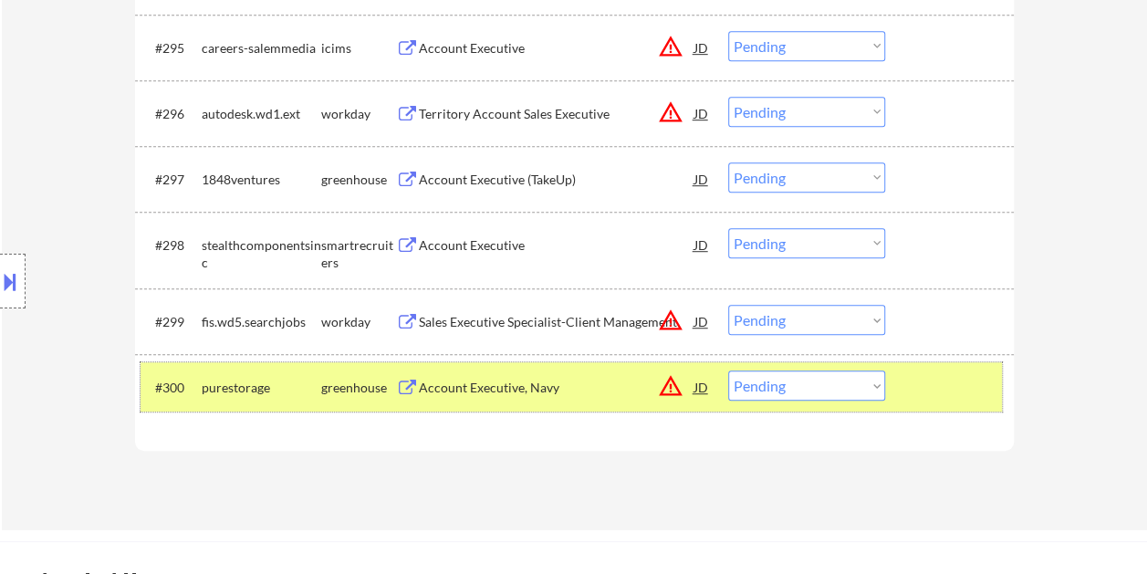
click at [920, 383] on div at bounding box center [952, 387] width 80 height 33
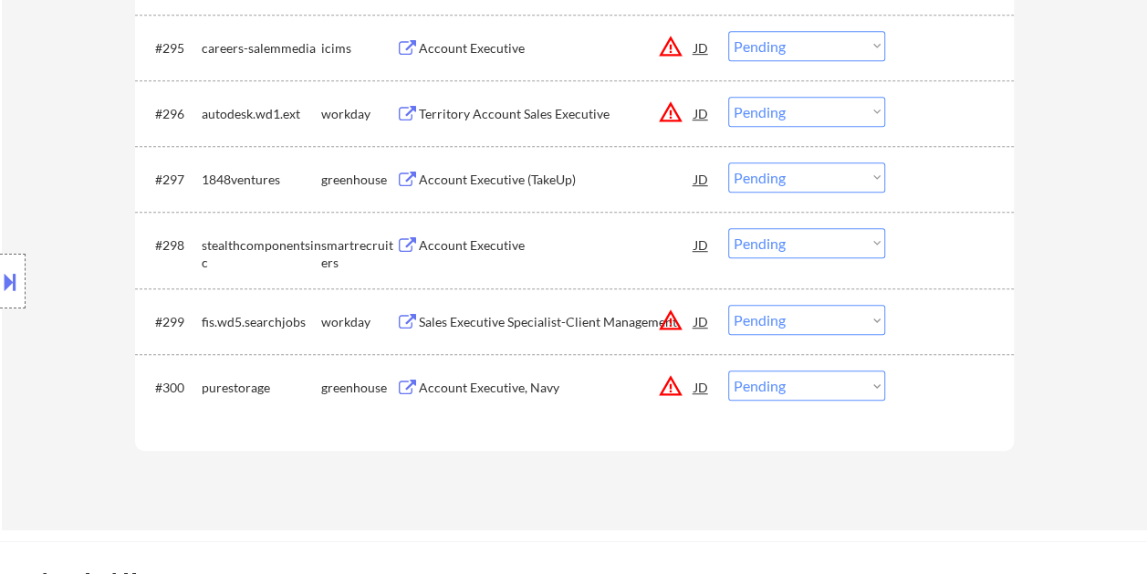
scroll to position [7250, 0]
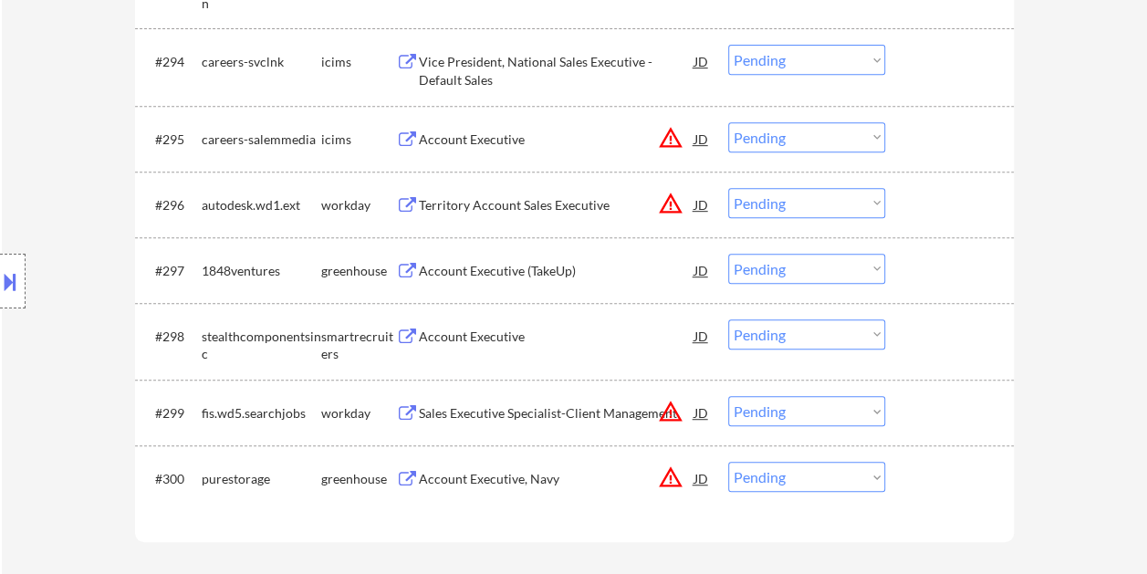
click at [927, 334] on div at bounding box center [952, 336] width 80 height 33
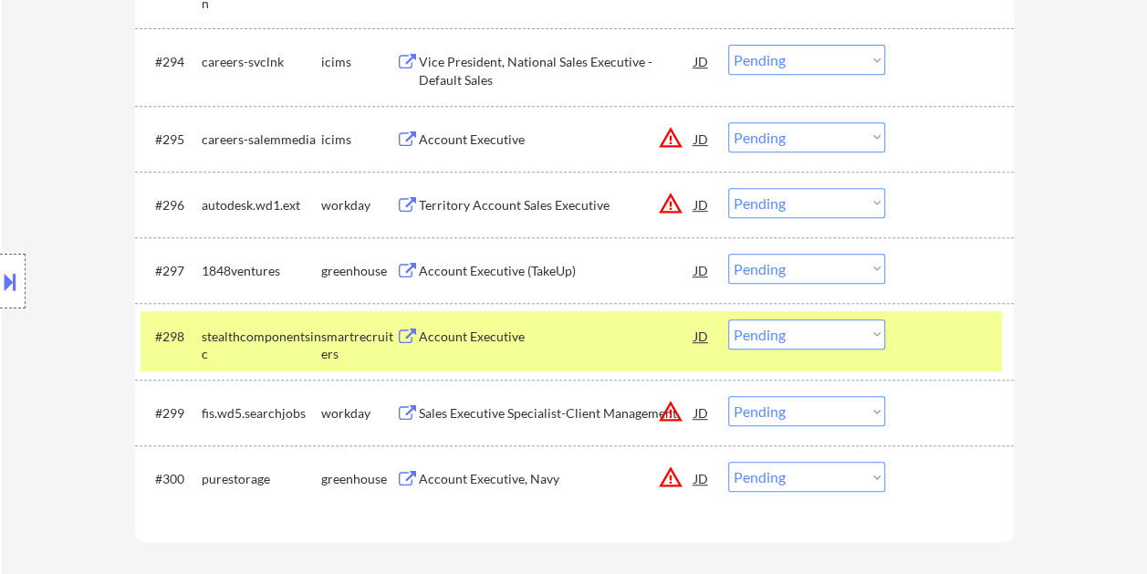
click at [502, 343] on div "Account Executive" at bounding box center [557, 337] width 276 height 18
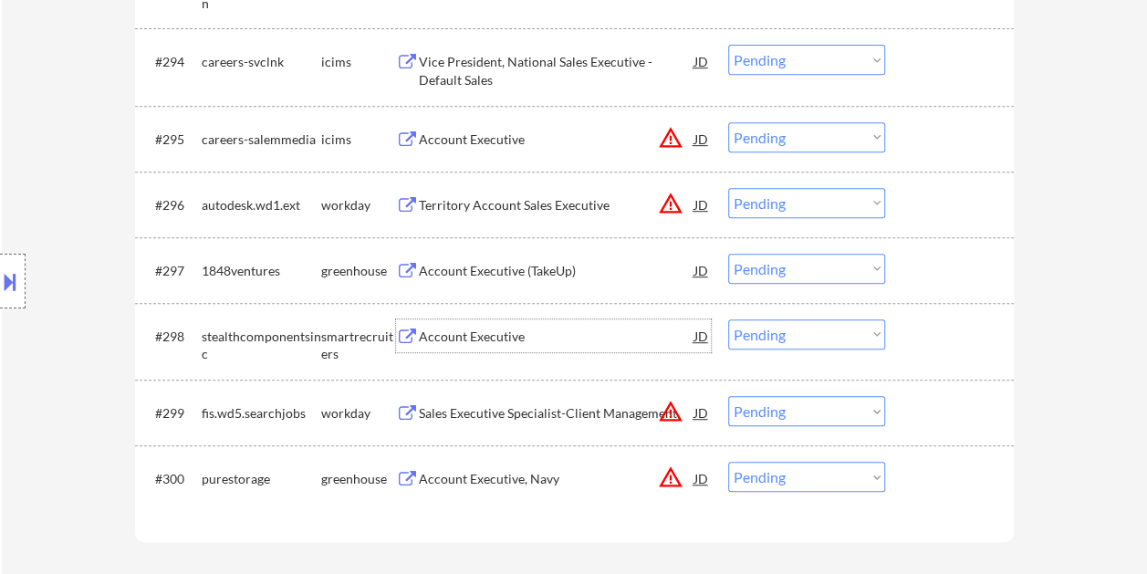
drag, startPoint x: 935, startPoint y: 330, endPoint x: 904, endPoint y: 331, distance: 31.1
click at [936, 329] on div at bounding box center [952, 336] width 80 height 33
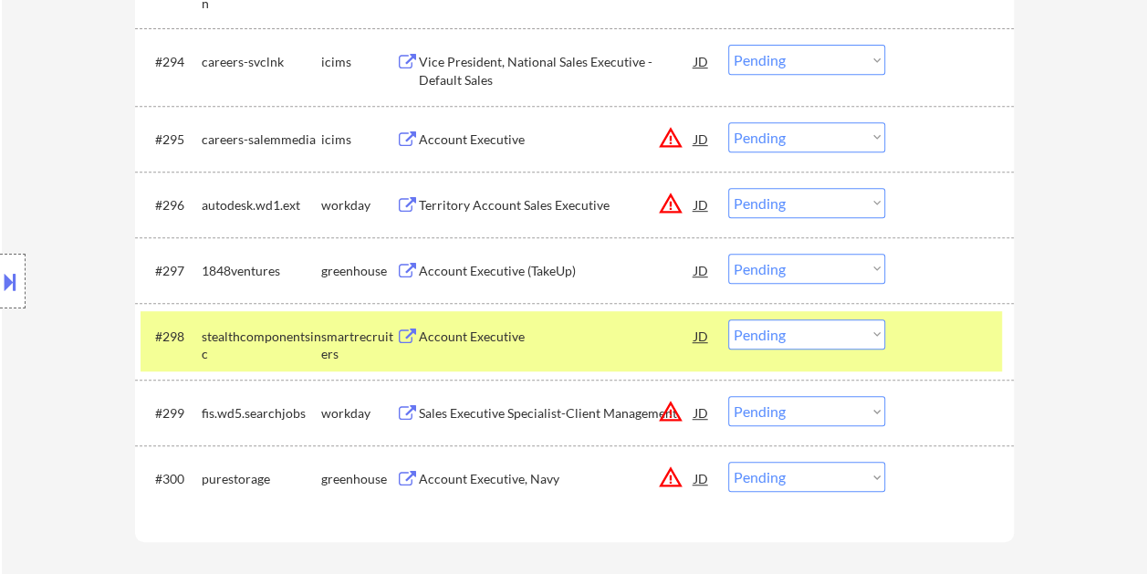
click at [859, 344] on select "Choose an option... Pending Applied Excluded (Questions) Excluded (Expired) Exc…" at bounding box center [806, 335] width 157 height 30
click at [728, 320] on select "Choose an option... Pending Applied Excluded (Questions) Excluded (Expired) Exc…" at bounding box center [806, 335] width 157 height 30
select select ""pending""
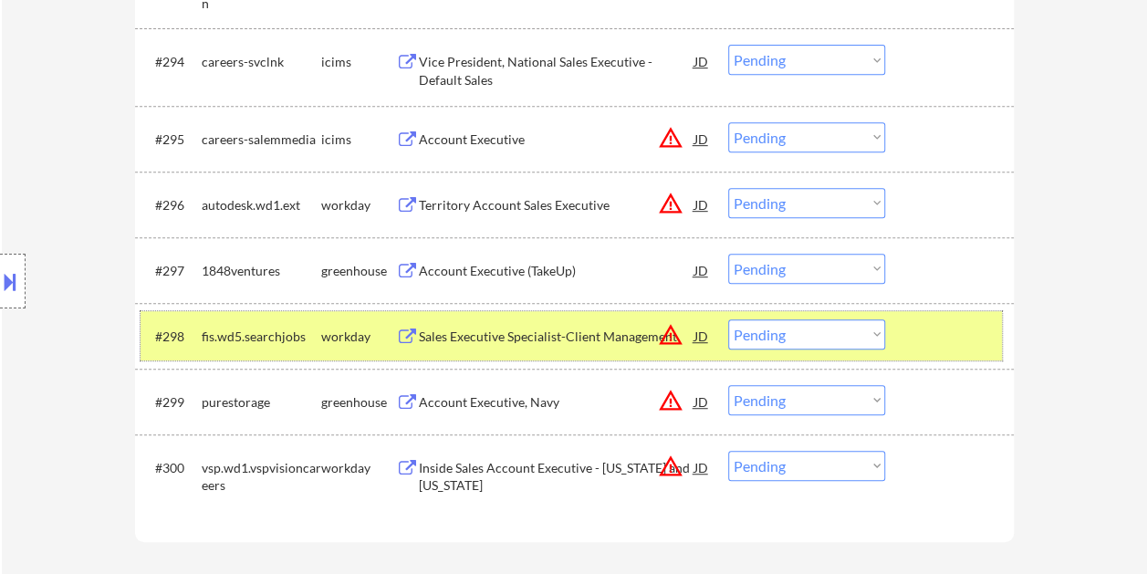
click at [940, 338] on div at bounding box center [952, 336] width 80 height 33
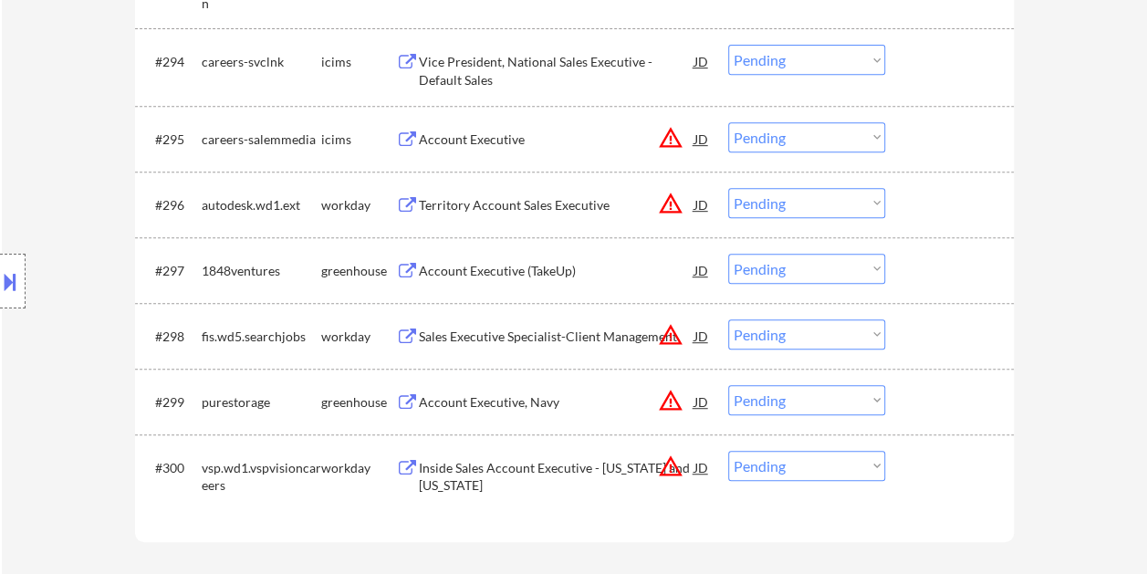
click at [960, 409] on div at bounding box center [952, 401] width 80 height 33
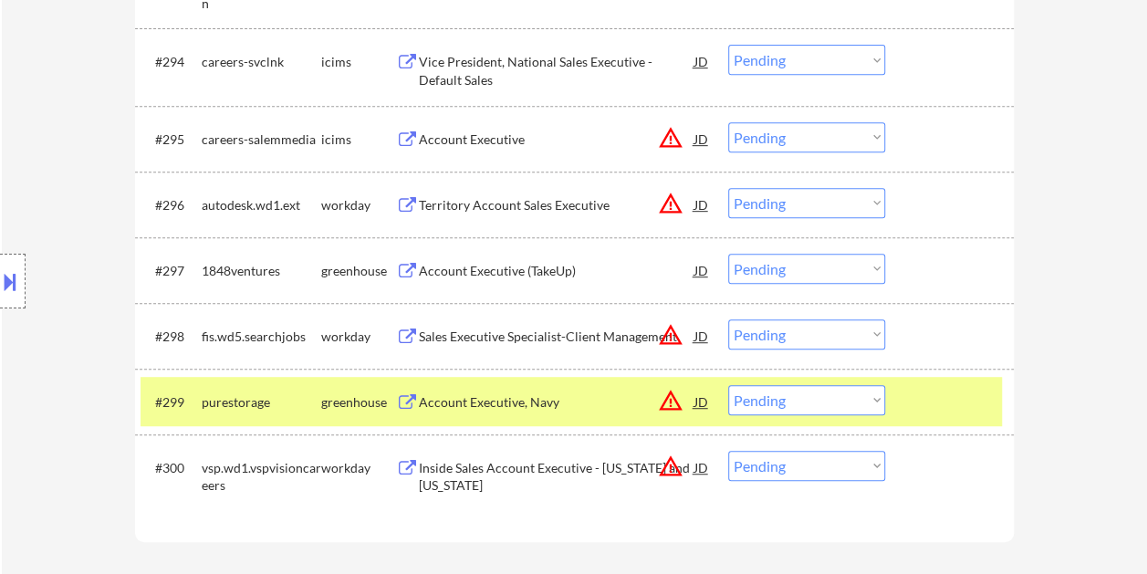
click at [589, 401] on div "Account Executive, Navy" at bounding box center [557, 402] width 276 height 18
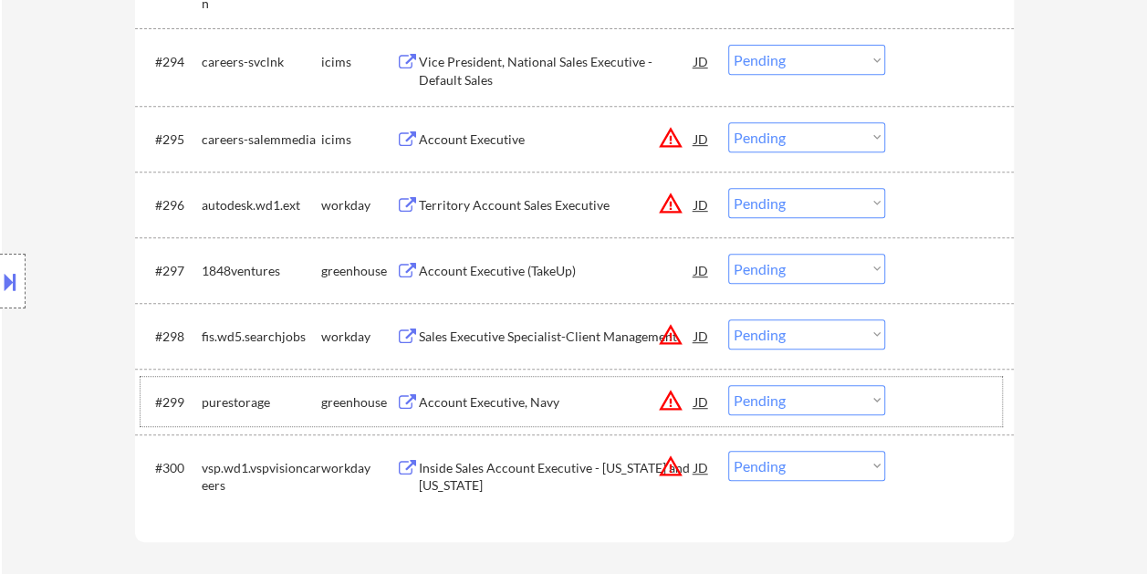
click at [905, 402] on div "#299 purestorage greenhouse Account Executive, Navy JD warning_amber Choose an …" at bounding box center [572, 401] width 862 height 49
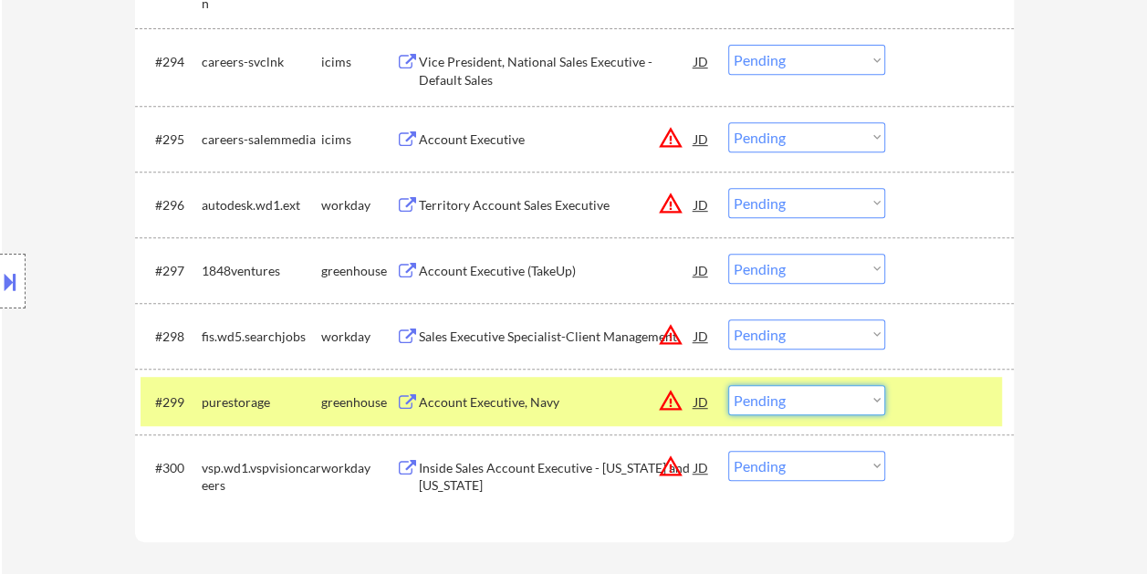
click at [880, 402] on select "Choose an option... Pending Applied Excluded (Questions) Excluded (Expired) Exc…" at bounding box center [806, 400] width 157 height 30
click at [728, 385] on select "Choose an option... Pending Applied Excluded (Questions) Excluded (Expired) Exc…" at bounding box center [806, 400] width 157 height 30
select select ""pending""
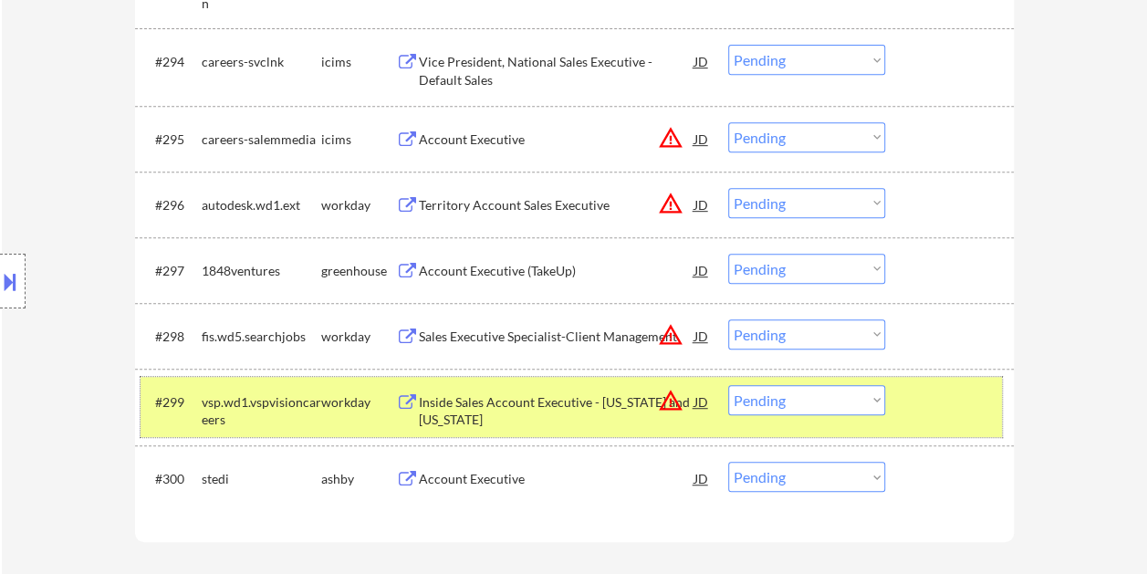
click at [933, 396] on div at bounding box center [952, 401] width 80 height 33
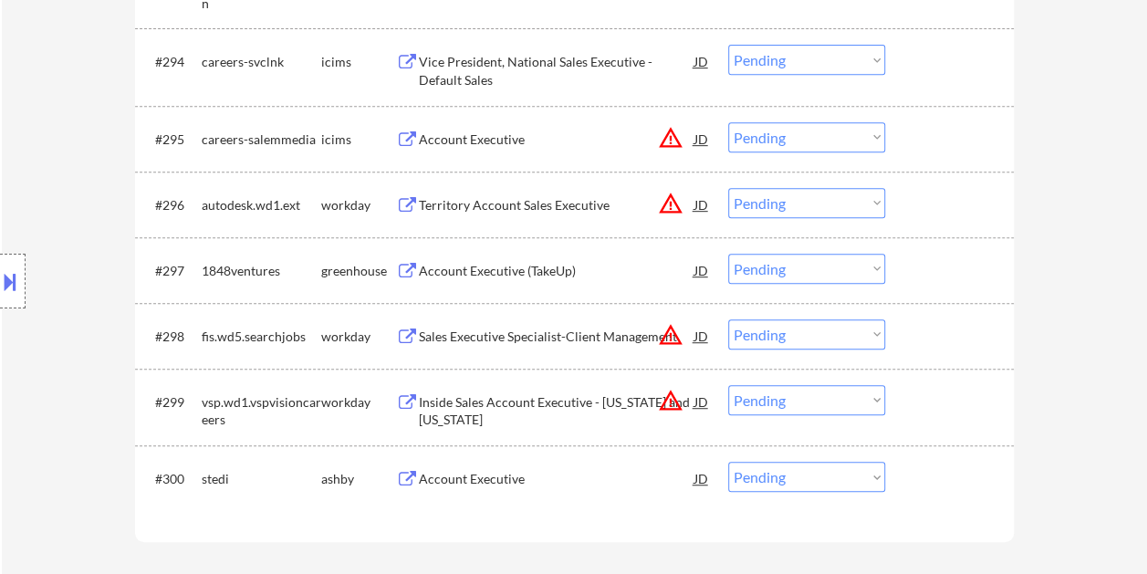
click at [937, 487] on div at bounding box center [952, 478] width 80 height 33
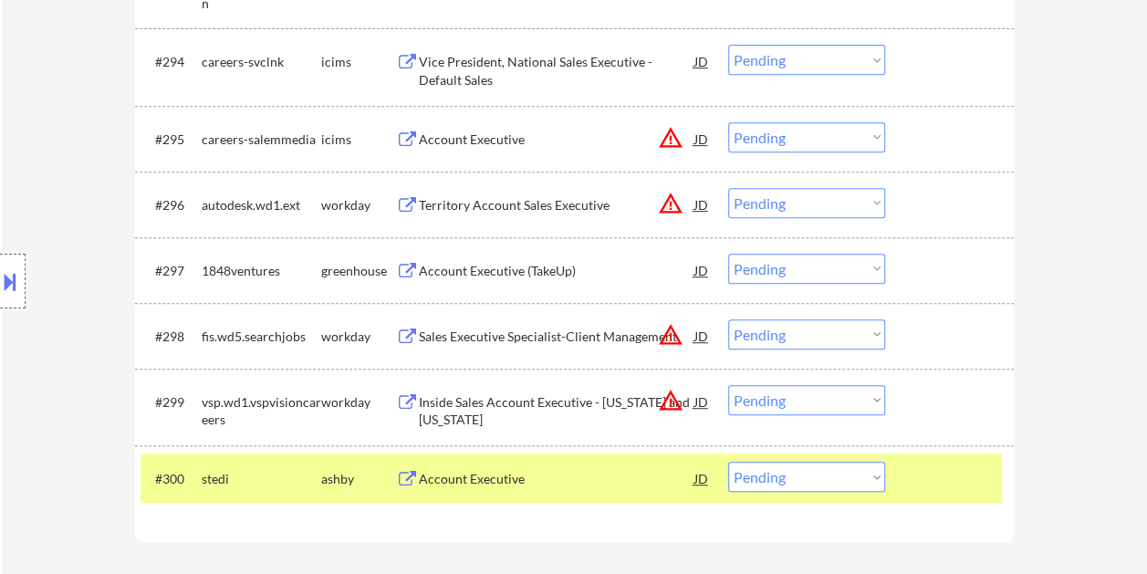
click at [644, 473] on div "Account Executive" at bounding box center [557, 479] width 276 height 18
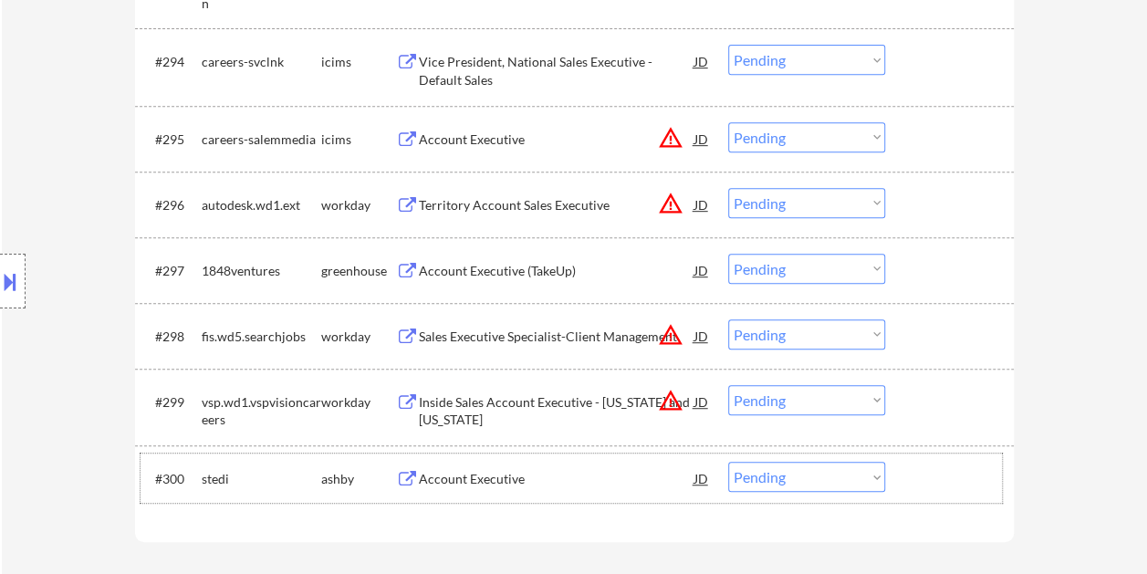
click at [911, 488] on div "#300 stedi ashby Account Executive JD warning_amber Choose an option... Pending…" at bounding box center [572, 478] width 862 height 49
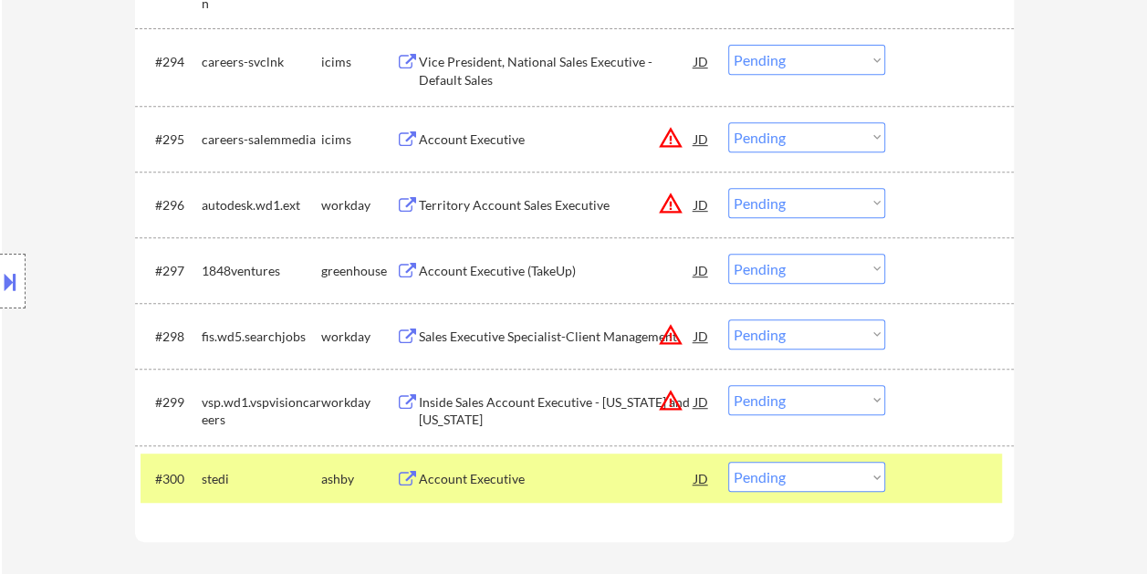
click at [866, 467] on select "Choose an option... Pending Applied Excluded (Questions) Excluded (Expired) Exc…" at bounding box center [806, 477] width 157 height 30
click at [728, 462] on select "Choose an option... Pending Applied Excluded (Questions) Excluded (Expired) Exc…" at bounding box center [806, 477] width 157 height 30
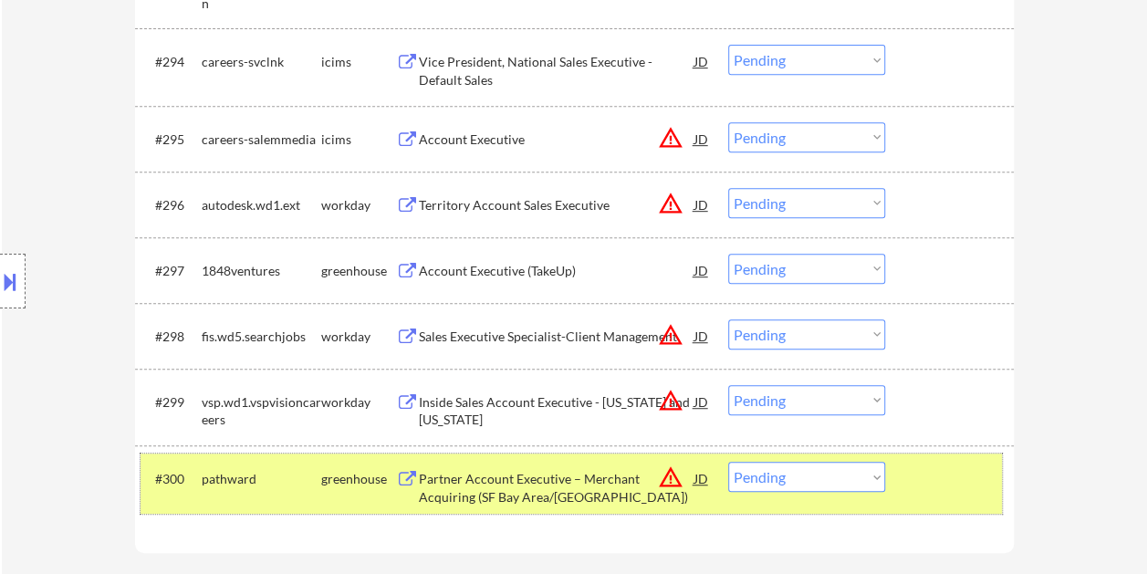
click at [926, 475] on div at bounding box center [952, 478] width 80 height 33
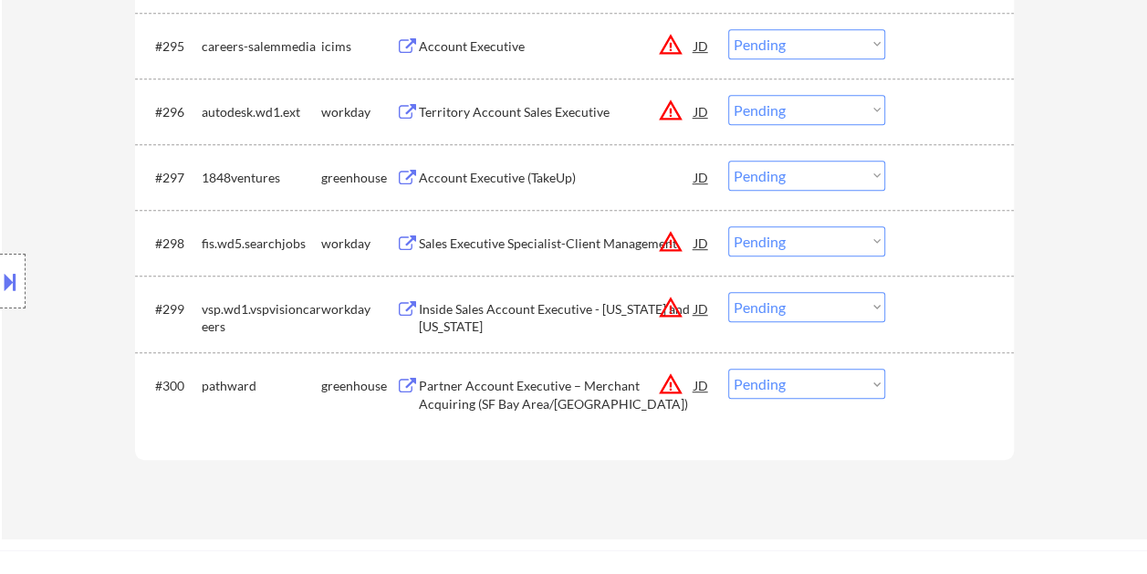
scroll to position [7433, 0]
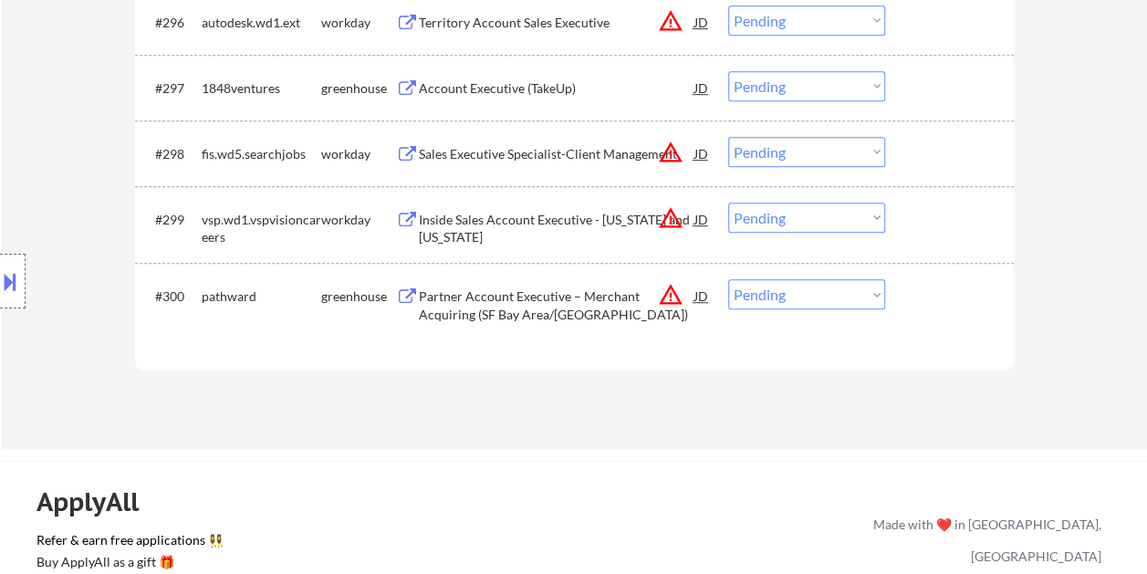
click at [915, 301] on div at bounding box center [952, 295] width 80 height 33
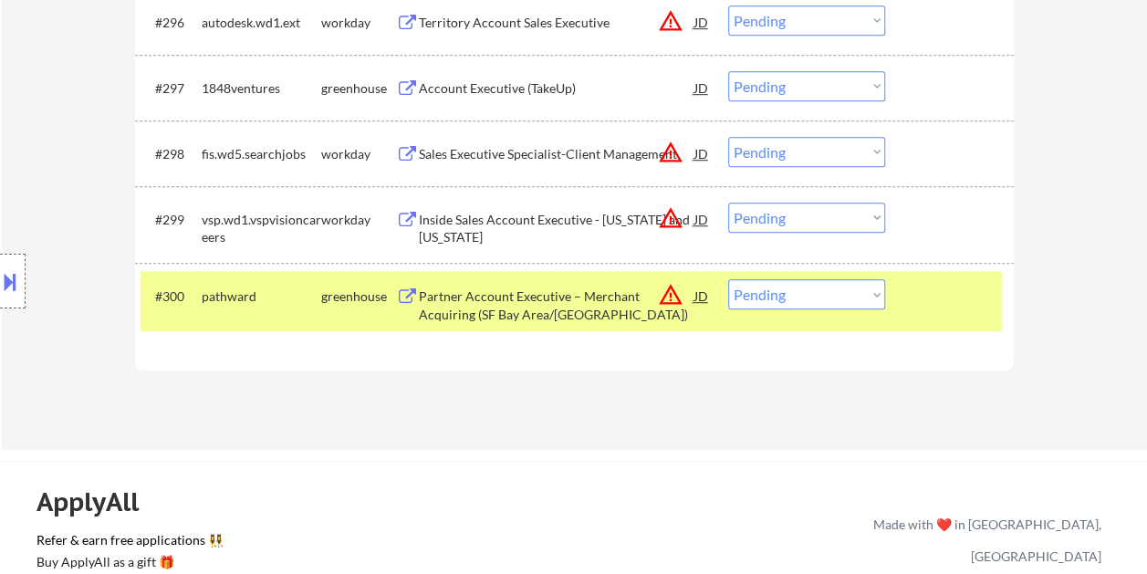
click at [582, 290] on div "Partner Account Executive – Merchant Acquiring (SF Bay Area/West Coast)" at bounding box center [557, 306] width 276 height 36
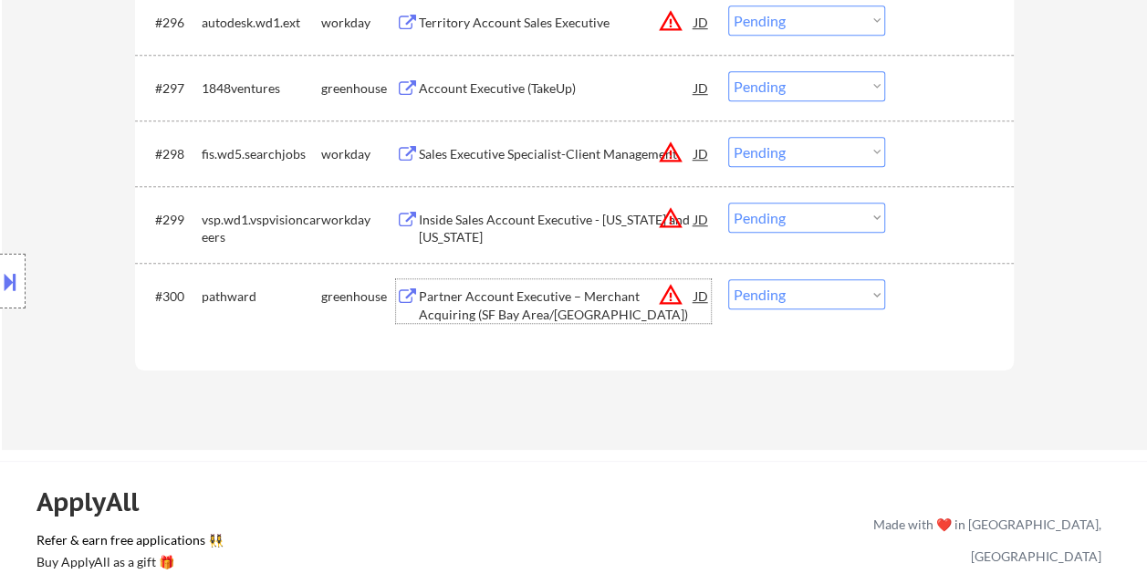
click at [904, 292] on div "#300 pathward greenhouse Partner Account Executive – Merchant Acquiring (SF Bay…" at bounding box center [572, 301] width 862 height 60
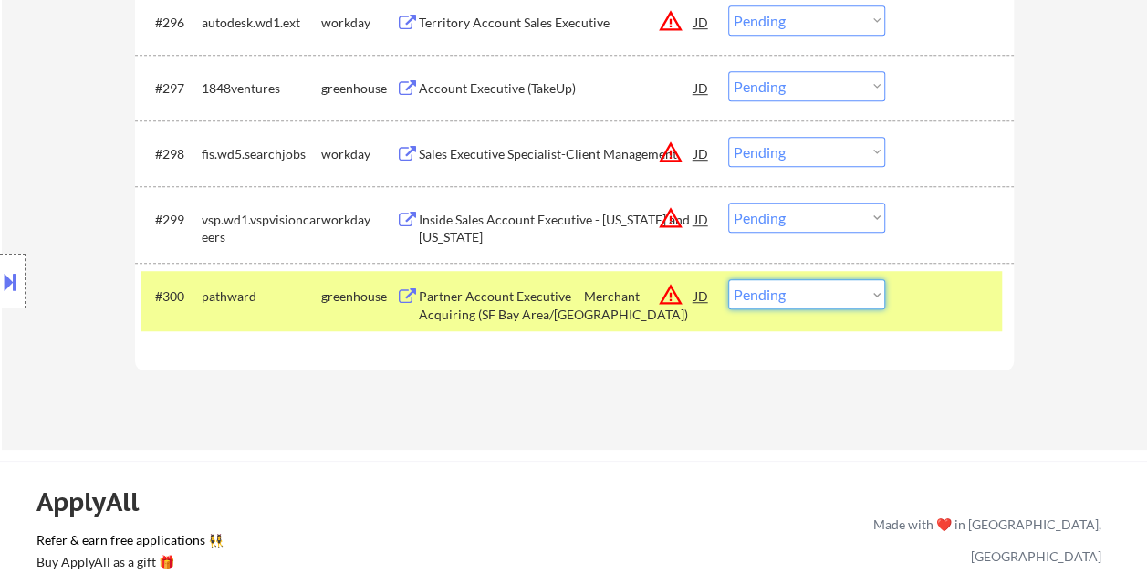
click at [875, 297] on select "Choose an option... Pending Applied Excluded (Questions) Excluded (Expired) Exc…" at bounding box center [806, 294] width 157 height 30
click at [728, 279] on select "Choose an option... Pending Applied Excluded (Questions) Excluded (Expired) Exc…" at bounding box center [806, 294] width 157 height 30
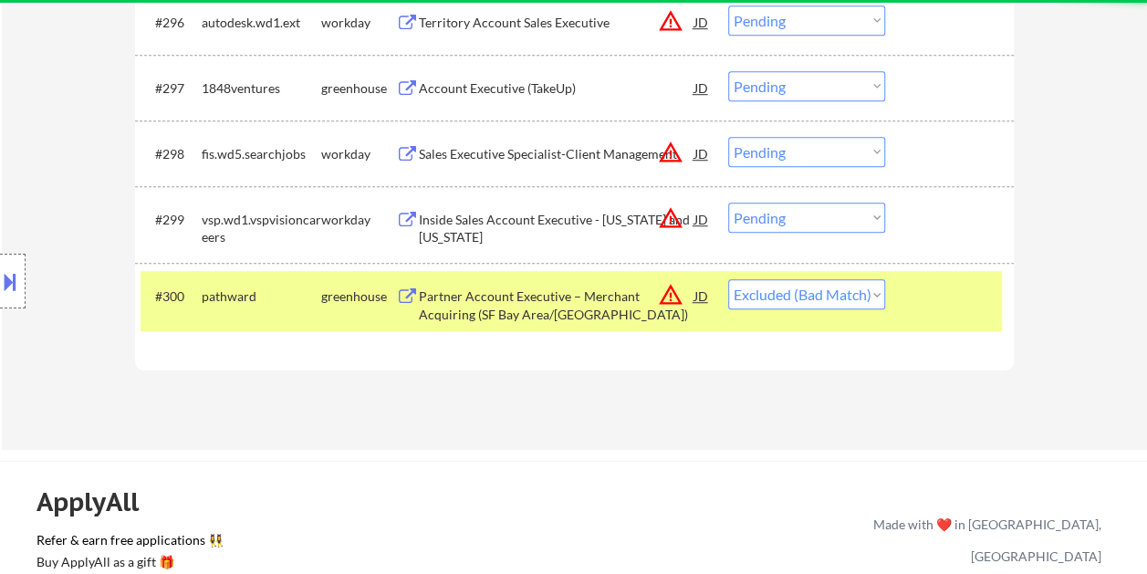
select select ""pending""
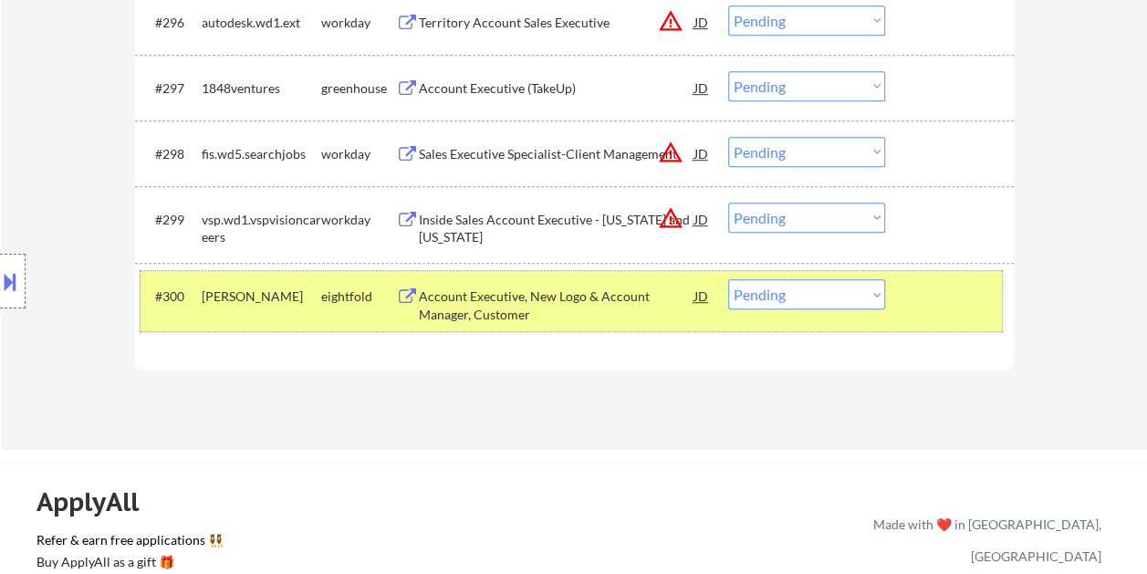
click at [918, 300] on div at bounding box center [952, 295] width 80 height 33
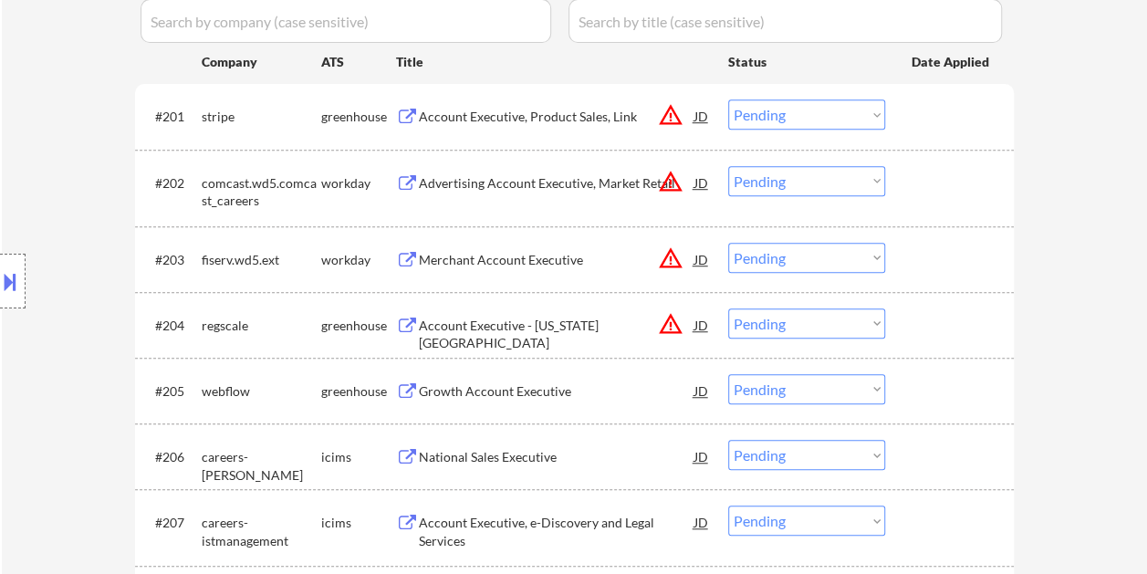
scroll to position [548, 0]
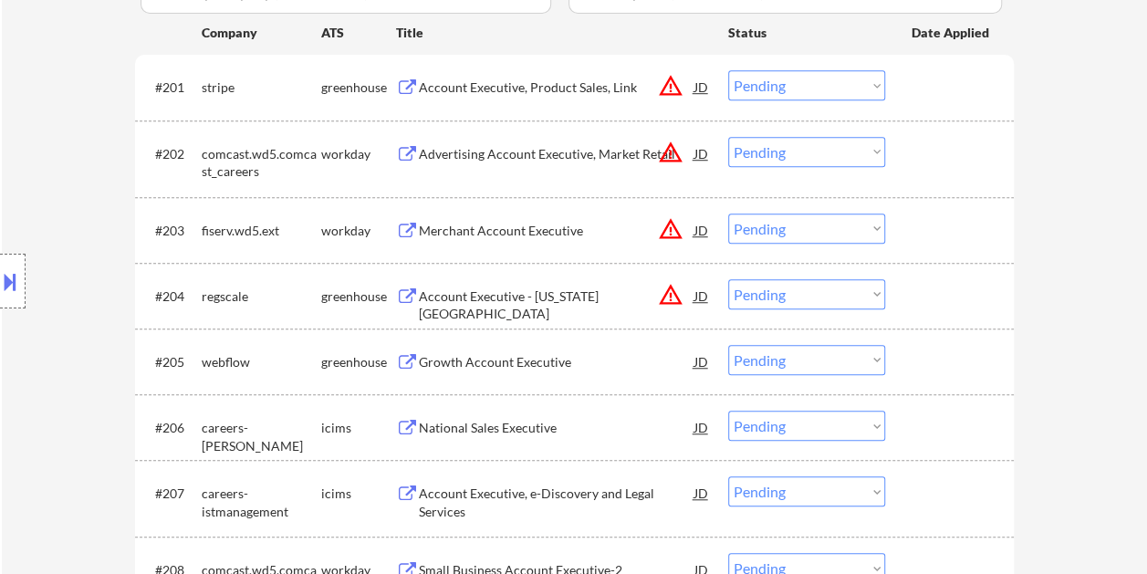
click at [916, 288] on div at bounding box center [952, 295] width 80 height 33
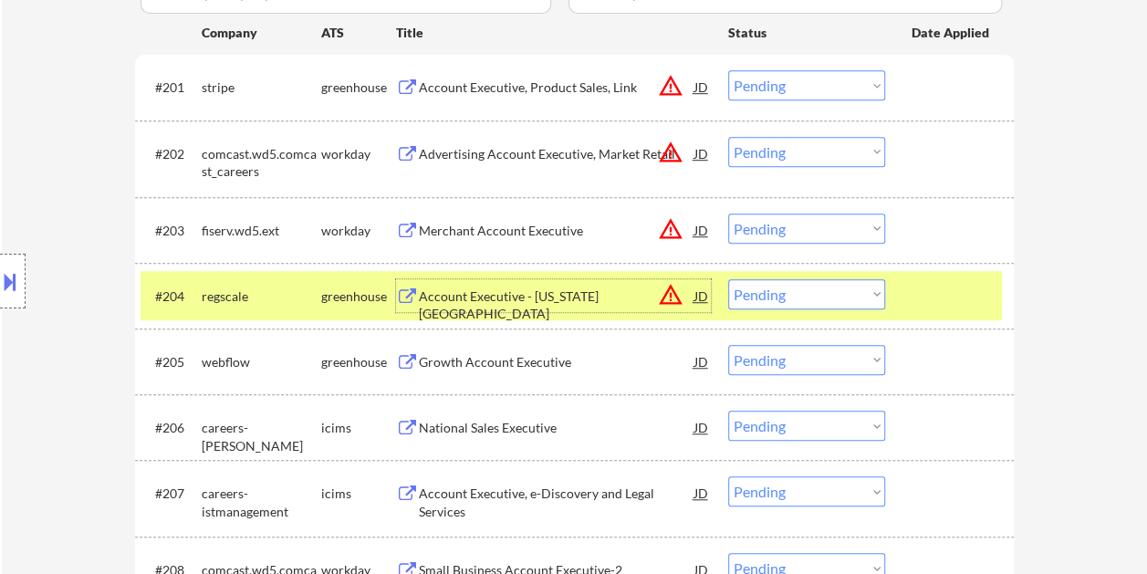
click at [464, 289] on div "Account Executive - Ohio Valley" at bounding box center [557, 306] width 276 height 36
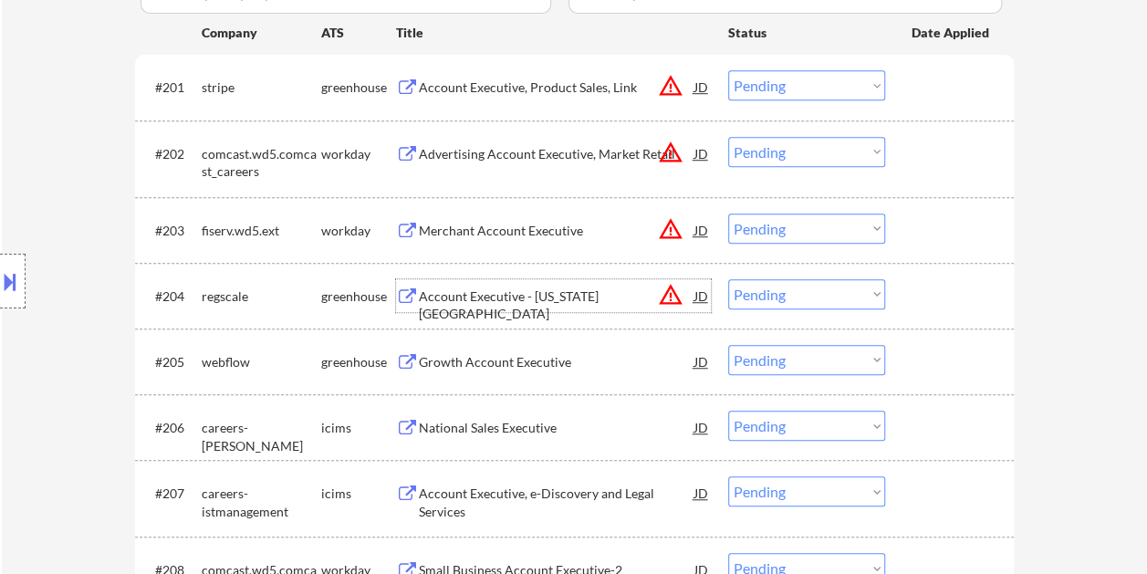
click at [923, 292] on div at bounding box center [952, 295] width 80 height 33
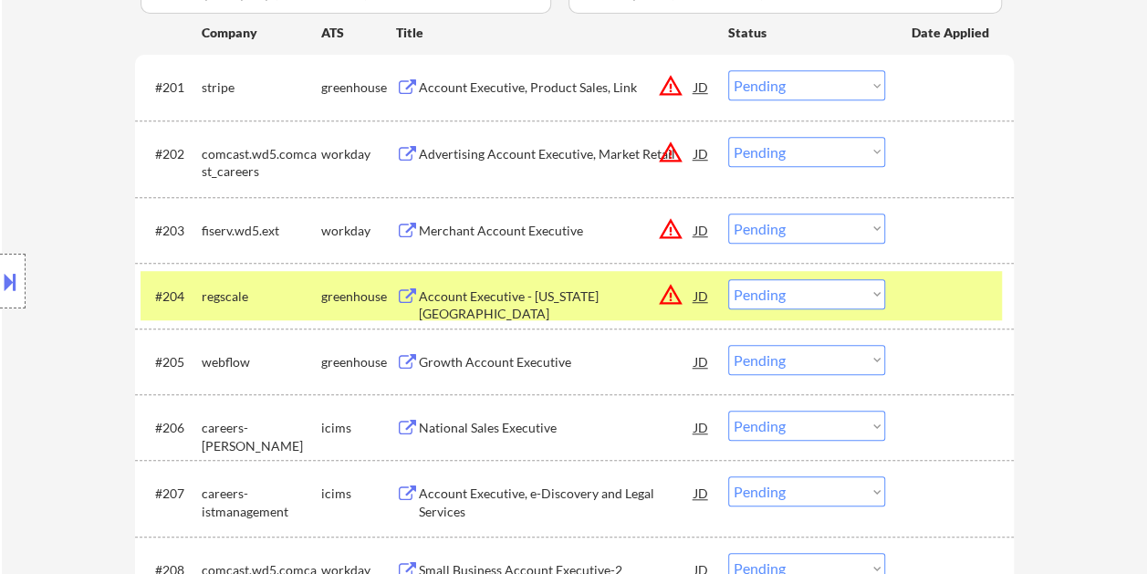
click at [878, 302] on select "Choose an option... Pending Applied Excluded (Questions) Excluded (Expired) Exc…" at bounding box center [806, 294] width 157 height 30
click at [728, 279] on select "Choose an option... Pending Applied Excluded (Questions) Excluded (Expired) Exc…" at bounding box center [806, 294] width 157 height 30
select select ""pending""
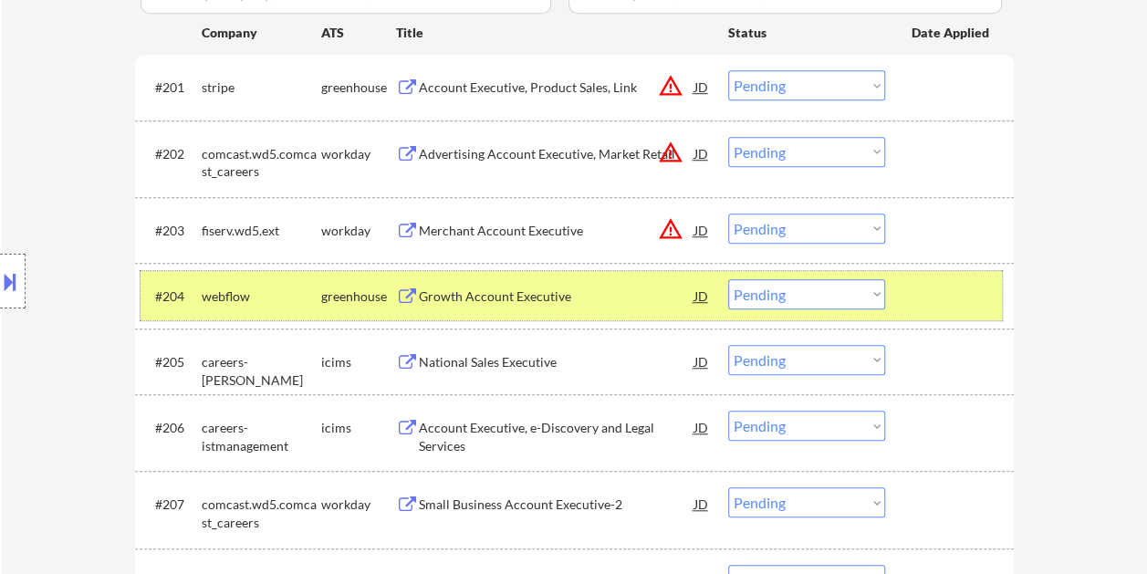
click at [957, 301] on div at bounding box center [952, 295] width 80 height 33
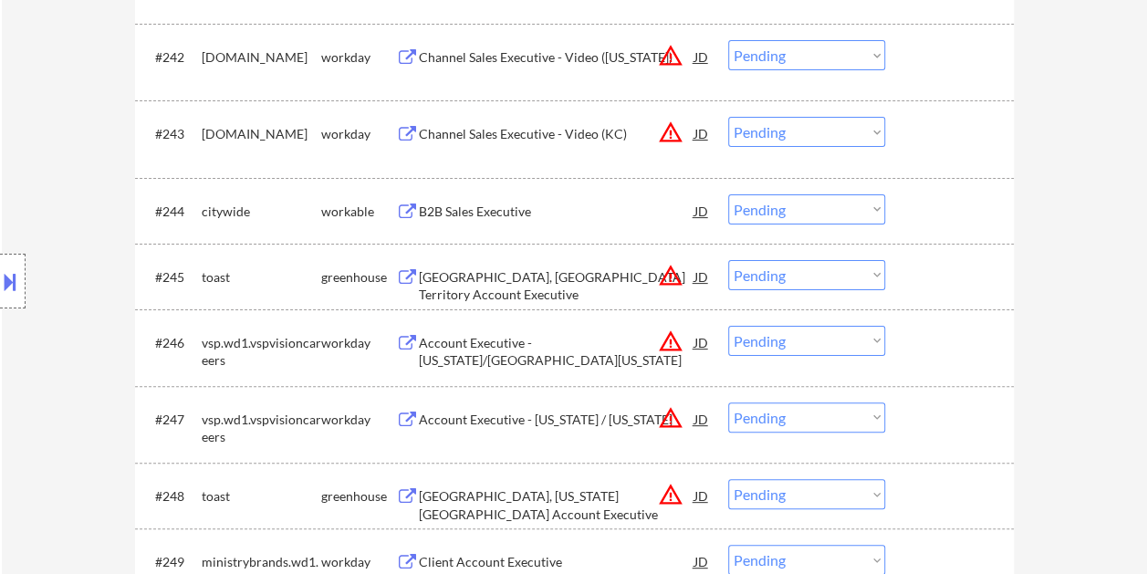
scroll to position [3549, 0]
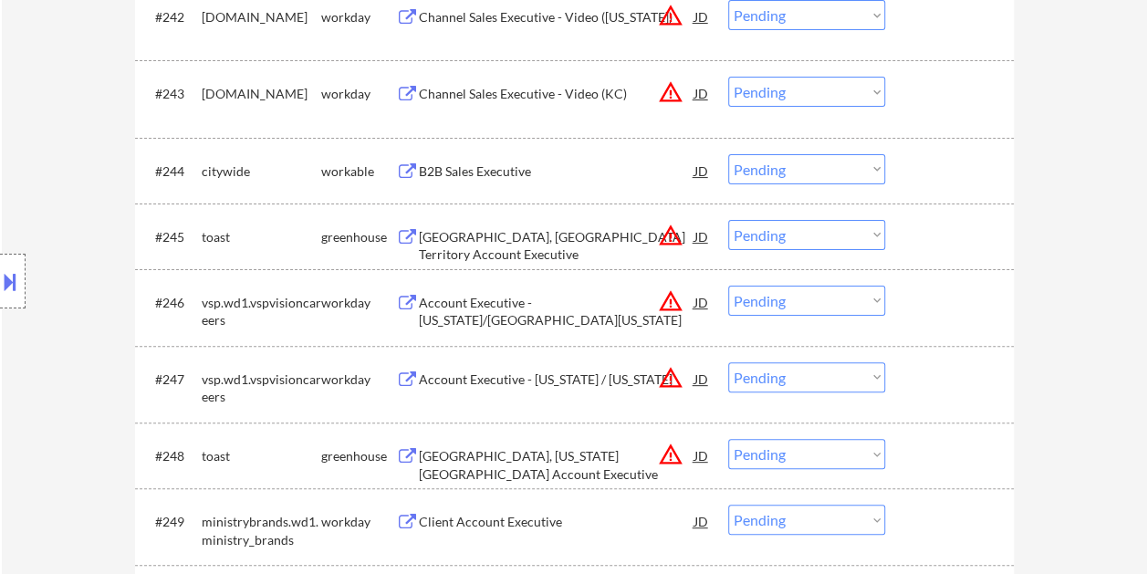
click at [918, 148] on div "#244 citywide workable B2B Sales Executive JD warning_amber Choose an option...…" at bounding box center [572, 170] width 862 height 49
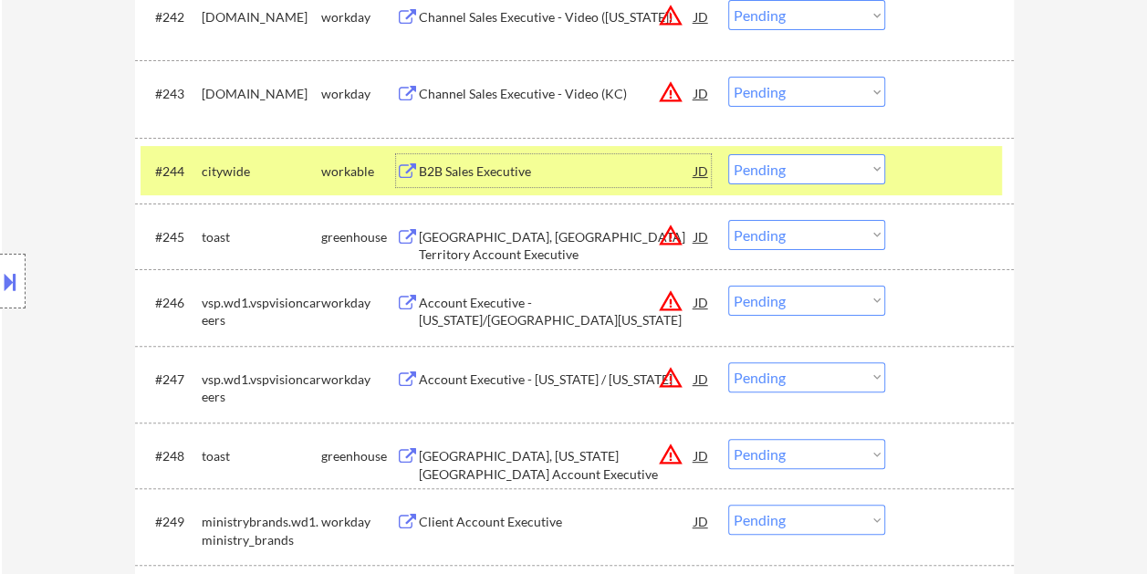
click at [613, 162] on div "B2B Sales Executive" at bounding box center [557, 171] width 276 height 18
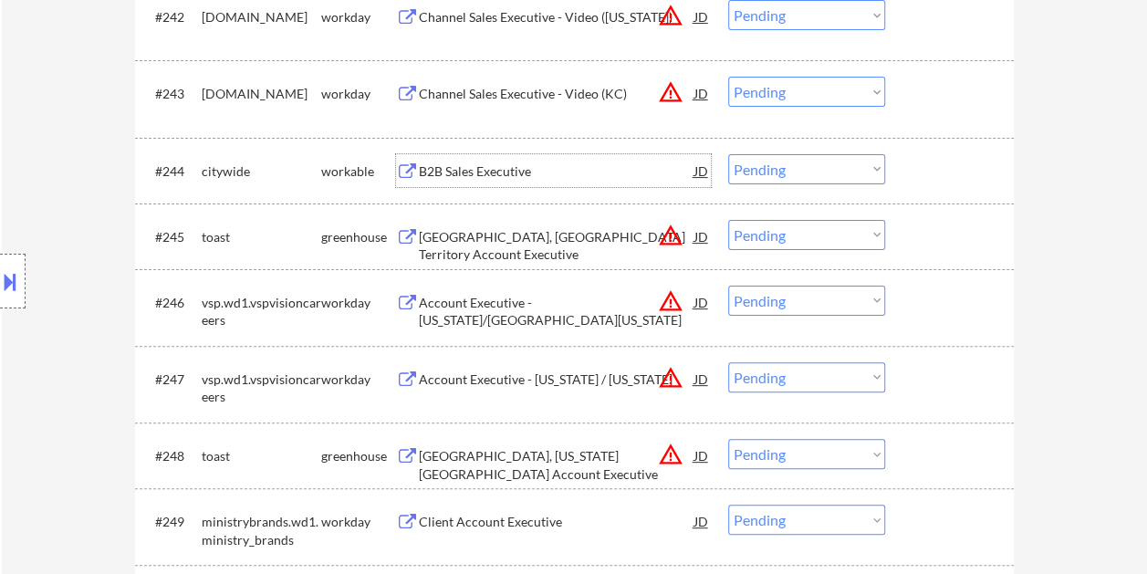
click at [870, 174] on select "Choose an option... Pending Applied Excluded (Questions) Excluded (Expired) Exc…" at bounding box center [806, 169] width 157 height 30
click at [728, 154] on select "Choose an option... Pending Applied Excluded (Questions) Excluded (Expired) Exc…" at bounding box center [806, 169] width 157 height 30
select select ""pending""
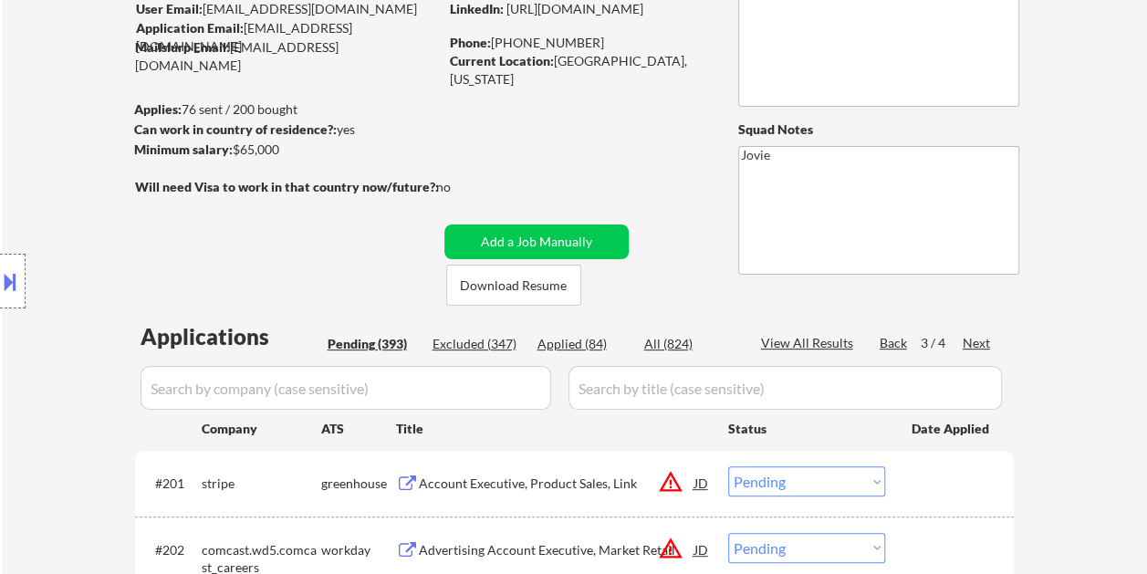
scroll to position [183, 0]
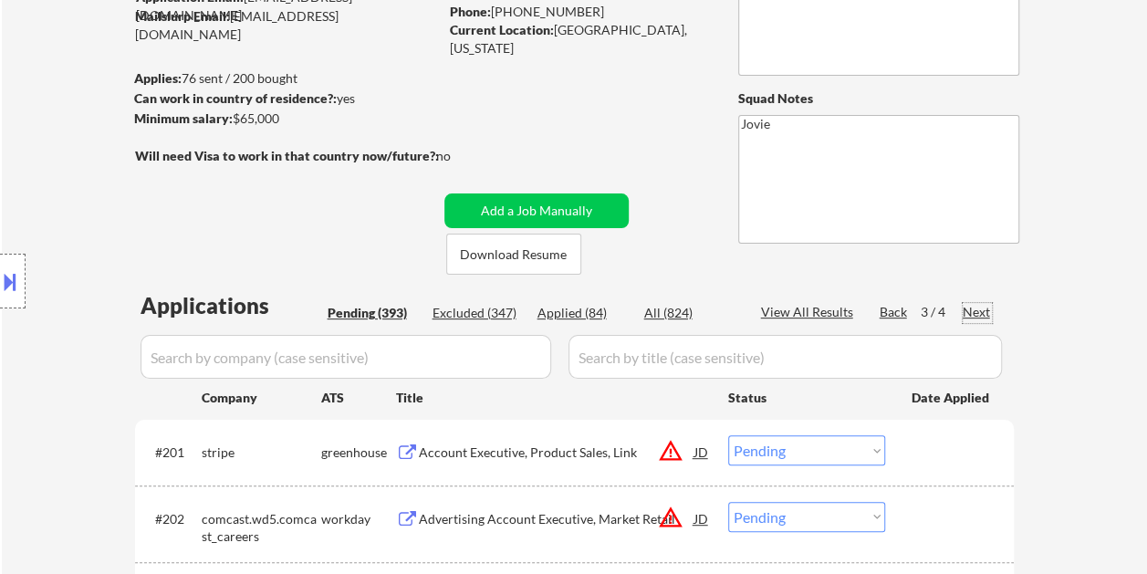
click at [969, 310] on div "Next" at bounding box center [977, 312] width 29 height 18
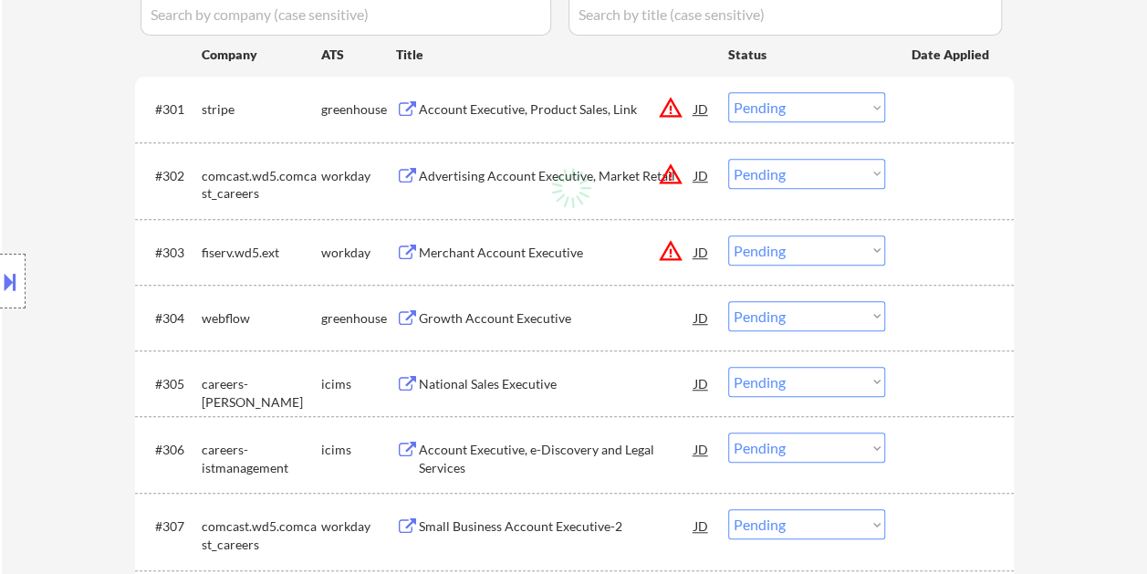
scroll to position [548, 0]
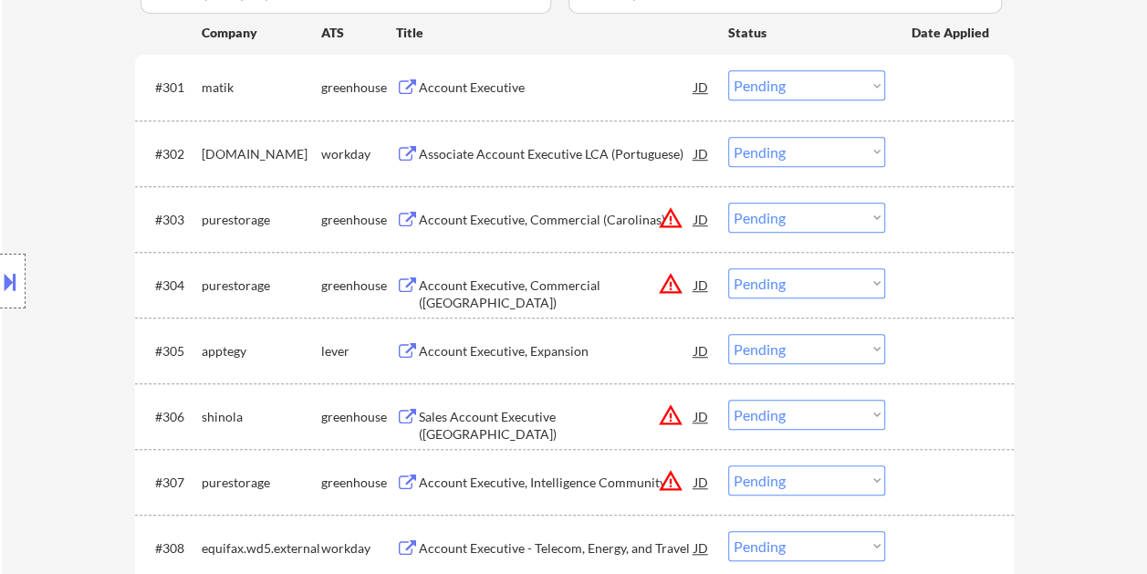
click at [926, 365] on div at bounding box center [952, 350] width 80 height 33
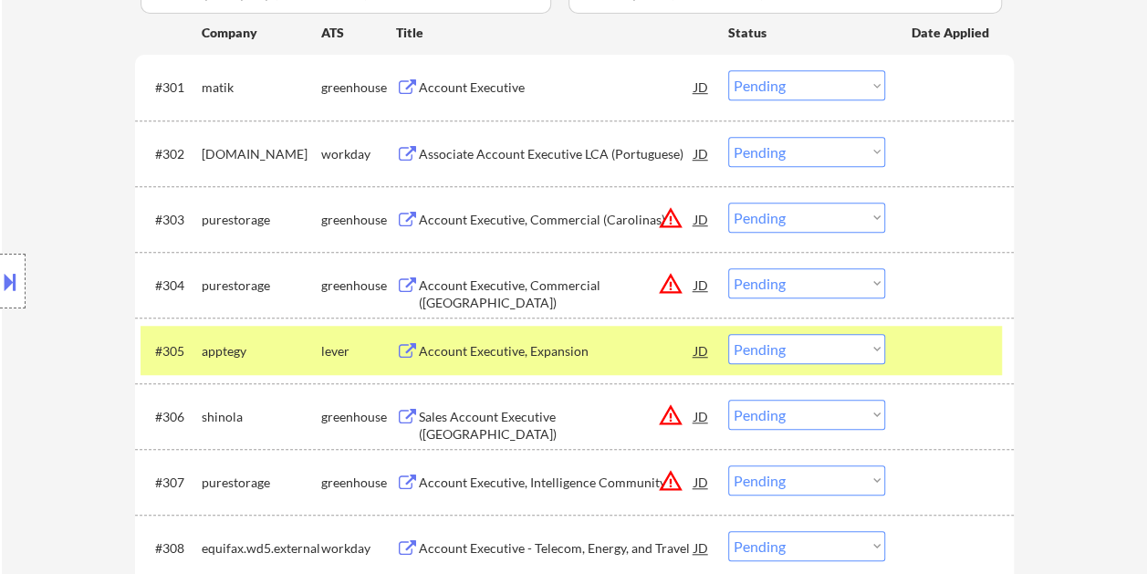
click at [646, 347] on div "Account Executive, Expansion" at bounding box center [557, 351] width 276 height 18
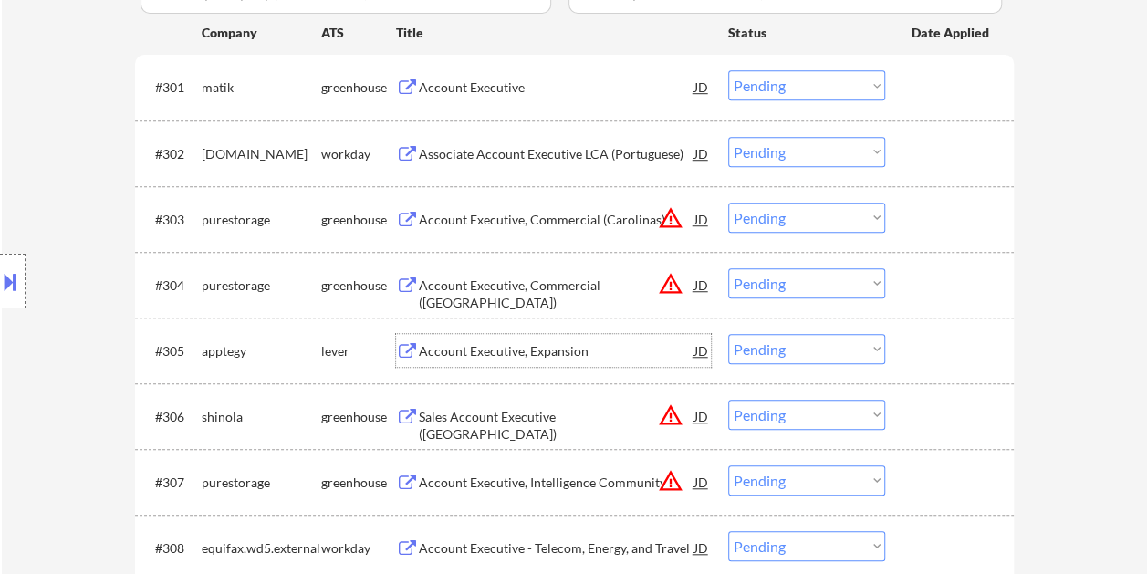
drag, startPoint x: 906, startPoint y: 351, endPoint x: 886, endPoint y: 351, distance: 19.2
click at [906, 351] on div "#305 apptegy lever Account Executive, Expansion JD warning_amber Choose an opti…" at bounding box center [572, 350] width 862 height 49
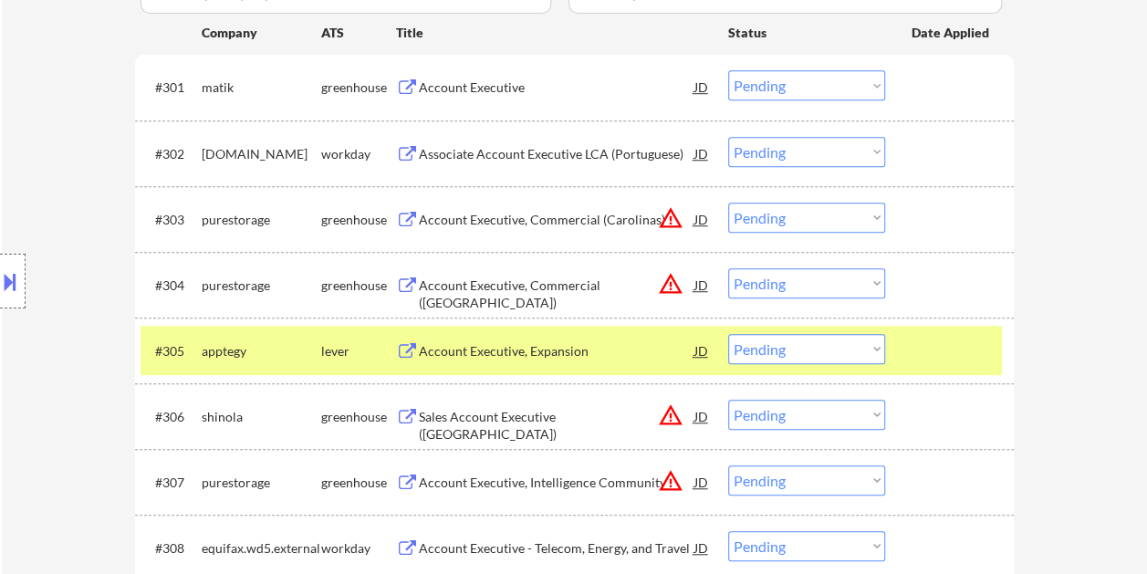
click at [862, 349] on select "Choose an option... Pending Applied Excluded (Questions) Excluded (Expired) Exc…" at bounding box center [806, 349] width 157 height 30
click at [728, 334] on select "Choose an option... Pending Applied Excluded (Questions) Excluded (Expired) Exc…" at bounding box center [806, 349] width 157 height 30
select select ""pending""
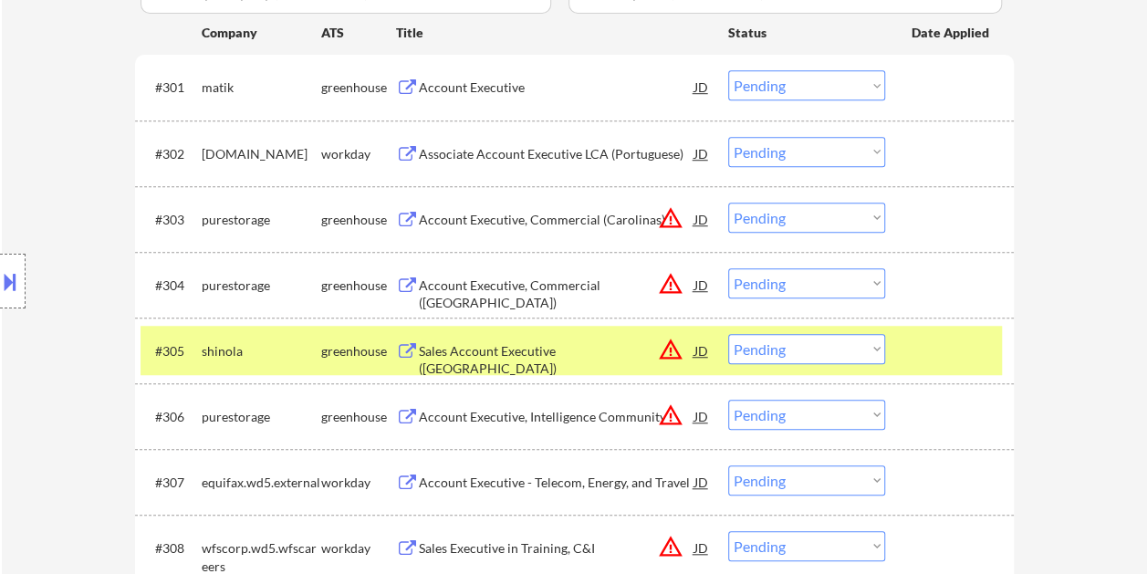
click at [916, 350] on div at bounding box center [952, 350] width 80 height 33
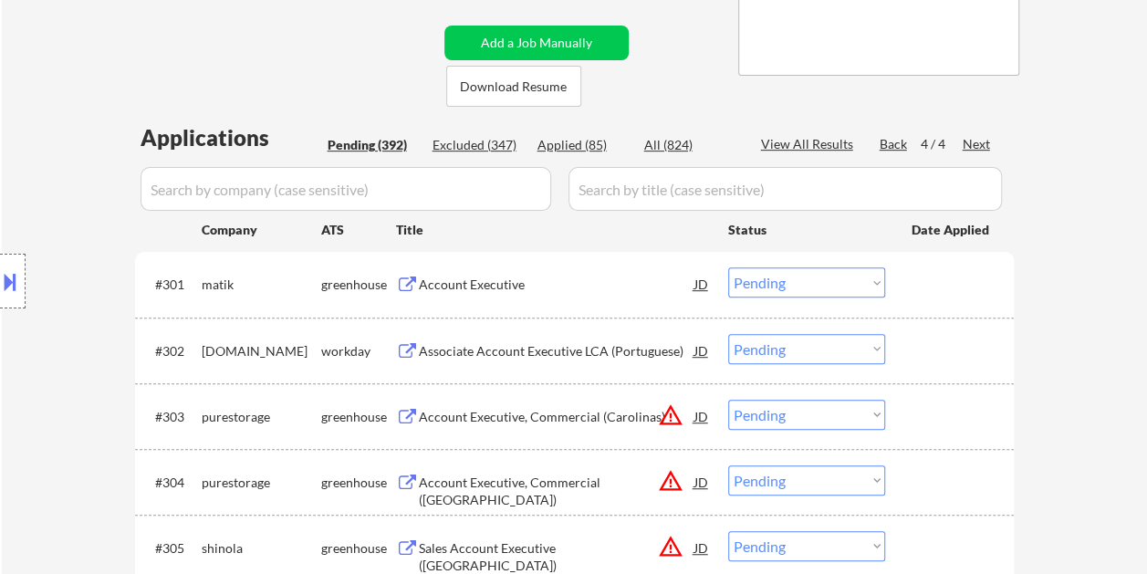
scroll to position [365, 0]
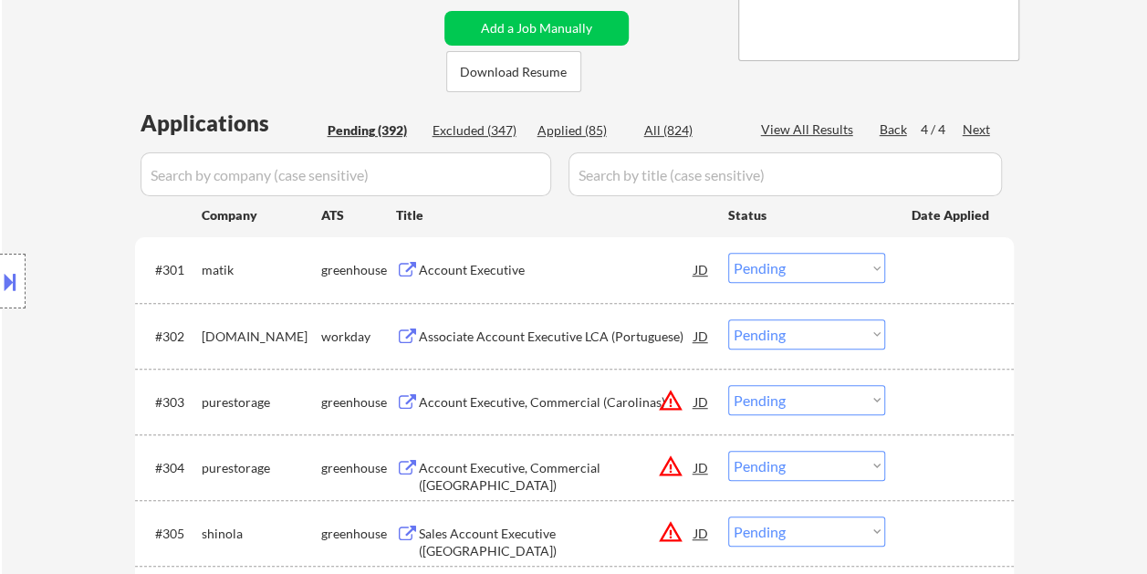
click at [935, 274] on div at bounding box center [952, 269] width 80 height 33
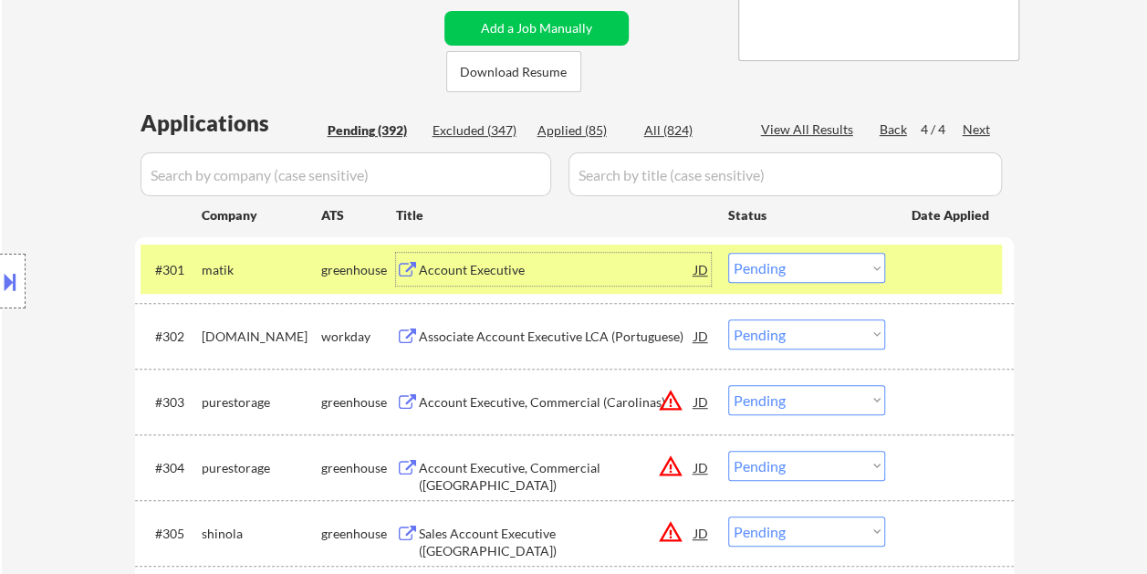
click at [592, 272] on div "Account Executive" at bounding box center [557, 270] width 276 height 18
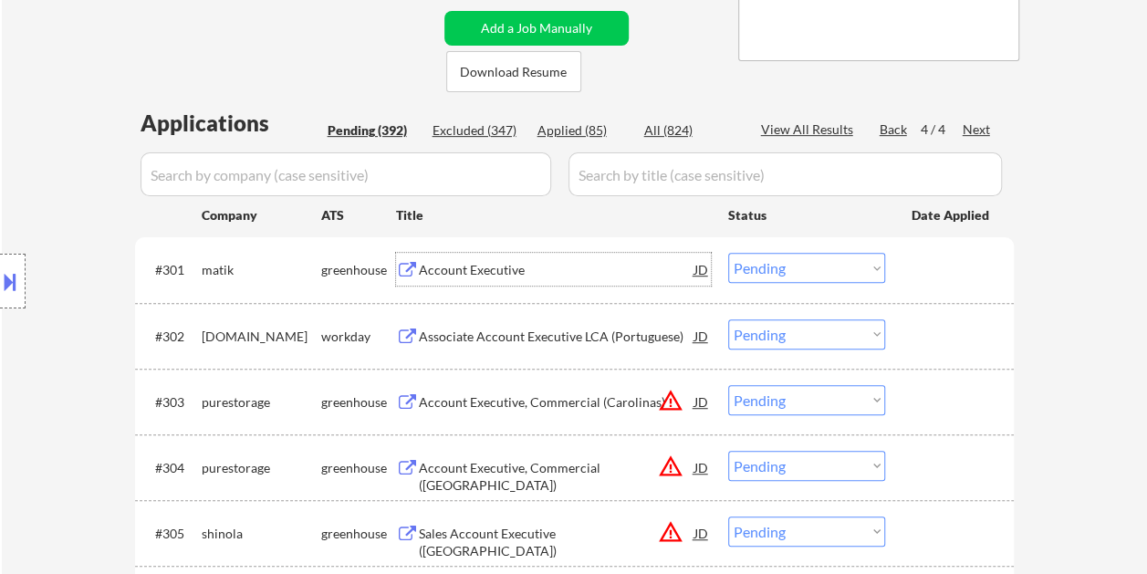
click at [909, 267] on div "#301 matik greenhouse Account Executive JD warning_amber Choose an option... Pe…" at bounding box center [572, 269] width 862 height 49
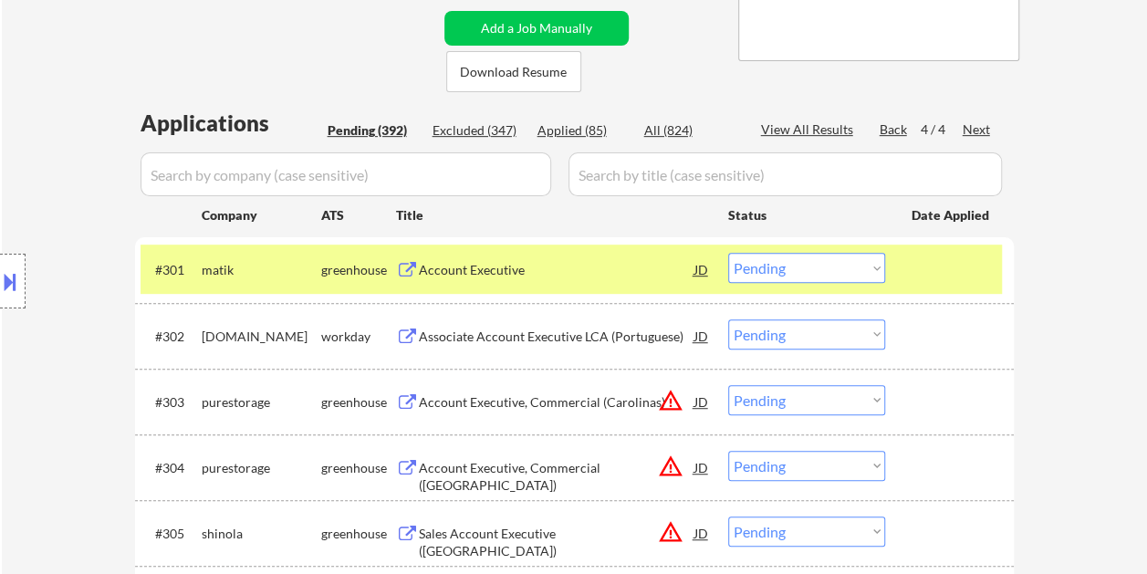
click at [876, 265] on select "Choose an option... Pending Applied Excluded (Questions) Excluded (Expired) Exc…" at bounding box center [806, 268] width 157 height 30
click at [728, 253] on select "Choose an option... Pending Applied Excluded (Questions) Excluded (Expired) Exc…" at bounding box center [806, 268] width 157 height 30
select select ""pending""
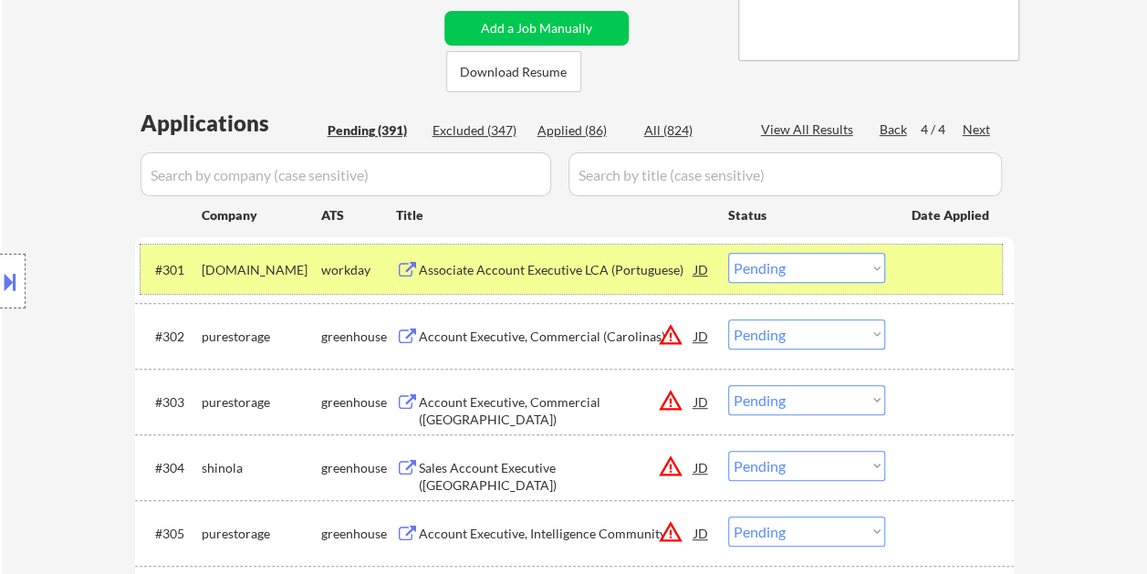
click at [962, 263] on div at bounding box center [952, 269] width 80 height 33
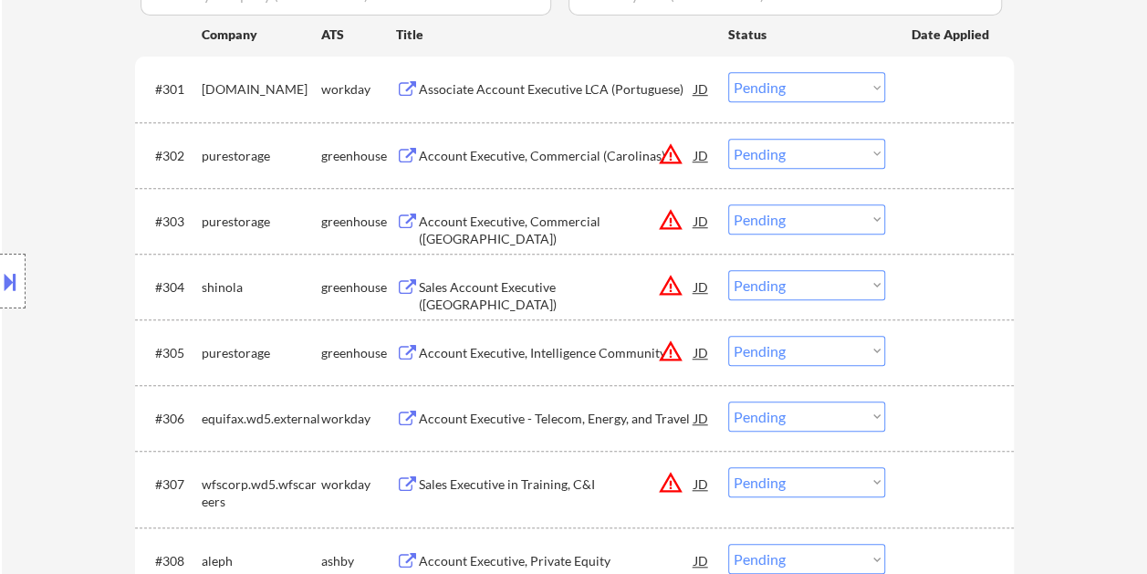
scroll to position [456, 0]
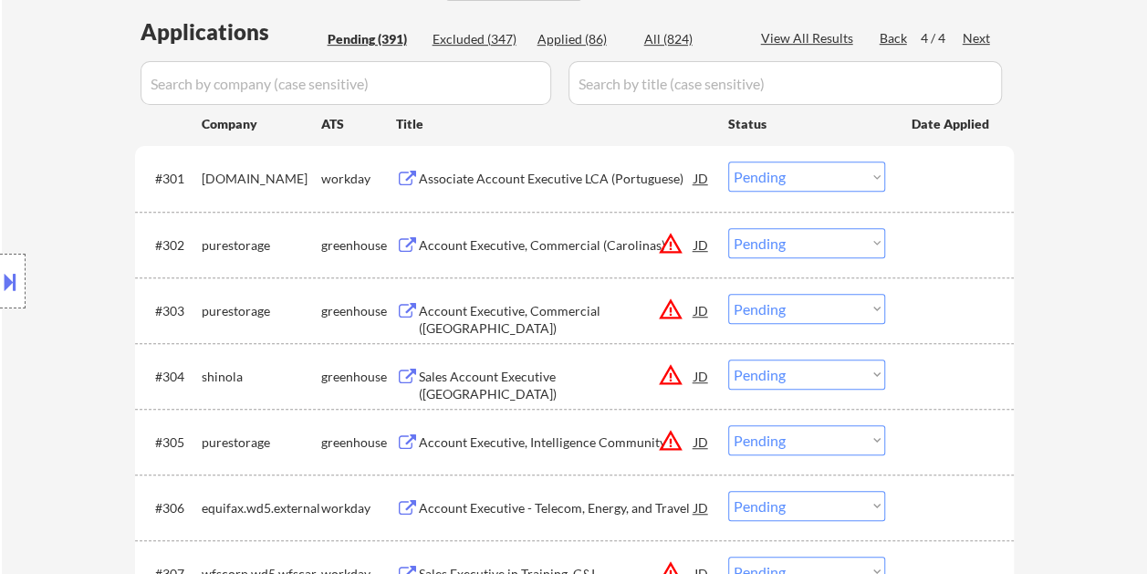
click at [904, 239] on div "#302 purestorage greenhouse Account Executive, Commercial (Carolinas) JD warnin…" at bounding box center [572, 244] width 862 height 49
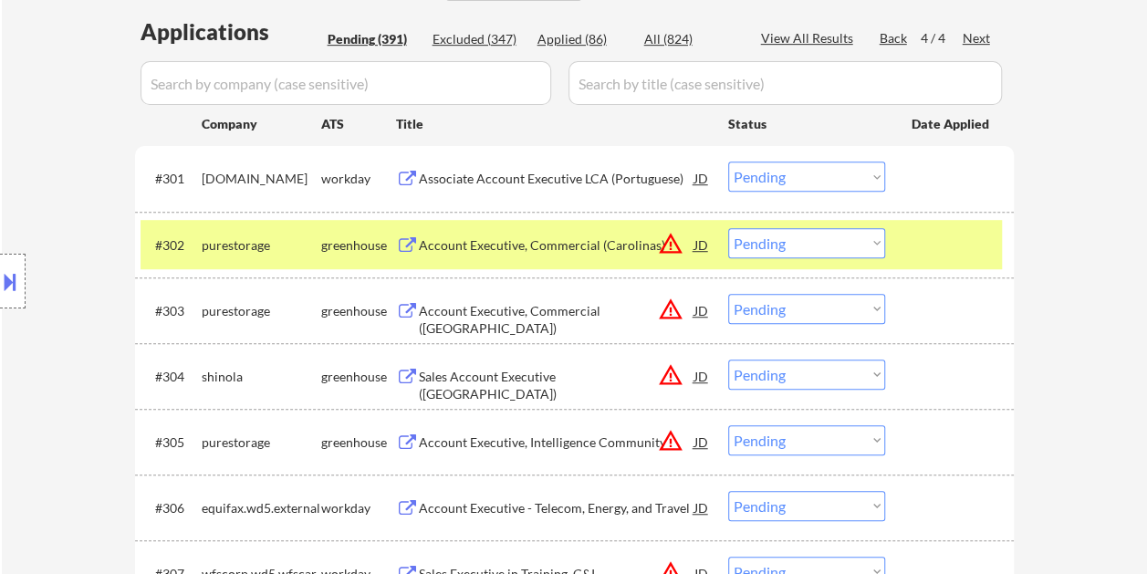
click at [590, 238] on div "Account Executive, Commercial (Carolinas)" at bounding box center [557, 245] width 276 height 18
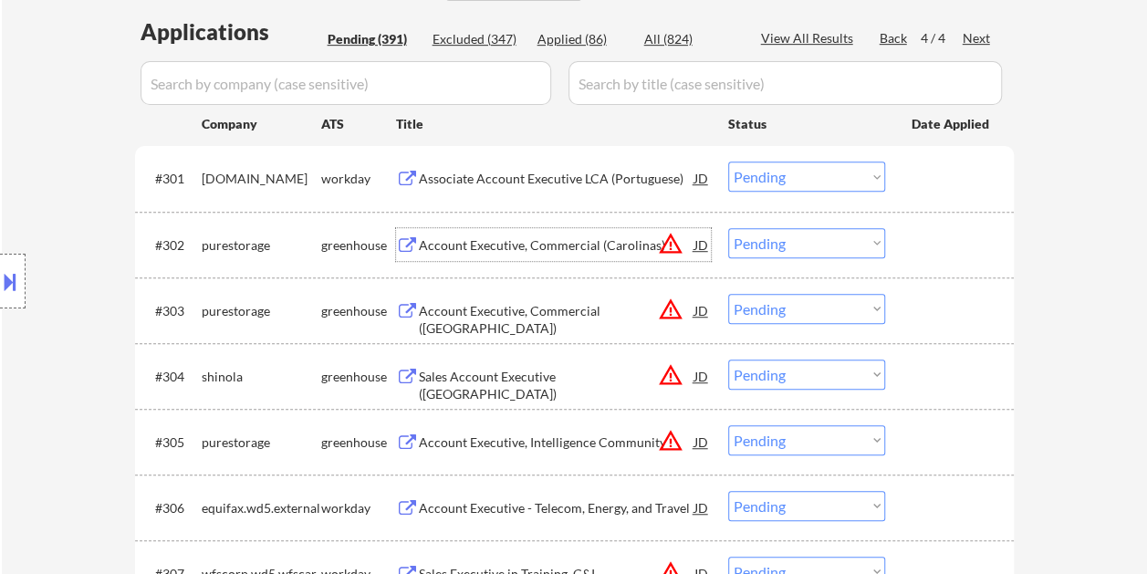
click at [926, 250] on div at bounding box center [952, 244] width 80 height 33
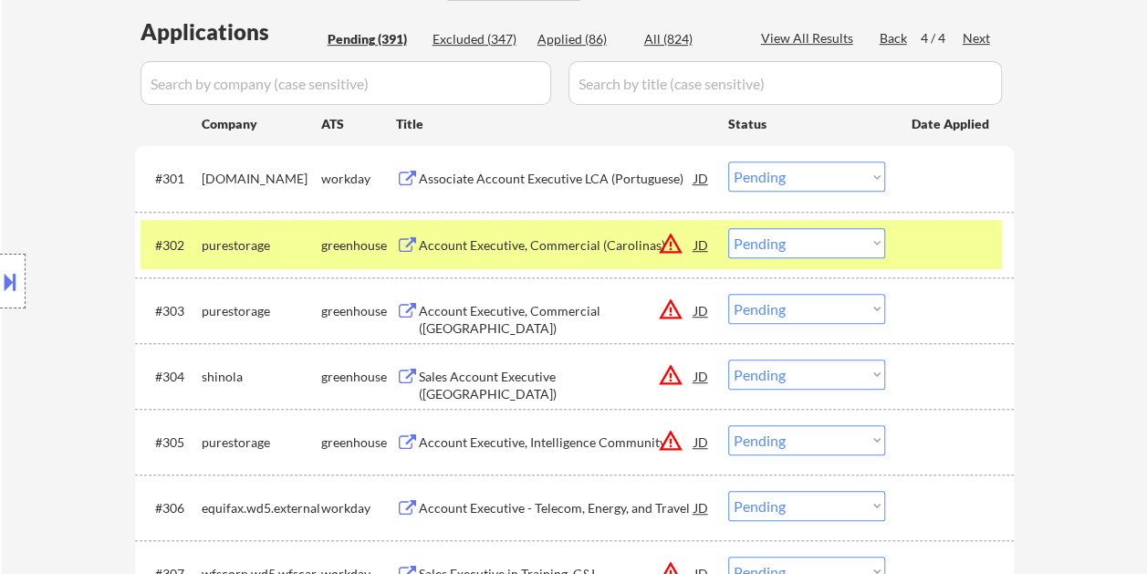
click at [884, 254] on select "Choose an option... Pending Applied Excluded (Questions) Excluded (Expired) Exc…" at bounding box center [806, 243] width 157 height 30
click at [728, 228] on select "Choose an option... Pending Applied Excluded (Questions) Excluded (Expired) Exc…" at bounding box center [806, 243] width 157 height 30
select select ""pending""
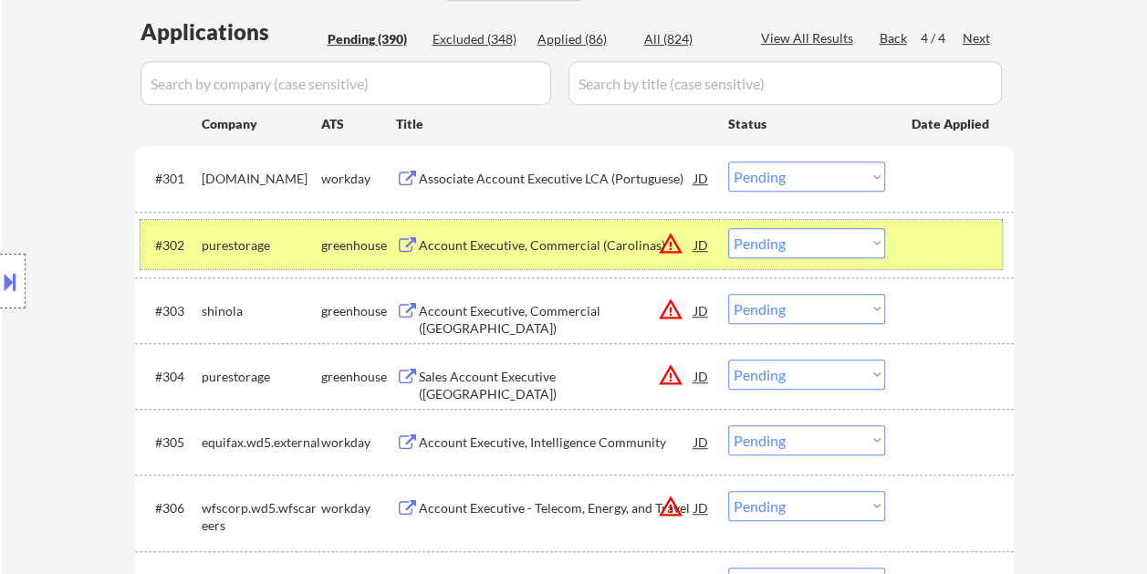
click at [933, 239] on div at bounding box center [952, 244] width 80 height 33
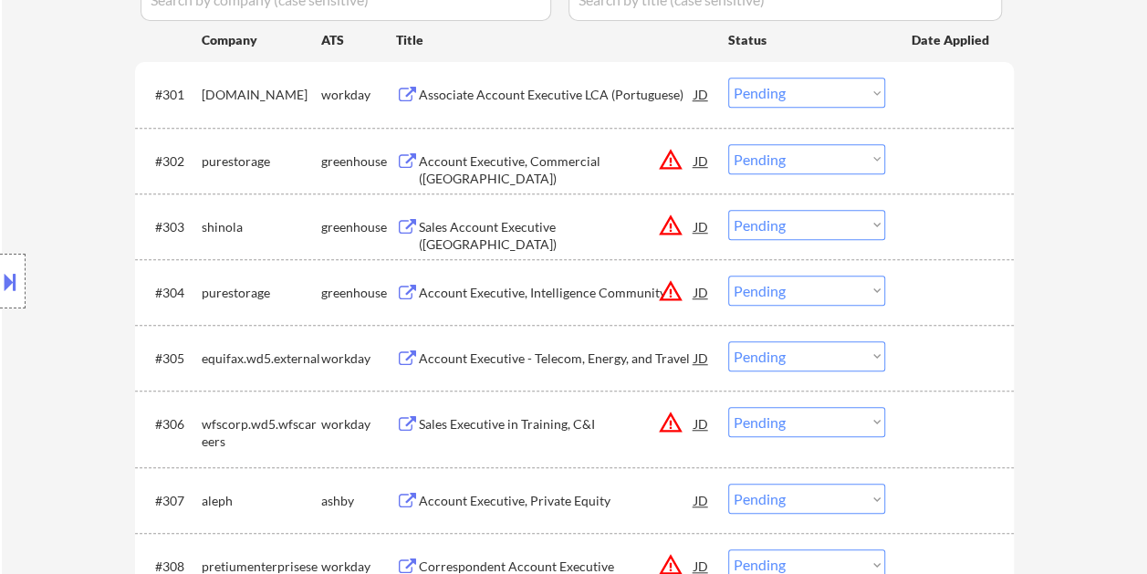
scroll to position [548, 0]
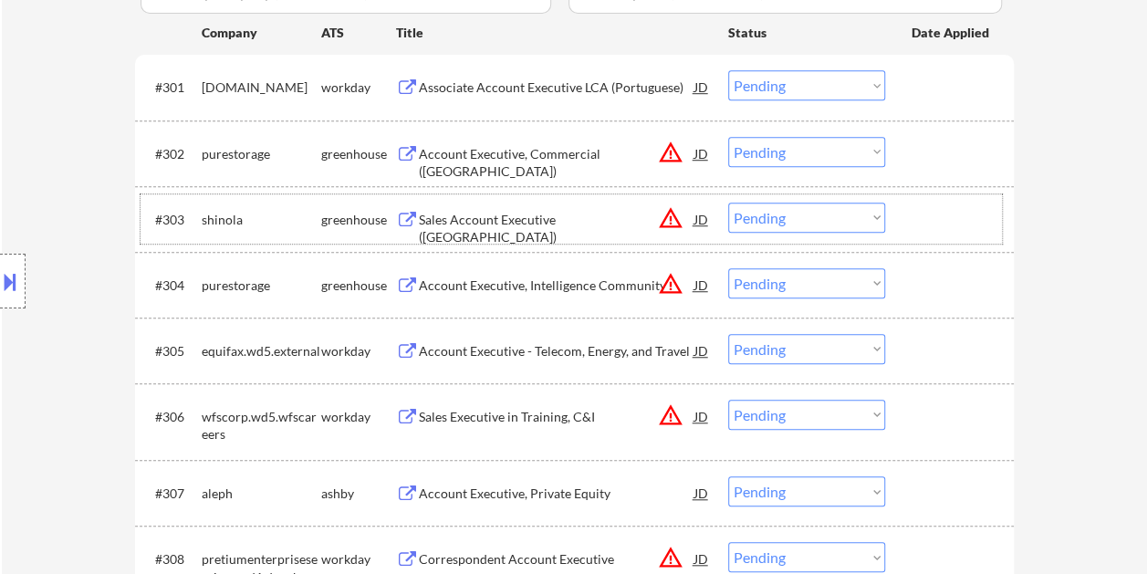
drag, startPoint x: 939, startPoint y: 216, endPoint x: 570, endPoint y: 196, distance: 370.3
click at [938, 216] on div at bounding box center [952, 219] width 80 height 33
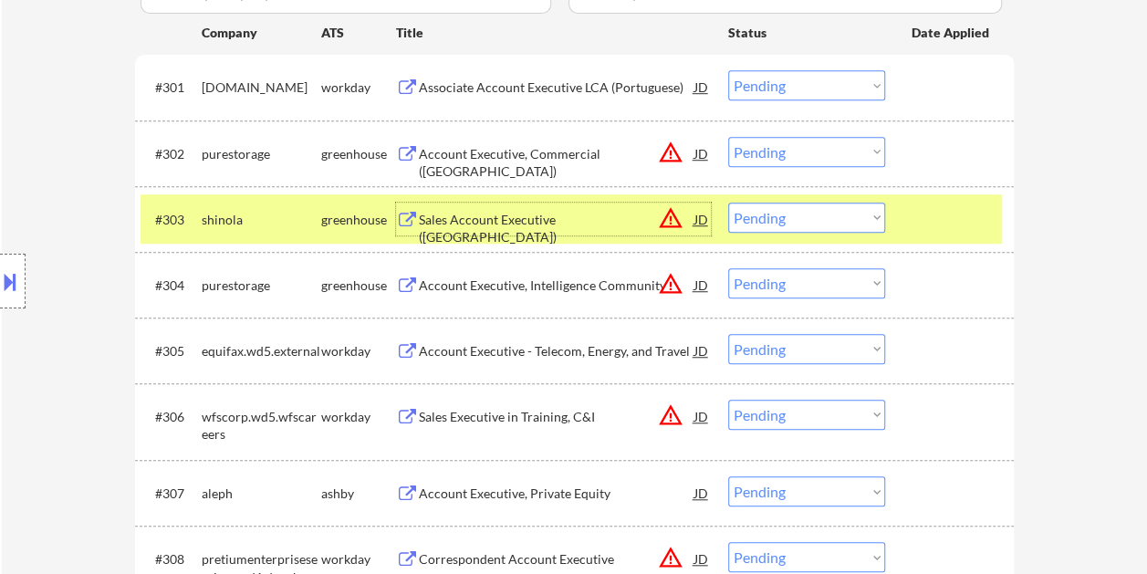
click at [484, 225] on div "Sales Account Executive (West Coast)" at bounding box center [557, 229] width 276 height 36
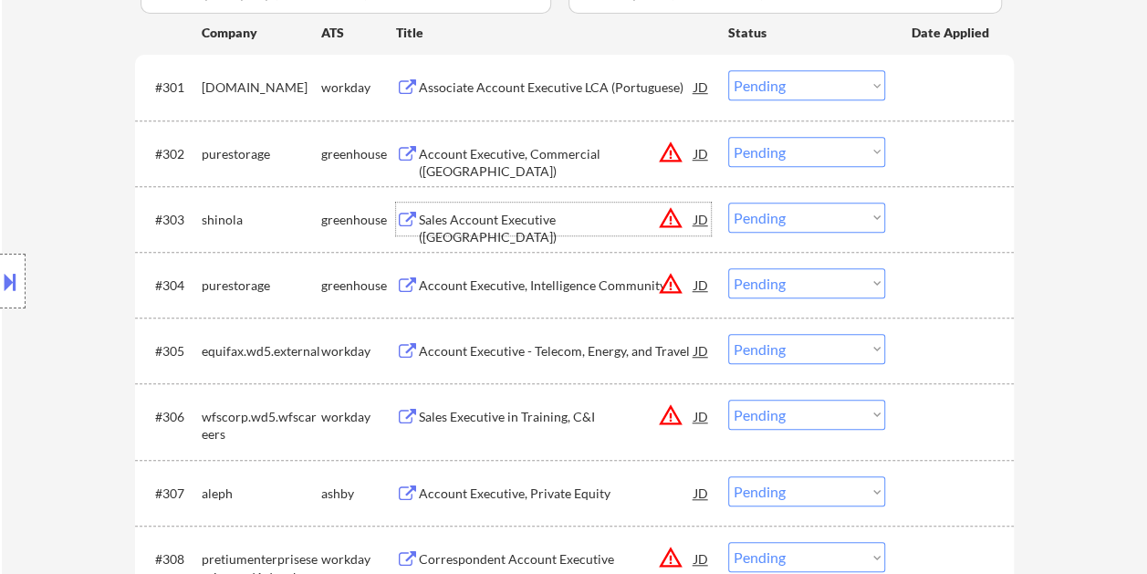
drag, startPoint x: 934, startPoint y: 236, endPoint x: 893, endPoint y: 223, distance: 43.0
click at [935, 236] on div "#303 shinola greenhouse Sales Account Executive (West Coast) JD warning_amber C…" at bounding box center [572, 218] width 862 height 49
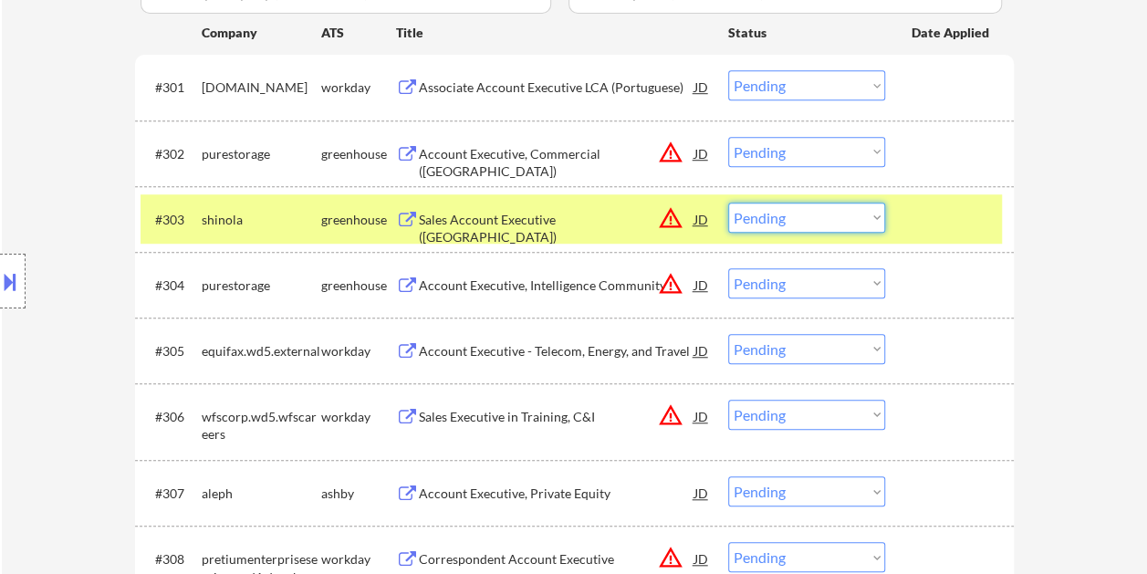
click at [875, 217] on select "Choose an option... Pending Applied Excluded (Questions) Excluded (Expired) Exc…" at bounding box center [806, 218] width 157 height 30
click at [728, 203] on select "Choose an option... Pending Applied Excluded (Questions) Excluded (Expired) Exc…" at bounding box center [806, 218] width 157 height 30
select select ""pending""
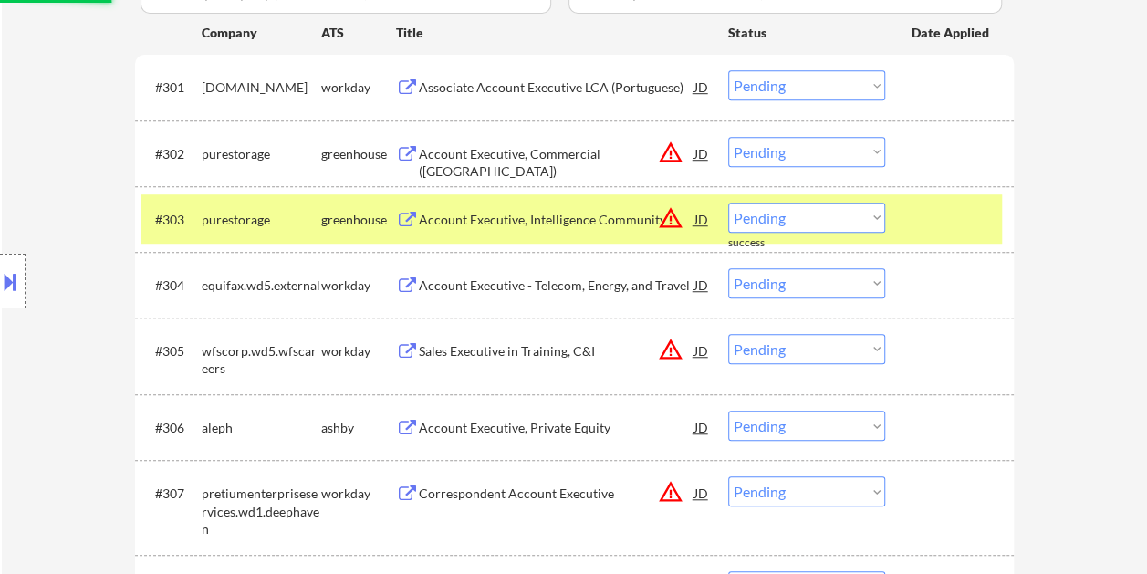
click at [909, 204] on div "#303 purestorage greenhouse Account Executive, Intelligence Community JD warnin…" at bounding box center [572, 218] width 862 height 49
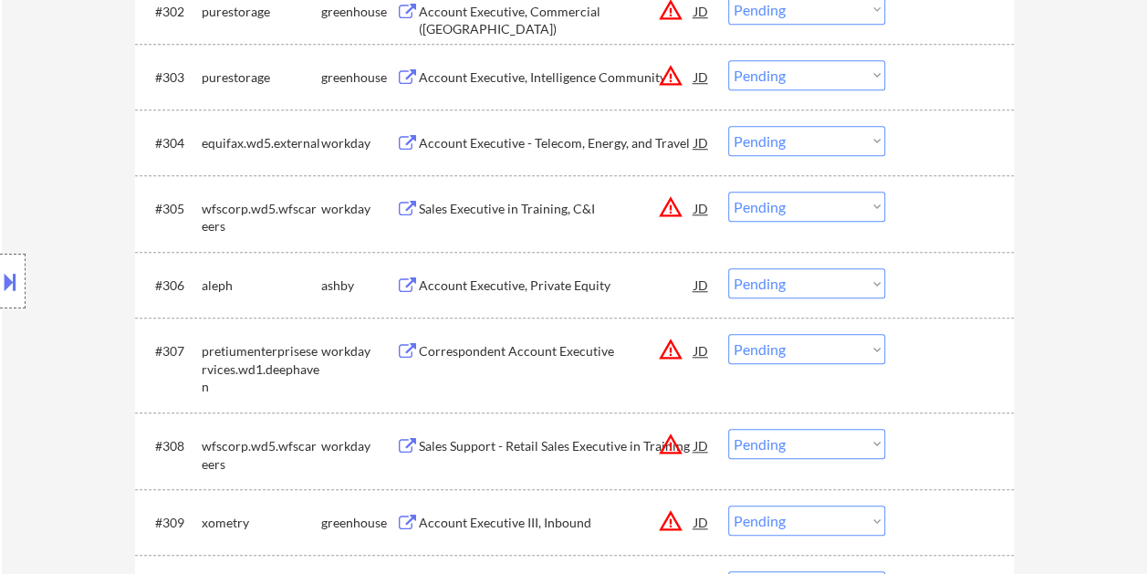
scroll to position [730, 0]
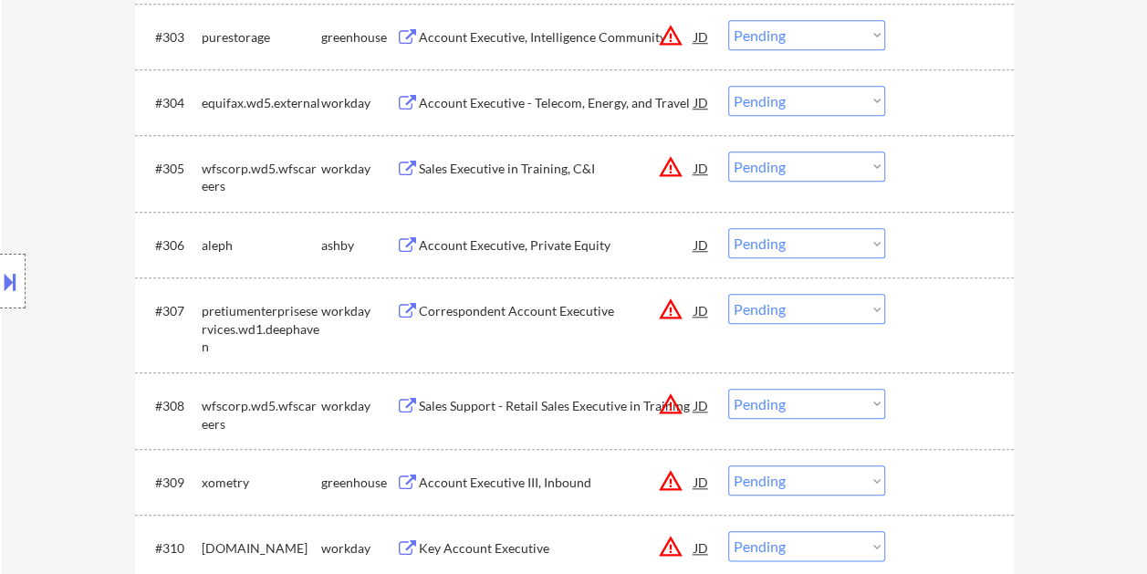
click at [935, 240] on div at bounding box center [952, 244] width 80 height 33
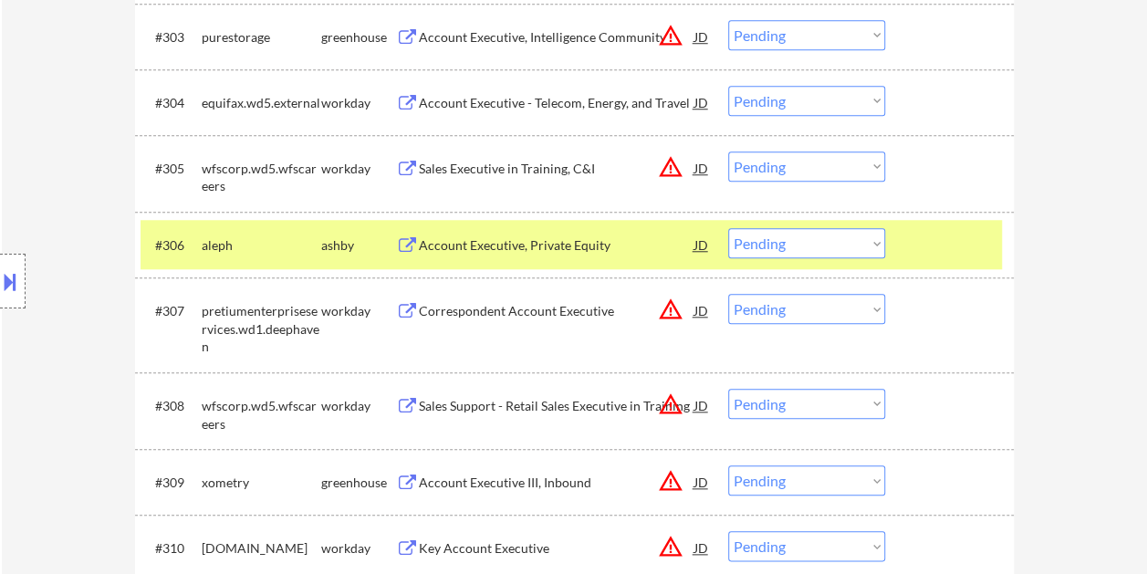
click at [517, 239] on div "Account Executive, Private Equity" at bounding box center [557, 245] width 276 height 18
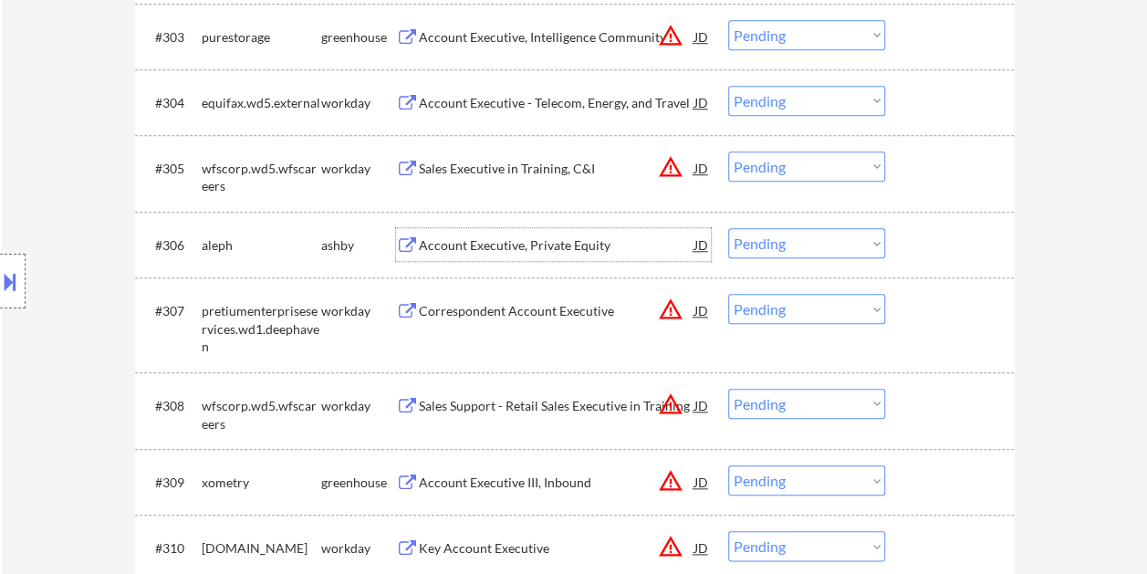
click at [933, 241] on div at bounding box center [952, 244] width 80 height 33
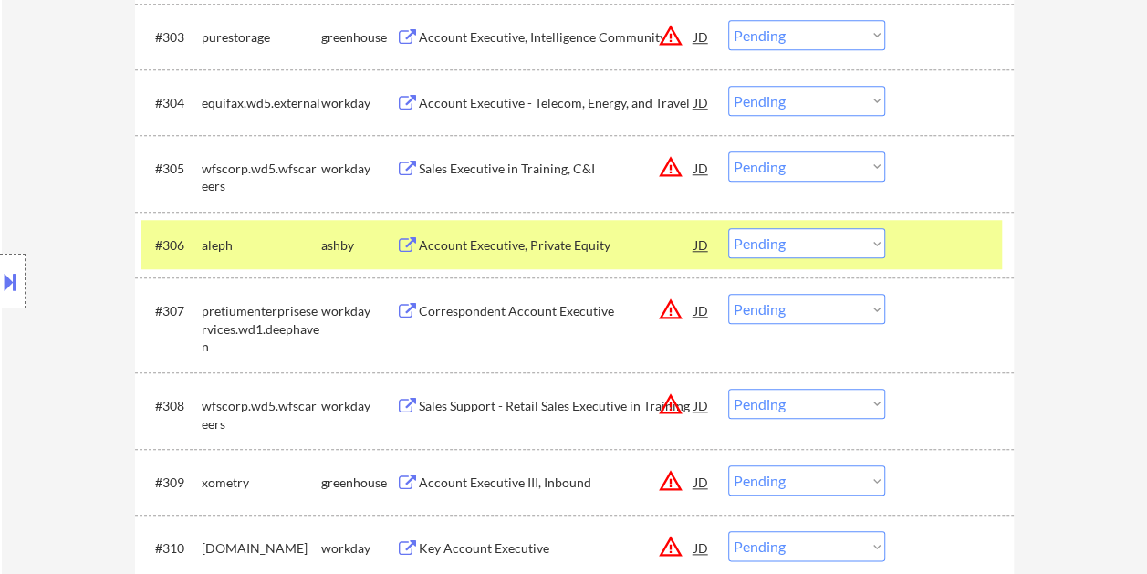
click at [877, 247] on select "Choose an option... Pending Applied Excluded (Questions) Excluded (Expired) Exc…" at bounding box center [806, 243] width 157 height 30
click at [728, 228] on select "Choose an option... Pending Applied Excluded (Questions) Excluded (Expired) Exc…" at bounding box center [806, 243] width 157 height 30
select select ""pending""
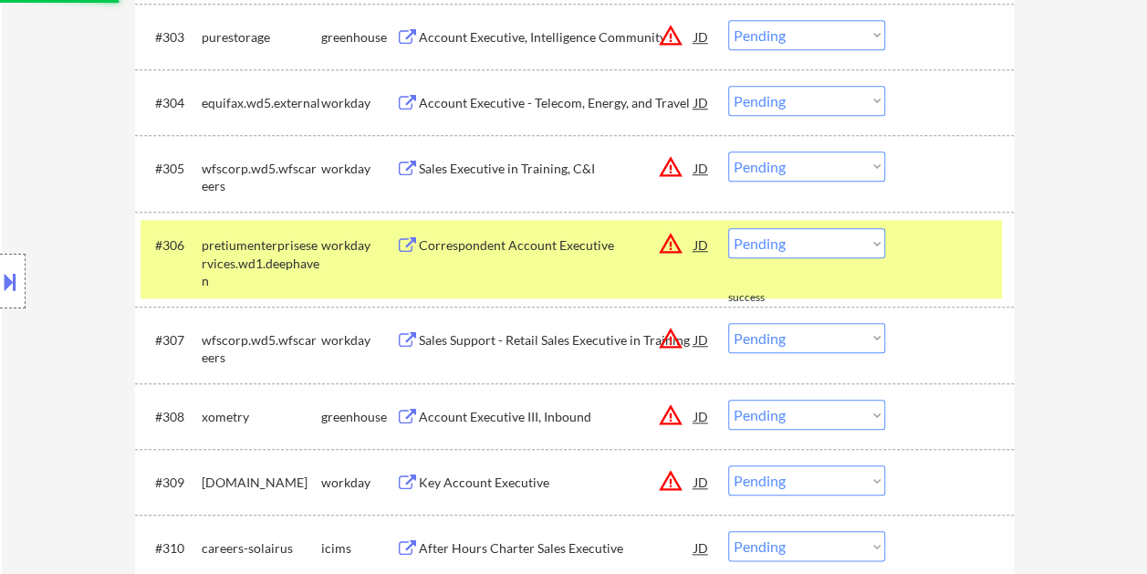
click at [933, 275] on div "#306 pretiumenterpriseservices.wd1.deephaven workday Correspondent Account Exec…" at bounding box center [572, 259] width 862 height 79
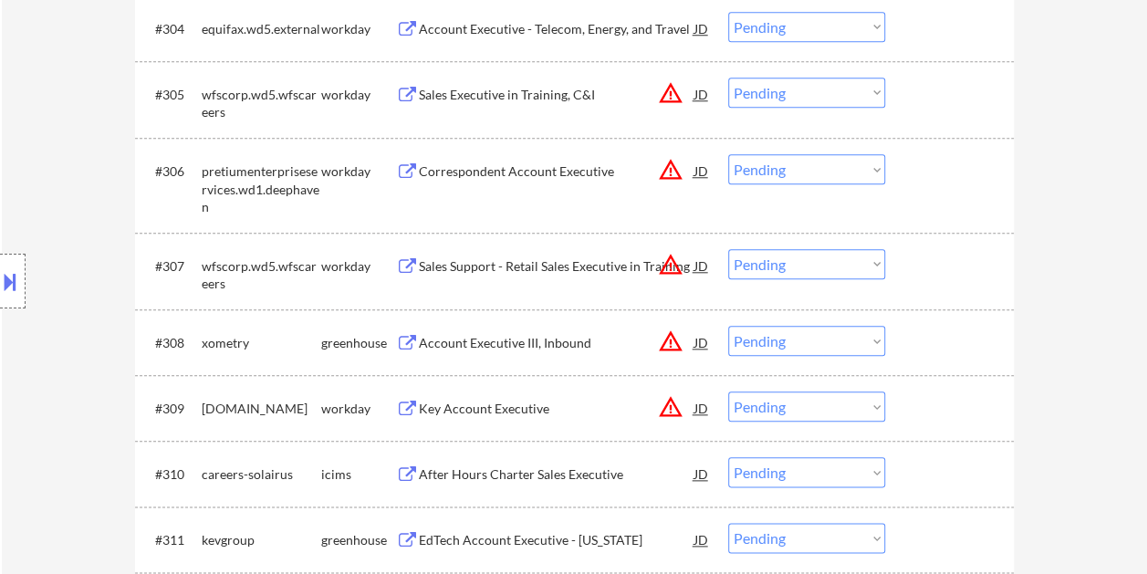
scroll to position [822, 0]
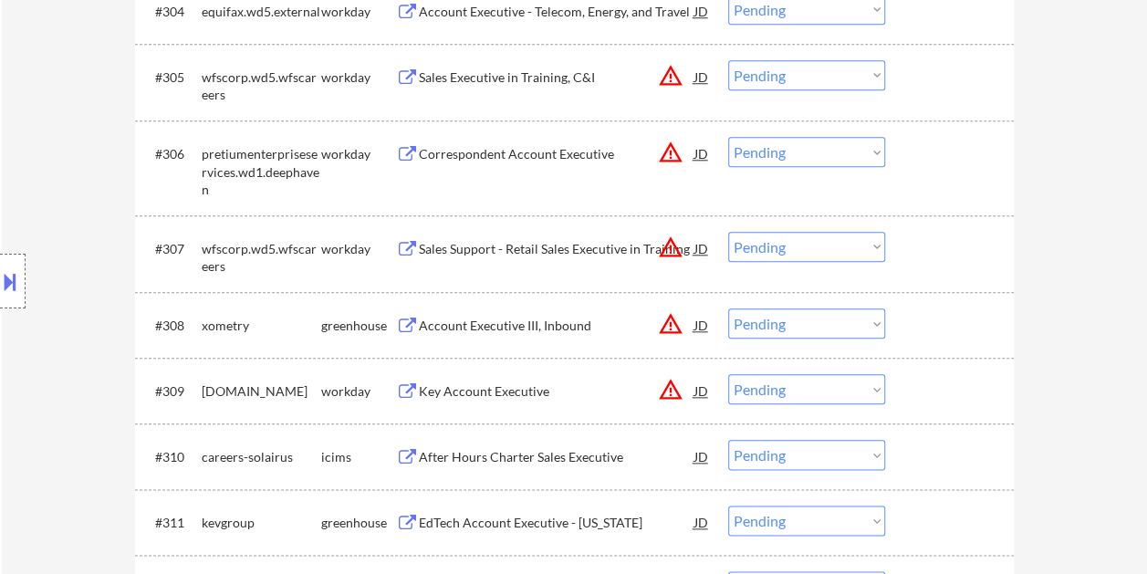
drag, startPoint x: 924, startPoint y: 320, endPoint x: 907, endPoint y: 327, distance: 18.0
click at [924, 321] on div at bounding box center [952, 325] width 80 height 33
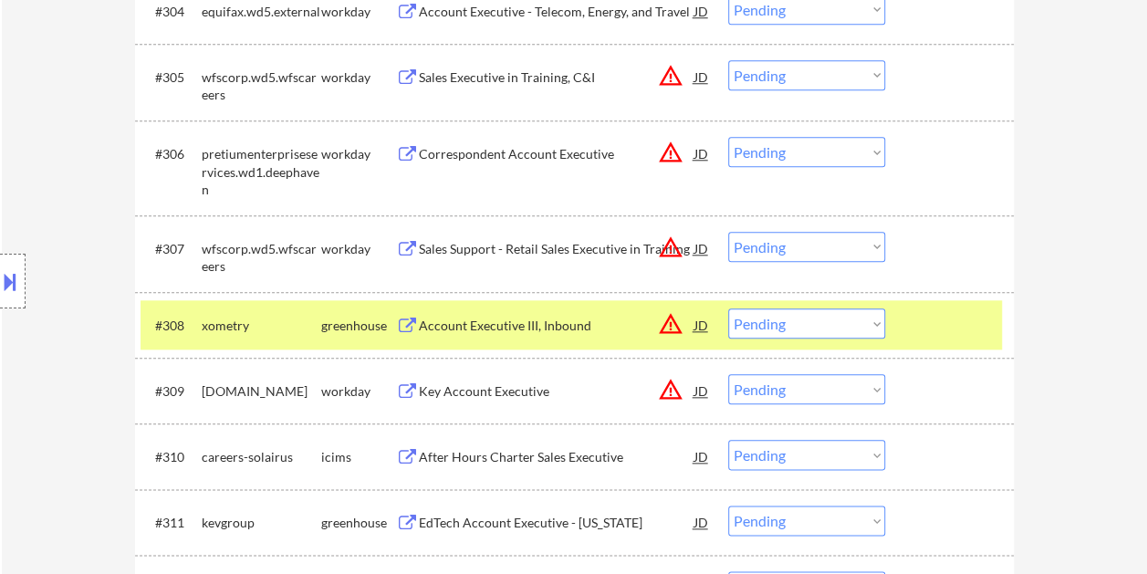
click at [605, 336] on div "Account Executive III, Inbound" at bounding box center [557, 325] width 276 height 33
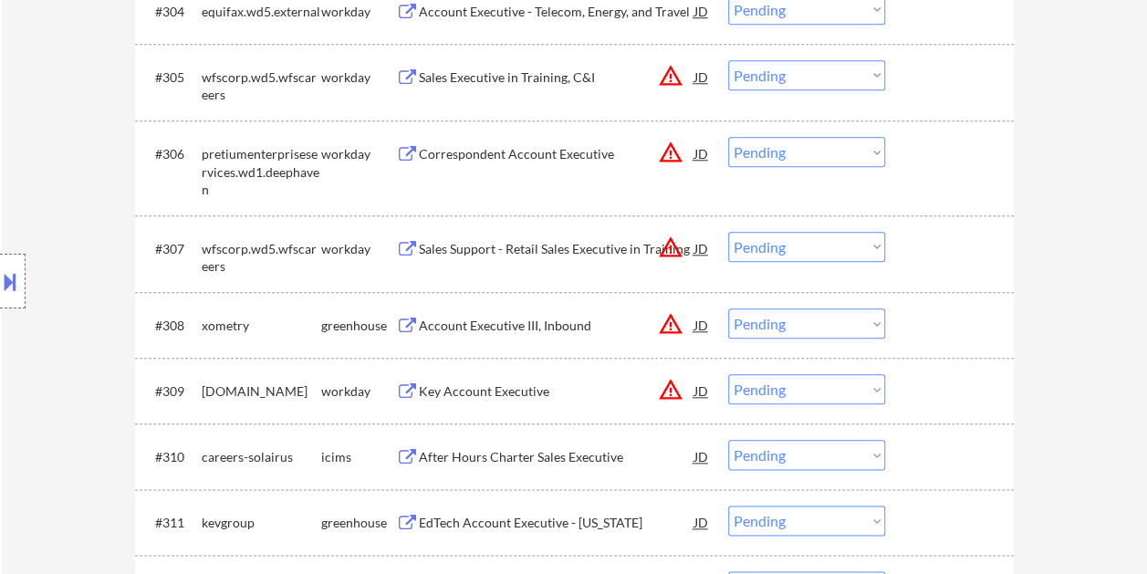
select select ""pending""
select select ""PLACEHOLDER_1427118222253""
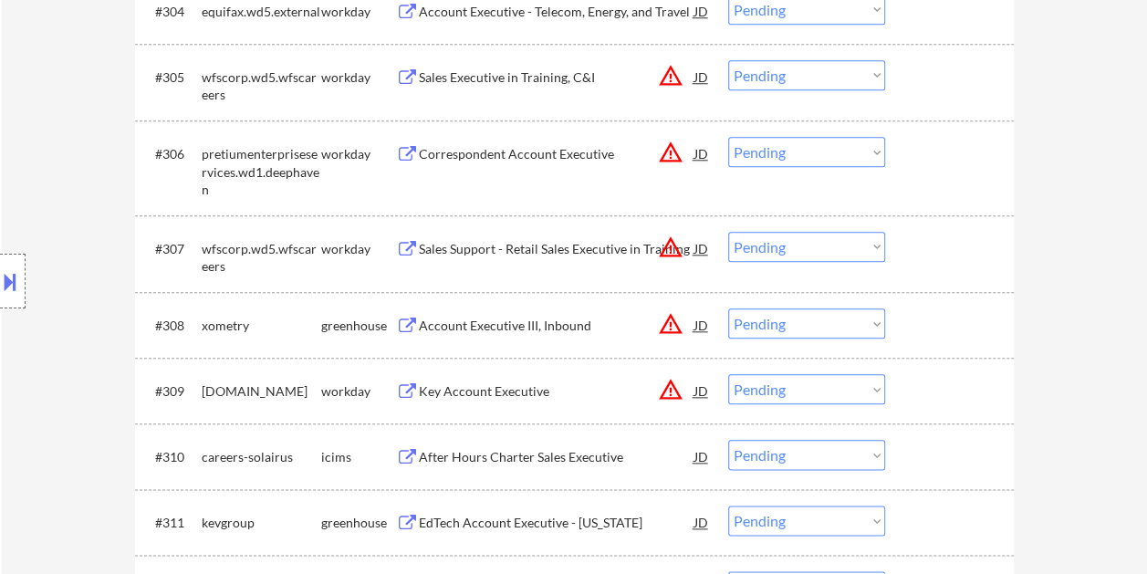
select select ""PLACEHOLDER_1427118222253""
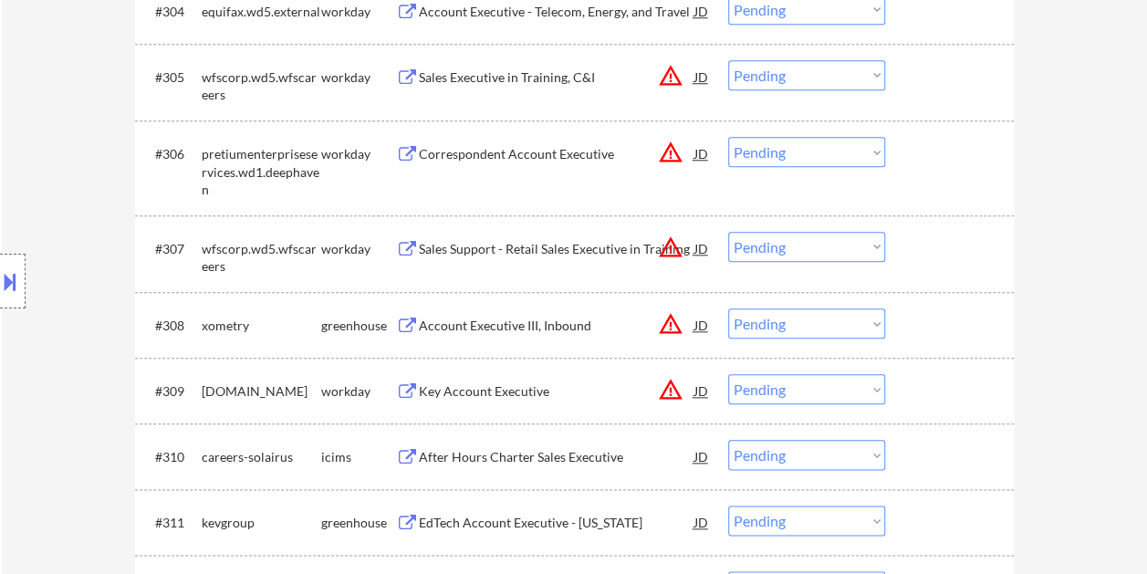
select select ""PLACEHOLDER_1427118222253""
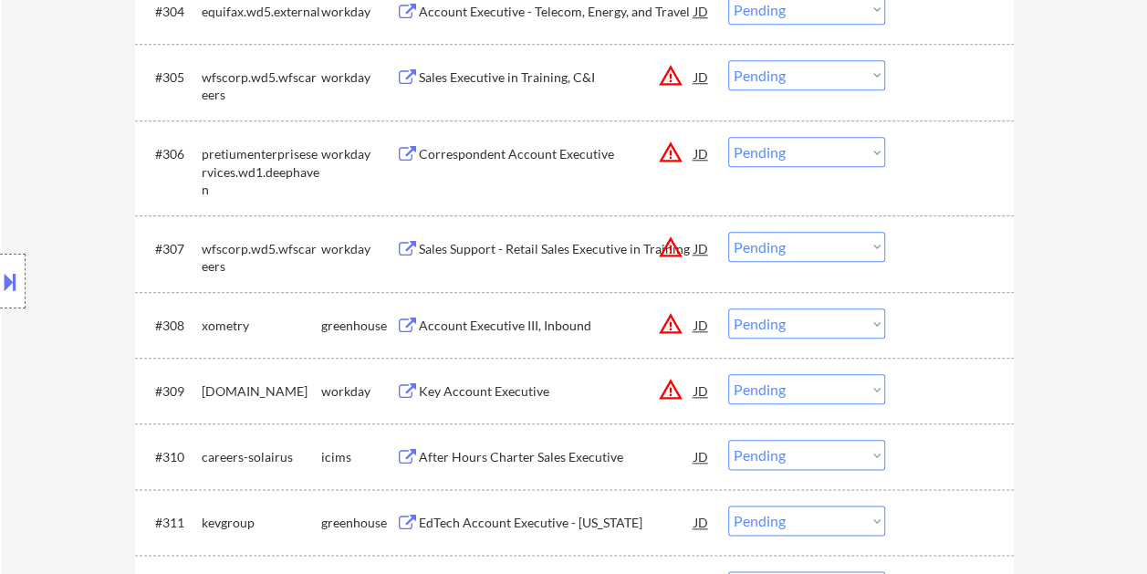
select select ""PLACEHOLDER_1427118222253""
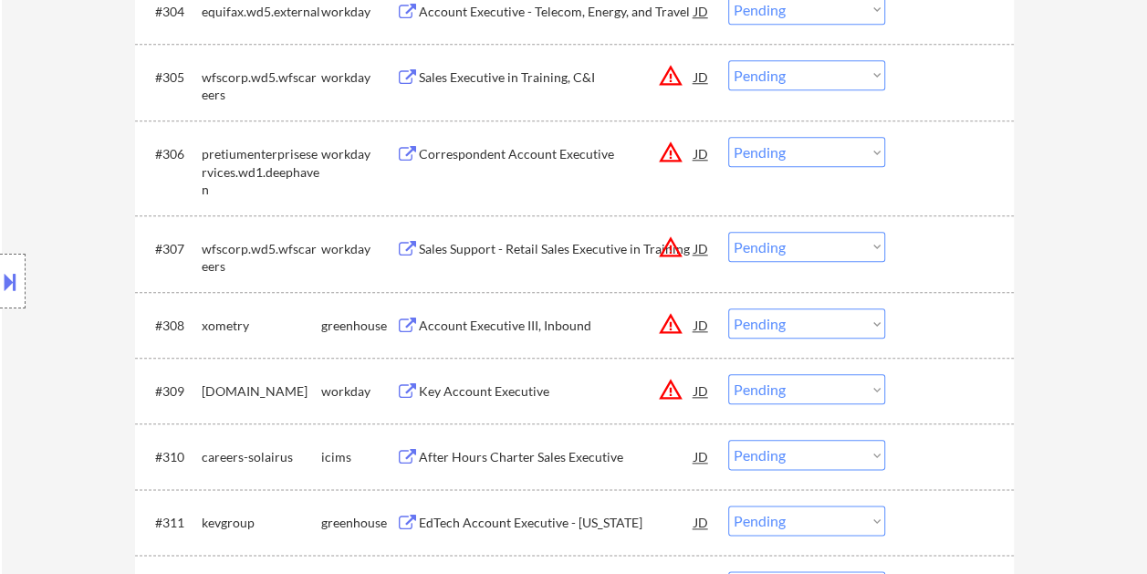
select select ""PLACEHOLDER_1427118222253""
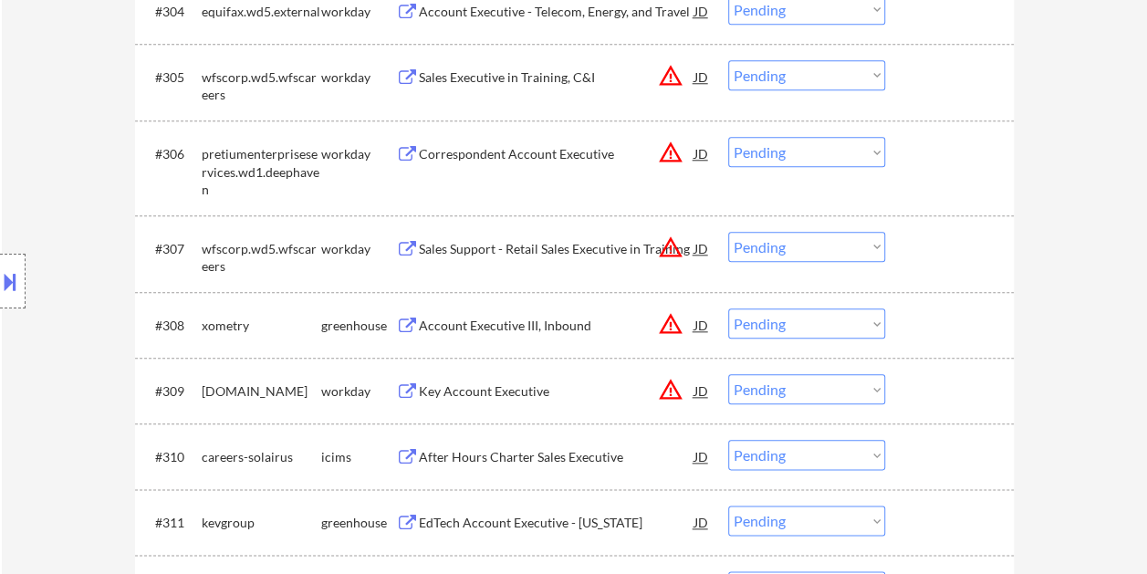
select select ""PLACEHOLDER_1427118222253""
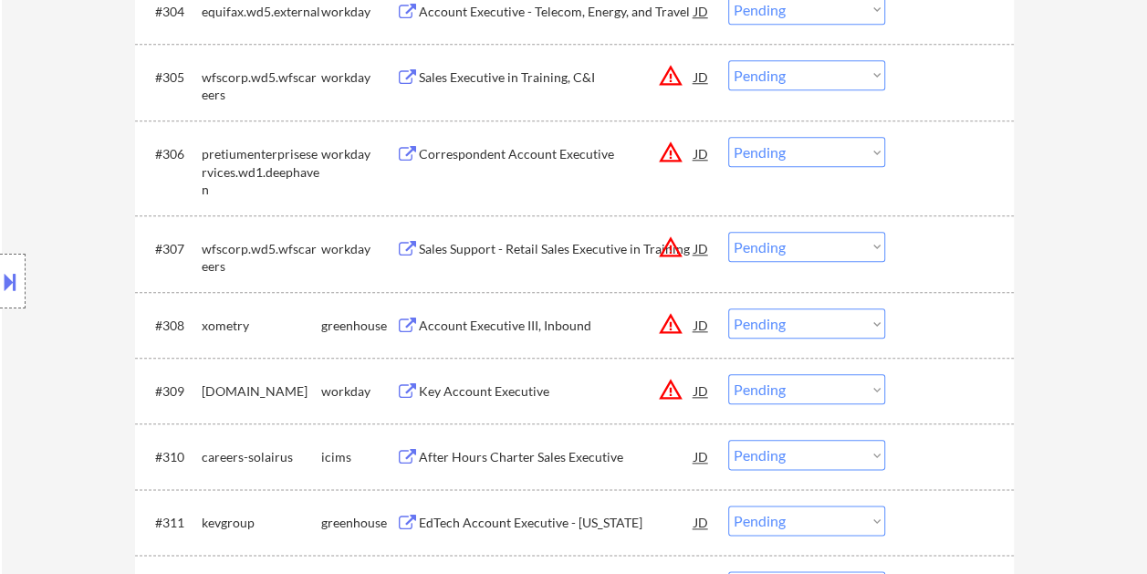
select select ""PLACEHOLDER_1427118222253""
select select ""pending""
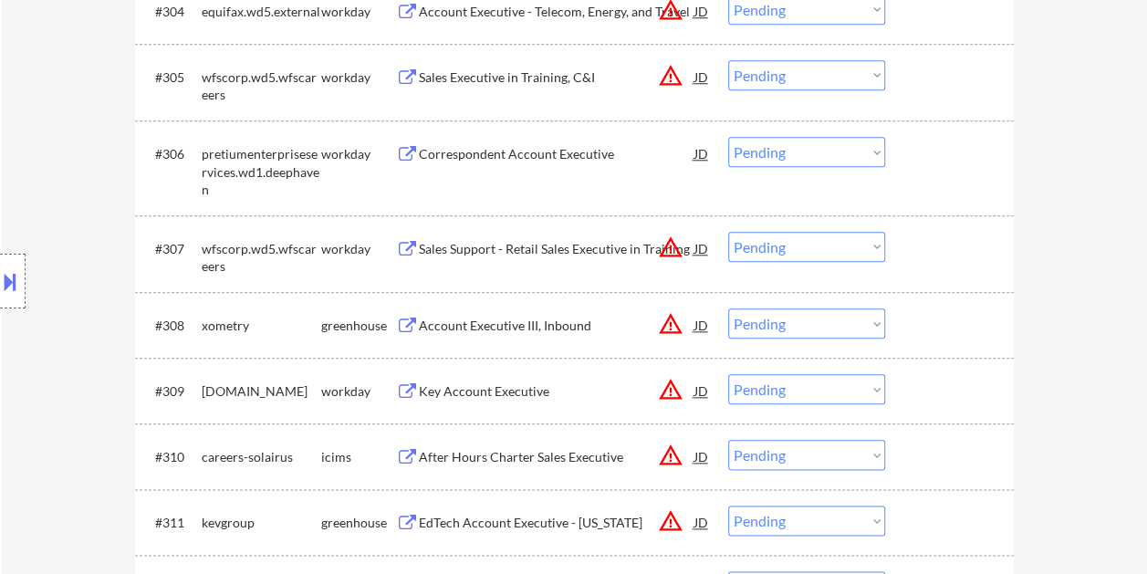
select select ""pending""
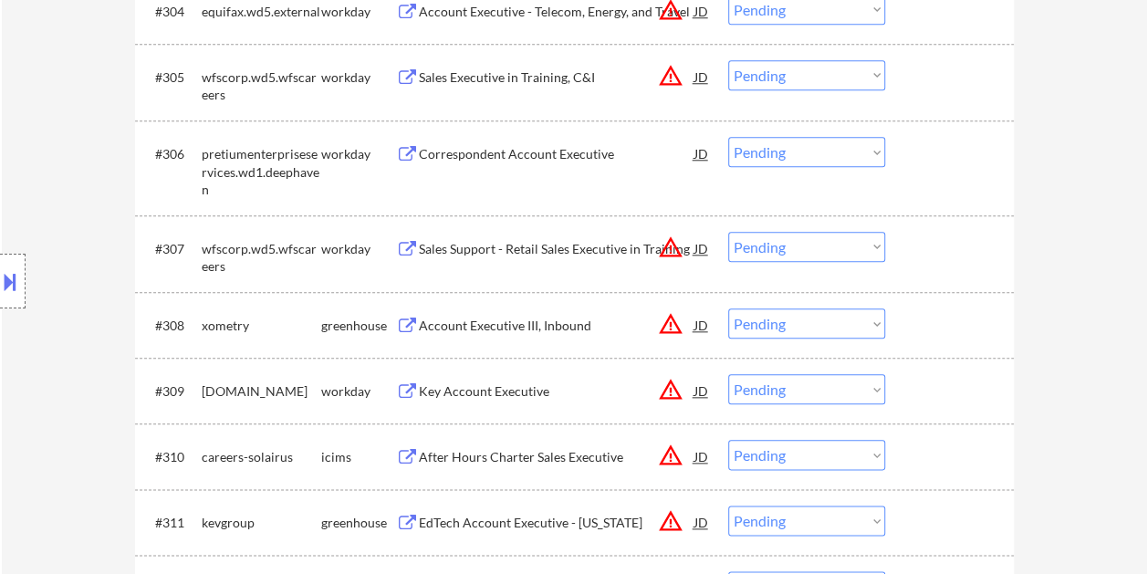
select select ""pending""
click at [898, 323] on div "#308 xometry greenhouse Account Executive III, Inbound JD warning_amber Choose …" at bounding box center [572, 324] width 862 height 49
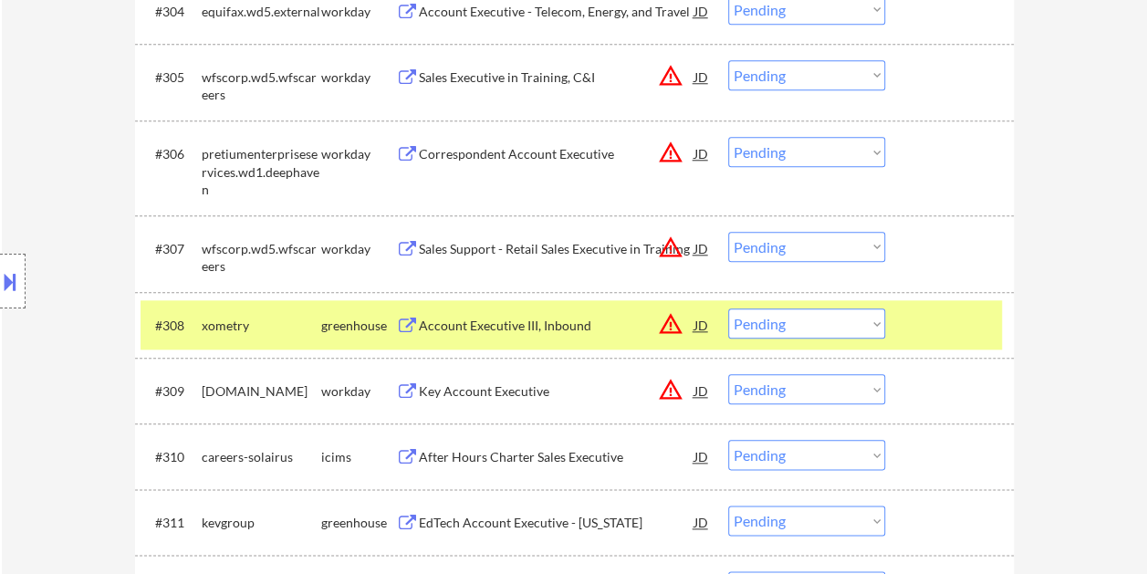
click at [867, 323] on select "Choose an option... Pending Applied Excluded (Questions) Excluded (Expired) Exc…" at bounding box center [806, 324] width 157 height 30
click at [728, 309] on select "Choose an option... Pending Applied Excluded (Questions) Excluded (Expired) Exc…" at bounding box center [806, 324] width 157 height 30
click at [960, 329] on div at bounding box center [952, 325] width 80 height 33
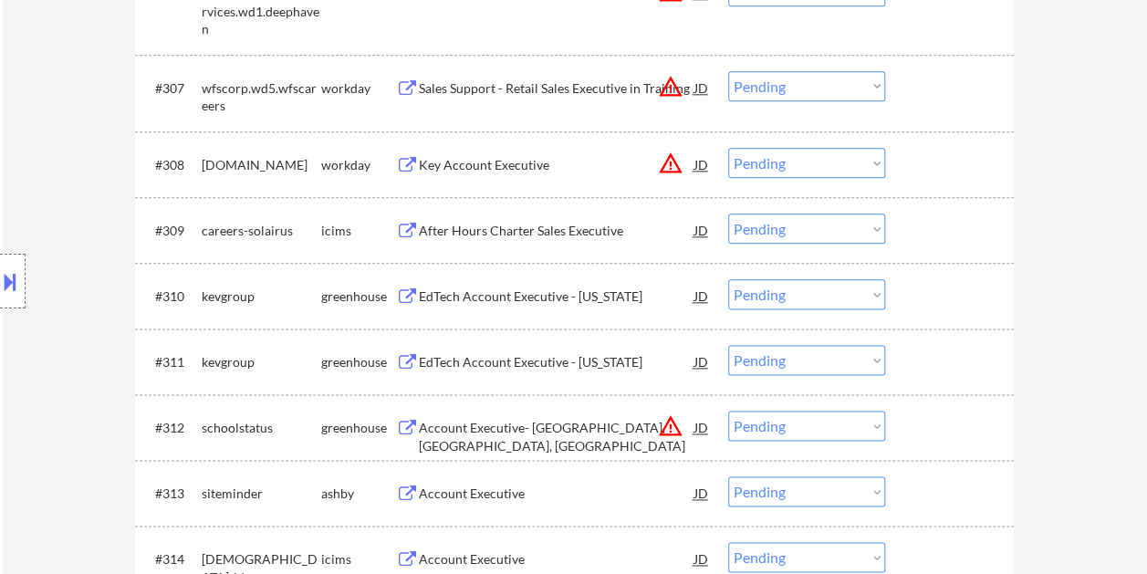
scroll to position [1004, 0]
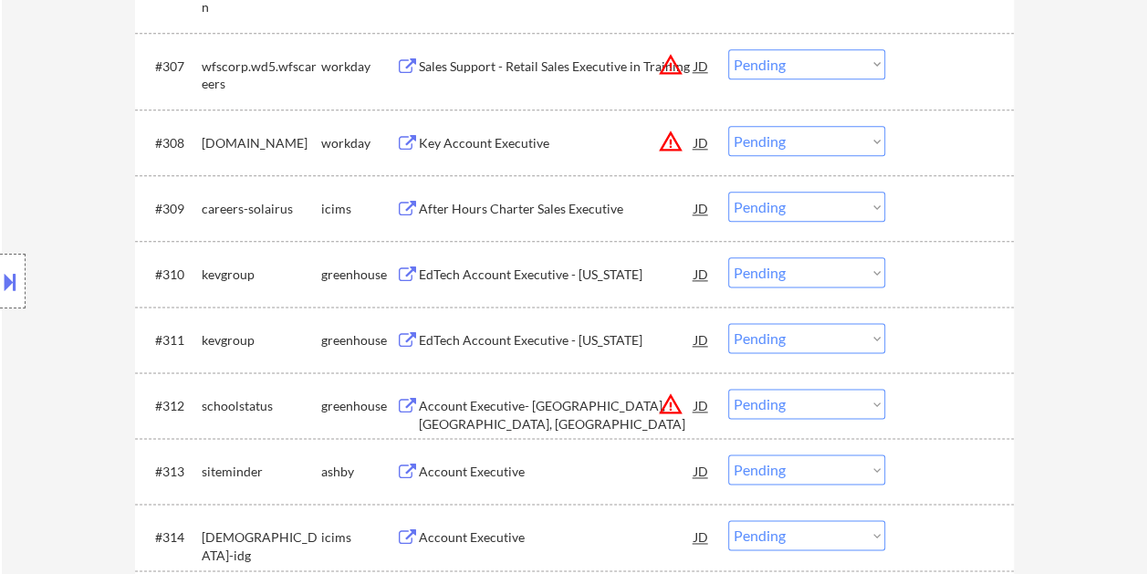
click at [948, 275] on div at bounding box center [952, 273] width 80 height 33
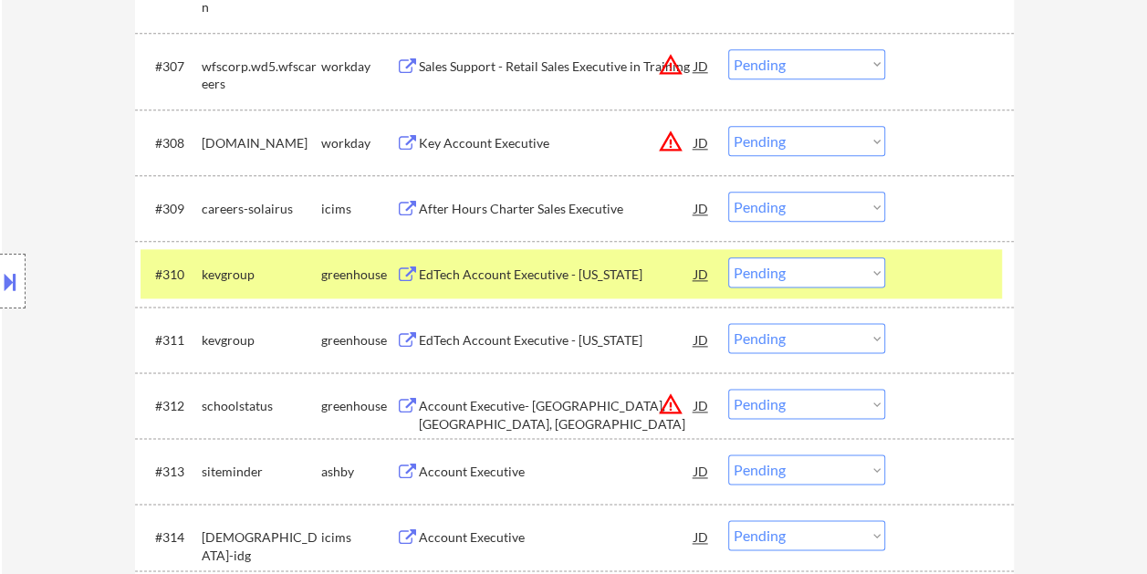
click at [566, 270] on div "EdTech Account Executive - Missouri" at bounding box center [557, 275] width 276 height 18
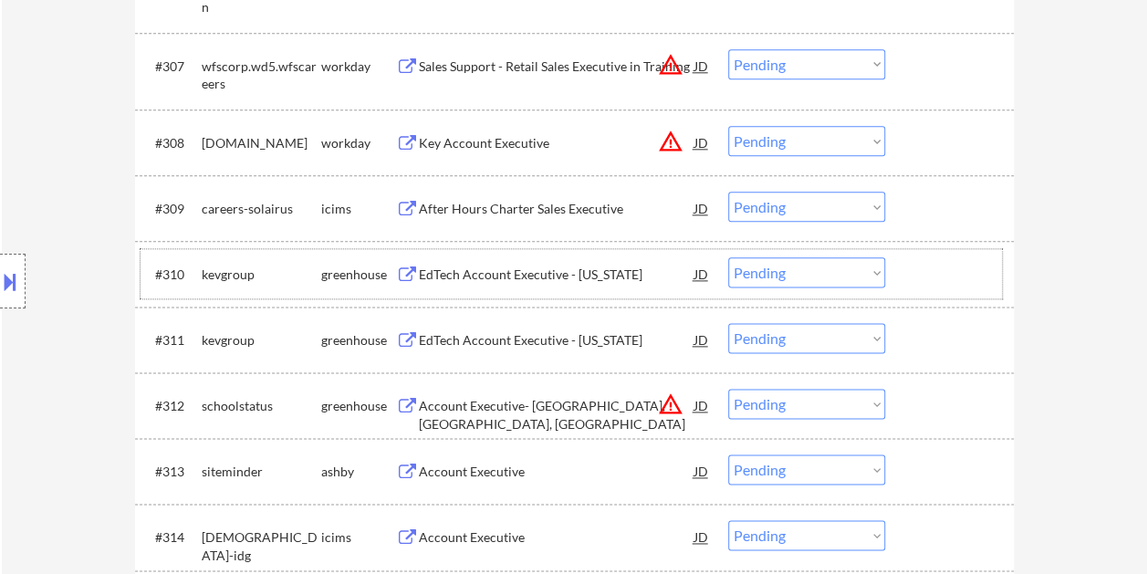
click at [918, 284] on div at bounding box center [952, 273] width 80 height 33
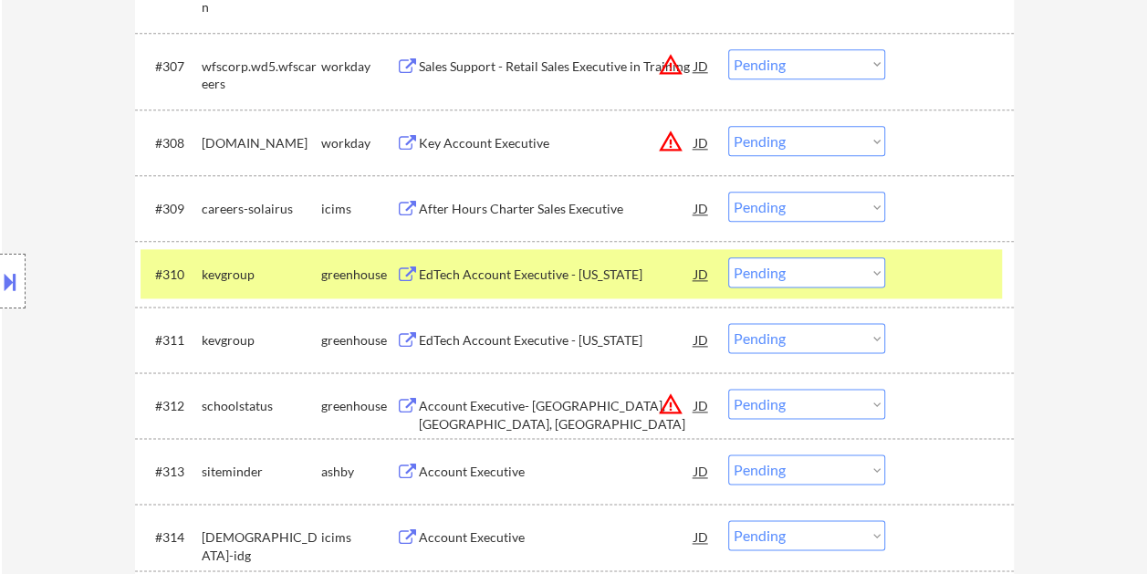
click at [860, 274] on select "Choose an option... Pending Applied Excluded (Questions) Excluded (Expired) Exc…" at bounding box center [806, 272] width 157 height 30
click at [728, 257] on select "Choose an option... Pending Applied Excluded (Questions) Excluded (Expired) Exc…" at bounding box center [806, 272] width 157 height 30
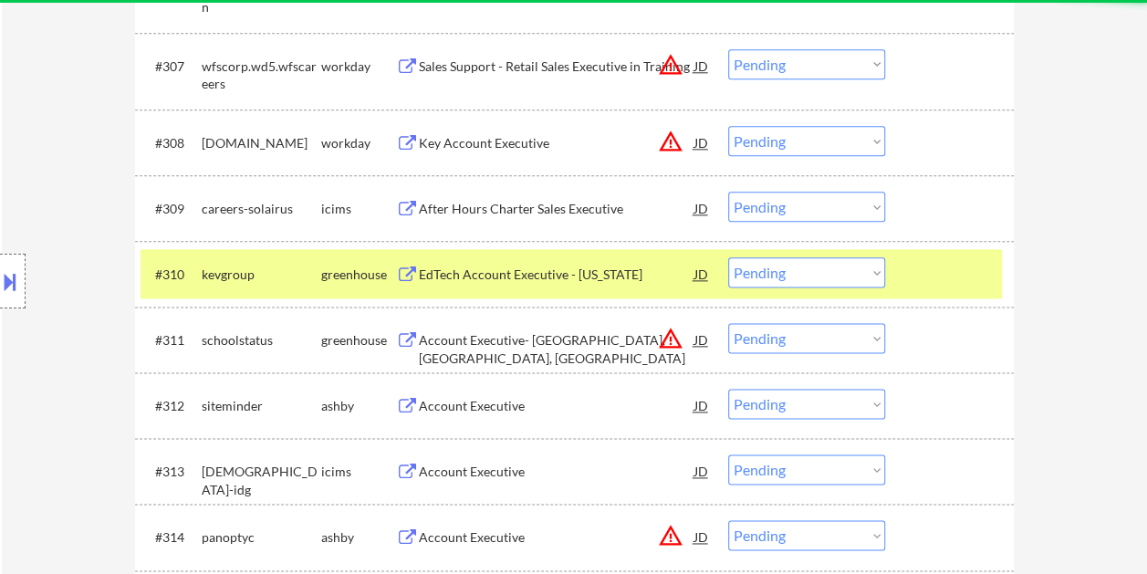
click at [924, 280] on div at bounding box center [952, 273] width 80 height 33
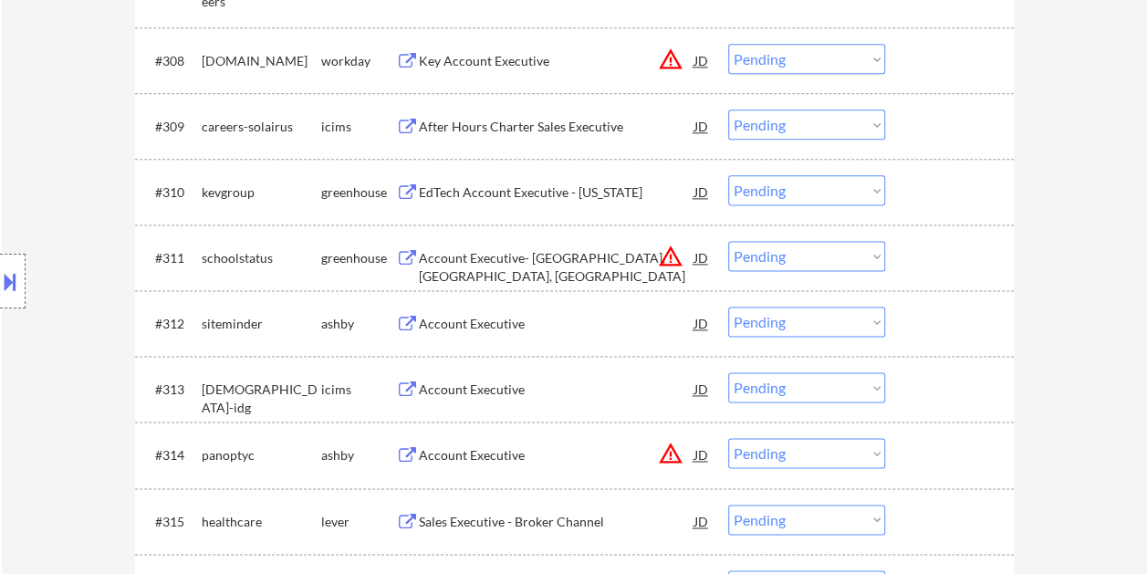
scroll to position [1095, 0]
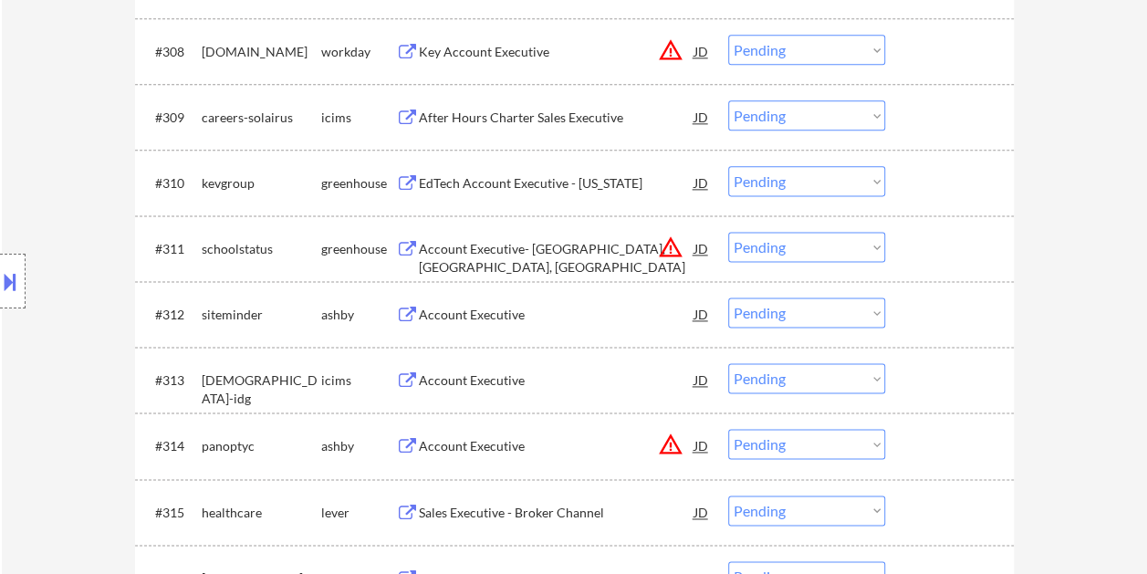
click at [915, 299] on div at bounding box center [952, 314] width 80 height 33
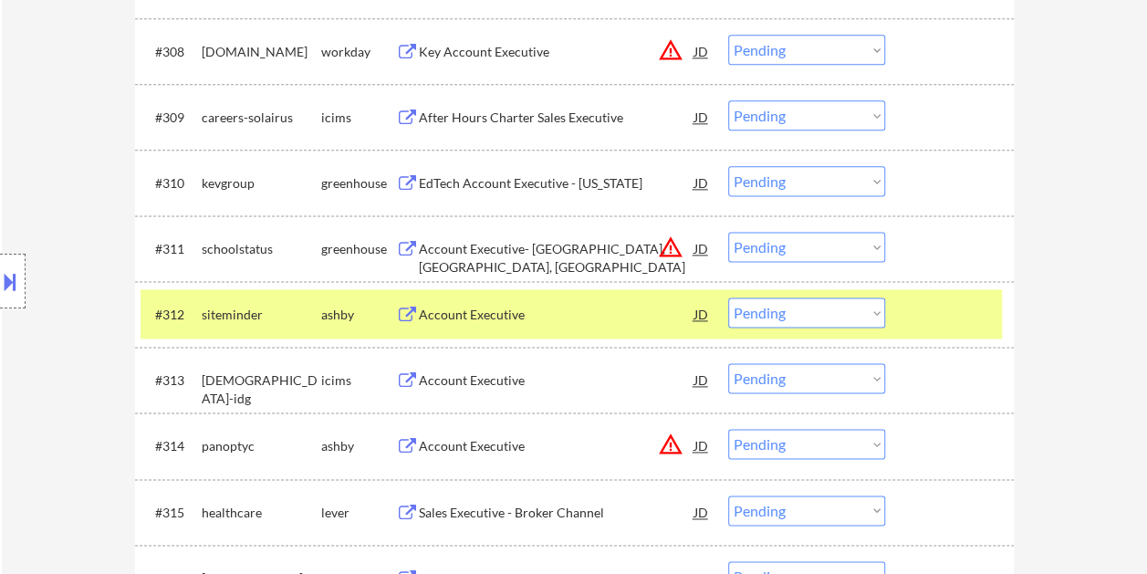
click at [572, 316] on div "Account Executive" at bounding box center [557, 315] width 276 height 18
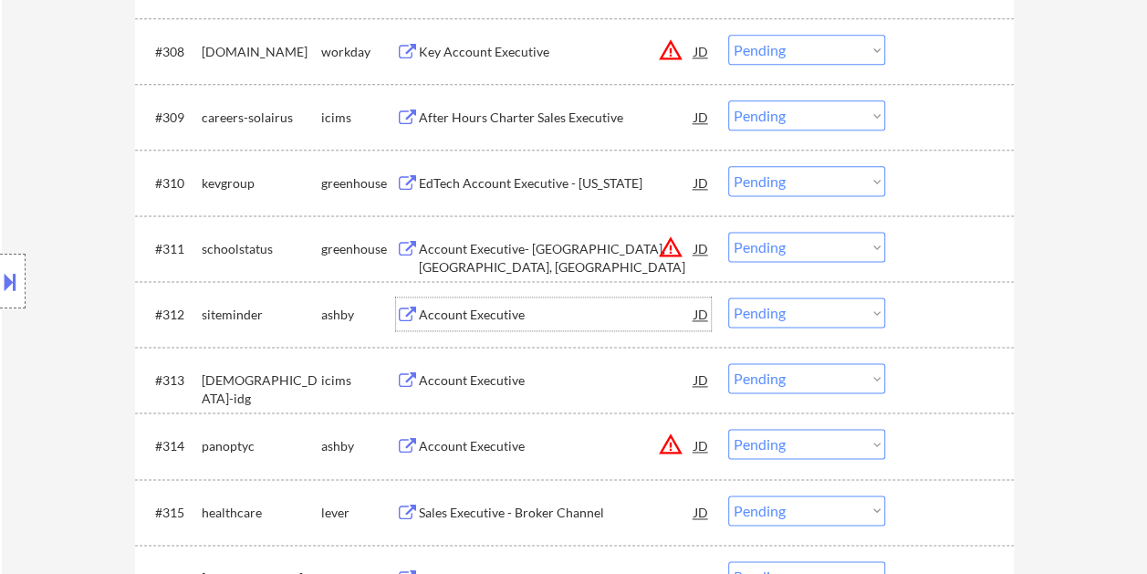
click at [904, 300] on div "#312 siteminder ashby Account Executive JD warning_amber Choose an option... Pe…" at bounding box center [572, 313] width 862 height 49
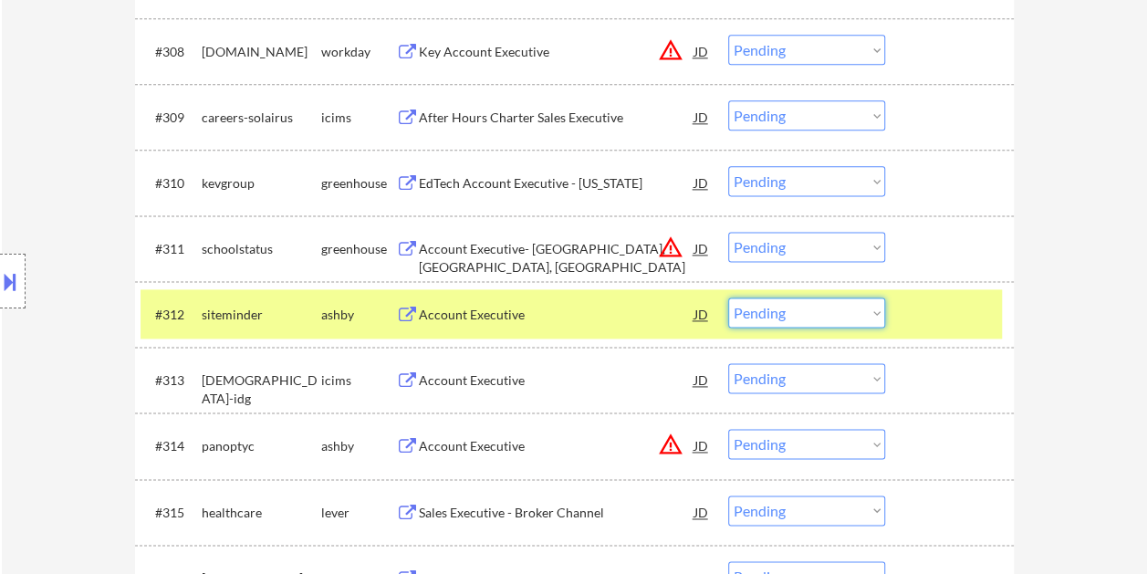
click at [854, 309] on select "Choose an option... Pending Applied Excluded (Questions) Excluded (Expired) Exc…" at bounding box center [806, 313] width 157 height 30
click at [728, 298] on select "Choose an option... Pending Applied Excluded (Questions) Excluded (Expired) Exc…" at bounding box center [806, 313] width 157 height 30
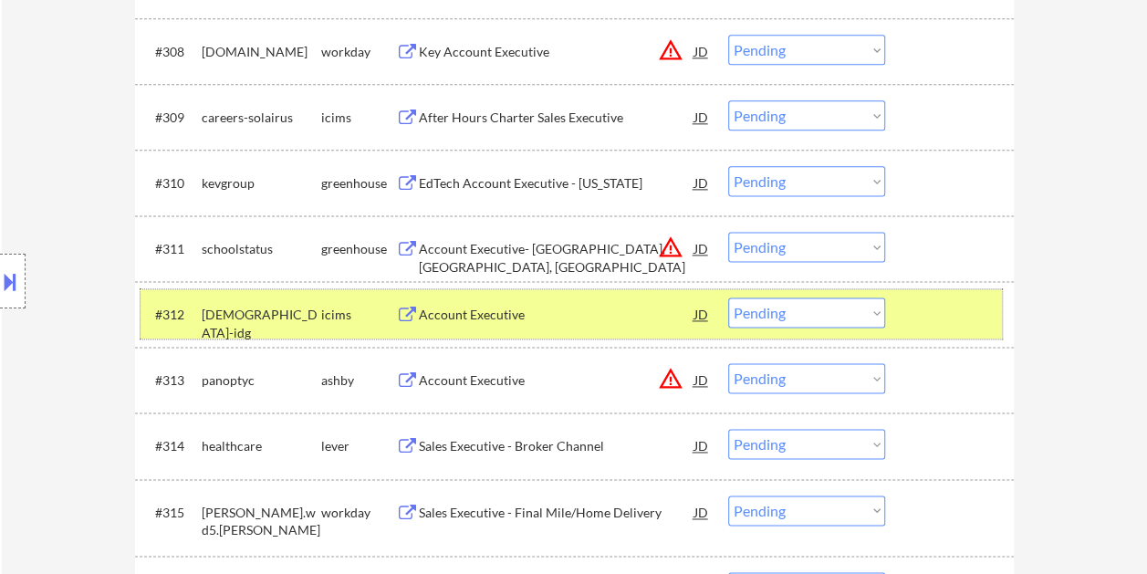
click at [925, 309] on div at bounding box center [952, 314] width 80 height 33
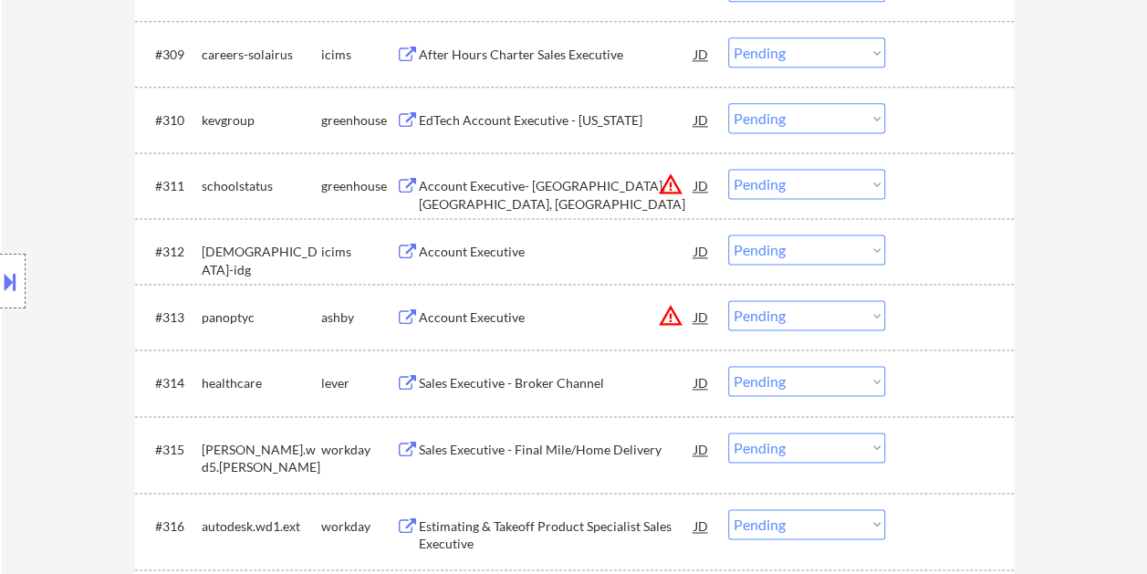
scroll to position [1187, 0]
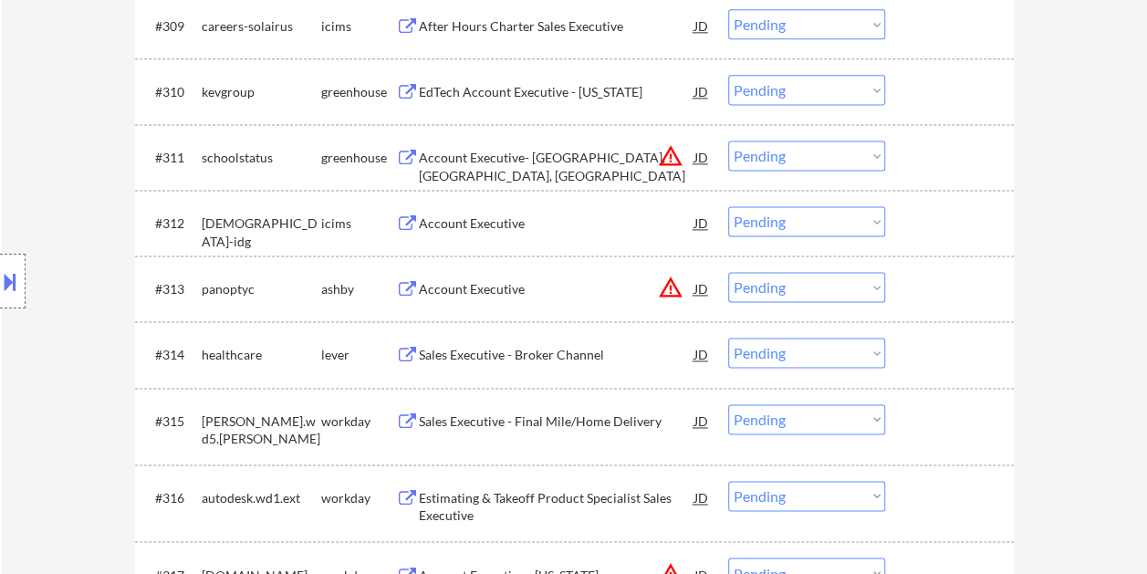
click at [933, 287] on div at bounding box center [952, 288] width 80 height 33
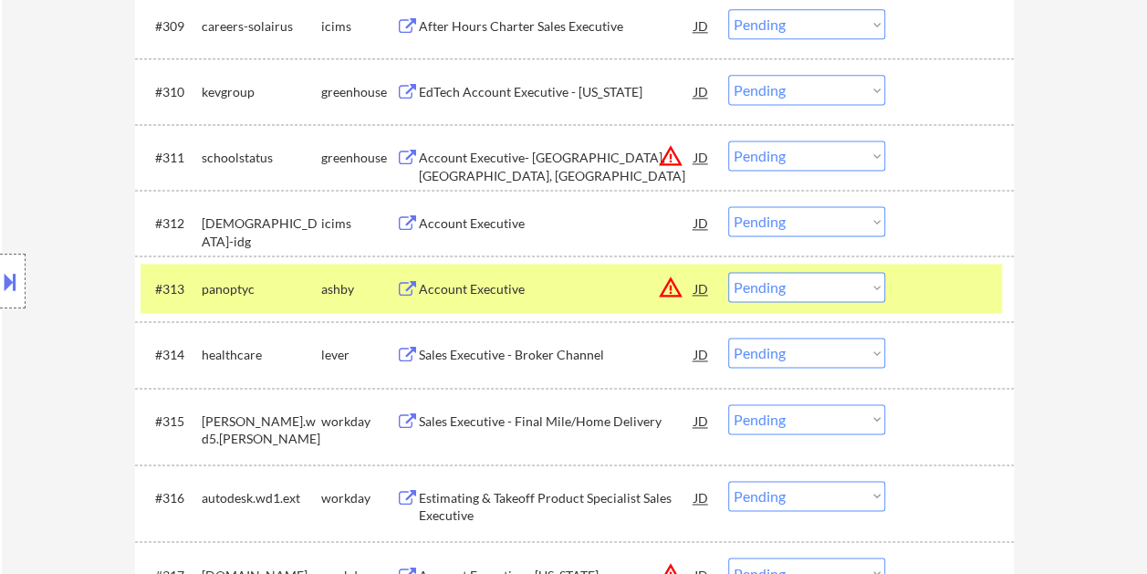
click at [546, 293] on div "Account Executive" at bounding box center [557, 289] width 276 height 18
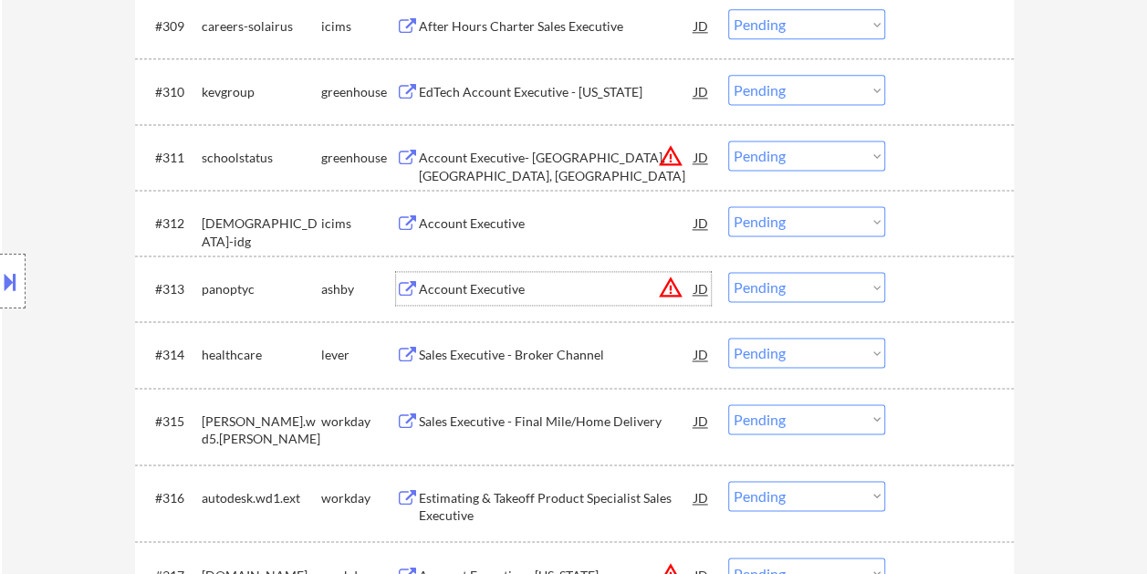
drag, startPoint x: 912, startPoint y: 303, endPoint x: 900, endPoint y: 297, distance: 13.5
click at [909, 301] on div "#313 panoptyc ashby Account Executive JD warning_amber Choose an option... Pend…" at bounding box center [572, 288] width 862 height 49
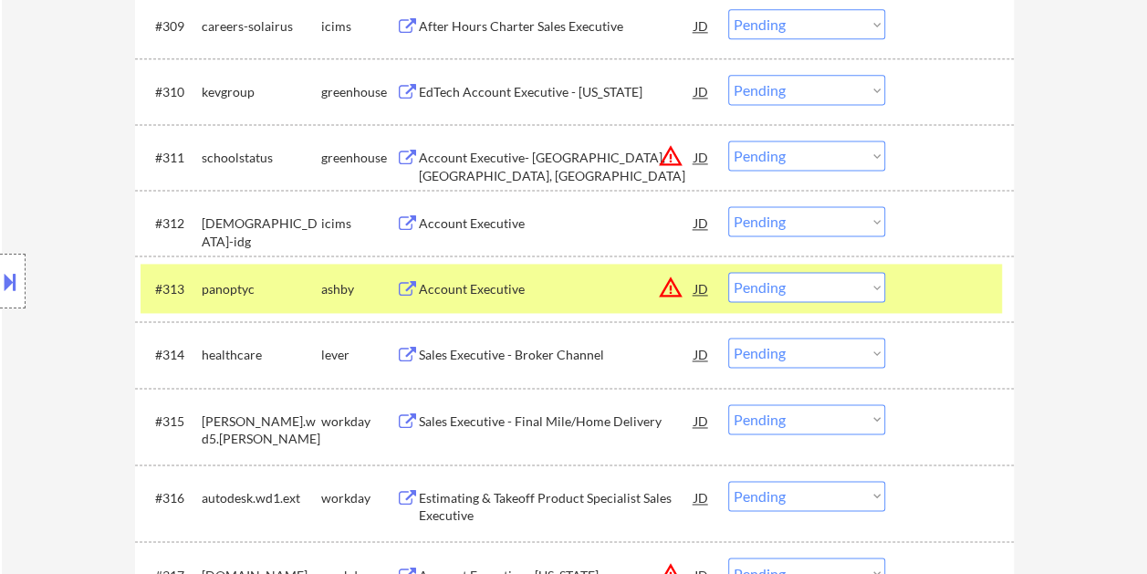
click at [877, 288] on select "Choose an option... Pending Applied Excluded (Questions) Excluded (Expired) Exc…" at bounding box center [806, 287] width 157 height 30
click at [728, 272] on select "Choose an option... Pending Applied Excluded (Questions) Excluded (Expired) Exc…" at bounding box center [806, 287] width 157 height 30
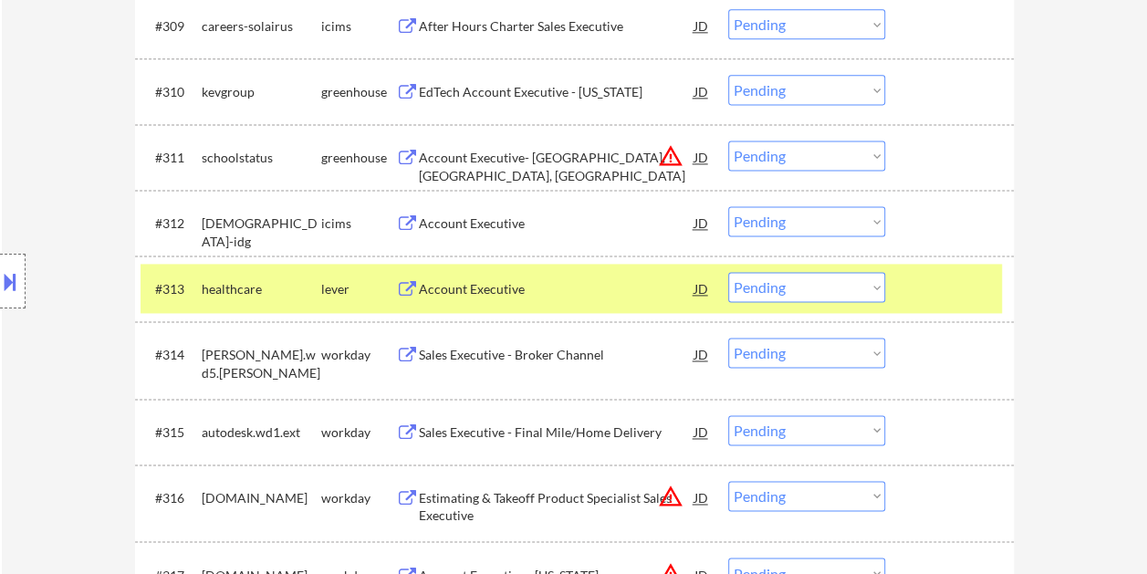
click at [922, 283] on div at bounding box center [952, 288] width 80 height 33
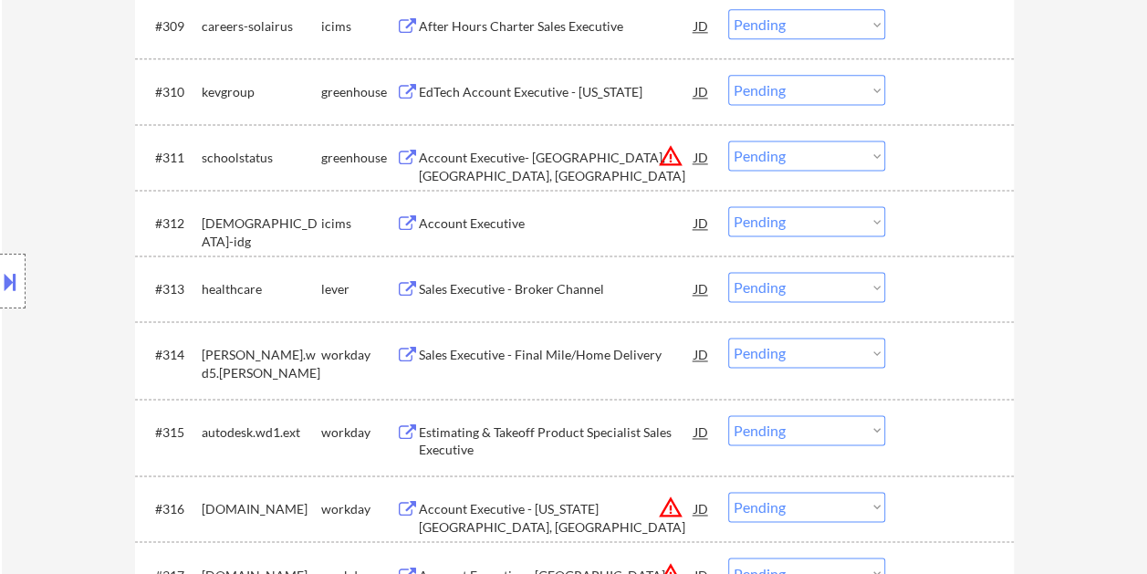
click at [927, 281] on div at bounding box center [952, 288] width 80 height 33
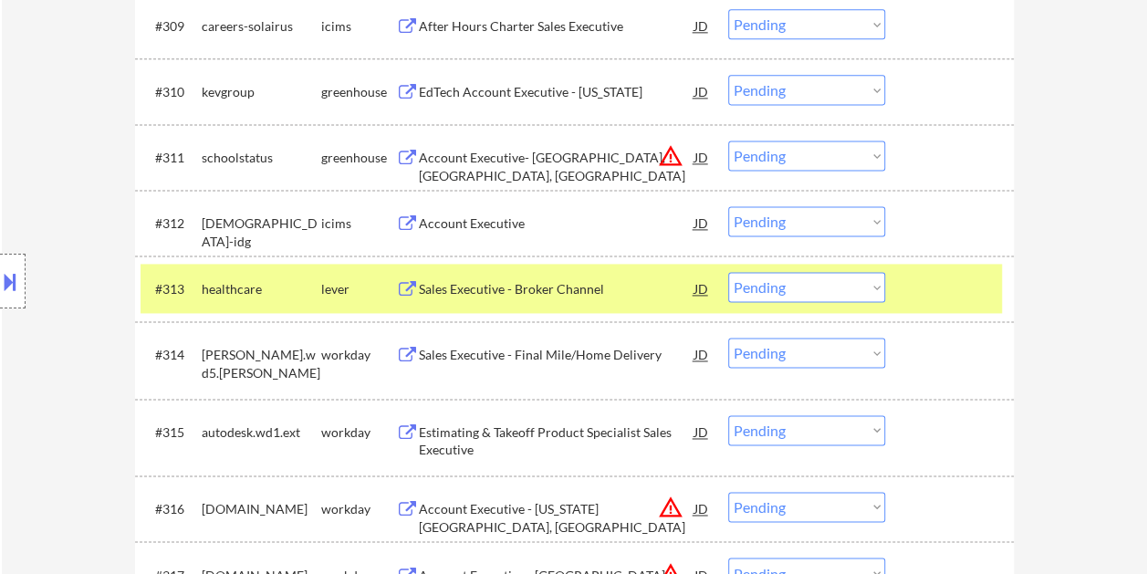
click at [482, 288] on div "Sales Executive - Broker Channel" at bounding box center [557, 289] width 276 height 18
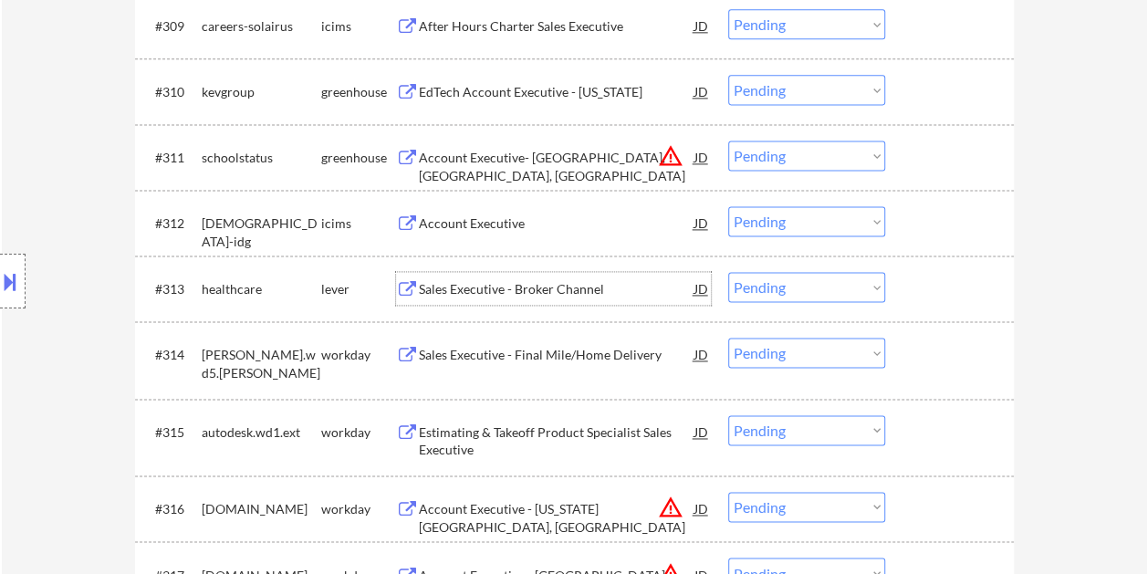
click at [936, 283] on div at bounding box center [952, 288] width 80 height 33
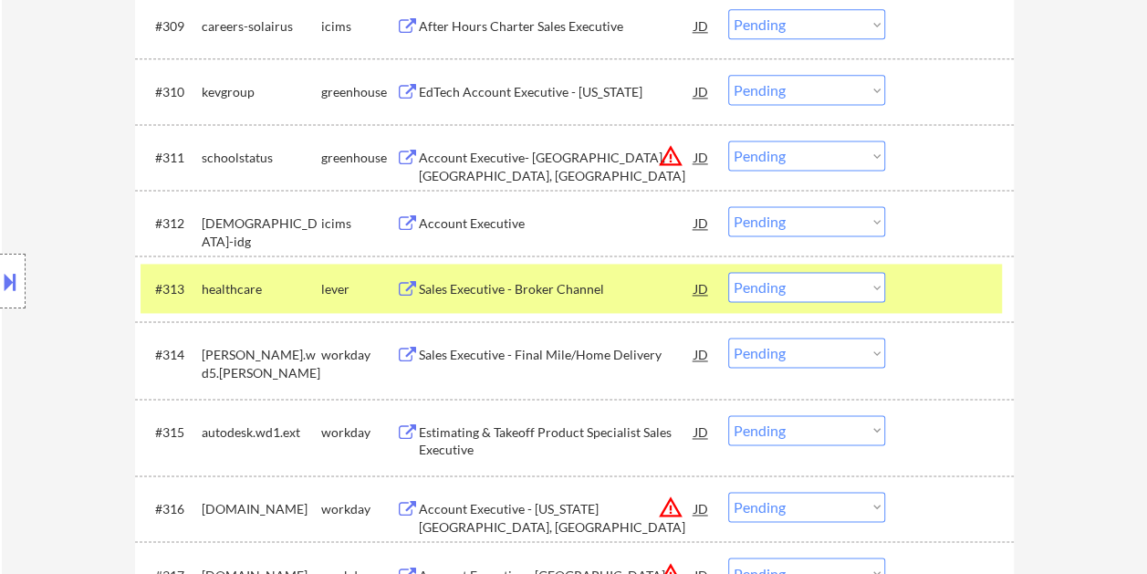
click at [878, 288] on select "Choose an option... Pending Applied Excluded (Questions) Excluded (Expired) Exc…" at bounding box center [806, 287] width 157 height 30
click at [728, 272] on select "Choose an option... Pending Applied Excluded (Questions) Excluded (Expired) Exc…" at bounding box center [806, 287] width 157 height 30
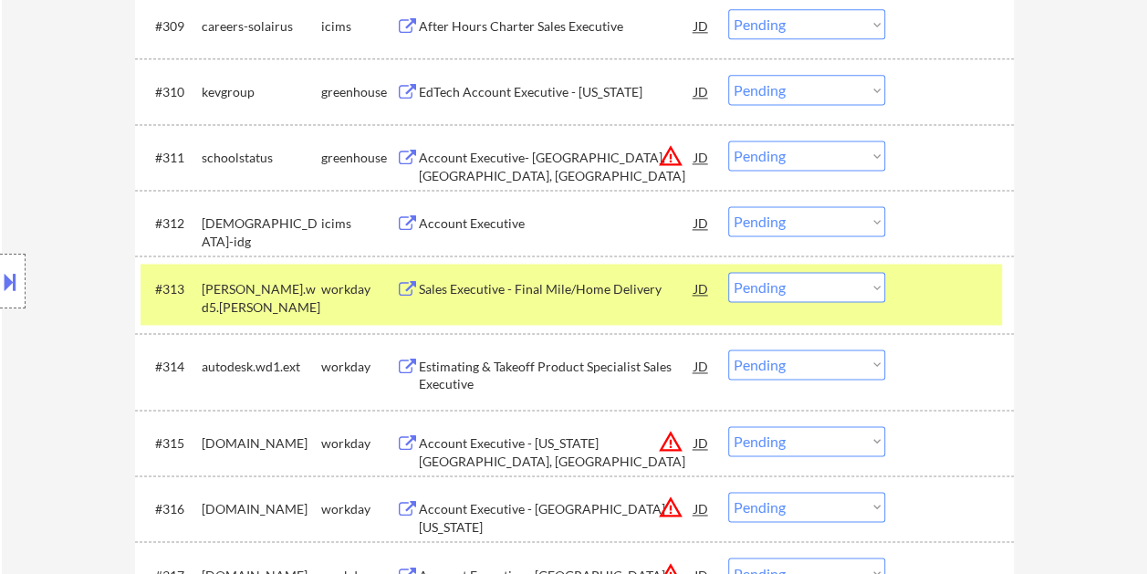
click at [927, 298] on div at bounding box center [952, 288] width 80 height 33
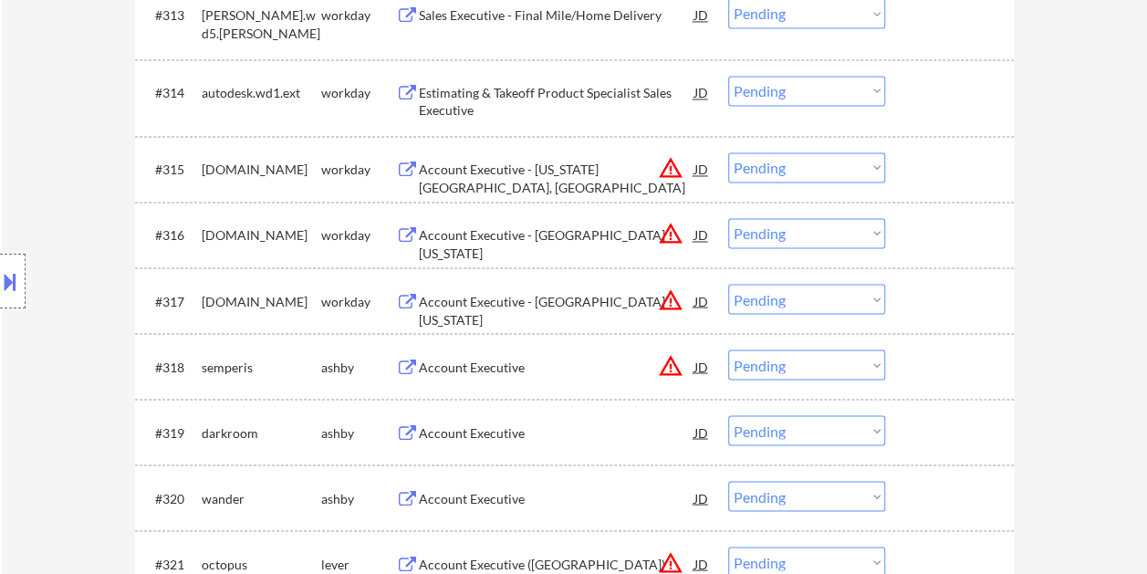
scroll to position [1552, 0]
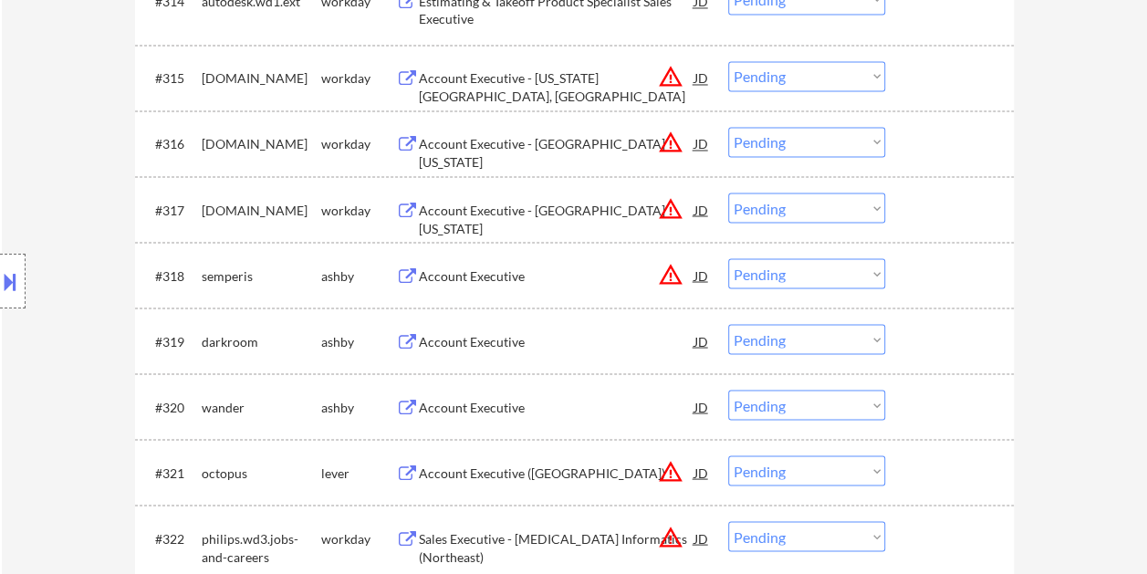
click at [910, 272] on div "#318 semperis ashby Account Executive JD warning_amber Choose an option... Pend…" at bounding box center [572, 274] width 862 height 49
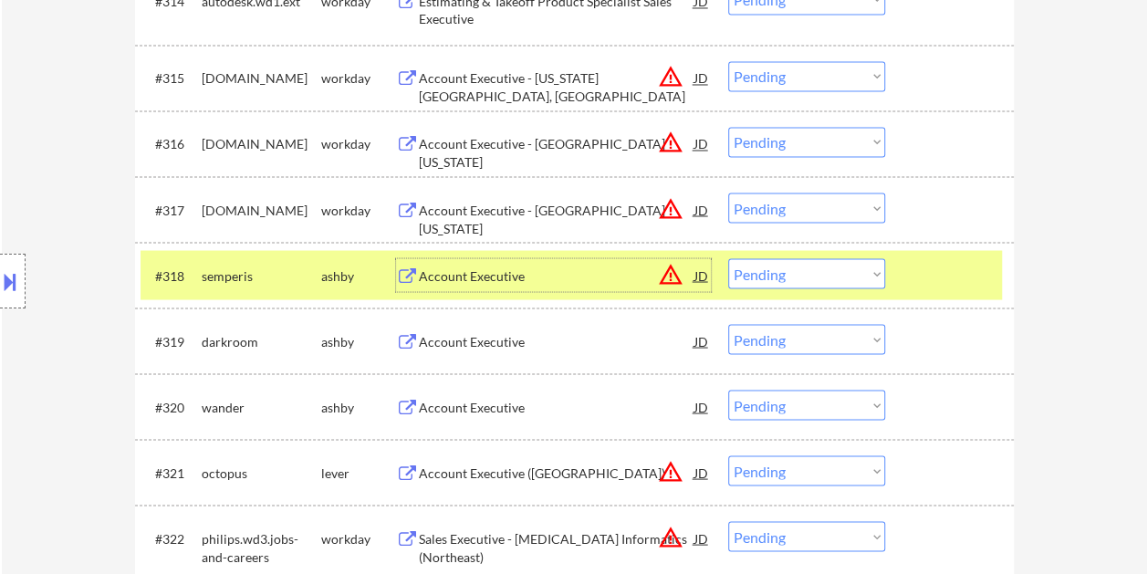
click at [451, 267] on div "Account Executive" at bounding box center [557, 276] width 276 height 18
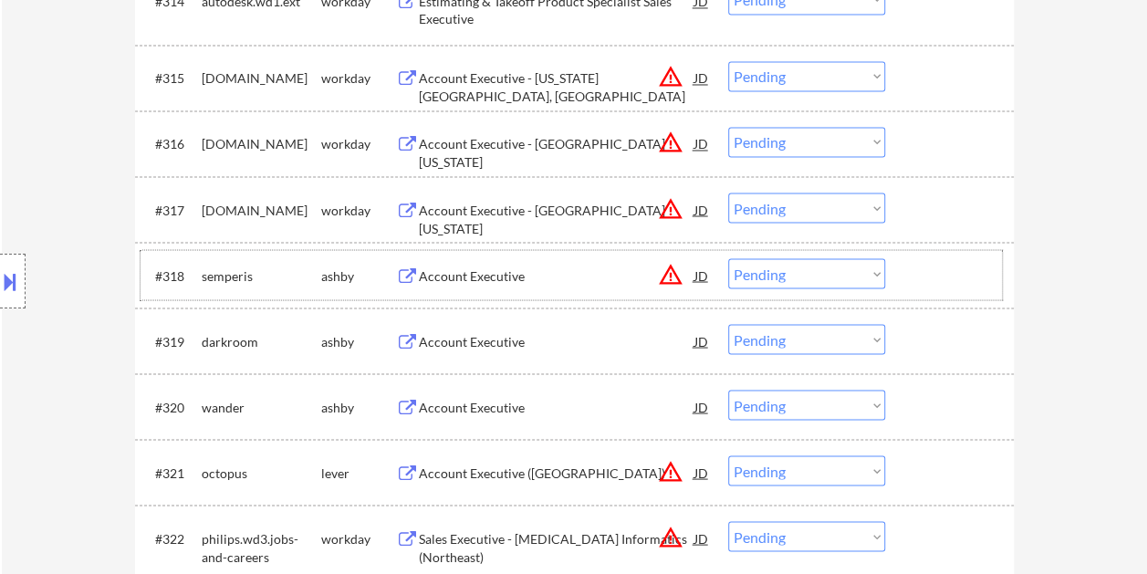
drag, startPoint x: 921, startPoint y: 270, endPoint x: 898, endPoint y: 272, distance: 22.9
click at [921, 270] on div at bounding box center [952, 274] width 80 height 33
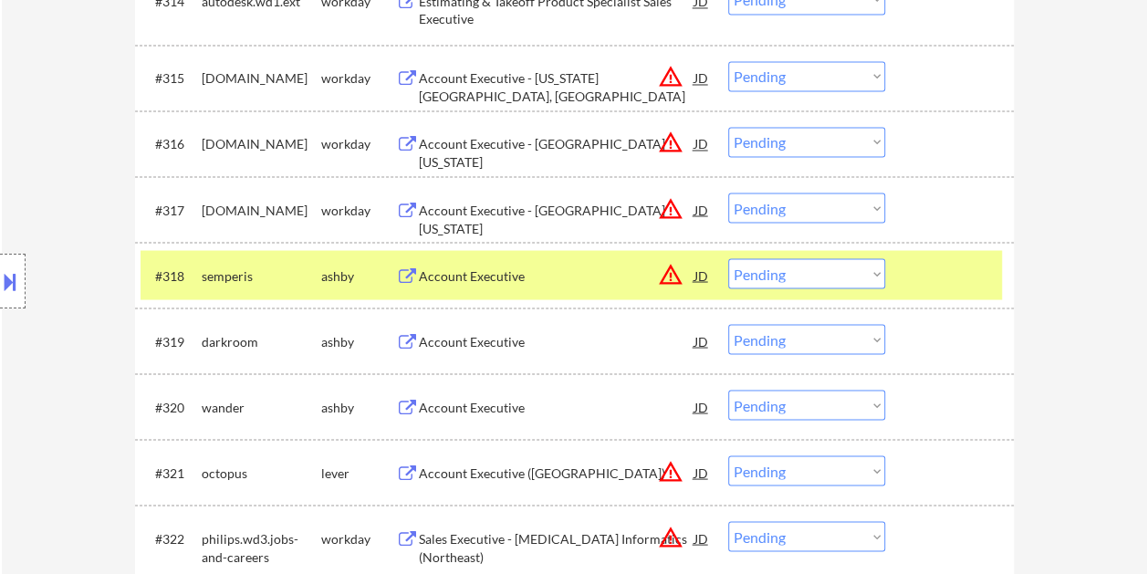
click at [871, 270] on select "Choose an option... Pending Applied Excluded (Questions) Excluded (Expired) Exc…" at bounding box center [806, 273] width 157 height 30
click at [728, 258] on select "Choose an option... Pending Applied Excluded (Questions) Excluded (Expired) Exc…" at bounding box center [806, 273] width 157 height 30
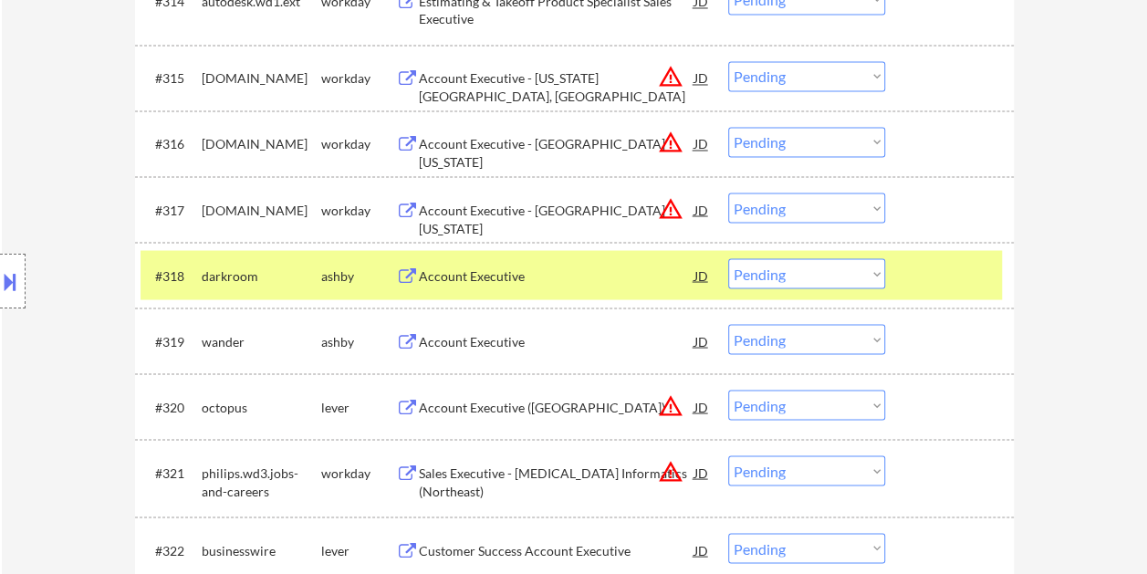
click at [938, 283] on div at bounding box center [952, 274] width 80 height 33
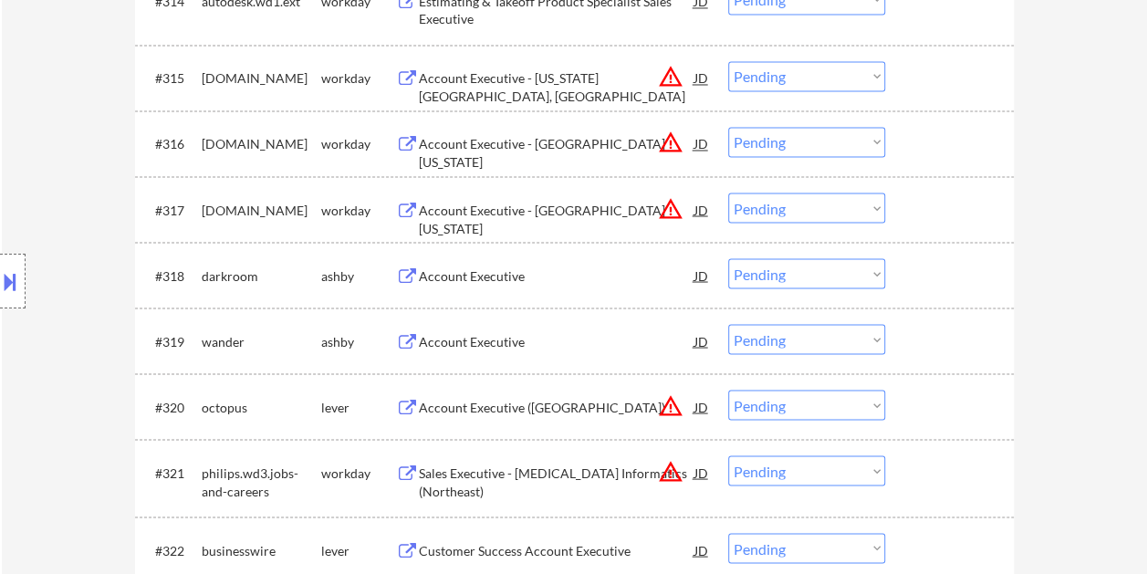
drag, startPoint x: 927, startPoint y: 279, endPoint x: 906, endPoint y: 278, distance: 21.1
click at [927, 281] on div at bounding box center [952, 274] width 80 height 33
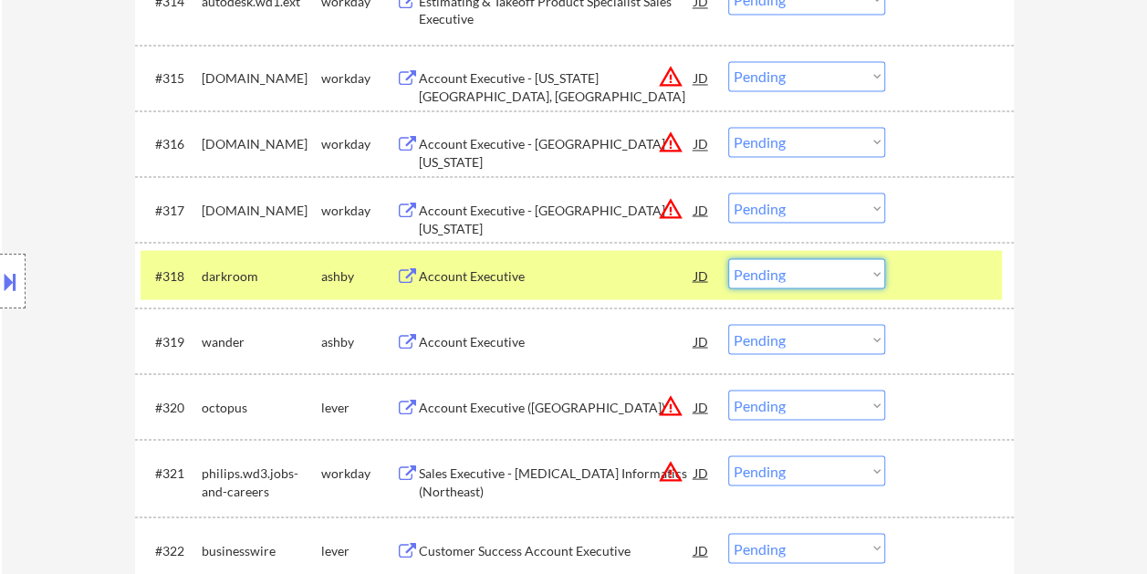
click at [871, 270] on select "Choose an option... Pending Applied Excluded (Questions) Excluded (Expired) Exc…" at bounding box center [806, 273] width 157 height 30
click at [728, 258] on select "Choose an option... Pending Applied Excluded (Questions) Excluded (Expired) Exc…" at bounding box center [806, 273] width 157 height 30
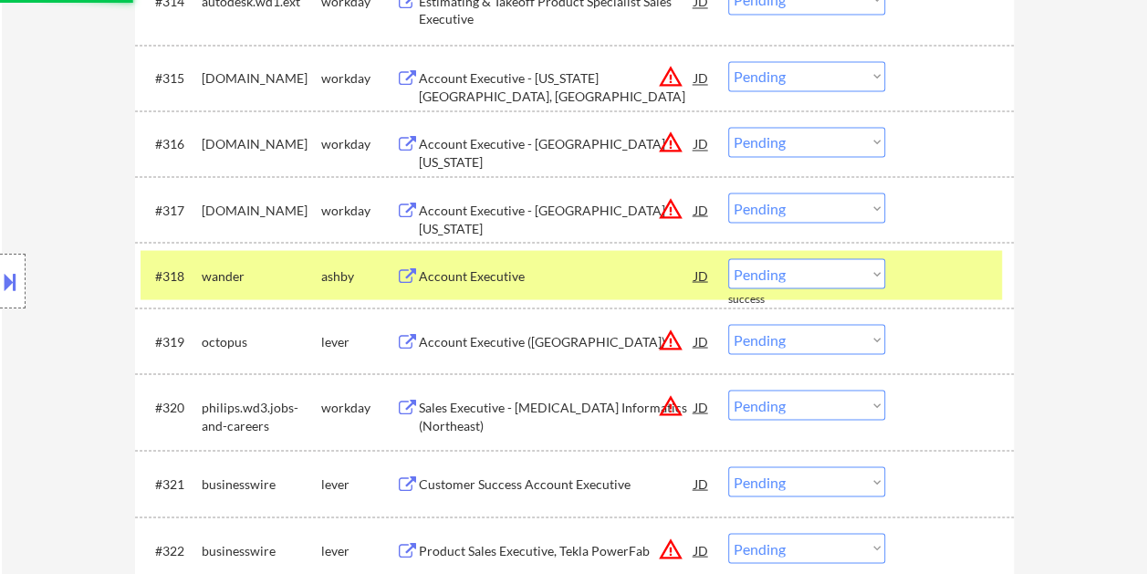
click at [933, 270] on div at bounding box center [952, 274] width 80 height 33
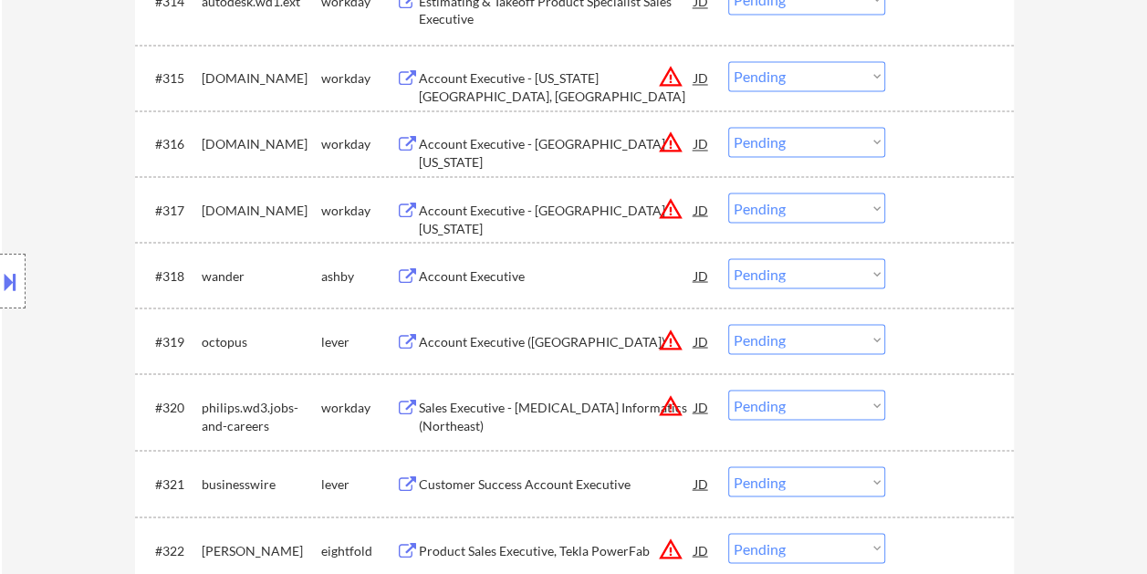
click at [920, 278] on div at bounding box center [952, 274] width 80 height 33
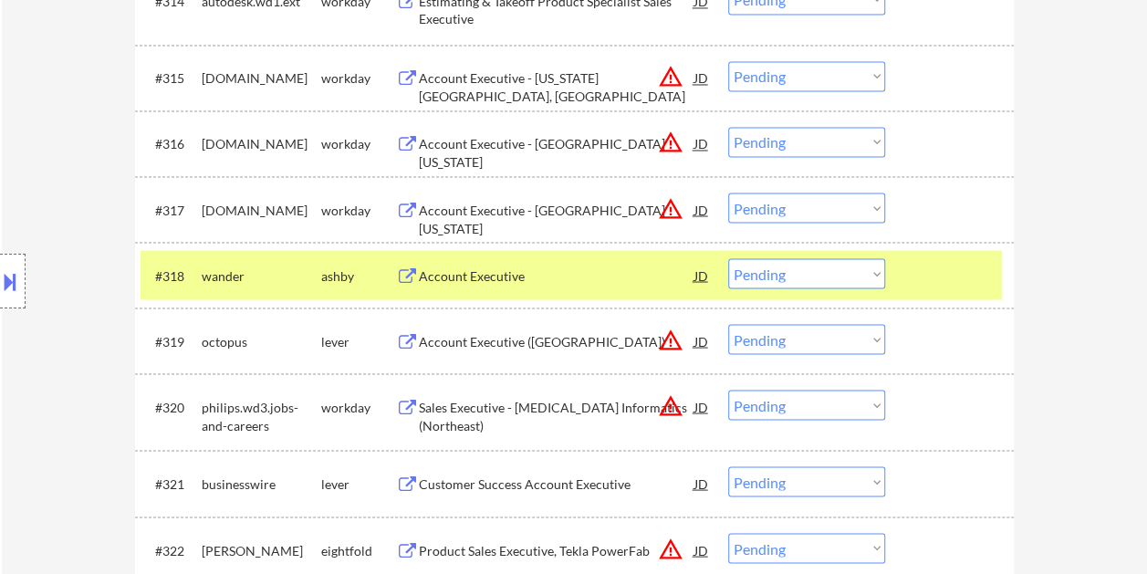
click at [501, 283] on div "Account Executive" at bounding box center [557, 276] width 276 height 18
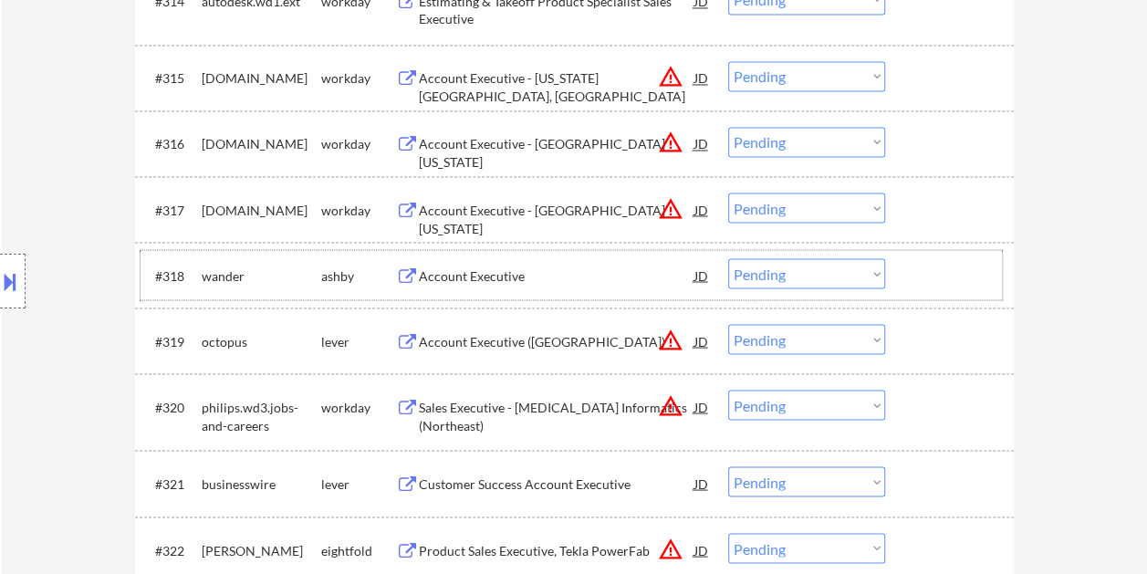
drag, startPoint x: 959, startPoint y: 290, endPoint x: 897, endPoint y: 283, distance: 61.6
click at [959, 290] on div at bounding box center [952, 274] width 80 height 33
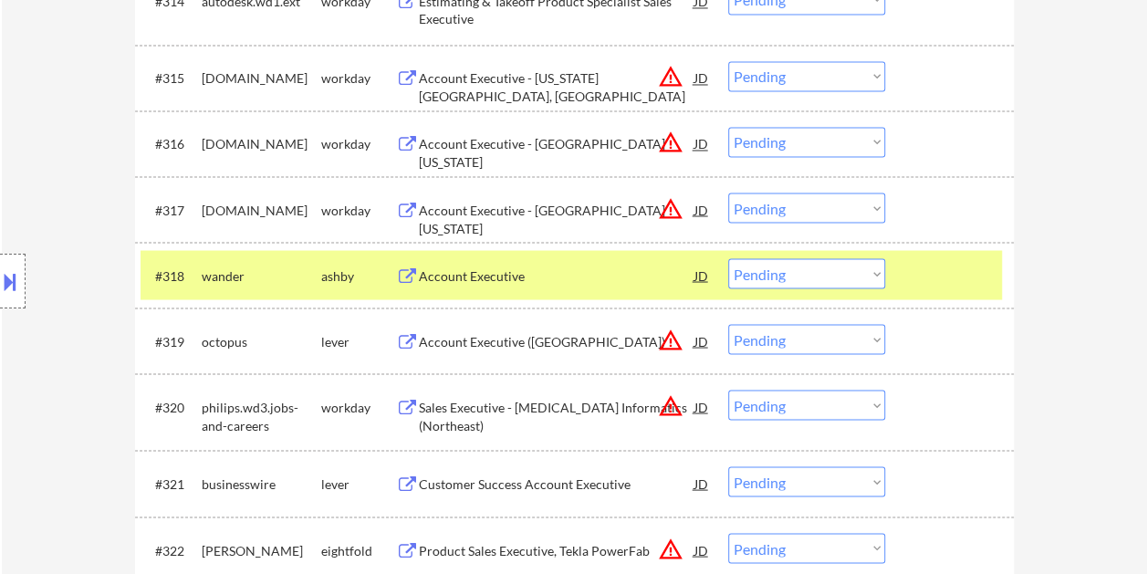
click at [876, 274] on select "Choose an option... Pending Applied Excluded (Questions) Excluded (Expired) Exc…" at bounding box center [806, 273] width 157 height 30
click at [728, 258] on select "Choose an option... Pending Applied Excluded (Questions) Excluded (Expired) Exc…" at bounding box center [806, 273] width 157 height 30
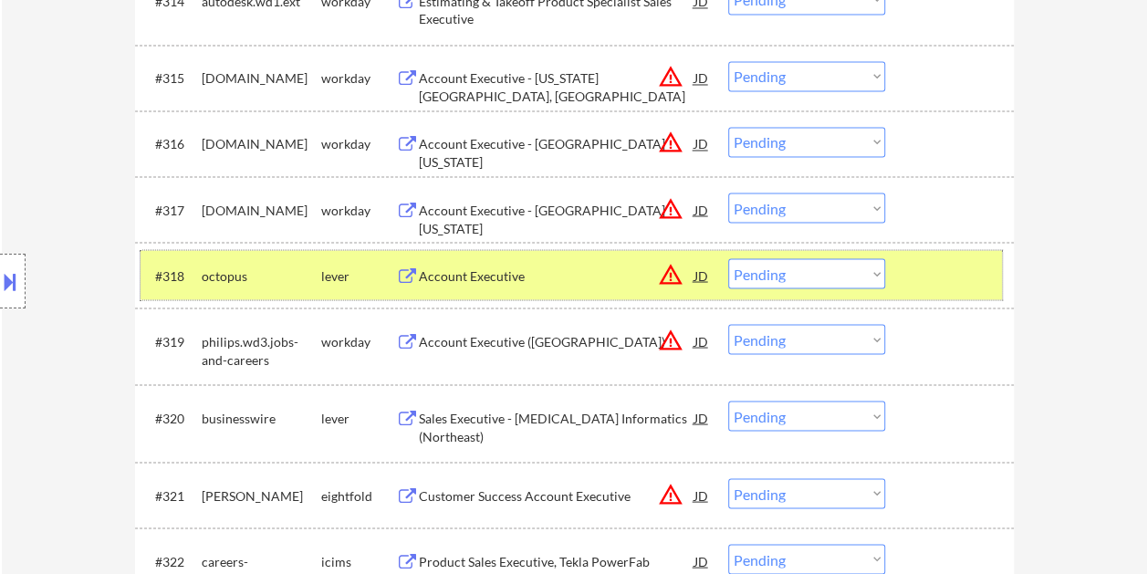
click at [949, 276] on div at bounding box center [952, 274] width 80 height 33
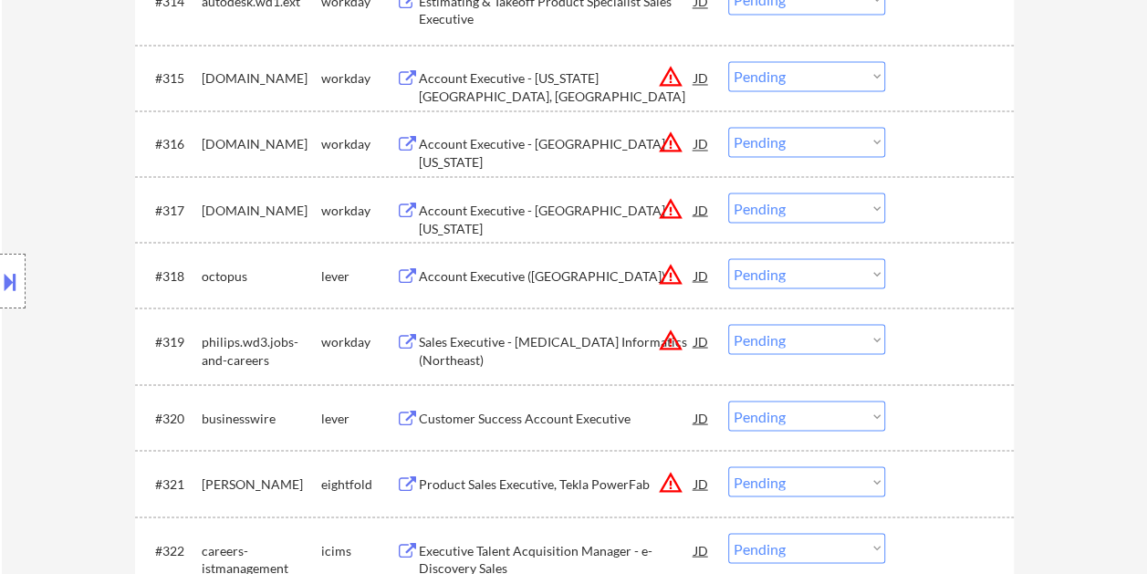
click at [953, 281] on div at bounding box center [952, 274] width 80 height 33
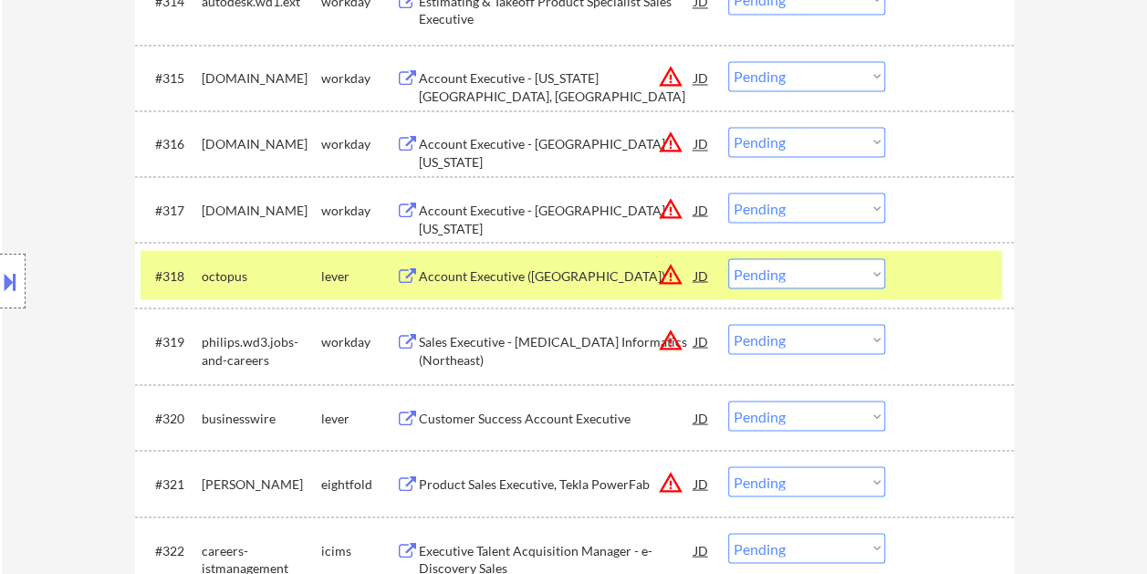
click at [463, 275] on div "Account Executive (Northeast Region)" at bounding box center [557, 276] width 276 height 18
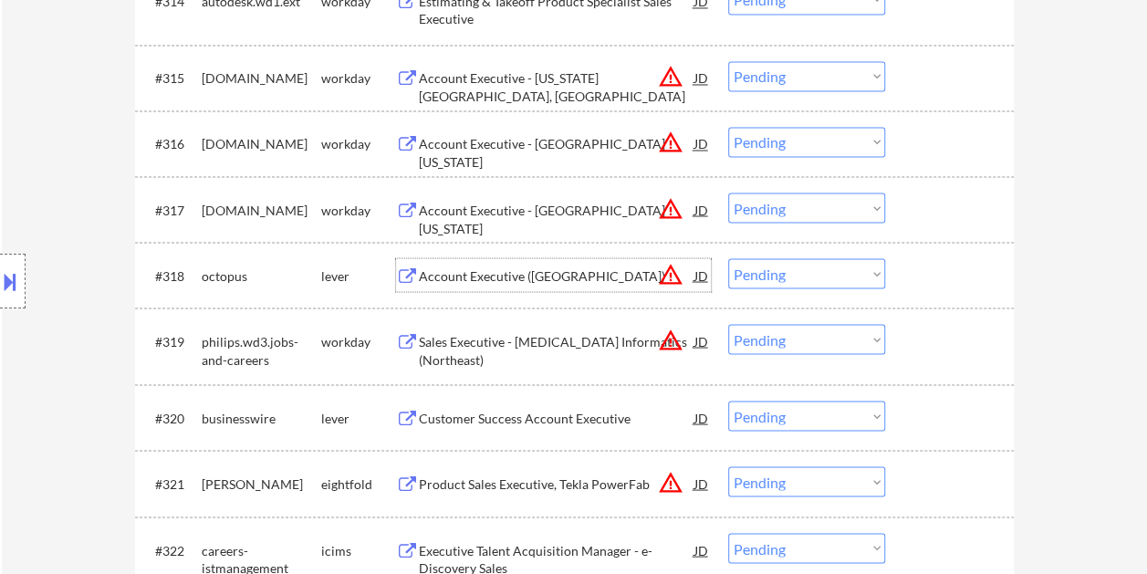
drag, startPoint x: 968, startPoint y: 267, endPoint x: 927, endPoint y: 273, distance: 41.4
click at [962, 268] on div at bounding box center [952, 274] width 80 height 33
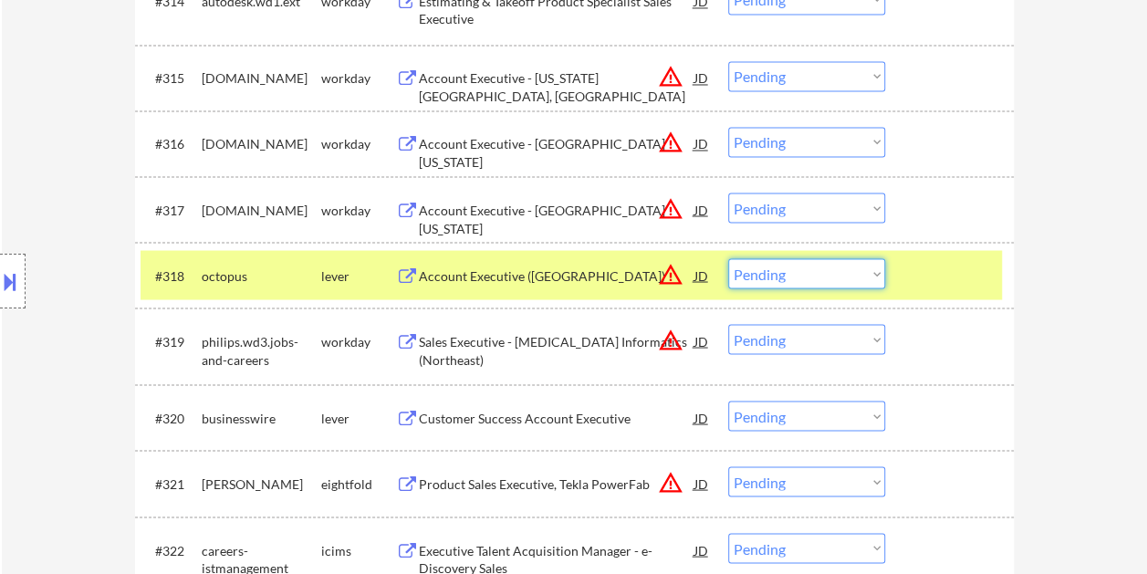
click at [871, 279] on select "Choose an option... Pending Applied Excluded (Questions) Excluded (Expired) Exc…" at bounding box center [806, 273] width 157 height 30
click at [728, 258] on select "Choose an option... Pending Applied Excluded (Questions) Excluded (Expired) Exc…" at bounding box center [806, 273] width 157 height 30
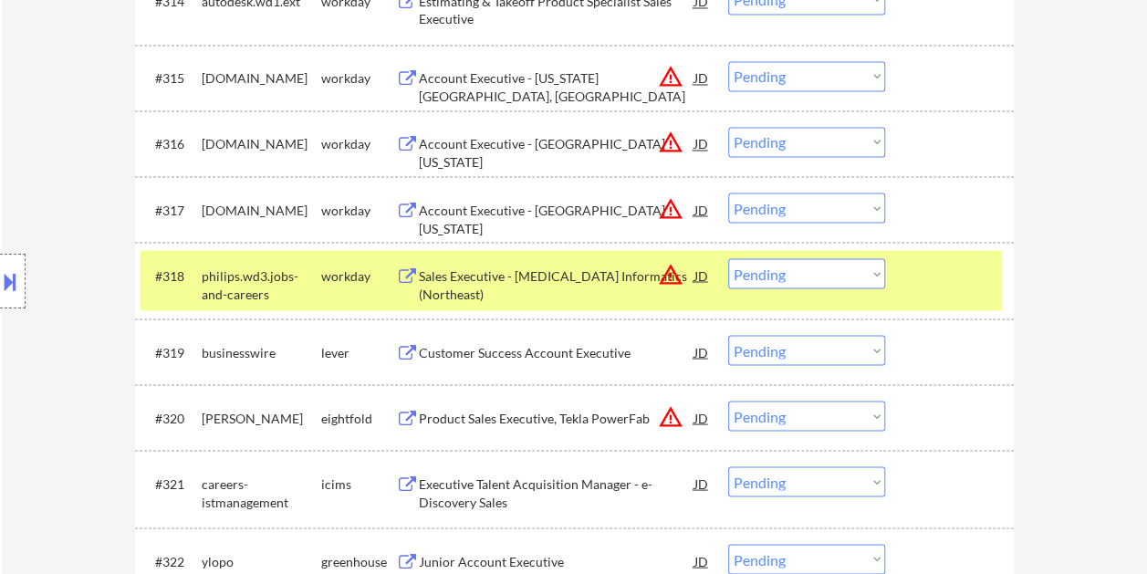
click at [961, 280] on div at bounding box center [952, 274] width 80 height 33
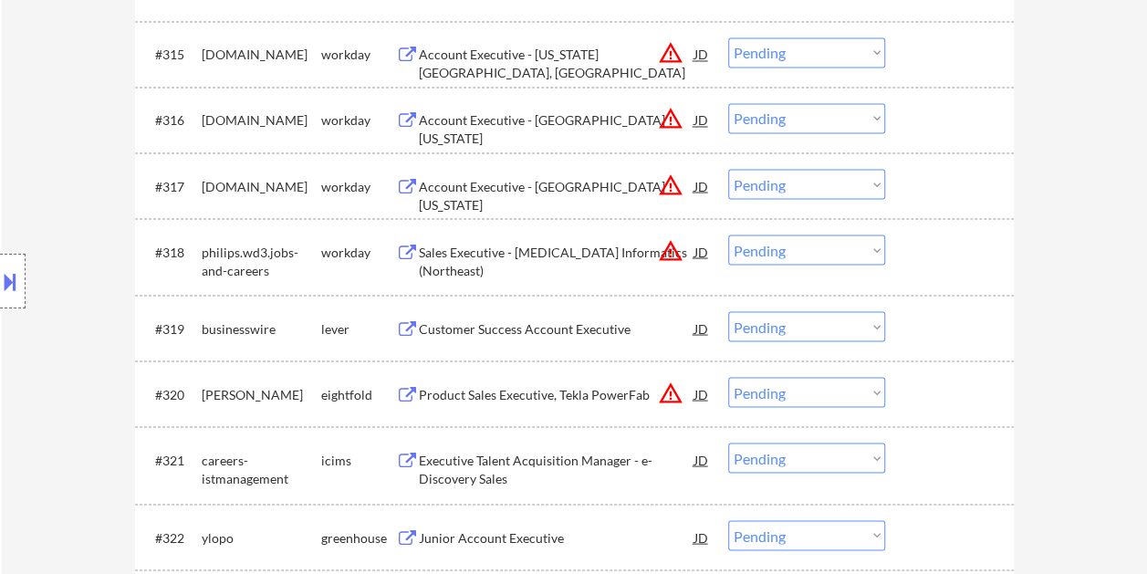
scroll to position [1643, 0]
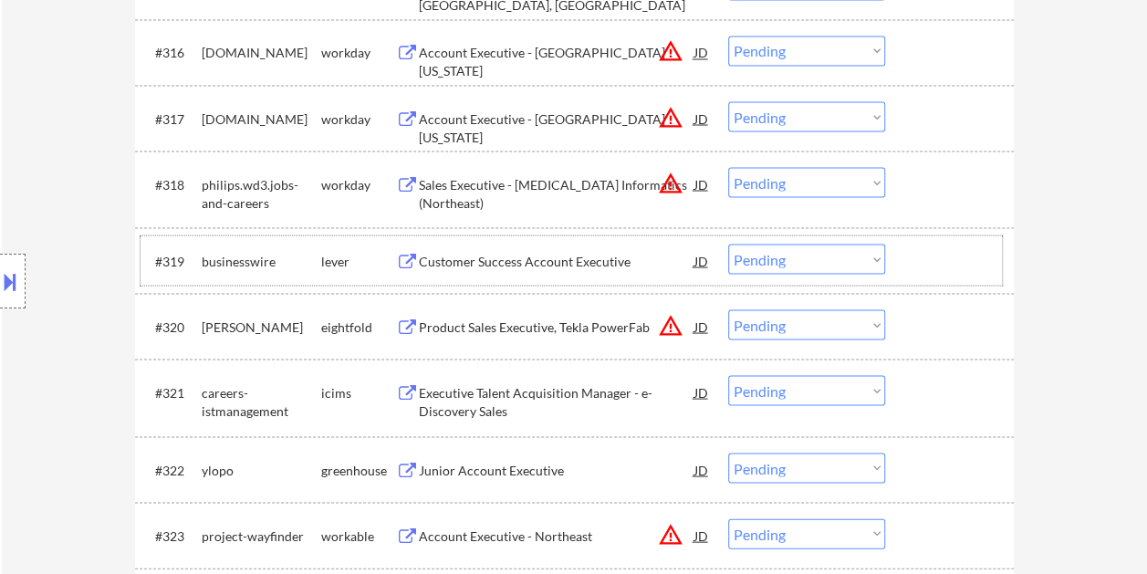
click at [909, 262] on div "#319 businesswire lever Customer Success Account Executive JD warning_amber Cho…" at bounding box center [572, 260] width 862 height 49
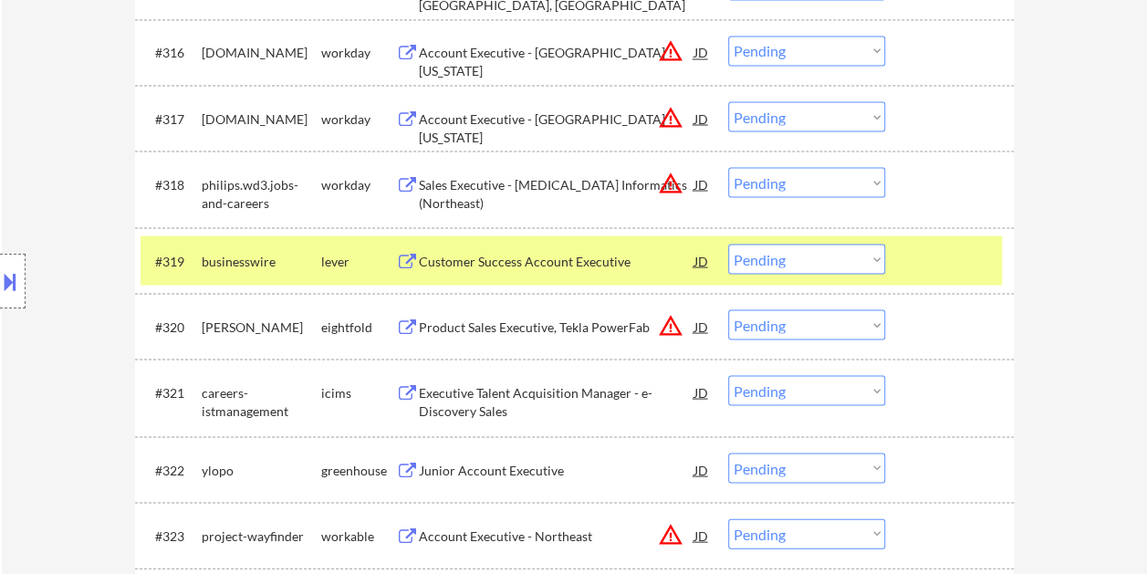
click at [491, 265] on div "Customer Success Account Executive" at bounding box center [557, 261] width 276 height 18
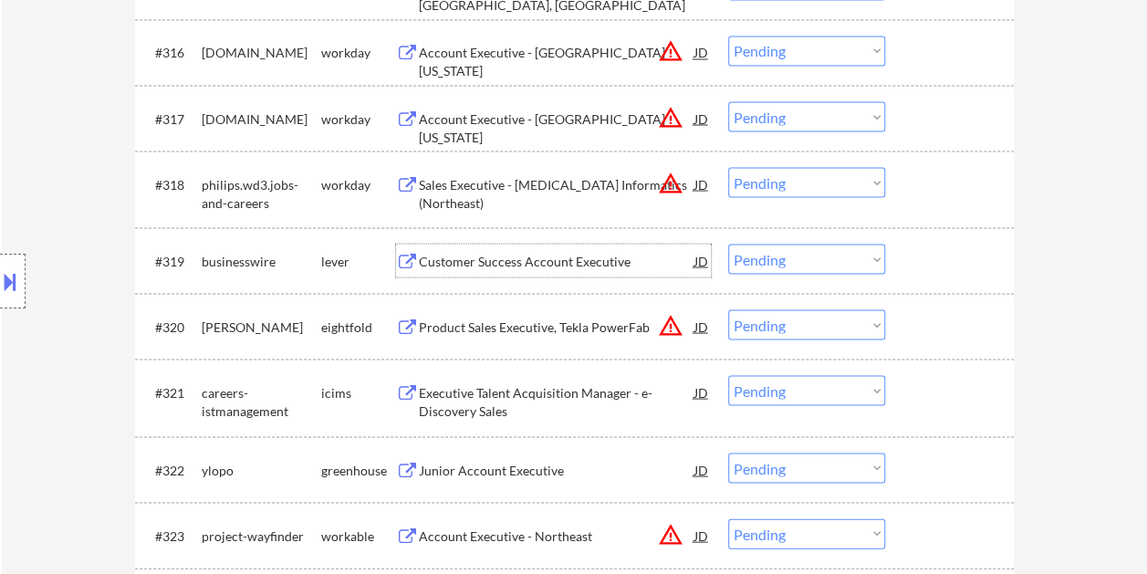
click at [935, 252] on div at bounding box center [952, 260] width 80 height 33
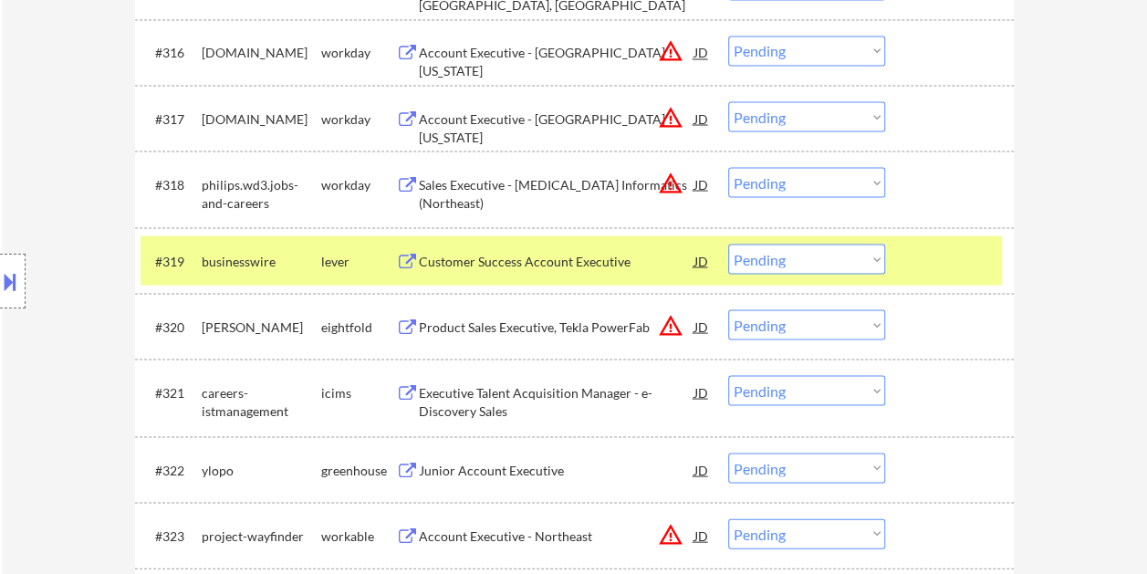
click at [875, 251] on select "Choose an option... Pending Applied Excluded (Questions) Excluded (Expired) Exc…" at bounding box center [806, 259] width 157 height 30
click at [728, 244] on select "Choose an option... Pending Applied Excluded (Questions) Excluded (Expired) Exc…" at bounding box center [806, 259] width 157 height 30
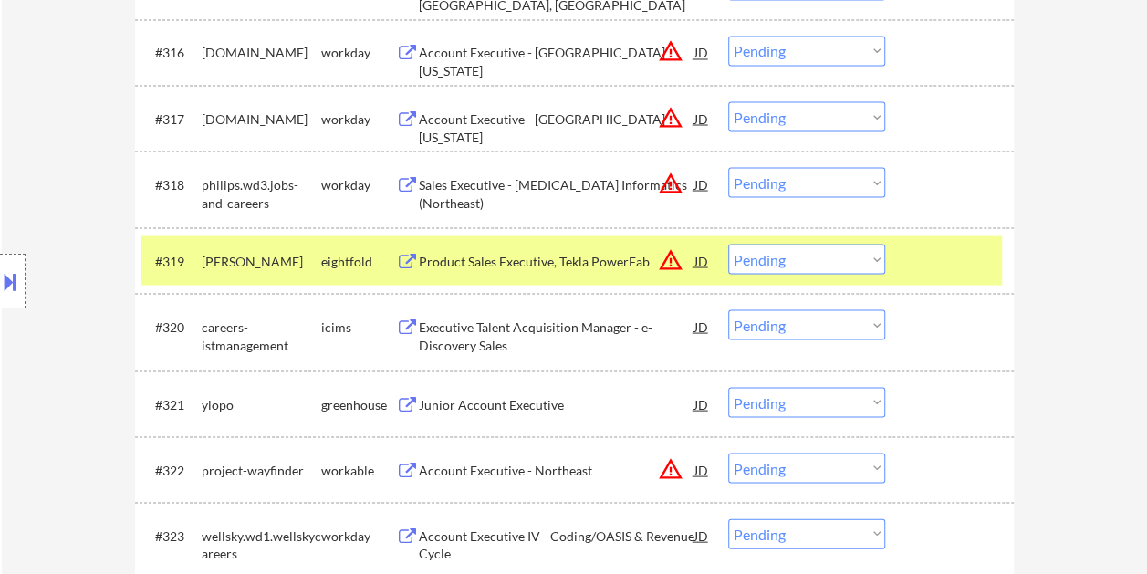
click at [920, 266] on div at bounding box center [952, 260] width 80 height 33
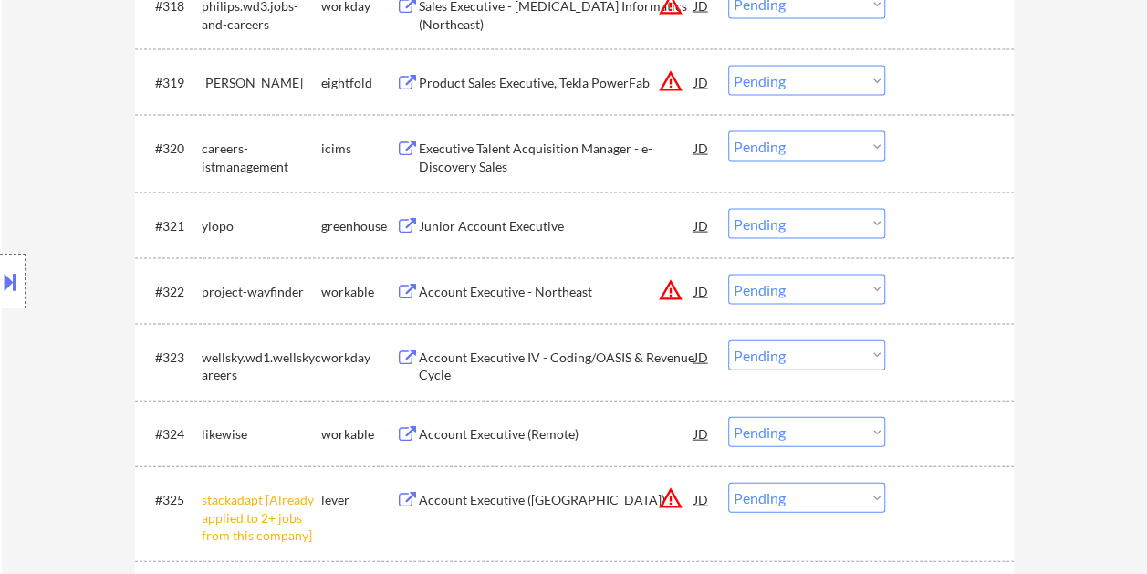
scroll to position [1826, 0]
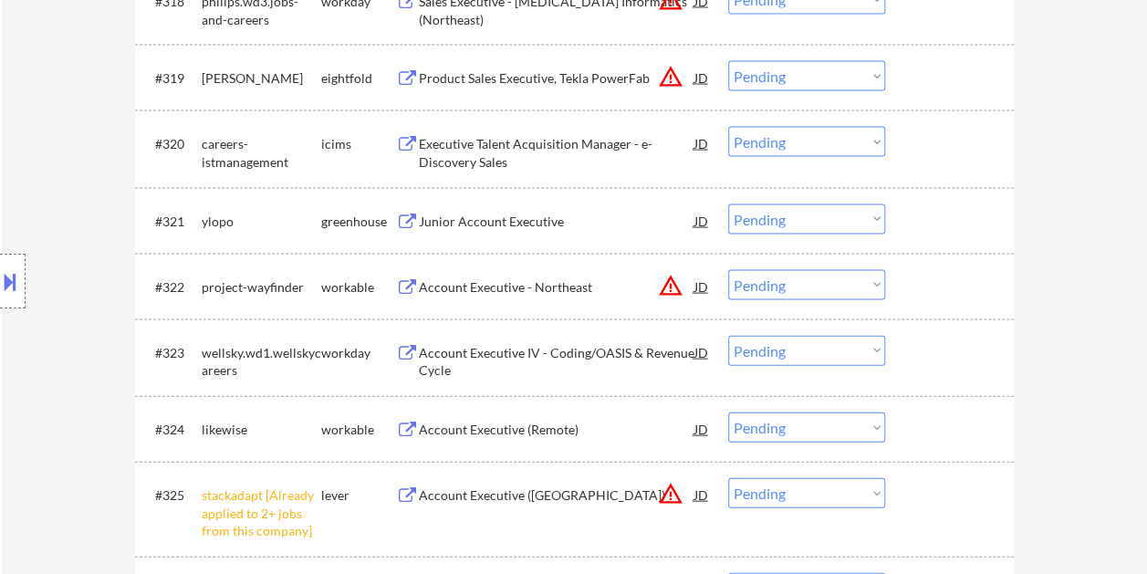
click at [943, 297] on div at bounding box center [952, 286] width 80 height 33
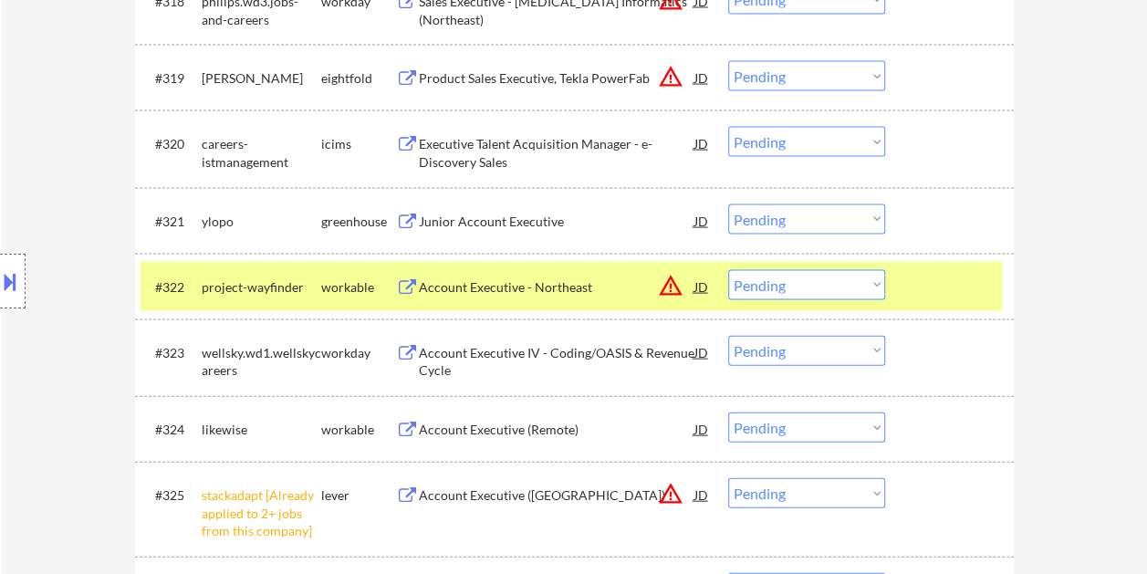
click at [614, 290] on div "Account Executive - Northeast" at bounding box center [557, 287] width 276 height 18
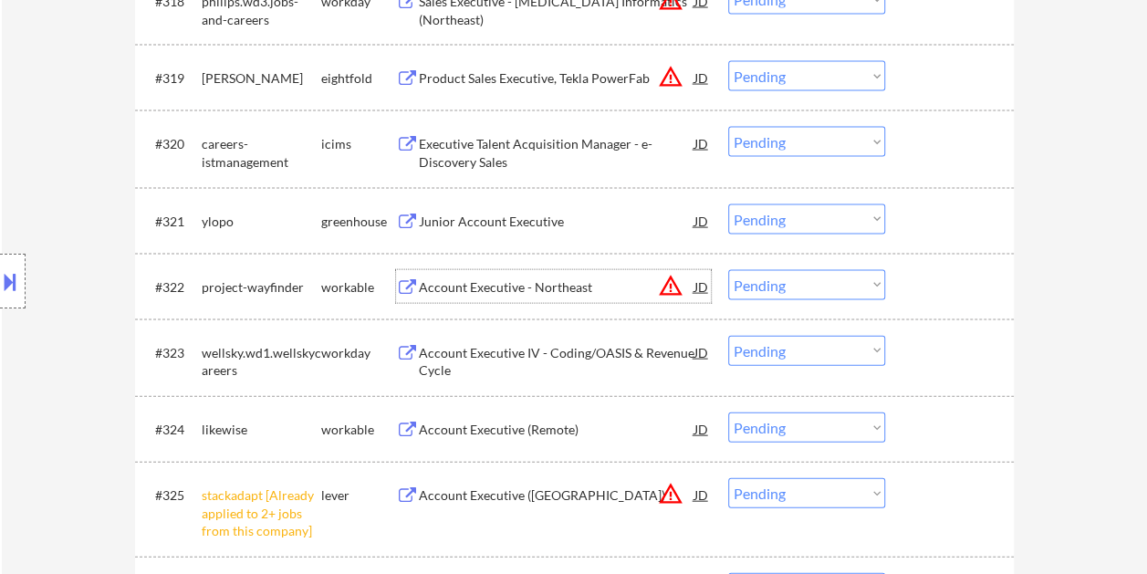
click at [931, 293] on div at bounding box center [952, 286] width 80 height 33
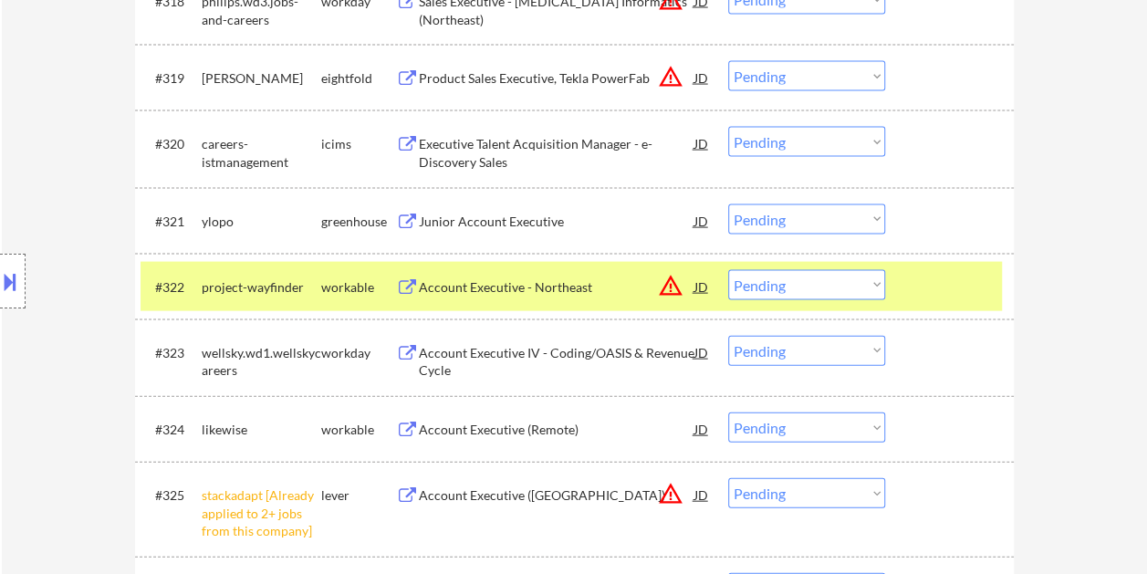
click at [876, 286] on select "Choose an option... Pending Applied Excluded (Questions) Excluded (Expired) Exc…" at bounding box center [806, 285] width 157 height 30
click at [728, 270] on select "Choose an option... Pending Applied Excluded (Questions) Excluded (Expired) Exc…" at bounding box center [806, 285] width 157 height 30
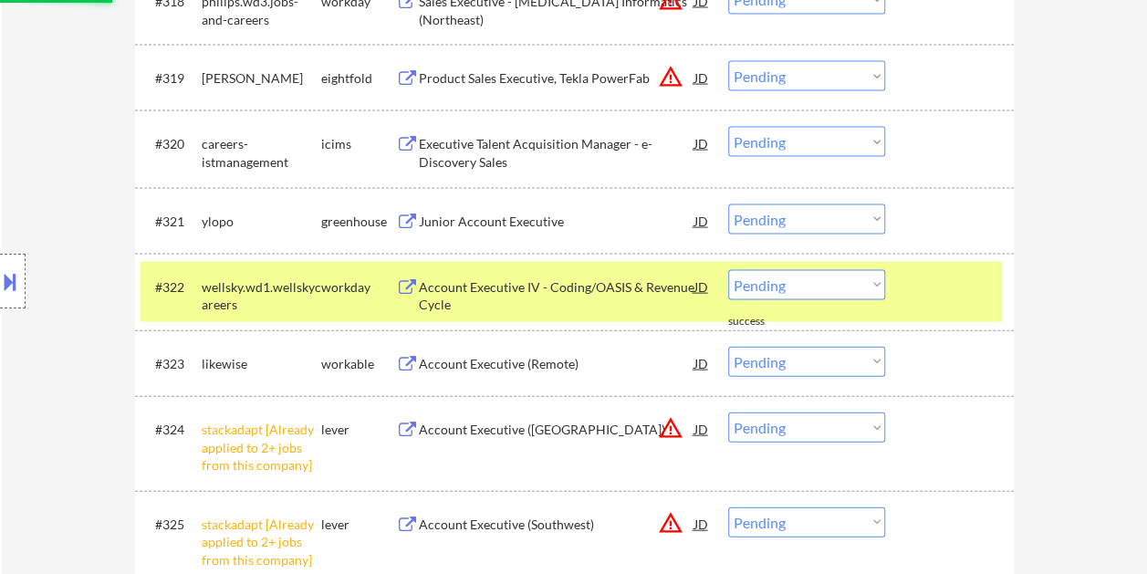
click at [966, 285] on div at bounding box center [952, 286] width 80 height 33
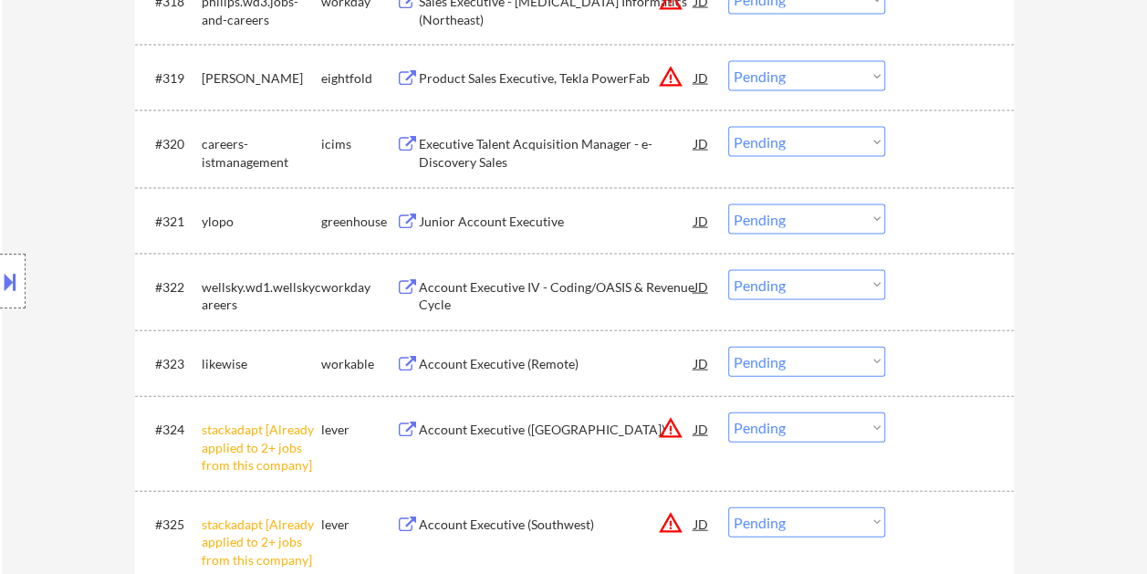
click at [935, 351] on div at bounding box center [952, 363] width 80 height 33
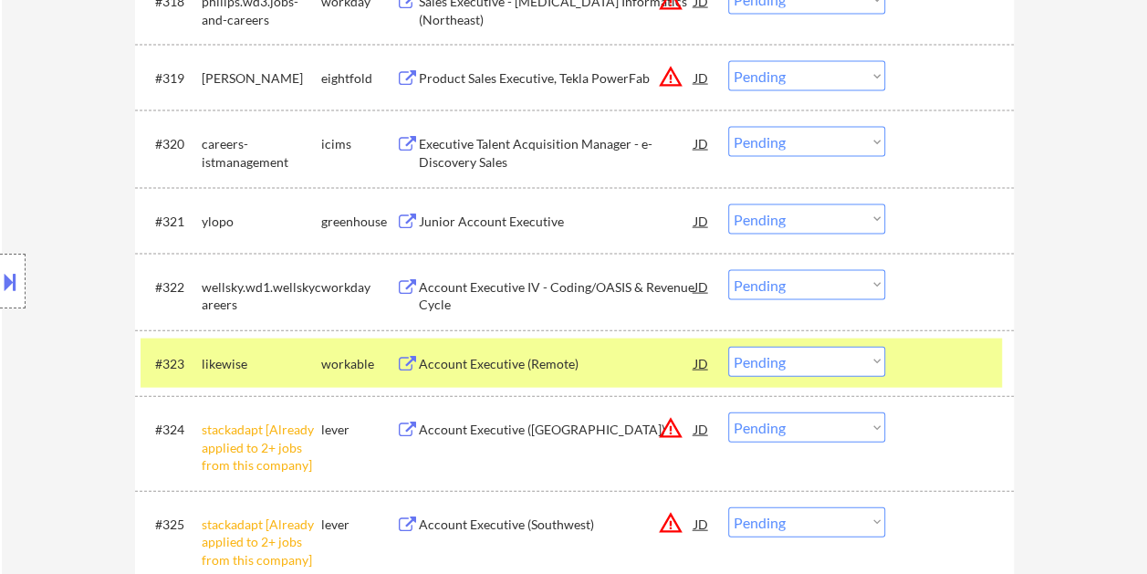
click at [593, 365] on div "Account Executive (Remote)" at bounding box center [557, 364] width 276 height 18
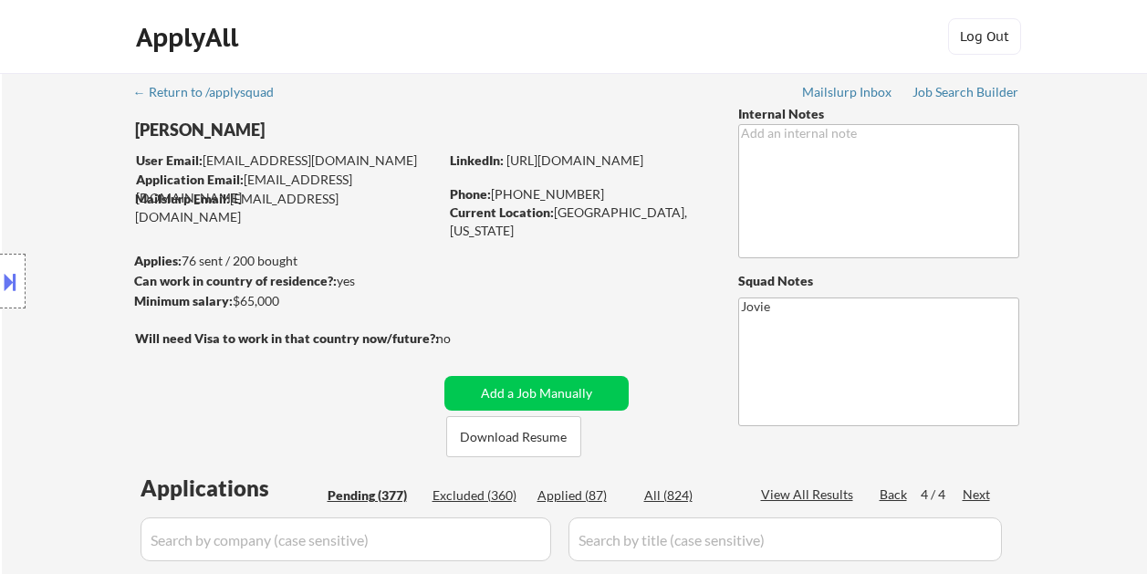
select select ""pending""
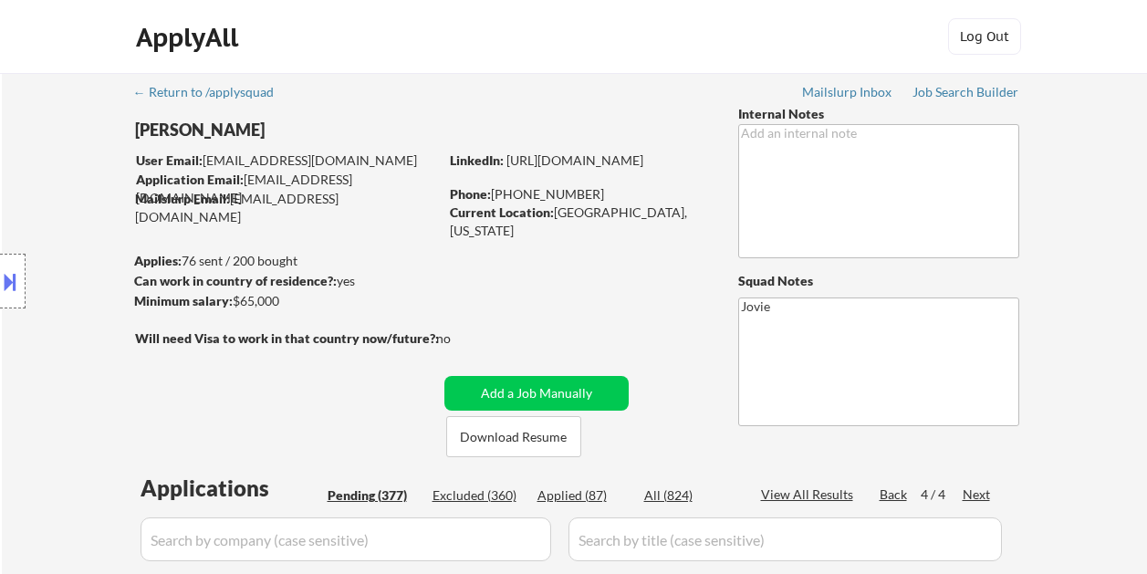
select select ""pending""
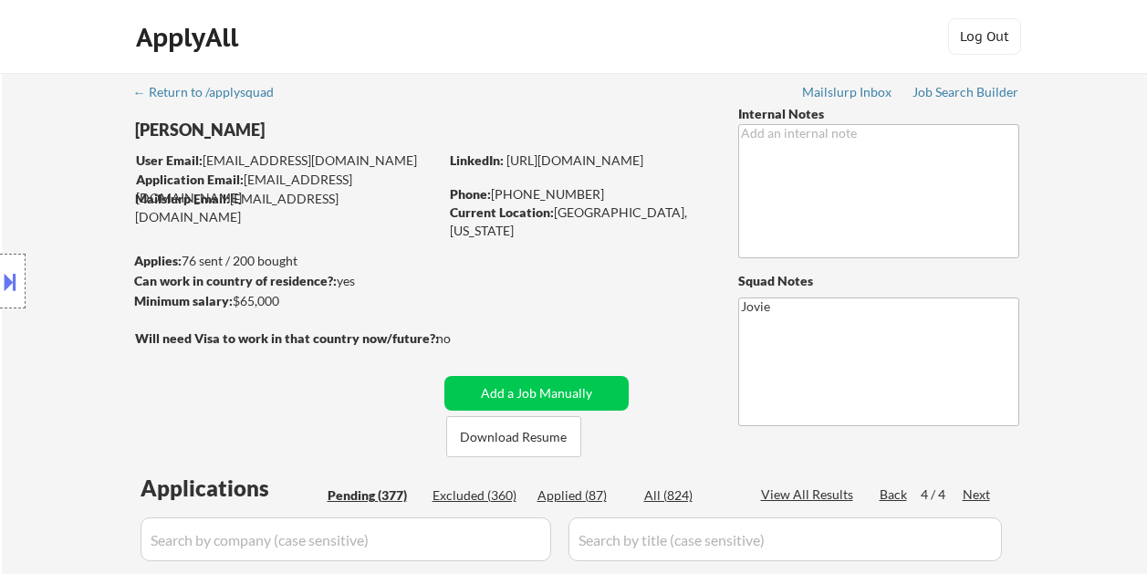
select select ""pending""
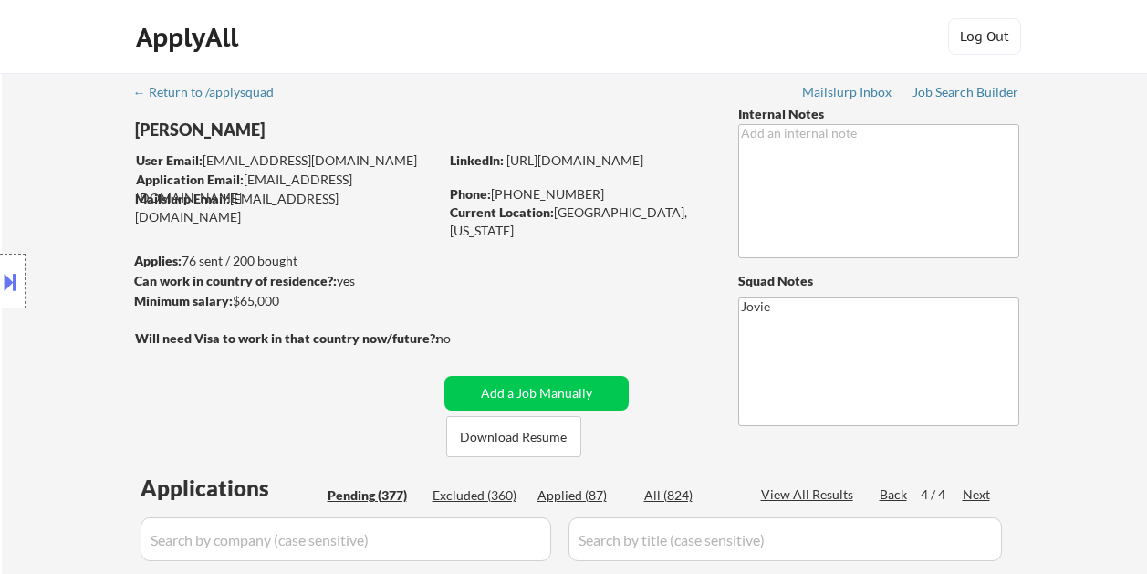
select select ""pending""
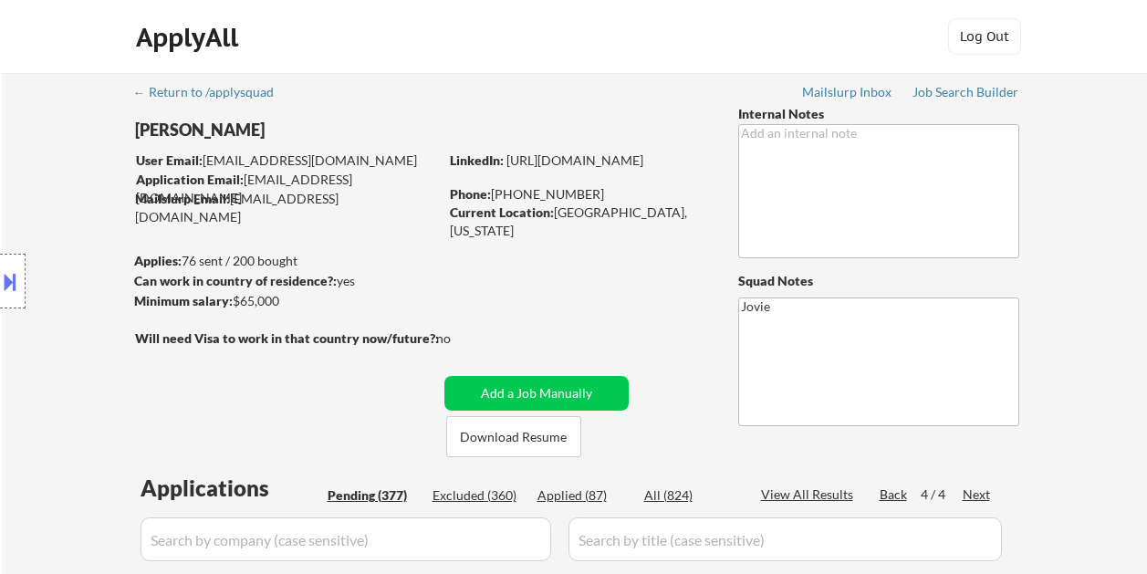
select select ""pending""
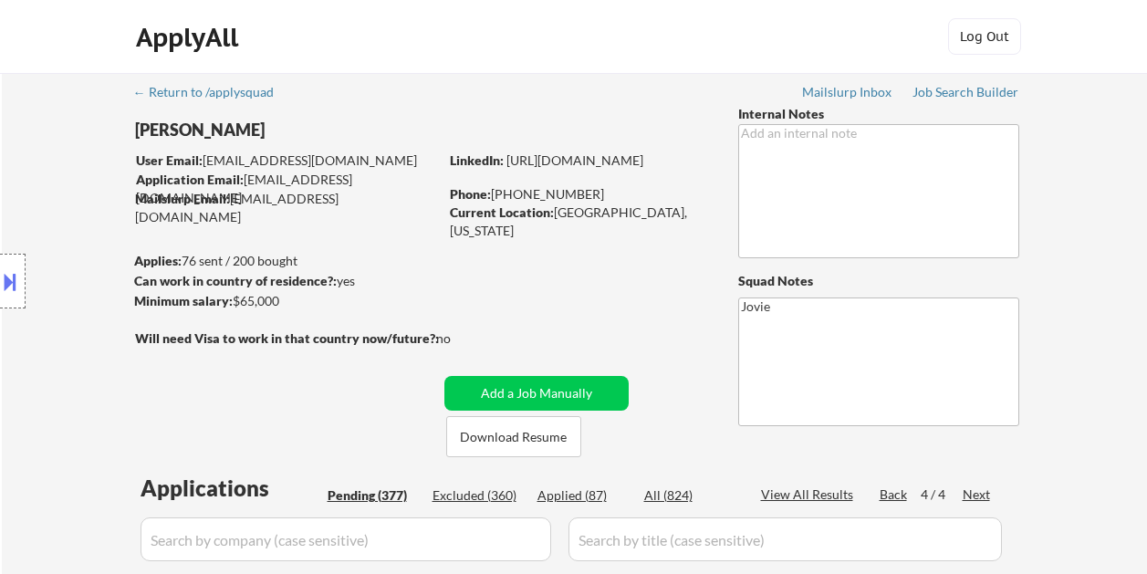
select select ""pending""
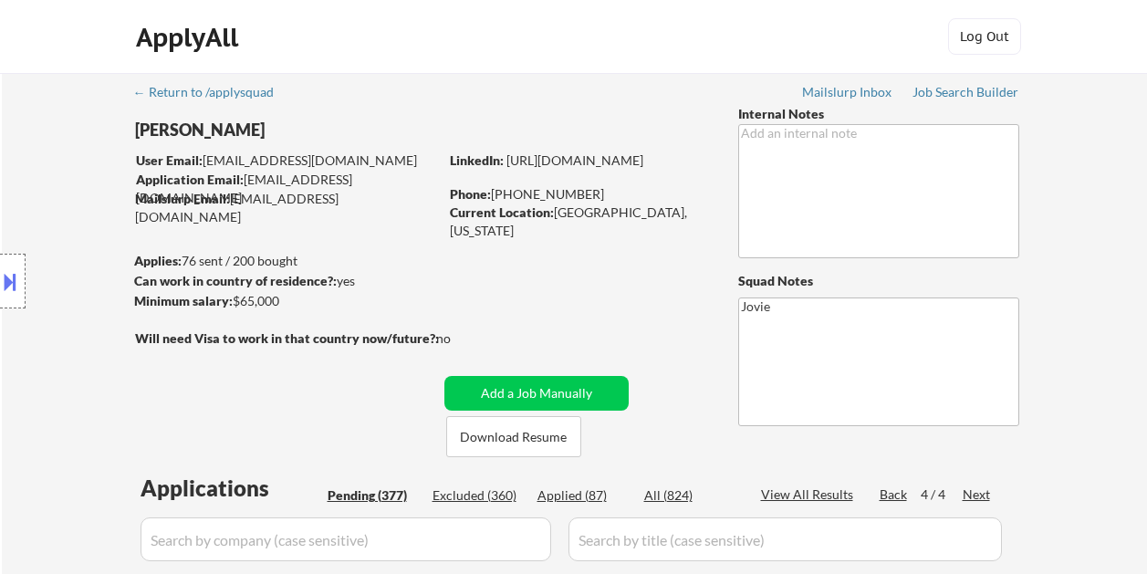
select select ""pending""
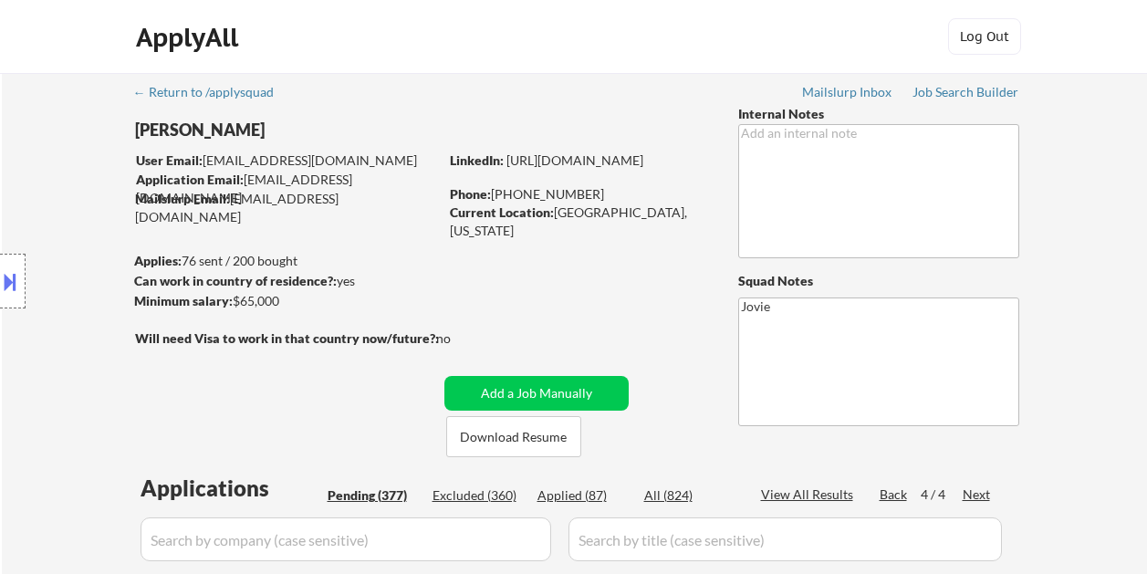
select select ""pending""
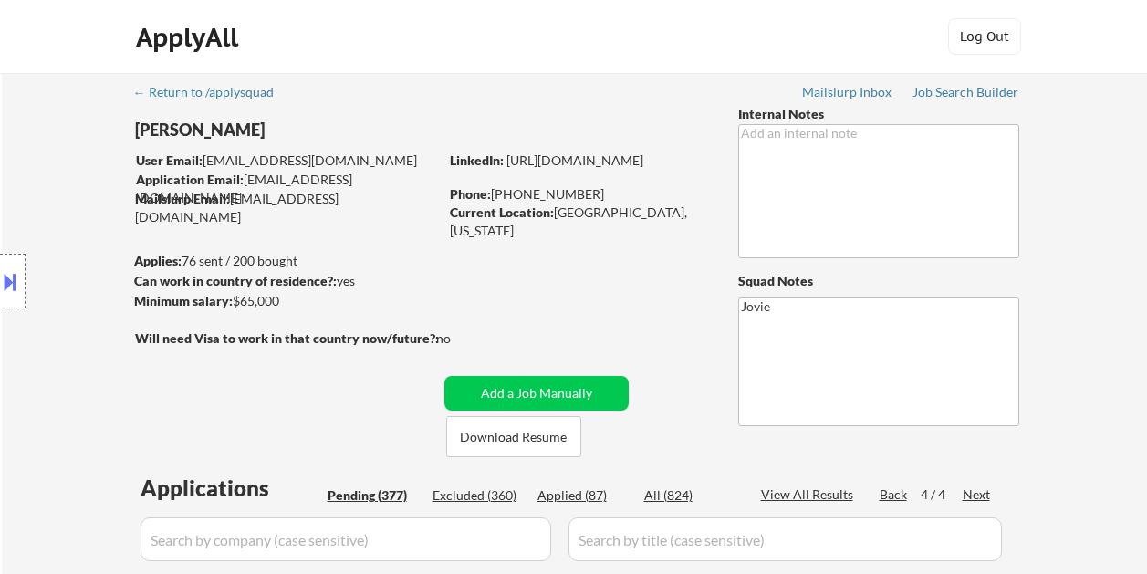
select select ""pending""
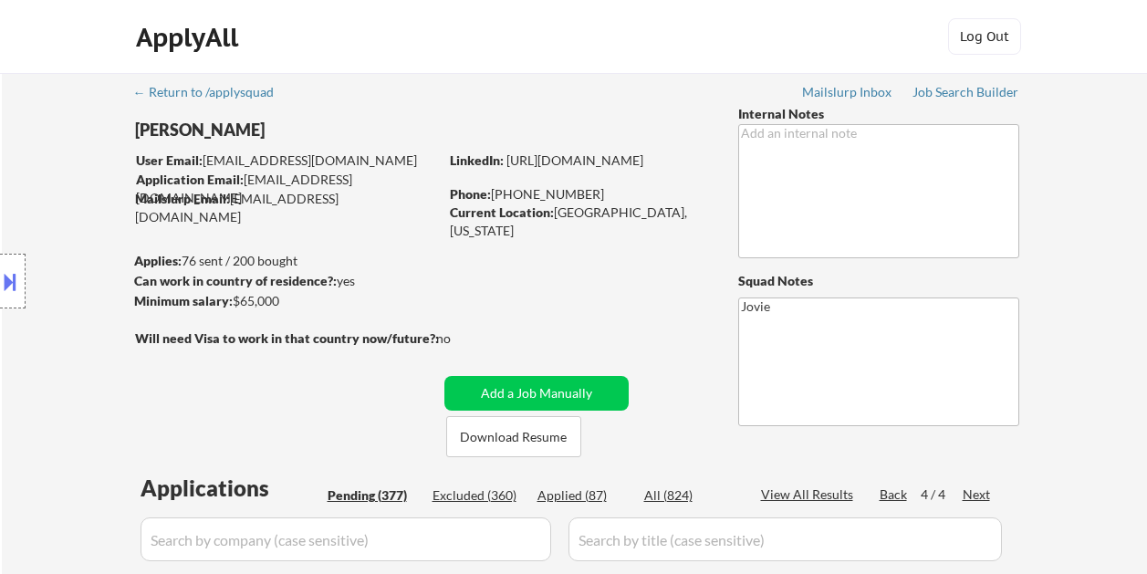
select select ""pending""
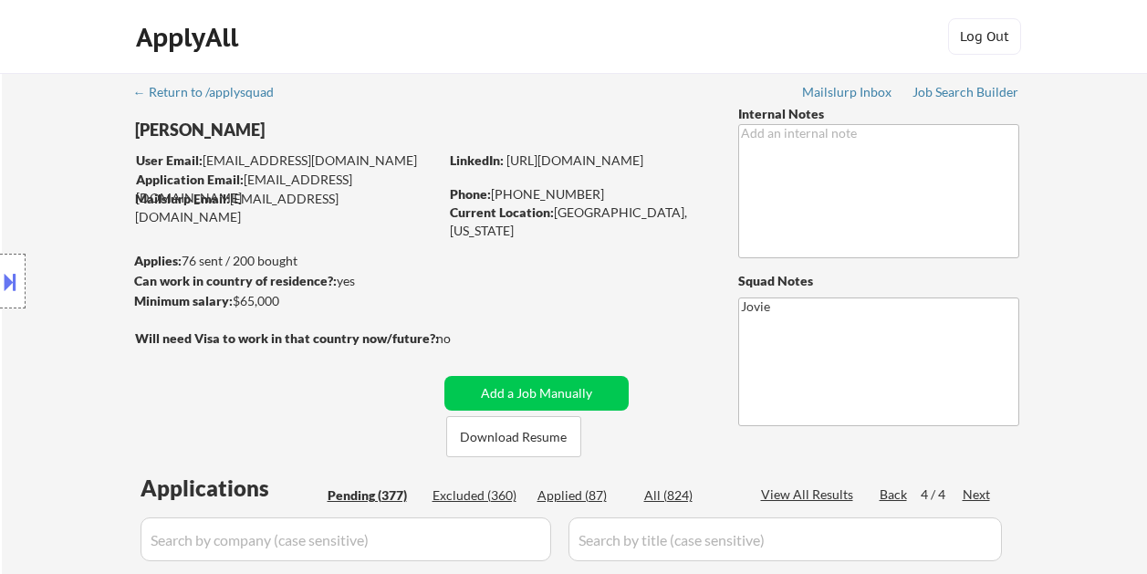
select select ""pending""
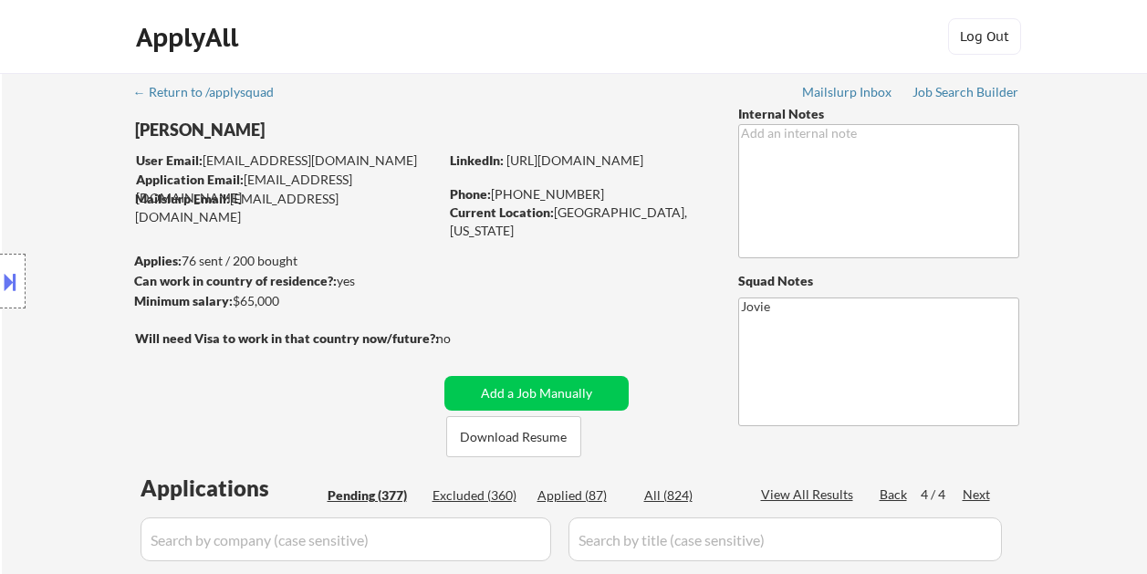
select select ""pending""
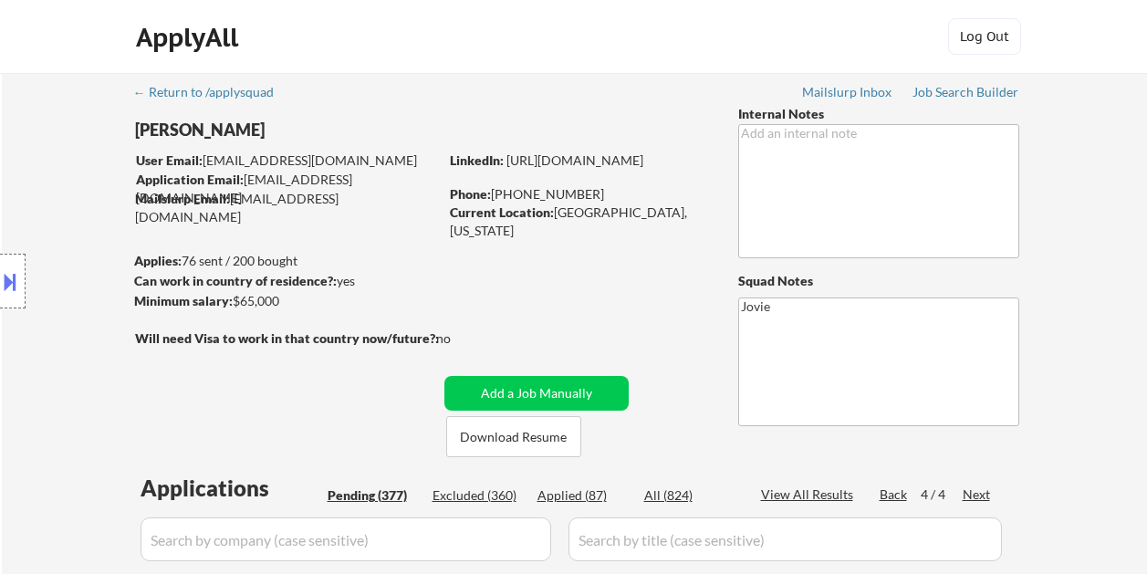
select select ""pending""
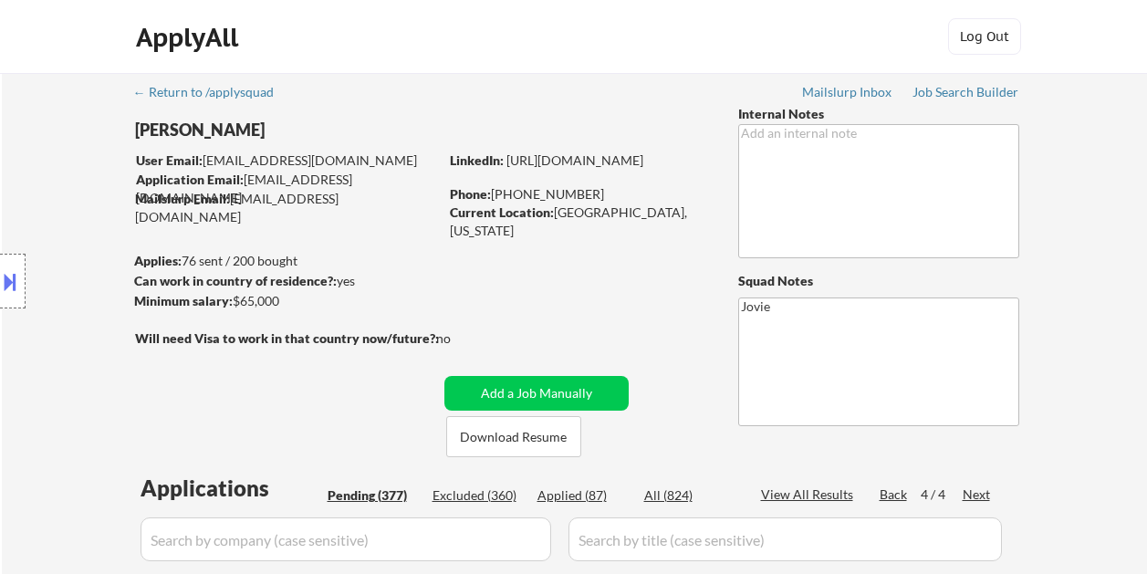
select select ""pending""
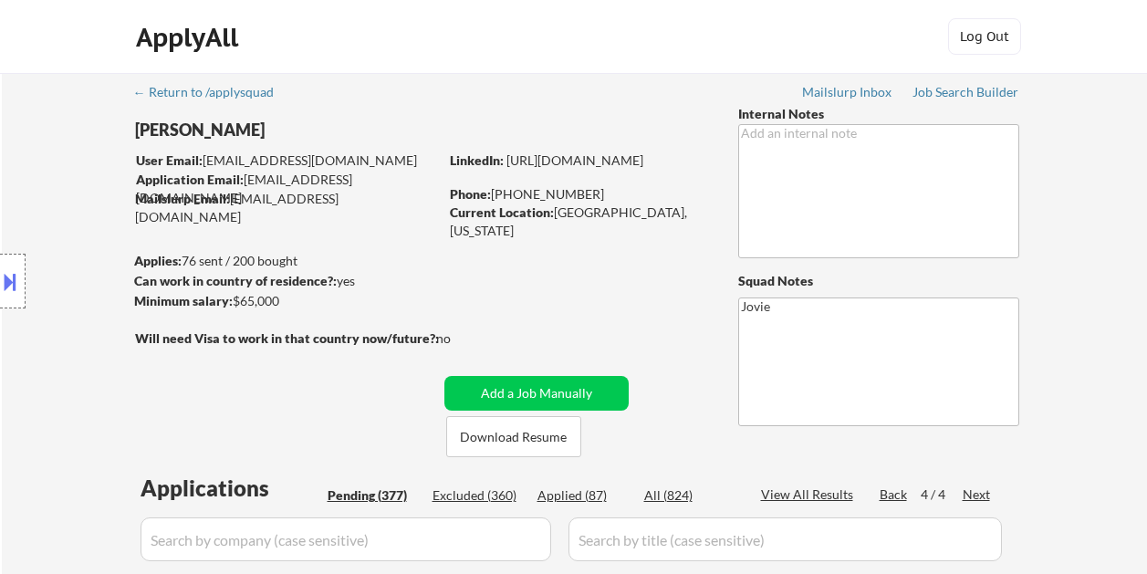
select select ""pending""
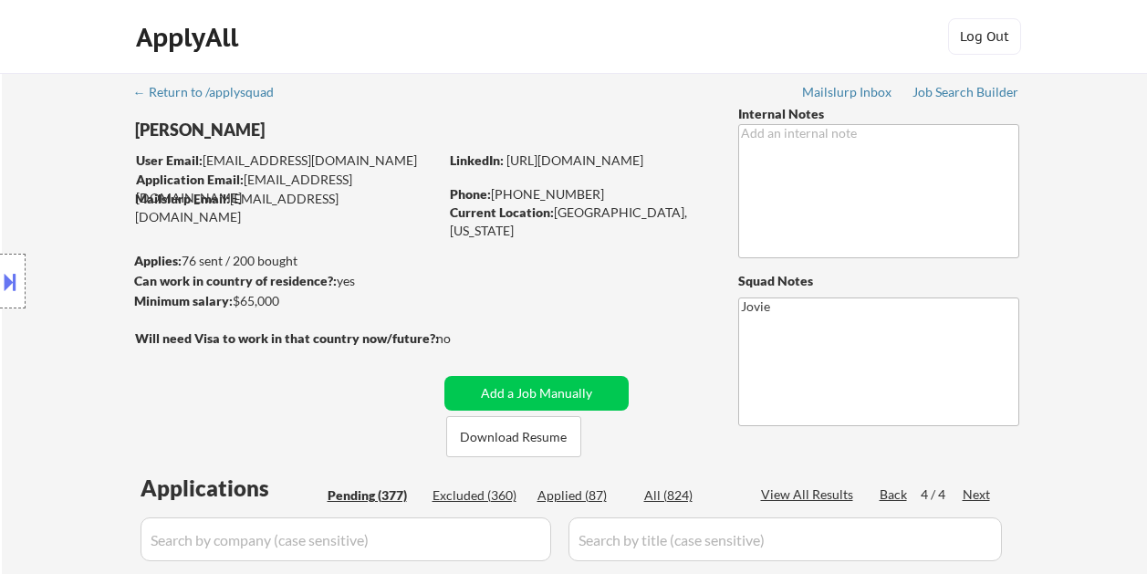
select select ""pending""
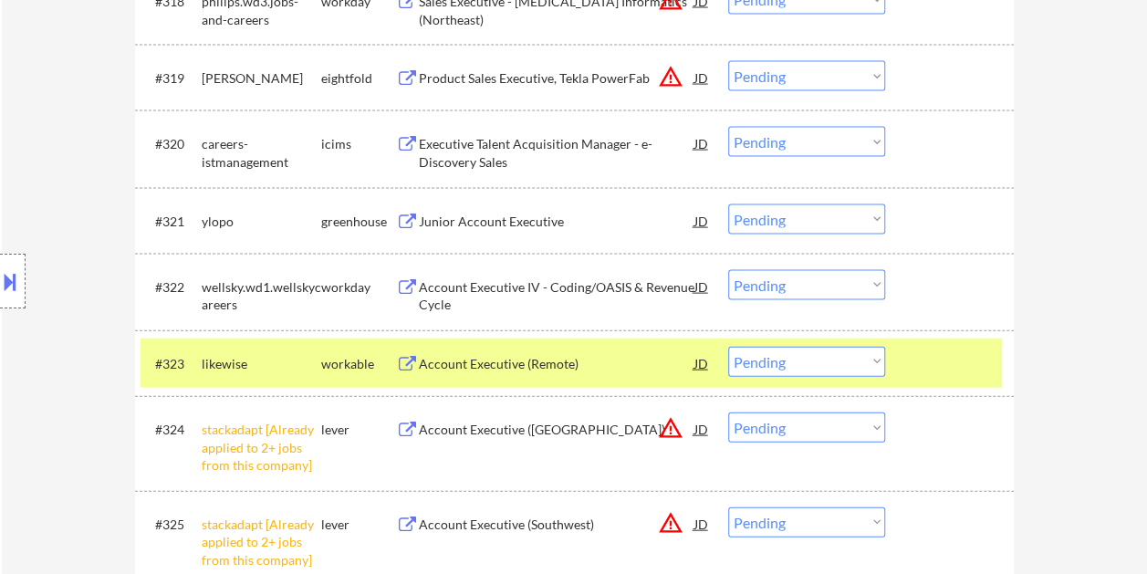
click at [880, 363] on select "Choose an option... Pending Applied Excluded (Questions) Excluded (Expired) Exc…" at bounding box center [806, 362] width 157 height 30
select select ""applied""
click at [728, 347] on select "Choose an option... Pending Applied Excluded (Questions) Excluded (Expired) Exc…" at bounding box center [806, 362] width 157 height 30
click at [864, 429] on select "Choose an option... Pending Applied Excluded (Questions) Excluded (Expired) Exc…" at bounding box center [806, 428] width 157 height 30
select select ""excluded__other_""
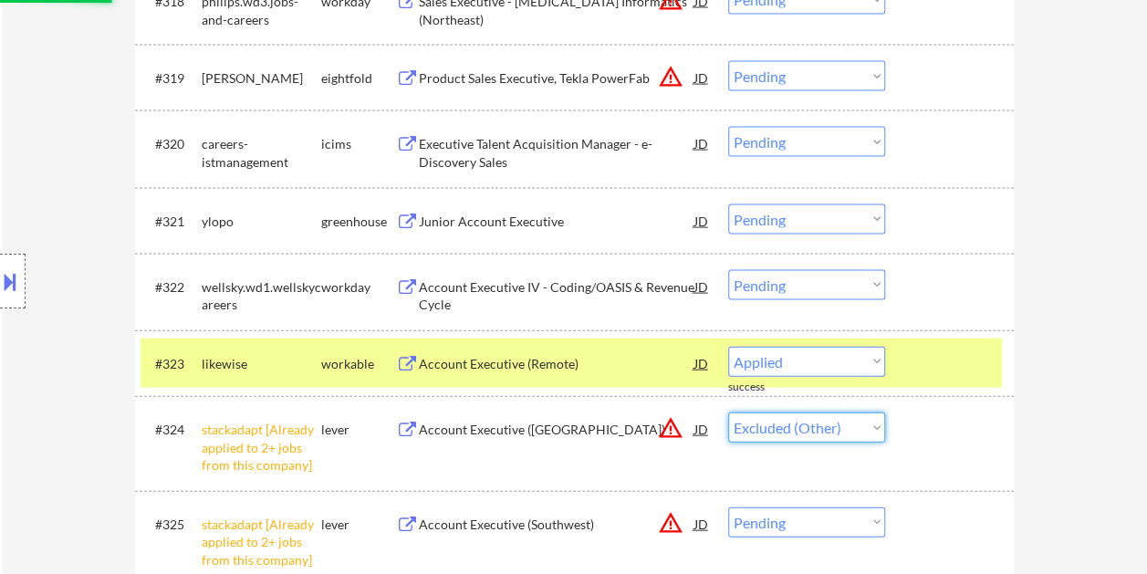
click at [728, 413] on select "Choose an option... Pending Applied Excluded (Questions) Excluded (Expired) Exc…" at bounding box center [806, 428] width 157 height 30
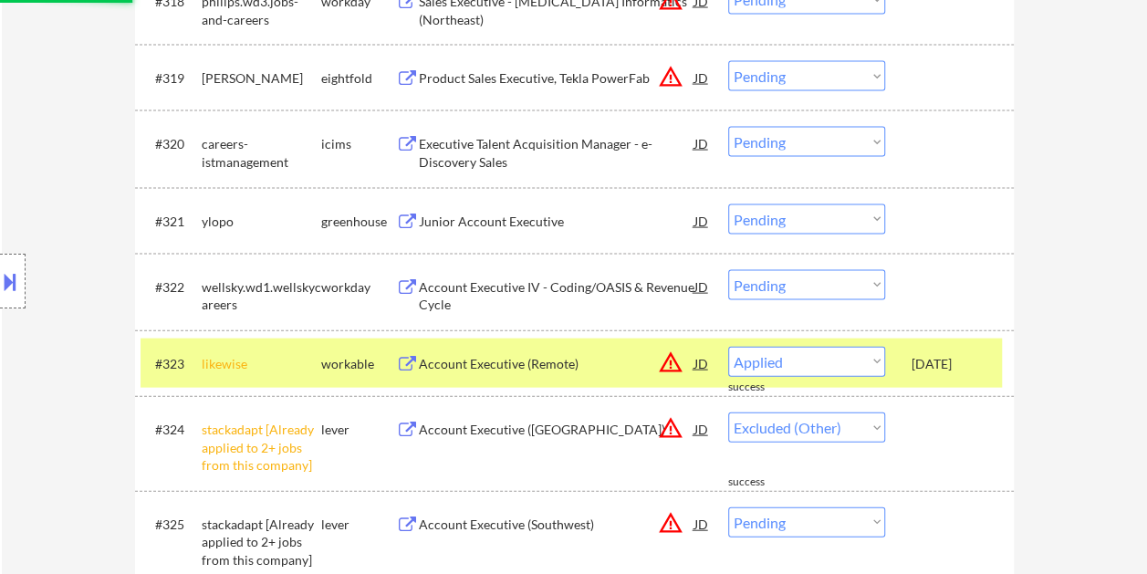
select select ""pending""
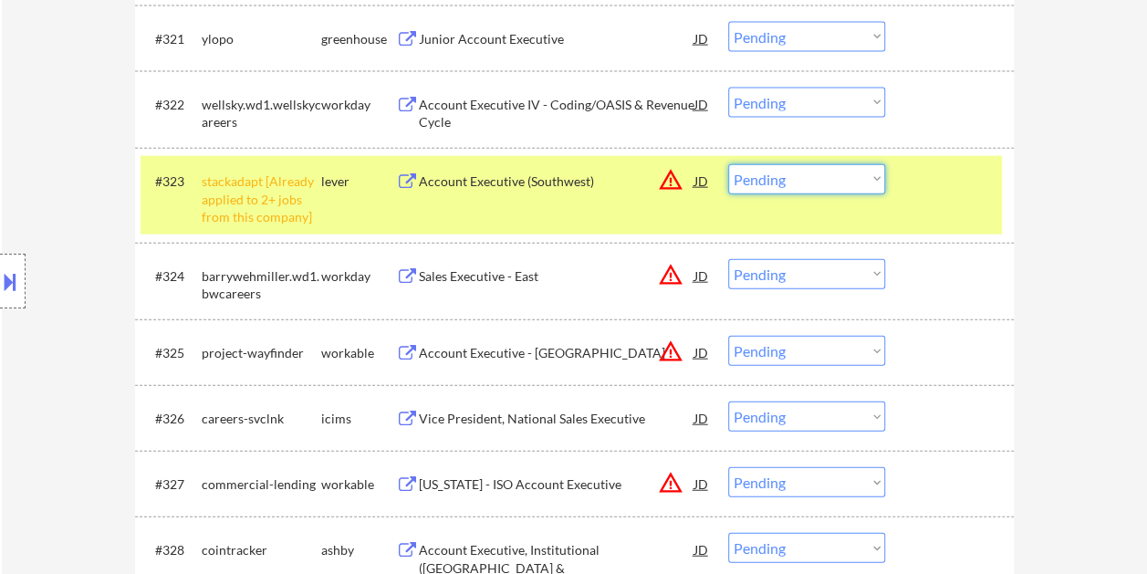
click at [833, 180] on select "Choose an option... Pending Applied Excluded (Questions) Excluded (Expired) Exc…" at bounding box center [806, 179] width 157 height 30
click at [728, 164] on select "Choose an option... Pending Applied Excluded (Questions) Excluded (Expired) Exc…" at bounding box center [806, 179] width 157 height 30
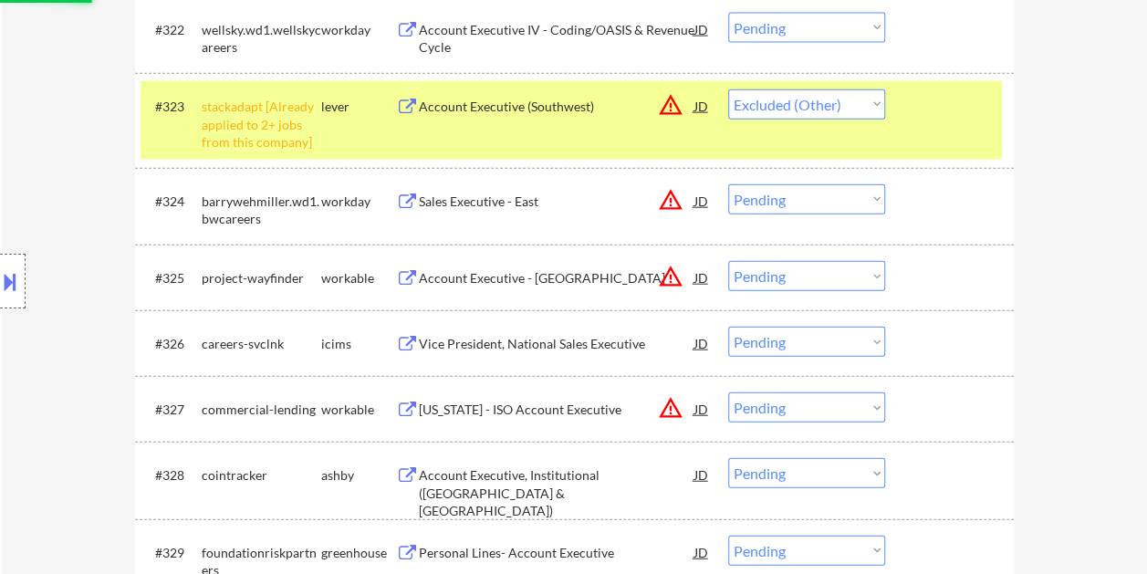
scroll to position [2100, 0]
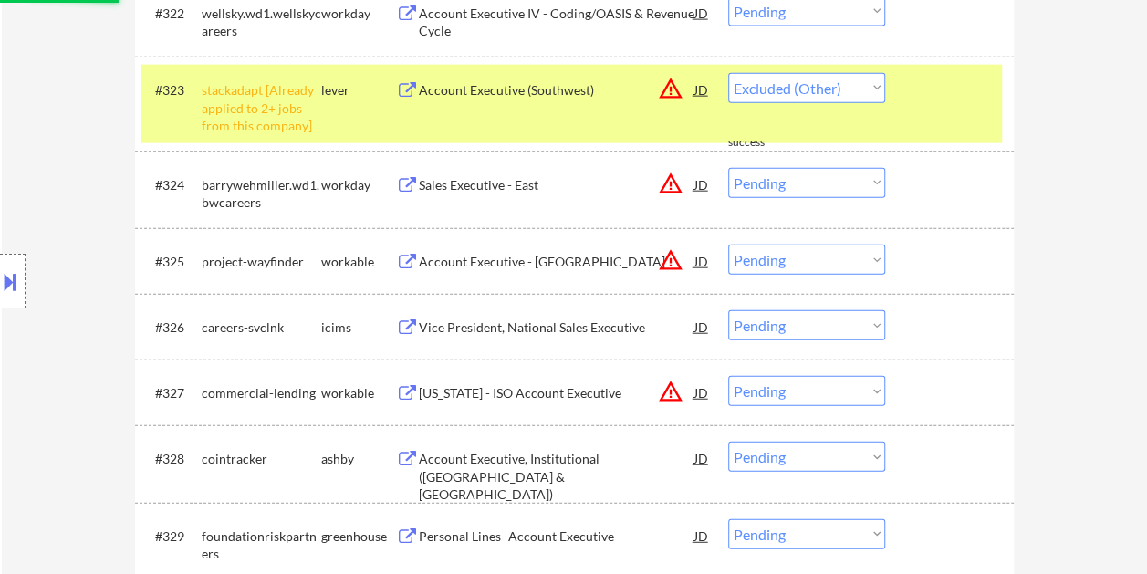
select select ""pending""
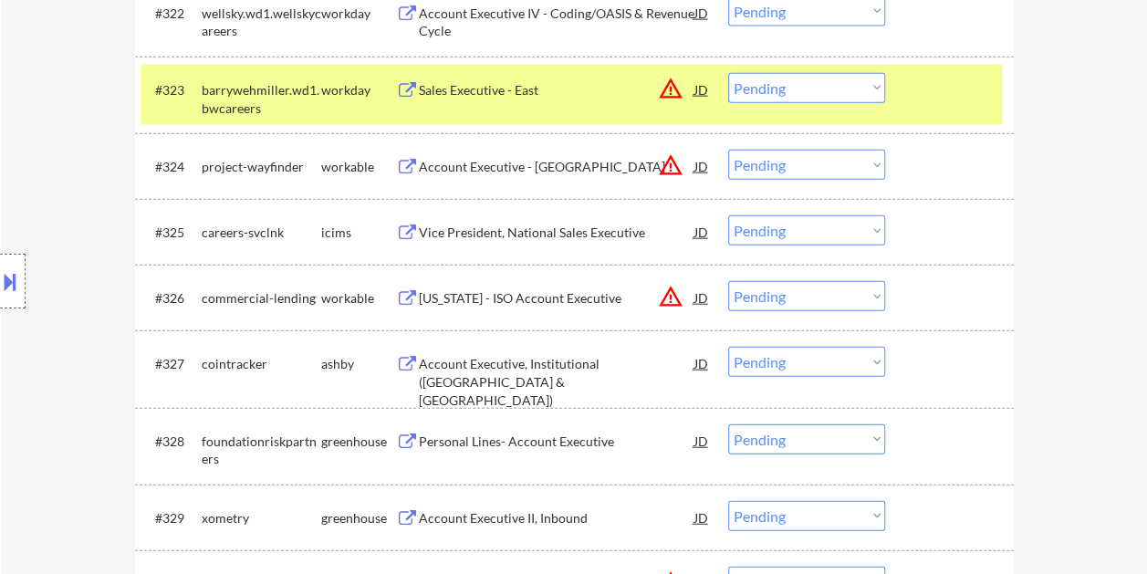
click at [896, 89] on div "#323 barrywehmiller.wd1.bwcareers workday Sales Executive - East JD warning_amb…" at bounding box center [572, 95] width 862 height 60
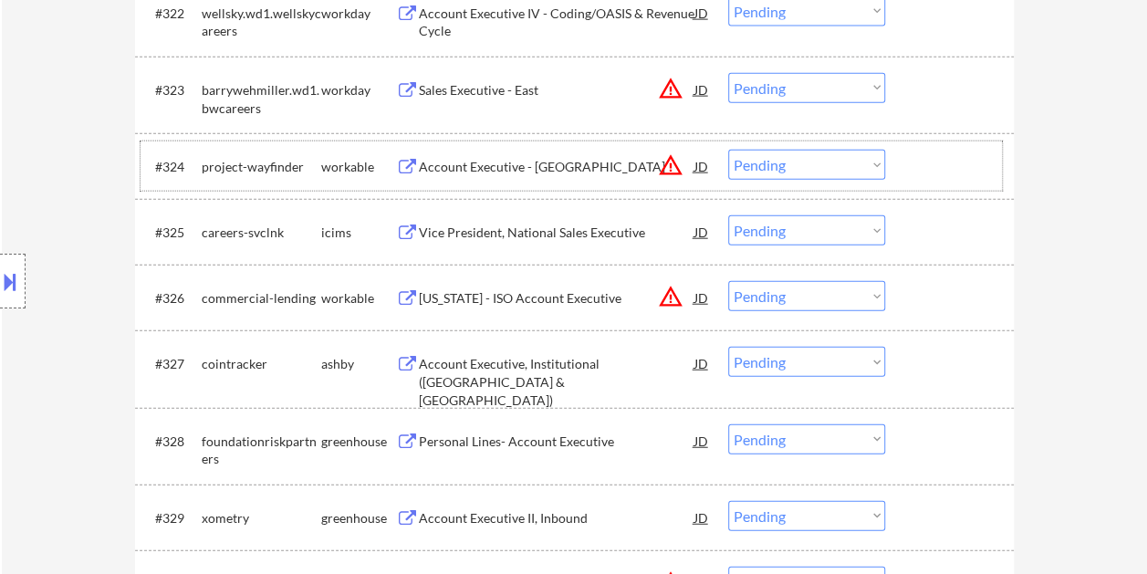
drag, startPoint x: 949, startPoint y: 175, endPoint x: 927, endPoint y: 175, distance: 21.9
click at [948, 175] on div at bounding box center [952, 166] width 80 height 33
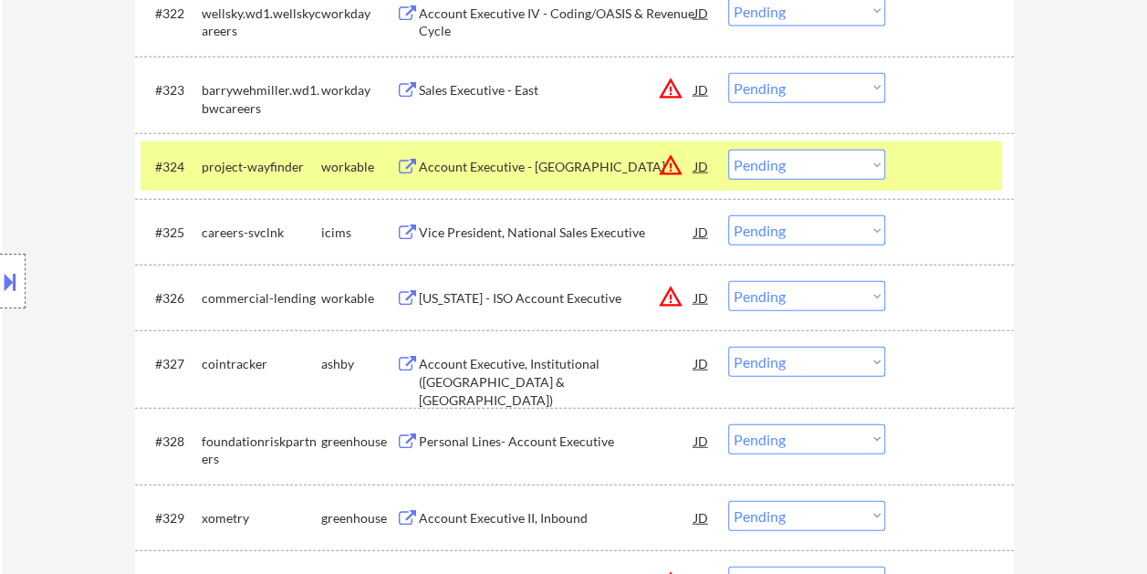
click at [579, 161] on div "Account Executive - [GEOGRAPHIC_DATA]" at bounding box center [557, 167] width 276 height 18
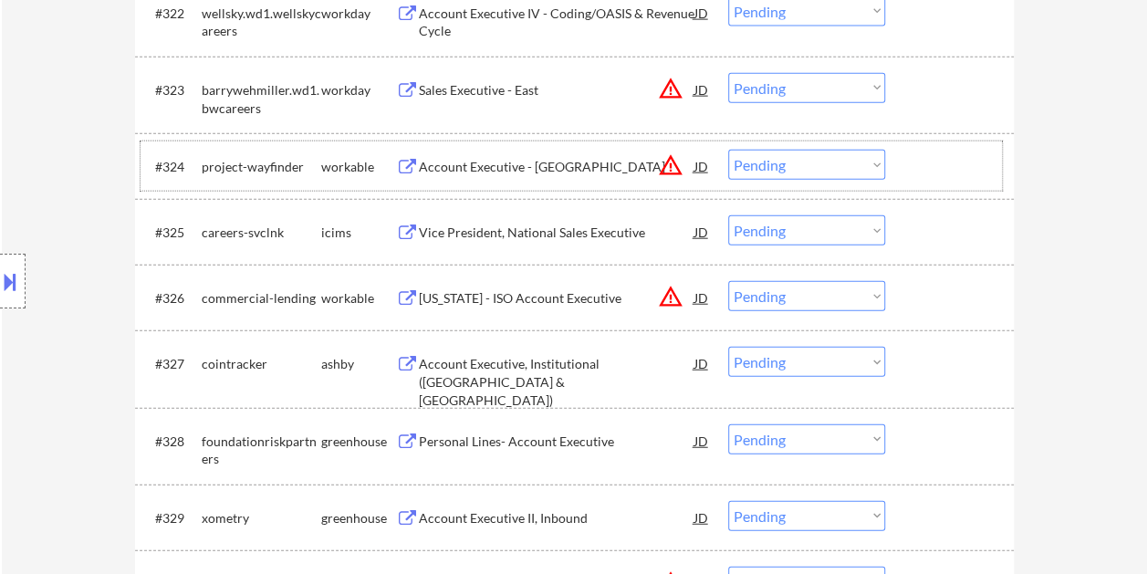
click at [940, 162] on div at bounding box center [952, 166] width 80 height 33
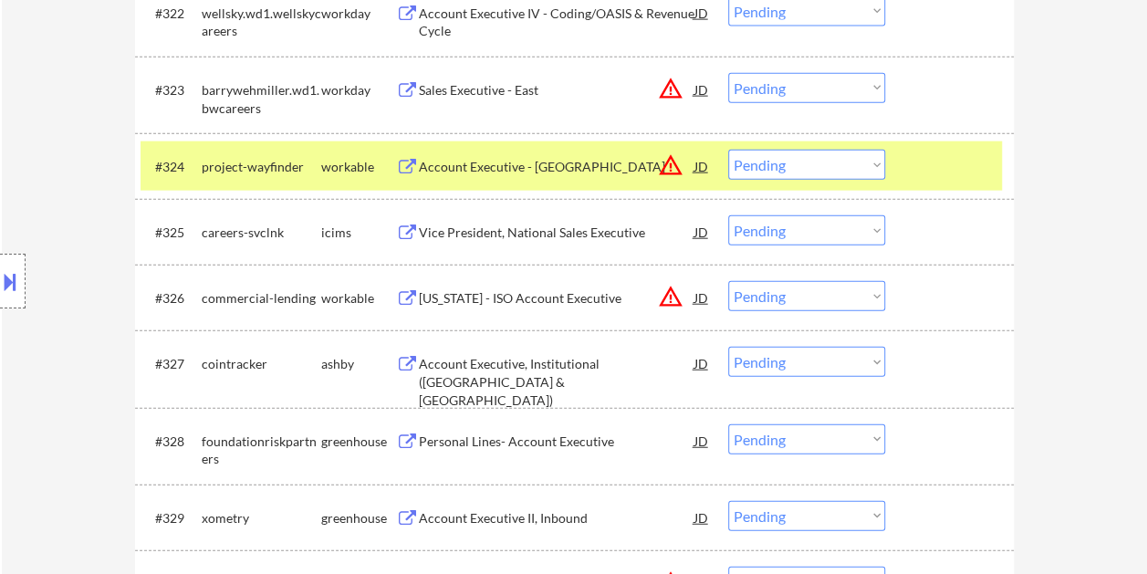
drag, startPoint x: 876, startPoint y: 161, endPoint x: 884, endPoint y: 167, distance: 9.7
click at [876, 161] on select "Choose an option... Pending Applied Excluded (Questions) Excluded (Expired) Exc…" at bounding box center [806, 165] width 157 height 30
click at [728, 150] on select "Choose an option... Pending Applied Excluded (Questions) Excluded (Expired) Exc…" at bounding box center [806, 165] width 157 height 30
select select ""pending""
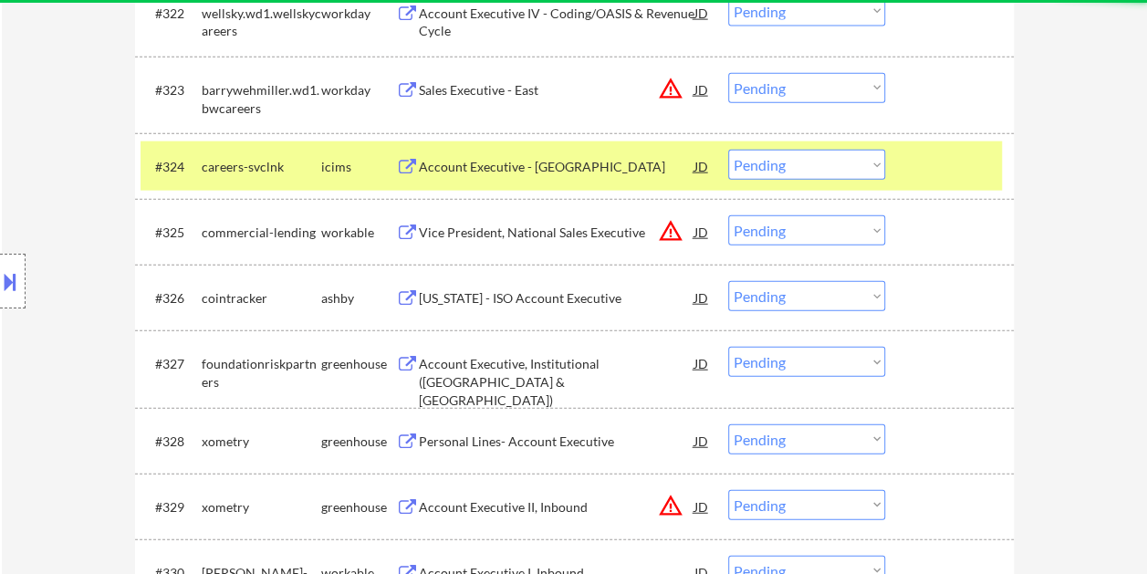
click at [917, 155] on div at bounding box center [952, 166] width 80 height 33
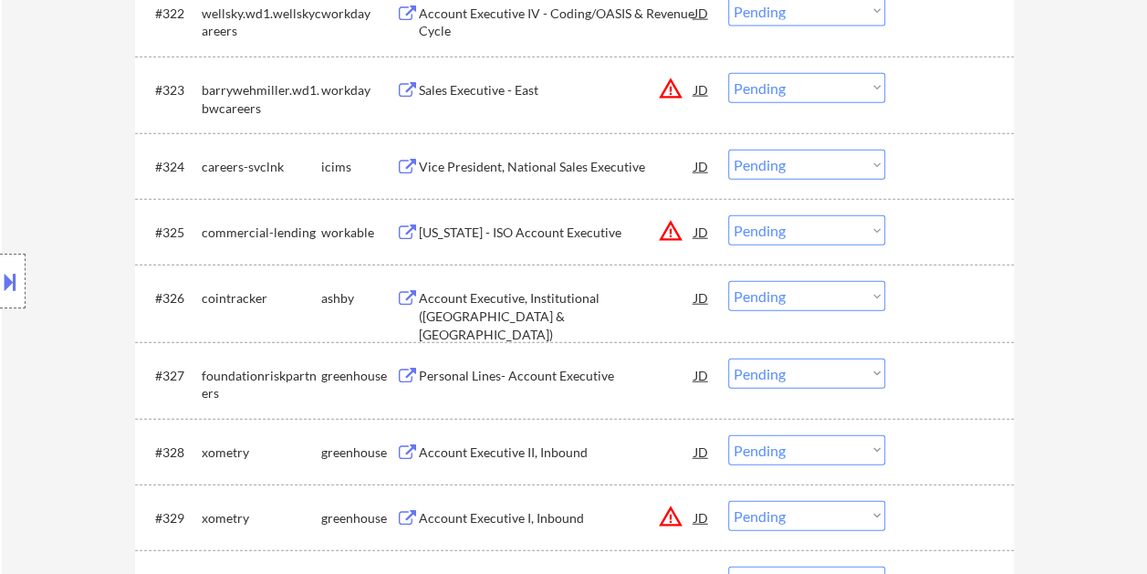
click at [957, 231] on div at bounding box center [952, 231] width 80 height 33
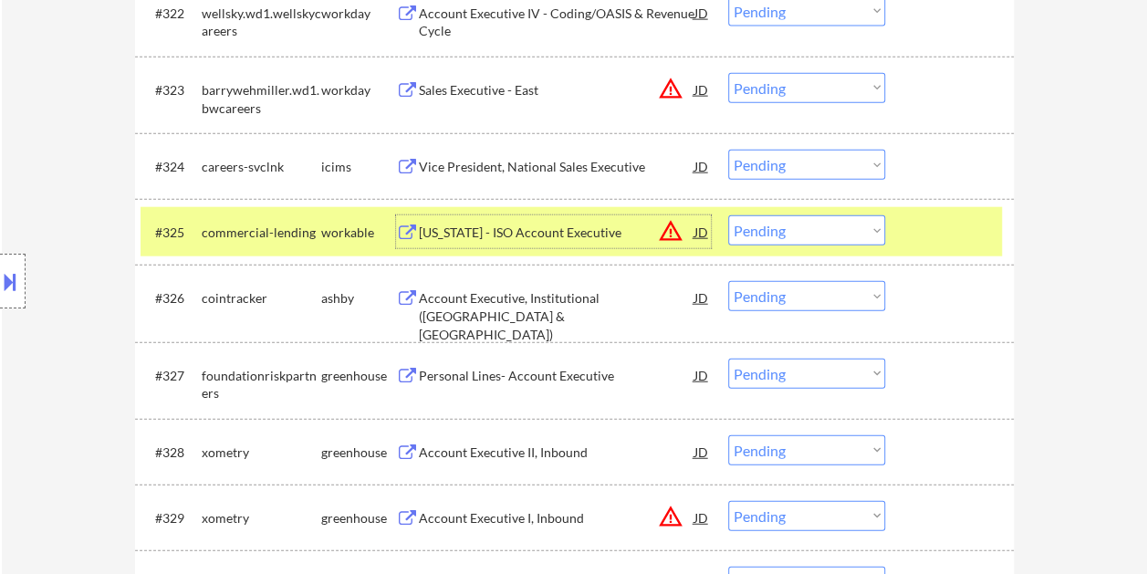
click at [503, 235] on div "[US_STATE] - ISO Account Executive" at bounding box center [557, 233] width 276 height 18
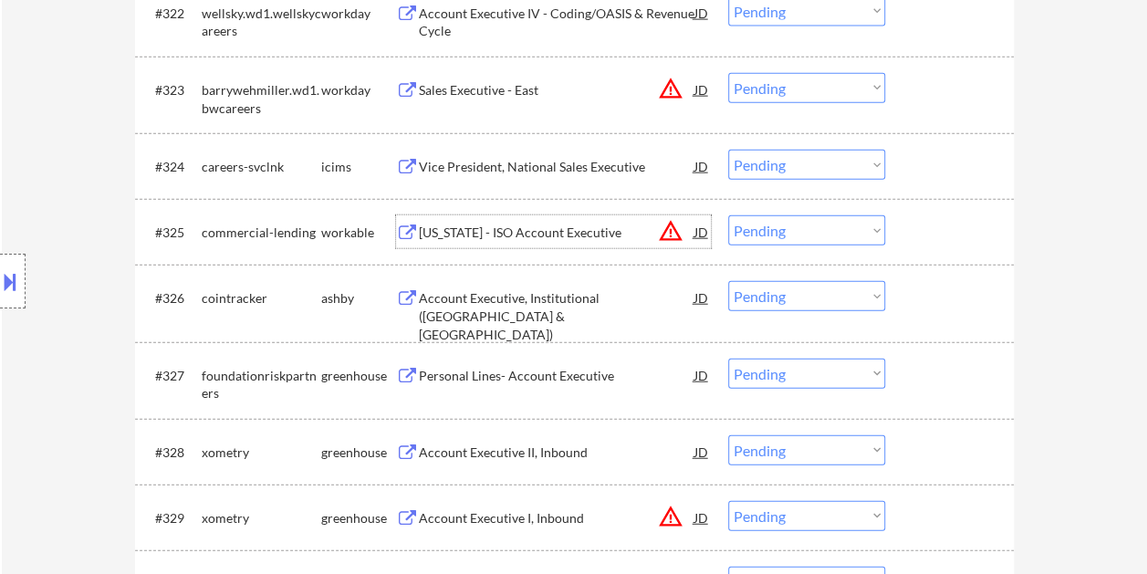
click at [927, 225] on div at bounding box center [952, 231] width 80 height 33
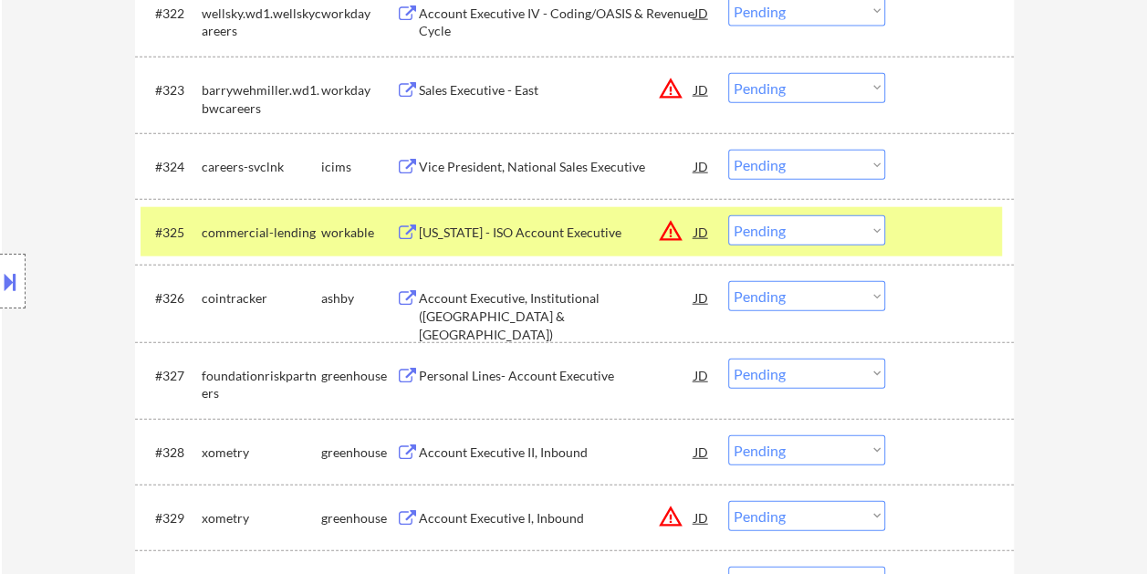
click at [869, 230] on select "Choose an option... Pending Applied Excluded (Questions) Excluded (Expired) Exc…" at bounding box center [806, 230] width 157 height 30
click at [728, 215] on select "Choose an option... Pending Applied Excluded (Questions) Excluded (Expired) Exc…" at bounding box center [806, 230] width 157 height 30
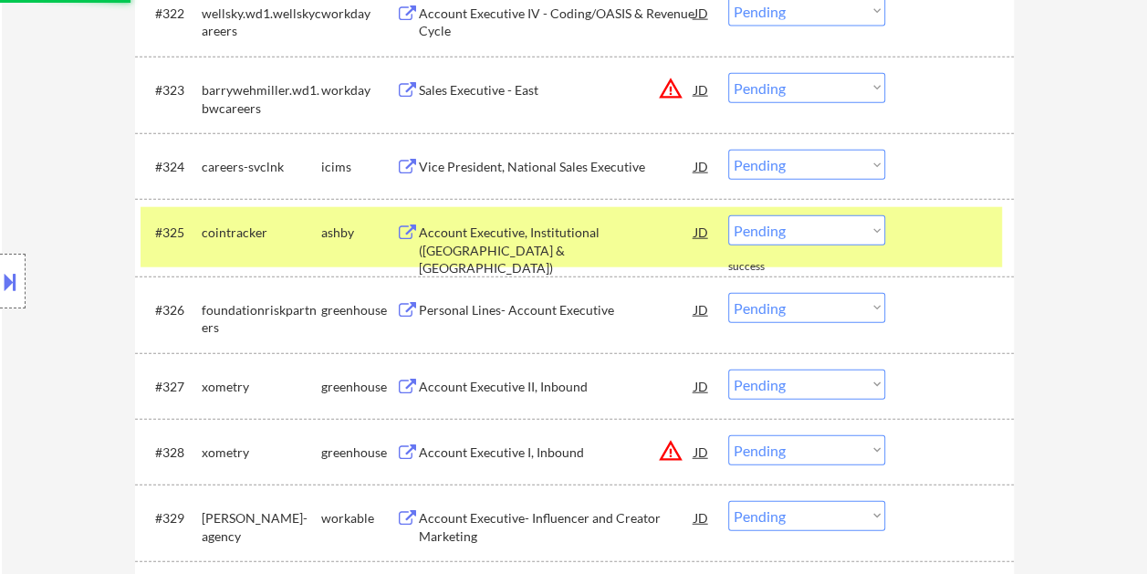
click at [921, 228] on div at bounding box center [952, 231] width 80 height 33
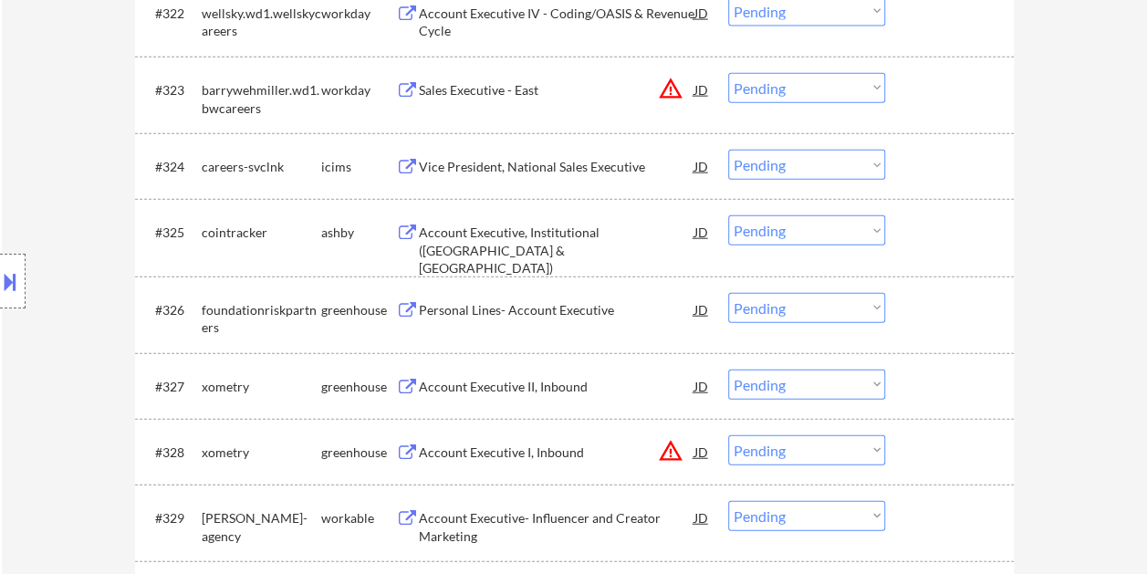
click at [935, 233] on div at bounding box center [952, 231] width 80 height 33
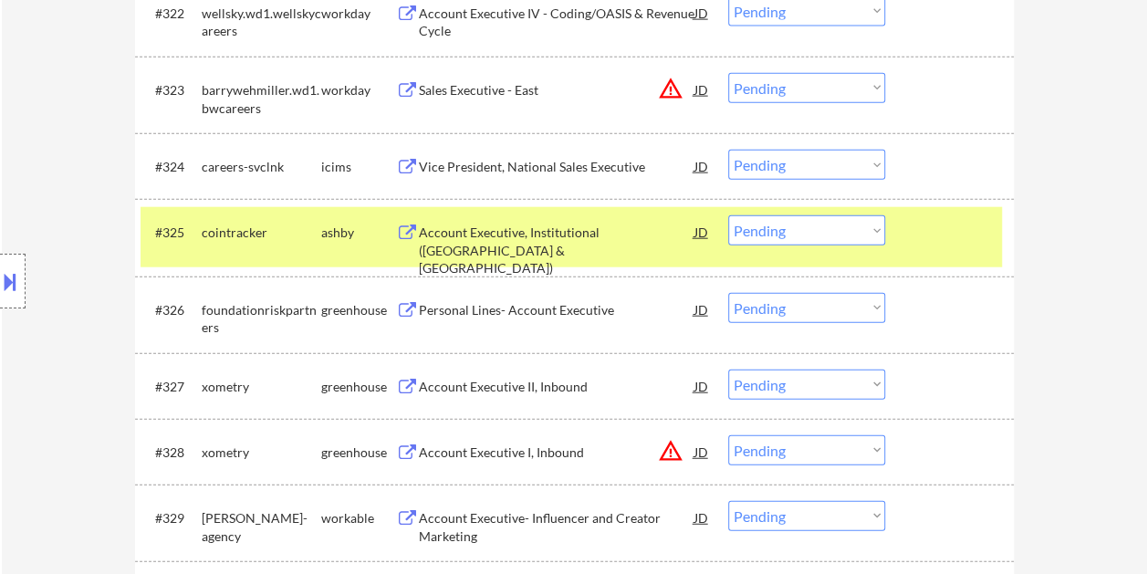
click at [544, 225] on div "Account Executive, Institutional ([GEOGRAPHIC_DATA] & [GEOGRAPHIC_DATA])" at bounding box center [557, 251] width 276 height 54
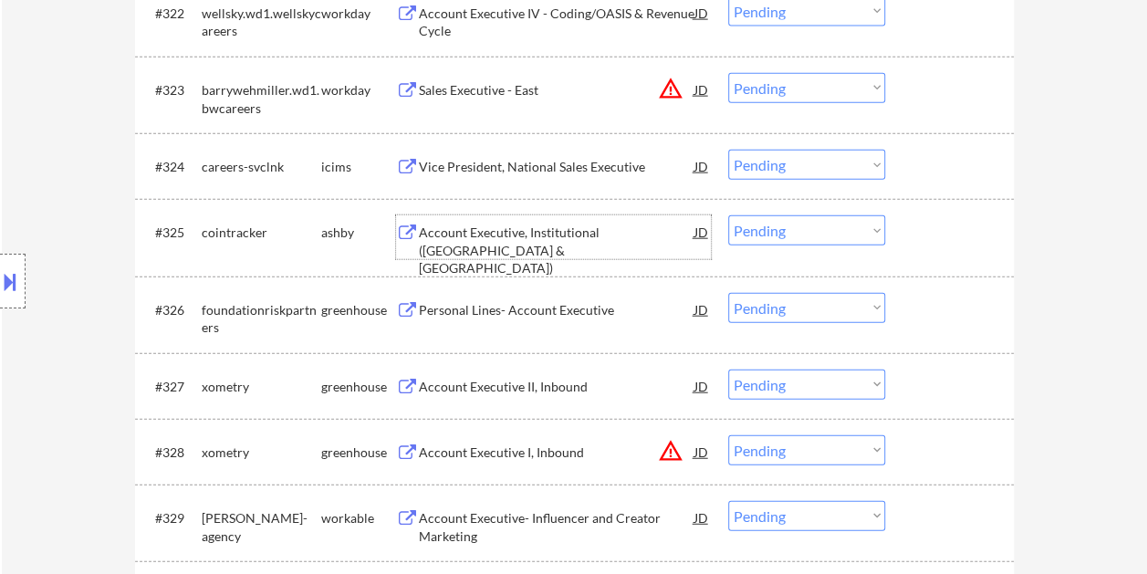
click at [904, 232] on div "#325 cointracker [PERSON_NAME] Account Executive, Institutional ([GEOGRAPHIC_DA…" at bounding box center [572, 237] width 862 height 60
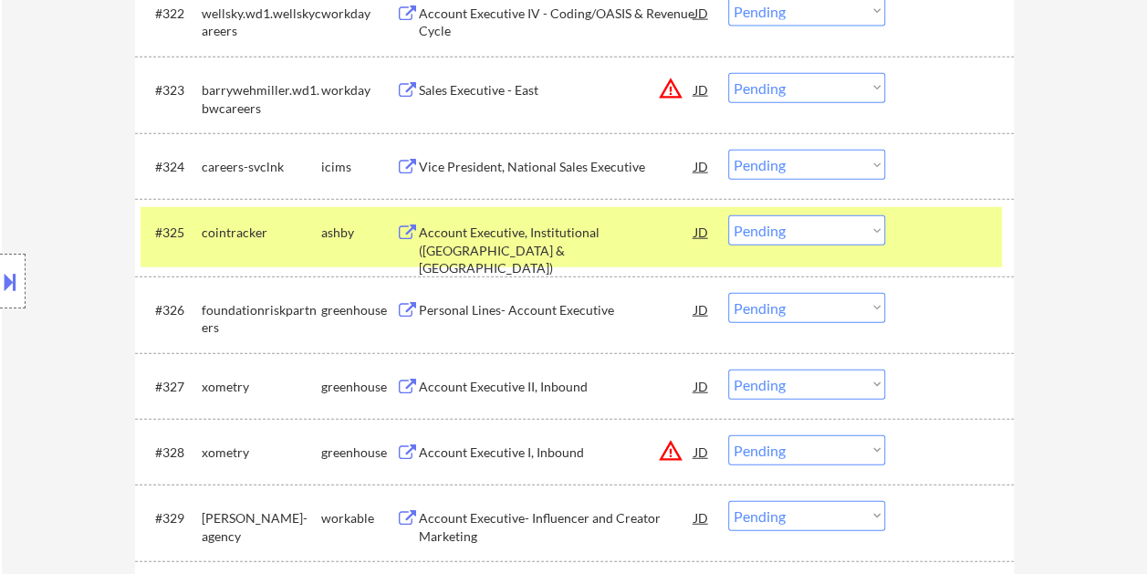
click at [885, 230] on select "Choose an option... Pending Applied Excluded (Questions) Excluded (Expired) Exc…" at bounding box center [806, 230] width 157 height 30
click at [728, 215] on select "Choose an option... Pending Applied Excluded (Questions) Excluded (Expired) Exc…" at bounding box center [806, 230] width 157 height 30
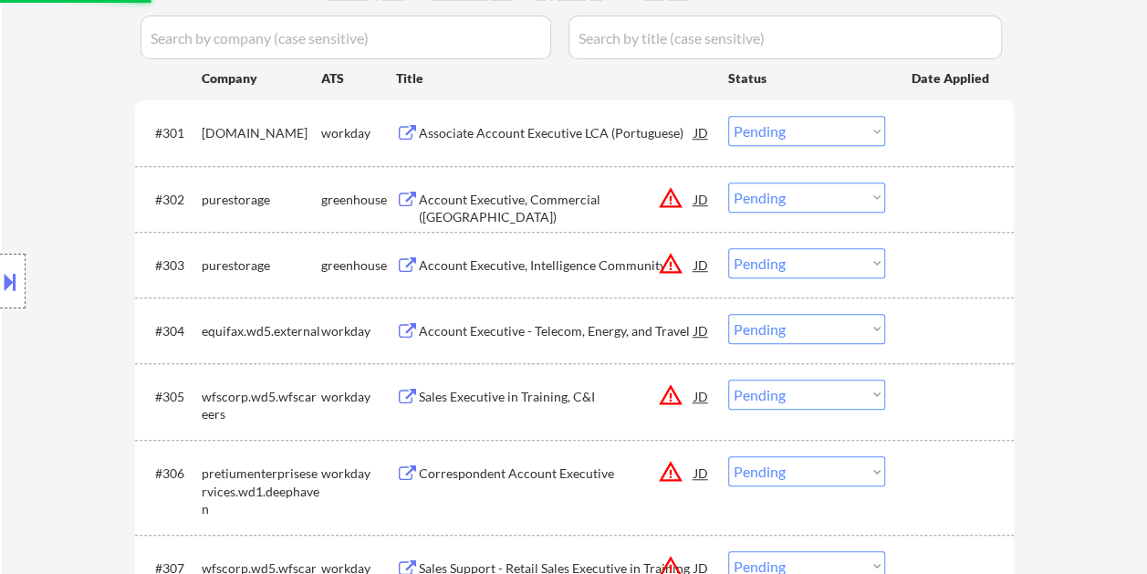
scroll to position [0, 0]
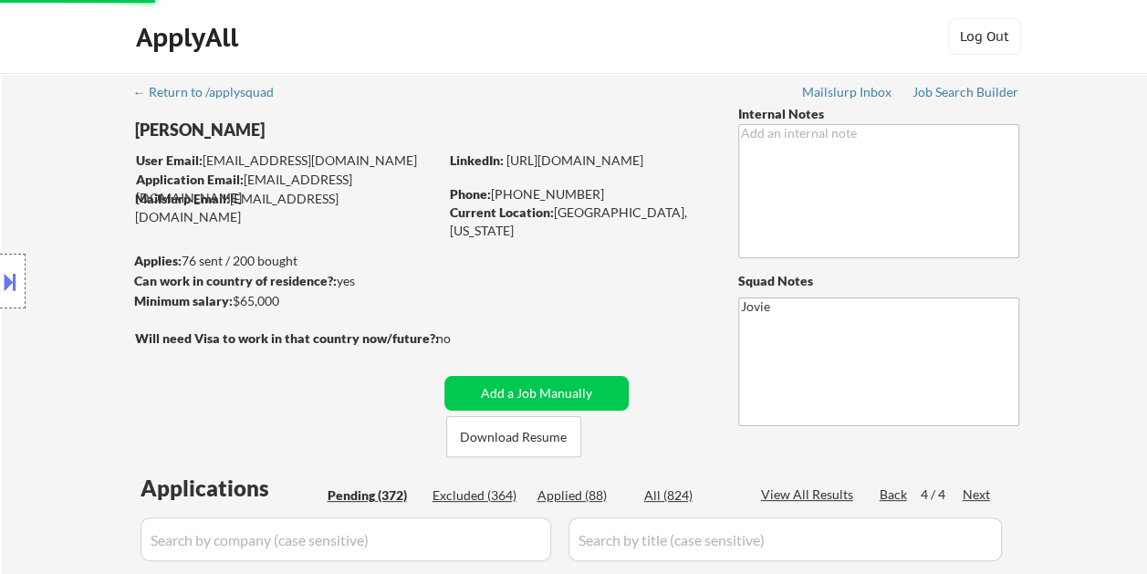
select select ""pending""
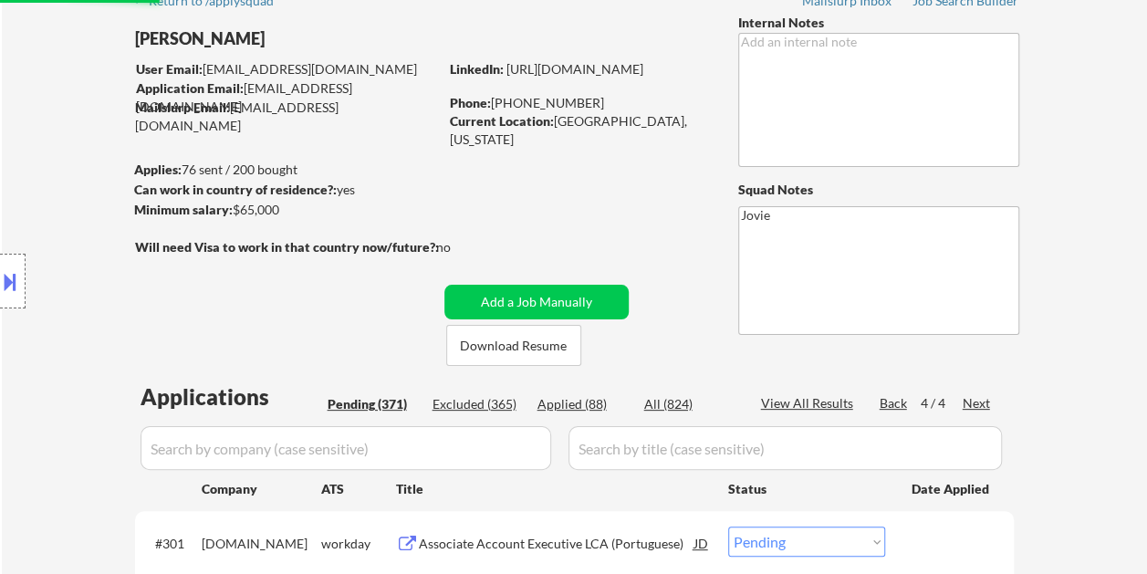
click at [580, 401] on div "Applied (88)" at bounding box center [583, 404] width 91 height 18
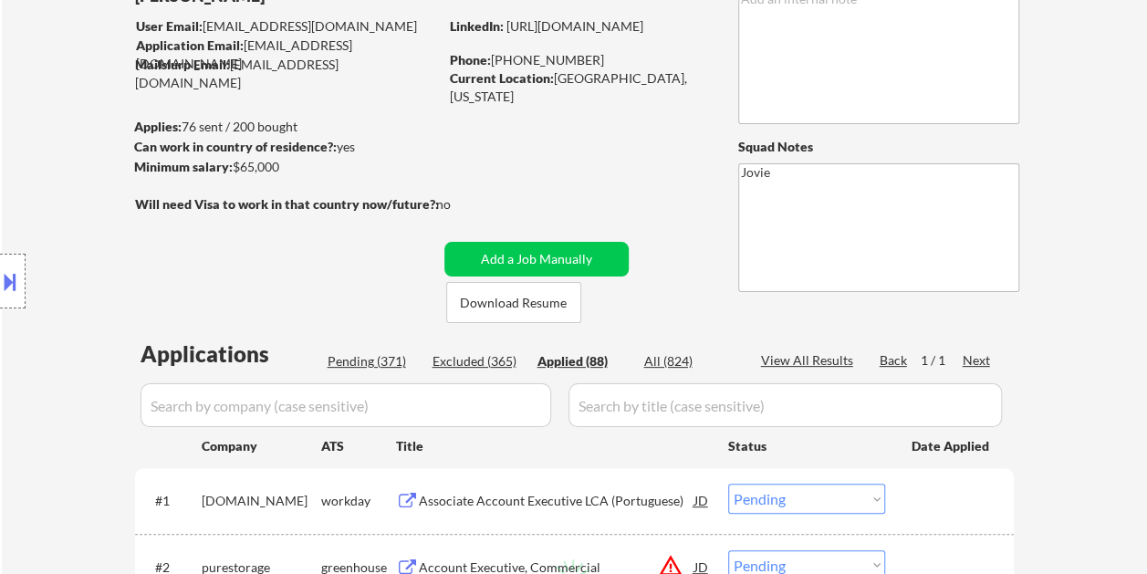
select select ""applied""
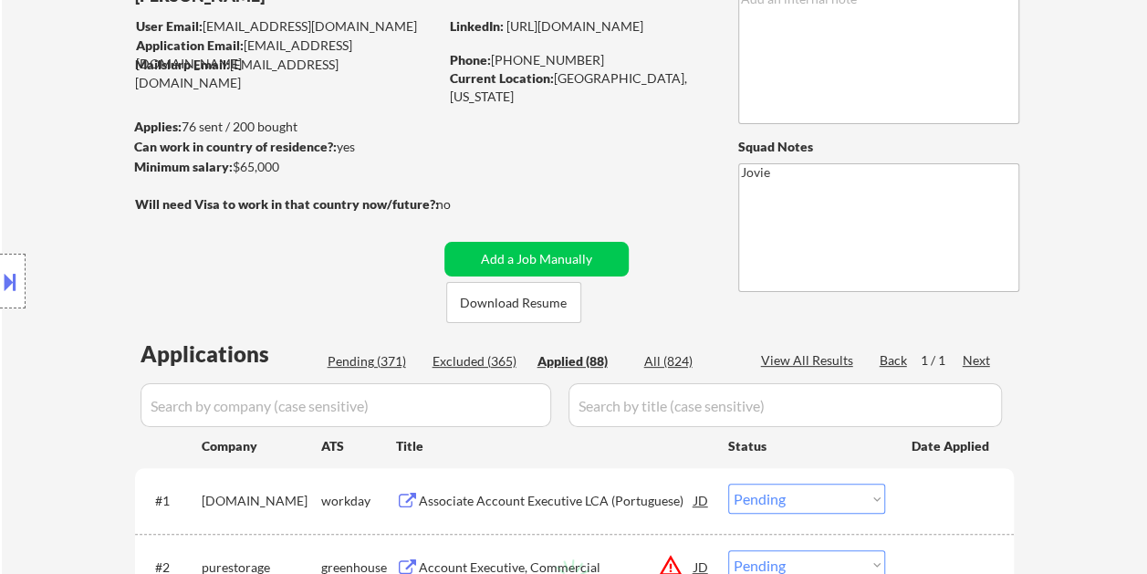
select select ""applied""
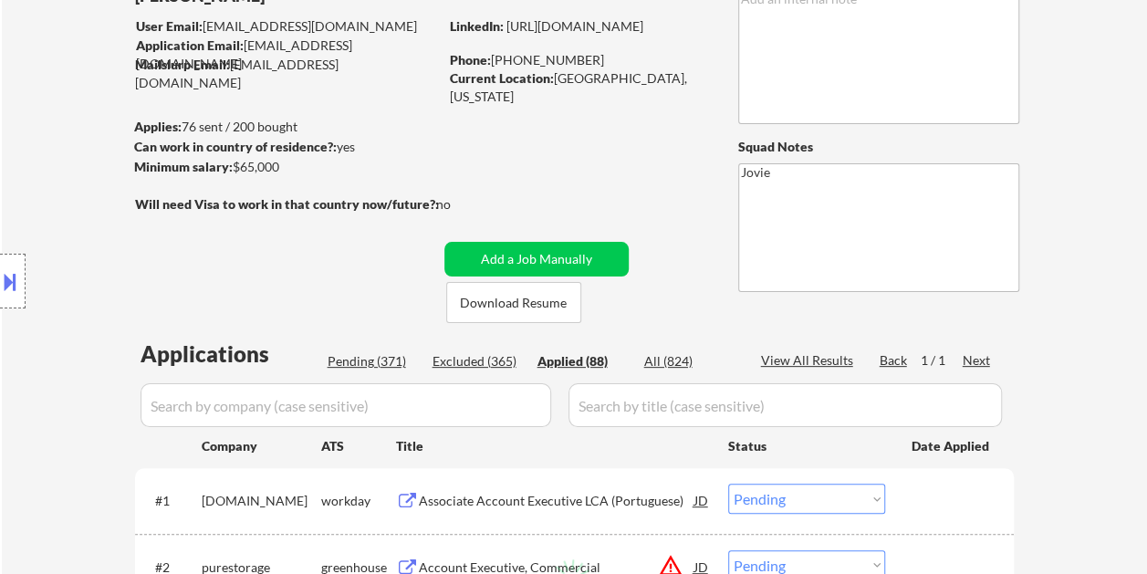
select select ""applied""
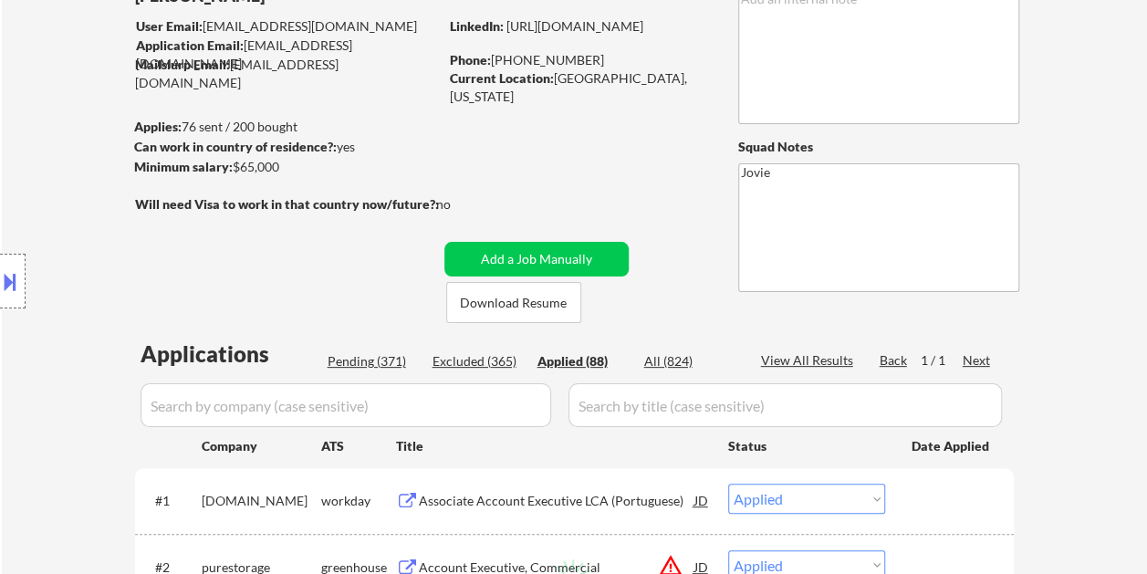
select select ""applied""
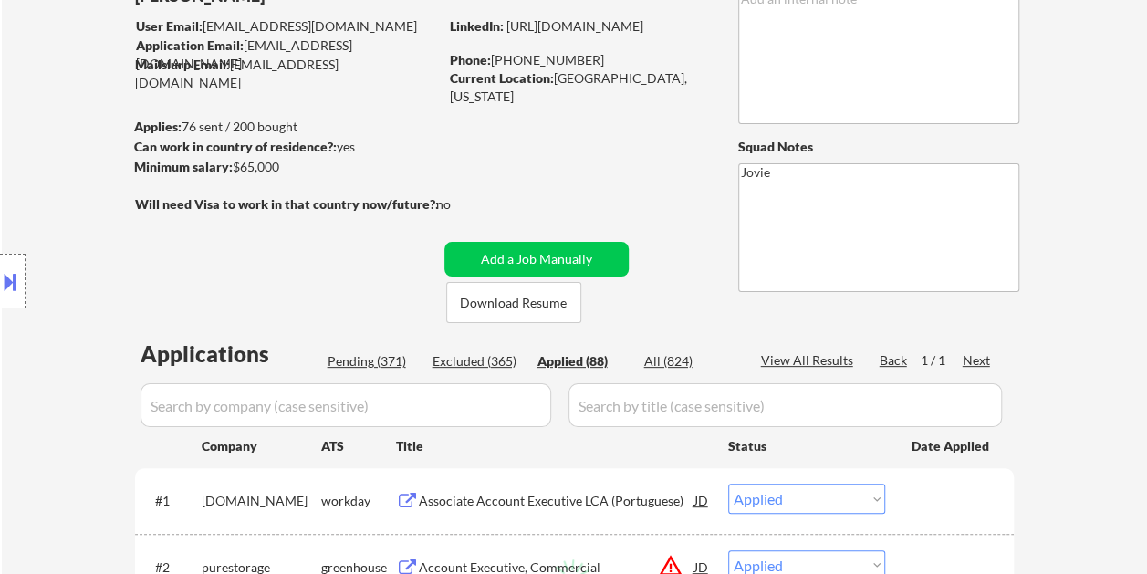
select select ""applied""
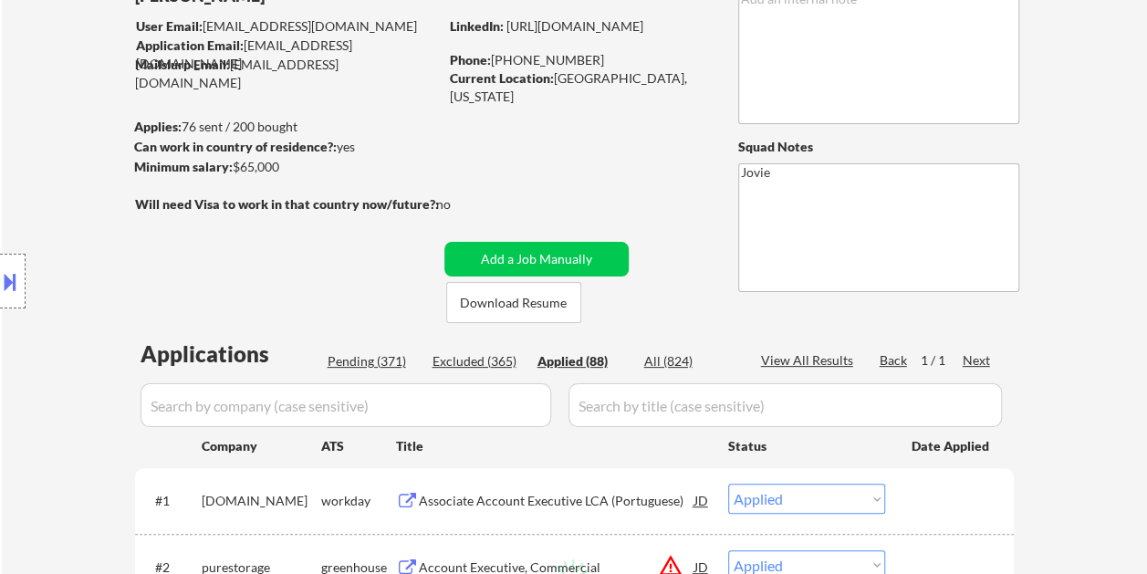
select select ""applied""
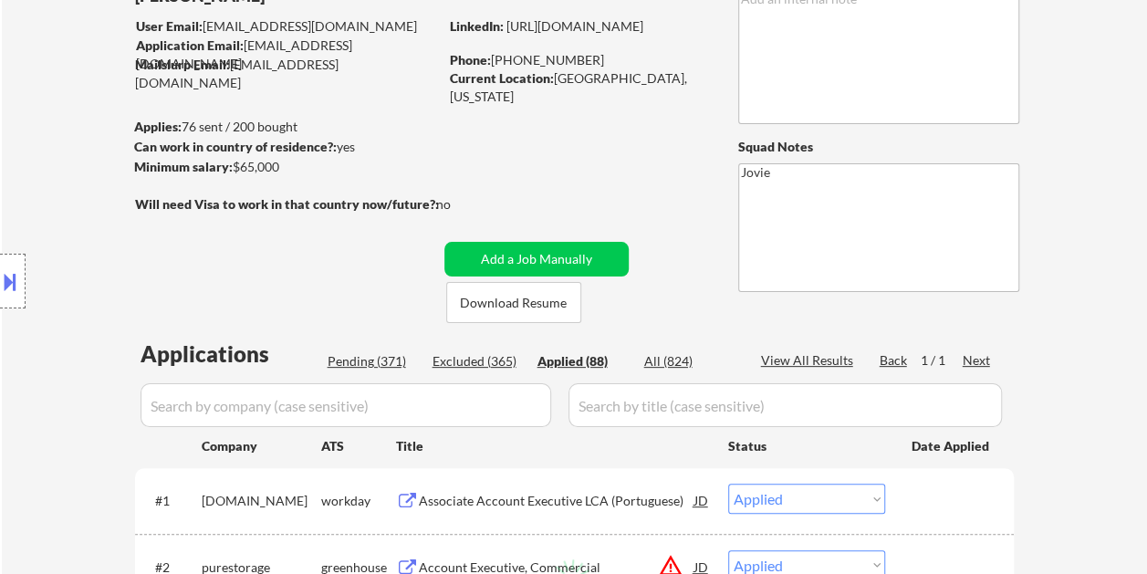
select select ""applied""
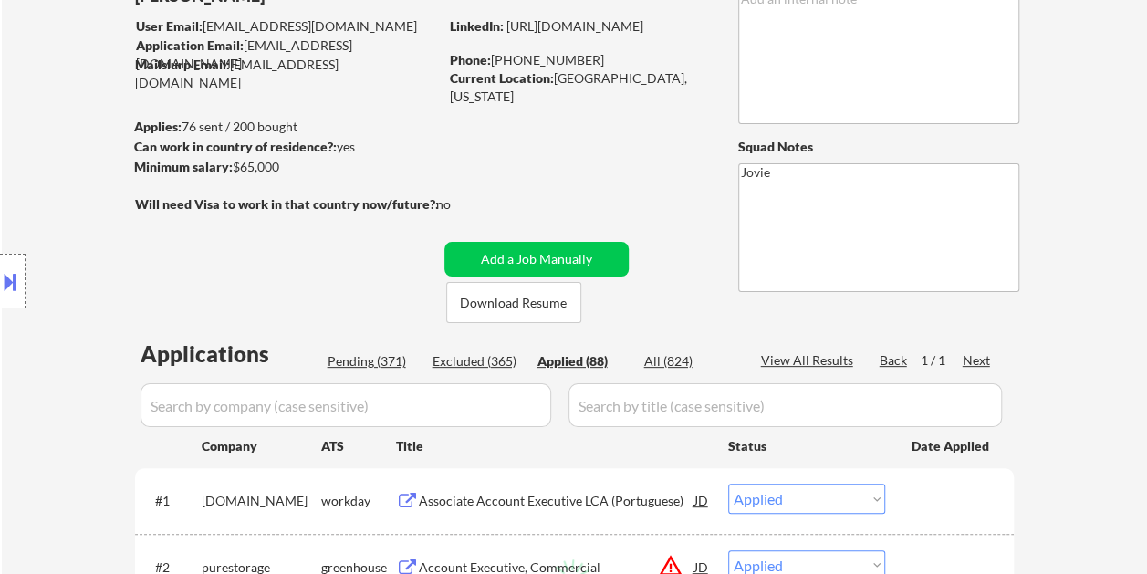
select select ""applied""
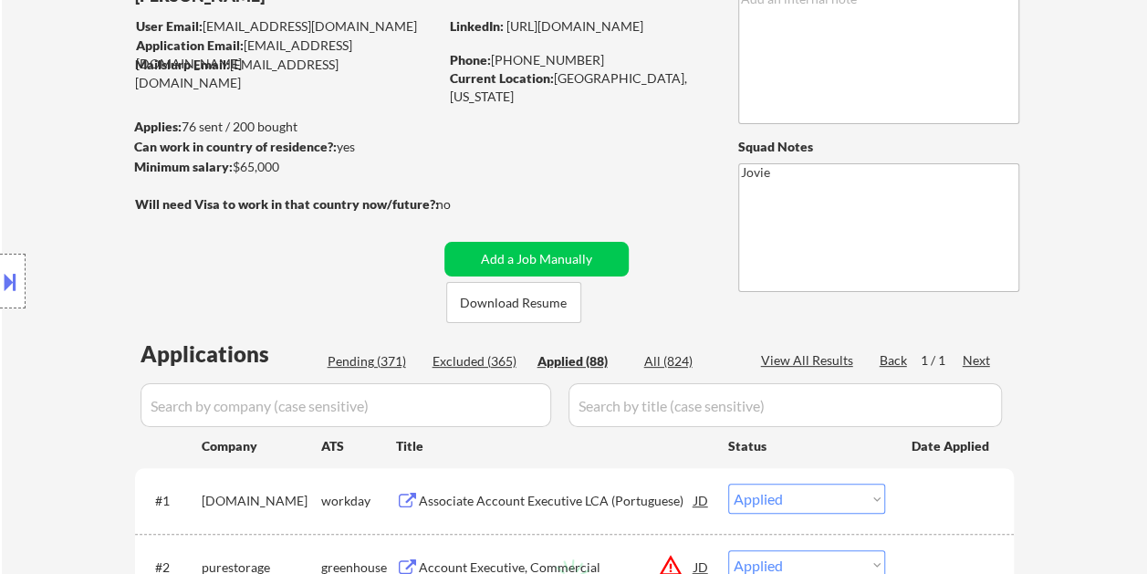
select select ""applied""
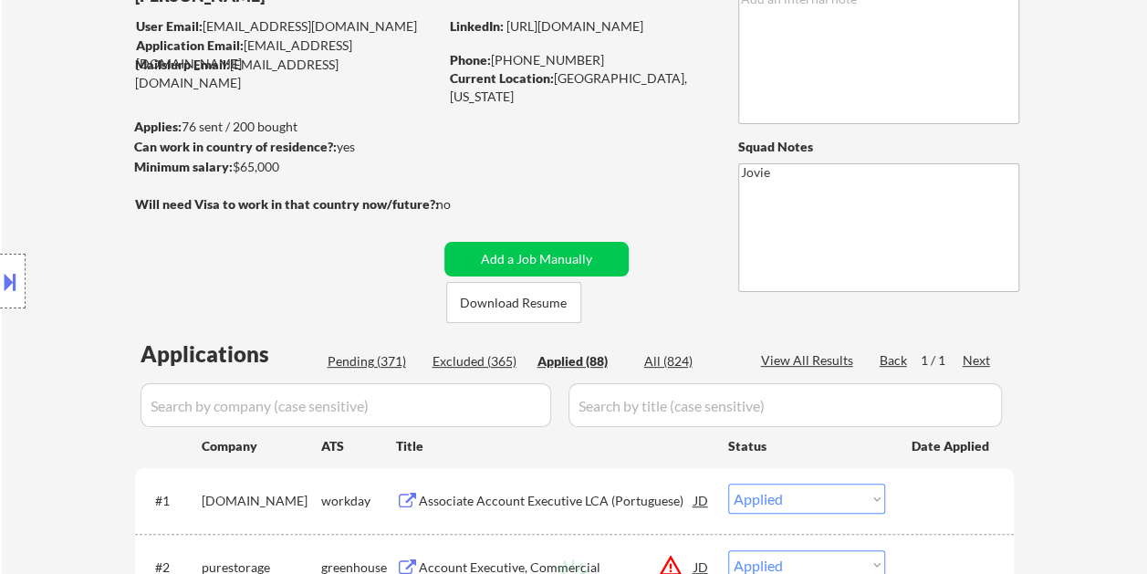
select select ""applied""
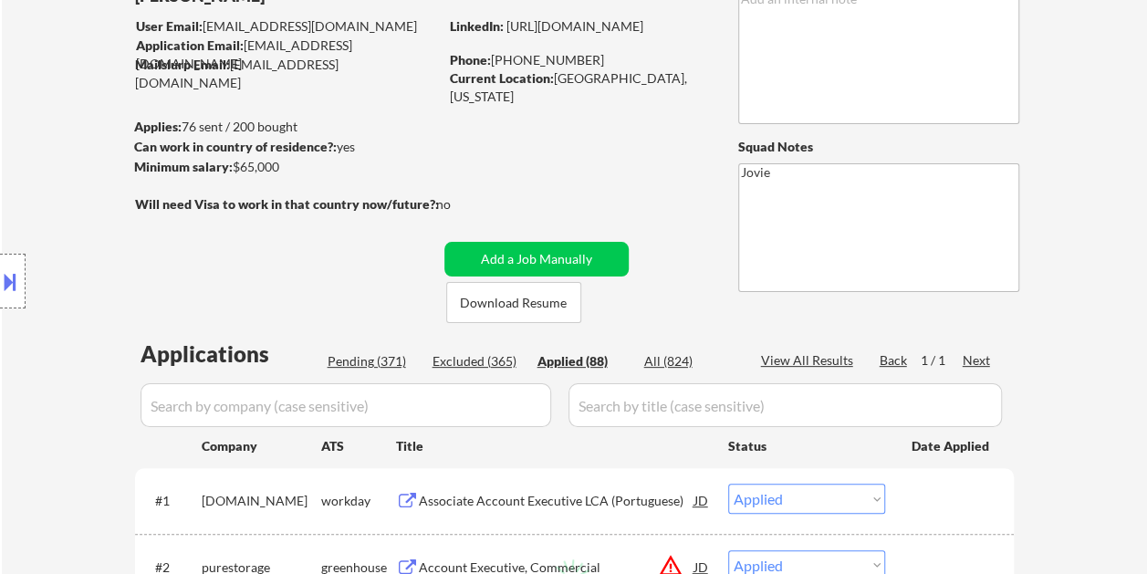
select select ""applied""
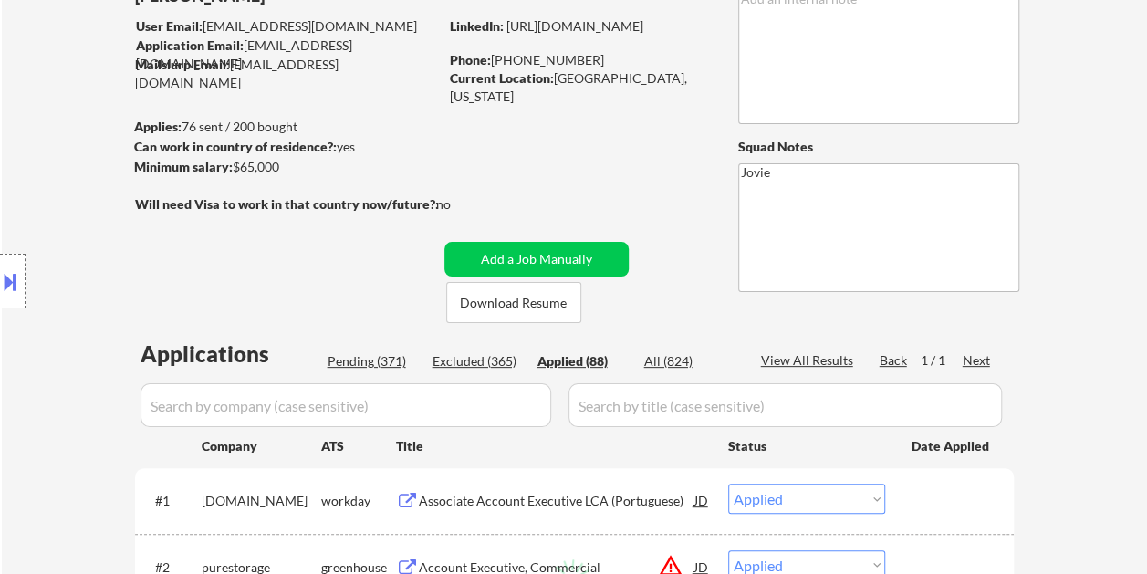
select select ""applied""
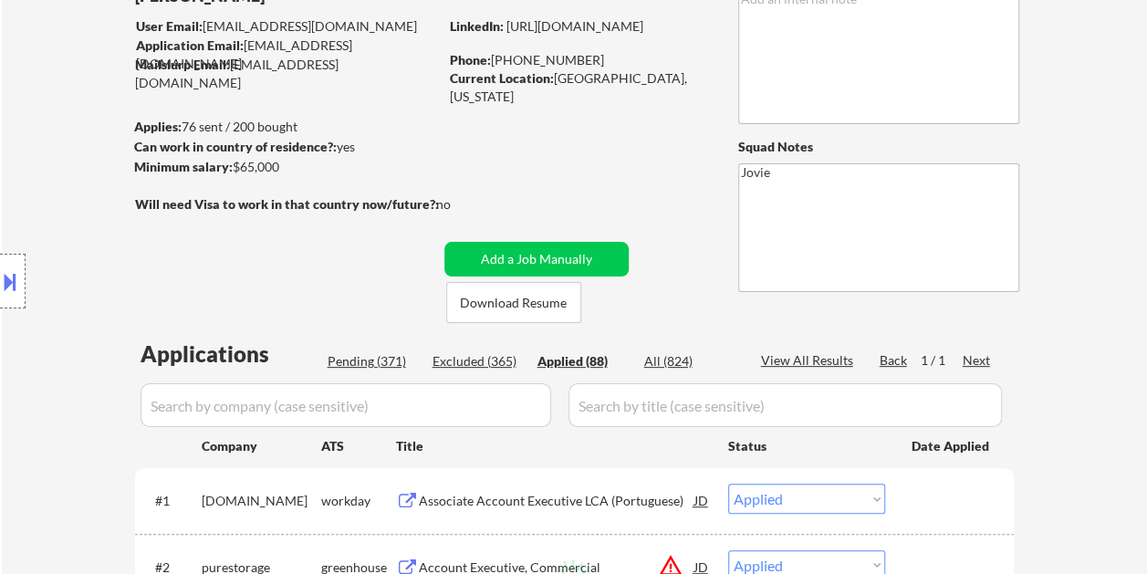
select select ""applied""
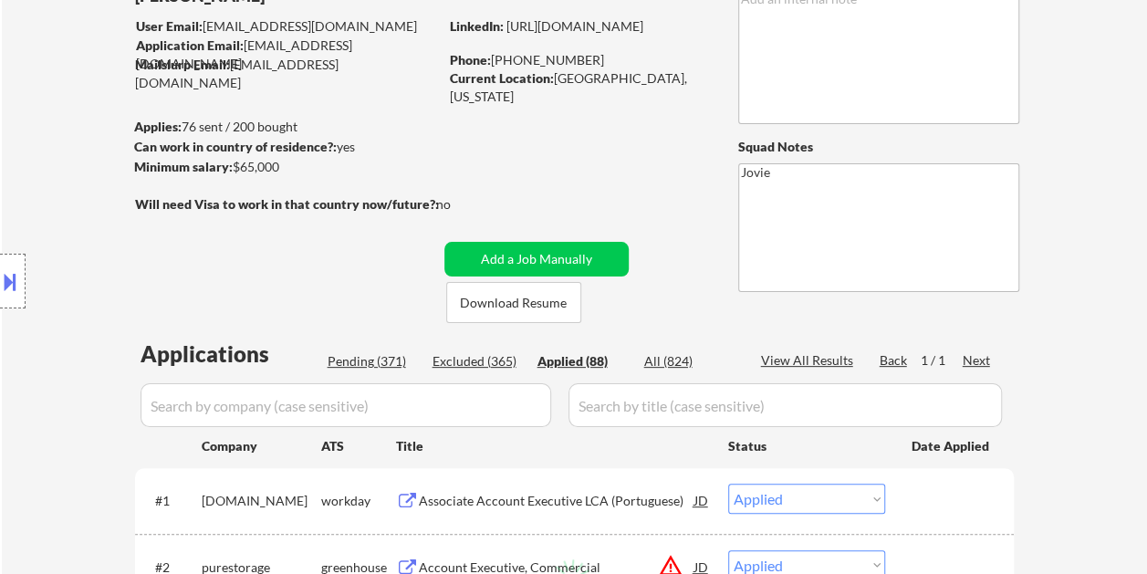
select select ""applied""
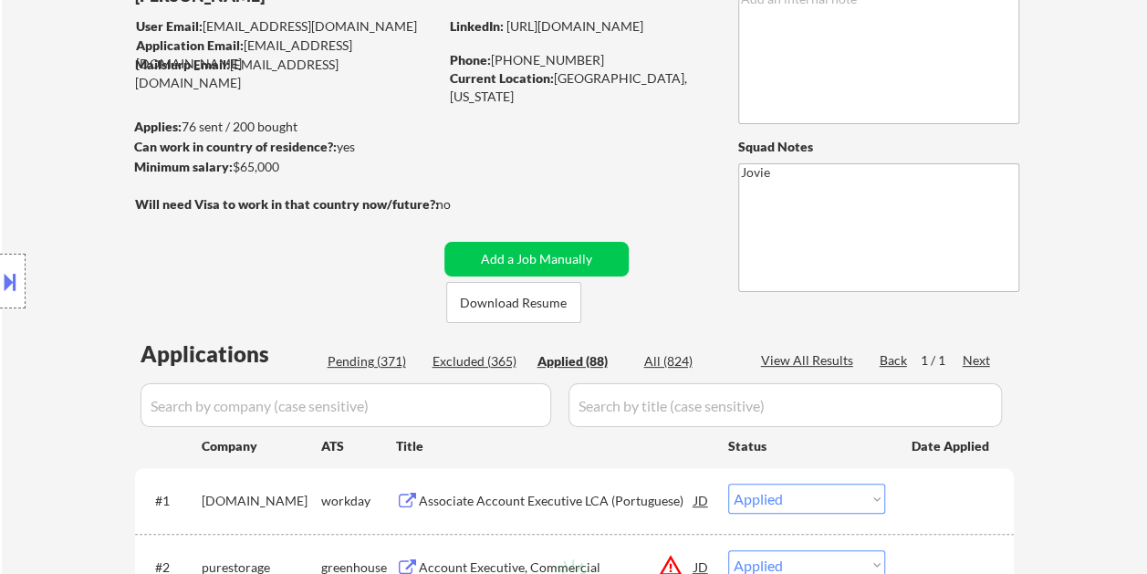
select select ""applied""
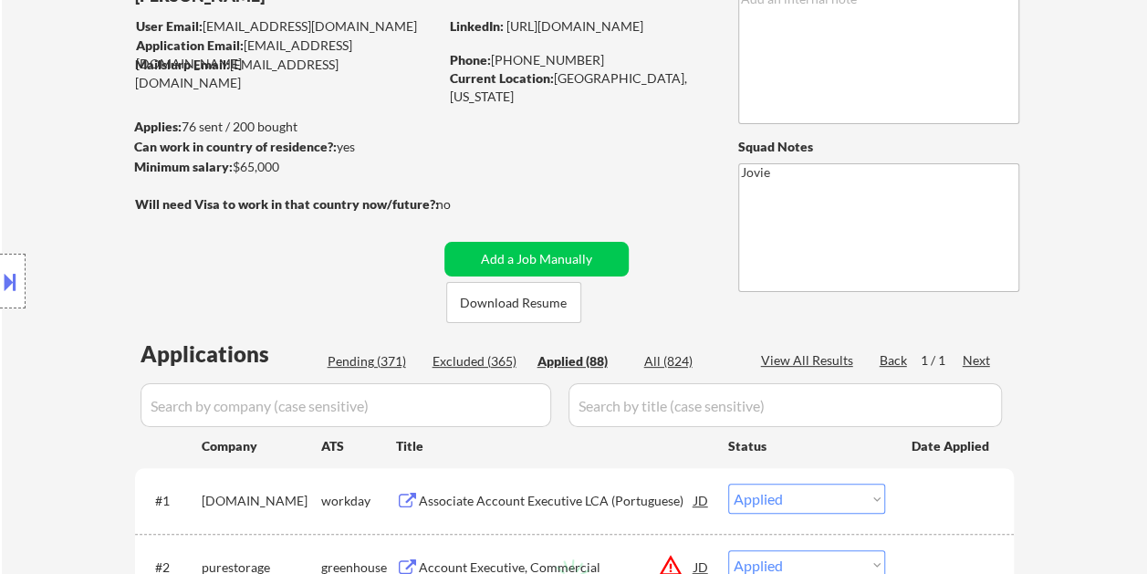
select select ""applied""
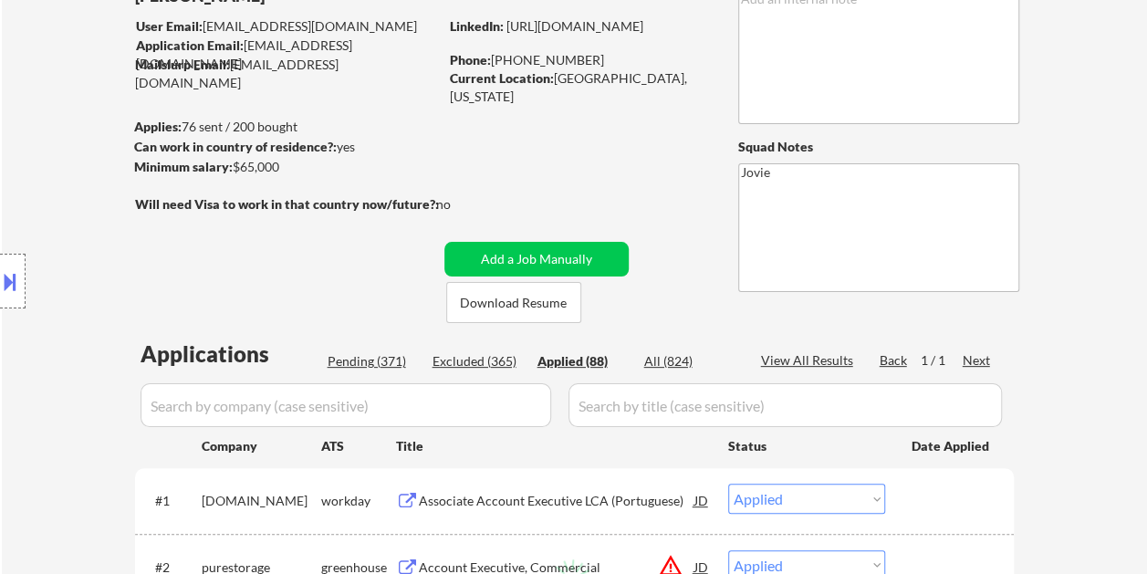
select select ""applied""
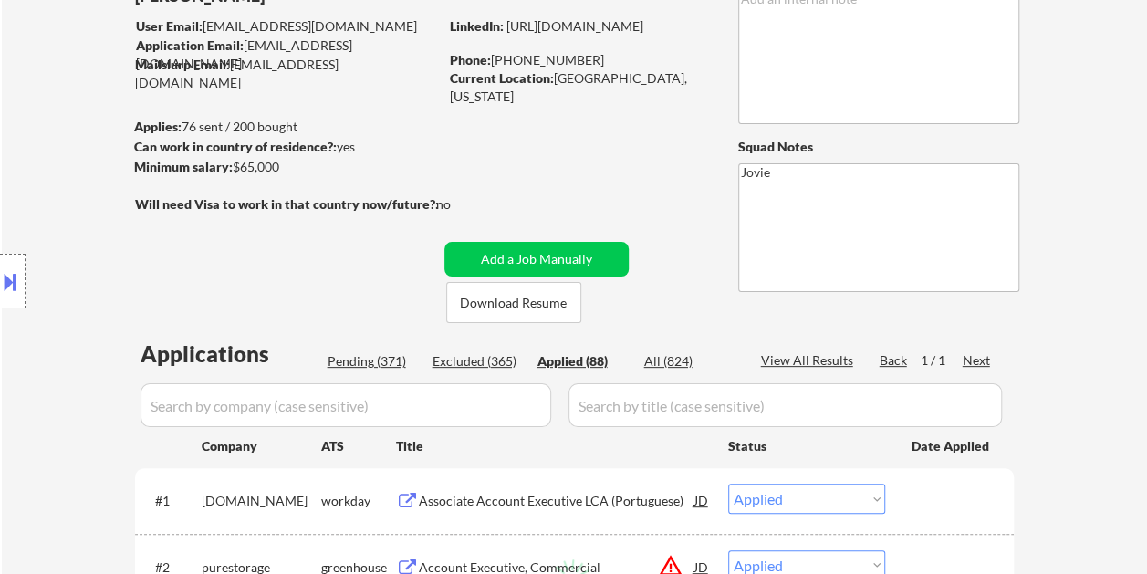
select select ""applied""
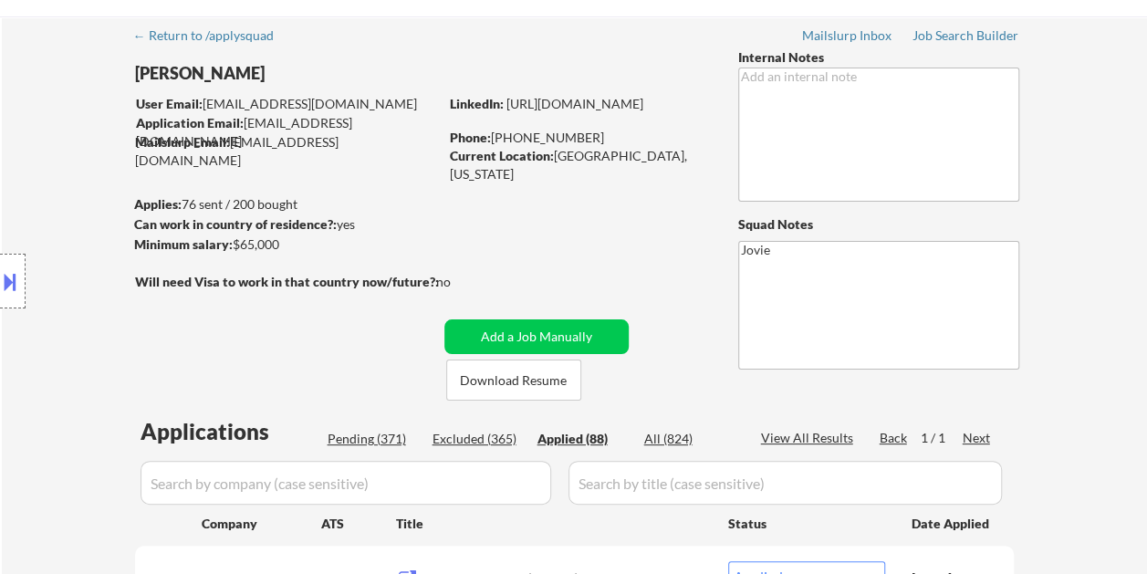
scroll to position [0, 0]
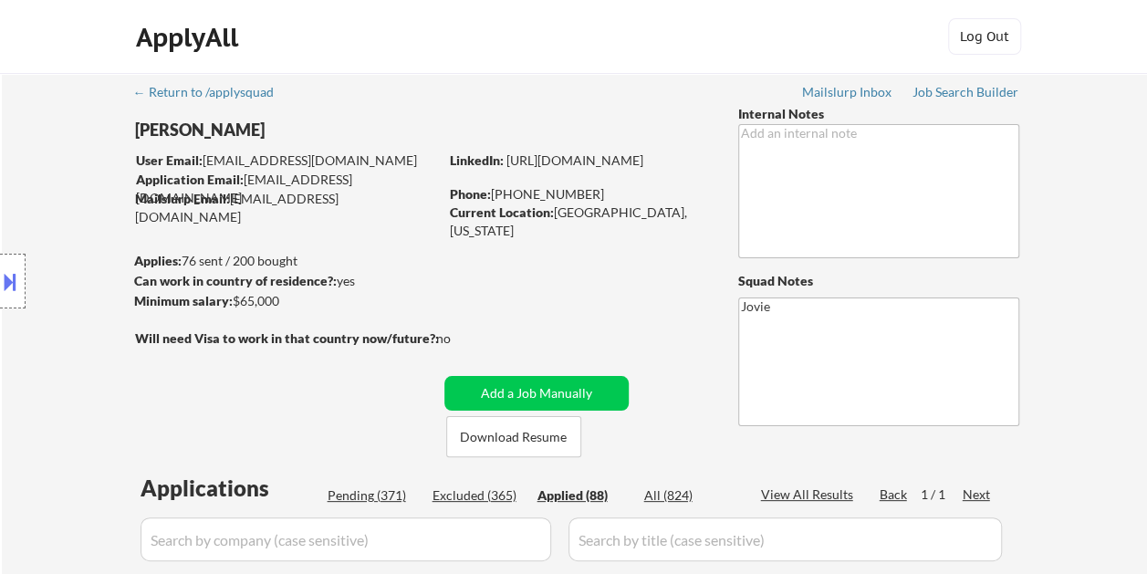
click at [383, 497] on div "Pending (371)" at bounding box center [373, 496] width 91 height 18
select select ""pending""
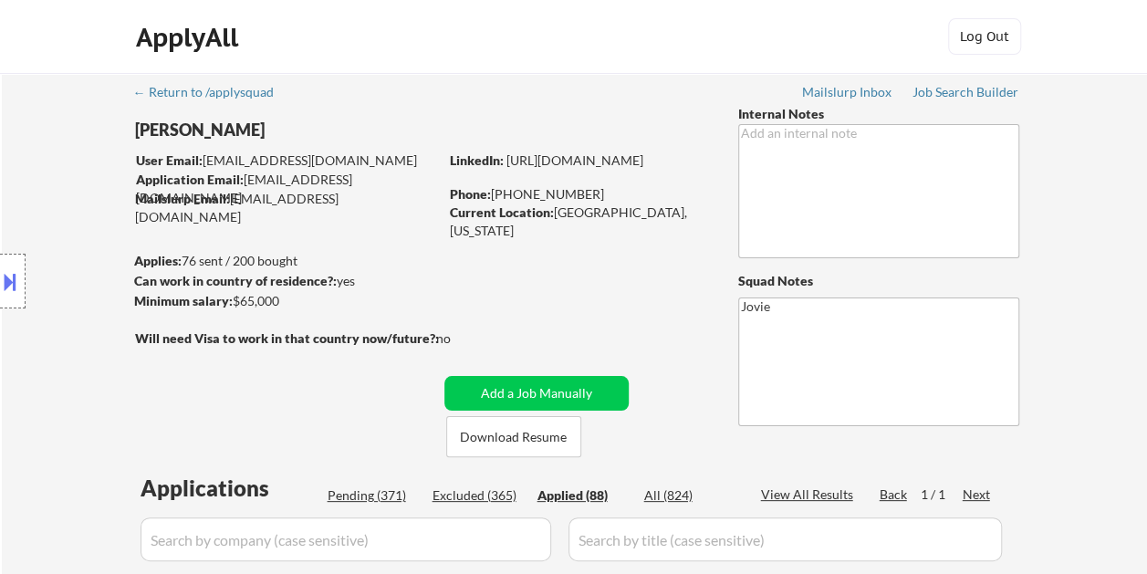
select select ""pending""
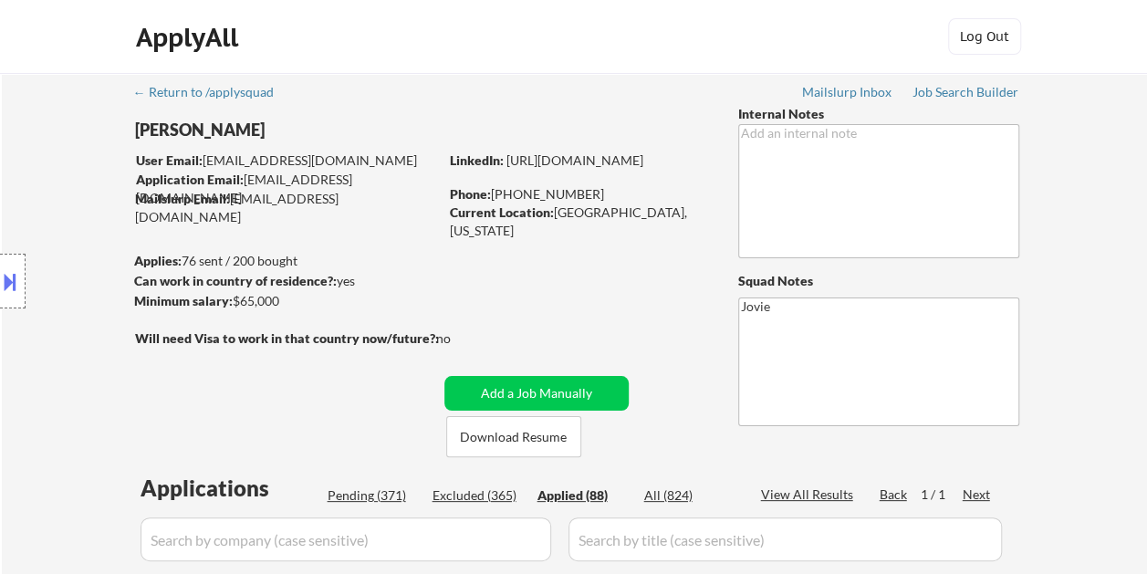
select select ""pending""
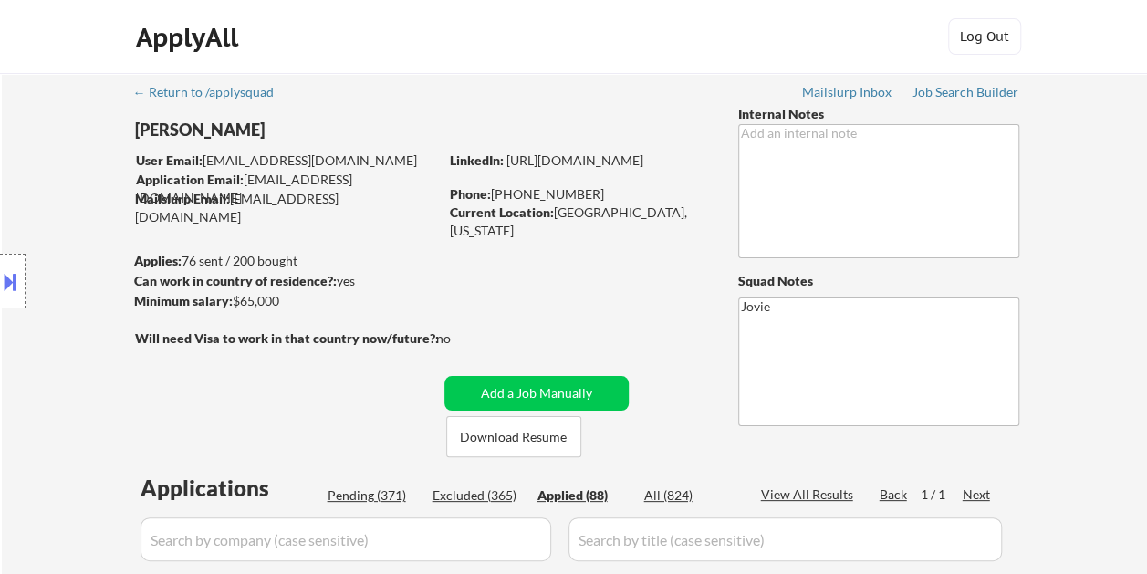
select select ""pending""
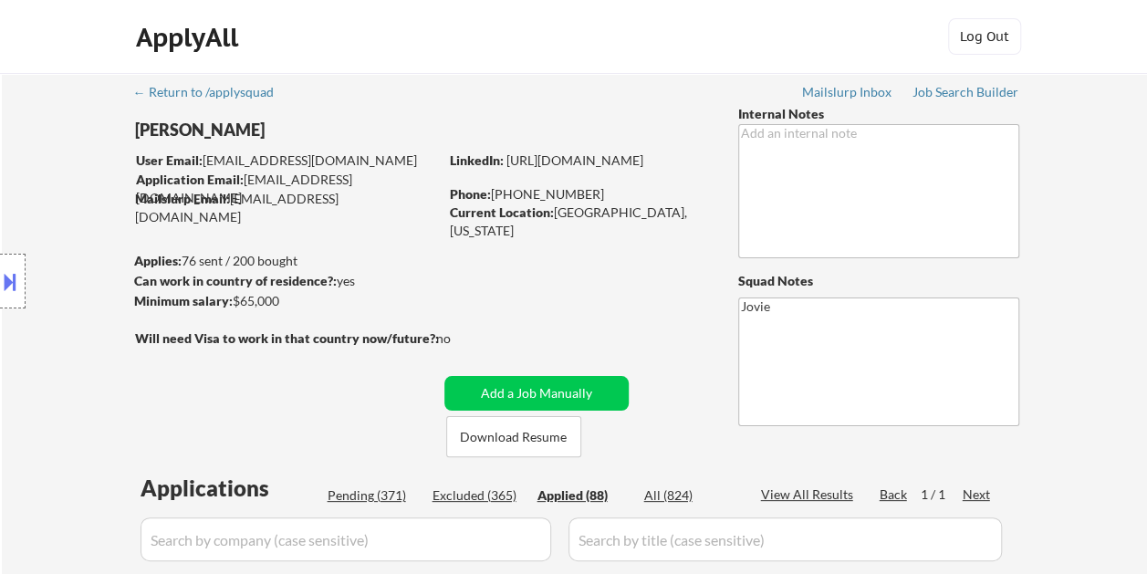
select select ""pending""
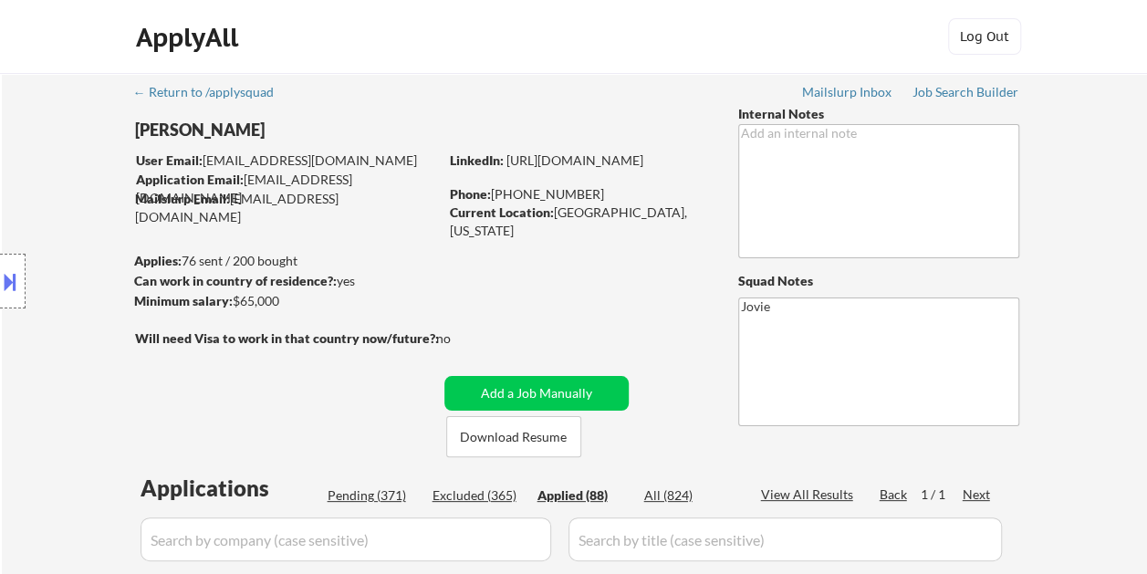
select select ""pending""
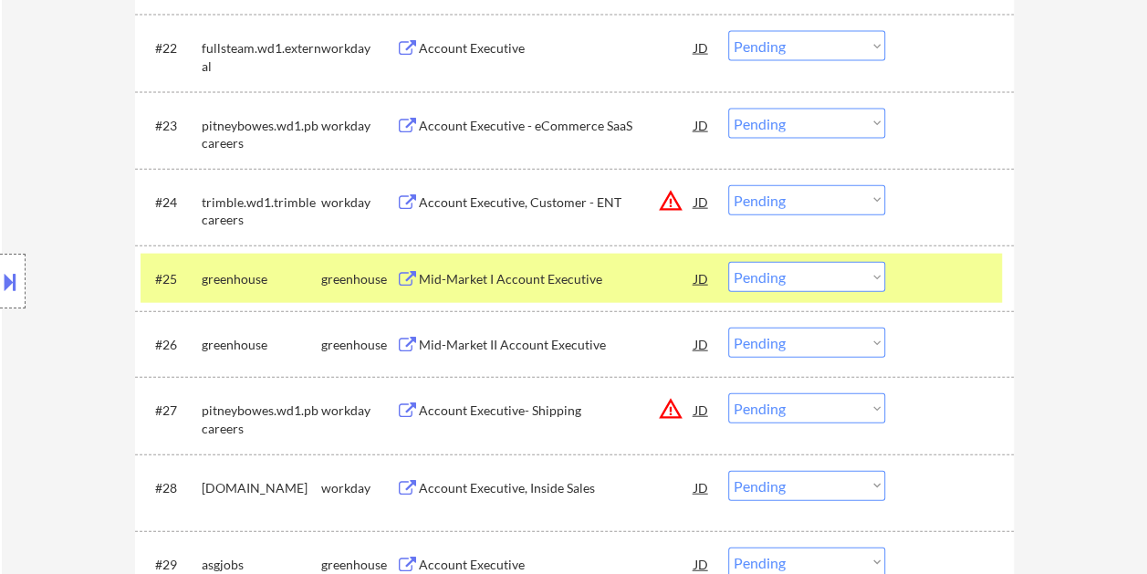
scroll to position [2008, 0]
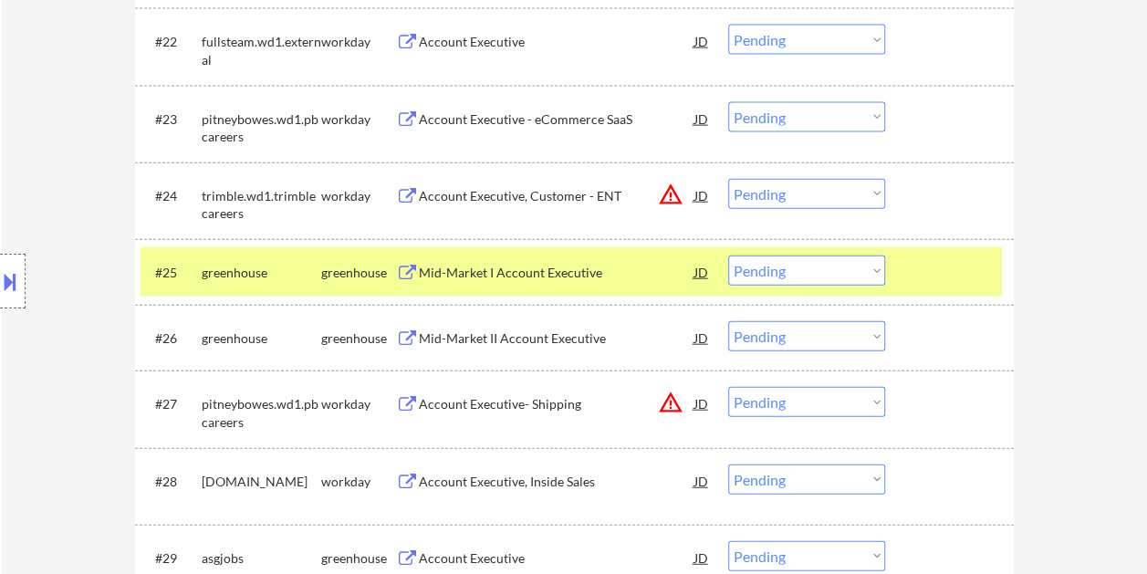
click at [933, 288] on div "#25 greenhouse greenhouse Mid-Market I Account Executive JD warning_amber Choos…" at bounding box center [572, 271] width 862 height 49
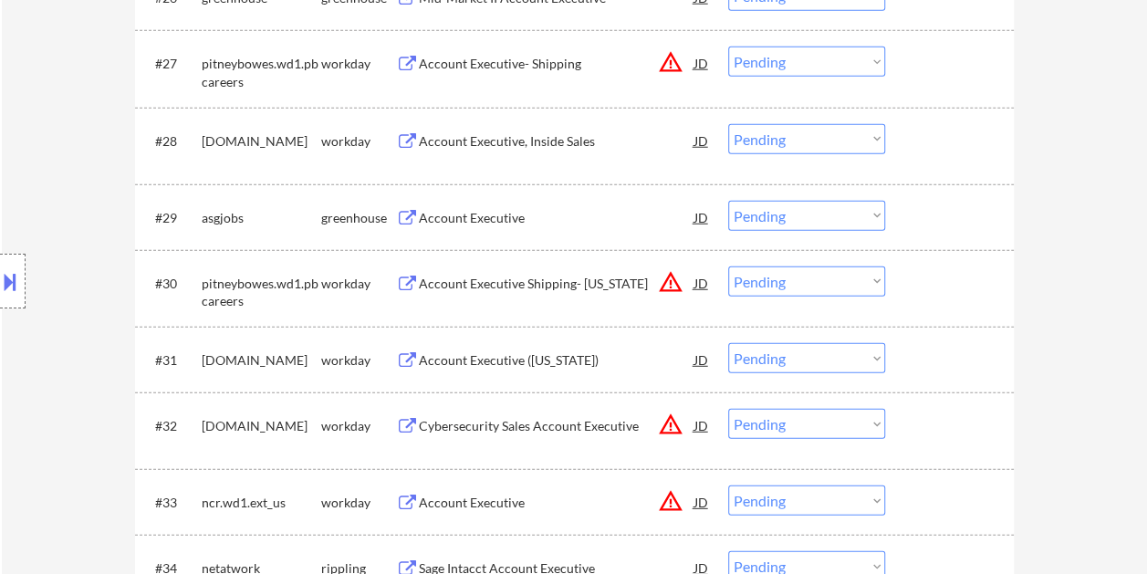
scroll to position [2373, 0]
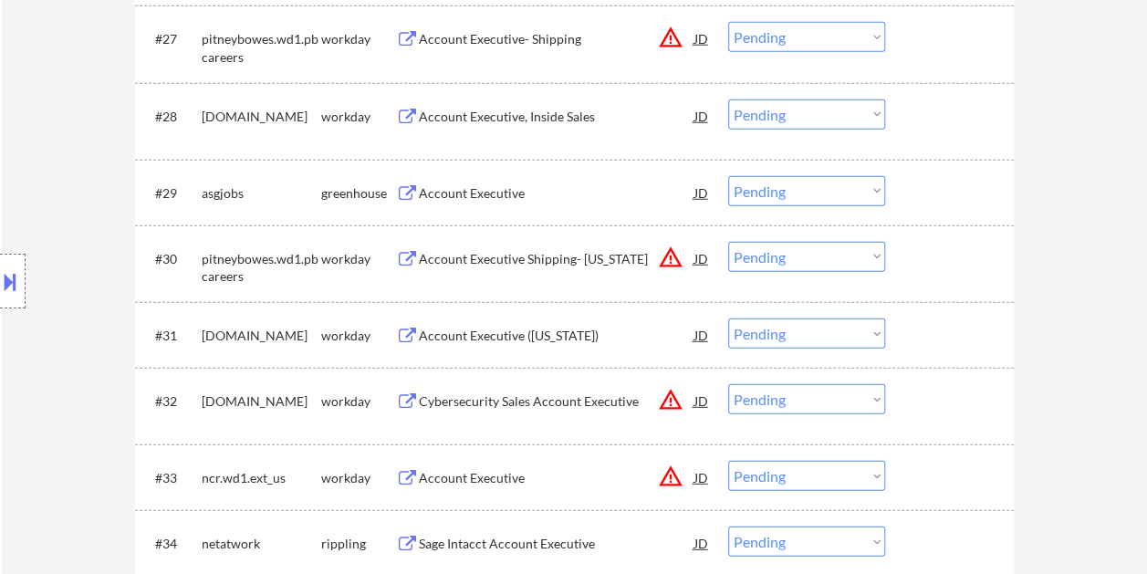
click at [925, 188] on div at bounding box center [952, 192] width 80 height 33
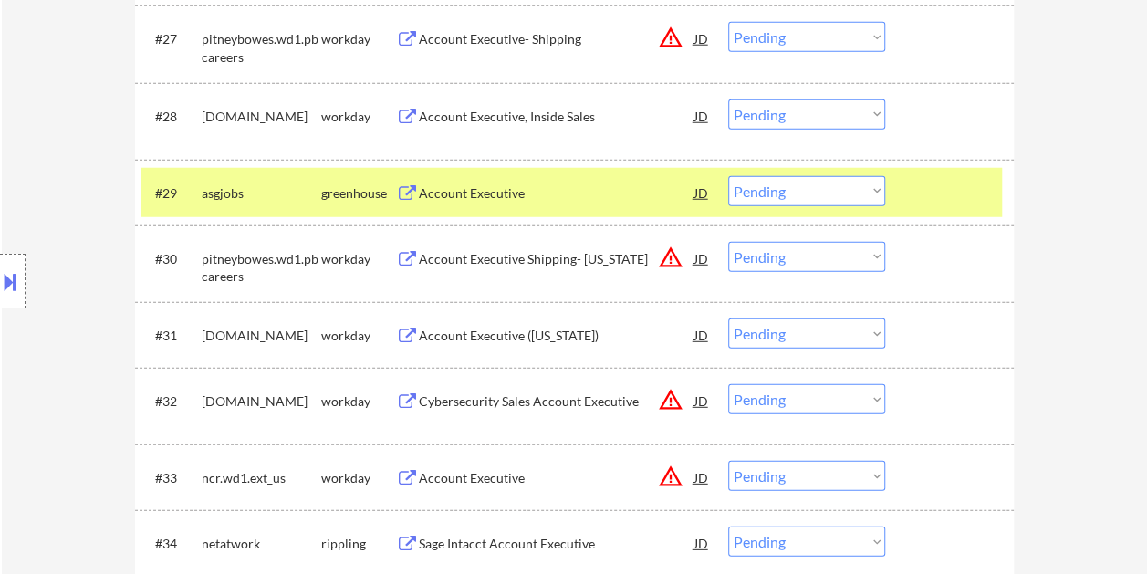
click at [558, 185] on div "Account Executive" at bounding box center [557, 193] width 276 height 18
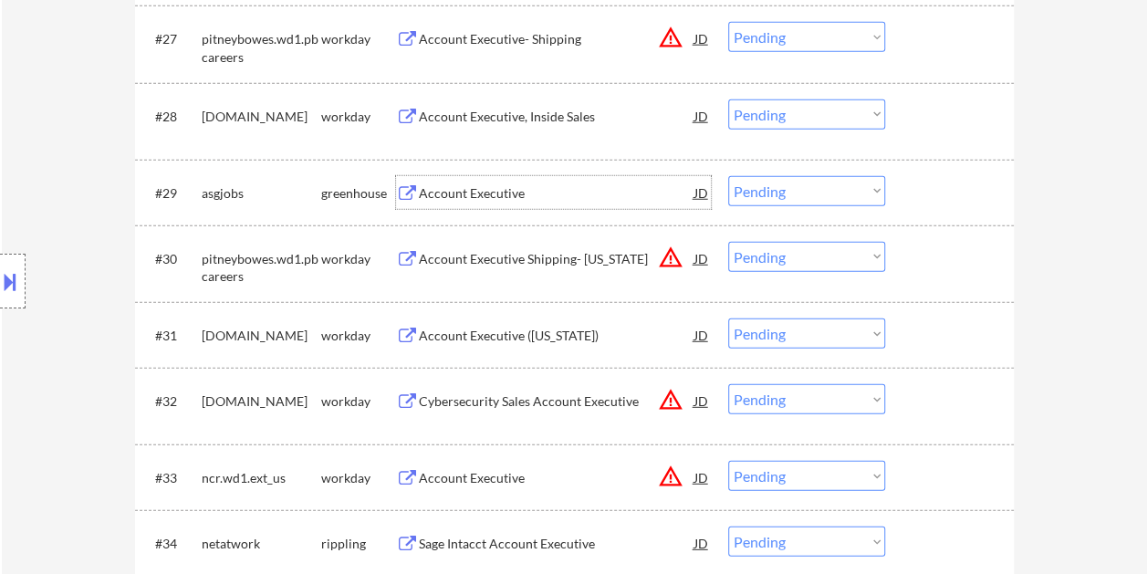
click at [935, 188] on div at bounding box center [952, 192] width 80 height 33
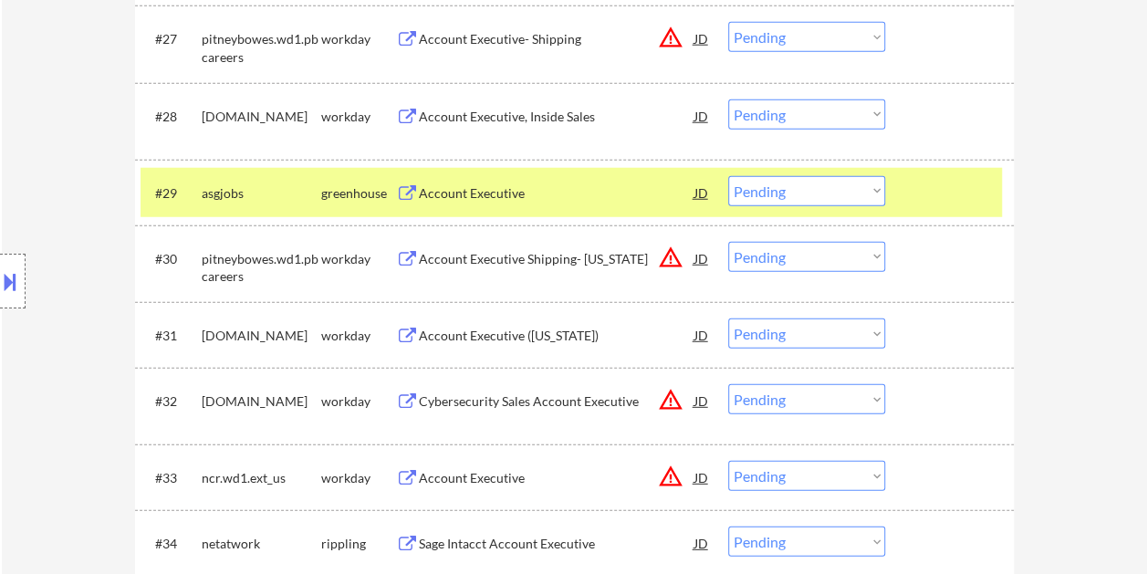
click at [862, 195] on select "Choose an option... Pending Applied Excluded (Questions) Excluded (Expired) Exc…" at bounding box center [806, 191] width 157 height 30
click at [728, 176] on select "Choose an option... Pending Applied Excluded (Questions) Excluded (Expired) Exc…" at bounding box center [806, 191] width 157 height 30
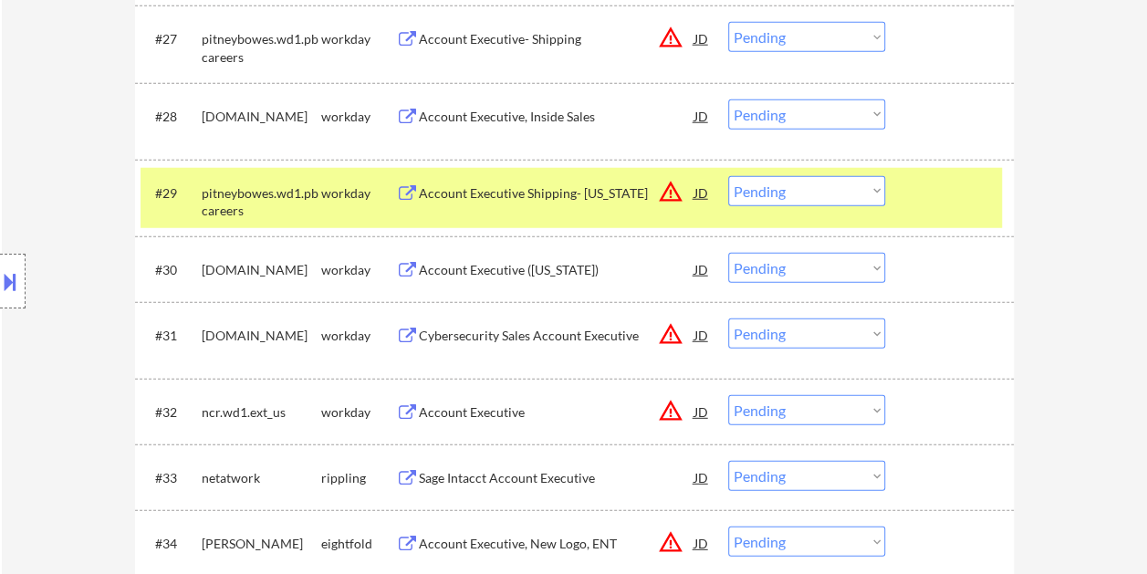
click at [933, 172] on div "#29 pitneybowes.wd1.pbcareers workday Account Executive Shipping- [US_STATE] JD…" at bounding box center [572, 198] width 862 height 60
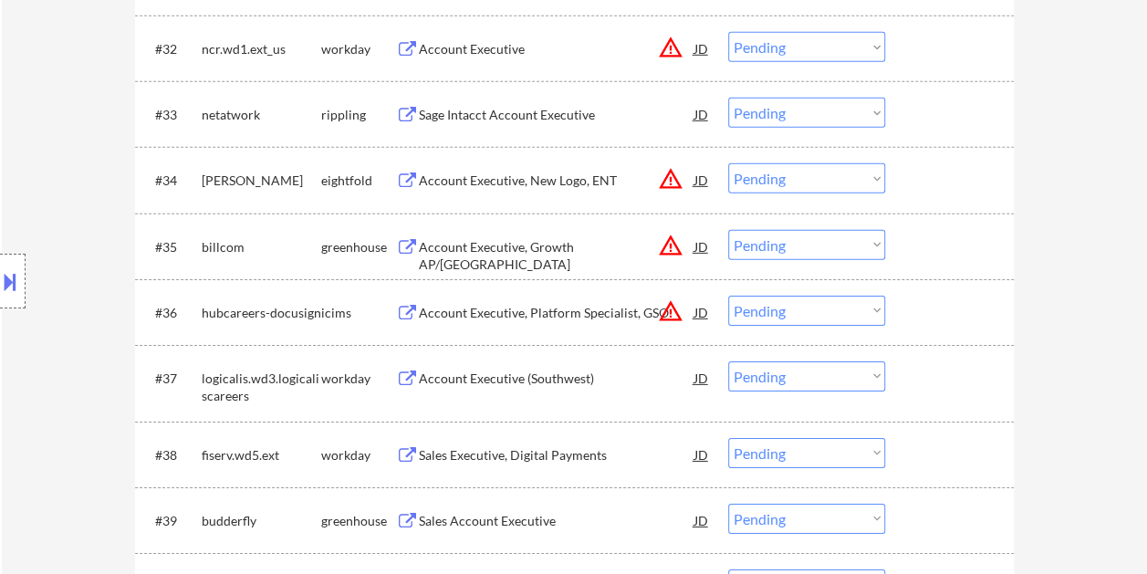
scroll to position [2739, 0]
drag, startPoint x: 945, startPoint y: 236, endPoint x: 838, endPoint y: 238, distance: 106.8
click at [946, 236] on div at bounding box center [952, 244] width 80 height 33
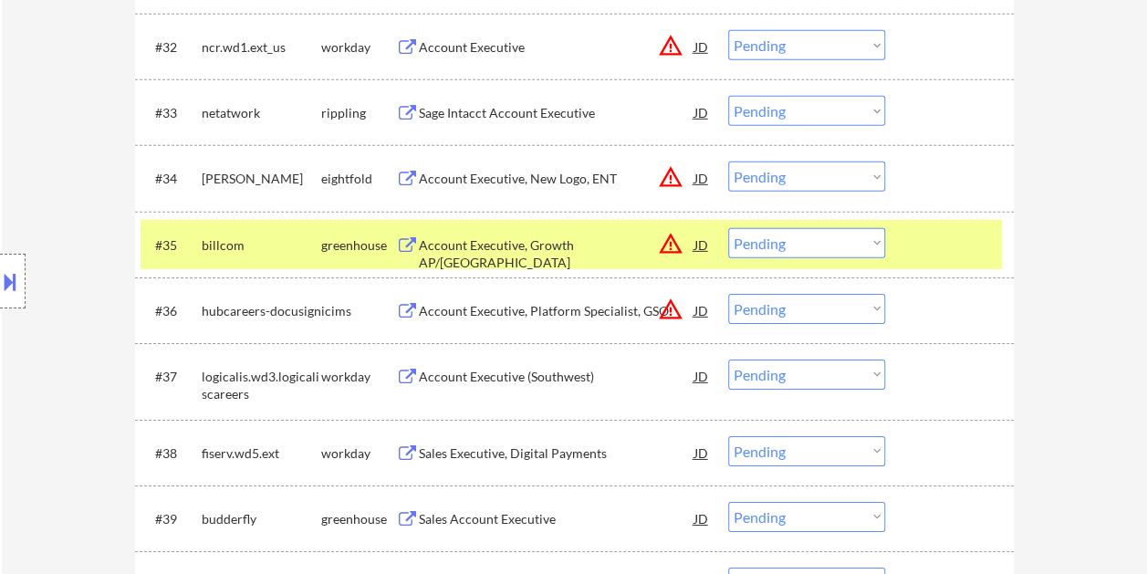
click at [627, 245] on div "Account Executive, Growth AP/[GEOGRAPHIC_DATA]" at bounding box center [557, 254] width 276 height 36
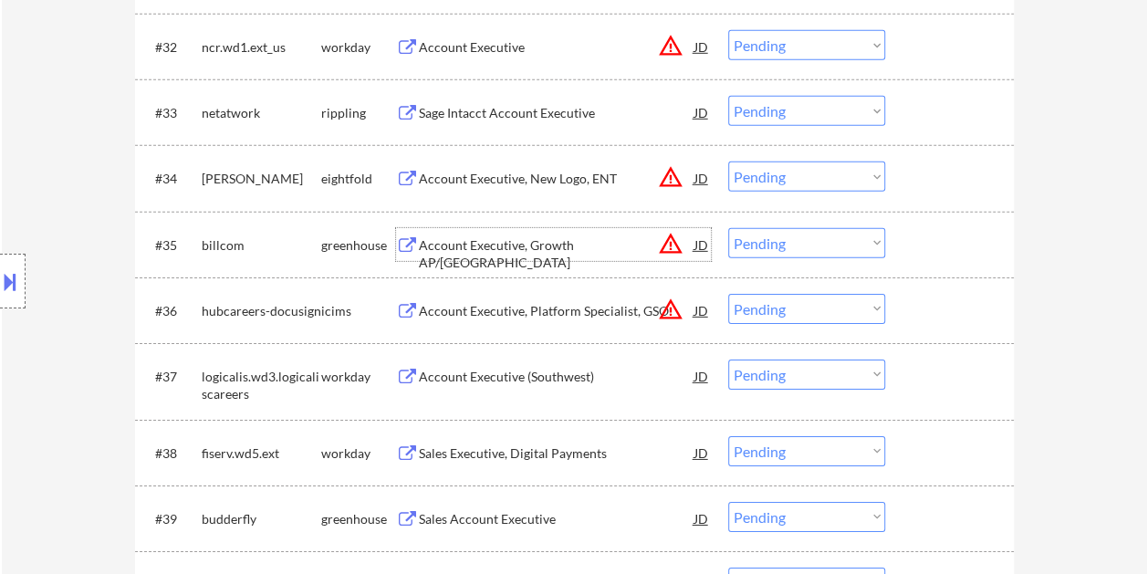
click at [930, 237] on div at bounding box center [952, 244] width 80 height 33
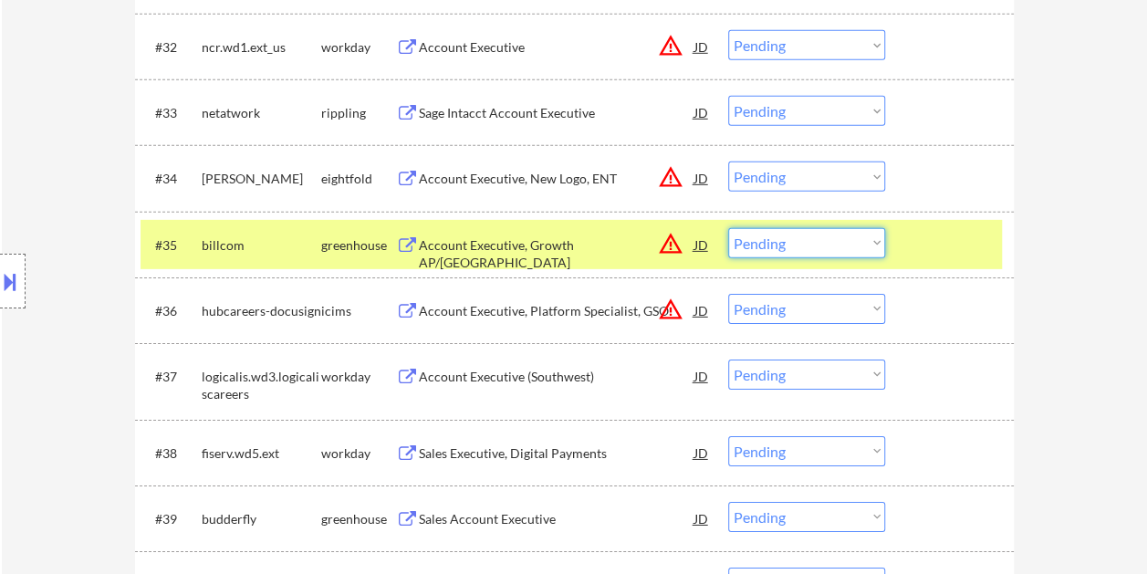
click at [877, 240] on select "Choose an option... Pending Applied Excluded (Questions) Excluded (Expired) Exc…" at bounding box center [806, 243] width 157 height 30
click at [728, 228] on select "Choose an option... Pending Applied Excluded (Questions) Excluded (Expired) Exc…" at bounding box center [806, 243] width 157 height 30
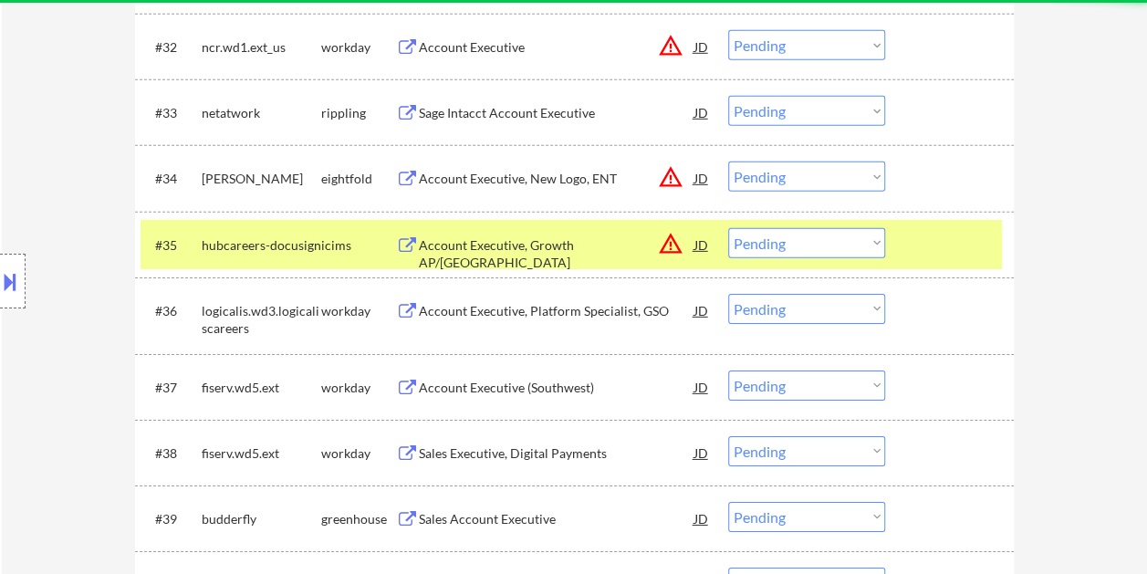
click at [947, 244] on div at bounding box center [952, 244] width 80 height 33
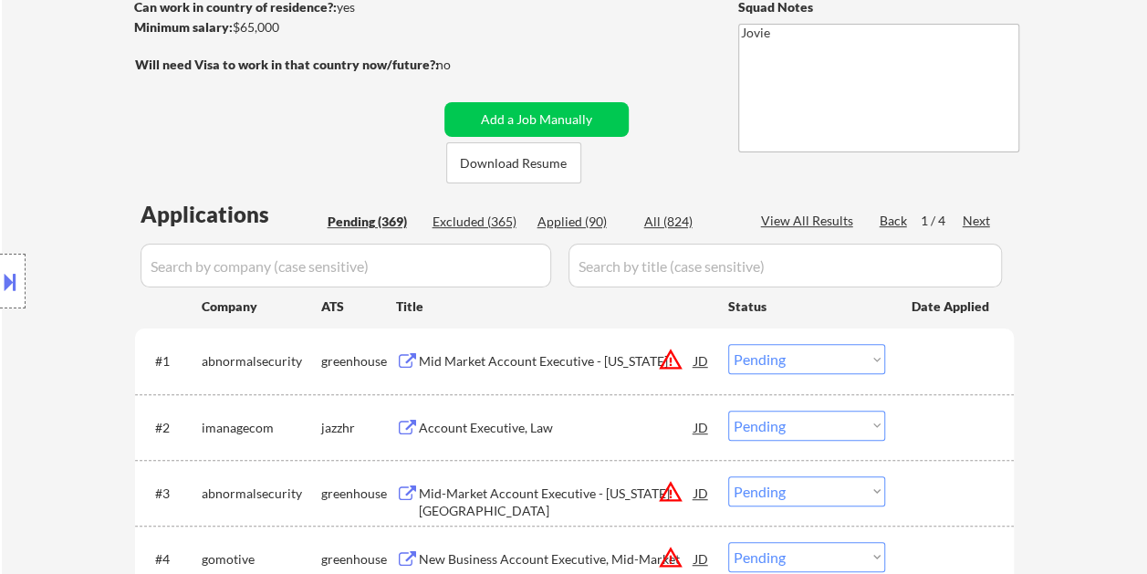
scroll to position [365, 0]
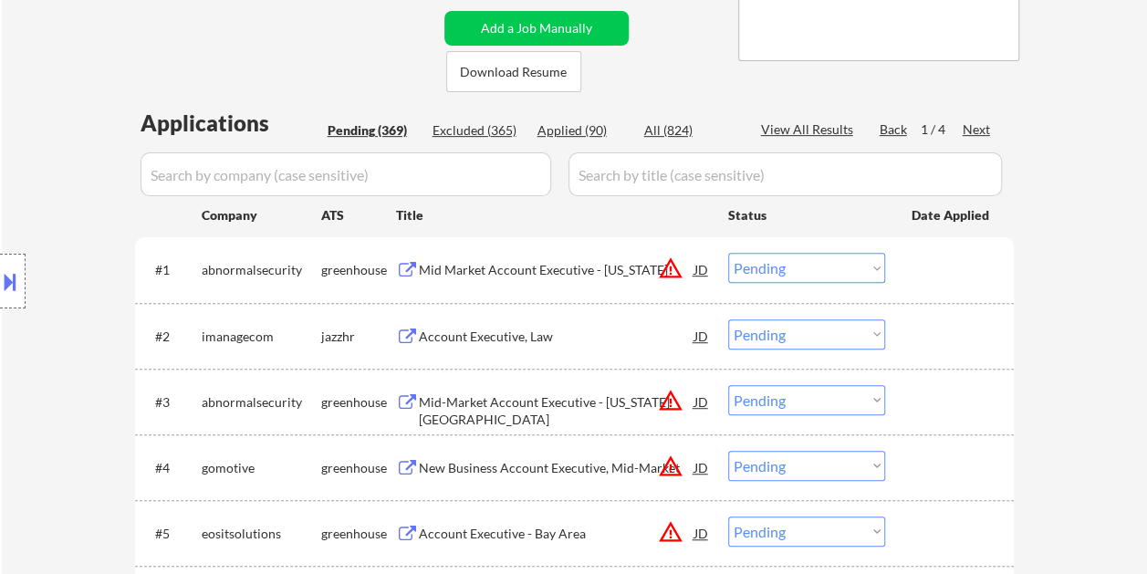
click at [941, 130] on div "1 / 4" at bounding box center [942, 129] width 42 height 18
click at [981, 127] on div "Next" at bounding box center [977, 129] width 29 height 18
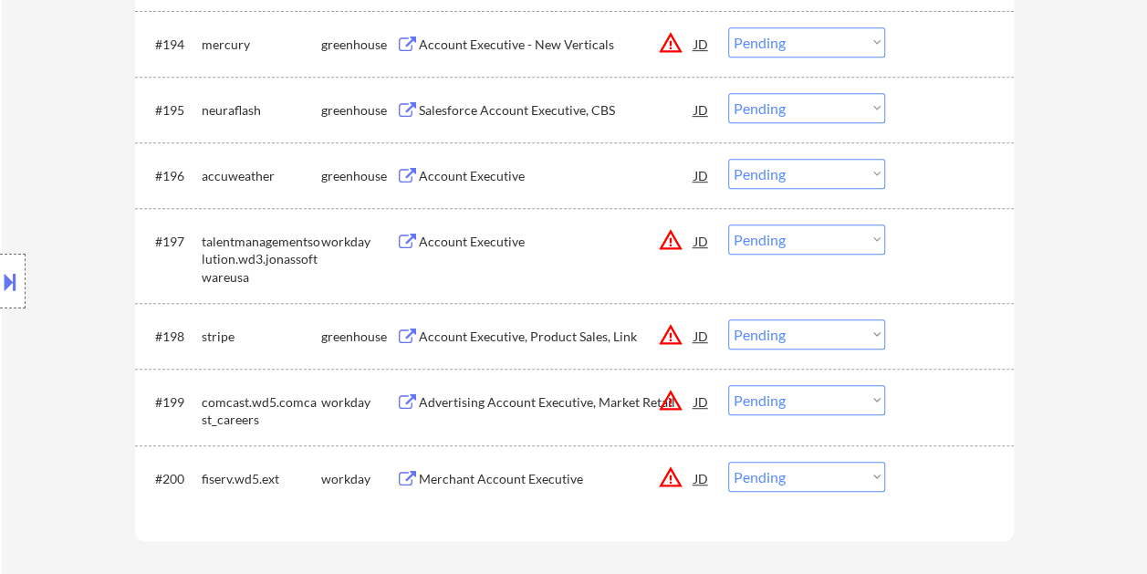
scroll to position [7258, 0]
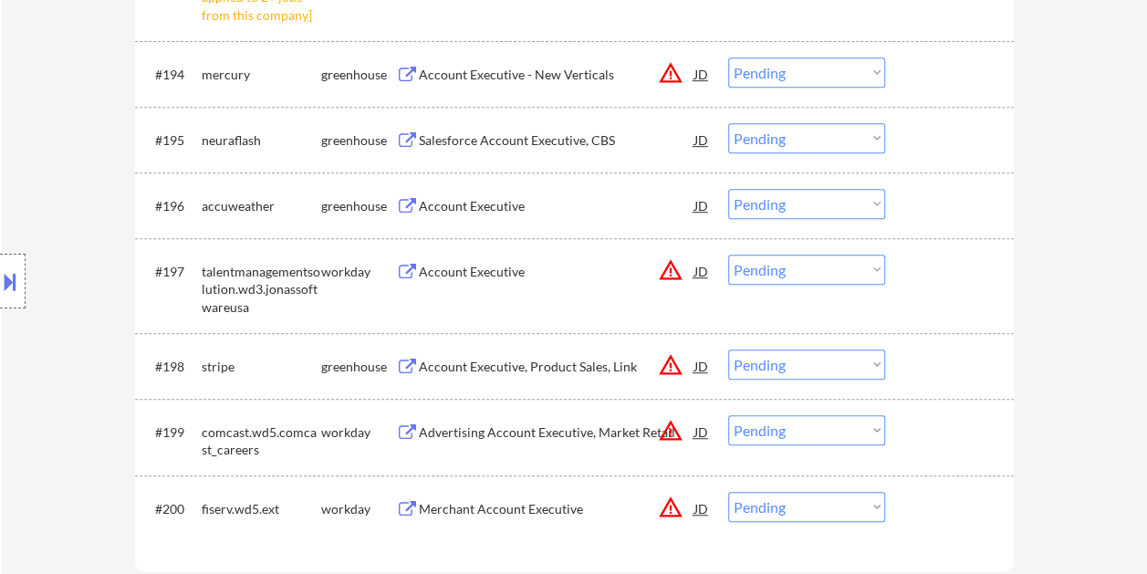
click at [943, 369] on div at bounding box center [952, 366] width 80 height 33
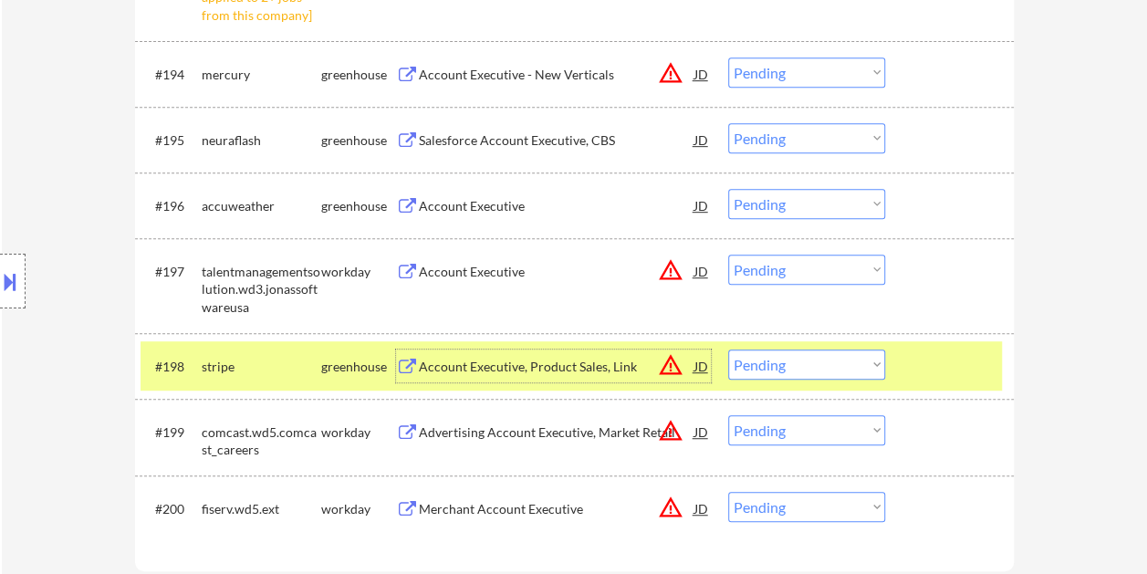
click at [497, 358] on div "Account Executive, Product Sales, Link" at bounding box center [557, 367] width 276 height 18
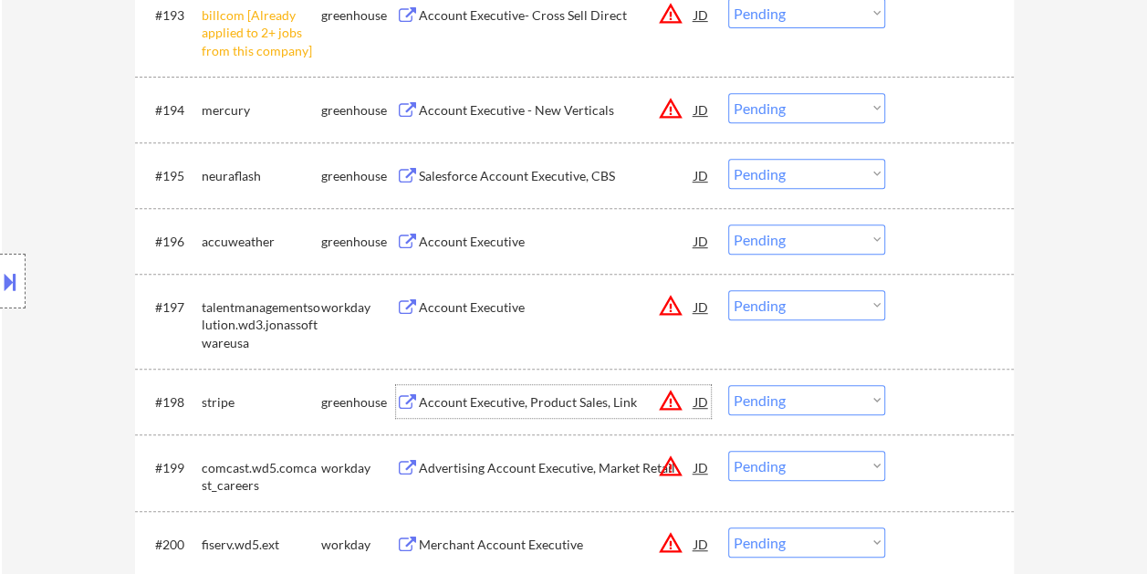
scroll to position [7167, 0]
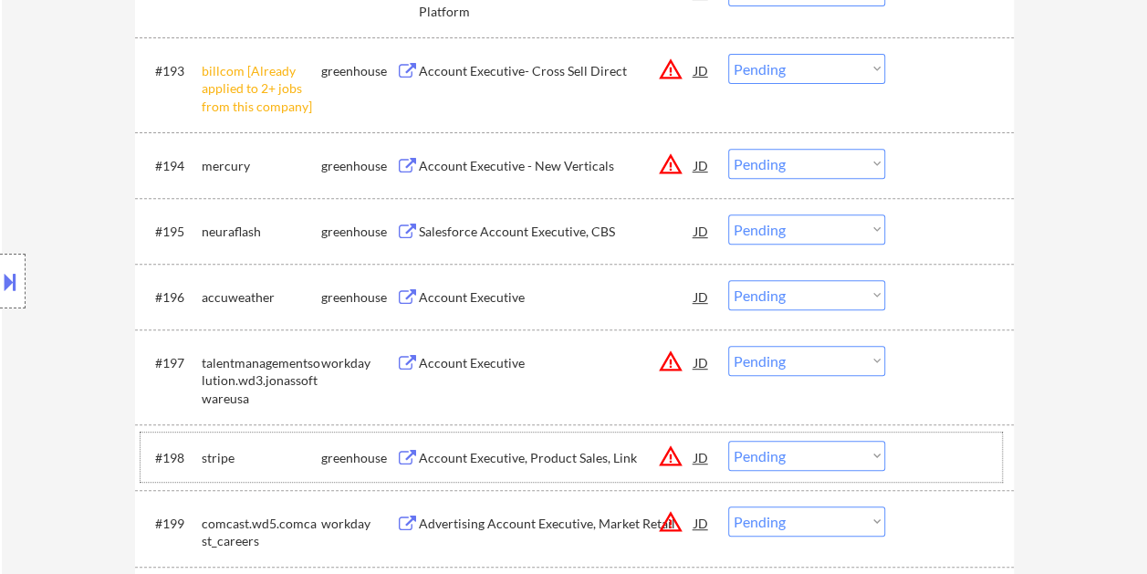
click at [907, 456] on div "#198 stripe greenhouse Account Executive, Product Sales, Link JD warning_amber …" at bounding box center [572, 457] width 862 height 49
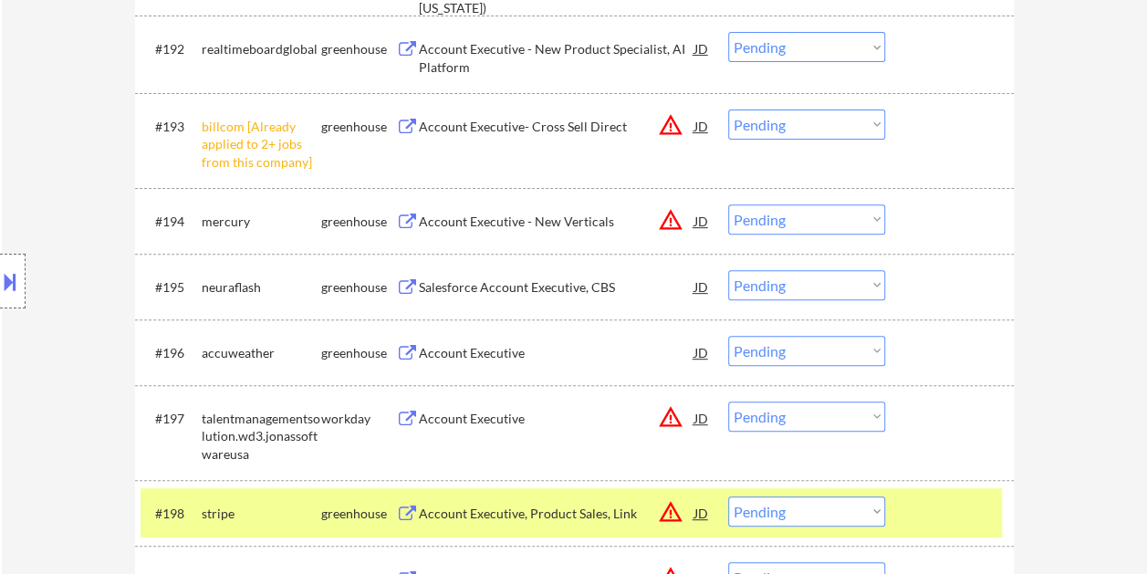
scroll to position [6984, 0]
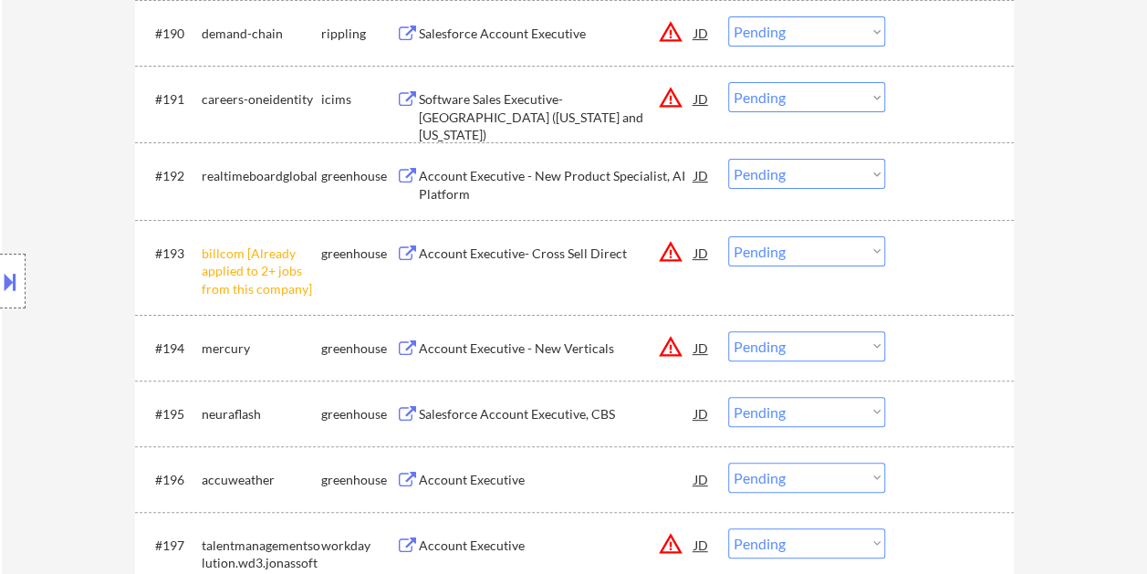
click at [876, 244] on select "Choose an option... Pending Applied Excluded (Questions) Excluded (Expired) Exc…" at bounding box center [806, 251] width 157 height 30
click at [728, 236] on select "Choose an option... Pending Applied Excluded (Questions) Excluded (Expired) Exc…" at bounding box center [806, 251] width 157 height 30
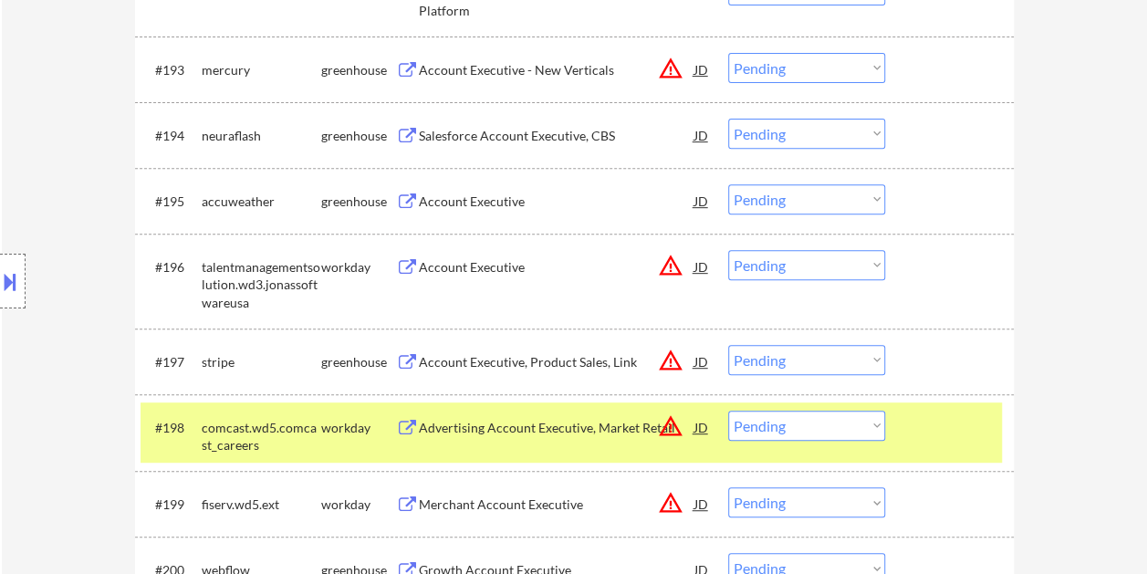
scroll to position [7349, 0]
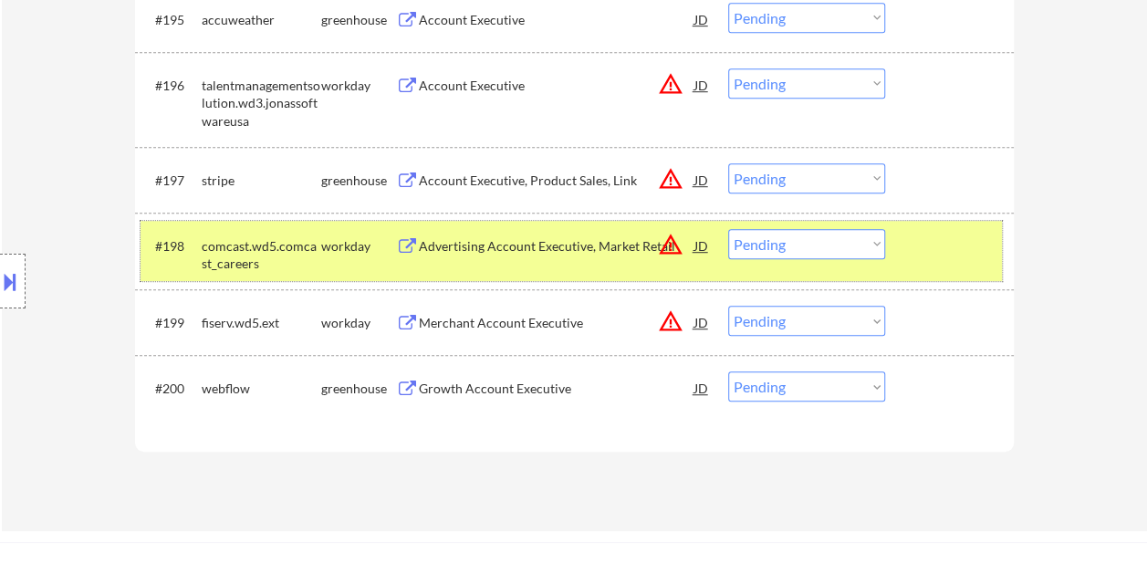
click at [953, 237] on div at bounding box center [952, 245] width 80 height 33
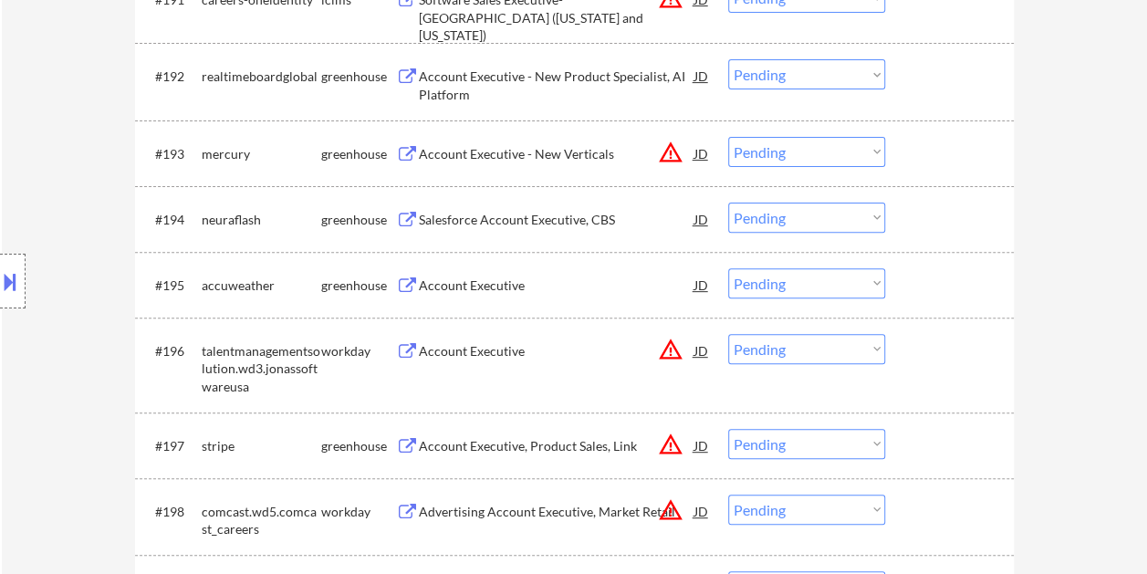
scroll to position [7076, 0]
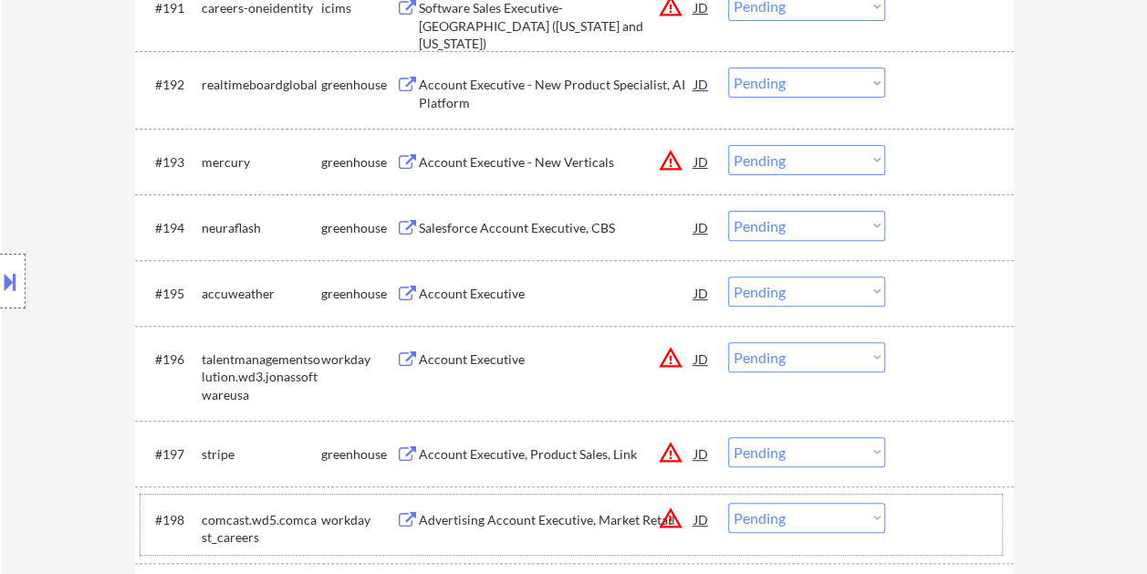
click at [966, 449] on div at bounding box center [952, 453] width 80 height 33
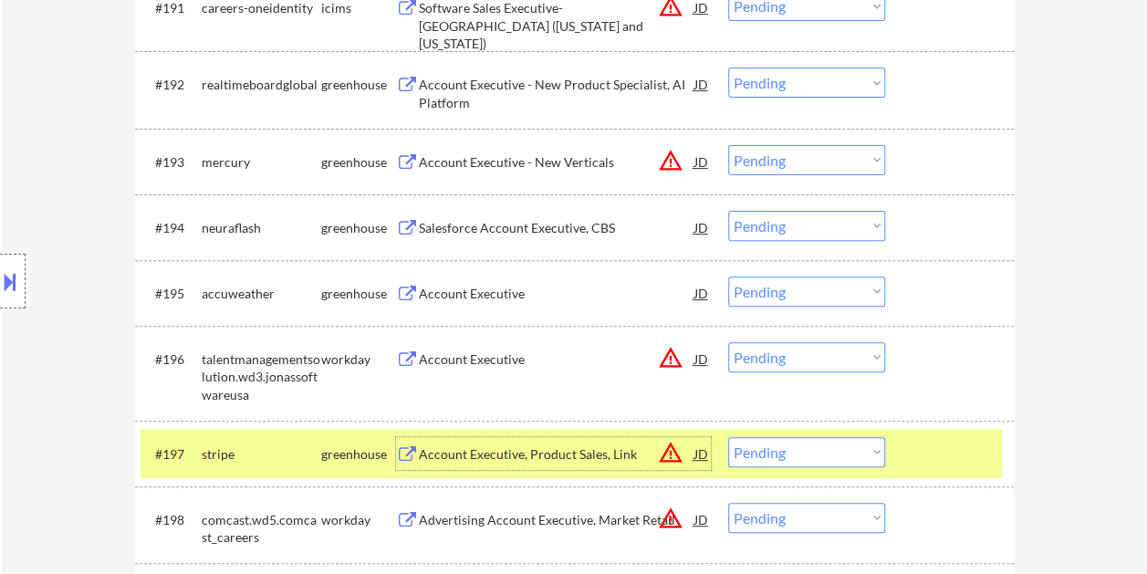
click at [500, 444] on div "Account Executive, Product Sales, Link" at bounding box center [557, 453] width 276 height 33
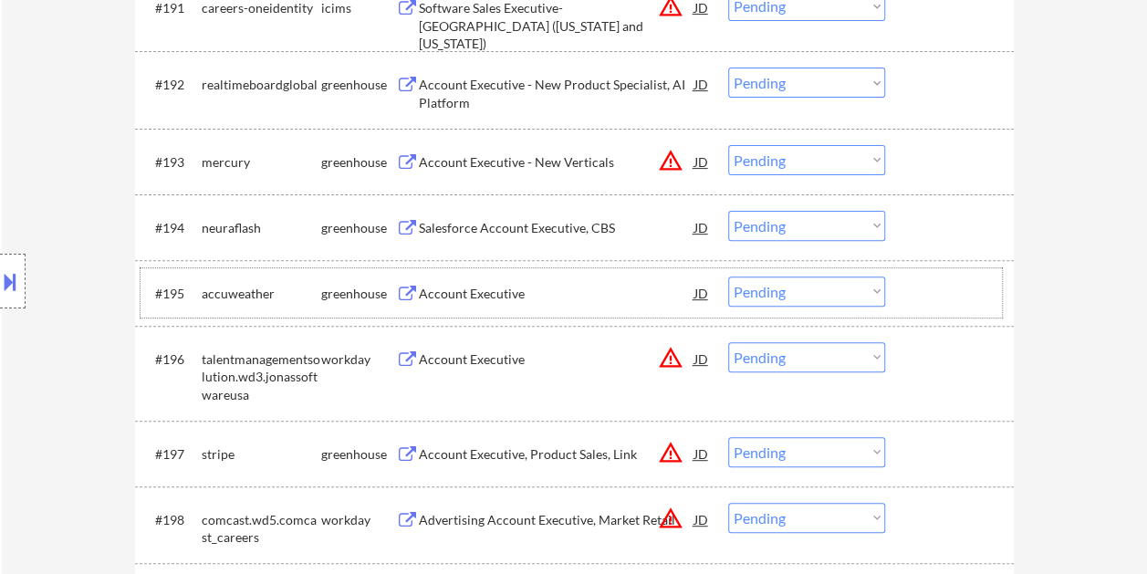
click at [940, 283] on div at bounding box center [952, 293] width 80 height 33
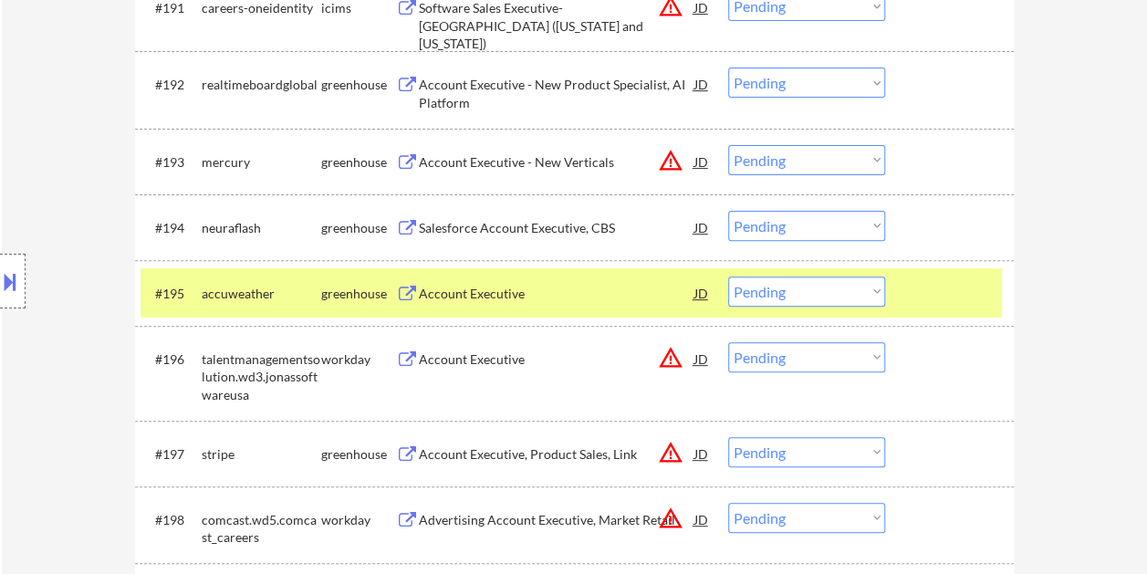
click at [605, 295] on div "Account Executive" at bounding box center [557, 294] width 276 height 18
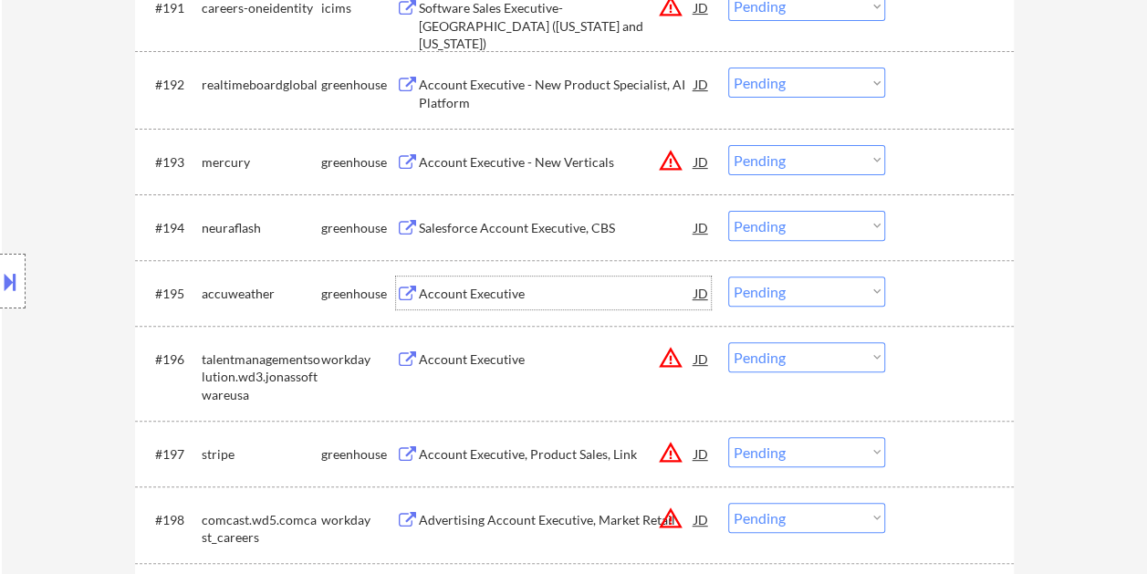
drag, startPoint x: 946, startPoint y: 285, endPoint x: 887, endPoint y: 291, distance: 58.8
click at [944, 285] on div at bounding box center [952, 293] width 80 height 33
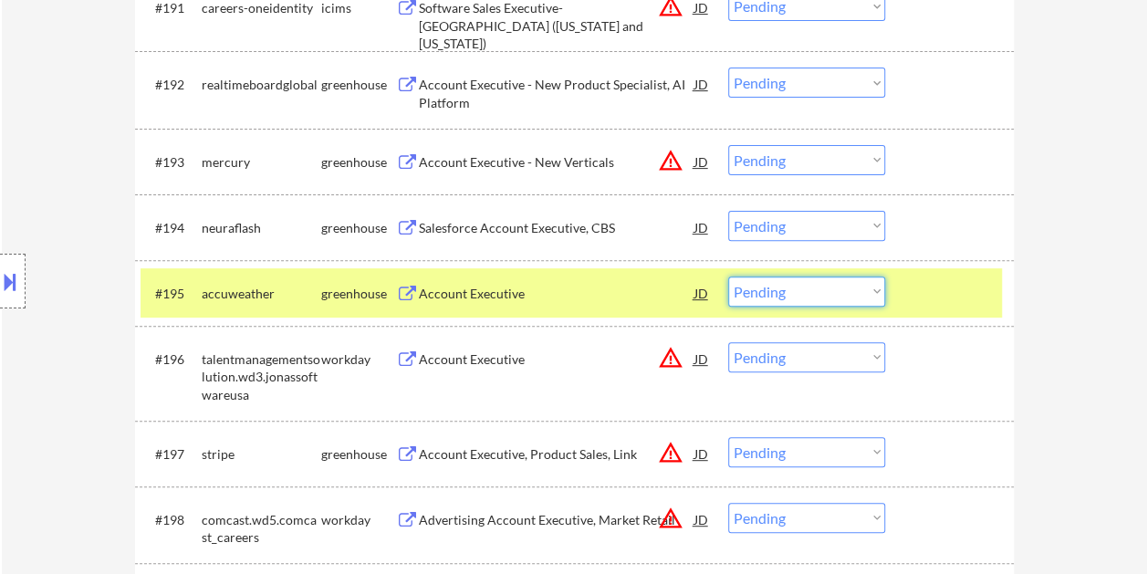
click at [864, 294] on select "Choose an option... Pending Applied Excluded (Questions) Excluded (Expired) Exc…" at bounding box center [806, 292] width 157 height 30
click at [728, 277] on select "Choose an option... Pending Applied Excluded (Questions) Excluded (Expired) Exc…" at bounding box center [806, 292] width 157 height 30
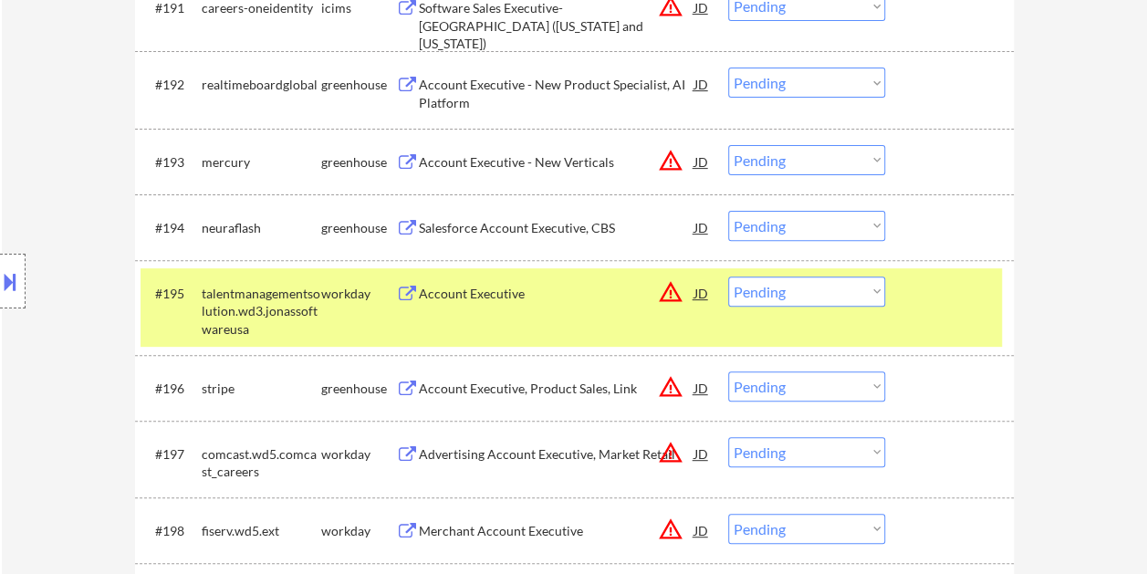
click at [908, 307] on div "#195 talentmanagementsolution.wd3.jonassoftwareusa workday Account Executive JD…" at bounding box center [572, 307] width 862 height 79
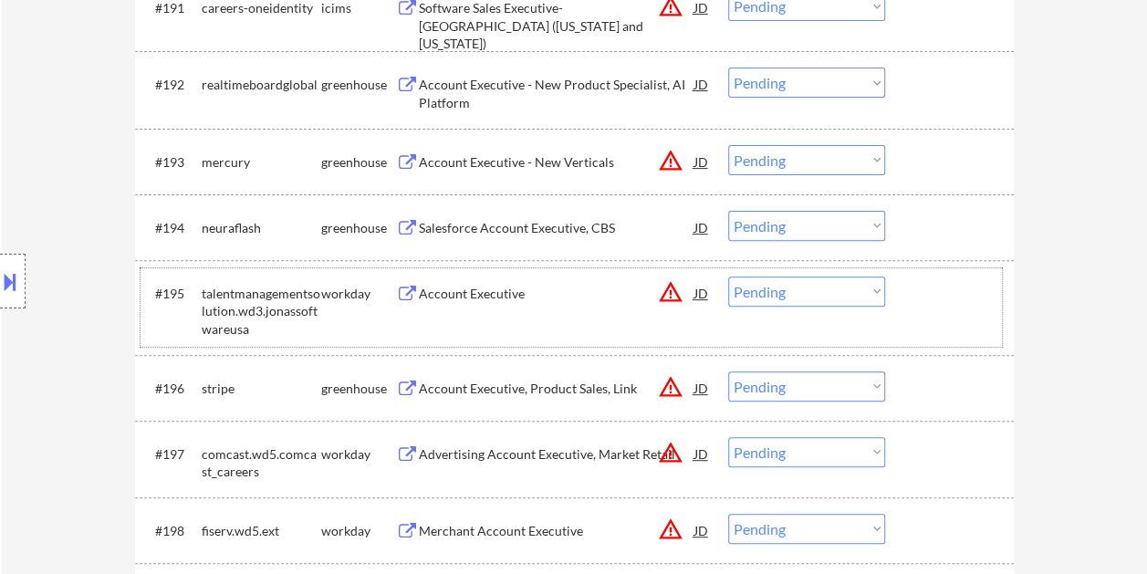
click at [926, 309] on div "#195 talentmanagementsolution.wd3.jonassoftwareusa workday Account Executive JD…" at bounding box center [572, 307] width 862 height 79
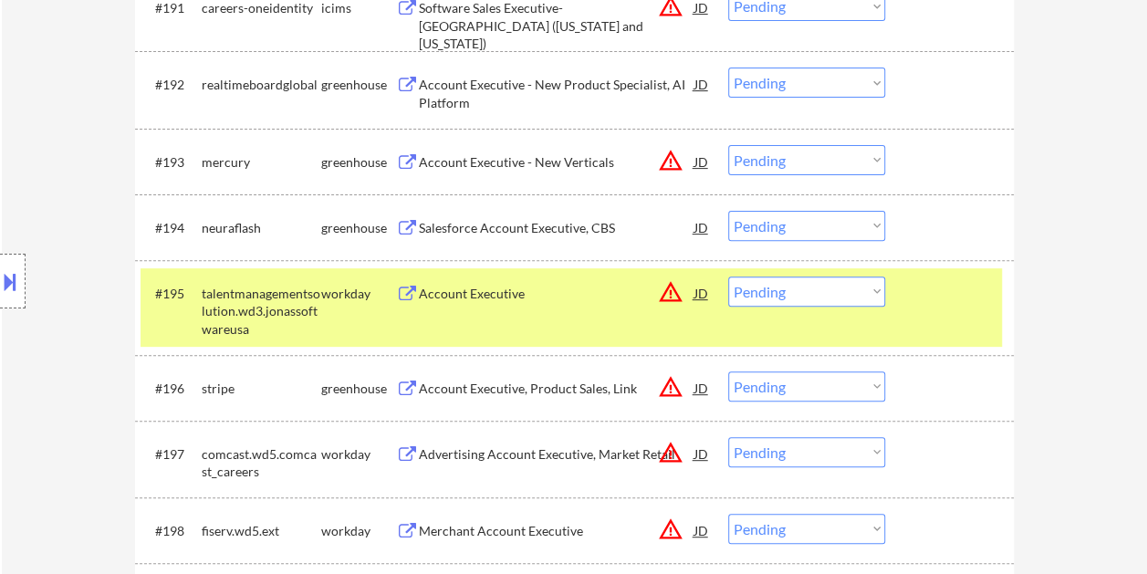
click at [926, 307] on div at bounding box center [952, 293] width 80 height 33
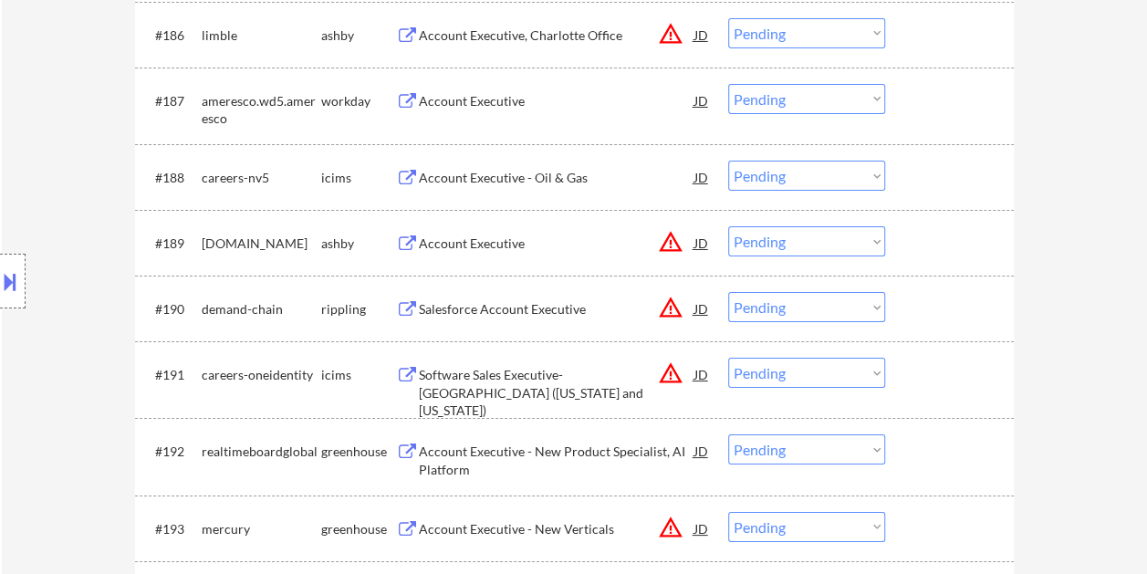
scroll to position [6619, 0]
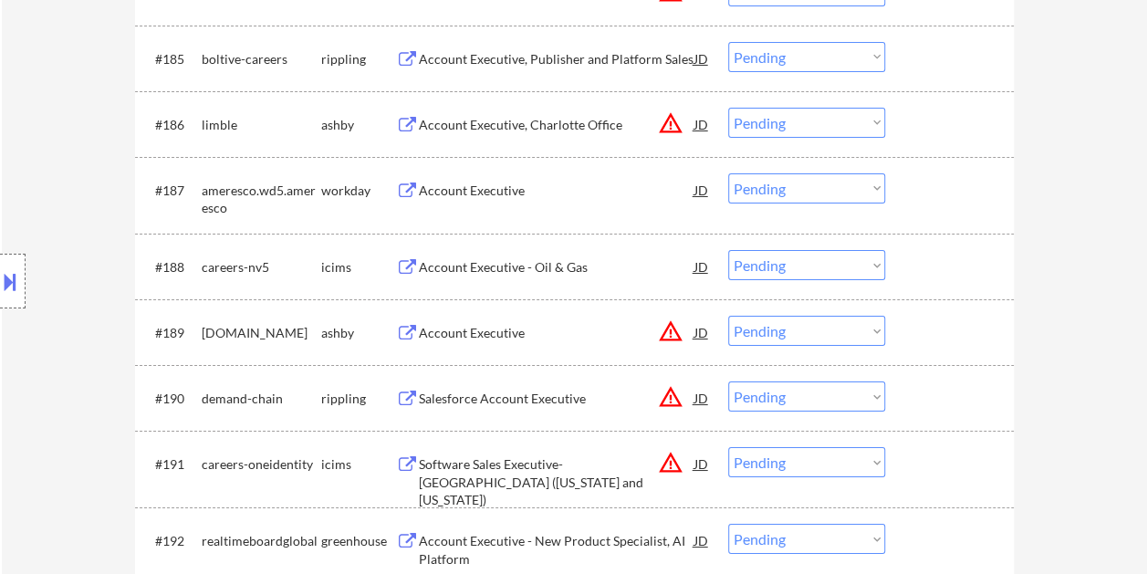
click at [912, 327] on div at bounding box center [952, 332] width 80 height 33
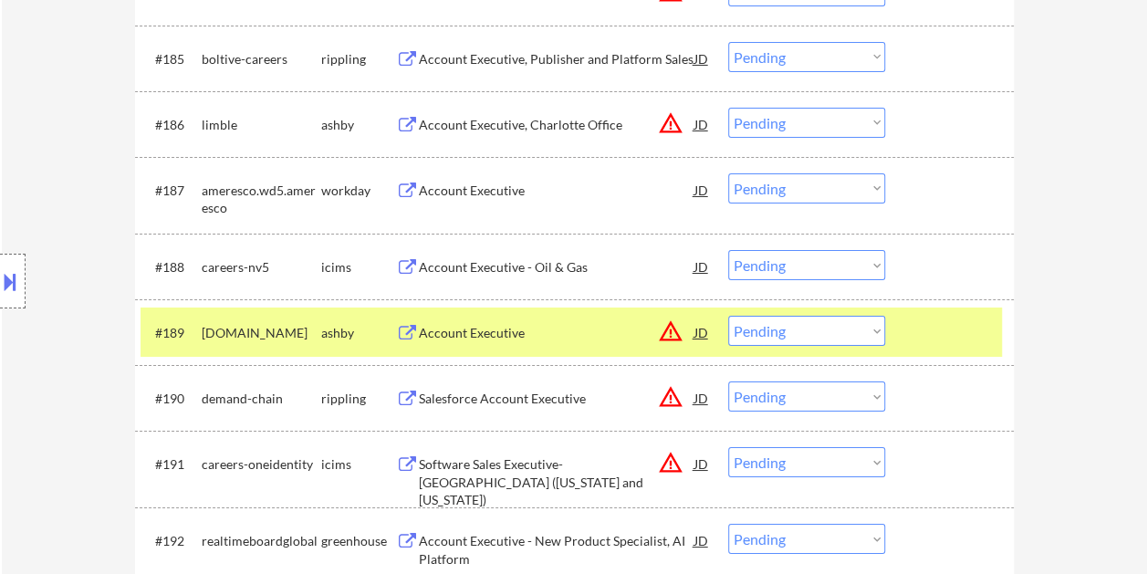
click at [527, 331] on div "Account Executive" at bounding box center [557, 333] width 276 height 18
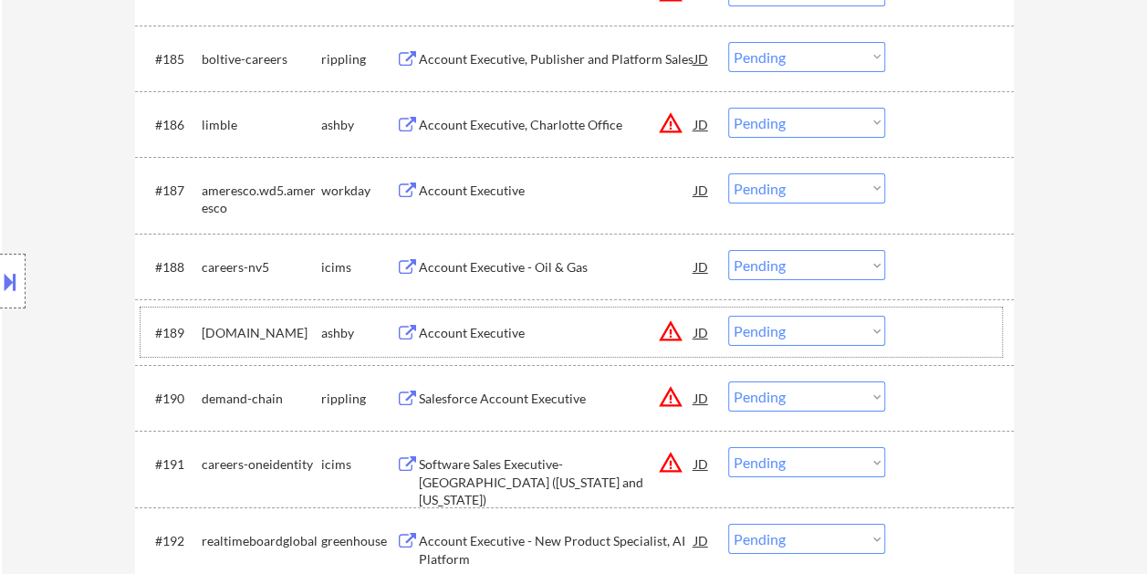
drag, startPoint x: 922, startPoint y: 325, endPoint x: 887, endPoint y: 335, distance: 36.1
click at [922, 325] on div at bounding box center [952, 332] width 80 height 33
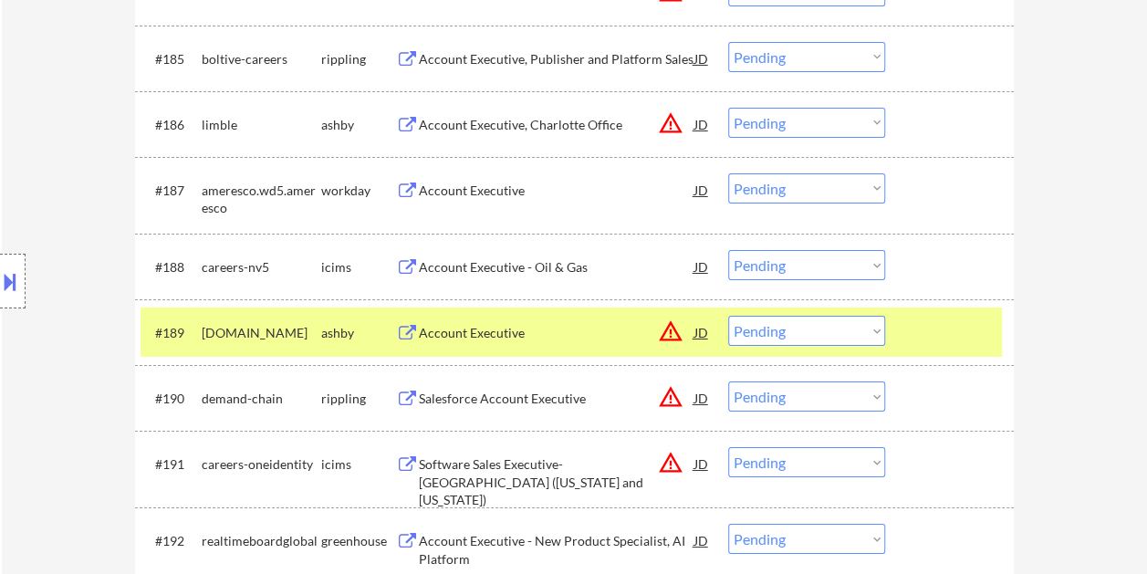
click at [869, 334] on select "Choose an option... Pending Applied Excluded (Questions) Excluded (Expired) Exc…" at bounding box center [806, 331] width 157 height 30
click at [728, 316] on select "Choose an option... Pending Applied Excluded (Questions) Excluded (Expired) Exc…" at bounding box center [806, 331] width 157 height 30
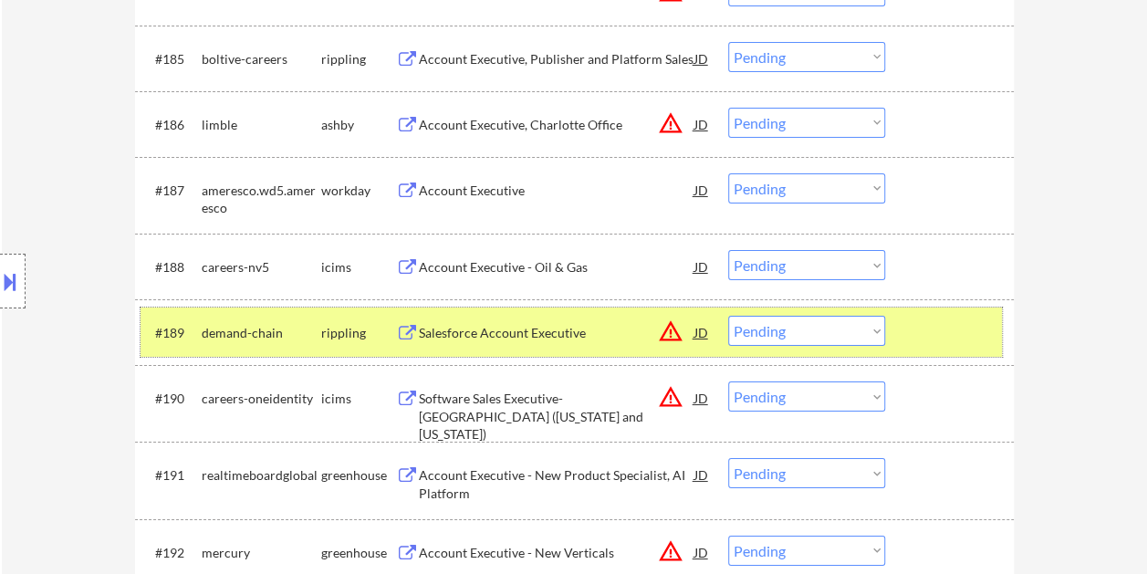
click at [921, 333] on div at bounding box center [952, 332] width 80 height 33
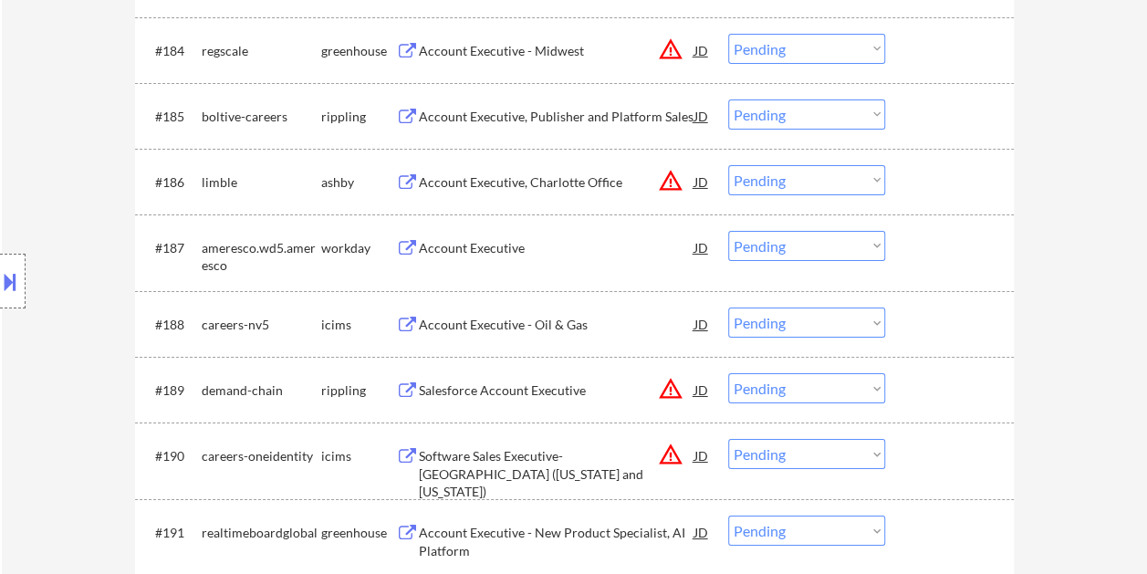
scroll to position [6528, 0]
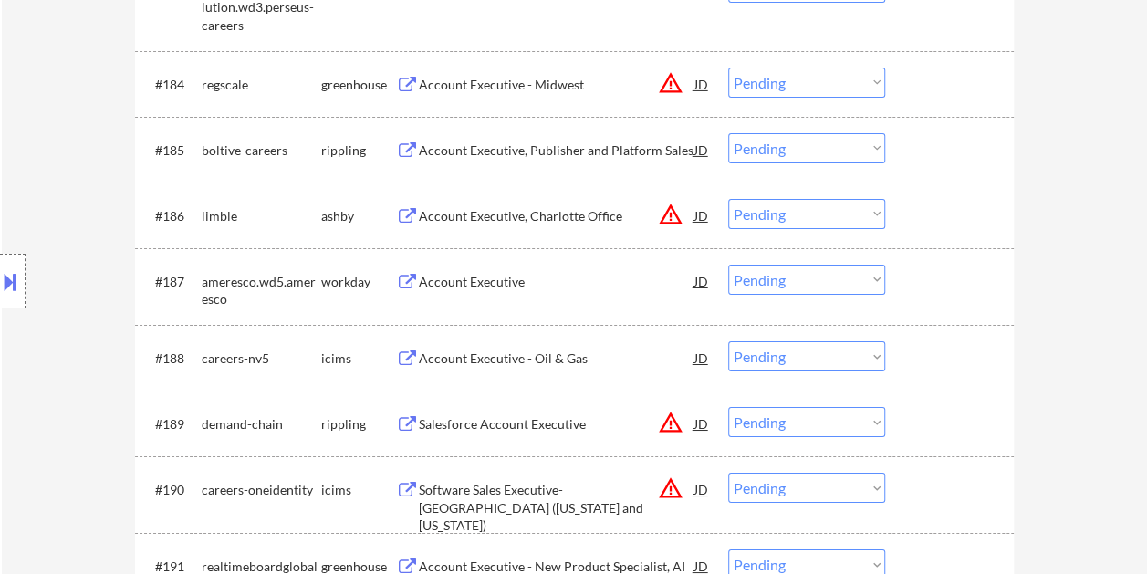
click at [917, 220] on div at bounding box center [952, 215] width 80 height 33
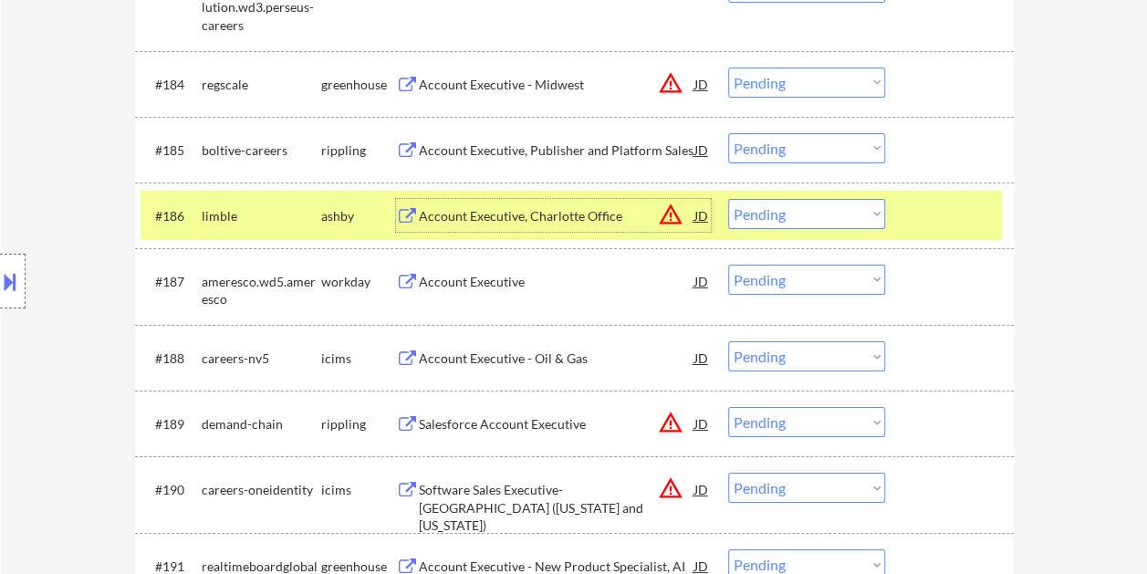
click at [621, 215] on div "Account Executive, Charlotte Office" at bounding box center [557, 216] width 276 height 18
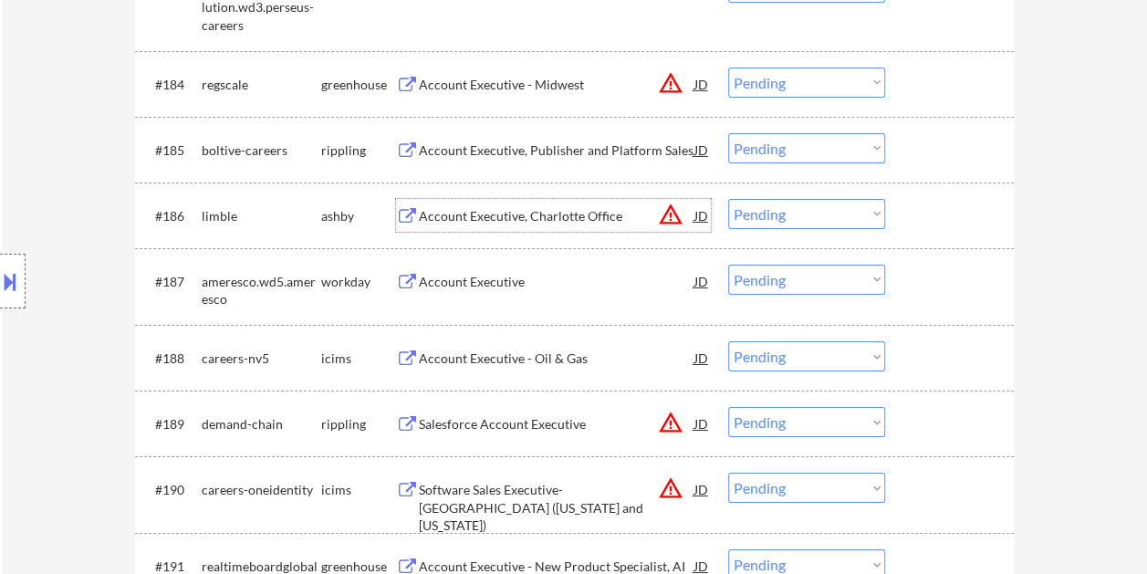
drag, startPoint x: 926, startPoint y: 214, endPoint x: 898, endPoint y: 215, distance: 27.4
click at [924, 215] on div at bounding box center [952, 215] width 80 height 33
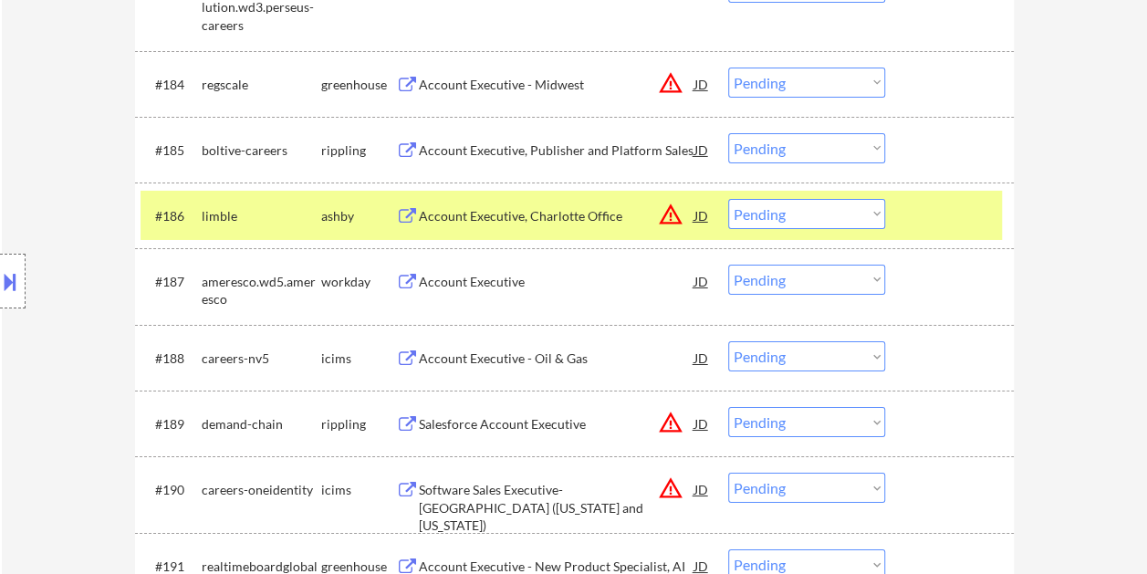
drag, startPoint x: 869, startPoint y: 214, endPoint x: 863, endPoint y: 221, distance: 9.7
click at [865, 219] on select "Choose an option... Pending Applied Excluded (Questions) Excluded (Expired) Exc…" at bounding box center [806, 214] width 157 height 30
click at [728, 199] on select "Choose an option... Pending Applied Excluded (Questions) Excluded (Expired) Exc…" at bounding box center [806, 214] width 157 height 30
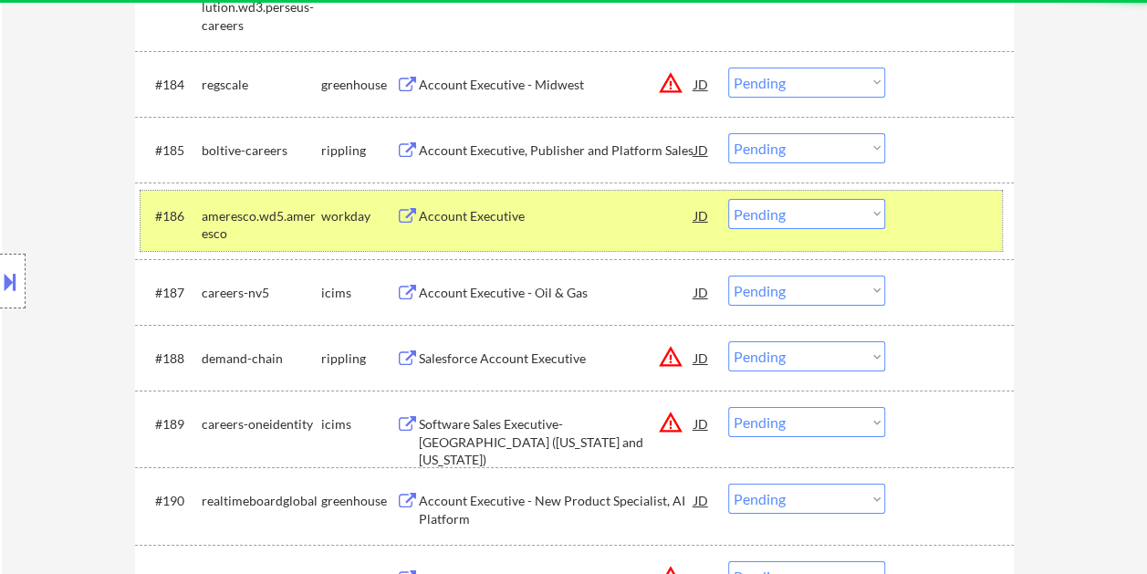
click at [900, 215] on div "#186 ameresco.wd5.ameresco workday Account Executive JD warning_amber Choose an…" at bounding box center [572, 221] width 862 height 60
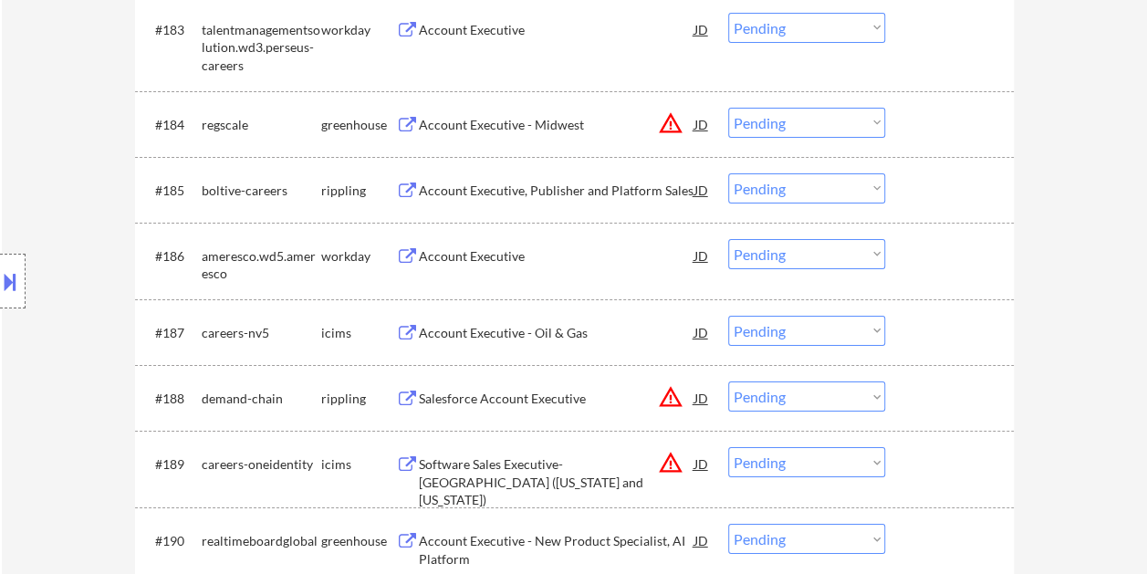
scroll to position [6437, 0]
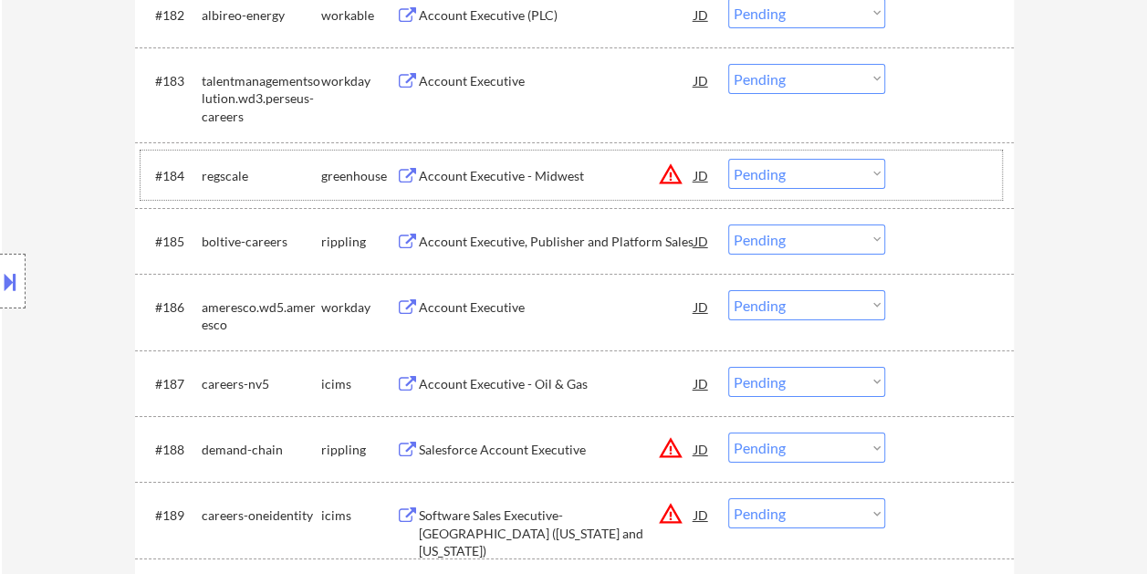
click at [917, 159] on div at bounding box center [952, 175] width 80 height 33
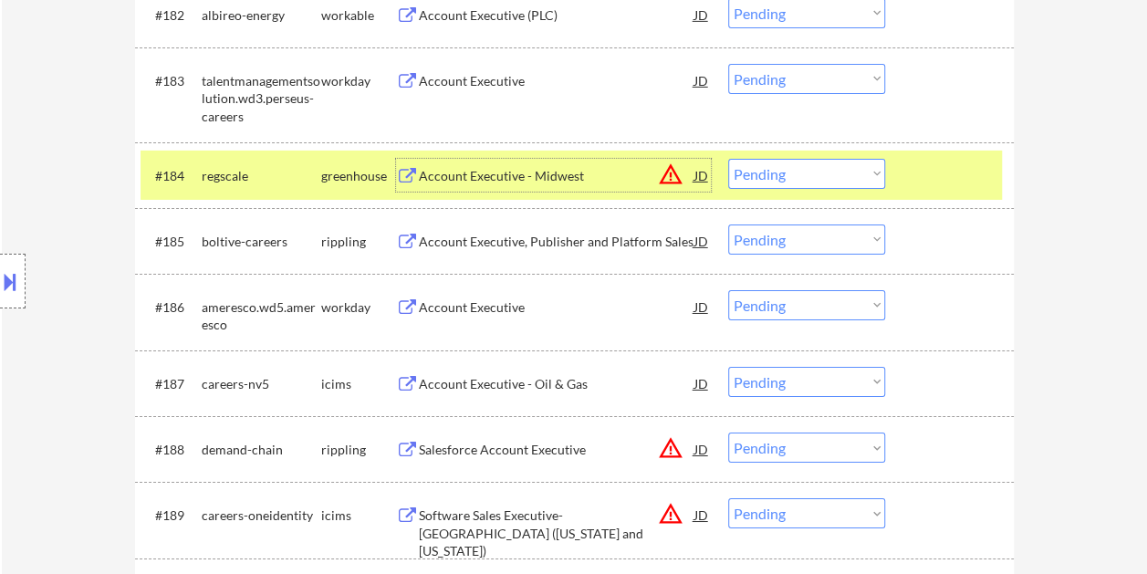
click at [523, 169] on div "Account Executive - Midwest" at bounding box center [557, 176] width 276 height 18
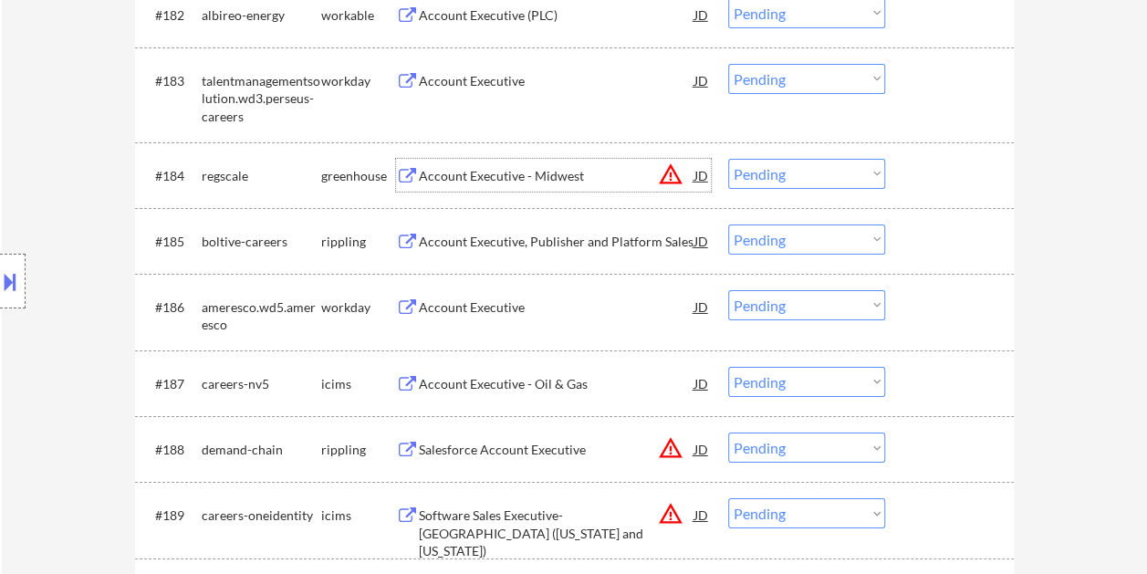
click at [921, 176] on div at bounding box center [952, 175] width 80 height 33
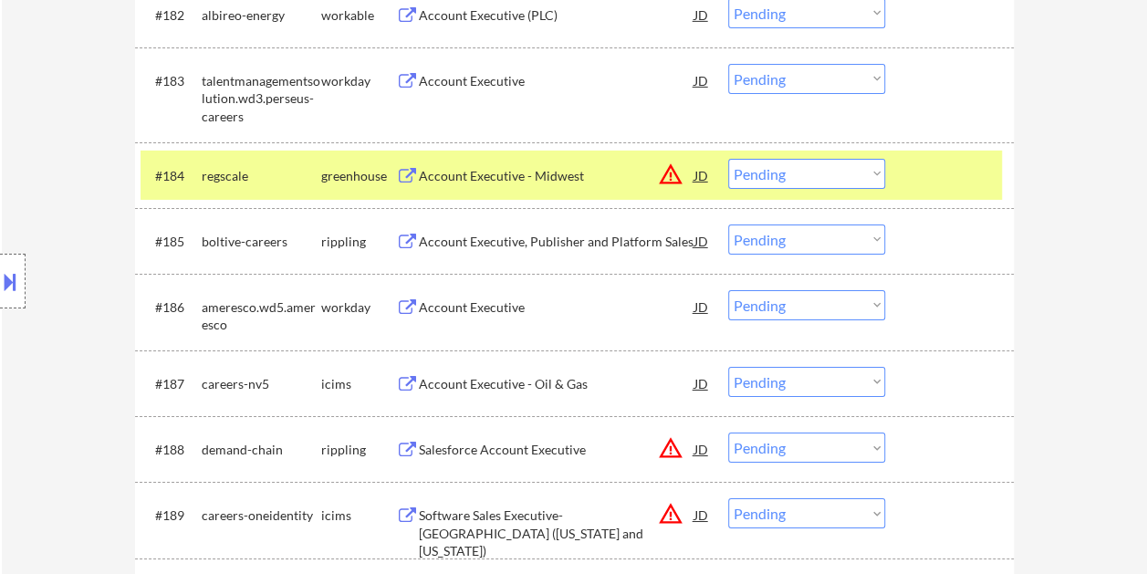
click at [874, 172] on select "Choose an option... Pending Applied Excluded (Questions) Excluded (Expired) Exc…" at bounding box center [806, 174] width 157 height 30
click at [728, 159] on select "Choose an option... Pending Applied Excluded (Questions) Excluded (Expired) Exc…" at bounding box center [806, 174] width 157 height 30
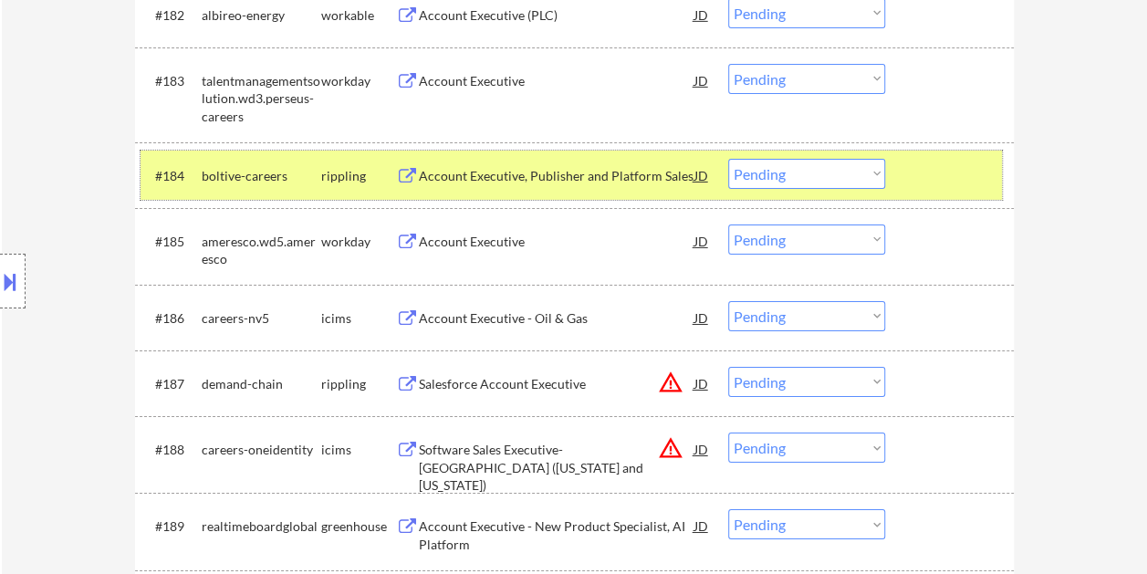
click at [920, 176] on div at bounding box center [952, 175] width 80 height 33
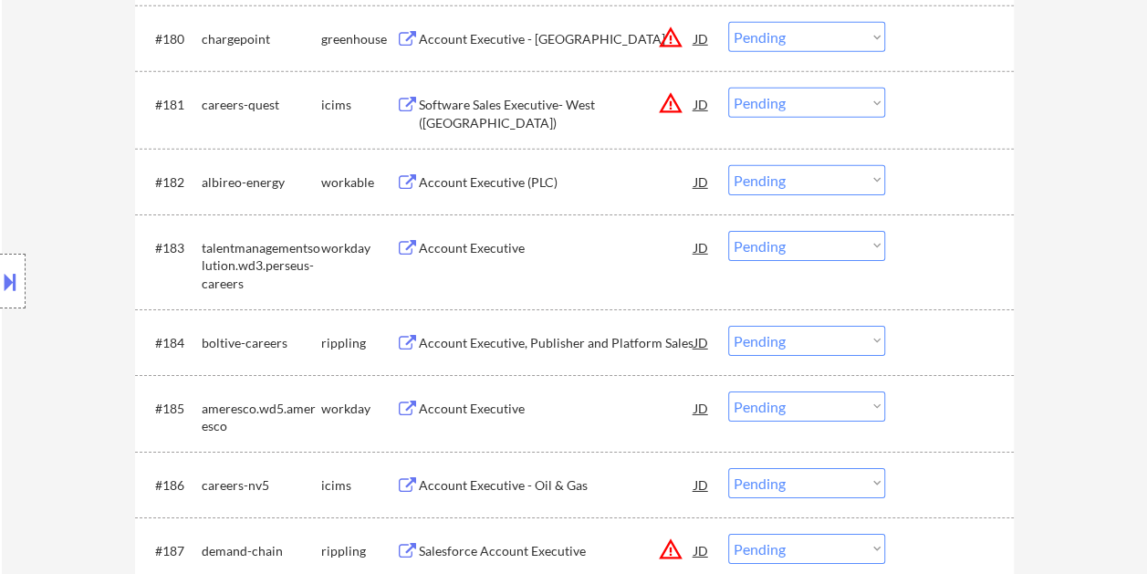
scroll to position [6254, 0]
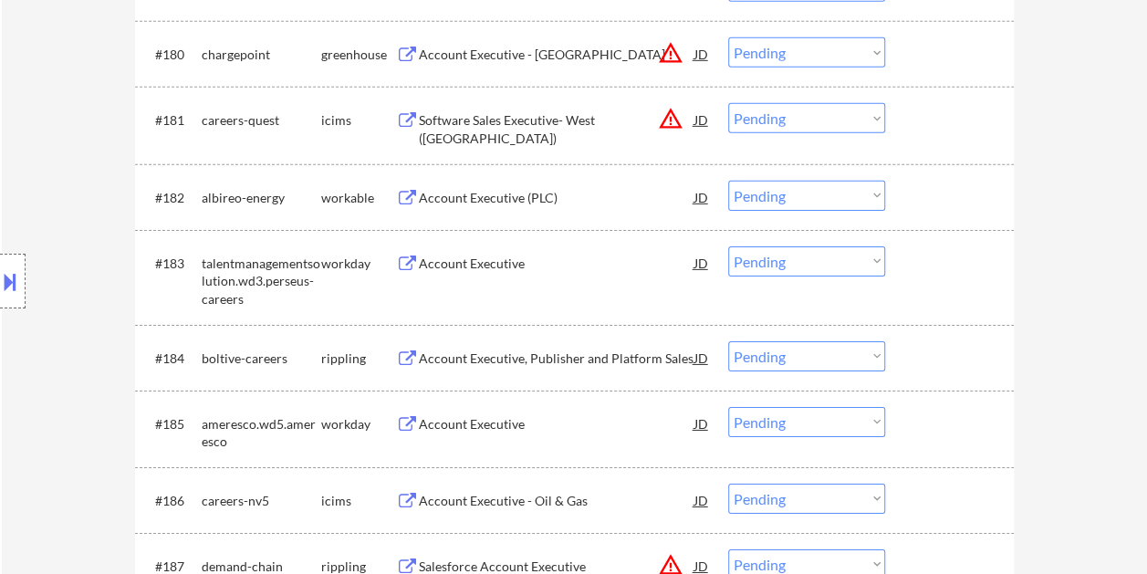
click at [932, 192] on div at bounding box center [952, 197] width 80 height 33
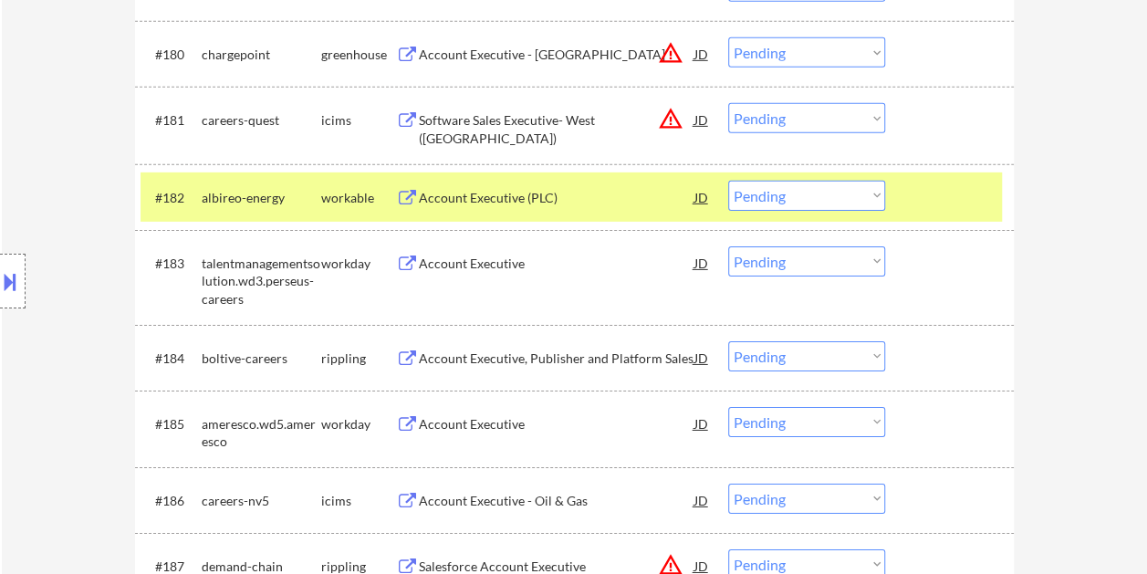
click at [593, 182] on div "Account Executive (PLC)" at bounding box center [557, 197] width 276 height 33
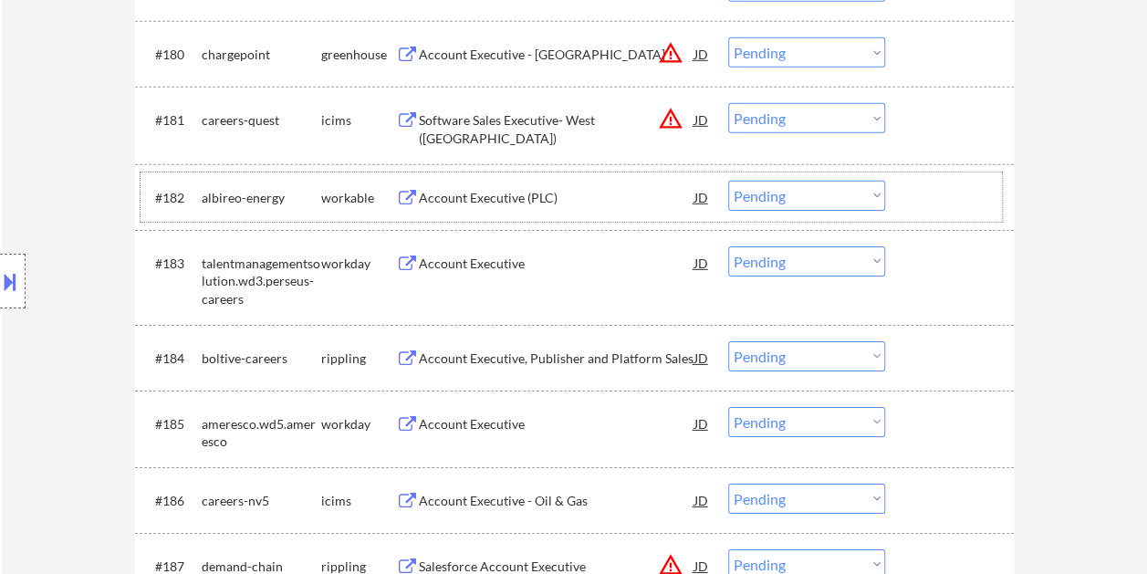
click at [937, 196] on div at bounding box center [952, 197] width 80 height 33
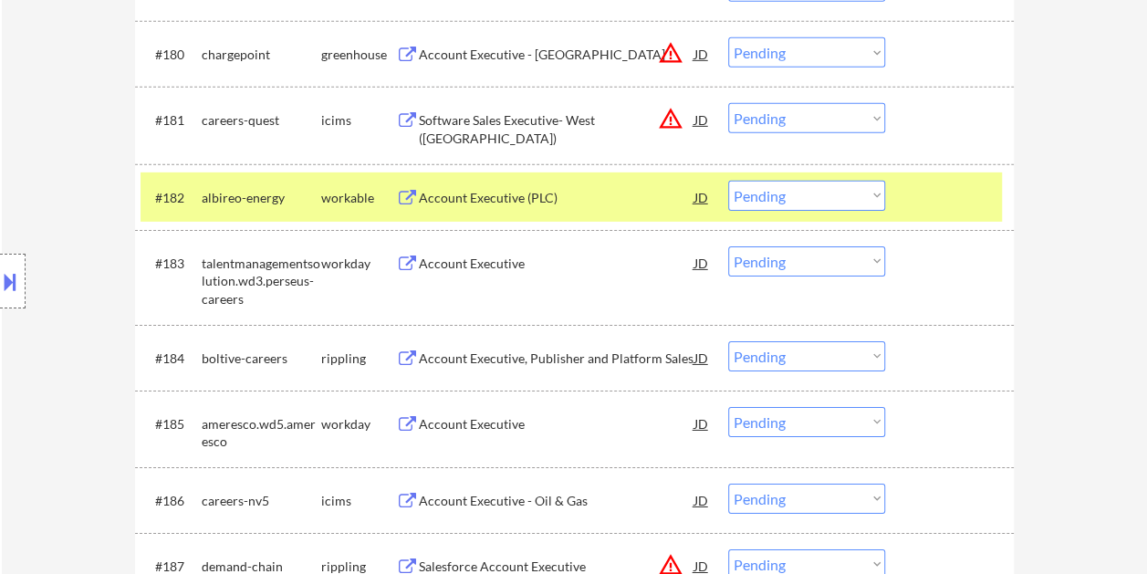
drag, startPoint x: 863, startPoint y: 197, endPoint x: 861, endPoint y: 208, distance: 11.1
click at [862, 201] on select "Choose an option... Pending Applied Excluded (Questions) Excluded (Expired) Exc…" at bounding box center [806, 196] width 157 height 30
click at [728, 181] on select "Choose an option... Pending Applied Excluded (Questions) Excluded (Expired) Exc…" at bounding box center [806, 196] width 157 height 30
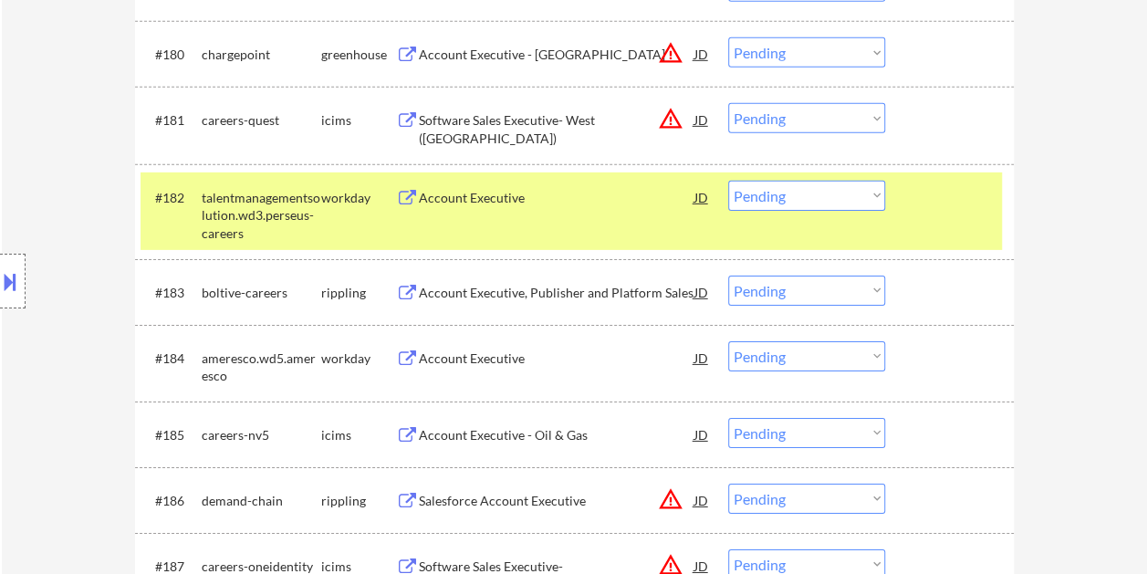
click at [947, 210] on div at bounding box center [952, 197] width 80 height 33
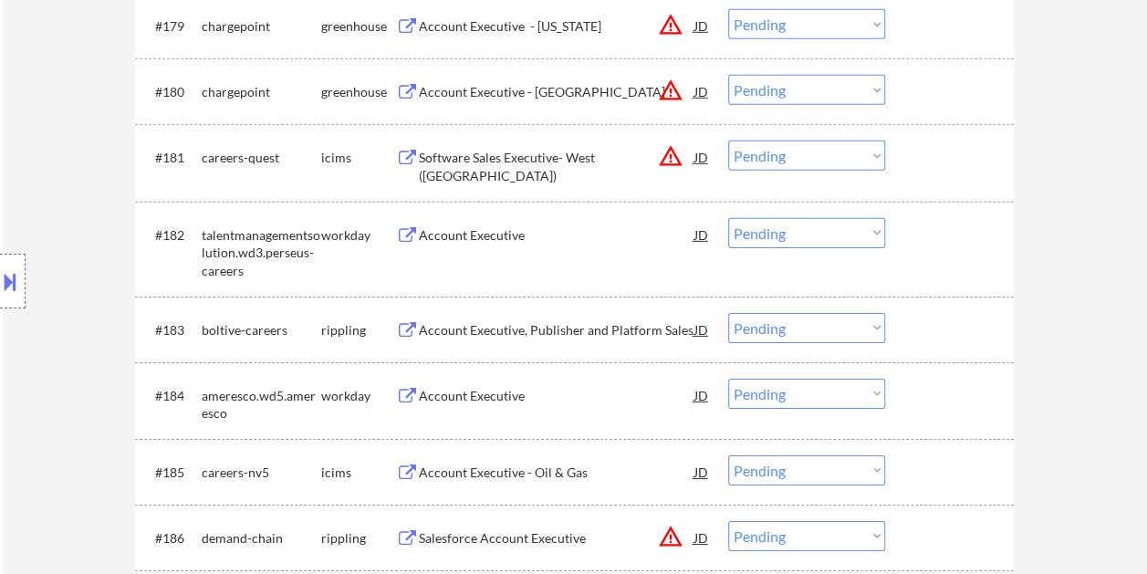
scroll to position [6163, 0]
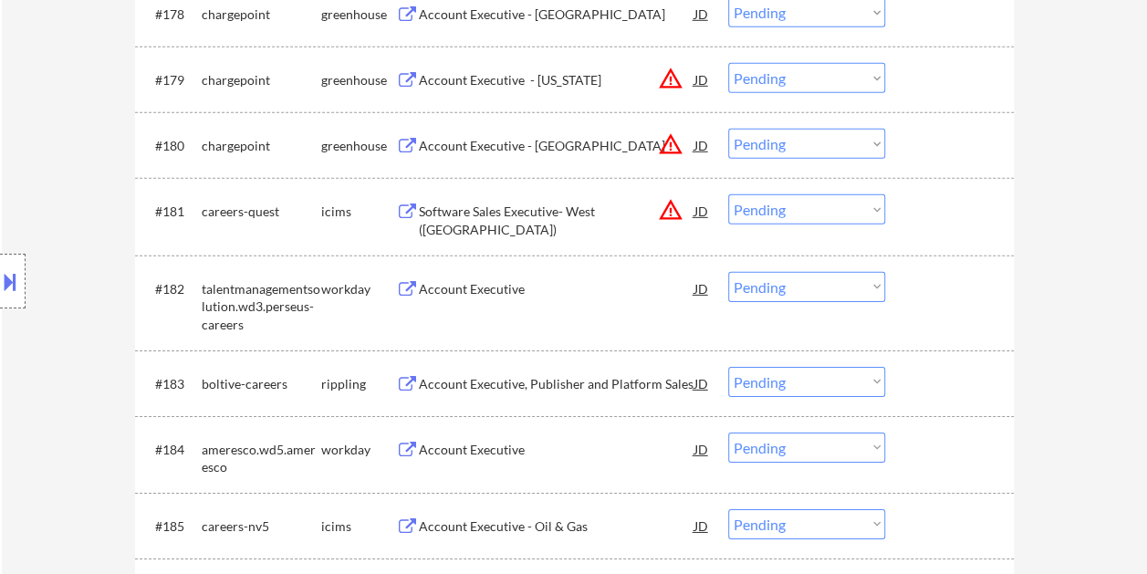
click at [937, 152] on div at bounding box center [952, 145] width 80 height 33
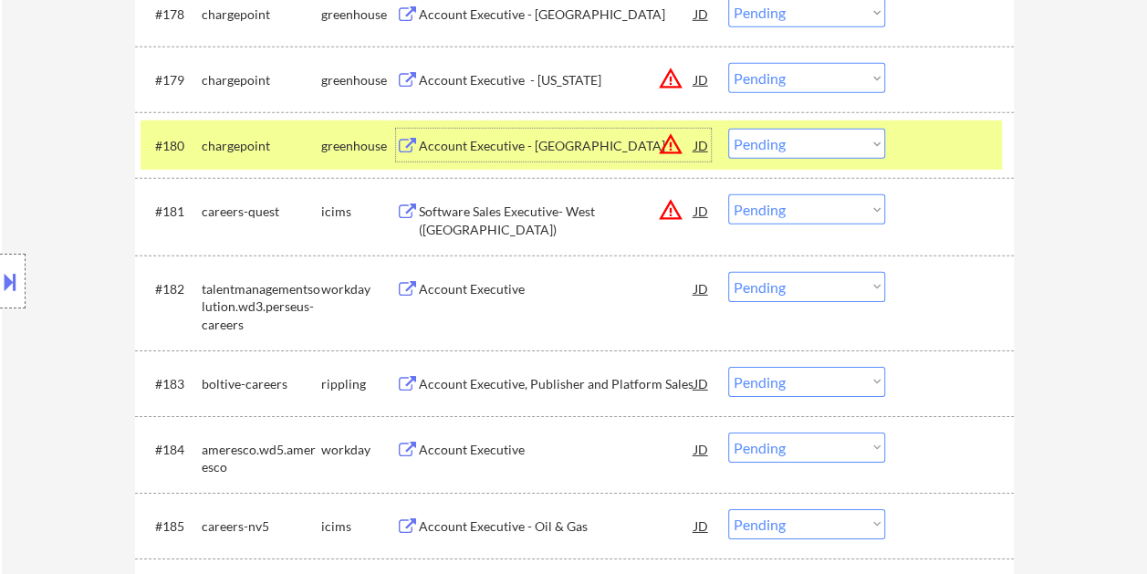
click at [611, 137] on div "Account Executive - [GEOGRAPHIC_DATA]" at bounding box center [557, 146] width 276 height 18
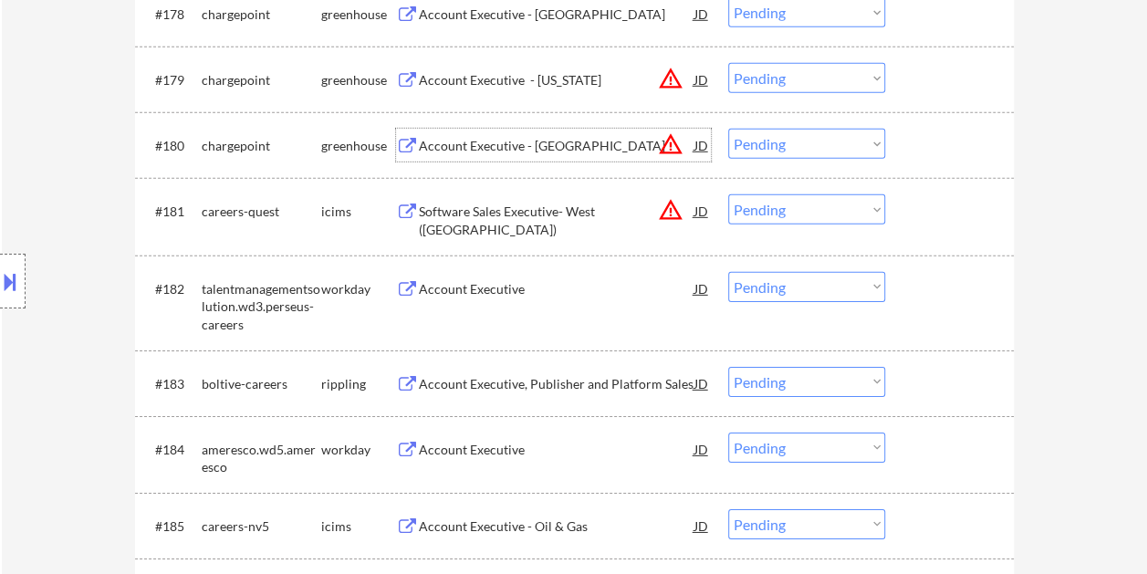
drag, startPoint x: 938, startPoint y: 139, endPoint x: 874, endPoint y: 149, distance: 64.7
click at [936, 140] on div at bounding box center [952, 145] width 80 height 33
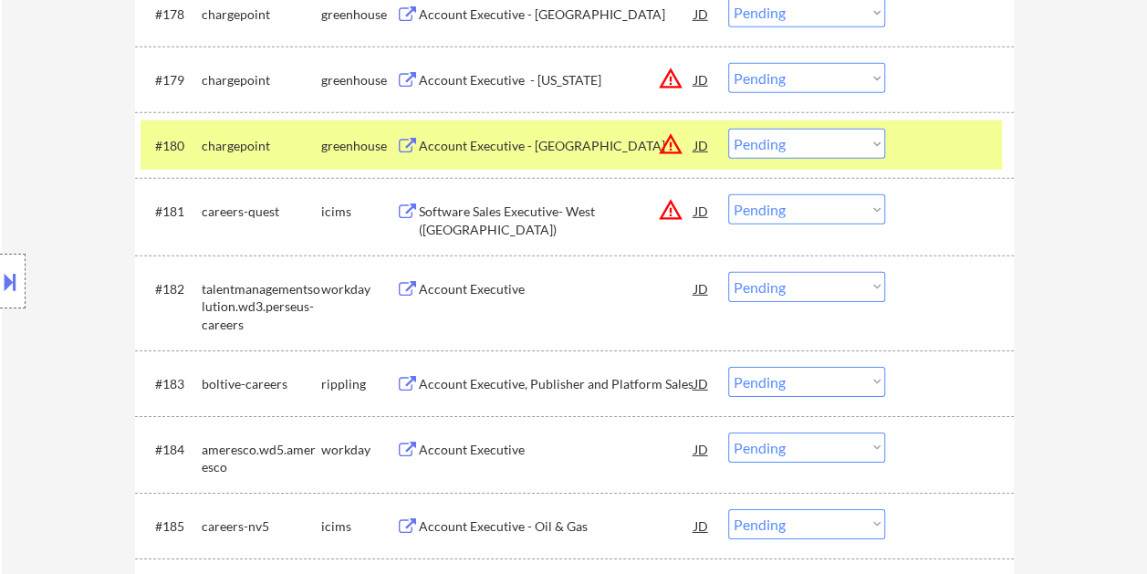
click at [860, 145] on select "Choose an option... Pending Applied Excluded (Questions) Excluded (Expired) Exc…" at bounding box center [806, 144] width 157 height 30
click at [728, 129] on select "Choose an option... Pending Applied Excluded (Questions) Excluded (Expired) Exc…" at bounding box center [806, 144] width 157 height 30
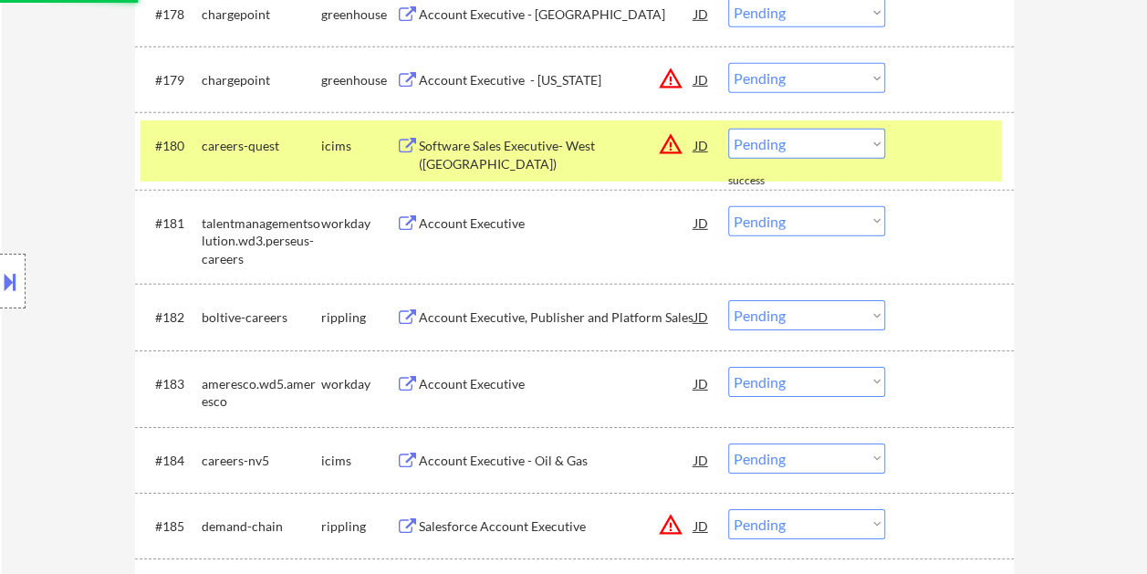
click at [929, 152] on div at bounding box center [952, 145] width 80 height 33
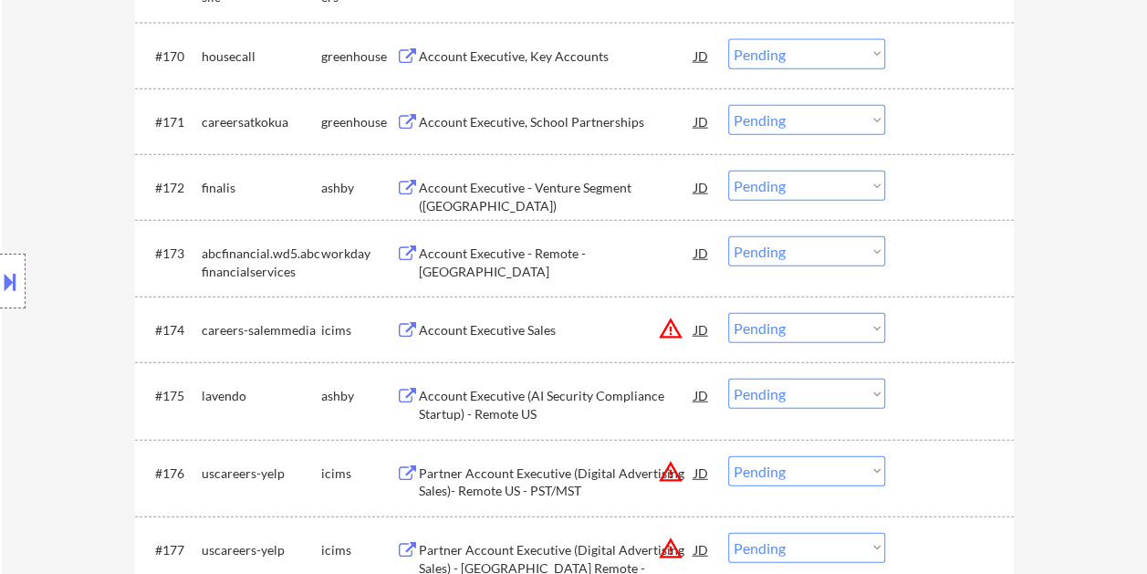
scroll to position [5524, 0]
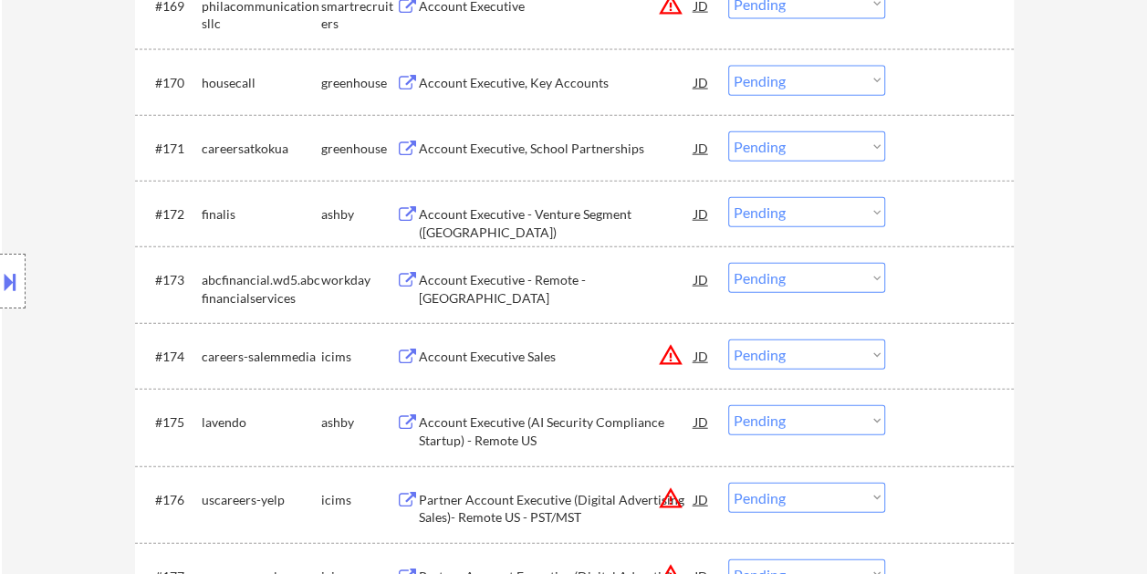
click at [959, 207] on div at bounding box center [952, 213] width 80 height 33
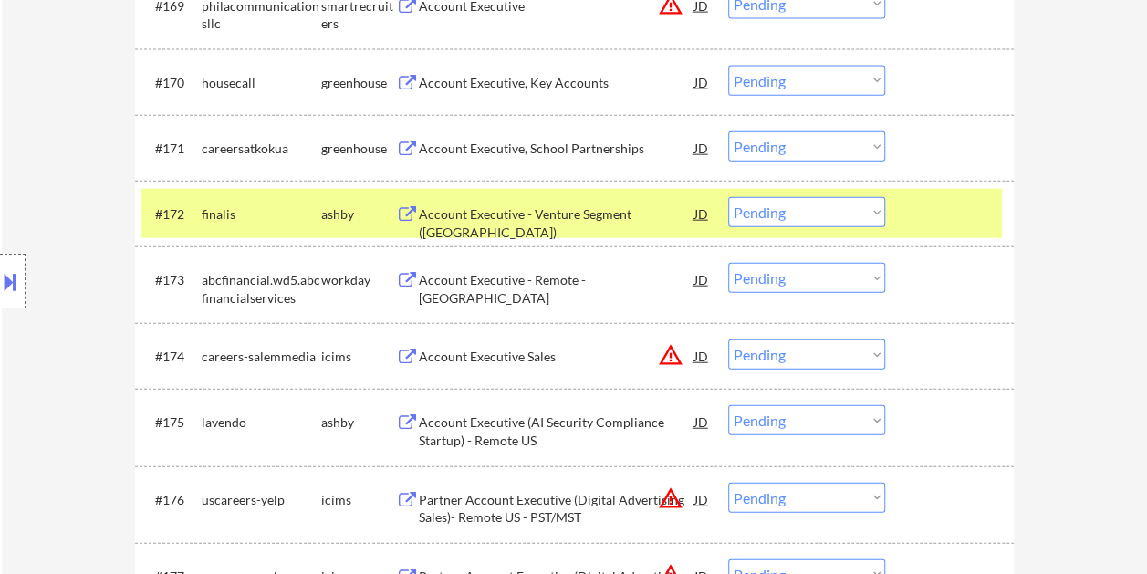
click at [475, 215] on div "Account Executive - Venture Segment ([GEOGRAPHIC_DATA])" at bounding box center [557, 223] width 276 height 36
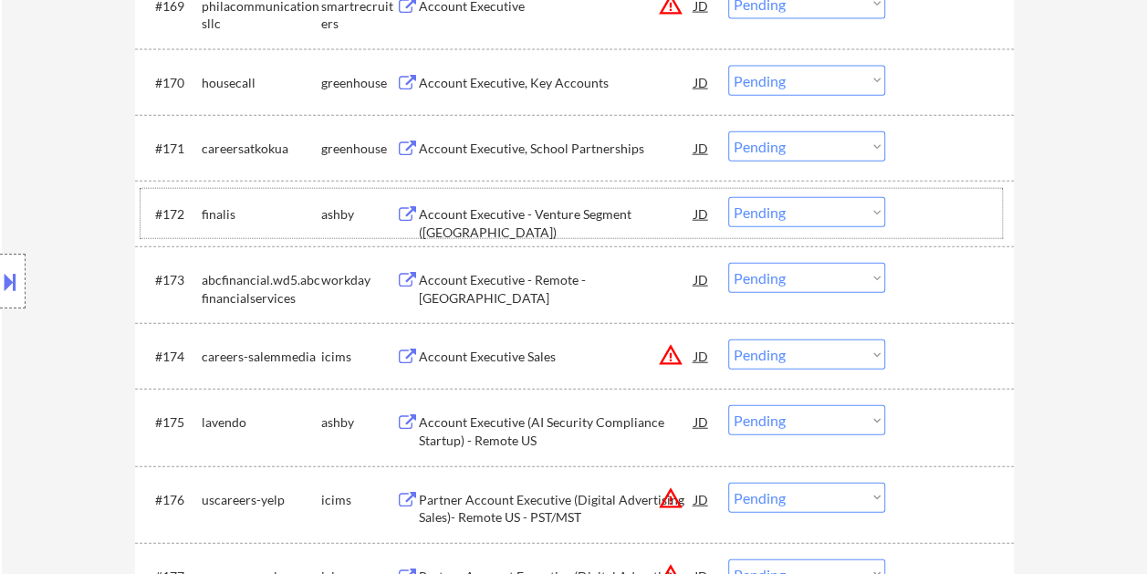
click at [900, 214] on div "#172 finalis [PERSON_NAME] Account Executive - Venture Segment ([GEOGRAPHIC_DAT…" at bounding box center [572, 213] width 862 height 49
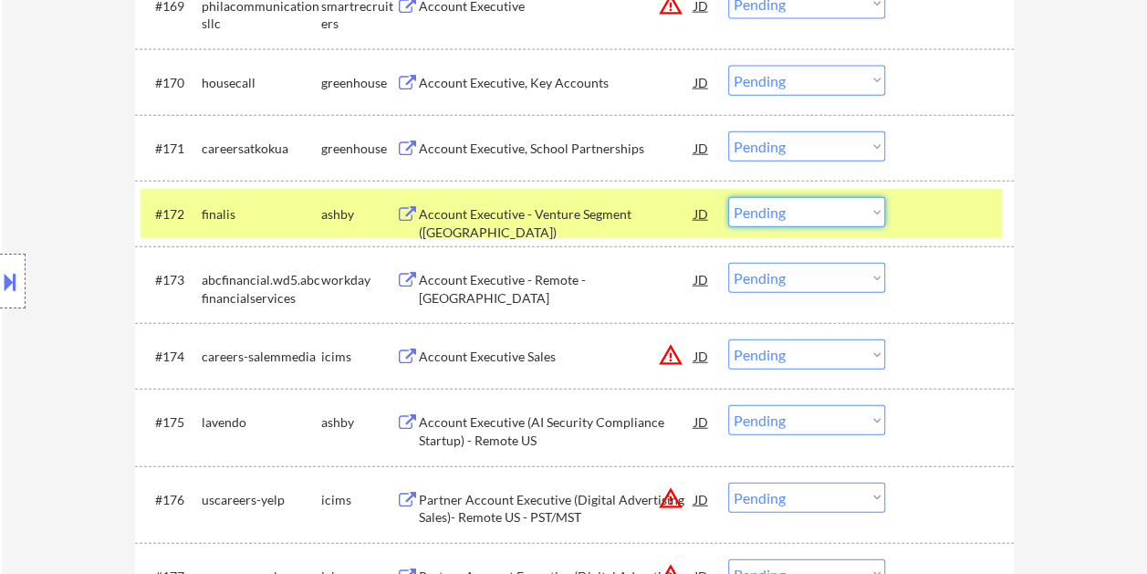
click at [875, 211] on select "Choose an option... Pending Applied Excluded (Questions) Excluded (Expired) Exc…" at bounding box center [806, 212] width 157 height 30
click at [728, 197] on select "Choose an option... Pending Applied Excluded (Questions) Excluded (Expired) Exc…" at bounding box center [806, 212] width 157 height 30
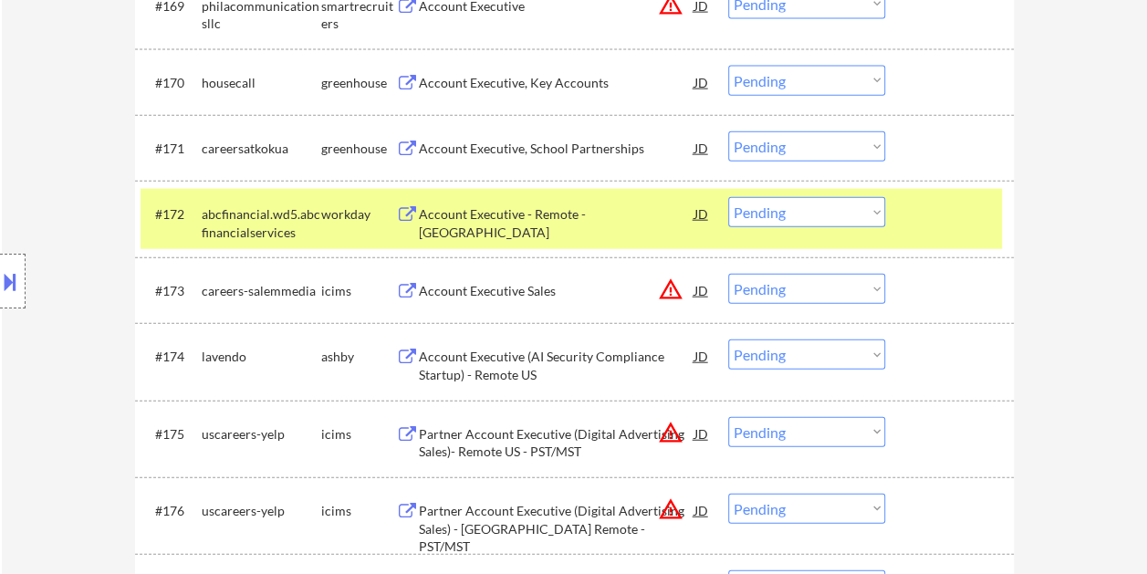
click at [927, 213] on div at bounding box center [952, 213] width 80 height 33
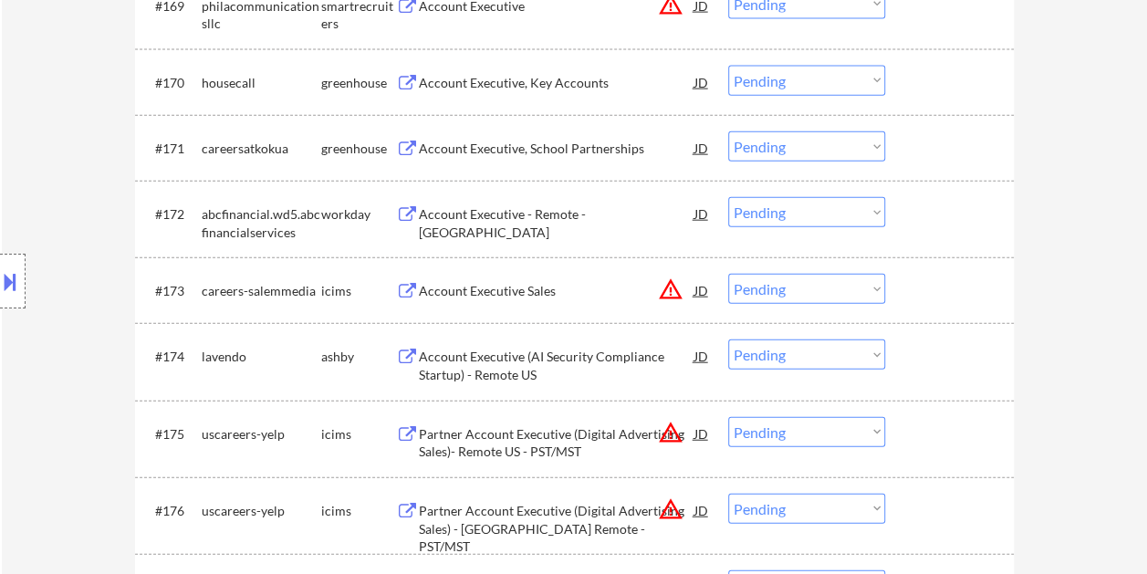
click at [929, 374] on div "#174 [PERSON_NAME] Account Executive (AI Security Compliance Startup) - Remote …" at bounding box center [572, 361] width 862 height 60
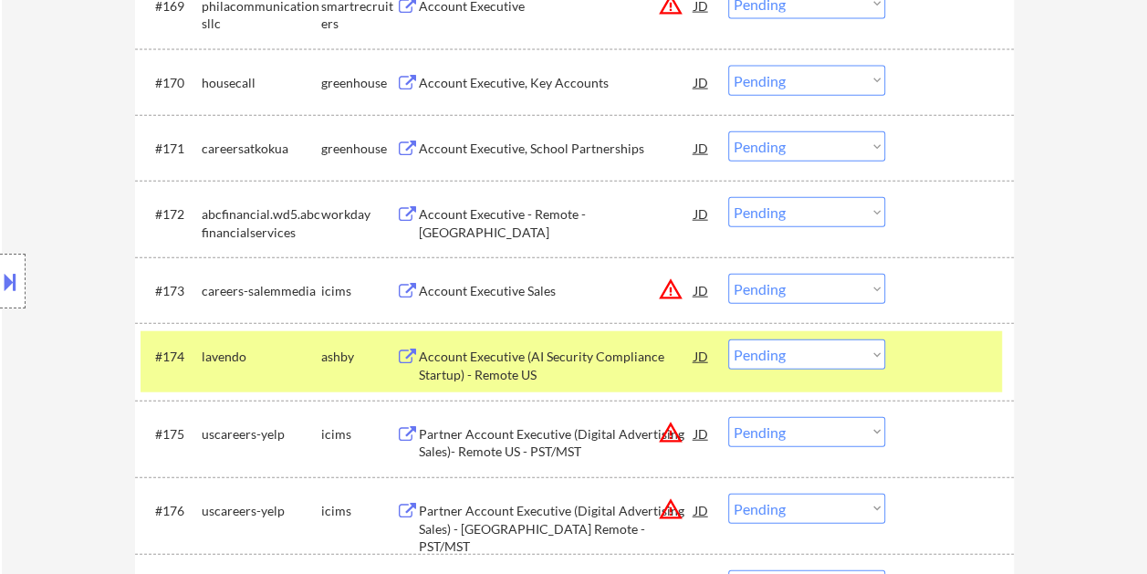
click at [617, 372] on div "Account Executive (AI Security Compliance Startup) - Remote US" at bounding box center [557, 366] width 276 height 36
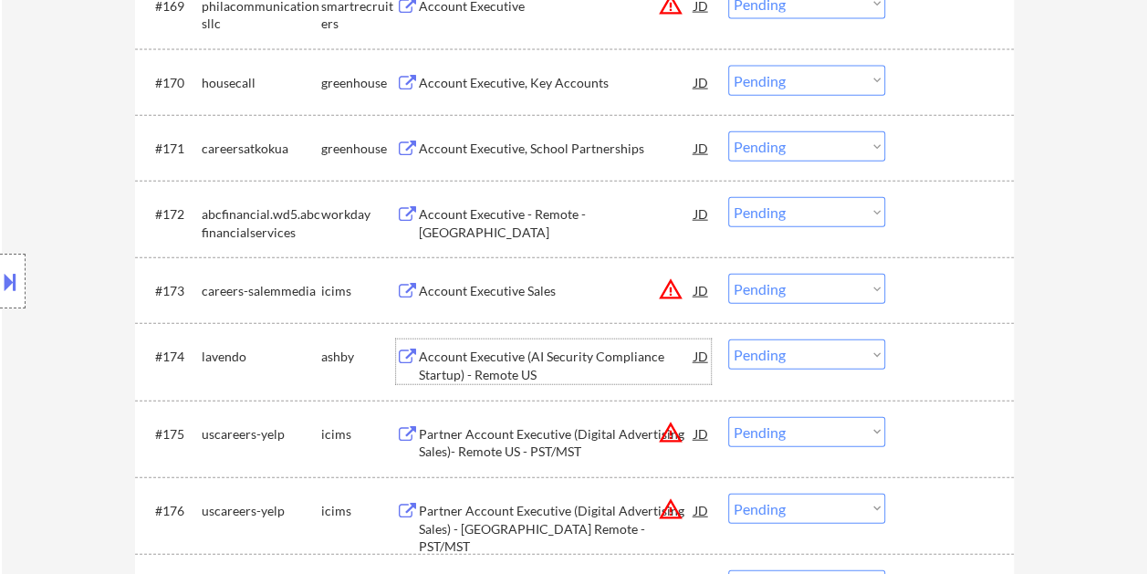
drag, startPoint x: 937, startPoint y: 360, endPoint x: 898, endPoint y: 361, distance: 38.4
click at [935, 361] on div at bounding box center [952, 356] width 80 height 33
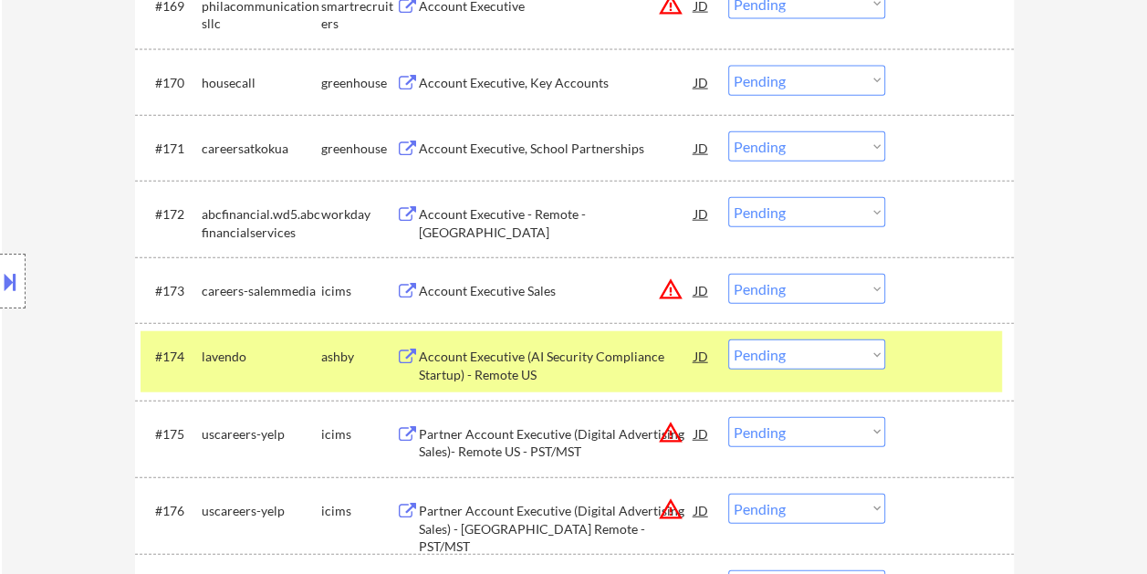
click at [858, 352] on select "Choose an option... Pending Applied Excluded (Questions) Excluded (Expired) Exc…" at bounding box center [806, 355] width 157 height 30
click at [728, 340] on select "Choose an option... Pending Applied Excluded (Questions) Excluded (Expired) Exc…" at bounding box center [806, 355] width 157 height 30
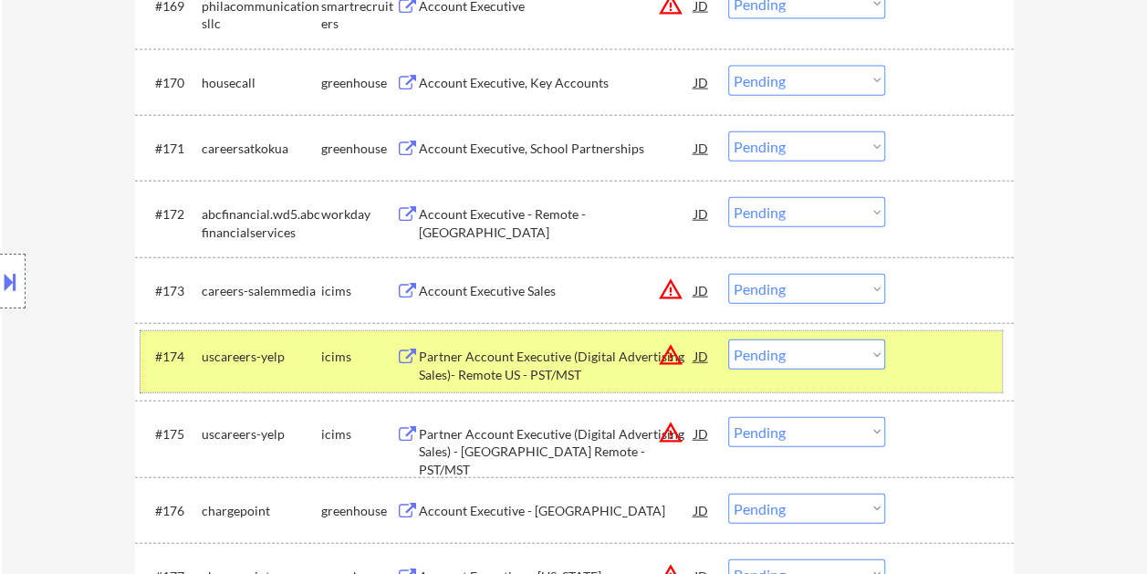
click at [923, 358] on div at bounding box center [952, 356] width 80 height 33
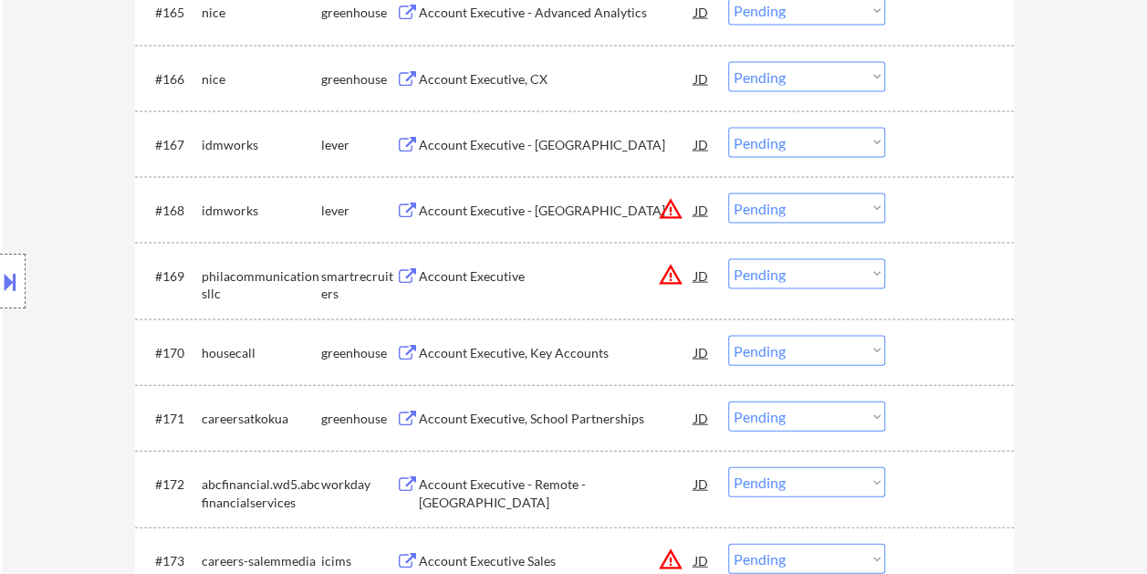
scroll to position [5250, 0]
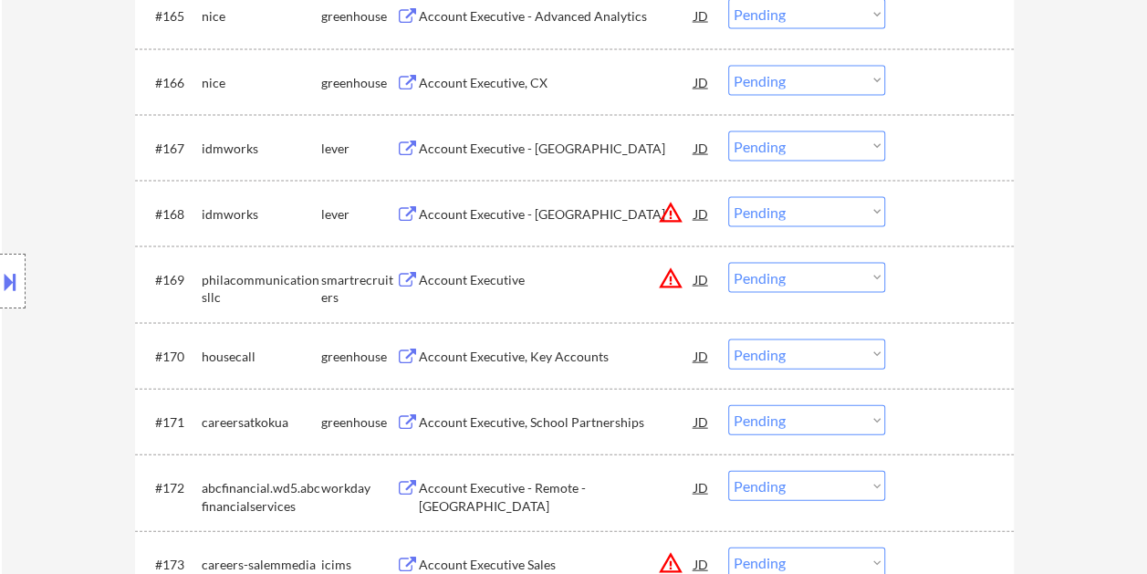
click at [922, 214] on div at bounding box center [952, 213] width 80 height 33
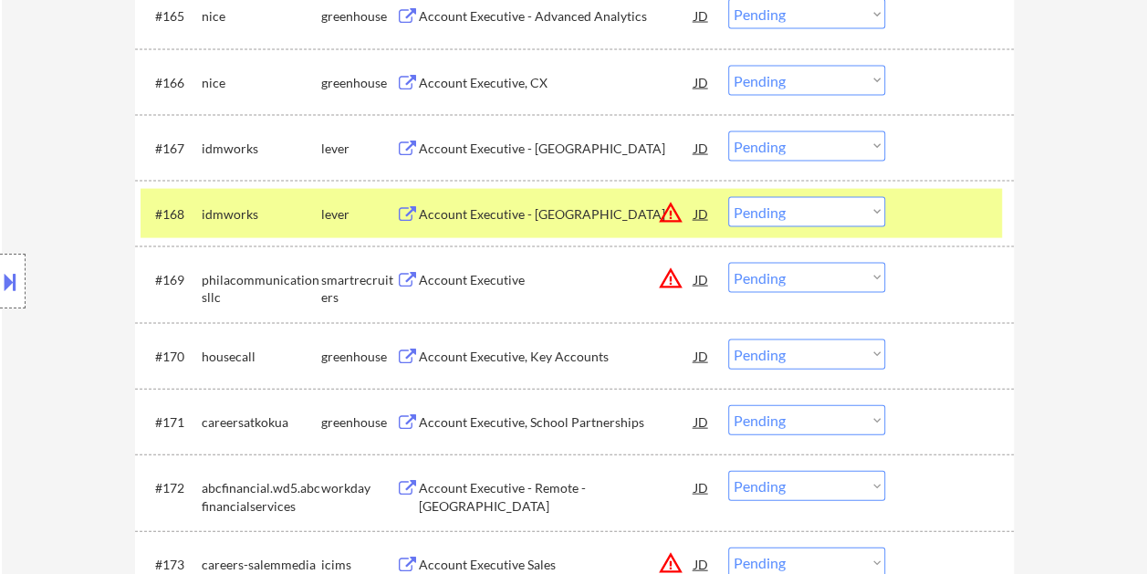
click at [562, 219] on div "Account Executive - [GEOGRAPHIC_DATA]" at bounding box center [557, 214] width 276 height 18
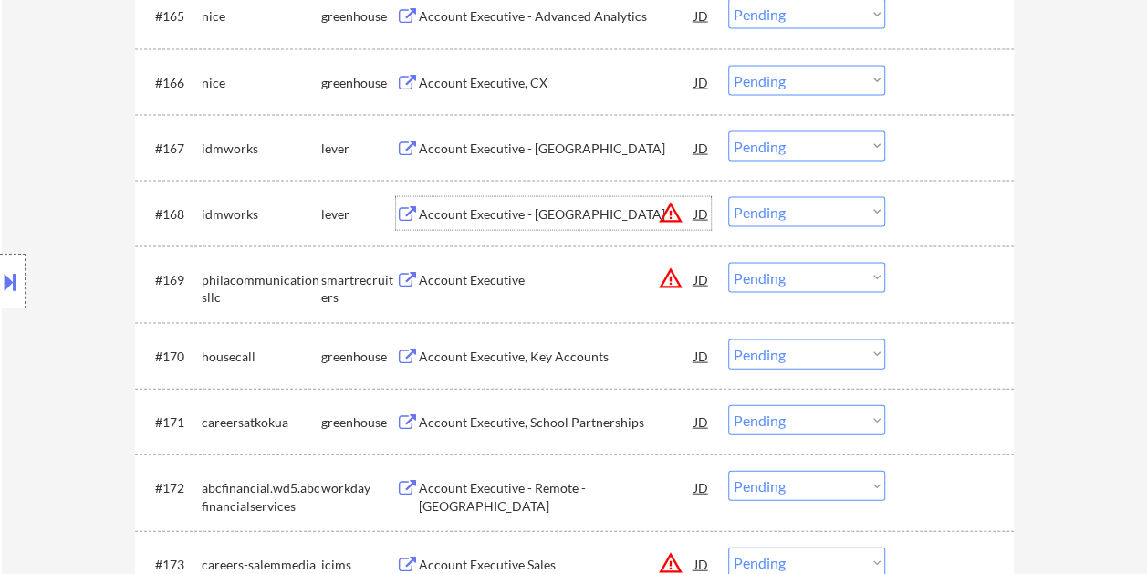
click at [933, 215] on div at bounding box center [952, 213] width 80 height 33
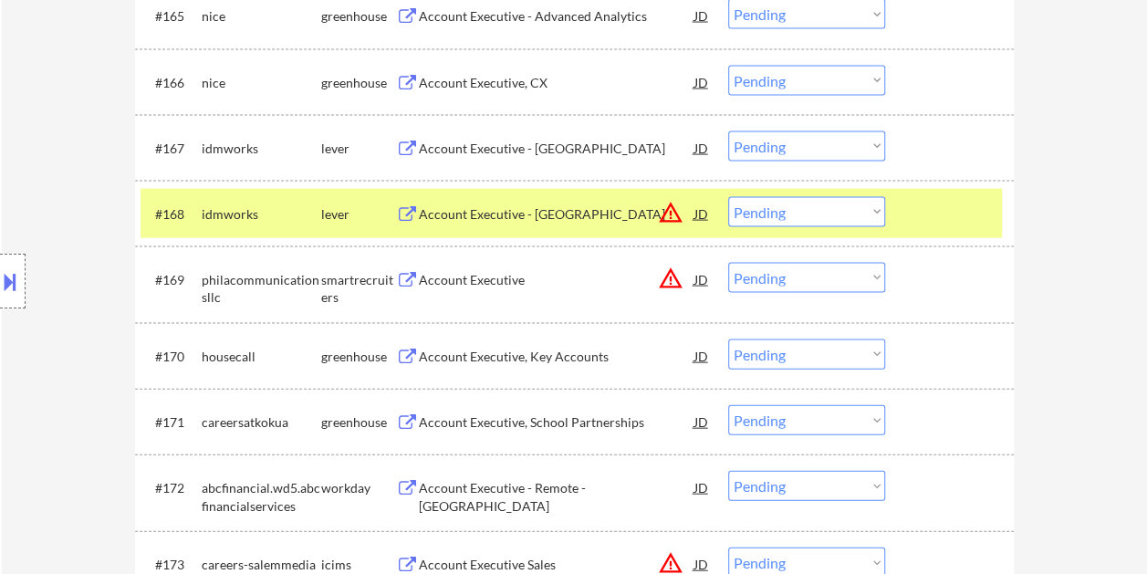
click at [856, 216] on select "Choose an option... Pending Applied Excluded (Questions) Excluded (Expired) Exc…" at bounding box center [806, 212] width 157 height 30
click at [728, 197] on select "Choose an option... Pending Applied Excluded (Questions) Excluded (Expired) Exc…" at bounding box center [806, 212] width 157 height 30
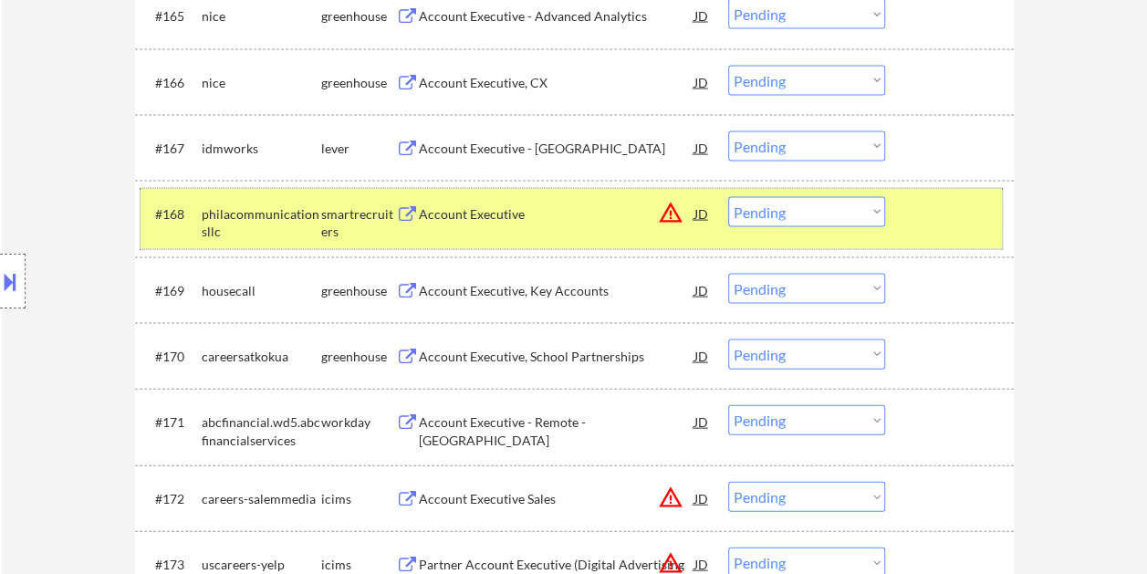
click at [910, 215] on div "#168 philacommunicationsllc smartrecruiters Account Executive JD warning_amber …" at bounding box center [572, 219] width 862 height 60
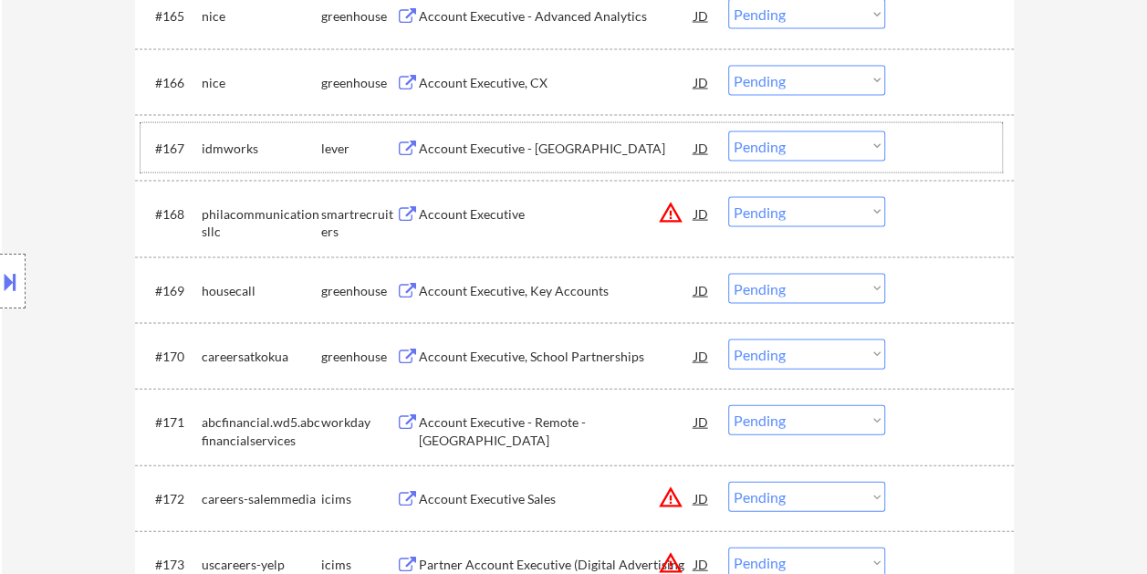
click at [942, 146] on div at bounding box center [952, 147] width 80 height 33
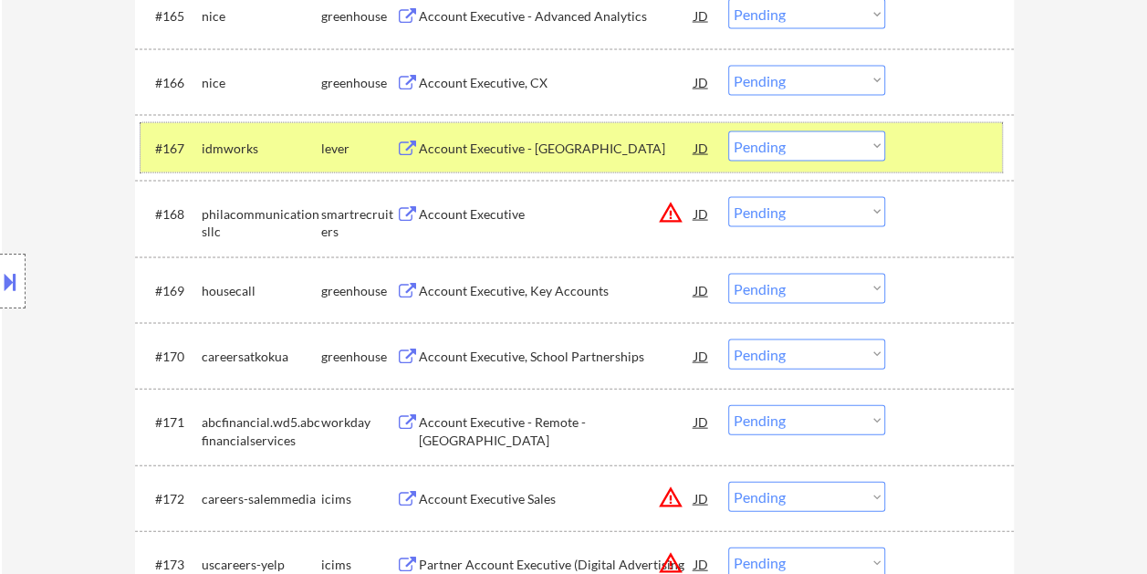
click at [933, 137] on div at bounding box center [952, 147] width 80 height 33
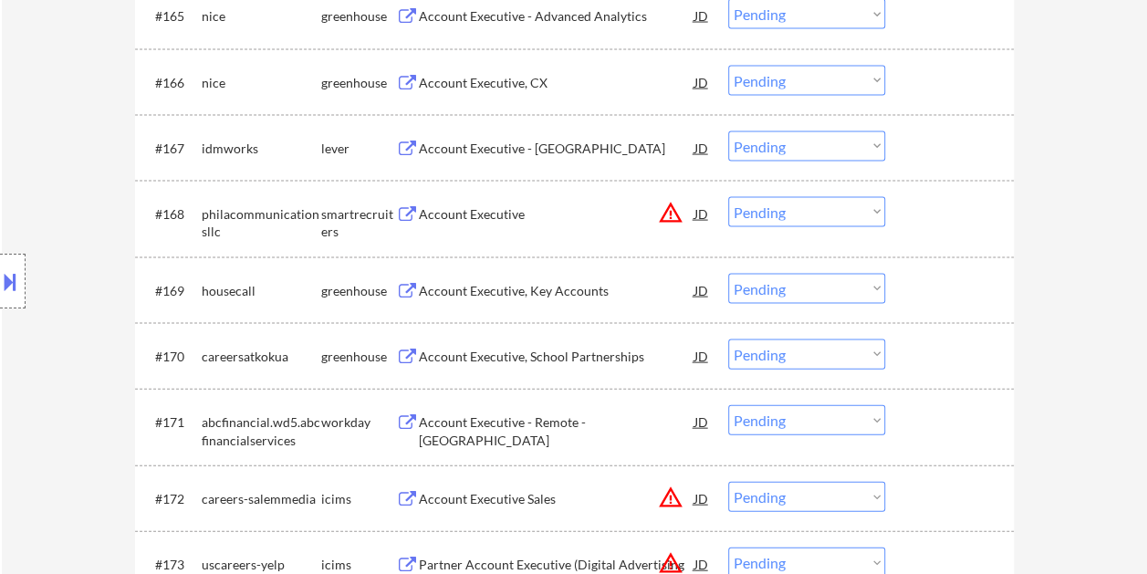
click at [927, 150] on div at bounding box center [952, 147] width 80 height 33
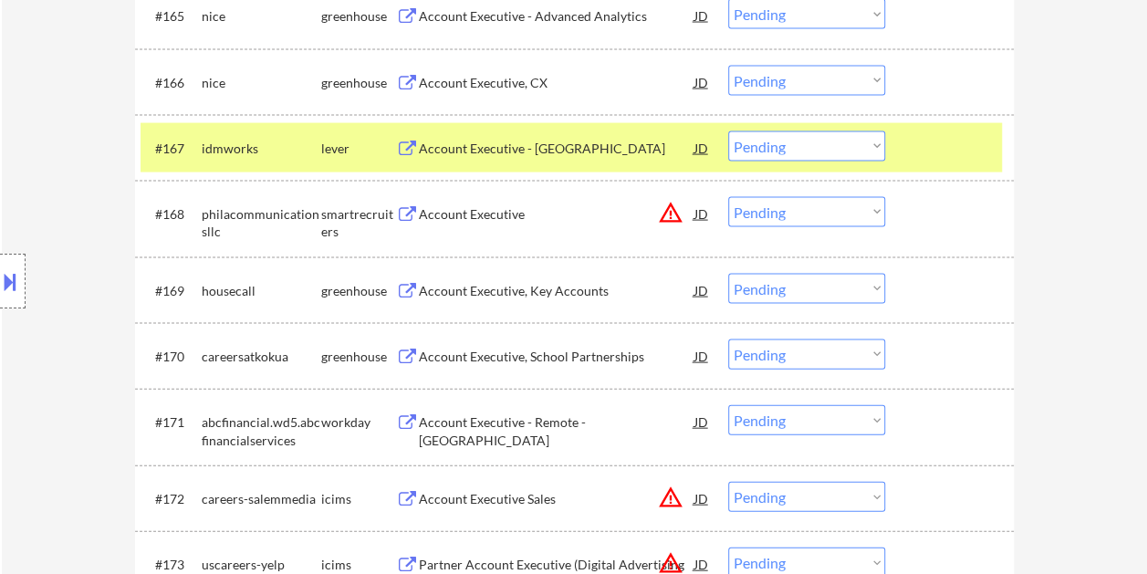
click at [927, 151] on div at bounding box center [952, 147] width 80 height 33
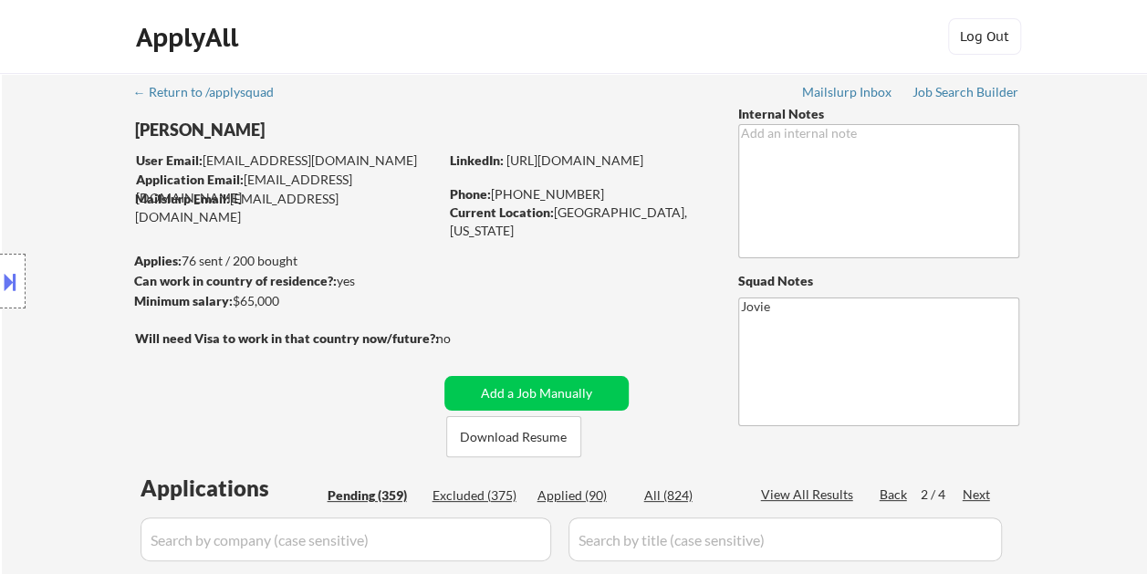
scroll to position [325, 0]
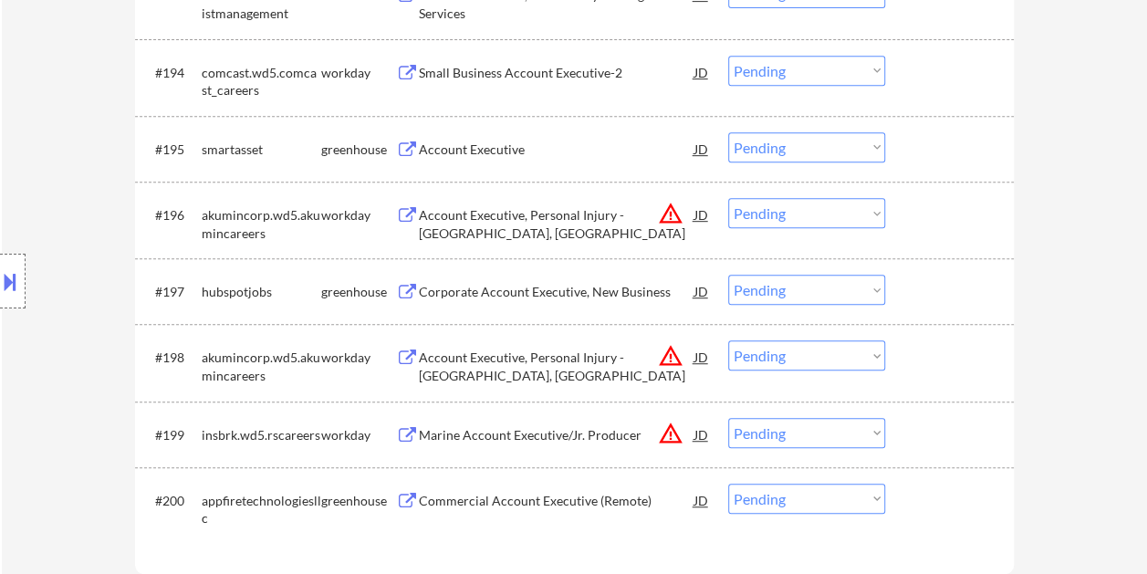
scroll to position [7342, 0]
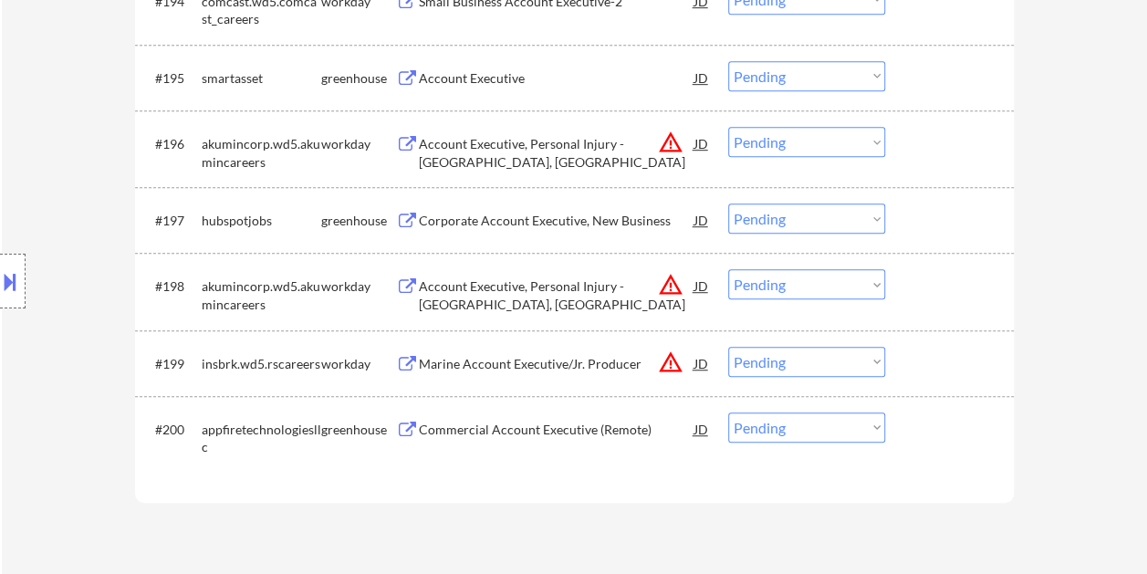
click at [907, 436] on div "#200 appfiretechnologiesllc greenhouse Commercial Account Executive (Remote) JD…" at bounding box center [572, 434] width 862 height 60
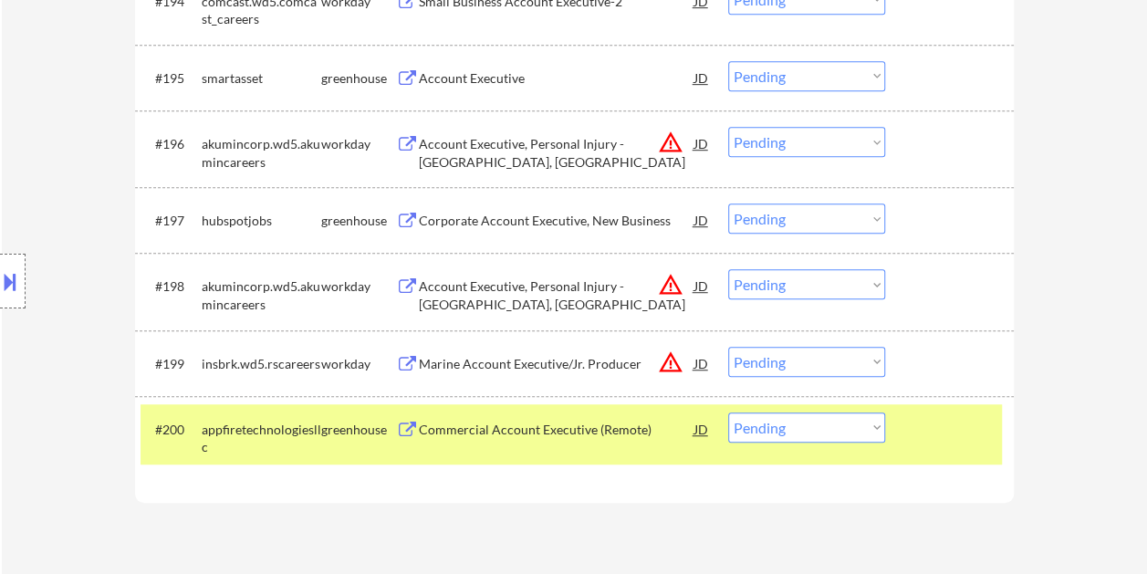
click at [643, 421] on div "Commercial Account Executive (Remote)" at bounding box center [557, 430] width 276 height 18
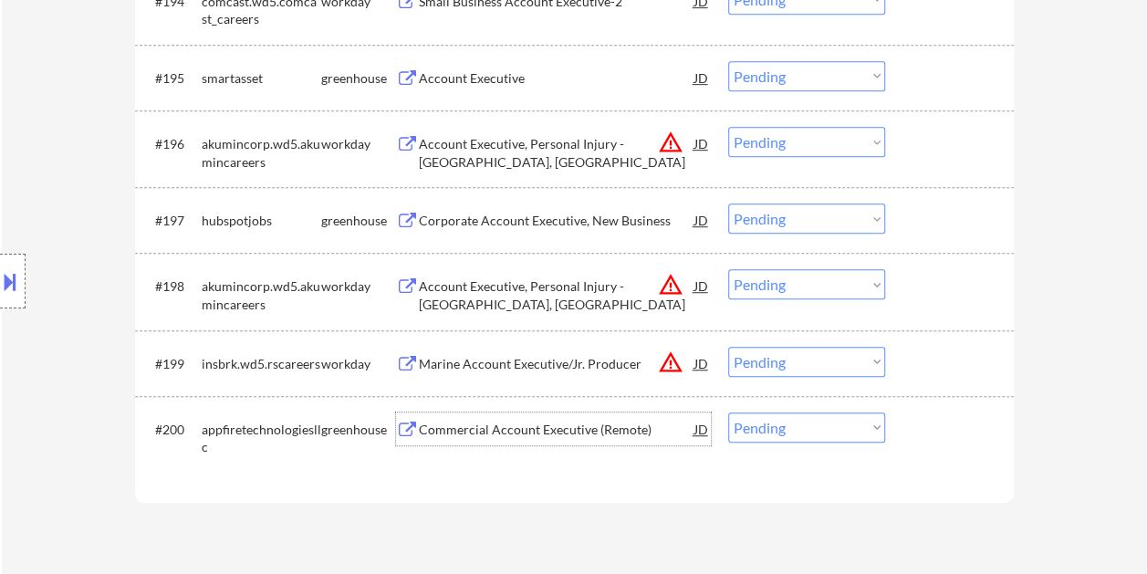
click at [916, 422] on div at bounding box center [952, 429] width 80 height 33
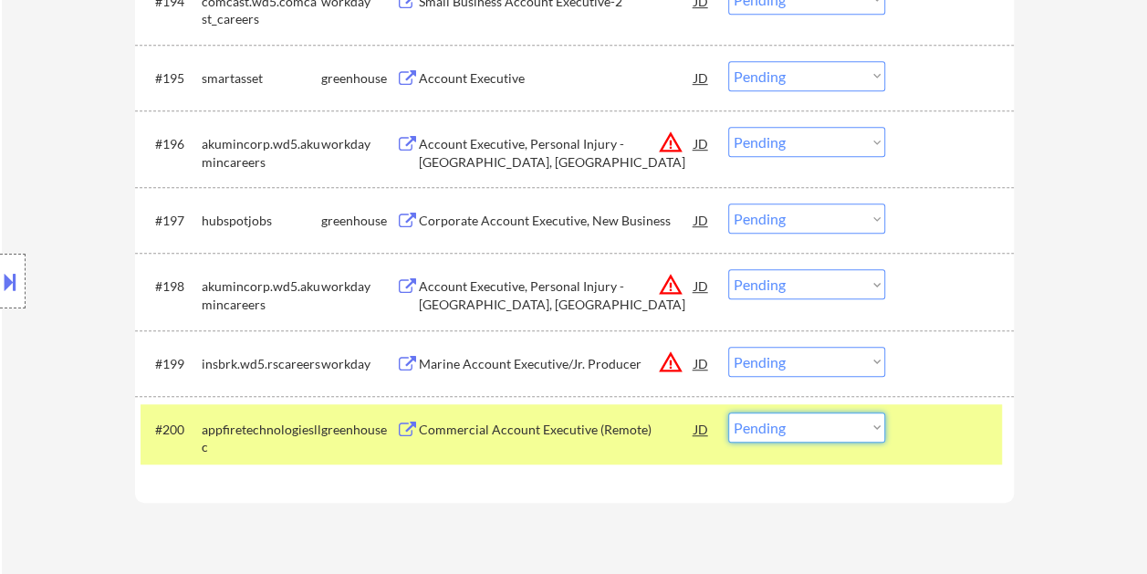
click at [866, 435] on select "Choose an option... Pending Applied Excluded (Questions) Excluded (Expired) Exc…" at bounding box center [806, 428] width 157 height 30
click at [728, 413] on select "Choose an option... Pending Applied Excluded (Questions) Excluded (Expired) Exc…" at bounding box center [806, 428] width 157 height 30
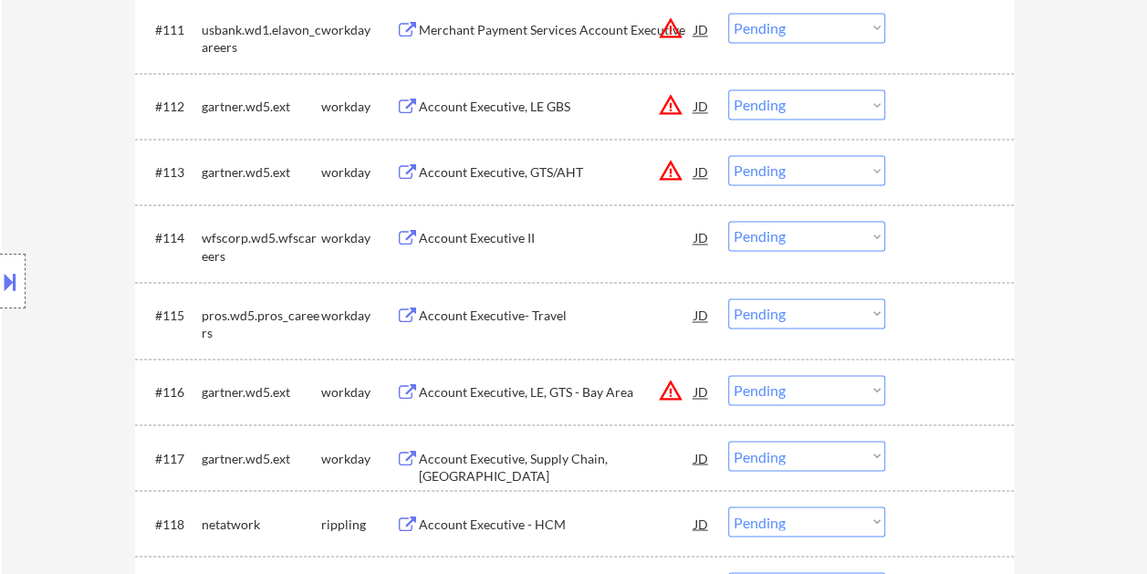
scroll to position [0, 0]
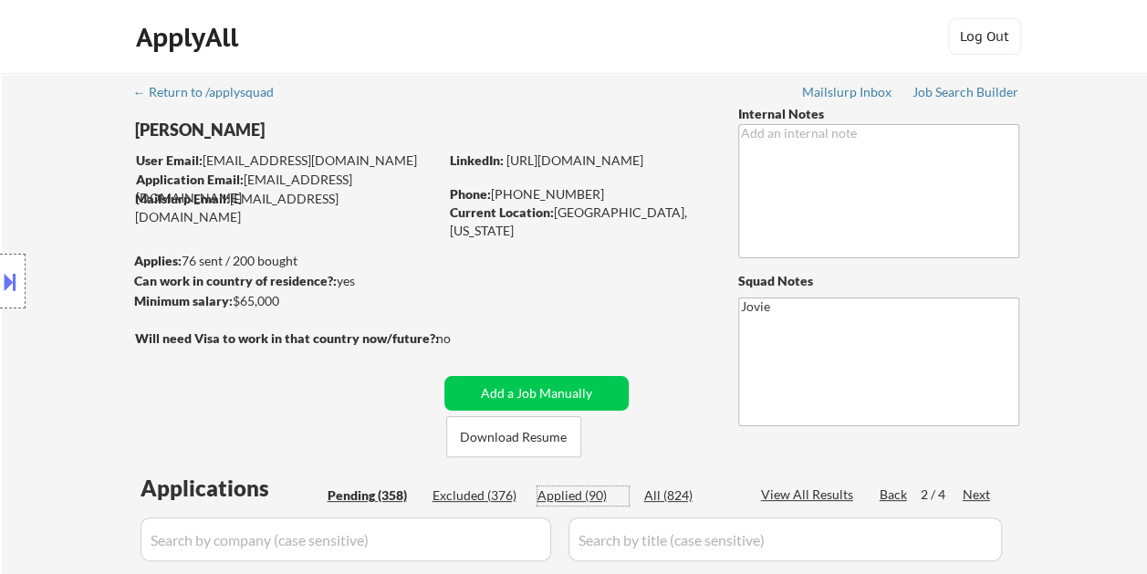
click at [557, 491] on div "Applied (90)" at bounding box center [583, 496] width 91 height 18
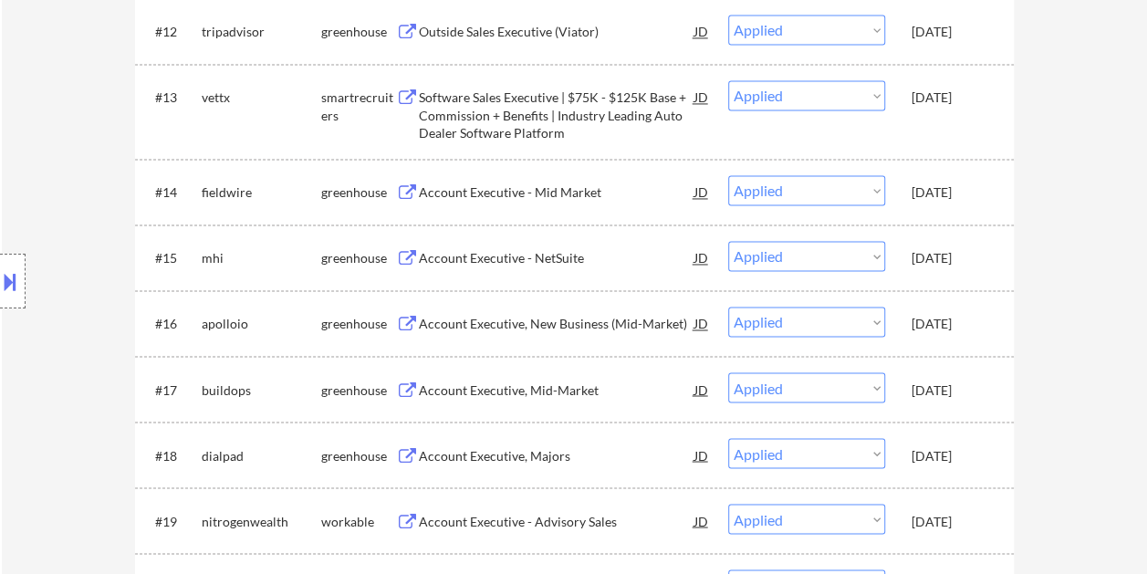
scroll to position [1278, 0]
